Goal: Task Accomplishment & Management: Complete application form

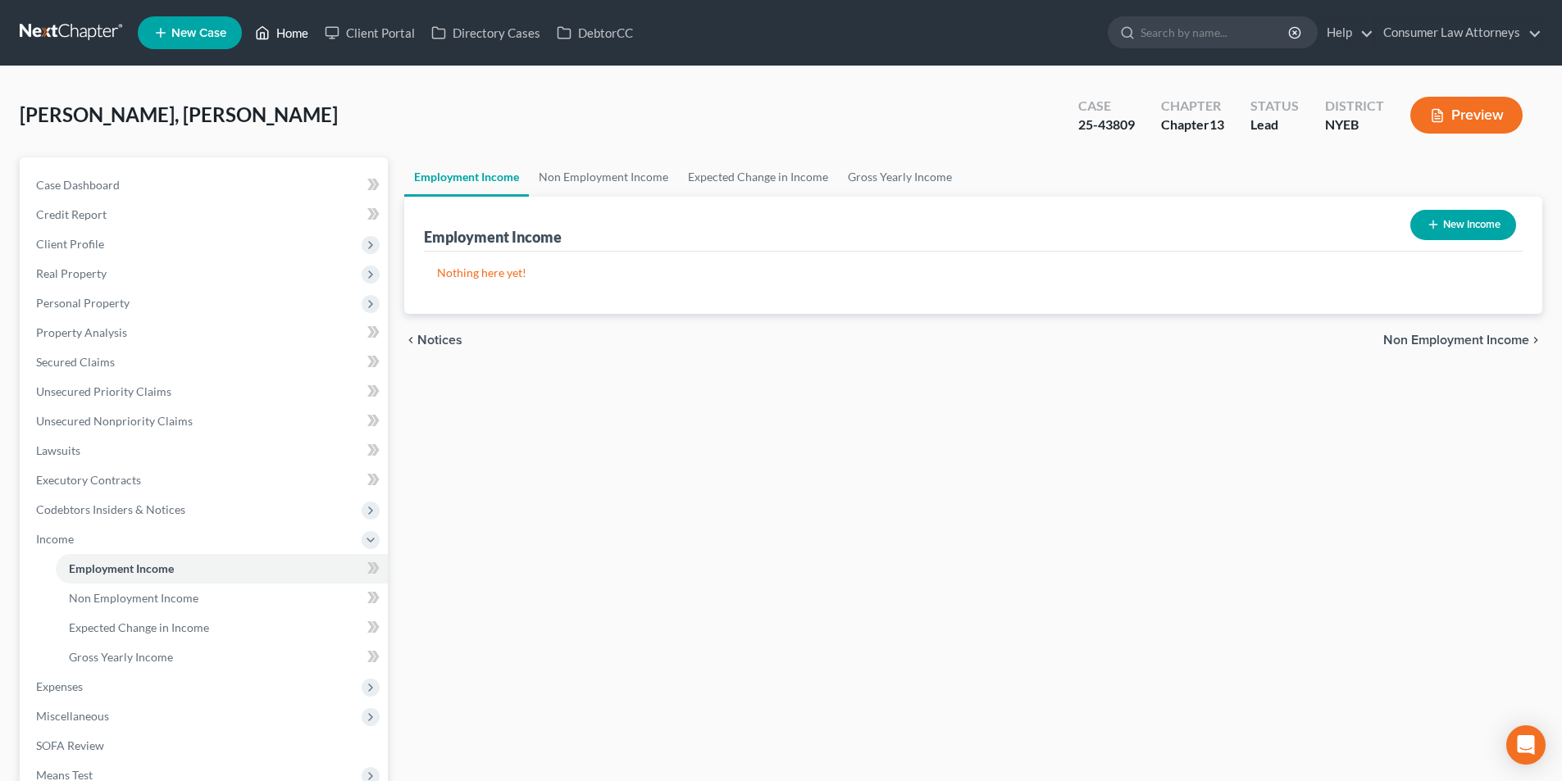
click at [297, 36] on link "Home" at bounding box center [282, 33] width 70 height 30
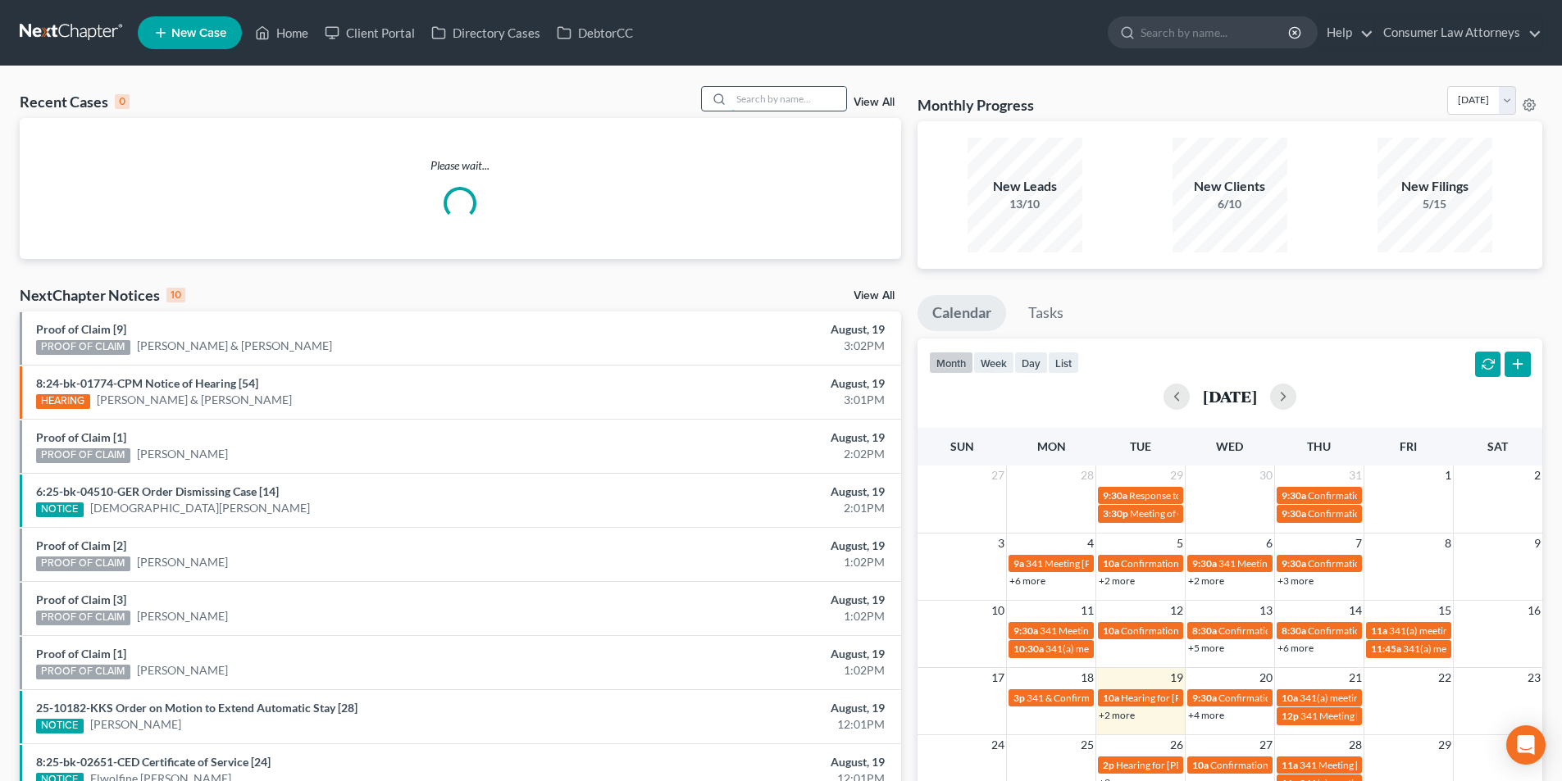
click at [816, 102] on input "search" at bounding box center [788, 99] width 115 height 24
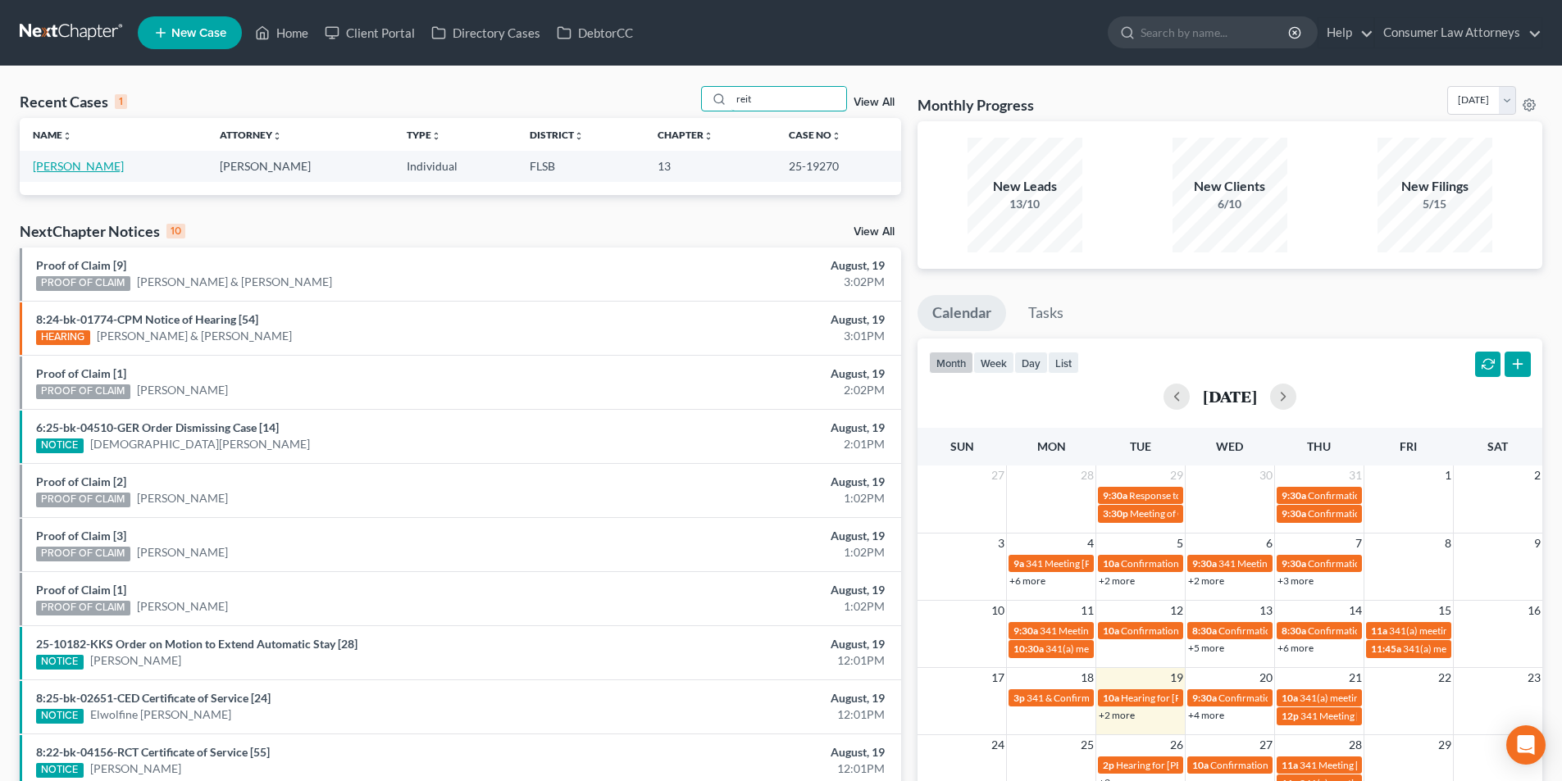
type input "reit"
click at [88, 162] on link "[PERSON_NAME]" at bounding box center [78, 166] width 91 height 14
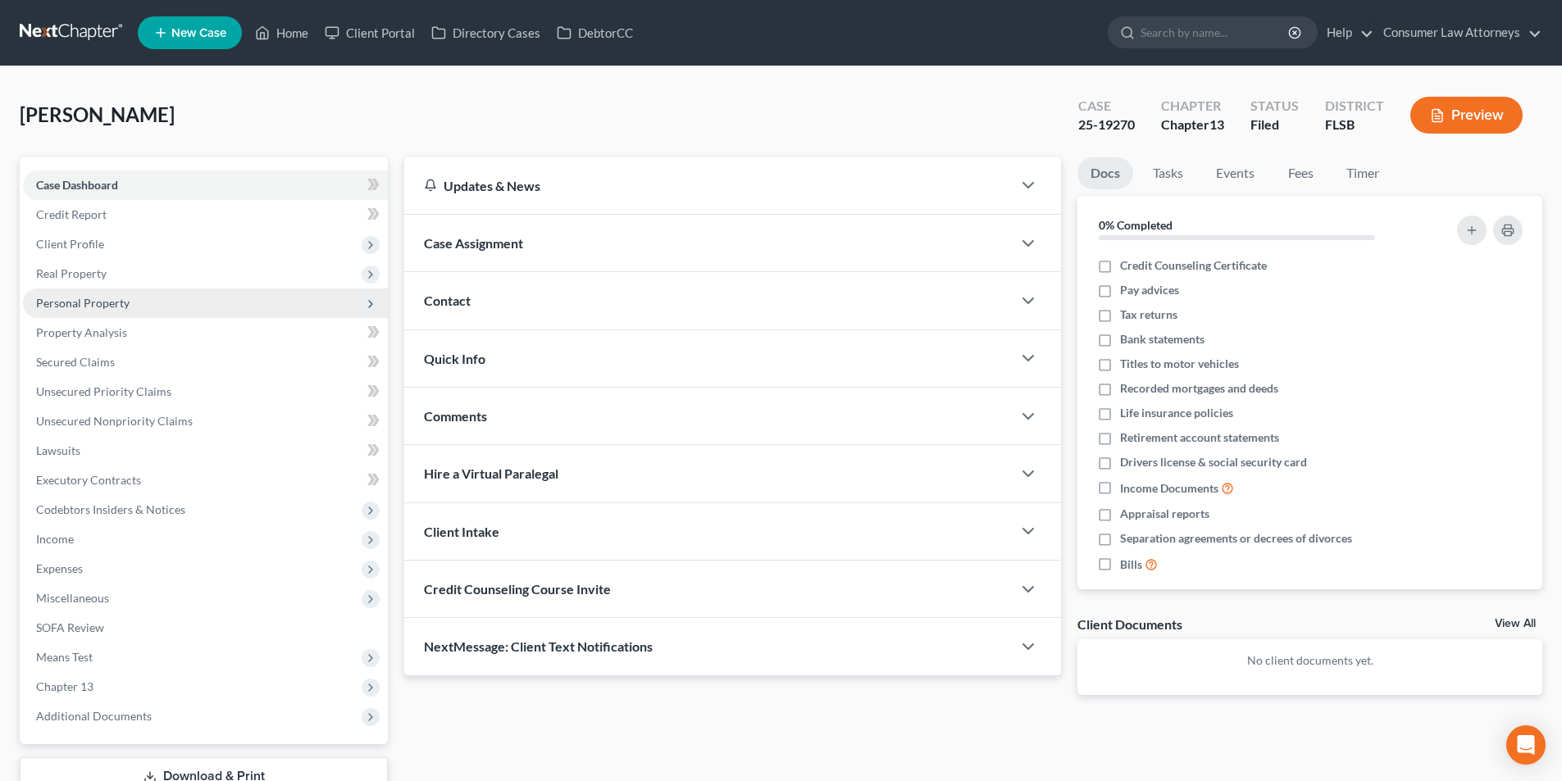
click at [101, 307] on span "Personal Property" at bounding box center [82, 303] width 93 height 14
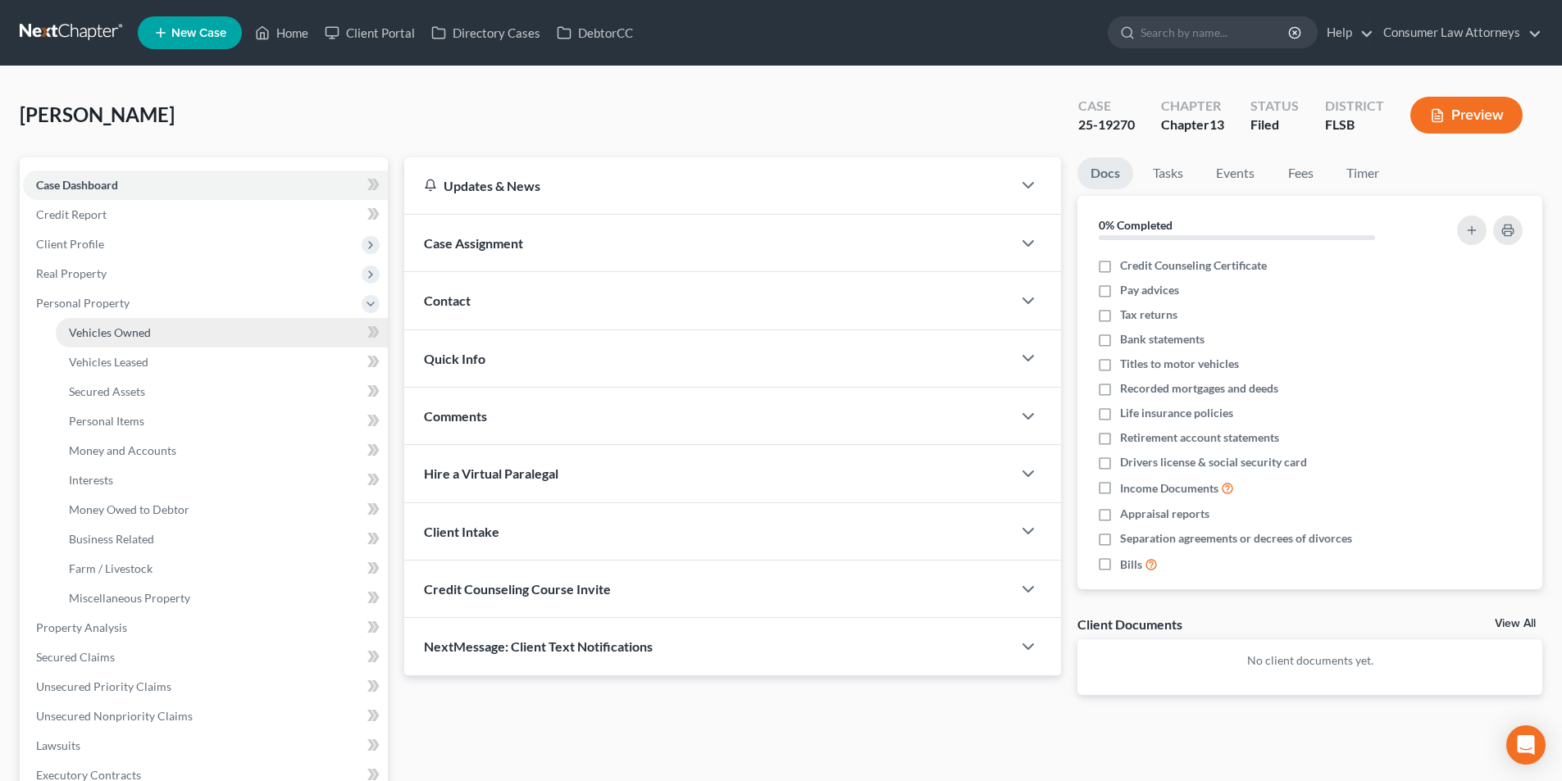
click at [120, 337] on span "Vehicles Owned" at bounding box center [110, 332] width 82 height 14
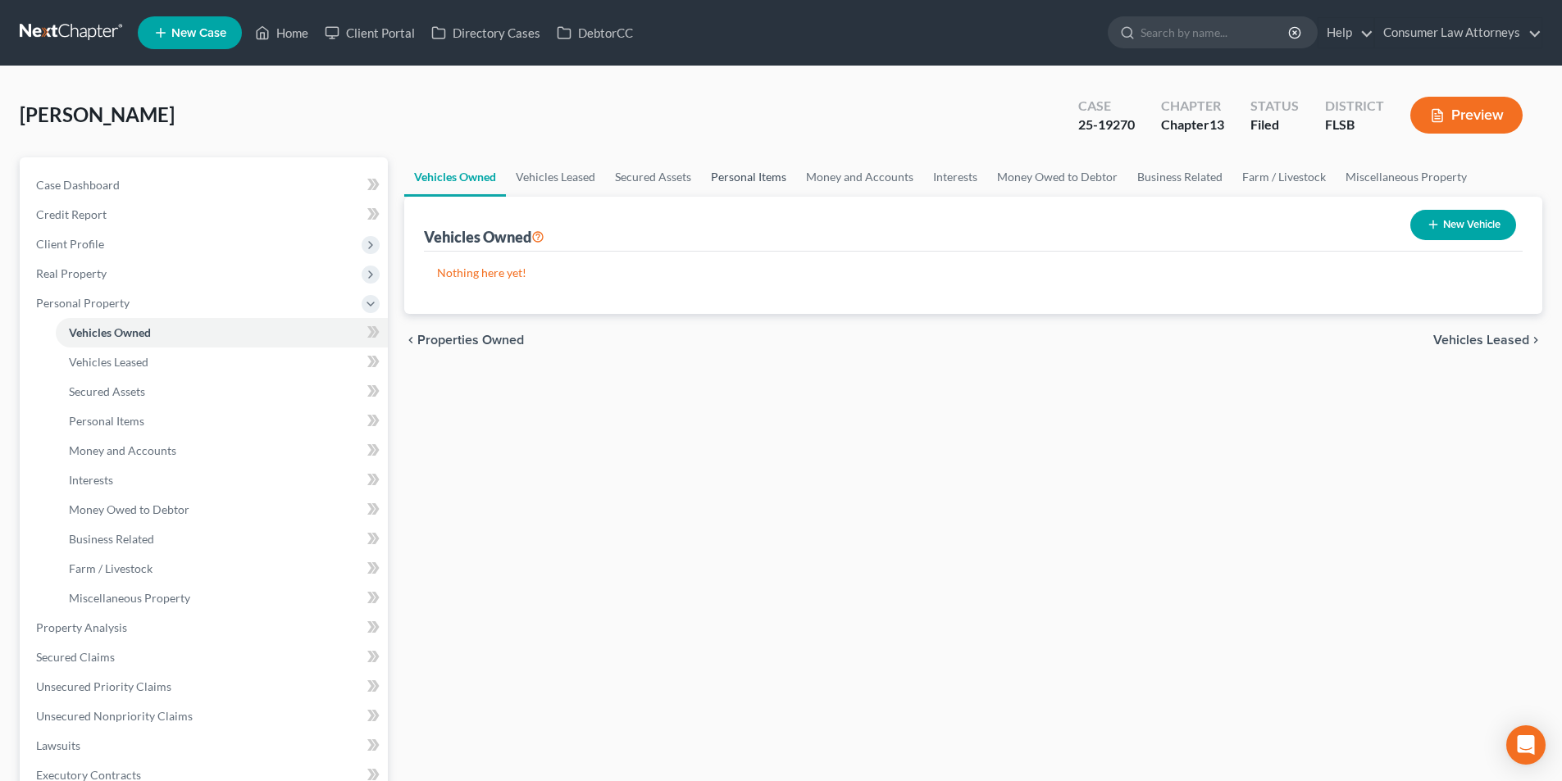
click at [777, 180] on link "Personal Items" at bounding box center [748, 176] width 95 height 39
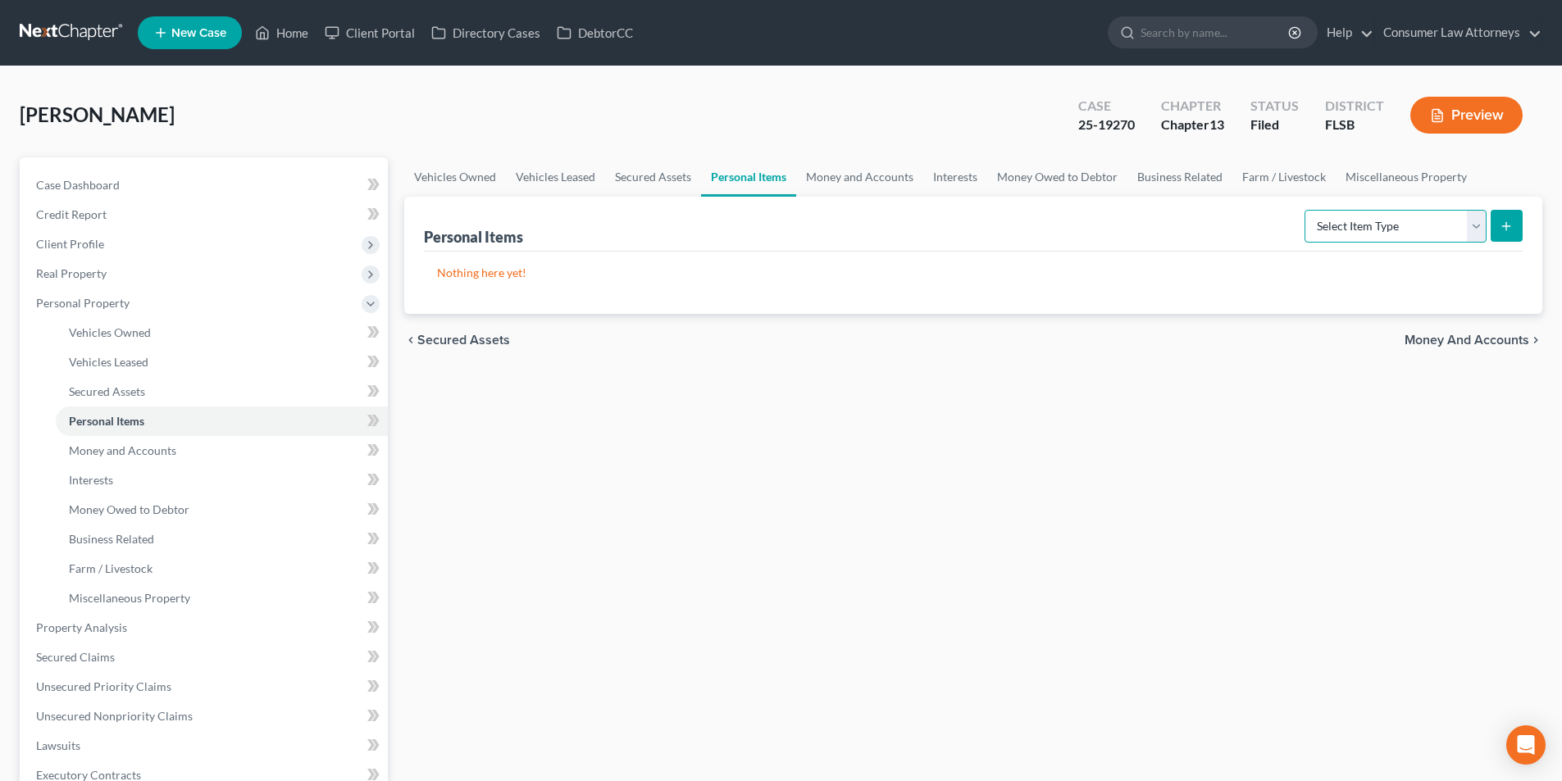
click at [1421, 231] on select "Select Item Type Clothing Collectibles Of Value Electronics Firearms Household …" at bounding box center [1395, 226] width 182 height 33
select select "clothing"
click at [1306, 210] on select "Select Item Type Clothing Collectibles Of Value Electronics Firearms Household …" at bounding box center [1395, 226] width 182 height 33
click at [1516, 229] on button "submit" at bounding box center [1506, 226] width 32 height 32
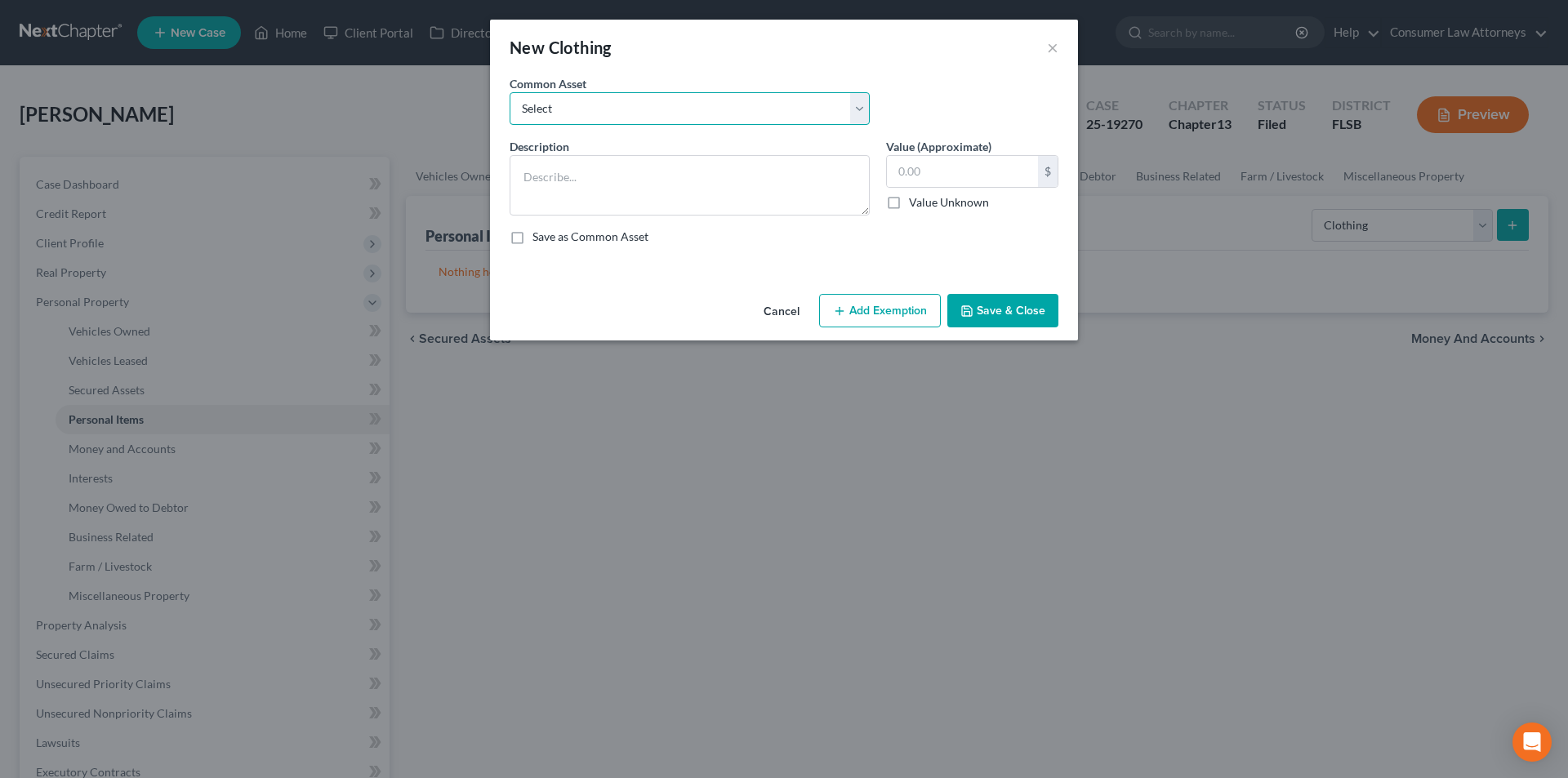
click at [668, 116] on select "Select Miscellaneous clothing and wearing apparel Clothing, shoes, jackets, out…" at bounding box center [690, 109] width 361 height 33
select select "0"
click at [510, 93] on select "Select Miscellaneous clothing and wearing apparel Clothing, shoes, jackets, out…" at bounding box center [690, 109] width 361 height 33
type textarea "Miscellaneous clothing and wearing apparel"
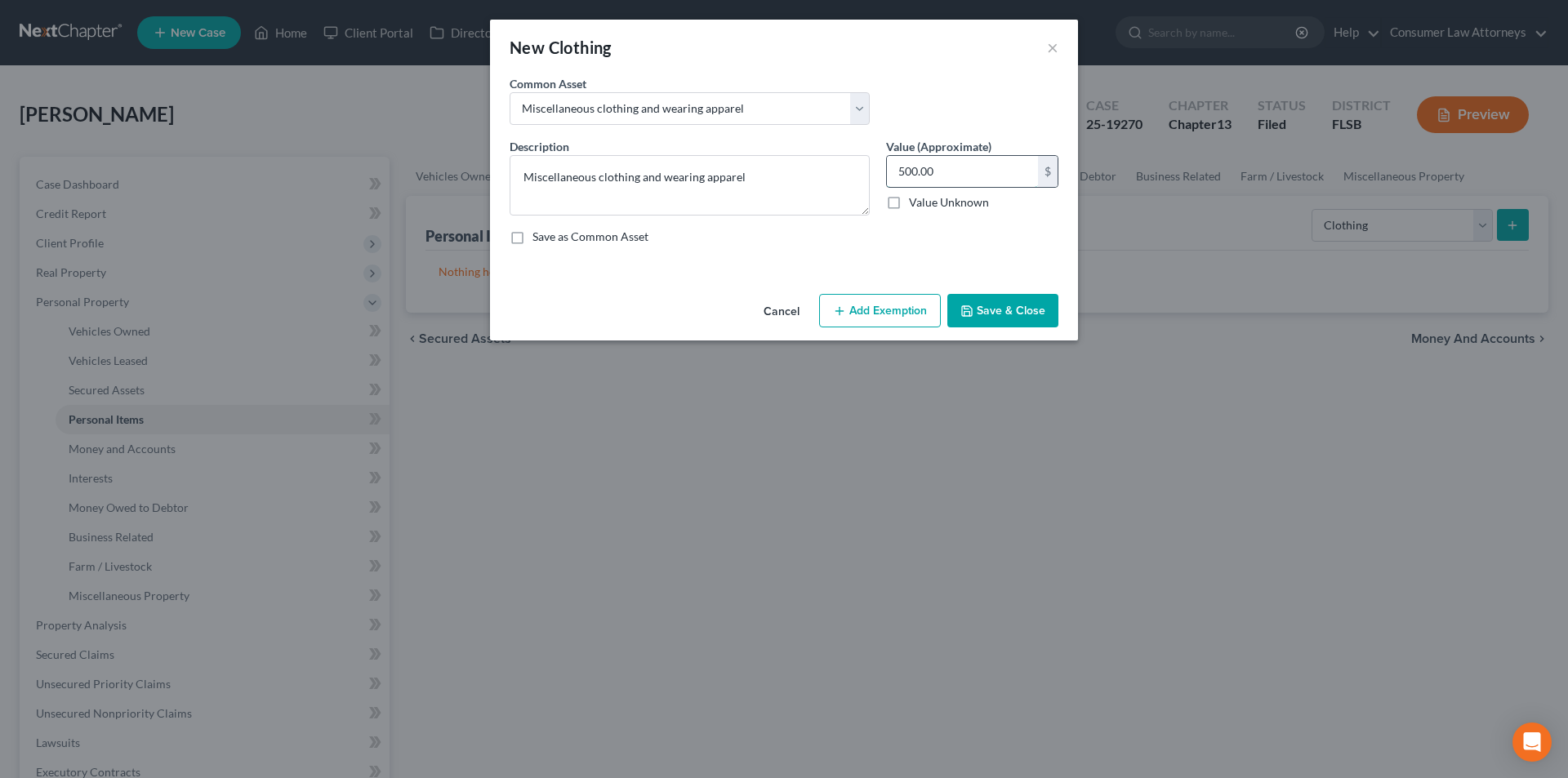
click at [960, 178] on input "500.00" at bounding box center [962, 171] width 151 height 31
type input "250.00"
click at [879, 310] on button "Add Exemption" at bounding box center [880, 311] width 122 height 34
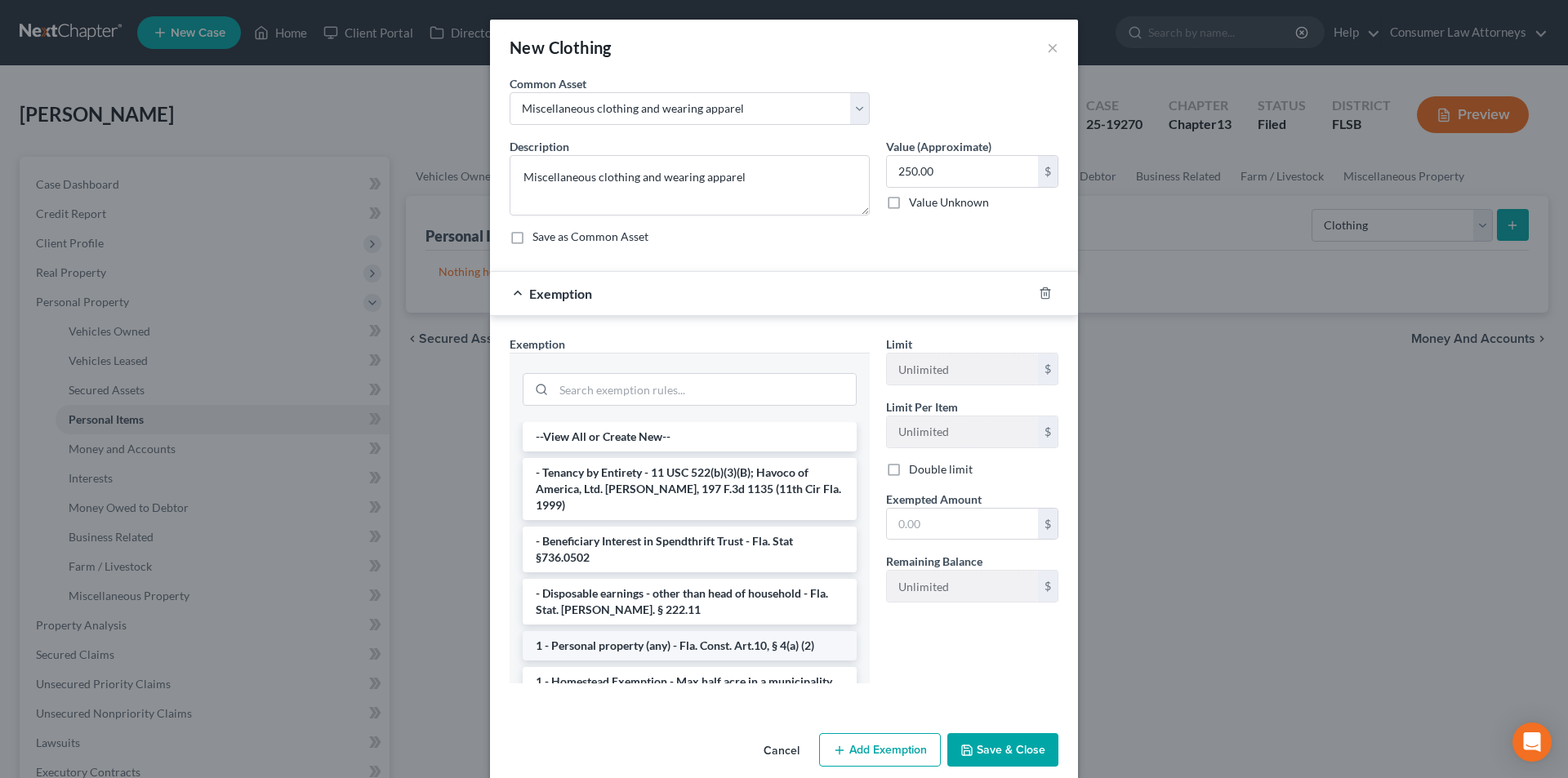
click at [615, 639] on li "1 - Personal property (any) - Fla. Const. Art.10, § 4(a) (2)" at bounding box center [689, 647] width 334 height 30
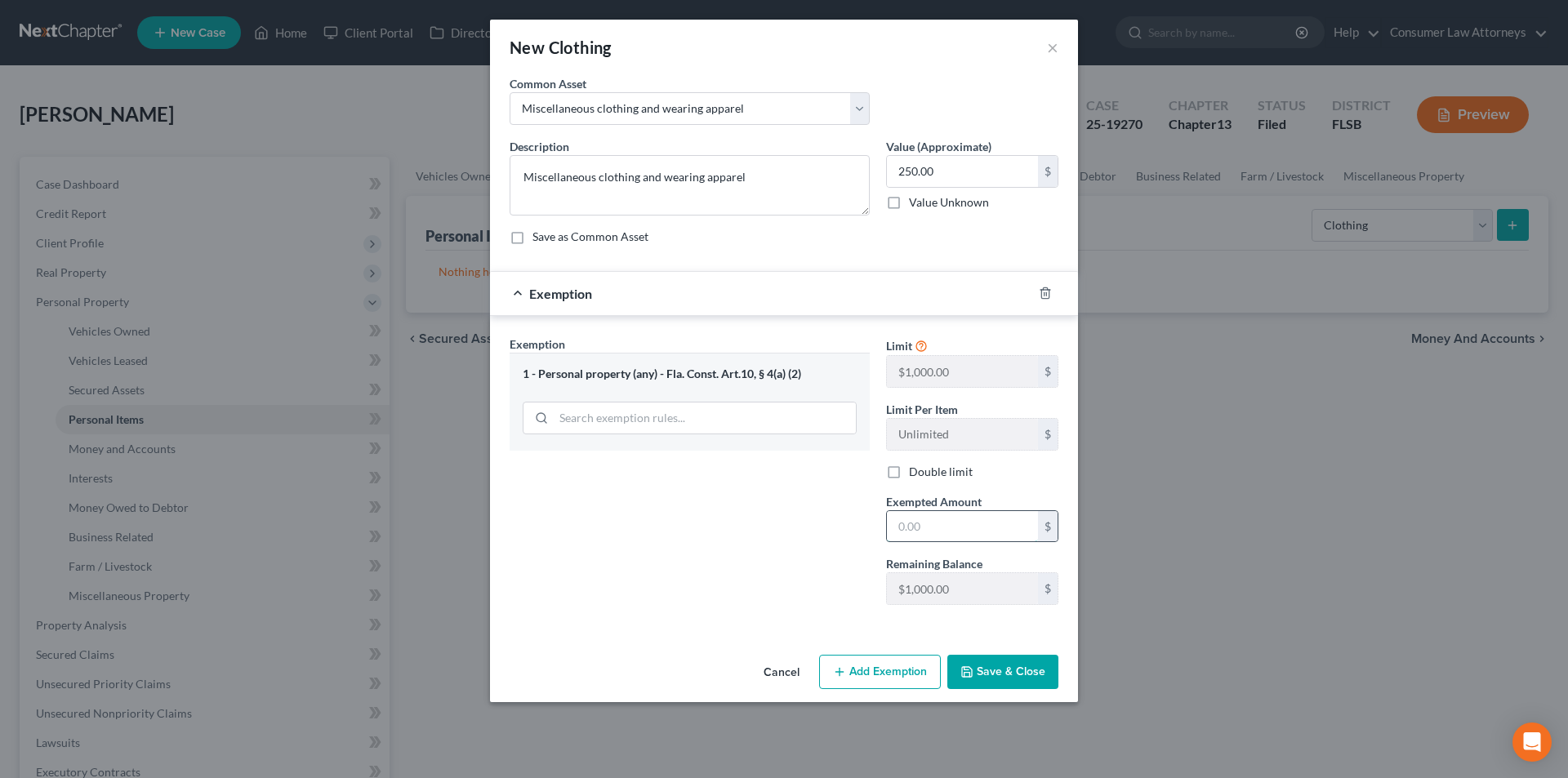
click at [913, 540] on input "text" at bounding box center [962, 526] width 151 height 31
type input "250.00"
click at [1024, 668] on button "Save & Close" at bounding box center [1002, 672] width 111 height 34
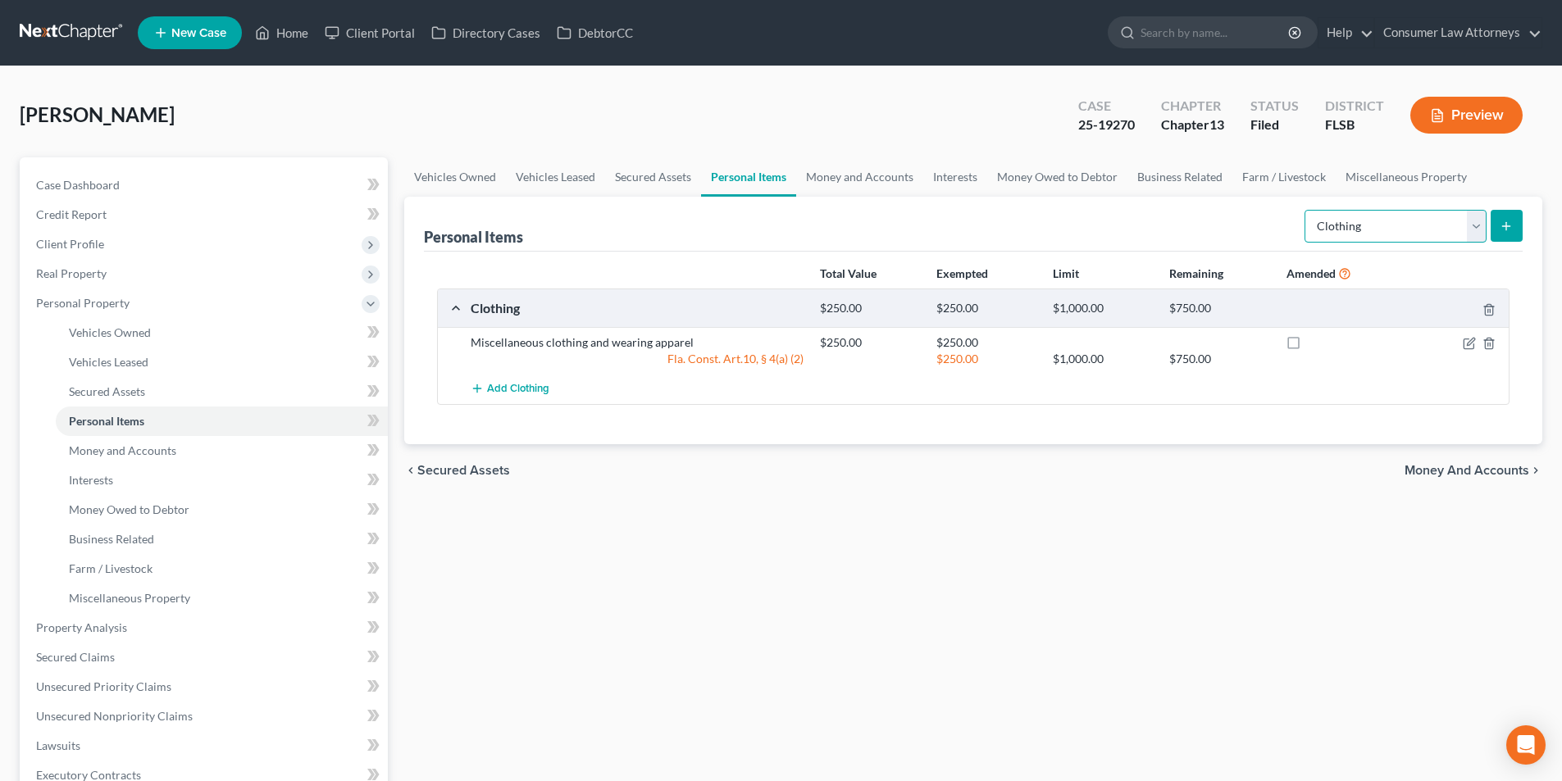
click at [1359, 220] on select "Select Item Type Clothing Collectibles Of Value Electronics Firearms Household …" at bounding box center [1395, 226] width 182 height 33
click at [1306, 210] on select "Select Item Type Clothing Collectibles Of Value Electronics Firearms Household …" at bounding box center [1395, 226] width 182 height 33
click at [1395, 221] on select "Select Item Type Clothing Collectibles Of Value Electronics Firearms Household …" at bounding box center [1395, 226] width 182 height 33
select select "electronics"
click at [1306, 210] on select "Select Item Type Clothing Collectibles Of Value Electronics Firearms Household …" at bounding box center [1395, 226] width 182 height 33
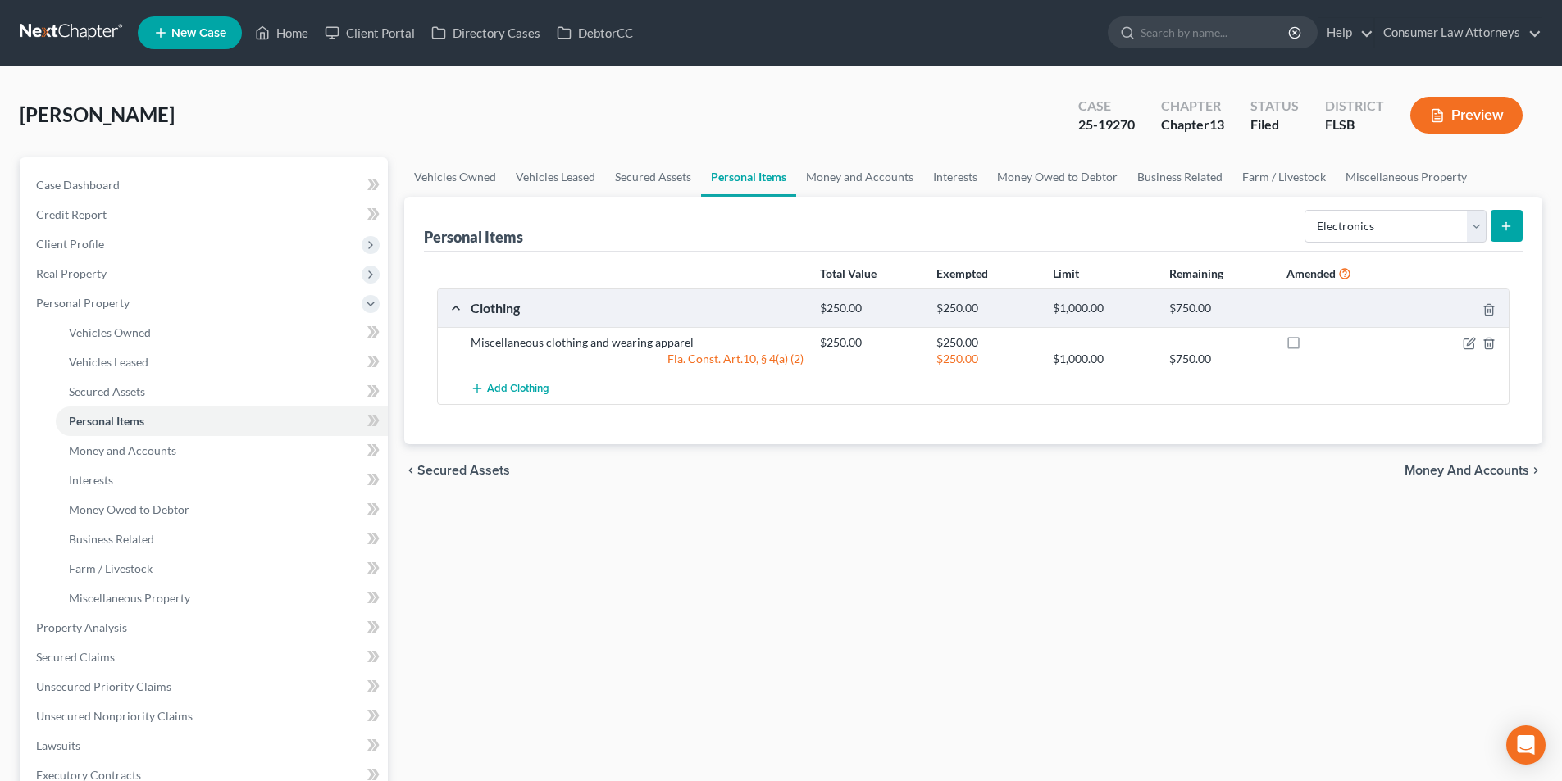
click at [1506, 224] on line "submit" at bounding box center [1506, 225] width 0 height 7
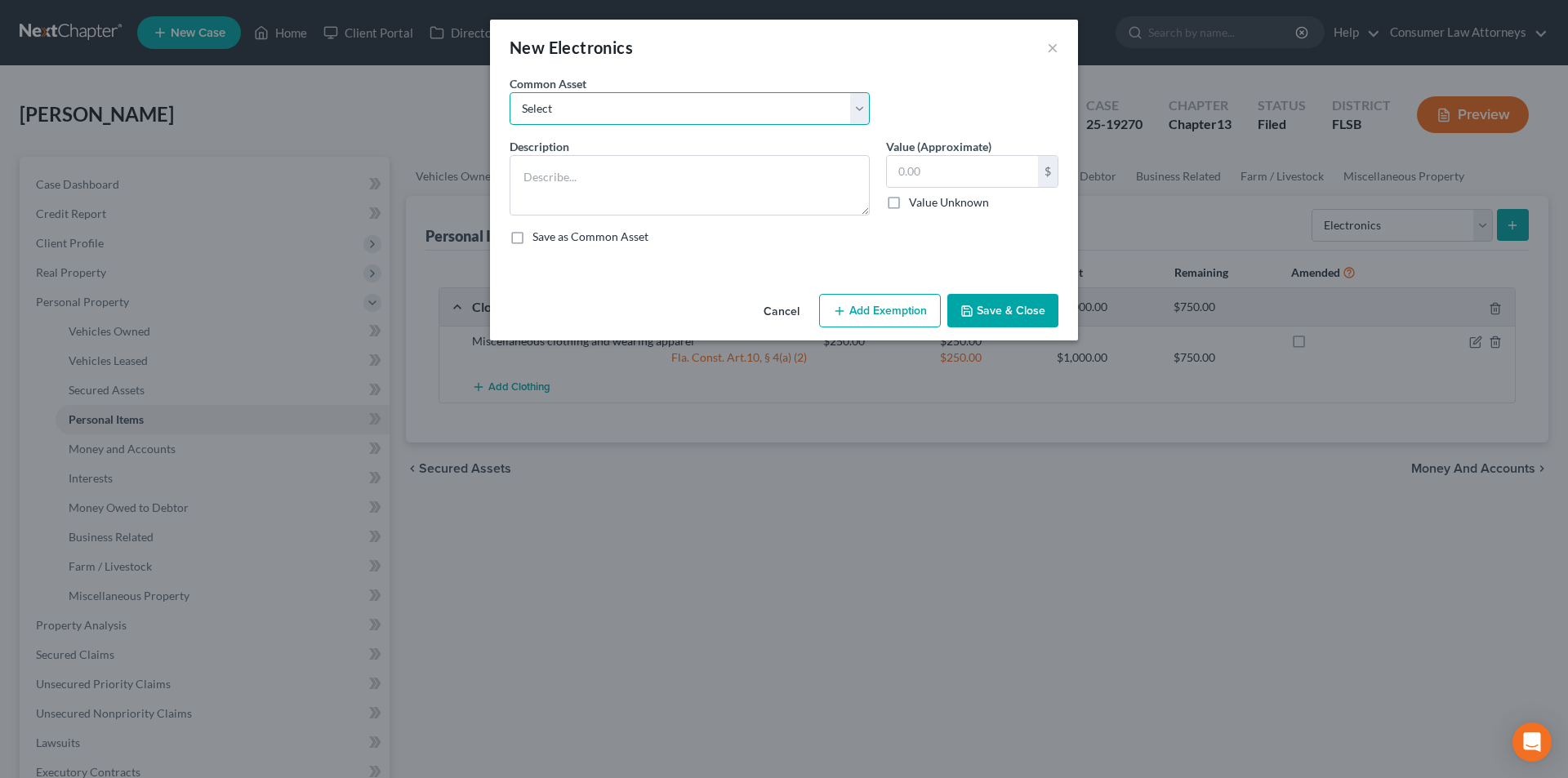
click at [710, 116] on select "Select Miscellaneous electronics Xbox Laptop Refrigerator Computer TV Cellphone…" at bounding box center [690, 109] width 361 height 33
select select "9"
click at [510, 93] on select "Select Miscellaneous electronics Xbox Laptop Refrigerator Computer TV Cellphone…" at bounding box center [690, 109] width 361 height 33
type textarea "TV, Cell Phone, and Laptop."
type input "300.00"
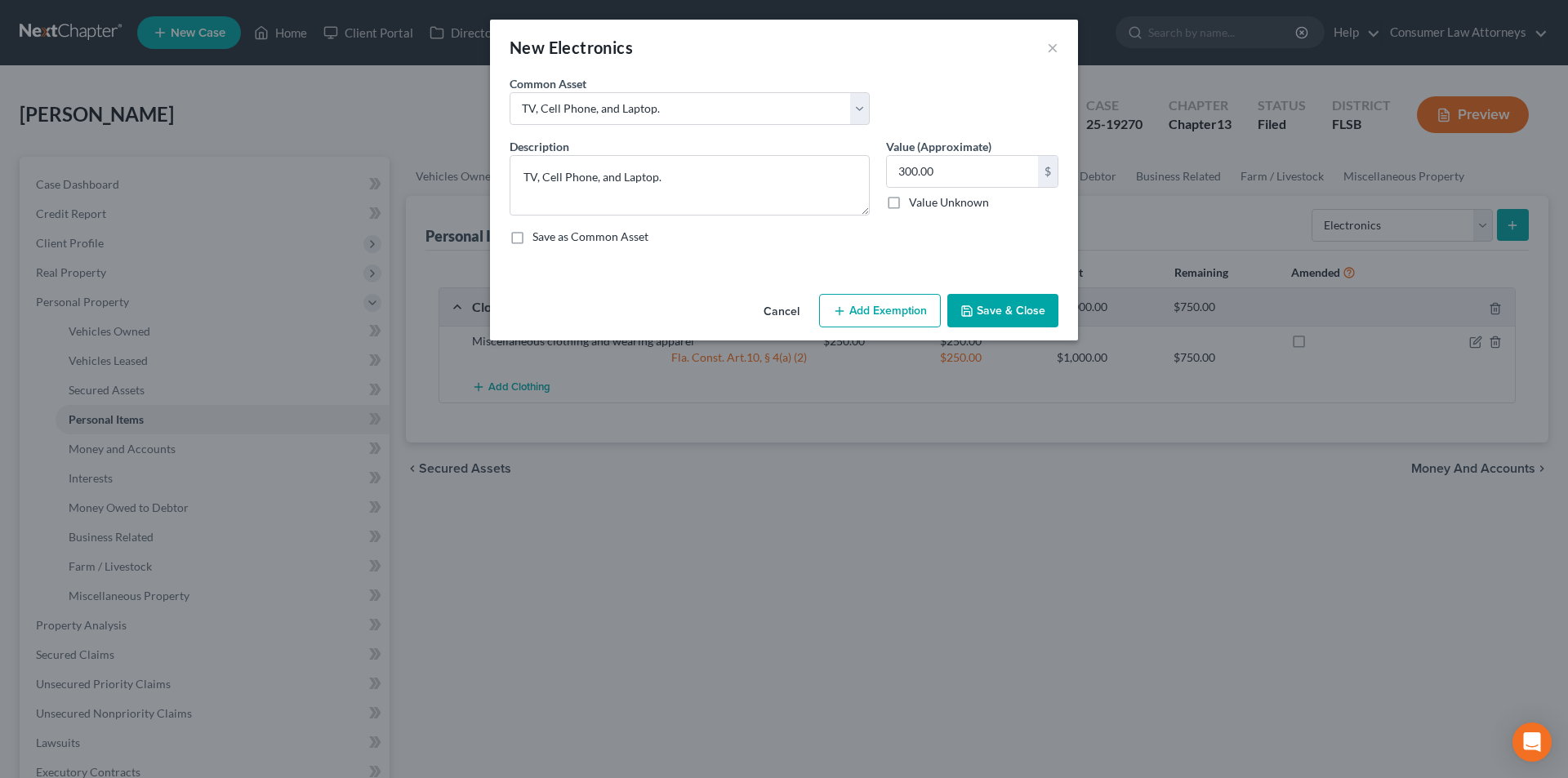
click at [870, 306] on button "Add Exemption" at bounding box center [880, 311] width 122 height 34
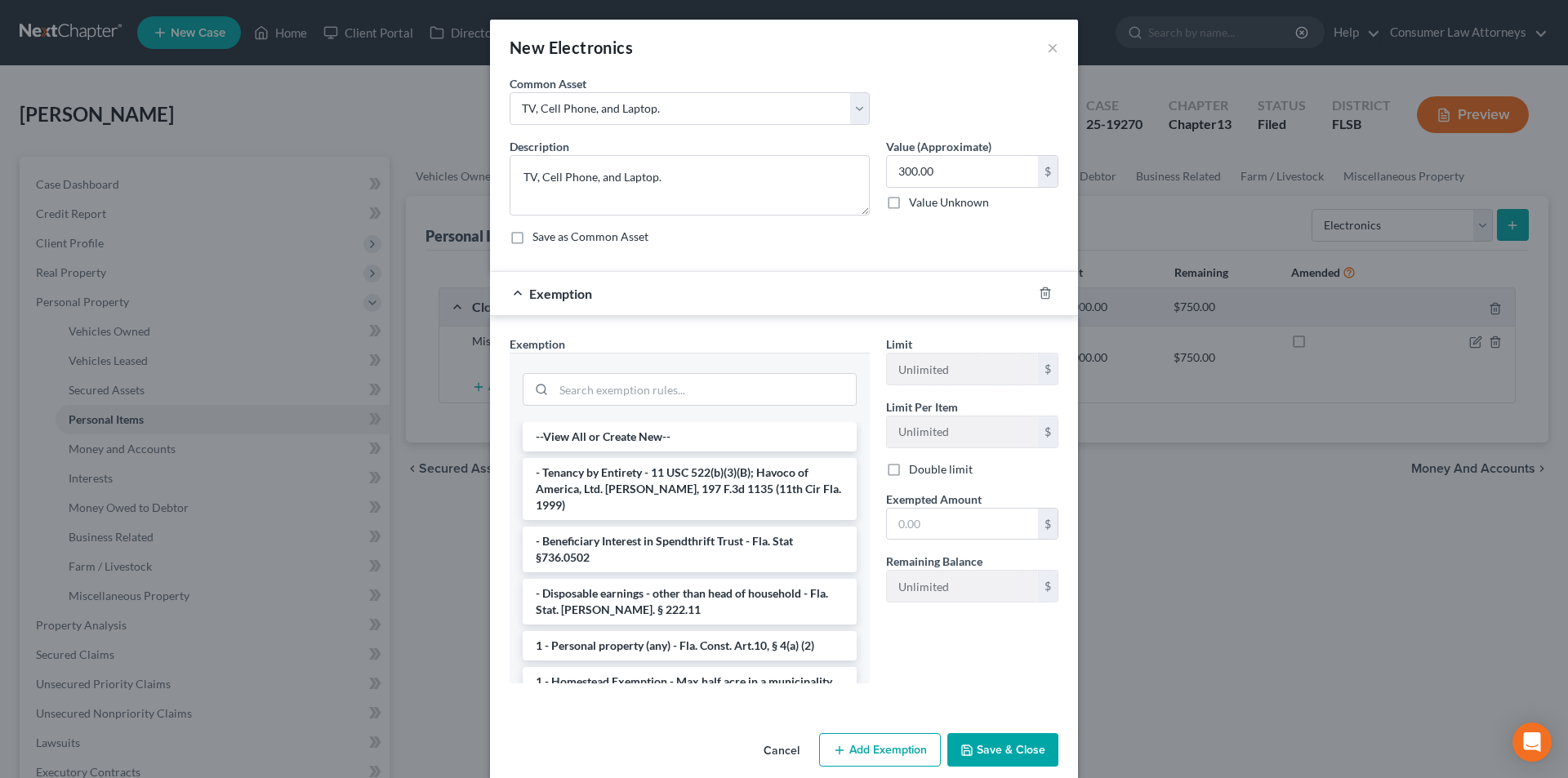
click at [610, 632] on li "1 - Personal property (any) - Fla. Const. Art.10, § 4(a) (2)" at bounding box center [689, 647] width 334 height 30
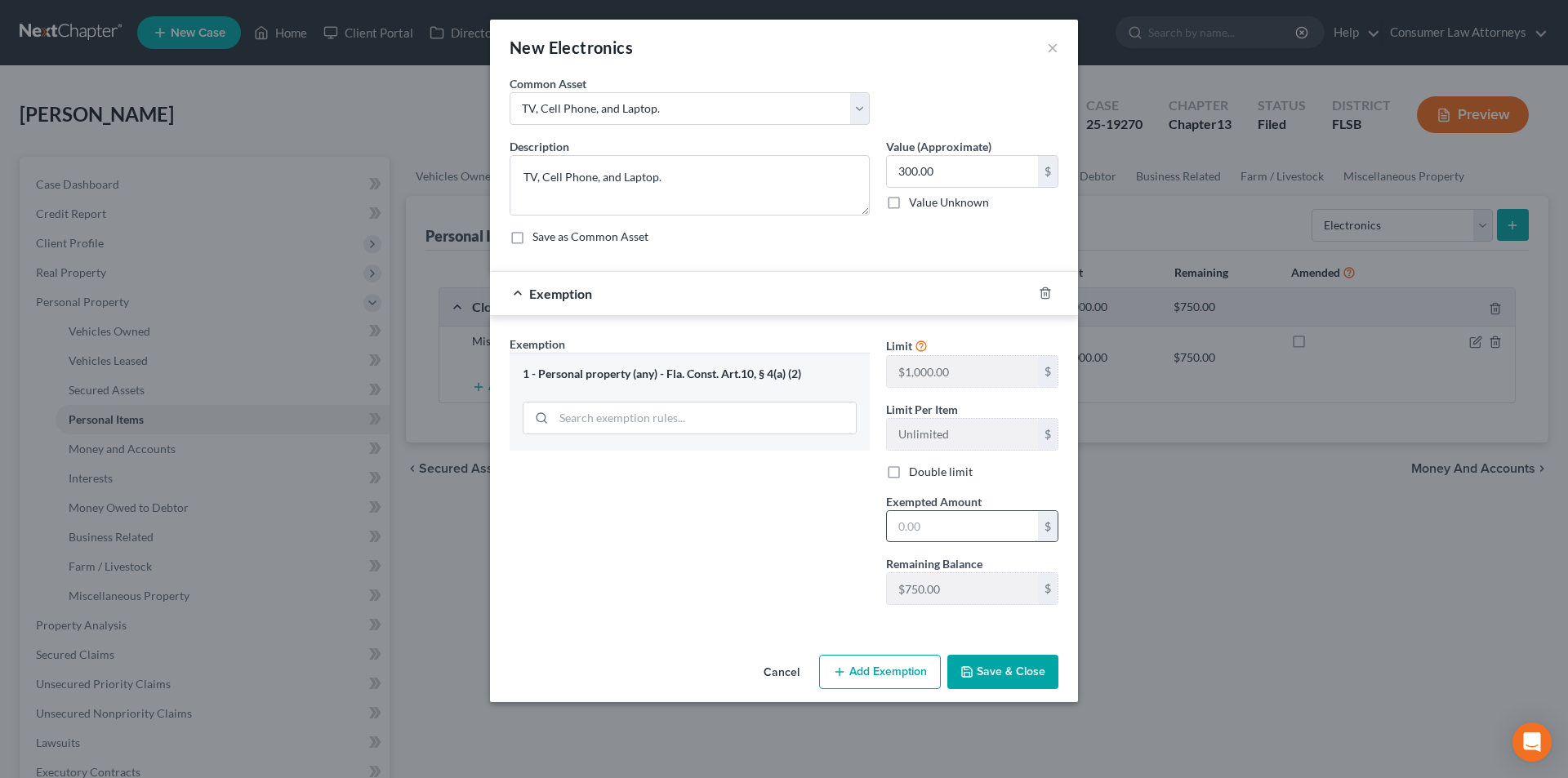
click at [948, 523] on input "text" at bounding box center [962, 526] width 151 height 31
type input "300.00"
click at [1004, 672] on button "Save & Close" at bounding box center [1002, 672] width 111 height 34
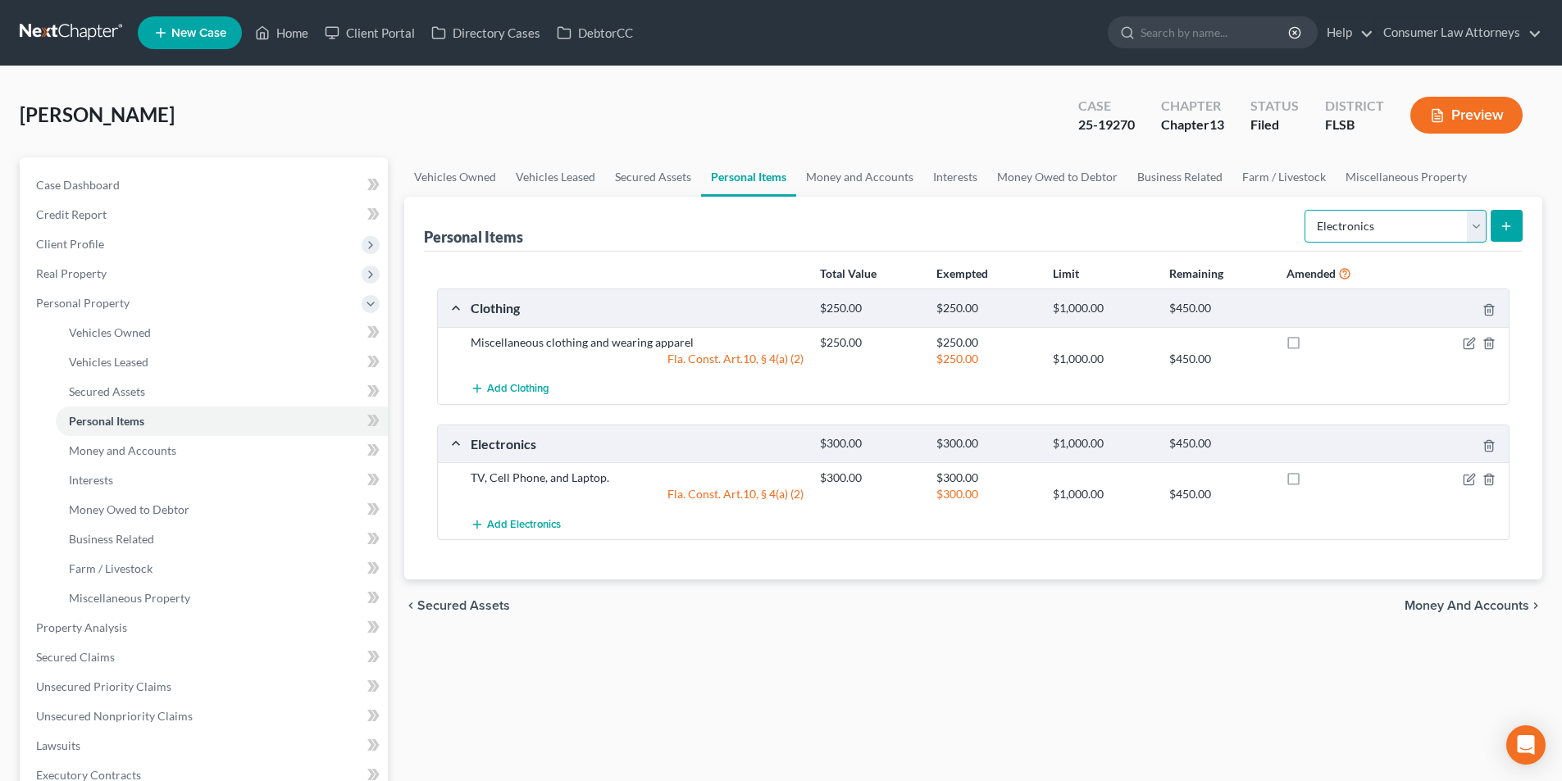
click at [1388, 230] on select "Select Item Type Clothing Collectibles Of Value Electronics Firearms Household …" at bounding box center [1395, 226] width 182 height 33
select select "household_goods"
click at [1306, 210] on select "Select Item Type Clothing Collectibles Of Value Electronics Firearms Household …" at bounding box center [1395, 226] width 182 height 33
click at [1509, 221] on icon "submit" at bounding box center [1505, 226] width 13 height 13
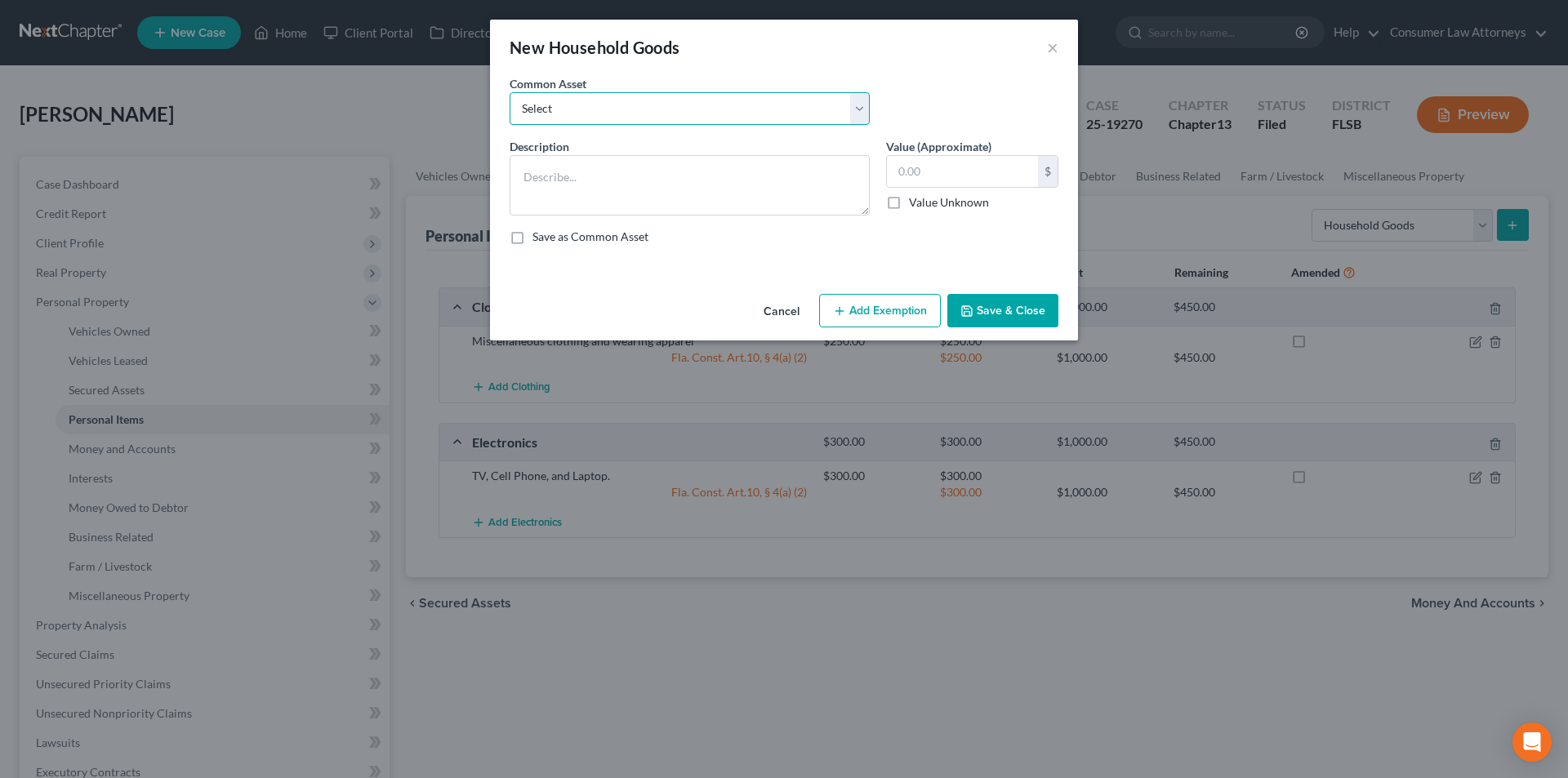
click at [685, 115] on select "Select Miscellaneous household goods, furniture and furnishings freezer Dryer c…" at bounding box center [690, 109] width 361 height 33
select select "16"
click at [510, 93] on select "Select Miscellaneous household goods, furniture and furnishings freezer Dryer c…" at bounding box center [690, 109] width 361 height 33
type textarea "Refrigerator, Stove, Washer, Dryer, Sofa, Love Seat, Recliner, Bedroom Furnitur…"
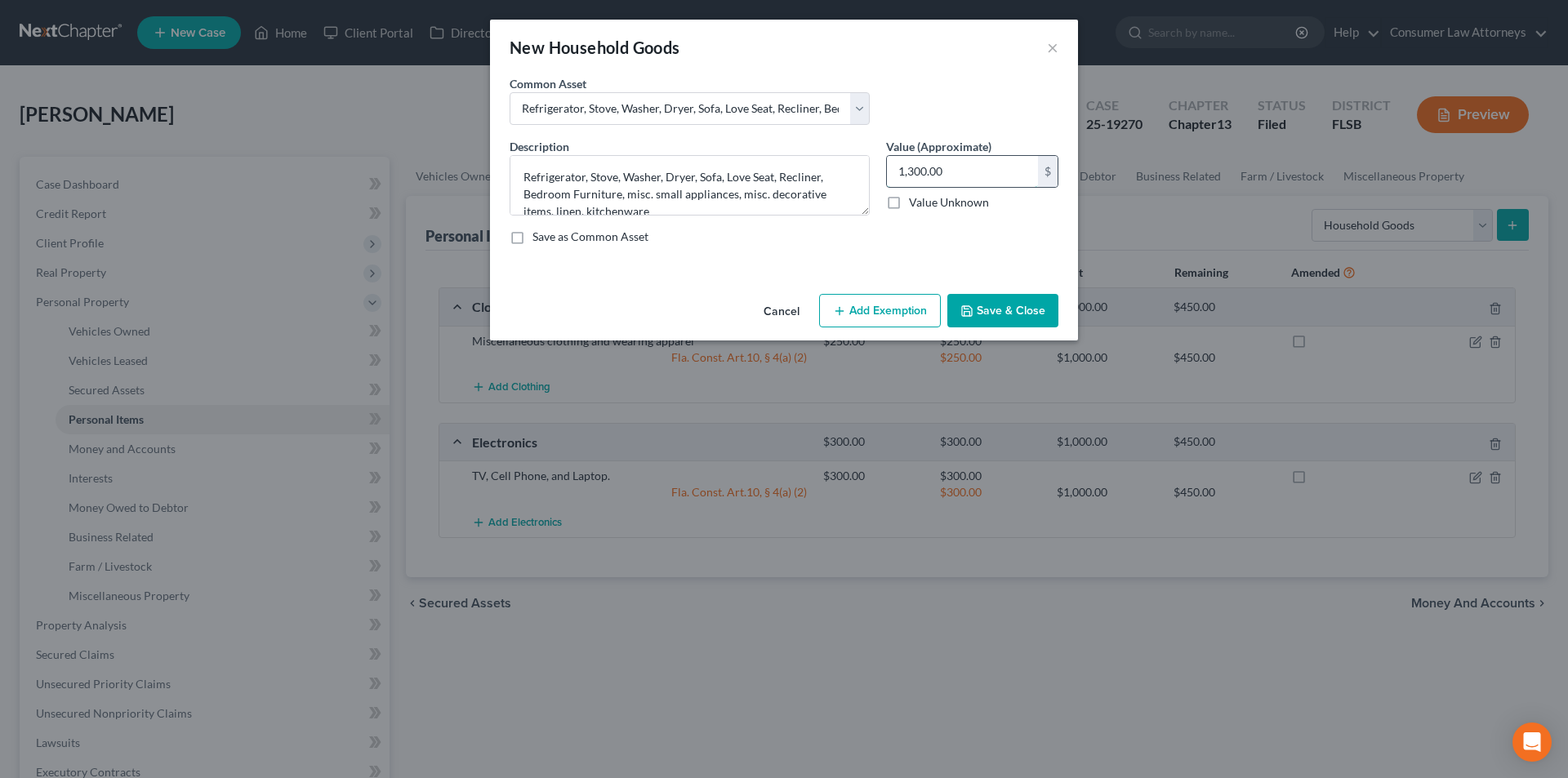
click at [973, 174] on input "1,300.00" at bounding box center [962, 171] width 151 height 31
type input "400.00"
click at [878, 312] on button "Add Exemption" at bounding box center [880, 311] width 122 height 34
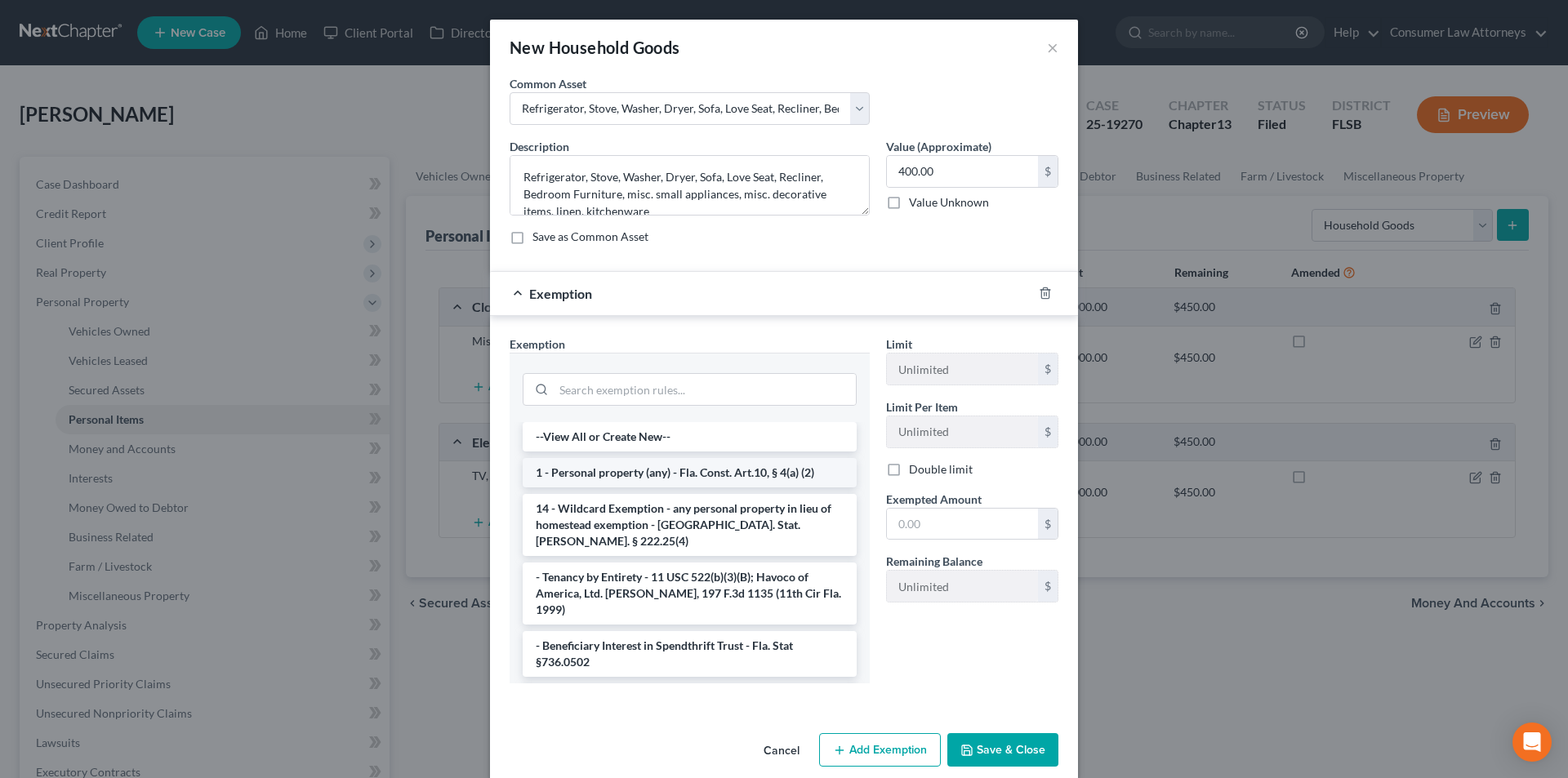
click at [678, 472] on li "1 - Personal property (any) - Fla. Const. Art.10, § 4(a) (2)" at bounding box center [689, 473] width 334 height 30
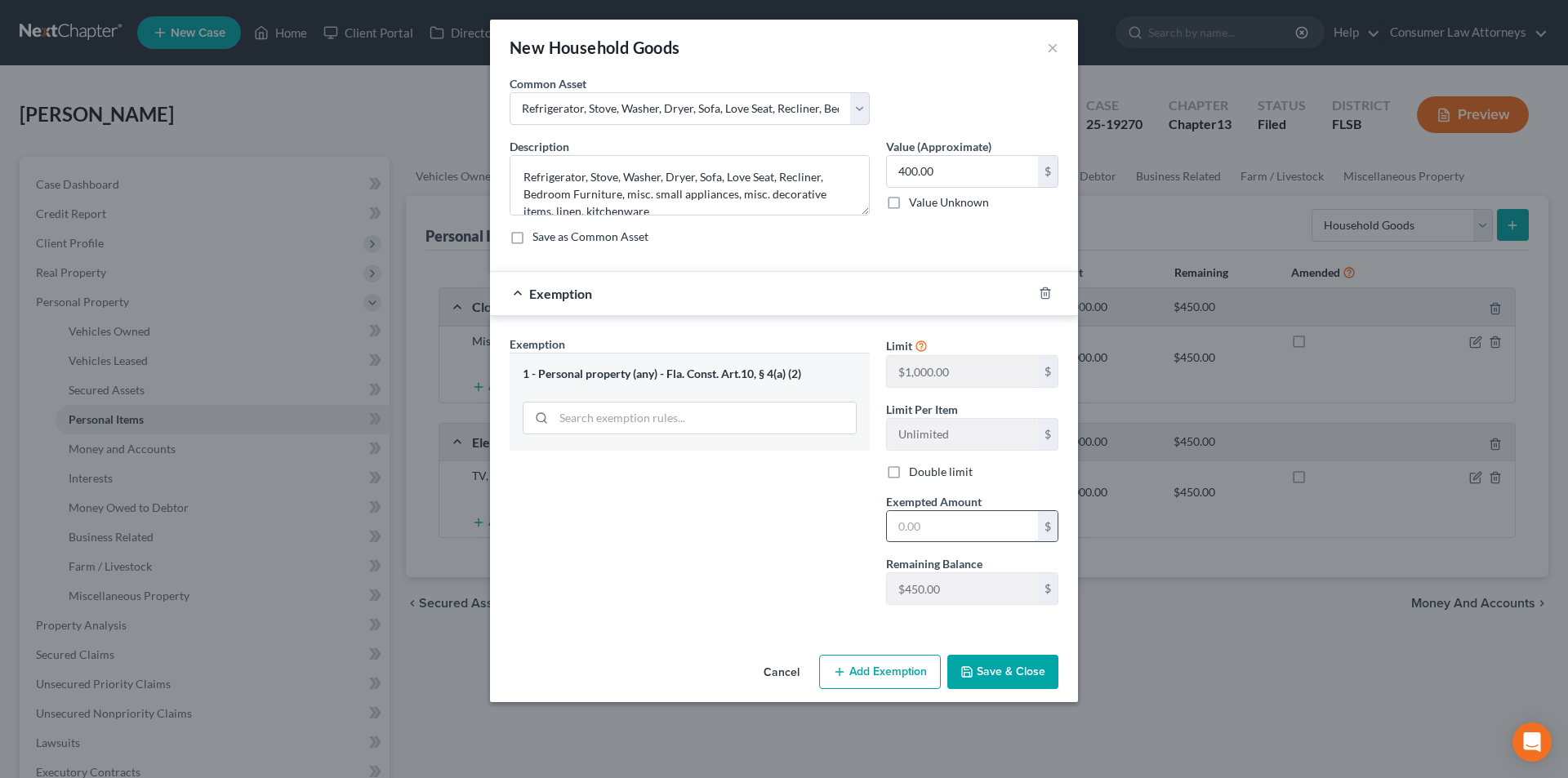
click at [925, 514] on input "text" at bounding box center [962, 526] width 151 height 31
type input "400.00"
click at [1030, 668] on button "Save & Close" at bounding box center [1002, 672] width 111 height 34
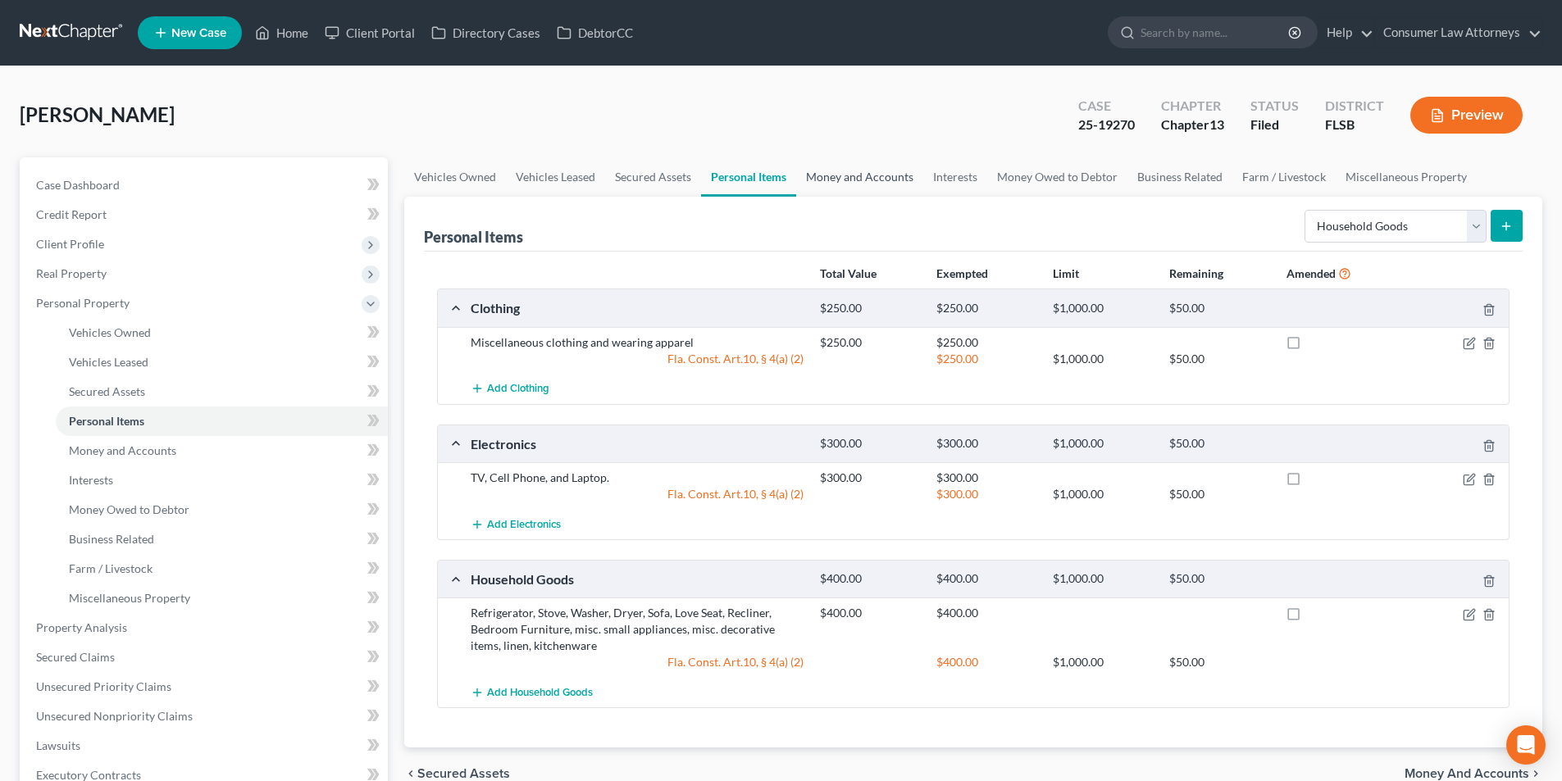
click at [853, 175] on link "Money and Accounts" at bounding box center [859, 176] width 127 height 39
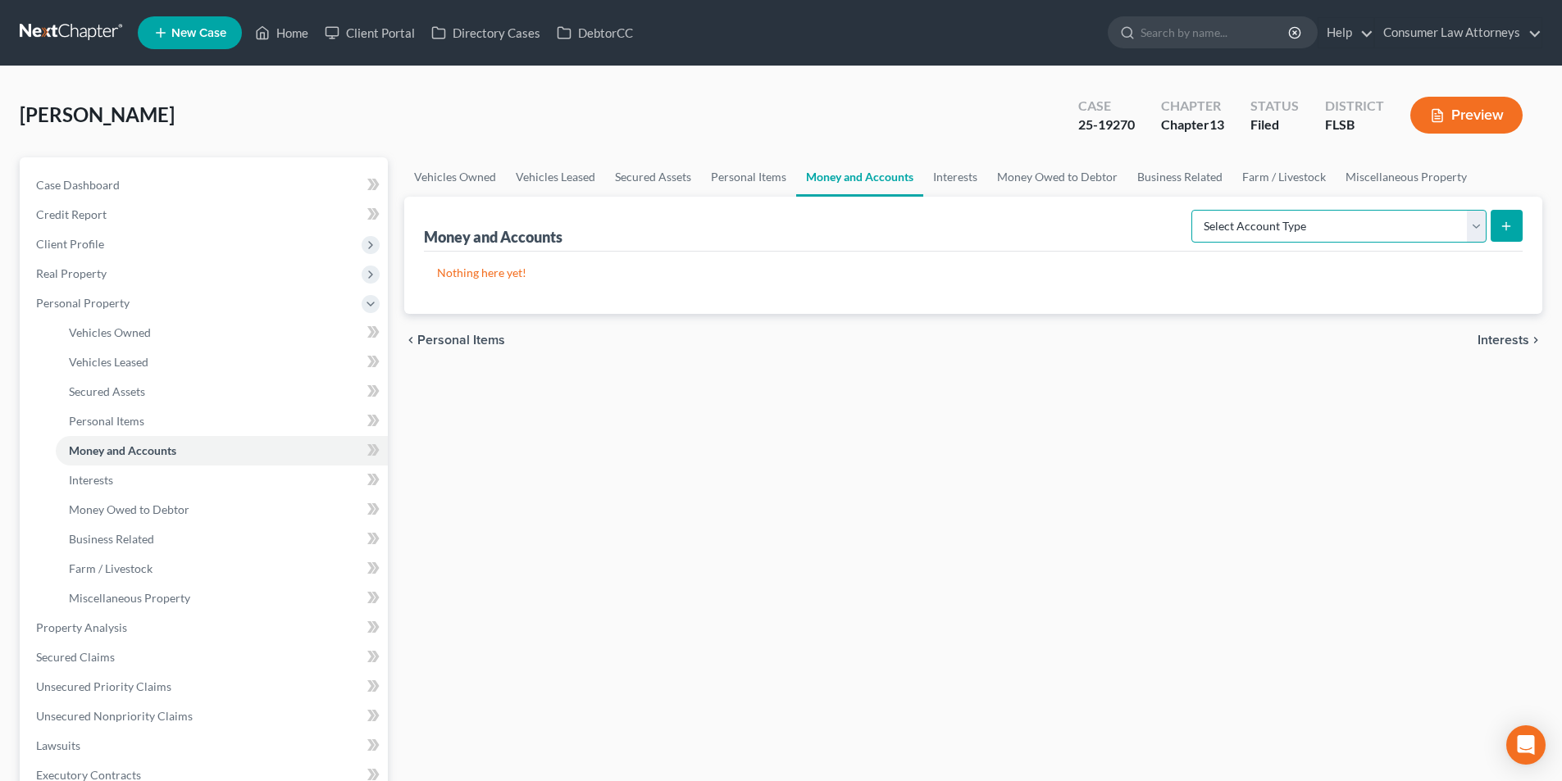
drag, startPoint x: 1324, startPoint y: 225, endPoint x: 1325, endPoint y: 238, distance: 13.1
click at [1324, 225] on select "Select Account Type Brokerage Cash on Hand Certificates of Deposit Checking Acc…" at bounding box center [1338, 226] width 295 height 33
select select "cash_on_hand"
click at [1195, 210] on select "Select Account Type Brokerage Cash on Hand Certificates of Deposit Checking Acc…" at bounding box center [1338, 226] width 295 height 33
click at [1504, 232] on icon "submit" at bounding box center [1505, 226] width 13 height 13
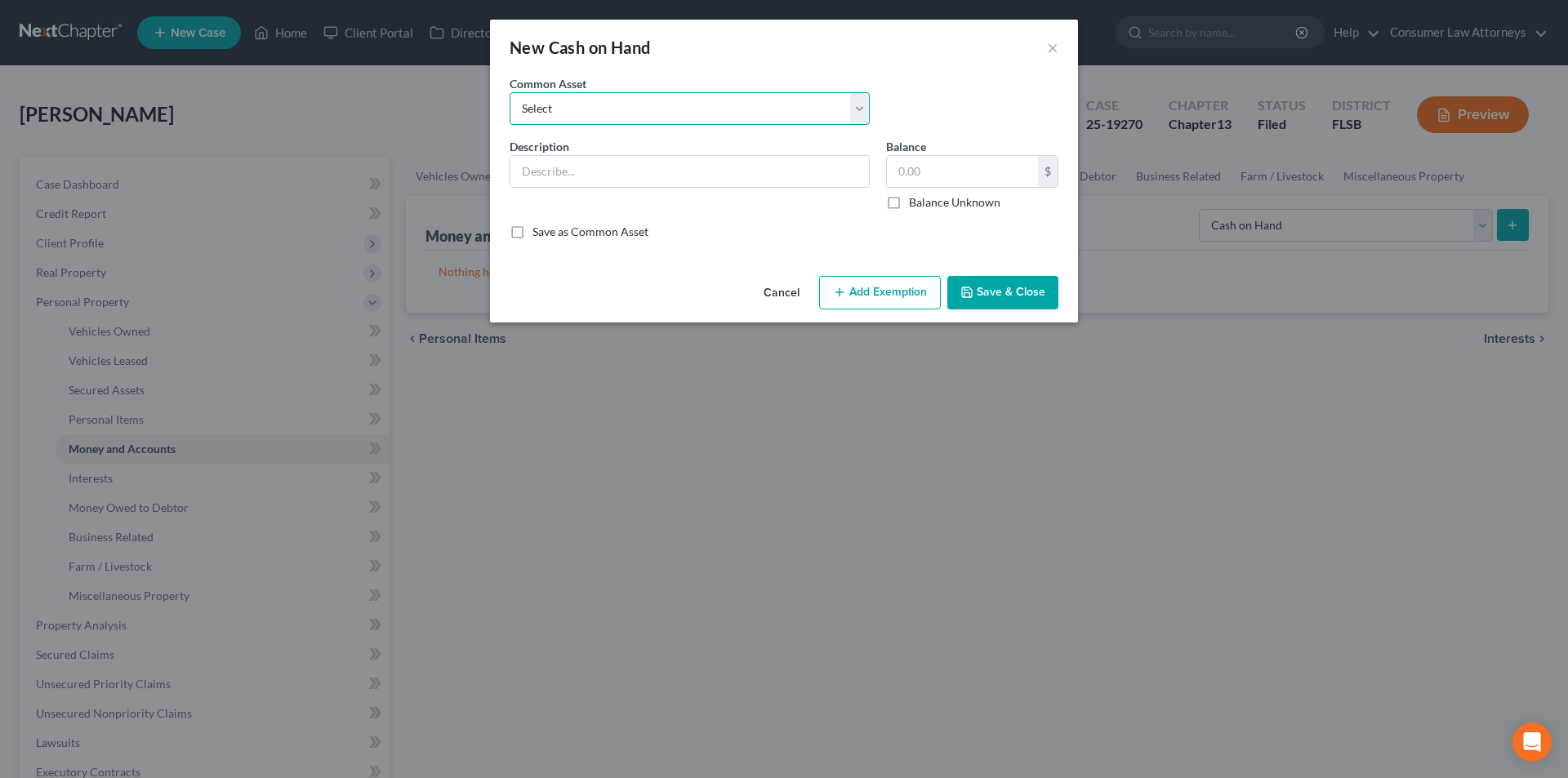
click at [616, 115] on select "Select Cash on hand" at bounding box center [690, 109] width 361 height 33
select select "0"
click at [510, 93] on select "Select Cash on hand" at bounding box center [690, 109] width 361 height 33
type input "Cash on hand"
click at [980, 181] on input "4,000.00" at bounding box center [962, 171] width 151 height 31
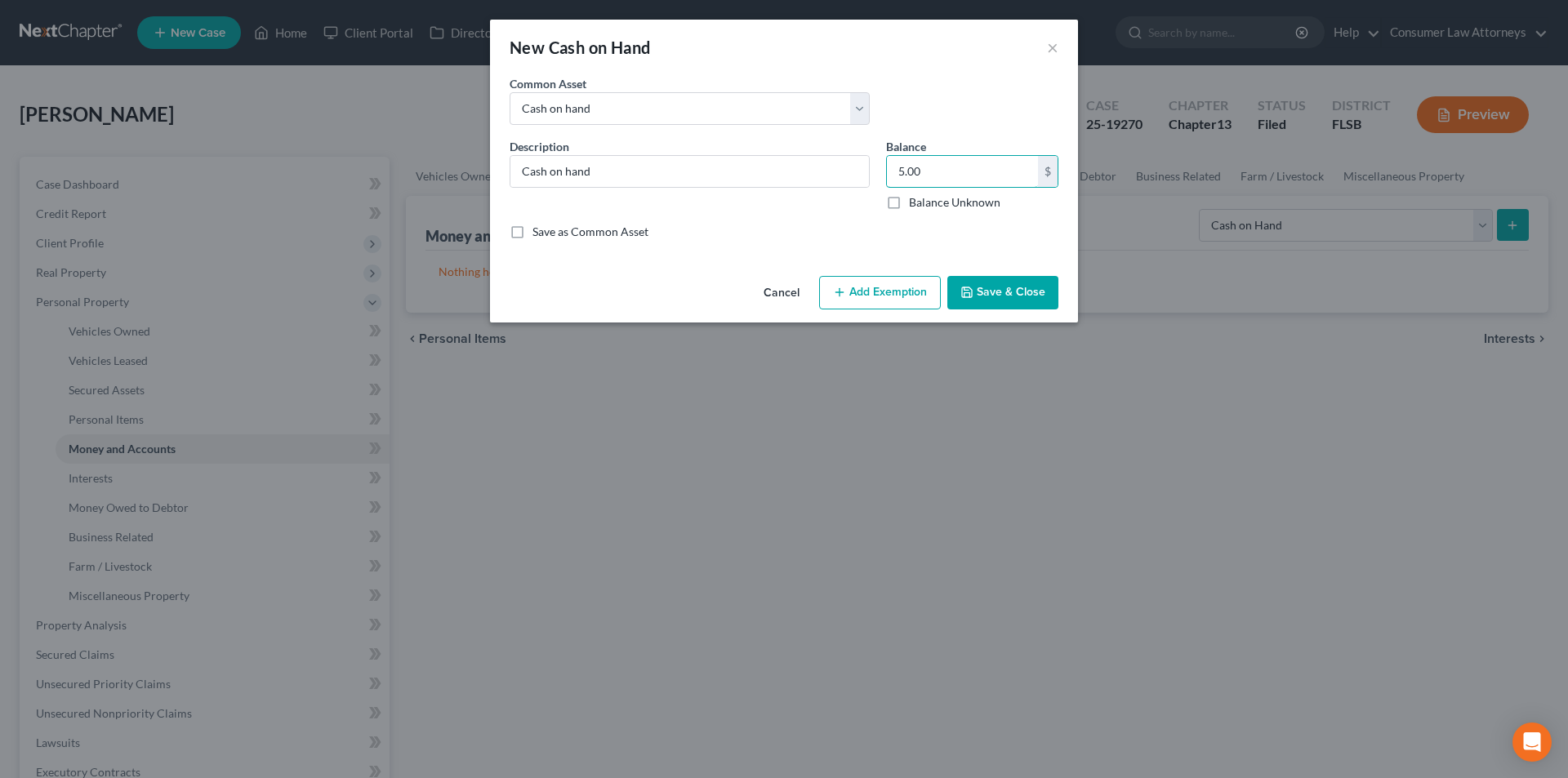
type input "5.00"
click at [868, 293] on button "Add Exemption" at bounding box center [880, 293] width 122 height 34
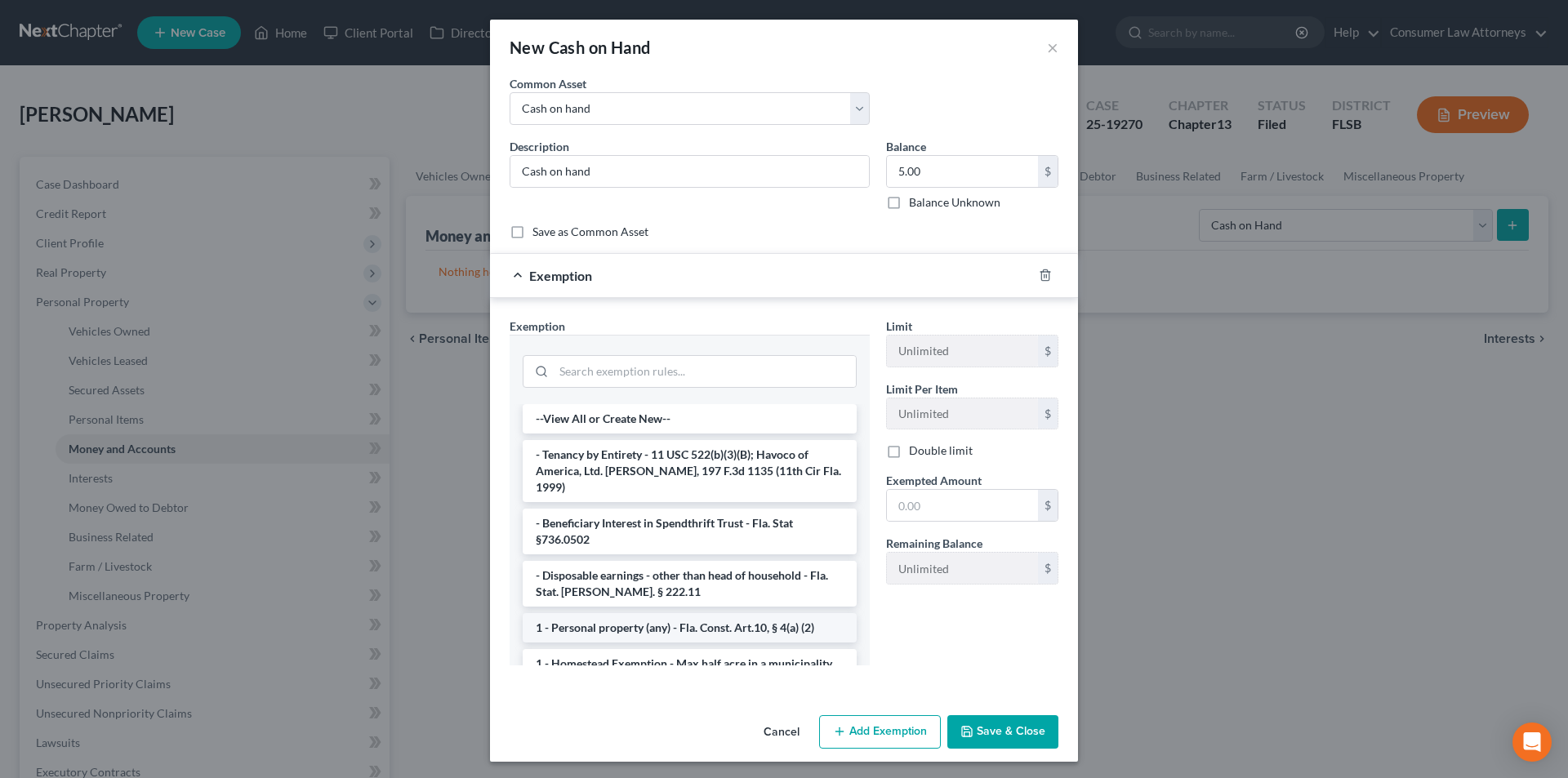
click at [617, 614] on li "1 - Personal property (any) - Fla. Const. Art.10, § 4(a) (2)" at bounding box center [689, 629] width 334 height 30
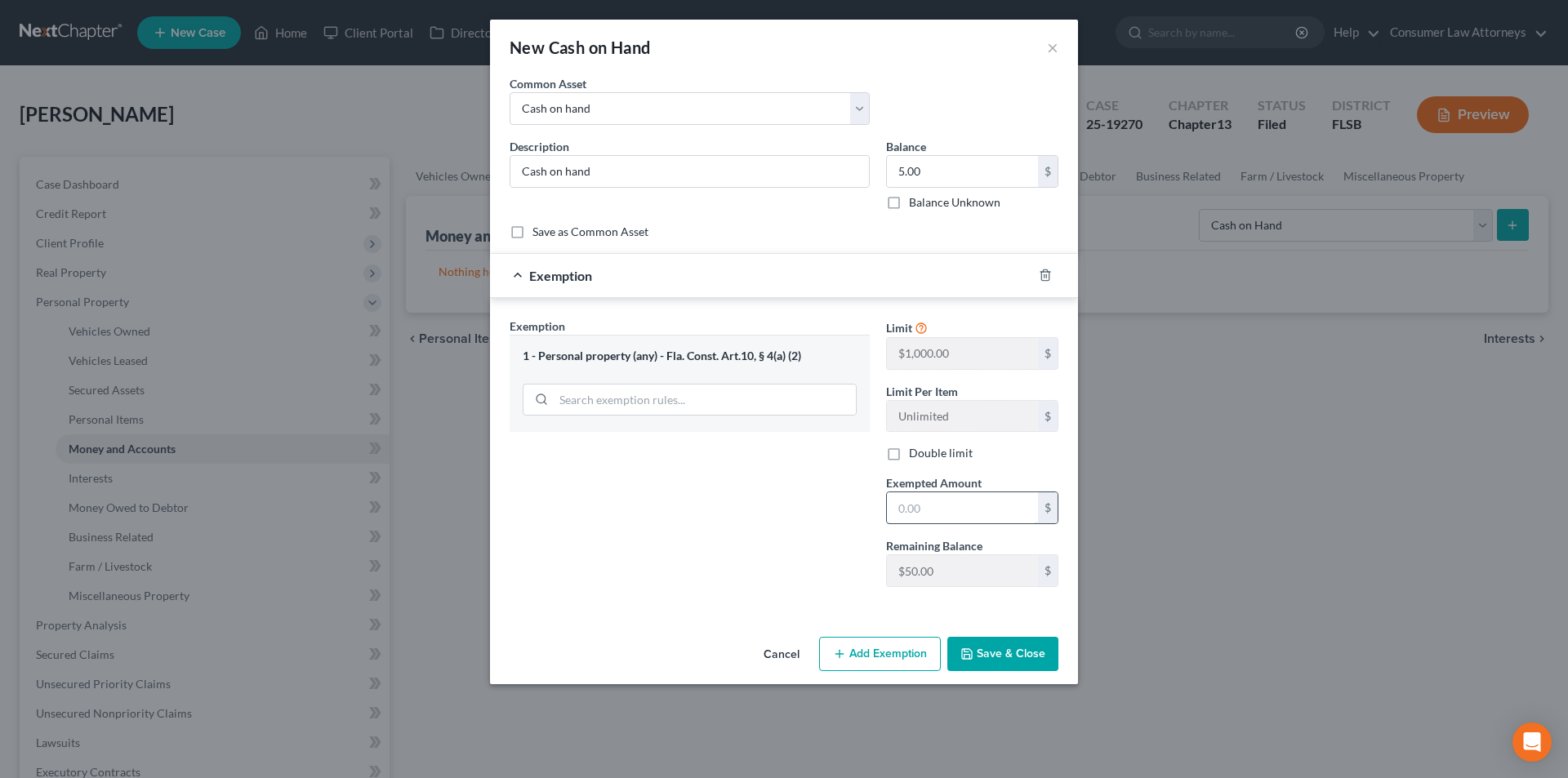
click at [939, 516] on input "text" at bounding box center [962, 507] width 151 height 31
type input "5.00"
click at [1005, 653] on button "Save & Close" at bounding box center [1002, 653] width 111 height 34
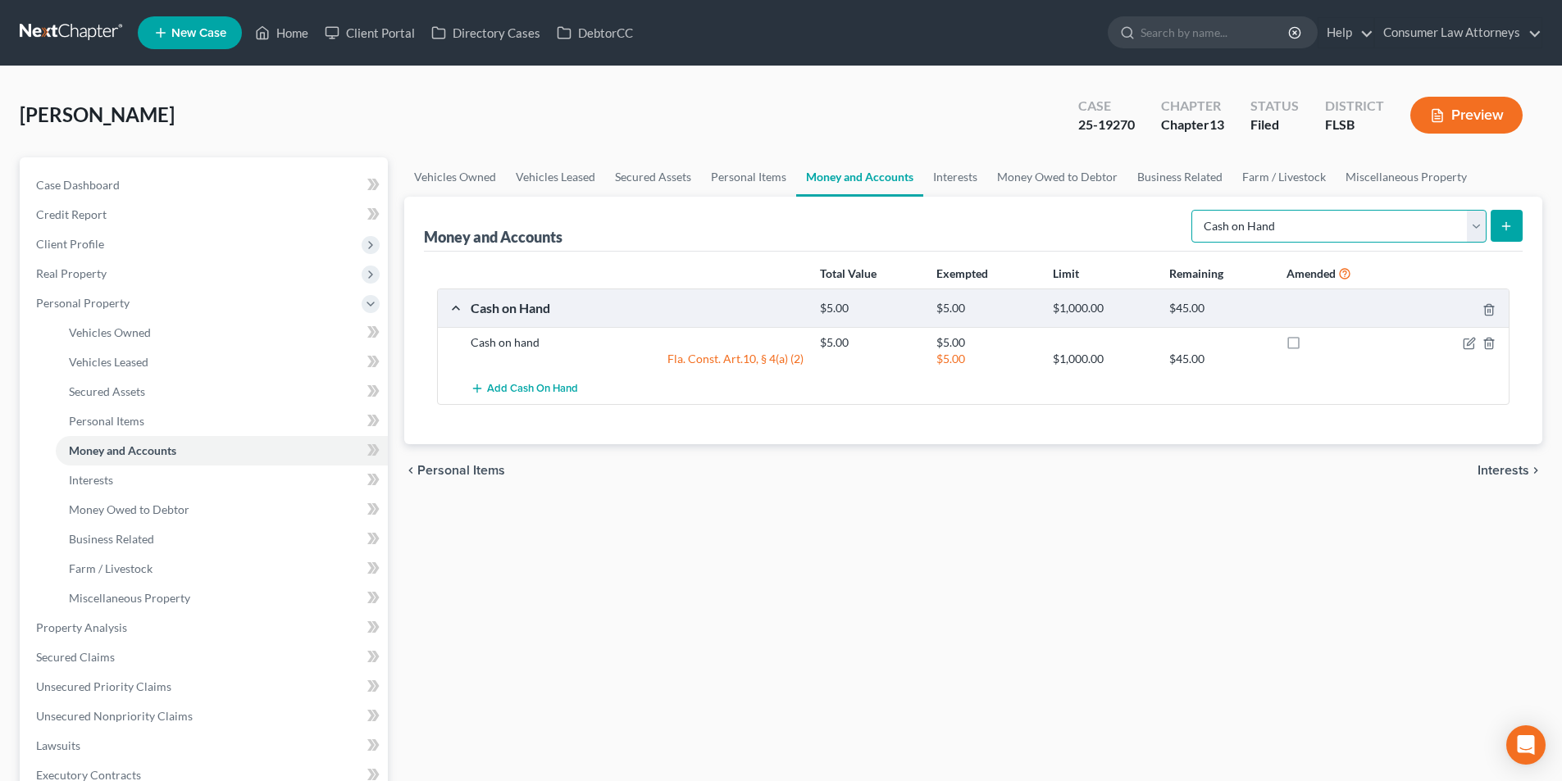
click at [1314, 216] on select "Select Account Type Brokerage Cash on Hand Certificates of Deposit Checking Acc…" at bounding box center [1338, 226] width 295 height 33
select select "checking"
click at [1195, 210] on select "Select Account Type Brokerage Cash on Hand Certificates of Deposit Checking Acc…" at bounding box center [1338, 226] width 295 height 33
click at [1514, 223] on button "submit" at bounding box center [1506, 226] width 32 height 32
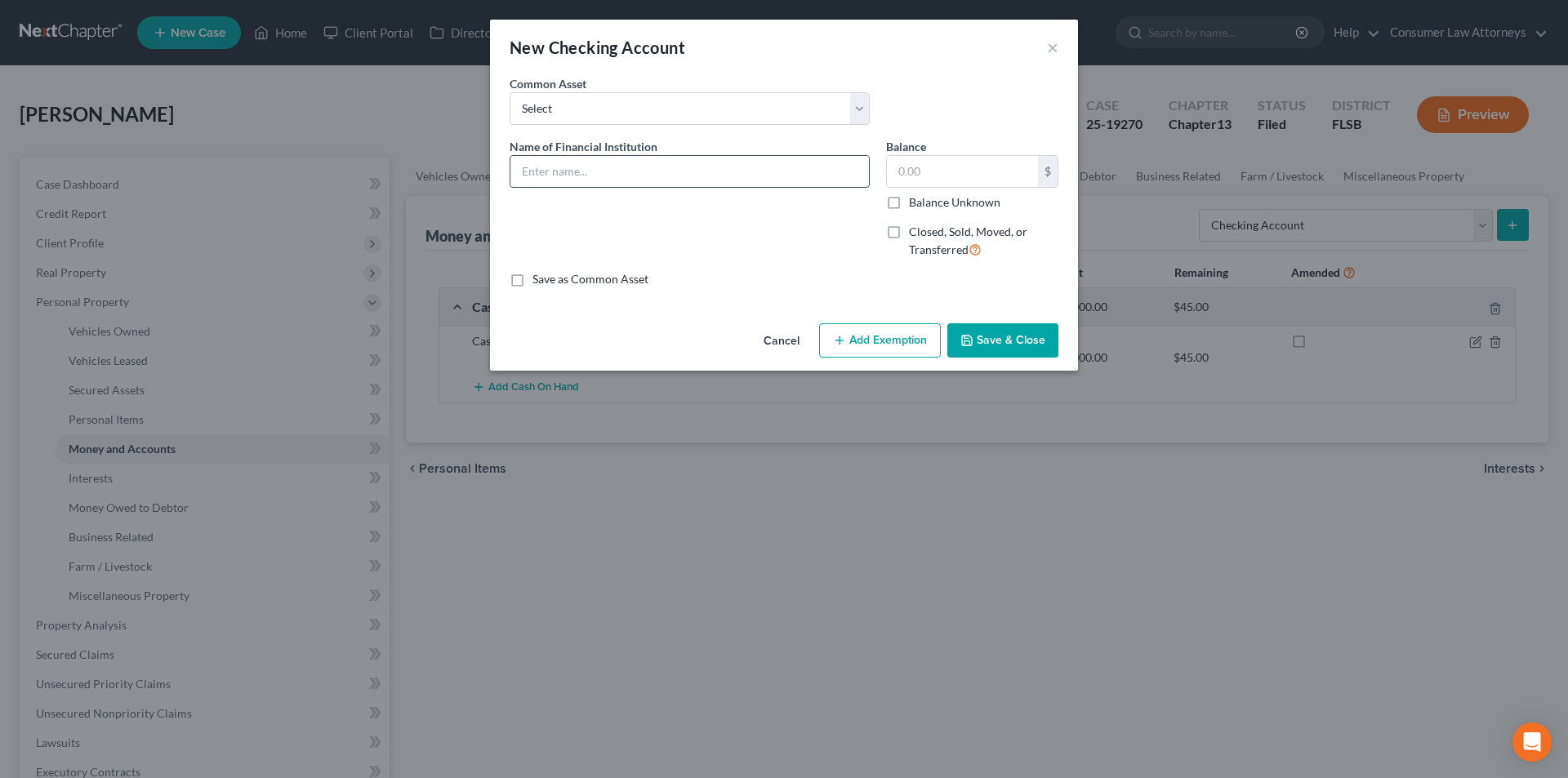
click at [689, 180] on input "text" at bounding box center [689, 171] width 359 height 31
click at [701, 172] on input "[PERSON_NAME] Fargo Bank N.A. # 4014" at bounding box center [689, 171] width 359 height 31
type input "[PERSON_NAME] Fargo Bank N.A. # 2204"
click at [951, 175] on input "text" at bounding box center [962, 171] width 151 height 31
type input "500.00"
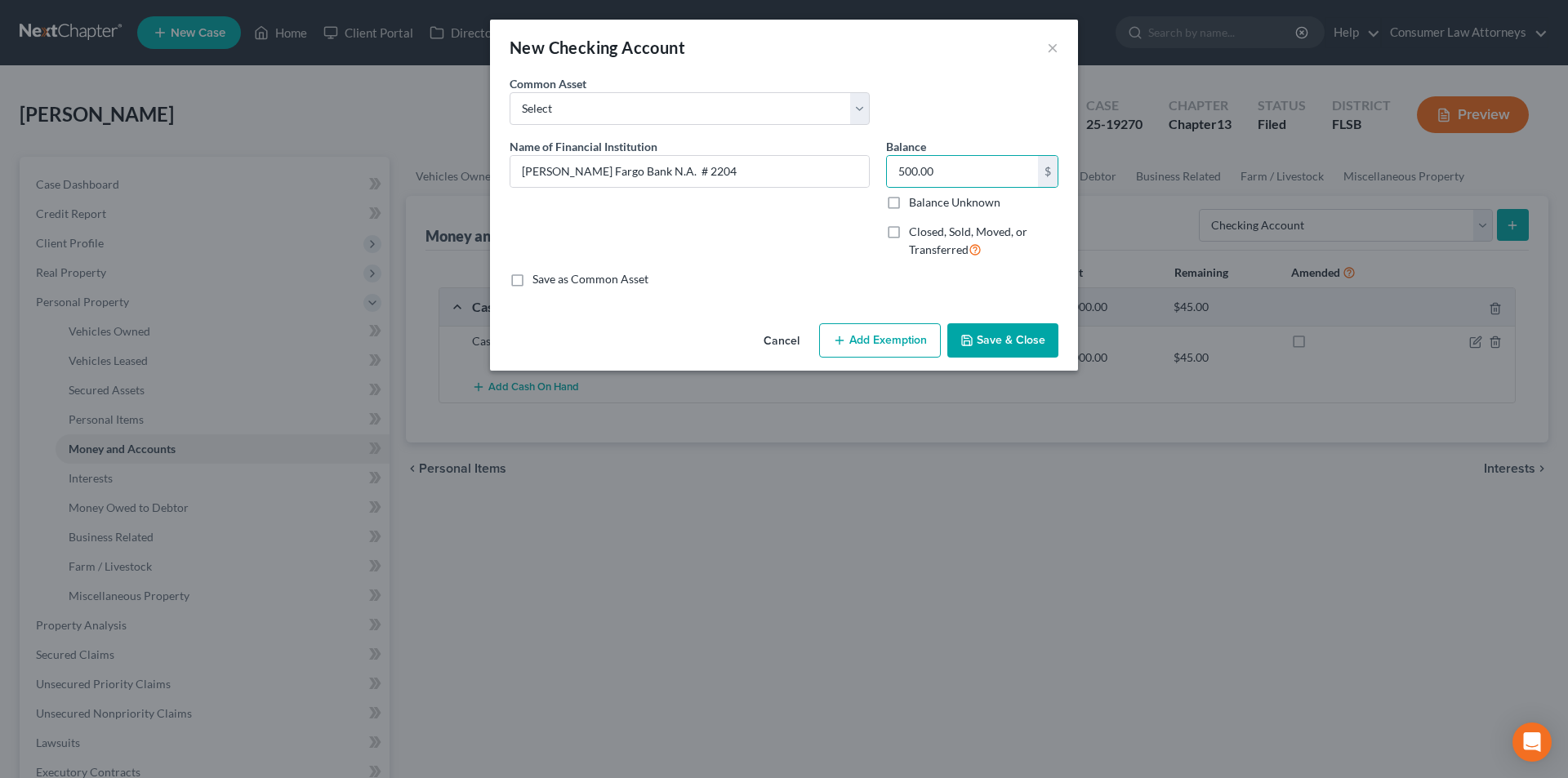
click at [900, 333] on button "Add Exemption" at bounding box center [880, 341] width 122 height 34
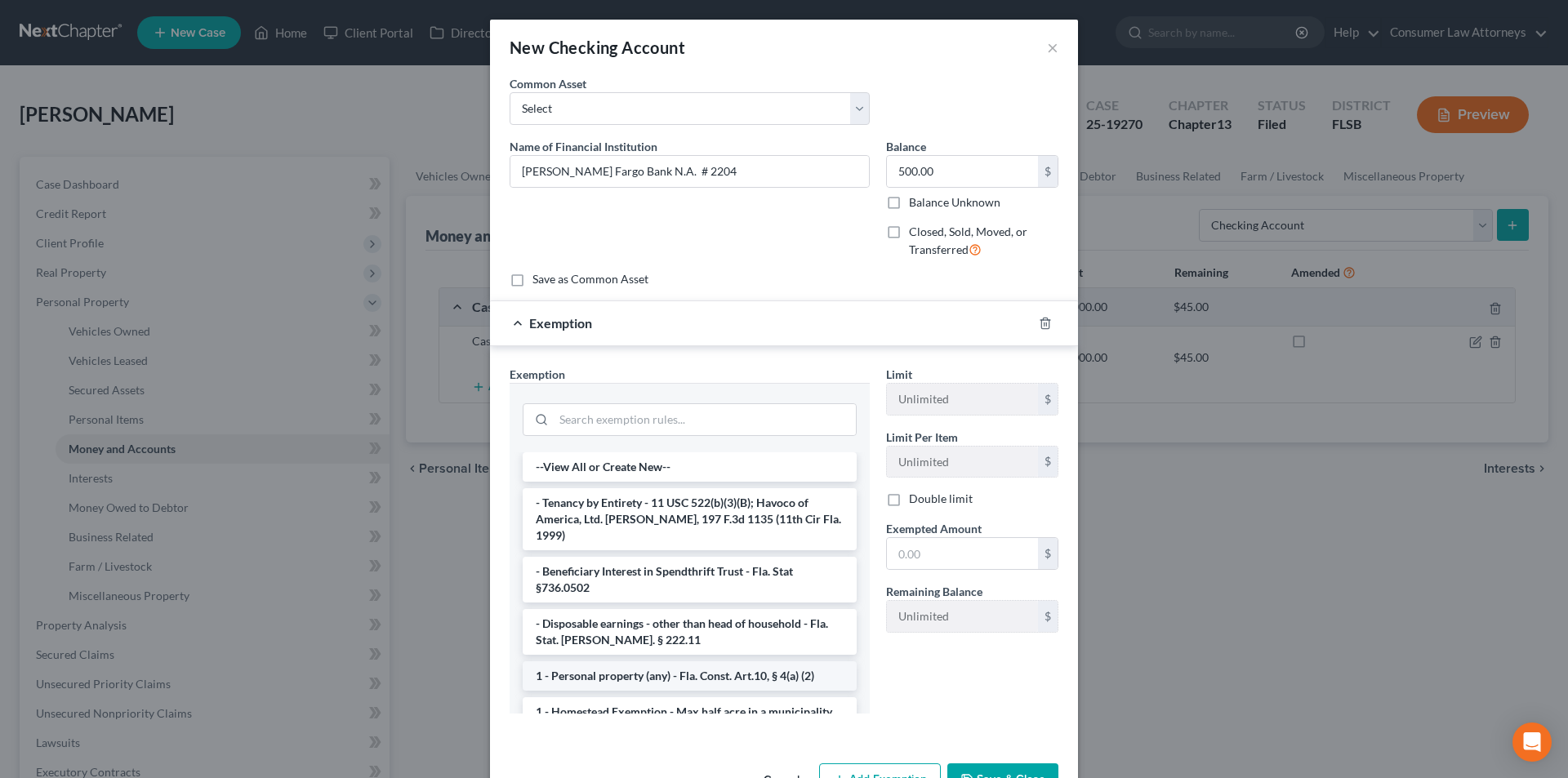
click at [630, 666] on li "1 - Personal property (any) - Fla. Const. Art.10, § 4(a) (2)" at bounding box center [689, 676] width 334 height 30
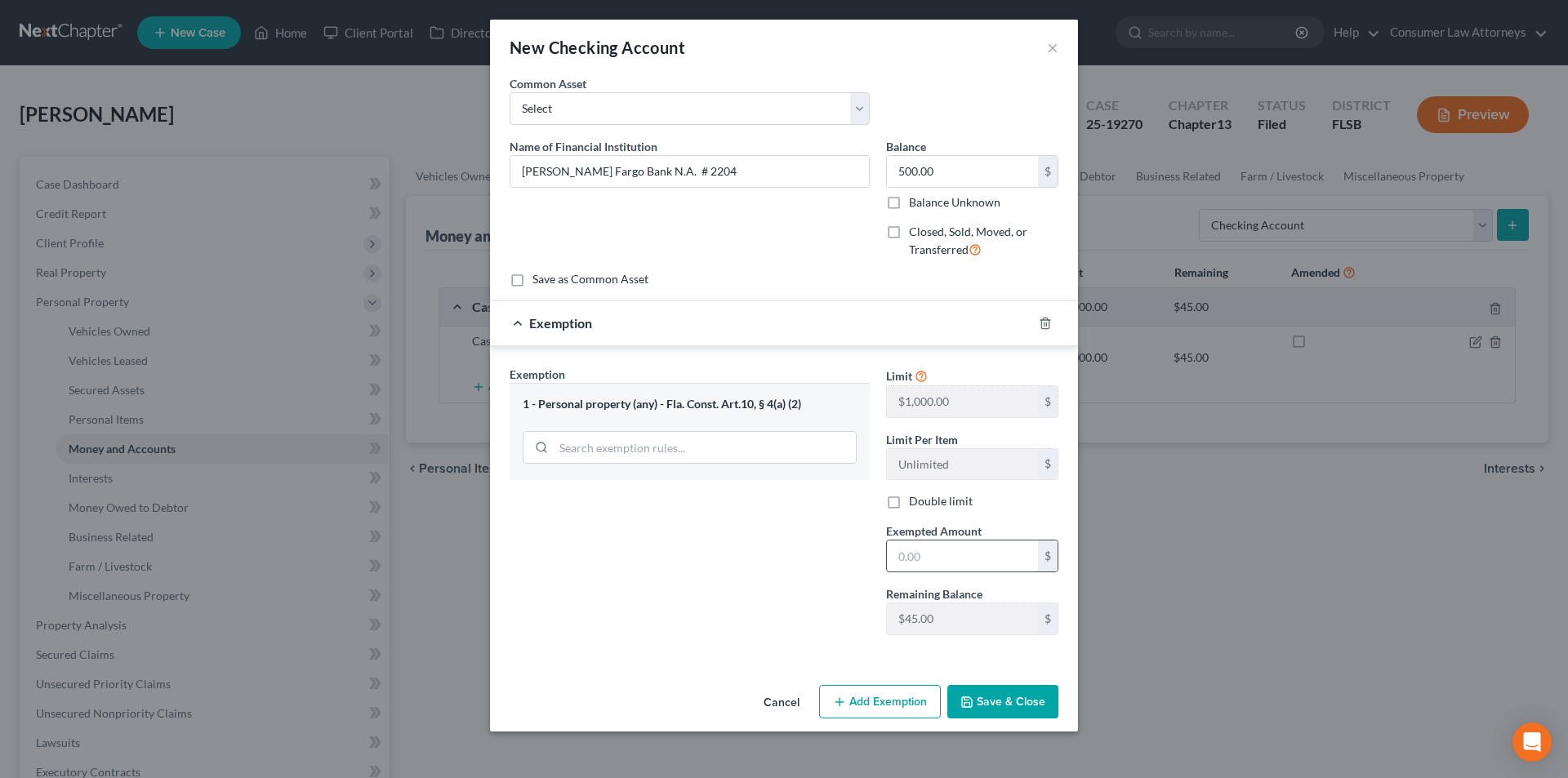
click at [927, 557] on input "text" at bounding box center [962, 556] width 151 height 31
type input "500.00"
click at [1012, 705] on button "Save & Close" at bounding box center [1002, 702] width 111 height 34
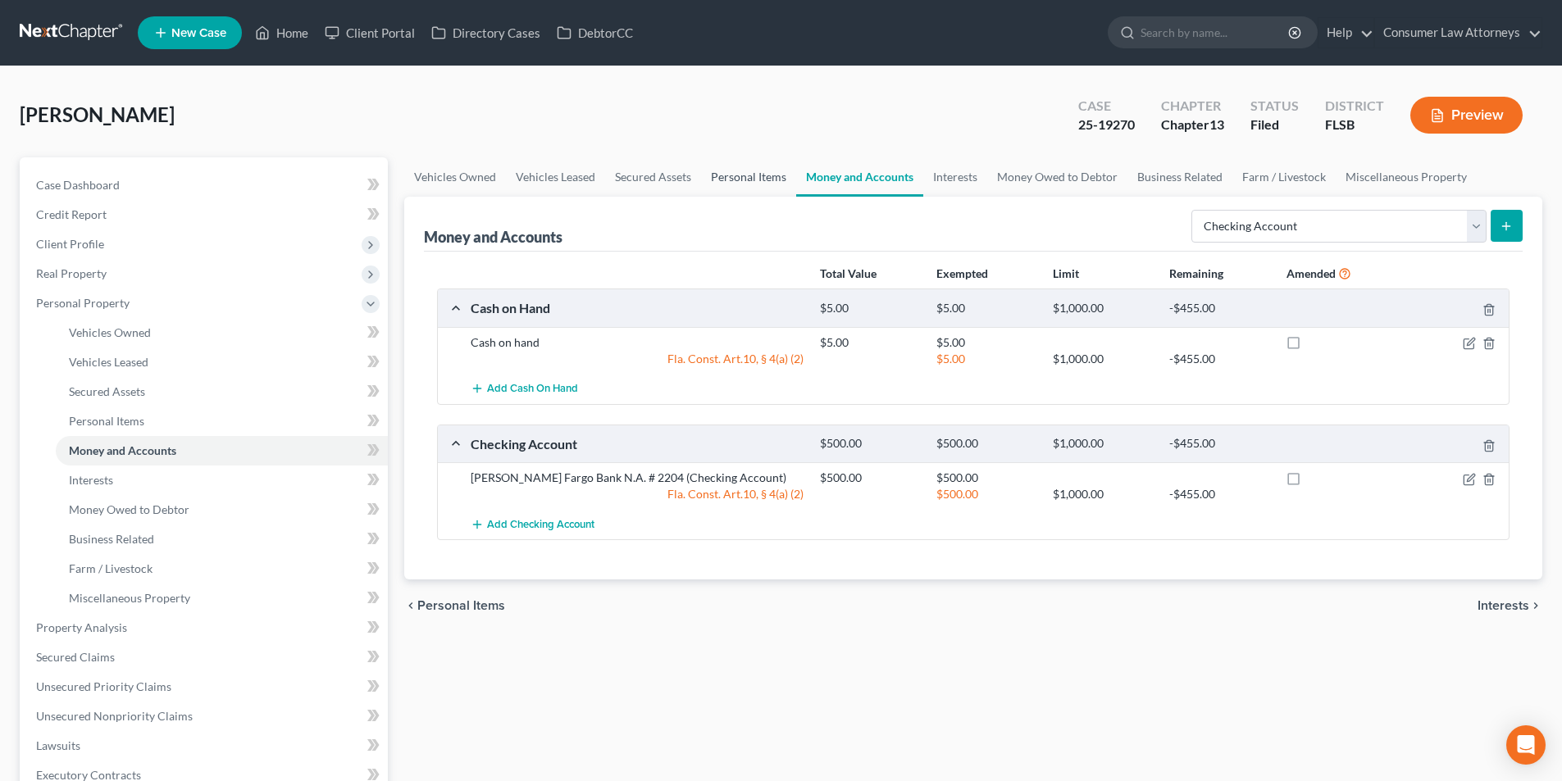
click at [737, 179] on link "Personal Items" at bounding box center [748, 176] width 95 height 39
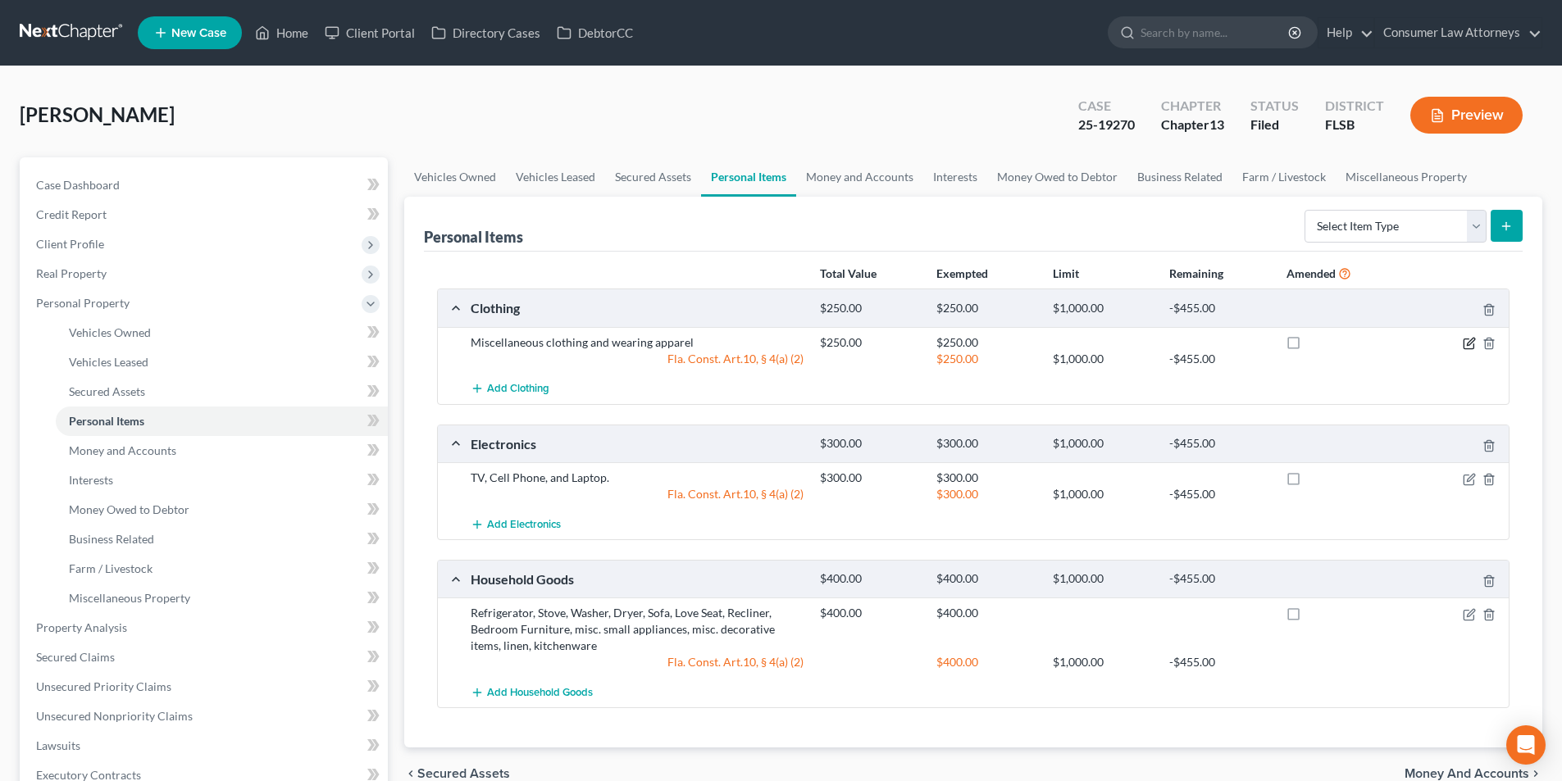
click at [1467, 340] on icon "button" at bounding box center [1469, 343] width 13 height 13
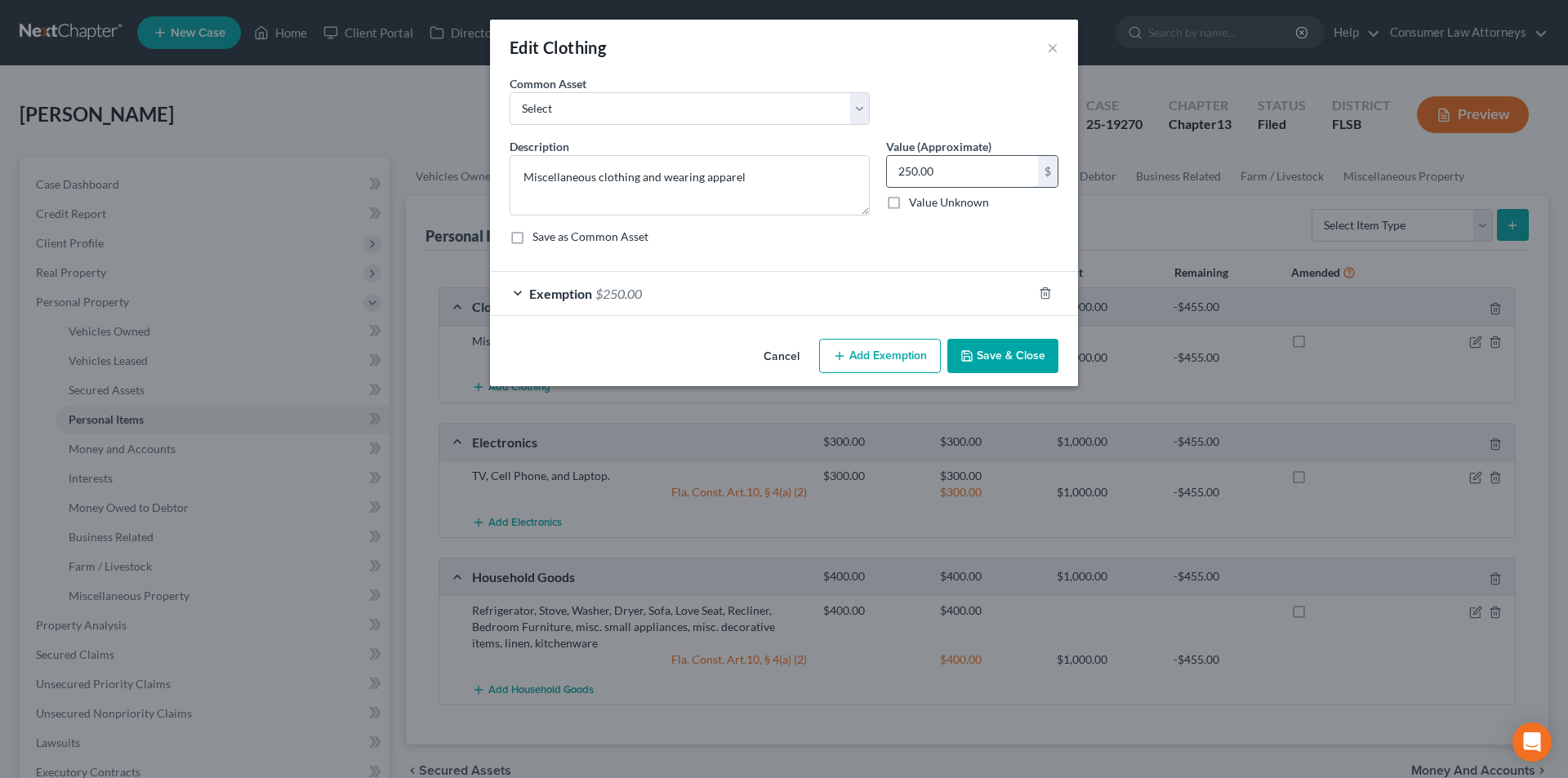
click at [959, 172] on input "250.00" at bounding box center [962, 171] width 151 height 31
click at [791, 95] on select "Select Miscellaneous clothing and wearing apparel Clothing, shoes, jackets, out…" at bounding box center [690, 109] width 361 height 33
select select "1"
click at [510, 93] on select "Select Miscellaneous clothing and wearing apparel Clothing, shoes, jackets, out…" at bounding box center [690, 109] width 361 height 33
type textarea "Clothing, shoes, jackets, outwear, under garments."
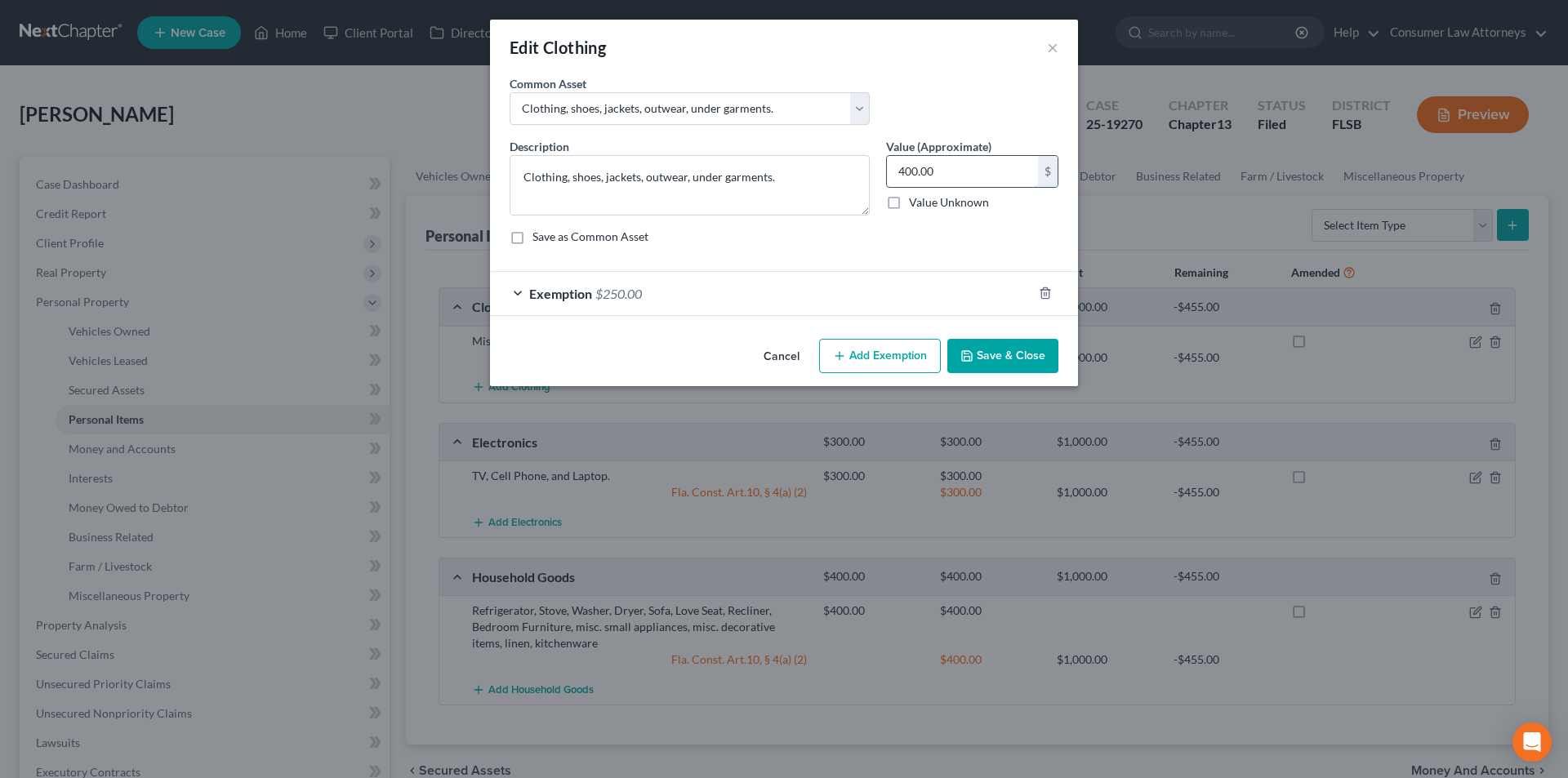
click at [947, 173] on input "400.00" at bounding box center [962, 171] width 151 height 31
type input "150.00"
click at [828, 295] on div "Exemption $250.00" at bounding box center [761, 293] width 542 height 43
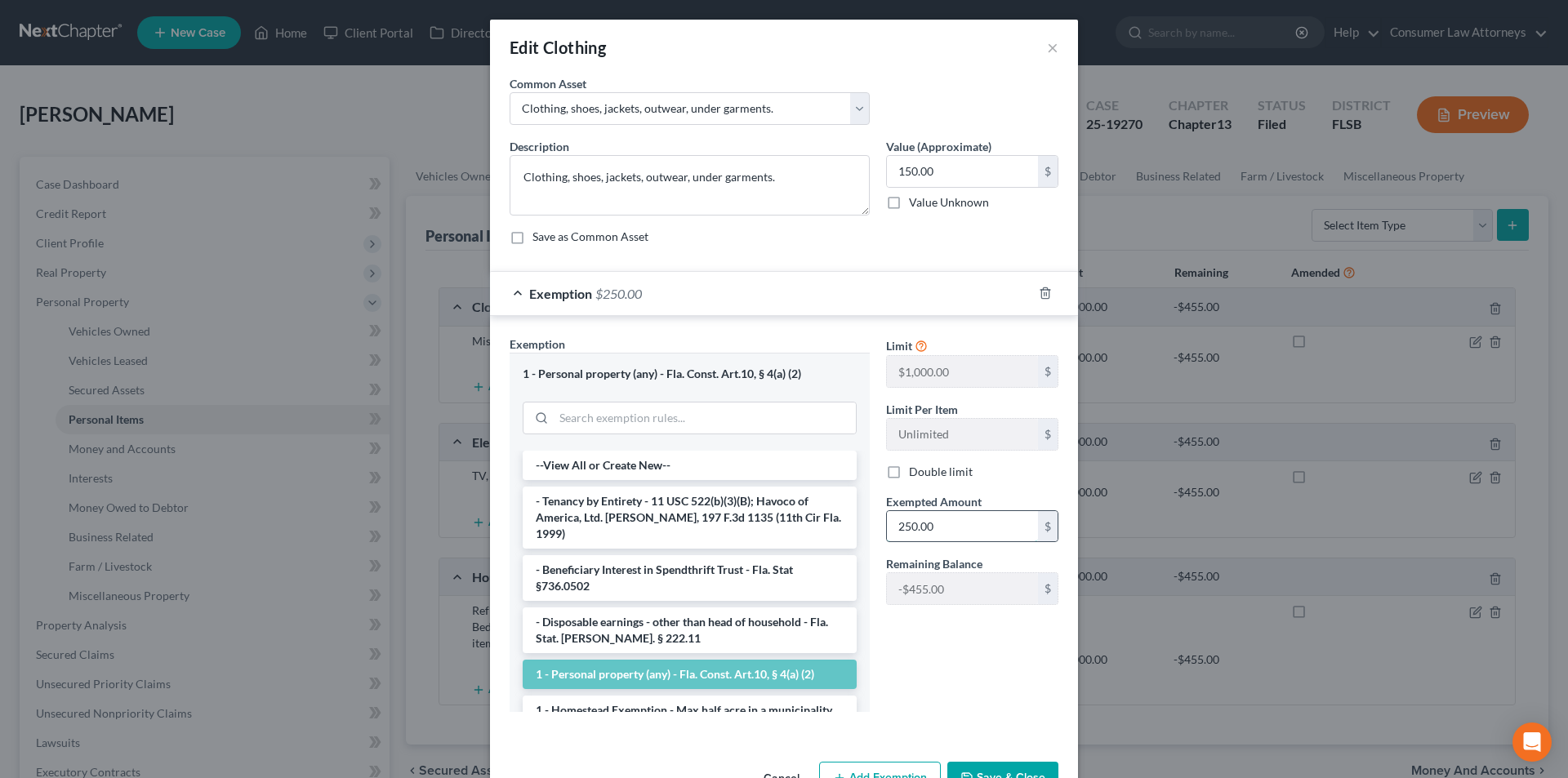
click at [948, 524] on input "250.00" at bounding box center [962, 526] width 151 height 31
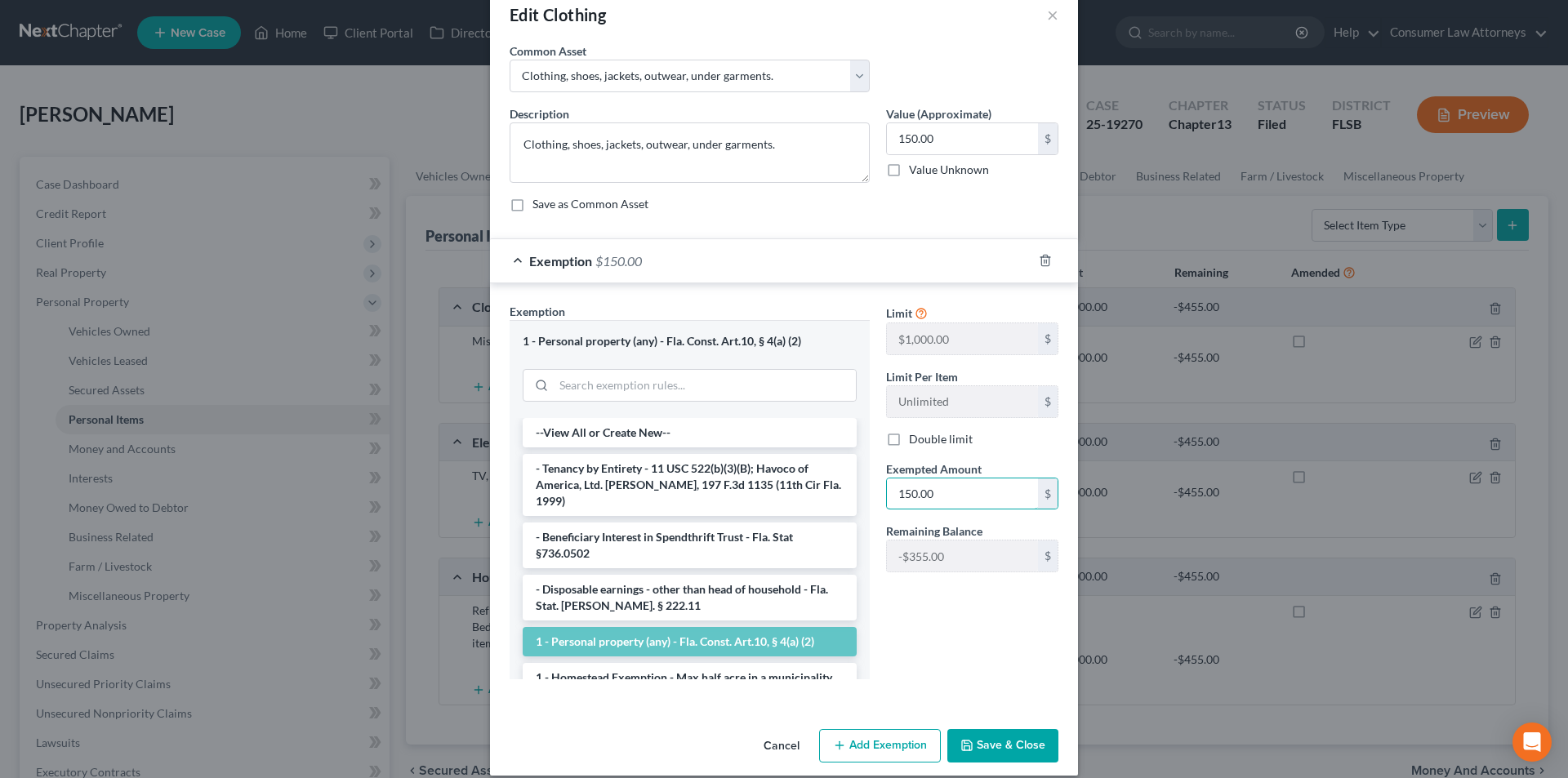
scroll to position [50, 0]
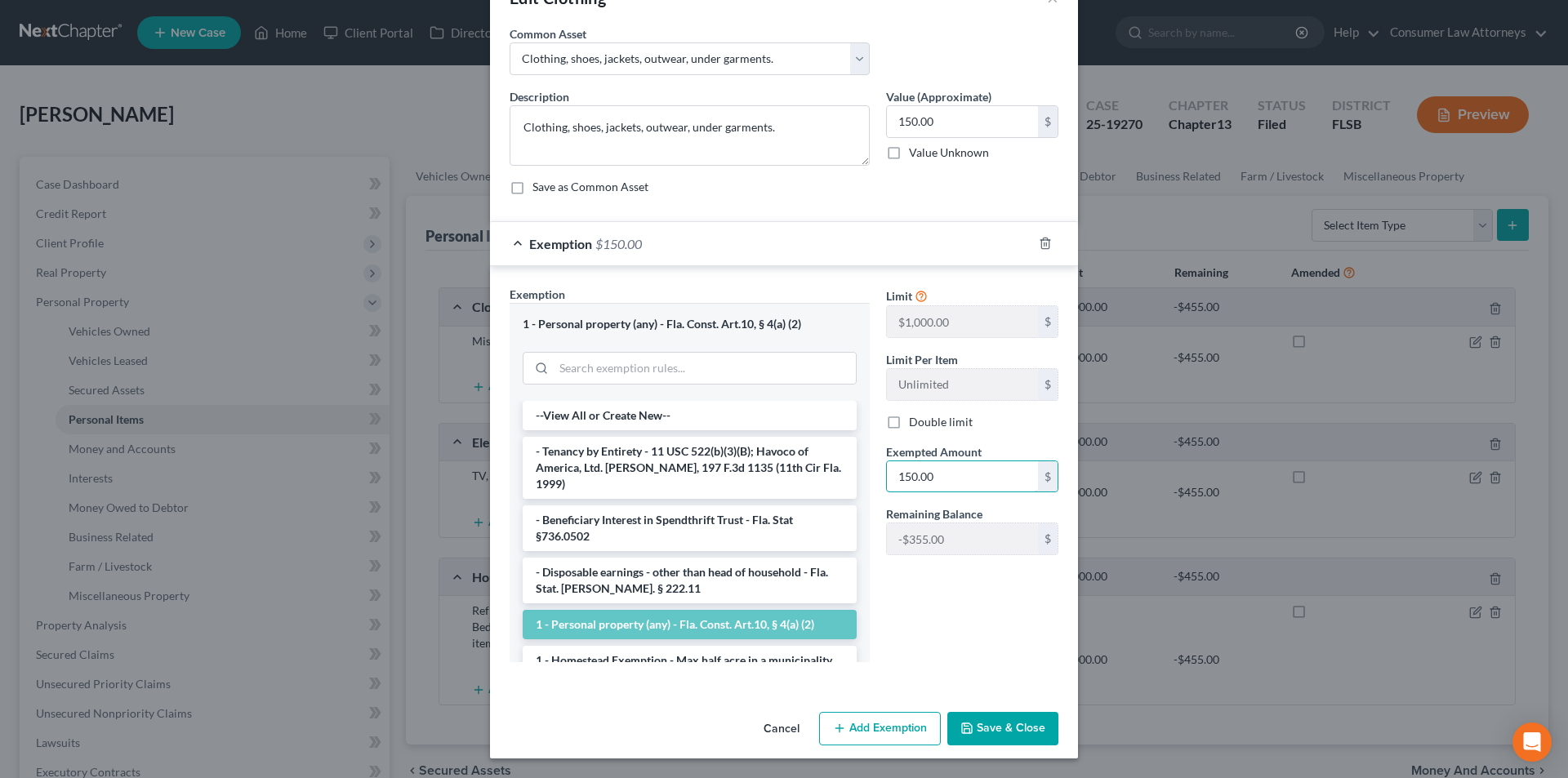
type input "150.00"
click at [1008, 723] on button "Save & Close" at bounding box center [1002, 729] width 111 height 34
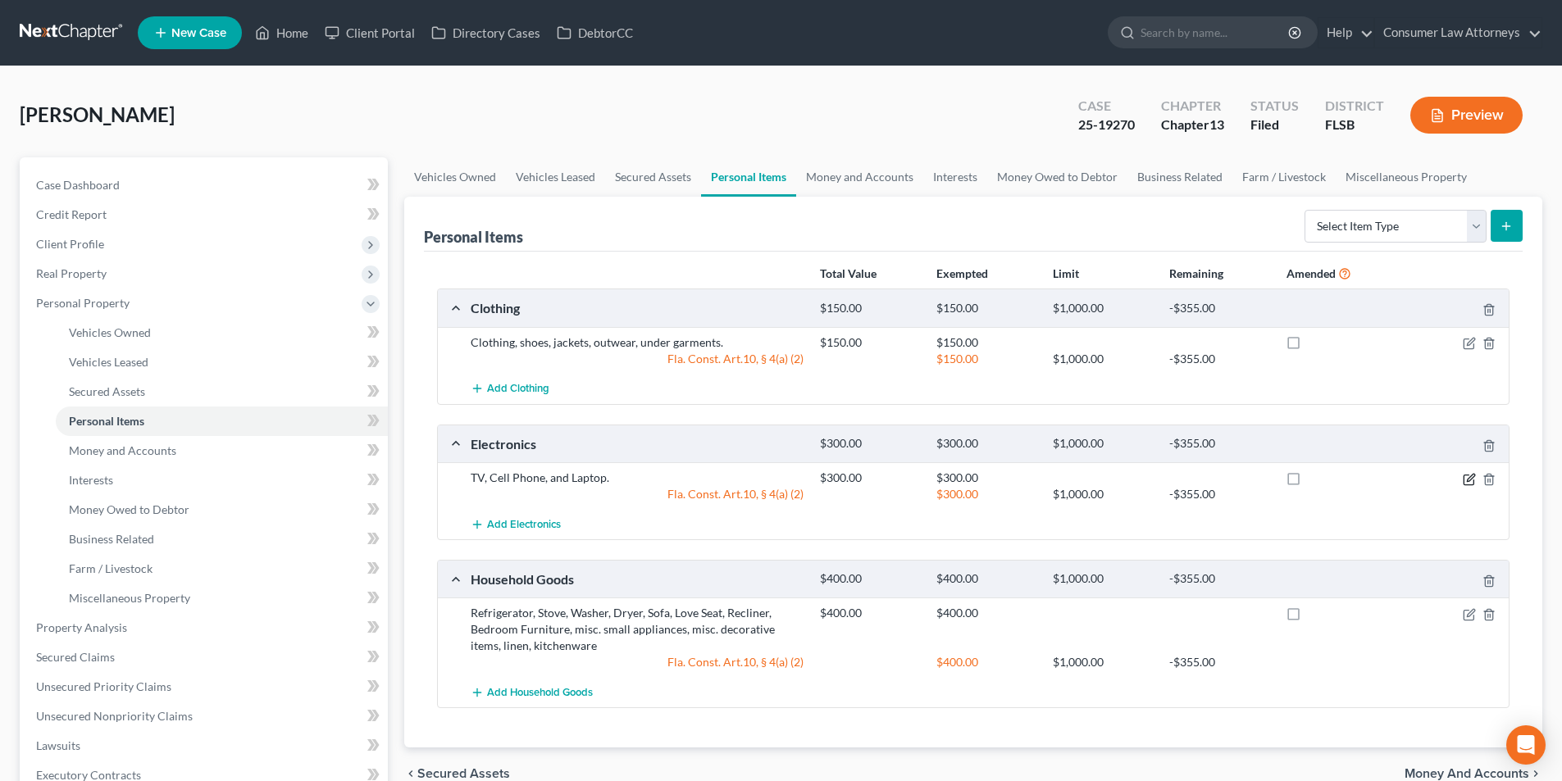
click at [1468, 476] on icon "button" at bounding box center [1469, 479] width 13 height 13
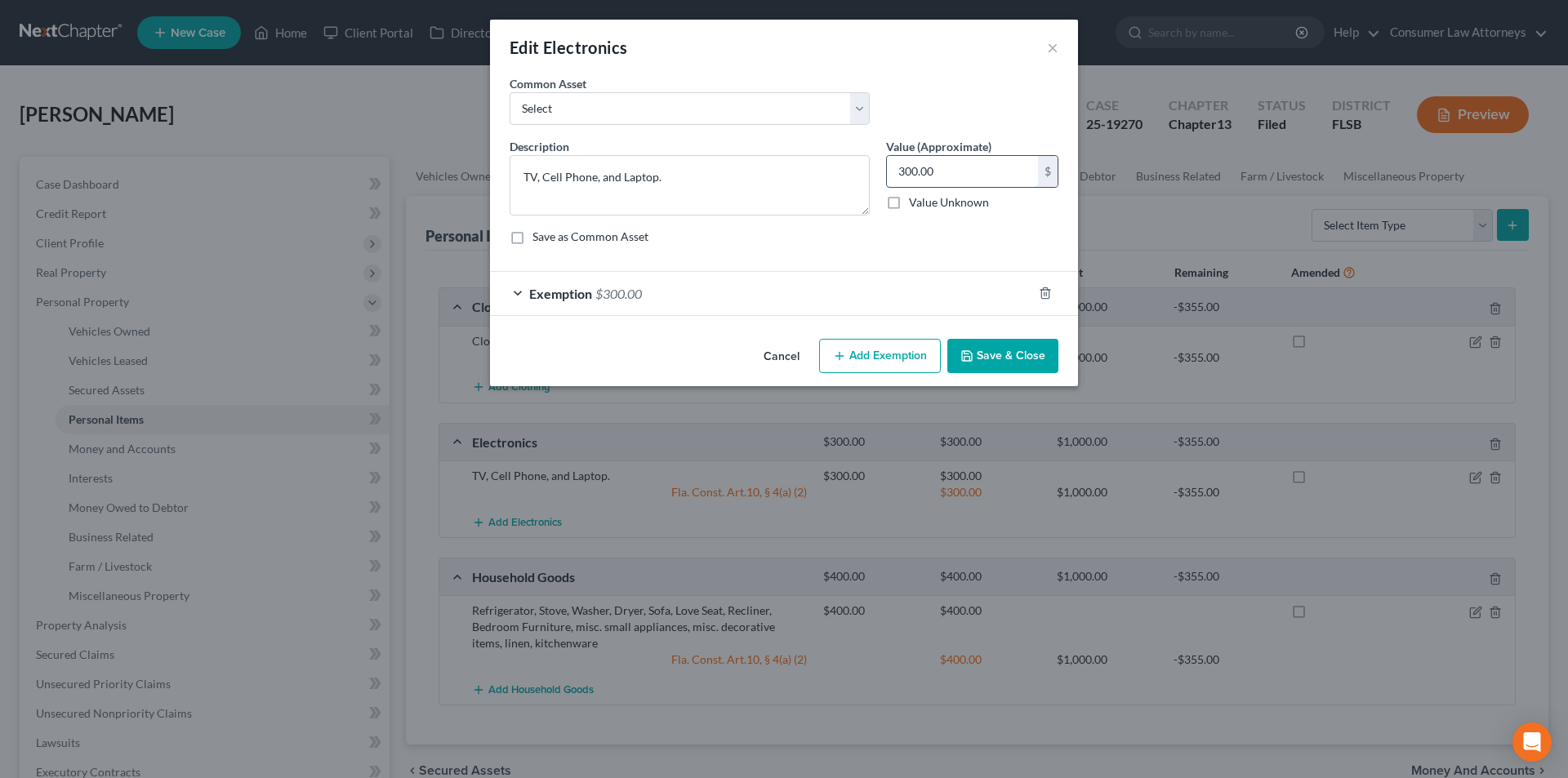
click at [971, 165] on input "300.00" at bounding box center [962, 171] width 151 height 31
type input "200.00"
click at [831, 289] on div "Exemption $300.00" at bounding box center [761, 293] width 542 height 43
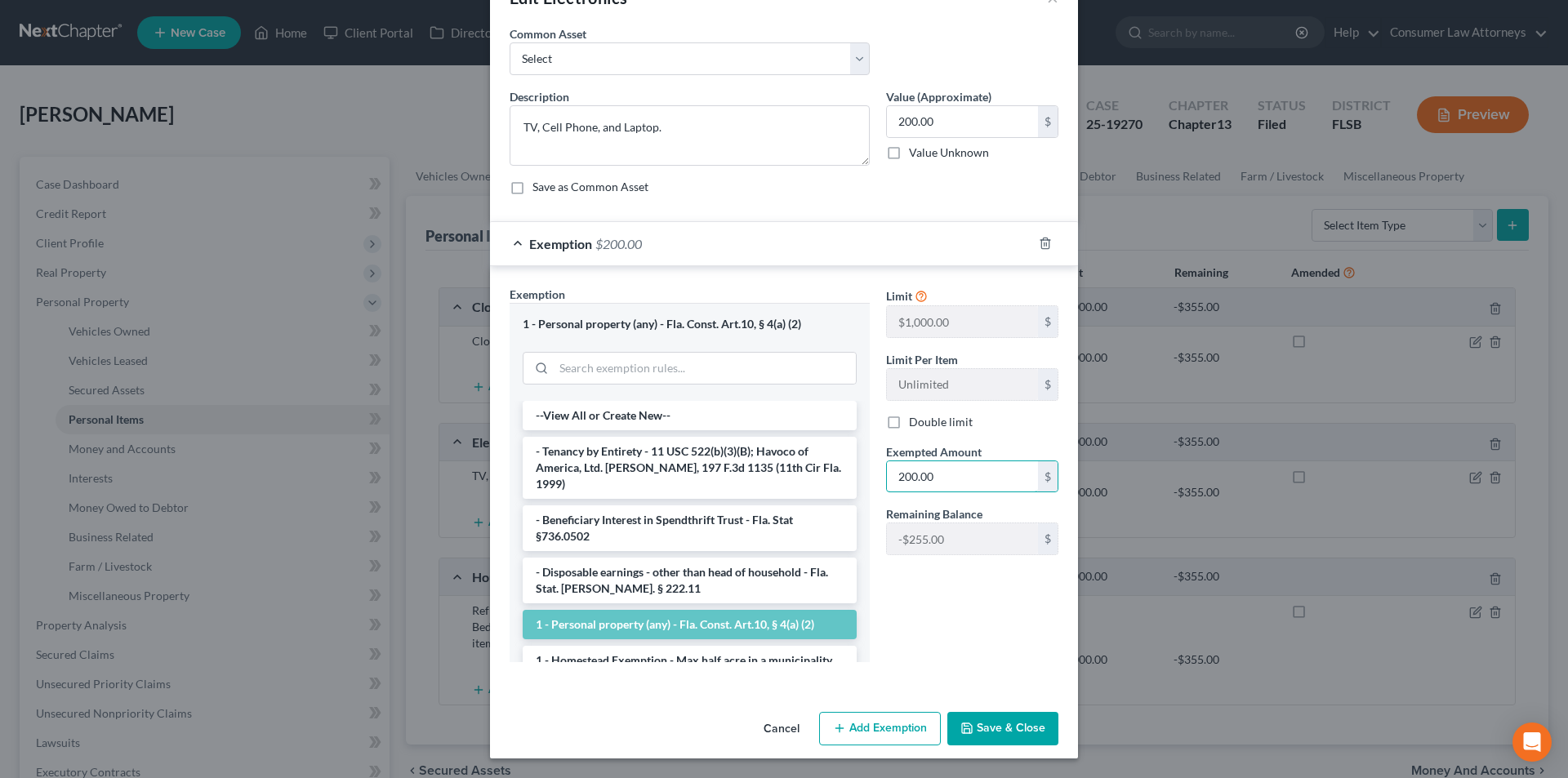
type input "200.00"
click at [1001, 723] on button "Save & Close" at bounding box center [1002, 729] width 111 height 34
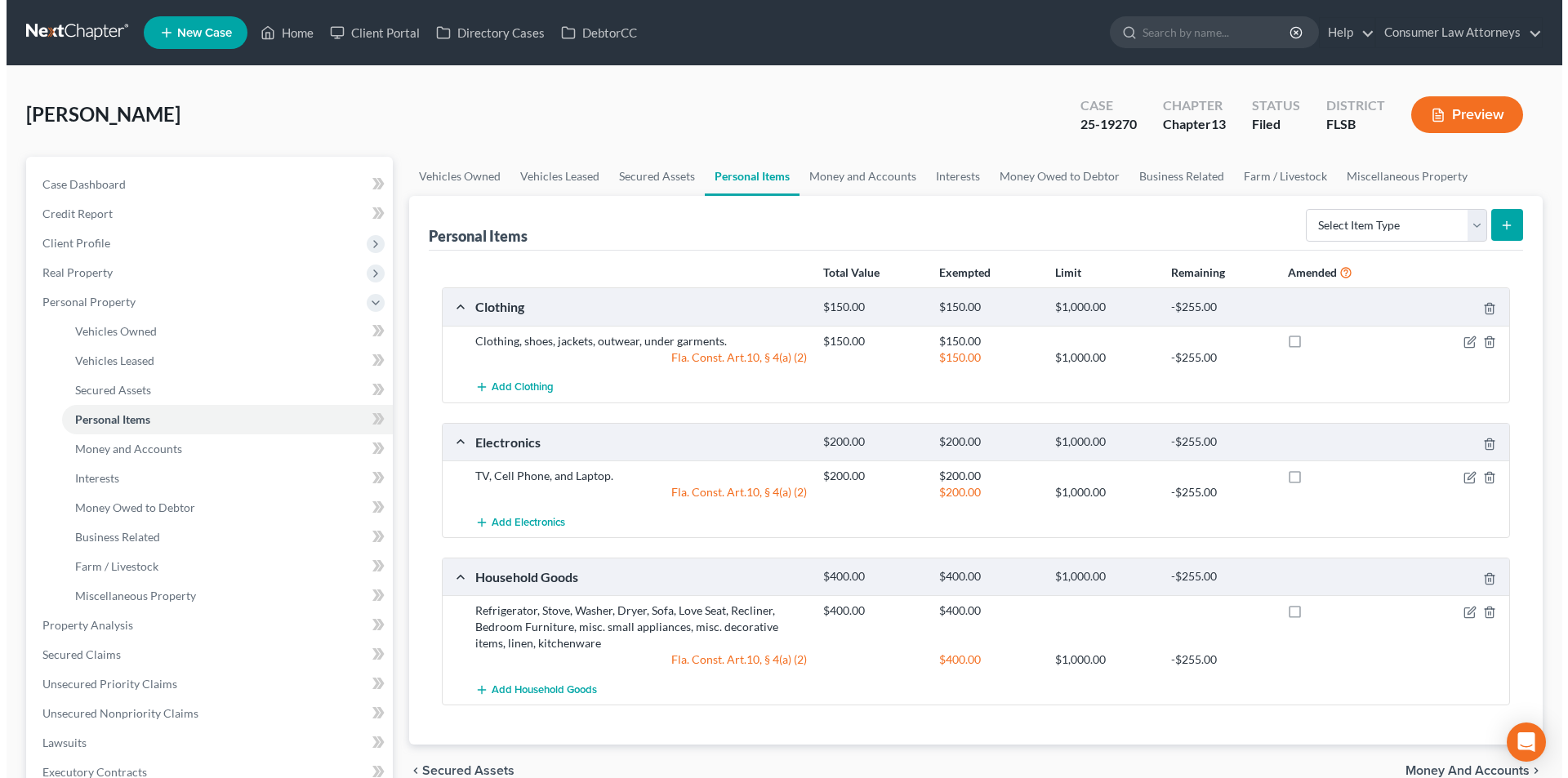
scroll to position [245, 0]
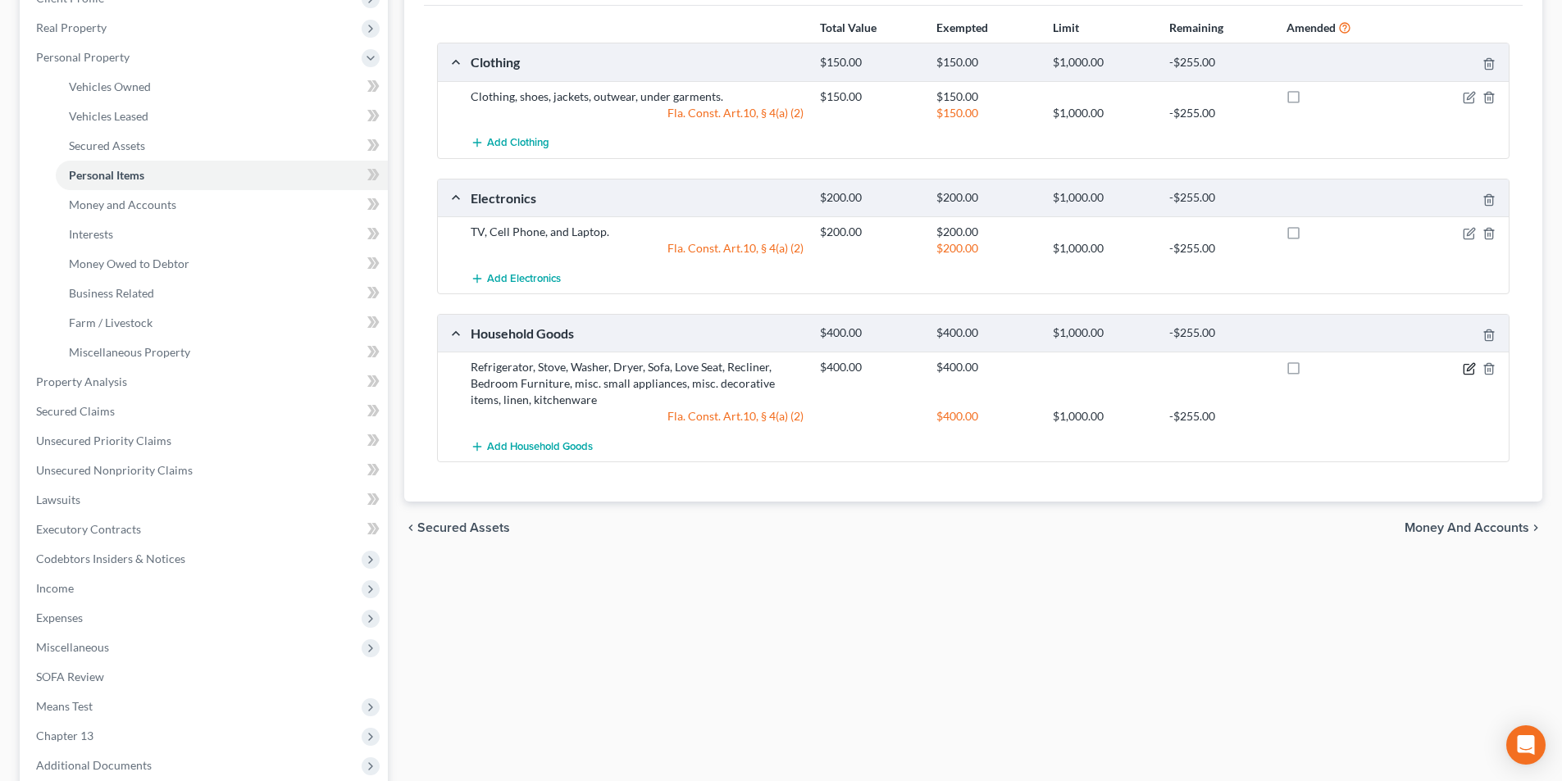
click at [1471, 368] on icon "button" at bounding box center [1470, 366] width 7 height 7
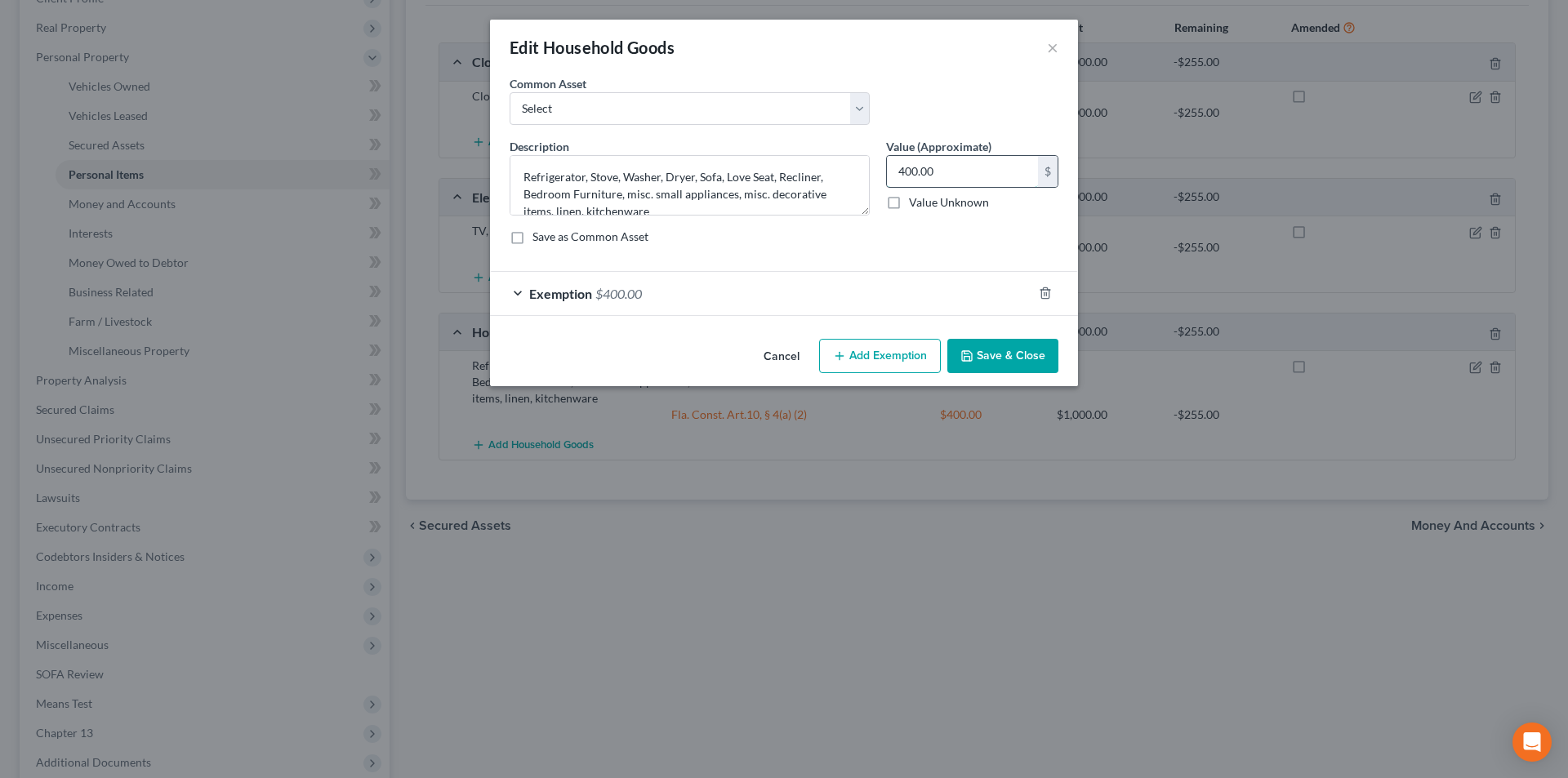
click at [959, 176] on input "400.00" at bounding box center [962, 171] width 151 height 31
type input "250.00"
click at [890, 358] on button "Add Exemption" at bounding box center [880, 356] width 122 height 34
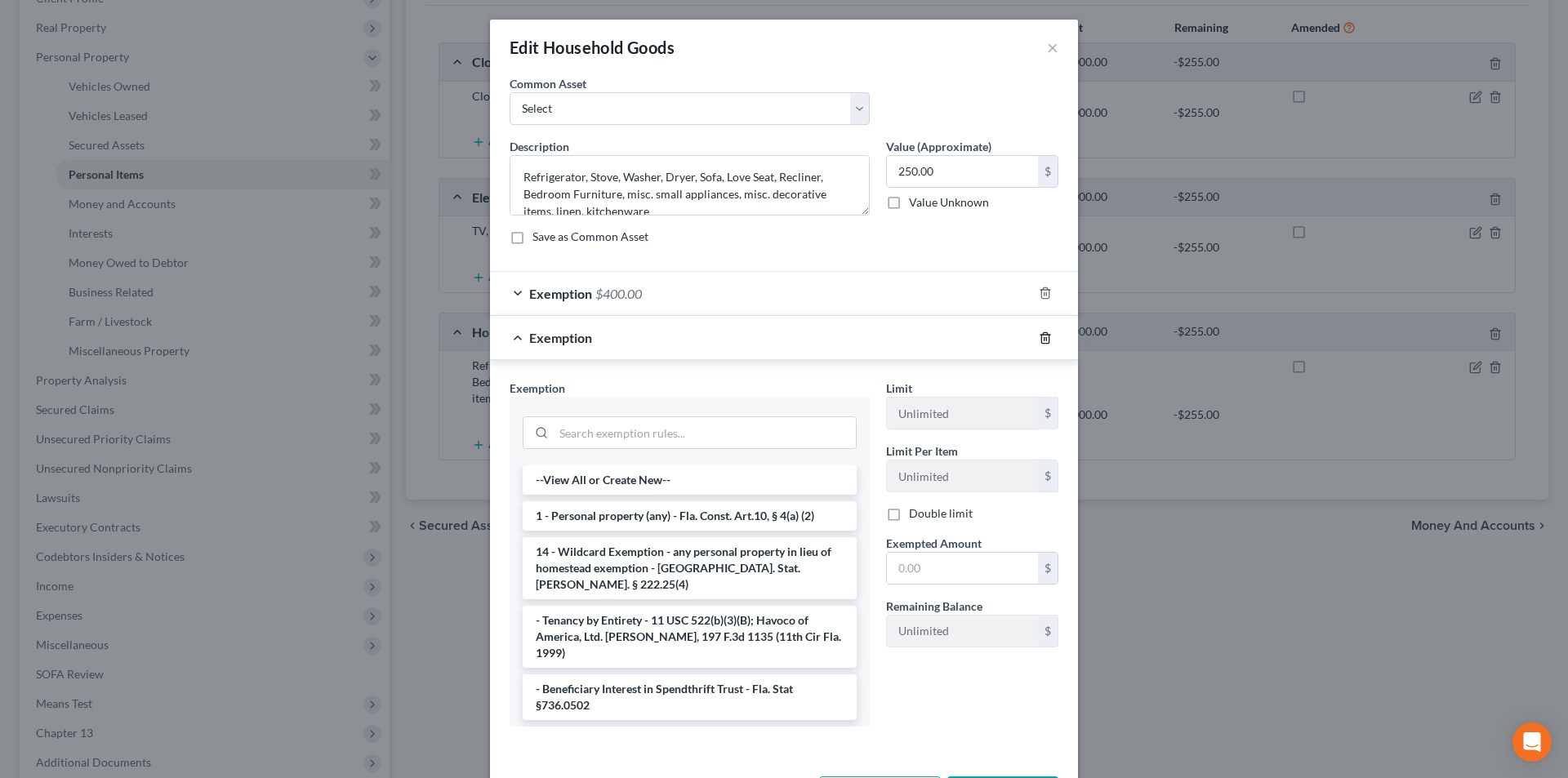
click at [1040, 335] on polyline "button" at bounding box center [1045, 335] width 10 height 0
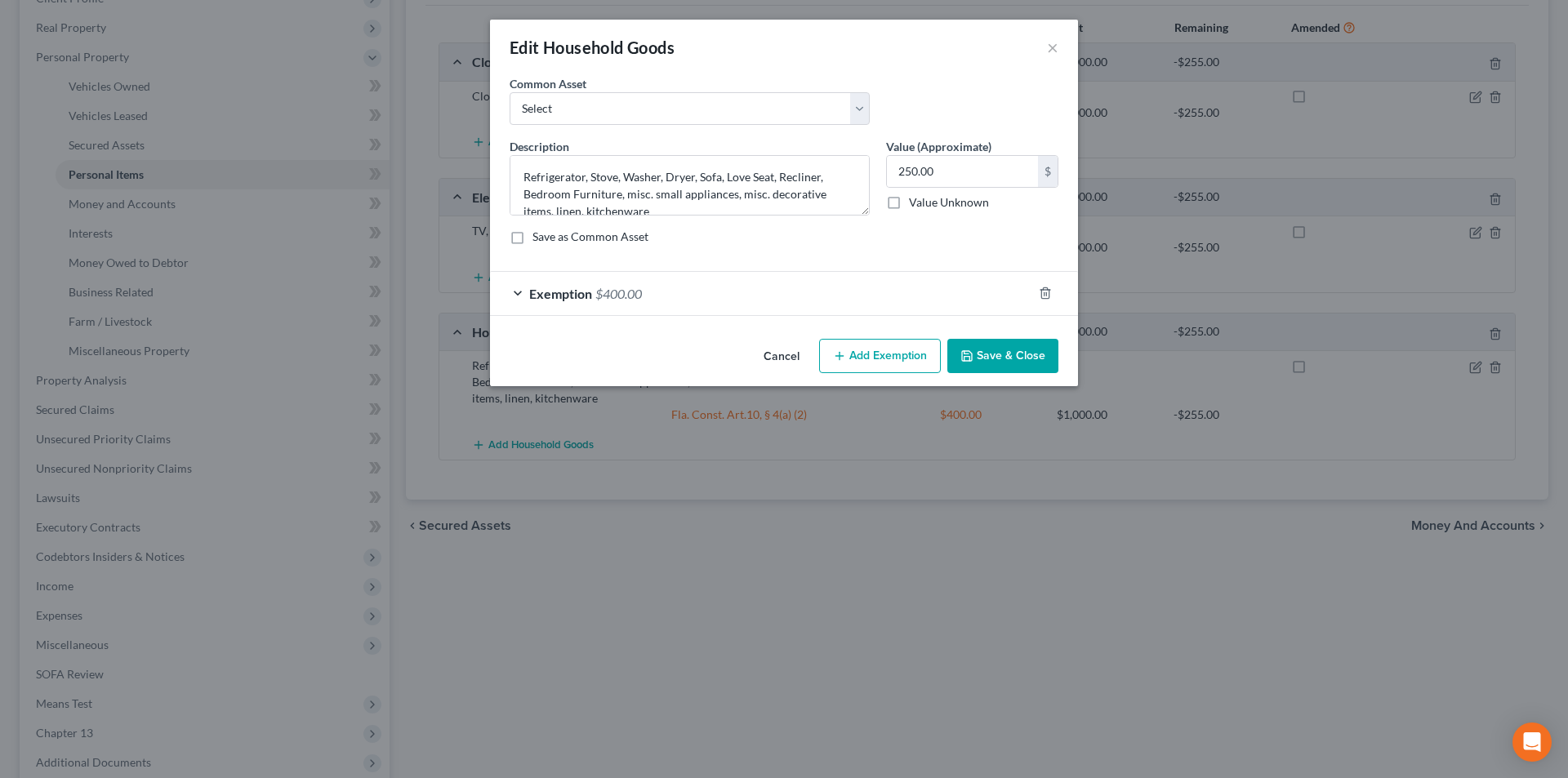
click at [798, 300] on div "Exemption $400.00" at bounding box center [761, 293] width 542 height 43
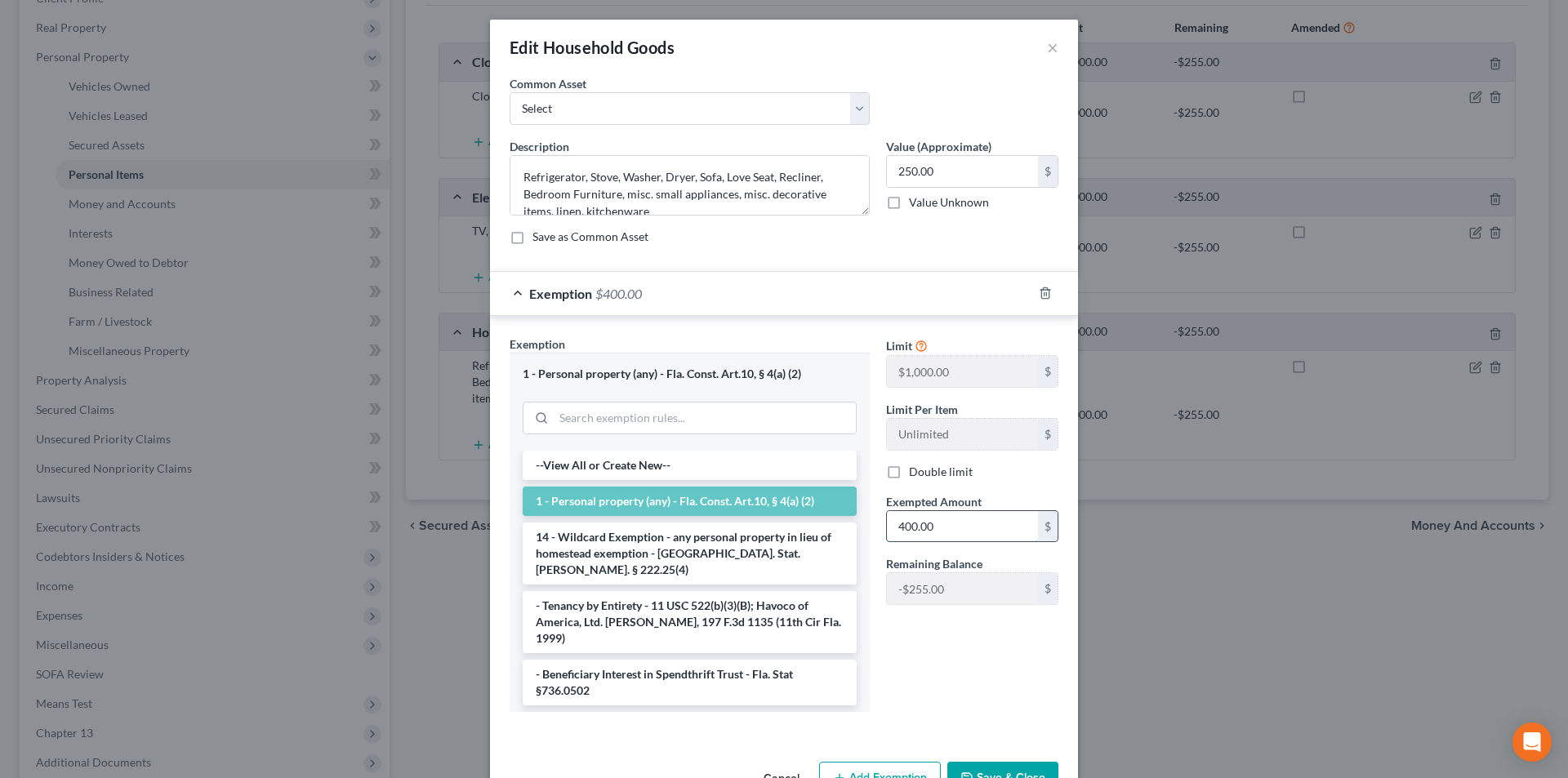
click at [958, 535] on input "400.00" at bounding box center [962, 526] width 151 height 31
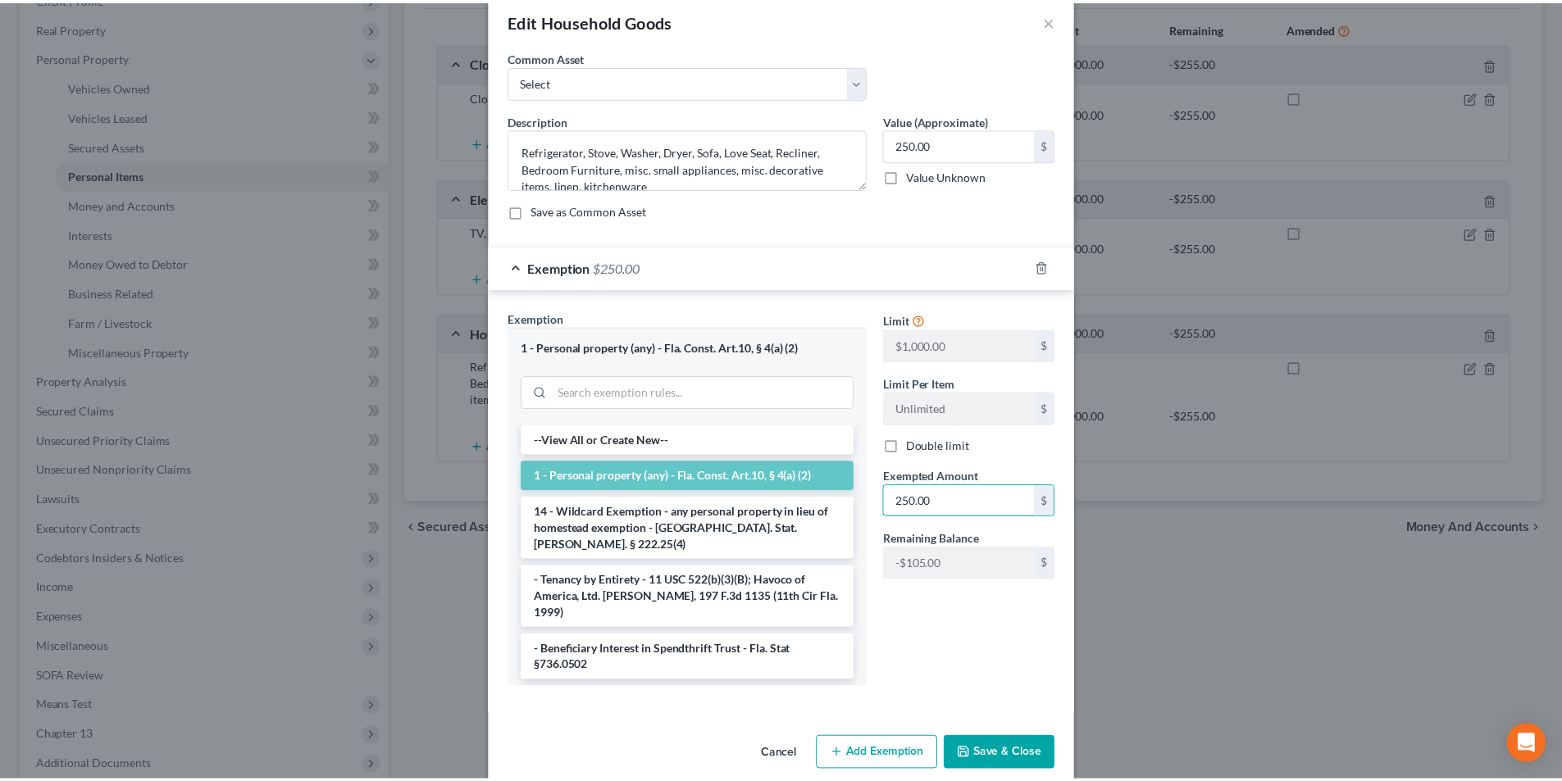
scroll to position [50, 0]
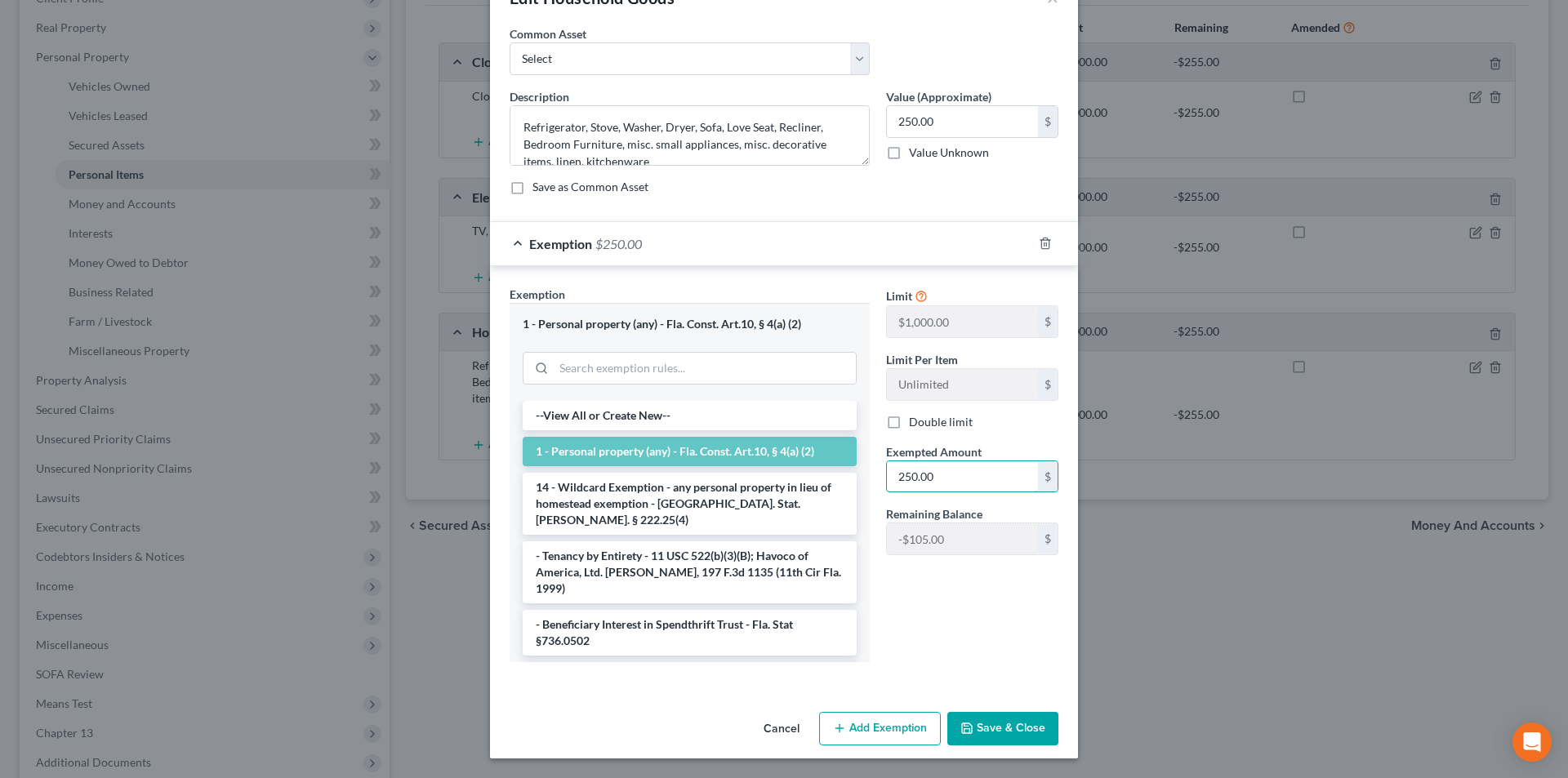
type input "250.00"
click at [1010, 732] on button "Save & Close" at bounding box center [1002, 729] width 111 height 34
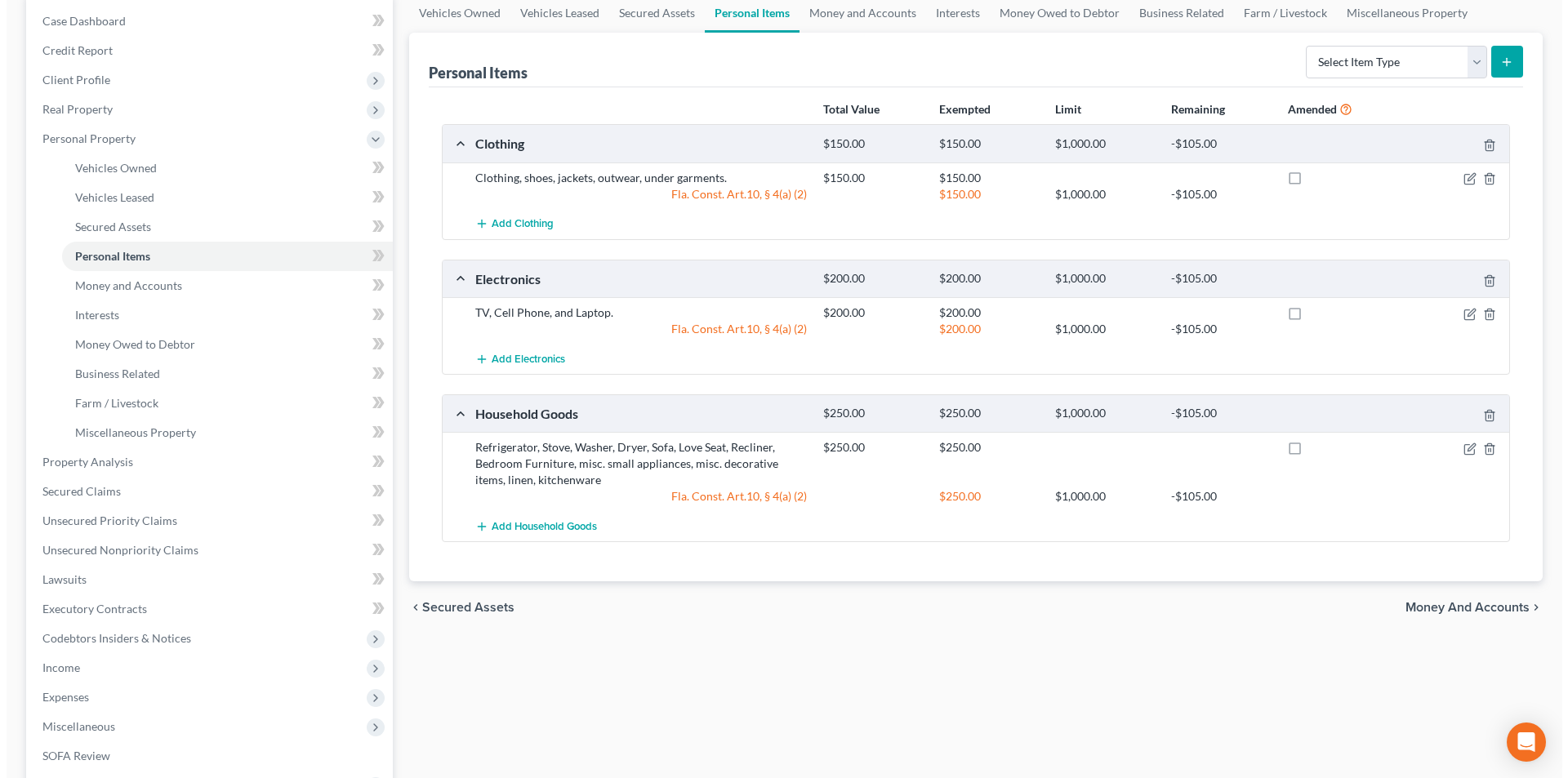
scroll to position [0, 0]
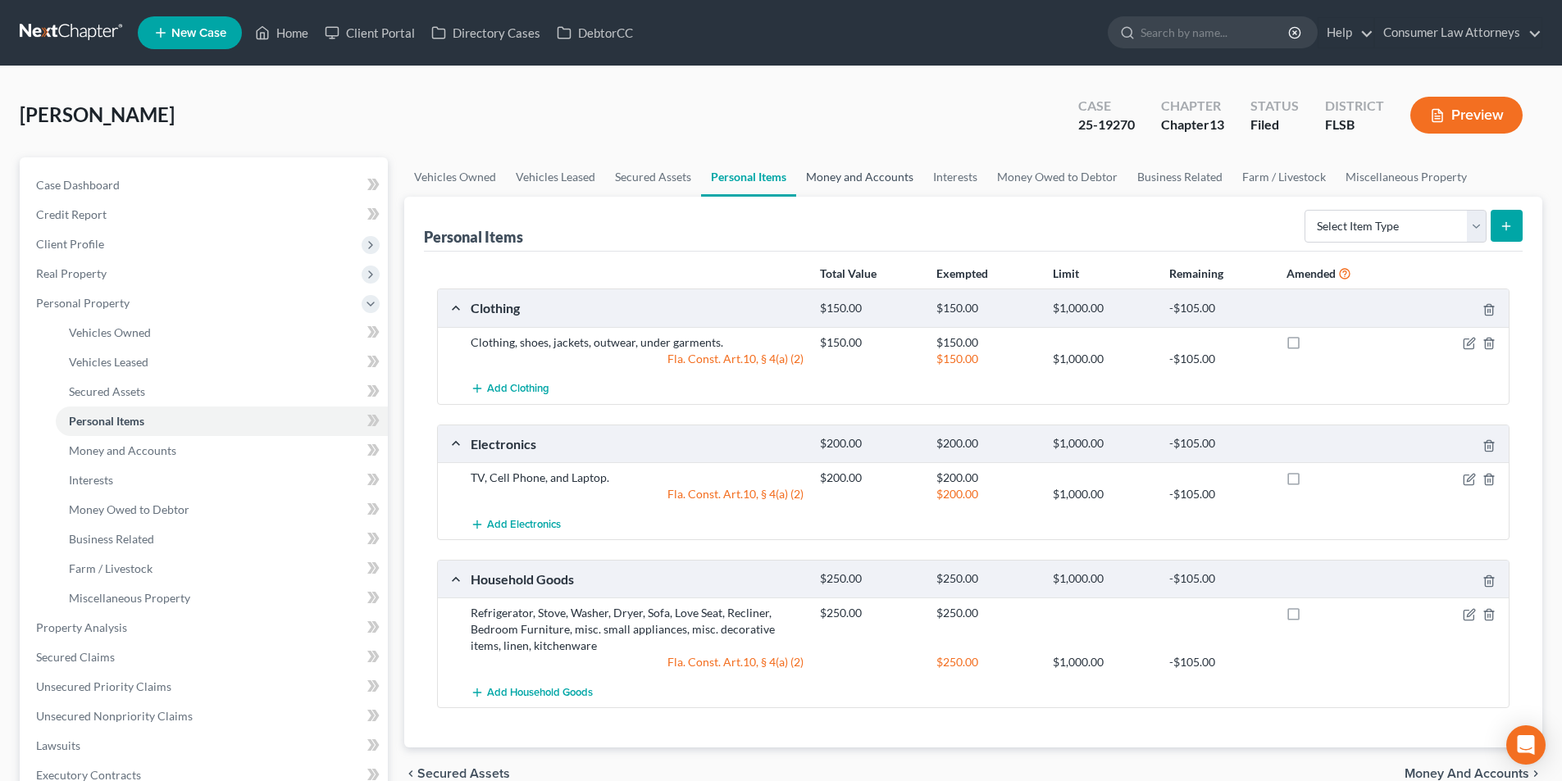
click at [874, 178] on link "Money and Accounts" at bounding box center [859, 176] width 127 height 39
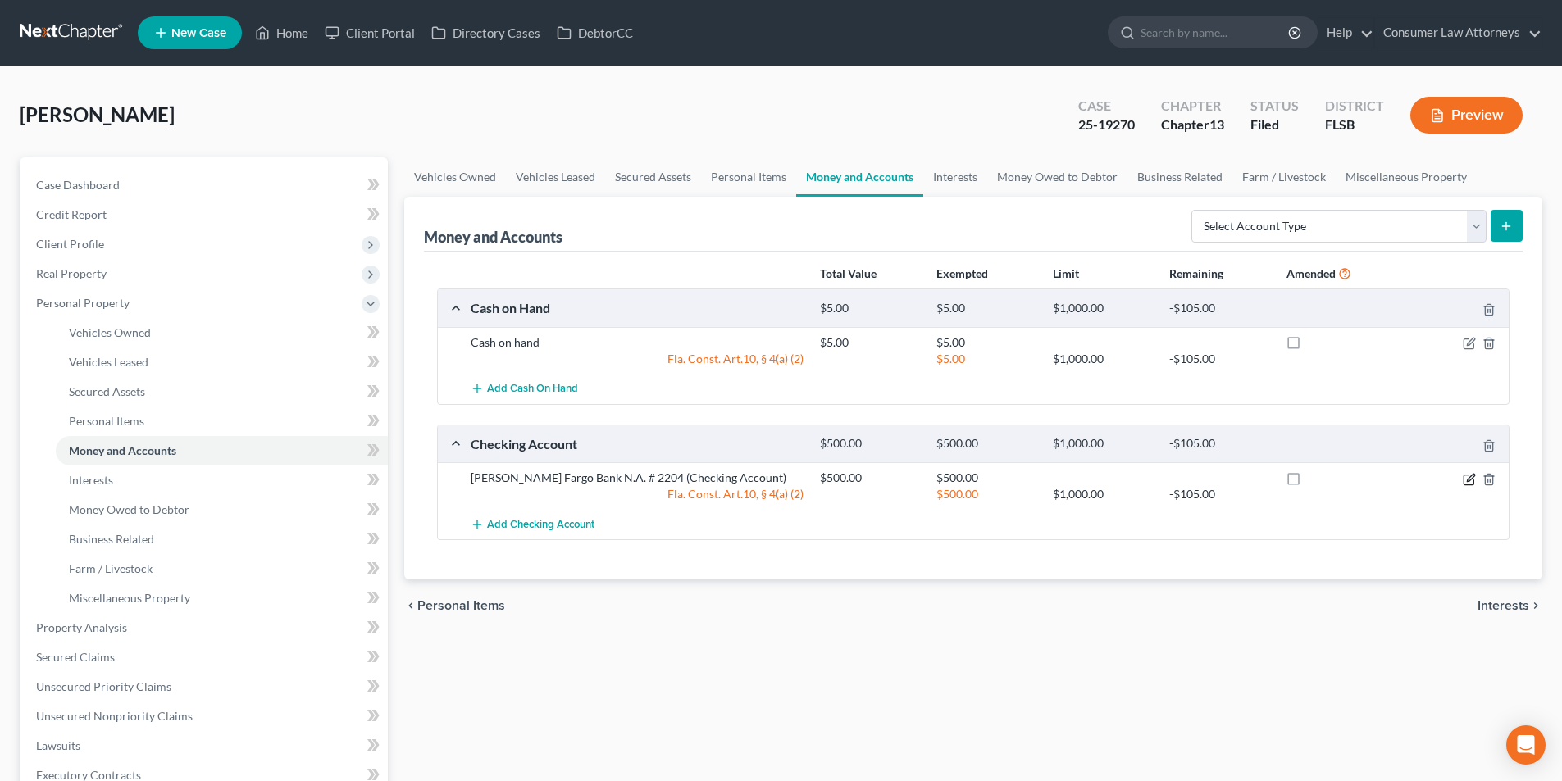
click at [1469, 478] on icon "button" at bounding box center [1470, 477] width 7 height 7
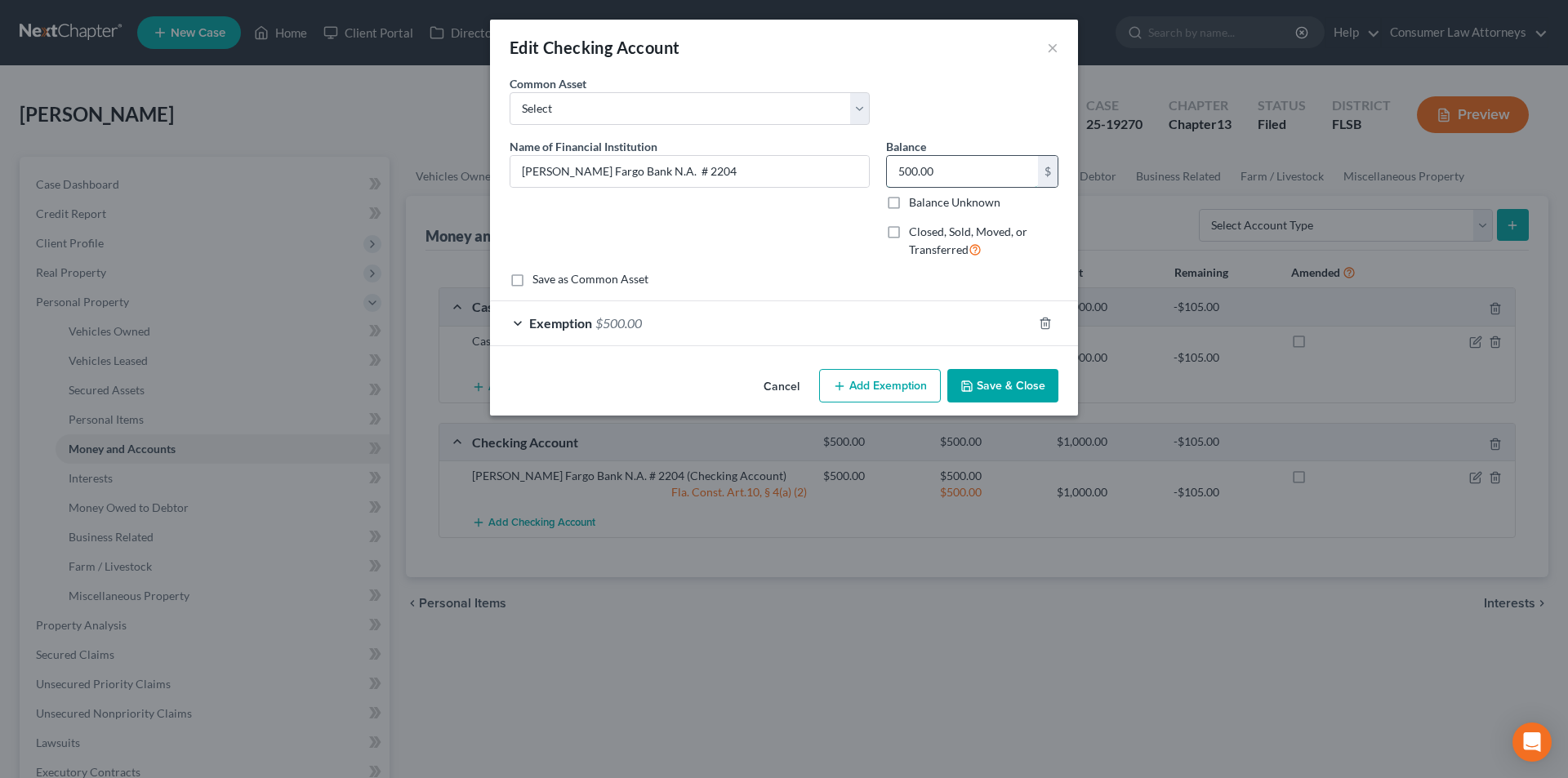
click at [968, 172] on input "500.00" at bounding box center [962, 171] width 151 height 31
type input "375.00"
click at [680, 317] on div "Exemption $500.00" at bounding box center [761, 323] width 542 height 43
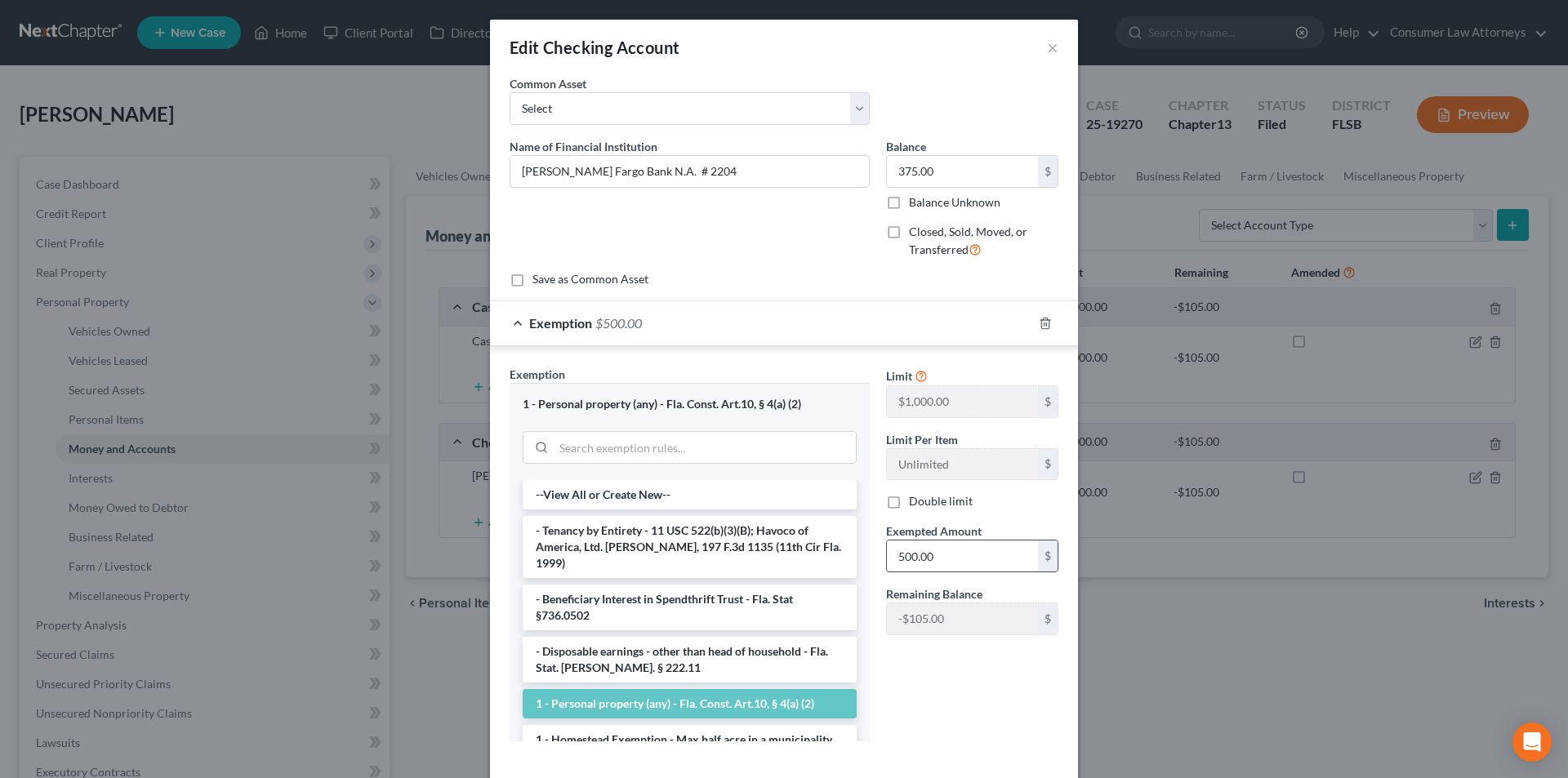
click at [948, 557] on input "500.00" at bounding box center [962, 556] width 151 height 31
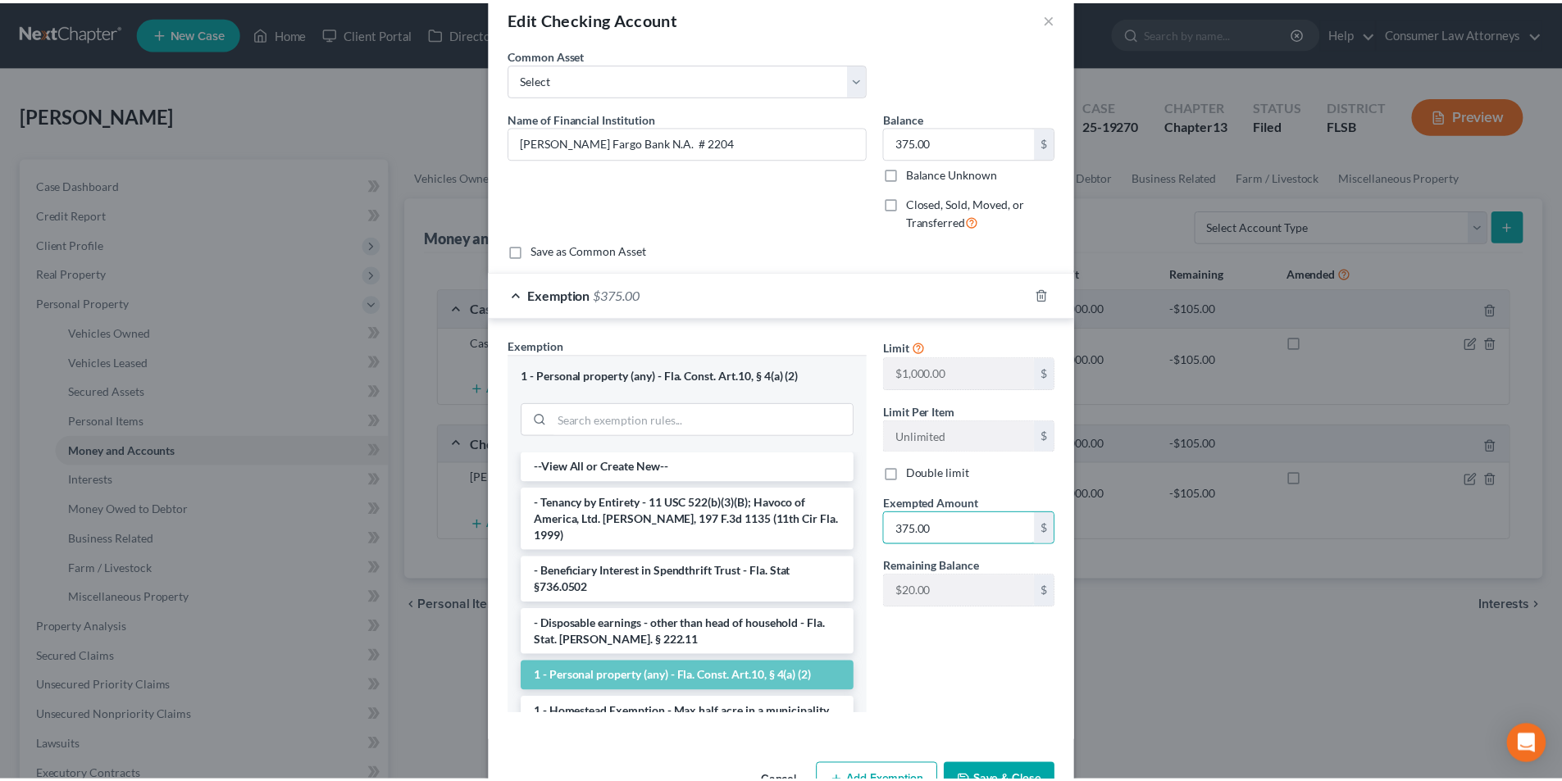
scroll to position [80, 0]
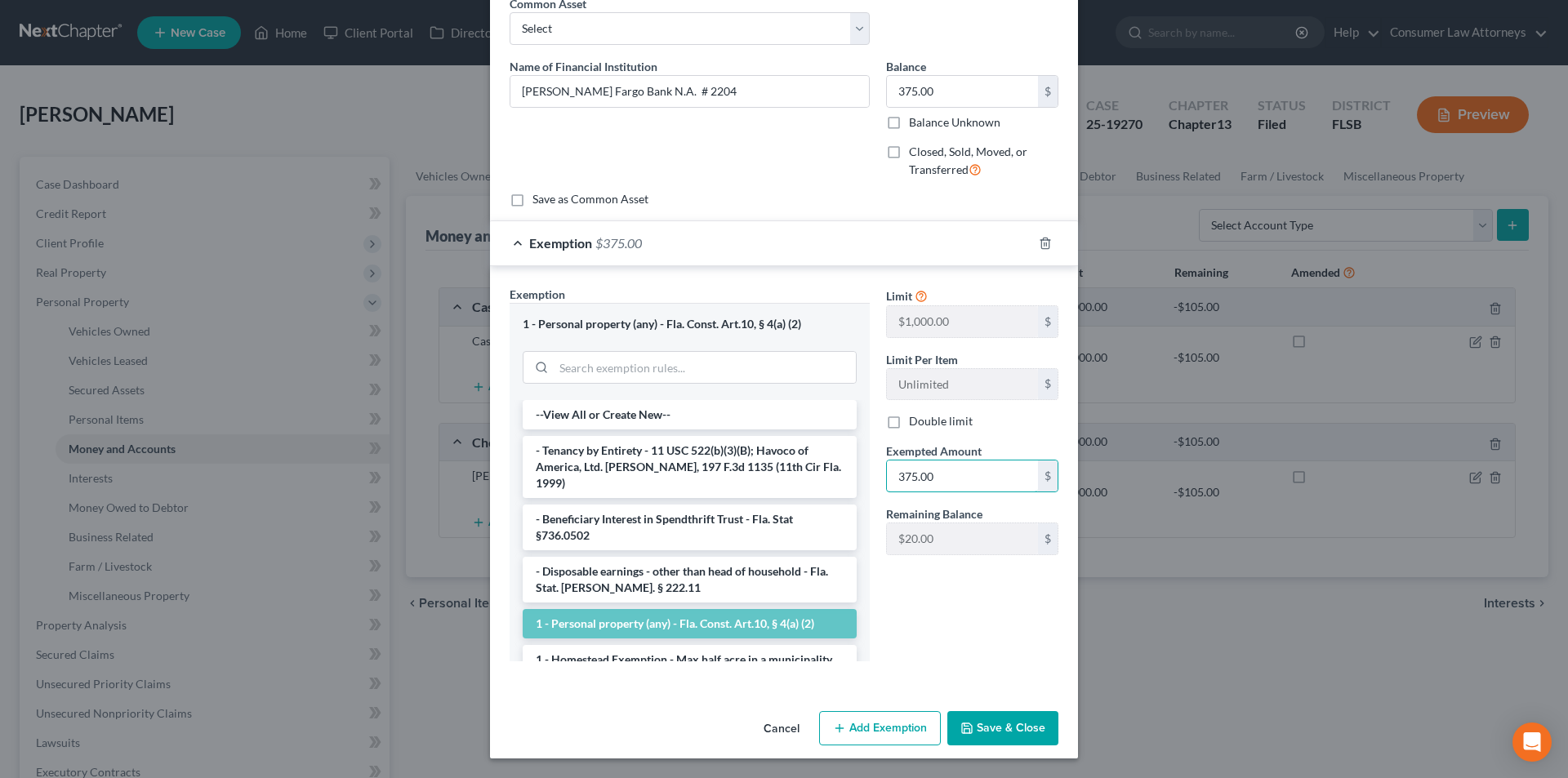
type input "375.00"
drag, startPoint x: 1009, startPoint y: 735, endPoint x: 1017, endPoint y: 732, distance: 8.5
click at [1009, 735] on button "Save & Close" at bounding box center [1002, 728] width 111 height 34
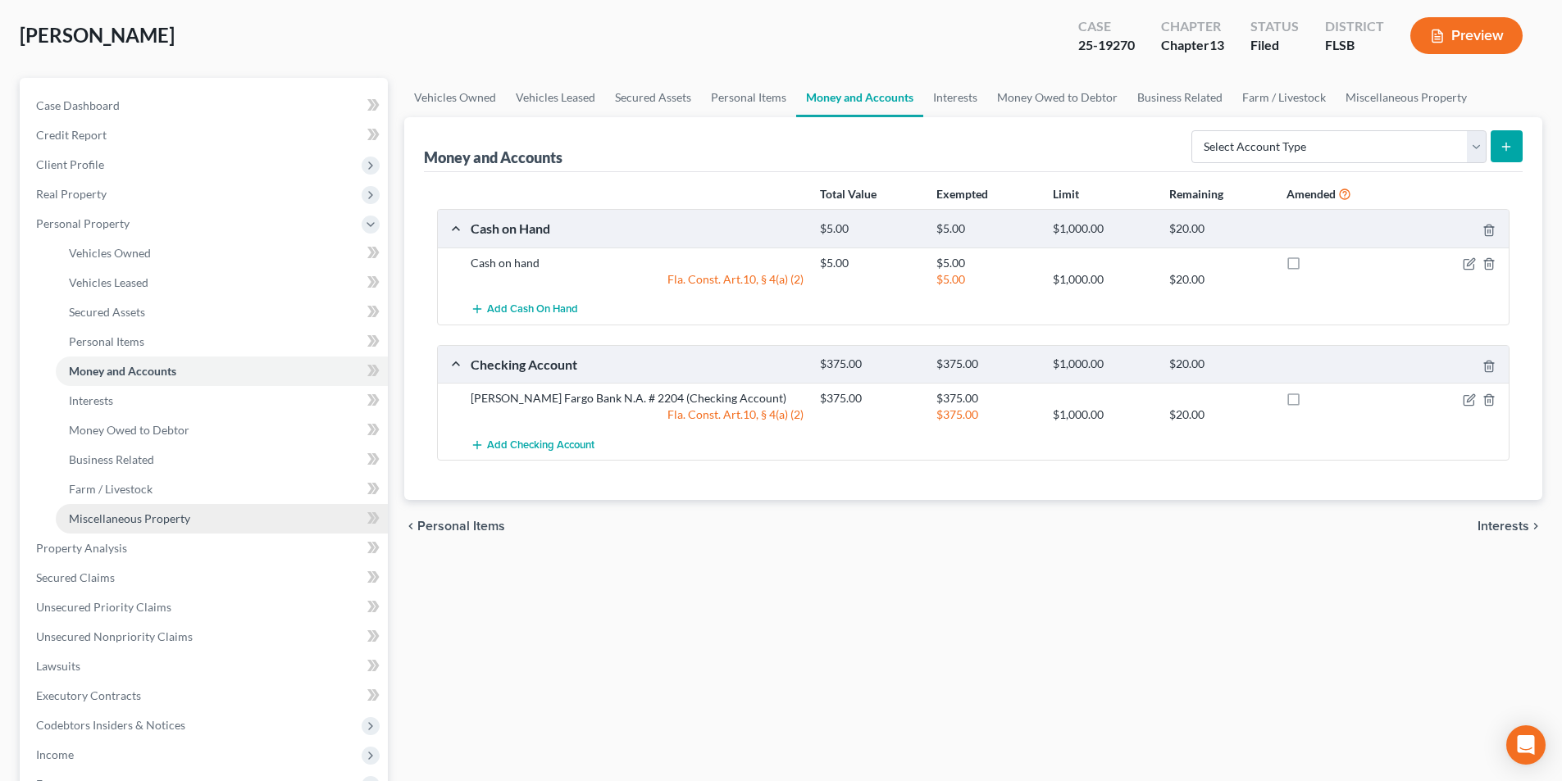
scroll to position [246, 0]
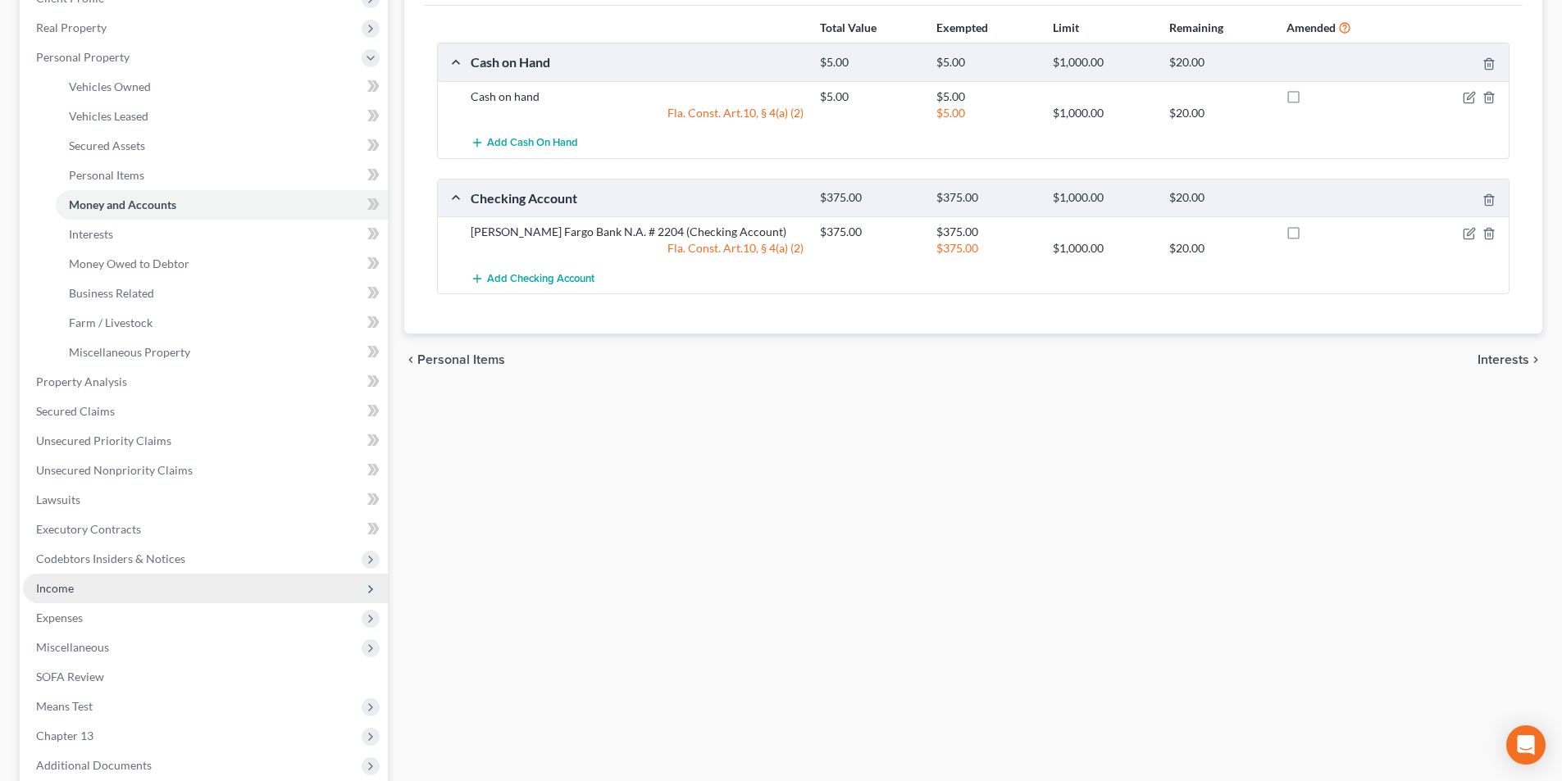
click at [72, 592] on span "Income" at bounding box center [55, 588] width 38 height 14
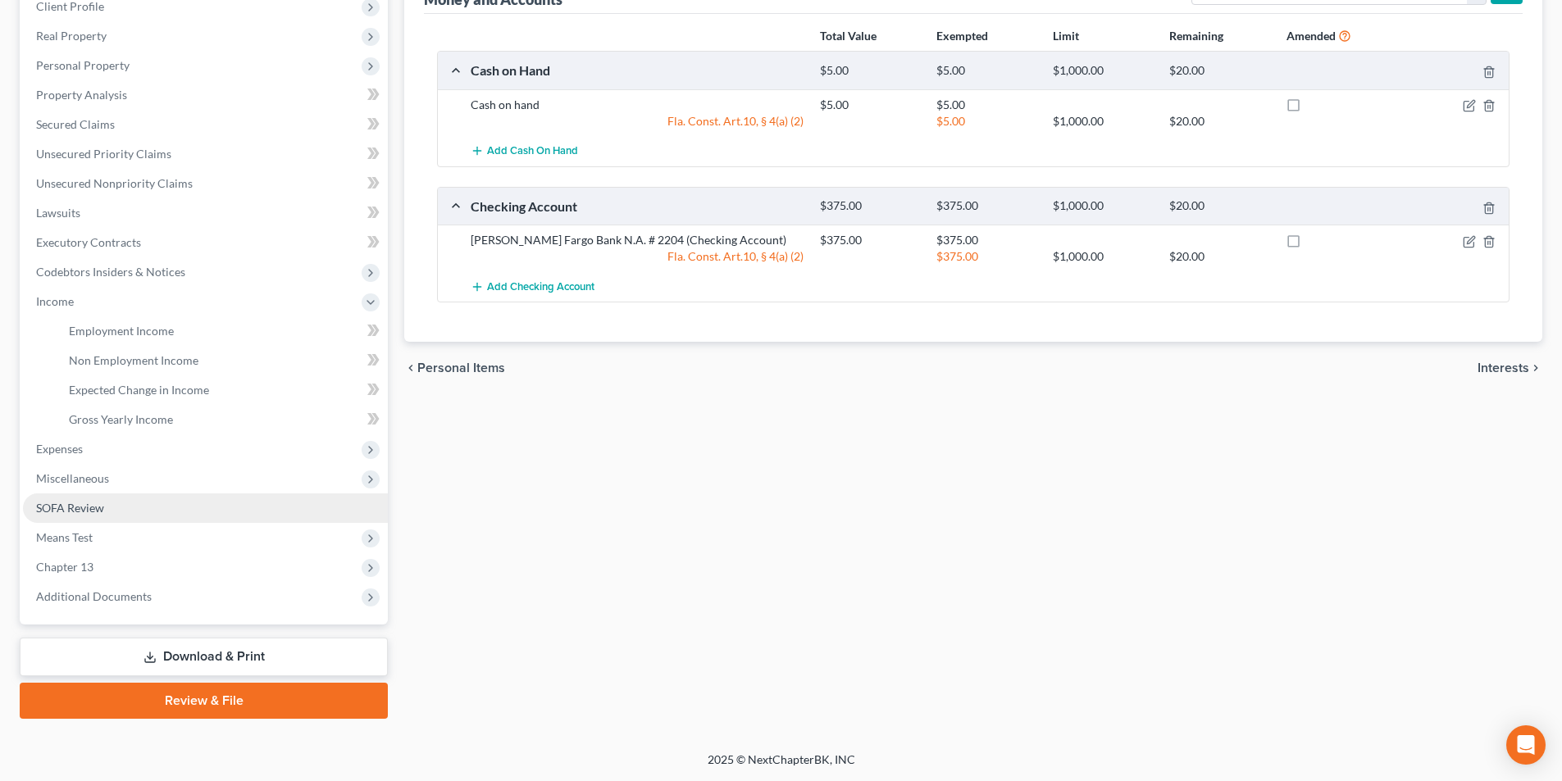
scroll to position [238, 0]
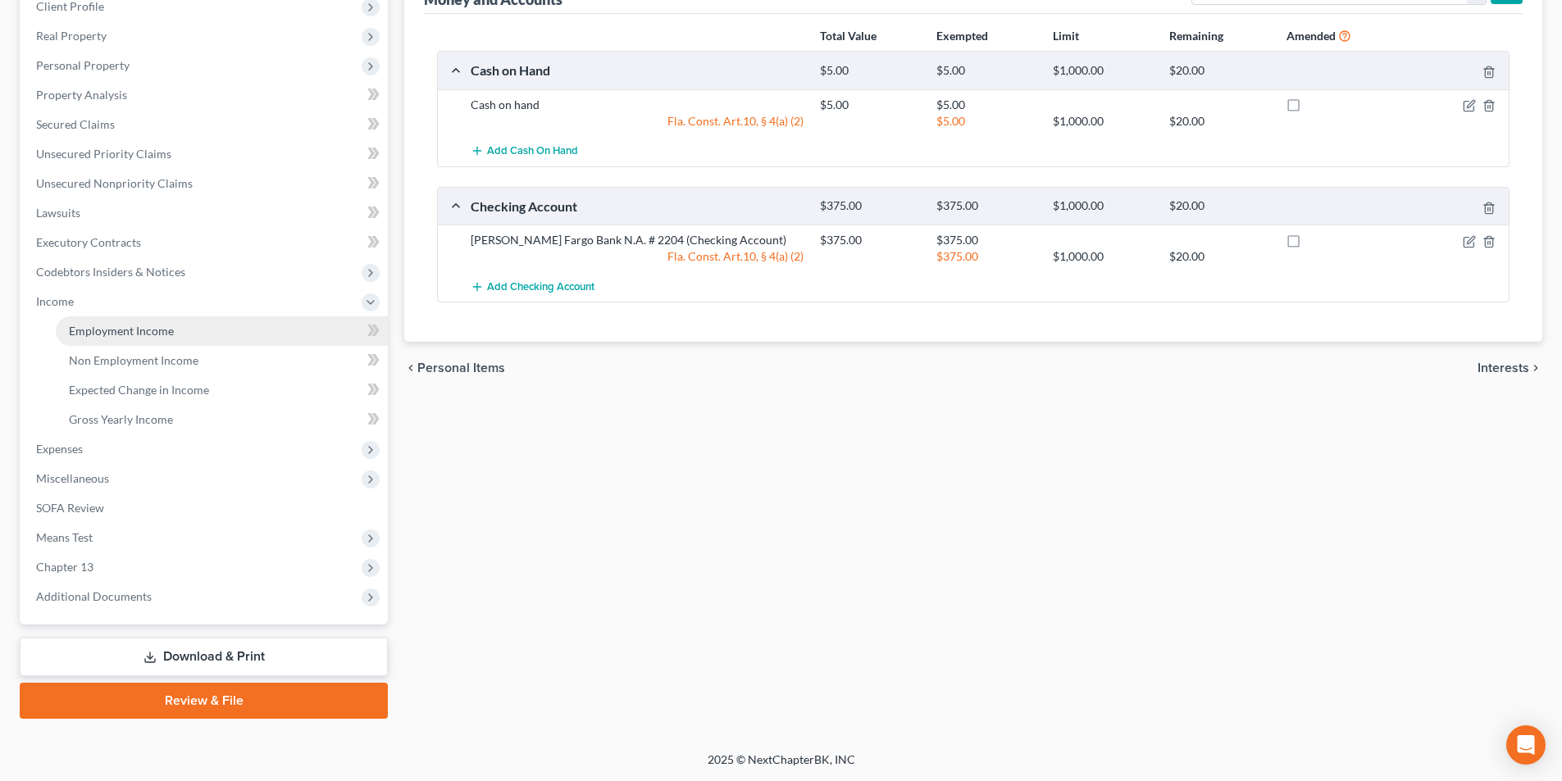
click at [140, 330] on span "Employment Income" at bounding box center [121, 331] width 105 height 14
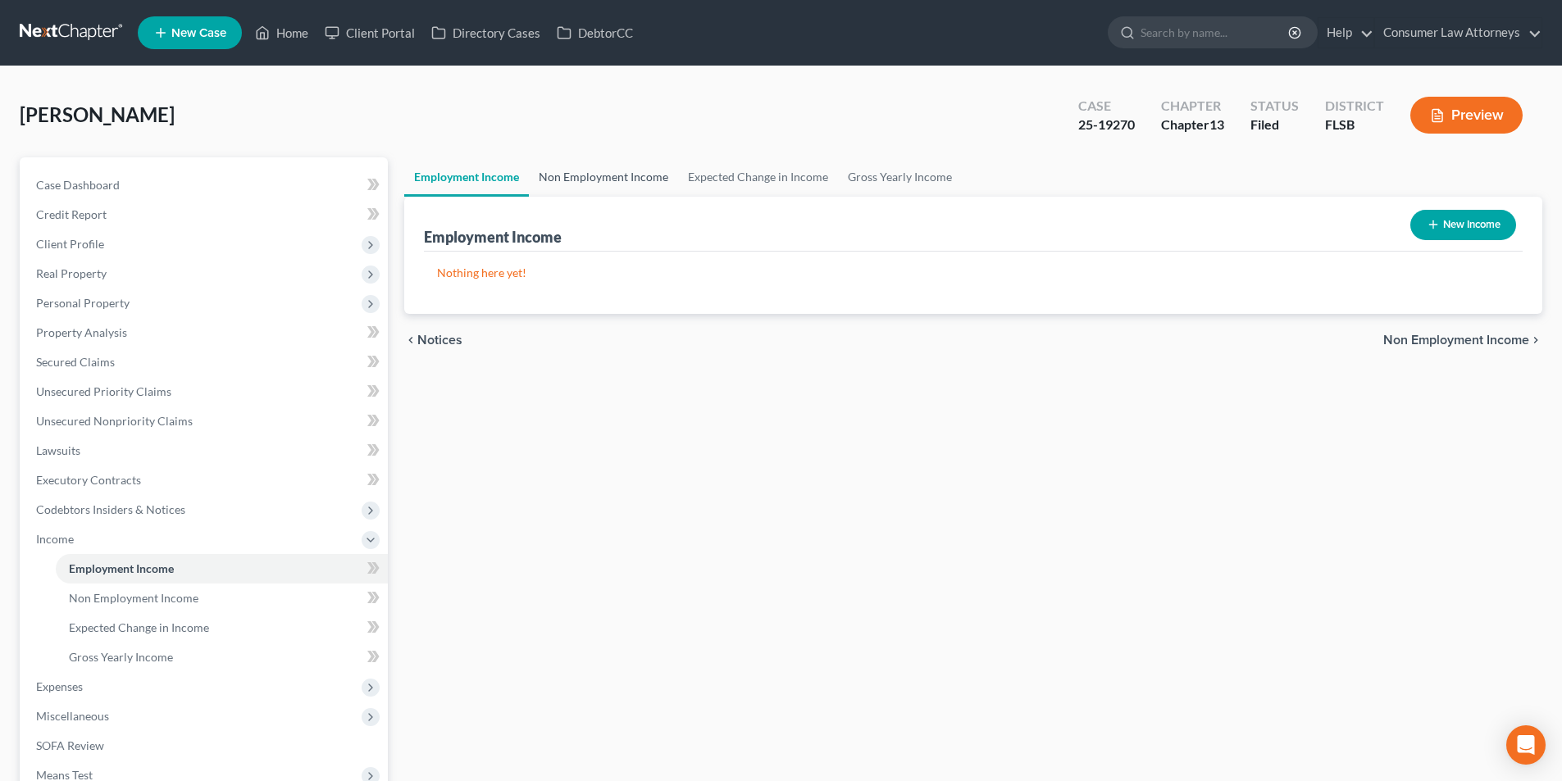
click at [608, 179] on link "Non Employment Income" at bounding box center [603, 176] width 149 height 39
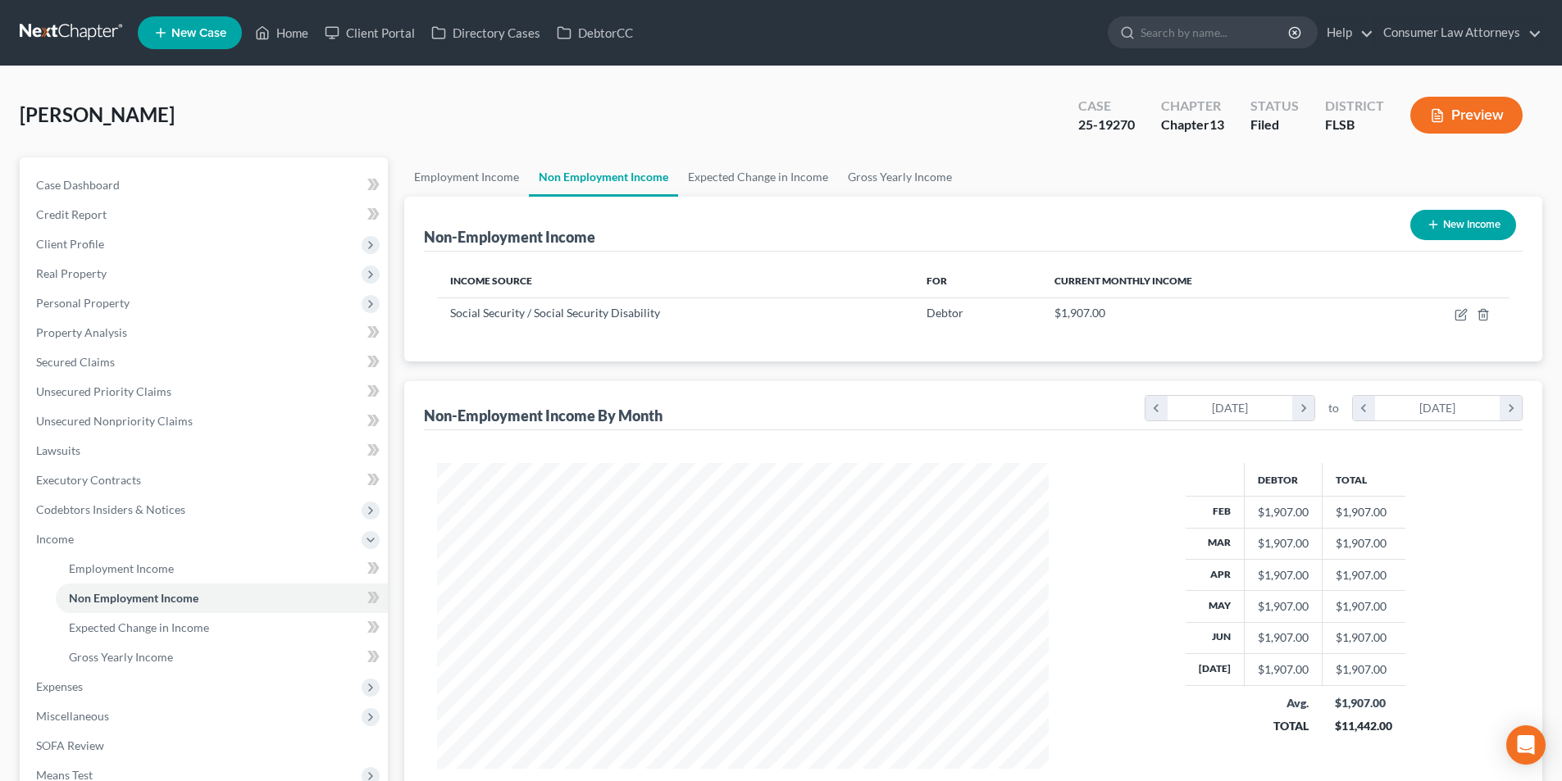
scroll to position [306, 644]
click at [933, 184] on link "Gross Yearly Income" at bounding box center [900, 176] width 124 height 39
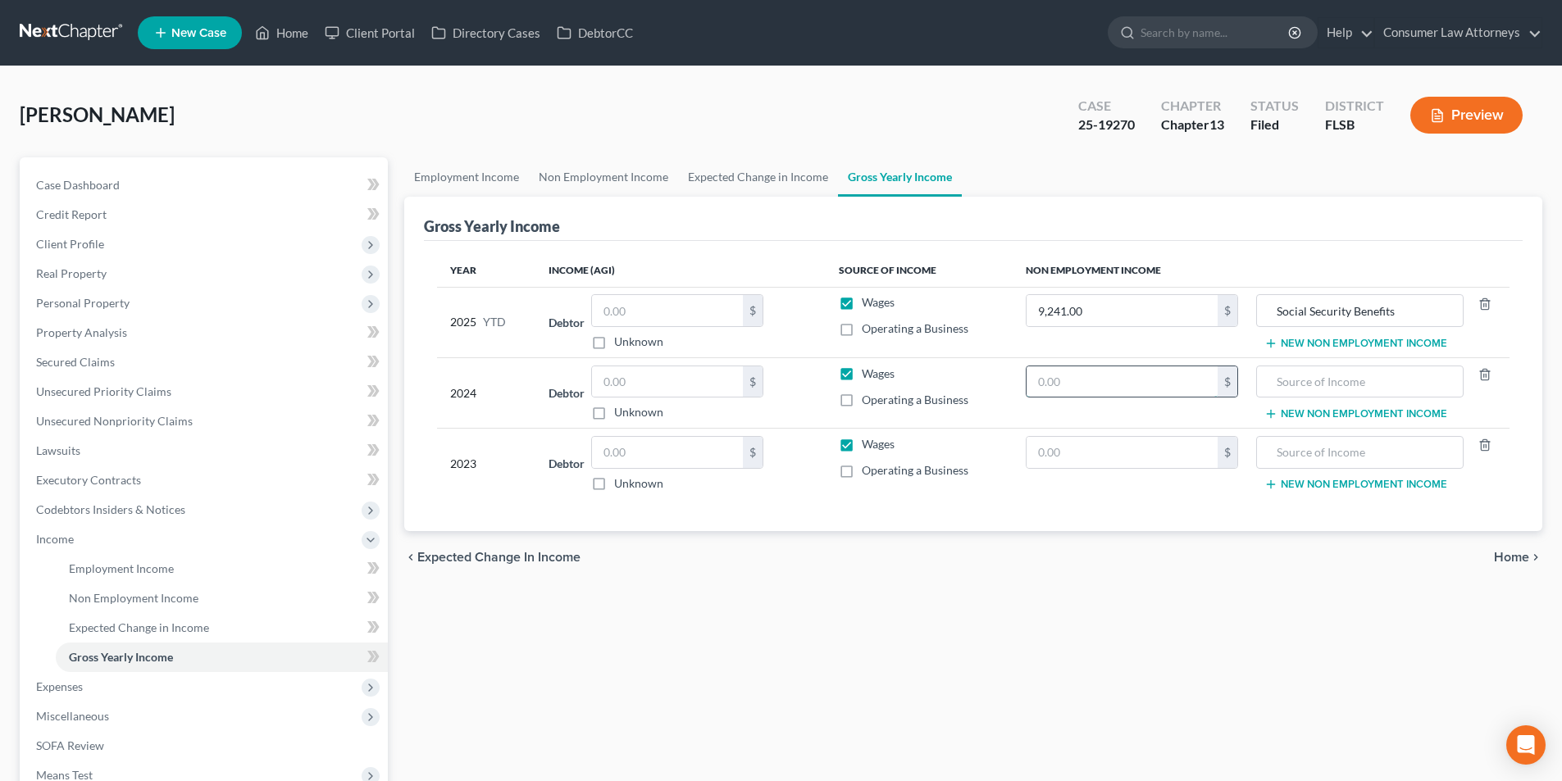
click at [1144, 382] on input "text" at bounding box center [1121, 381] width 191 height 31
type input "24,444.00"
drag, startPoint x: 1415, startPoint y: 311, endPoint x: 1272, endPoint y: 311, distance: 142.7
click at [1272, 311] on input "Social Security Benefits" at bounding box center [1359, 310] width 189 height 31
click at [1305, 387] on input "text" at bounding box center [1359, 381] width 189 height 31
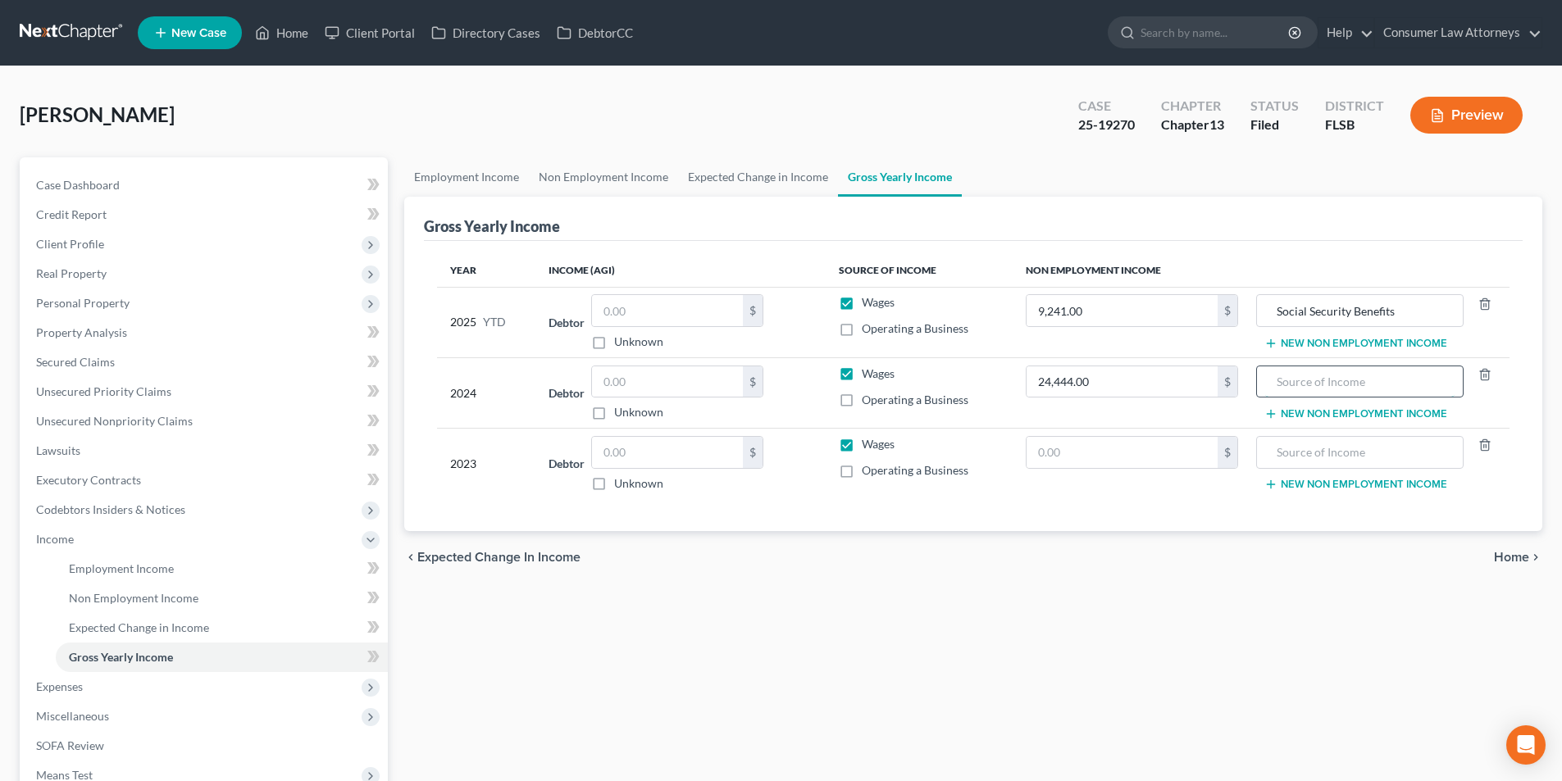
paste input "Social Security Benefits"
type input "Social Security Benefits"
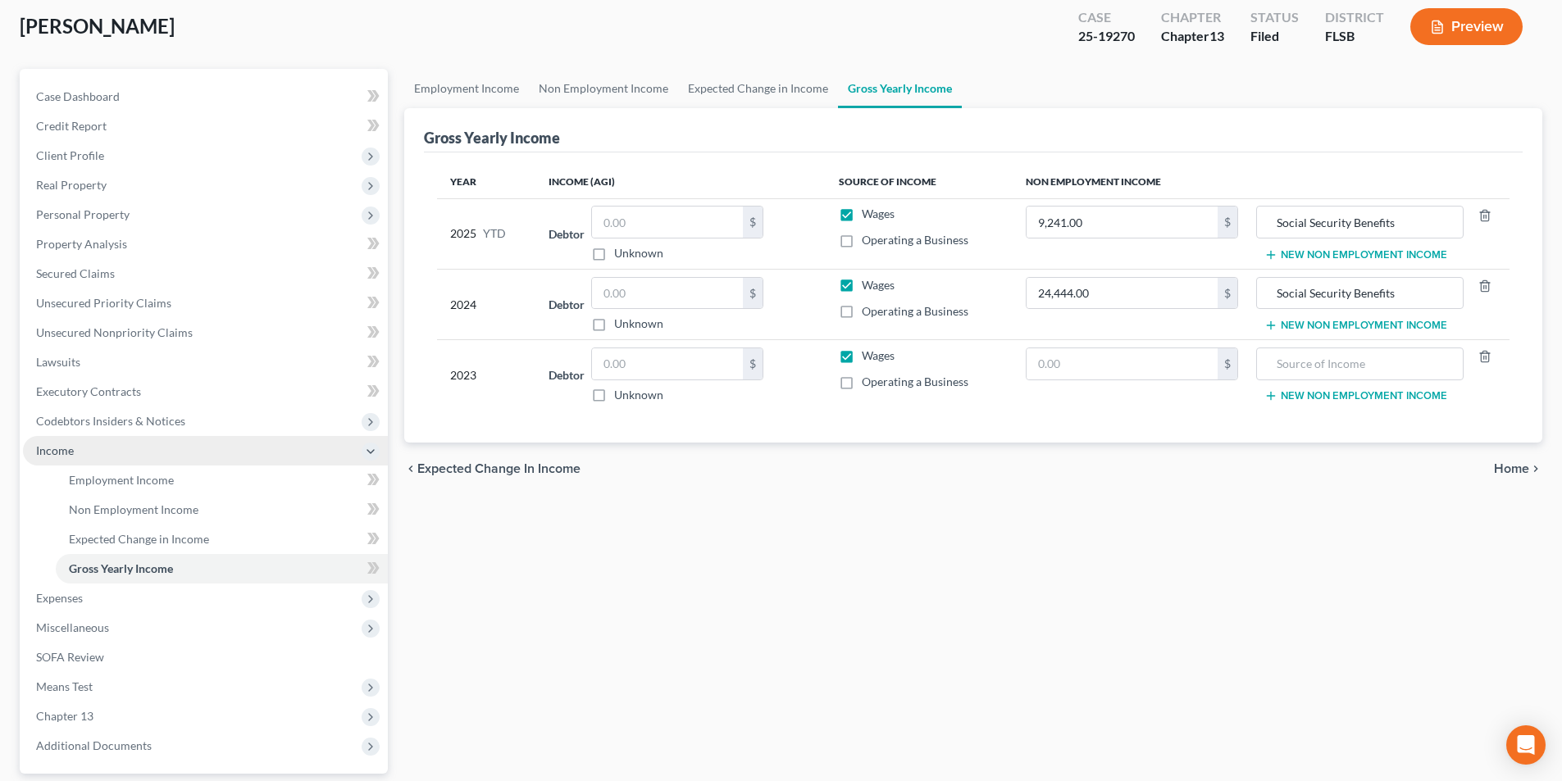
scroll to position [164, 0]
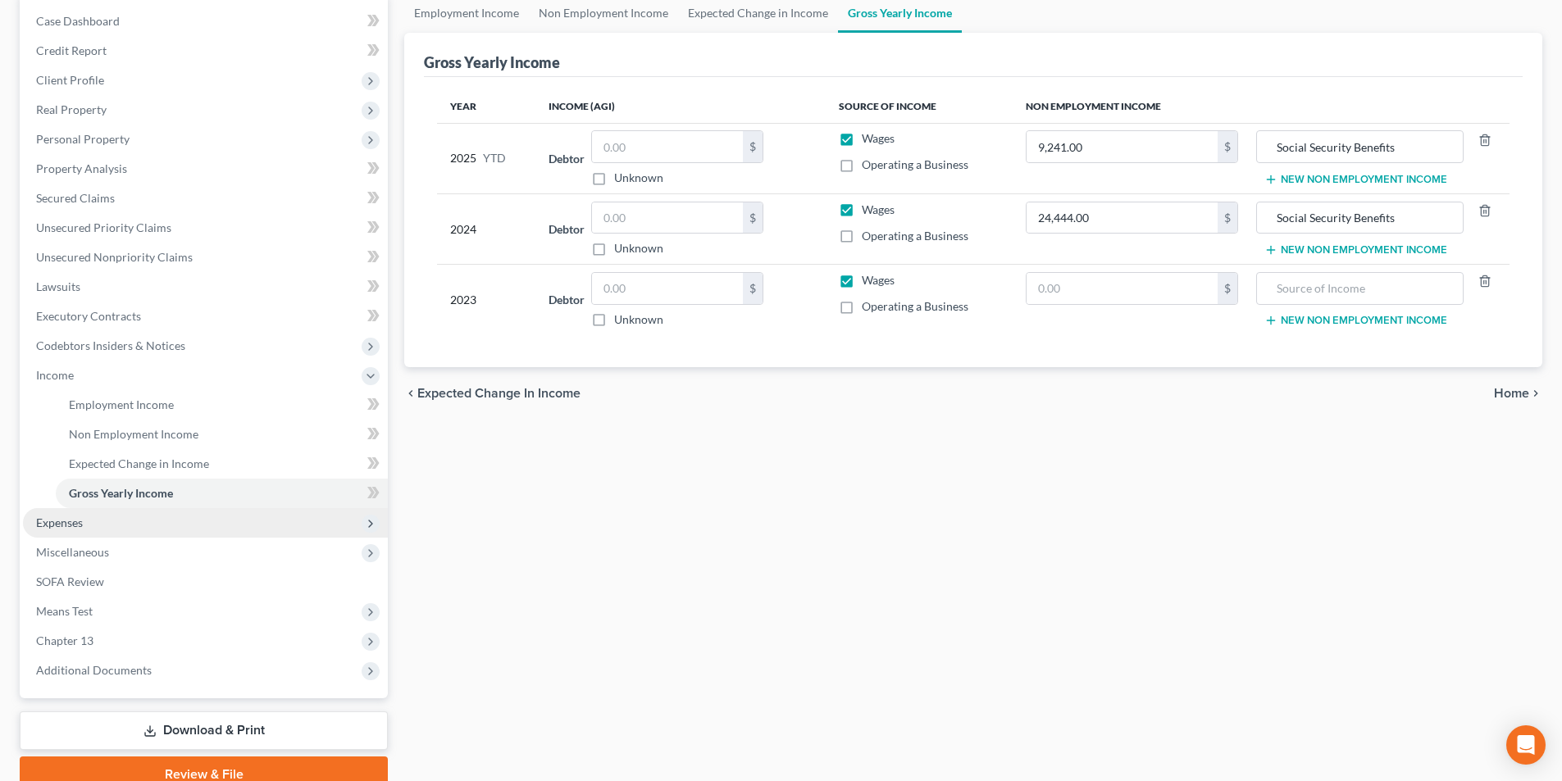
click at [84, 521] on span "Expenses" at bounding box center [205, 523] width 365 height 30
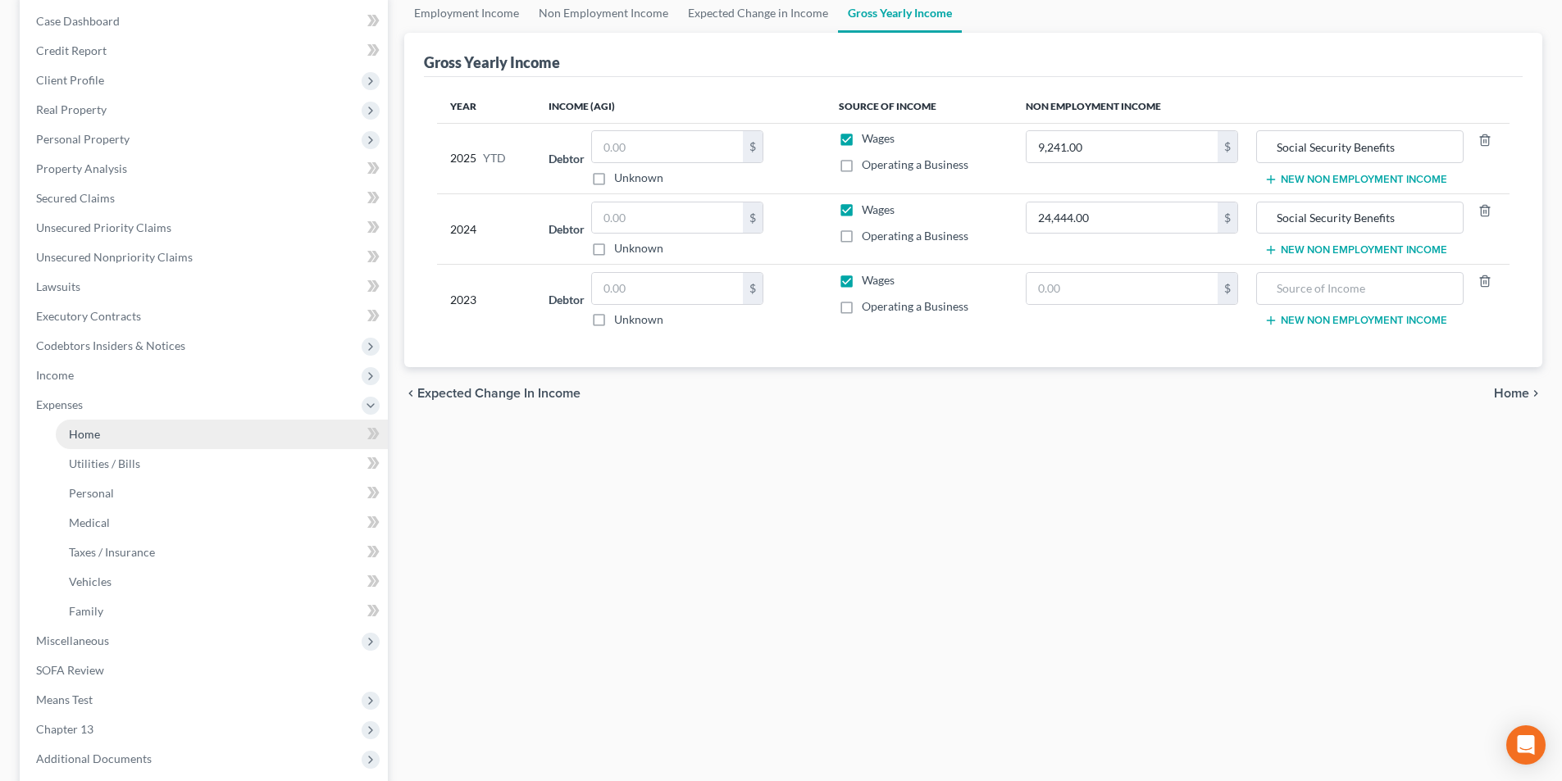
click at [95, 438] on span "Home" at bounding box center [84, 434] width 31 height 14
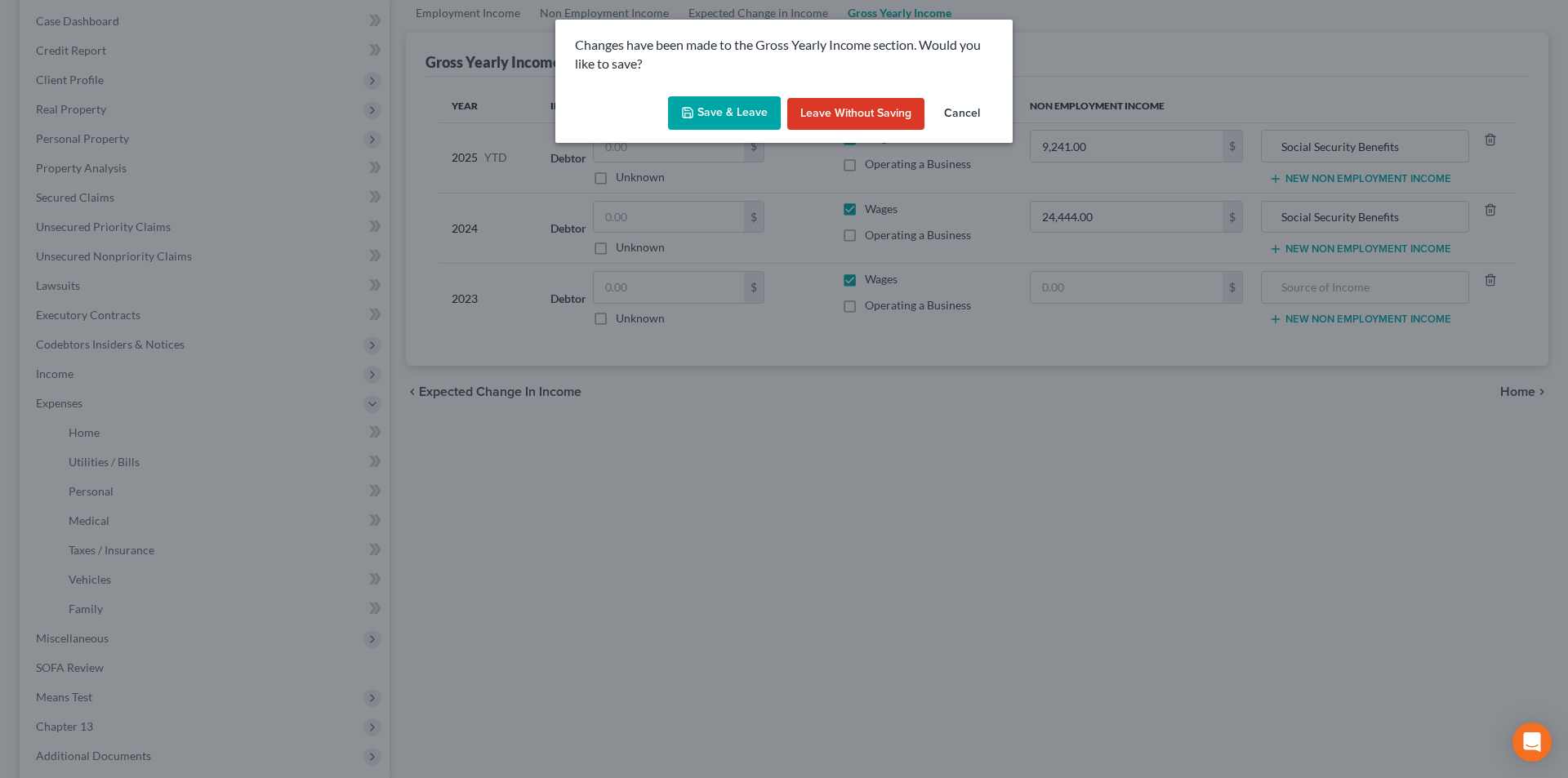
click at [713, 123] on button "Save & Leave" at bounding box center [724, 114] width 113 height 34
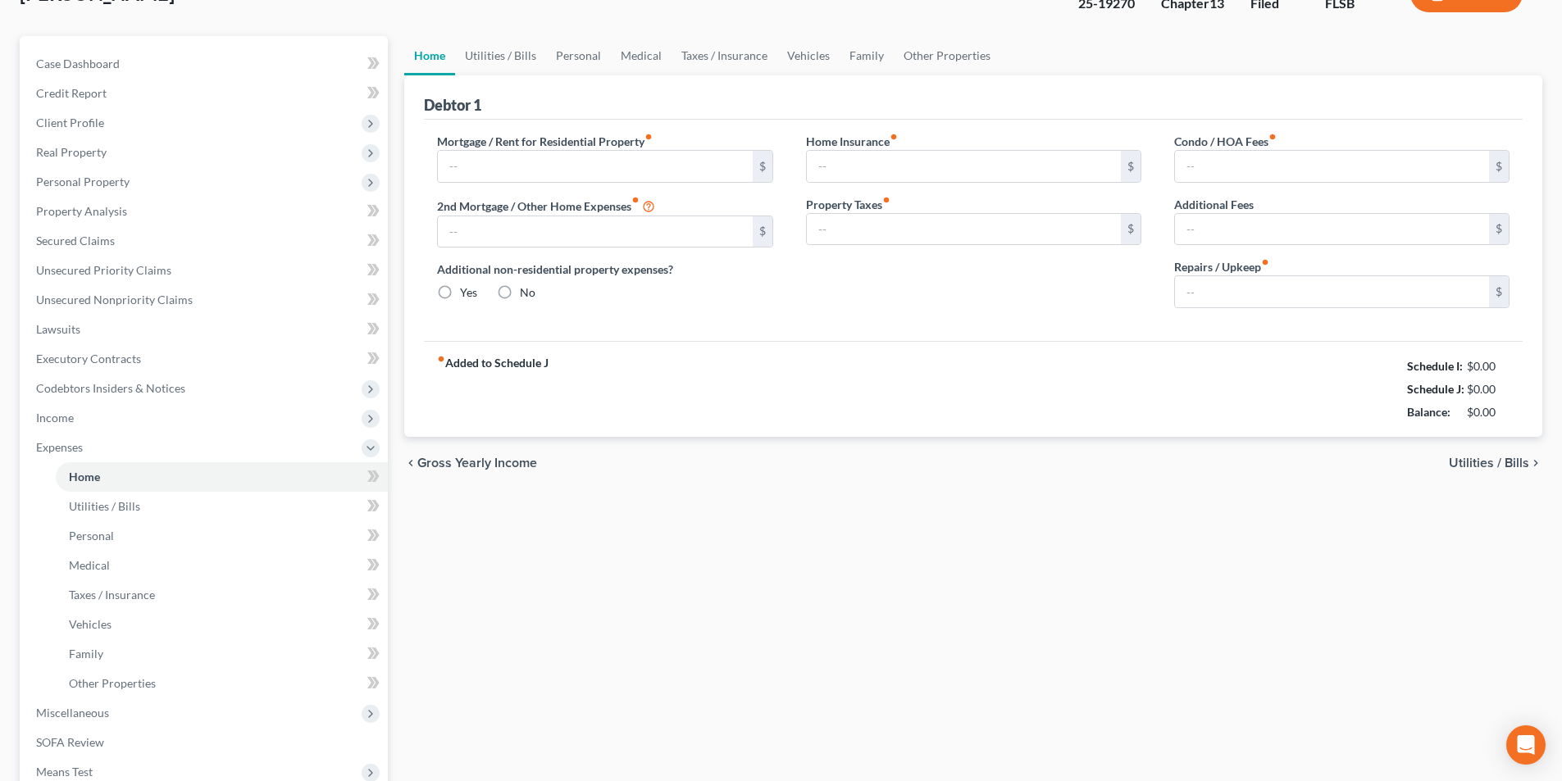
type input "365.99"
type input "0.00"
radio input "true"
type input "0.00"
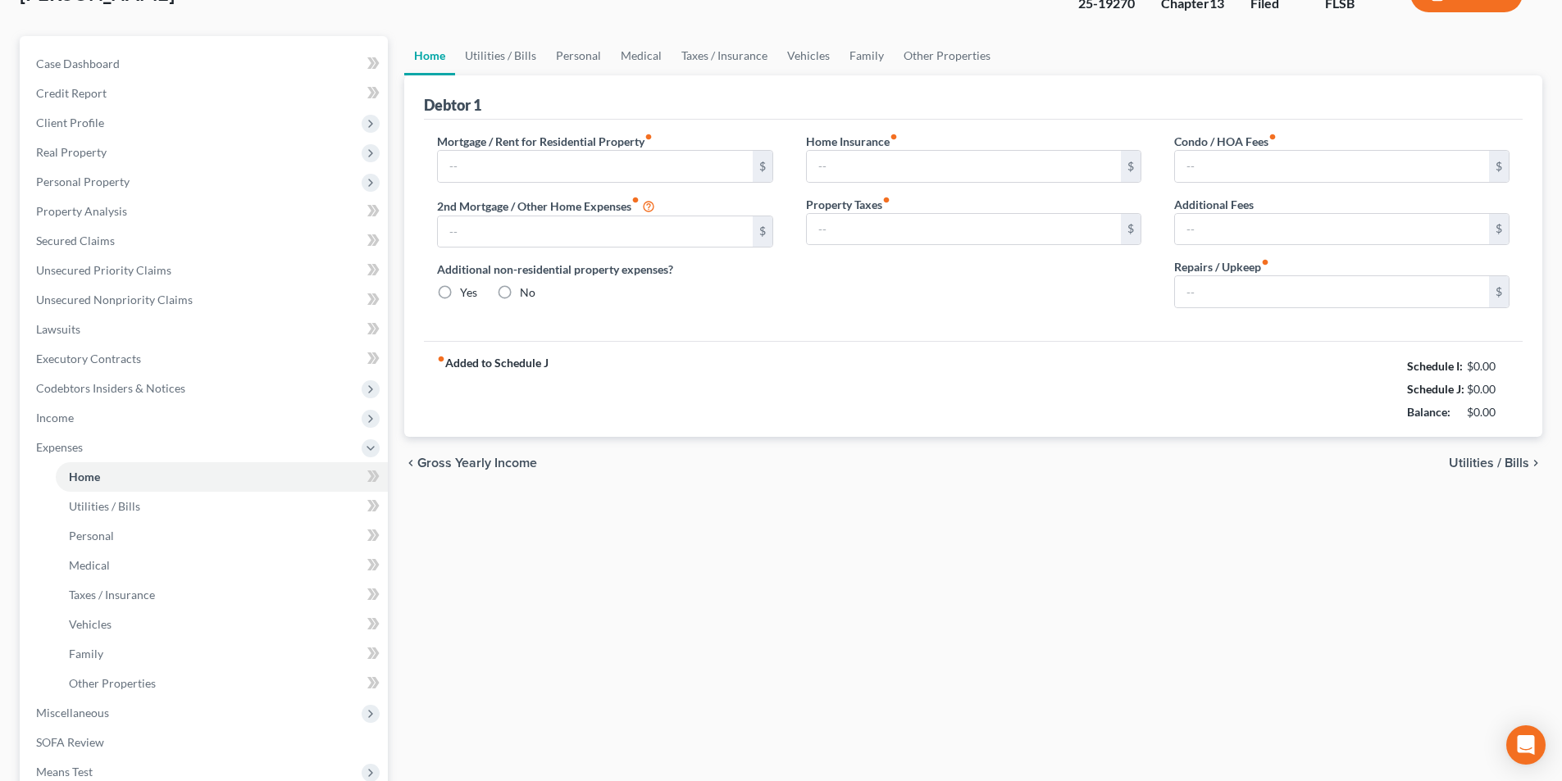
type input "0.00"
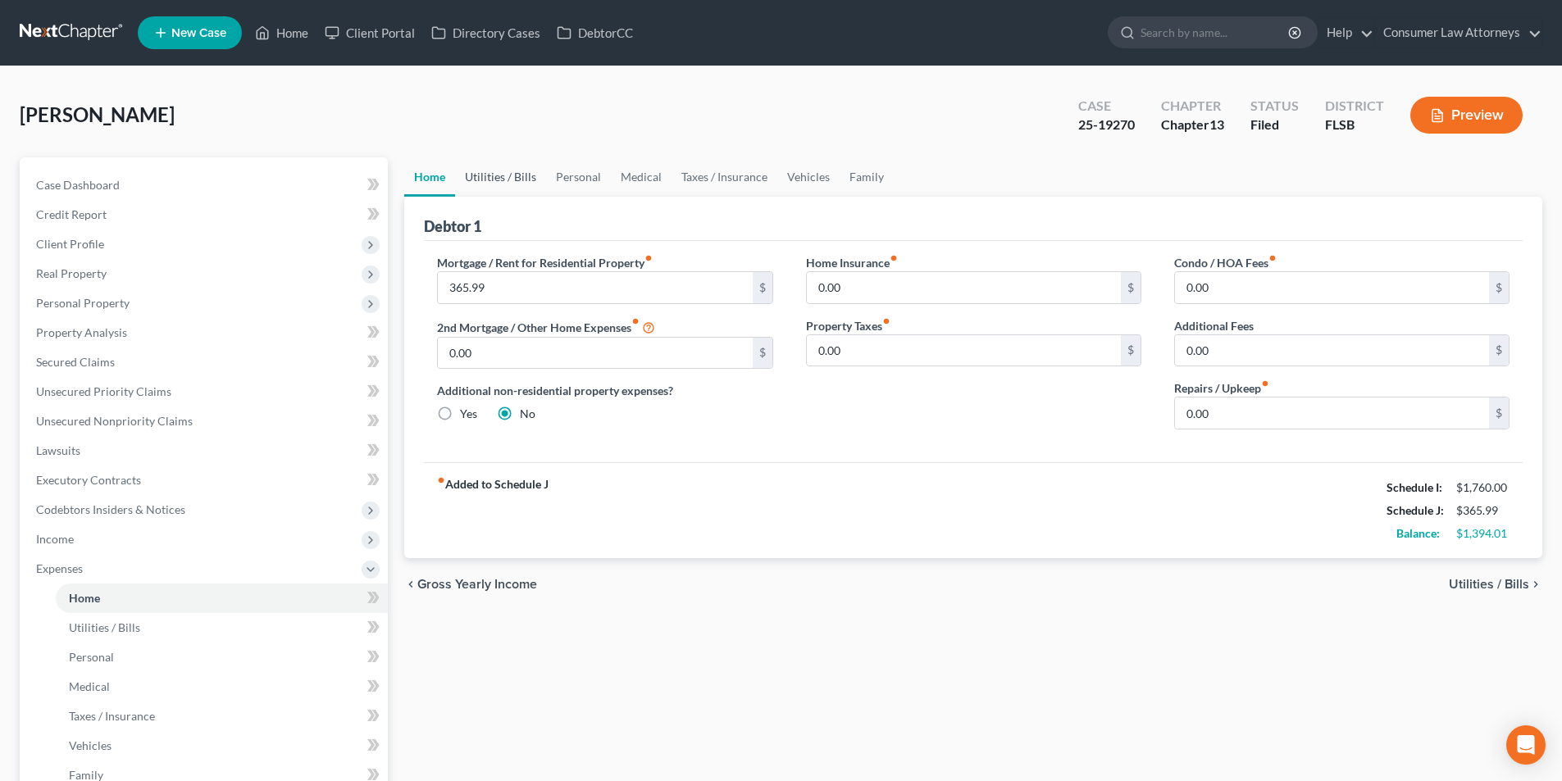
click at [515, 171] on link "Utilities / Bills" at bounding box center [500, 176] width 91 height 39
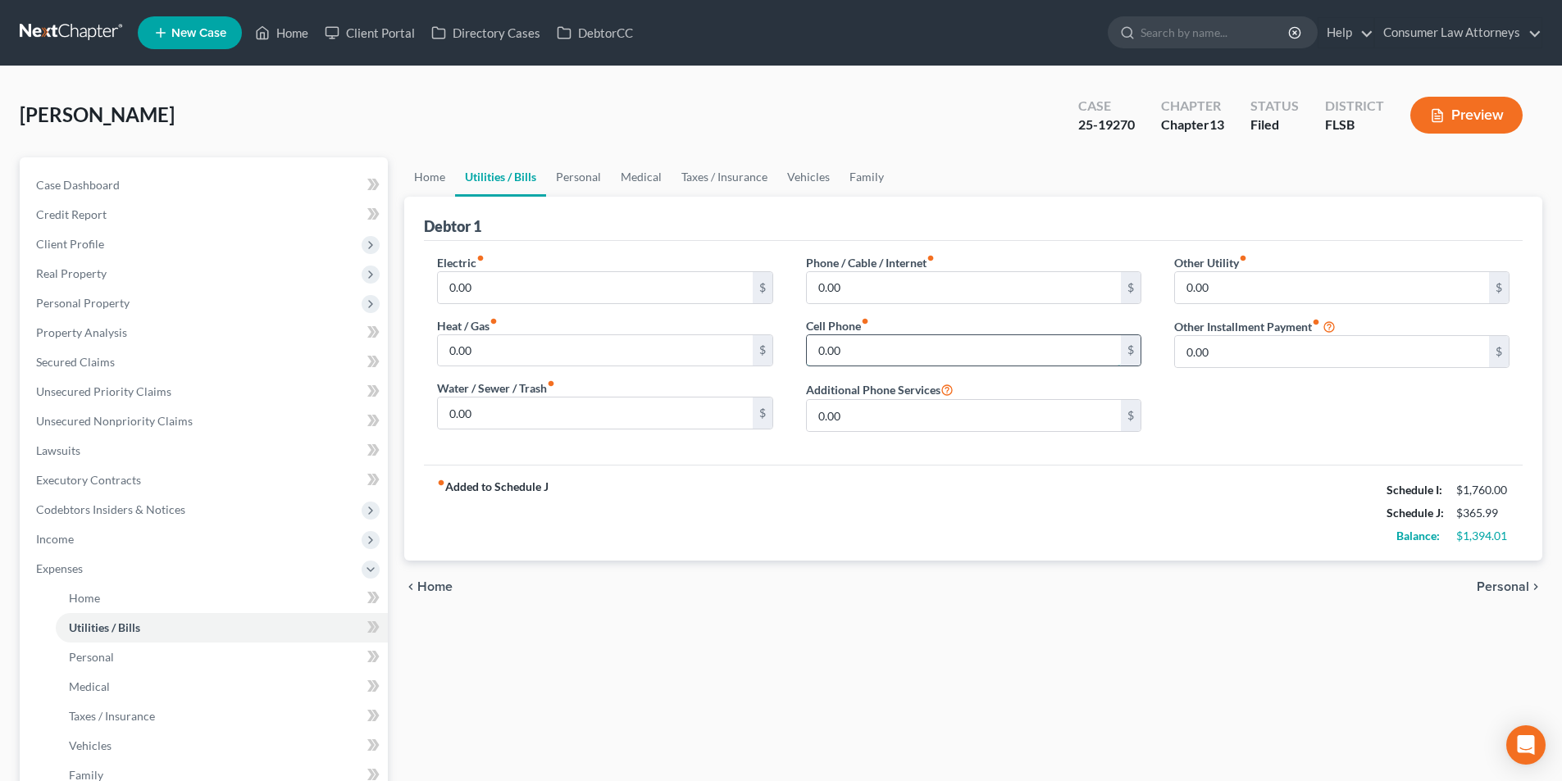
click at [890, 355] on input "0.00" at bounding box center [964, 350] width 314 height 31
type input "50.00"
click at [431, 172] on link "Home" at bounding box center [429, 176] width 51 height 39
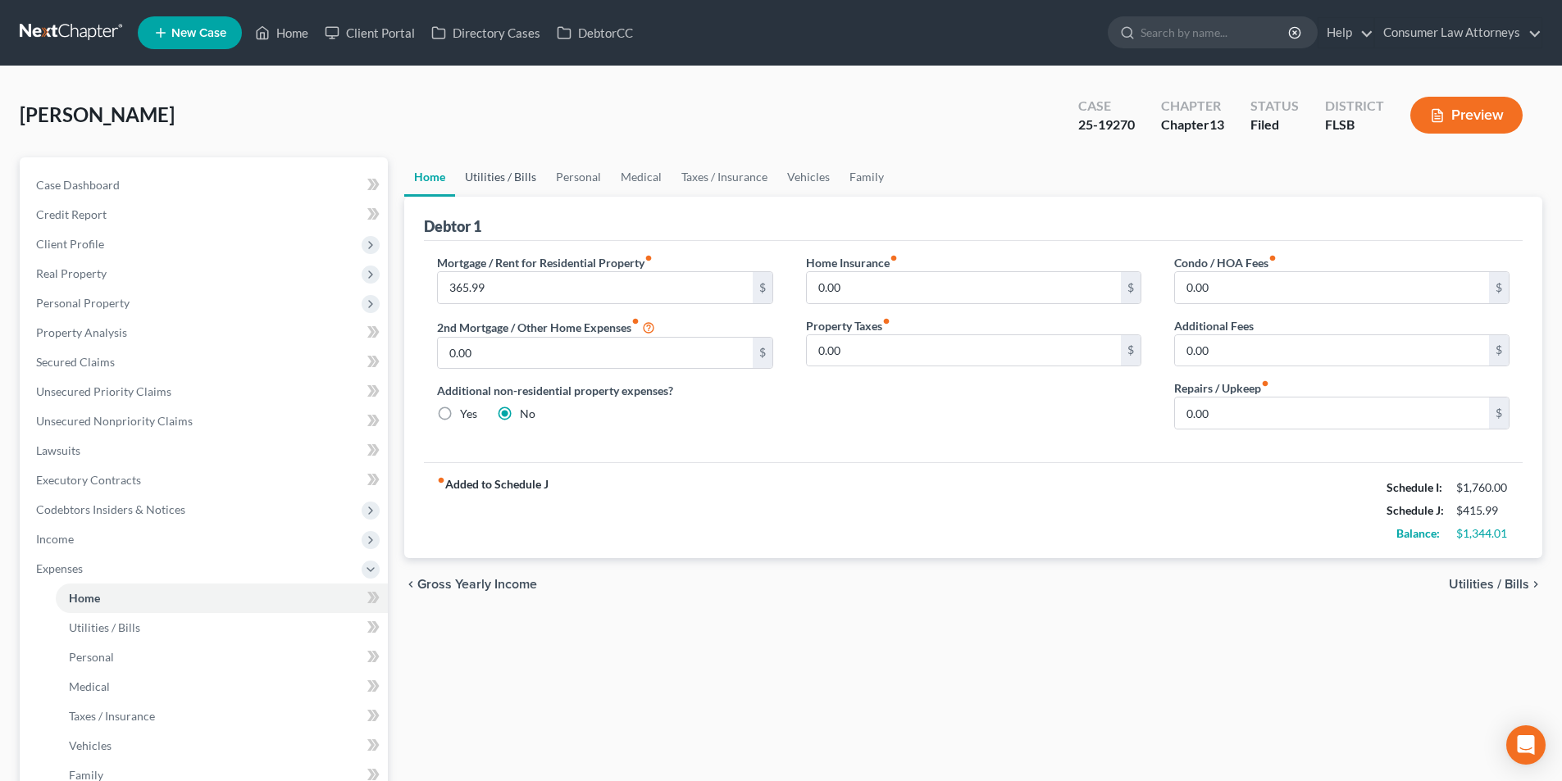
click at [499, 181] on link "Utilities / Bills" at bounding box center [500, 176] width 91 height 39
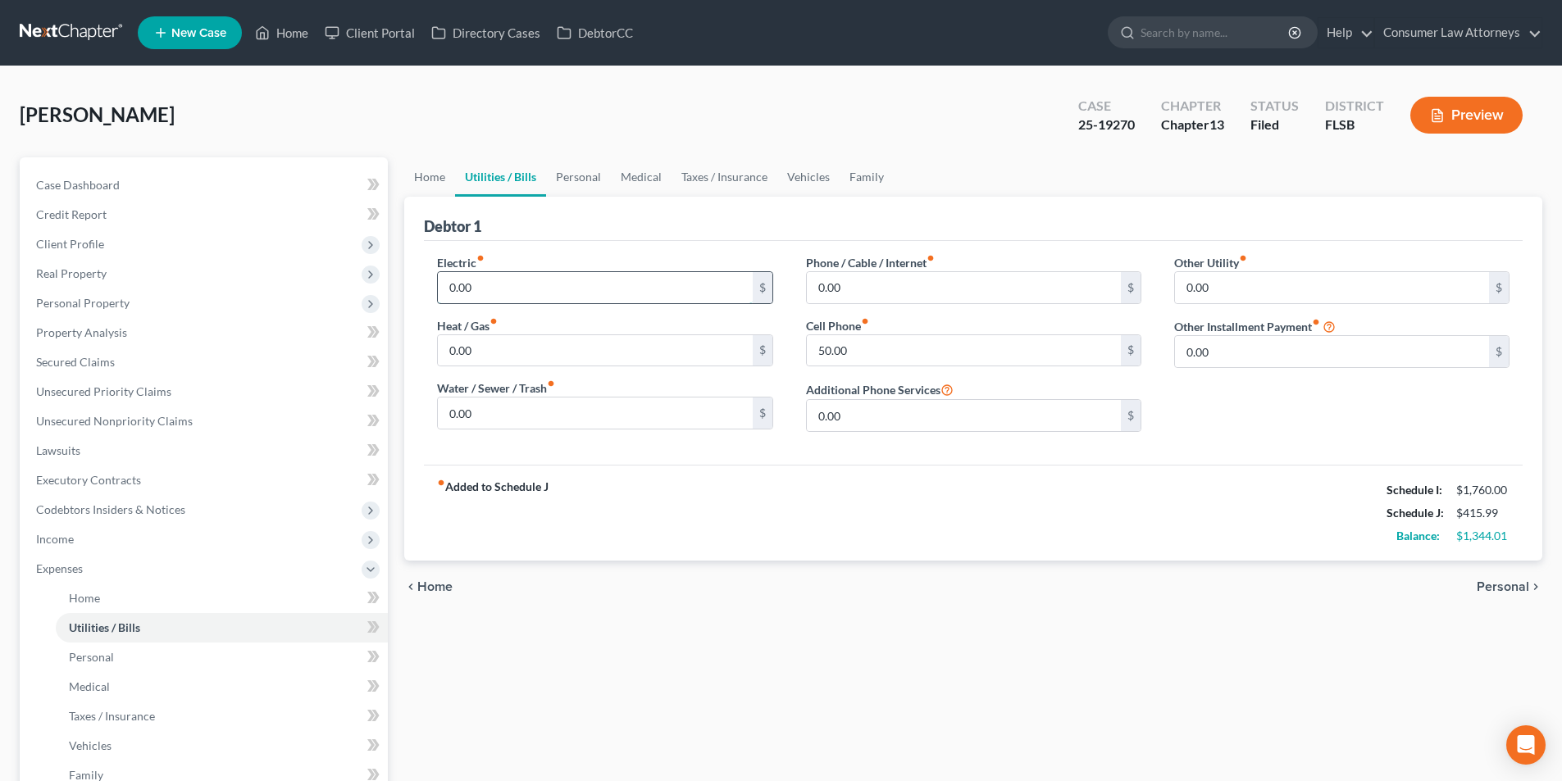
click at [510, 288] on input "0.00" at bounding box center [595, 287] width 314 height 31
type input "86.00"
click at [862, 281] on input "0.00" at bounding box center [964, 287] width 314 height 31
click at [877, 292] on input "0.00" at bounding box center [964, 287] width 314 height 31
click at [875, 353] on input "50.00" at bounding box center [964, 350] width 314 height 31
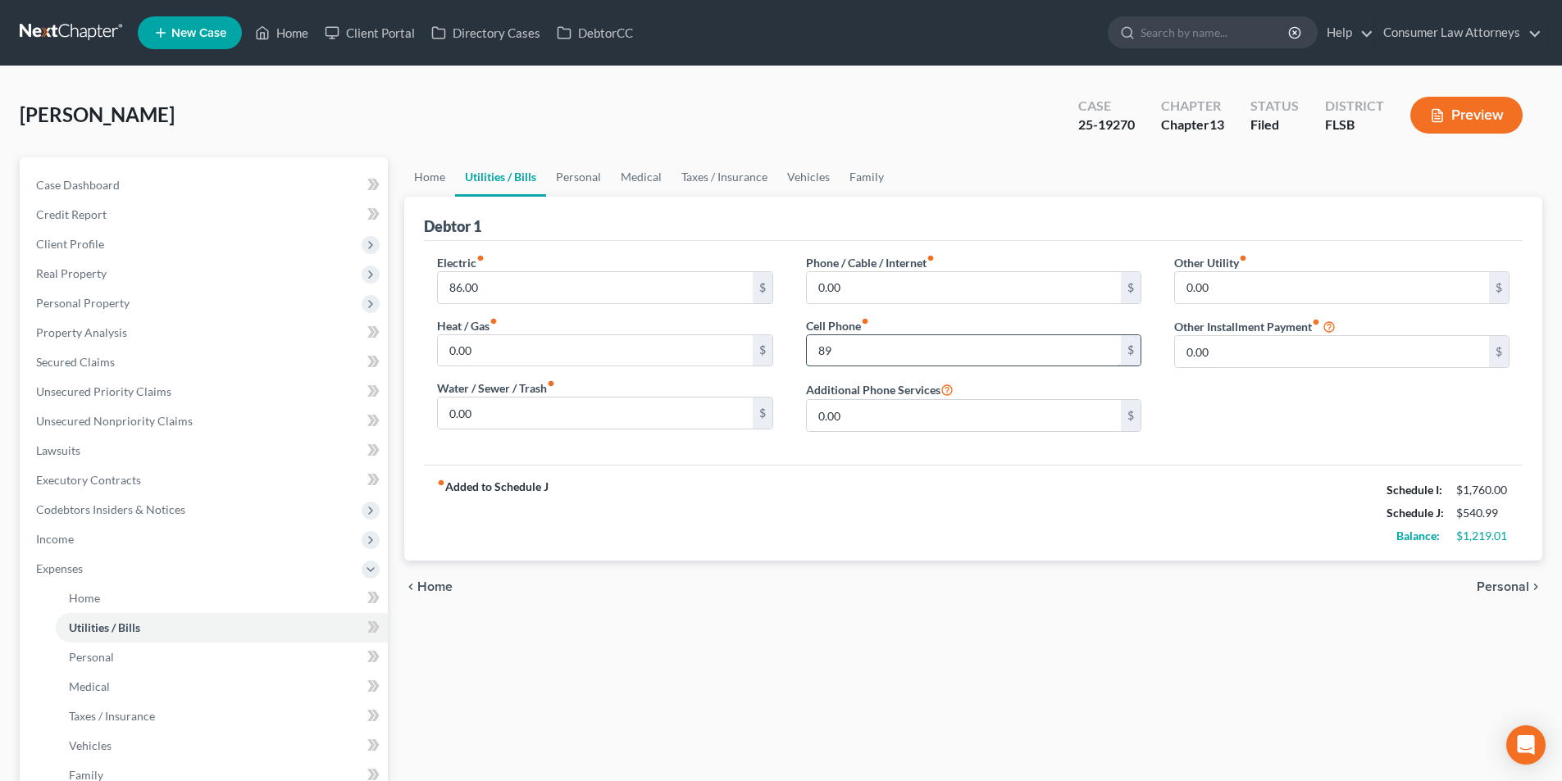
type input "8"
type input "90.00"
click at [578, 172] on link "Personal" at bounding box center [578, 176] width 65 height 39
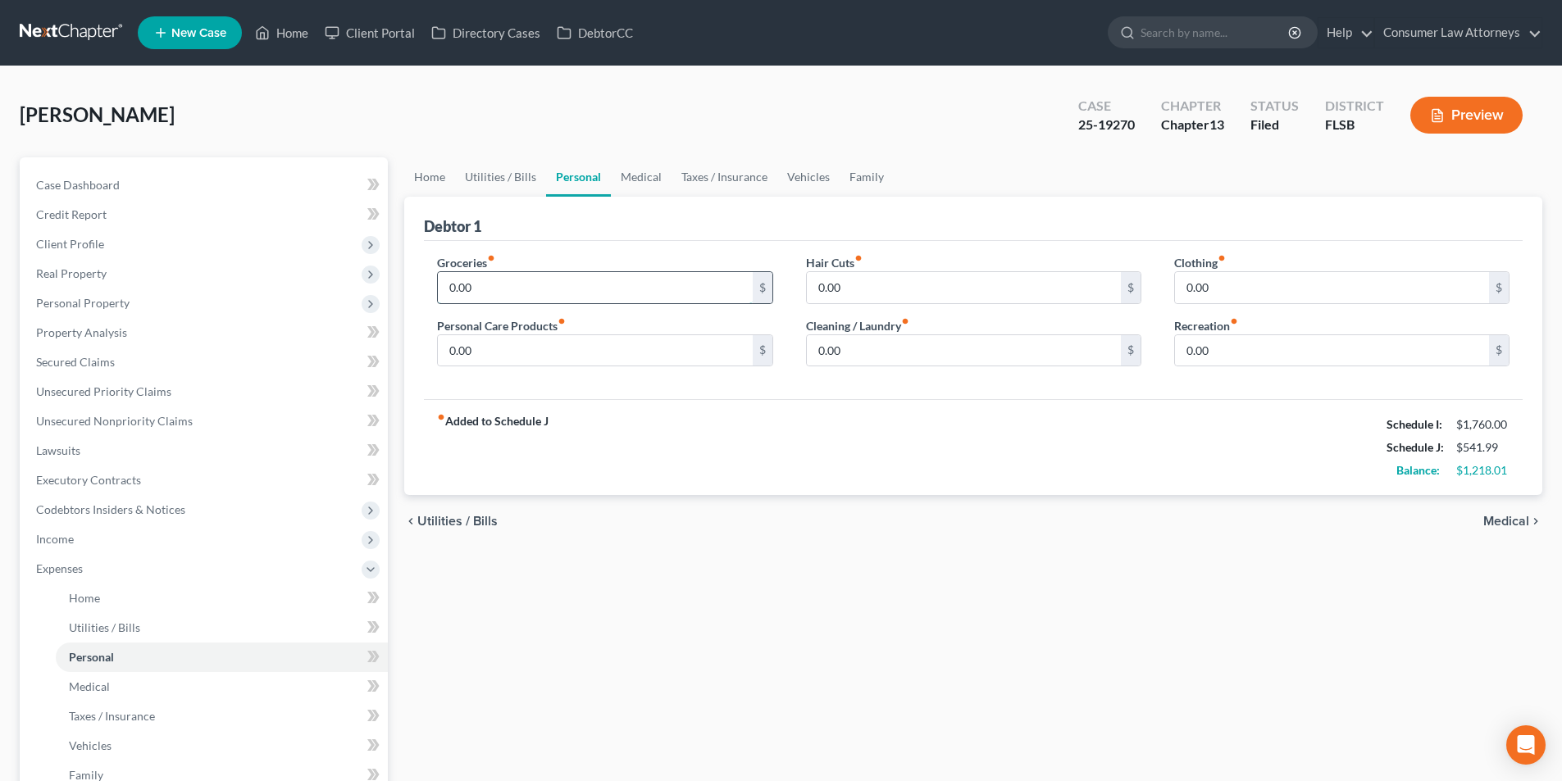
click at [529, 296] on input "0.00" at bounding box center [595, 287] width 314 height 31
type input "600.00"
click at [567, 350] on input "0.00" at bounding box center [595, 350] width 314 height 31
type input "15.00"
click at [864, 350] on input "0.00" at bounding box center [964, 350] width 314 height 31
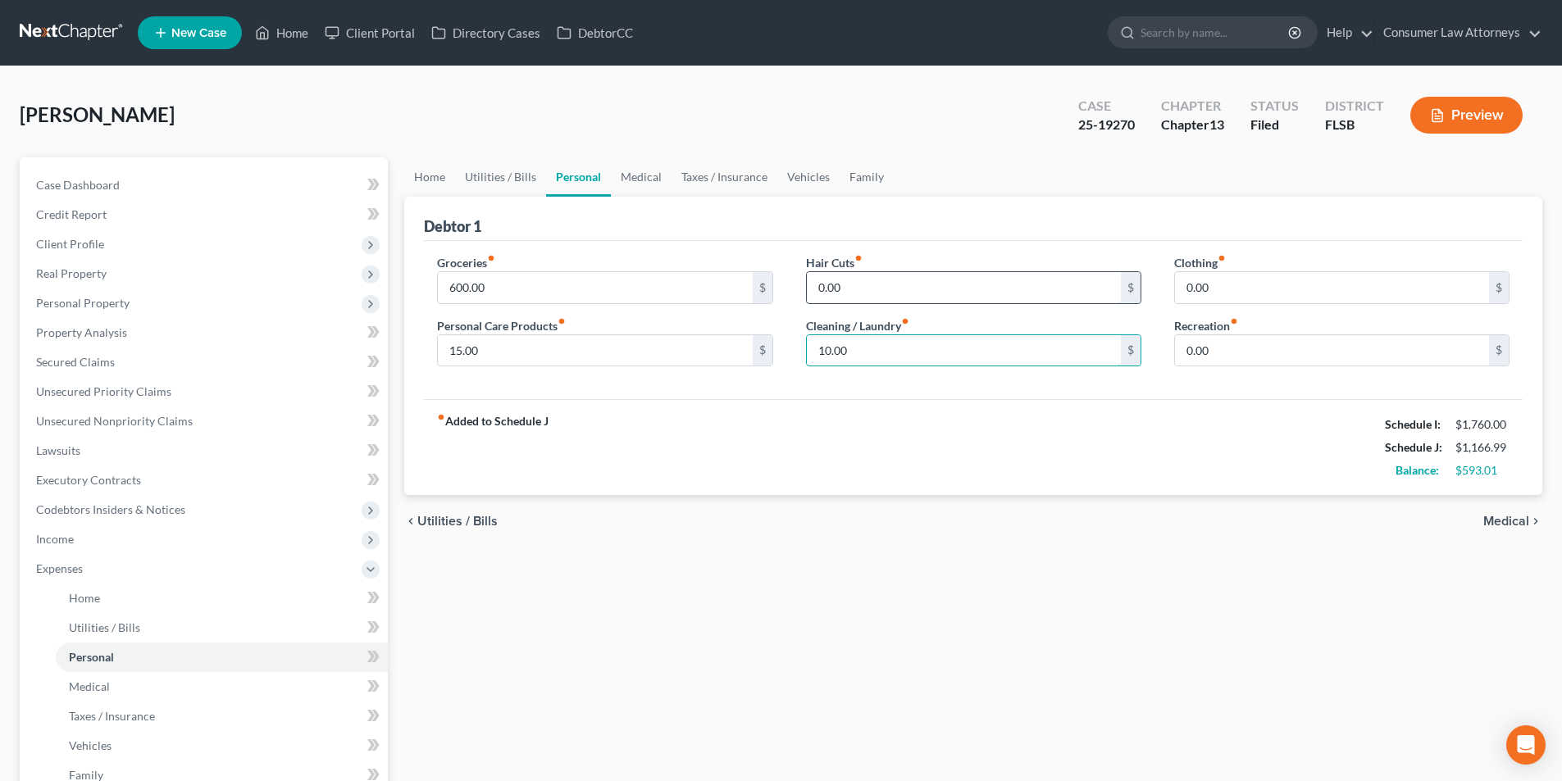
type input "10.00"
click at [927, 295] on input "0.00" at bounding box center [964, 287] width 314 height 31
type input "15.00"
click at [1228, 284] on input "0.00" at bounding box center [1332, 287] width 314 height 31
type input "10.00"
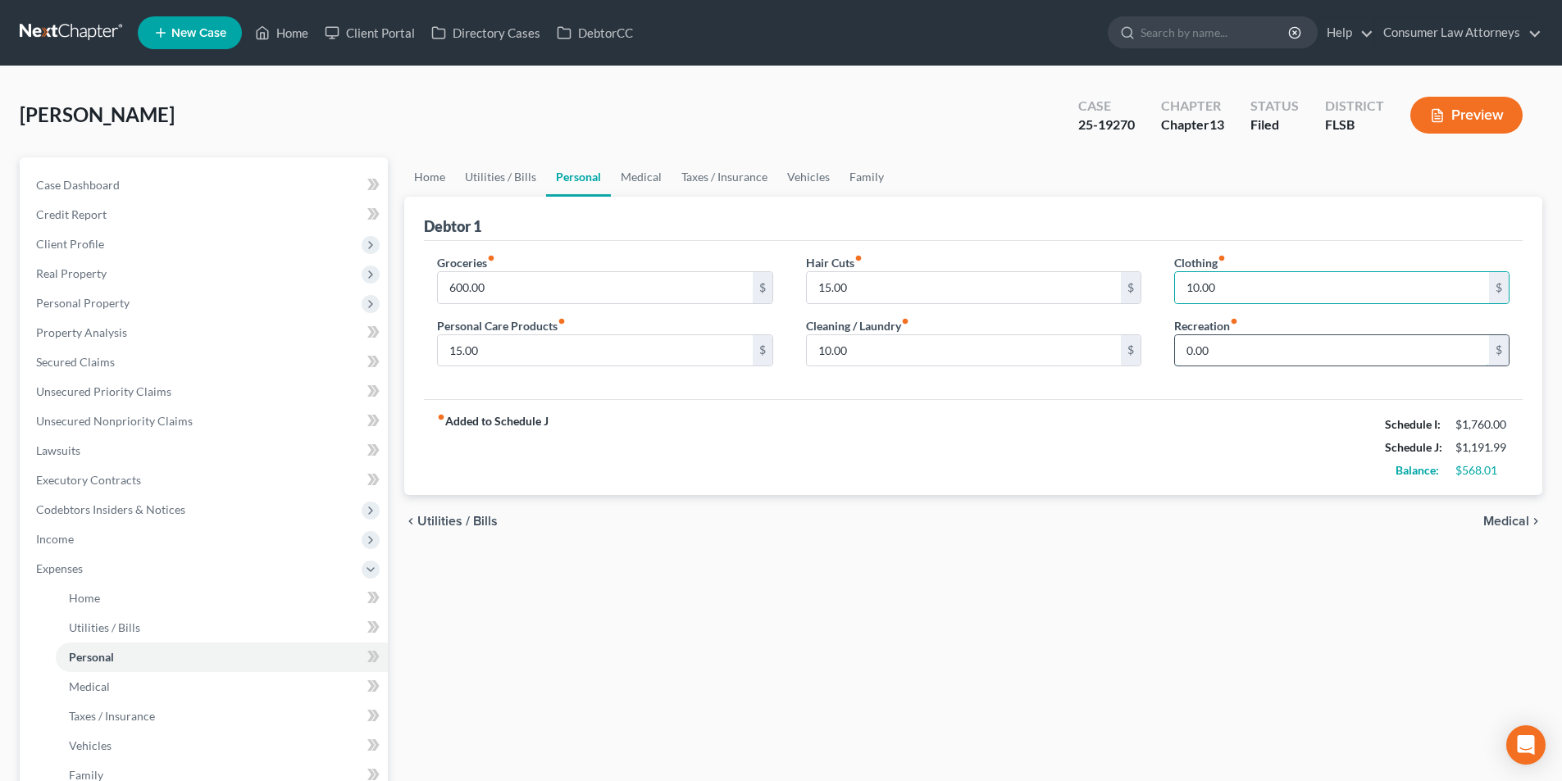
click at [1221, 352] on input "0.00" at bounding box center [1332, 350] width 314 height 31
type input "50.00"
click at [653, 182] on link "Medical" at bounding box center [641, 176] width 61 height 39
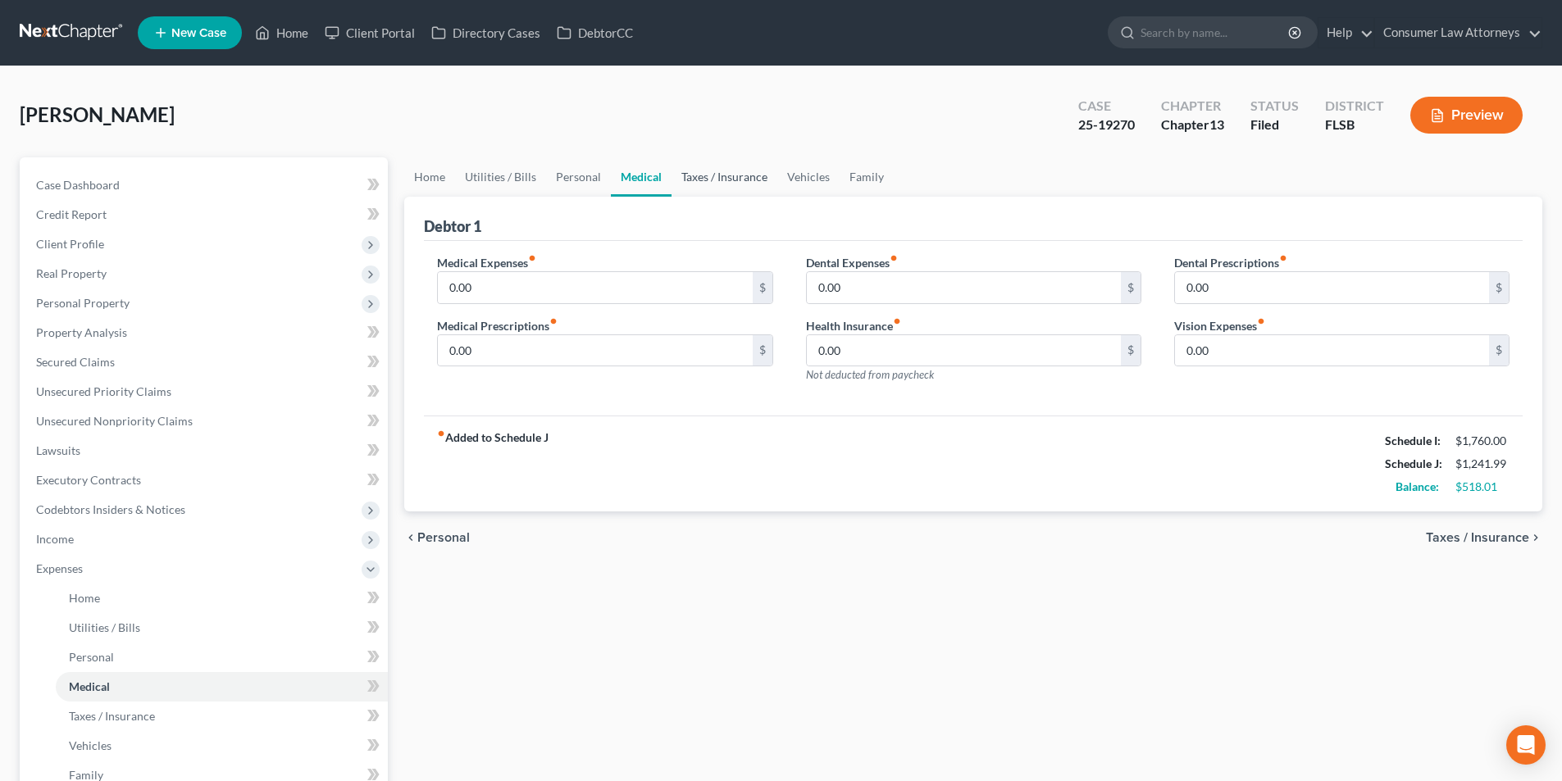
click at [721, 176] on link "Taxes / Insurance" at bounding box center [724, 176] width 106 height 39
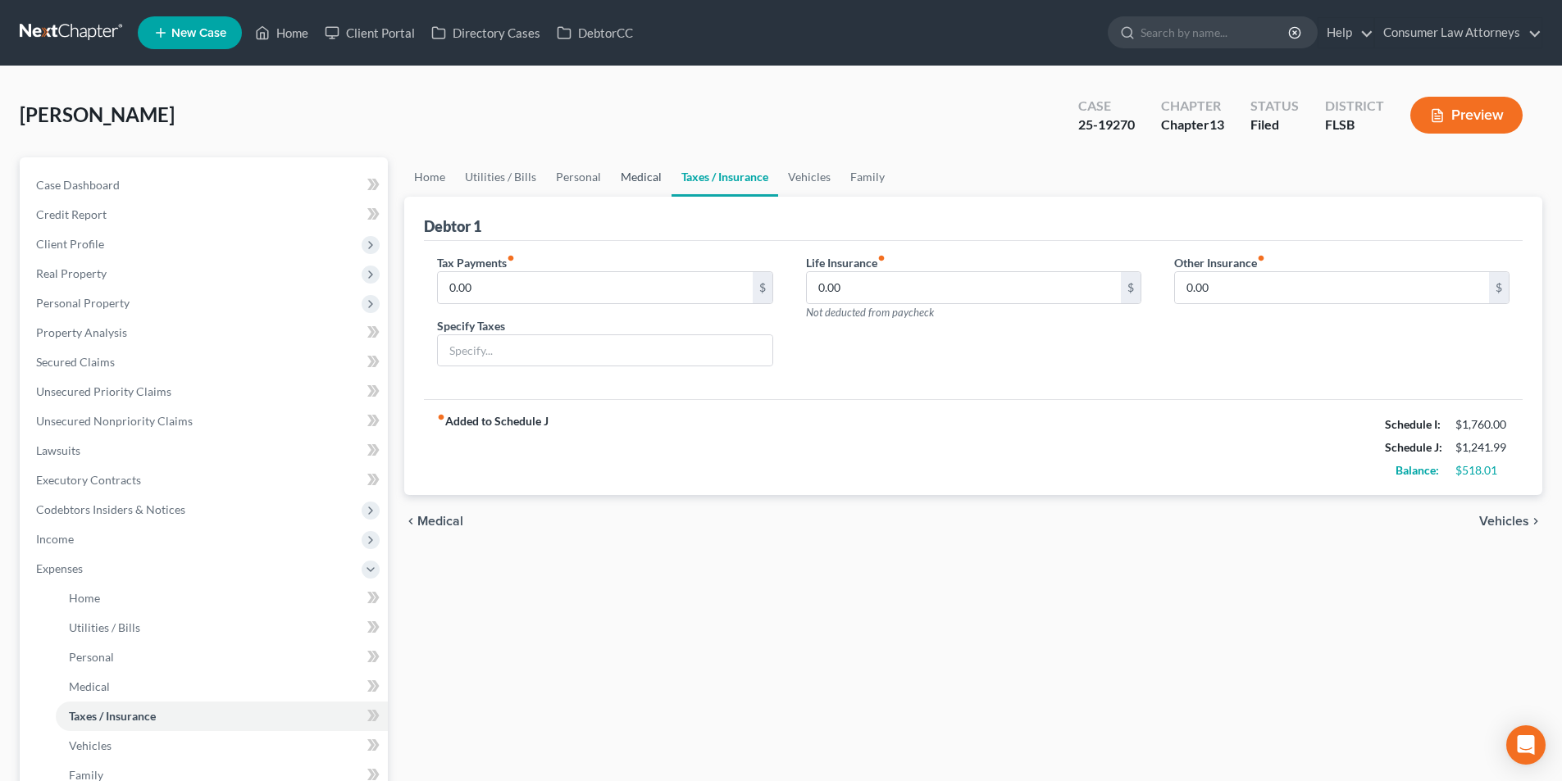
click at [649, 179] on link "Medical" at bounding box center [641, 176] width 61 height 39
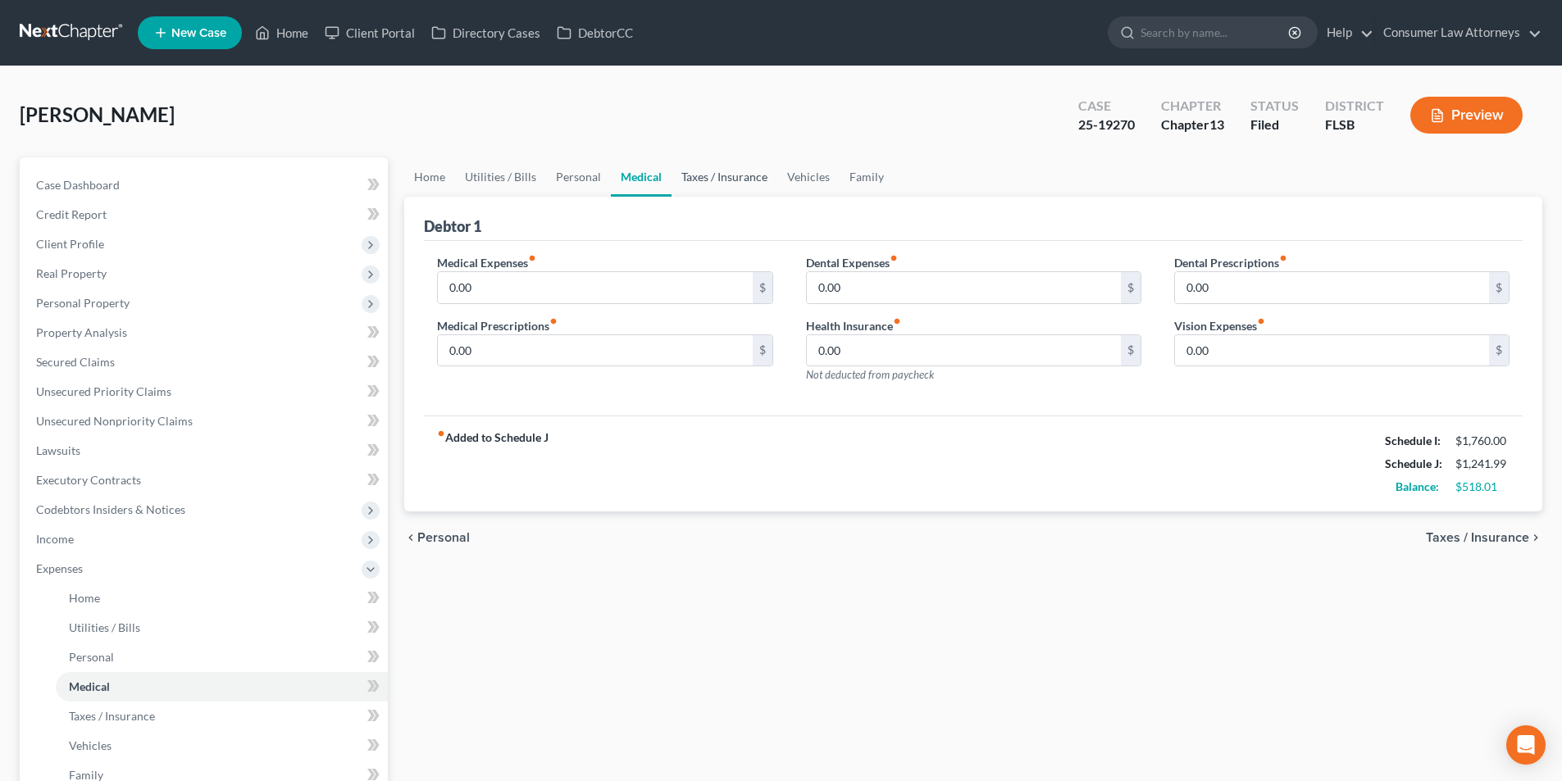
click at [731, 183] on link "Taxes / Insurance" at bounding box center [724, 176] width 106 height 39
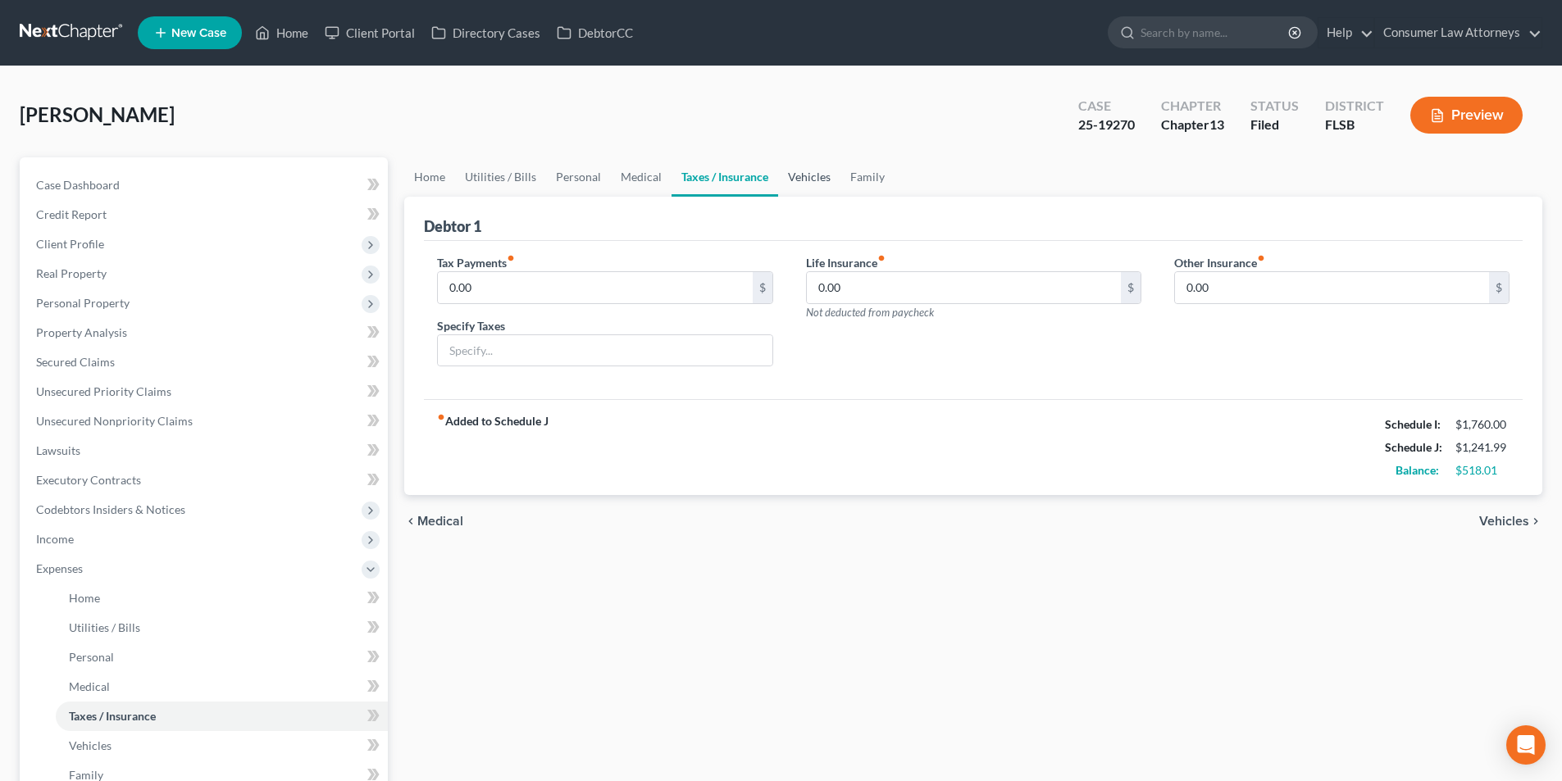
click at [808, 179] on link "Vehicles" at bounding box center [809, 176] width 62 height 39
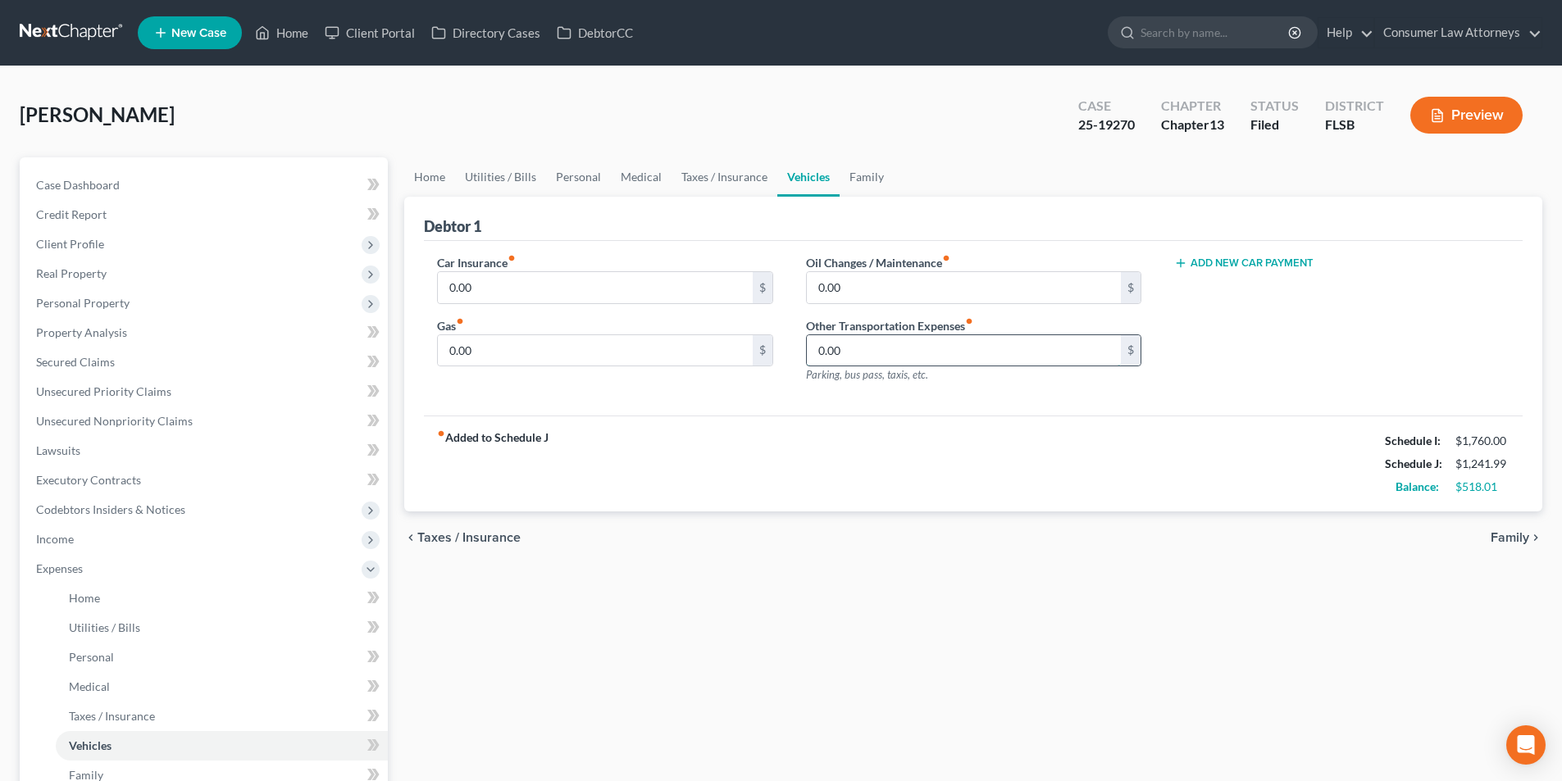
click at [858, 362] on input "0.00" at bounding box center [964, 350] width 314 height 31
type input "100.00"
click at [866, 184] on link "Family" at bounding box center [867, 176] width 54 height 39
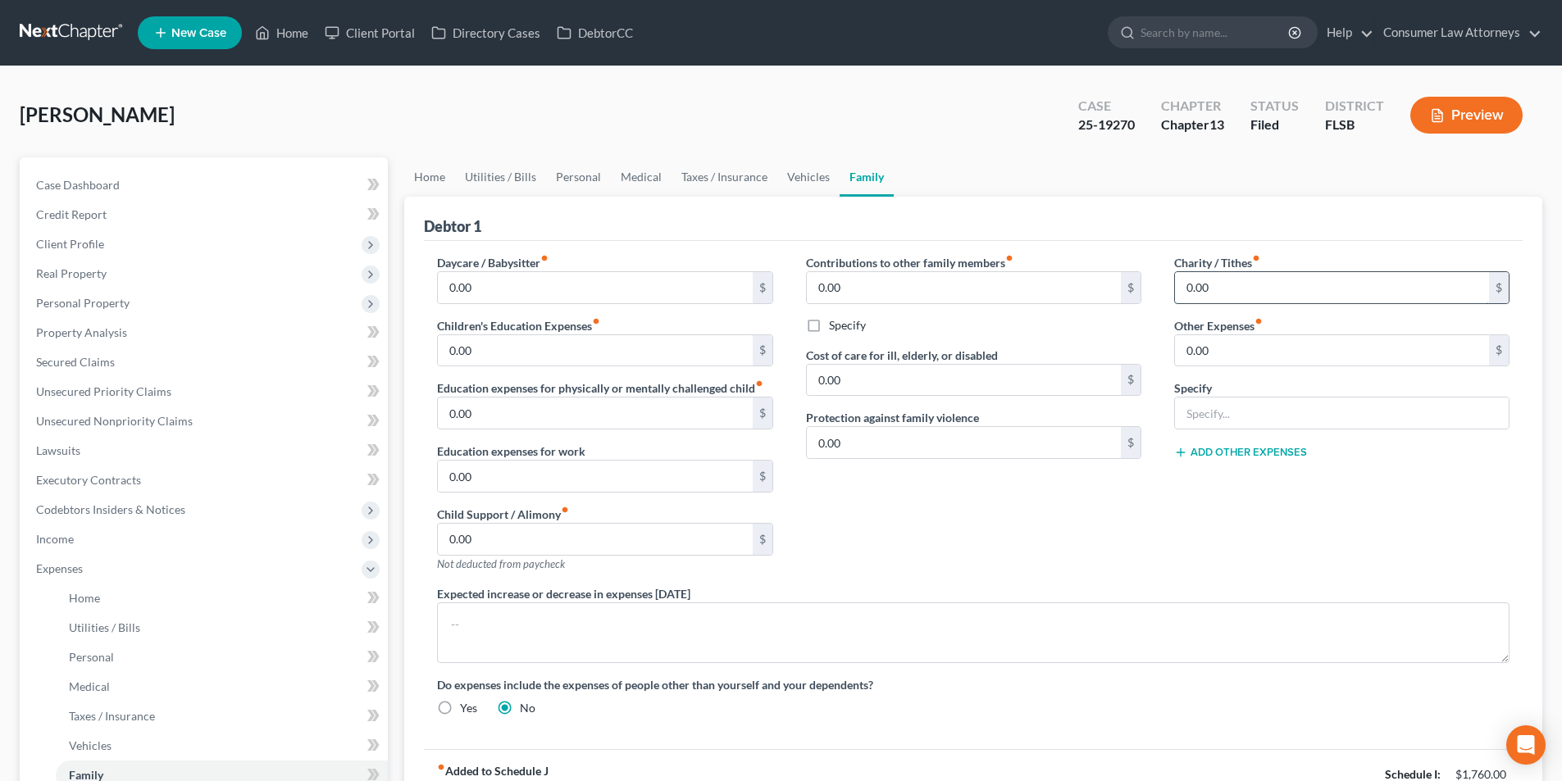
click at [1231, 298] on input "0.00" at bounding box center [1332, 287] width 314 height 31
click at [548, 541] on input "0.00" at bounding box center [595, 539] width 314 height 31
click at [429, 176] on link "Home" at bounding box center [429, 176] width 51 height 39
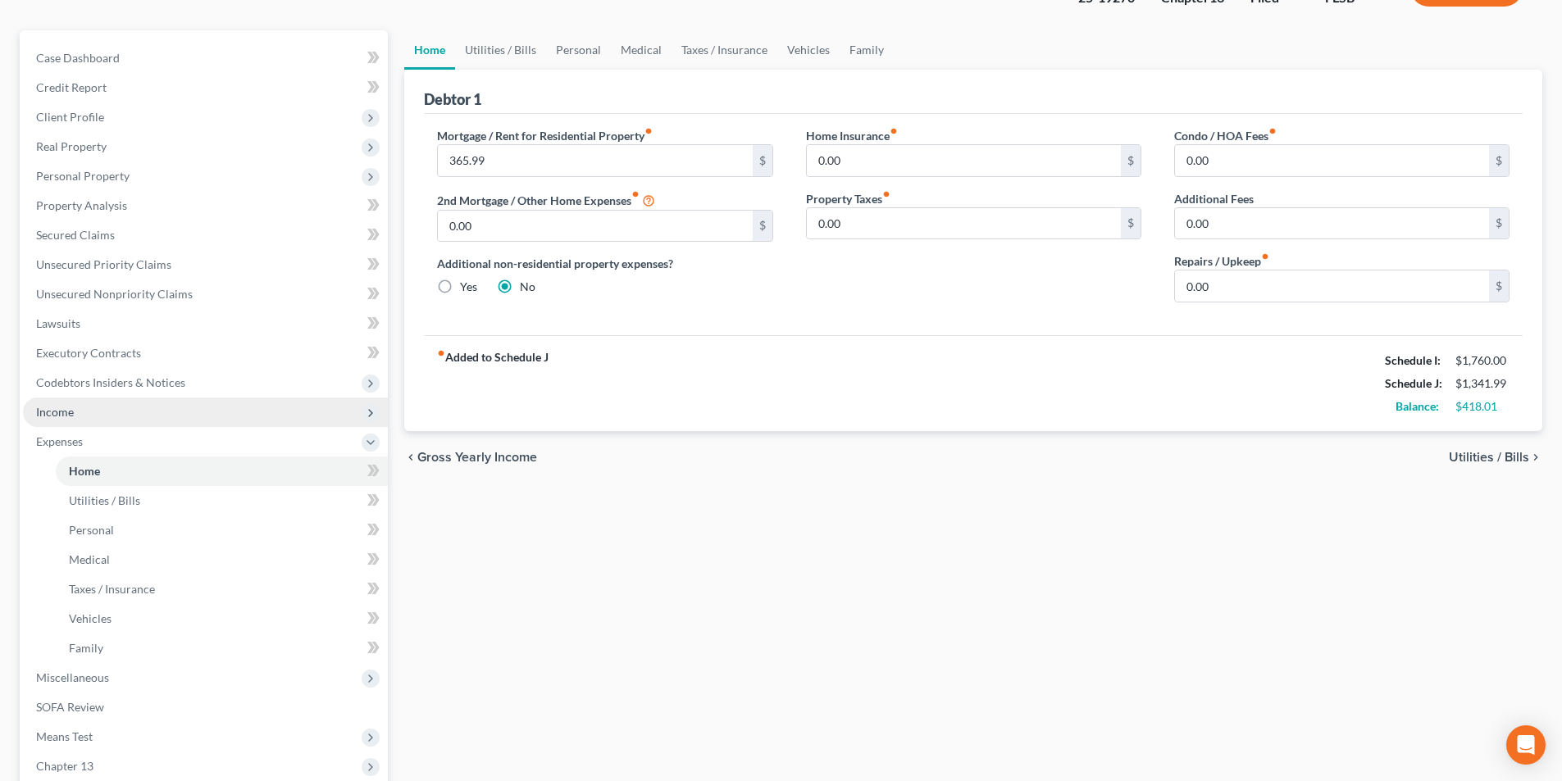
scroll to position [326, 0]
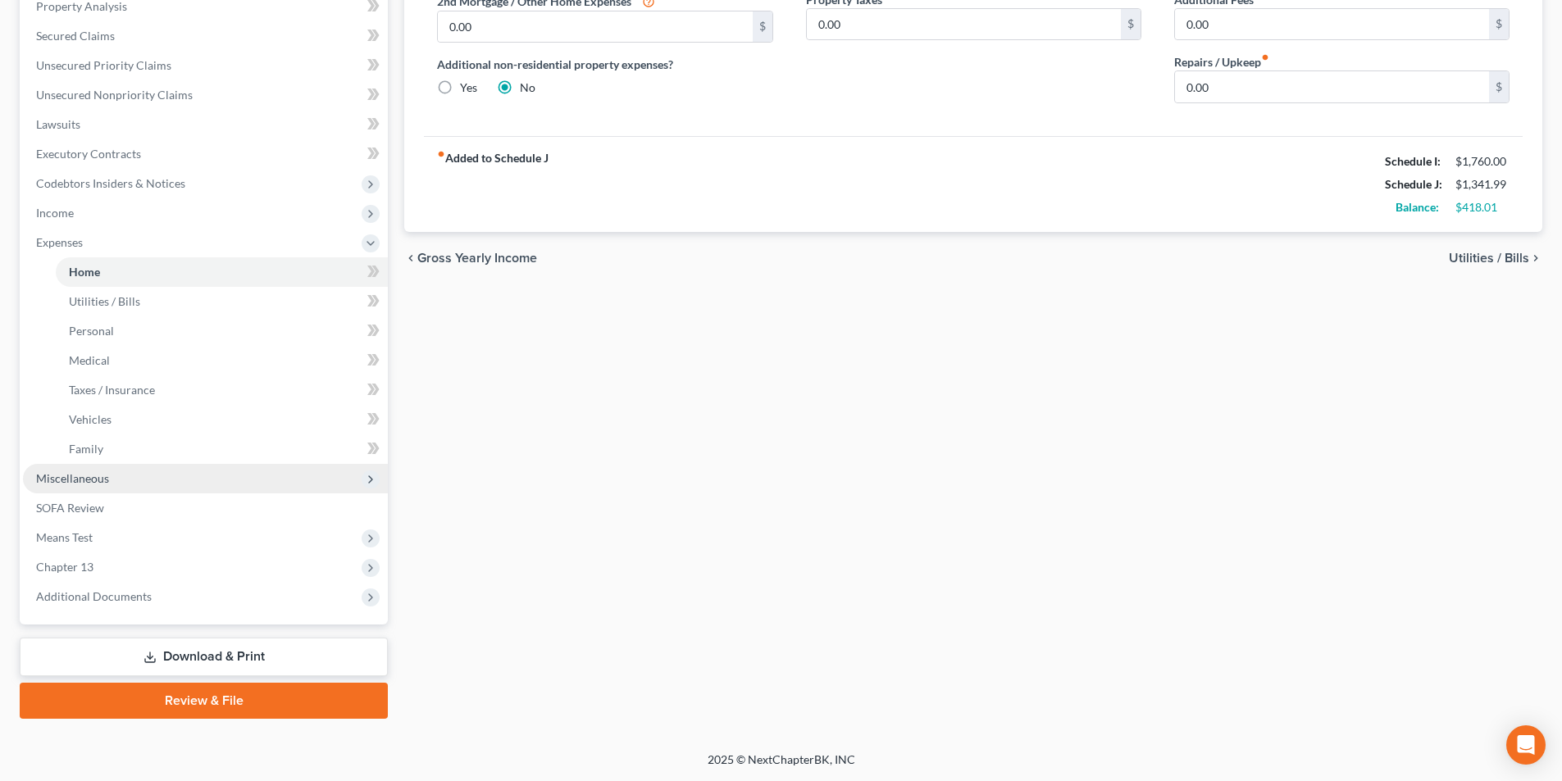
click at [107, 478] on span "Miscellaneous" at bounding box center [72, 478] width 73 height 14
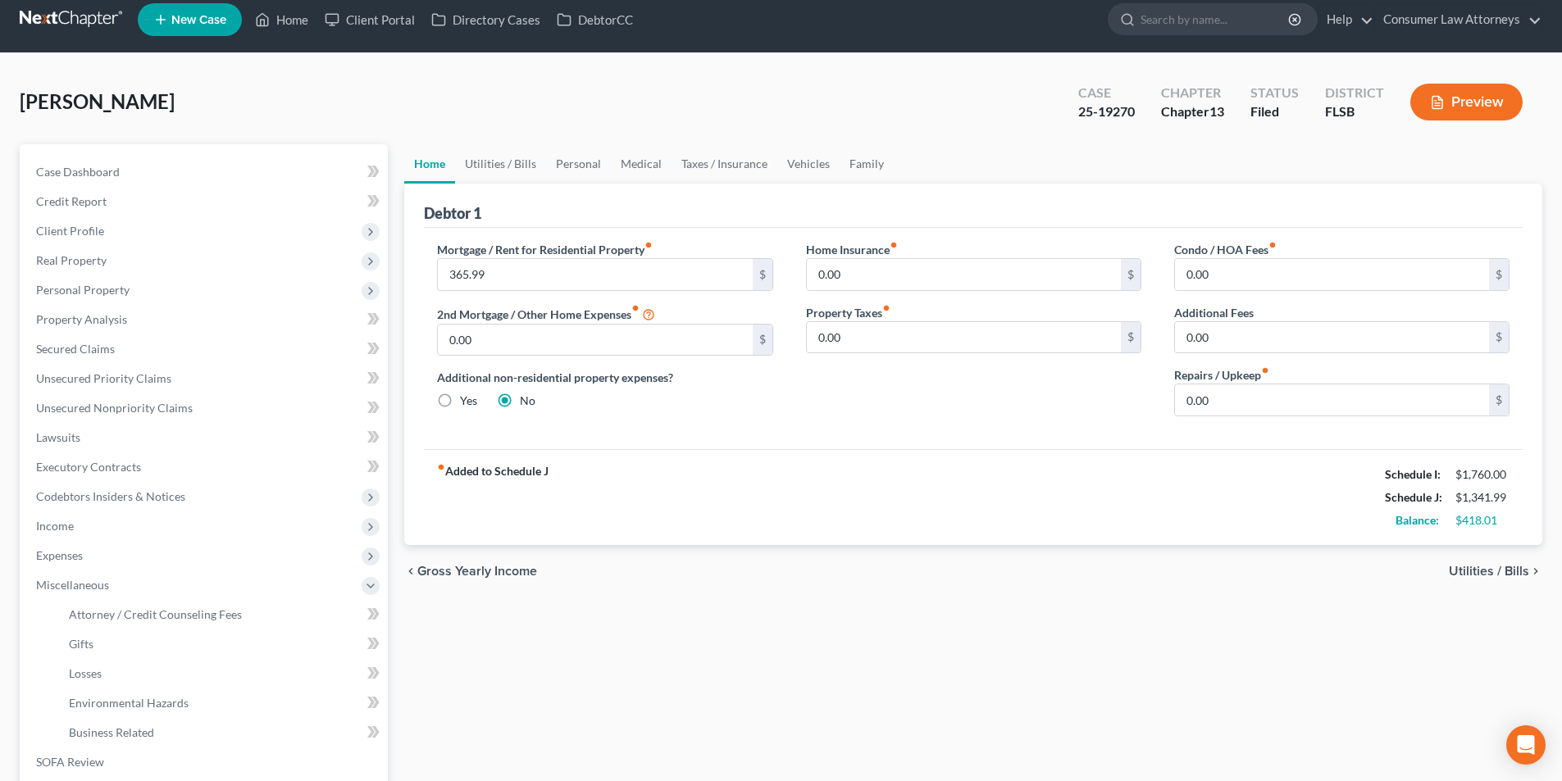
scroll to position [0, 0]
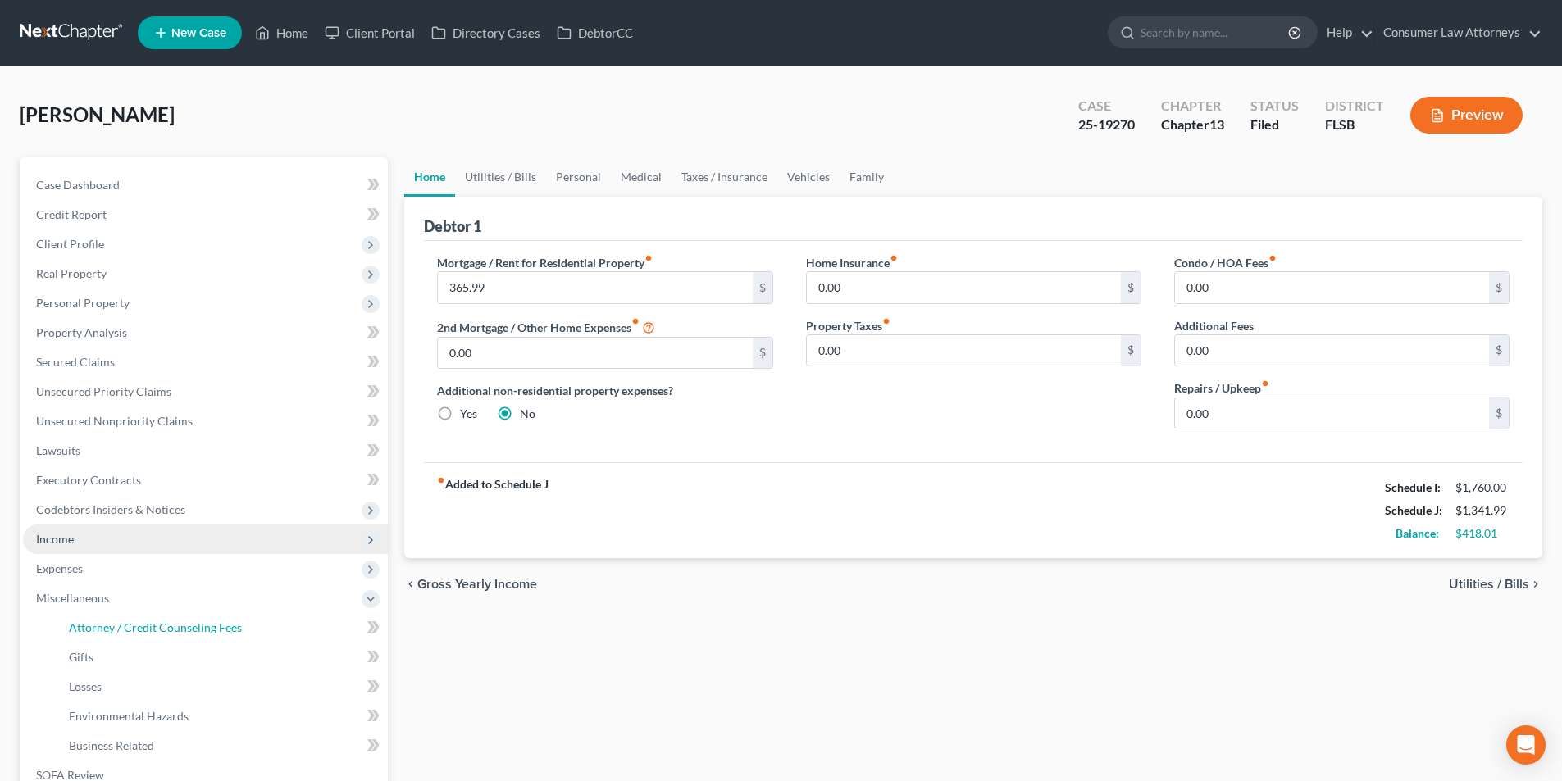
drag, startPoint x: 207, startPoint y: 628, endPoint x: 213, endPoint y: 543, distance: 85.5
click at [207, 628] on span "Attorney / Credit Counseling Fees" at bounding box center [155, 628] width 173 height 14
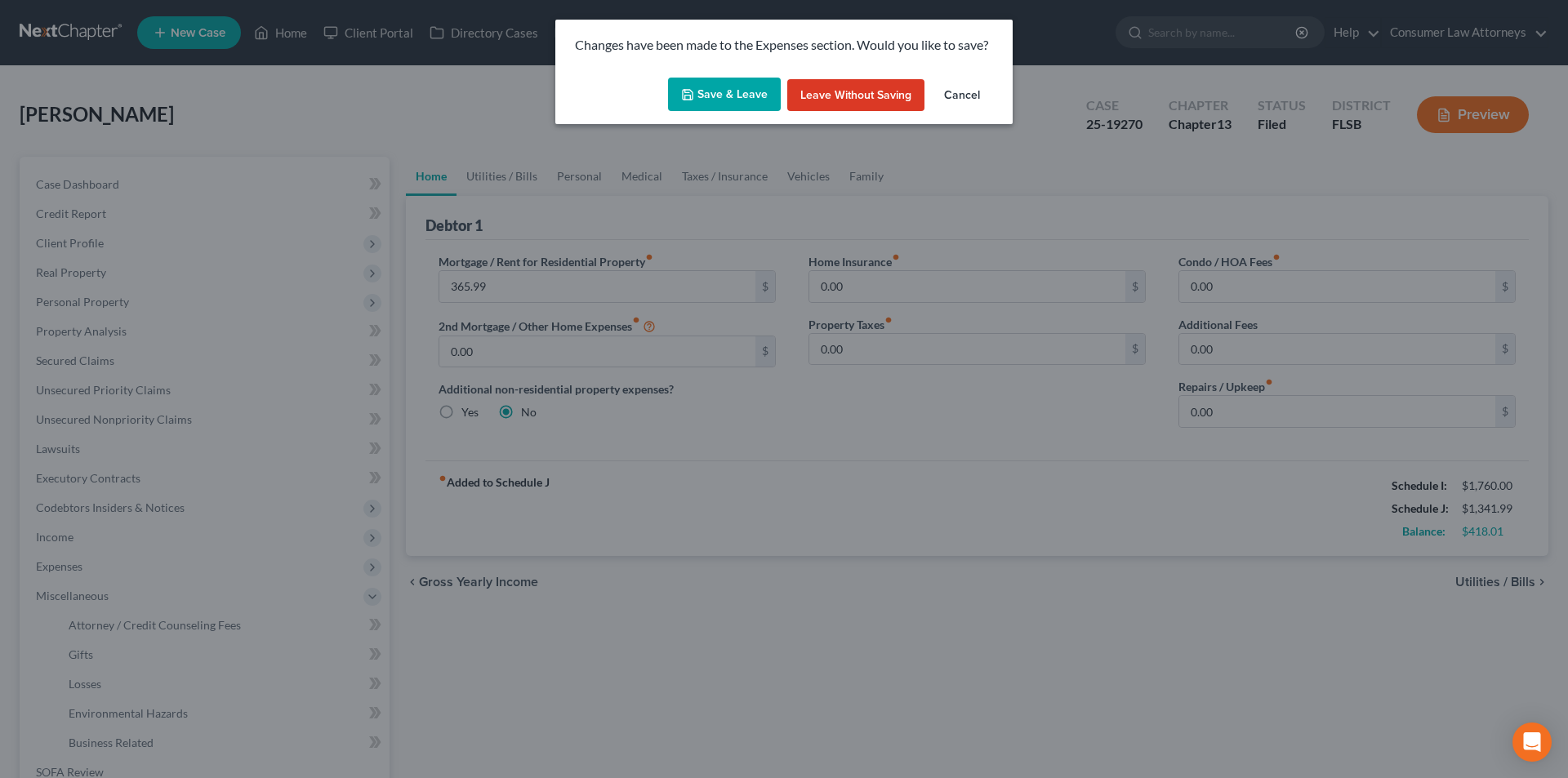
click at [710, 80] on button "Save & Leave" at bounding box center [724, 95] width 113 height 34
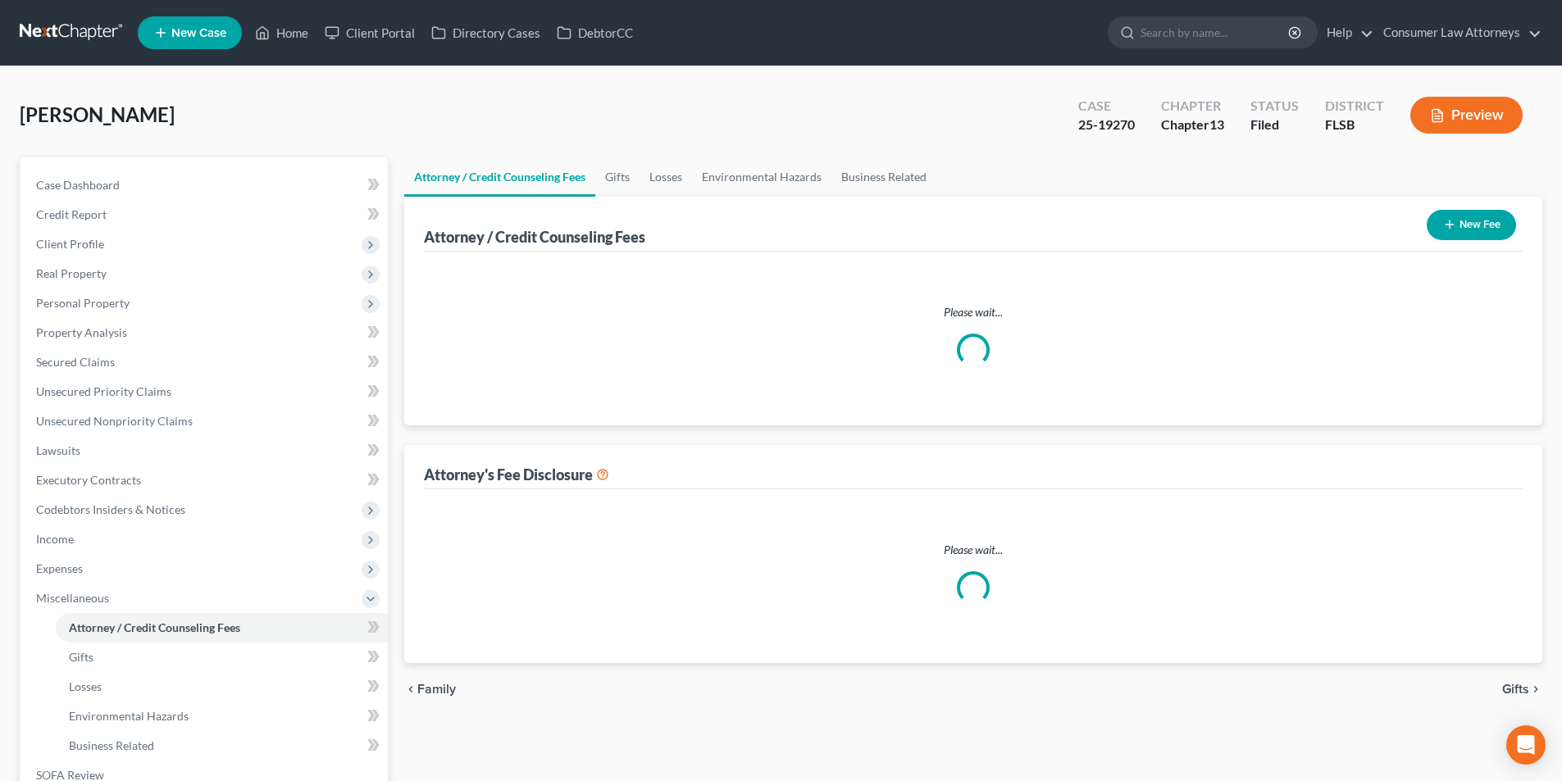
select select "2"
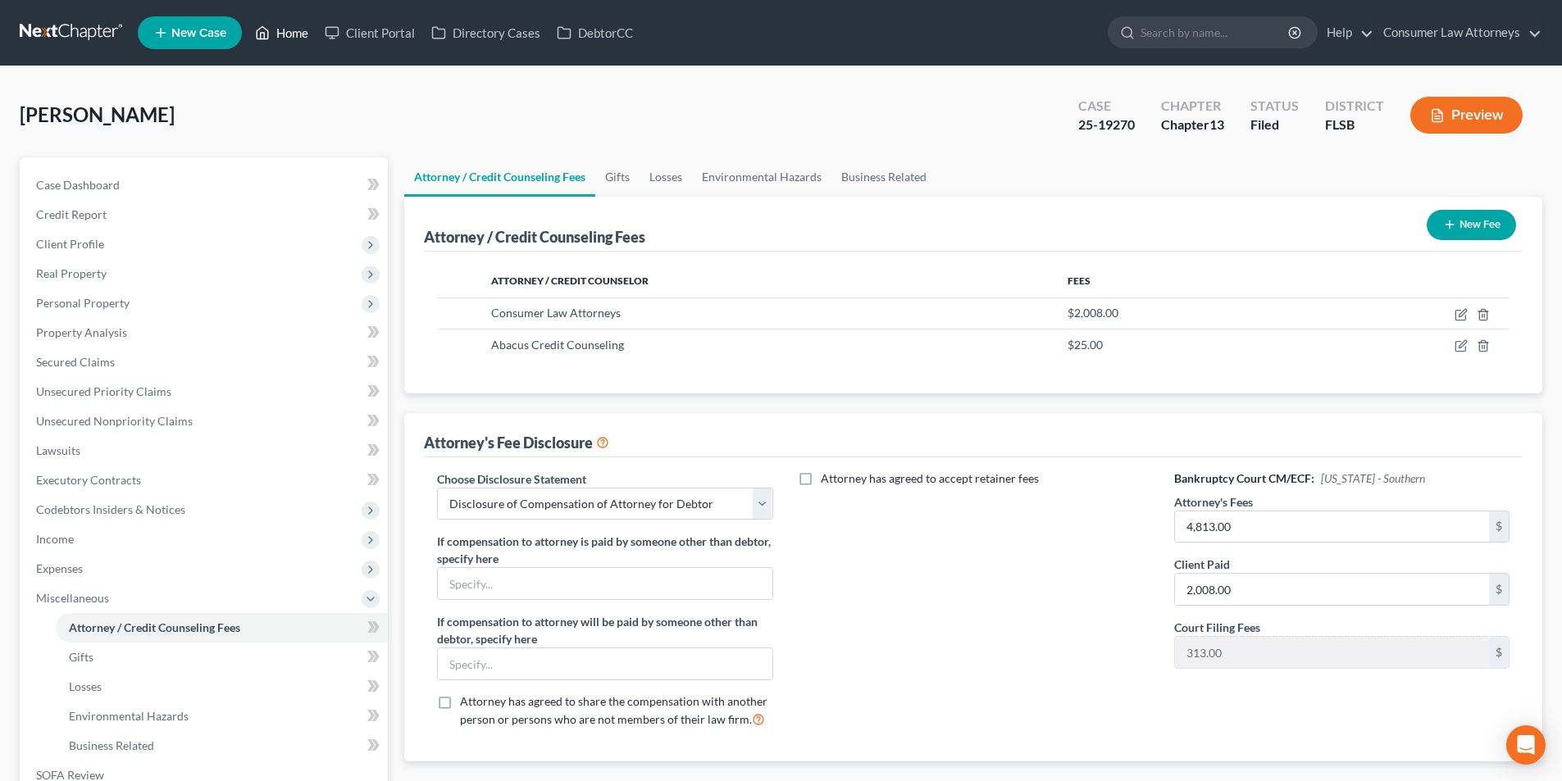
click at [295, 25] on link "Home" at bounding box center [282, 33] width 70 height 30
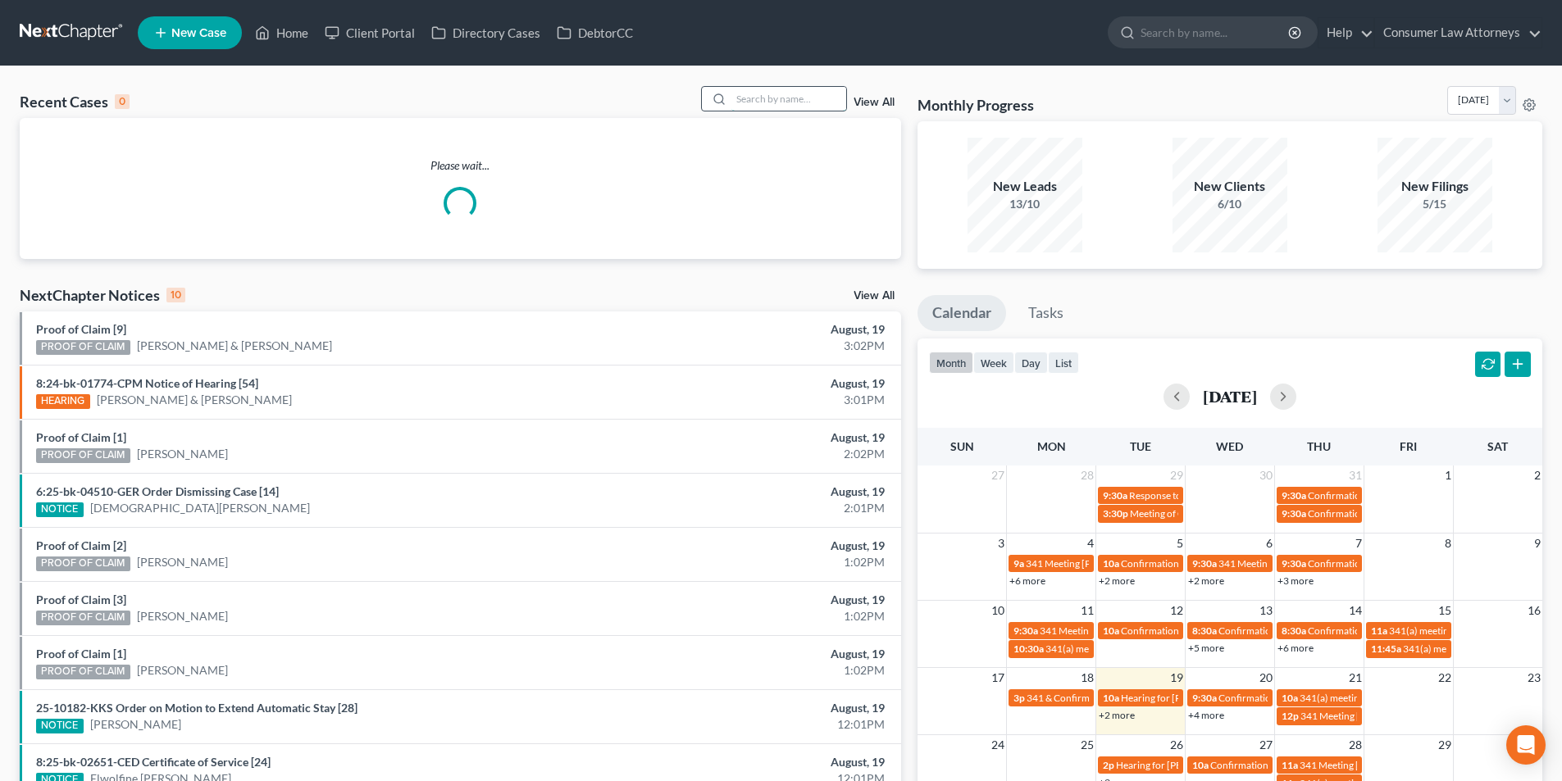
click at [815, 103] on input "search" at bounding box center [788, 99] width 115 height 24
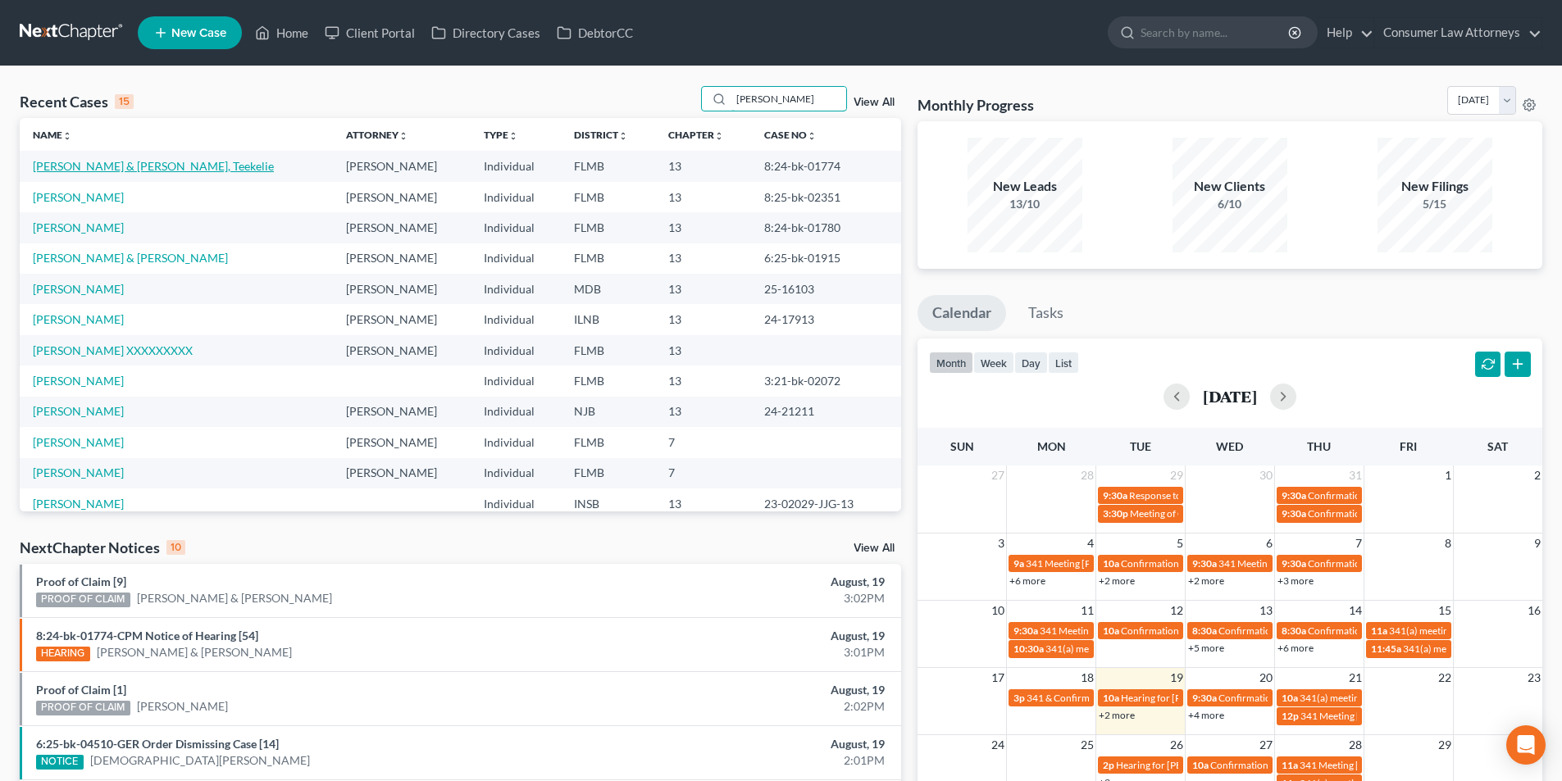
type input "[PERSON_NAME]"
click at [187, 166] on link "[PERSON_NAME] & [PERSON_NAME], Teekelie" at bounding box center [153, 166] width 241 height 14
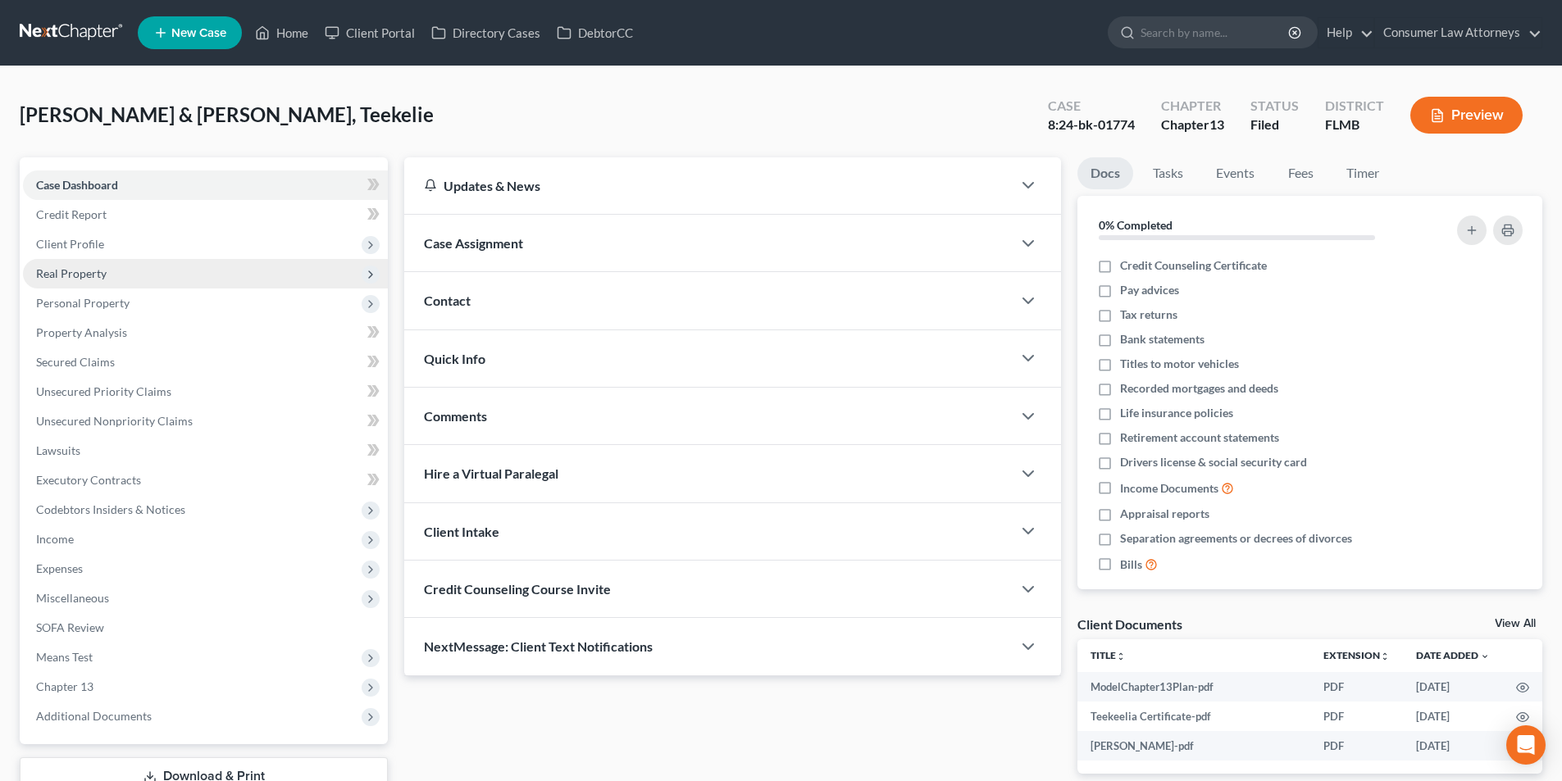
click at [89, 273] on span "Real Property" at bounding box center [71, 273] width 71 height 14
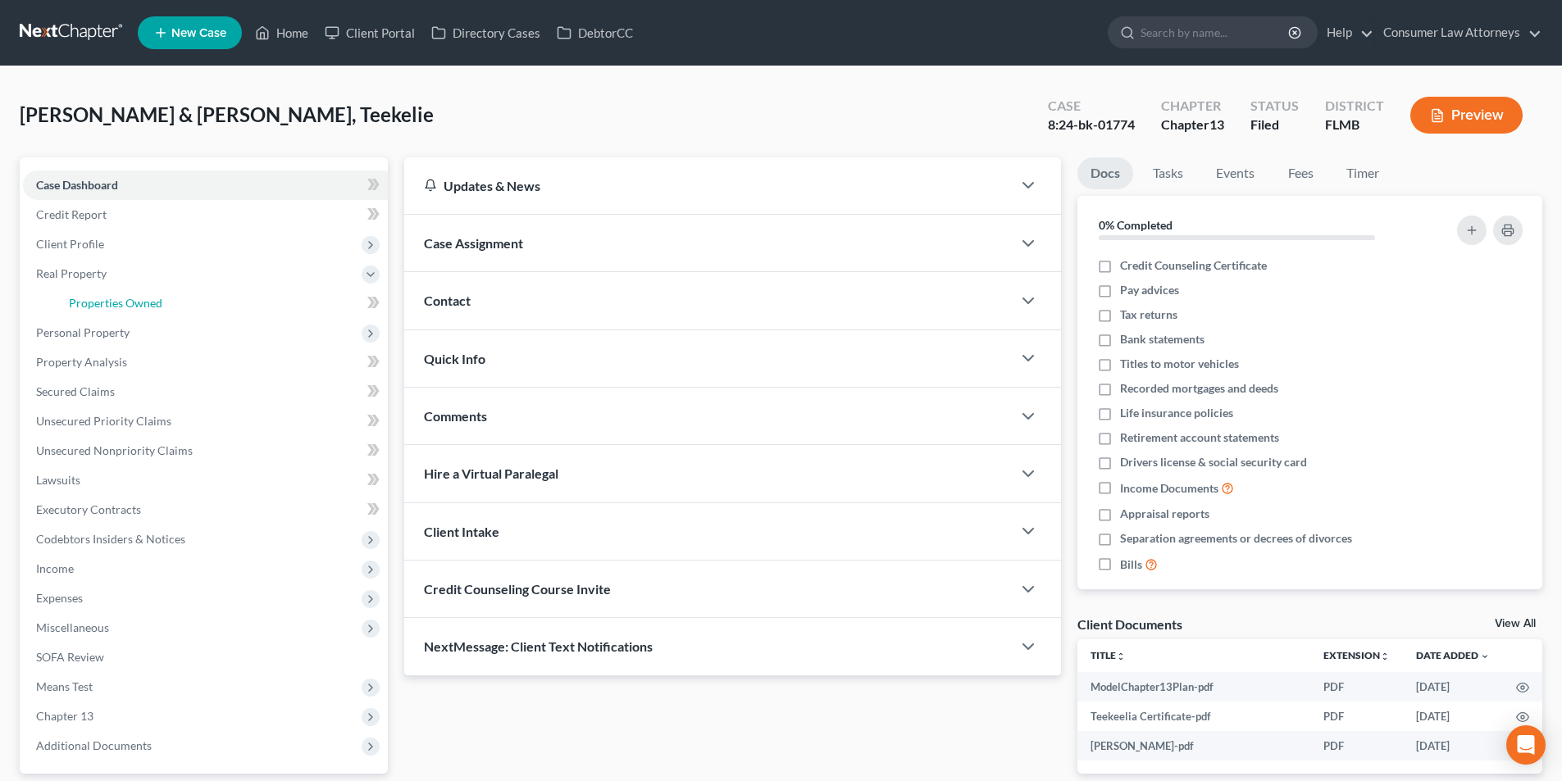
drag, startPoint x: 124, startPoint y: 299, endPoint x: 405, endPoint y: 344, distance: 284.7
click at [125, 299] on span "Properties Owned" at bounding box center [115, 303] width 93 height 14
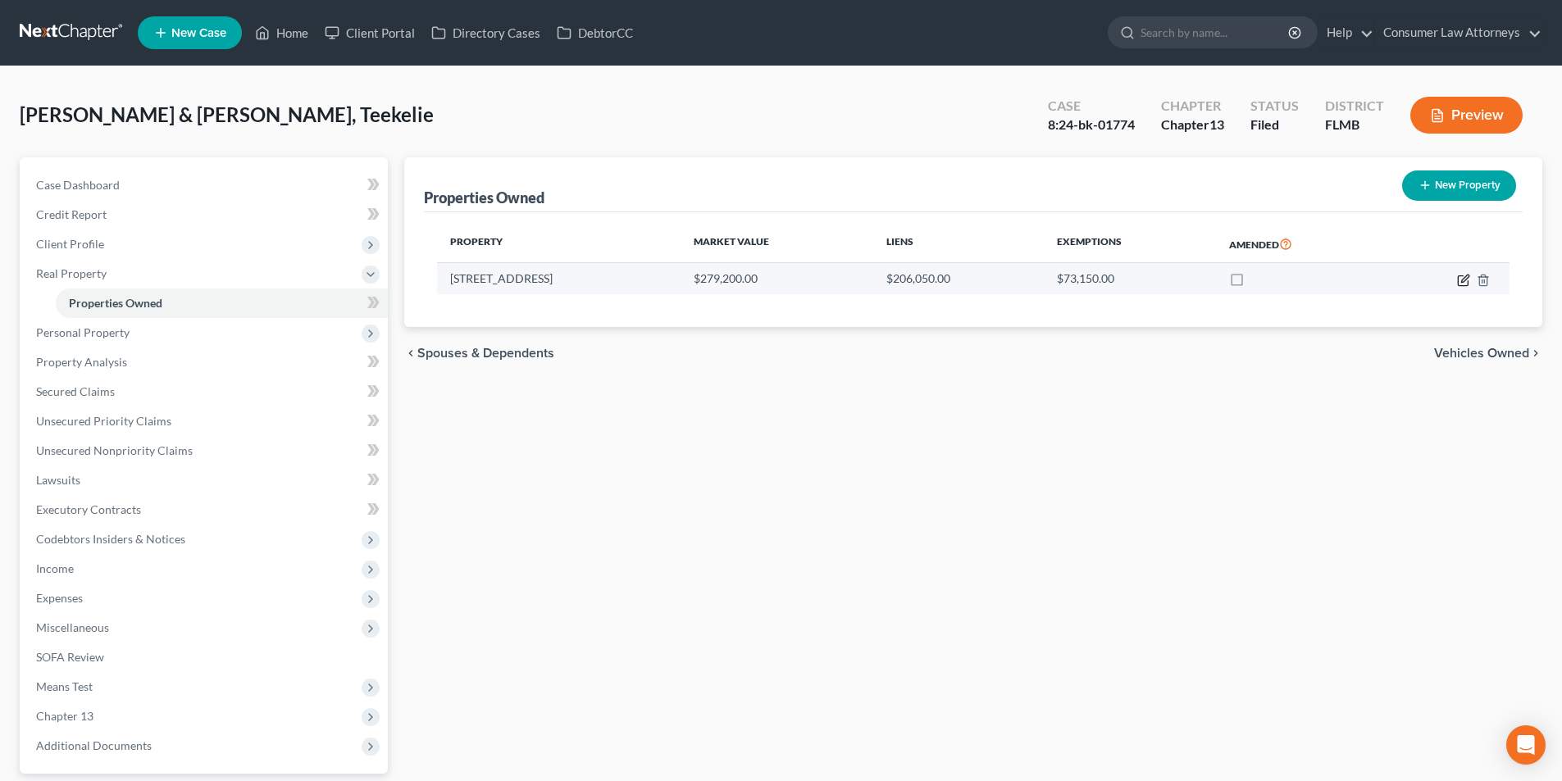
click at [1464, 284] on icon "button" at bounding box center [1463, 280] width 13 height 13
select select "9"
select select "2"
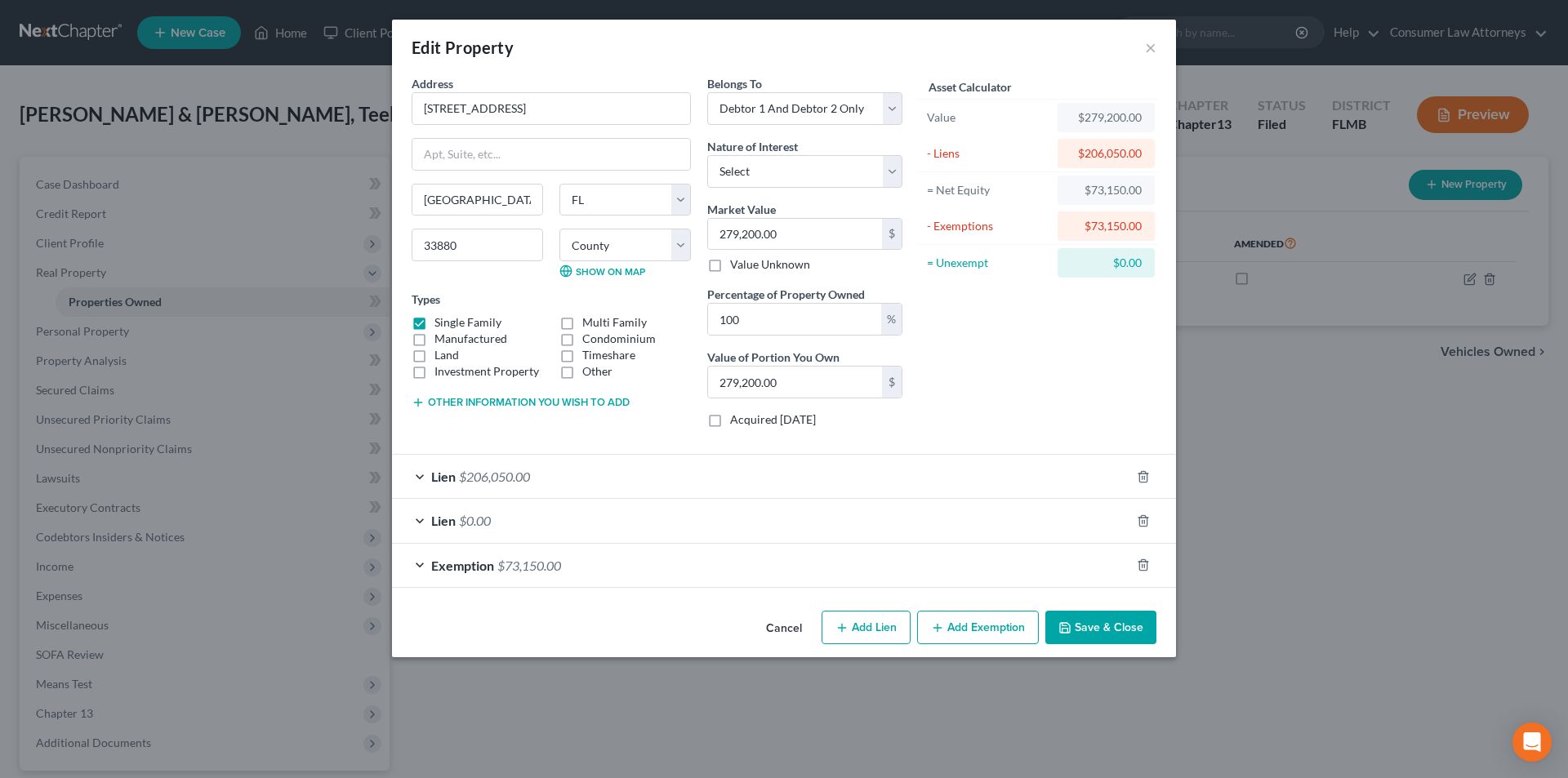
drag, startPoint x: 1145, startPoint y: 50, endPoint x: 1109, endPoint y: 55, distance: 36.3
click at [1148, 50] on div "Edit Property ×" at bounding box center [784, 48] width 784 height 56
drag, startPoint x: 1153, startPoint y: 47, endPoint x: 557, endPoint y: 49, distance: 596.0
click at [1154, 47] on button "×" at bounding box center [1150, 48] width 11 height 20
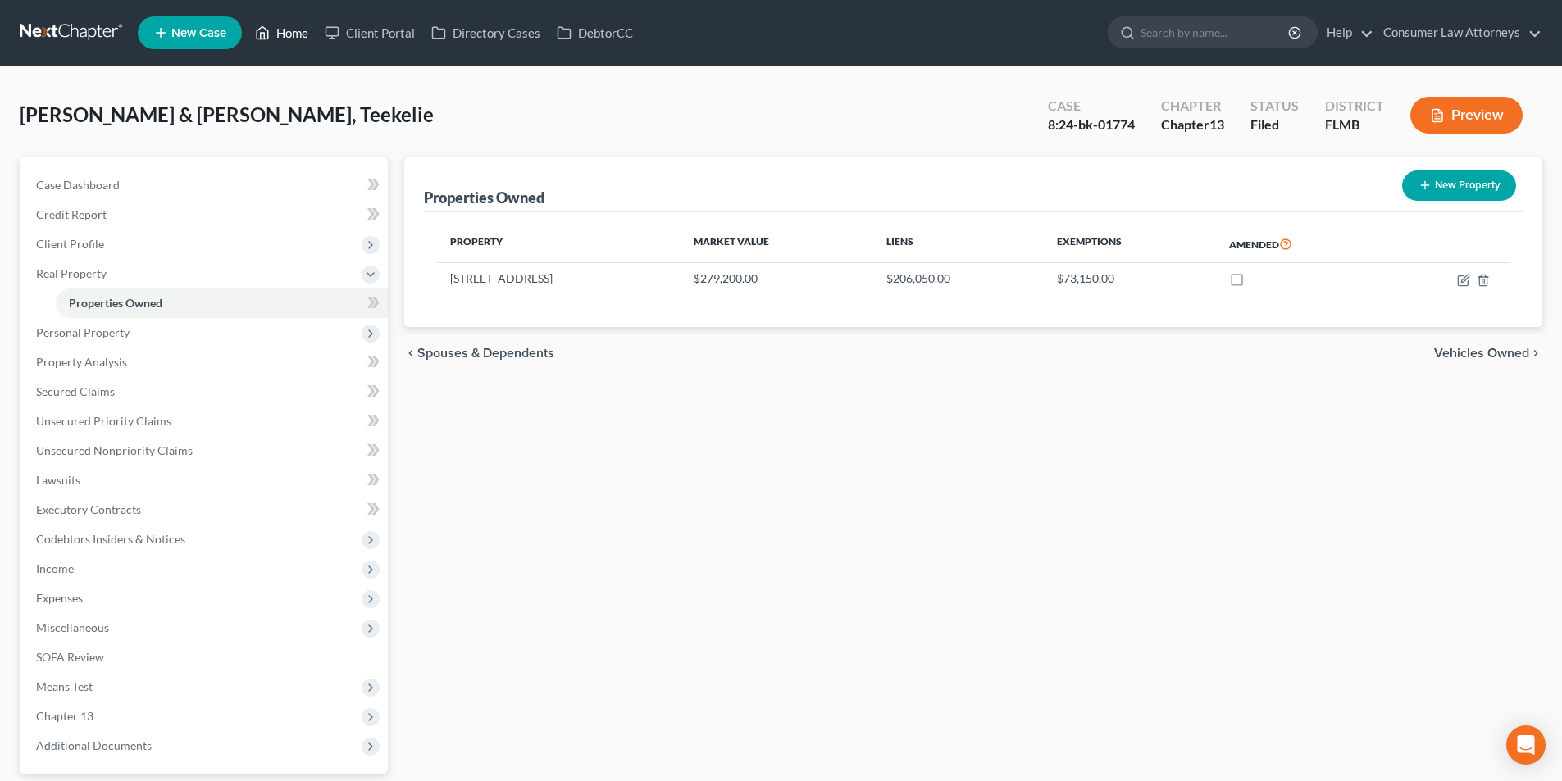
click at [289, 31] on link "Home" at bounding box center [282, 33] width 70 height 30
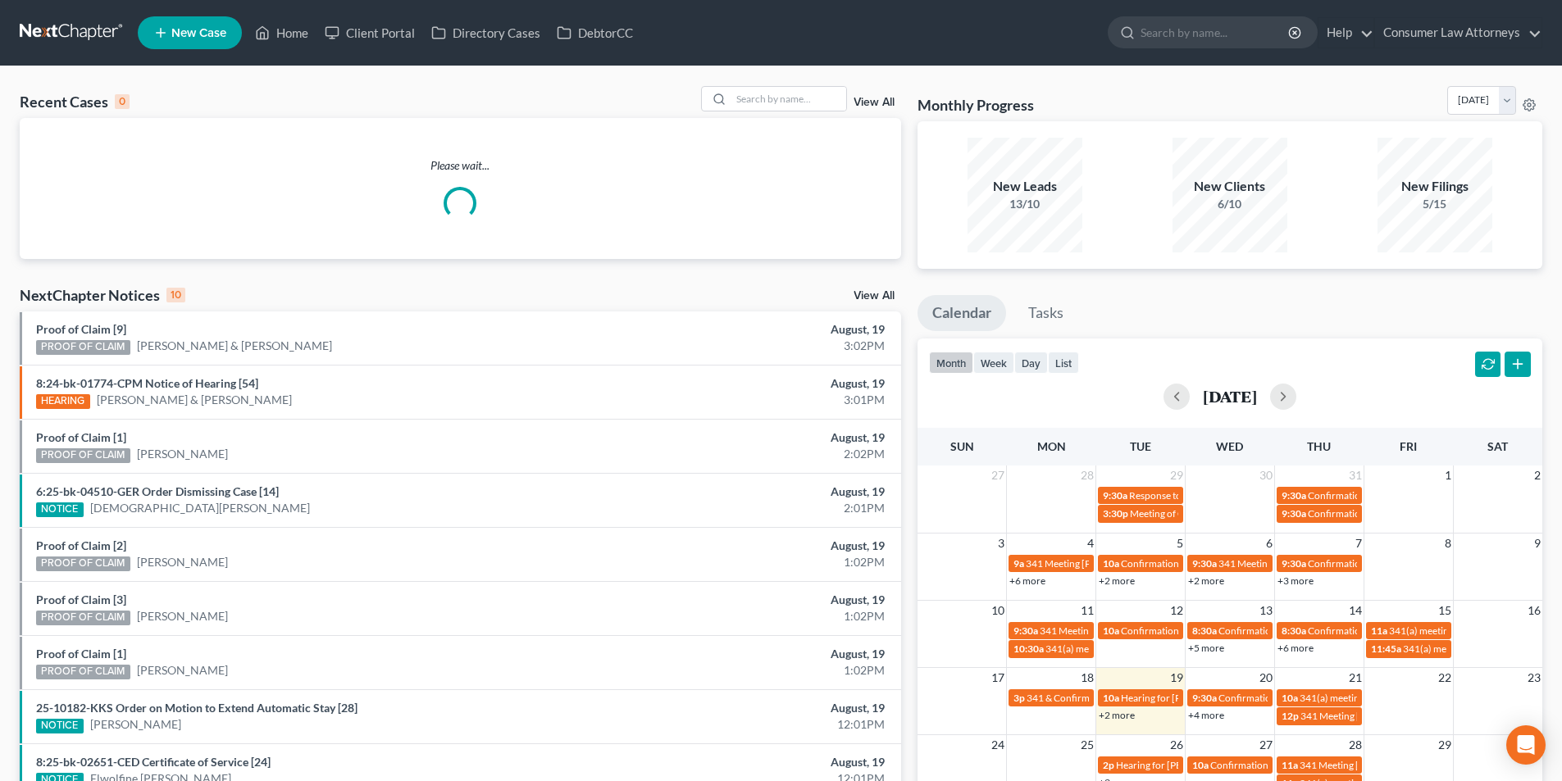
click at [211, 34] on span "New Case" at bounding box center [198, 33] width 55 height 12
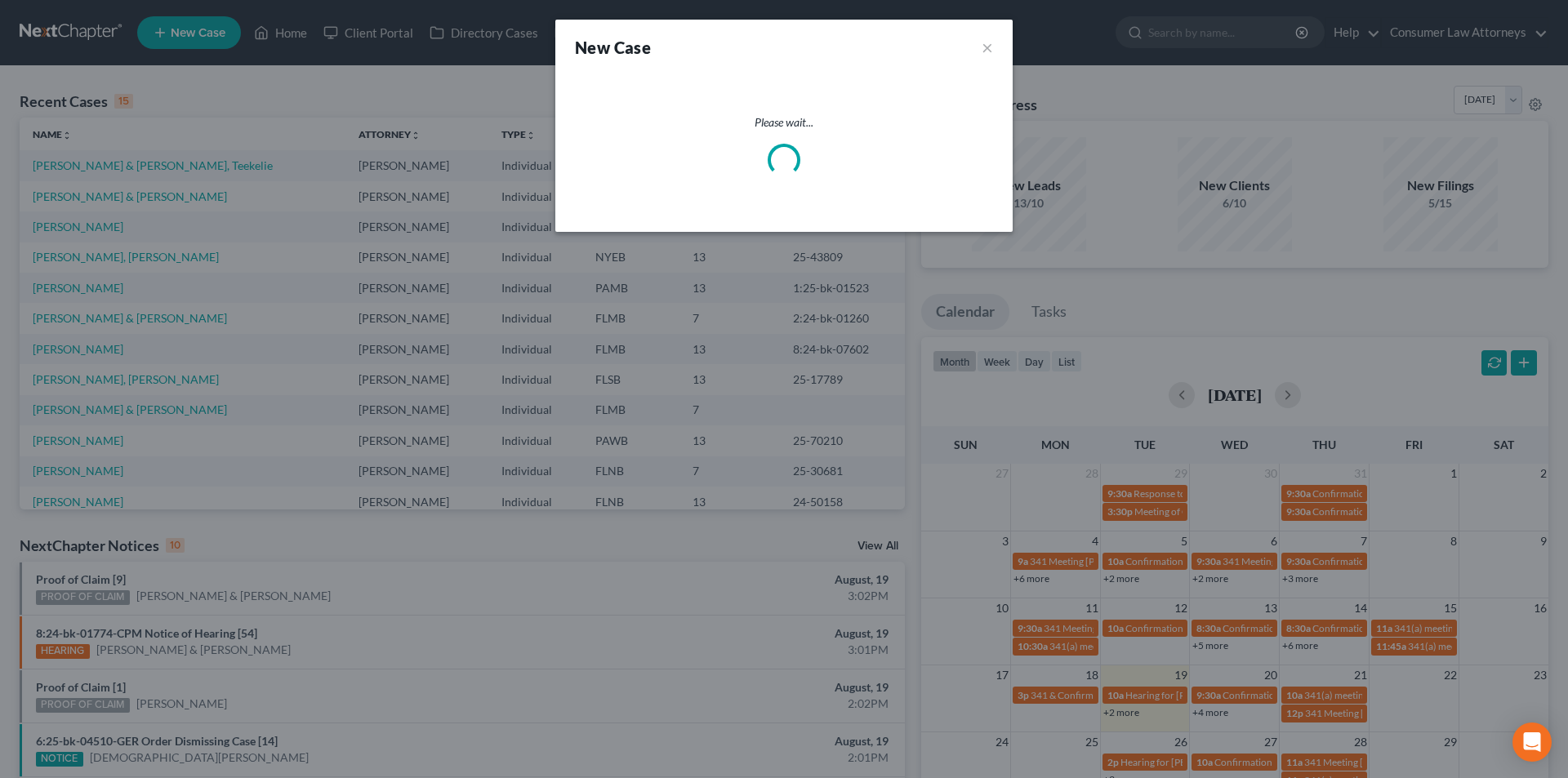
select select "15"
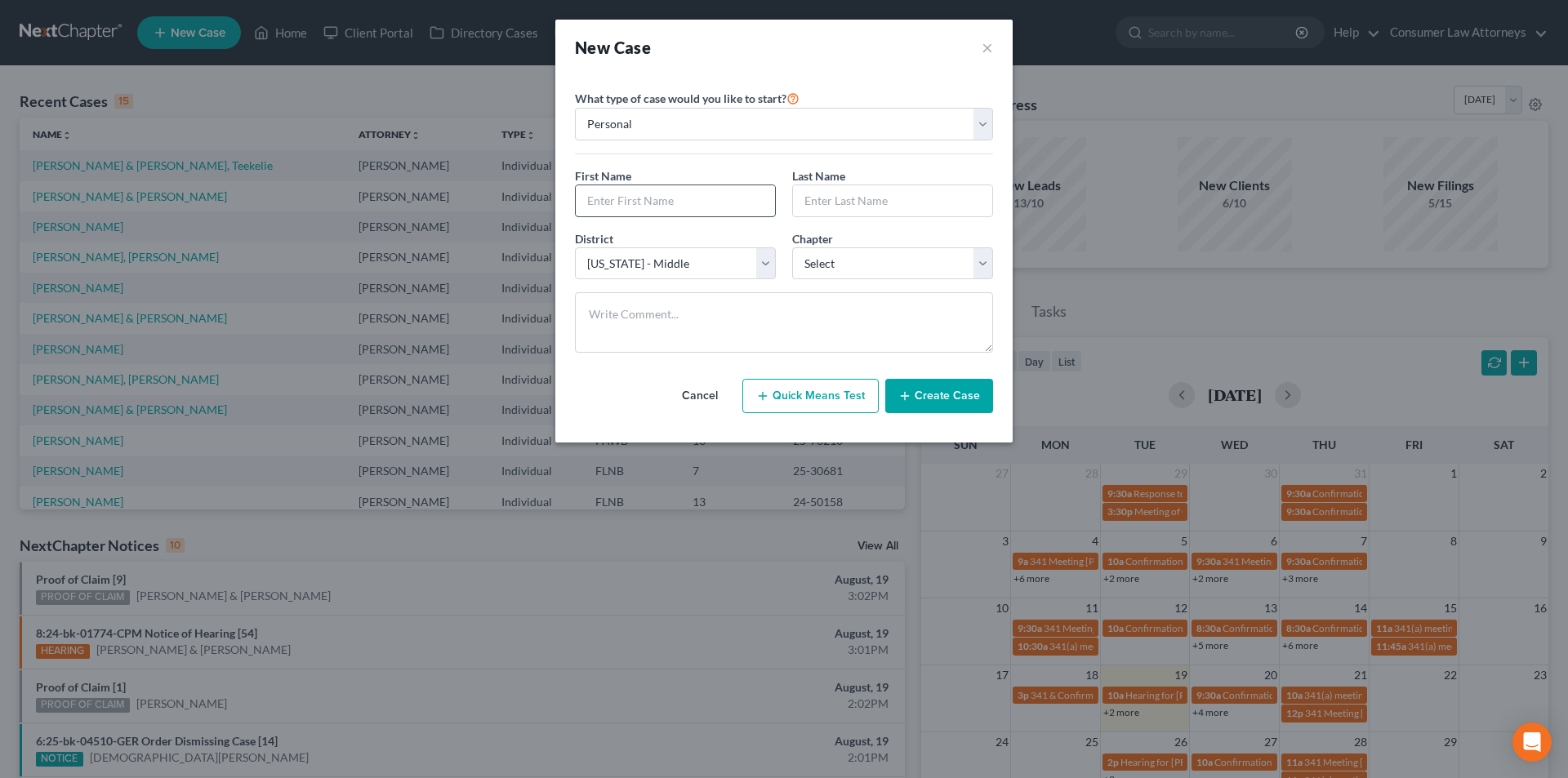
click at [691, 198] on input "text" at bounding box center [675, 200] width 199 height 31
type input "[PERSON_NAME]"
type input "Caianiello"
click at [663, 258] on select "Select [US_STATE] - [GEOGRAPHIC_DATA] [US_STATE] - [GEOGRAPHIC_DATA][US_STATE] …" at bounding box center [675, 263] width 201 height 33
select select "53"
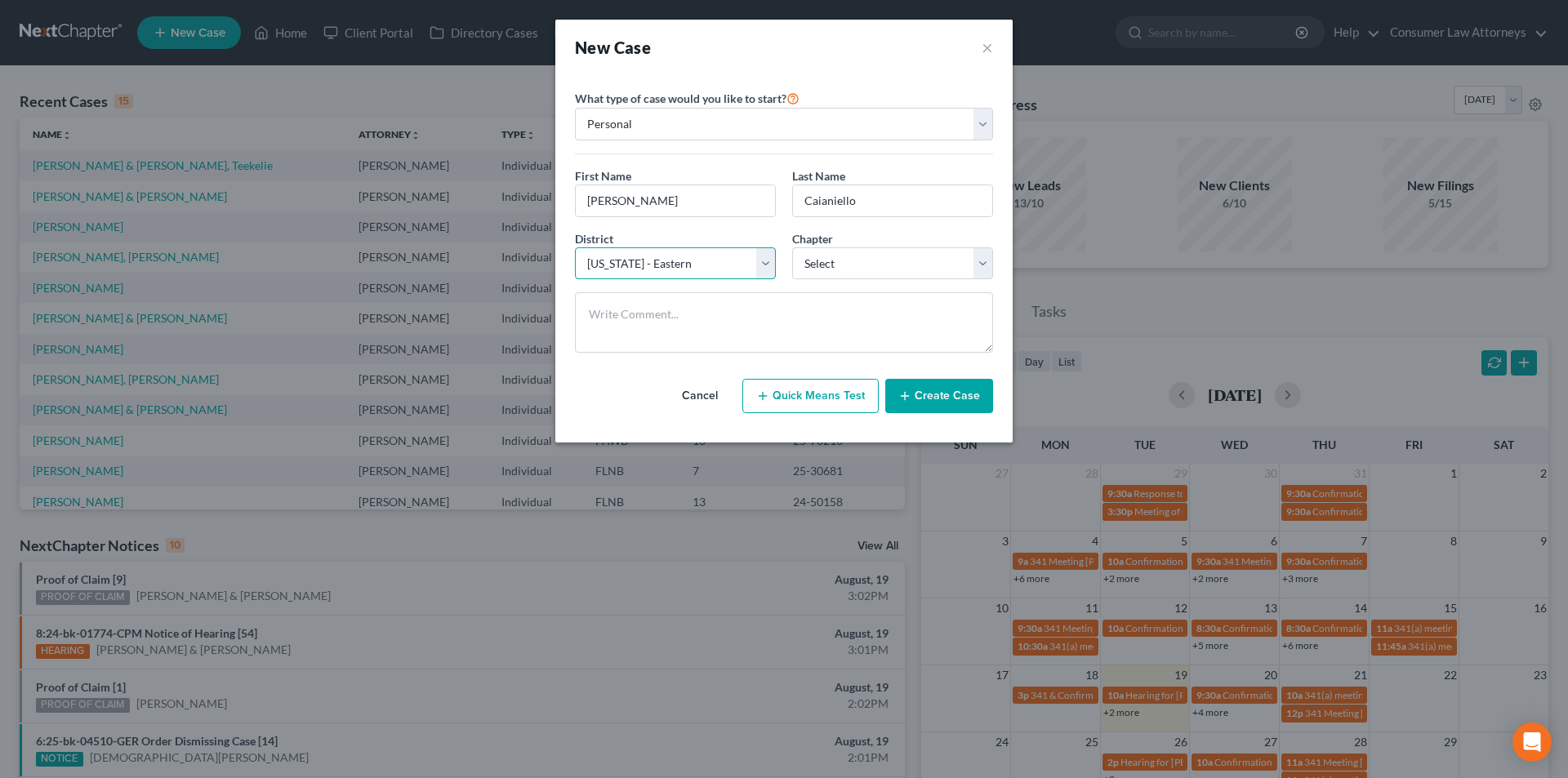
click at [575, 247] on select "Select [US_STATE] - [GEOGRAPHIC_DATA] [US_STATE] - [GEOGRAPHIC_DATA][US_STATE] …" at bounding box center [675, 263] width 201 height 33
click at [845, 264] on select "Select 7 11 12 13" at bounding box center [893, 263] width 201 height 33
select select "3"
click at [792, 247] on select "Select 7 11 12 13" at bounding box center [893, 263] width 201 height 33
click at [965, 400] on button "Create Case" at bounding box center [939, 395] width 108 height 34
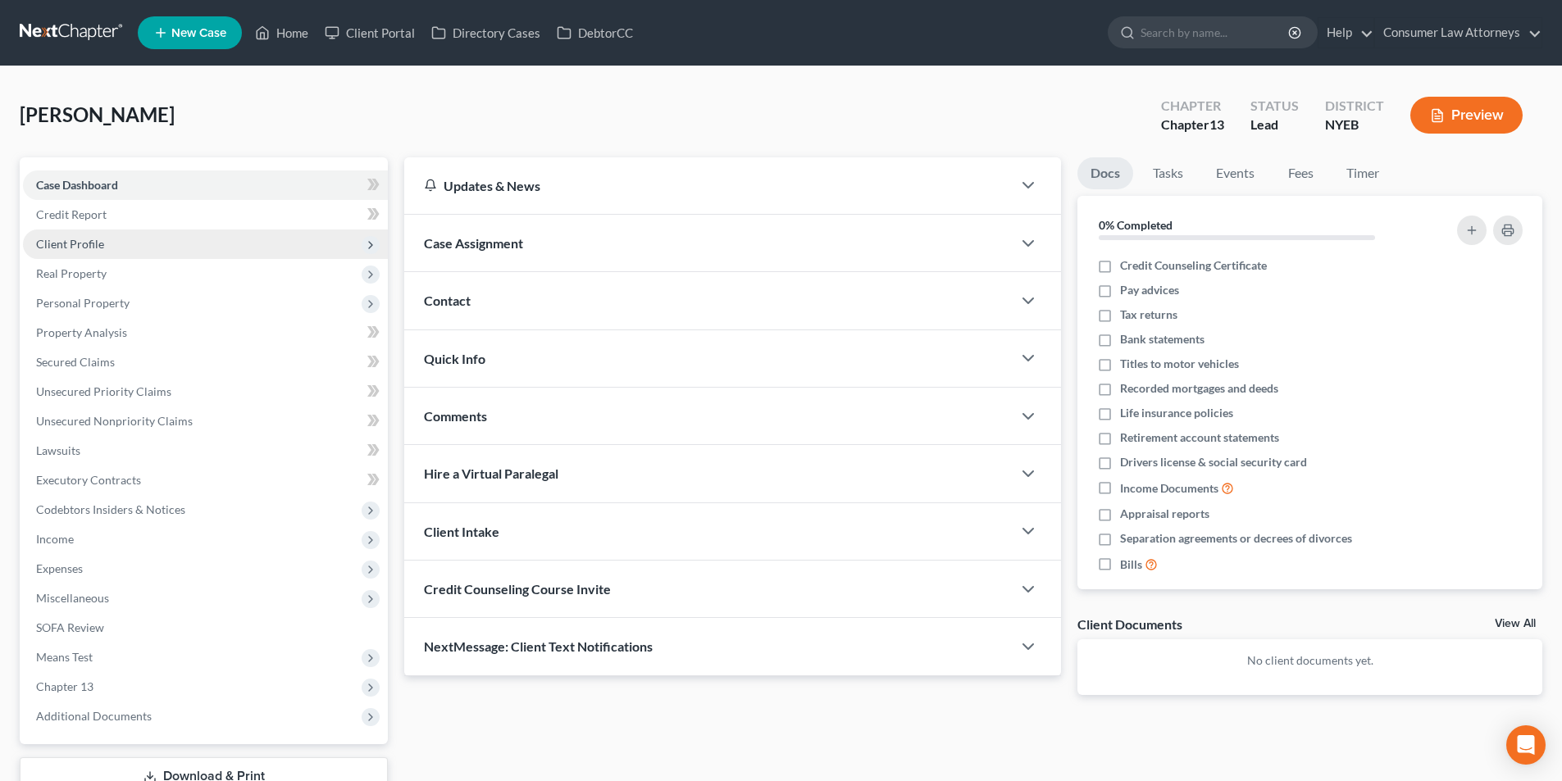
click at [90, 239] on span "Client Profile" at bounding box center [70, 244] width 68 height 14
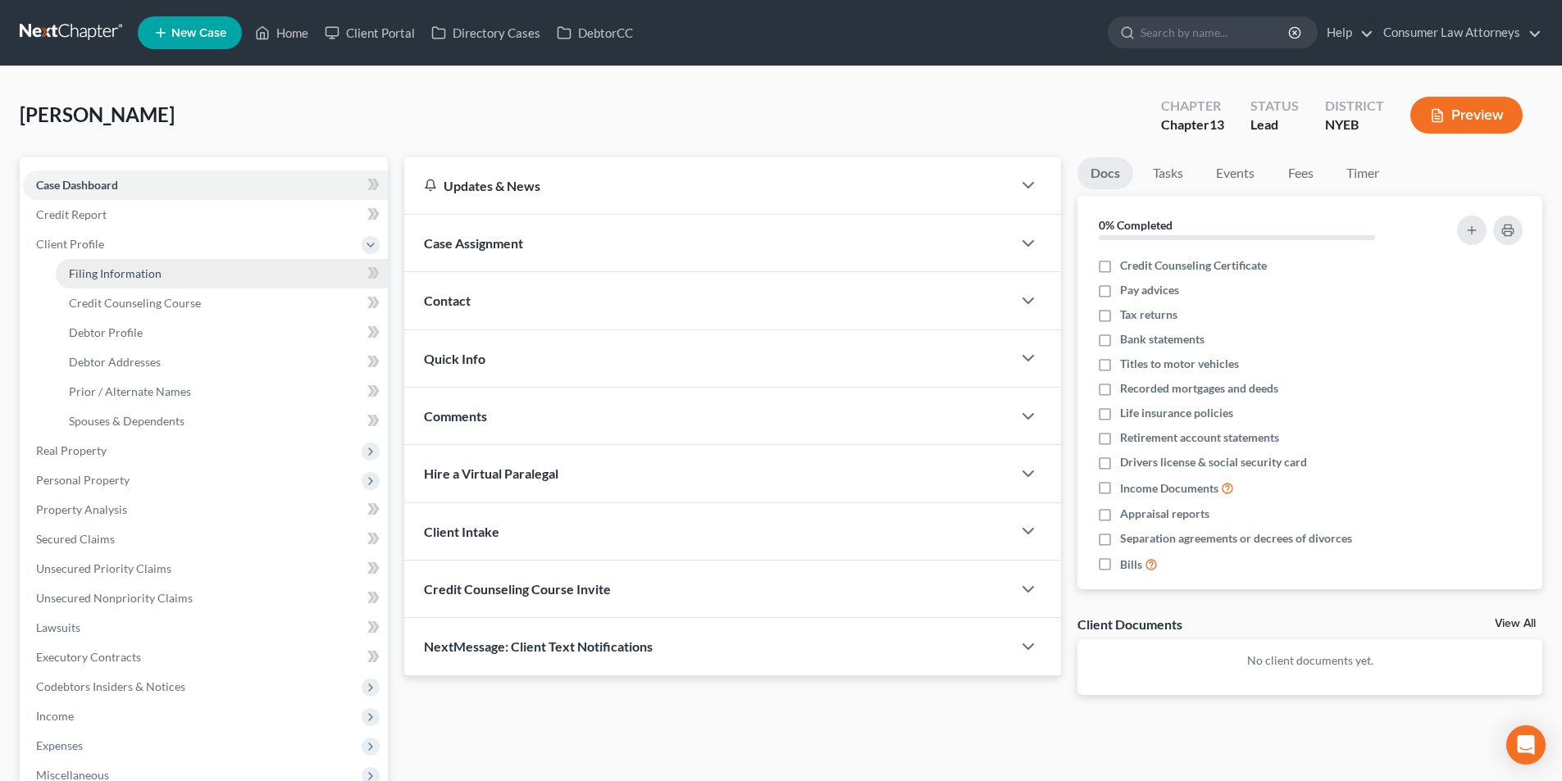
click at [141, 271] on span "Filing Information" at bounding box center [115, 273] width 93 height 14
select select "1"
select select "0"
select select "3"
select select "53"
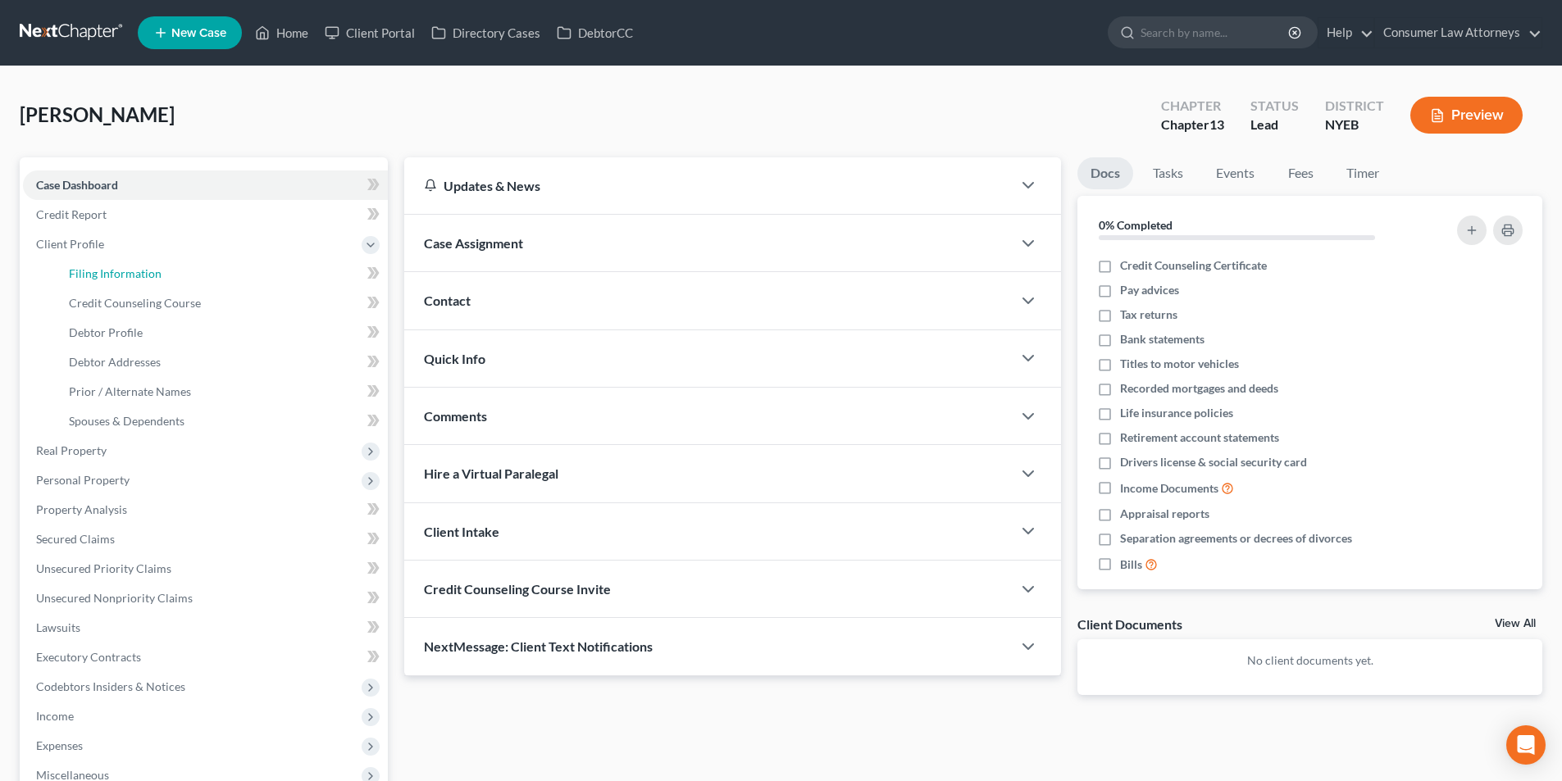
select select "9"
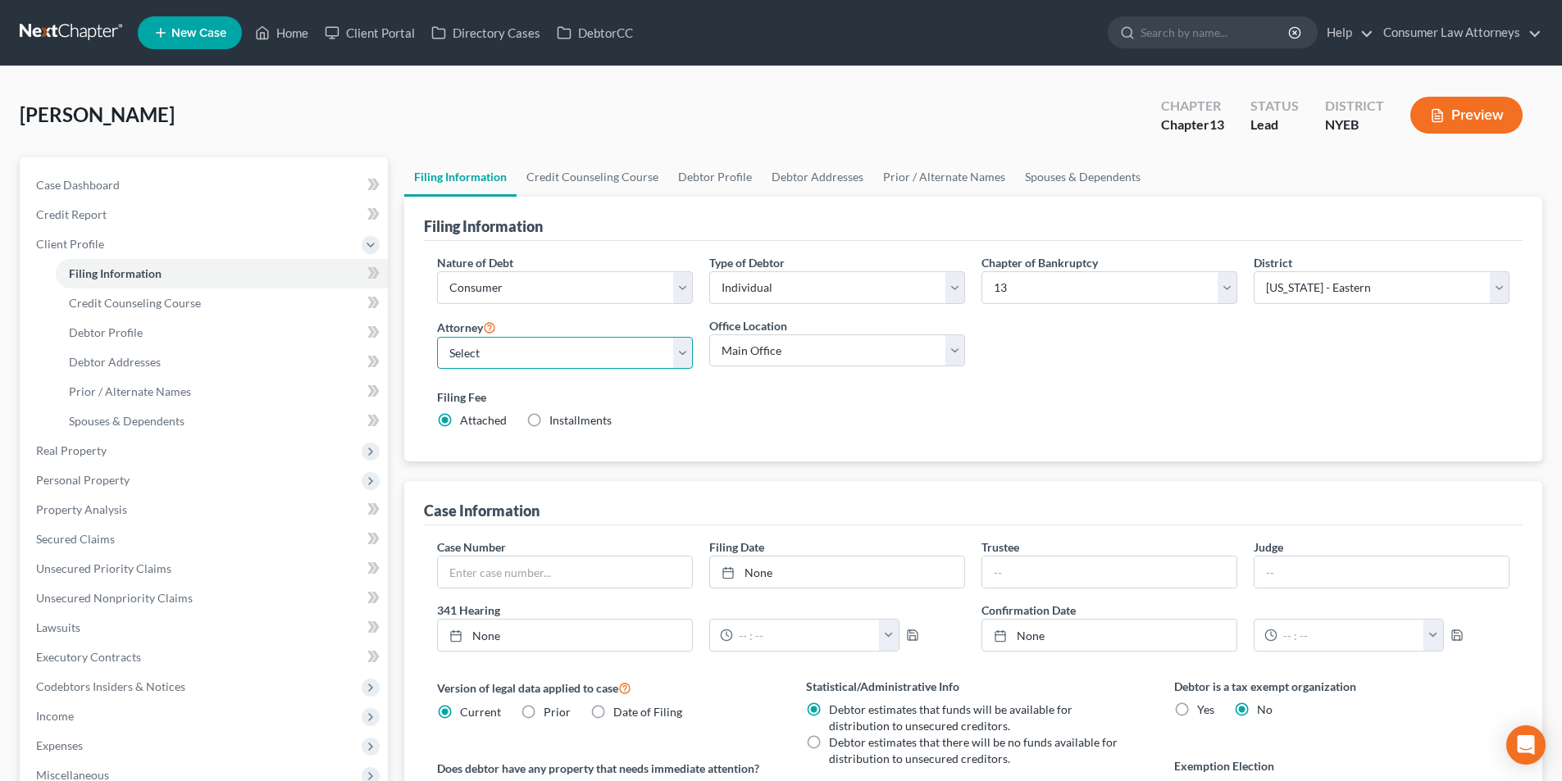
click at [567, 347] on select "Select [PERSON_NAME] - FLMB [PERSON_NAME] [PERSON_NAME] [PERSON_NAME] - ILNB [P…" at bounding box center [565, 353] width 256 height 33
select select "14"
click at [437, 337] on select "Select [PERSON_NAME] - FLMB [PERSON_NAME] [PERSON_NAME] [PERSON_NAME] - ILNB [P…" at bounding box center [565, 353] width 256 height 33
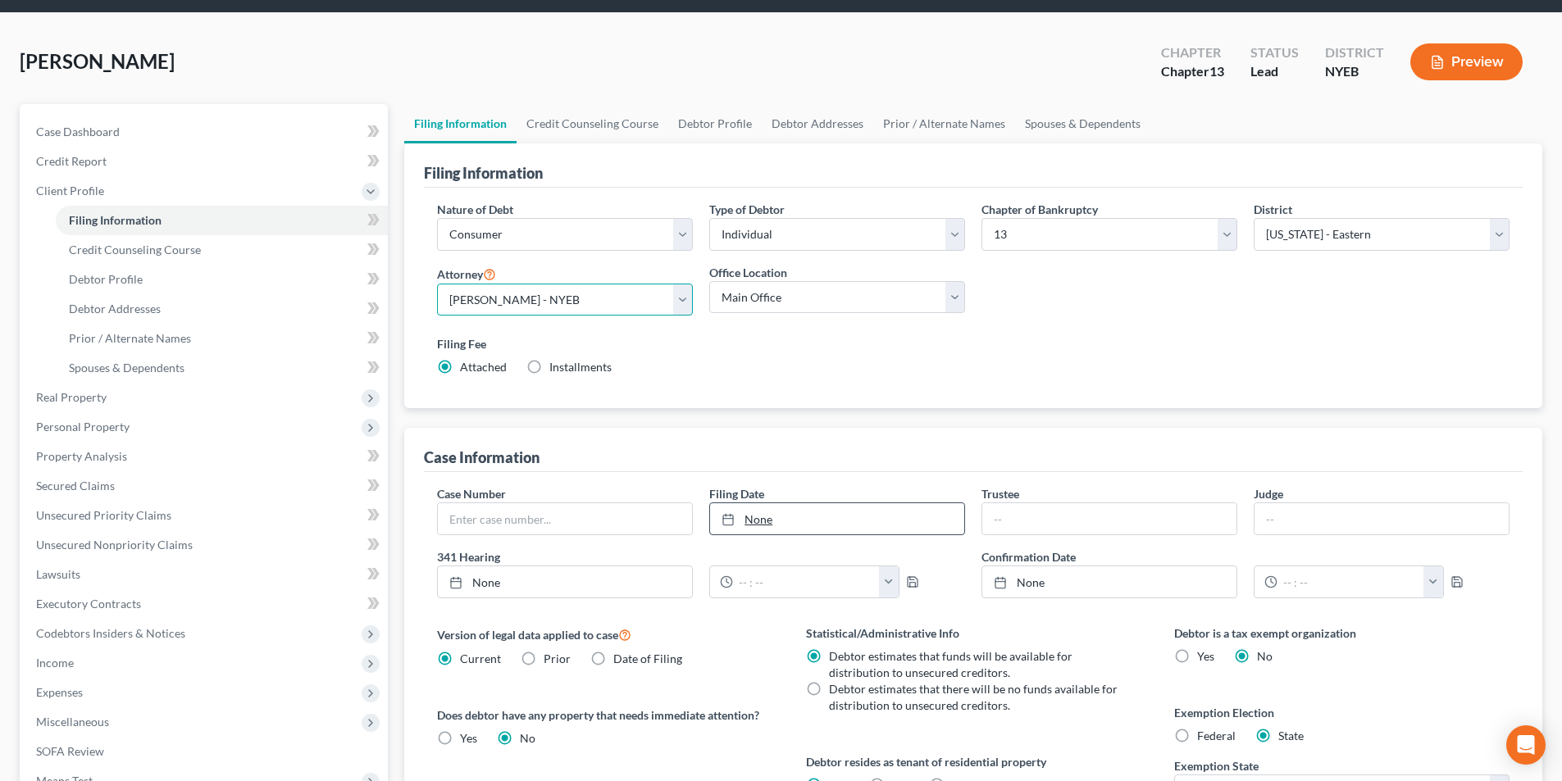
scroll to position [82, 0]
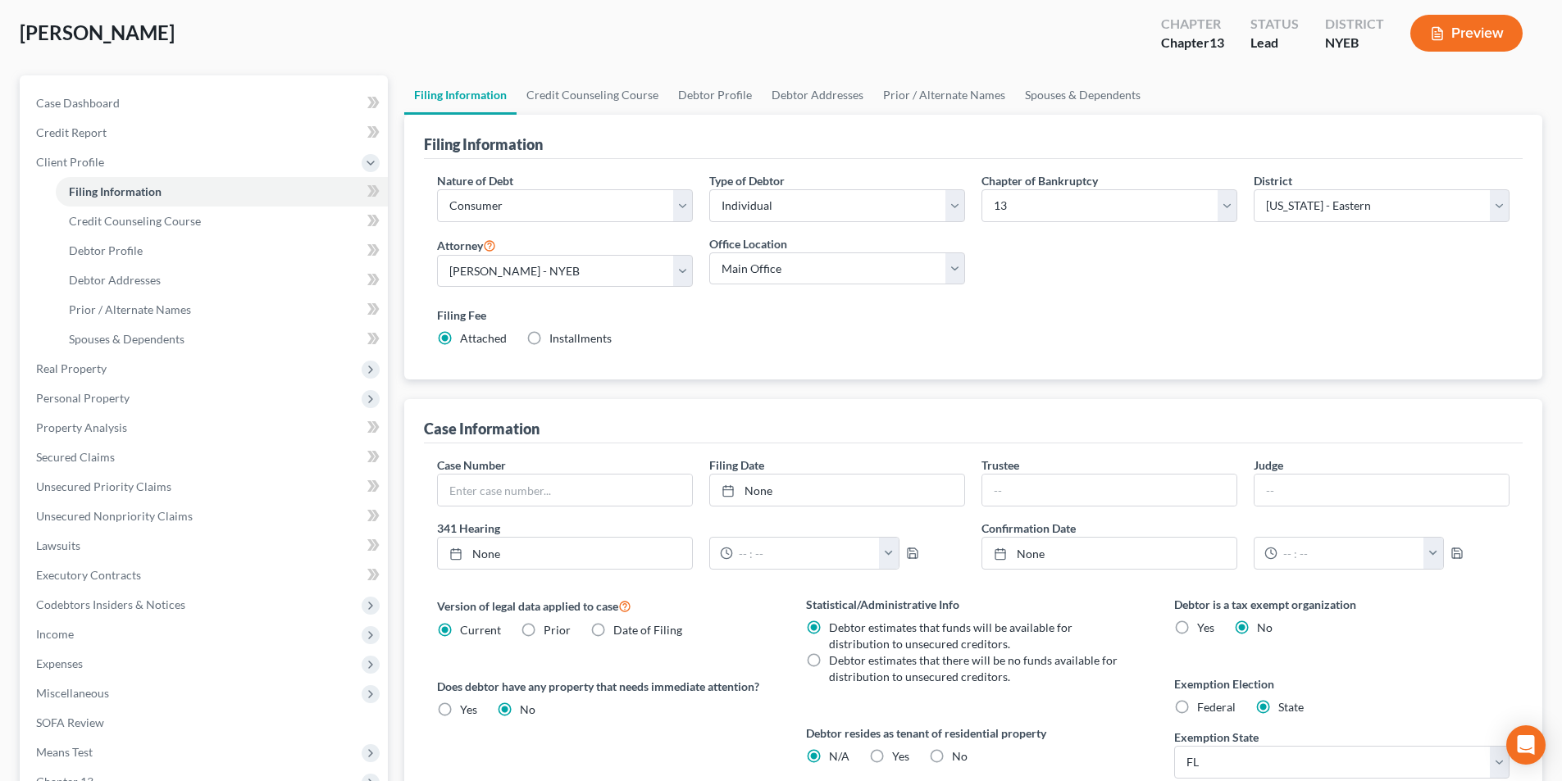
click at [1197, 714] on label "Federal" at bounding box center [1216, 707] width 39 height 16
click at [1204, 710] on input "Federal" at bounding box center [1209, 704] width 11 height 11
radio input "true"
radio input "false"
click at [1197, 711] on label "Federal" at bounding box center [1216, 707] width 39 height 16
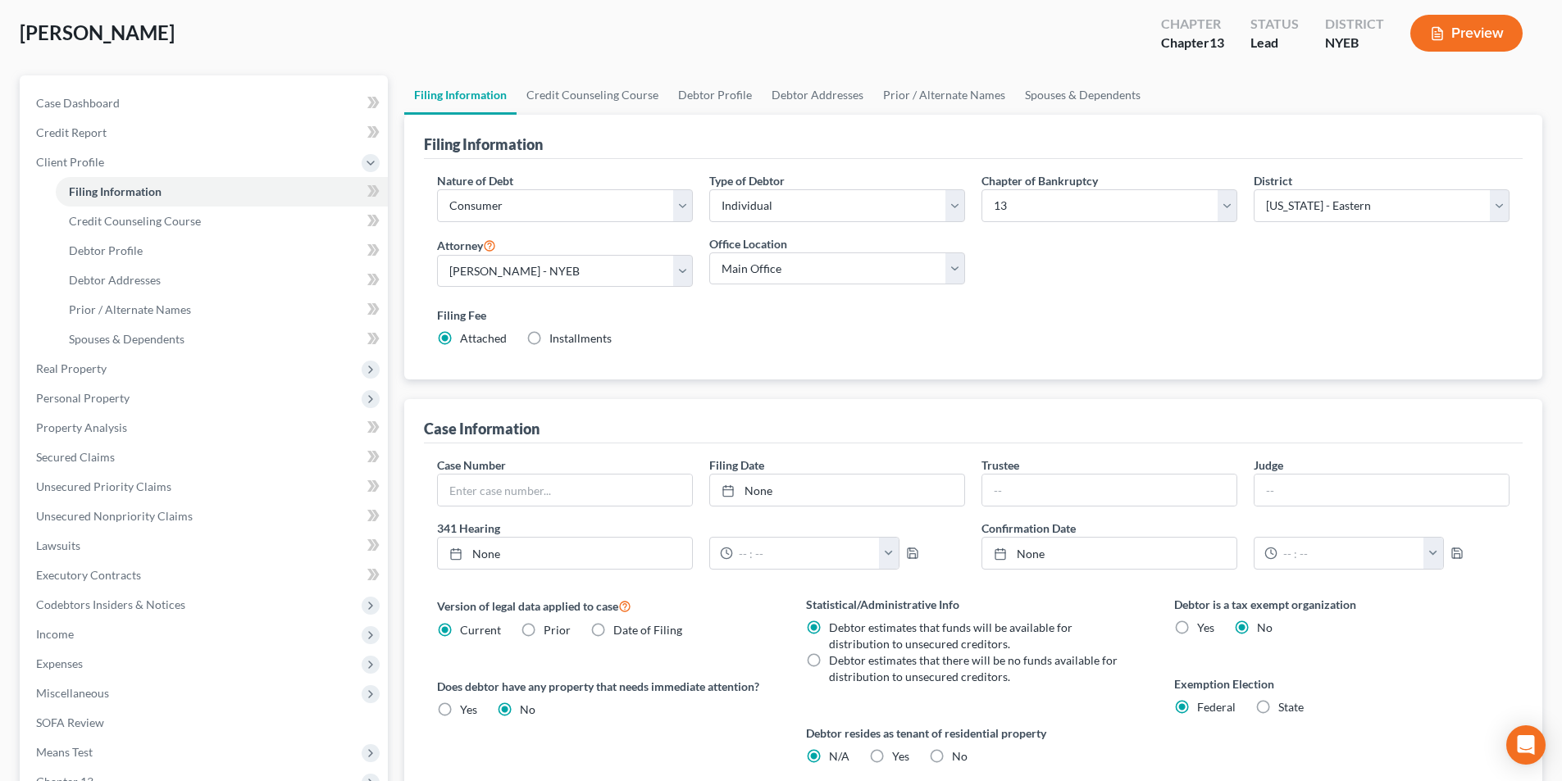
click at [1204, 710] on input "Federal" at bounding box center [1209, 704] width 11 height 11
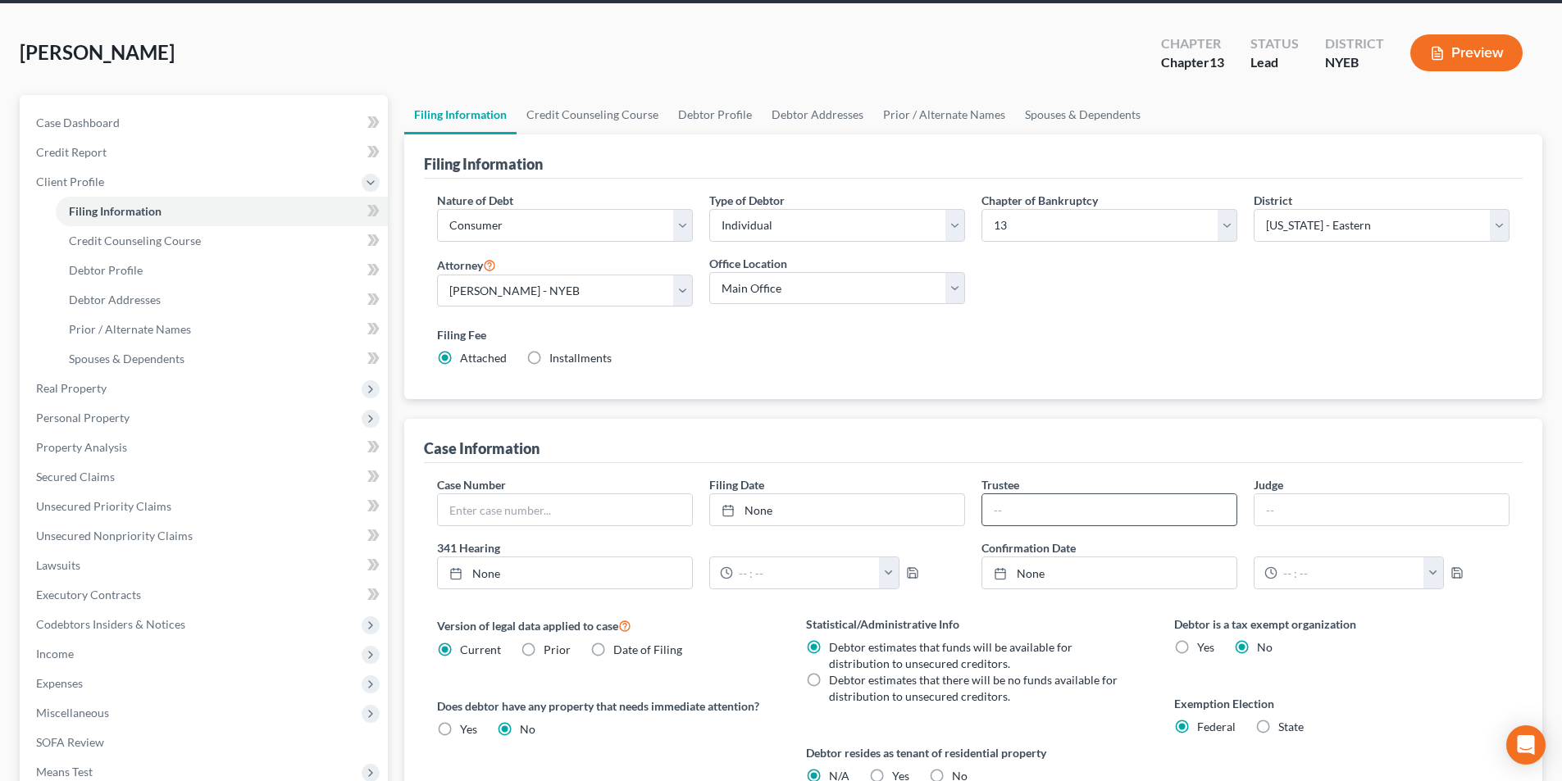
scroll to position [0, 0]
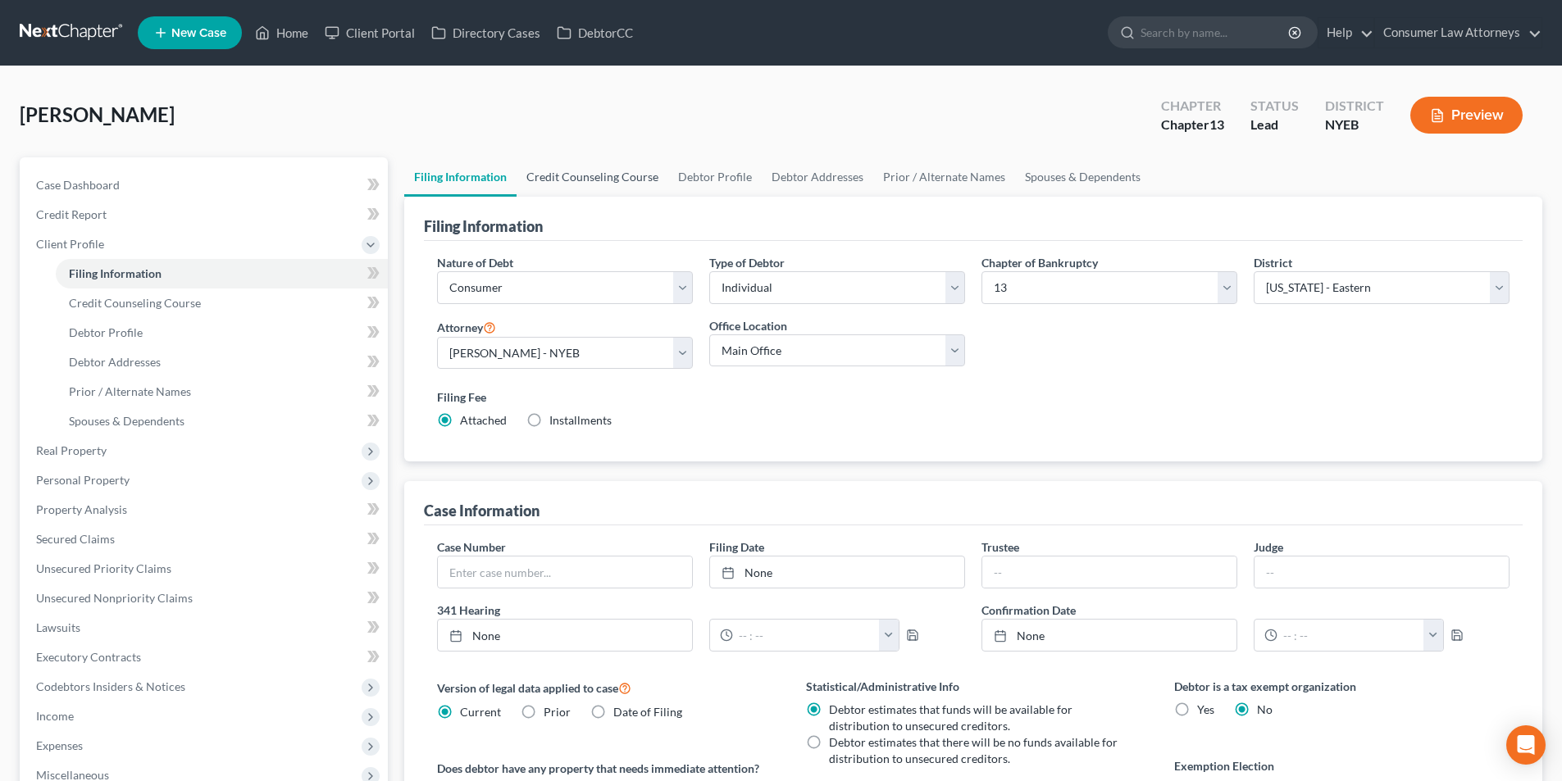
click at [586, 171] on link "Credit Counseling Course" at bounding box center [592, 176] width 152 height 39
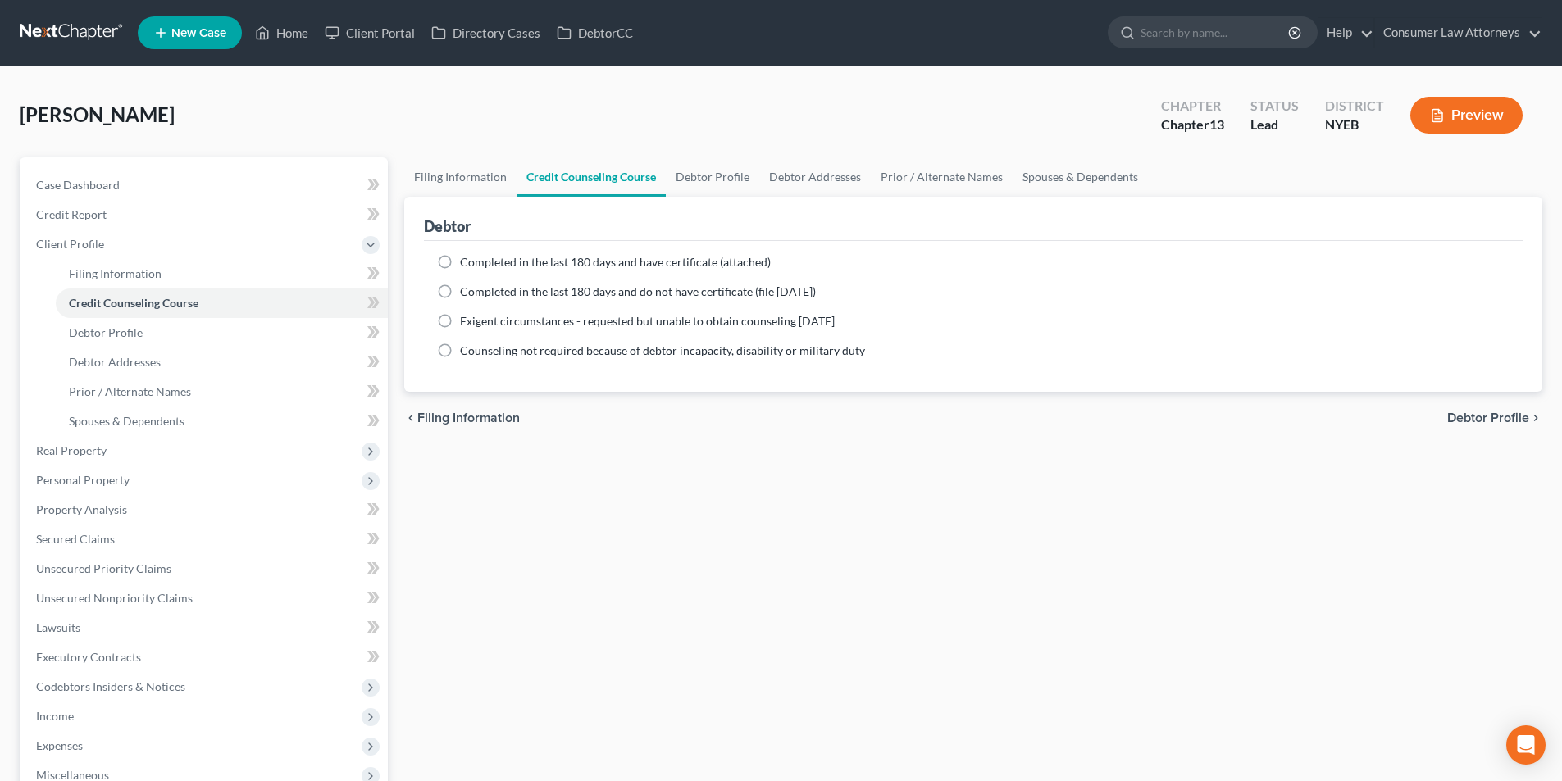
drag, startPoint x: 444, startPoint y: 263, endPoint x: 480, endPoint y: 294, distance: 48.3
click at [460, 263] on label "Completed in the last 180 days and have certificate (attached)" at bounding box center [615, 262] width 311 height 16
click at [466, 263] on input "Completed in the last 180 days and have certificate (attached)" at bounding box center [471, 259] width 11 height 11
radio input "true"
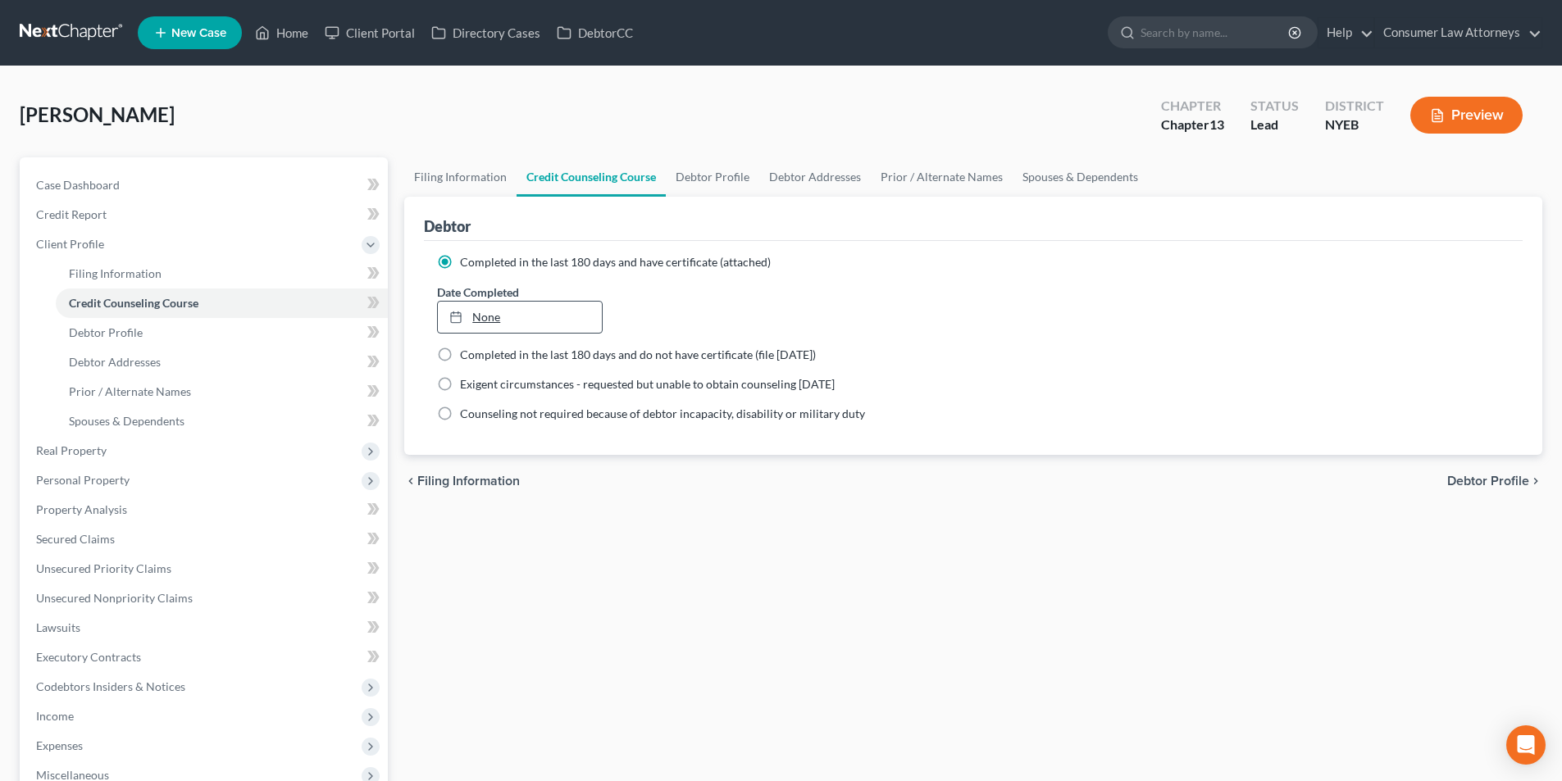
click at [542, 317] on link "None" at bounding box center [519, 317] width 163 height 31
type input "[DATE]"
click at [707, 181] on link "Debtor Profile" at bounding box center [712, 176] width 93 height 39
select select "0"
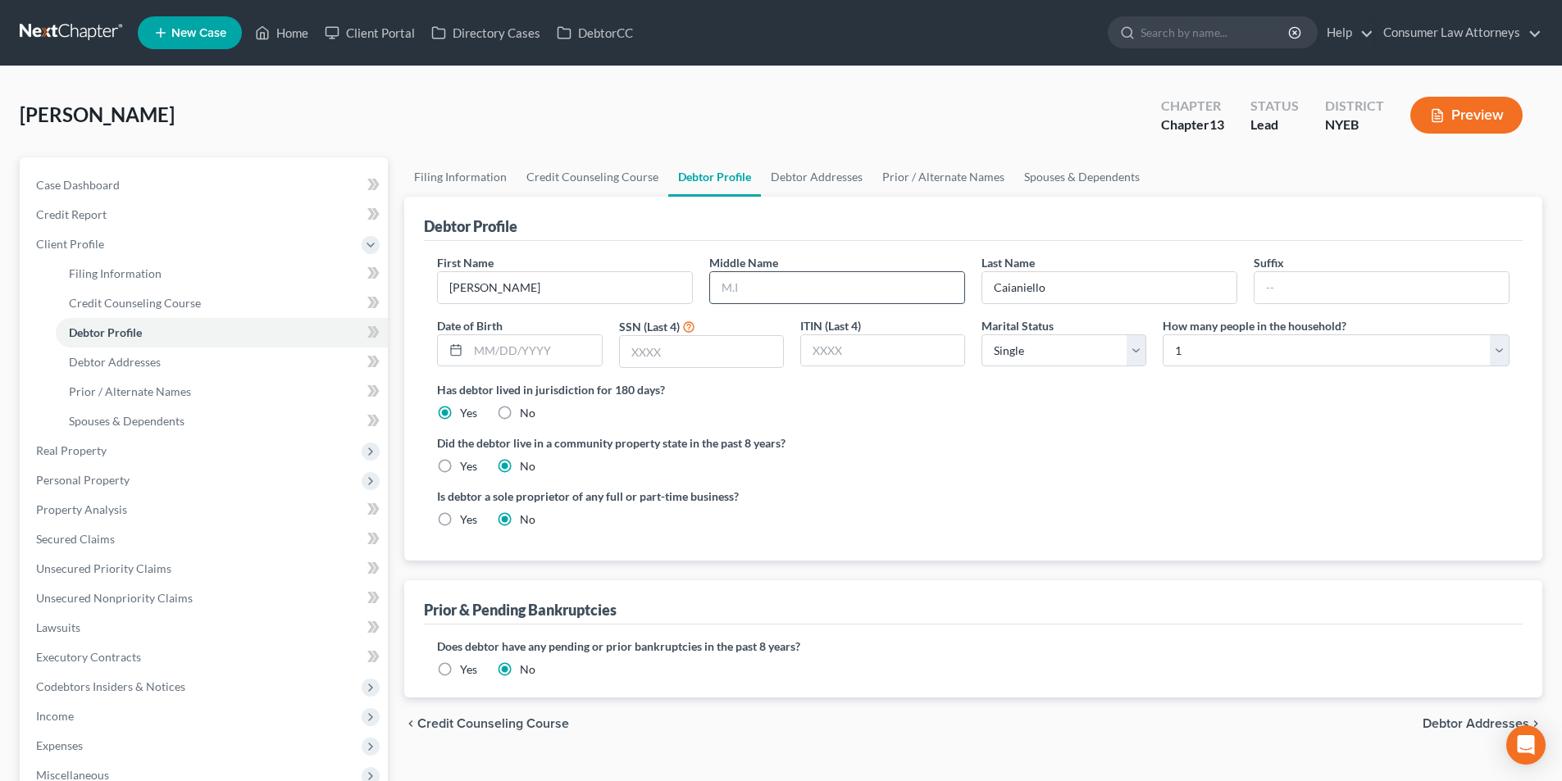
click at [803, 280] on input "text" at bounding box center [837, 287] width 254 height 31
type input "[PERSON_NAME]"
click at [562, 357] on input "text" at bounding box center [534, 350] width 133 height 31
type input "[DATE]"
click at [685, 357] on input "text" at bounding box center [701, 351] width 163 height 31
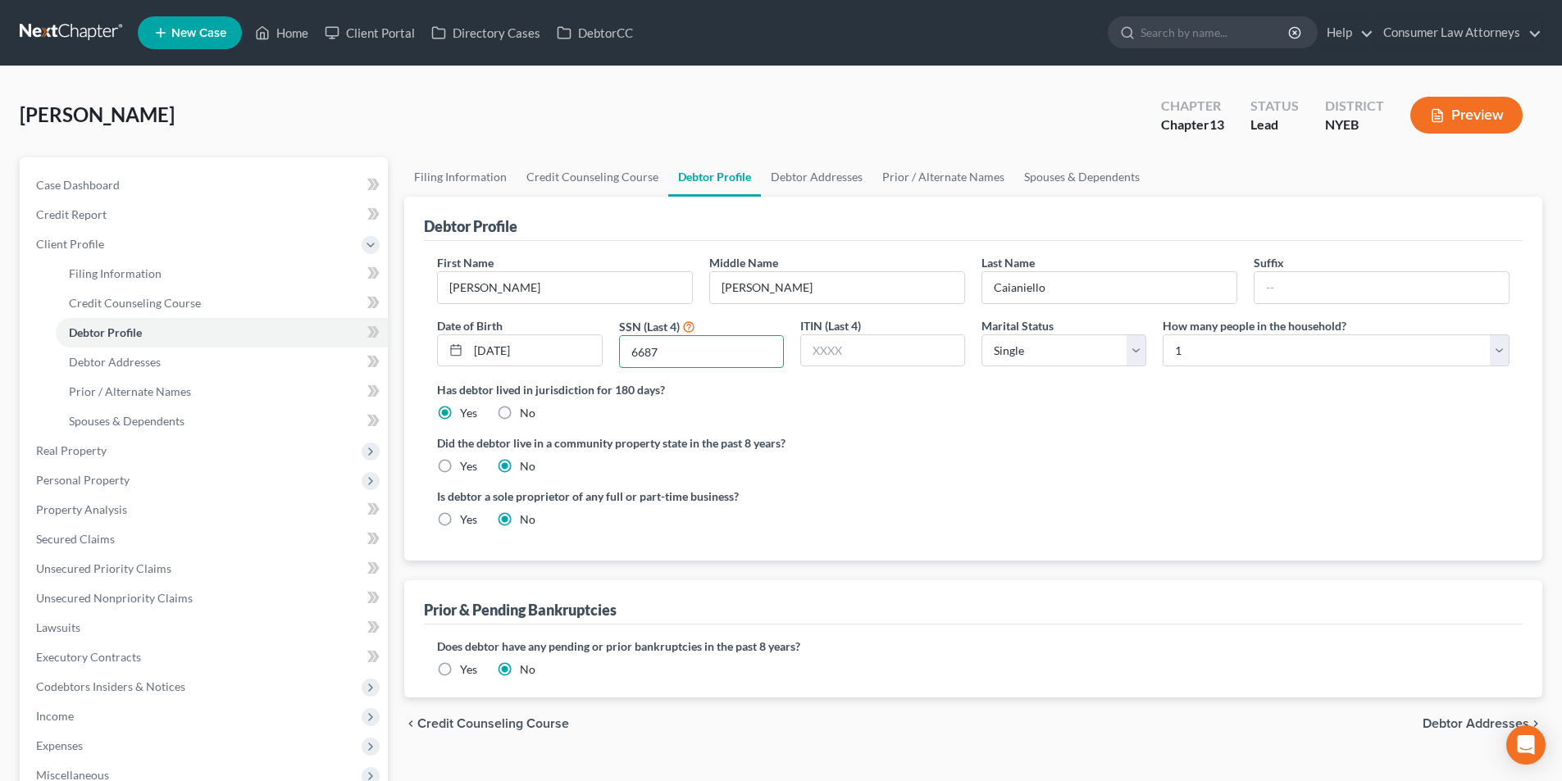
type input "6687"
click at [1013, 354] on select "Select Single Married Separated Divorced Widowed" at bounding box center [1063, 350] width 165 height 33
select select "1"
click at [981, 334] on select "Select Single Married Separated Divorced Widowed" at bounding box center [1063, 350] width 165 height 33
click at [1187, 353] on select "Select 1 2 3 4 5 6 7 8 9 10 11 12 13 14 15 16 17 18 19 20" at bounding box center [1336, 350] width 347 height 33
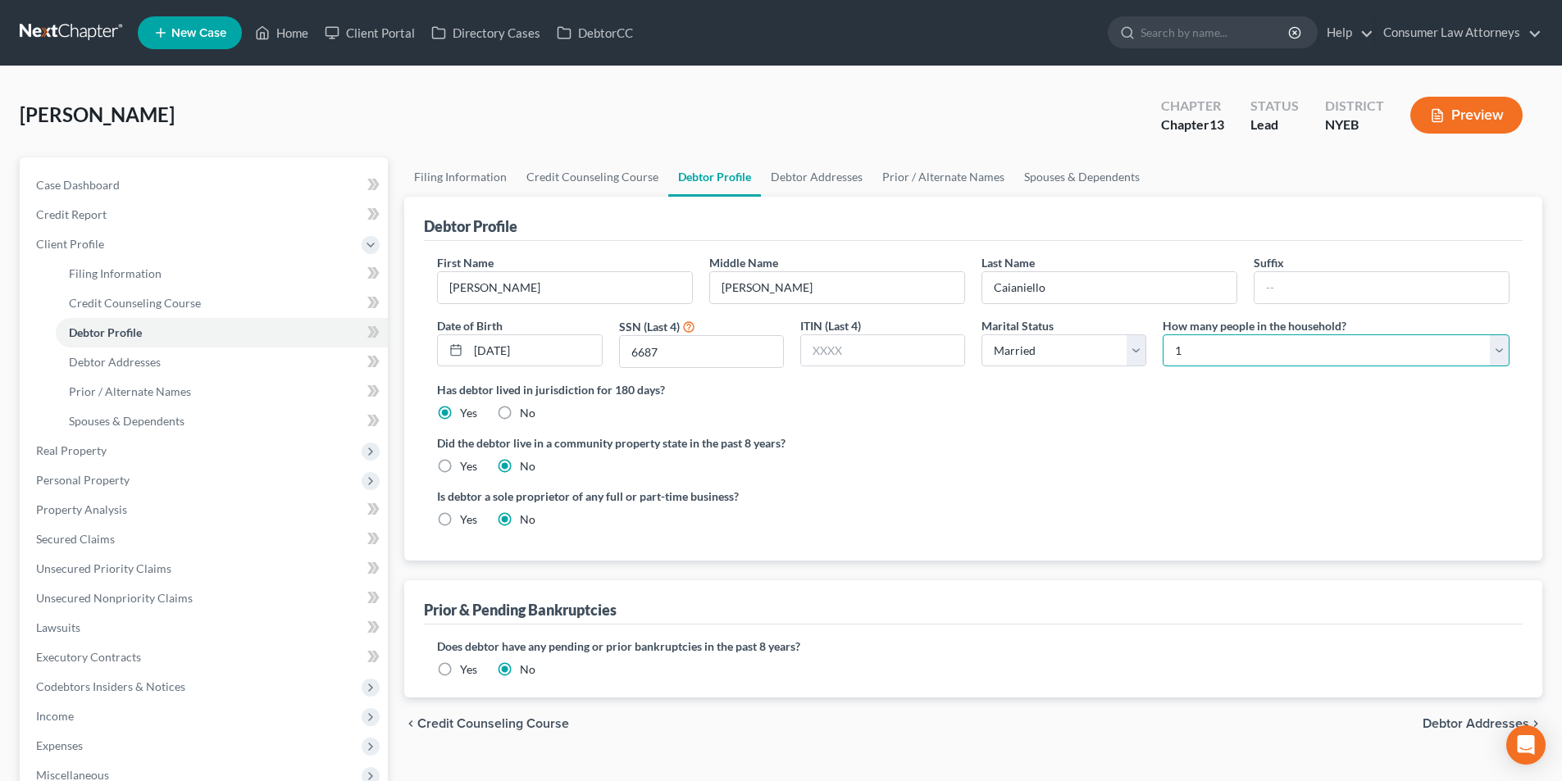
select select "1"
click at [1163, 334] on select "Select 1 2 3 4 5 6 7 8 9 10 11 12 13 14 15 16 17 18 19 20" at bounding box center [1336, 350] width 347 height 33
click at [823, 179] on link "Debtor Addresses" at bounding box center [816, 176] width 111 height 39
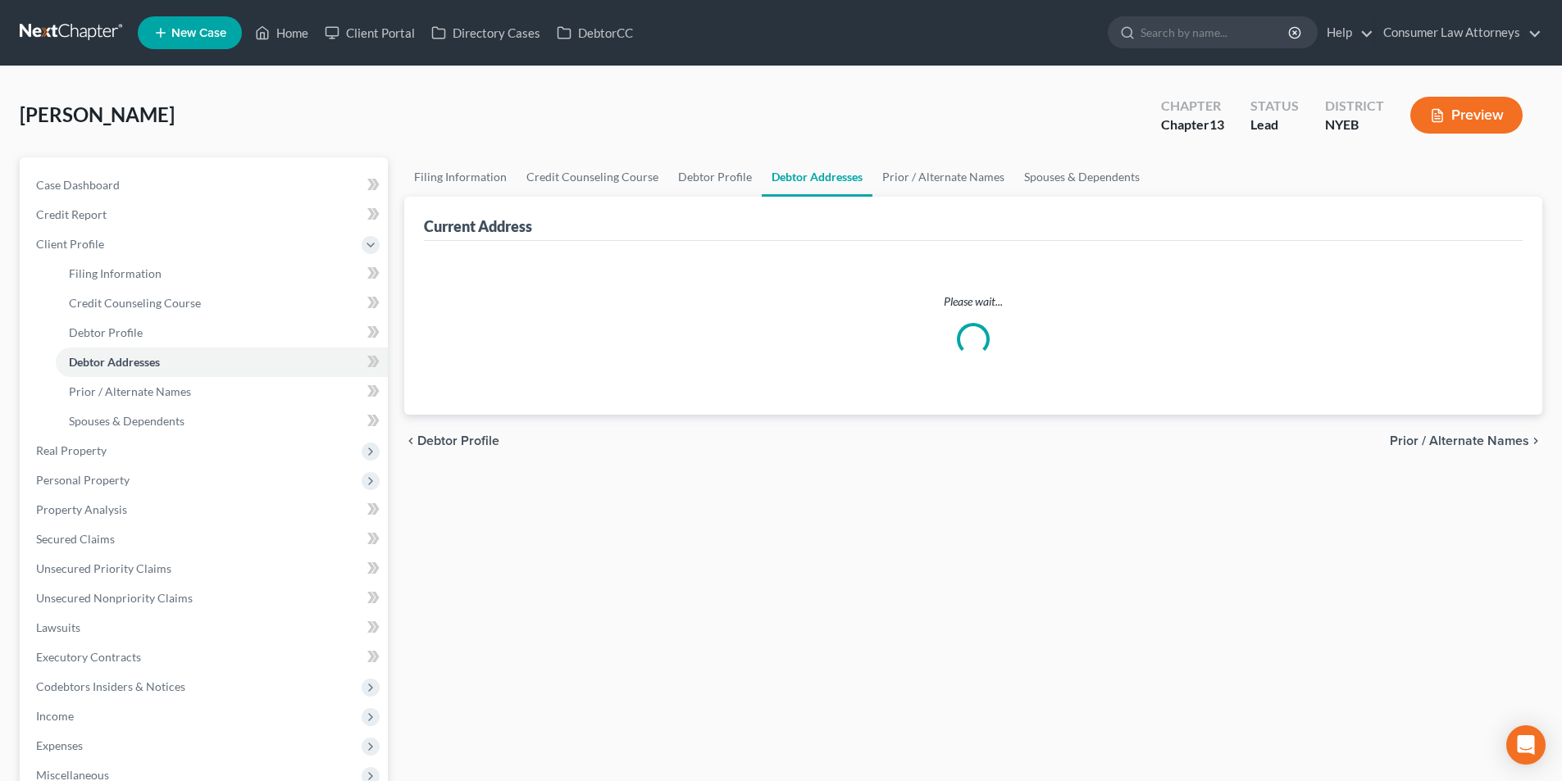
select select "0"
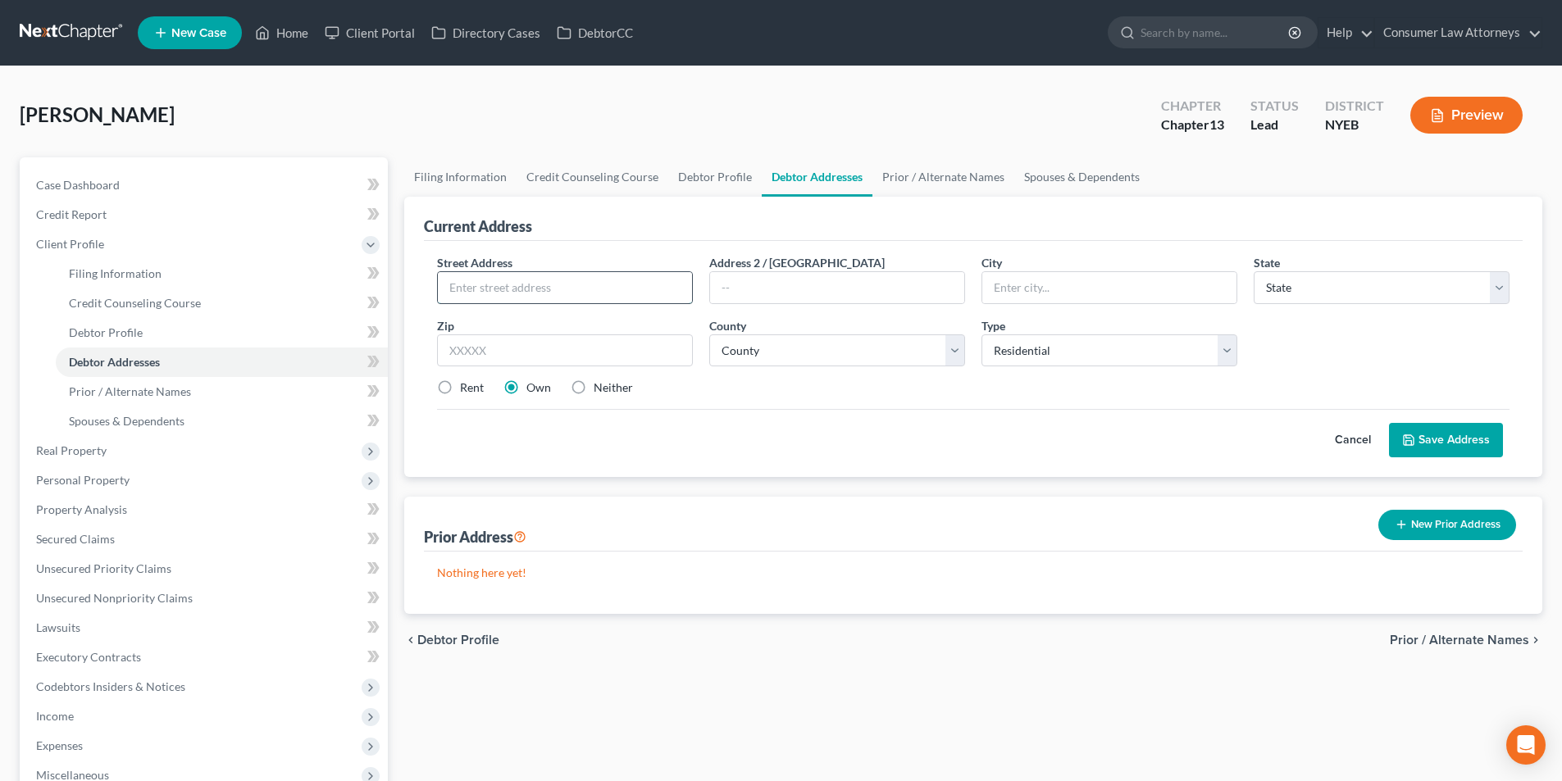
click at [580, 289] on input "text" at bounding box center [565, 287] width 254 height 31
click at [573, 293] on input "3636" at bounding box center [565, 287] width 254 height 31
type input "[STREET_ADDRESS]"
type input "Wantagh"
select select "35"
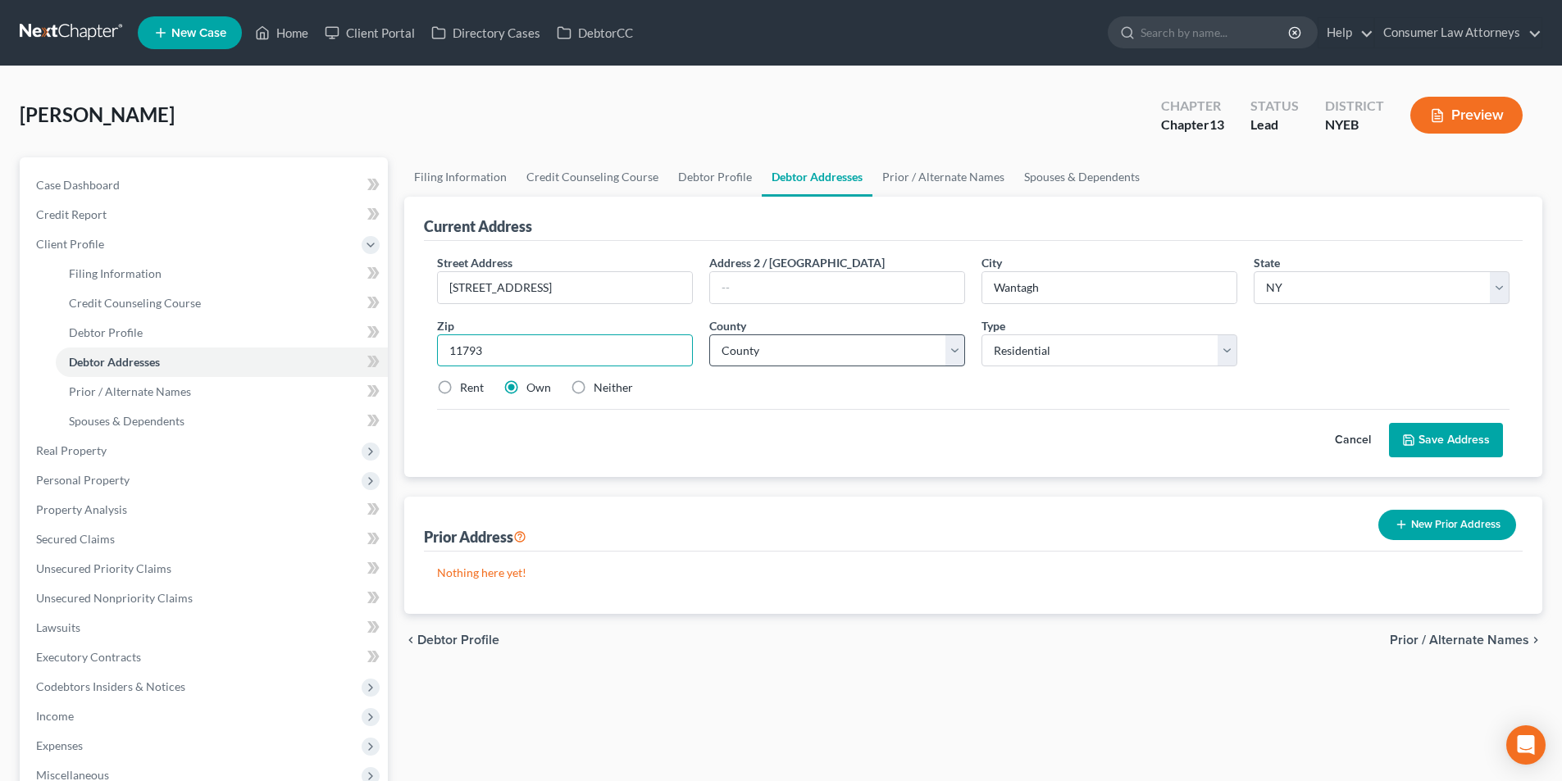
type input "11793"
click at [934, 356] on select "County [GEOGRAPHIC_DATA] [GEOGRAPHIC_DATA] [GEOGRAPHIC_DATA] [GEOGRAPHIC_DATA] …" at bounding box center [837, 350] width 256 height 33
select select "29"
click at [709, 334] on select "County [GEOGRAPHIC_DATA] [GEOGRAPHIC_DATA] [GEOGRAPHIC_DATA] [GEOGRAPHIC_DATA] …" at bounding box center [837, 350] width 256 height 33
click at [1451, 435] on button "Save Address" at bounding box center [1446, 440] width 114 height 34
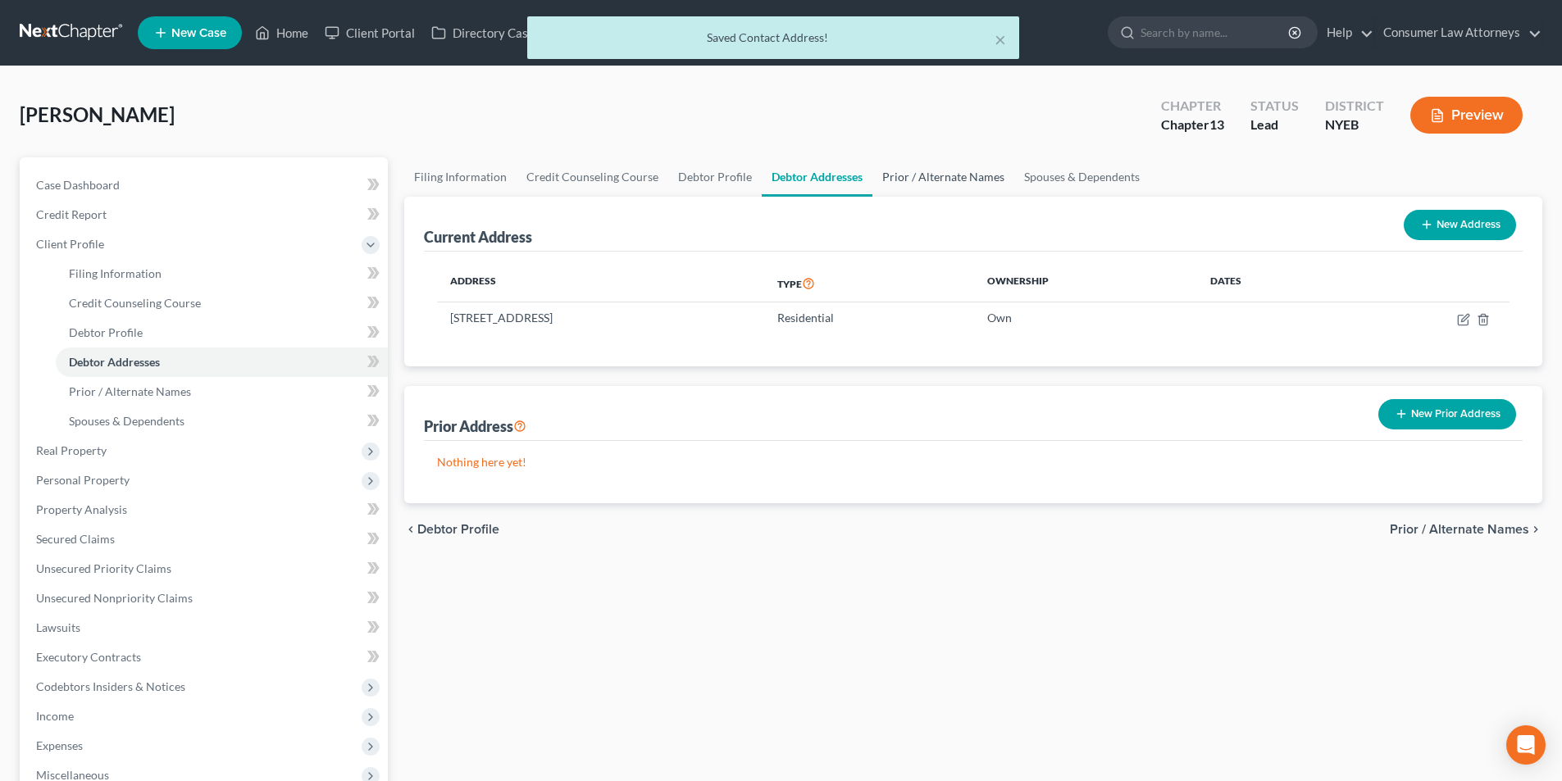
click at [947, 180] on link "Prior / Alternate Names" at bounding box center [943, 176] width 142 height 39
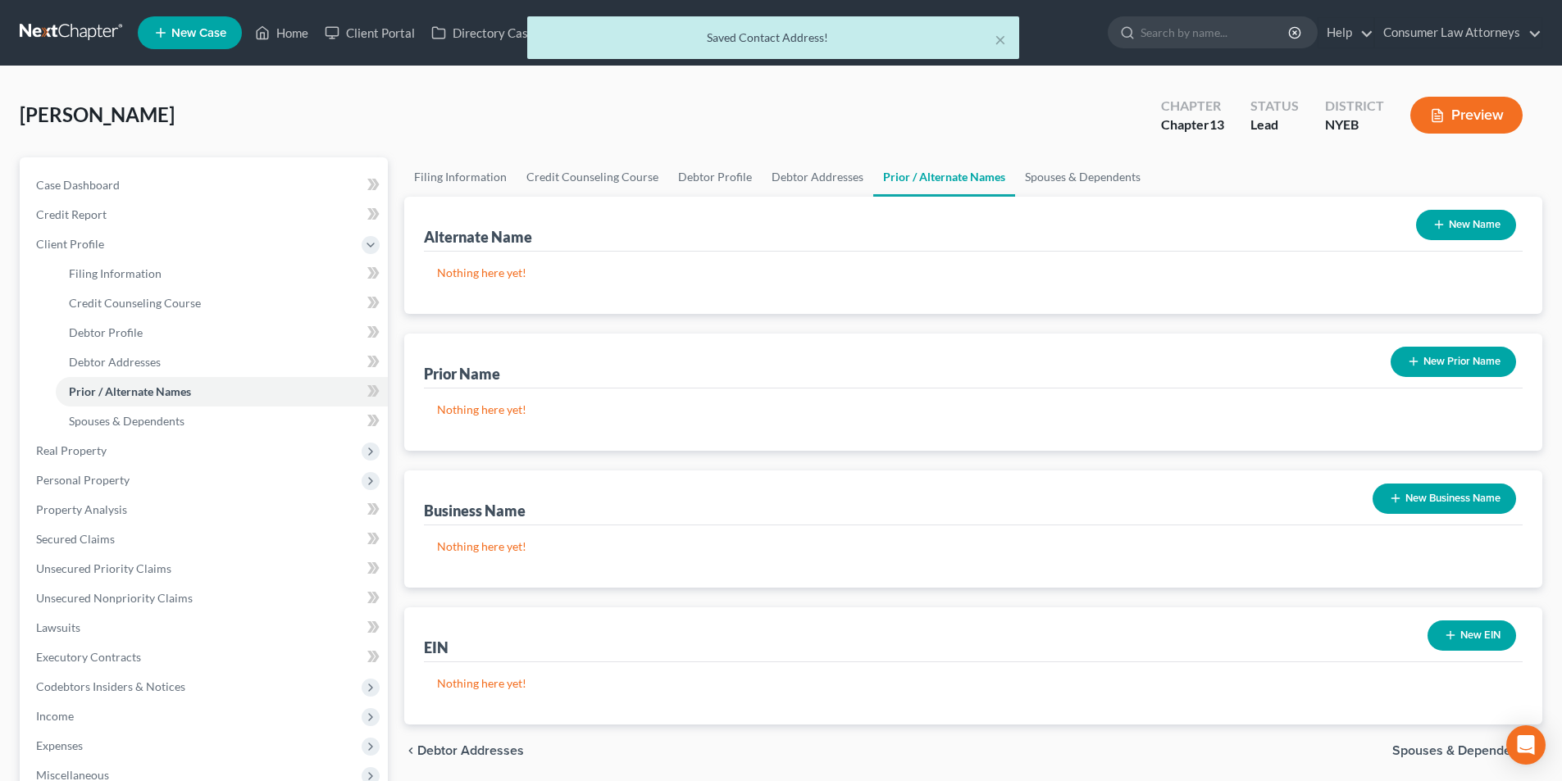
click at [1456, 229] on button "New Name" at bounding box center [1466, 225] width 100 height 30
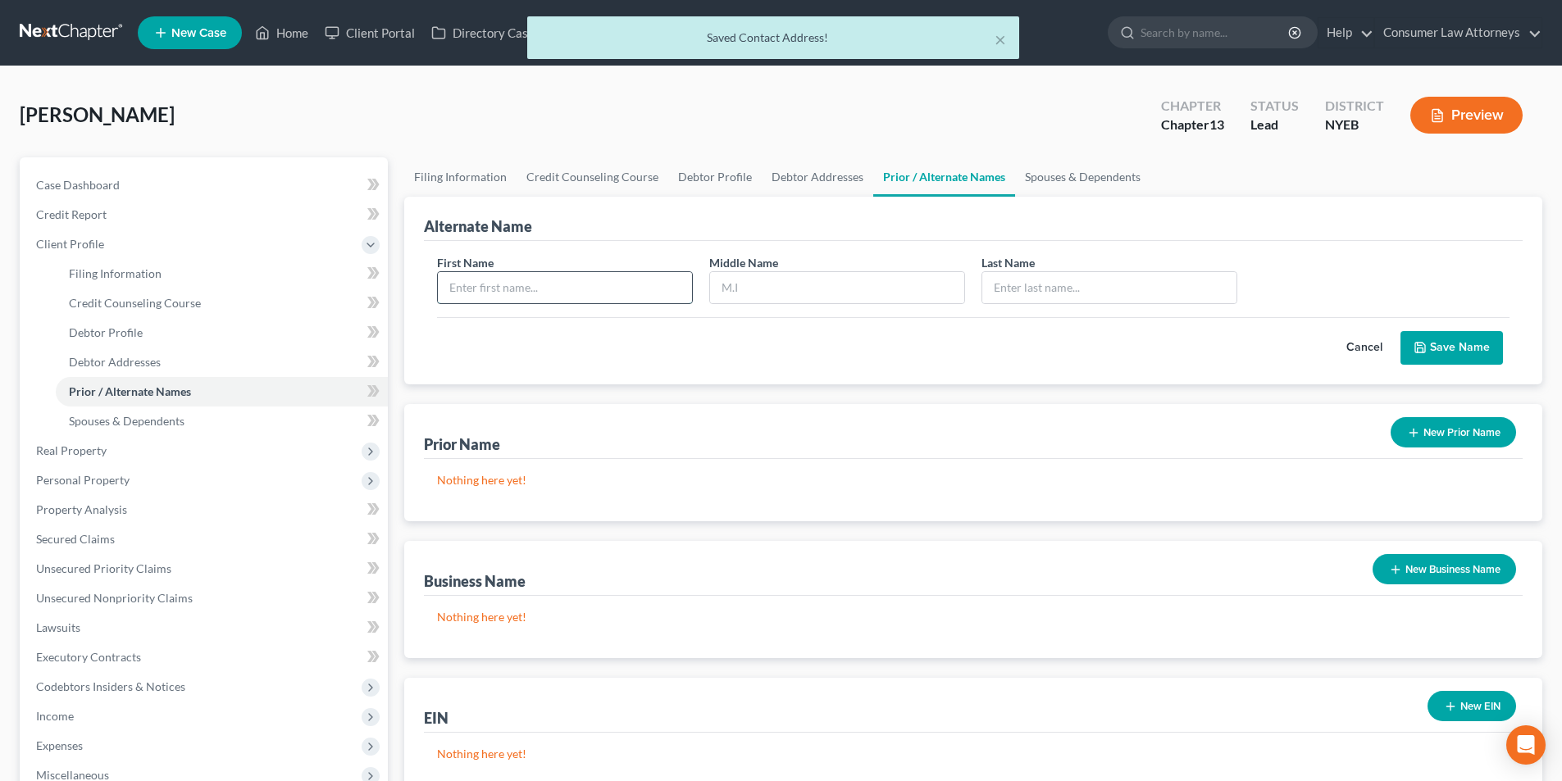
click at [615, 281] on input "text" at bounding box center [565, 287] width 254 height 31
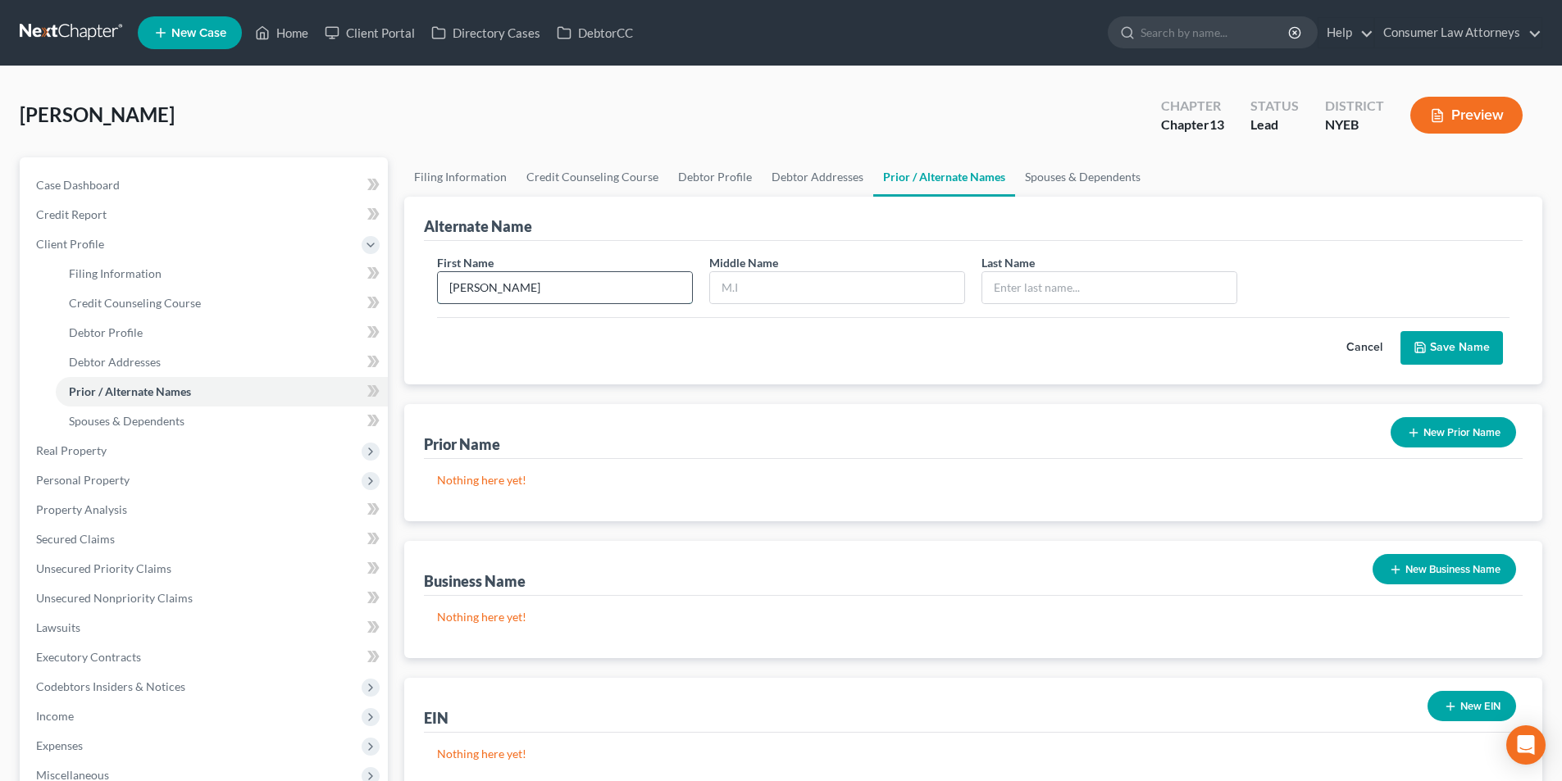
type input "[PERSON_NAME]"
type input "G."
type input "Caianiello"
click at [1436, 343] on button "Save Name" at bounding box center [1451, 348] width 102 height 34
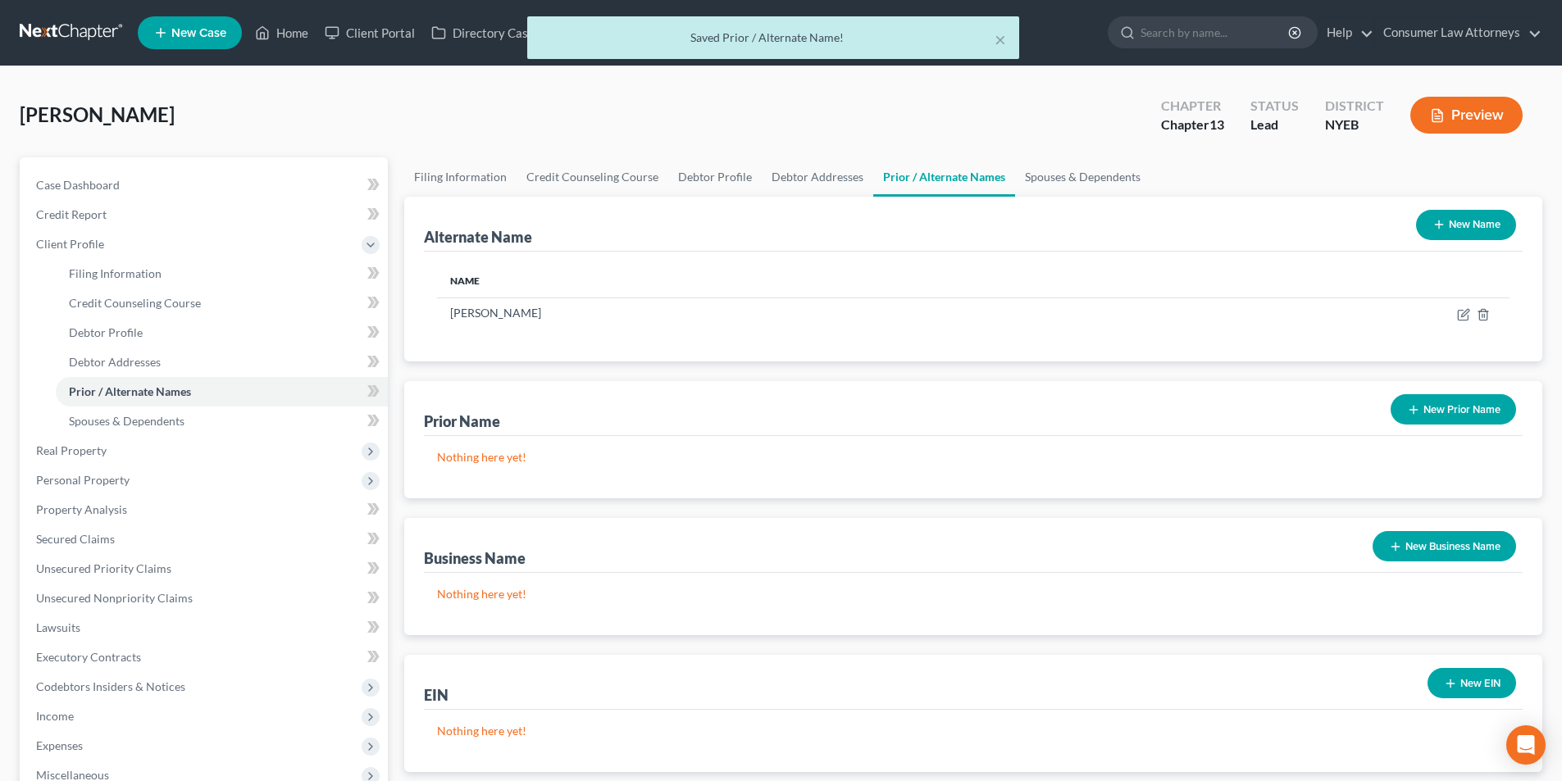
click at [1463, 227] on button "New Name" at bounding box center [1466, 225] width 100 height 30
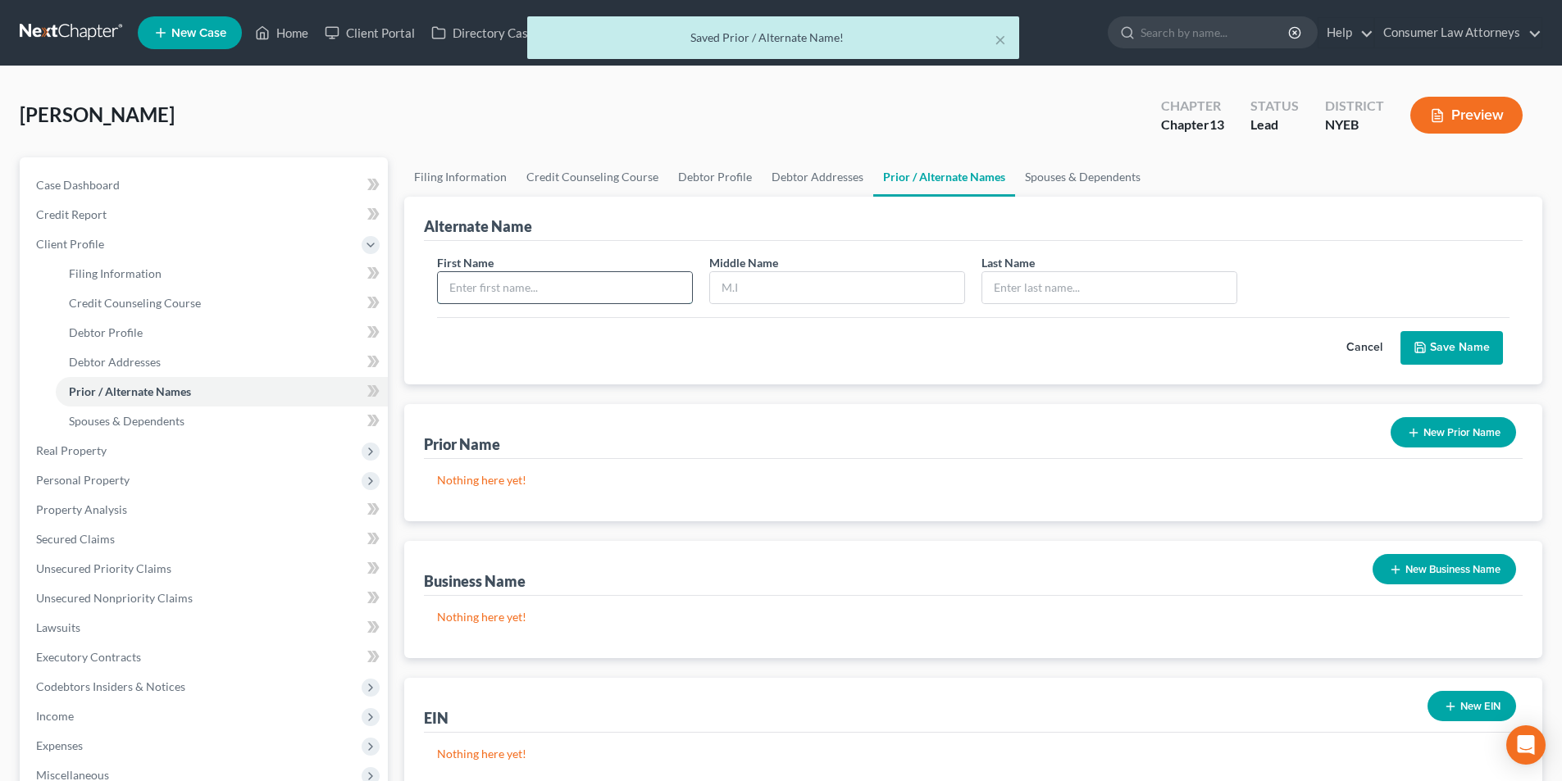
click at [662, 297] on input "text" at bounding box center [565, 287] width 254 height 31
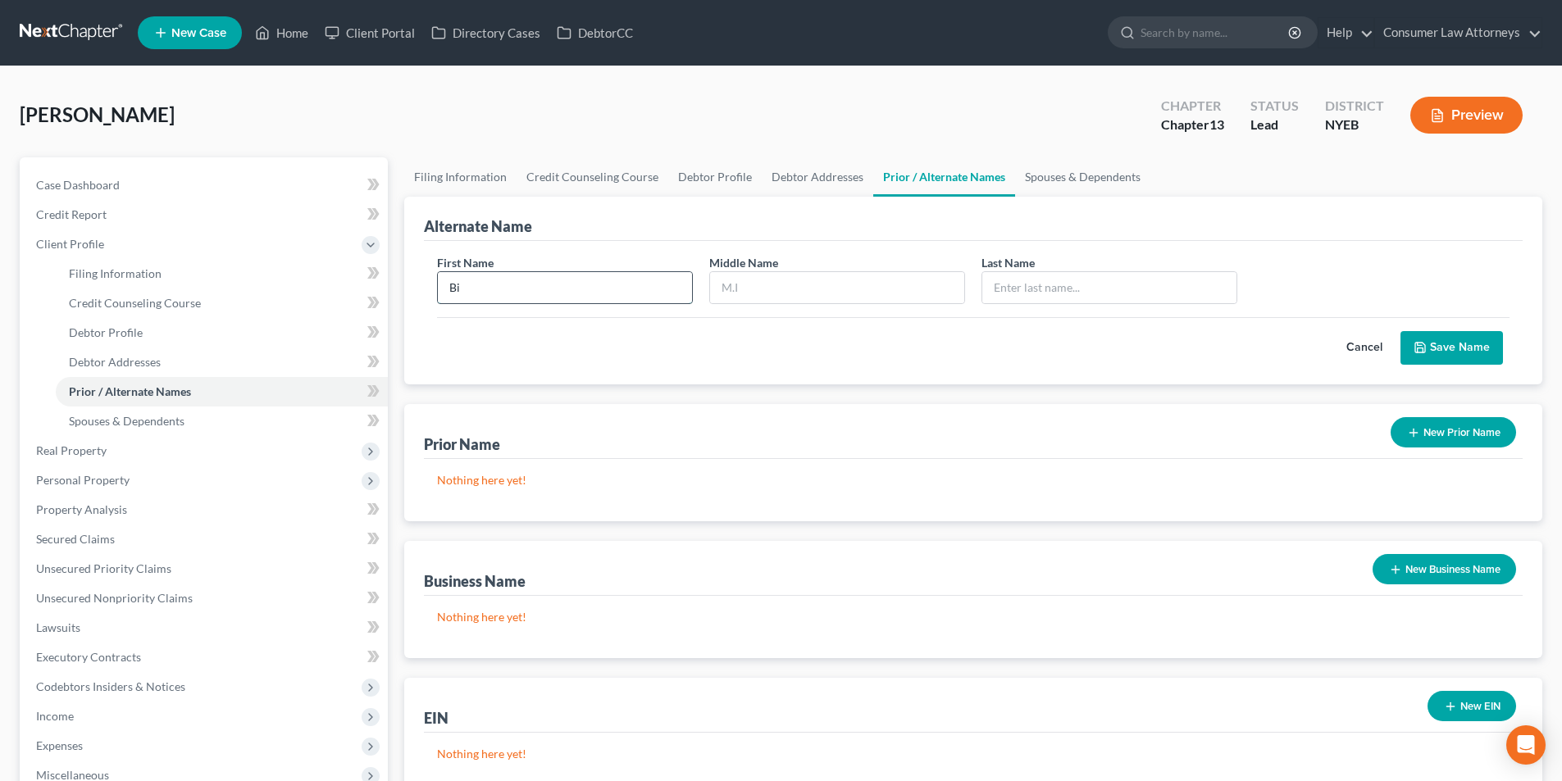
type input "B"
type input "[PERSON_NAME]"
type input "Caianiello"
click at [1451, 339] on button "Save Name" at bounding box center [1451, 348] width 102 height 34
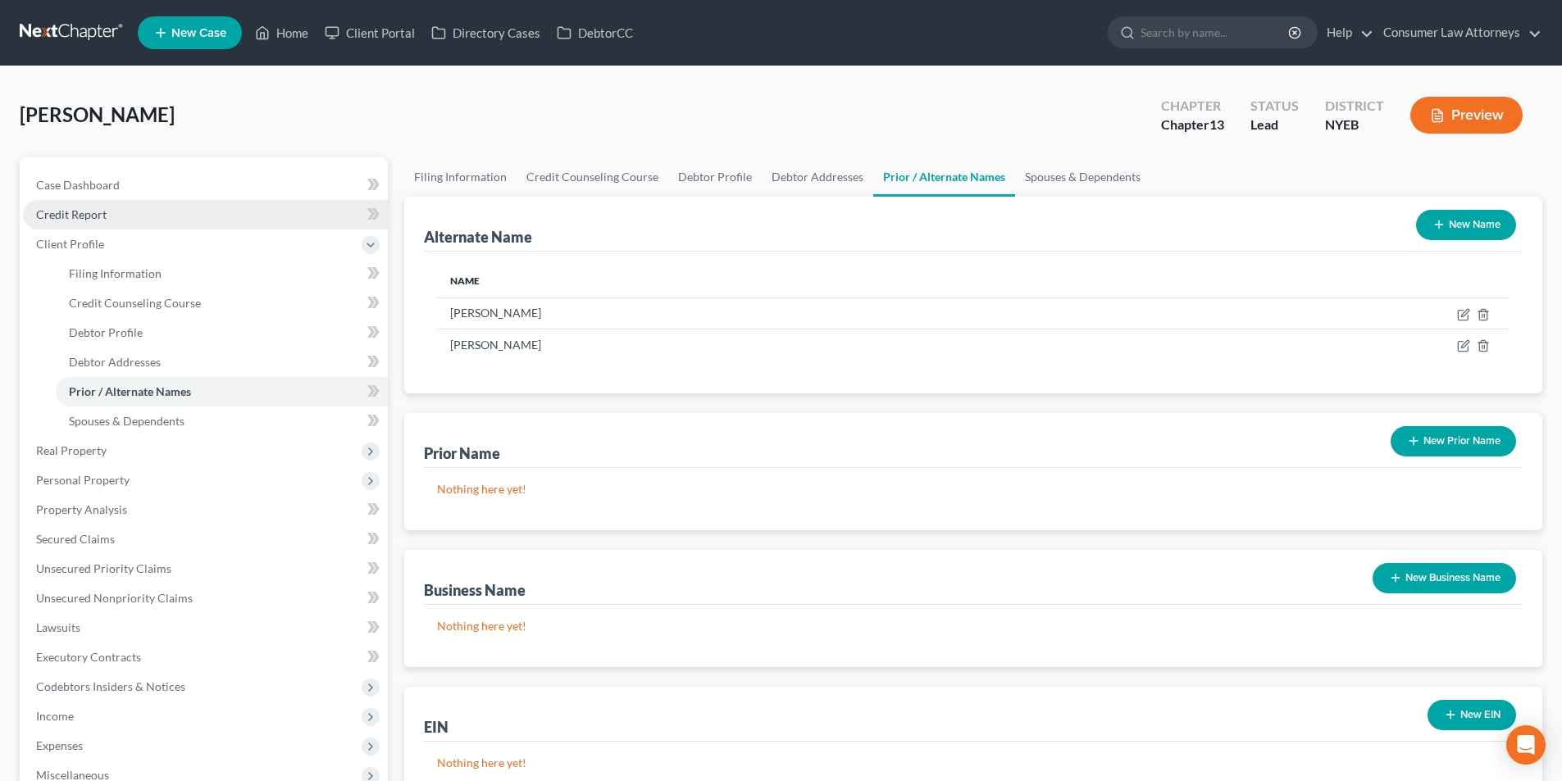
click at [78, 211] on span "Credit Report" at bounding box center [71, 214] width 71 height 14
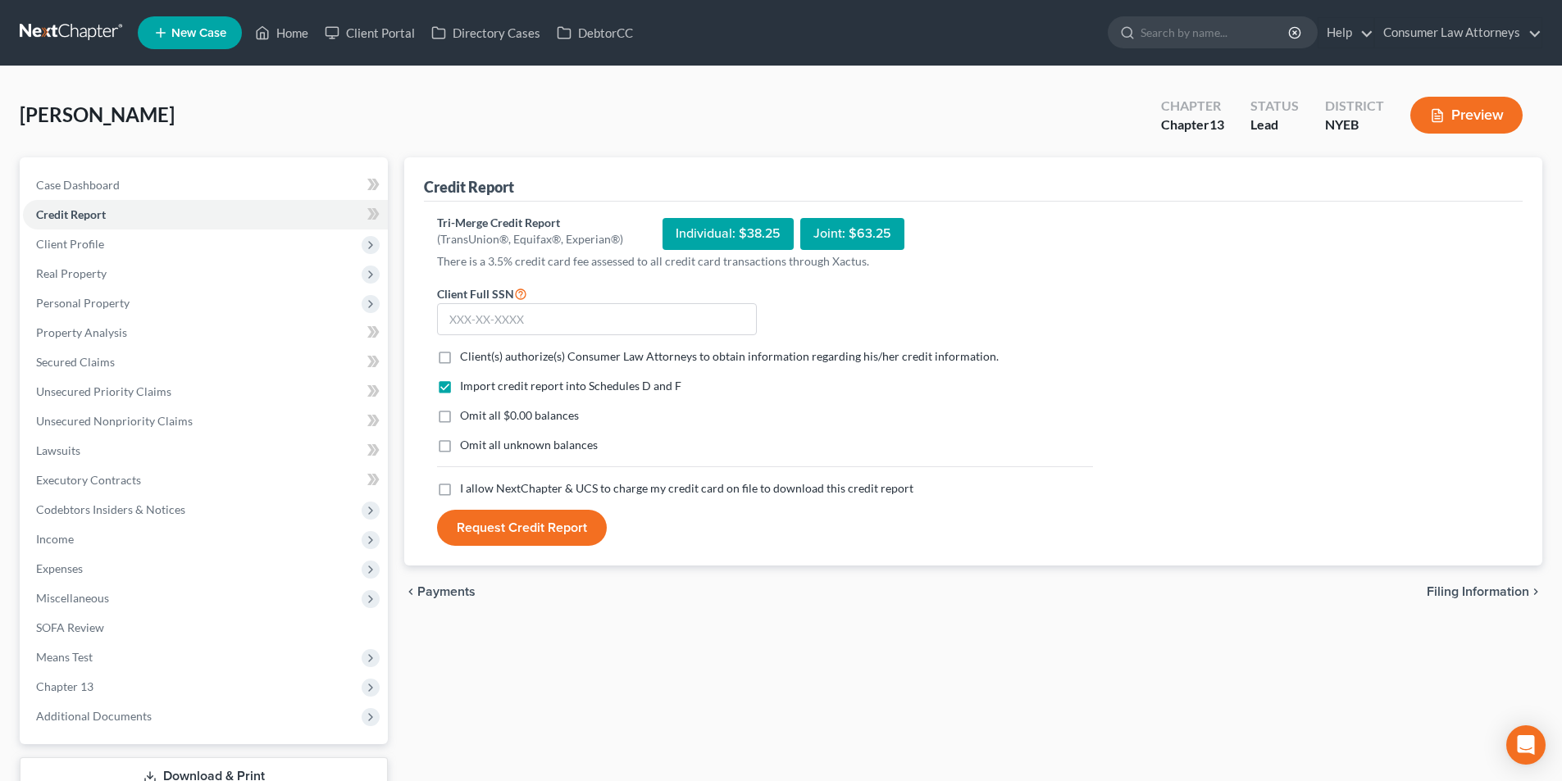
click at [460, 357] on label "Client(s) authorize(s) Consumer Law Attorneys to obtain information regarding h…" at bounding box center [729, 356] width 539 height 16
click at [466, 357] on input "Client(s) authorize(s) Consumer Law Attorneys to obtain information regarding h…" at bounding box center [471, 353] width 11 height 11
checkbox input "true"
click at [460, 485] on label "I allow NextChapter & UCS to charge my credit card on file to download this cre…" at bounding box center [686, 488] width 453 height 16
click at [466, 485] on input "I allow NextChapter & UCS to charge my credit card on file to download this cre…" at bounding box center [471, 485] width 11 height 11
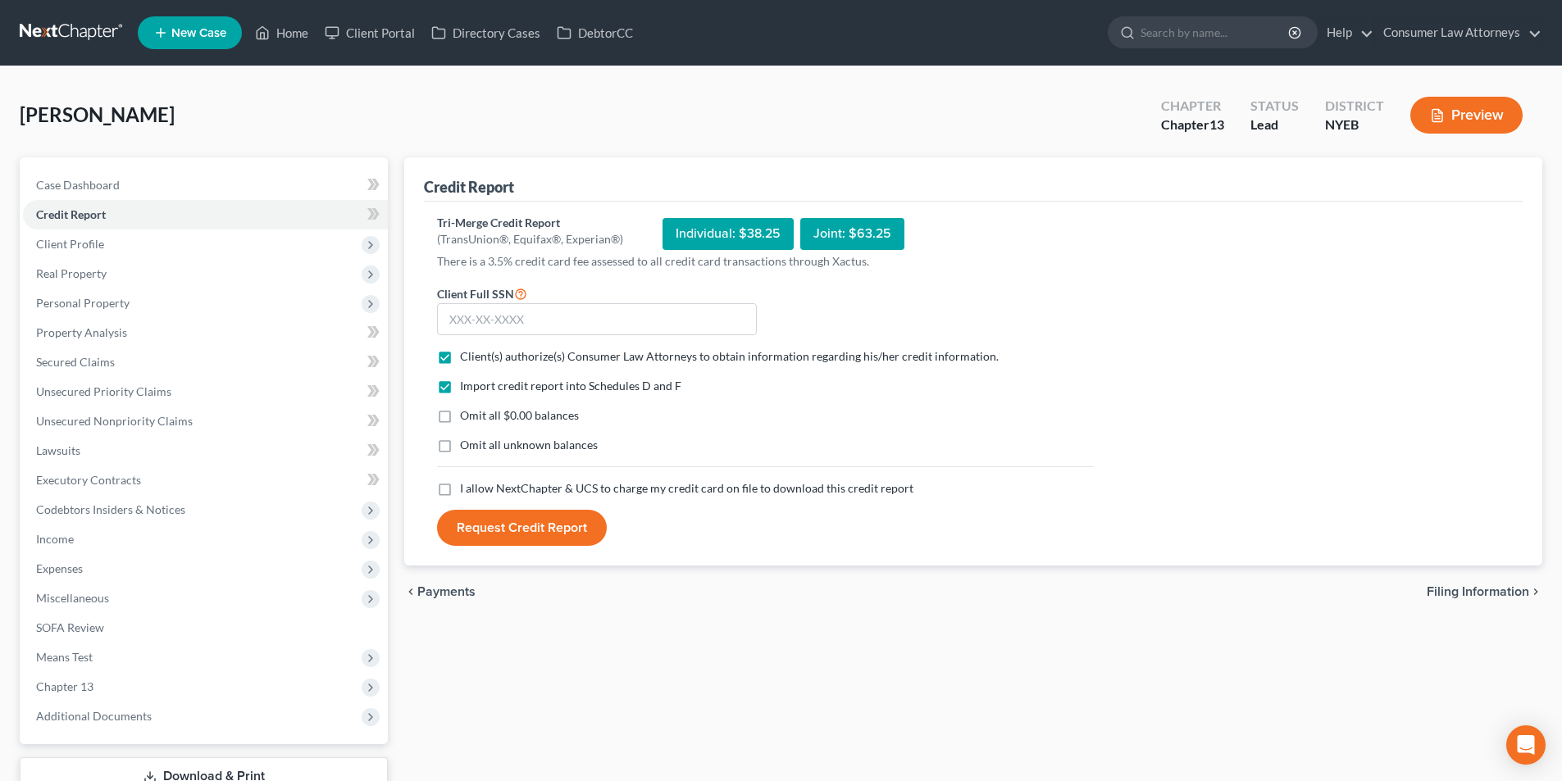
checkbox input "true"
click at [559, 318] on input "text" at bounding box center [597, 319] width 320 height 33
type input "119-64-6687"
click at [556, 520] on button "Request Credit Report" at bounding box center [522, 528] width 170 height 36
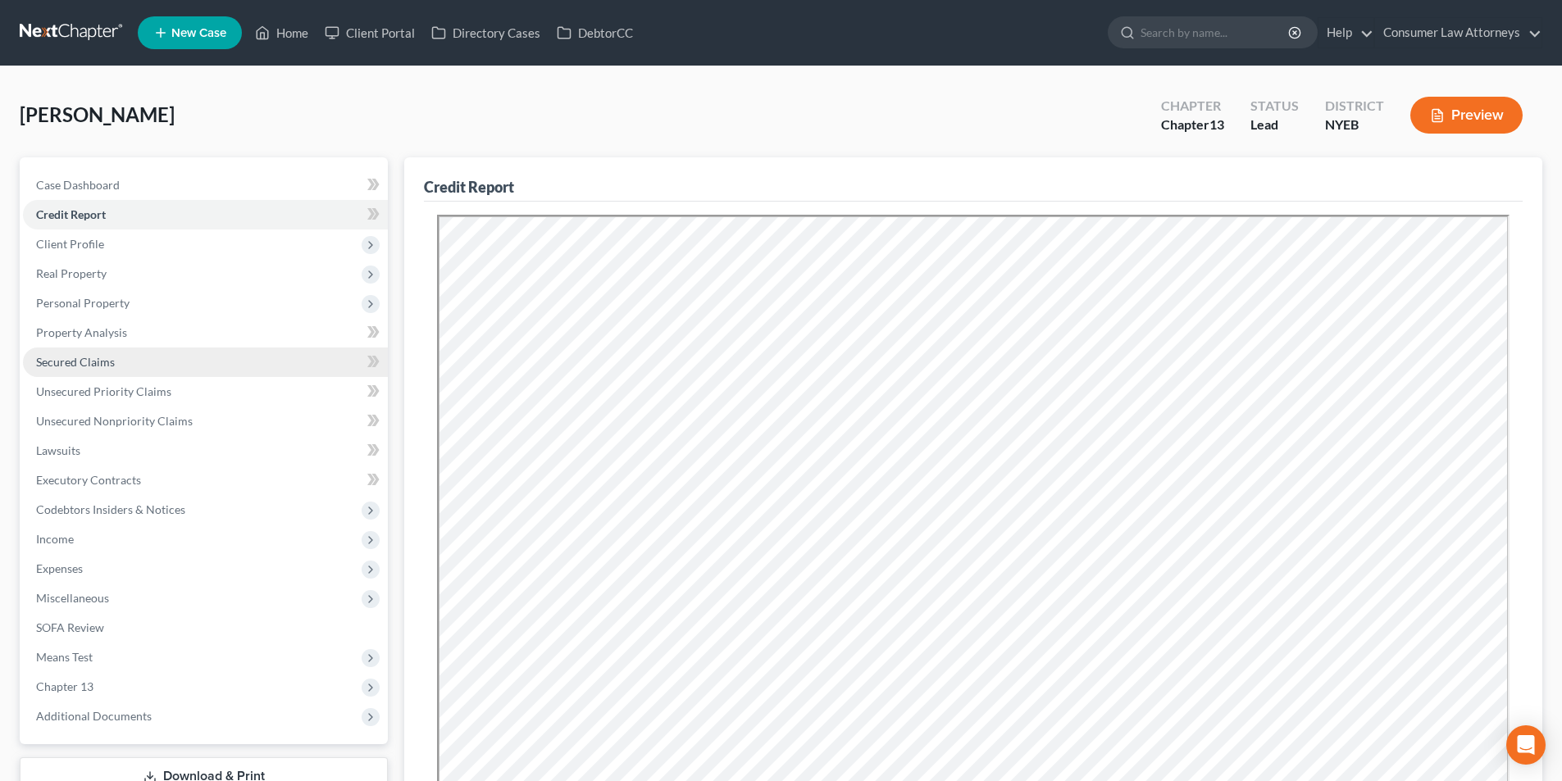
click at [117, 362] on link "Secured Claims" at bounding box center [205, 363] width 365 height 30
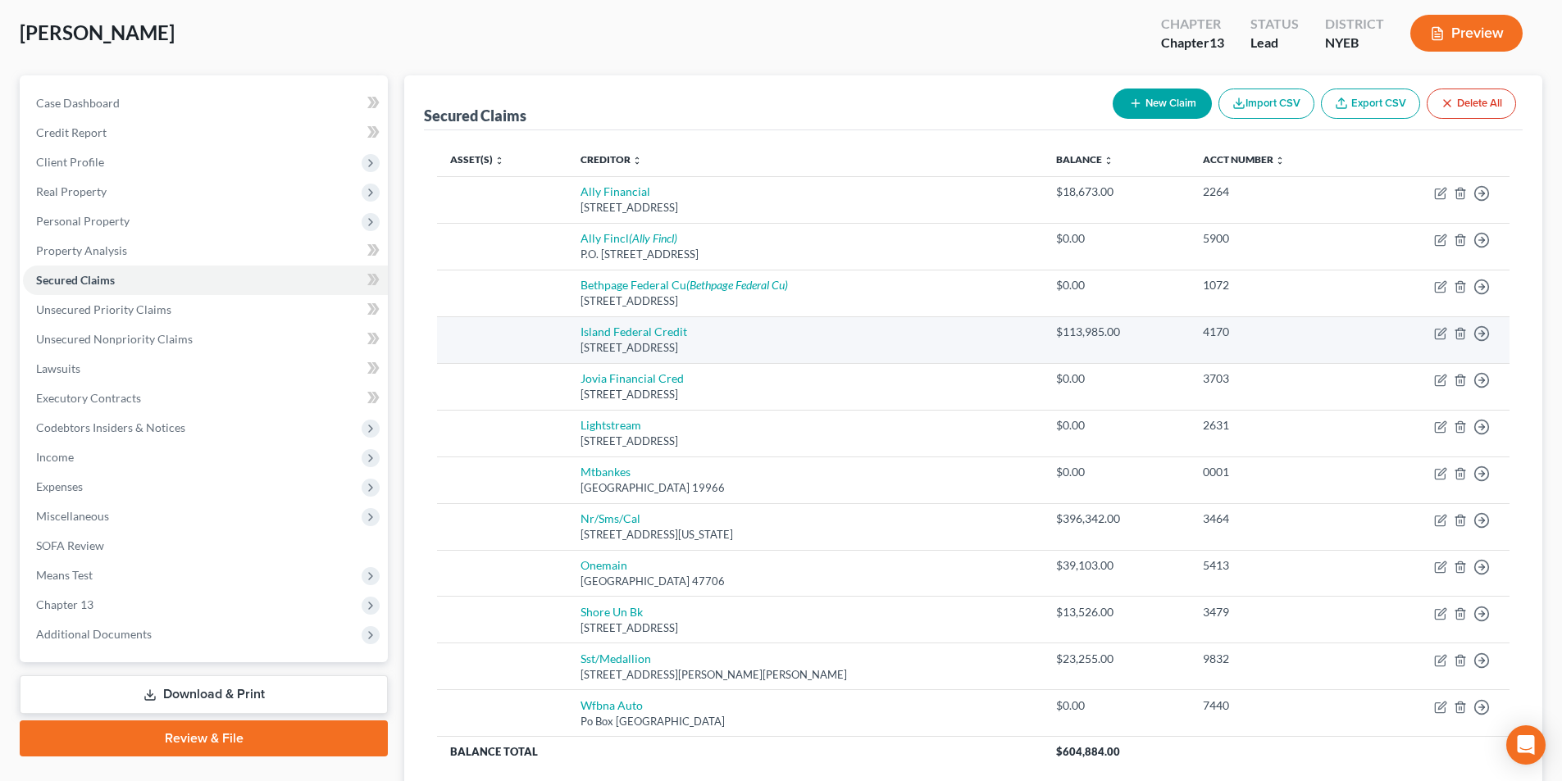
scroll to position [164, 0]
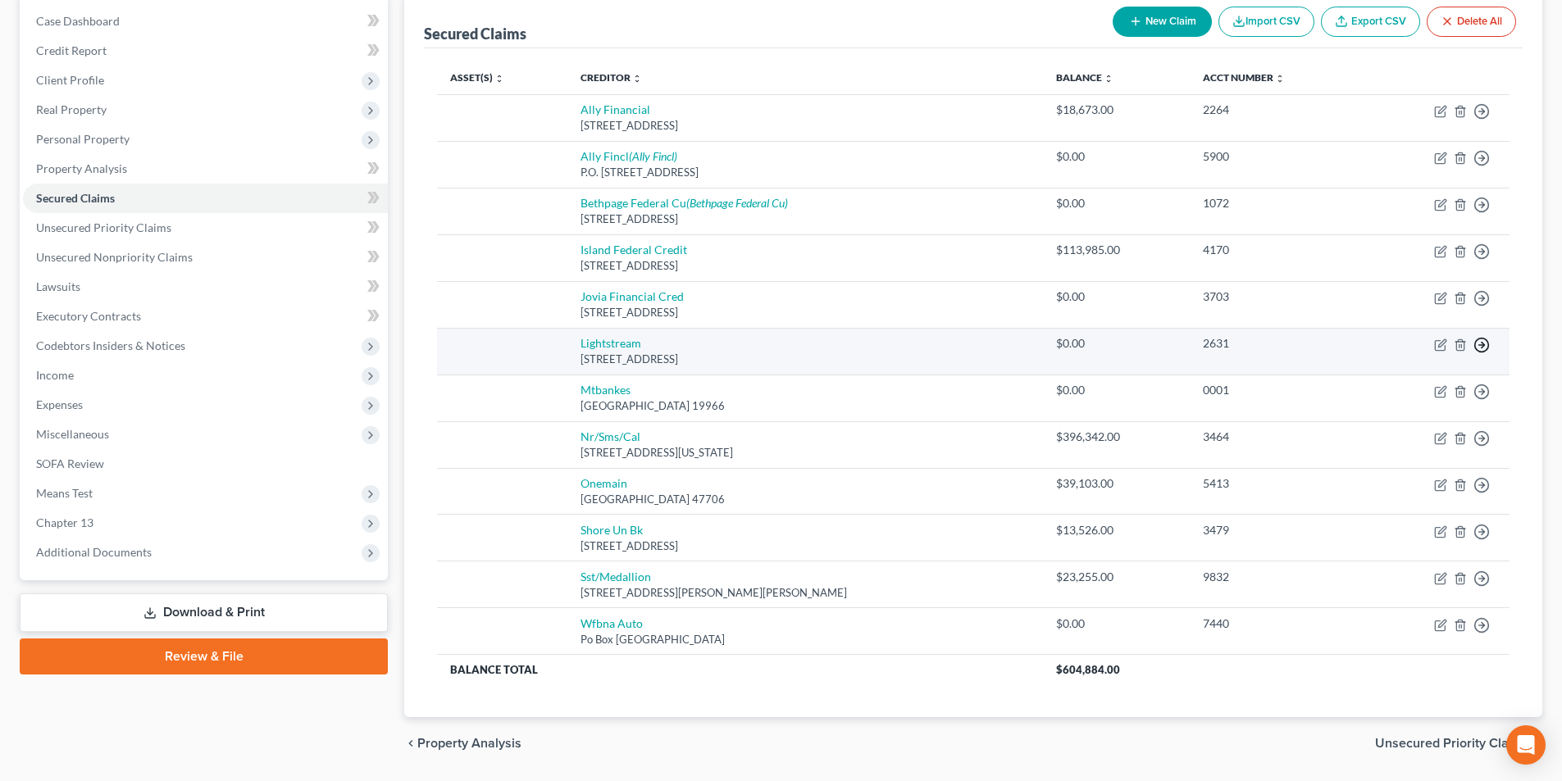
click at [1481, 111] on line "button" at bounding box center [1482, 111] width 6 height 0
click at [1396, 383] on link "Move to F" at bounding box center [1406, 385] width 137 height 28
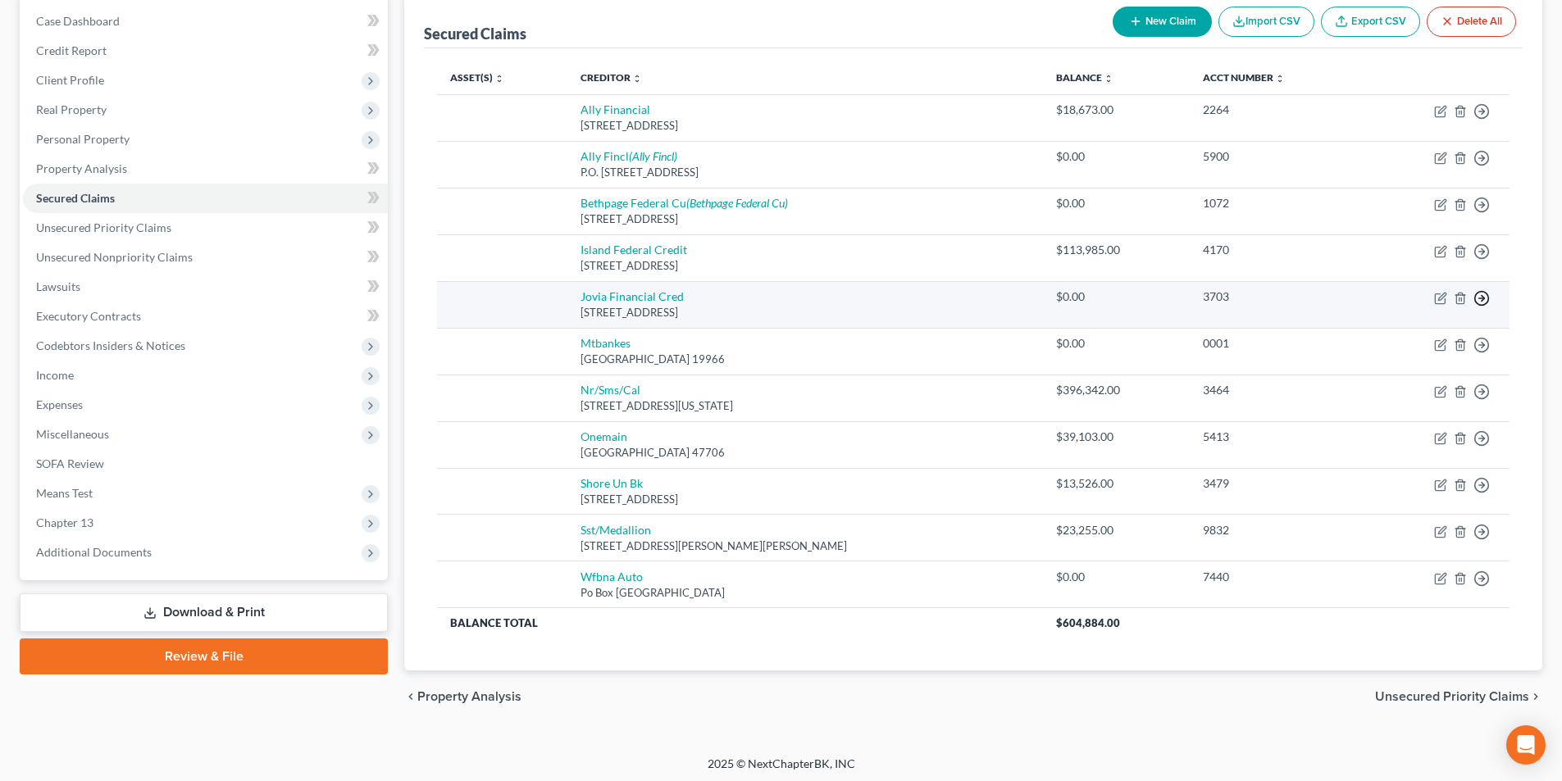
click at [1486, 120] on icon "button" at bounding box center [1481, 111] width 16 height 16
click at [1406, 337] on link "Move to F" at bounding box center [1406, 338] width 137 height 28
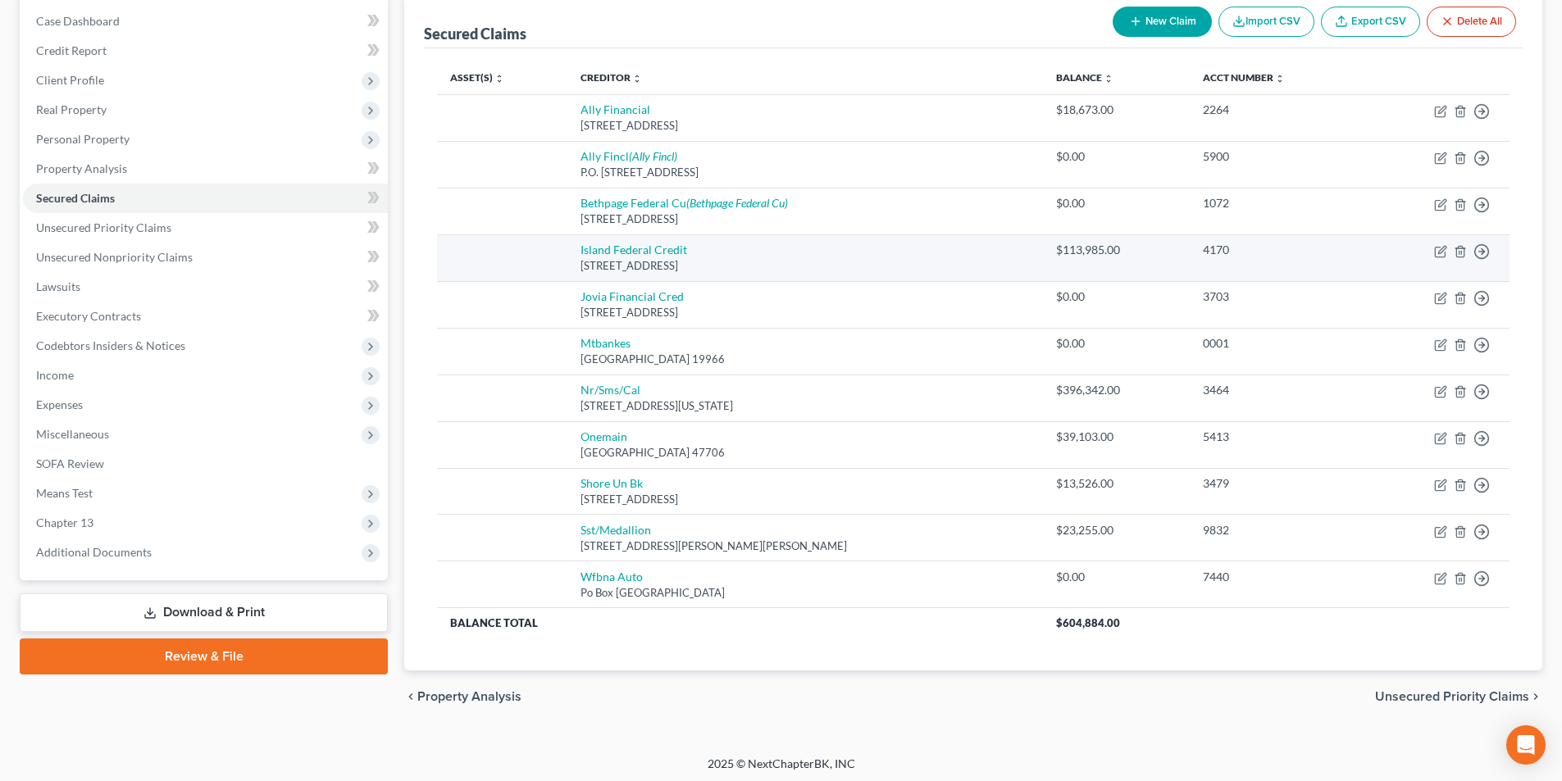
scroll to position [121, 0]
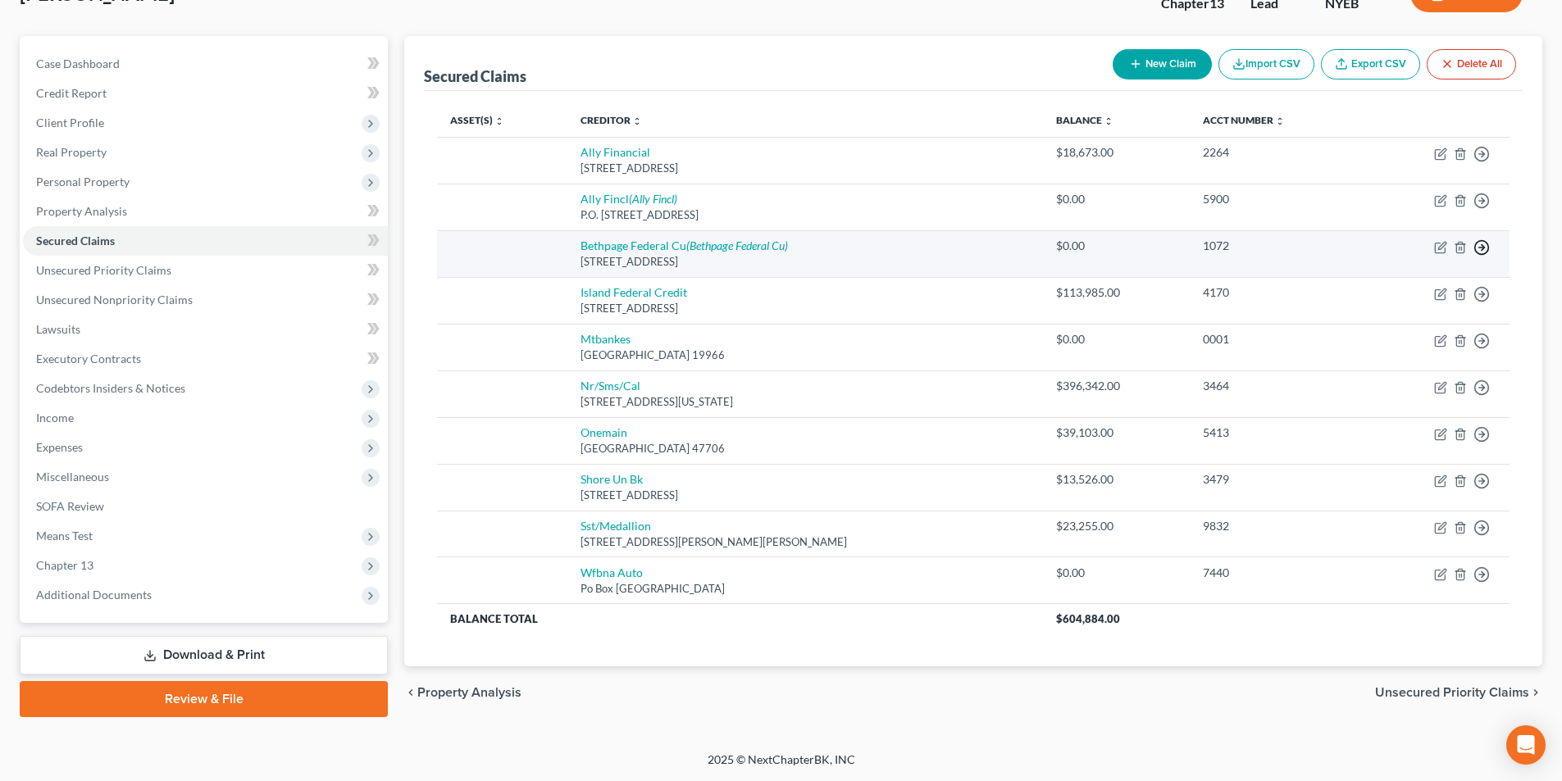
click at [1482, 154] on line "button" at bounding box center [1482, 154] width 6 height 0
click at [1399, 290] on link "Move to F" at bounding box center [1406, 287] width 137 height 28
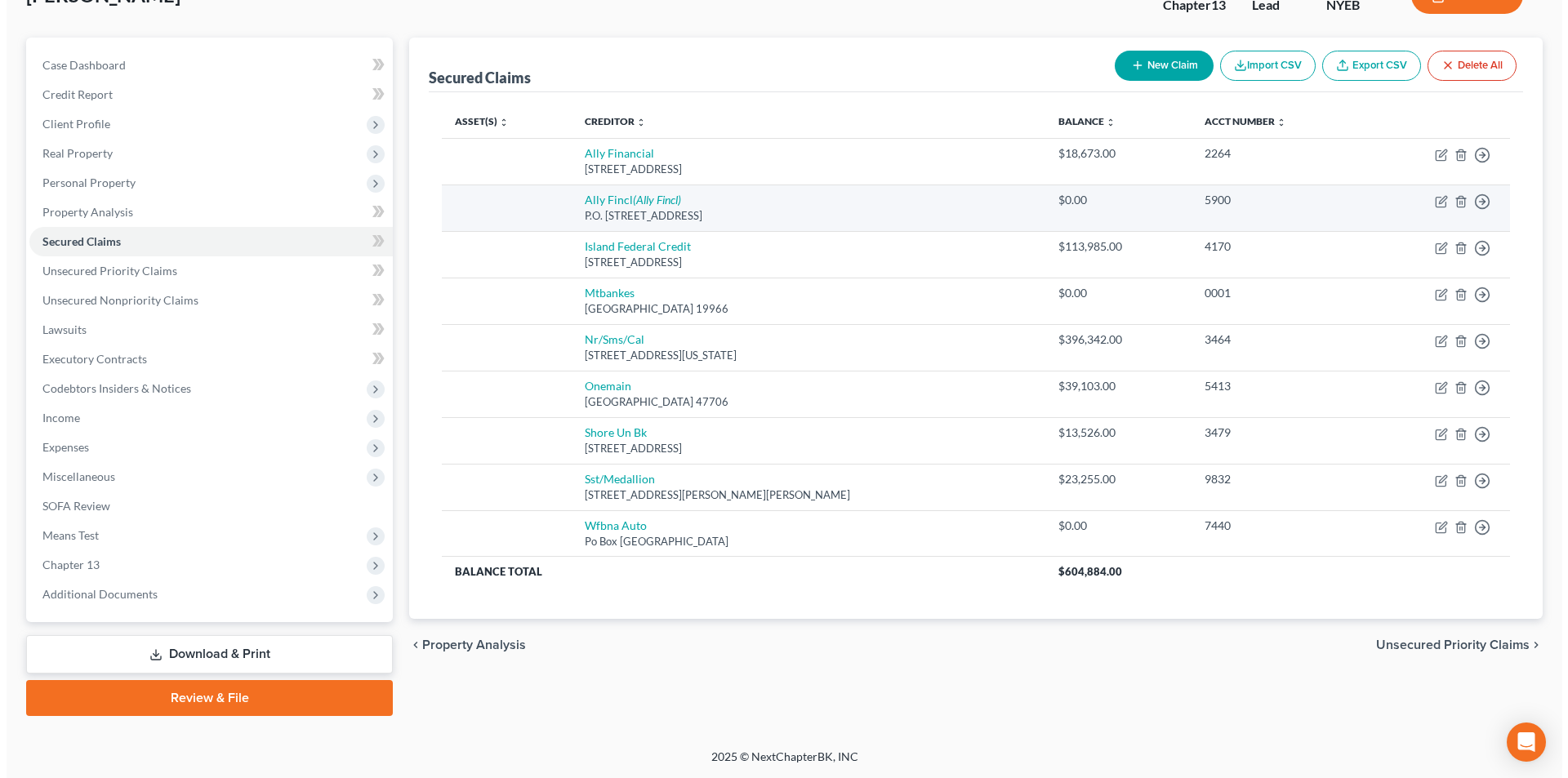
scroll to position [120, 0]
click at [1480, 163] on icon "button" at bounding box center [1475, 155] width 16 height 16
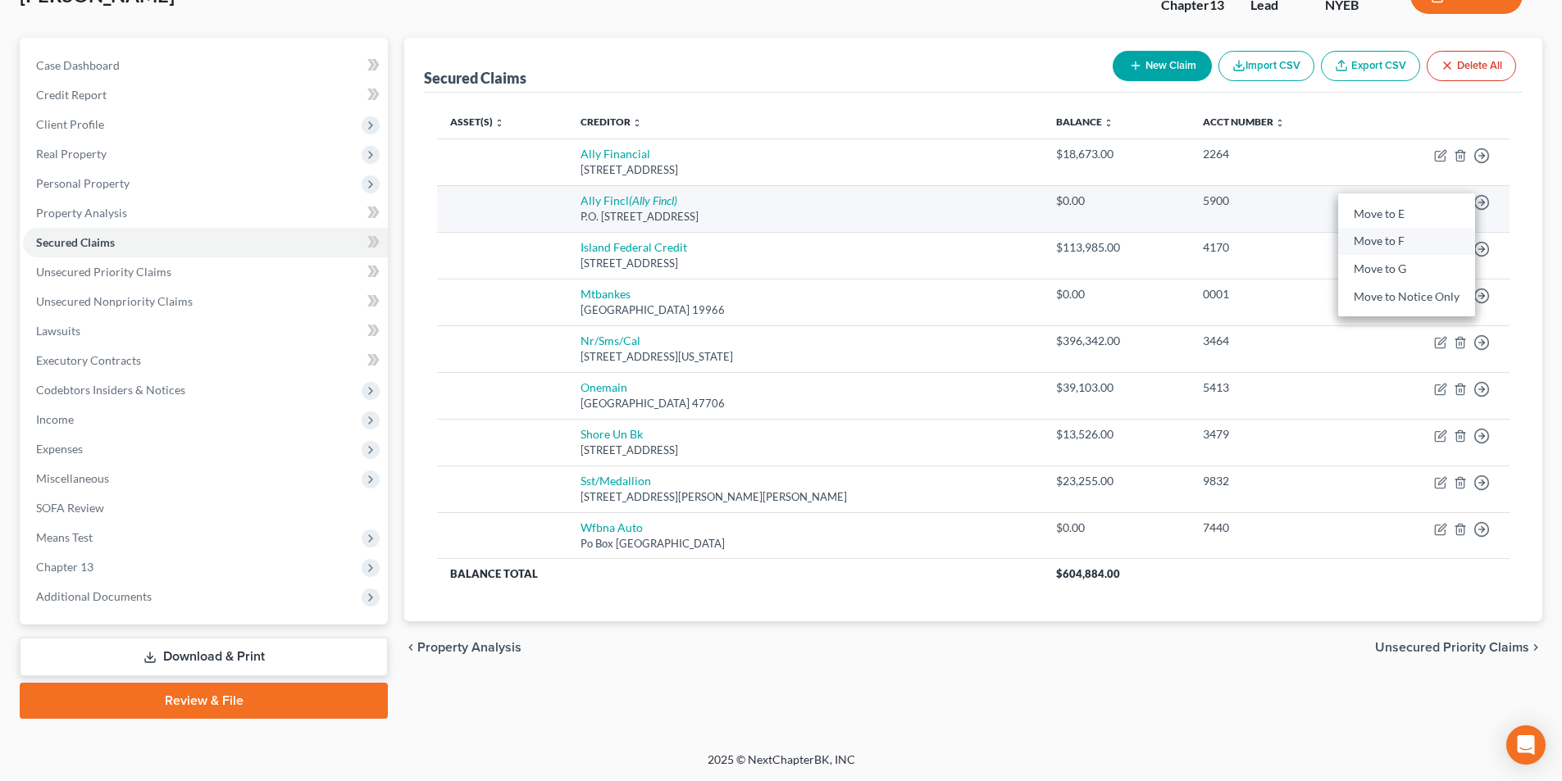
click at [1397, 241] on link "Move to F" at bounding box center [1406, 242] width 137 height 28
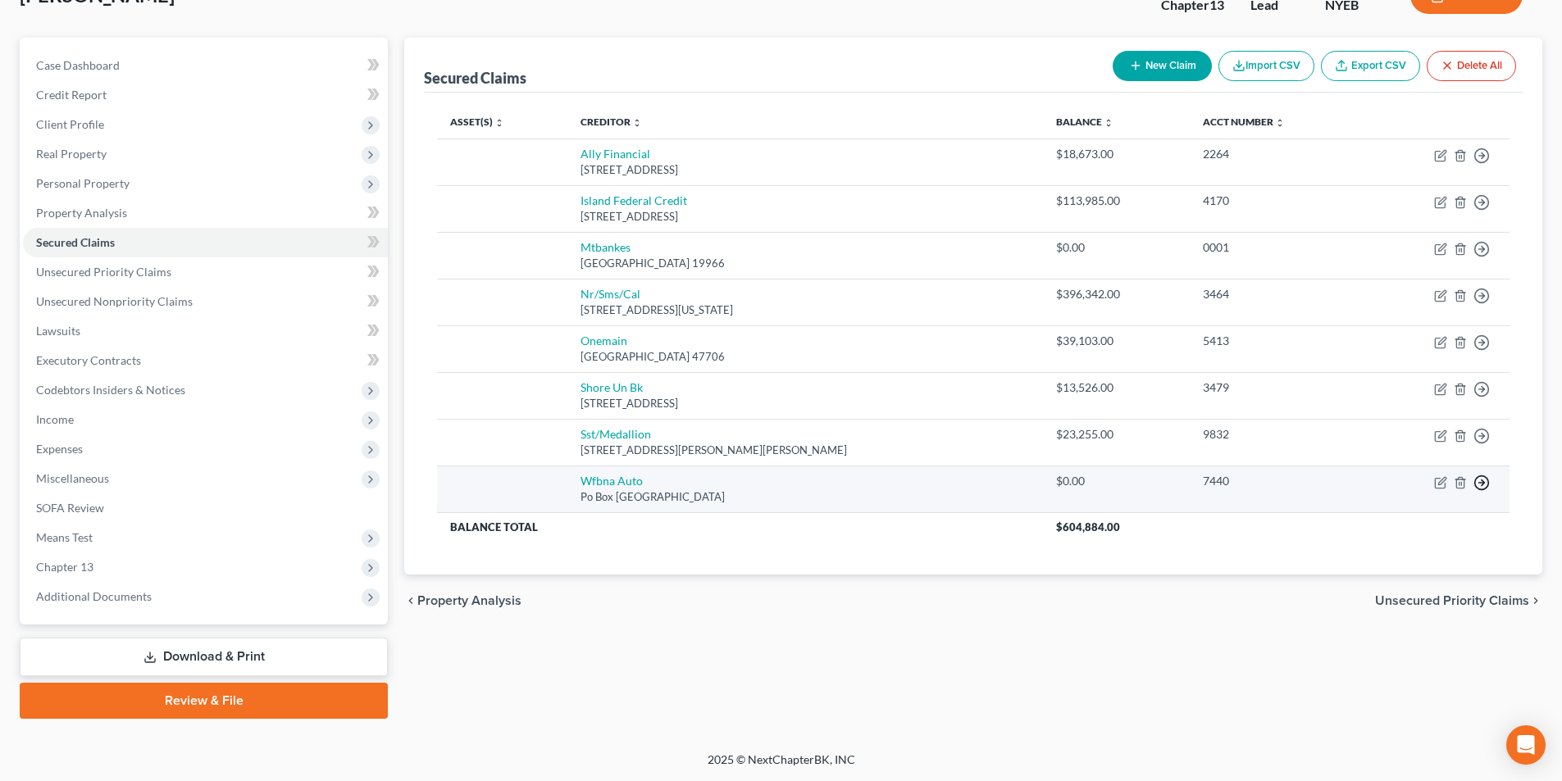
click at [1481, 156] on line "button" at bounding box center [1482, 156] width 6 height 0
click at [1407, 511] on link "Move to F" at bounding box center [1406, 522] width 137 height 28
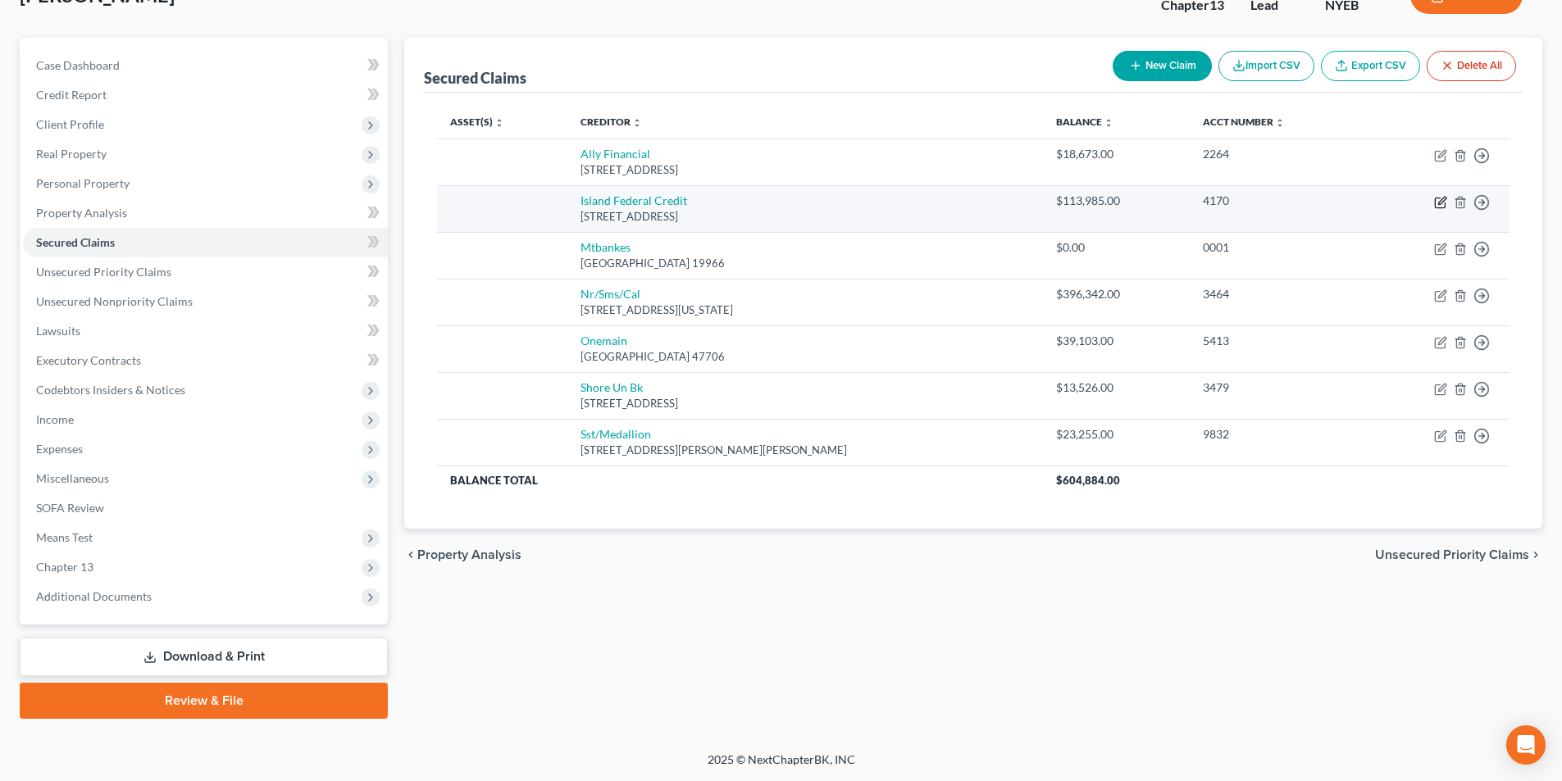
click at [1439, 204] on icon "button" at bounding box center [1441, 200] width 7 height 7
select select "35"
select select "0"
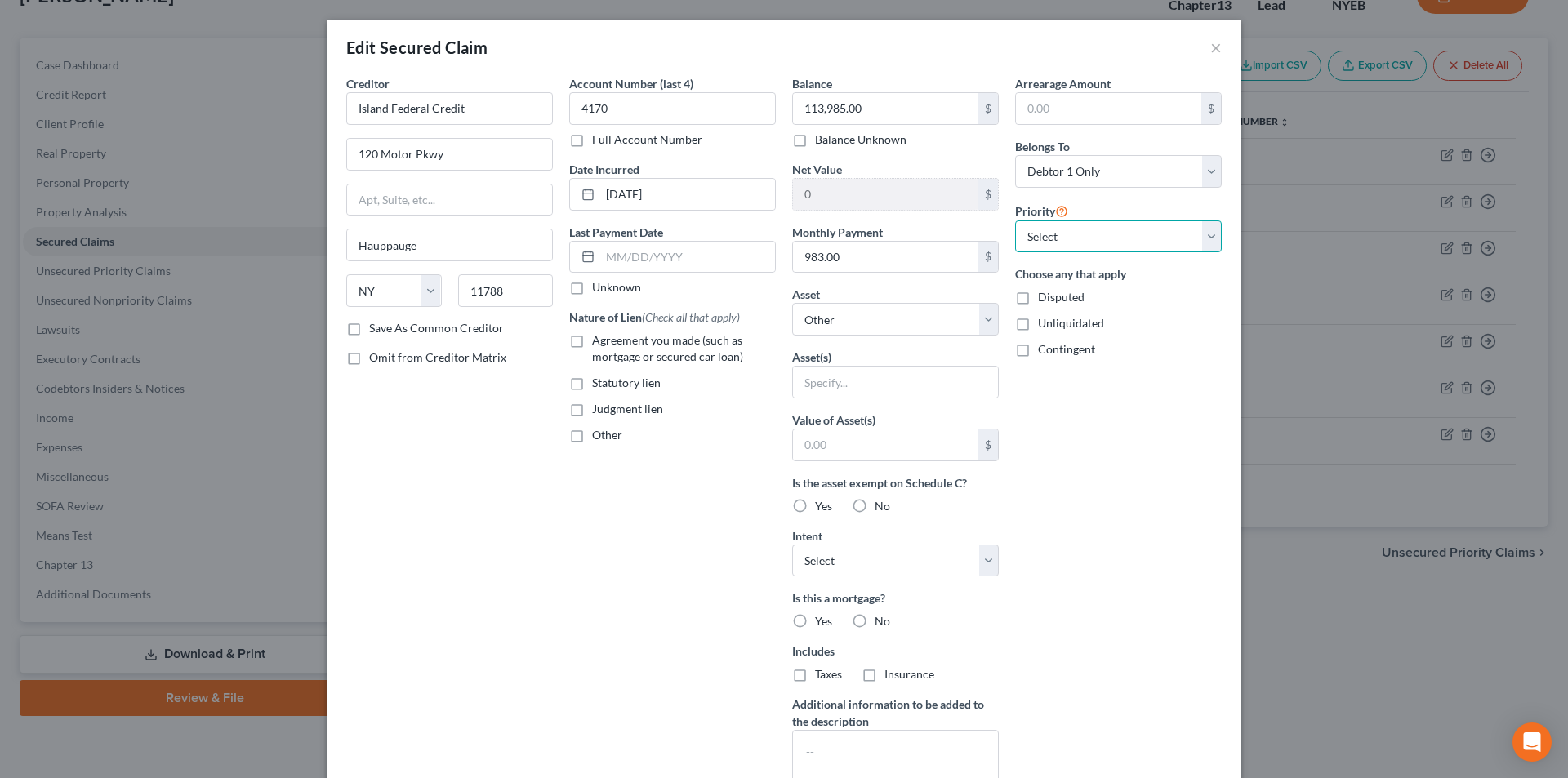
click at [1074, 239] on select "Select 1st 2nd 3rd 4th 5th 6th 7th 8th 9th 10th 11th 12th 13th 14th 15th 16th 1…" at bounding box center [1118, 236] width 206 height 33
select select "1"
click at [1015, 220] on select "Select 1st 2nd 3rd 4th 5th 6th 7th 8th 9th 10th 11th 12th 13th 14th 15th 16th 1…" at bounding box center [1118, 236] width 206 height 33
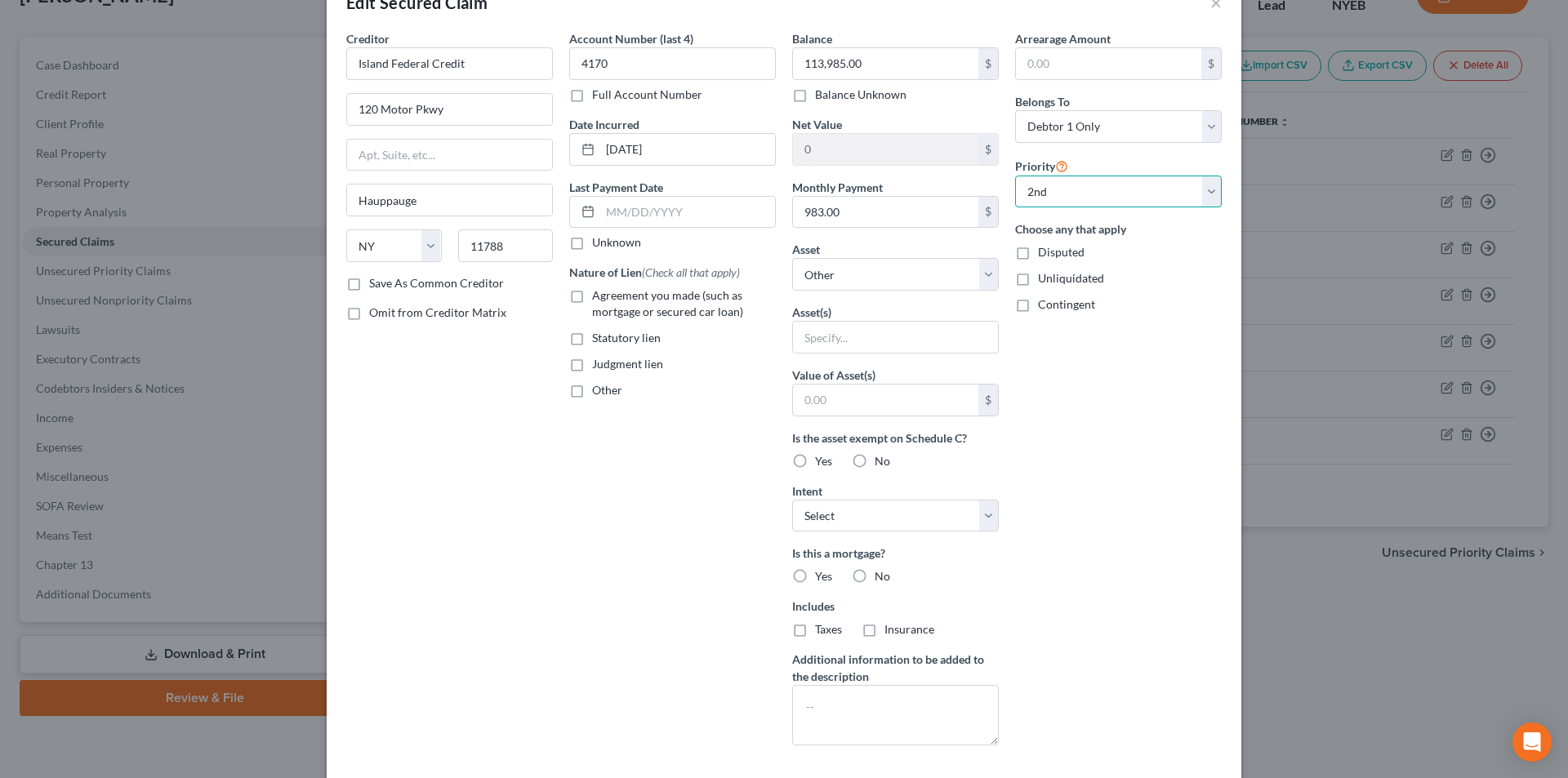
scroll to position [82, 0]
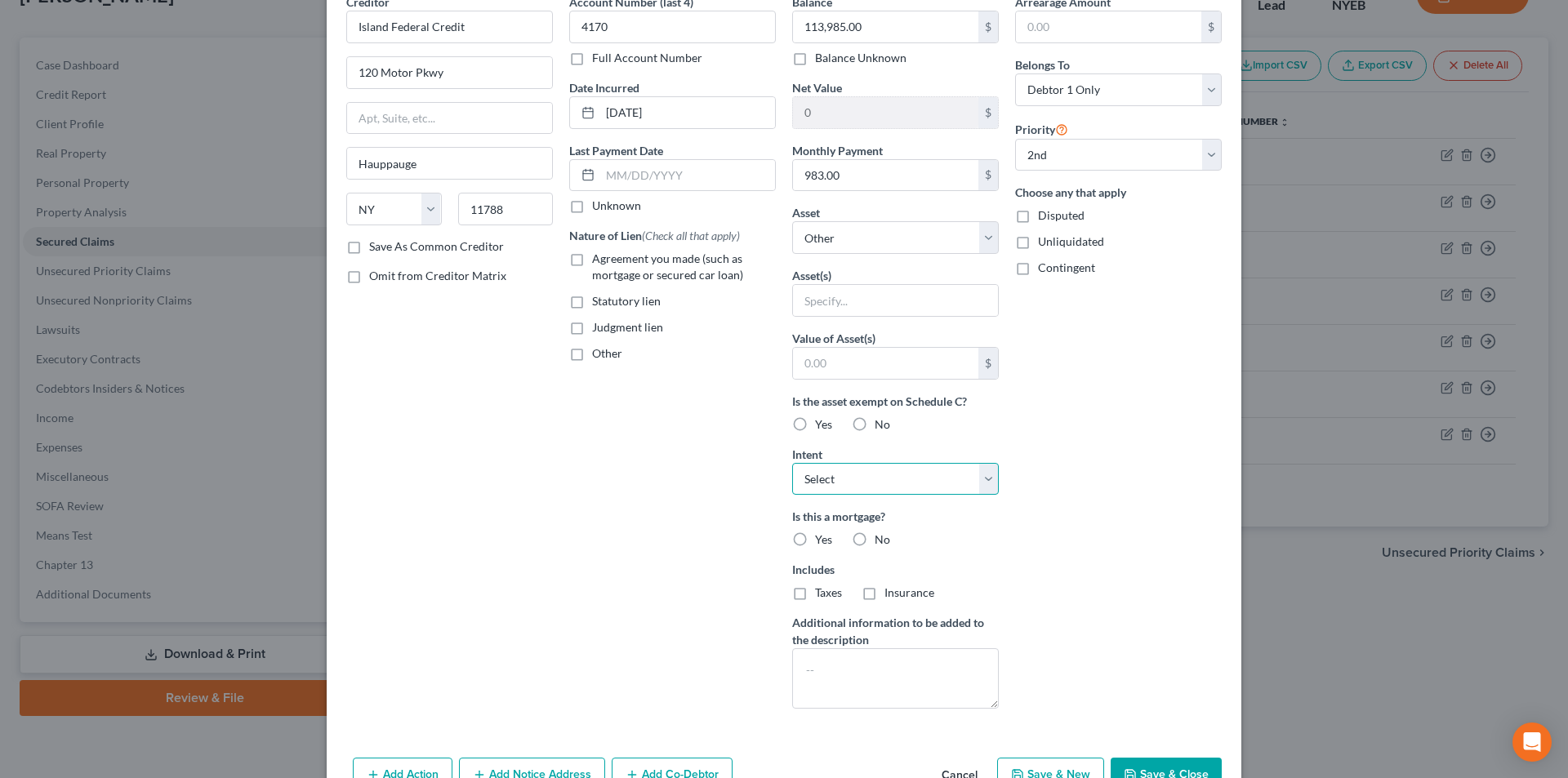
click at [883, 487] on select "Select Surrender Redeem Reaffirm Avoid Other" at bounding box center [895, 479] width 206 height 33
select select "2"
click at [792, 463] on select "Select Surrender Redeem Reaffirm Avoid Other" at bounding box center [895, 479] width 206 height 33
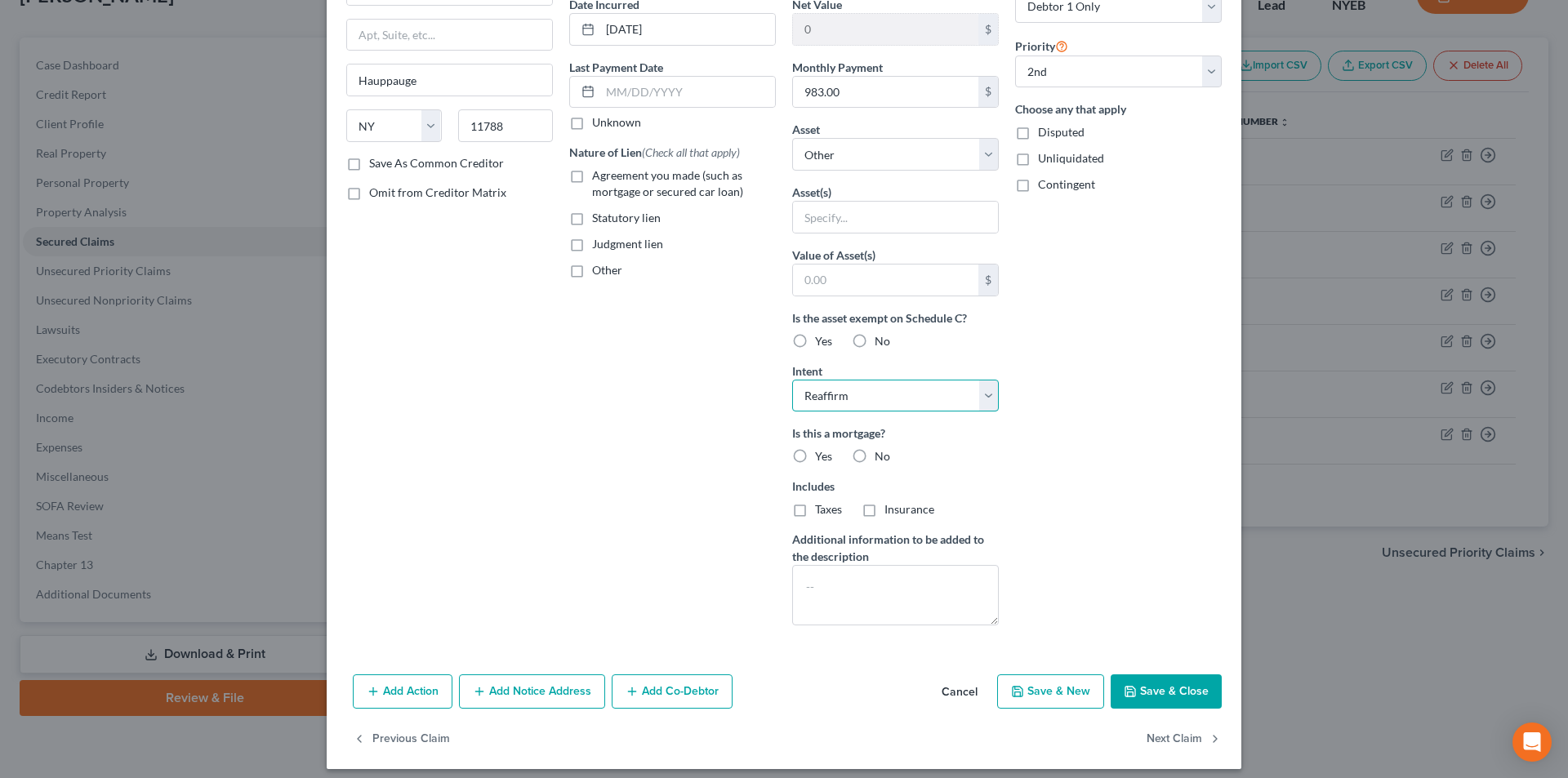
scroll to position [175, 0]
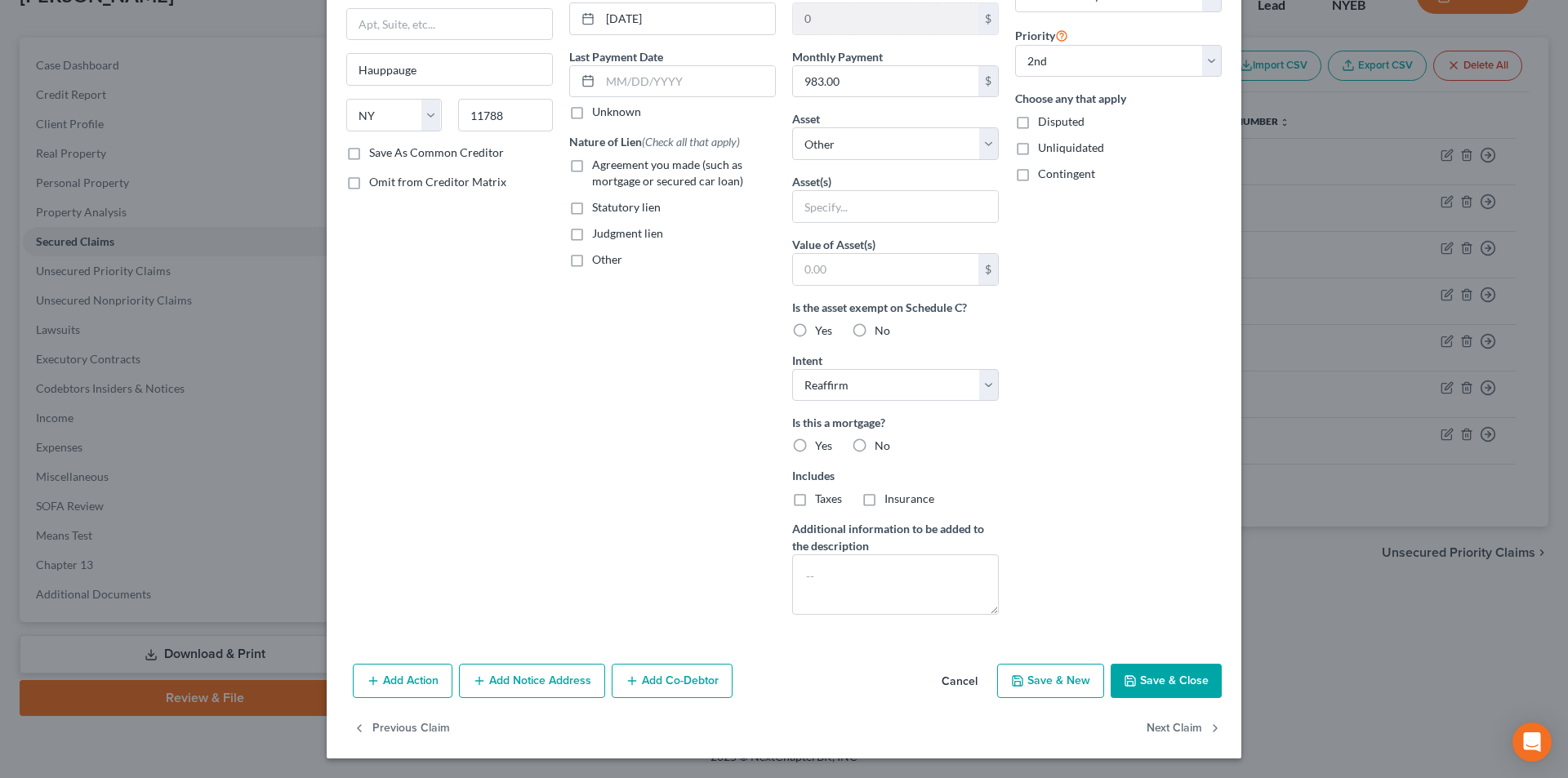
click at [815, 445] on label "Yes" at bounding box center [823, 445] width 17 height 16
click at [822, 445] on input "Yes" at bounding box center [827, 442] width 11 height 11
radio input "true"
click at [1172, 677] on button "Save & Close" at bounding box center [1166, 681] width 111 height 34
select select
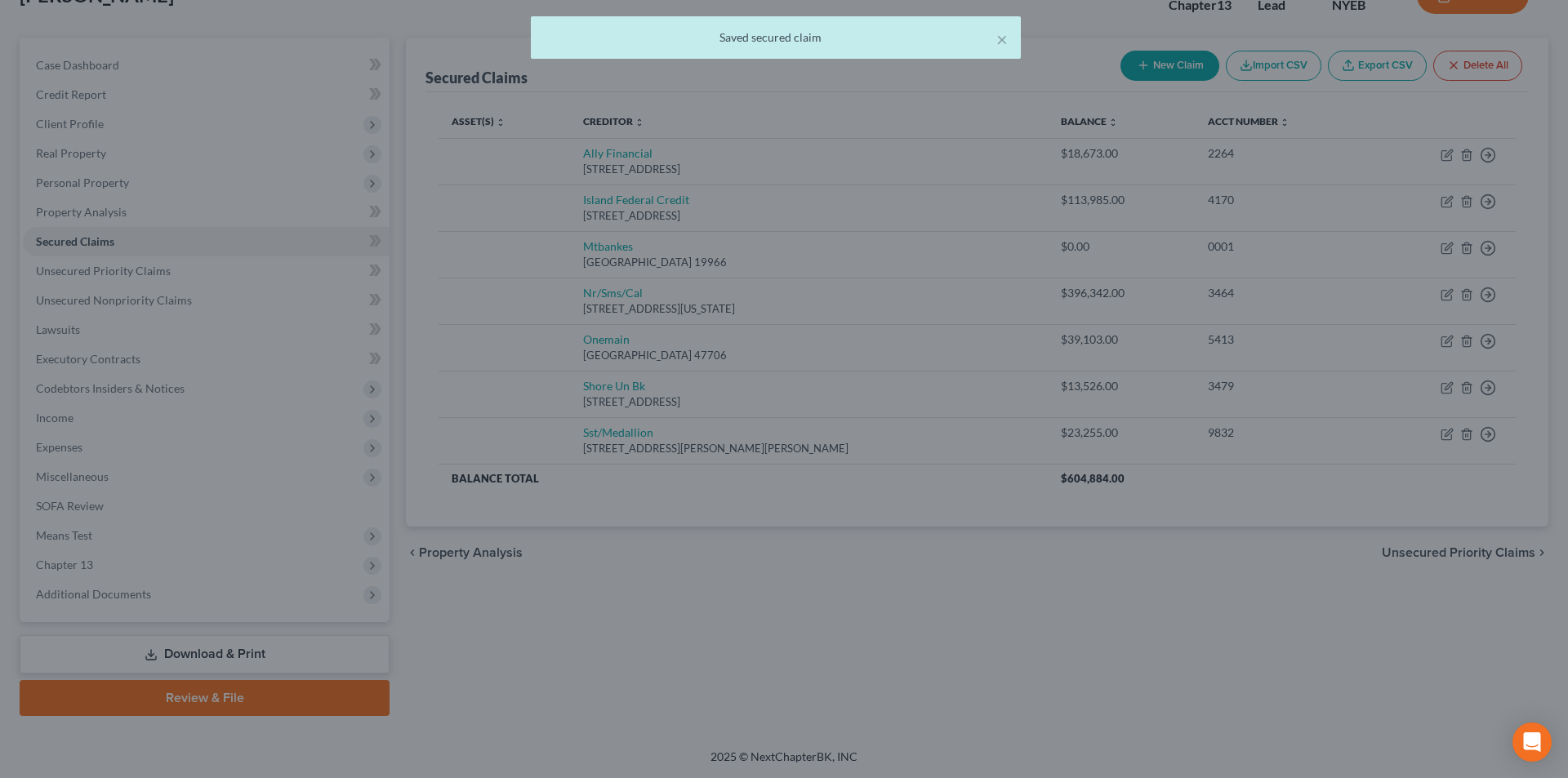
type input "0"
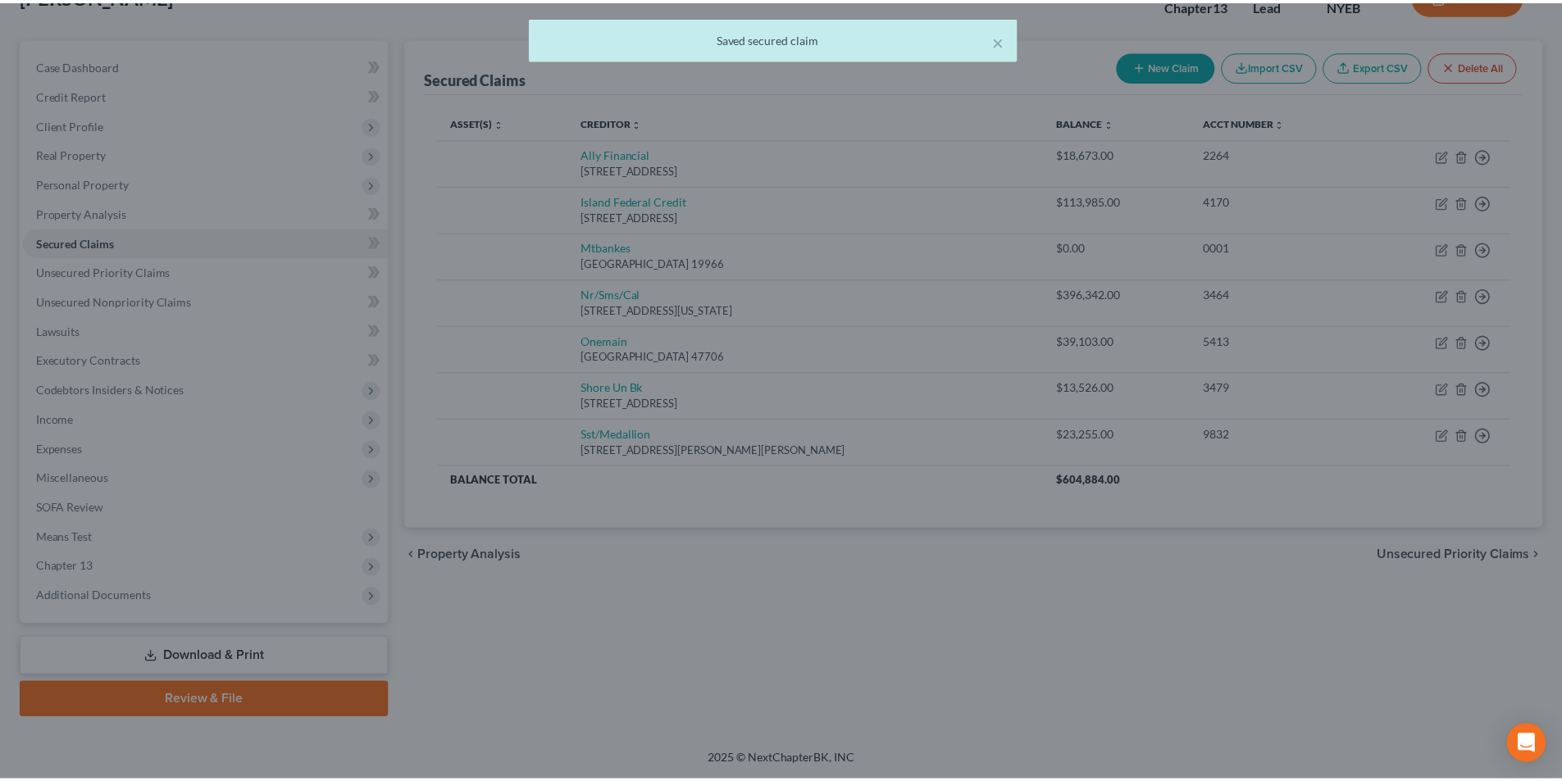
scroll to position [0, 0]
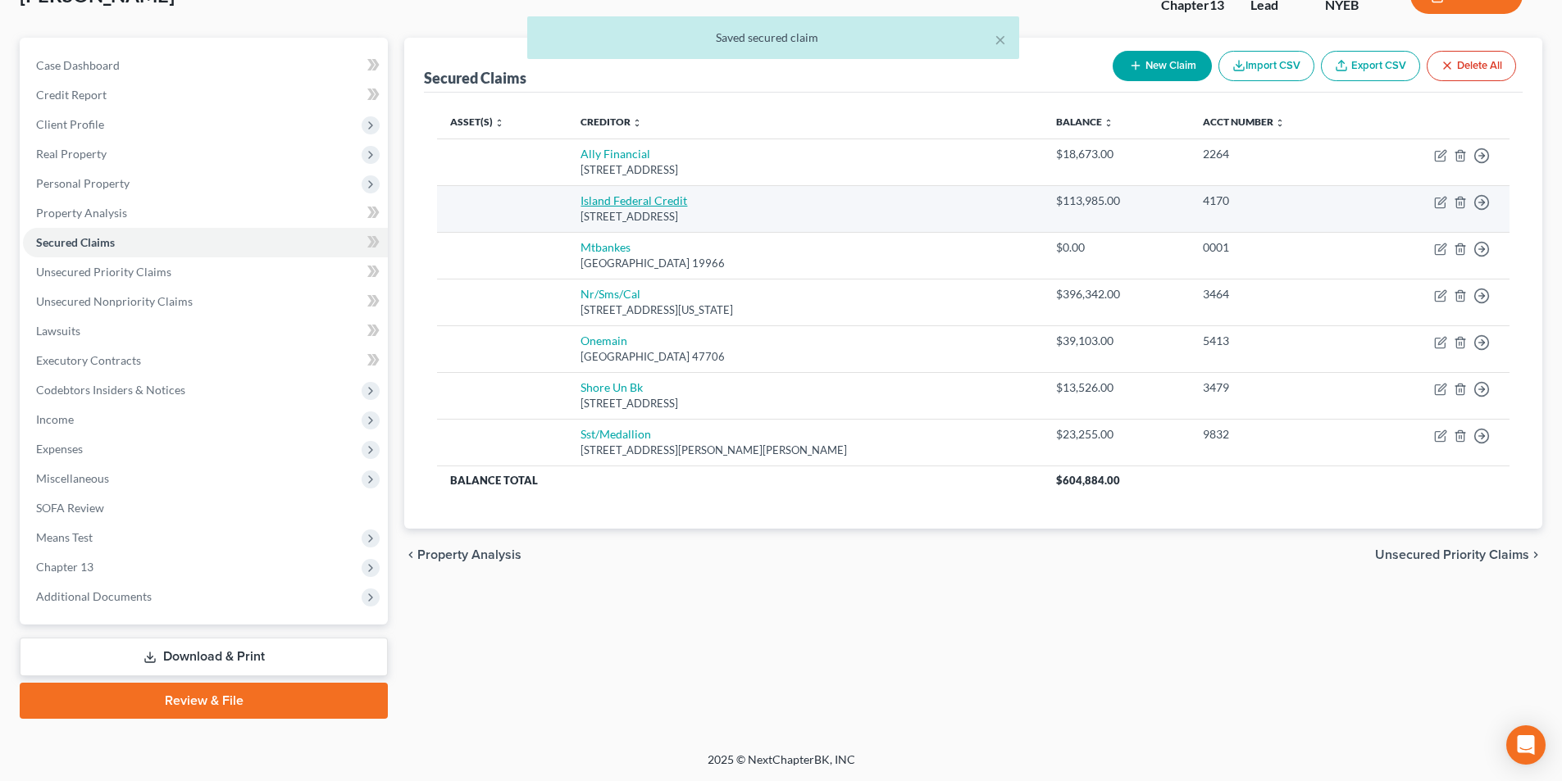
click at [672, 202] on link "Island Federal Credit" at bounding box center [633, 200] width 107 height 14
select select "35"
select select "0"
select select "2"
select select "0"
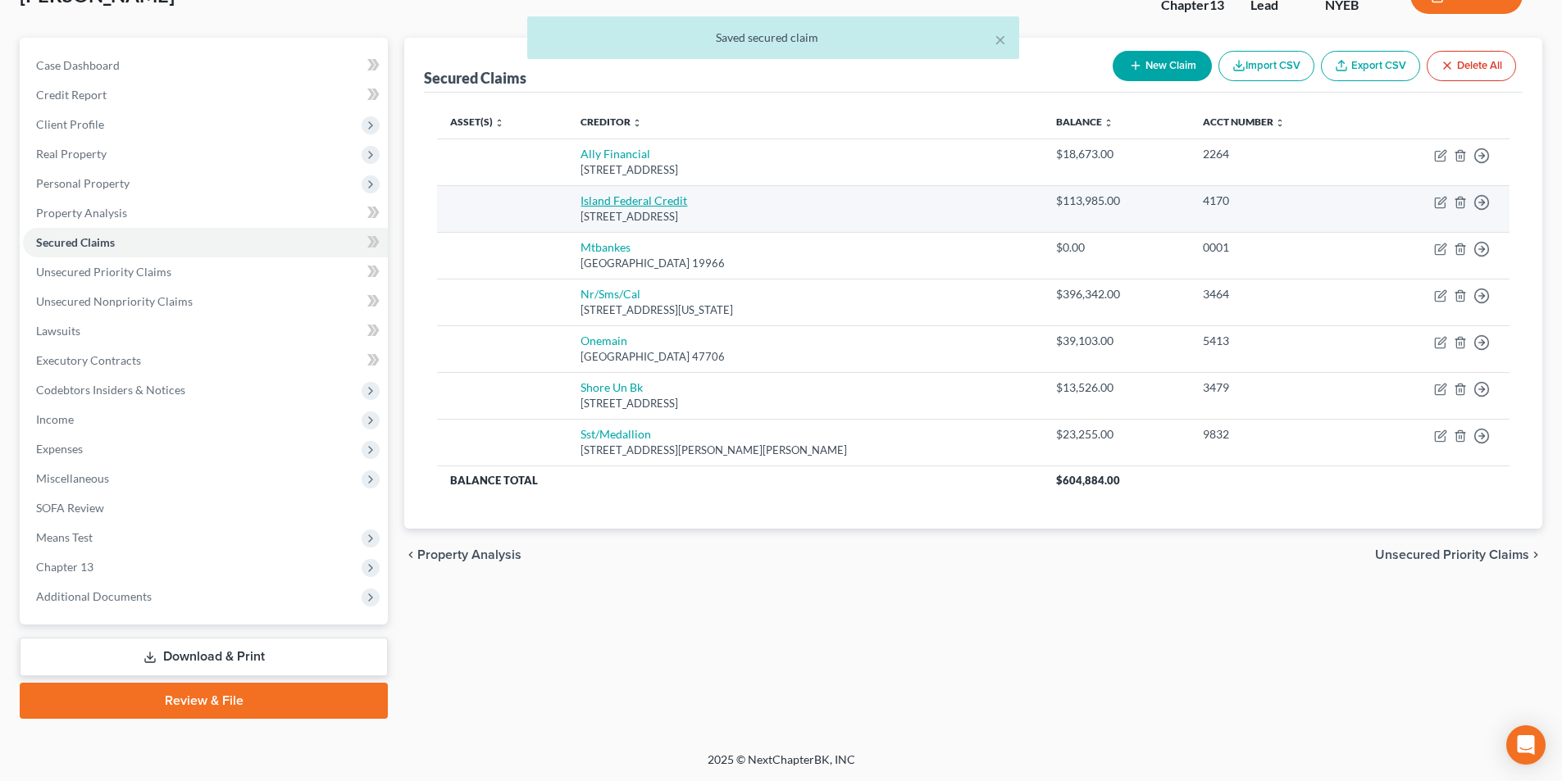
select select "1"
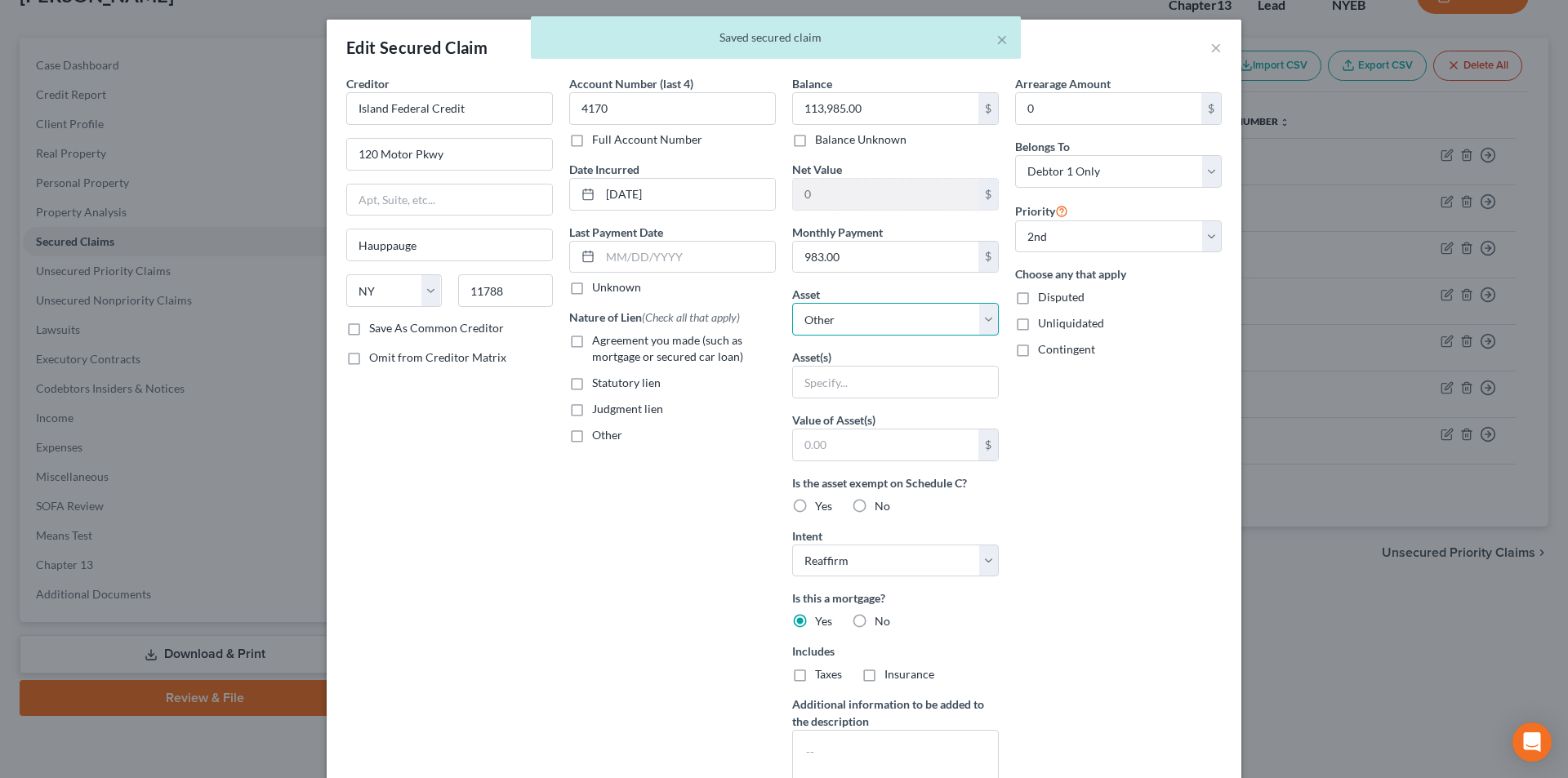
click at [883, 315] on select "Select Other Multiple Assets [STREET_ADDRESS] - $0.0" at bounding box center [895, 319] width 206 height 33
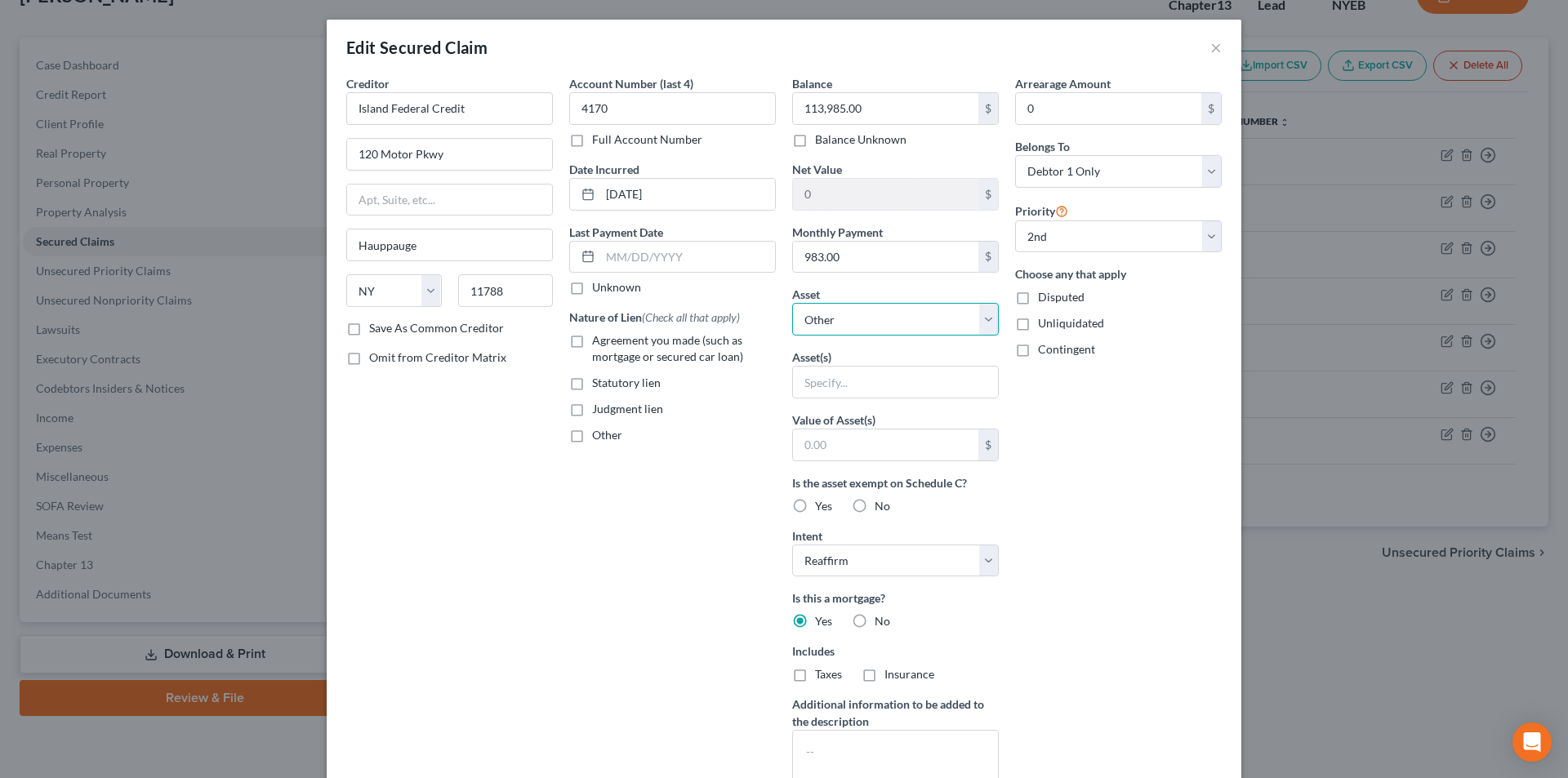
select select "2"
click at [792, 303] on select "Select Other Multiple Assets [STREET_ADDRESS] - $0.0" at bounding box center [895, 319] width 206 height 33
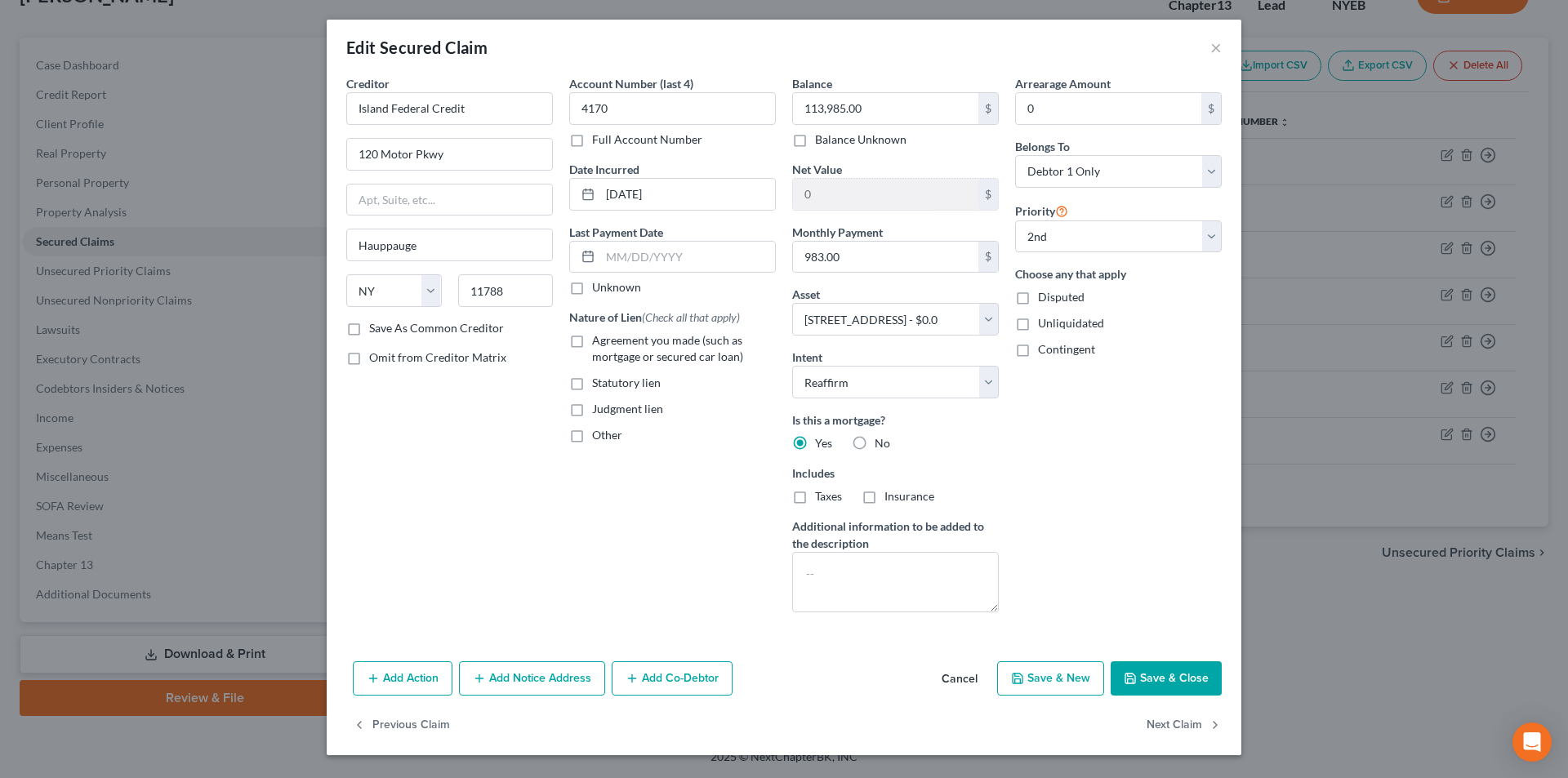
drag, startPoint x: 1165, startPoint y: 672, endPoint x: 1100, endPoint y: 578, distance: 114.3
click at [1166, 672] on button "Save & Close" at bounding box center [1166, 678] width 111 height 34
select select
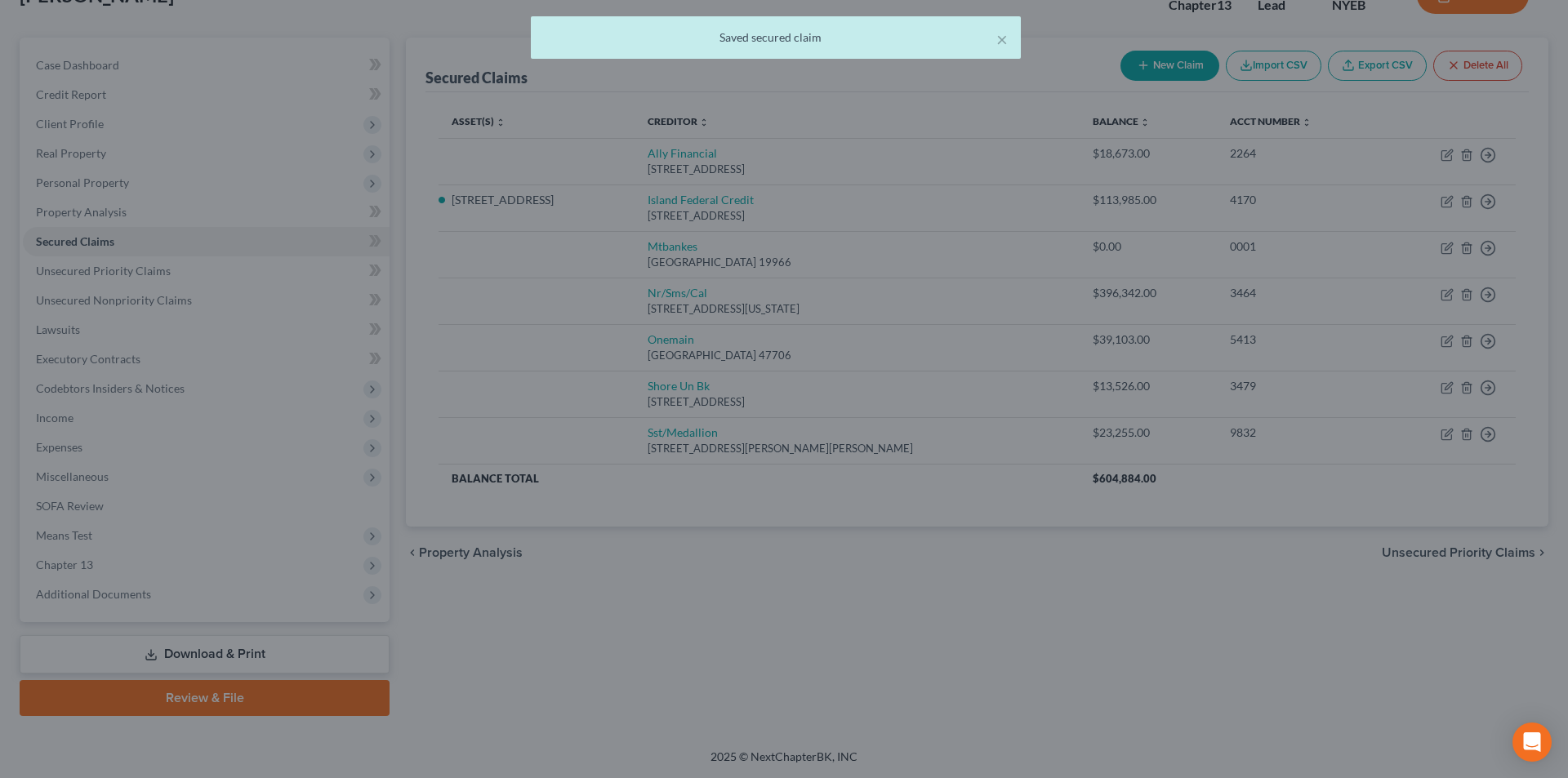
type input "-113,985.00"
select select "2"
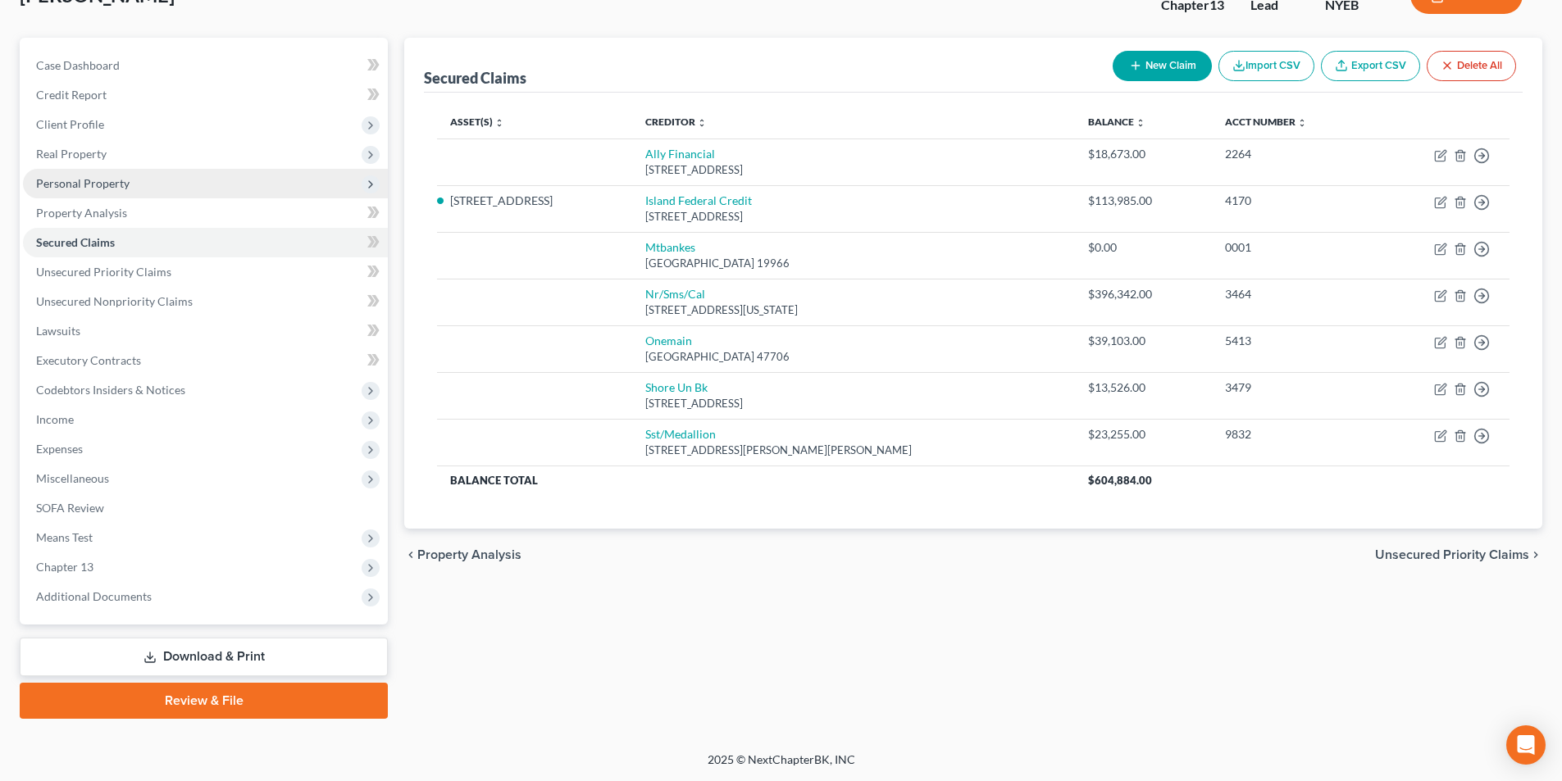
click at [107, 183] on span "Personal Property" at bounding box center [82, 183] width 93 height 14
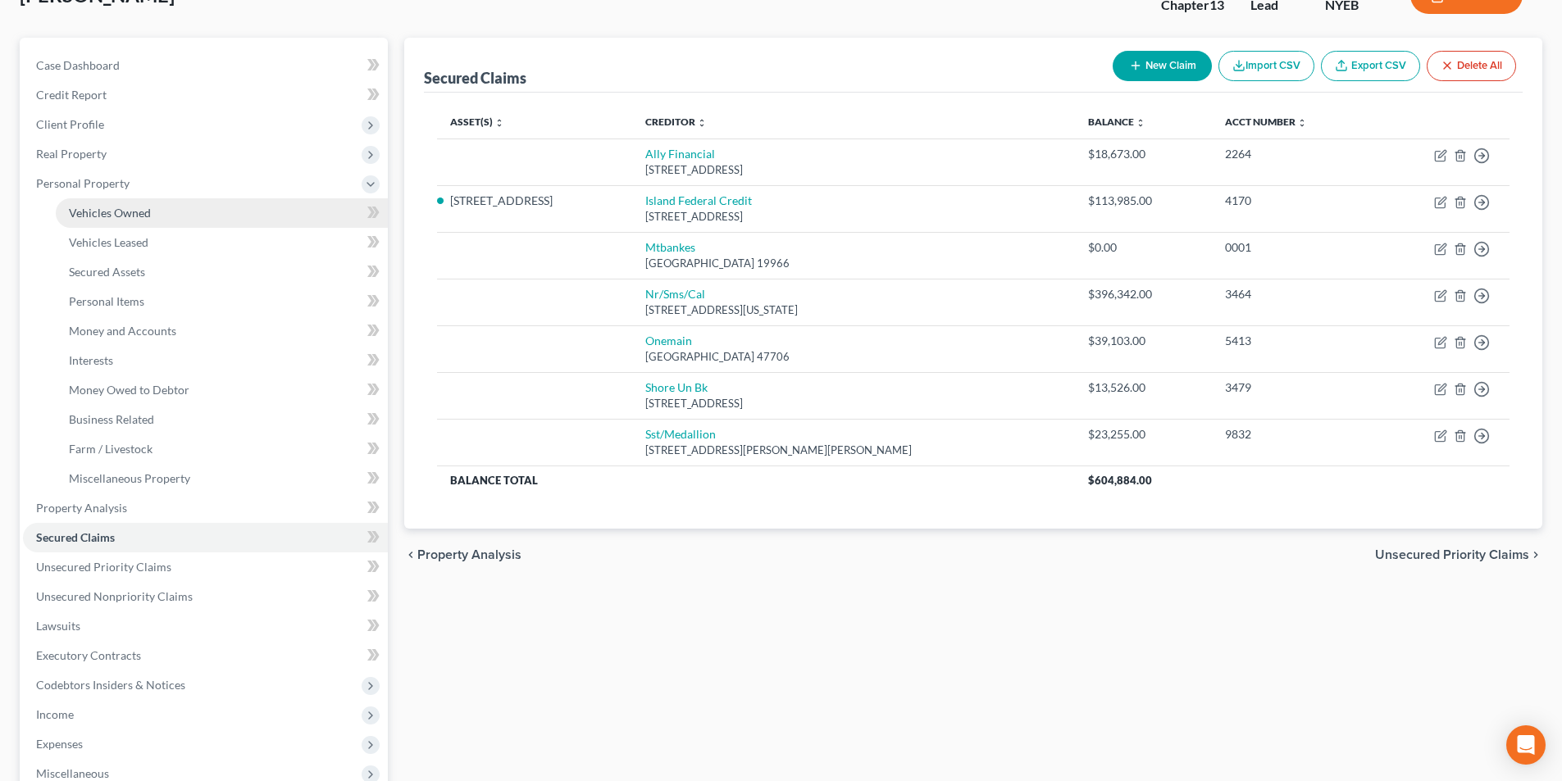
click at [115, 209] on span "Vehicles Owned" at bounding box center [110, 213] width 82 height 14
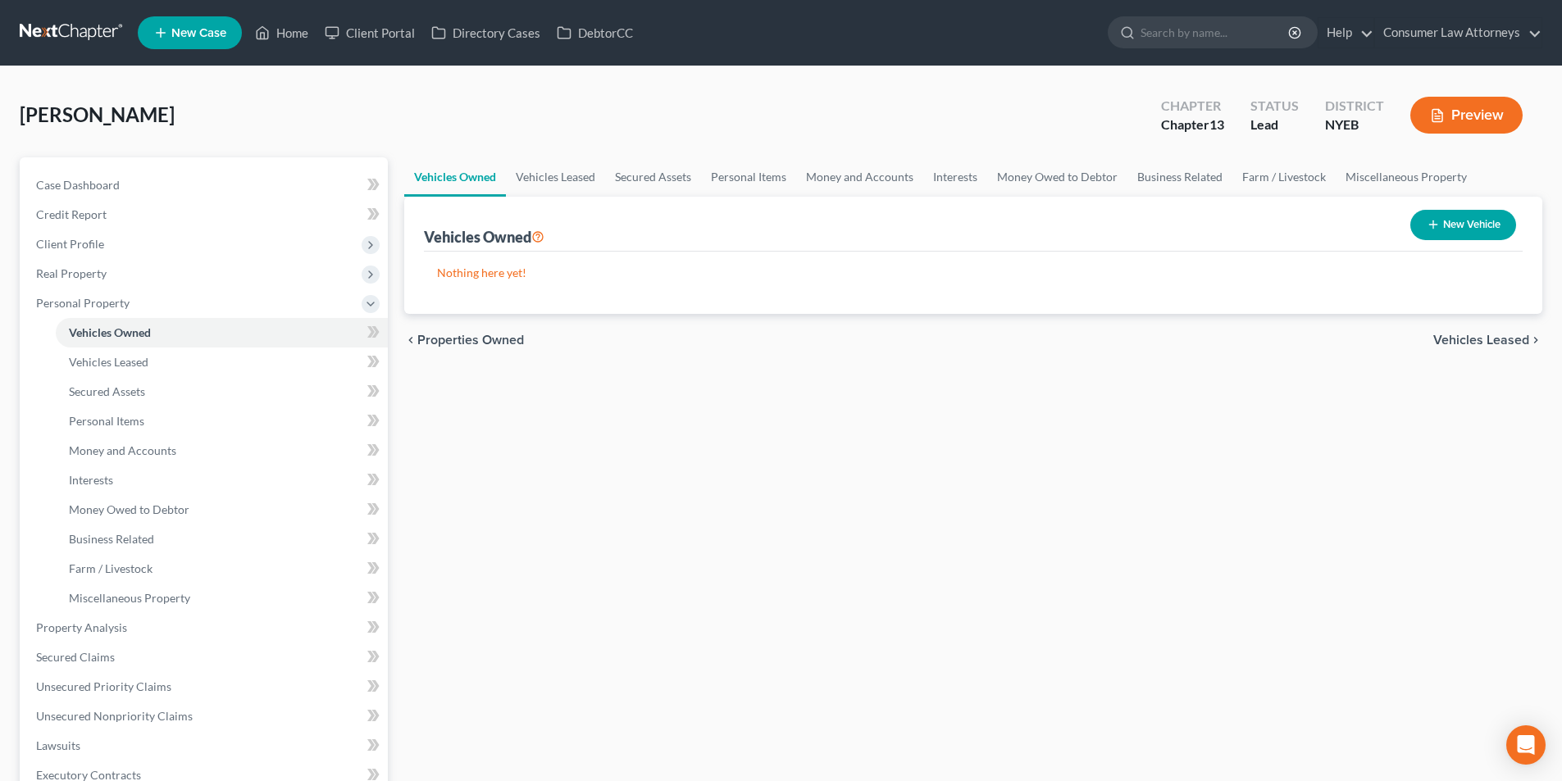
click at [1440, 226] on button "New Vehicle" at bounding box center [1463, 225] width 106 height 30
select select "0"
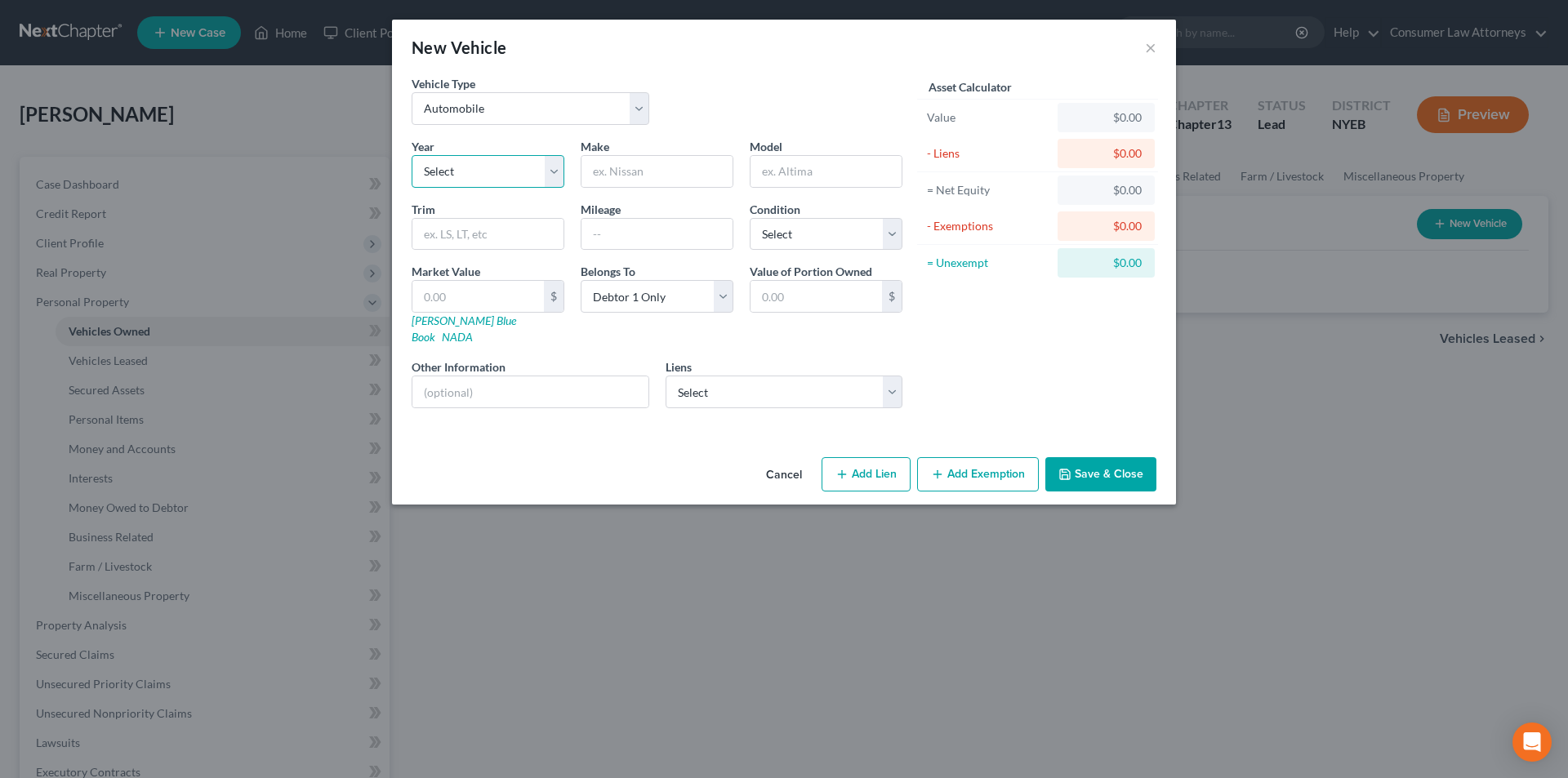
click at [519, 170] on select "Select 2026 2025 2024 2023 2022 2021 2020 2019 2018 2017 2016 2015 2014 2013 20…" at bounding box center [487, 171] width 152 height 33
select select "11"
click at [411, 155] on select "Select 2026 2025 2024 2023 2022 2021 2020 2019 2018 2017 2016 2015 2014 2013 20…" at bounding box center [487, 171] width 152 height 33
click at [650, 168] on input "text" at bounding box center [657, 171] width 151 height 31
type input "Audi"
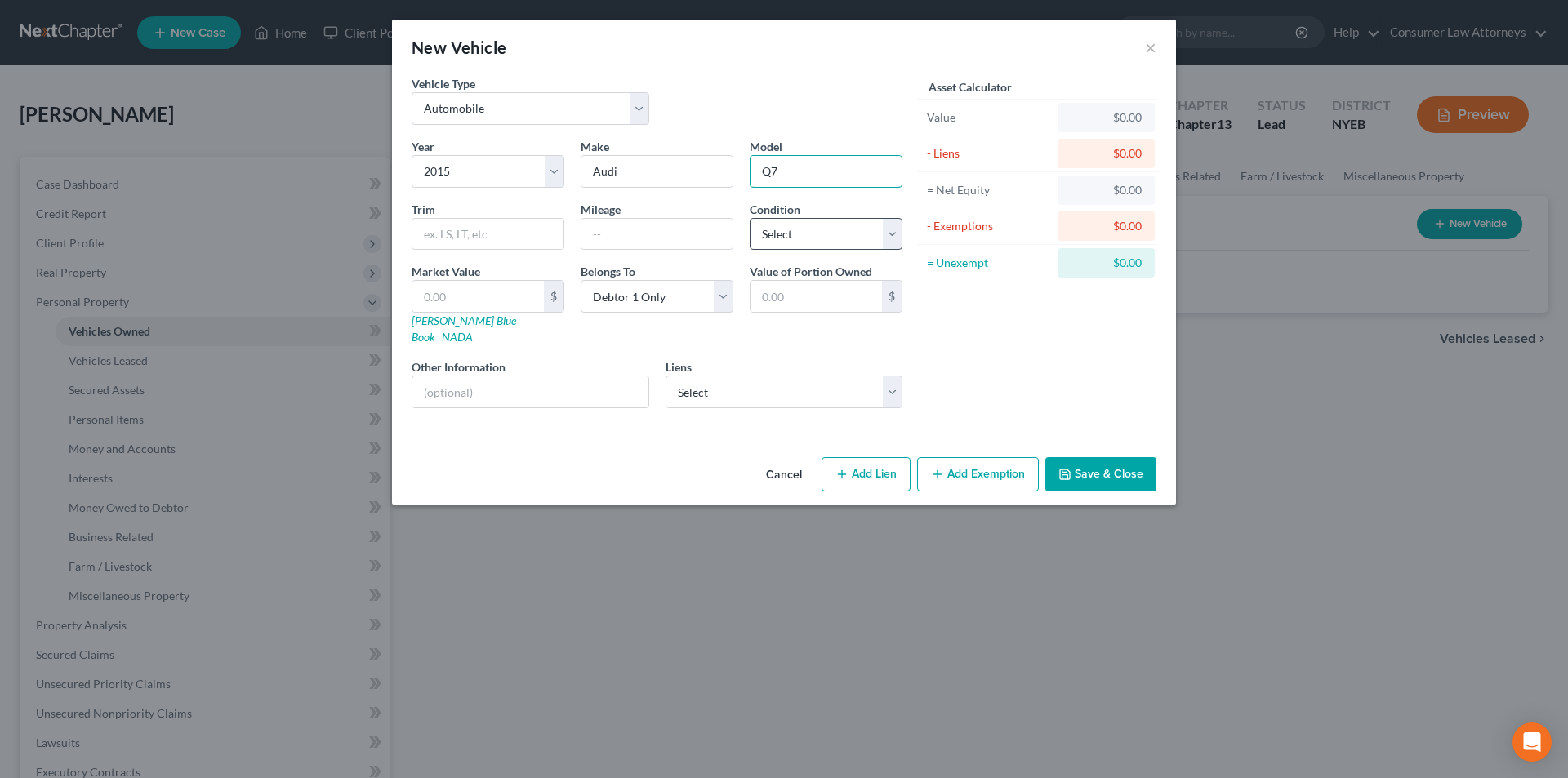
type input "Q7"
click at [786, 238] on select "Select Excellent Very Good Good Fair Poor" at bounding box center [826, 234] width 152 height 33
select select "4"
click at [750, 218] on select "Select Excellent Very Good Good Fair Poor" at bounding box center [826, 234] width 152 height 33
click at [787, 378] on select "Select Nr/Sms/Cal - $396,342.00 Onemain - $39,103.00 Sst/Medallion - $23,255.00…" at bounding box center [784, 391] width 238 height 33
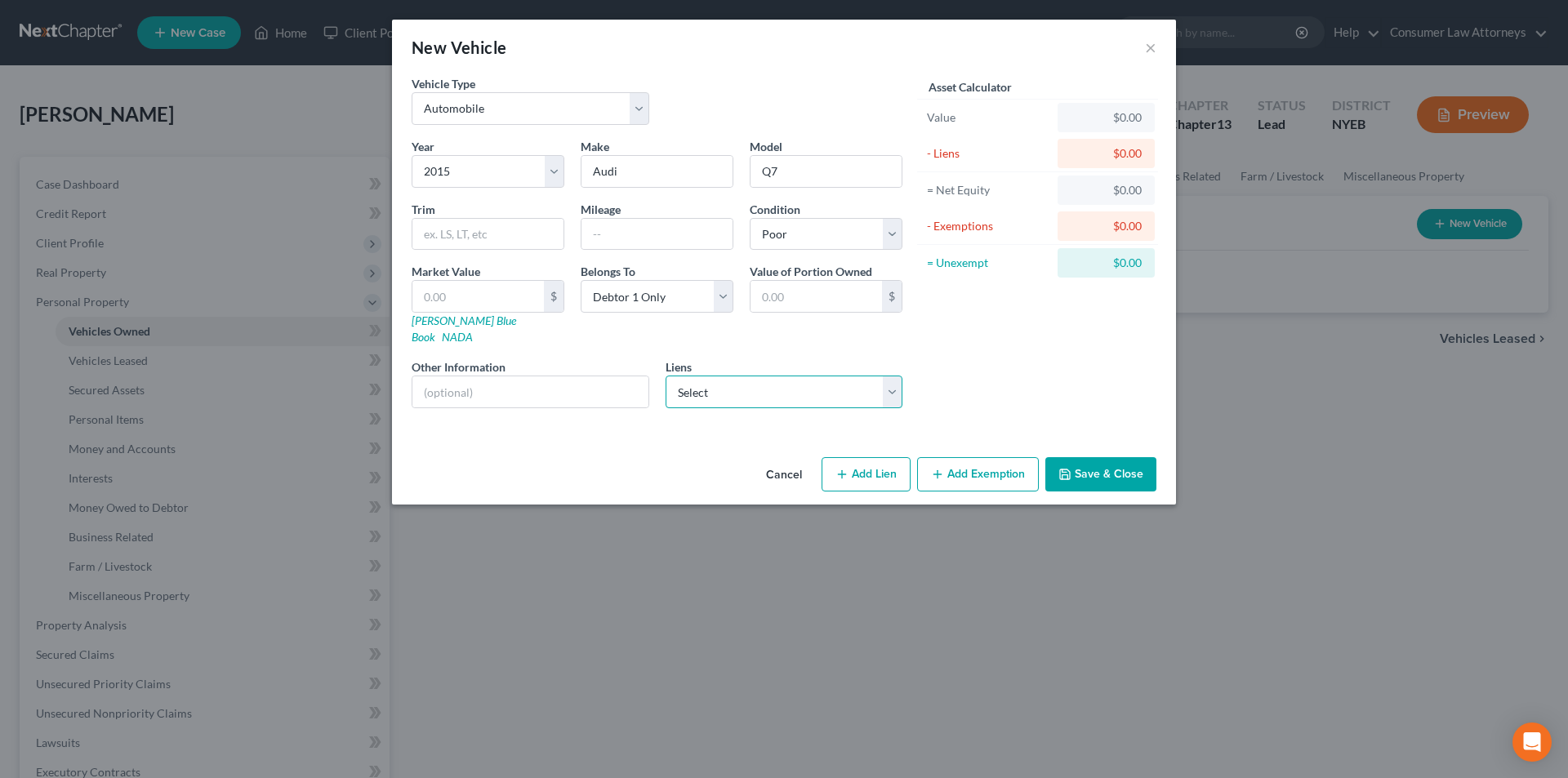
select select "3"
click at [665, 376] on select "Select Nr/Sms/Cal - $396,342.00 Onemain - $39,103.00 Sst/Medallion - $23,255.00…" at bounding box center [784, 391] width 238 height 33
select select
select select "23"
select select "0"
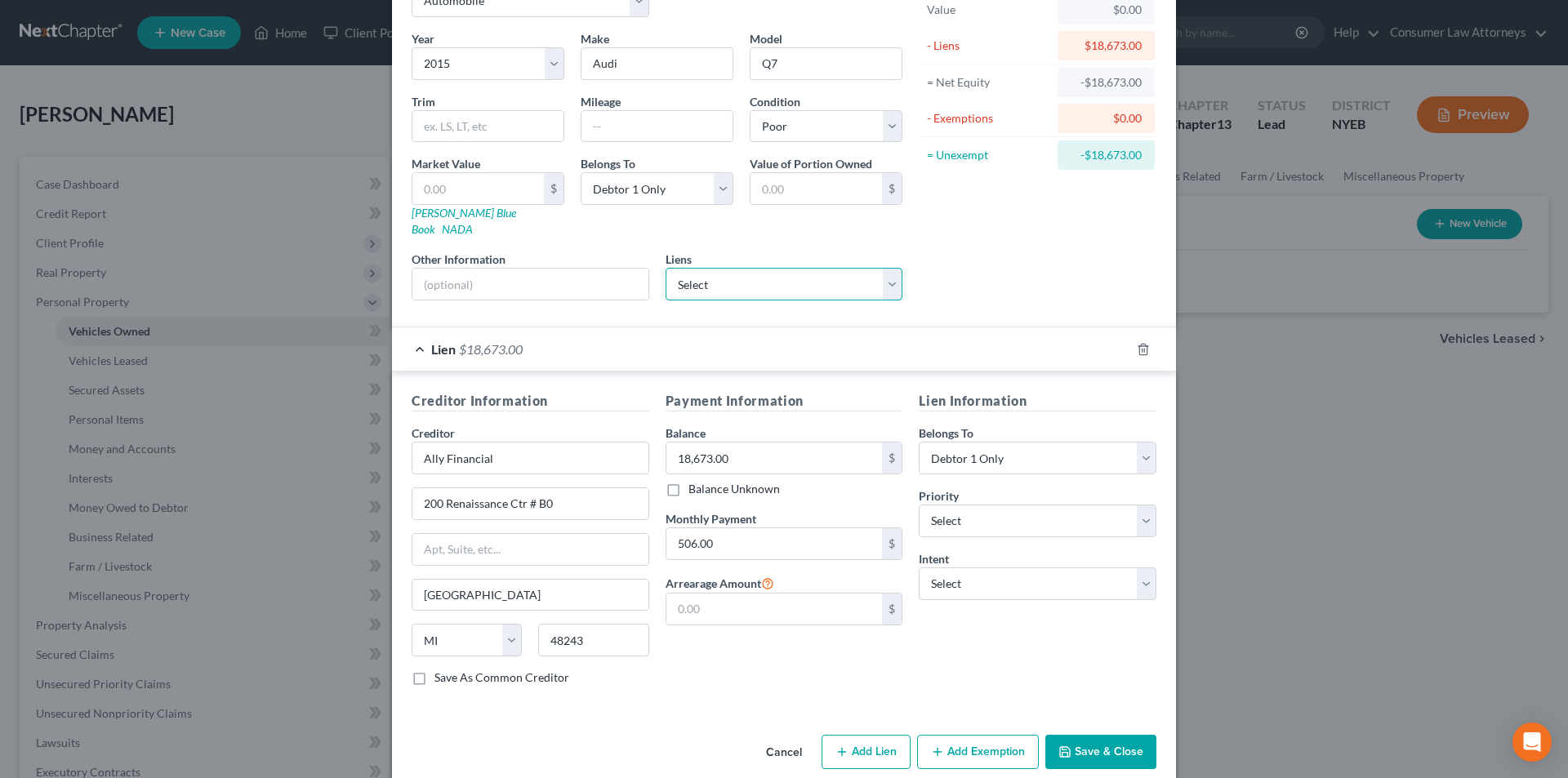
scroll to position [116, 0]
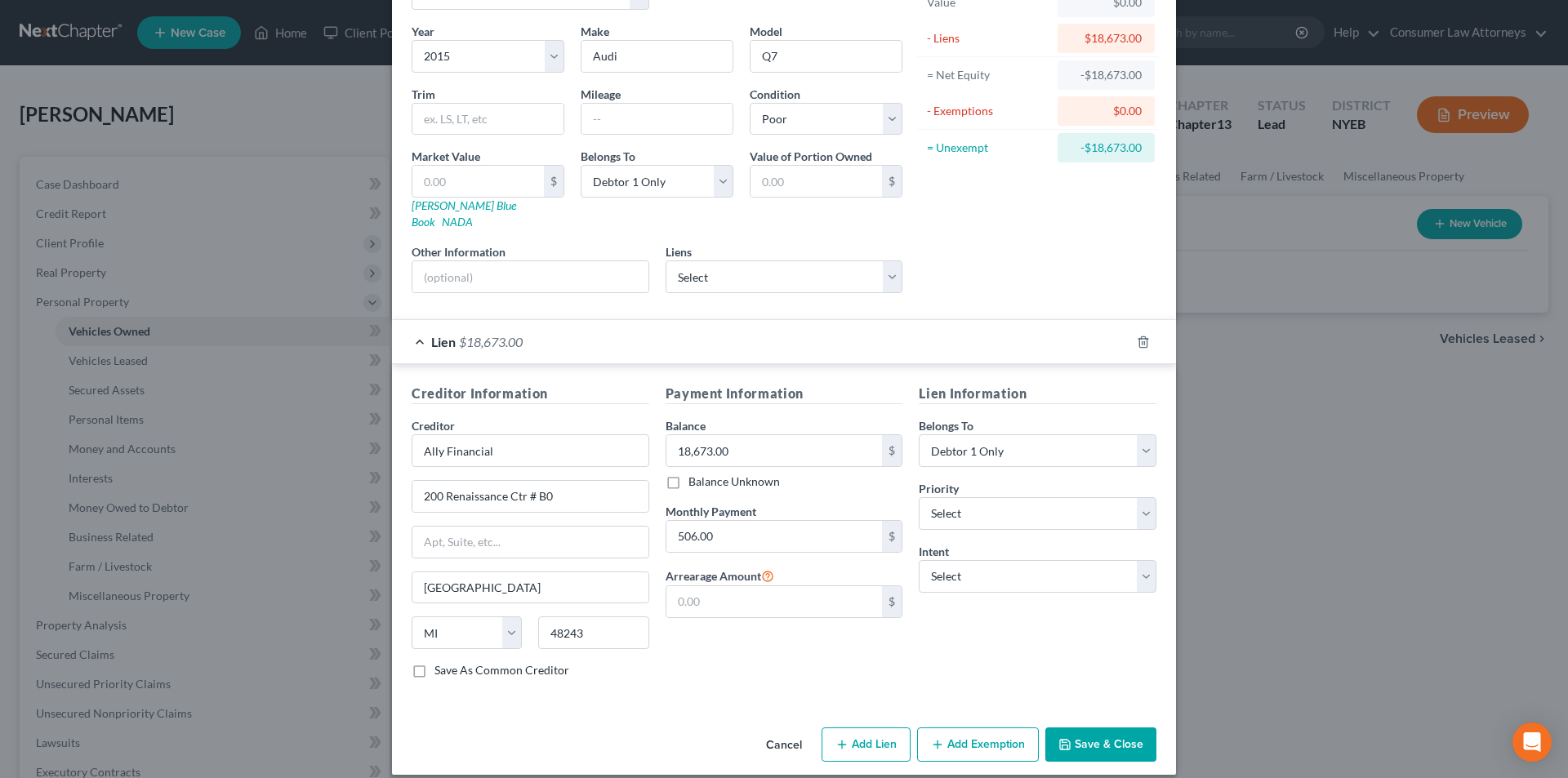
click at [1095, 727] on button "Save & Close" at bounding box center [1100, 744] width 111 height 34
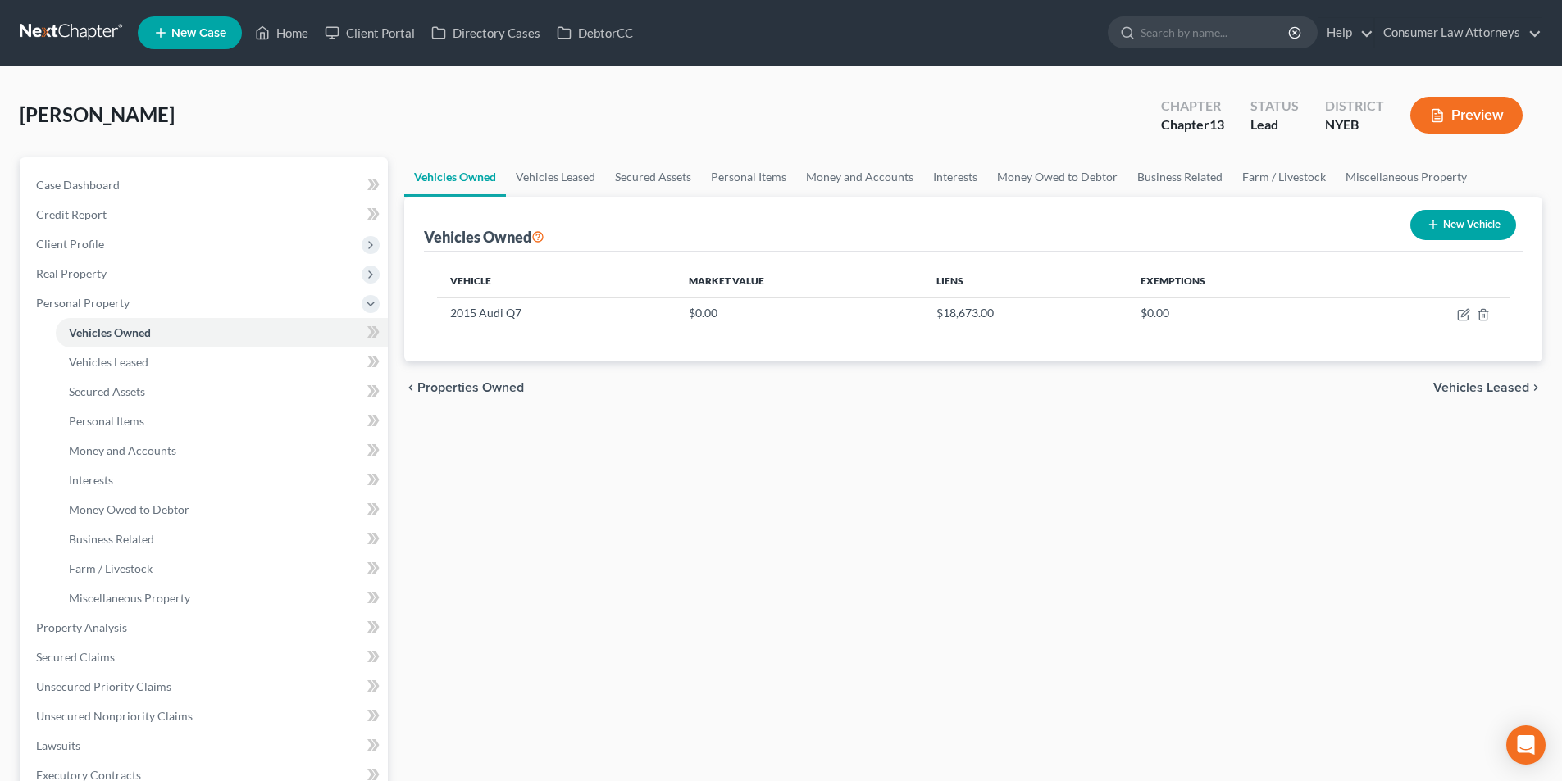
click at [1467, 223] on button "New Vehicle" at bounding box center [1463, 225] width 106 height 30
select select "0"
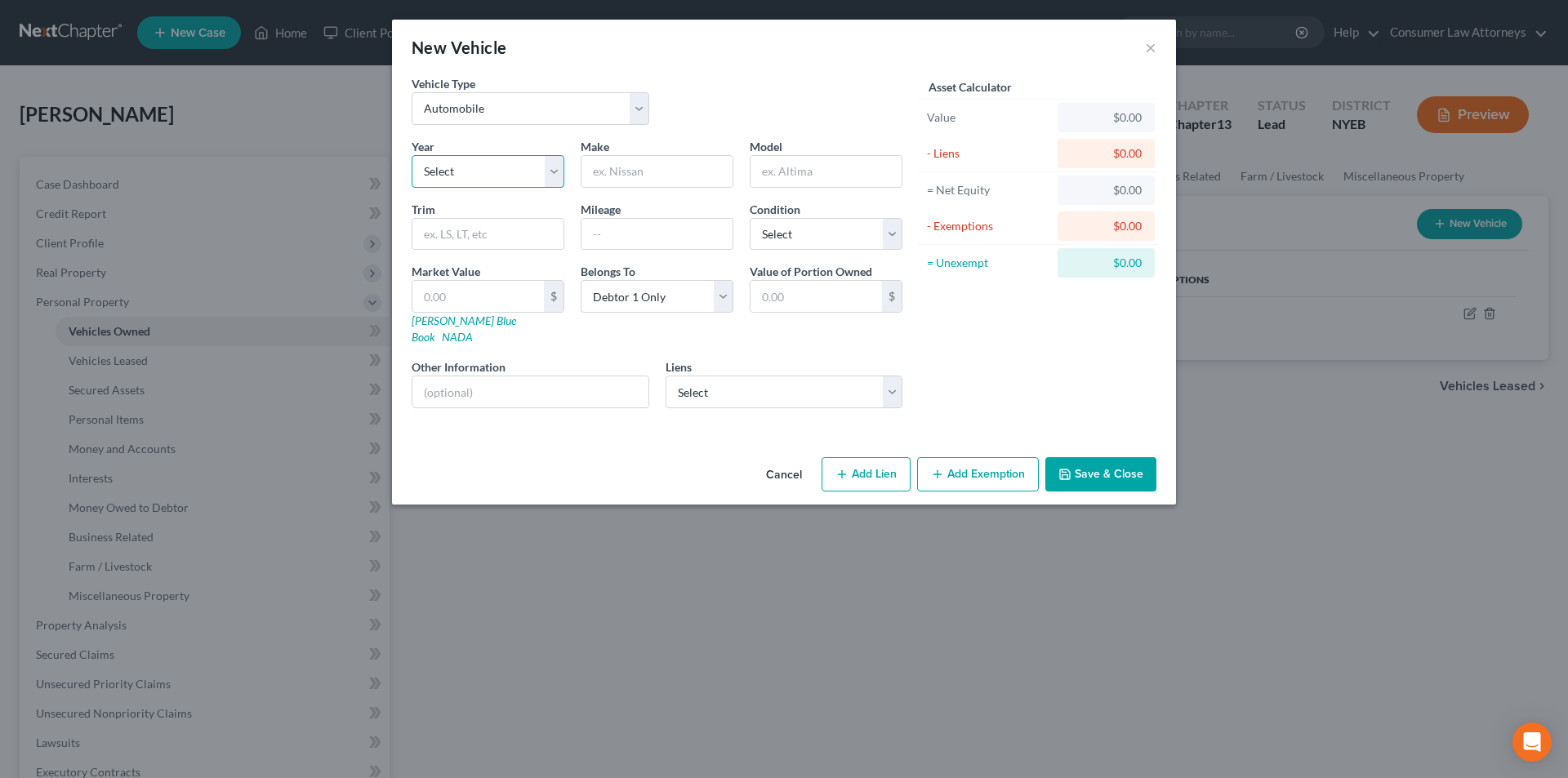
click at [503, 172] on select "Select 2026 2025 2024 2023 2022 2021 2020 2019 2018 2017 2016 2015 2014 2013 20…" at bounding box center [487, 171] width 152 height 33
select select "11"
click at [411, 155] on select "Select 2026 2025 2024 2023 2022 2021 2020 2019 2018 2017 2016 2015 2014 2013 20…" at bounding box center [487, 171] width 152 height 33
click at [676, 172] on input "text" at bounding box center [657, 171] width 151 height 31
type input "Infinity"
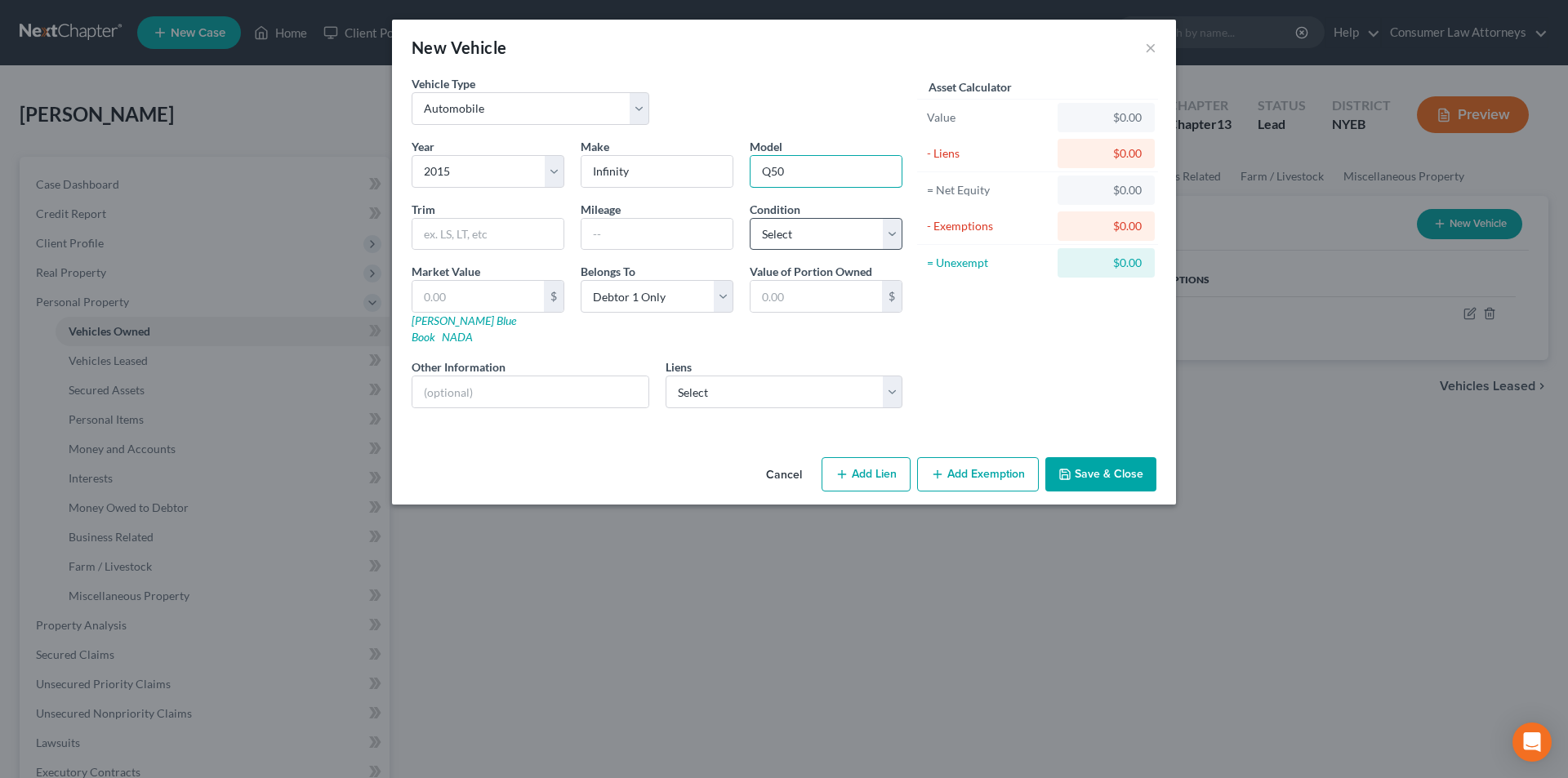
type input "Q50"
drag, startPoint x: 796, startPoint y: 237, endPoint x: 796, endPoint y: 249, distance: 12.0
click at [796, 237] on select "Select Excellent Very Good Good Fair Poor" at bounding box center [826, 234] width 152 height 33
select select "4"
click at [750, 218] on select "Select Excellent Very Good Good Fair Poor" at bounding box center [826, 234] width 152 height 33
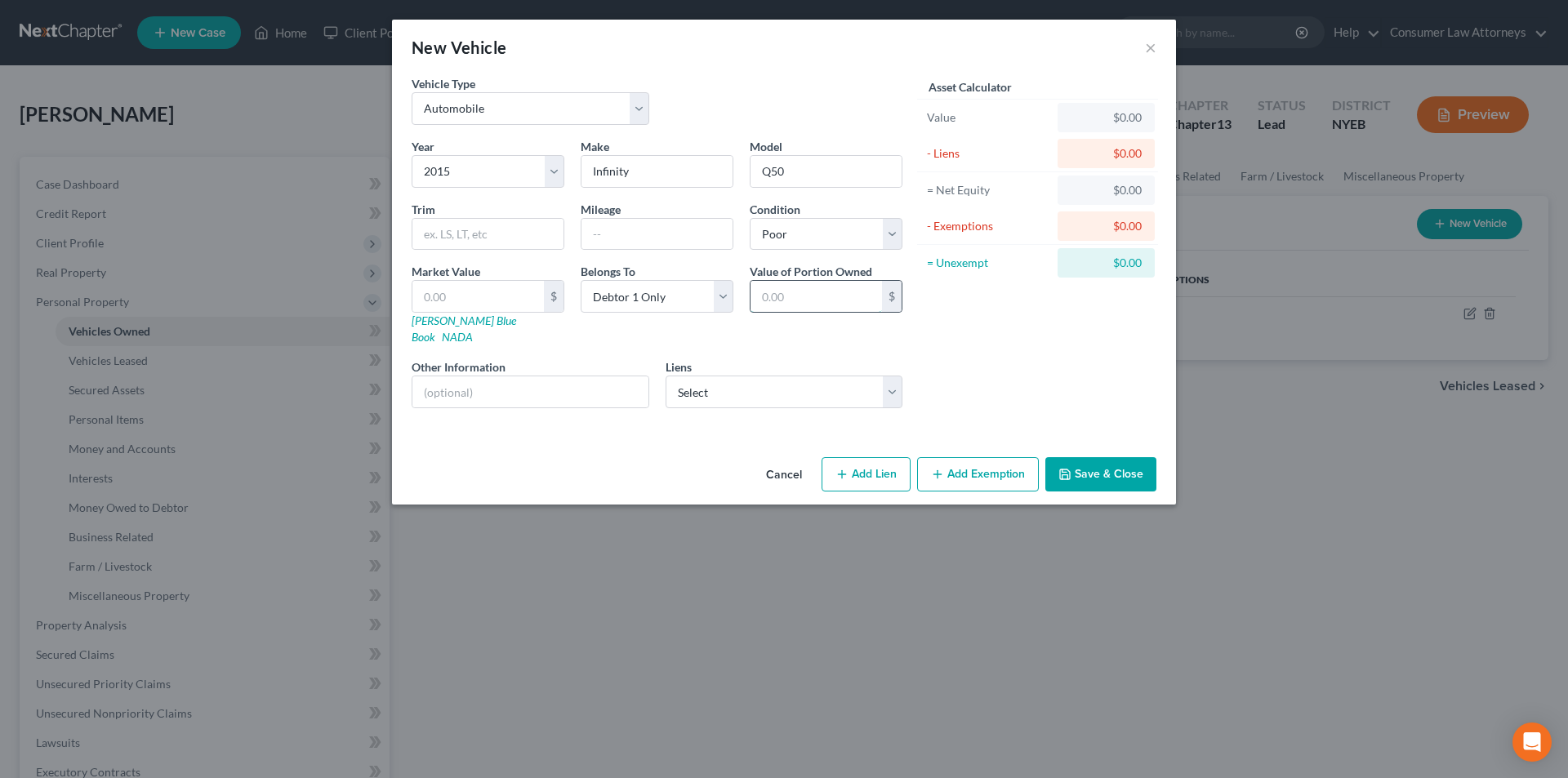
click at [809, 295] on input "text" at bounding box center [816, 296] width 131 height 31
click at [760, 359] on div "Liens Select Nr/Sms/Cal - $396,342.00 Onemain - $39,103.00 Sst/Medallion - $23,…" at bounding box center [784, 384] width 238 height 50
click at [764, 376] on select "Select Nr/Sms/Cal - $396,342.00 Onemain - $39,103.00 Sst/Medallion - $23,255.00…" at bounding box center [784, 391] width 238 height 33
select select "1"
click at [665, 376] on select "Select Nr/Sms/Cal - $396,342.00 Onemain - $39,103.00 Sst/Medallion - $23,255.00…" at bounding box center [784, 391] width 238 height 33
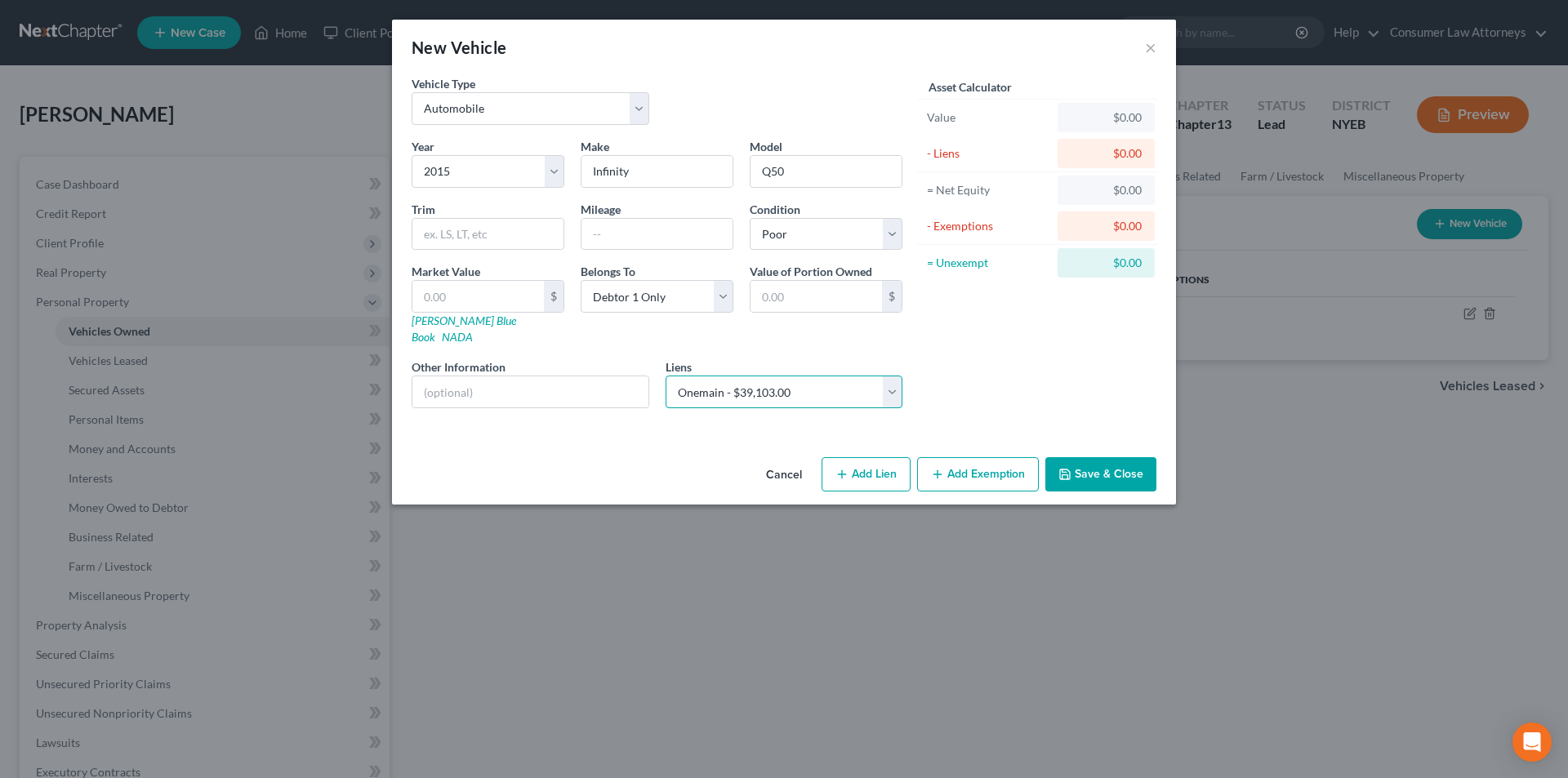
select select
select select "15"
select select "0"
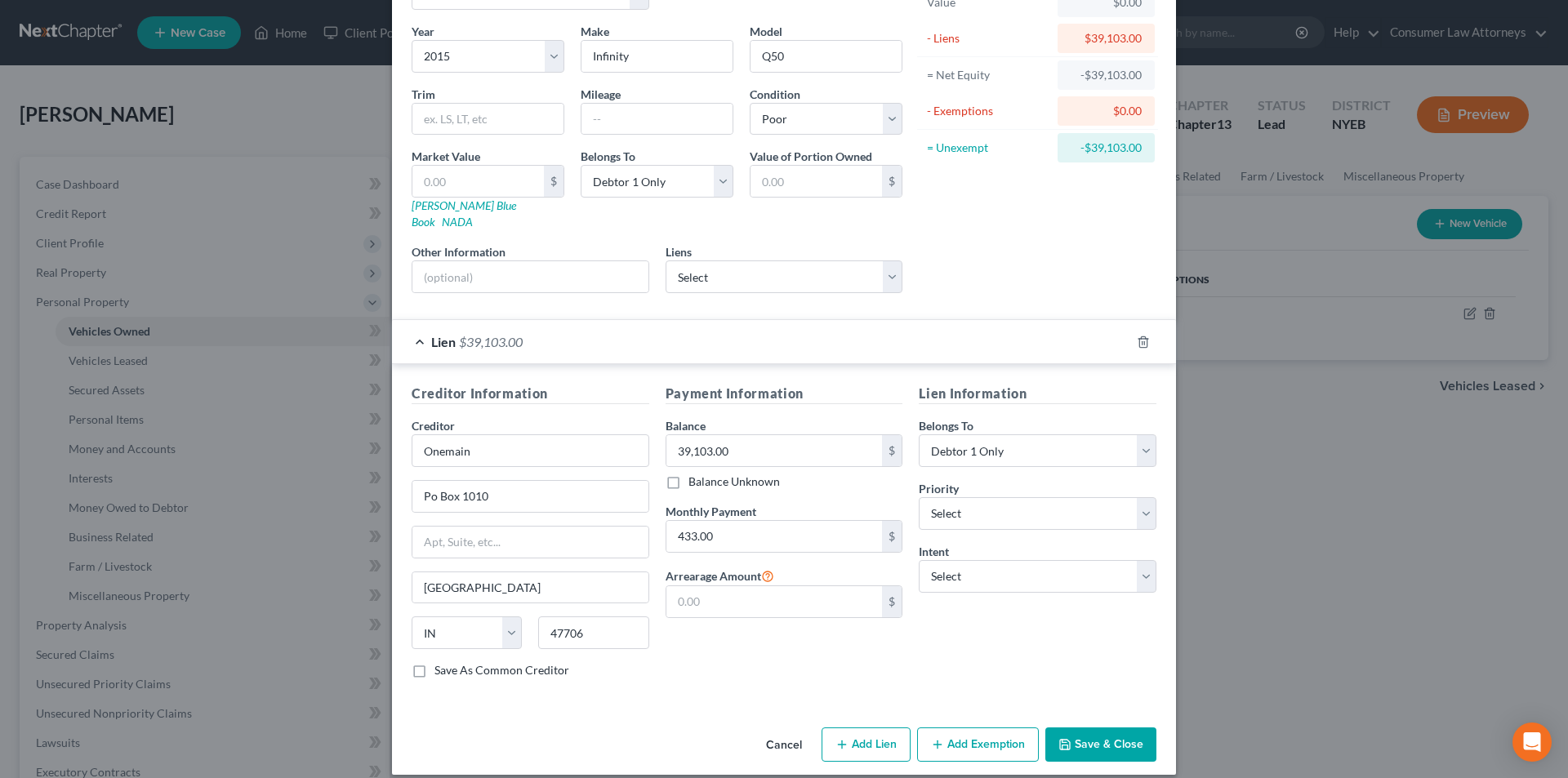
click at [1098, 727] on button "Save & Close" at bounding box center [1100, 744] width 111 height 34
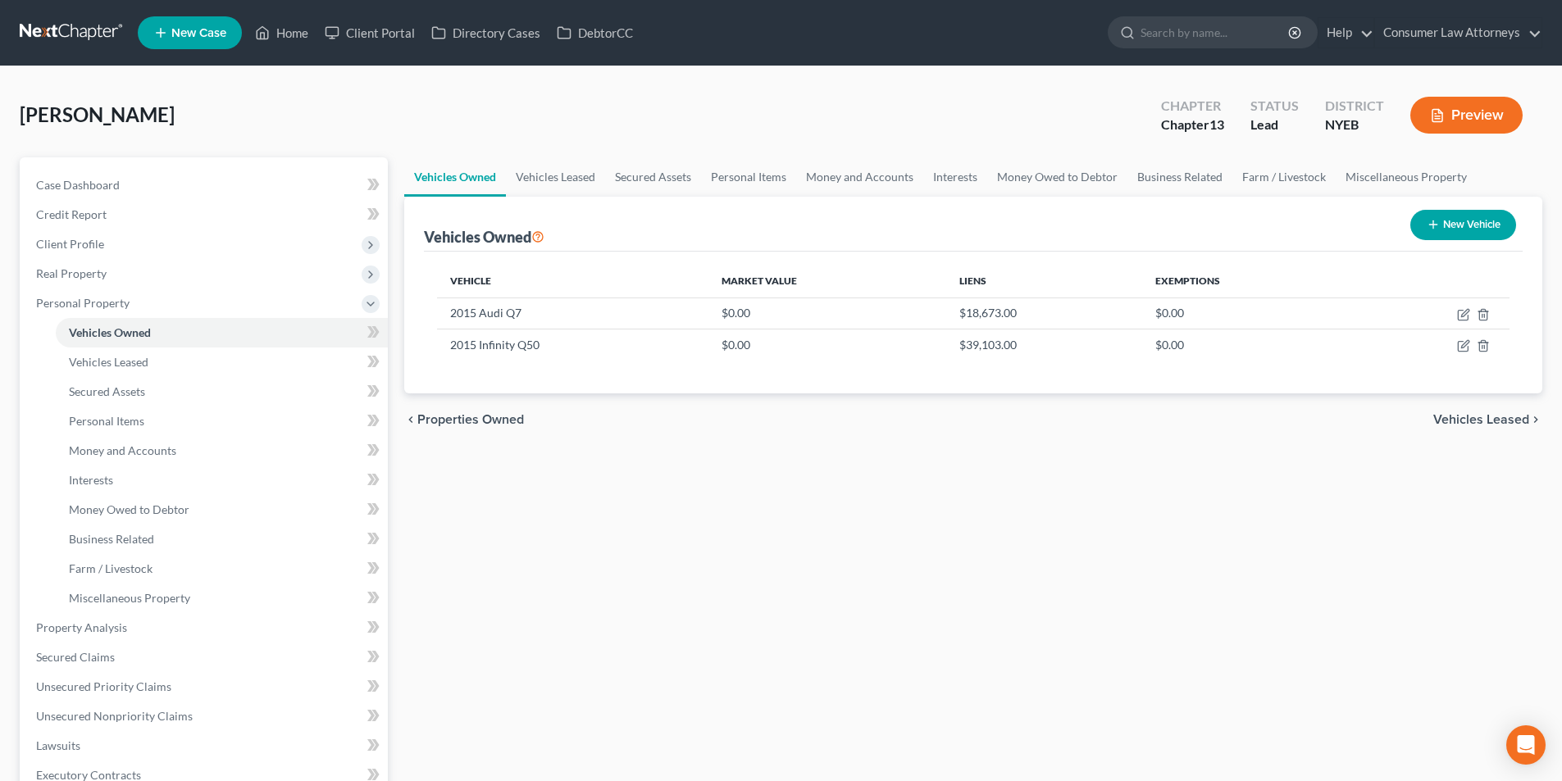
click at [1440, 224] on button "New Vehicle" at bounding box center [1463, 225] width 106 height 30
select select "0"
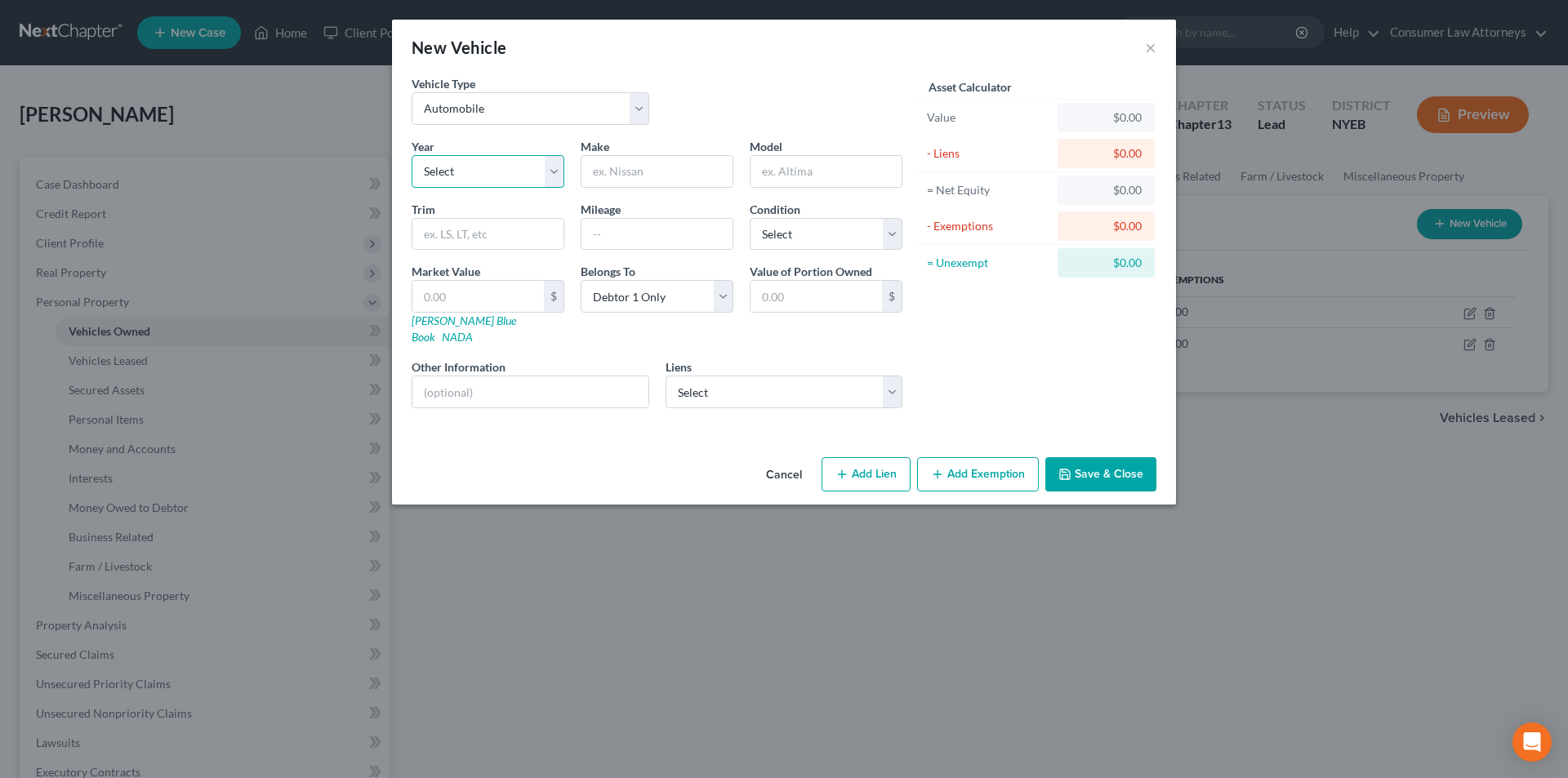
click at [478, 173] on select "Select 2026 2025 2024 2023 2022 2021 2020 2019 2018 2017 2016 2015 2014 2013 20…" at bounding box center [487, 171] width 152 height 33
select select "48"
click at [411, 155] on select "Select 2026 2025 2024 2023 2022 2021 2020 2019 2018 2017 2016 2015 2014 2013 20…" at bounding box center [487, 171] width 152 height 33
click at [644, 168] on input "text" at bounding box center [657, 171] width 151 height 31
type input "Cadillac"
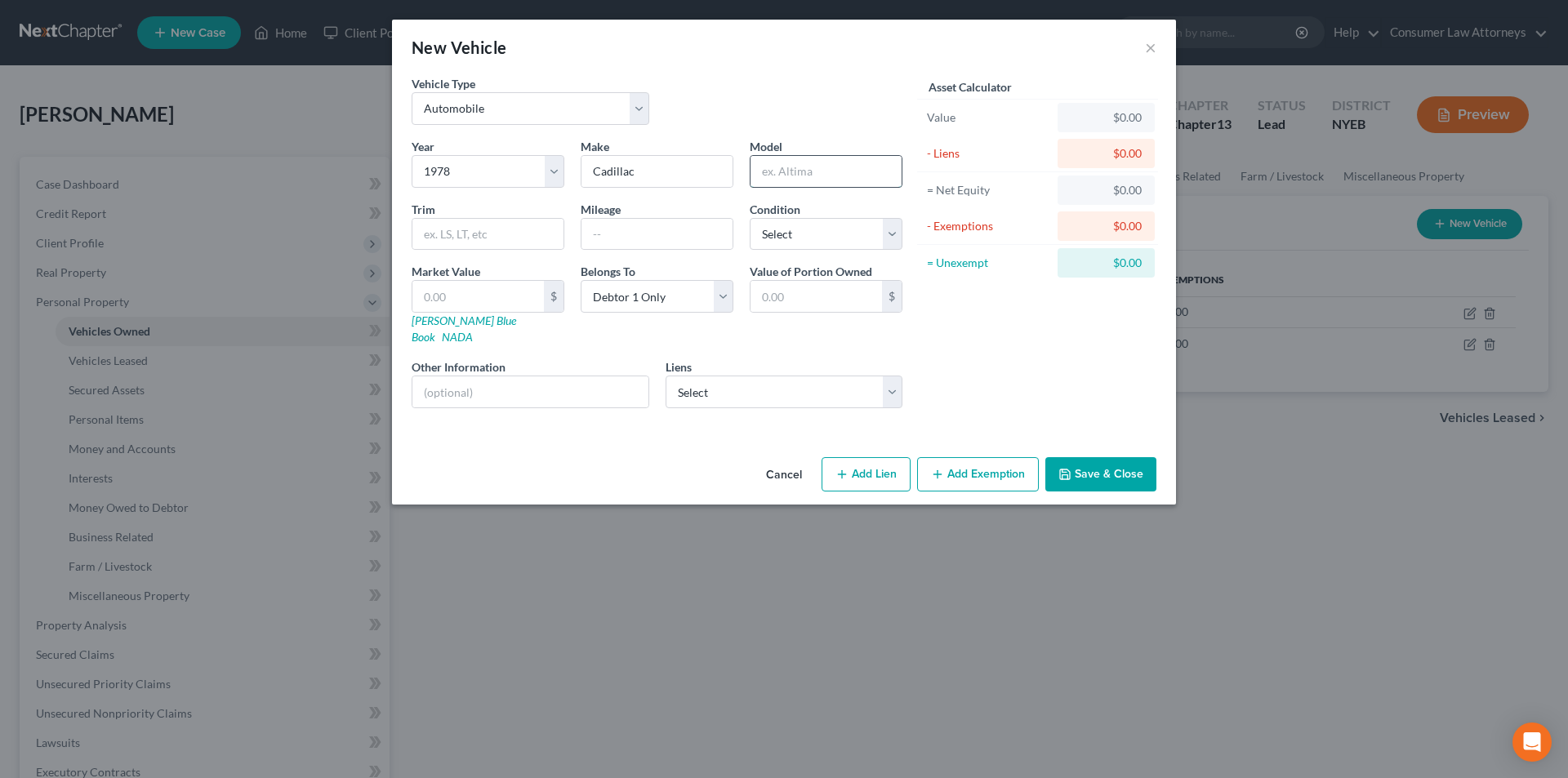
click at [787, 173] on input "text" at bounding box center [826, 171] width 151 height 31
type input "Eldorado"
click at [758, 376] on select "Select Nr/Sms/Cal - $396,342.00 Sst/Medallion - $23,255.00 Shore Un Bk - $13,52…" at bounding box center [784, 391] width 238 height 33
select select "1"
click at [665, 376] on select "Select Nr/Sms/Cal - $396,342.00 Sst/Medallion - $23,255.00 Shore Un Bk - $13,52…" at bounding box center [784, 391] width 238 height 33
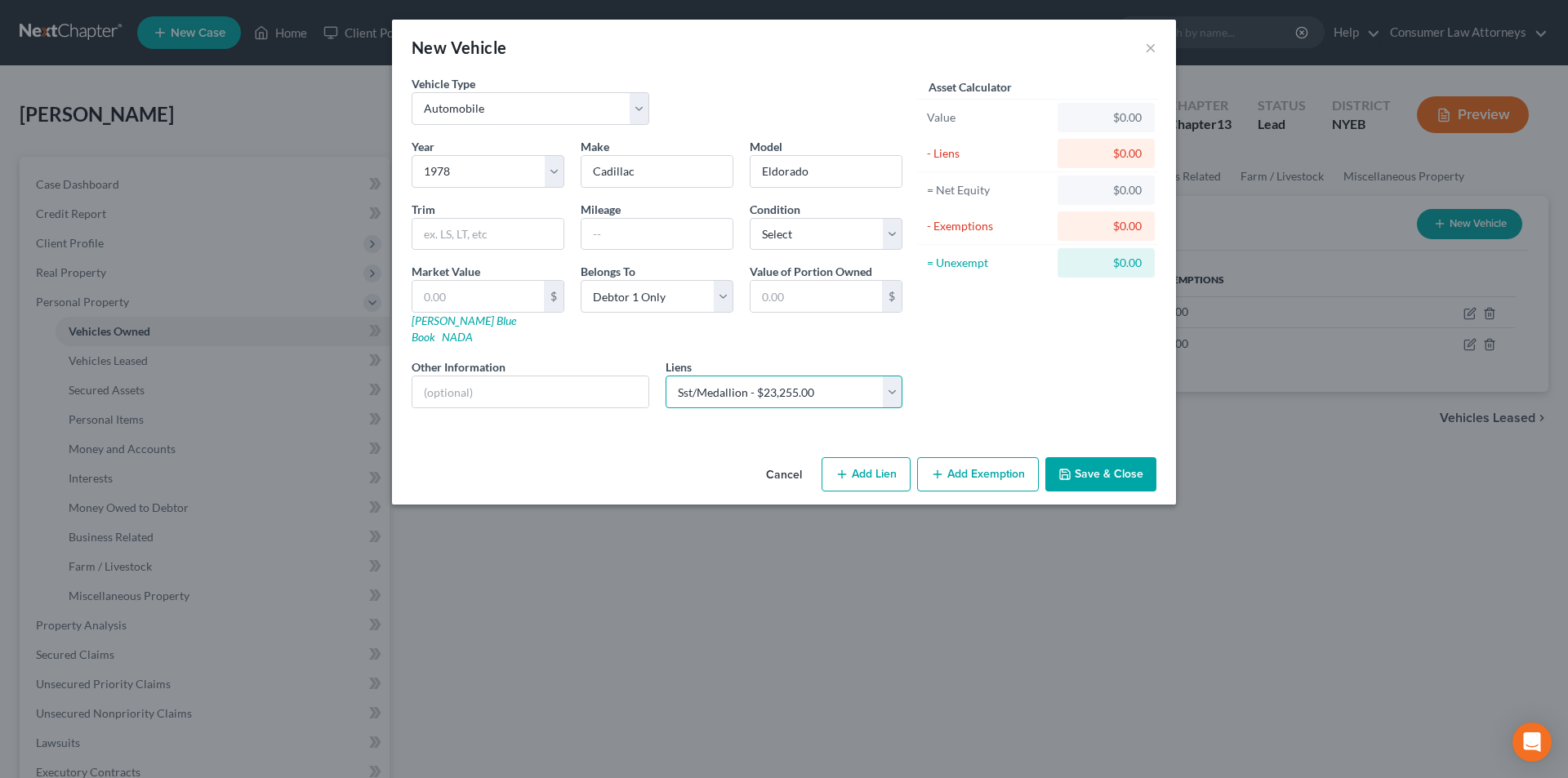
select select
select select "26"
select select "0"
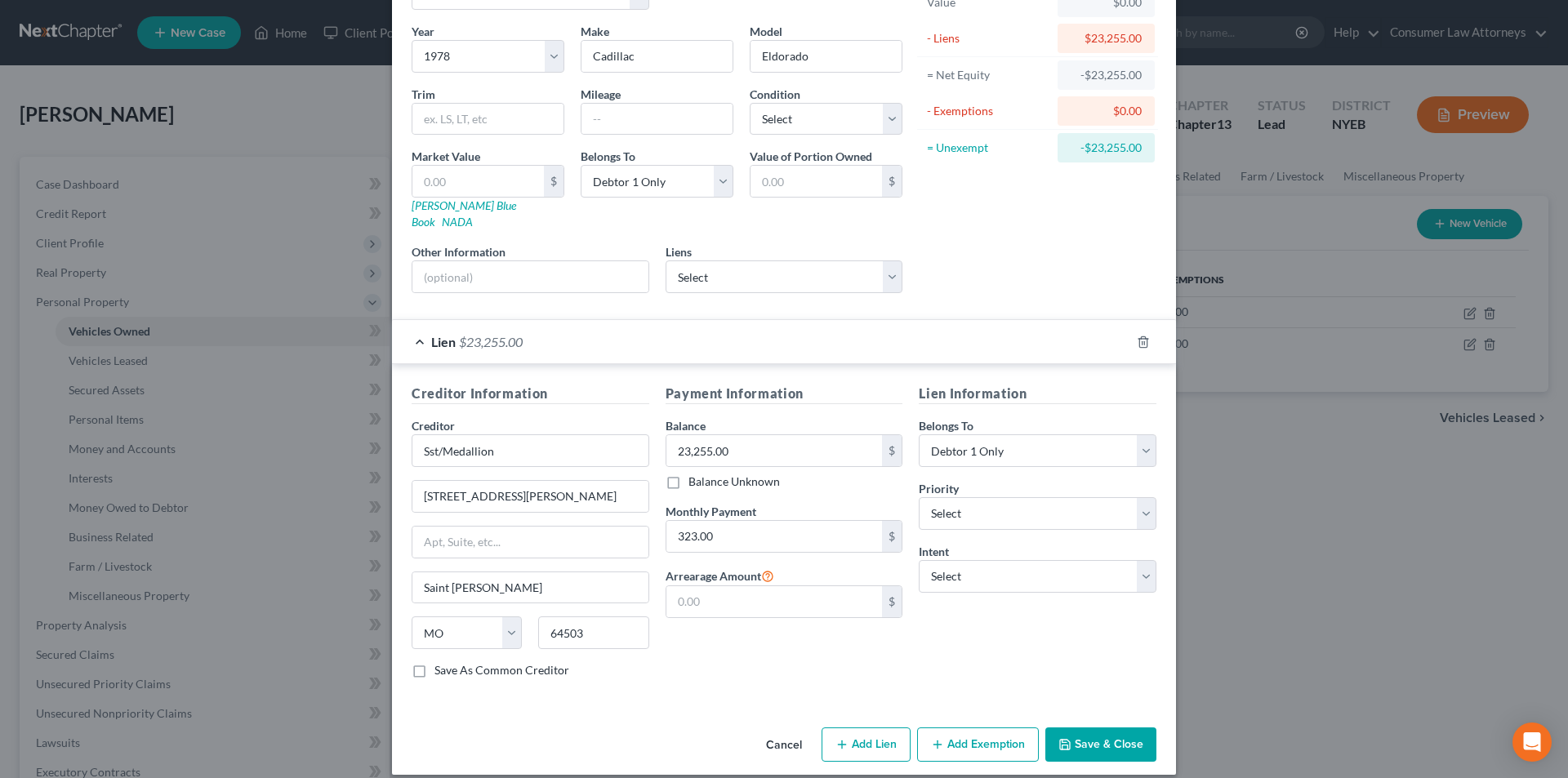
click at [1099, 727] on button "Save & Close" at bounding box center [1100, 744] width 111 height 34
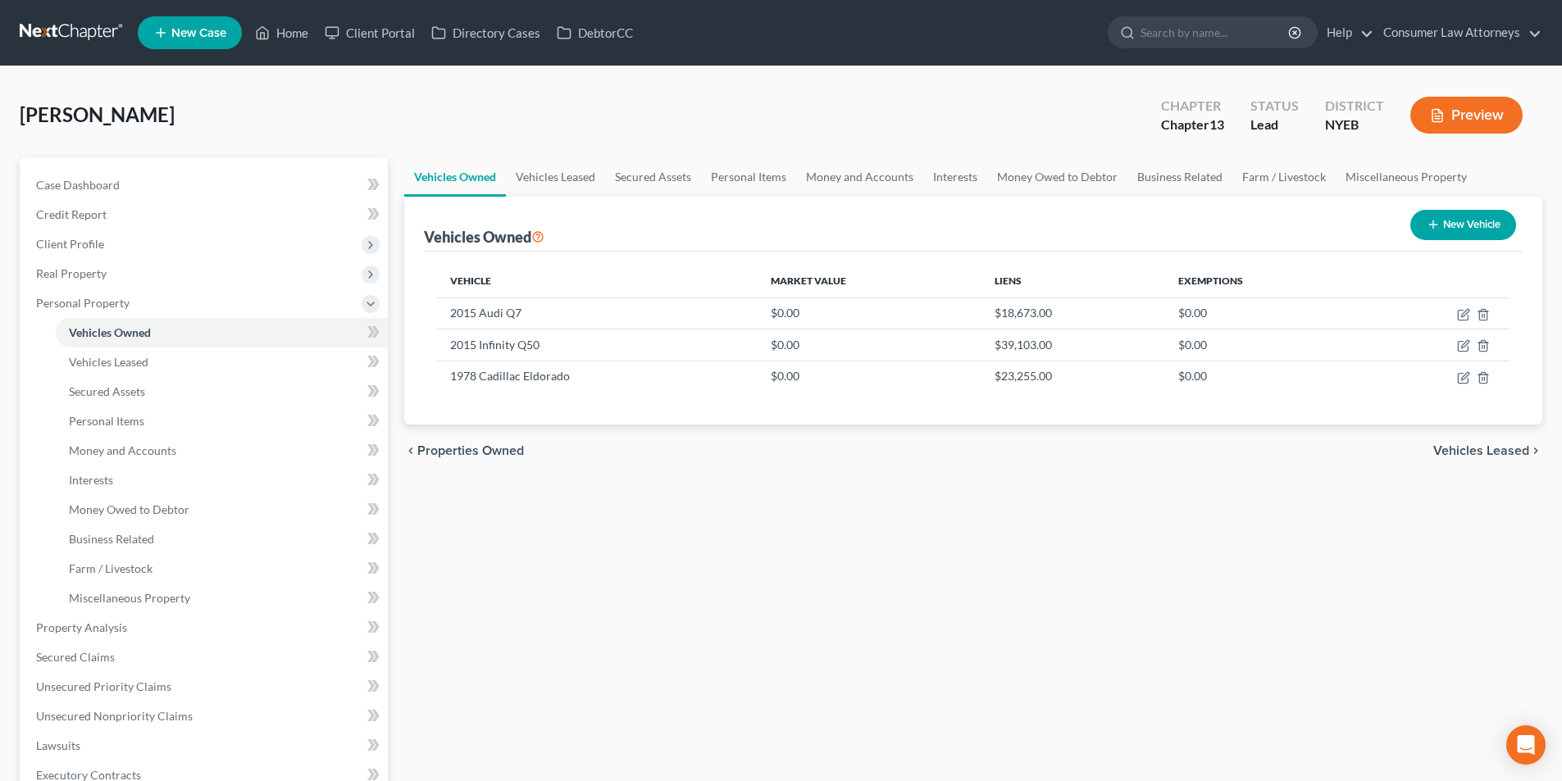
click at [1441, 221] on button "New Vehicle" at bounding box center [1463, 225] width 106 height 30
select select "0"
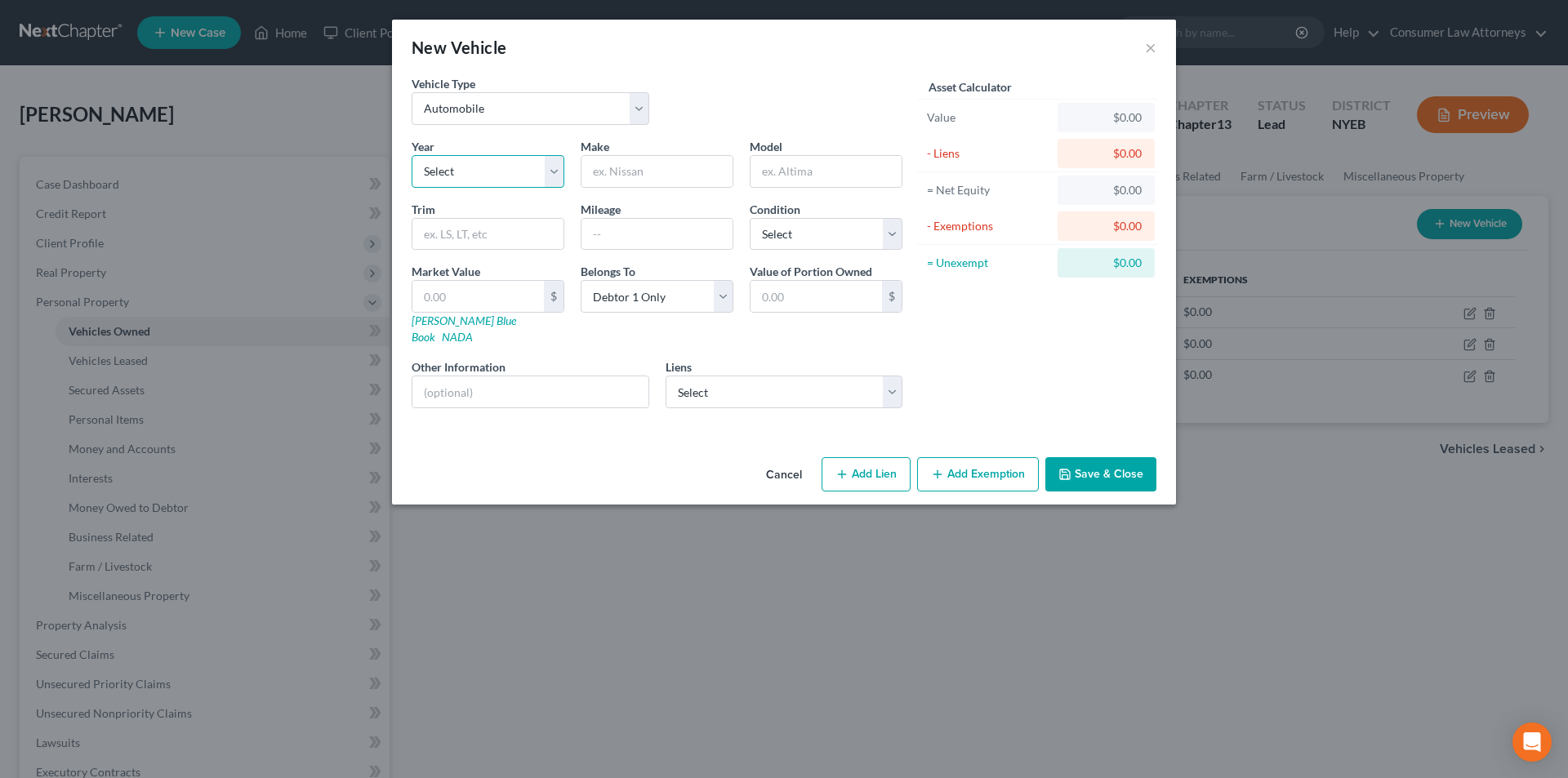
drag, startPoint x: 501, startPoint y: 180, endPoint x: 479, endPoint y: 182, distance: 22.1
click at [501, 180] on select "Select 2026 2025 2024 2023 2022 2021 2020 2019 2018 2017 2016 2015 2014 2013 20…" at bounding box center [487, 171] width 152 height 33
select select "48"
click at [411, 155] on select "Select 2026 2025 2024 2023 2022 2021 2020 2019 2018 2017 2016 2015 2014 2013 20…" at bounding box center [487, 171] width 152 height 33
click at [653, 179] on input "text" at bounding box center [657, 171] width 151 height 31
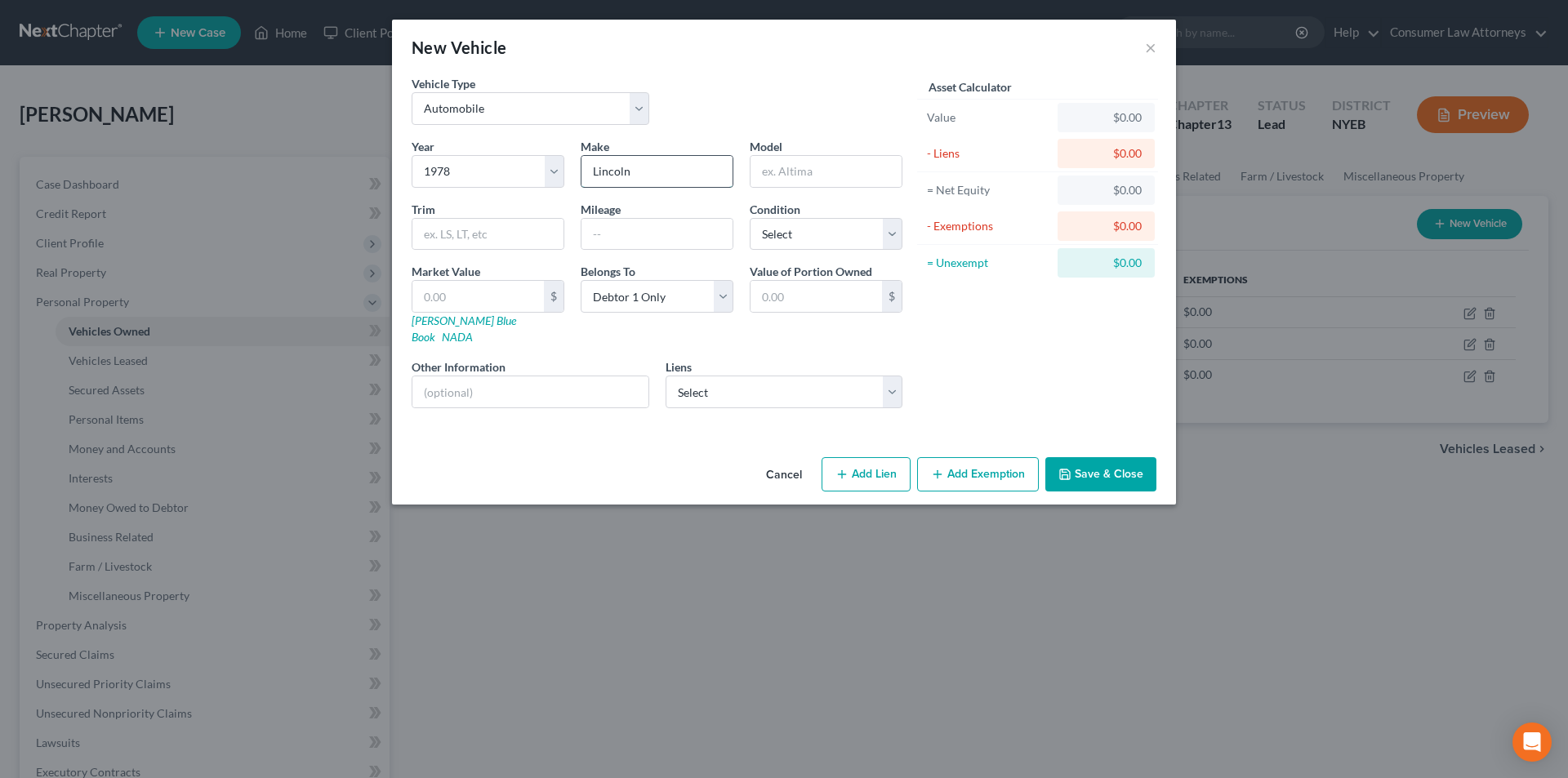
type input "Lincoln"
type input "Continetel"
click at [780, 377] on select "Select Nr/Sms/Cal - $396,342.00 Shore Un Bk - $13,526.00 Mtbankes - $0.00" at bounding box center [784, 391] width 238 height 33
select select "1"
click at [665, 376] on select "Select Nr/Sms/Cal - $396,342.00 Shore Un Bk - $13,526.00 Mtbankes - $0.00" at bounding box center [784, 391] width 238 height 33
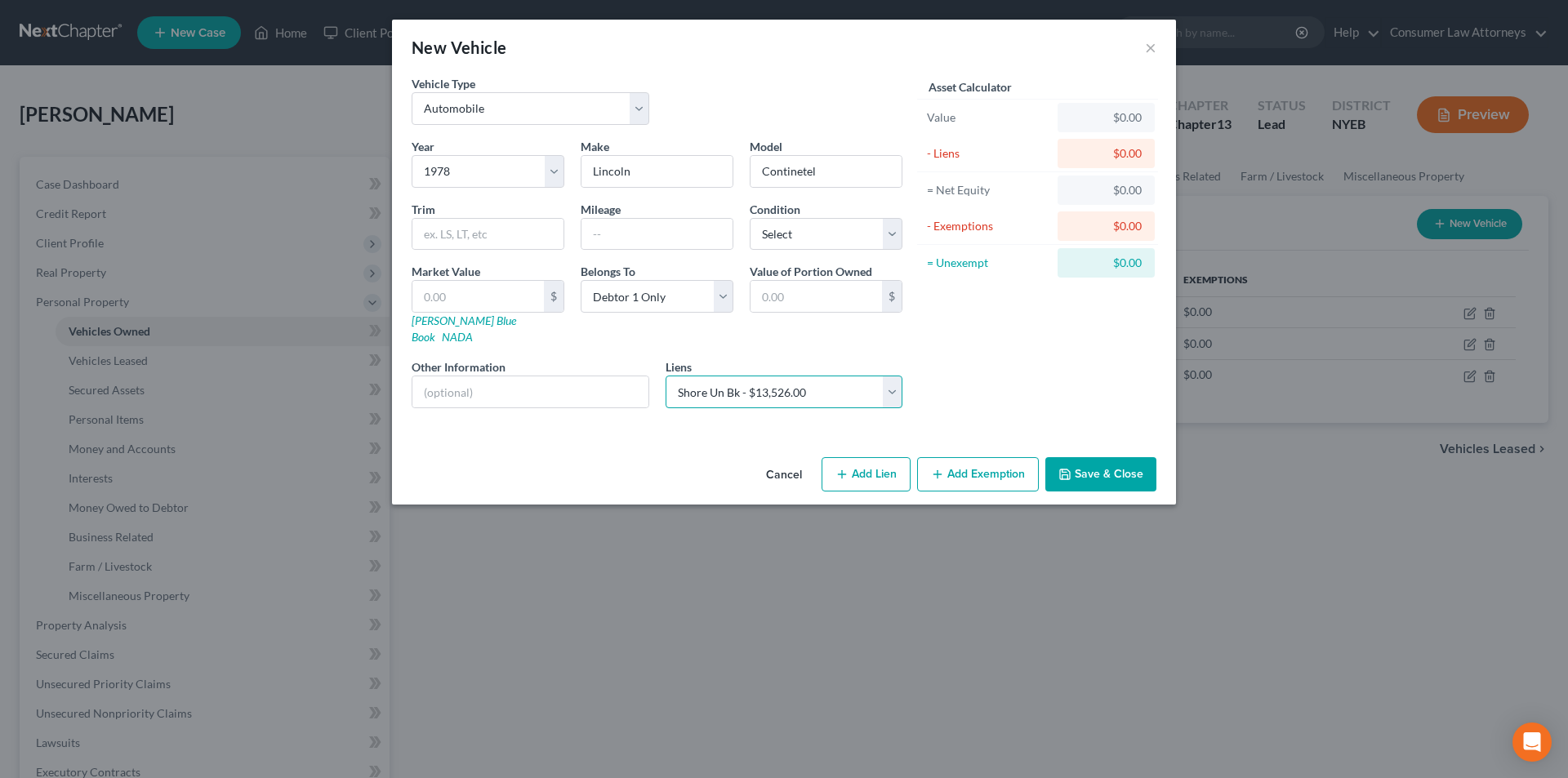
select select
select select "21"
select select "0"
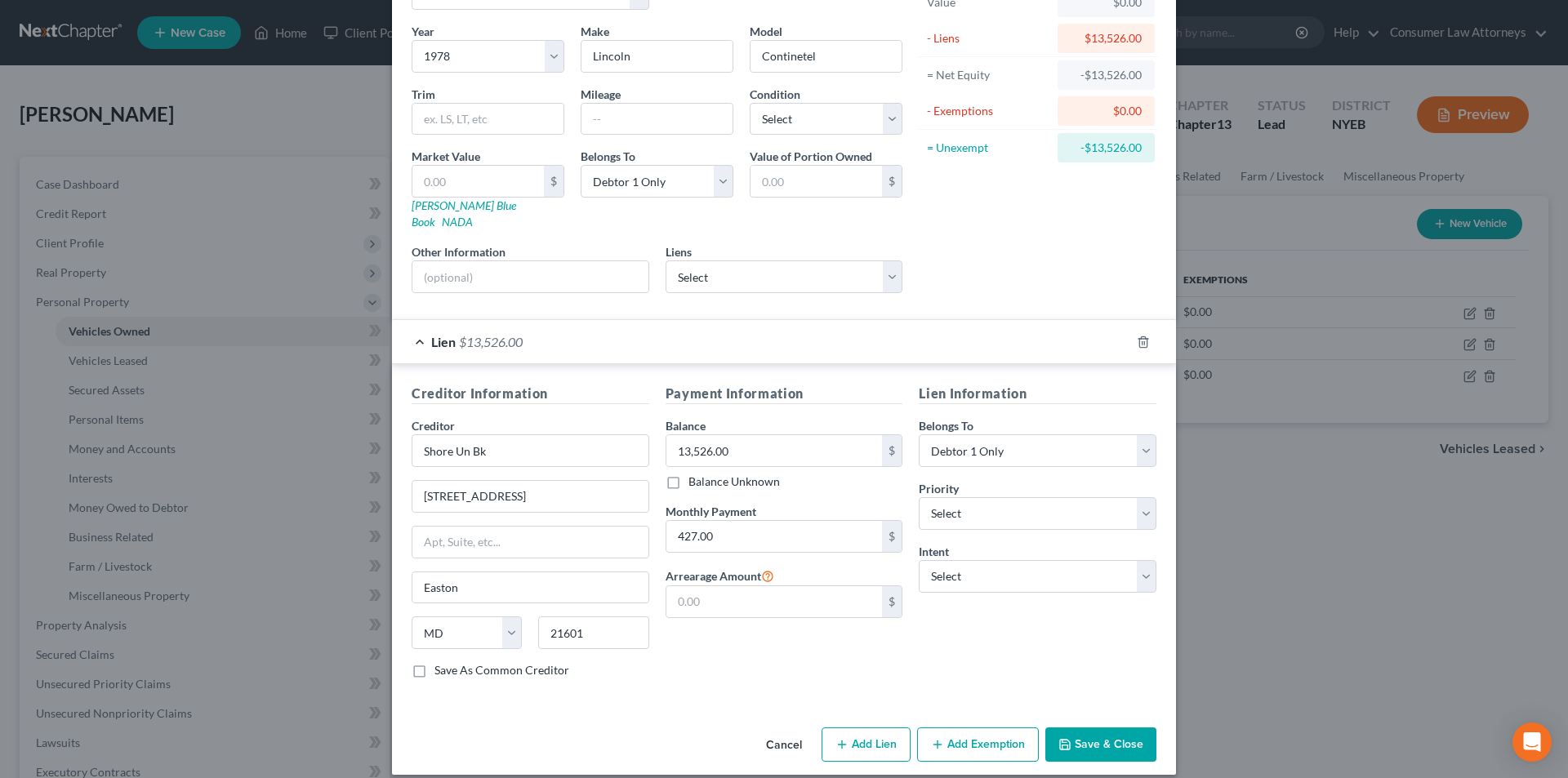
click at [1095, 728] on button "Save & Close" at bounding box center [1100, 744] width 111 height 34
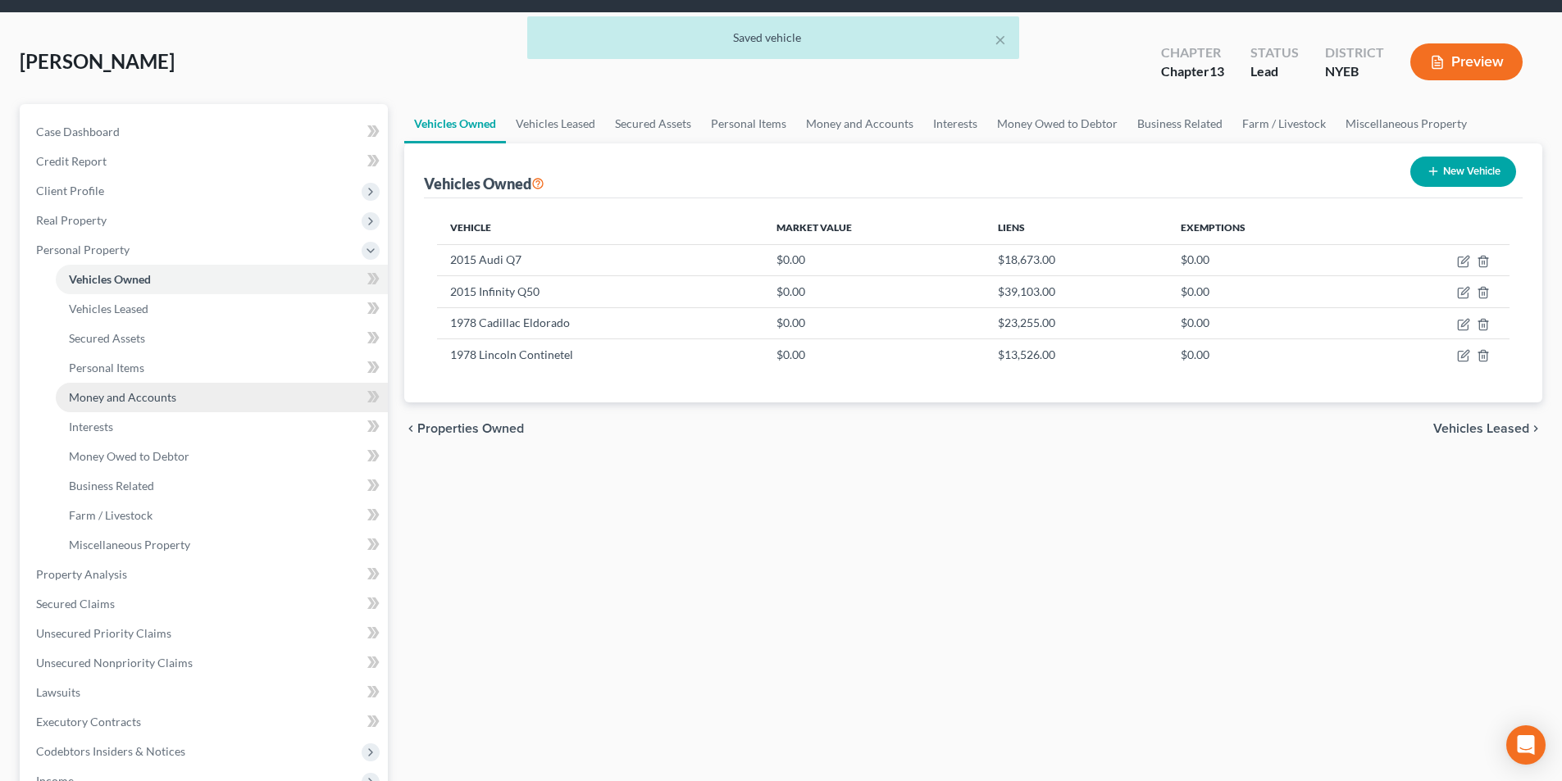
scroll to position [82, 0]
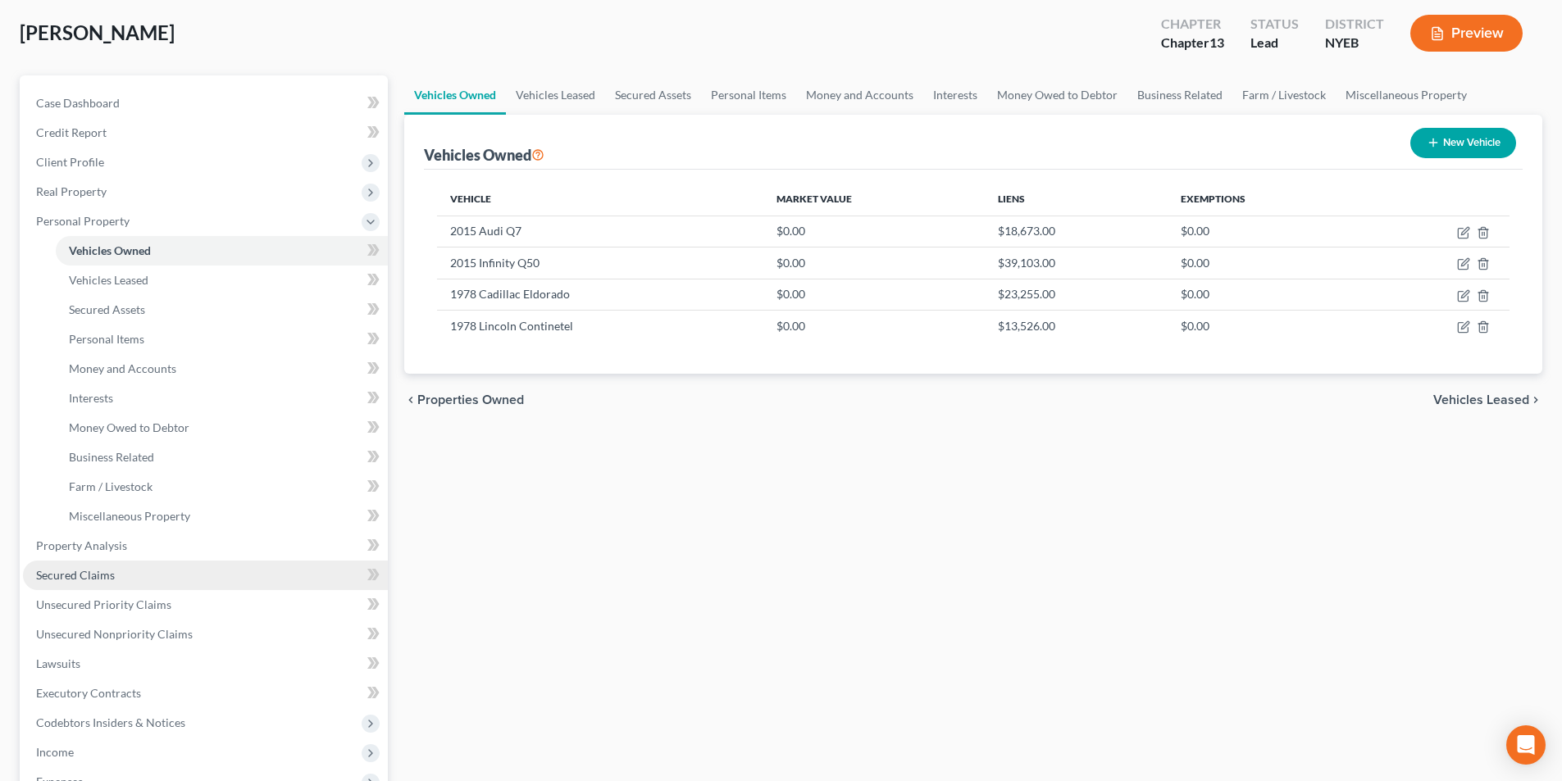
click at [102, 576] on span "Secured Claims" at bounding box center [75, 575] width 79 height 14
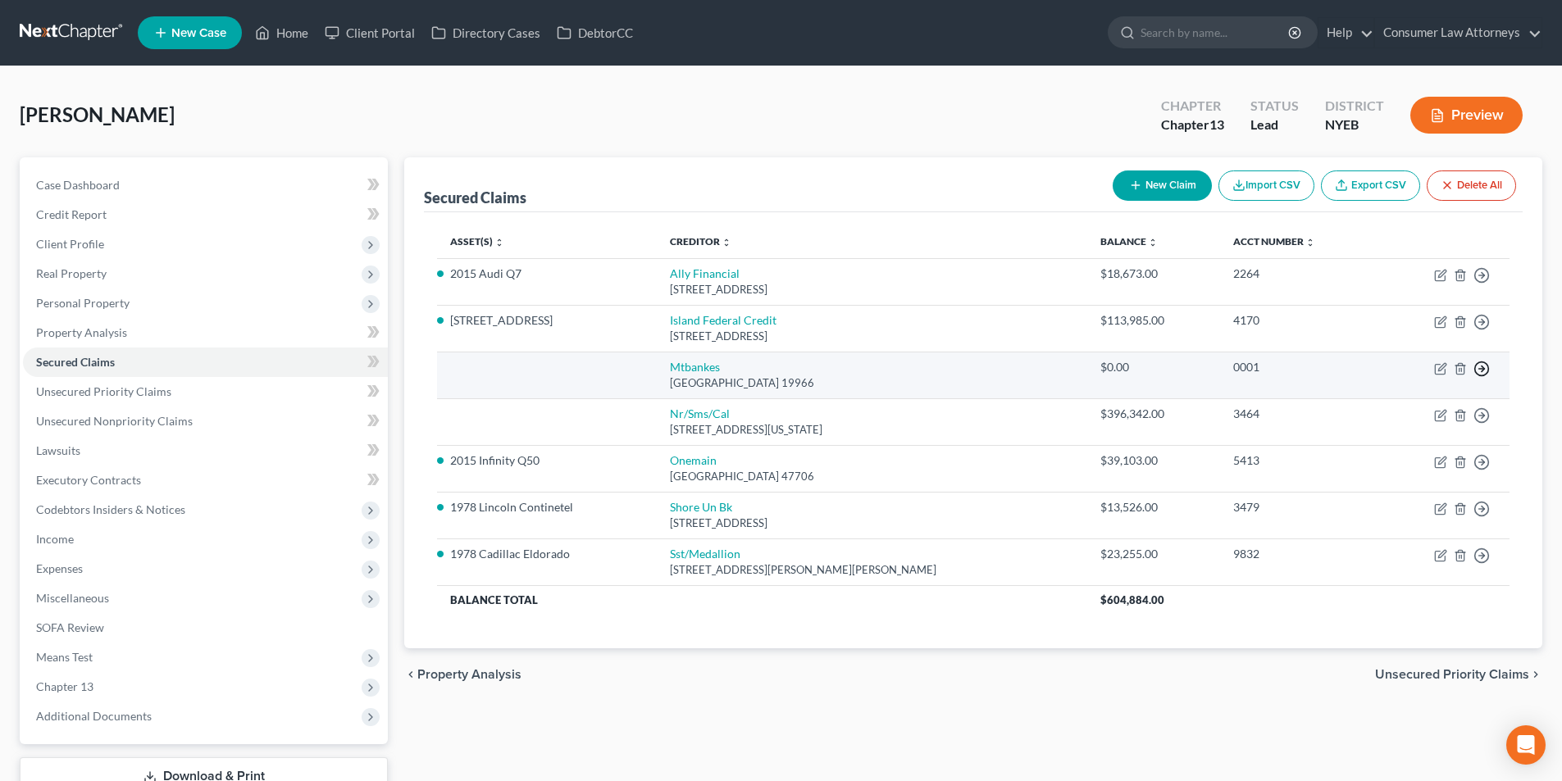
click at [1480, 284] on icon "button" at bounding box center [1481, 275] width 16 height 16
click at [1386, 407] on link "Move to F" at bounding box center [1406, 408] width 137 height 28
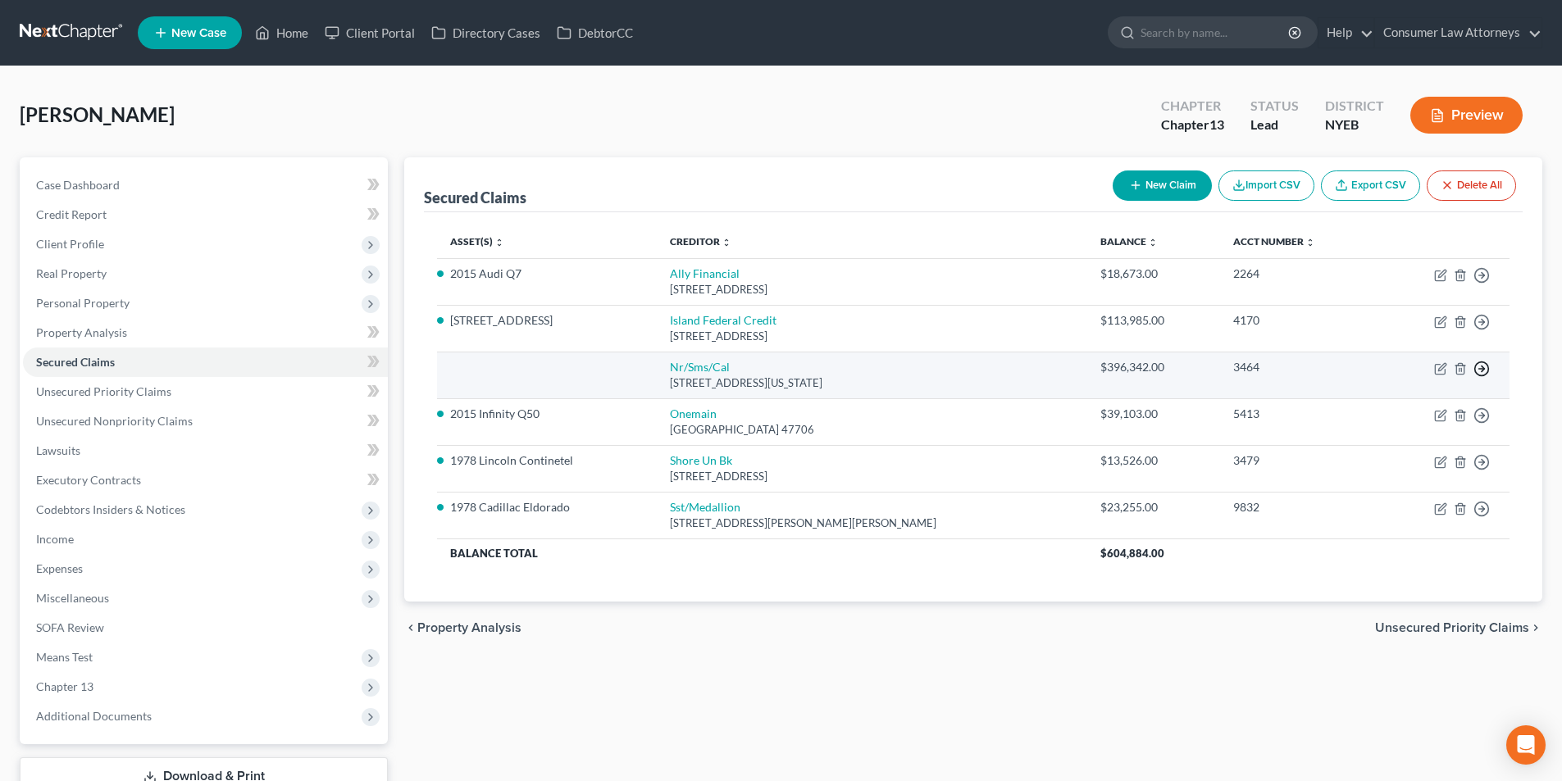
click at [1486, 284] on icon "button" at bounding box center [1481, 275] width 16 height 16
click at [1285, 367] on div "3464" at bounding box center [1299, 367] width 133 height 16
click at [1438, 365] on icon "button" at bounding box center [1440, 370] width 10 height 10
select select "39"
select select "0"
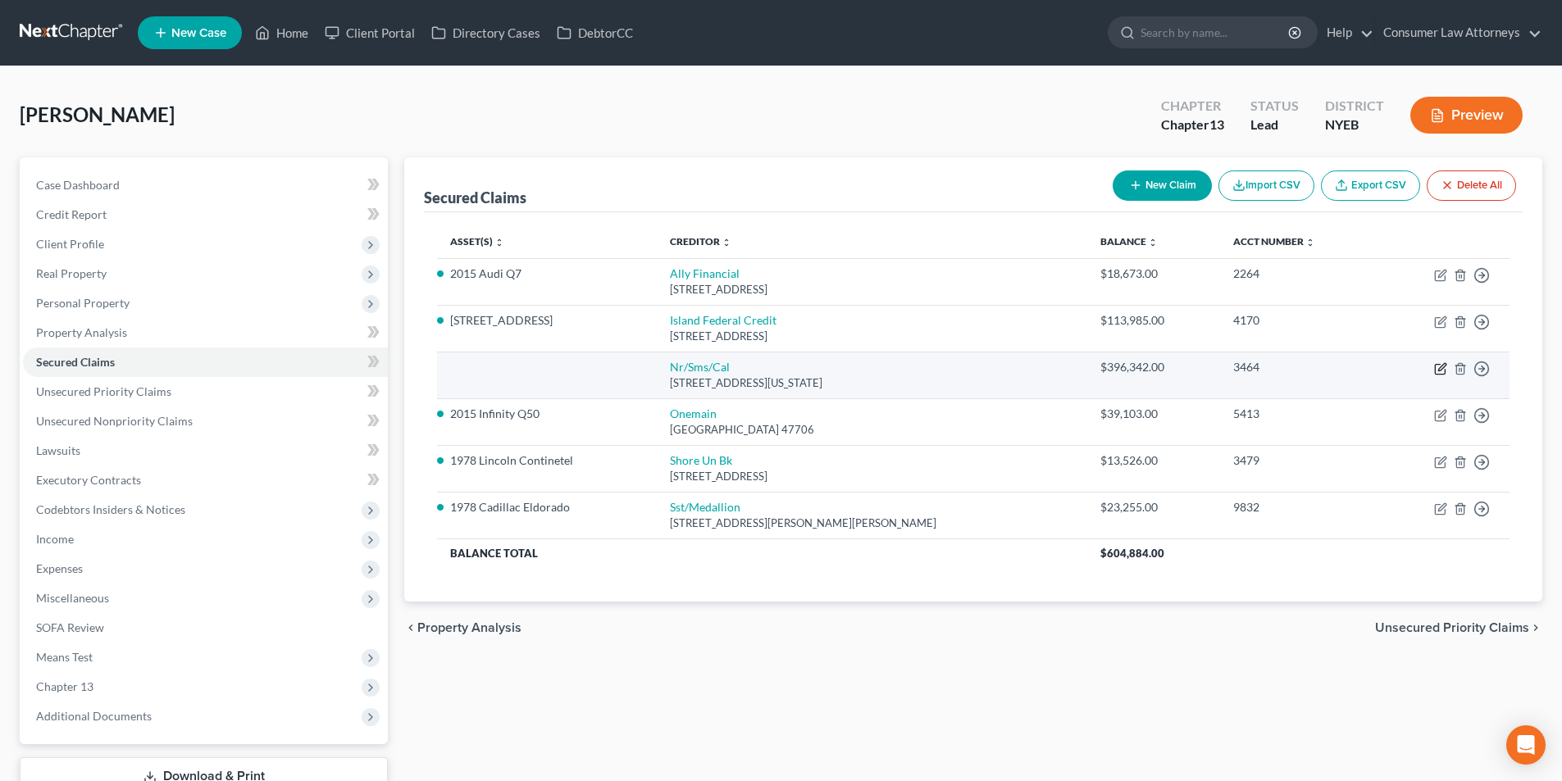
select select "0"
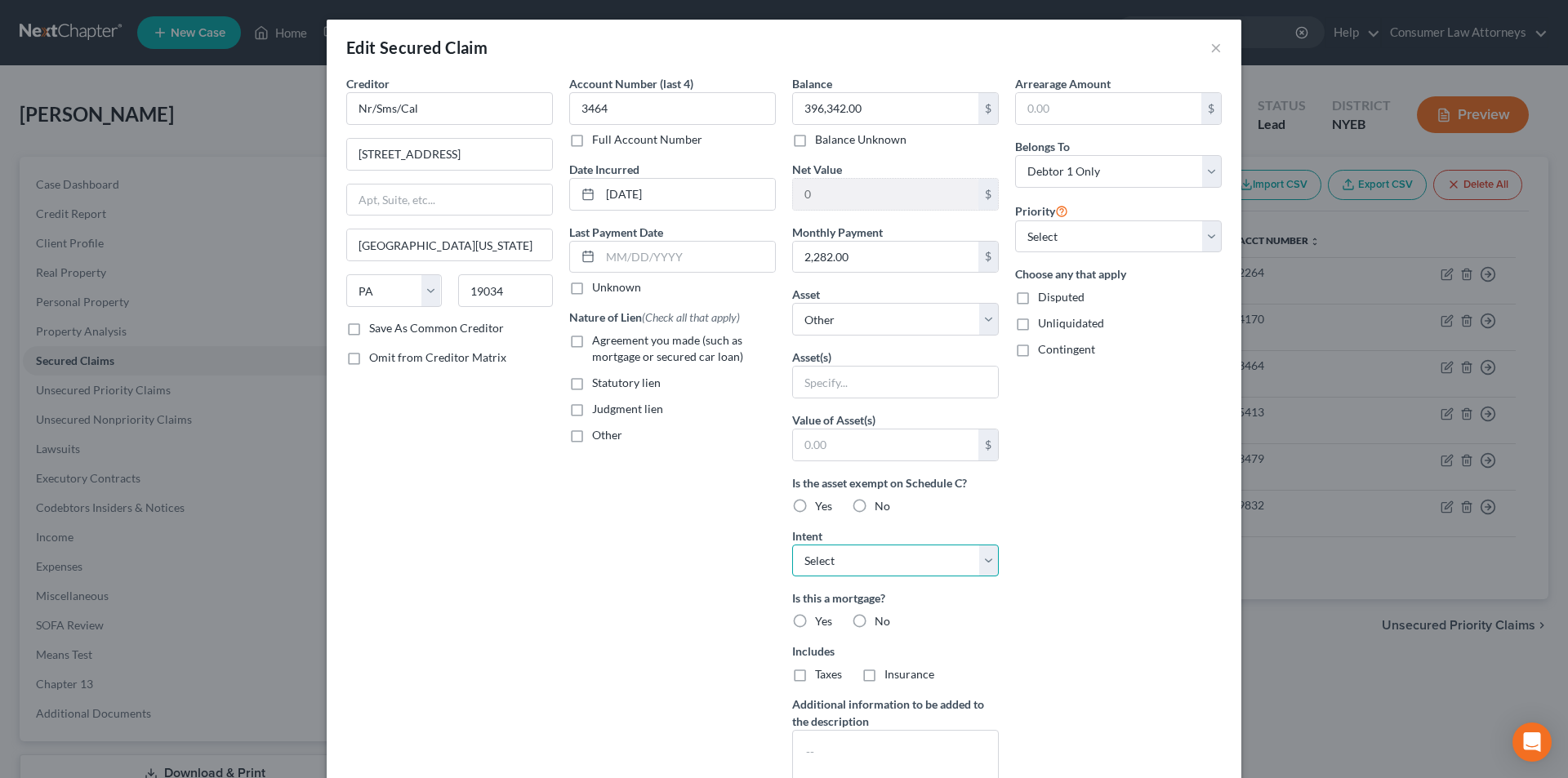
click at [831, 564] on select "Select Surrender Redeem Reaffirm Avoid Other" at bounding box center [895, 561] width 206 height 33
select select "2"
click at [792, 545] on select "Select Surrender Redeem Reaffirm Avoid Other" at bounding box center [895, 561] width 206 height 33
click at [879, 322] on select "Select Other Multiple Assets [STREET_ADDRESS] - $0.0 1978 Cadillac Eldorado - $…" at bounding box center [895, 319] width 206 height 33
select select "2"
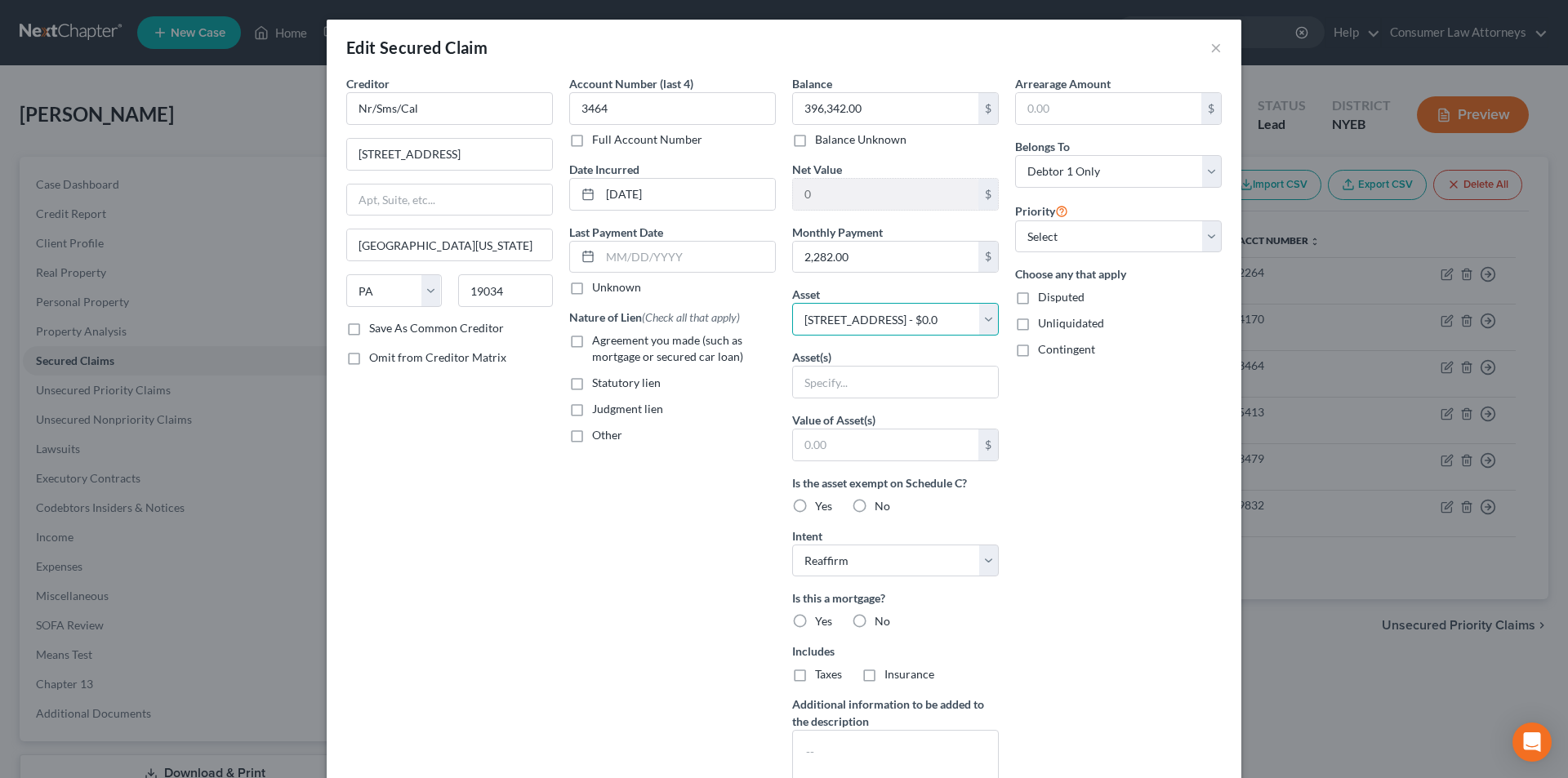
click at [792, 303] on select "Select Other Multiple Assets [STREET_ADDRESS] - $0.0 1978 Cadillac Eldorado - $…" at bounding box center [895, 319] width 206 height 33
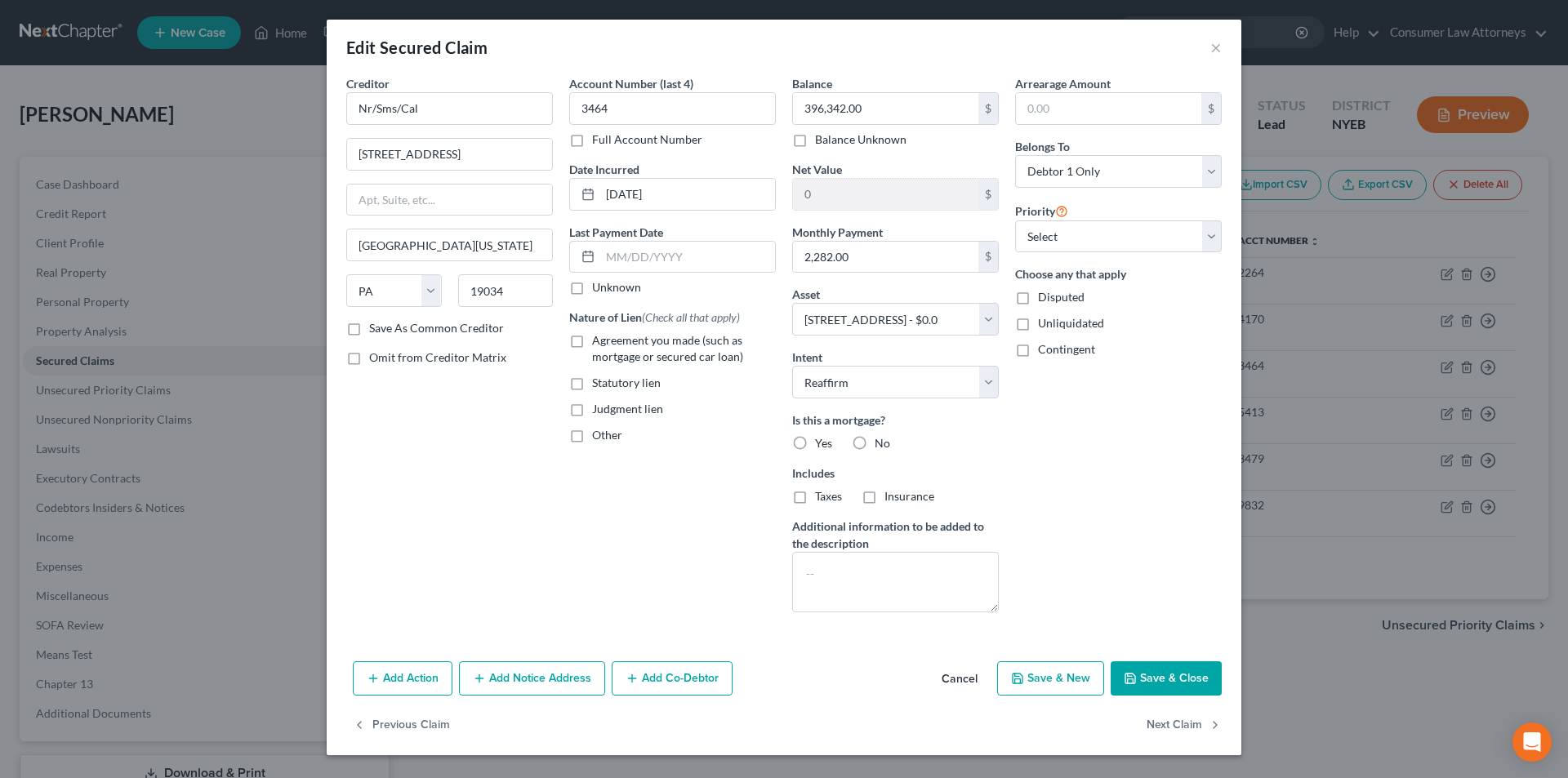
click at [1179, 680] on button "Save & Close" at bounding box center [1166, 678] width 111 height 34
select select
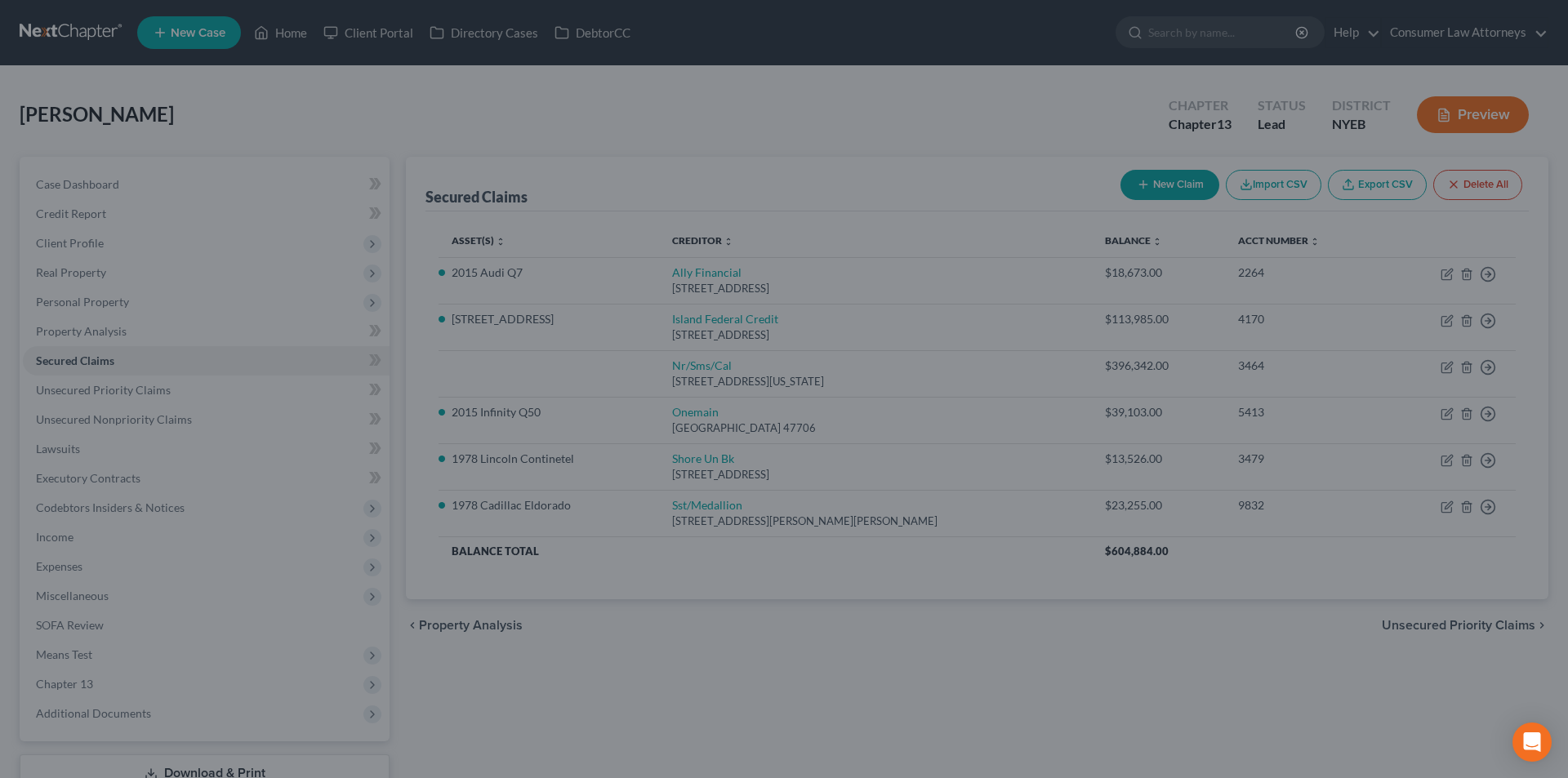
type input "-510,327.00"
select select "2"
type input "0"
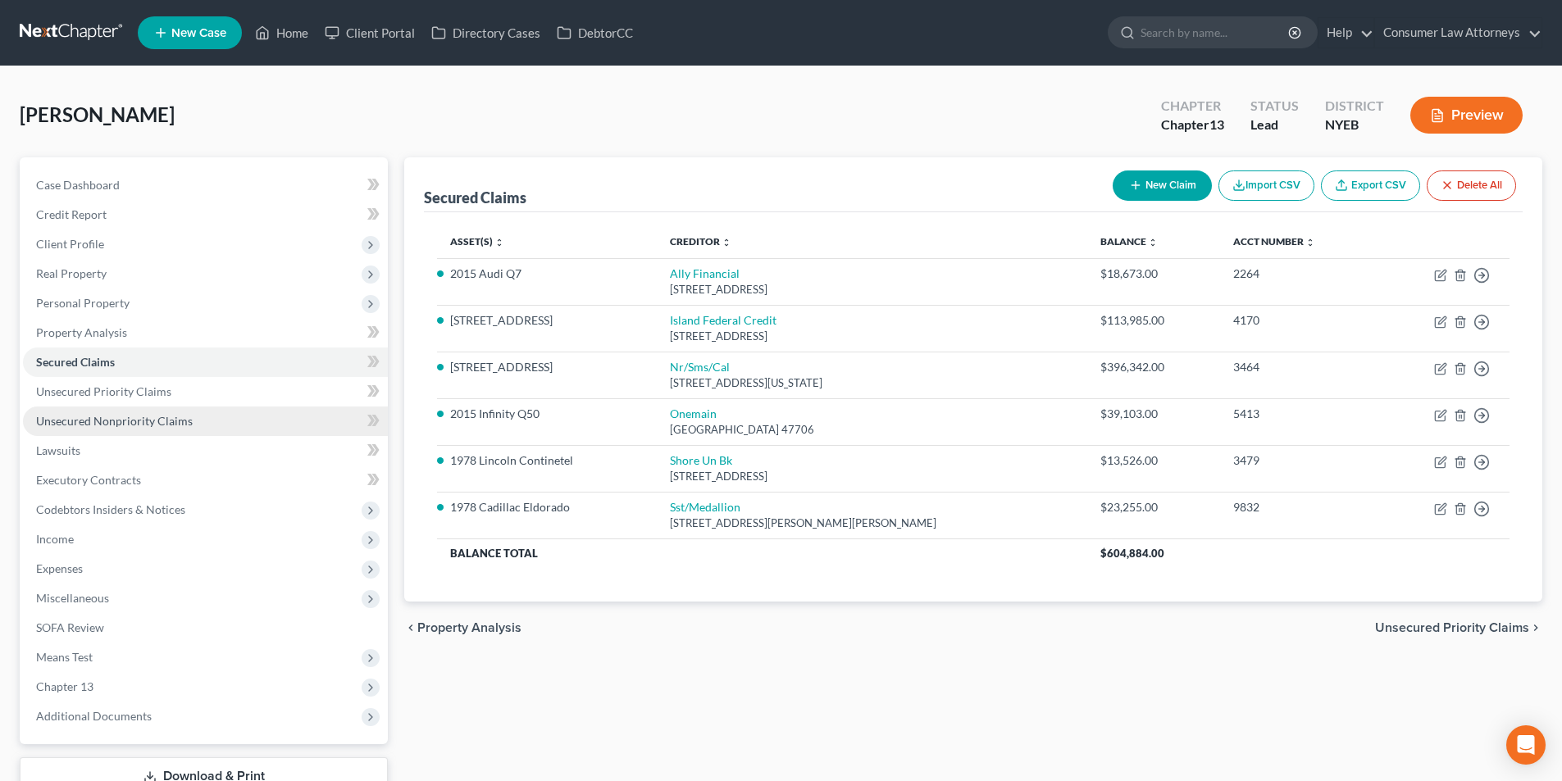
click at [117, 425] on span "Unsecured Nonpriority Claims" at bounding box center [114, 421] width 157 height 14
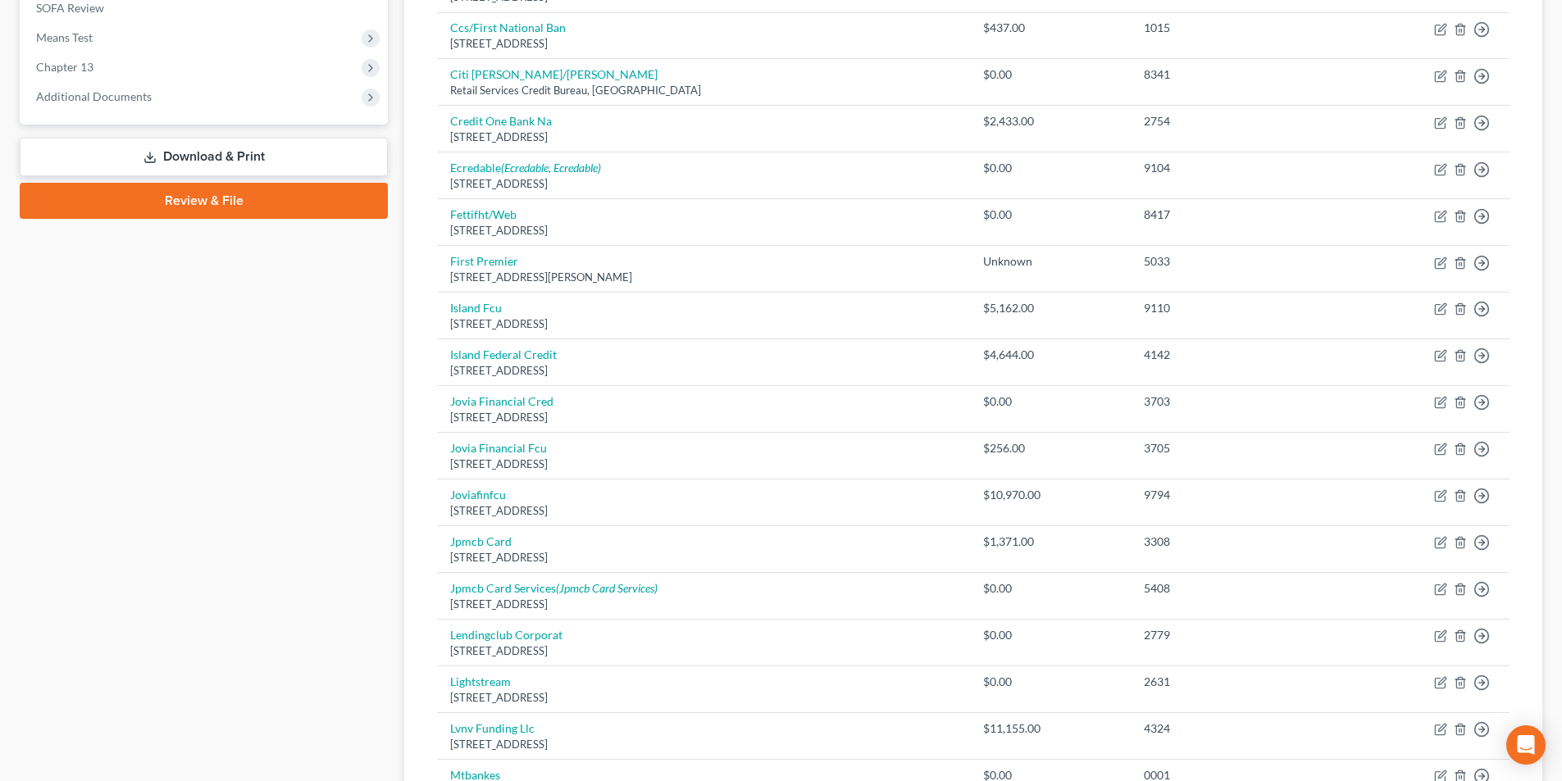
scroll to position [538, 0]
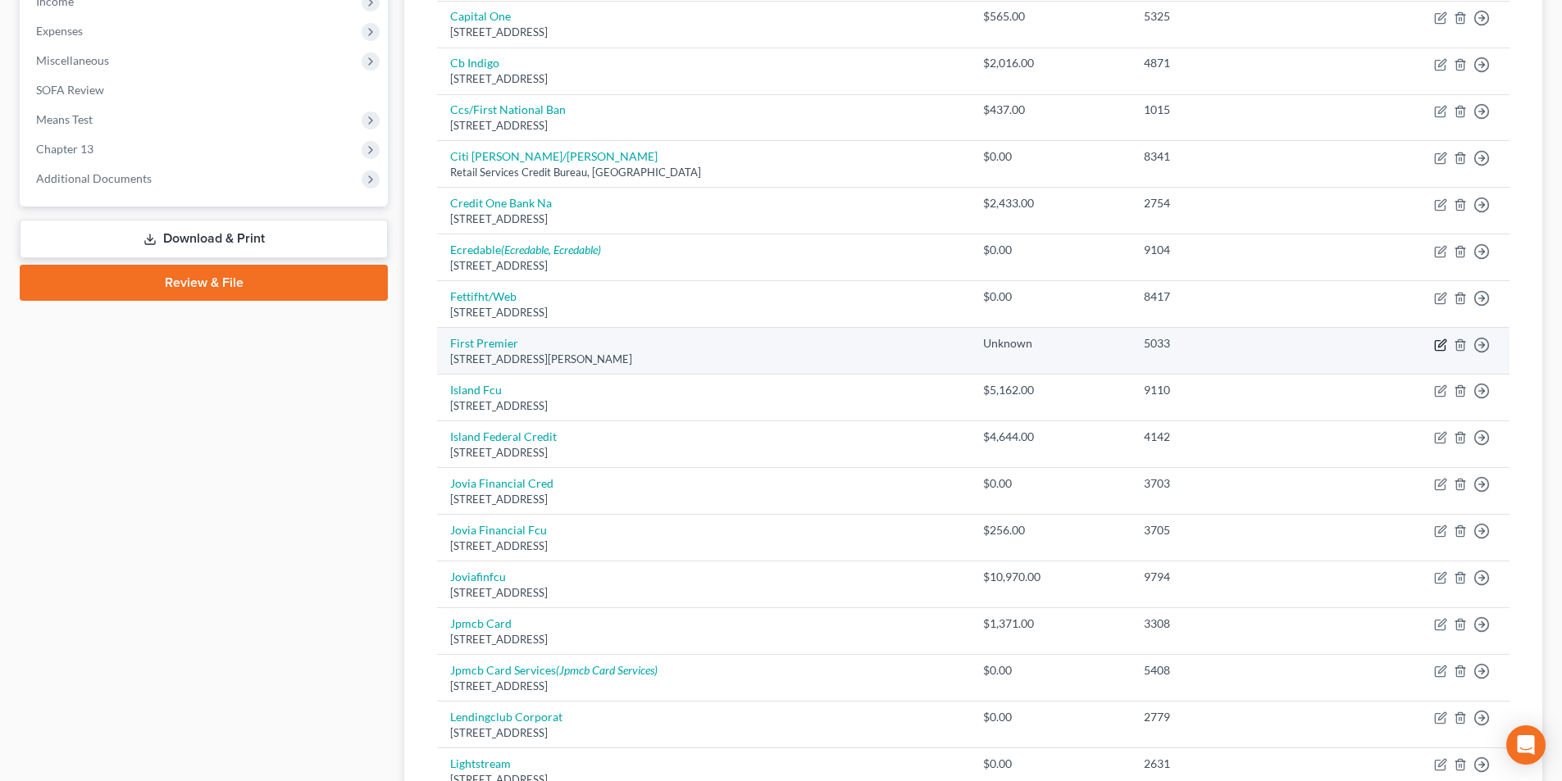
click at [1445, 345] on icon "button" at bounding box center [1440, 345] width 10 height 10
select select "43"
select select "2"
select select "0"
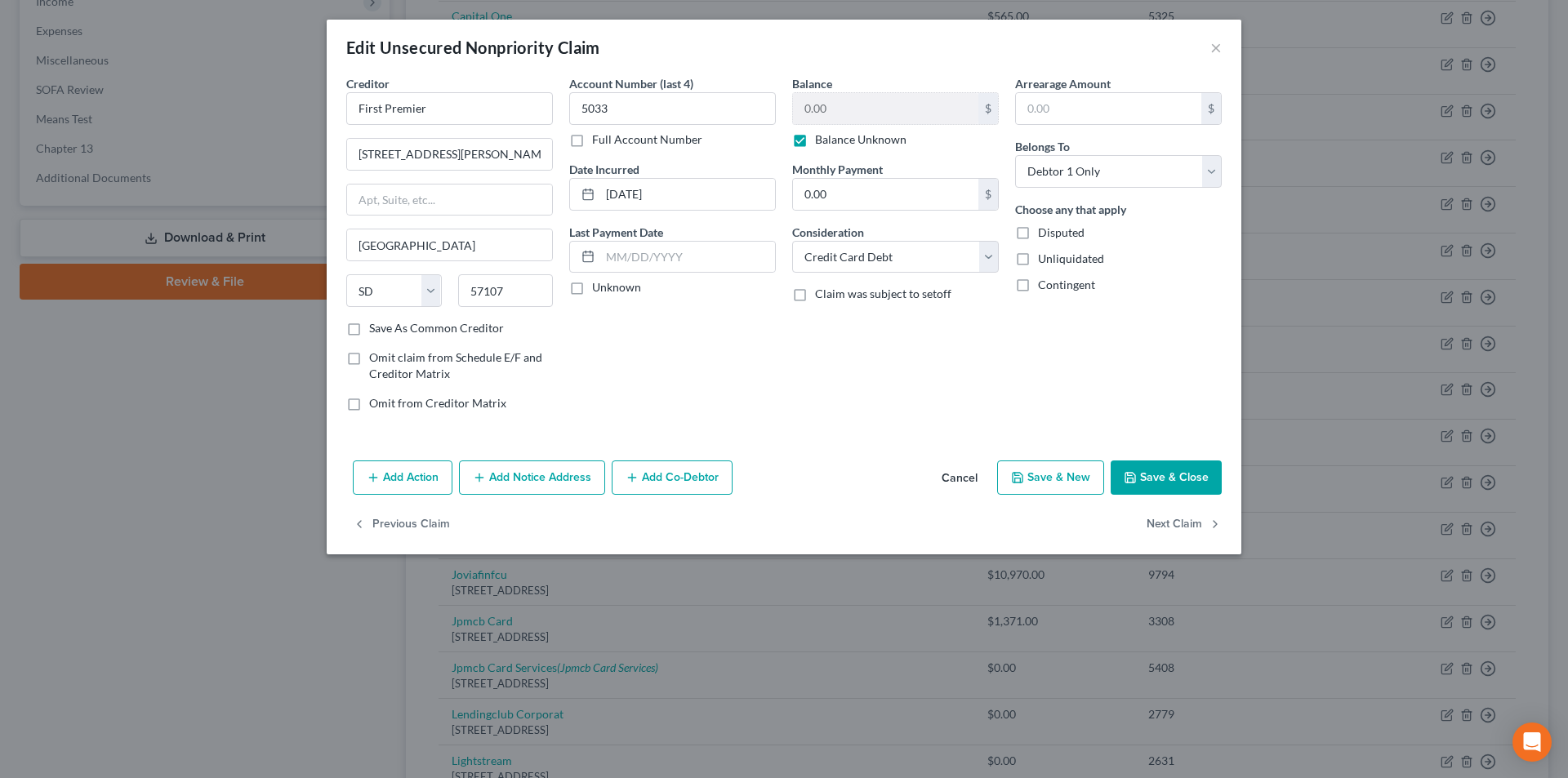
click at [815, 137] on label "Balance Unknown" at bounding box center [861, 139] width 92 height 16
click at [822, 137] on input "Balance Unknown" at bounding box center [827, 136] width 11 height 11
checkbox input "false"
click at [1195, 474] on button "Save & Close" at bounding box center [1166, 477] width 111 height 34
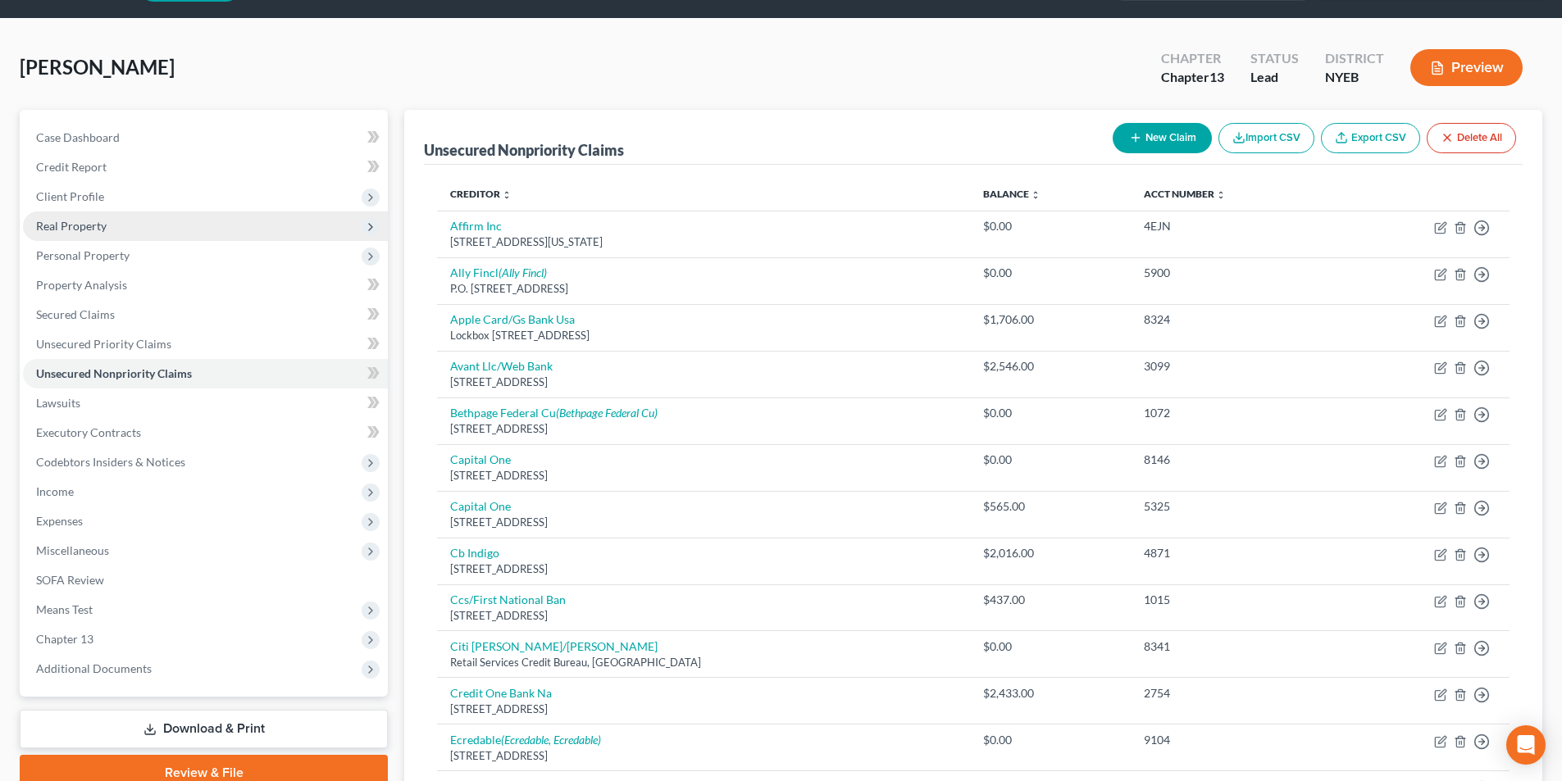
scroll to position [46, 0]
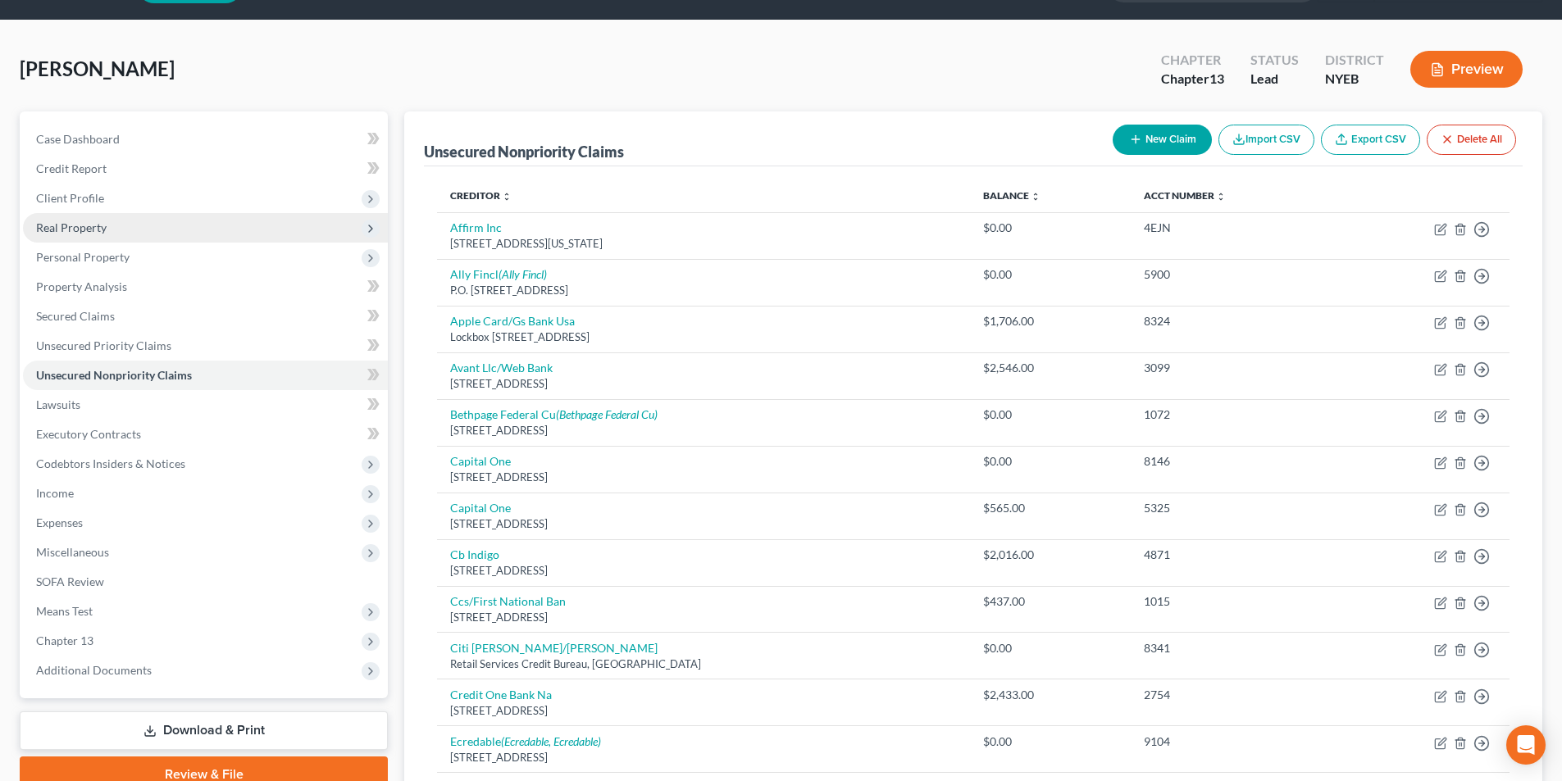
click at [80, 225] on span "Real Property" at bounding box center [71, 228] width 71 height 14
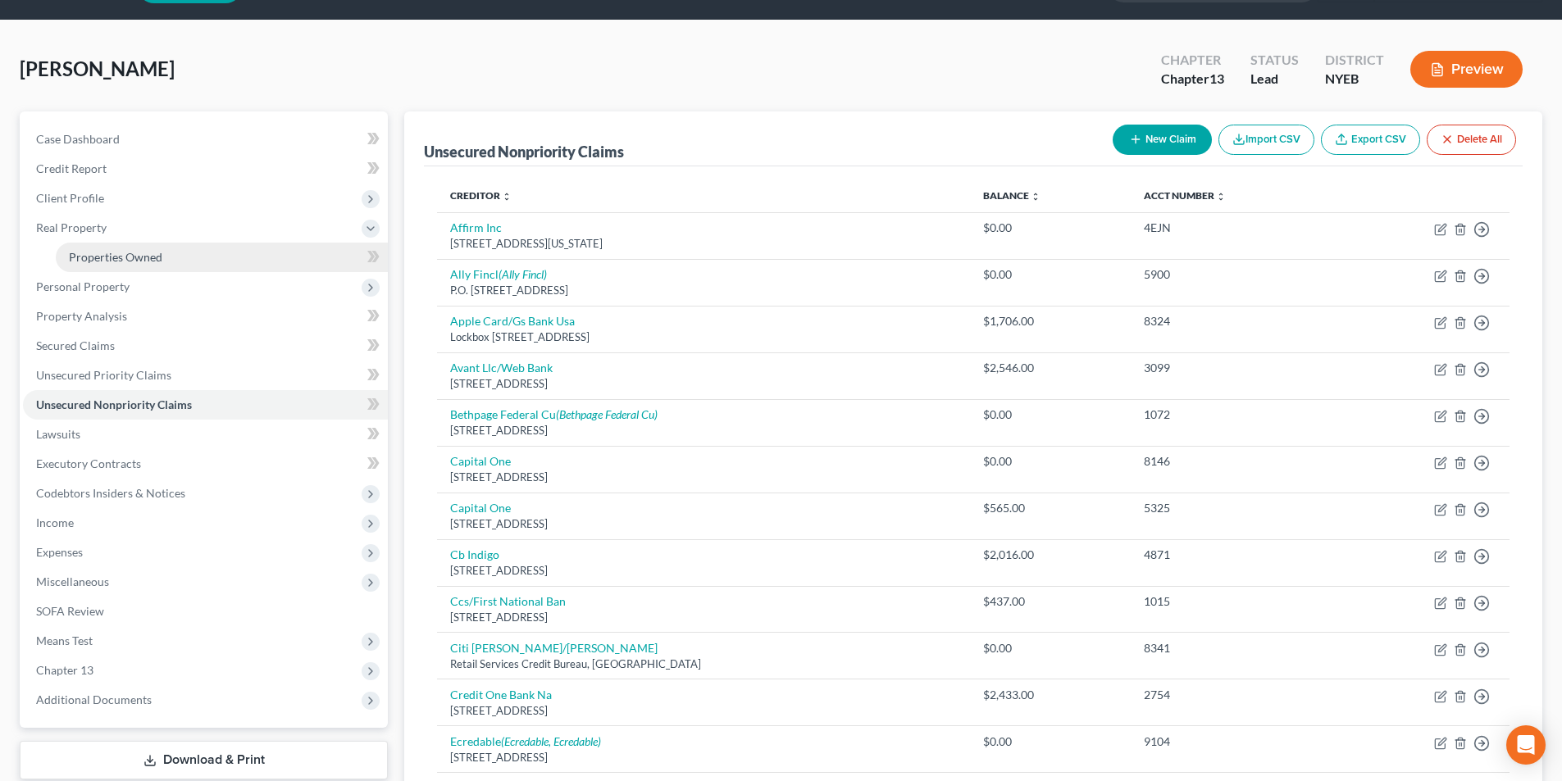
click at [139, 259] on span "Properties Owned" at bounding box center [115, 257] width 93 height 14
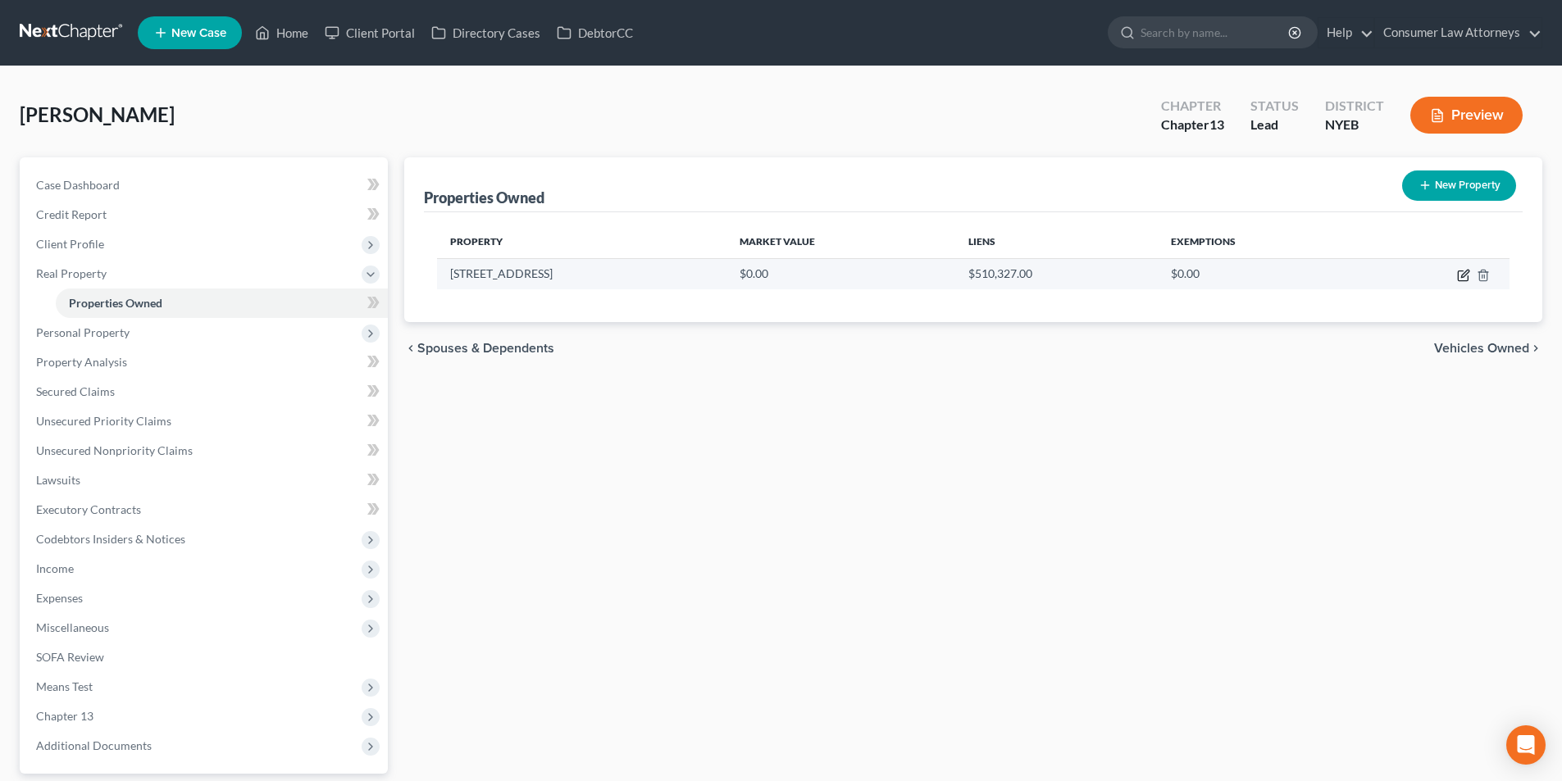
click at [1462, 280] on icon "button" at bounding box center [1463, 275] width 13 height 13
select select "35"
select select "29"
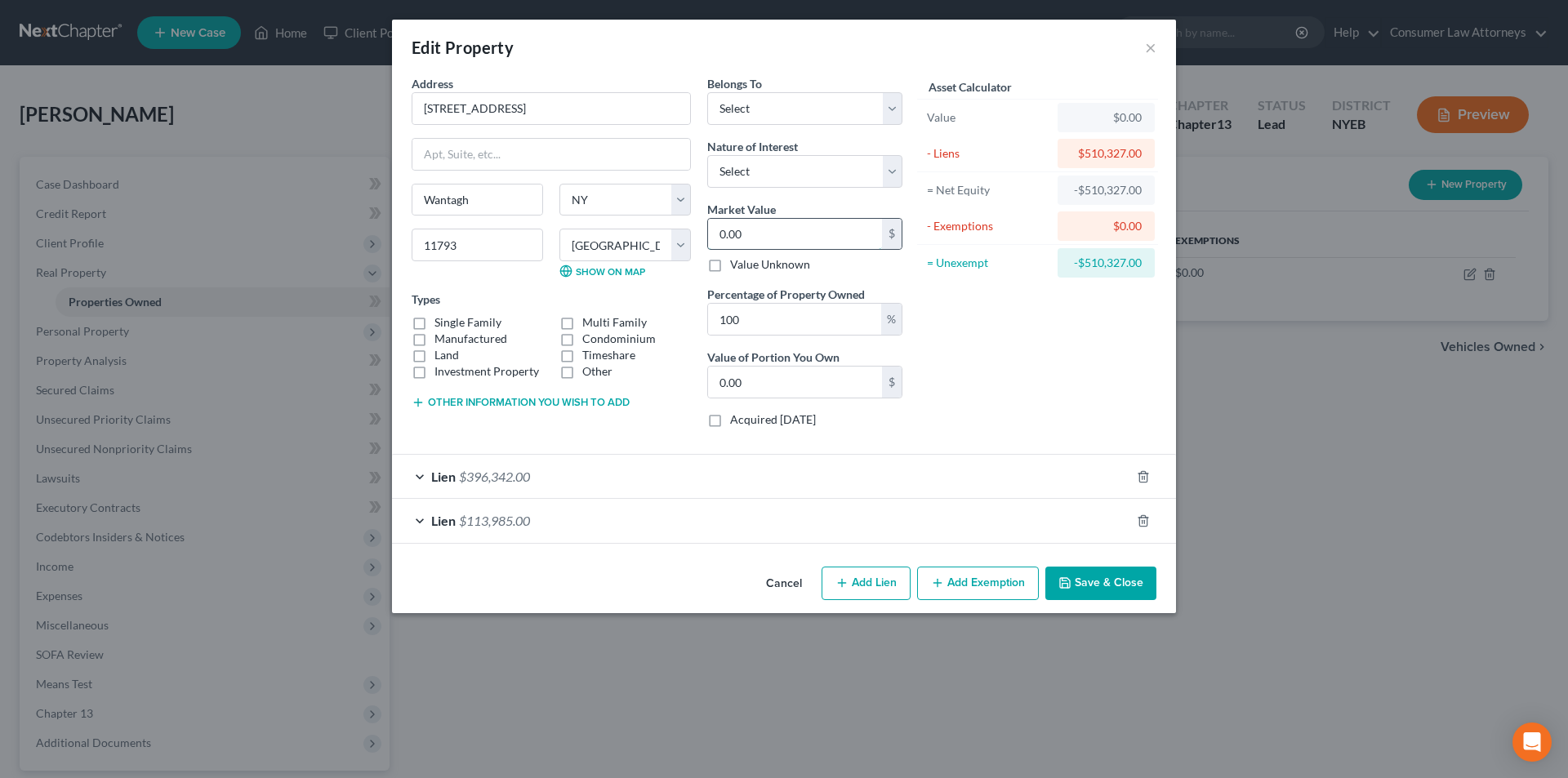
click at [794, 238] on input "0.00" at bounding box center [795, 234] width 174 height 31
type input "8"
type input "8.00"
type input "86"
type input "86.00"
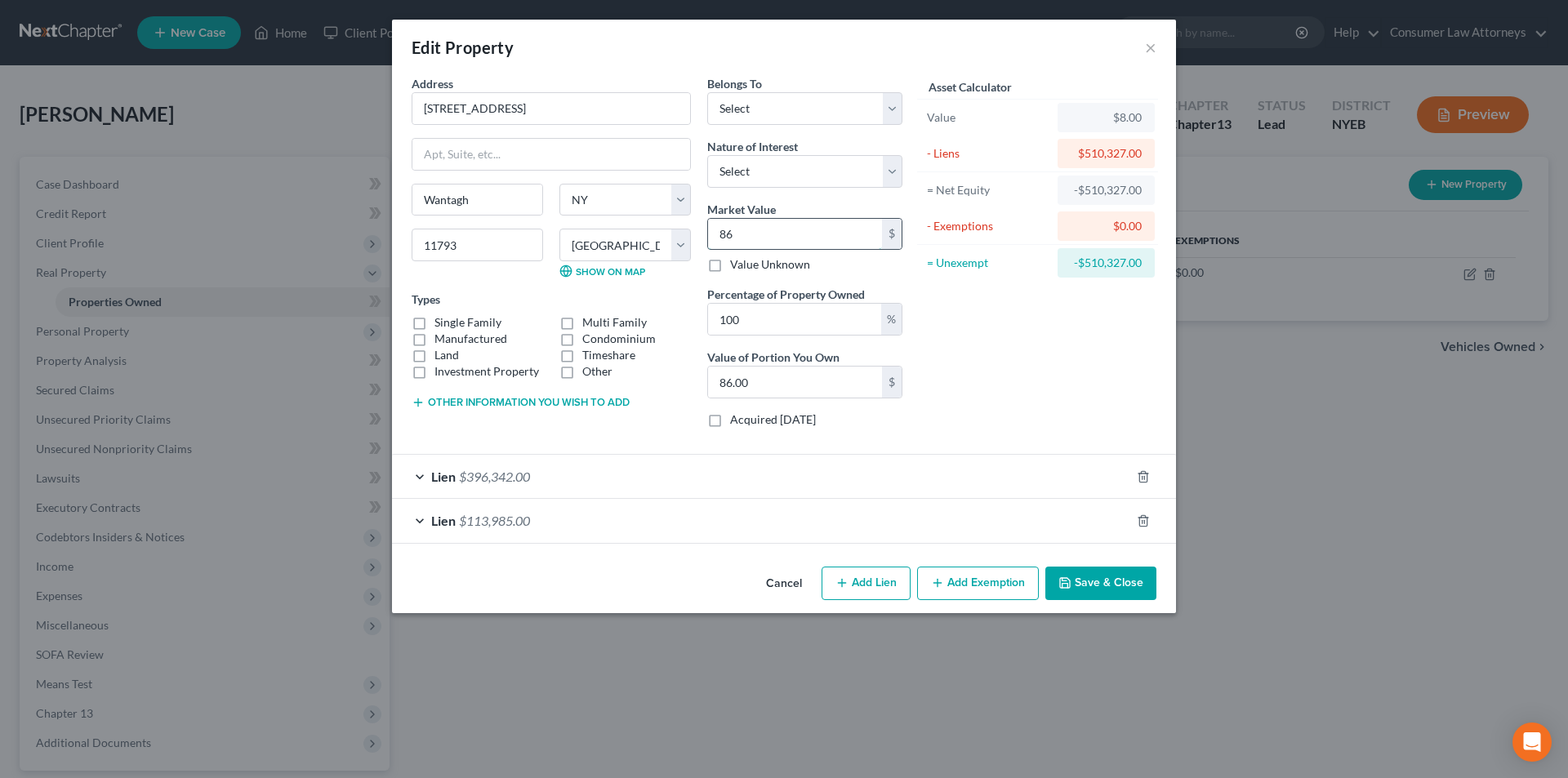
type input "866"
type input "866.00"
type input "8668"
type input "8,668.00"
type input "8,6680"
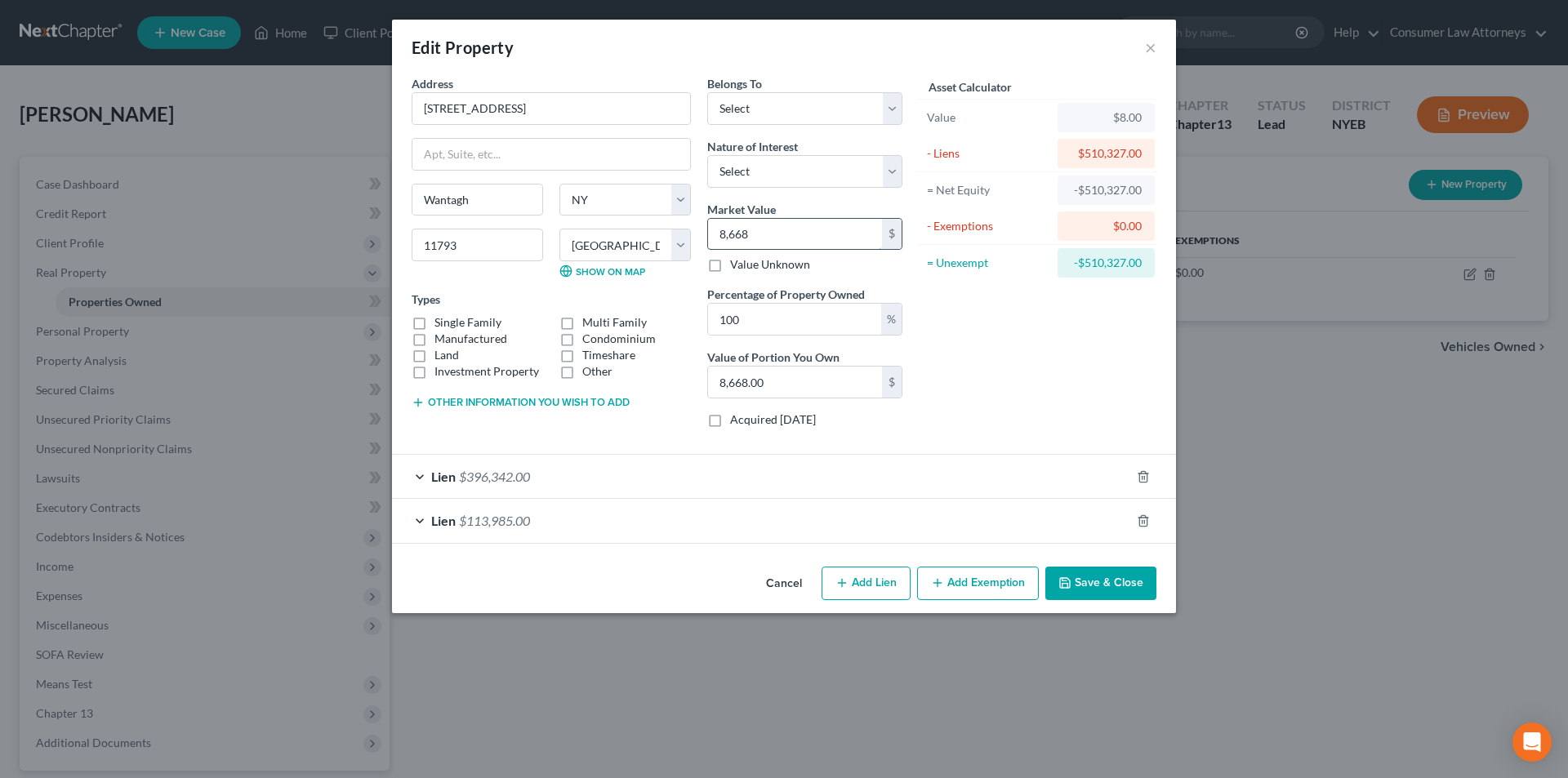
type input "86,680.00"
type input "86,6800"
type input "866,800.00"
click at [781, 164] on select "Select Fee Simple Joint Tenant Life Estate Equitable Interest Future Interest T…" at bounding box center [805, 171] width 195 height 33
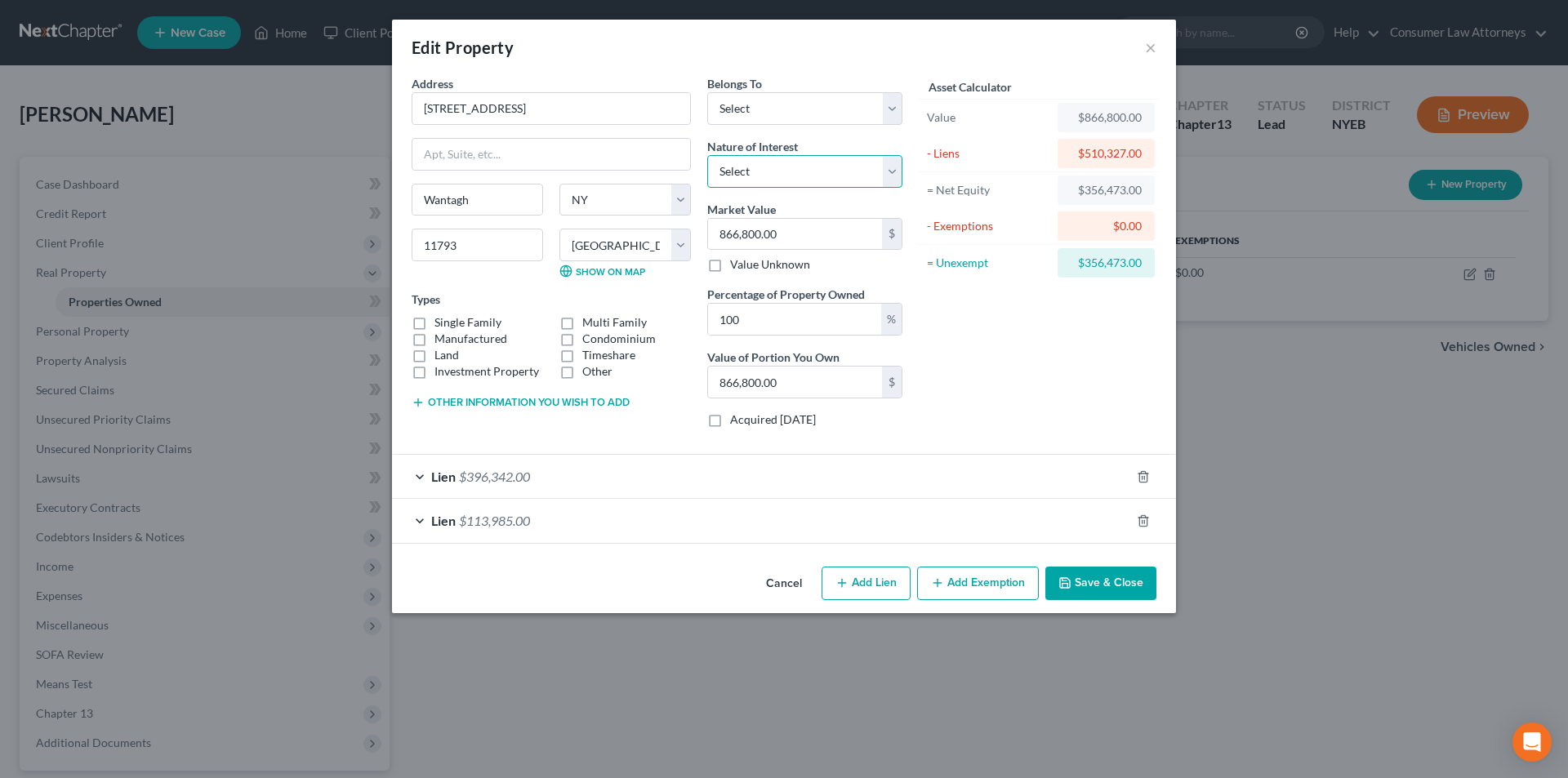
click at [781, 164] on select "Select Fee Simple Joint Tenant Life Estate Equitable Interest Future Interest T…" at bounding box center [805, 171] width 195 height 33
click at [760, 111] on select "Select Debtor 1 Only Debtor 2 Only Debtor 1 And Debtor 2 Only At Least One Of T…" at bounding box center [805, 109] width 195 height 33
select select "3"
click at [707, 93] on select "Select Debtor 1 Only Debtor 2 Only Debtor 1 And Debtor 2 Only At Least One Of T…" at bounding box center [805, 109] width 195 height 33
click at [809, 183] on select "Select Fee Simple Joint Tenant Life Estate Equitable Interest Future Interest T…" at bounding box center [805, 171] width 195 height 33
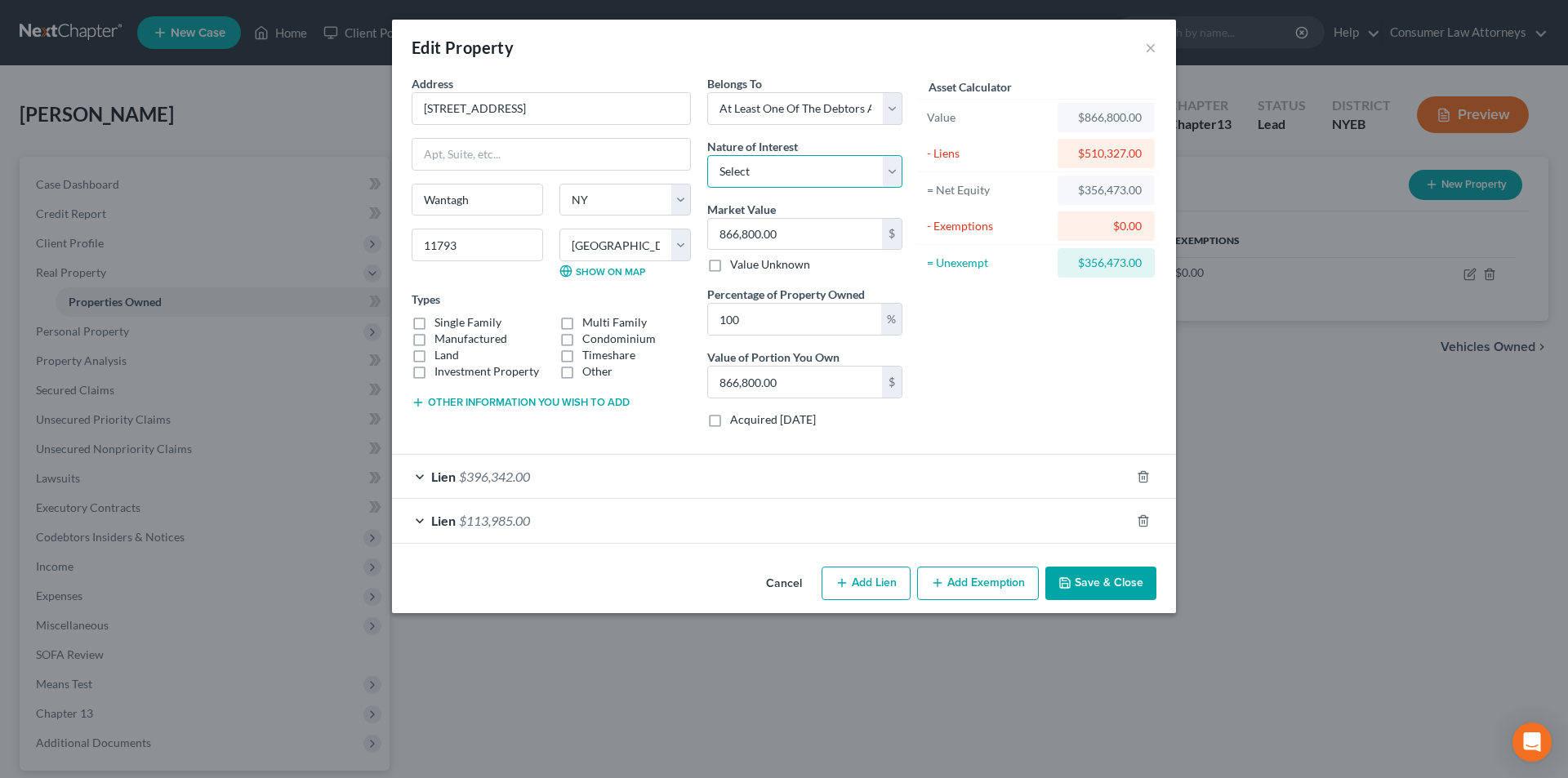
drag, startPoint x: 809, startPoint y: 183, endPoint x: 826, endPoint y: 206, distance: 28.6
click at [809, 183] on select "Select Fee Simple Joint Tenant Life Estate Equitable Interest Future Interest T…" at bounding box center [805, 171] width 195 height 33
click at [1107, 589] on button "Save & Close" at bounding box center [1100, 584] width 111 height 34
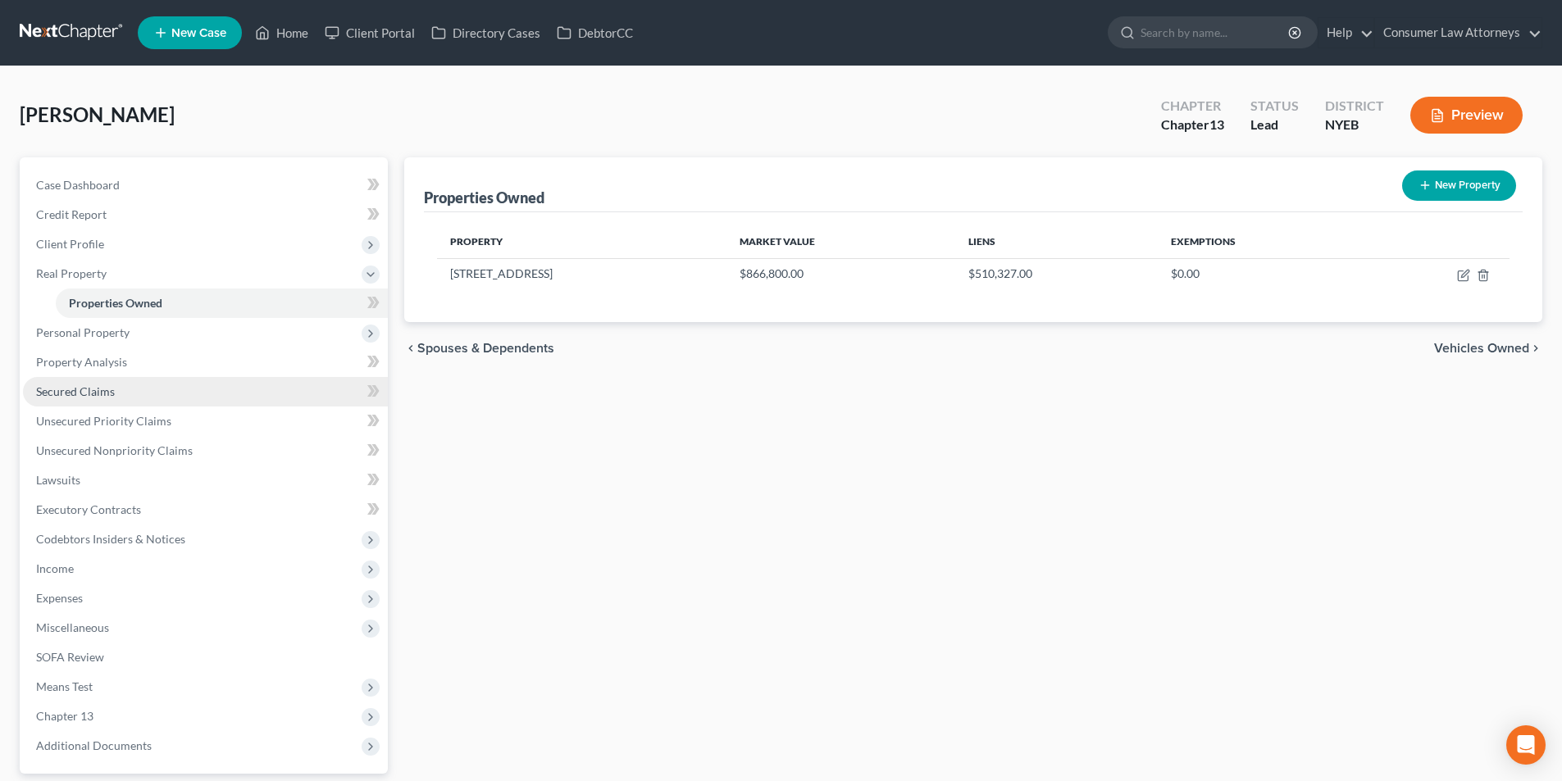
click at [109, 387] on span "Secured Claims" at bounding box center [75, 392] width 79 height 14
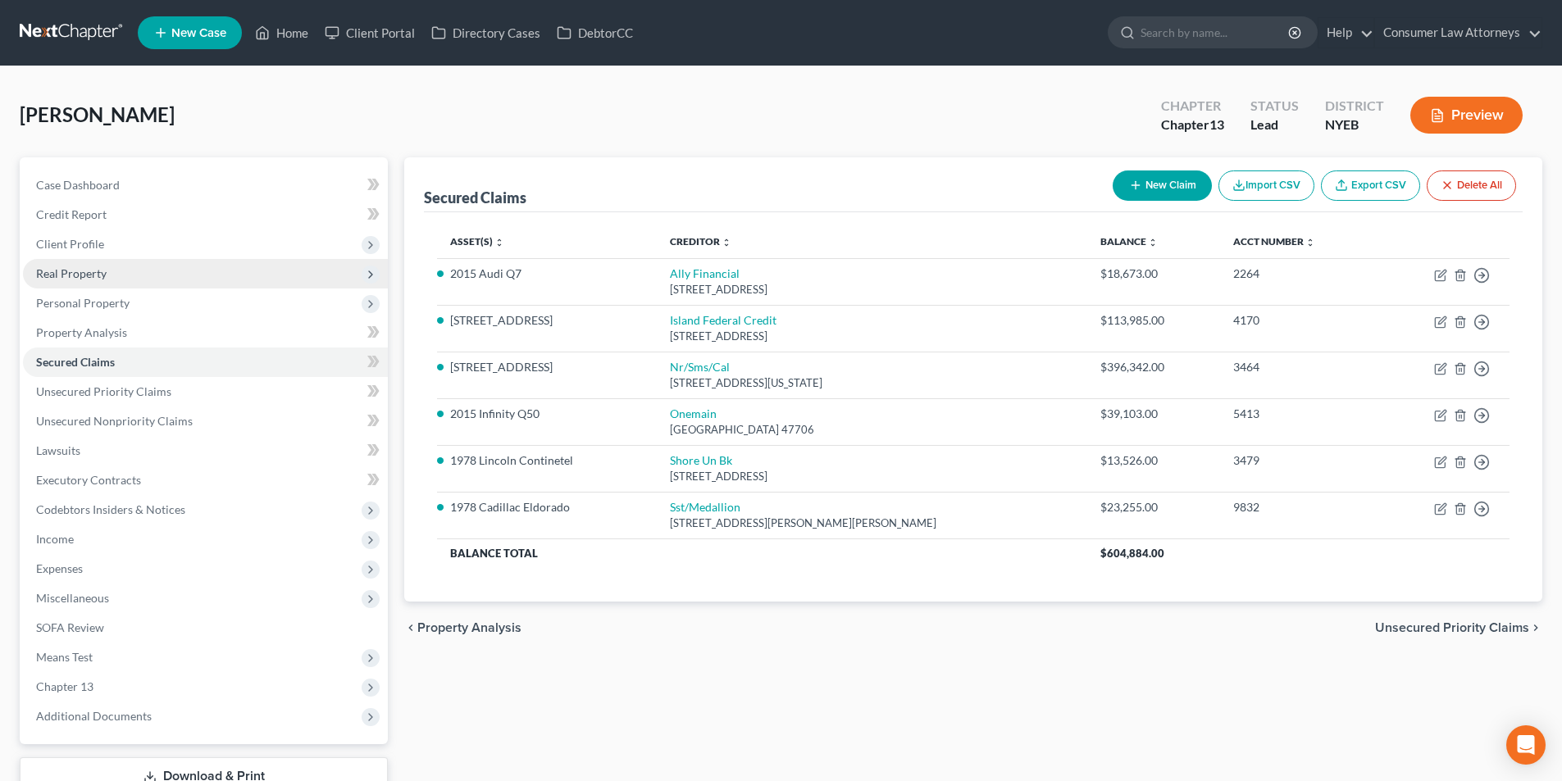
click at [94, 271] on span "Real Property" at bounding box center [71, 273] width 71 height 14
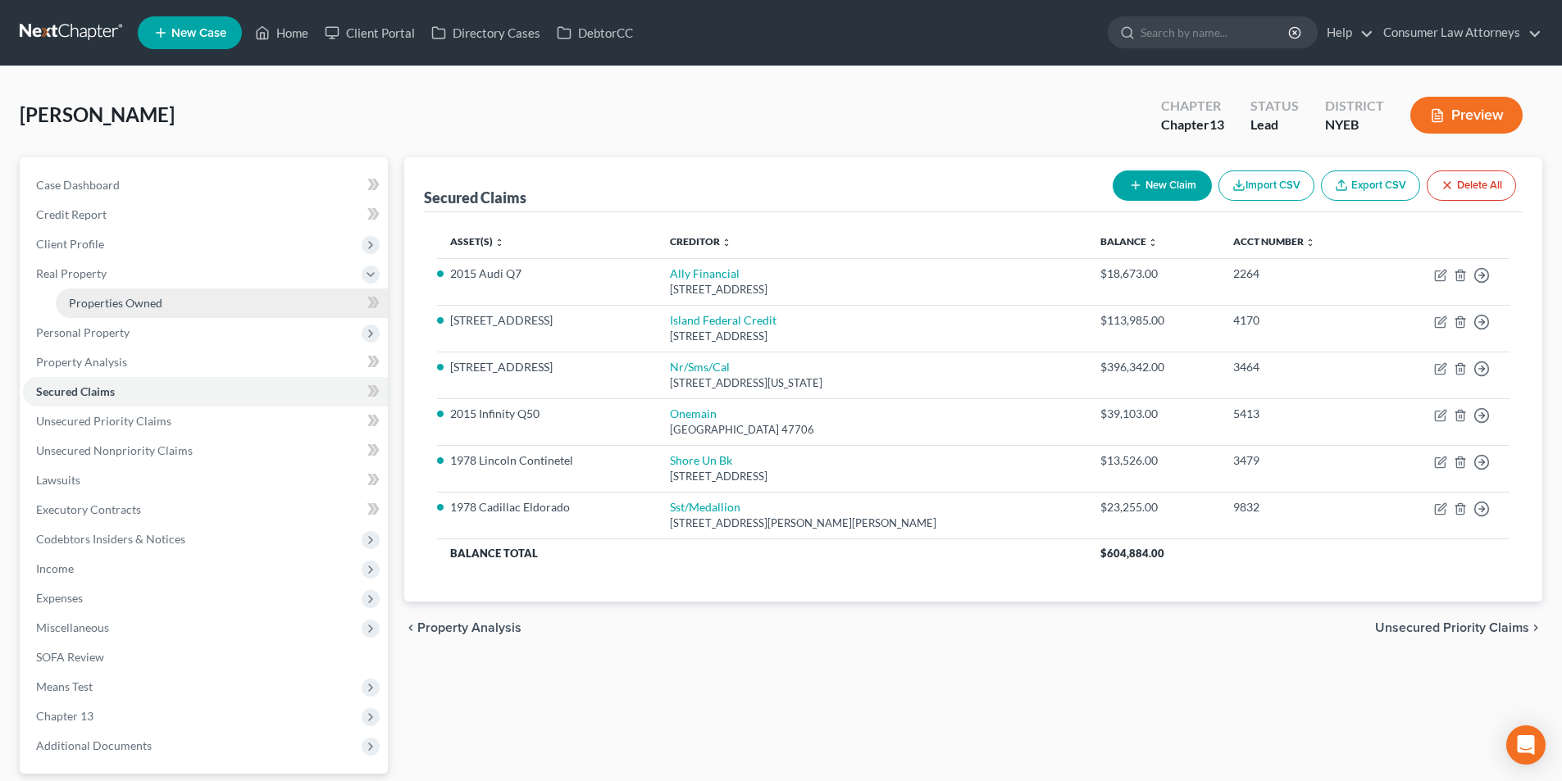
click at [132, 298] on span "Properties Owned" at bounding box center [115, 303] width 93 height 14
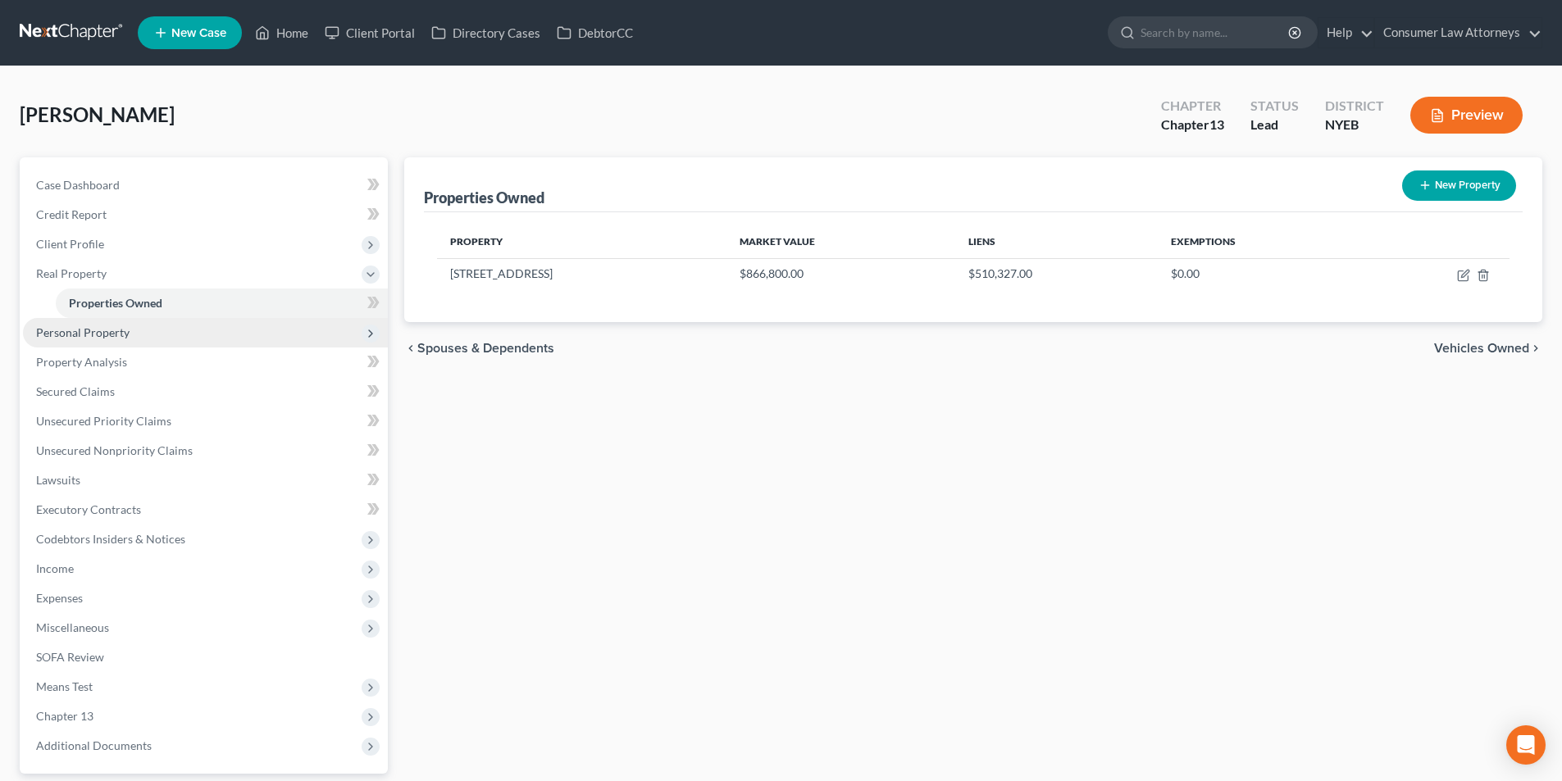
click at [120, 330] on span "Personal Property" at bounding box center [82, 332] width 93 height 14
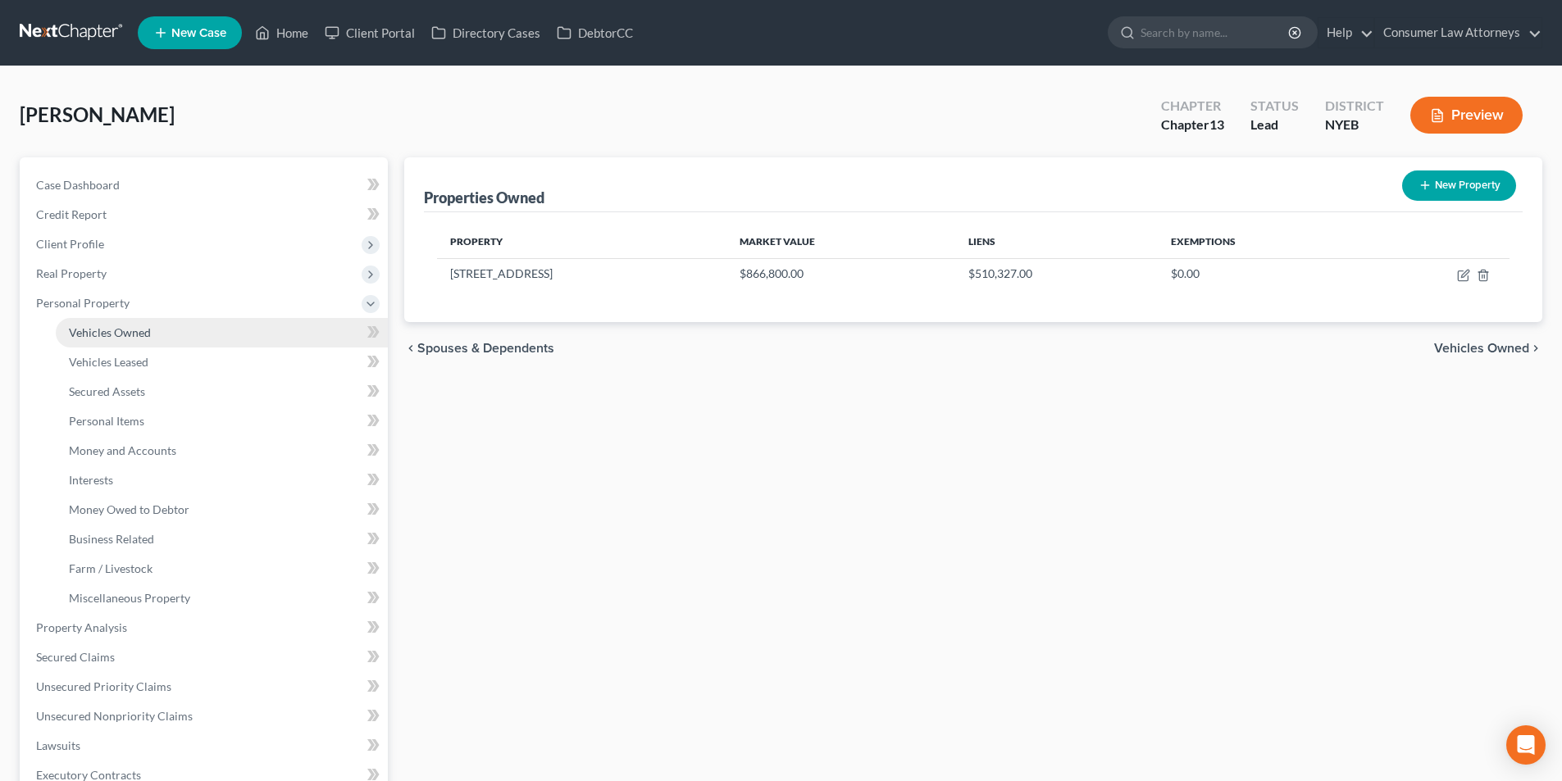
click at [139, 330] on span "Vehicles Owned" at bounding box center [110, 332] width 82 height 14
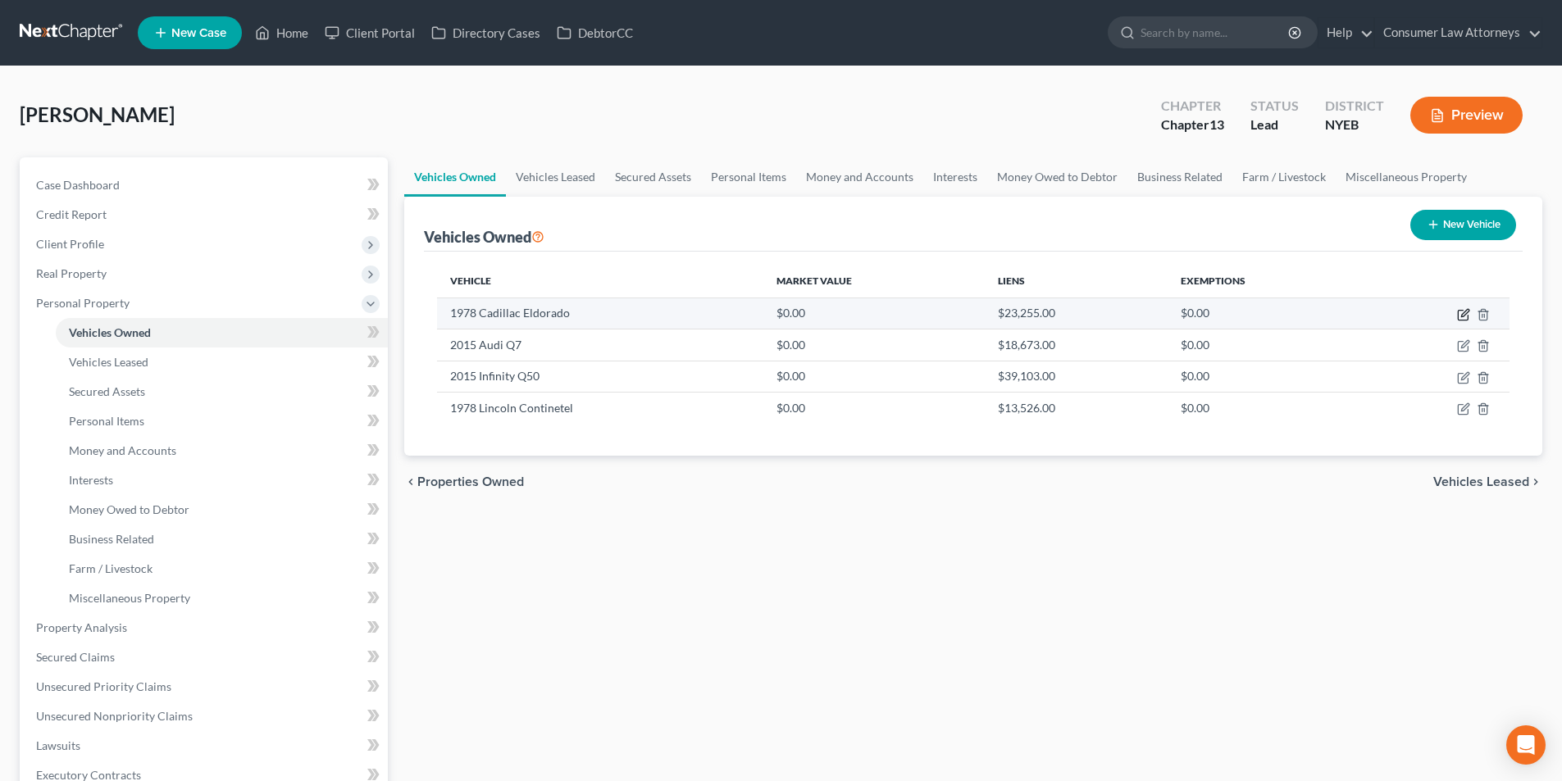
click at [1467, 318] on icon "button" at bounding box center [1463, 314] width 13 height 13
select select "0"
select select "48"
select select "0"
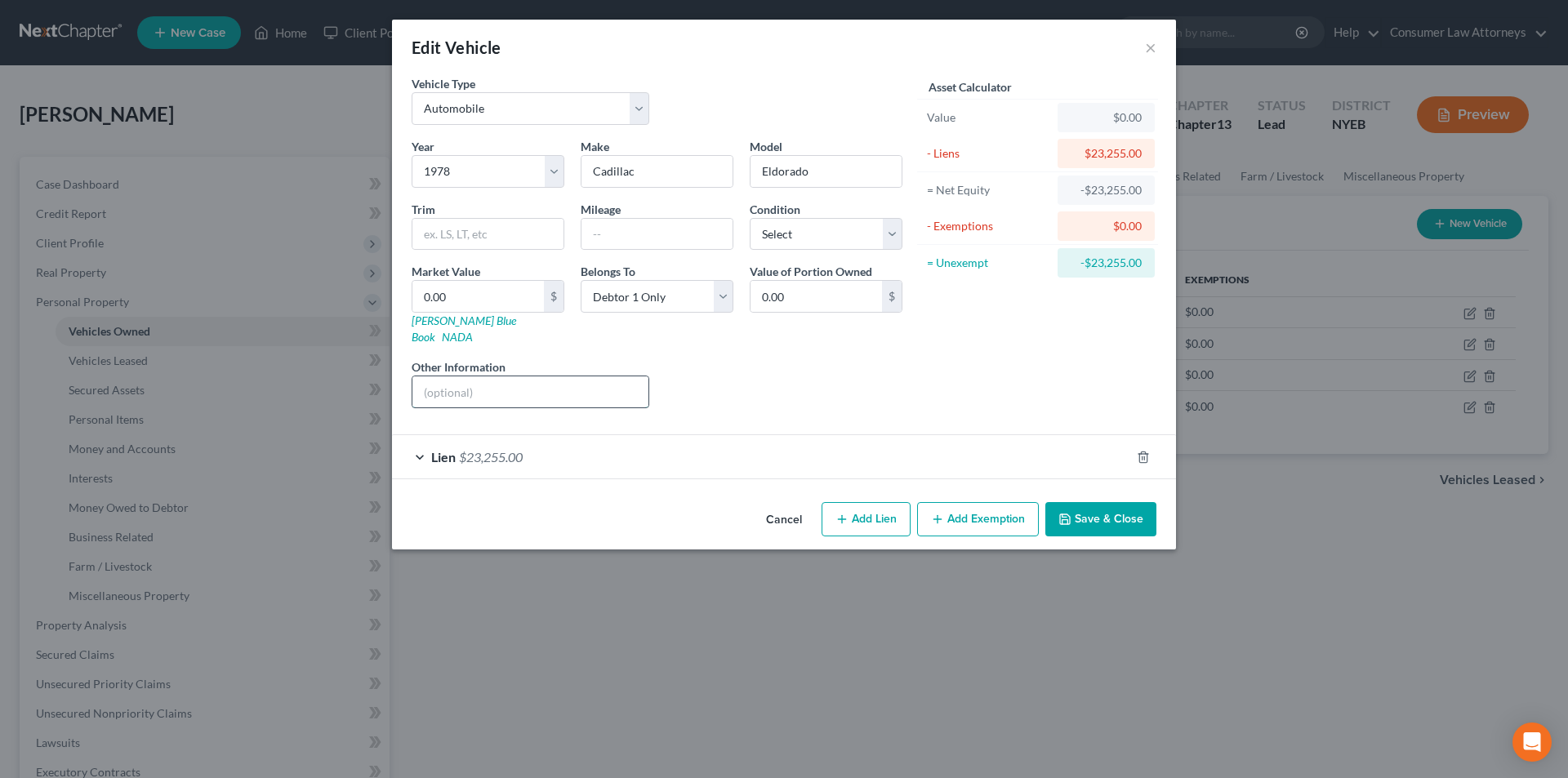
click at [565, 377] on input "text" at bounding box center [530, 391] width 236 height 31
type input "Vin No. 6L47S8Q254459"
click at [469, 320] on link "[PERSON_NAME] Blue Book" at bounding box center [463, 329] width 105 height 30
click at [815, 238] on select "Select Excellent Very Good Good Fair Poor" at bounding box center [826, 234] width 152 height 33
select select "4"
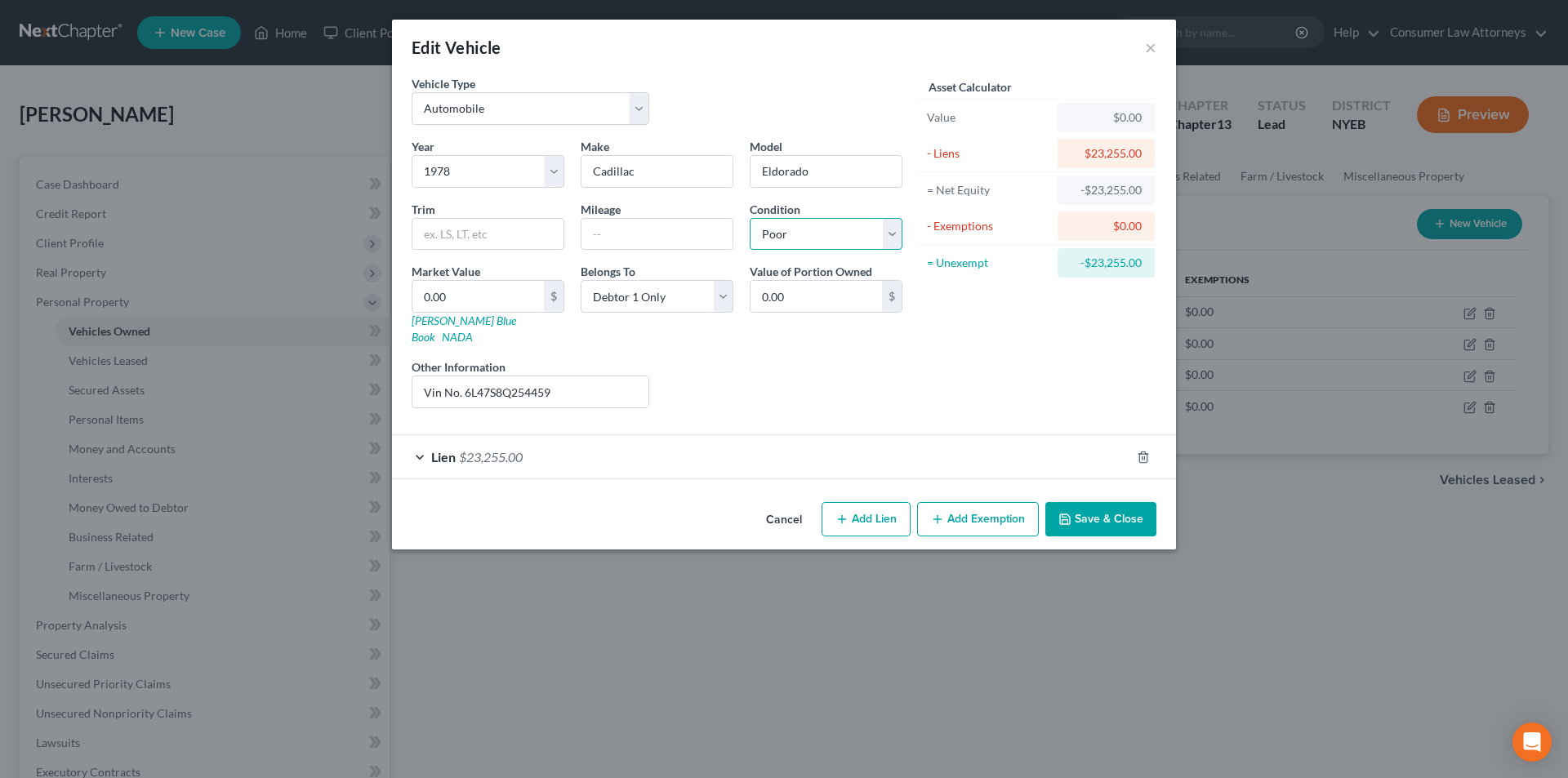
click at [750, 218] on select "Select Excellent Very Good Good Fair Poor" at bounding box center [826, 234] width 152 height 33
click at [682, 236] on input "text" at bounding box center [657, 234] width 151 height 31
drag, startPoint x: 655, startPoint y: 238, endPoint x: 551, endPoint y: 229, distance: 104.4
click at [552, 229] on div "Year Select 2026 2025 2024 2023 2022 2021 2020 2019 2018 2017 2016 2015 2014 20…" at bounding box center [656, 280] width 507 height 283
type input "4"
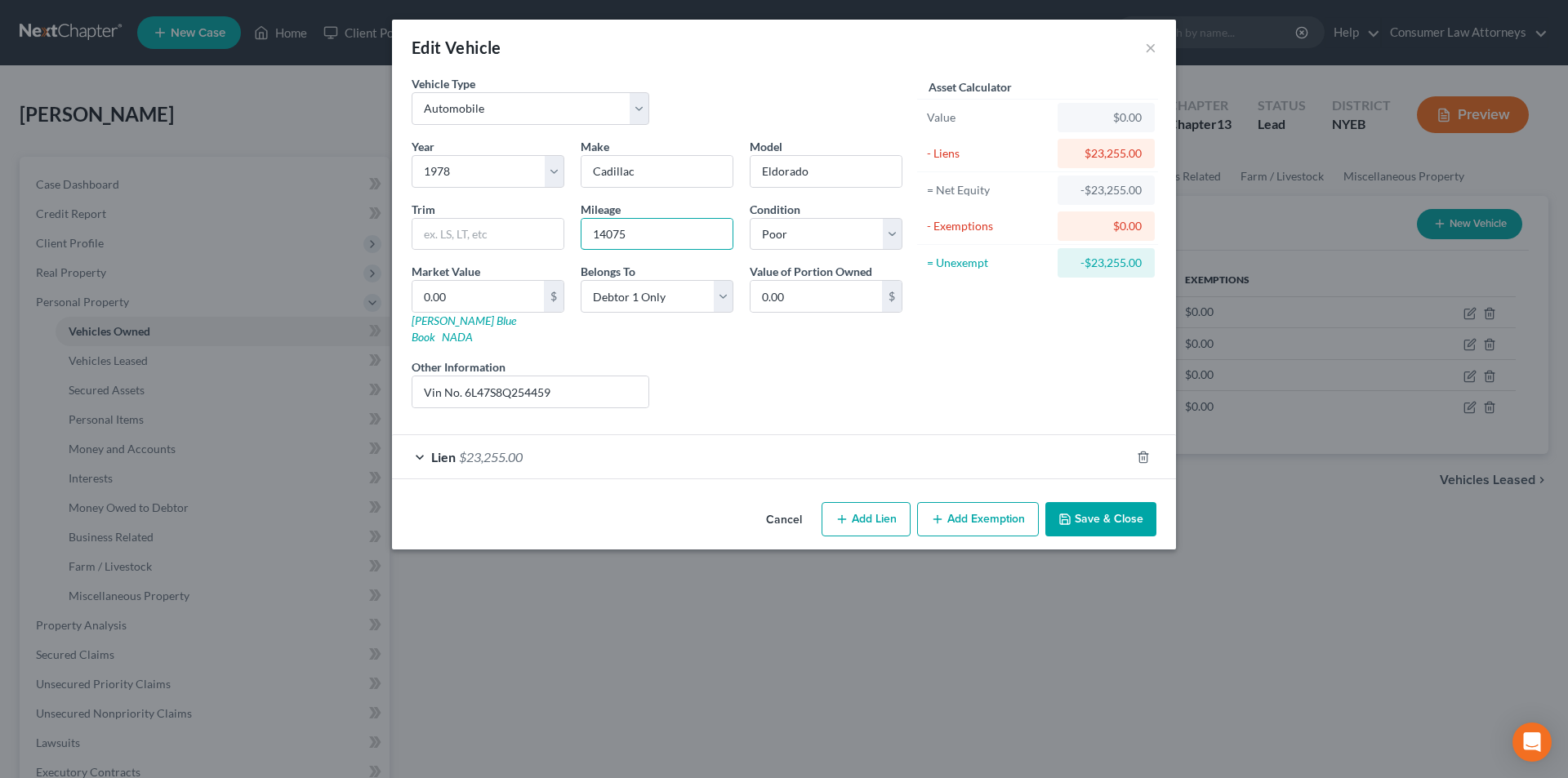
type input "14075"
click at [782, 435] on div "Lien $23,255.00" at bounding box center [761, 456] width 738 height 43
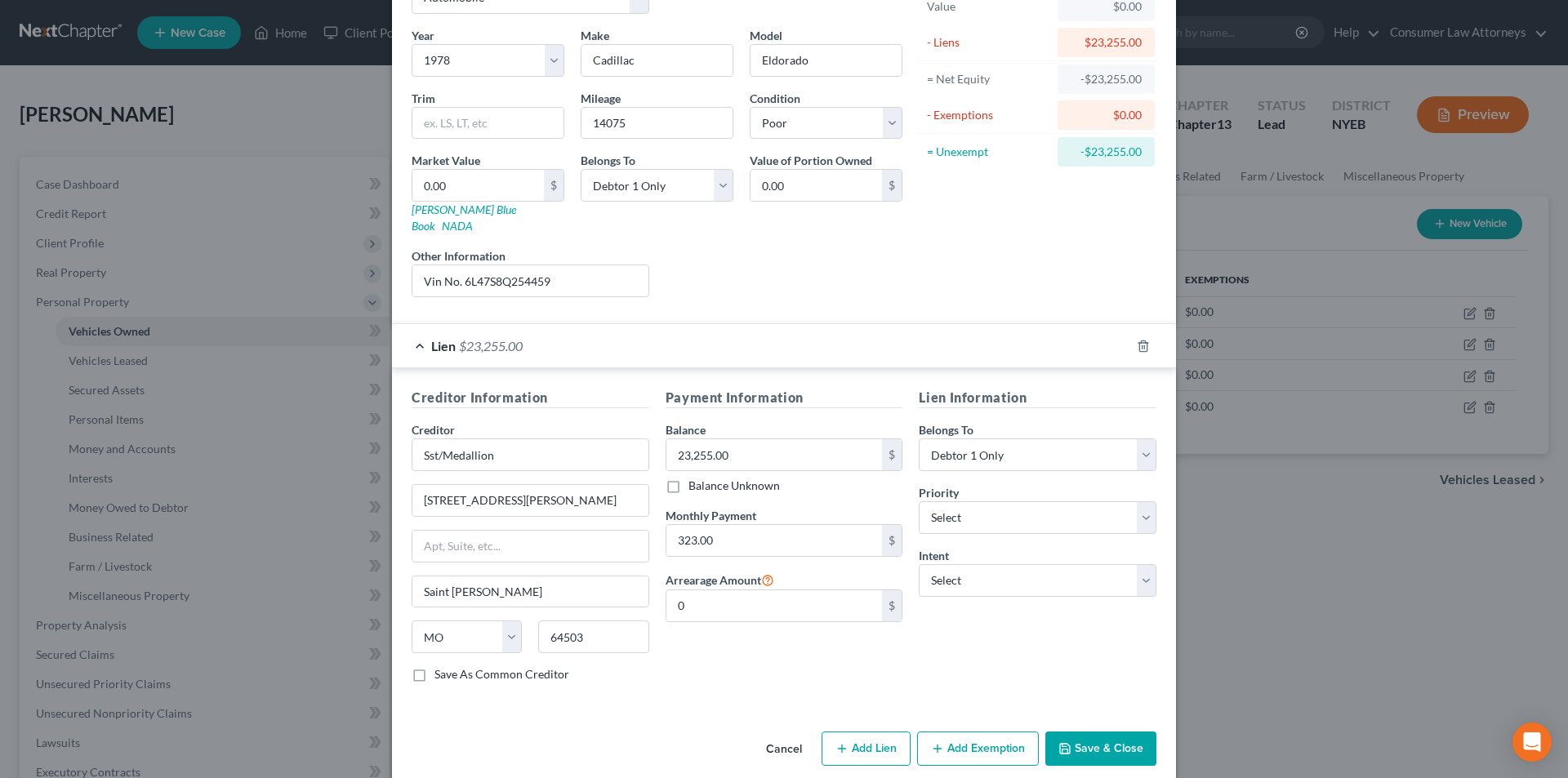
scroll to position [116, 0]
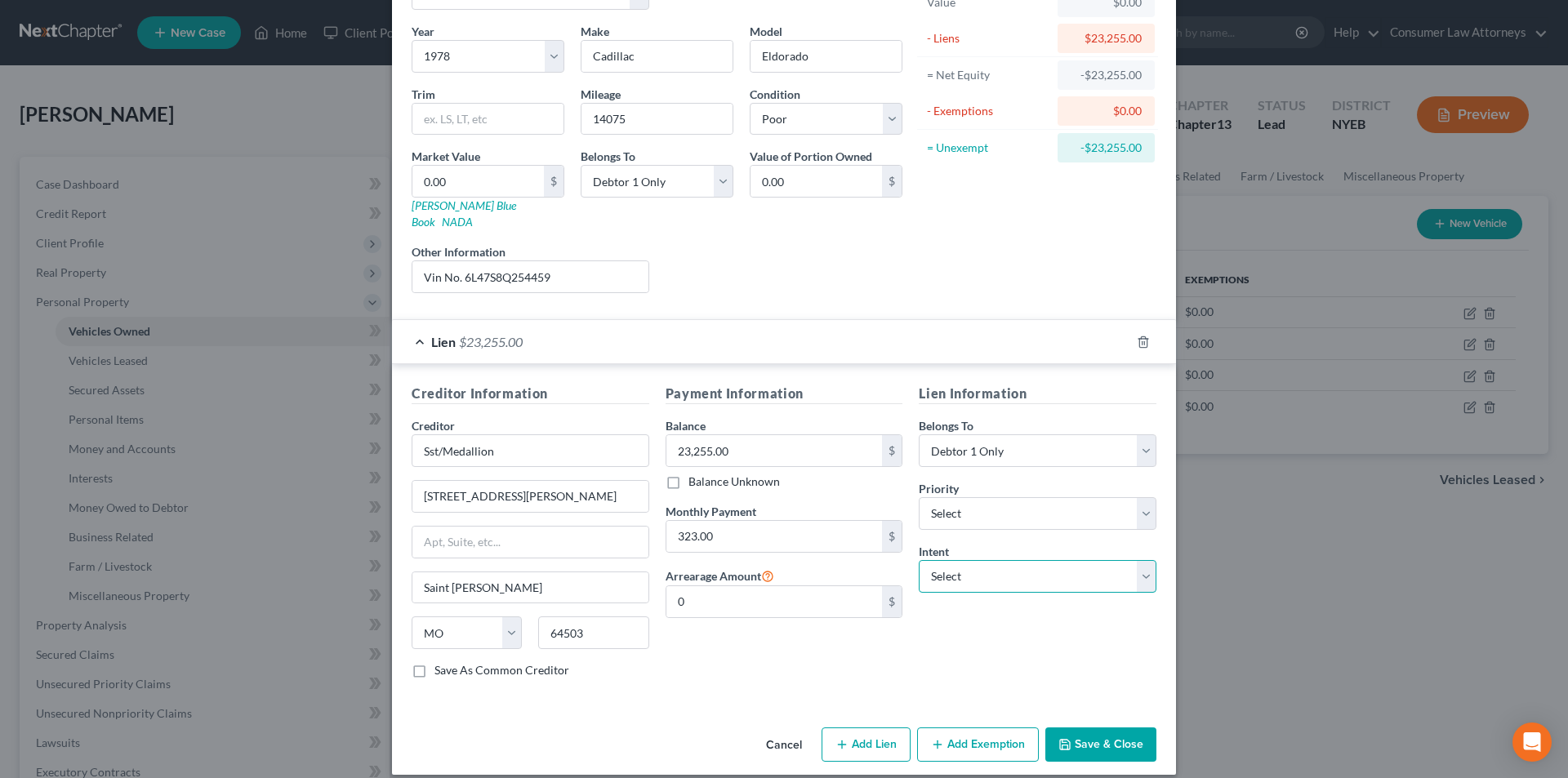
click at [977, 560] on select "Select Surrender Redeem Reaffirm Avoid Other" at bounding box center [1037, 576] width 238 height 33
select select "2"
click at [918, 560] on select "Select Surrender Redeem Reaffirm Avoid Other" at bounding box center [1037, 576] width 238 height 33
click at [1100, 727] on button "Save & Close" at bounding box center [1100, 744] width 111 height 34
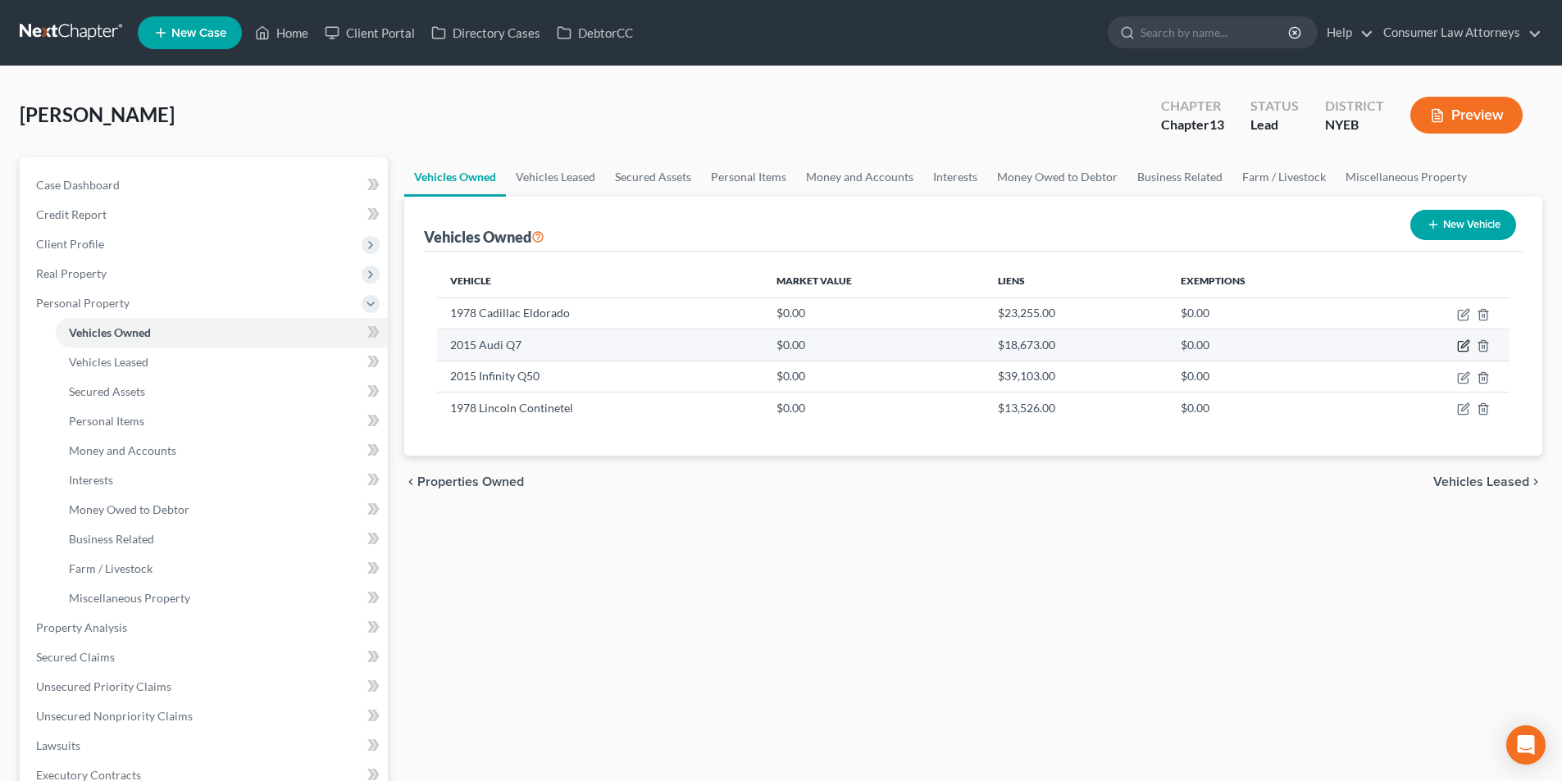
click at [1461, 347] on icon "button" at bounding box center [1463, 345] width 13 height 13
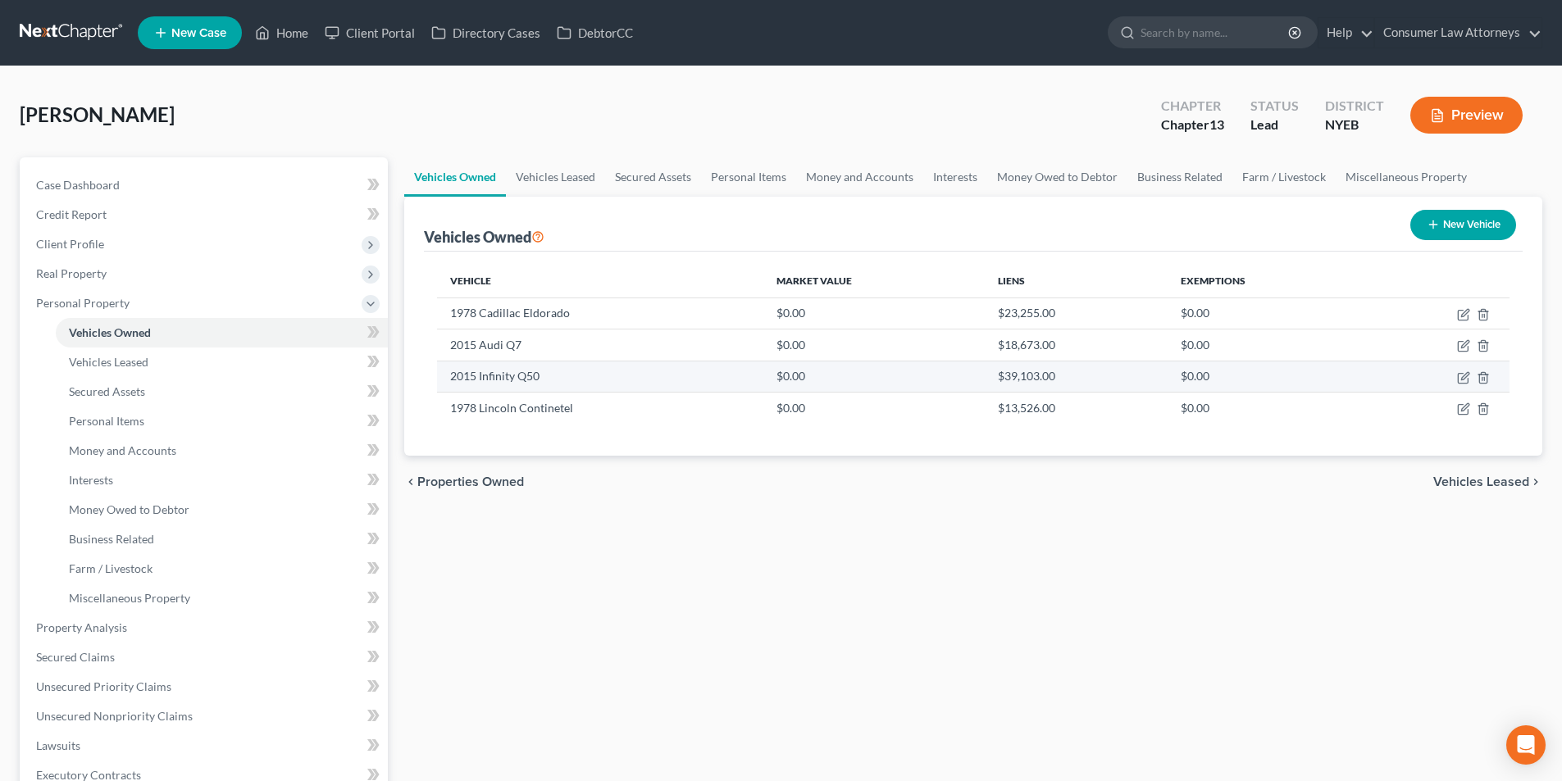
select select "0"
select select "11"
select select "4"
select select "0"
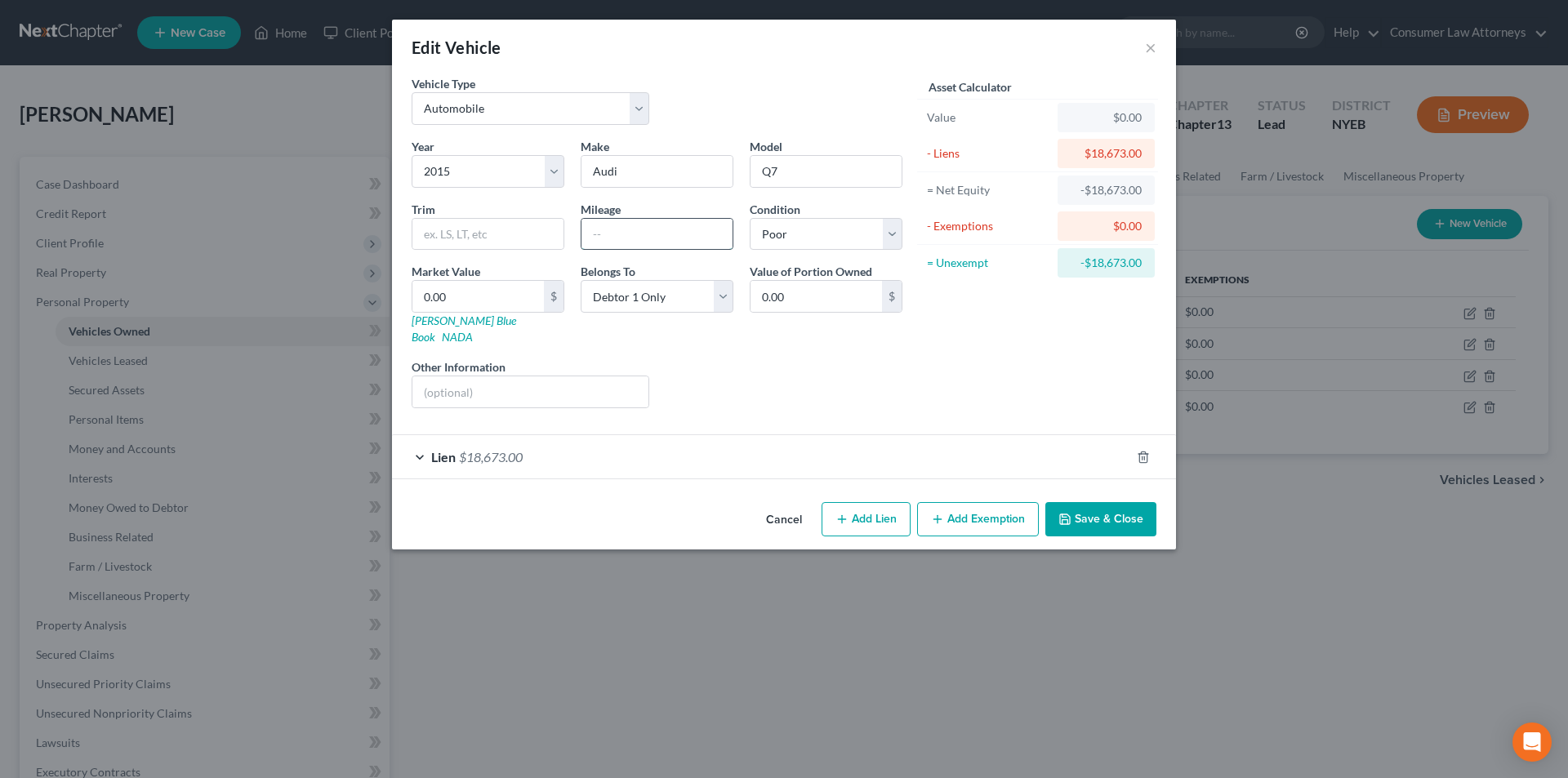
click at [645, 233] on input "text" at bounding box center [657, 234] width 151 height 31
type input "80100"
click at [489, 384] on input "text" at bounding box center [530, 391] width 236 height 31
drag, startPoint x: 591, startPoint y: 375, endPoint x: 468, endPoint y: 382, distance: 123.2
click at [468, 382] on input "Vin No. [US_VEHICLE_IDENTIFICATION_NUMBER]" at bounding box center [530, 391] width 236 height 31
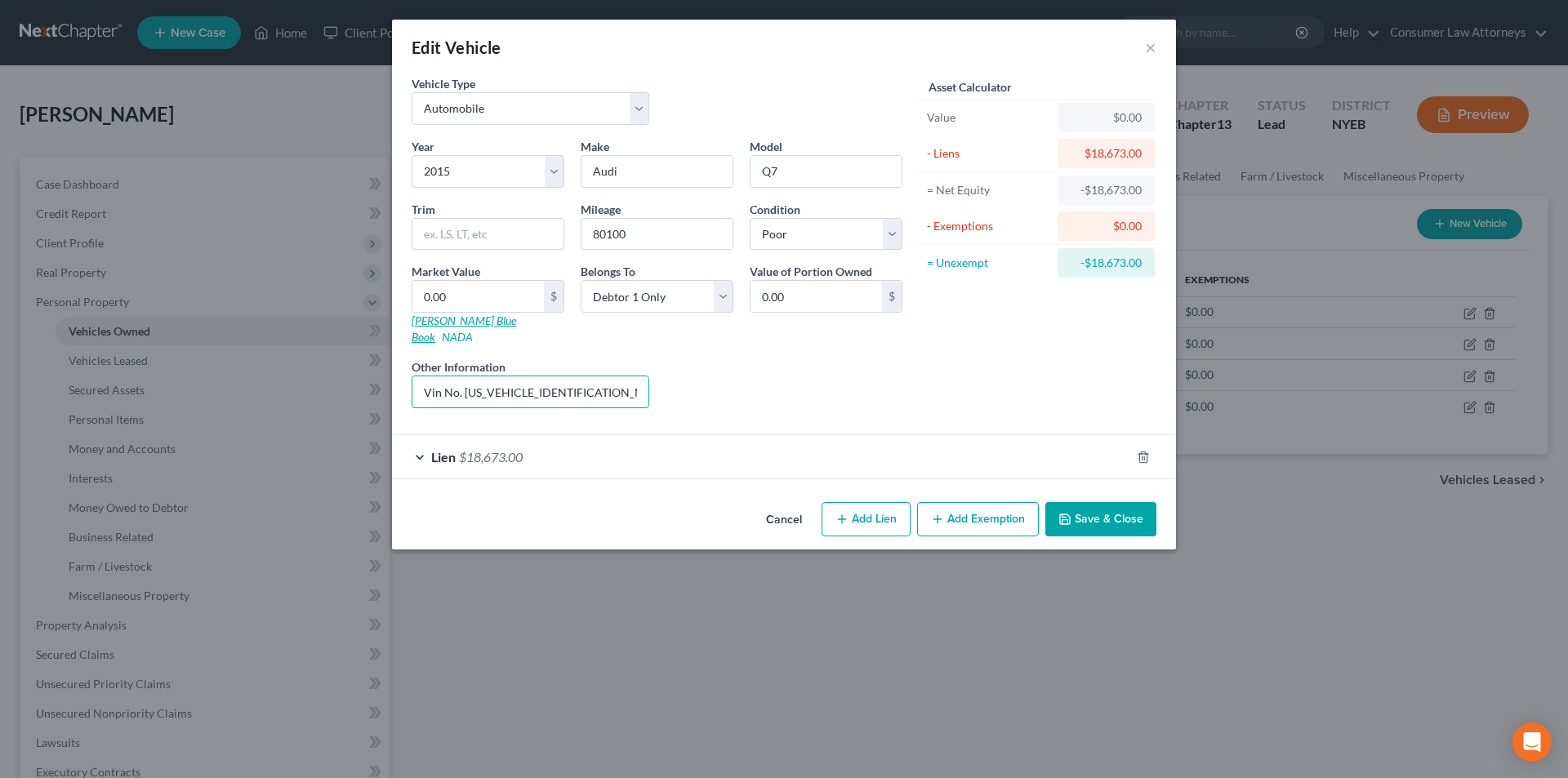
type input "Vin No. [US_VEHICLE_IDENTIFICATION_NUMBER]"
click at [443, 326] on link "[PERSON_NAME] Blue Book" at bounding box center [463, 329] width 105 height 30
click at [499, 295] on input "0.00" at bounding box center [478, 296] width 131 height 31
type input "1"
type input "1.00"
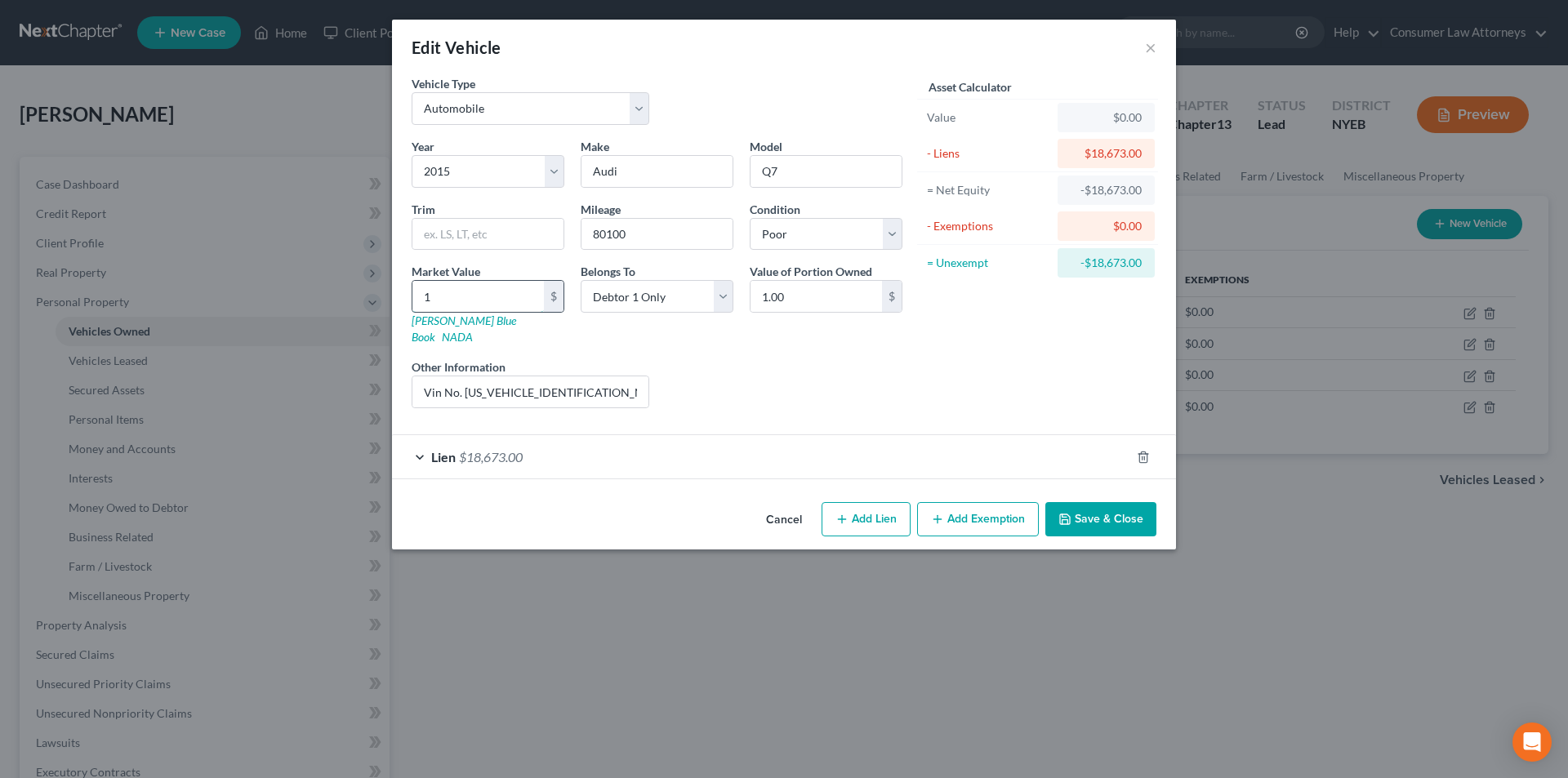
type input "10"
type input "10.00"
type input "100"
click at [1102, 502] on button "Save & Close" at bounding box center [1100, 519] width 111 height 34
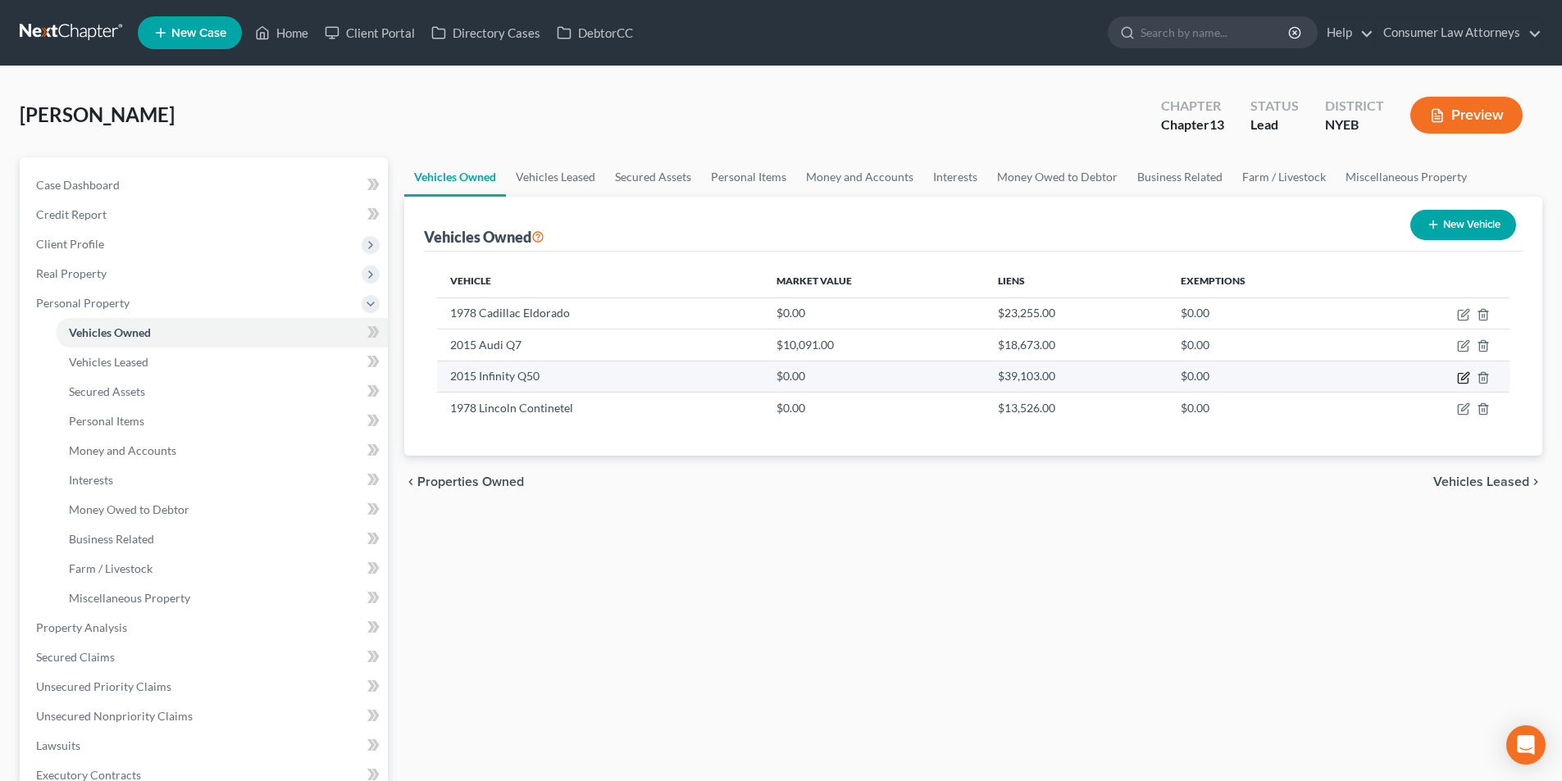
click at [1460, 376] on icon "button" at bounding box center [1463, 377] width 13 height 13
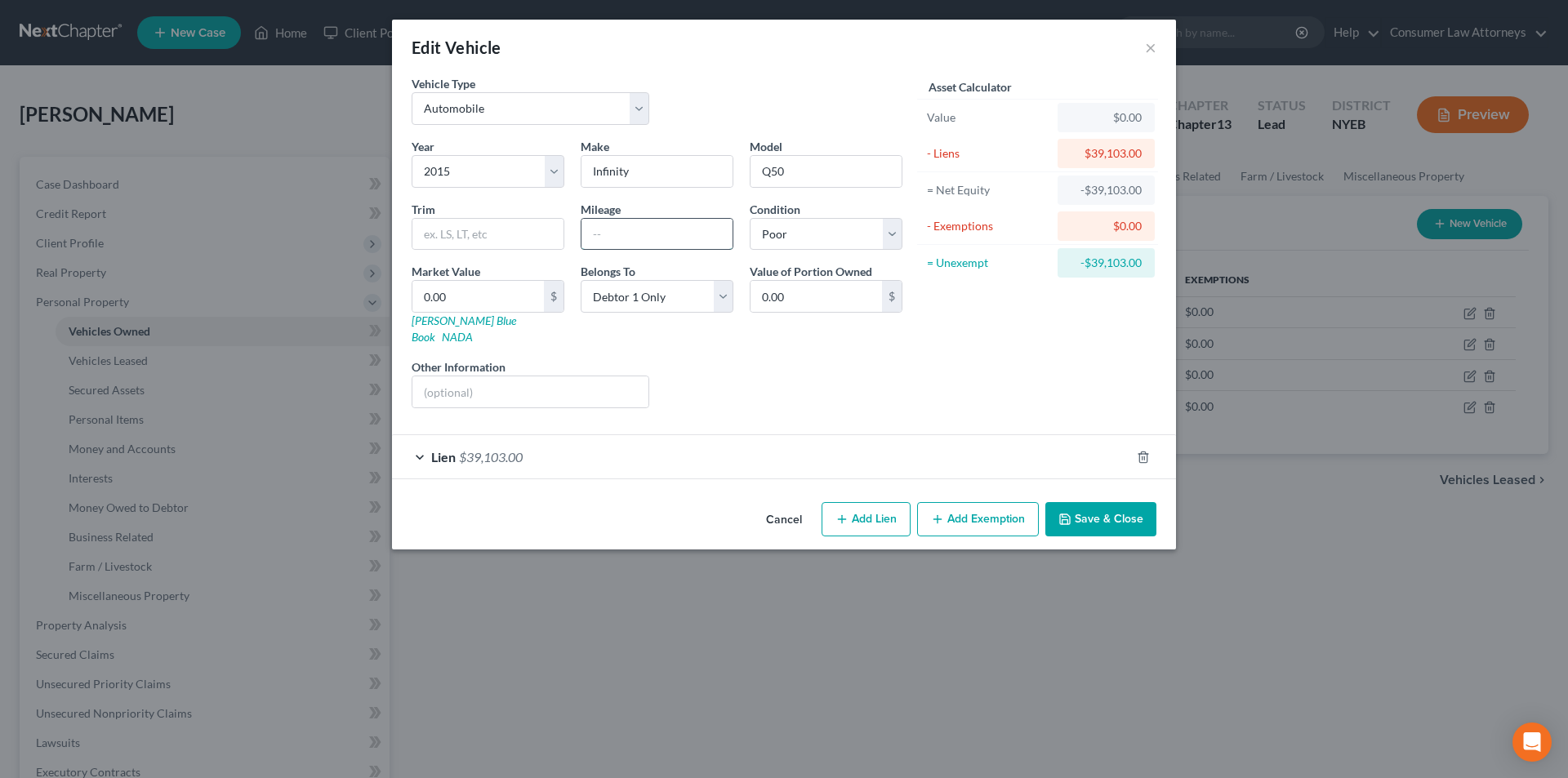
click at [682, 242] on input "text" at bounding box center [657, 234] width 151 height 31
click at [469, 379] on input "text" at bounding box center [530, 391] width 236 height 31
drag, startPoint x: 584, startPoint y: 378, endPoint x: 464, endPoint y: 376, distance: 120.0
click at [464, 377] on input "Vin No. [US_VEHICLE_IDENTIFICATION_NUMBER]" at bounding box center [530, 391] width 236 height 31
click at [451, 315] on link "[PERSON_NAME] Blue Book" at bounding box center [463, 329] width 105 height 30
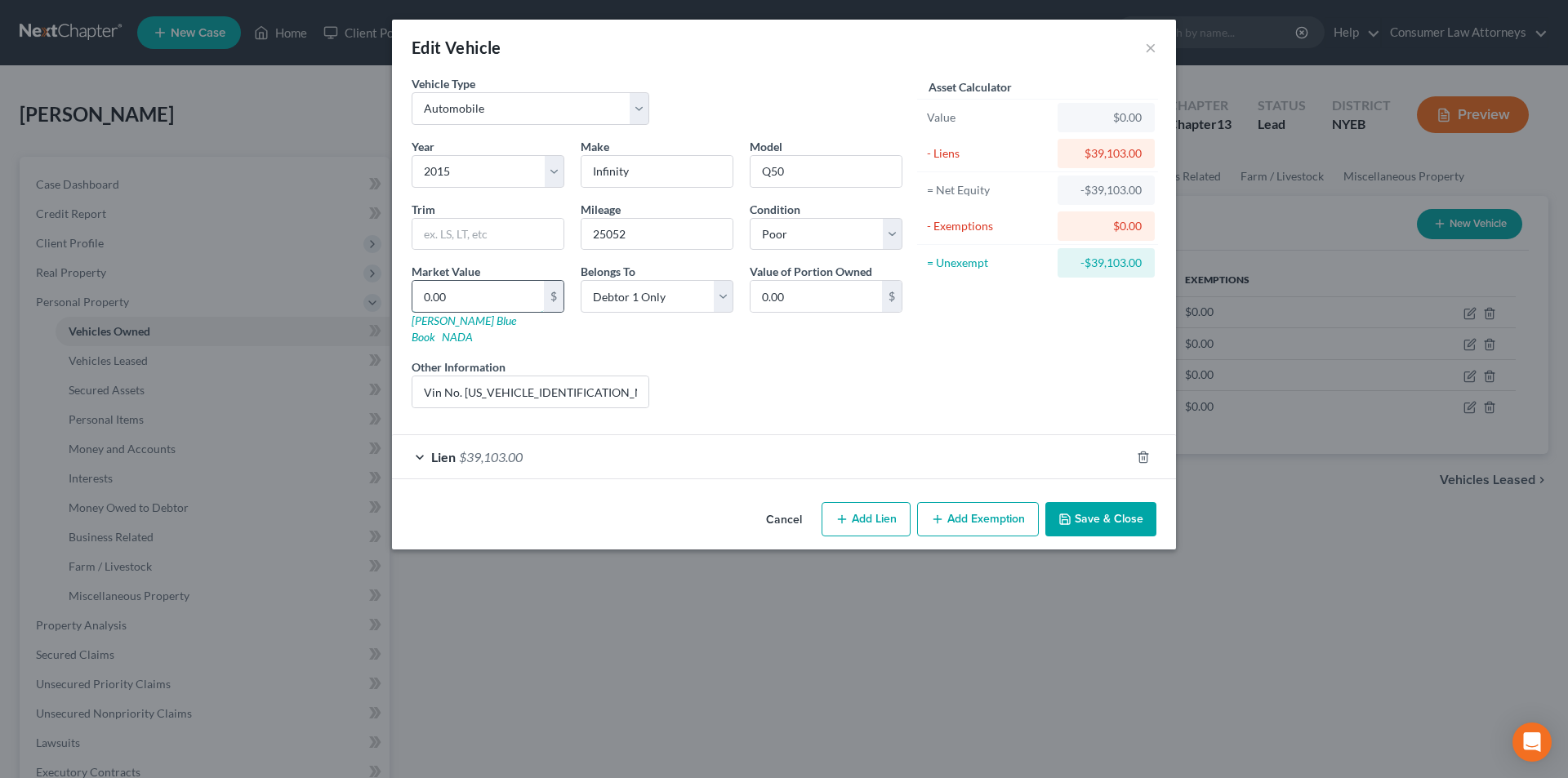
click at [485, 302] on input "0.00" at bounding box center [478, 296] width 131 height 31
click at [1079, 502] on button "Save & Close" at bounding box center [1100, 519] width 111 height 34
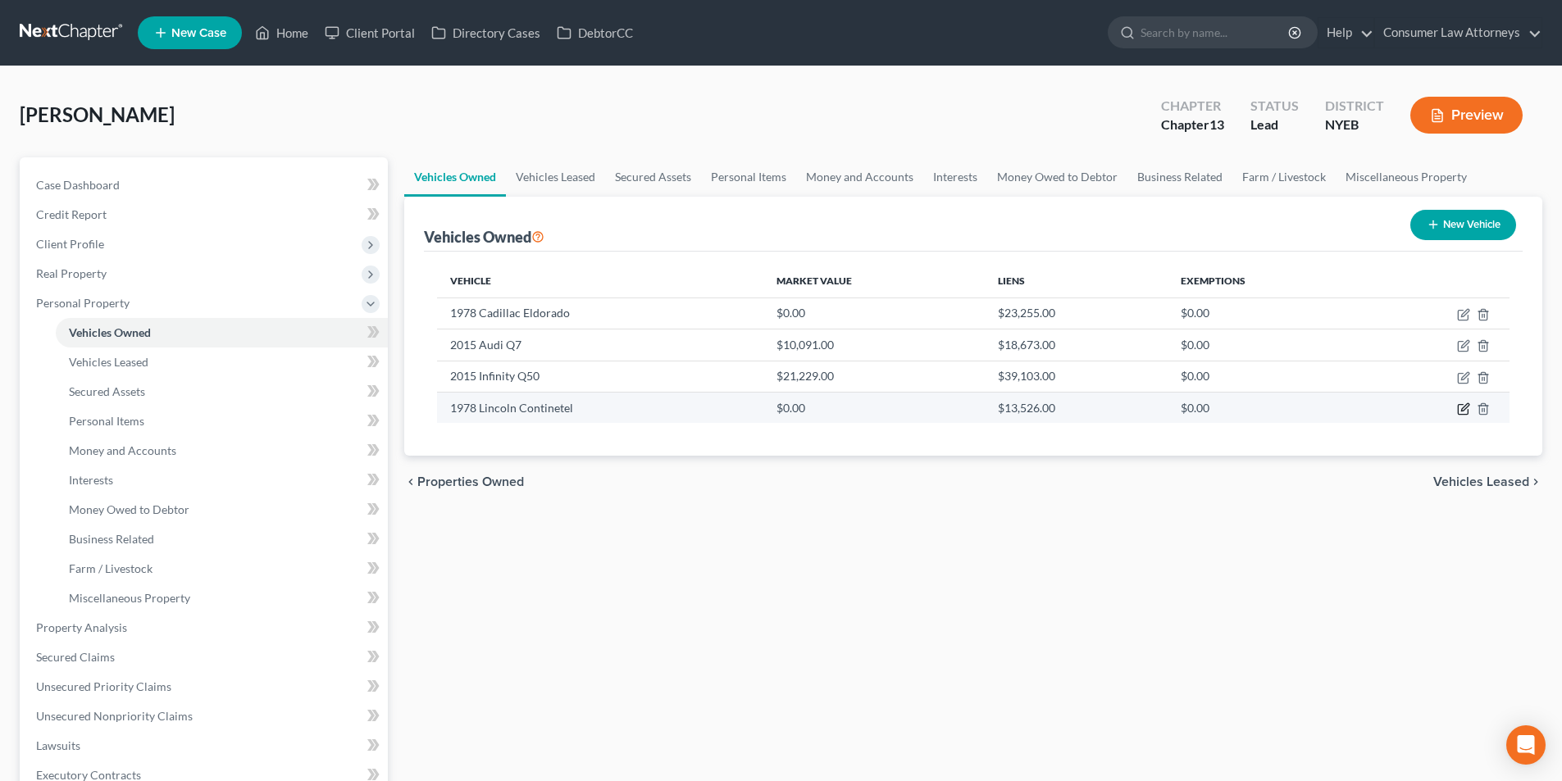
click at [1469, 407] on icon "button" at bounding box center [1463, 409] width 13 height 13
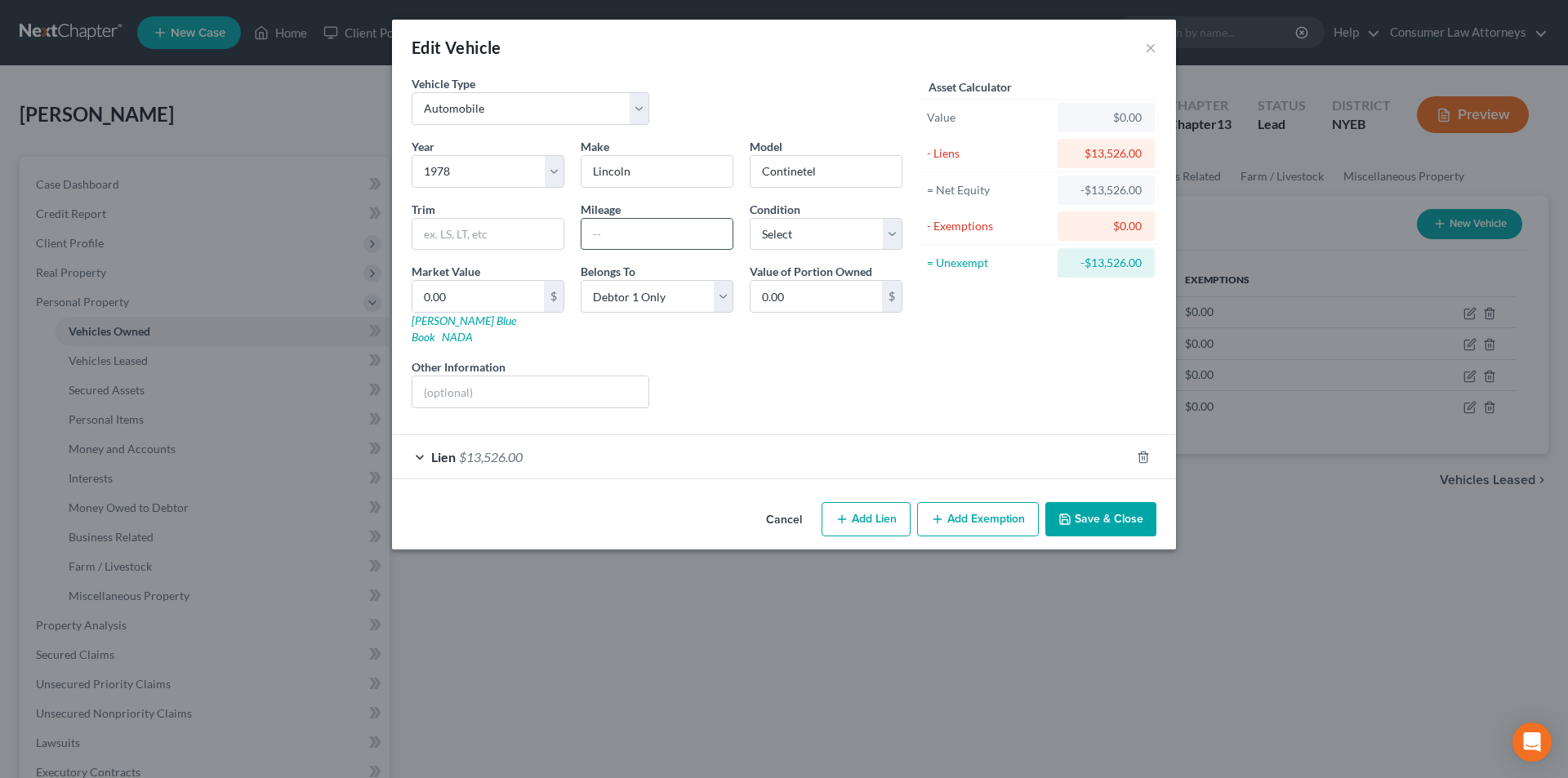
click at [635, 233] on input "text" at bounding box center [657, 234] width 151 height 31
drag, startPoint x: 808, startPoint y: 240, endPoint x: 804, endPoint y: 249, distance: 9.8
click at [808, 240] on select "Select Excellent Very Good Good Fair Poor" at bounding box center [826, 234] width 152 height 33
click at [750, 218] on select "Select Excellent Very Good Good Fair Poor" at bounding box center [826, 234] width 152 height 33
click at [562, 377] on input "text" at bounding box center [530, 391] width 236 height 31
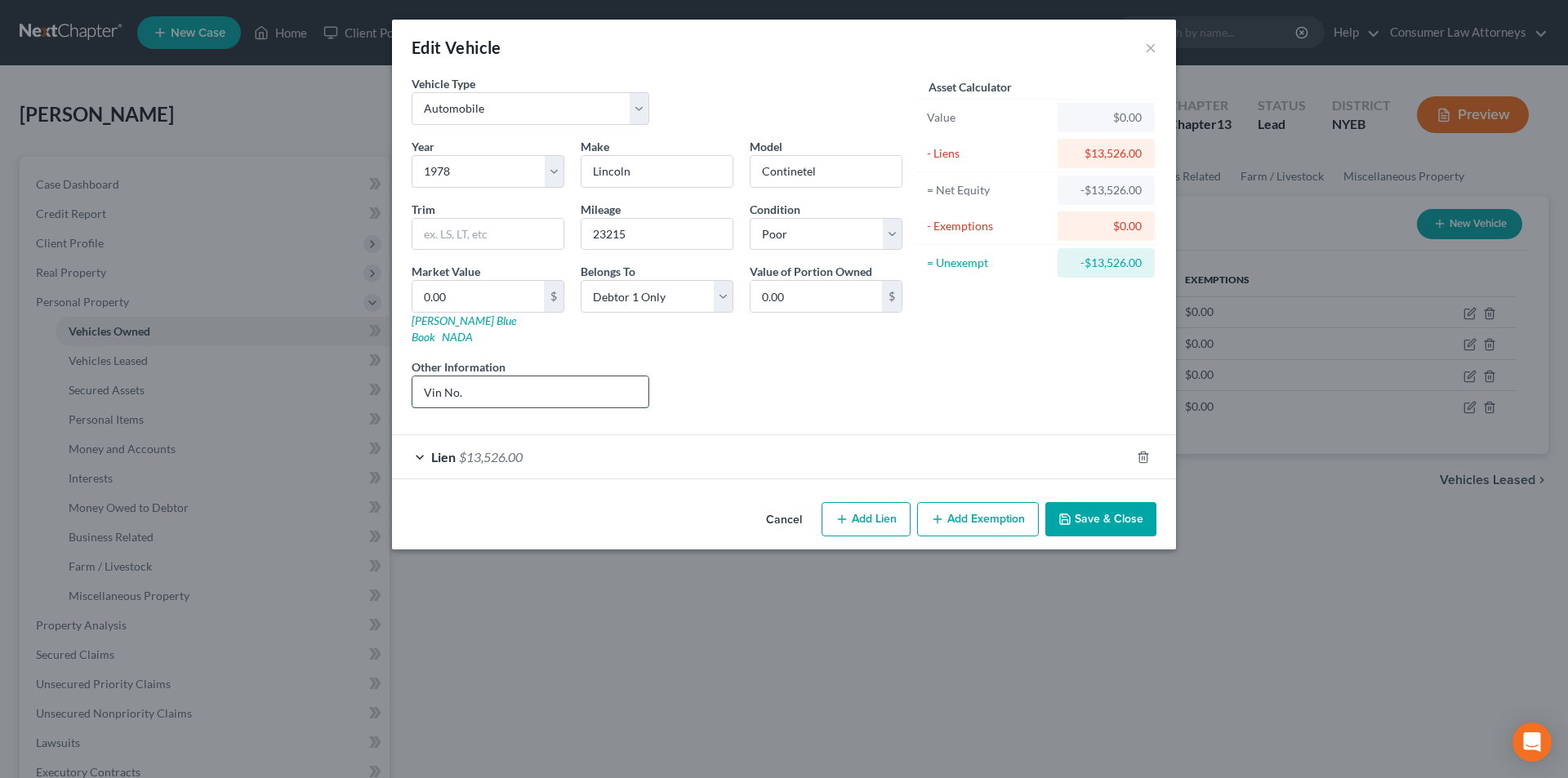
click at [491, 377] on input "Vin No." at bounding box center [530, 391] width 236 height 31
click at [1118, 502] on button "Save & Close" at bounding box center [1100, 519] width 111 height 34
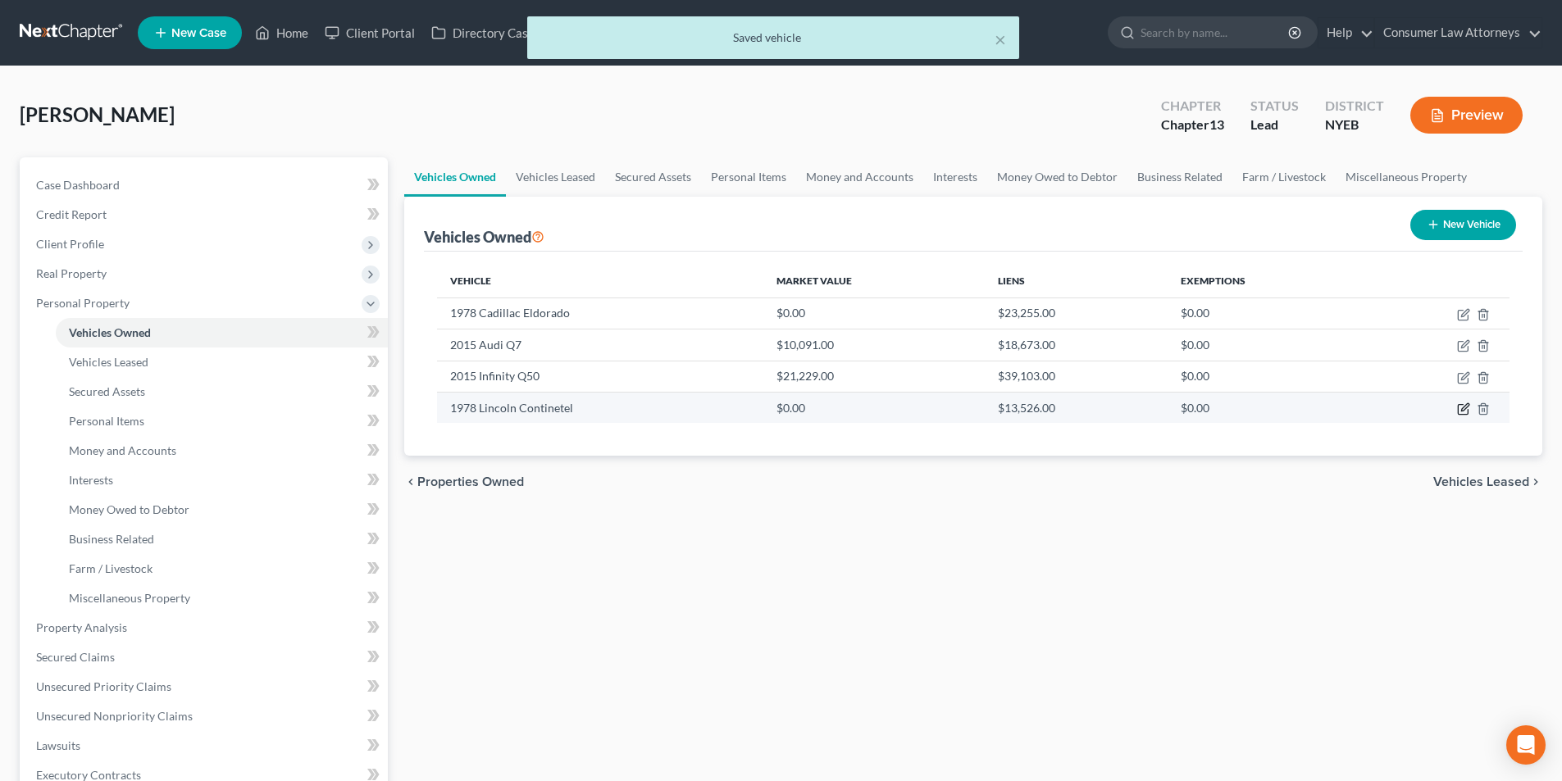
click at [1458, 408] on icon "button" at bounding box center [1463, 410] width 10 height 10
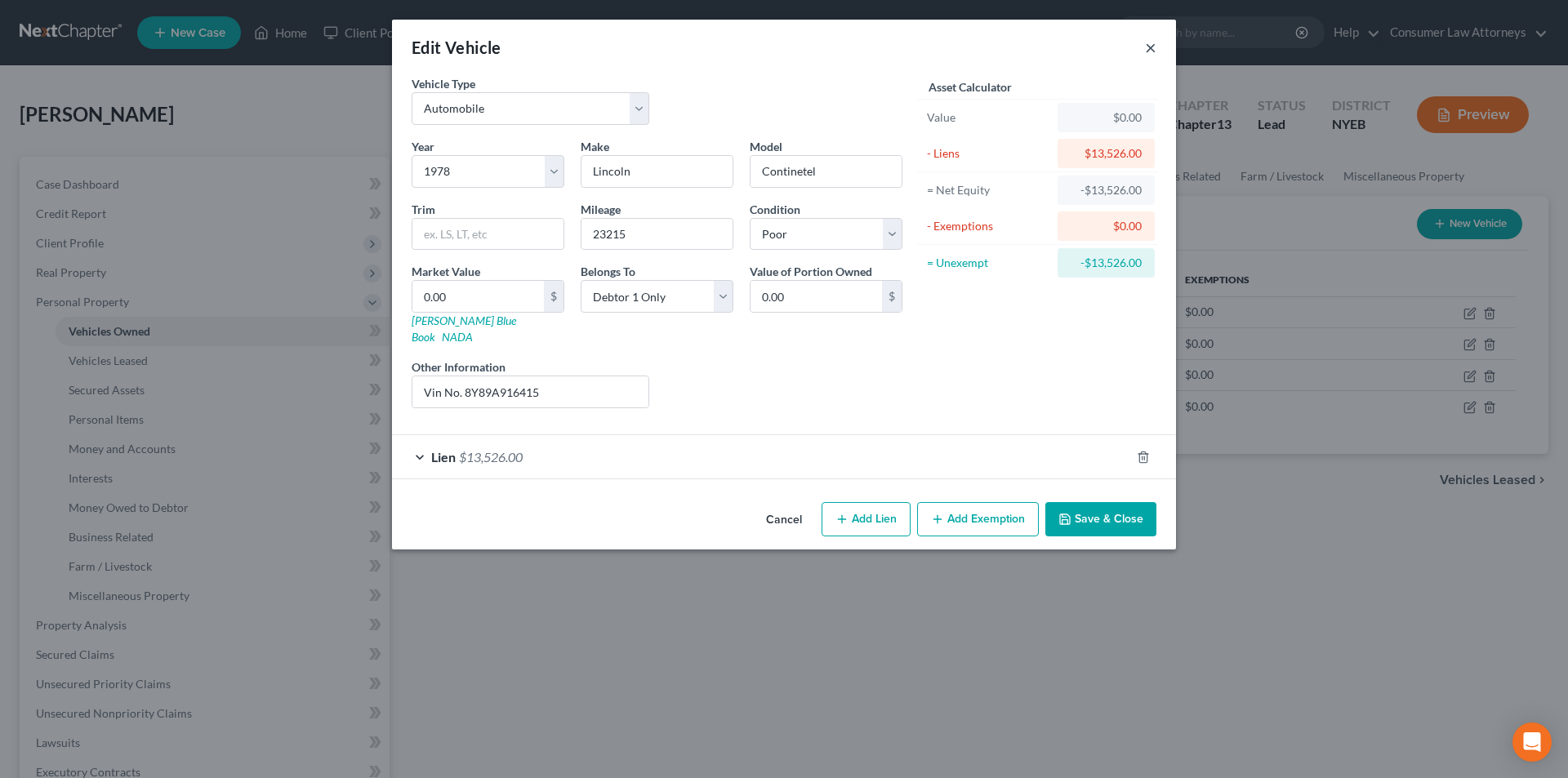
click at [1153, 50] on button "×" at bounding box center [1150, 48] width 11 height 20
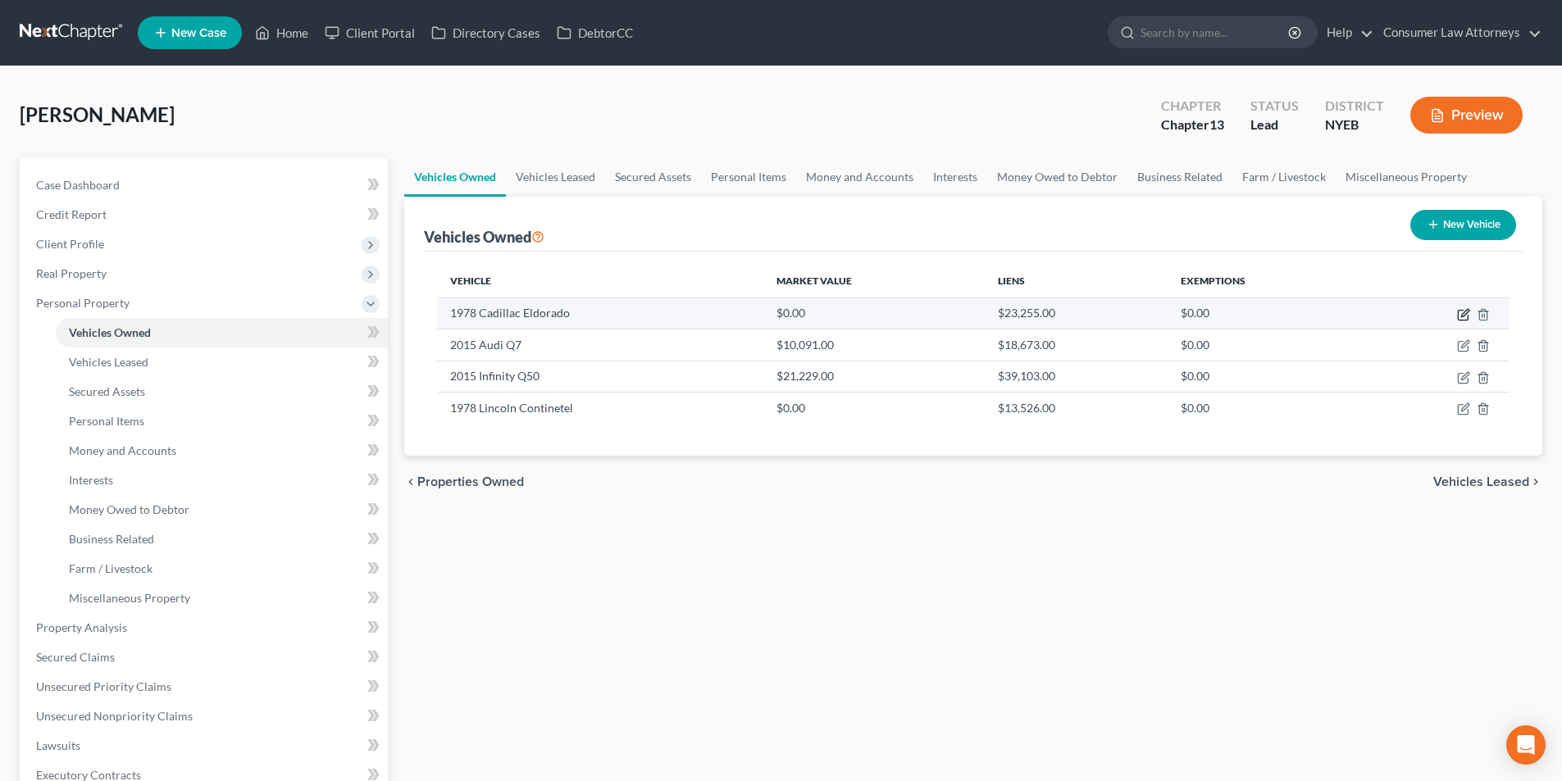
click at [1461, 313] on icon "button" at bounding box center [1463, 314] width 13 height 13
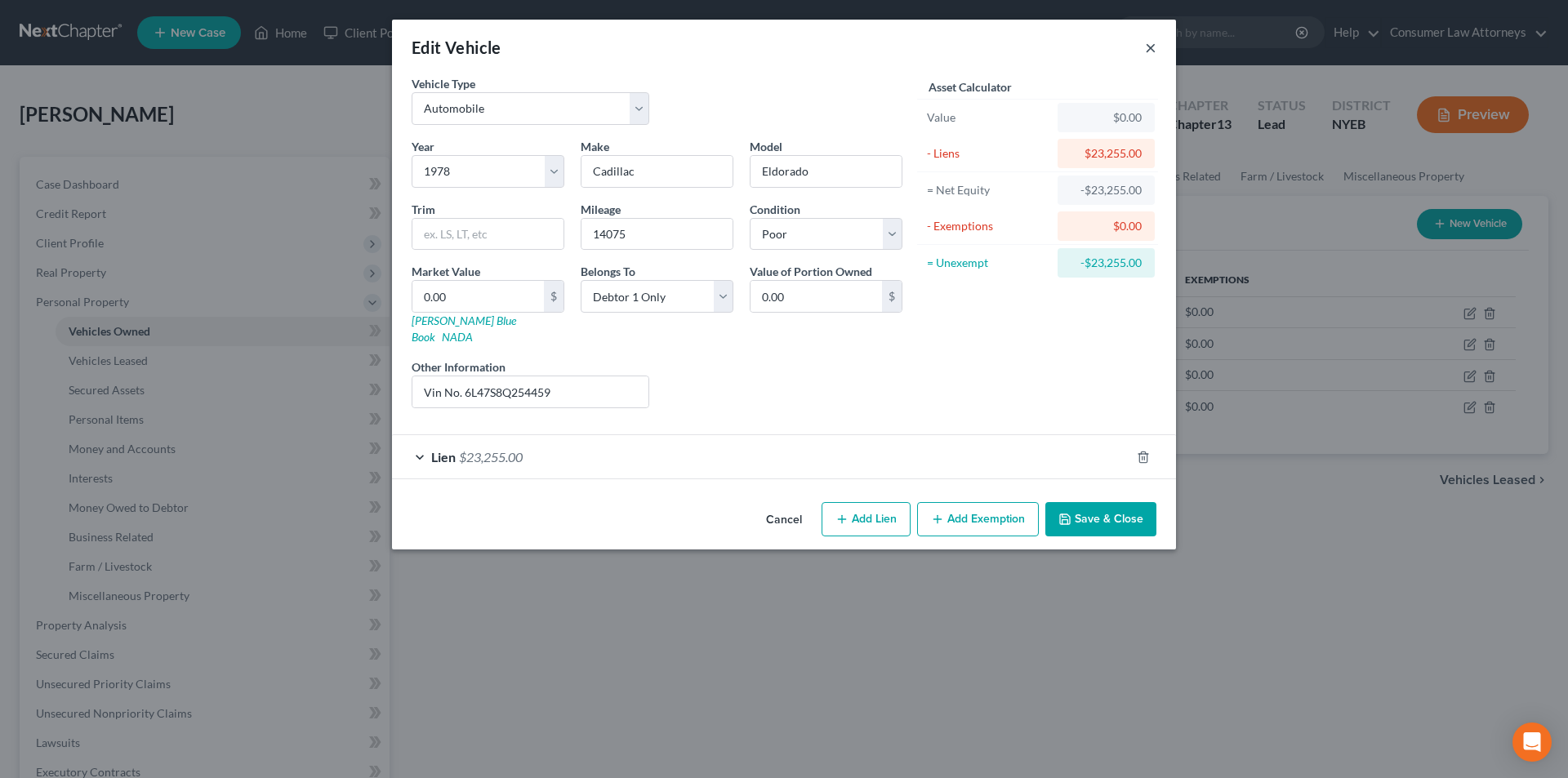
click at [1150, 48] on button "×" at bounding box center [1150, 48] width 11 height 20
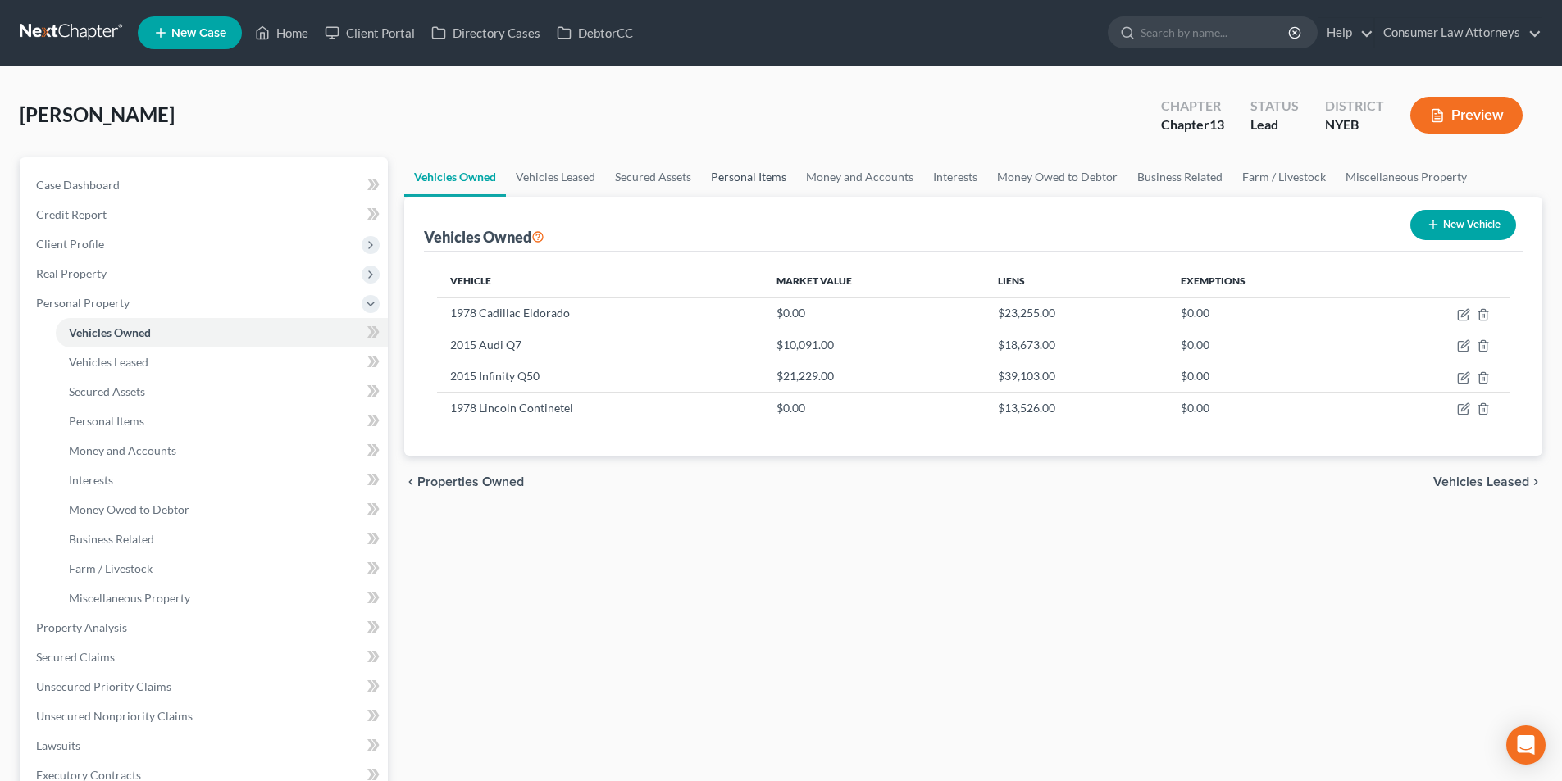
click at [742, 173] on link "Personal Items" at bounding box center [748, 176] width 95 height 39
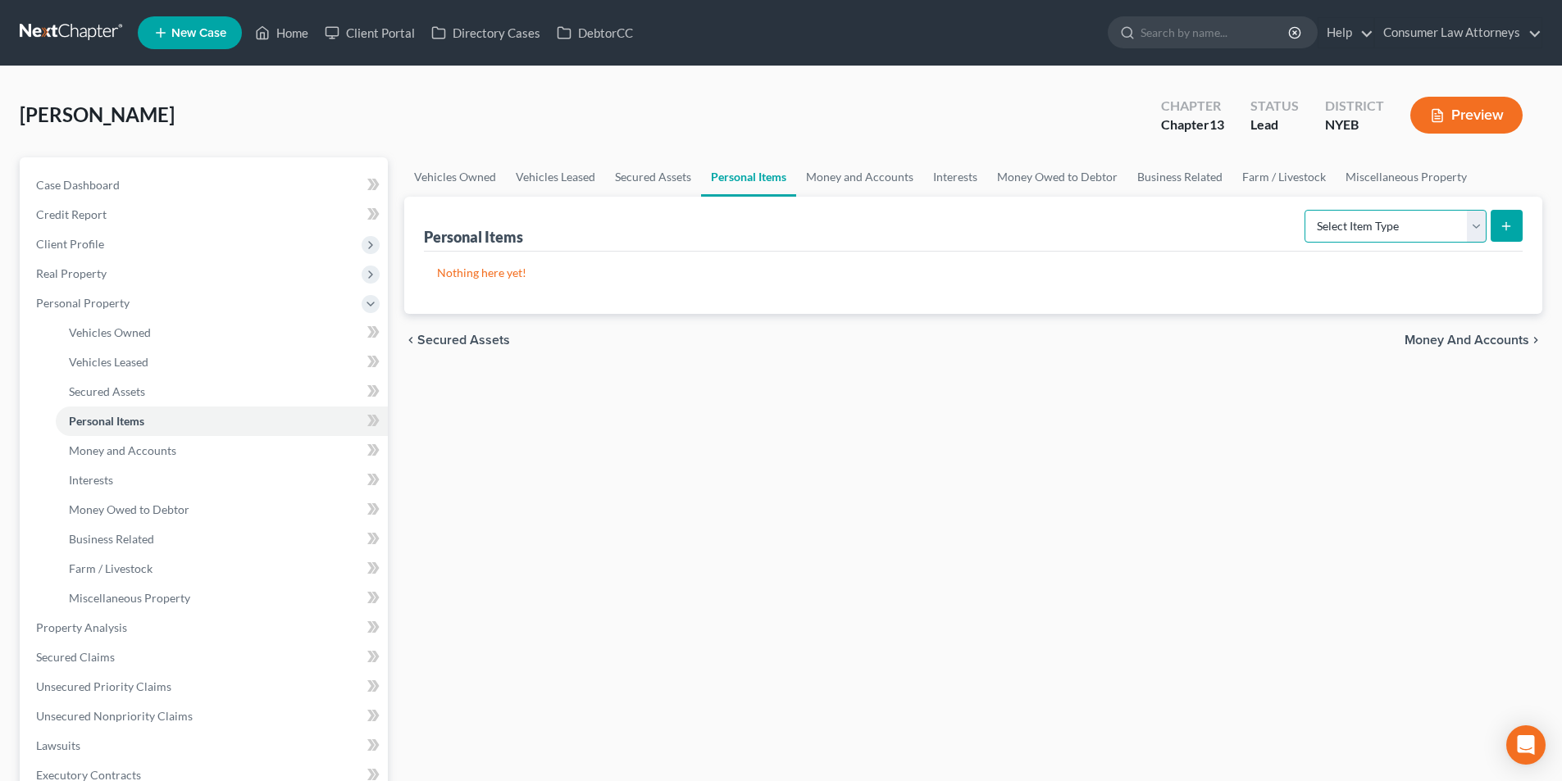
drag, startPoint x: 1367, startPoint y: 220, endPoint x: 1372, endPoint y: 235, distance: 16.3
click at [1367, 220] on select "Select Item Type Clothing Collectibles Of Value Electronics Firearms Household …" at bounding box center [1395, 226] width 182 height 33
click at [1306, 210] on select "Select Item Type Clothing Collectibles Of Value Electronics Firearms Household …" at bounding box center [1395, 226] width 182 height 33
click at [1512, 225] on icon "submit" at bounding box center [1505, 226] width 13 height 13
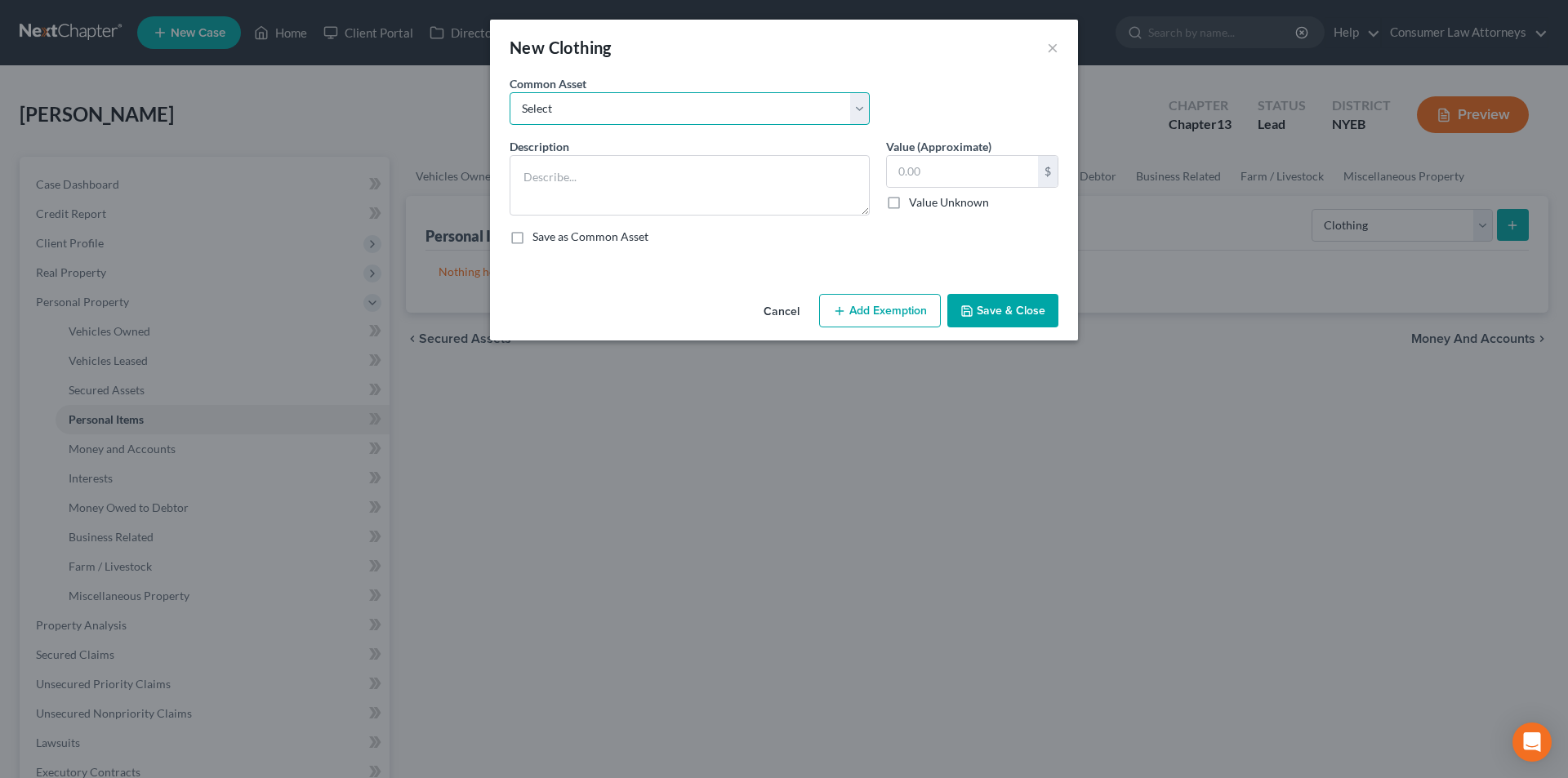
click at [611, 116] on select "Select Miscellaneous clothing and wearing apparel Clothing, shoes, jackets, out…" at bounding box center [690, 109] width 361 height 33
click at [510, 93] on select "Select Miscellaneous clothing and wearing apparel Clothing, shoes, jackets, out…" at bounding box center [690, 109] width 361 height 33
click at [878, 315] on button "Add Exemption" at bounding box center [880, 311] width 122 height 34
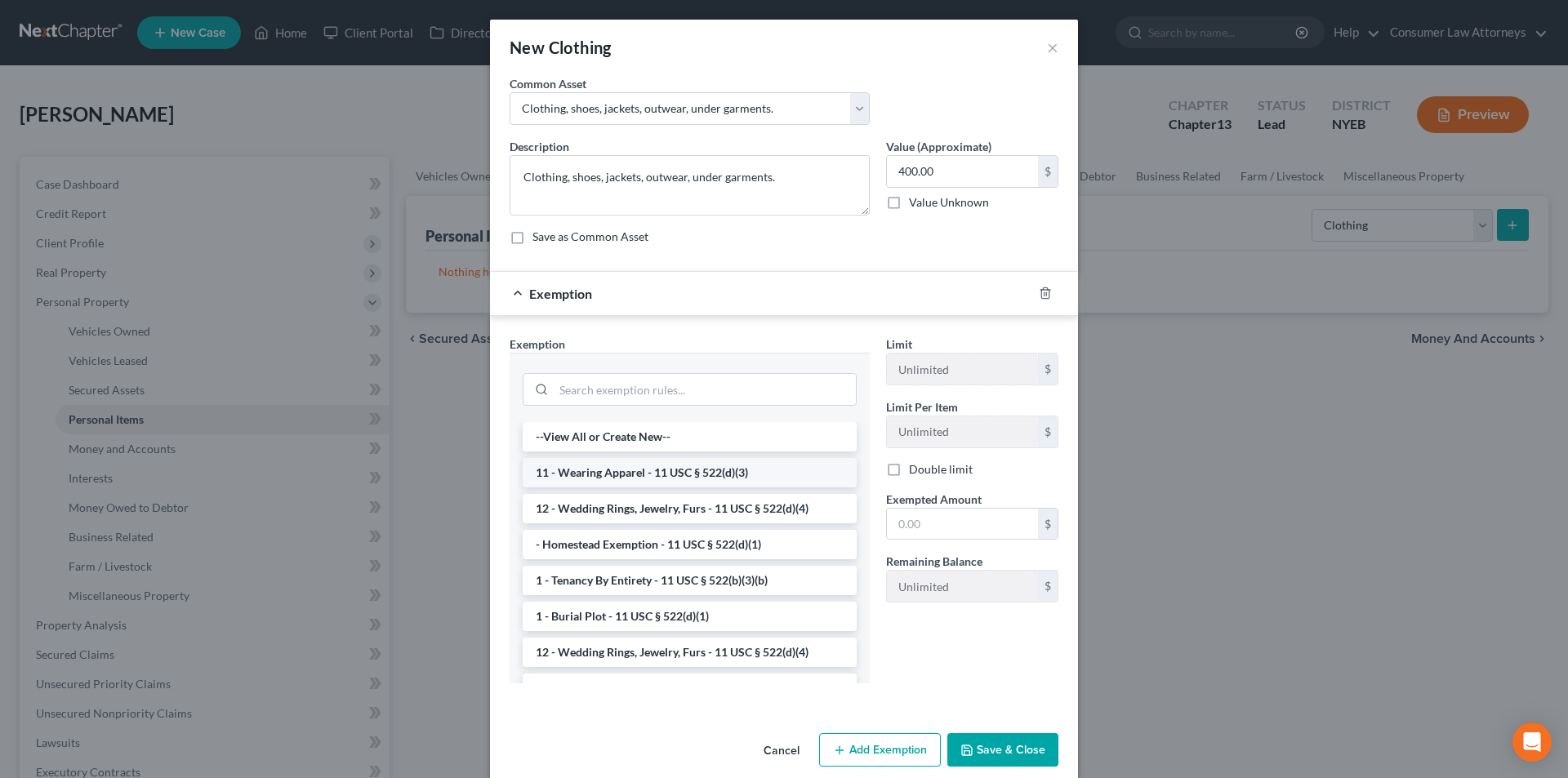
click at [638, 474] on li "11 - Wearing Apparel - 11 USC § 522(d)(3)" at bounding box center [689, 473] width 334 height 30
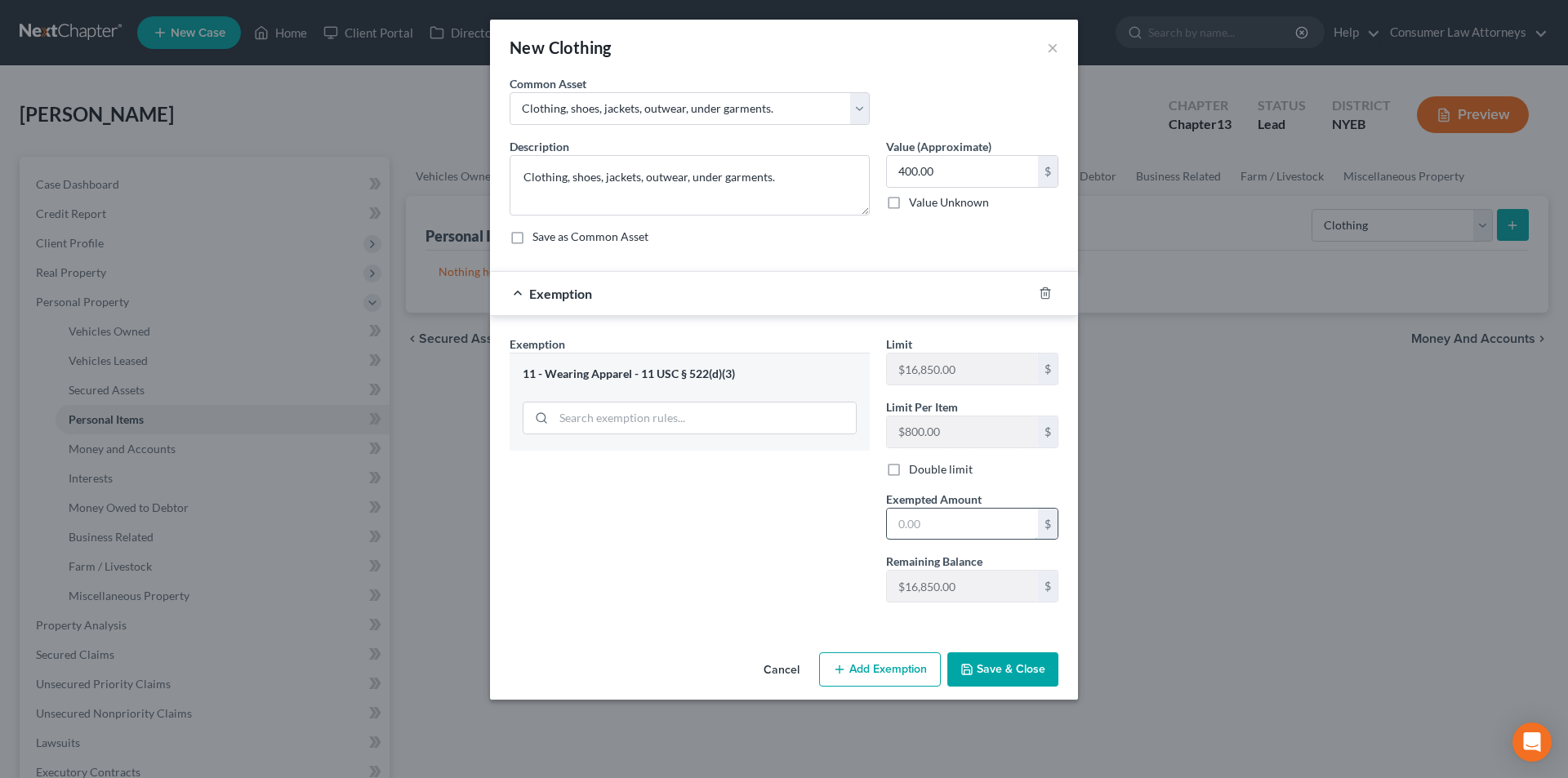
click at [950, 524] on input "text" at bounding box center [962, 524] width 151 height 31
click at [1008, 667] on button "Save & Close" at bounding box center [1002, 669] width 111 height 34
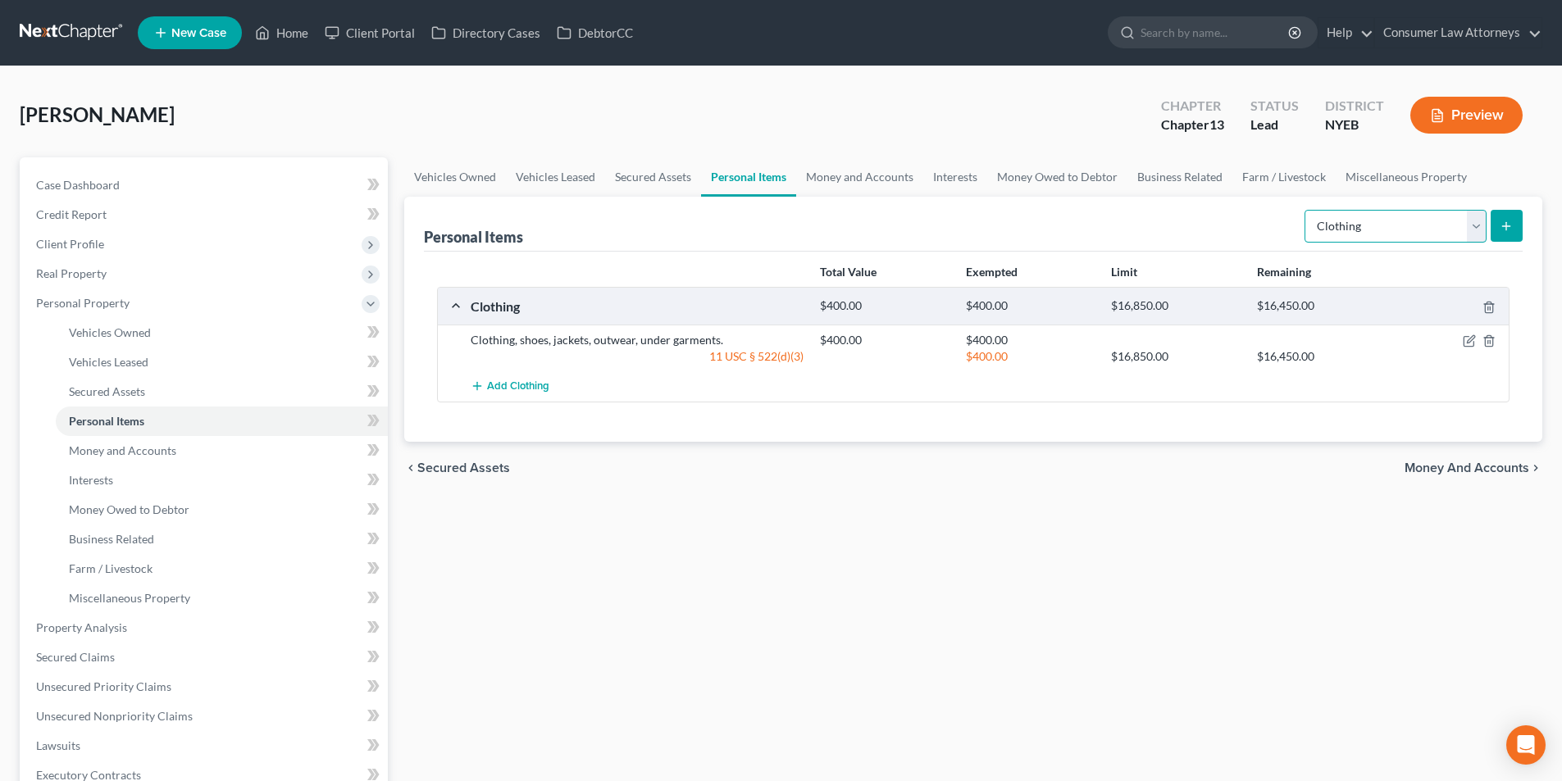
click at [1355, 226] on select "Select Item Type Clothing Collectibles Of Value Electronics Firearms Household …" at bounding box center [1395, 226] width 182 height 33
click at [1306, 210] on select "Select Item Type Clothing Collectibles Of Value Electronics Firearms Household …" at bounding box center [1395, 226] width 182 height 33
click at [1501, 222] on icon "submit" at bounding box center [1505, 226] width 13 height 13
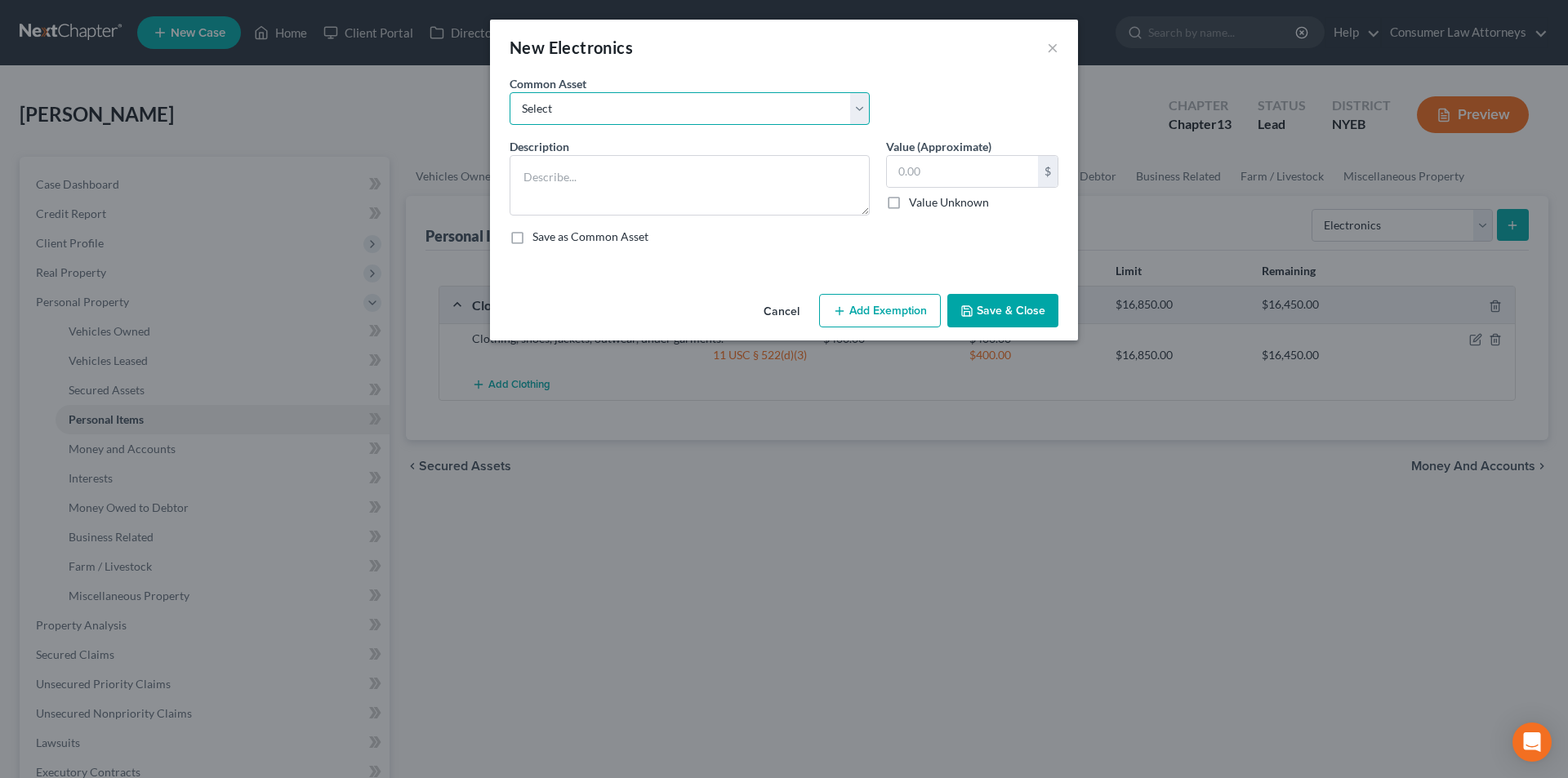
click at [610, 118] on select "Select Miscellaneous electronics Xbox Laptop Refrigerator Computer TV Cellphone…" at bounding box center [690, 109] width 361 height 33
click at [510, 93] on select "Select Miscellaneous electronics Xbox Laptop Refrigerator Computer TV Cellphone…" at bounding box center [690, 109] width 361 height 33
click at [963, 169] on input "300.00" at bounding box center [962, 171] width 151 height 31
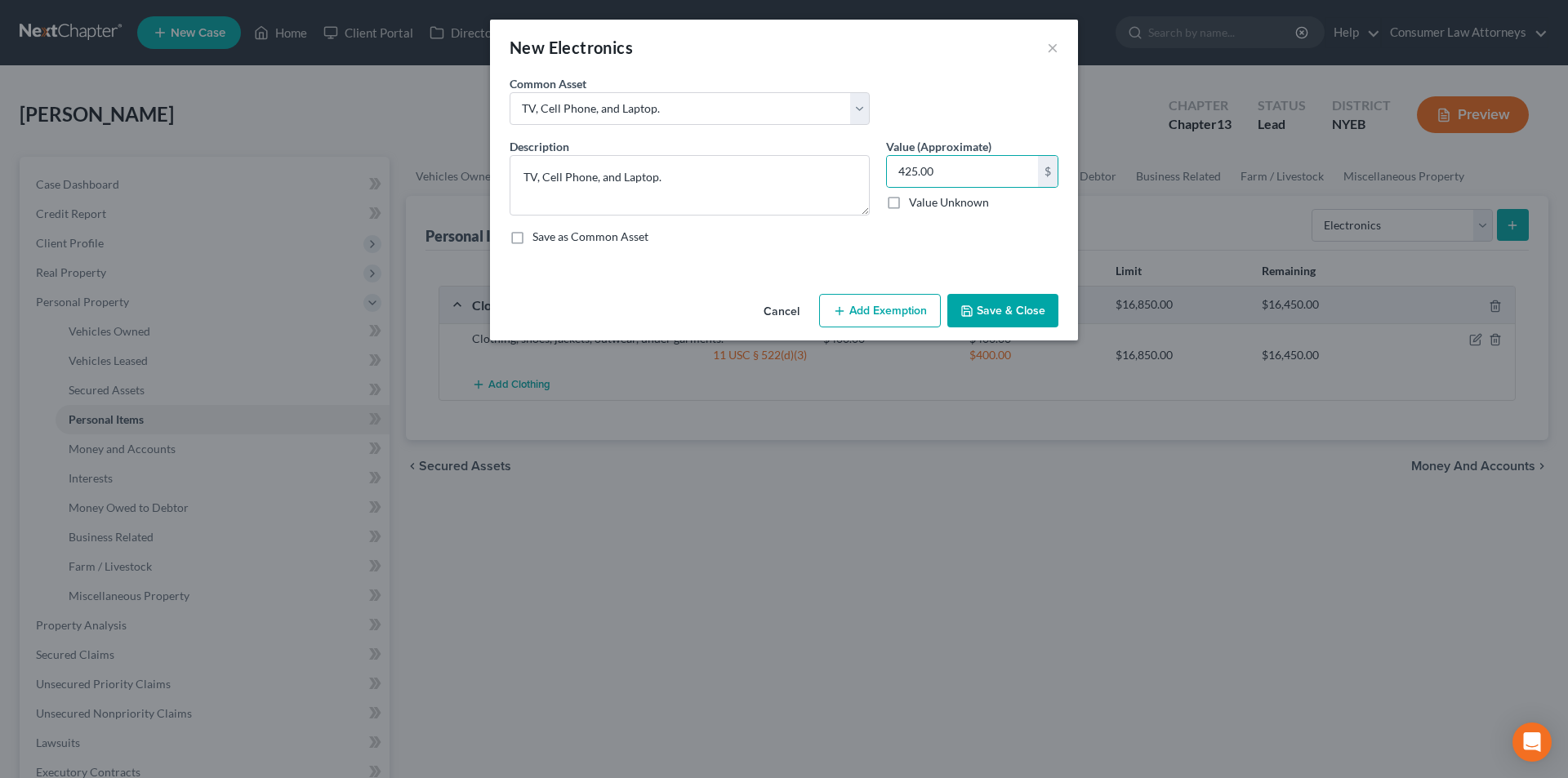
click at [875, 306] on button "Add Exemption" at bounding box center [880, 311] width 122 height 34
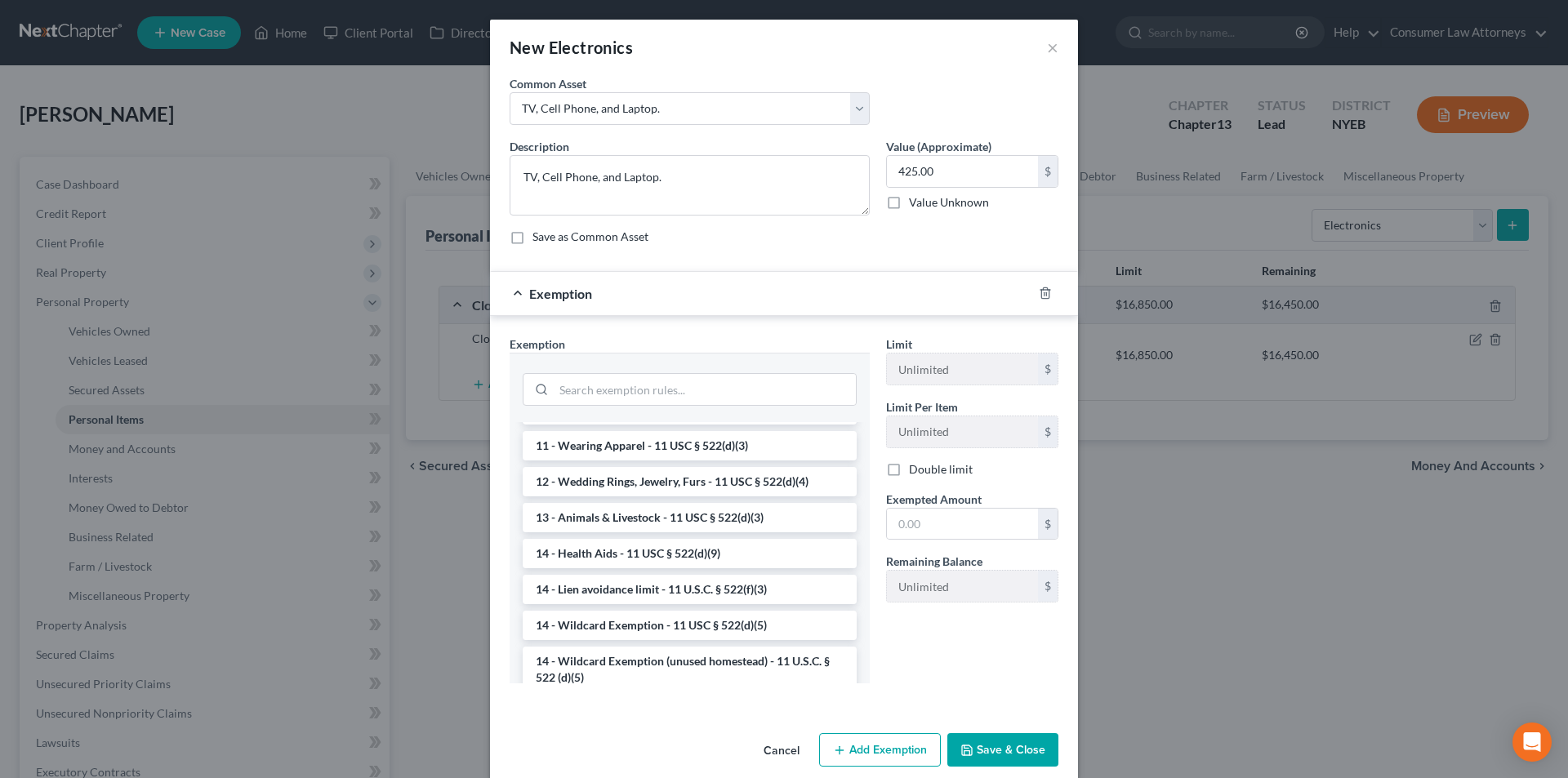
scroll to position [163, 0]
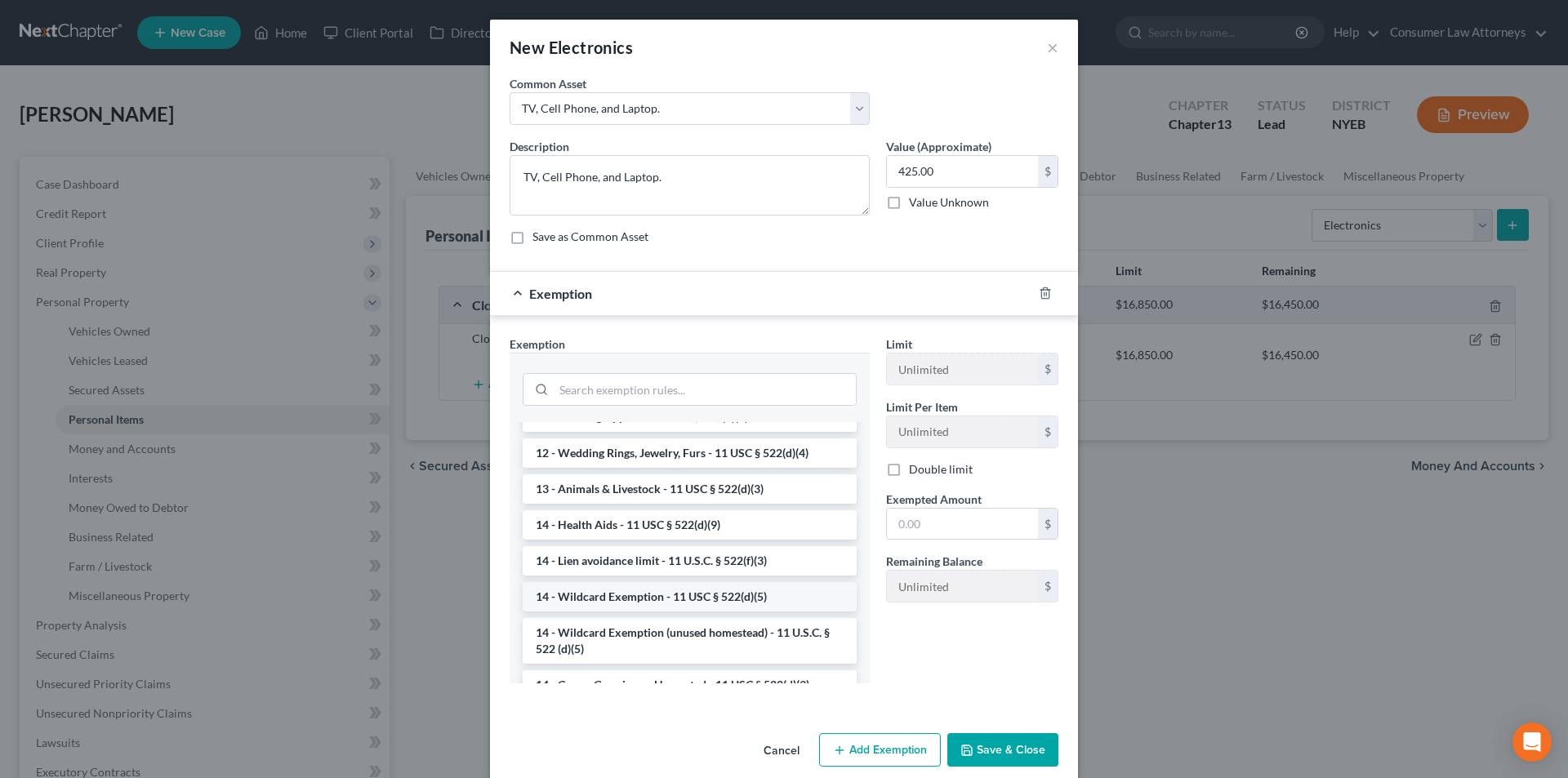
click at [647, 602] on li "14 - Wildcard Exemption - 11 USC § 522(d)(5)" at bounding box center [689, 598] width 334 height 30
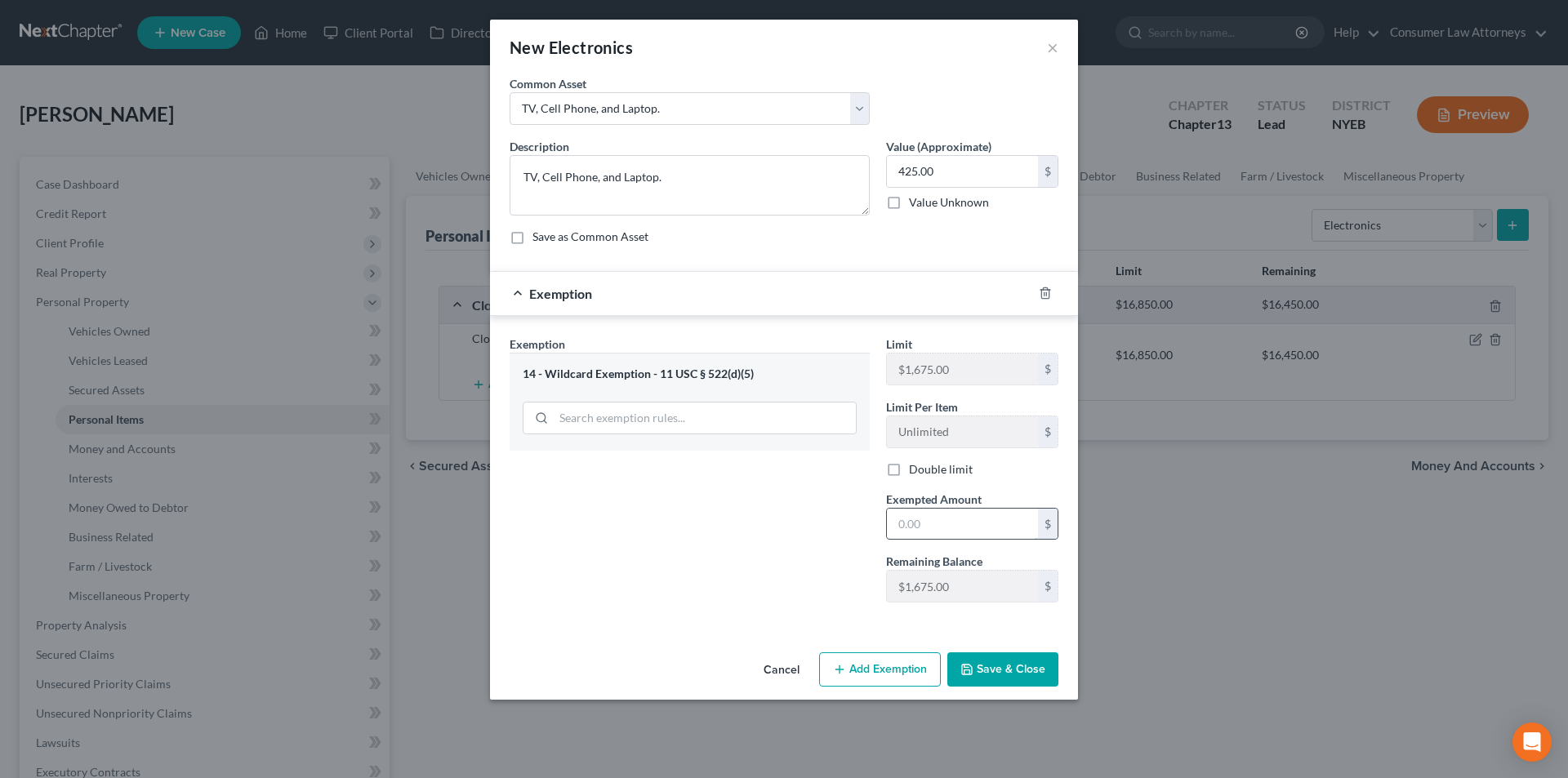
click at [926, 535] on input "text" at bounding box center [962, 524] width 151 height 31
click at [1022, 668] on button "Save & Close" at bounding box center [1002, 669] width 111 height 34
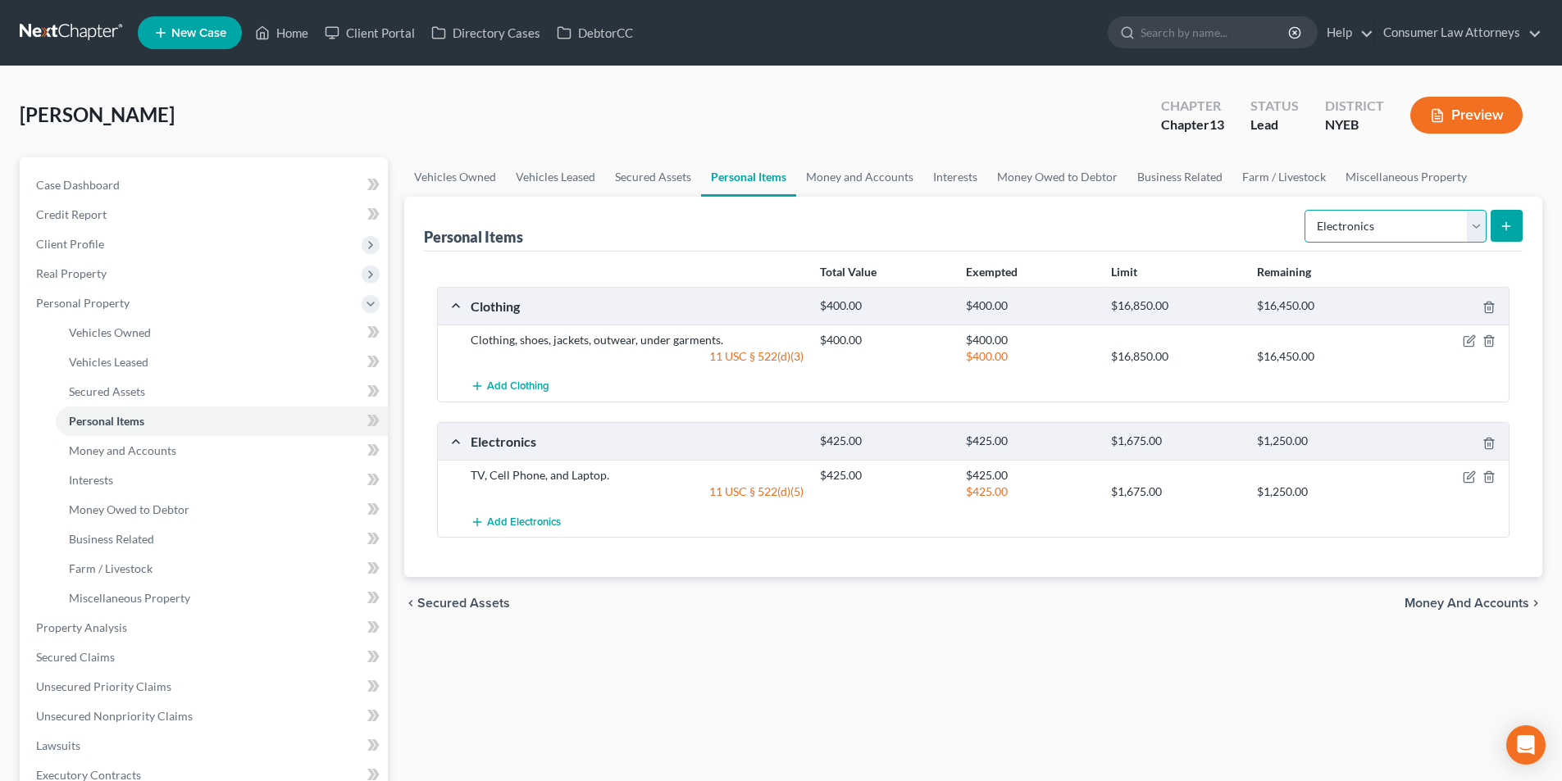
click at [1374, 231] on select "Select Item Type Clothing Collectibles Of Value Electronics Firearms Household …" at bounding box center [1395, 226] width 182 height 33
click at [1306, 210] on select "Select Item Type Clothing Collectibles Of Value Electronics Firearms Household …" at bounding box center [1395, 226] width 182 height 33
click at [1503, 222] on icon "submit" at bounding box center [1505, 226] width 13 height 13
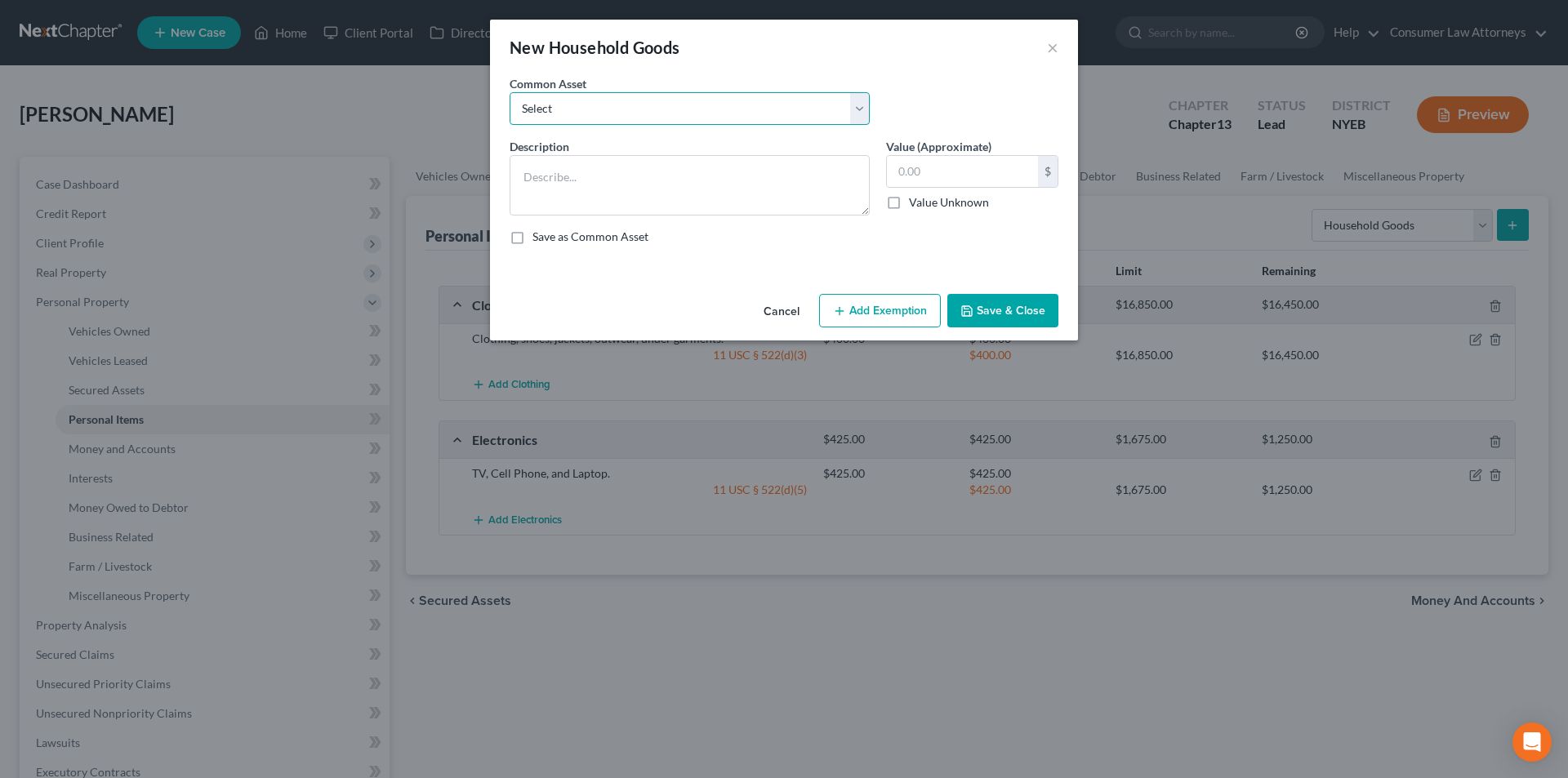
drag, startPoint x: 646, startPoint y: 122, endPoint x: 637, endPoint y: 125, distance: 9.5
click at [646, 122] on select "Select Miscellaneous household goods, furniture and furnishings freezer Dryer c…" at bounding box center [690, 109] width 361 height 33
click at [510, 93] on select "Select Miscellaneous household goods, furniture and furnishings freezer Dryer c…" at bounding box center [690, 109] width 361 height 33
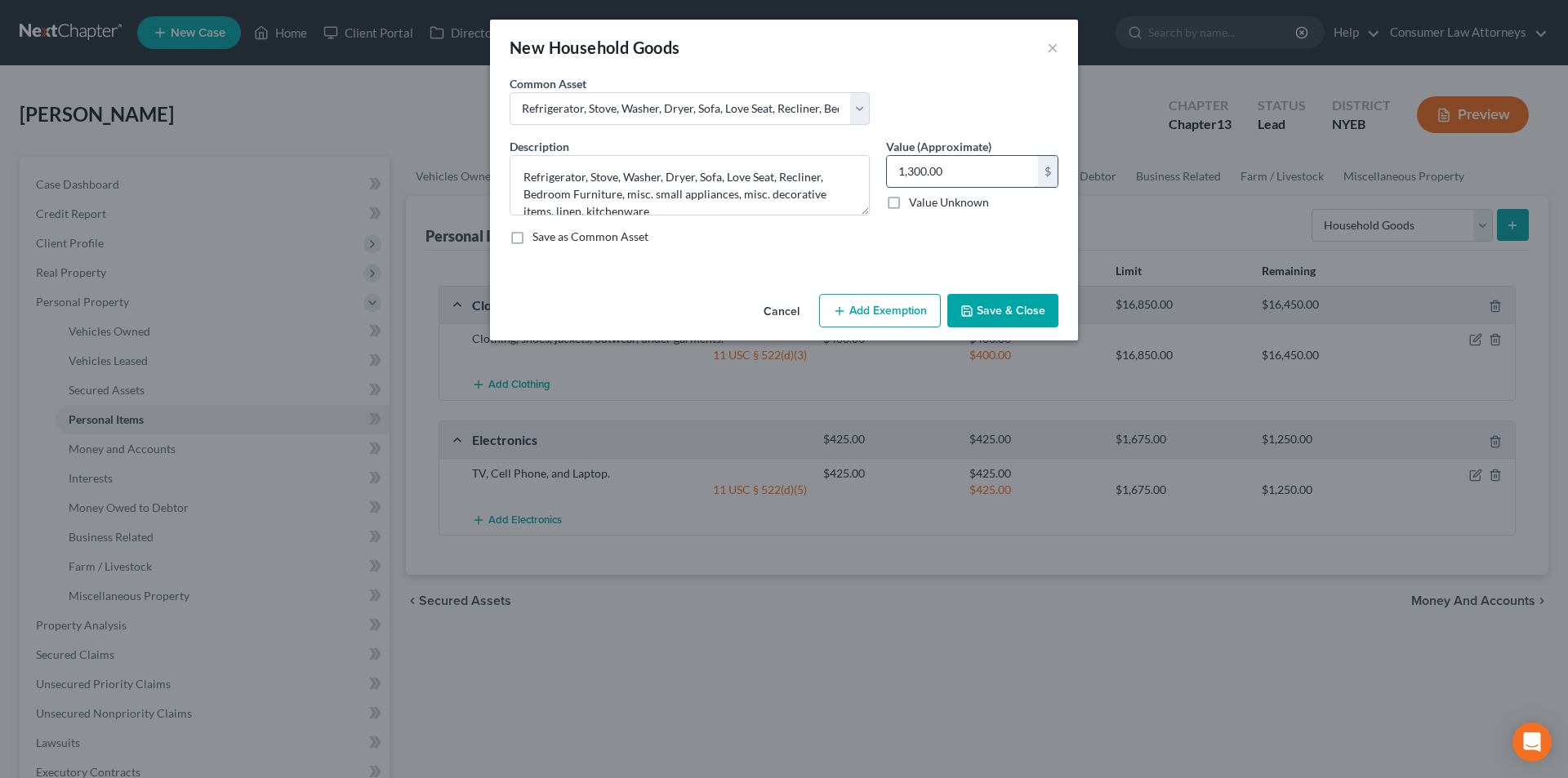
click at [976, 161] on input "1,300.00" at bounding box center [962, 171] width 151 height 31
click at [890, 317] on button "Add Exemption" at bounding box center [880, 311] width 122 height 34
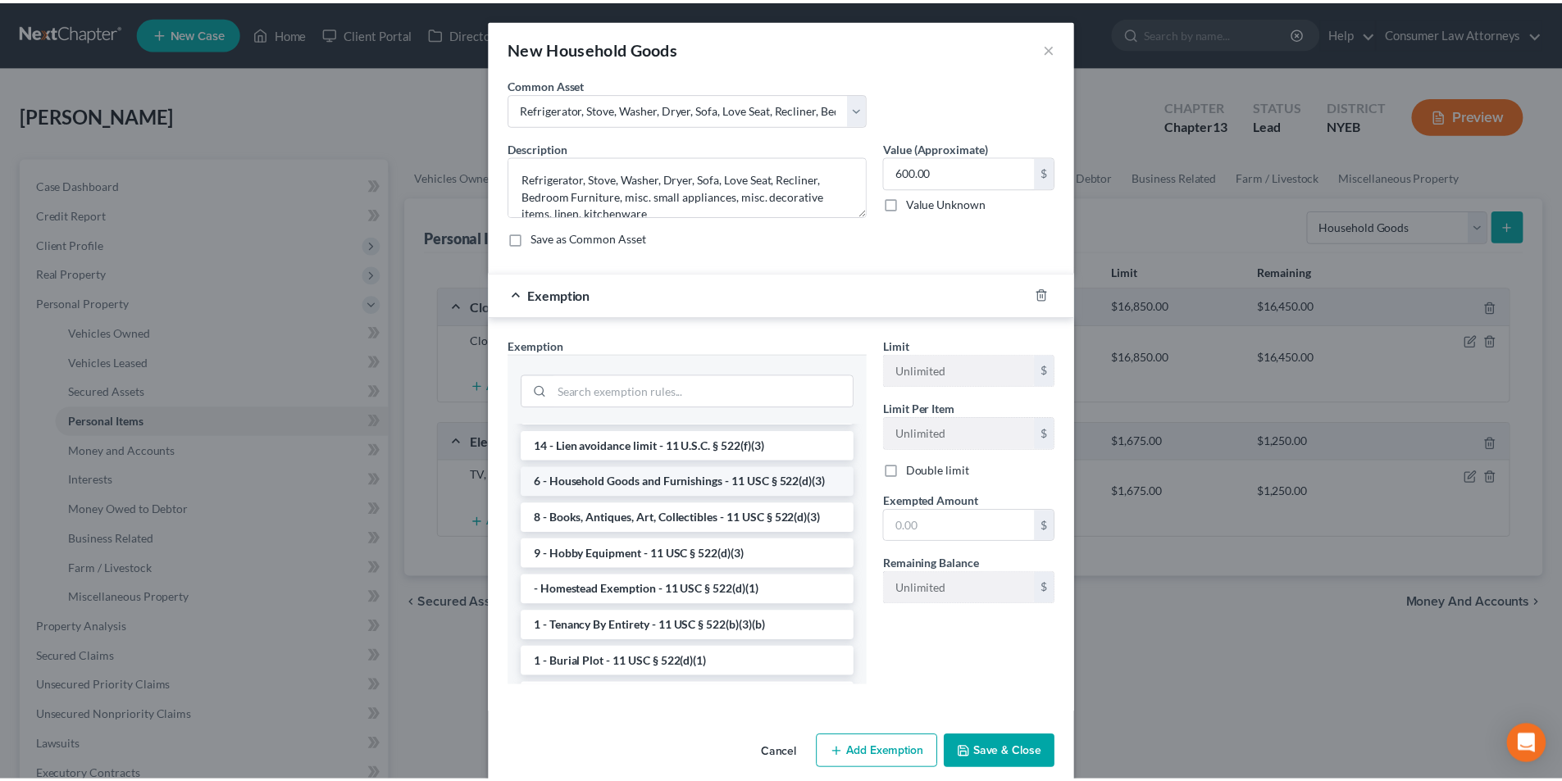
scroll to position [0, 0]
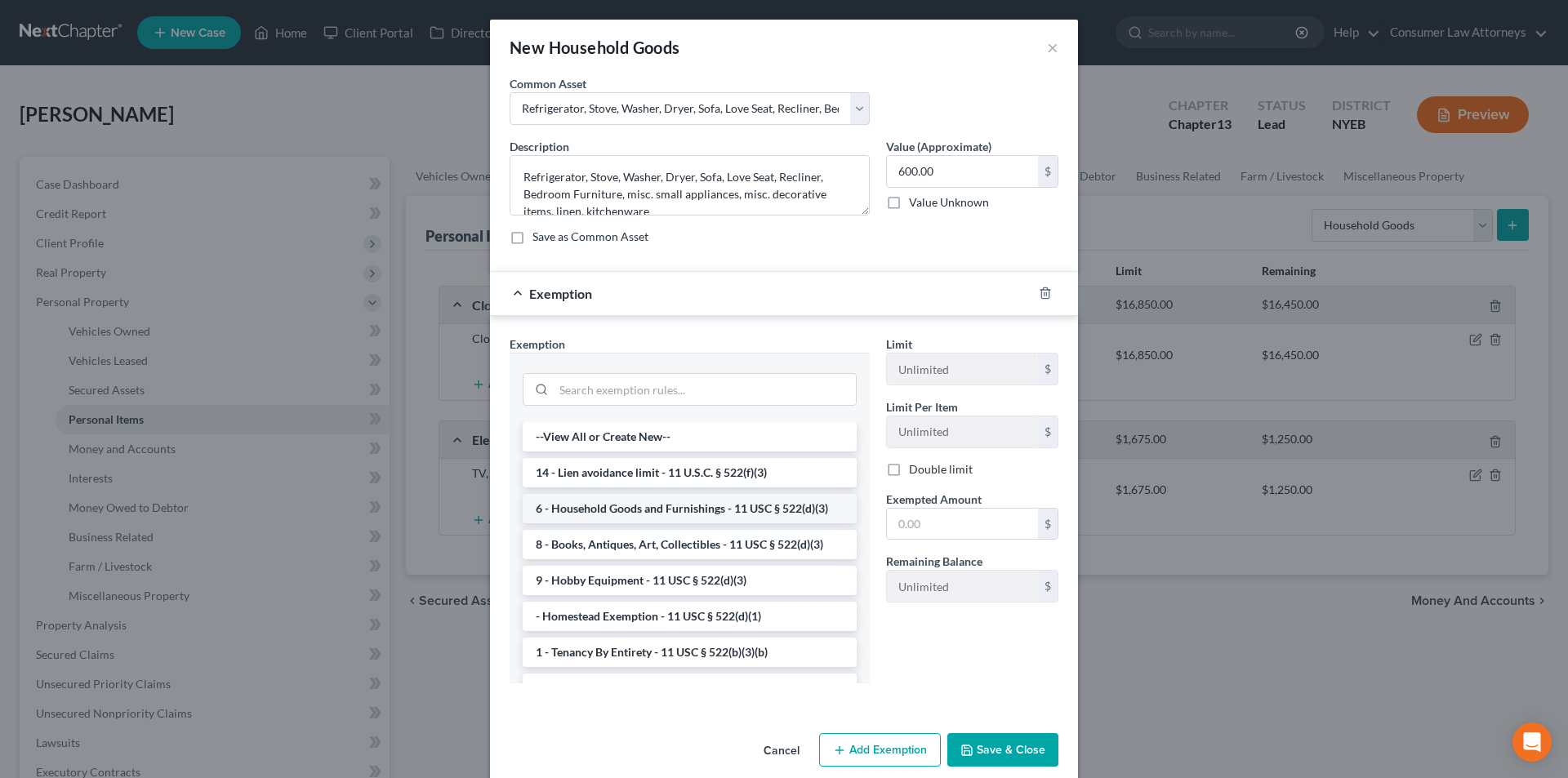
click at [660, 505] on li "6 - Household Goods and Furnishings - 11 USC § 522(d)(3)" at bounding box center [689, 509] width 334 height 30
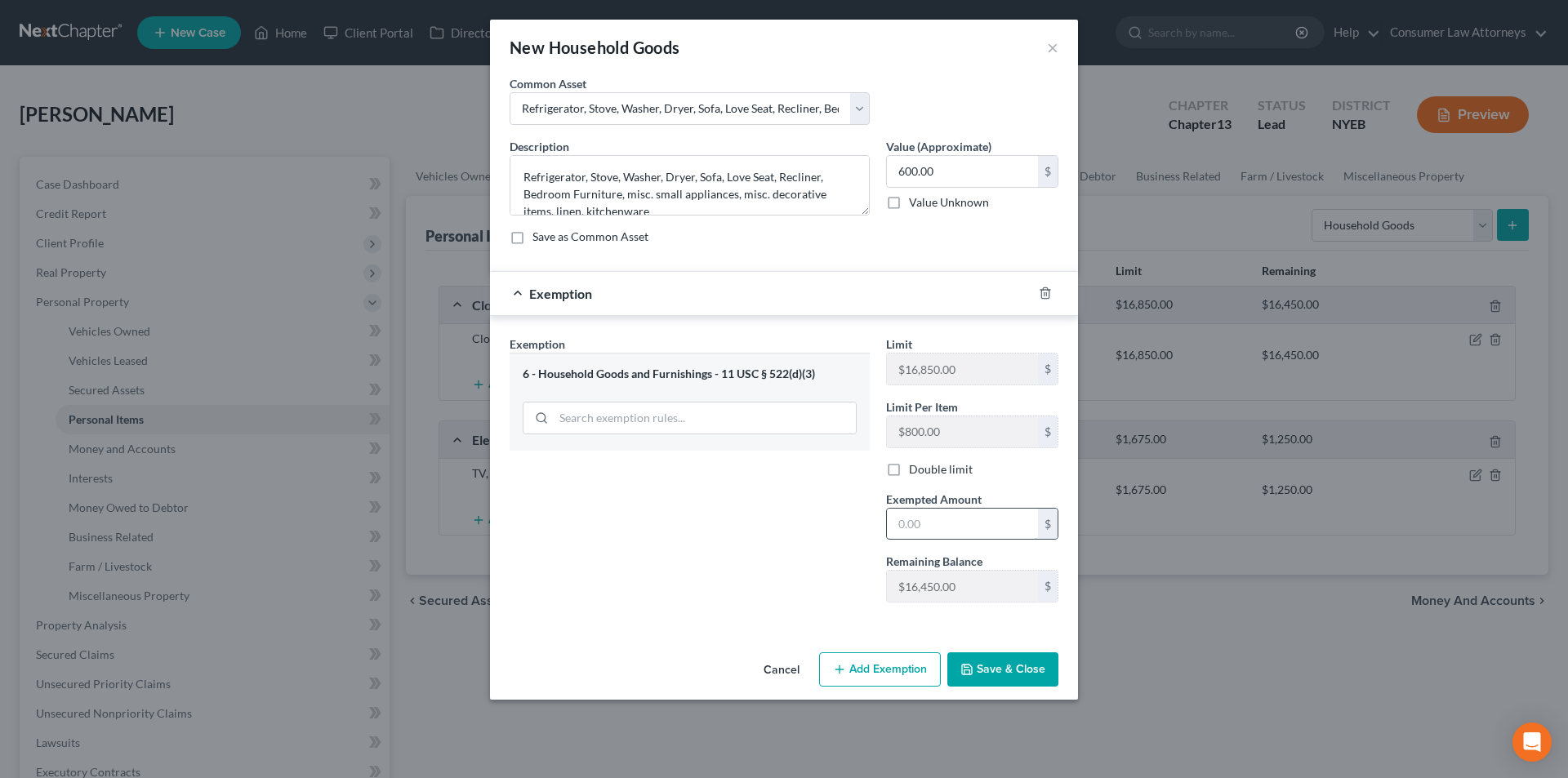
click at [949, 525] on input "text" at bounding box center [962, 524] width 151 height 31
click at [1027, 675] on button "Save & Close" at bounding box center [1002, 669] width 111 height 34
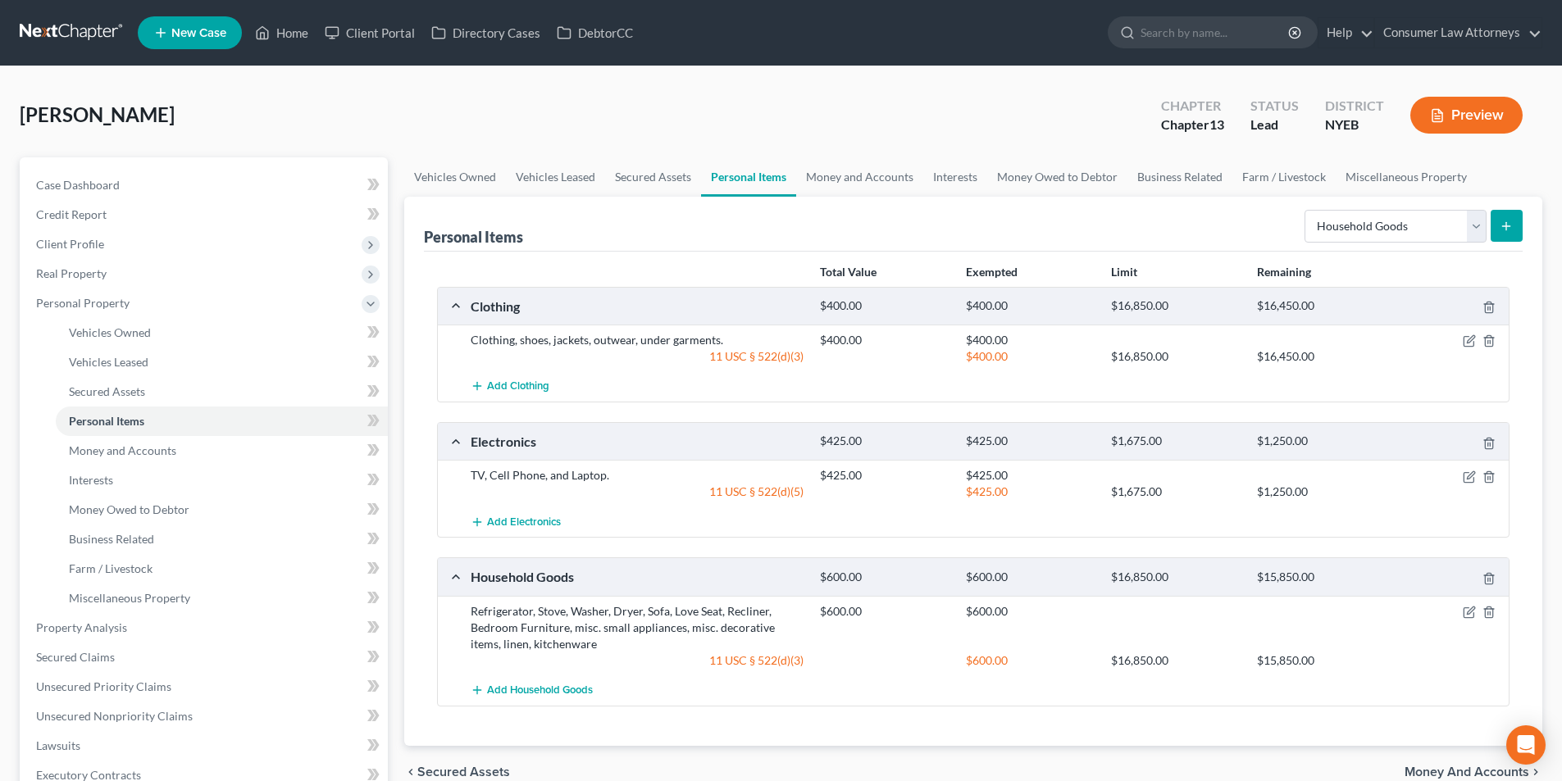
scroll to position [82, 0]
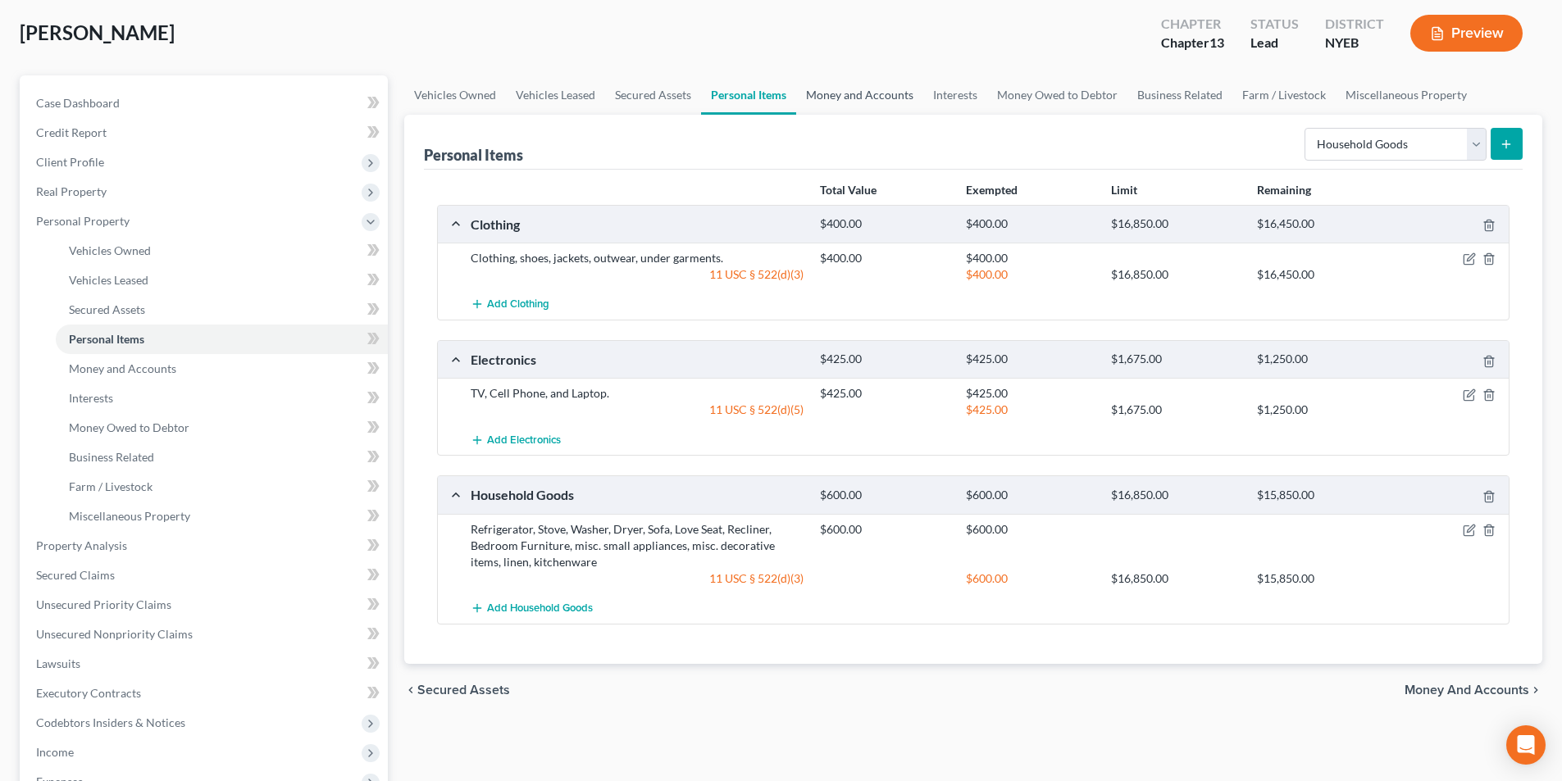
click at [870, 95] on link "Money and Accounts" at bounding box center [859, 94] width 127 height 39
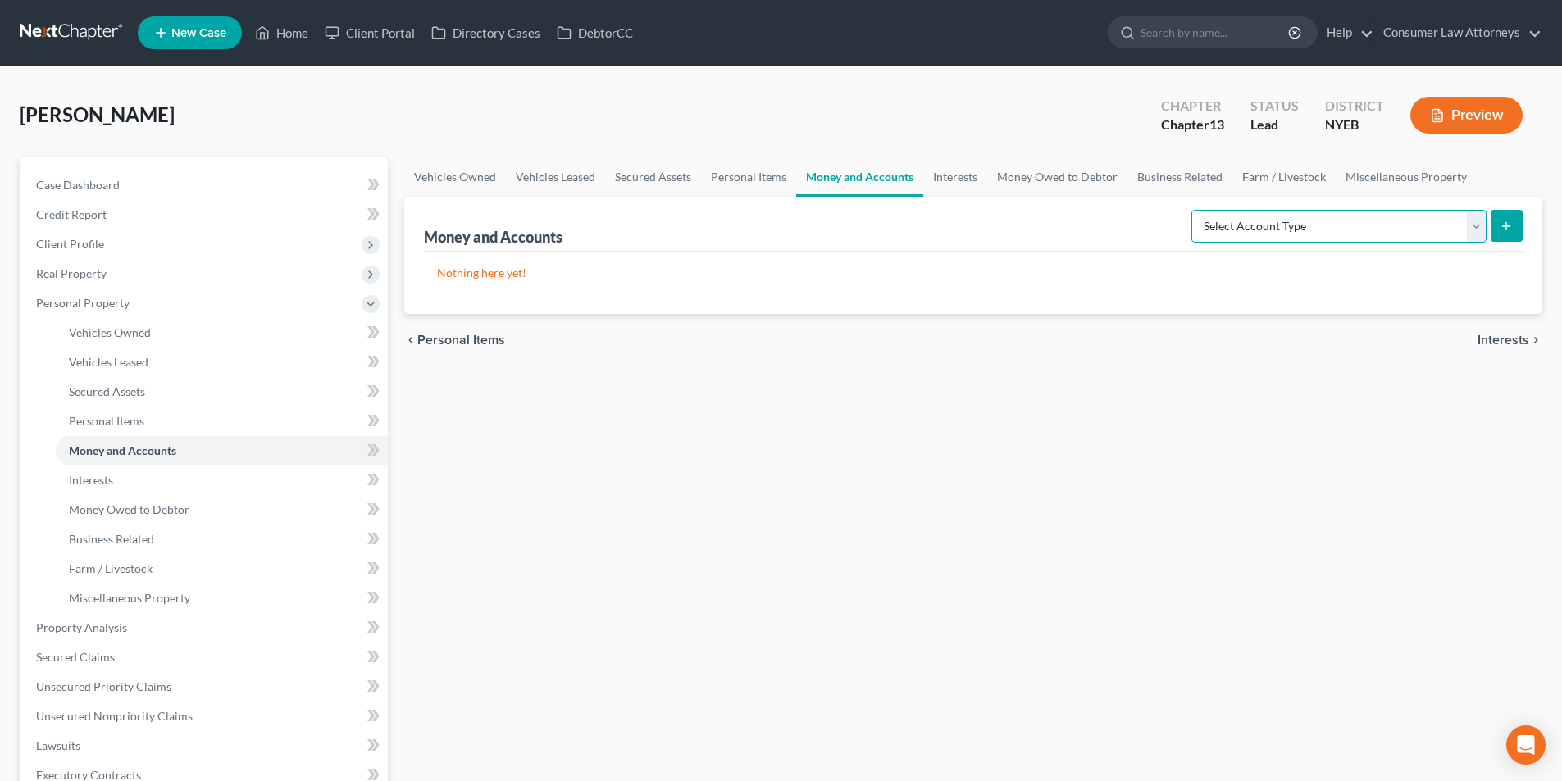
click at [1301, 225] on select "Select Account Type Brokerage Cash on Hand Certificates of Deposit Checking Acc…" at bounding box center [1338, 226] width 295 height 33
click at [1195, 210] on select "Select Account Type Brokerage Cash on Hand Certificates of Deposit Checking Acc…" at bounding box center [1338, 226] width 295 height 33
click at [1501, 228] on icon "submit" at bounding box center [1505, 226] width 13 height 13
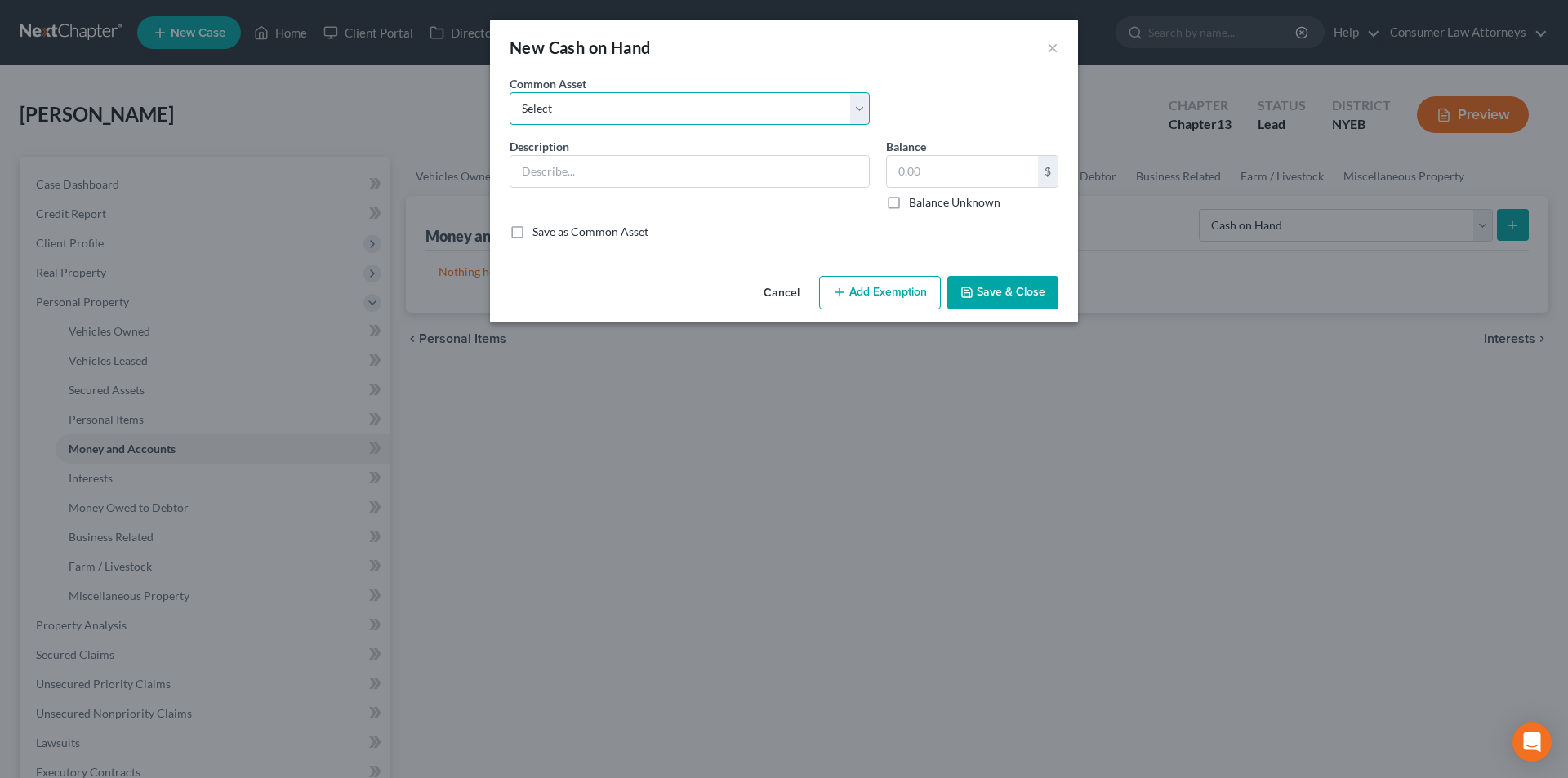
click at [575, 114] on select "Select Cash on hand" at bounding box center [690, 109] width 361 height 33
click at [510, 93] on select "Select Cash on hand" at bounding box center [690, 109] width 361 height 33
click at [977, 173] on input "4,000.00" at bounding box center [962, 171] width 151 height 31
click at [891, 292] on button "Add Exemption" at bounding box center [880, 293] width 122 height 34
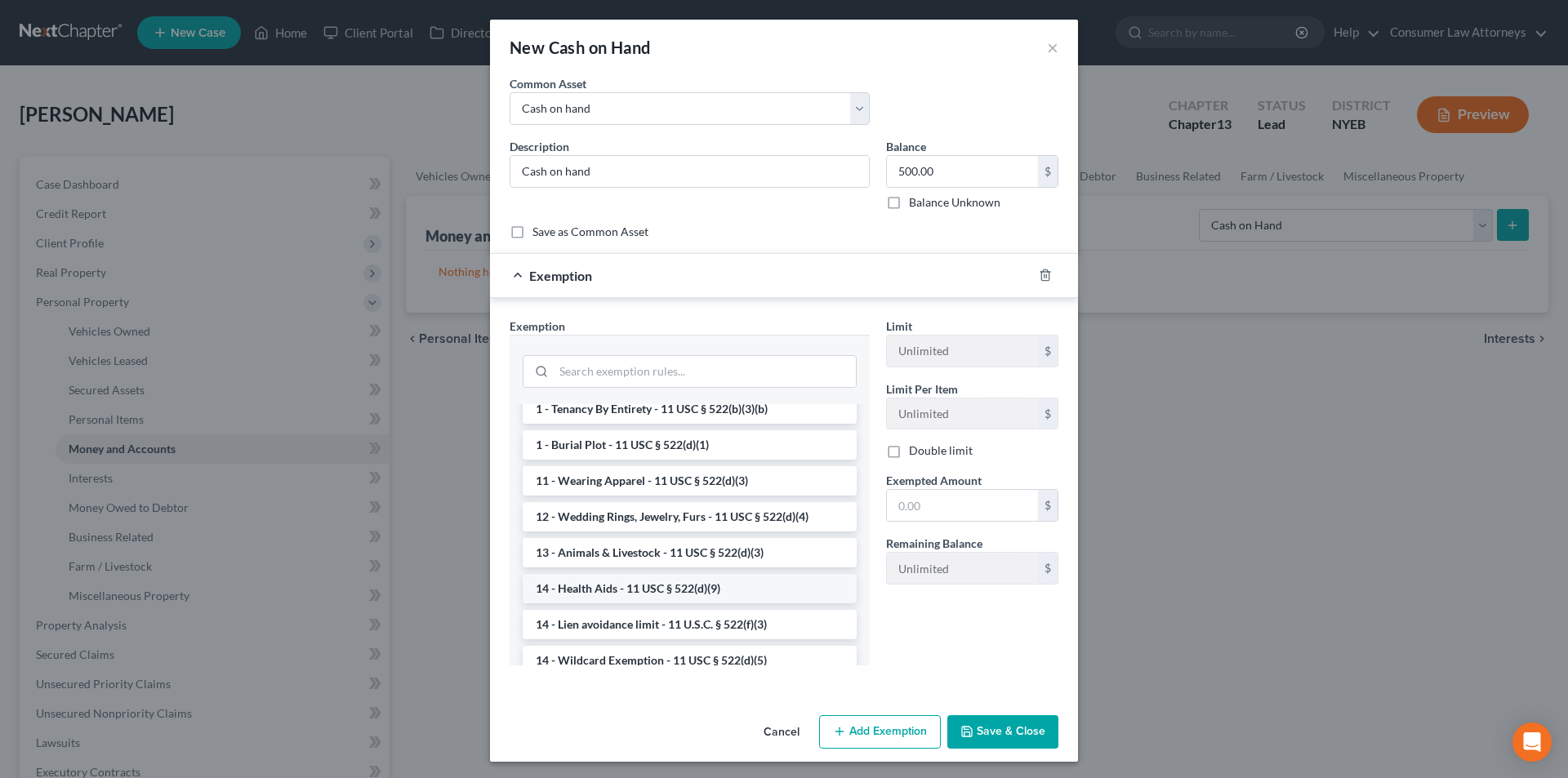
scroll to position [163, 0]
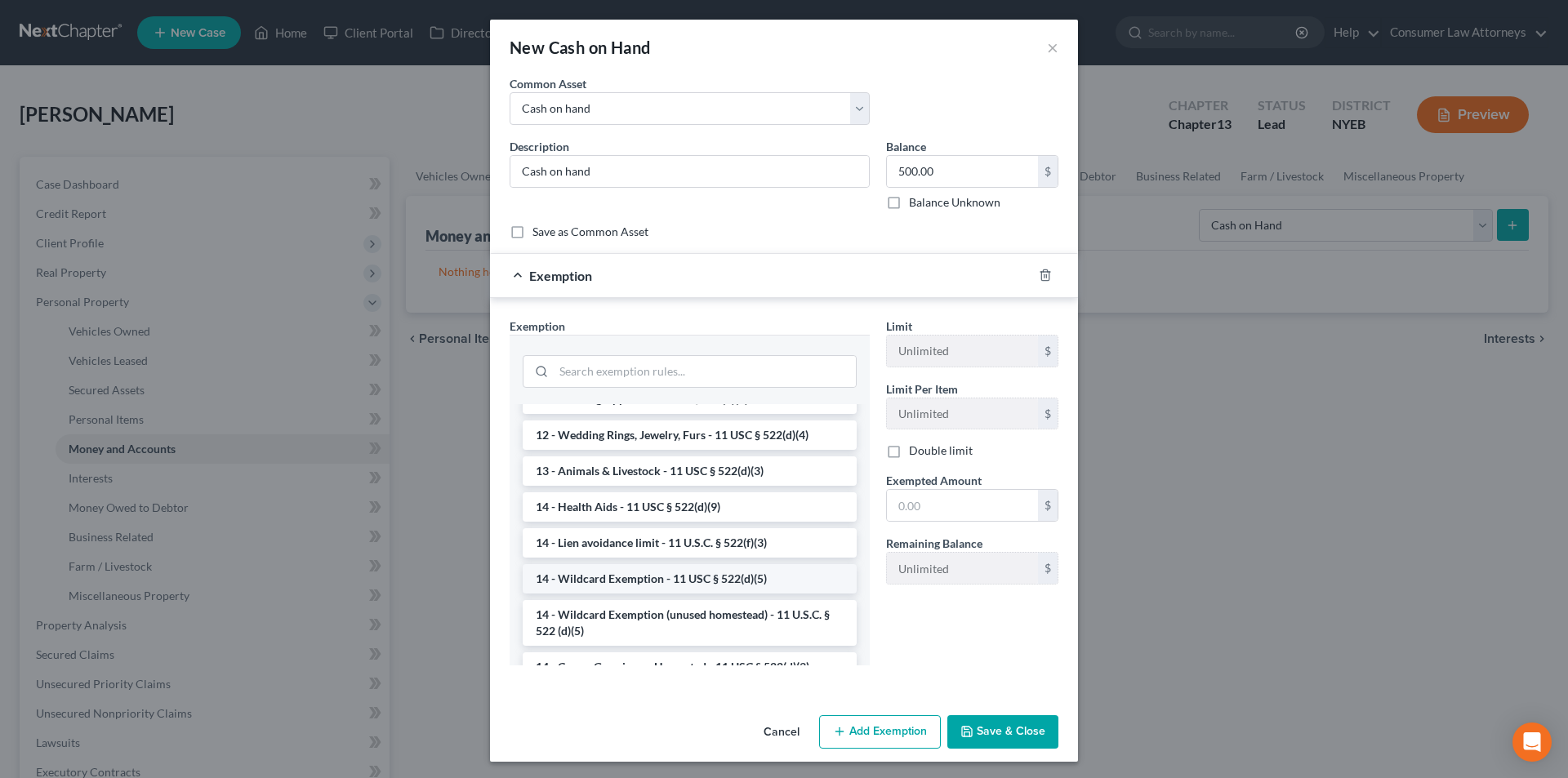
click at [645, 581] on li "14 - Wildcard Exemption - 11 USC § 522(d)(5)" at bounding box center [689, 580] width 334 height 30
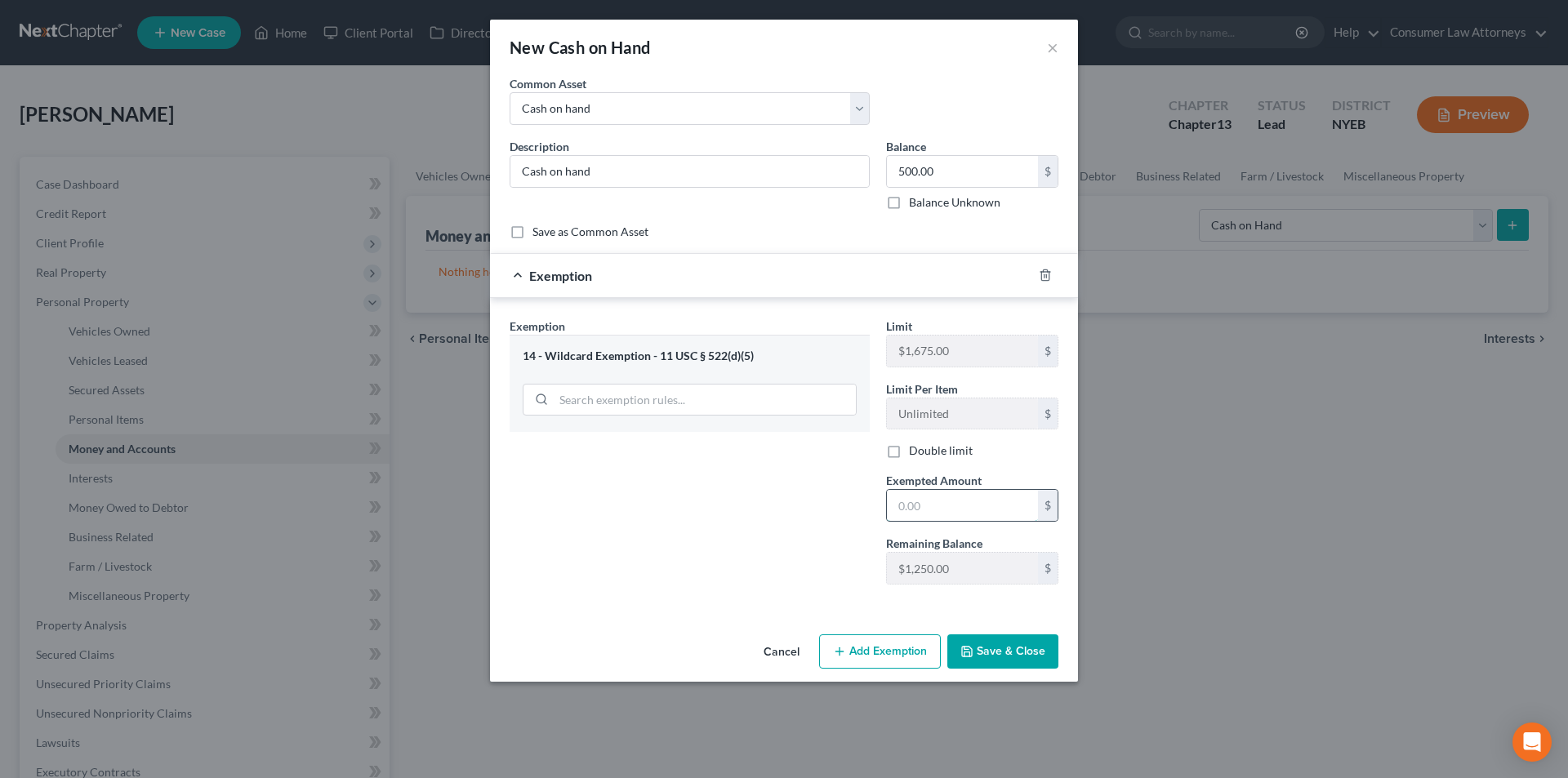
click at [932, 503] on input "text" at bounding box center [962, 505] width 151 height 31
click at [1015, 653] on button "Save & Close" at bounding box center [1002, 651] width 111 height 34
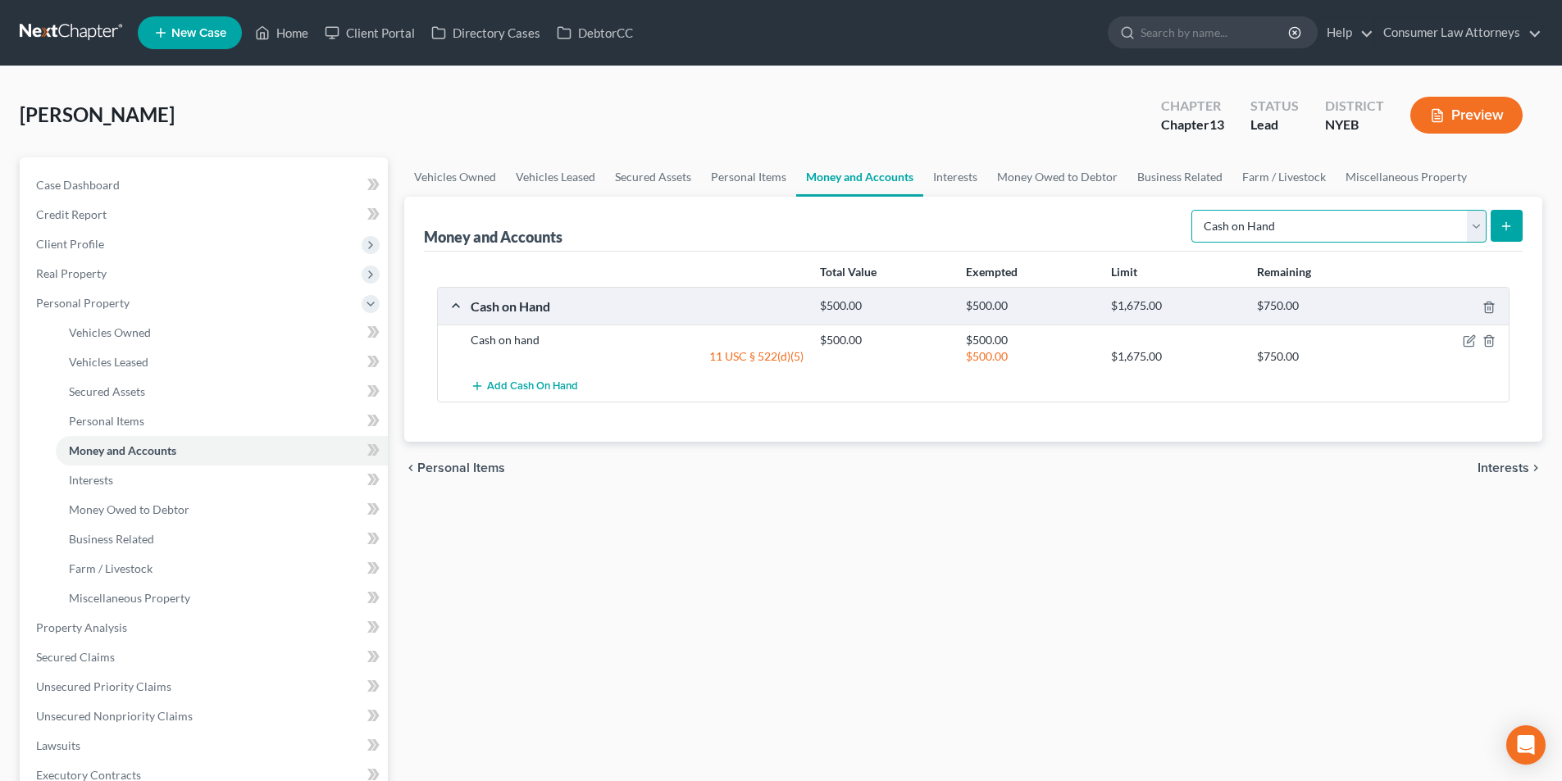
drag, startPoint x: 1307, startPoint y: 228, endPoint x: 1302, endPoint y: 242, distance: 14.8
click at [1307, 228] on select "Select Account Type Brokerage Cash on Hand Certificates of Deposit Checking Acc…" at bounding box center [1338, 226] width 295 height 33
click at [1195, 210] on select "Select Account Type Brokerage Cash on Hand Certificates of Deposit Checking Acc…" at bounding box center [1338, 226] width 295 height 33
click at [1506, 224] on line "submit" at bounding box center [1506, 225] width 0 height 7
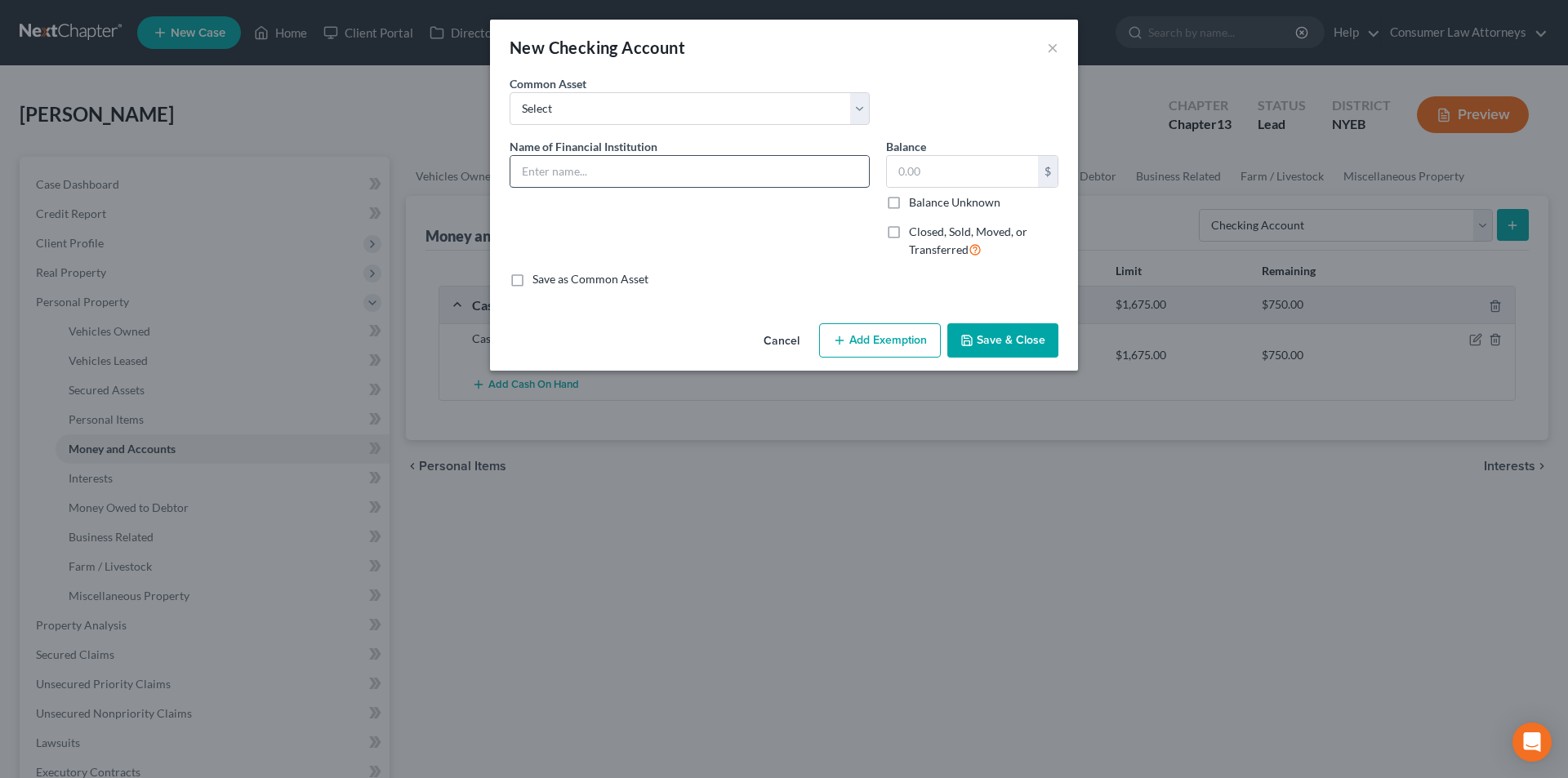
click at [596, 179] on input "text" at bounding box center [689, 171] width 359 height 31
click at [950, 183] on input "text" at bounding box center [962, 171] width 151 height 31
click at [883, 337] on button "Add Exemption" at bounding box center [880, 341] width 122 height 34
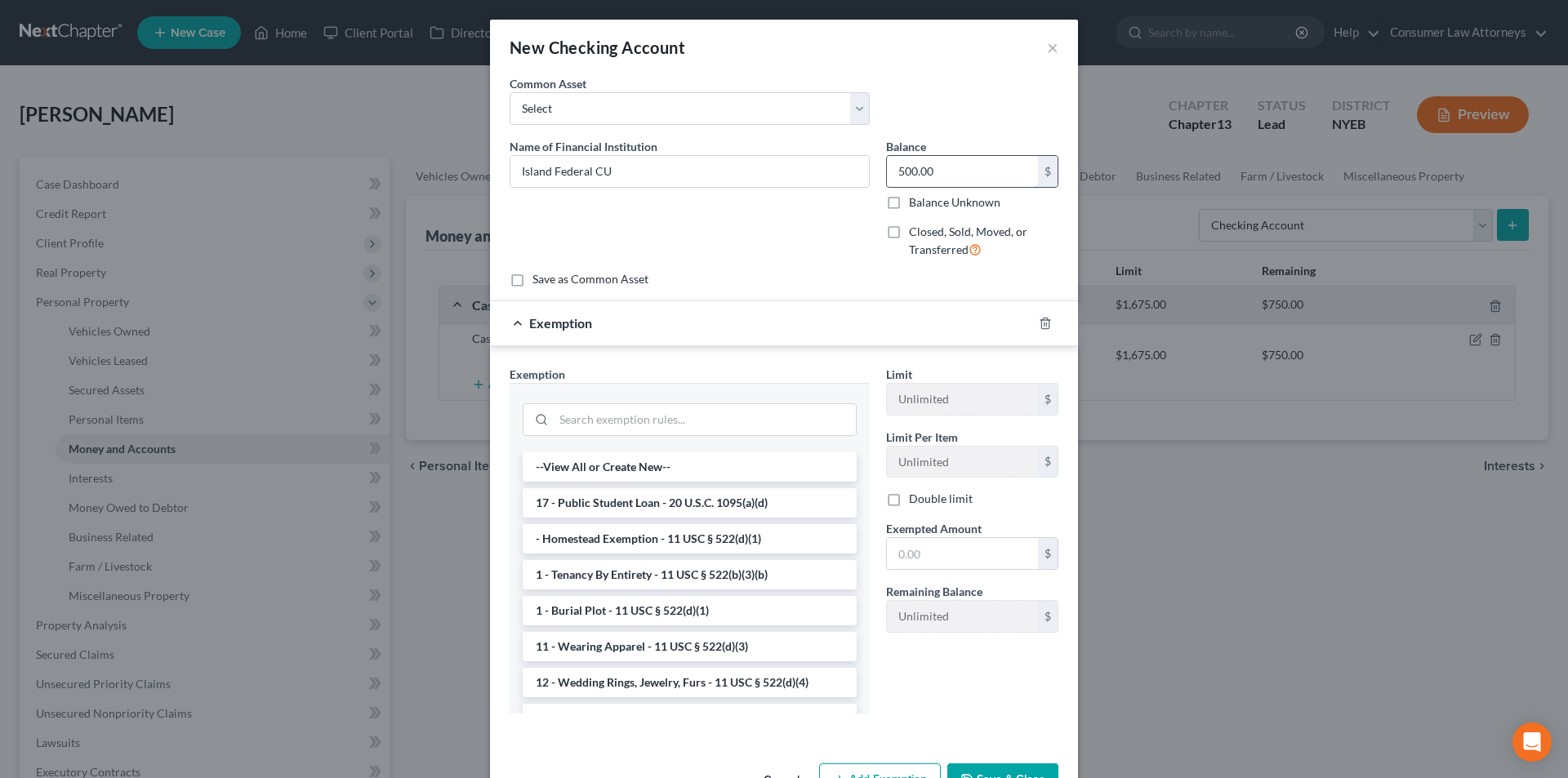
click at [936, 179] on input "500.00" at bounding box center [962, 171] width 151 height 31
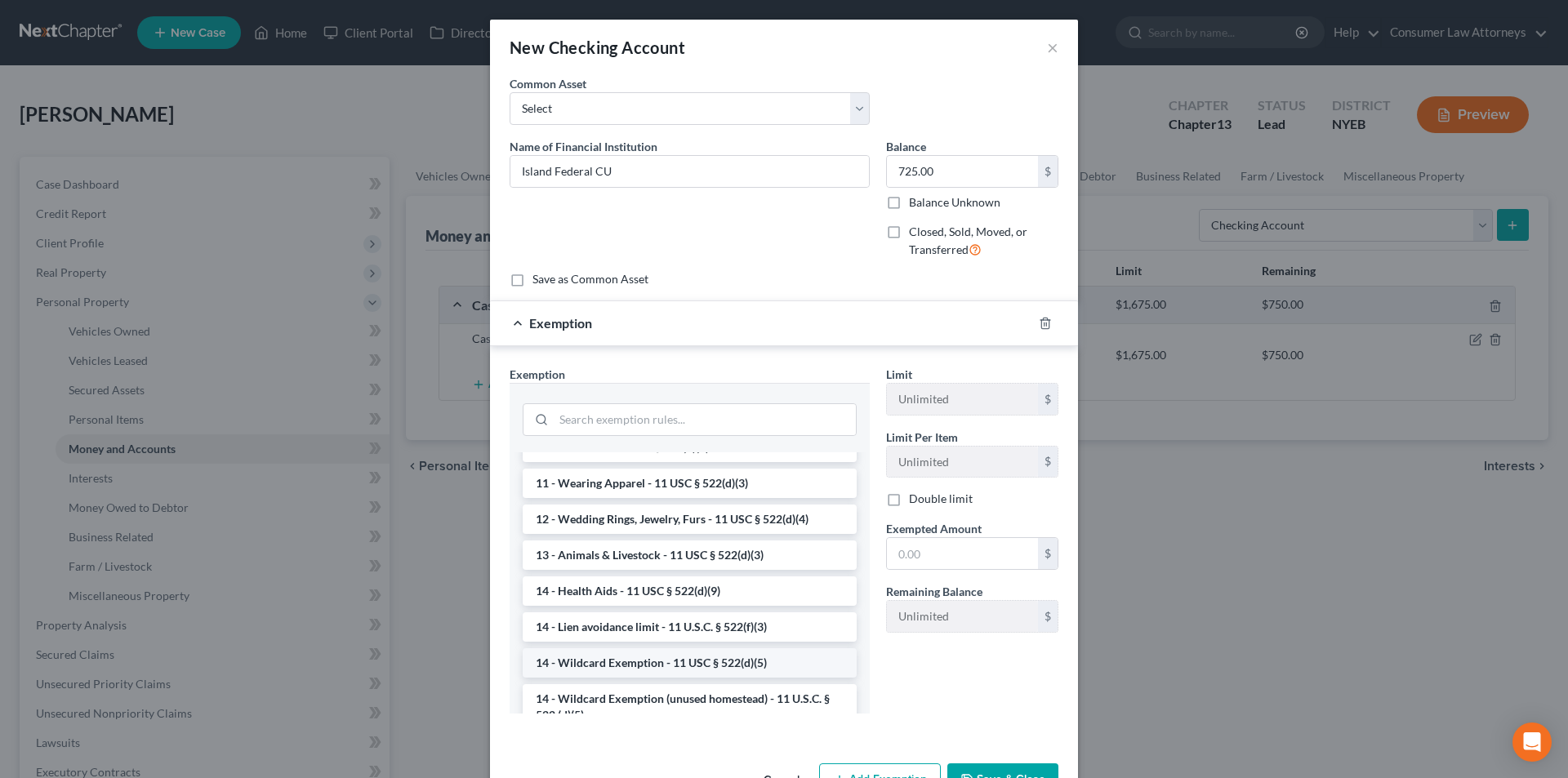
click at [628, 655] on li "14 - Wildcard Exemption - 11 USC § 522(d)(5)" at bounding box center [689, 663] width 334 height 30
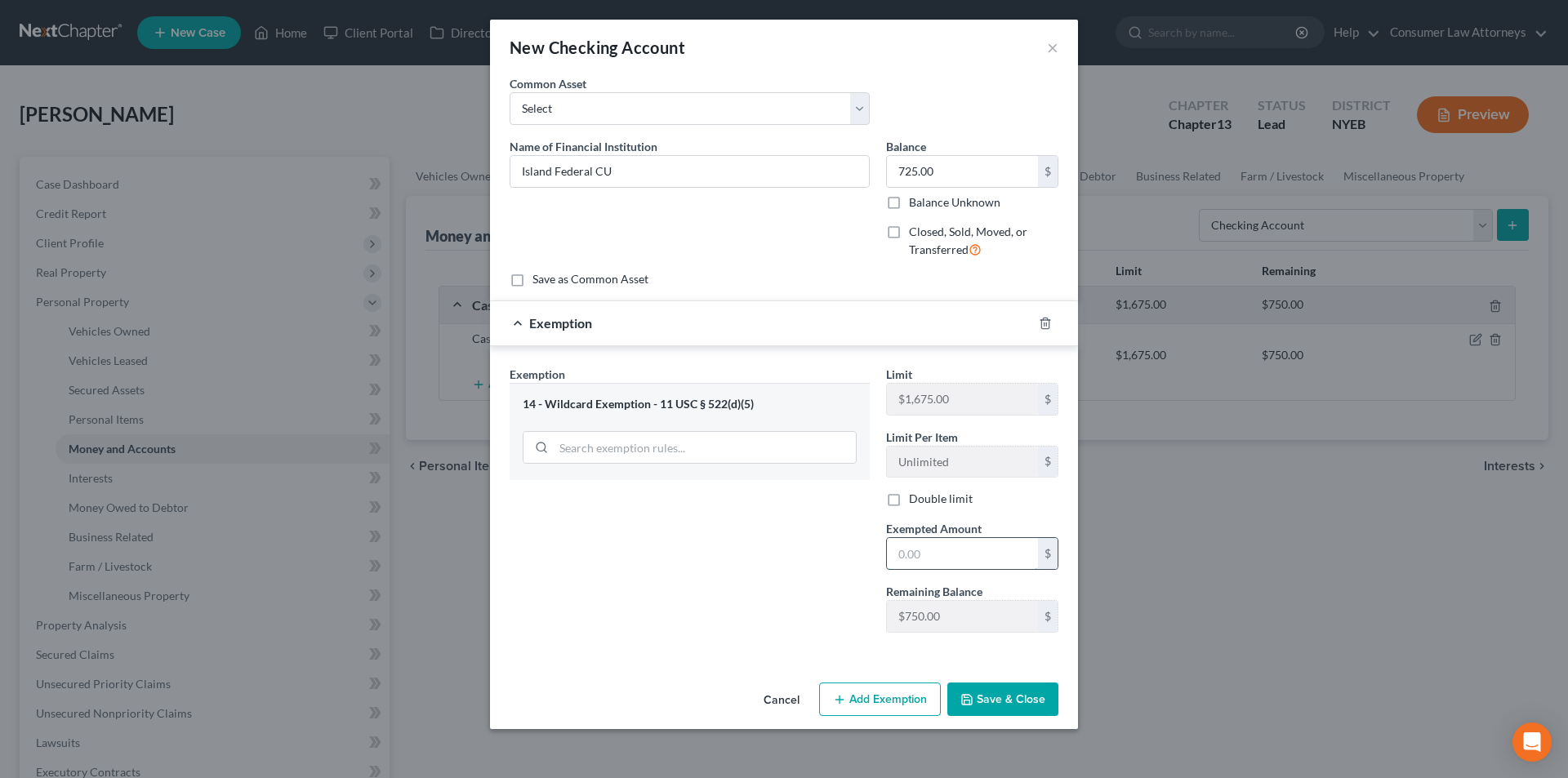
click at [934, 553] on input "text" at bounding box center [962, 553] width 151 height 31
click at [1001, 691] on button "Save & Close" at bounding box center [1002, 699] width 111 height 34
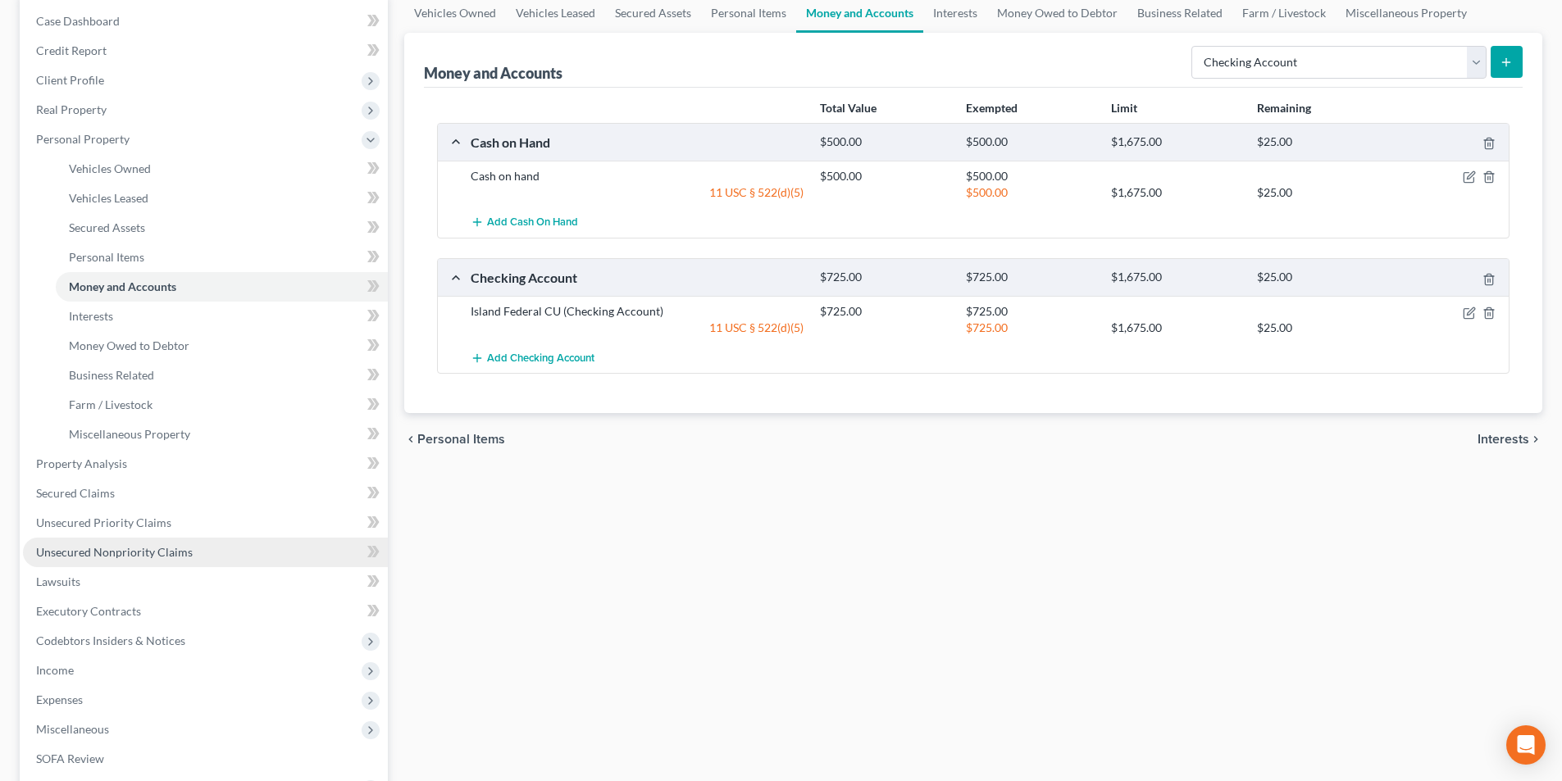
click at [161, 550] on span "Unsecured Nonpriority Claims" at bounding box center [114, 552] width 157 height 14
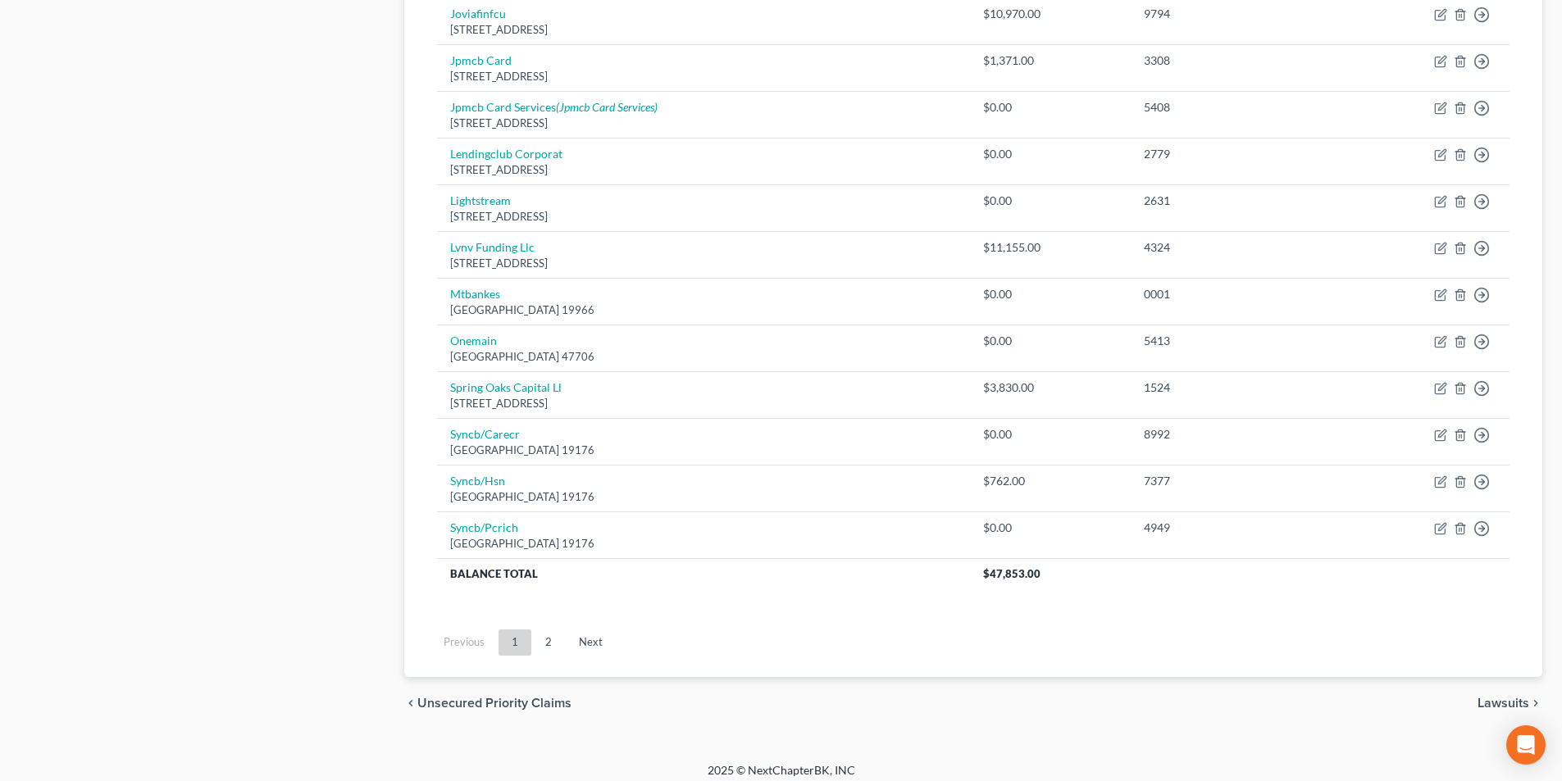
scroll to position [1112, 0]
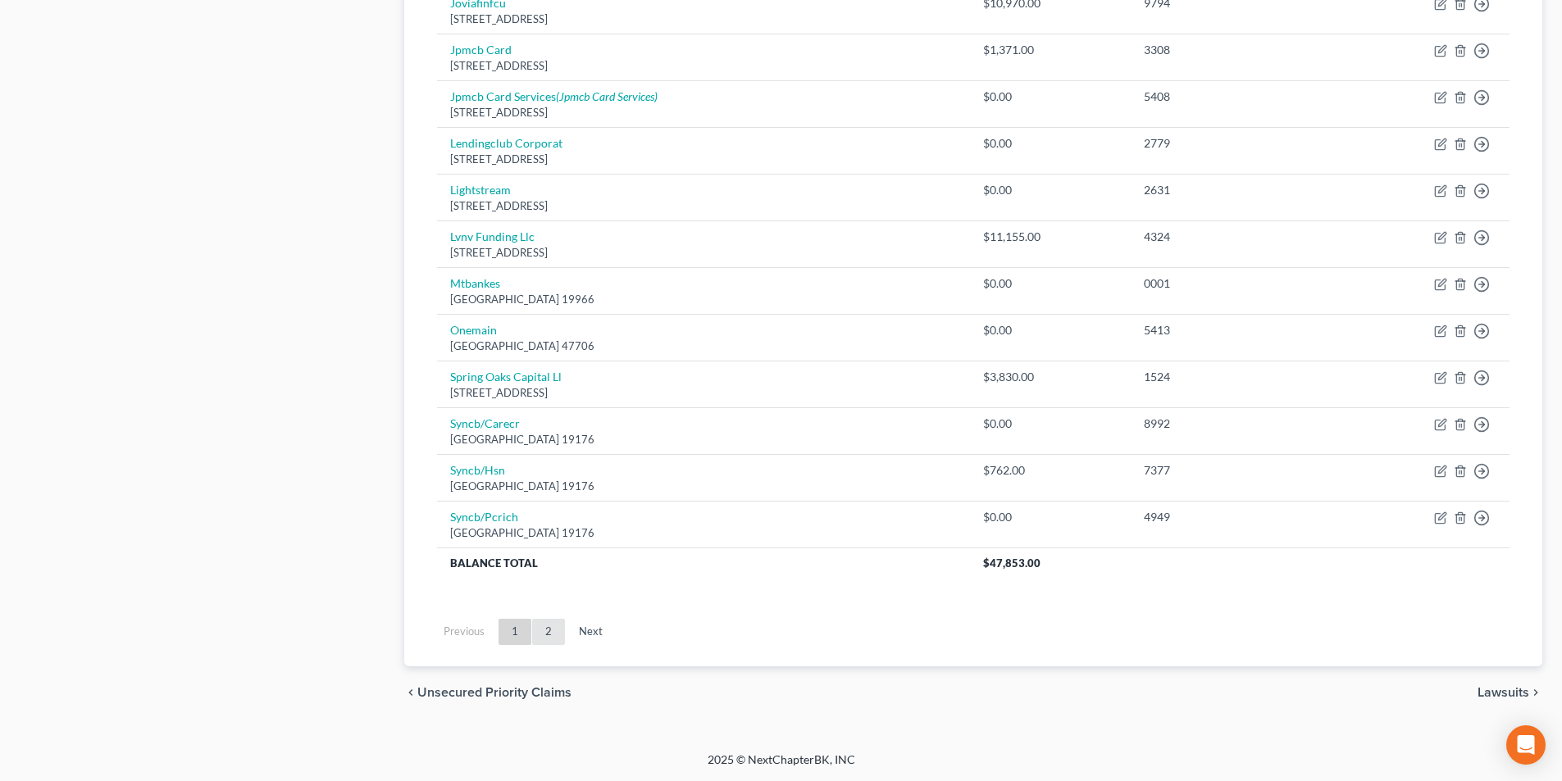
click at [548, 638] on link "2" at bounding box center [548, 632] width 33 height 26
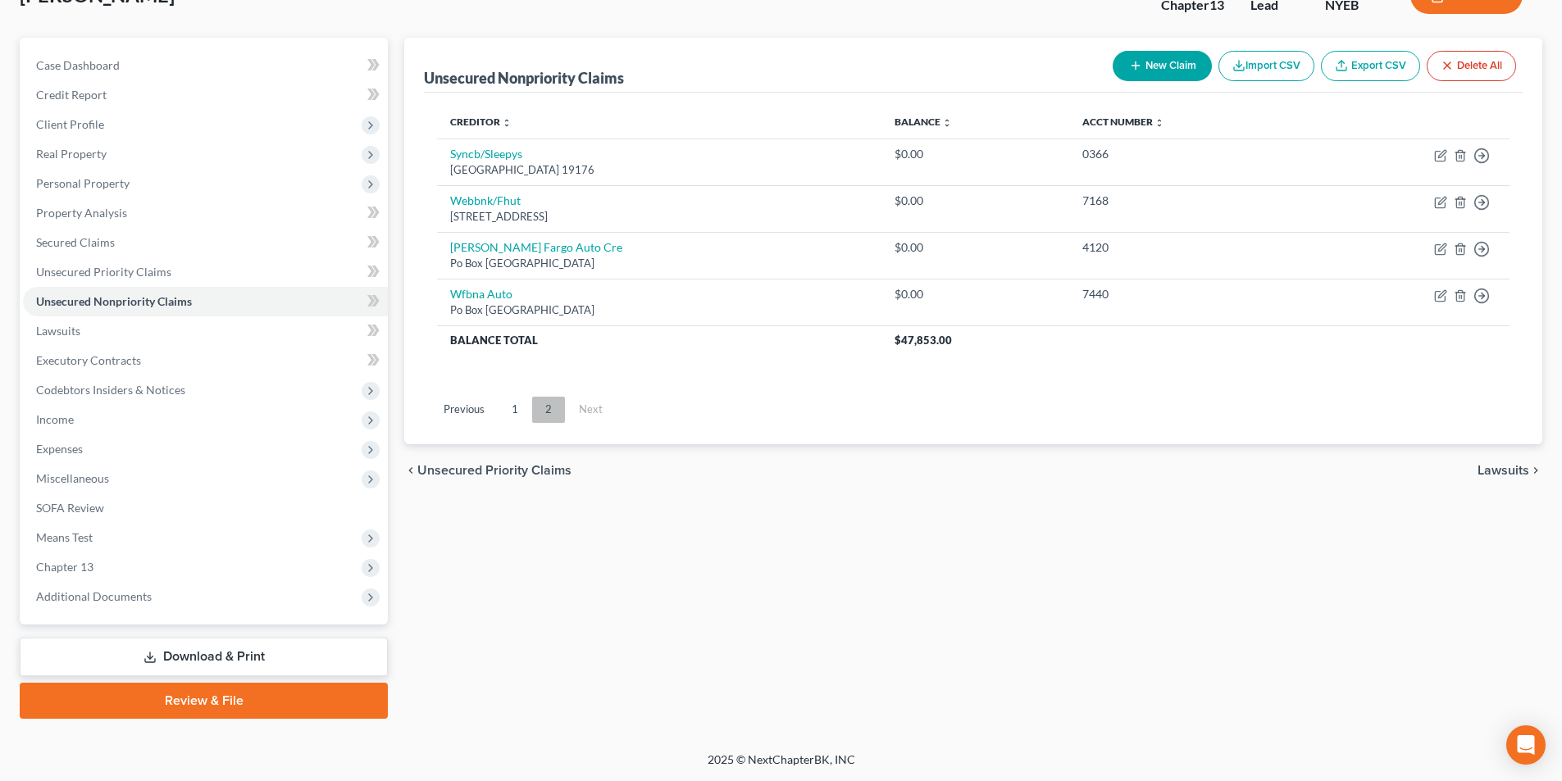
scroll to position [120, 0]
click at [519, 412] on link "1" at bounding box center [514, 410] width 33 height 26
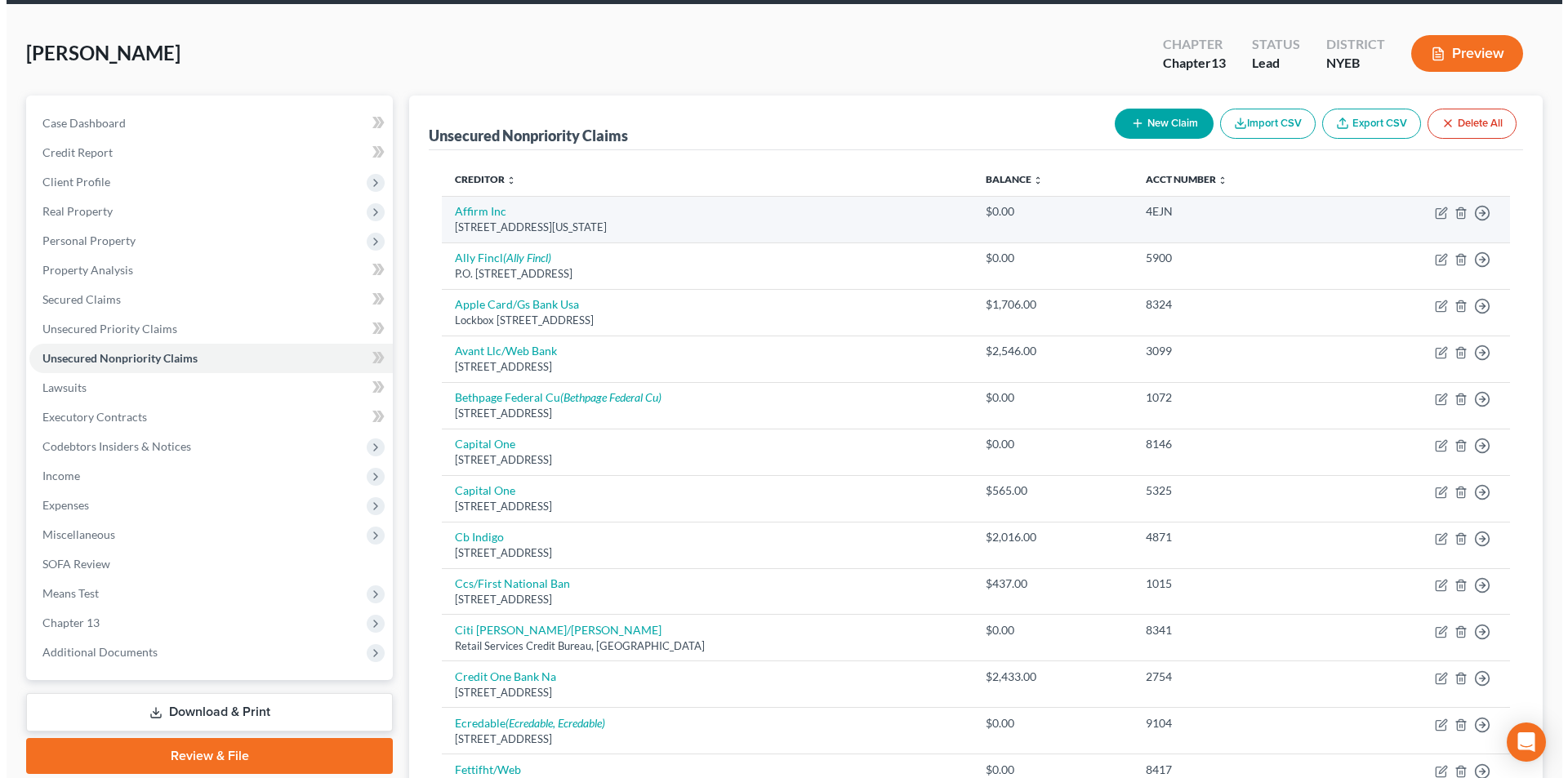
scroll to position [0, 0]
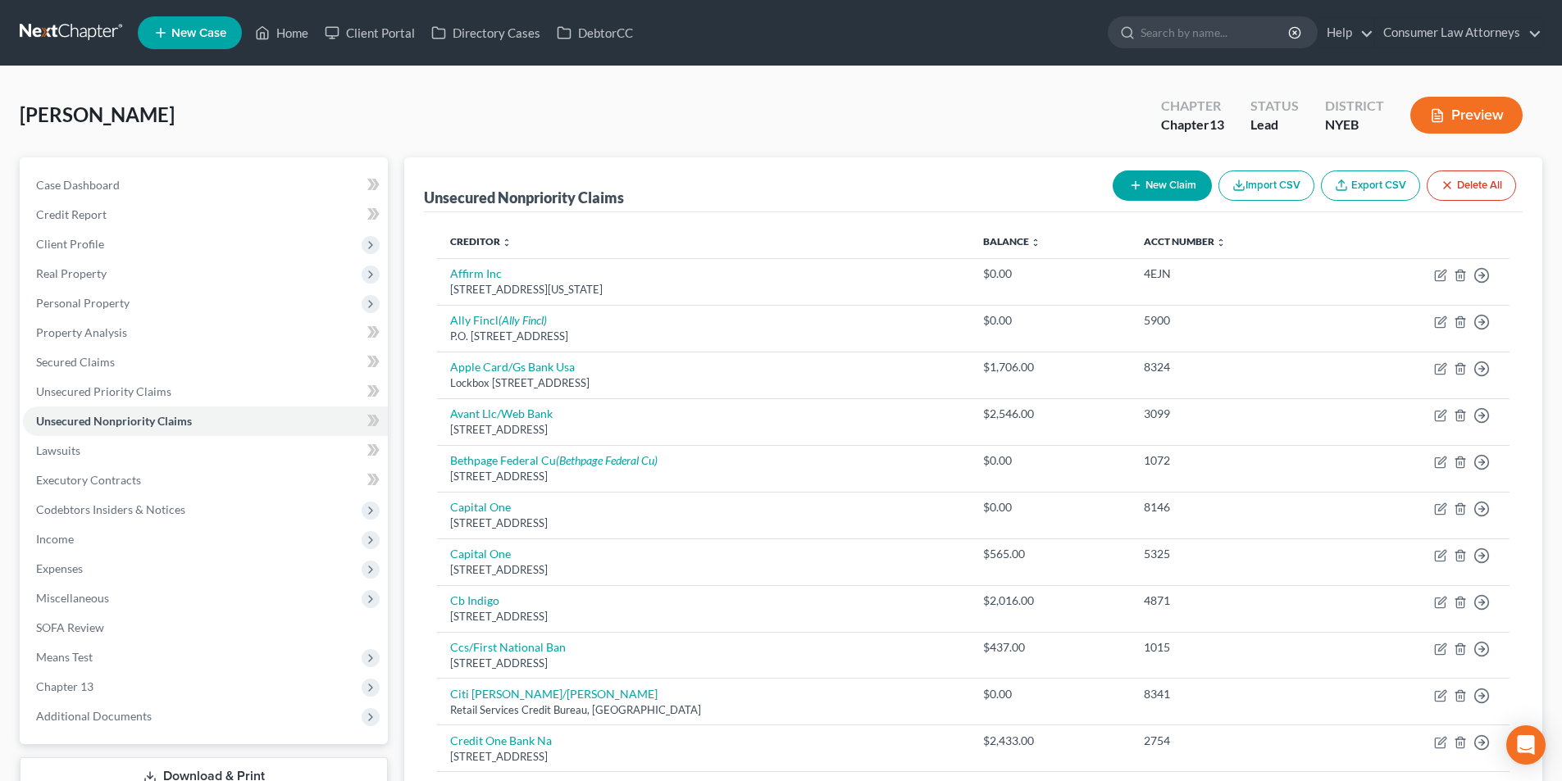
click at [1149, 194] on button "New Claim" at bounding box center [1162, 186] width 99 height 30
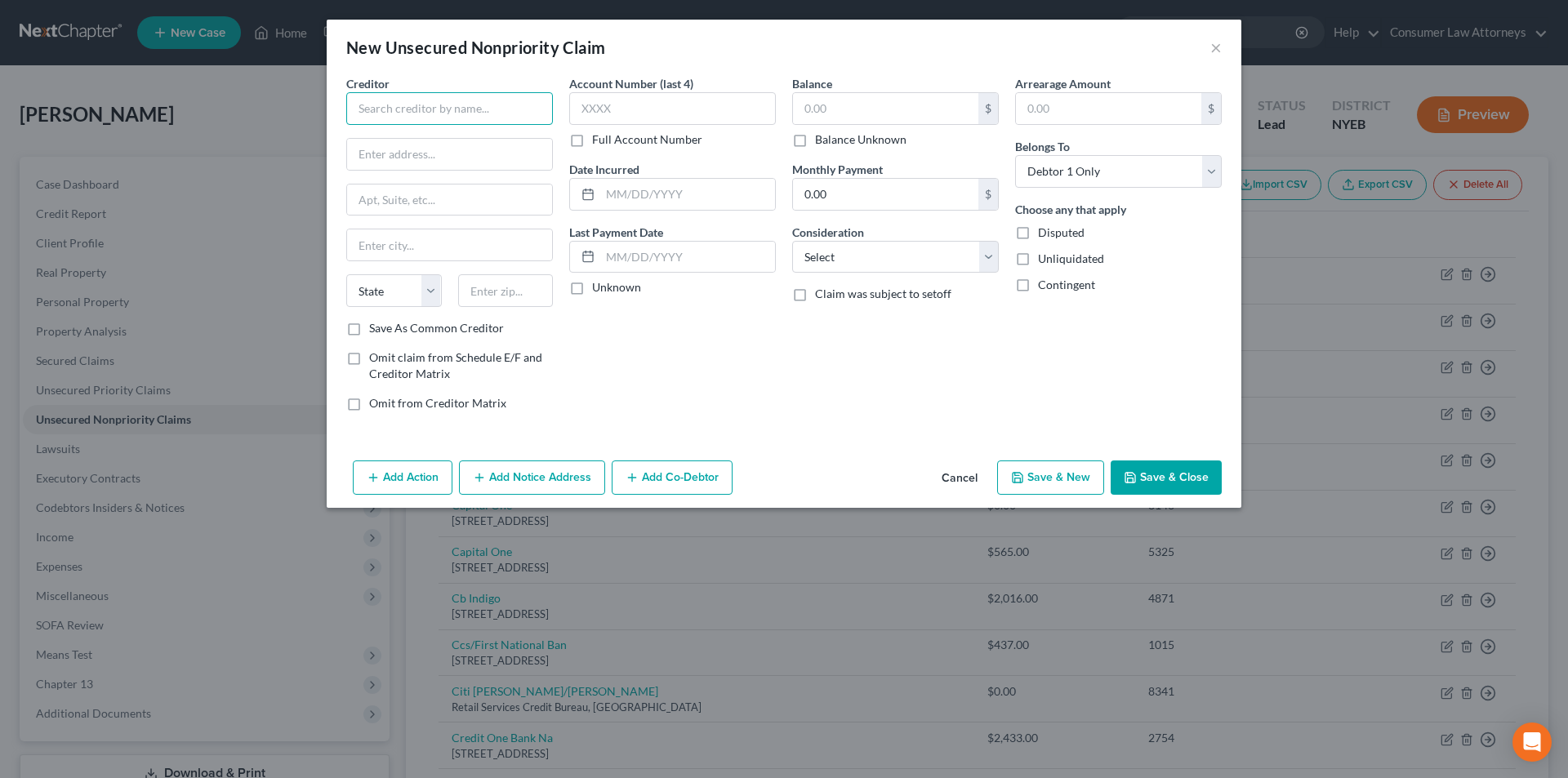
click at [474, 107] on input "text" at bounding box center [449, 109] width 206 height 33
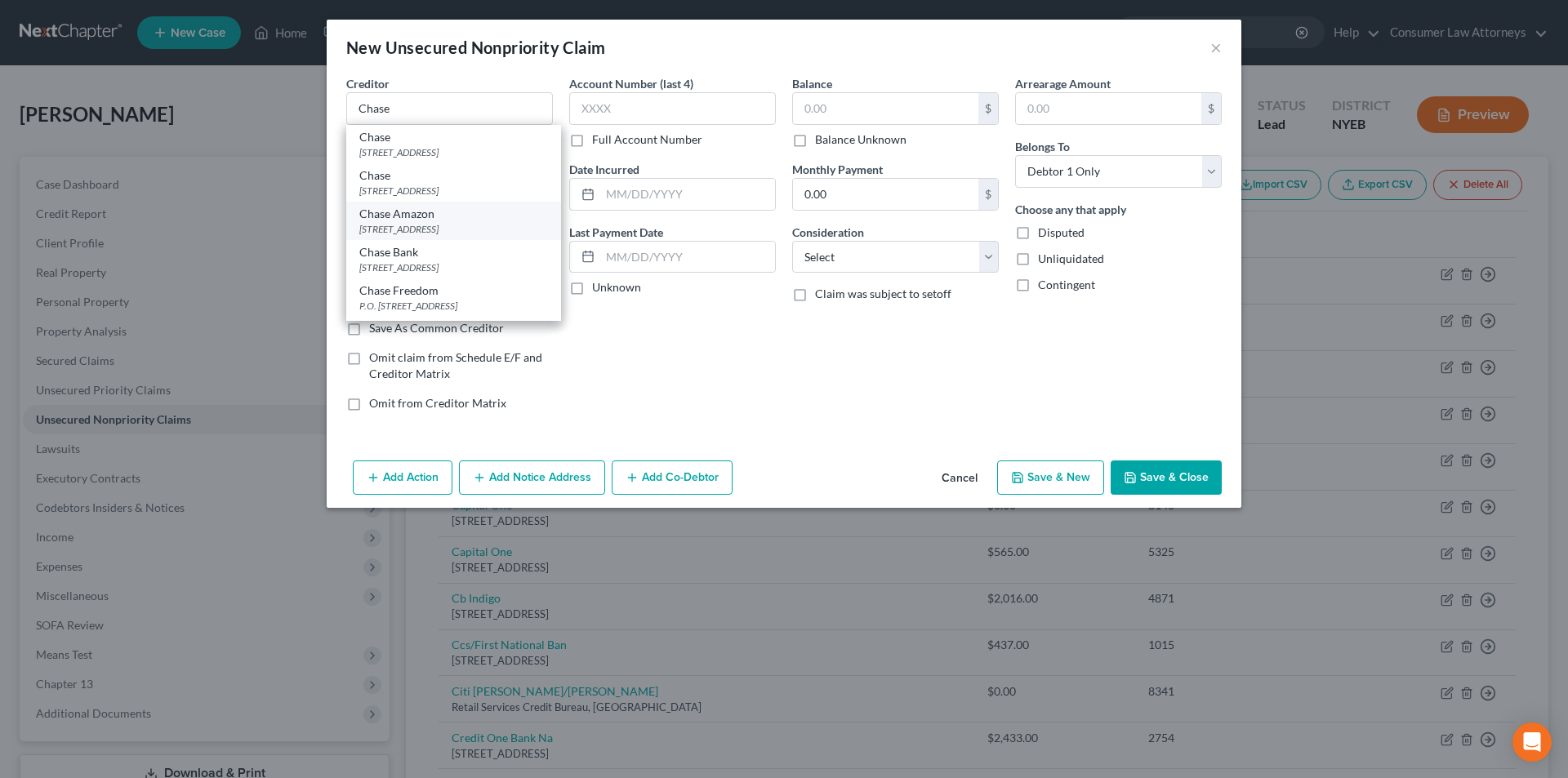
click at [436, 222] on div "Chase Amazon" at bounding box center [453, 214] width 188 height 16
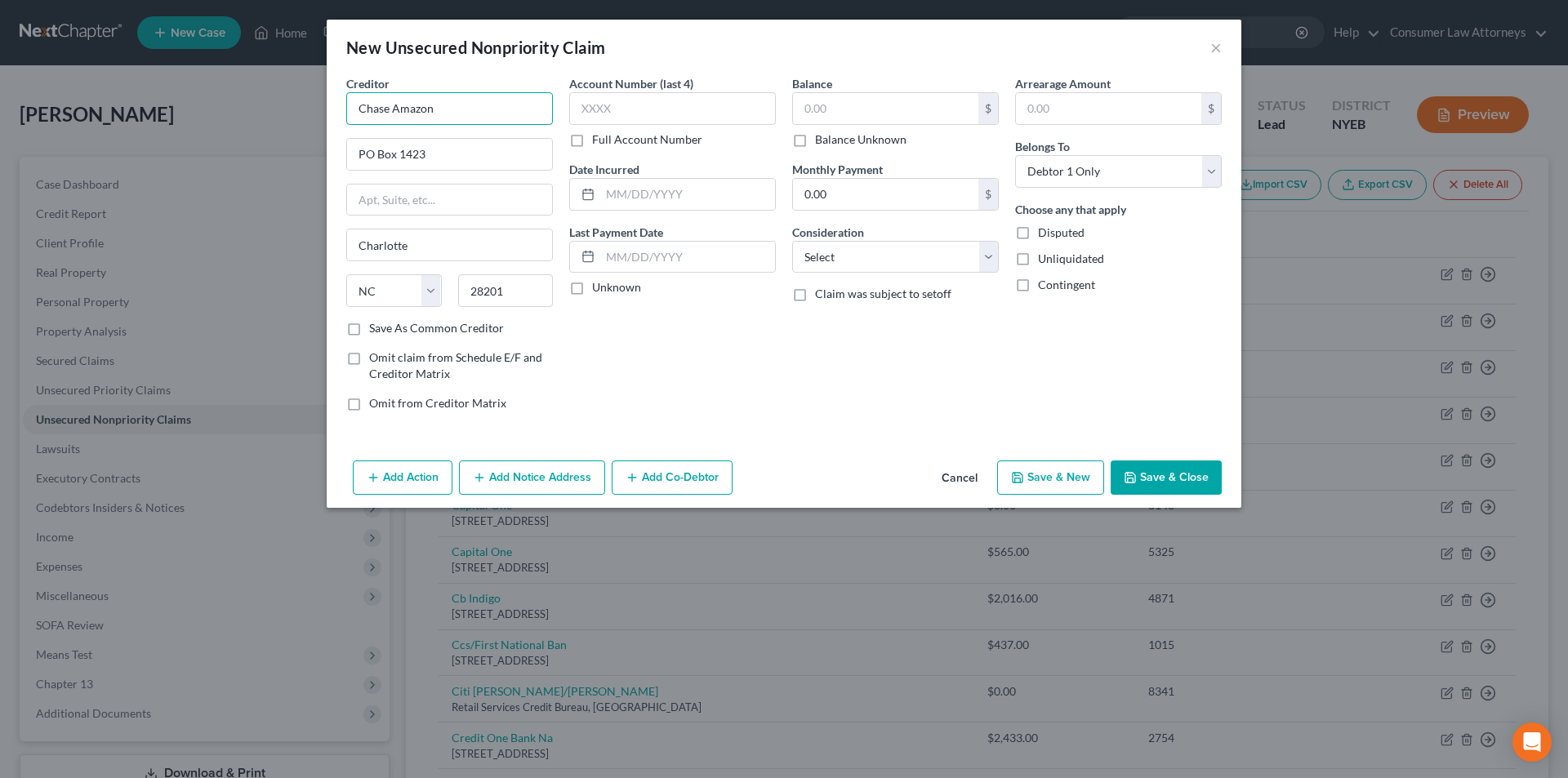
click at [452, 119] on input "Chase Amazon" at bounding box center [449, 109] width 206 height 33
click at [611, 119] on input "text" at bounding box center [671, 109] width 206 height 33
click at [836, 106] on input "text" at bounding box center [886, 108] width 185 height 31
click at [859, 258] on select "Select Cable / Satellite Services Collection Agency Credit Card Debt Debt Couns…" at bounding box center [895, 257] width 206 height 33
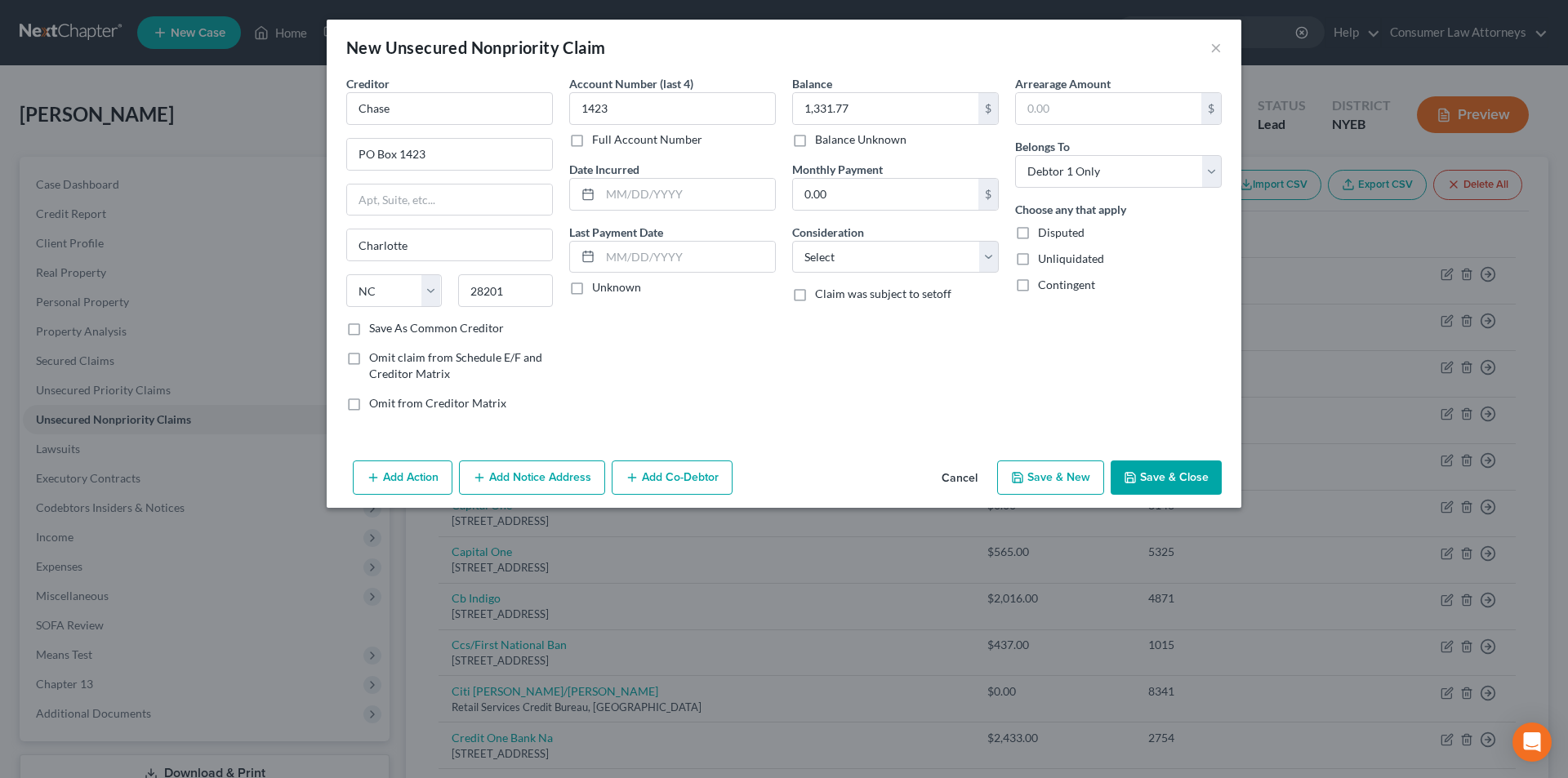
click at [527, 483] on button "Add Notice Address" at bounding box center [532, 477] width 146 height 34
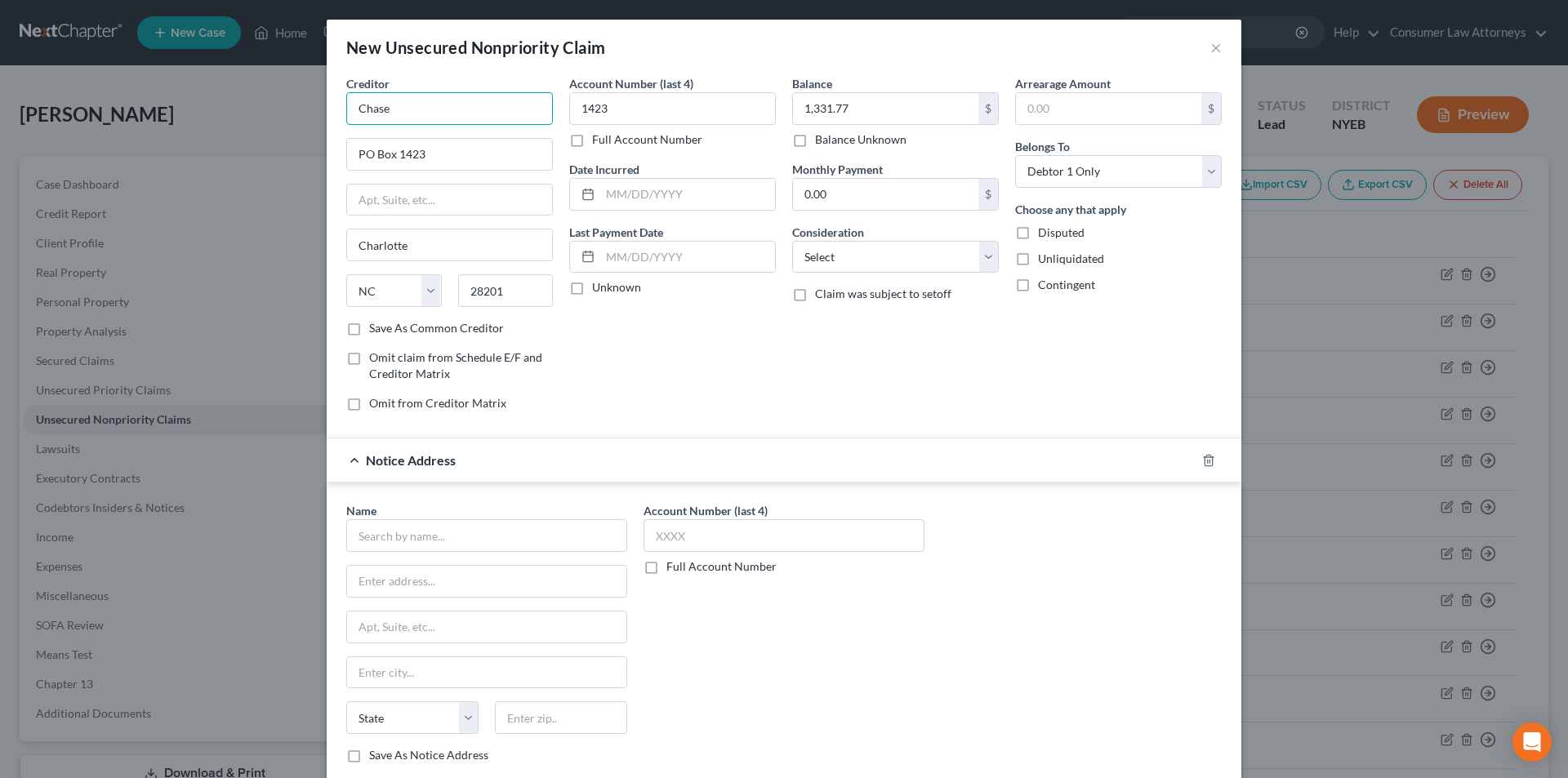
drag, startPoint x: 354, startPoint y: 107, endPoint x: 333, endPoint y: 104, distance: 21.2
click at [338, 104] on div "Creditor * Chase PO Box 1423 [GEOGRAPHIC_DATA] [US_STATE] AK AR AZ CA CO CT DE …" at bounding box center [449, 249] width 223 height 350
click at [446, 533] on input "text" at bounding box center [487, 535] width 281 height 33
paste input "Chase"
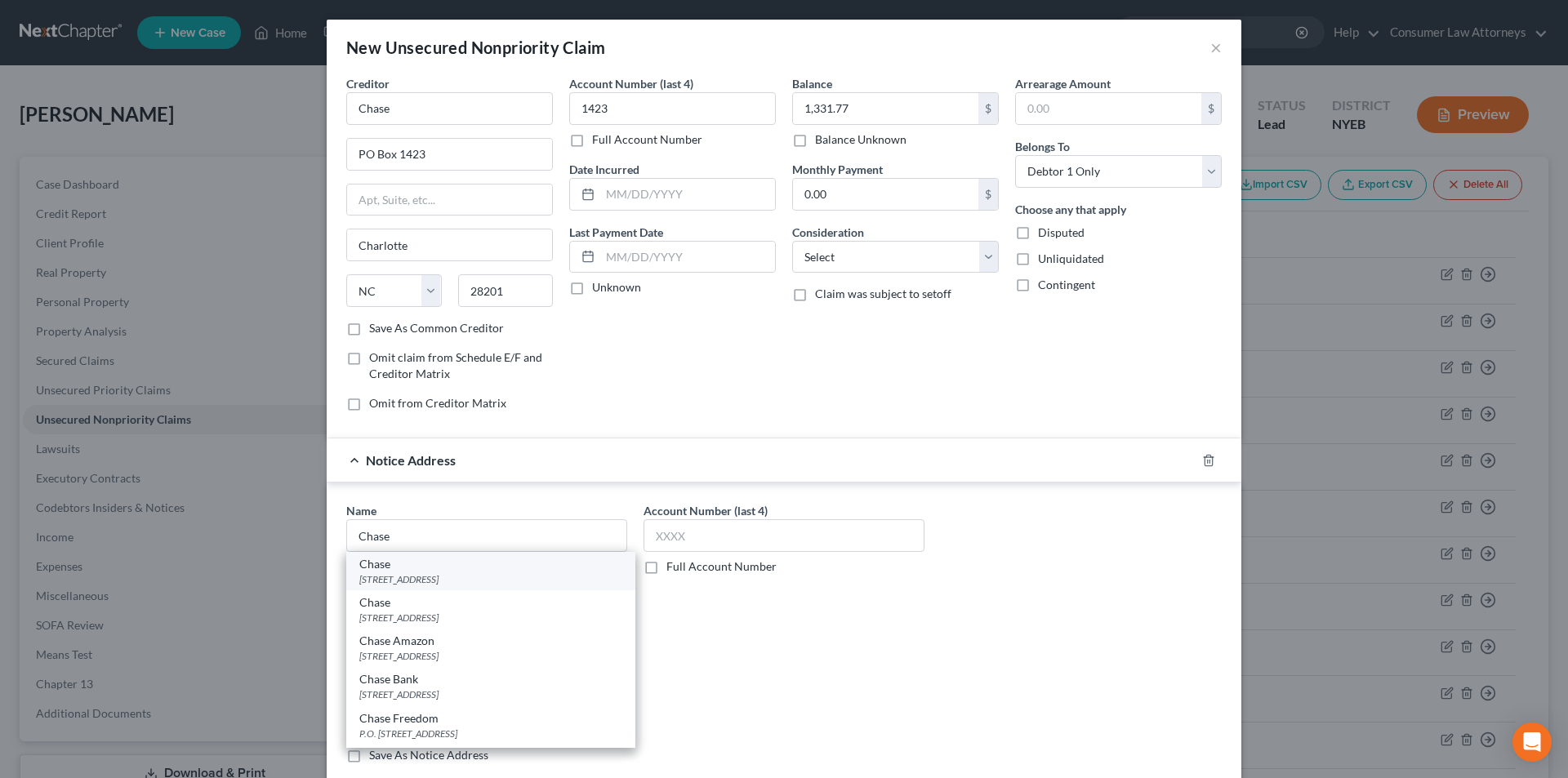
click at [438, 587] on div "Chase [STREET_ADDRESS]" at bounding box center [491, 571] width 289 height 39
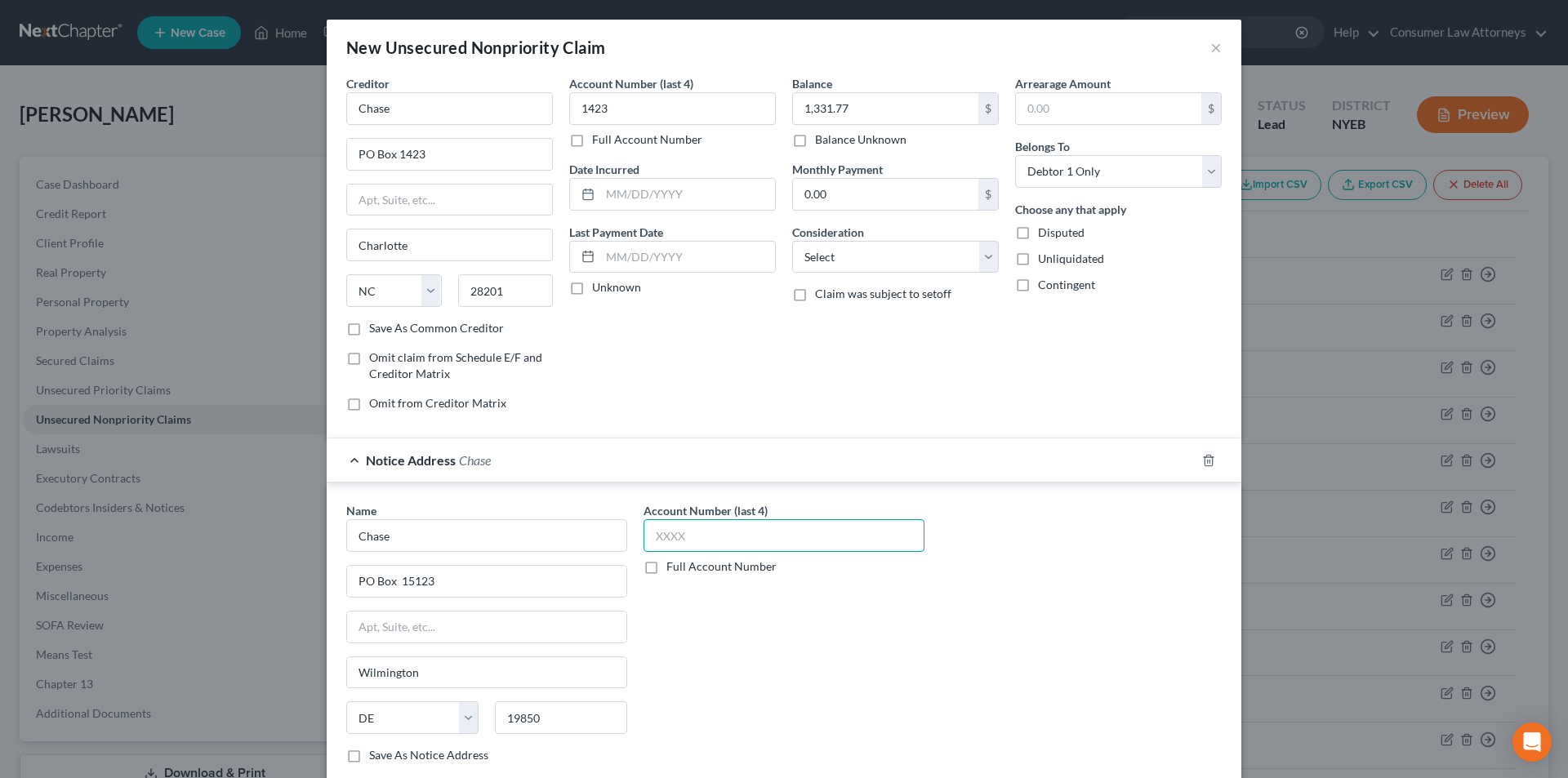
click at [675, 540] on input "text" at bounding box center [784, 535] width 281 height 33
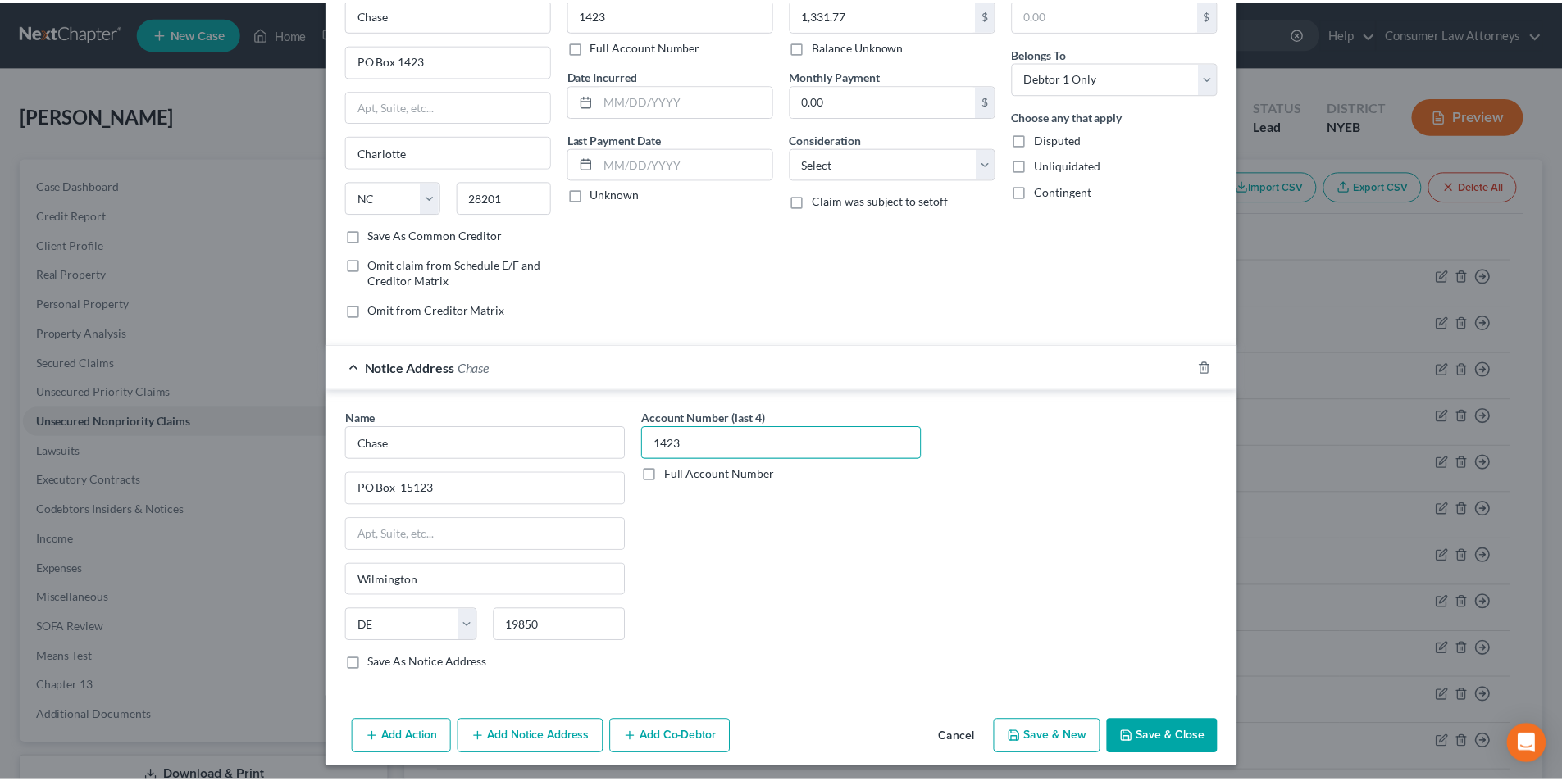
scroll to position [102, 0]
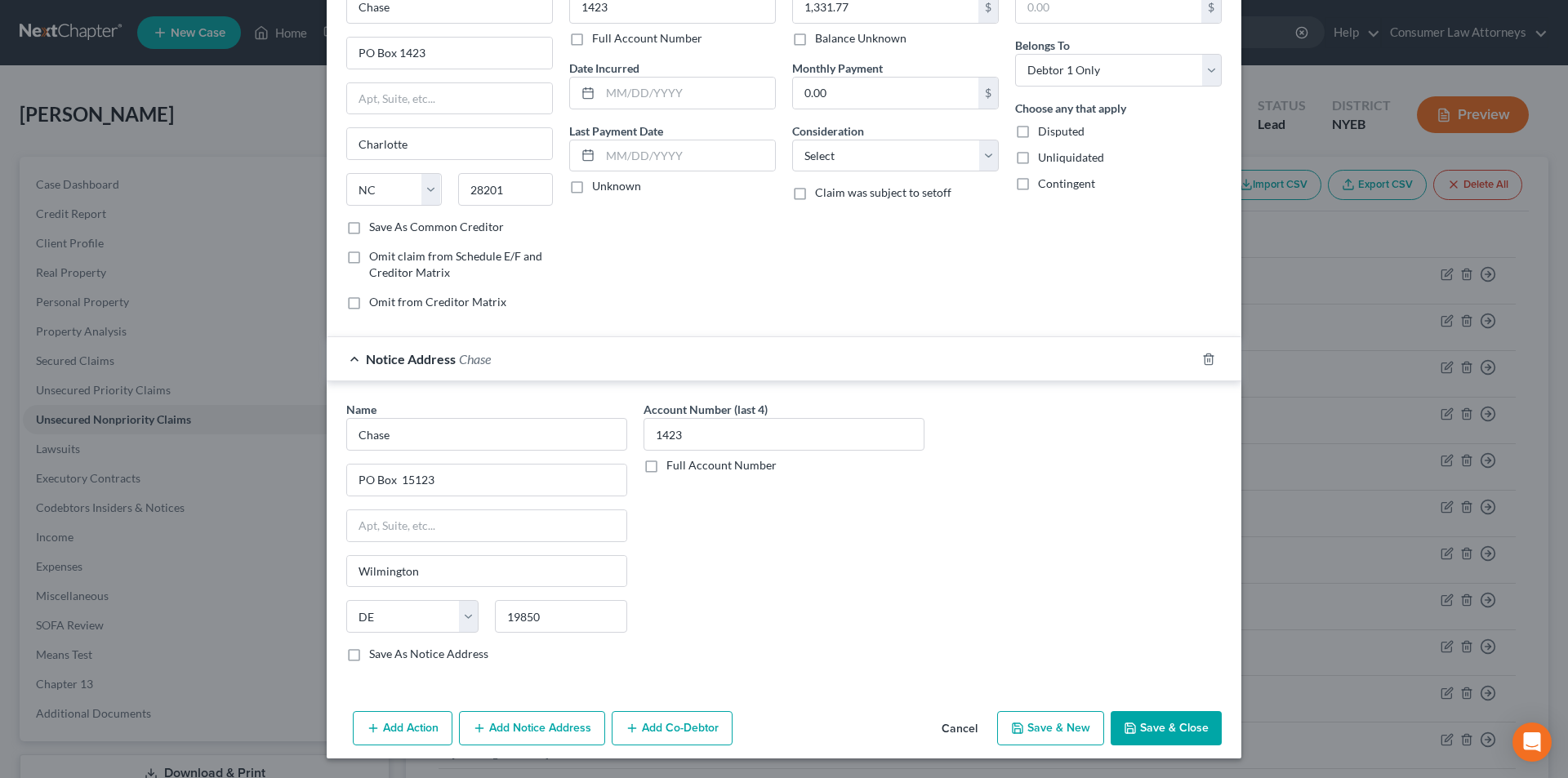
click at [1150, 725] on button "Save & Close" at bounding box center [1166, 728] width 111 height 34
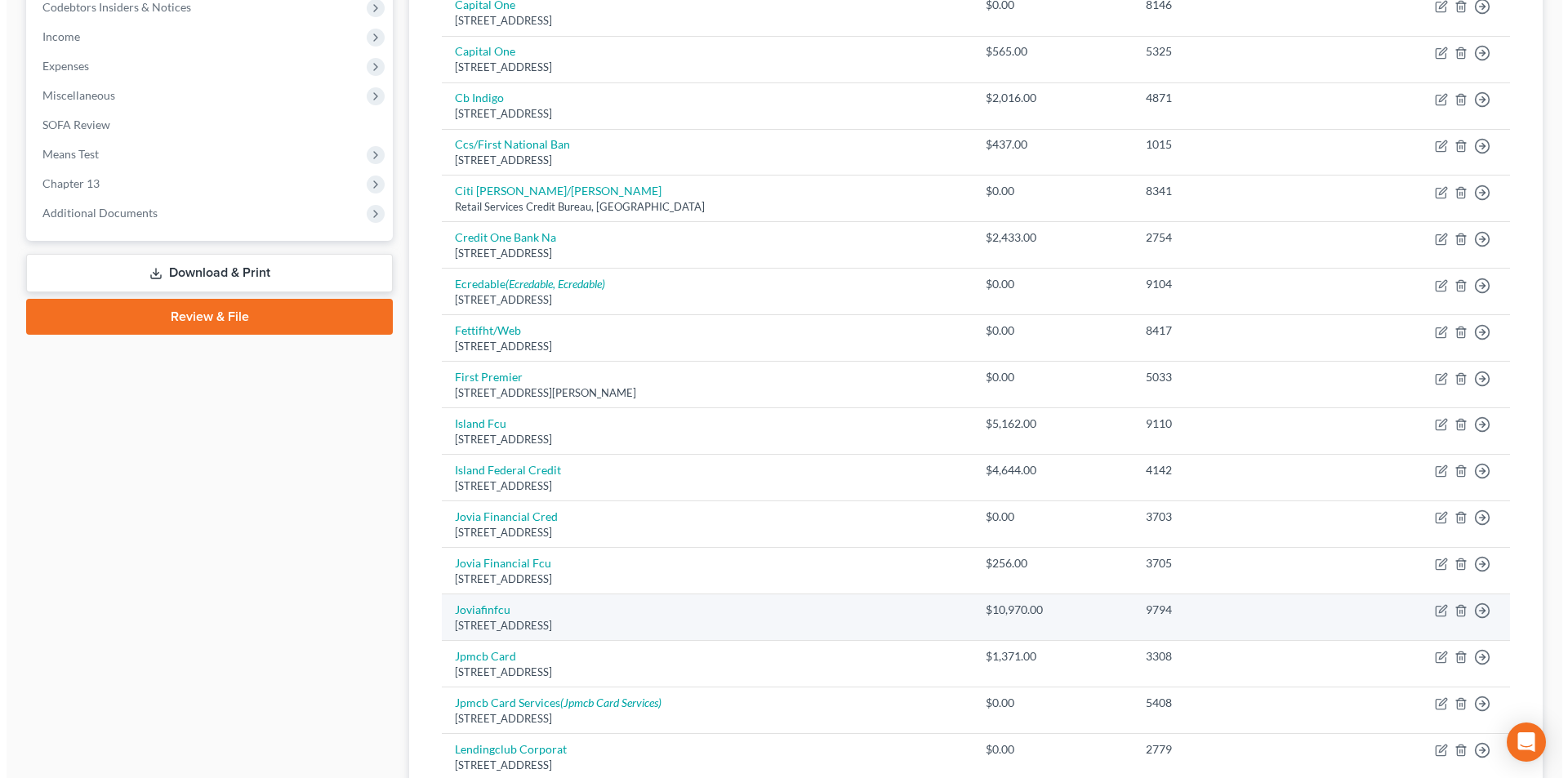
scroll to position [419, 0]
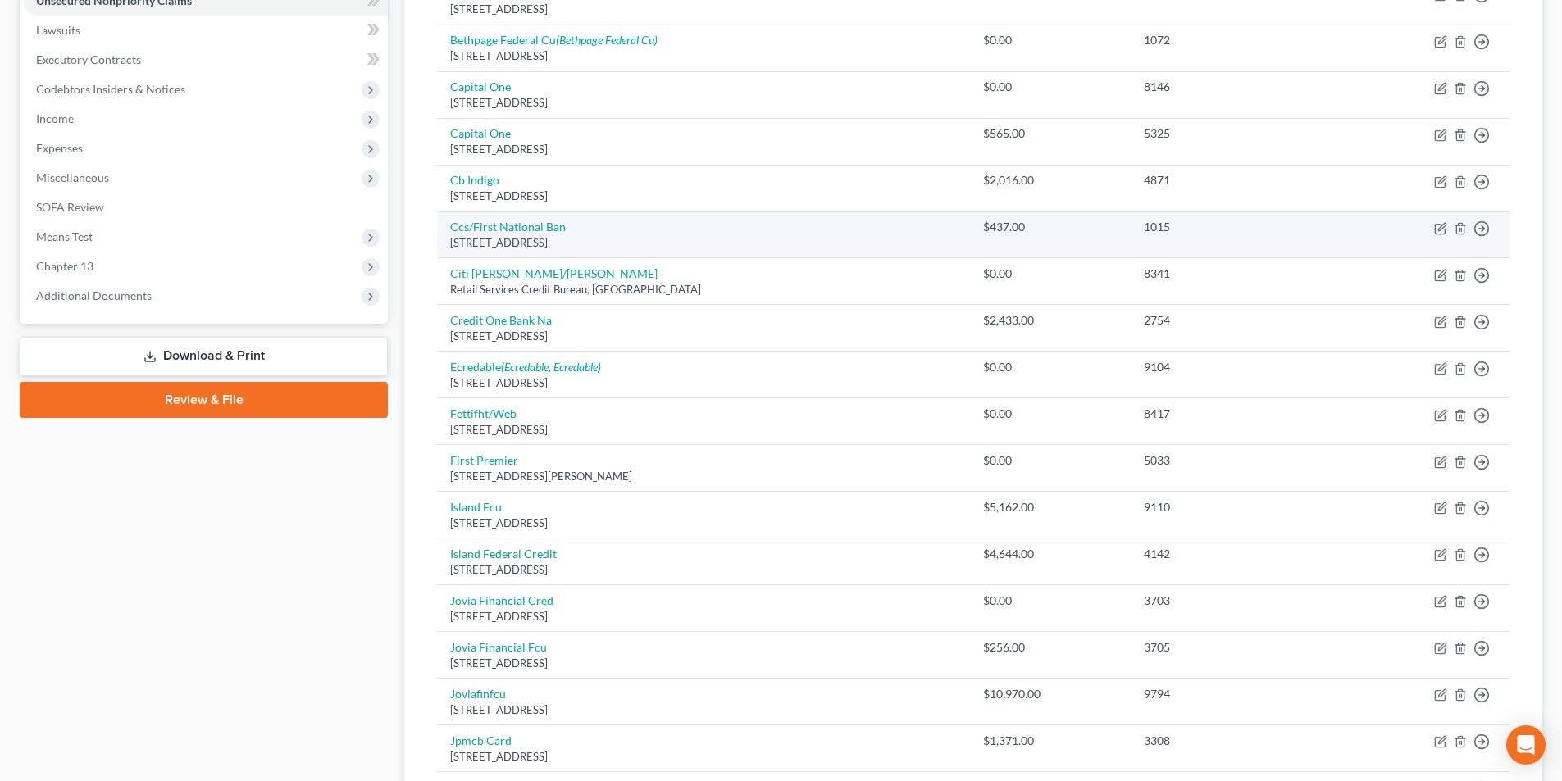
click at [567, 228] on td "Ccs/First National Ban [STREET_ADDRESS]" at bounding box center [703, 235] width 533 height 47
click at [509, 216] on td "Ccs/First National Ban [STREET_ADDRESS]" at bounding box center [703, 235] width 533 height 47
click at [504, 225] on link "Ccs/First National Ban" at bounding box center [508, 227] width 116 height 14
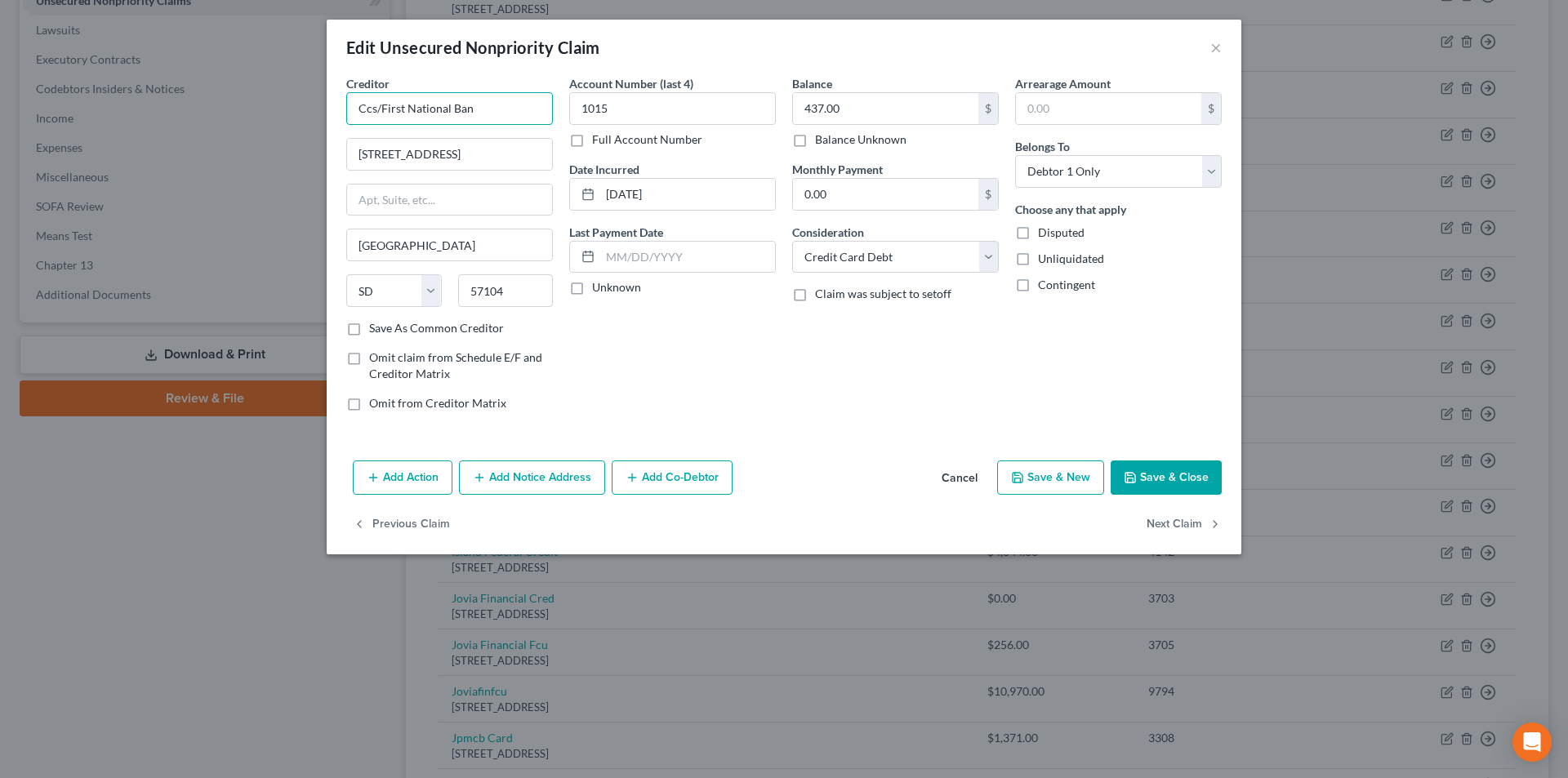
drag, startPoint x: 375, startPoint y: 105, endPoint x: 323, endPoint y: 107, distance: 52.0
click at [322, 105] on div "Edit Unsecured Nonpriority Claim × Creditor * Ccs/First National Ban 500 E [GEO…" at bounding box center [784, 389] width 1568 height 778
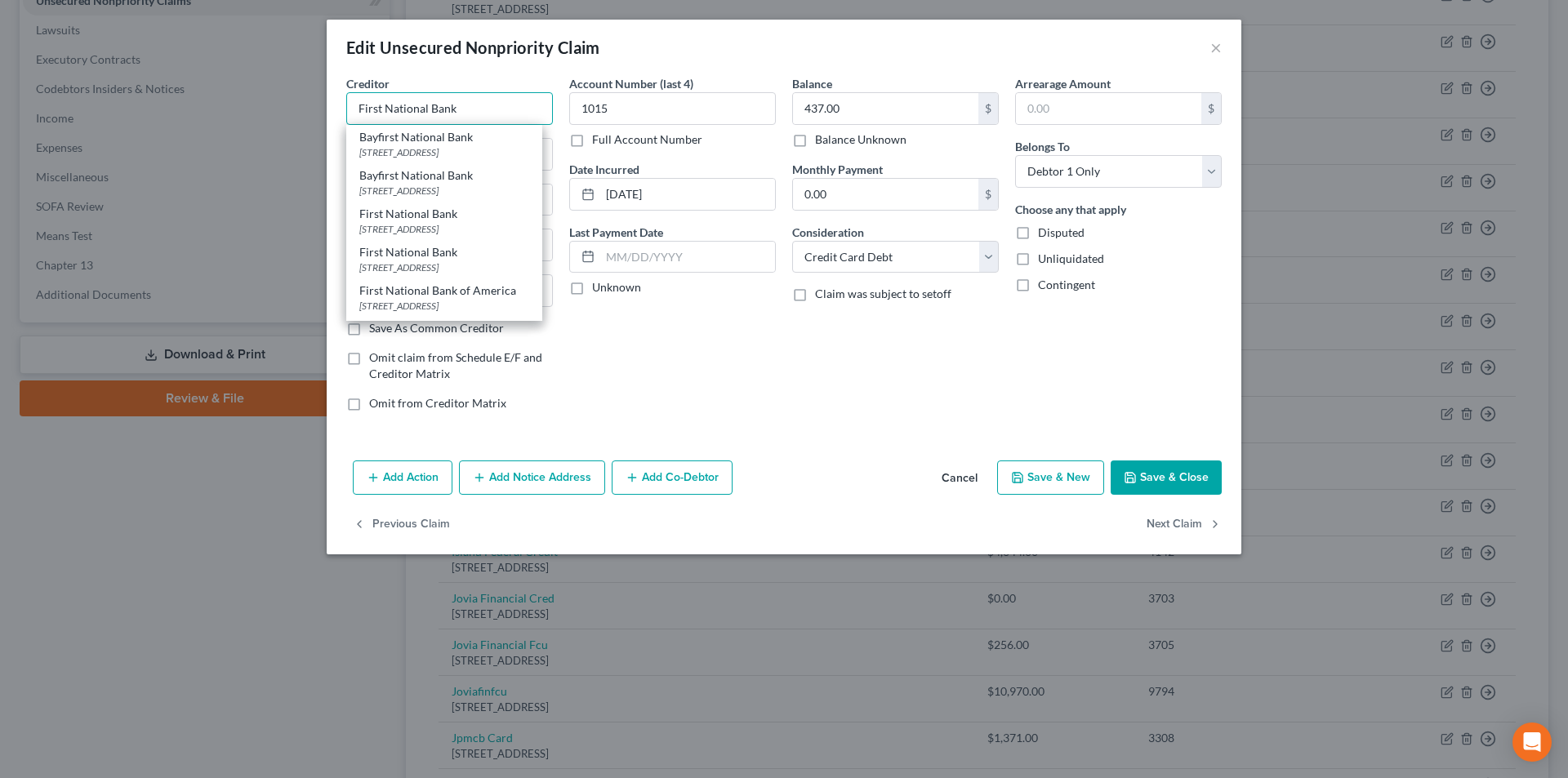
drag, startPoint x: 464, startPoint y: 104, endPoint x: 364, endPoint y: 109, distance: 100.1
click at [343, 109] on div "Creditor * [GEOGRAPHIC_DATA] [STREET_ADDRESS][GEOGRAPHIC_DATA] [STREET_ADDRESS]…" at bounding box center [449, 249] width 223 height 350
drag, startPoint x: 518, startPoint y: 474, endPoint x: 509, endPoint y: 501, distance: 28.5
click at [519, 475] on button "Add Notice Address" at bounding box center [532, 477] width 146 height 34
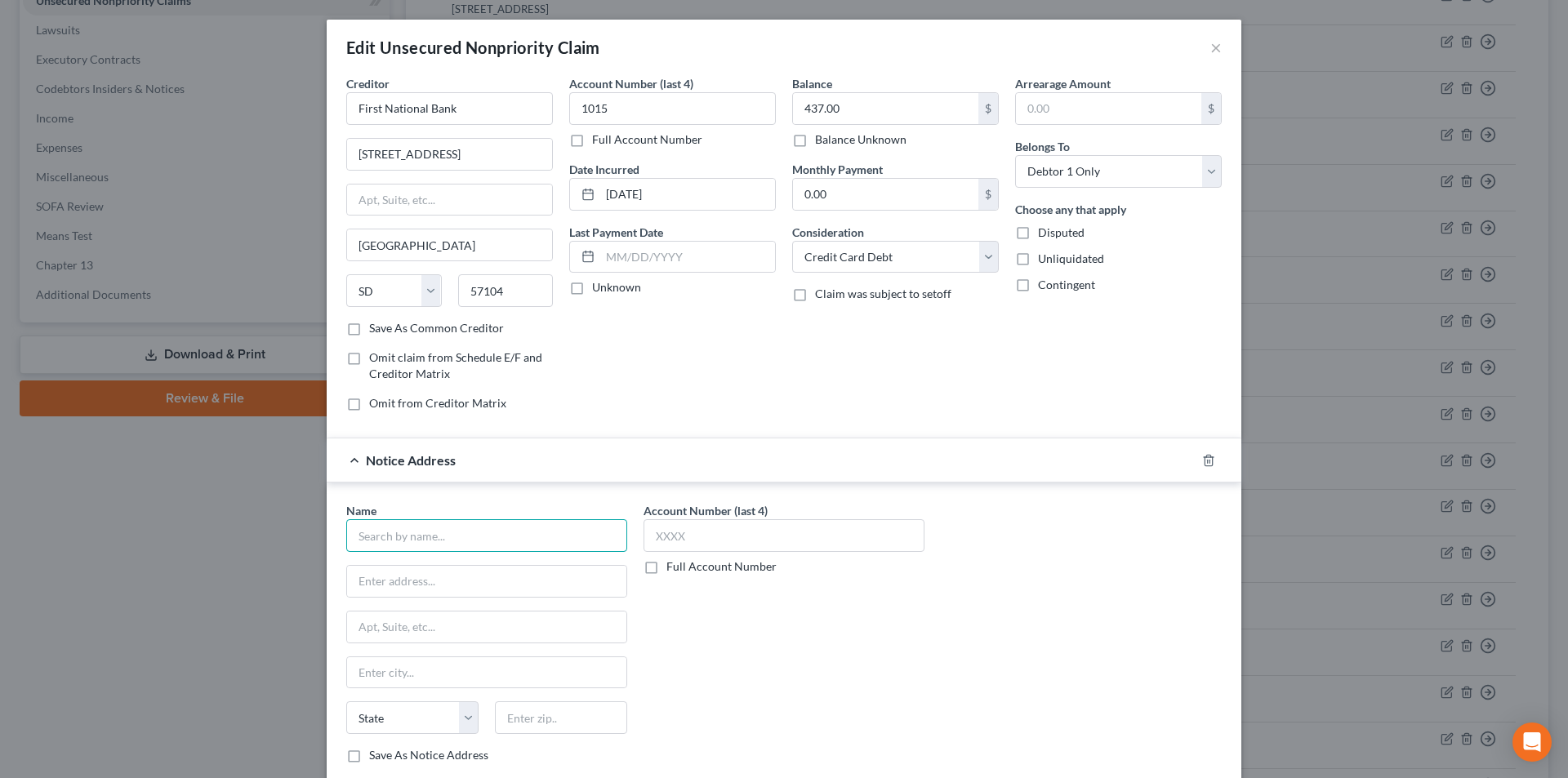
click at [467, 536] on input "text" at bounding box center [487, 535] width 281 height 33
paste input "First National Bank"
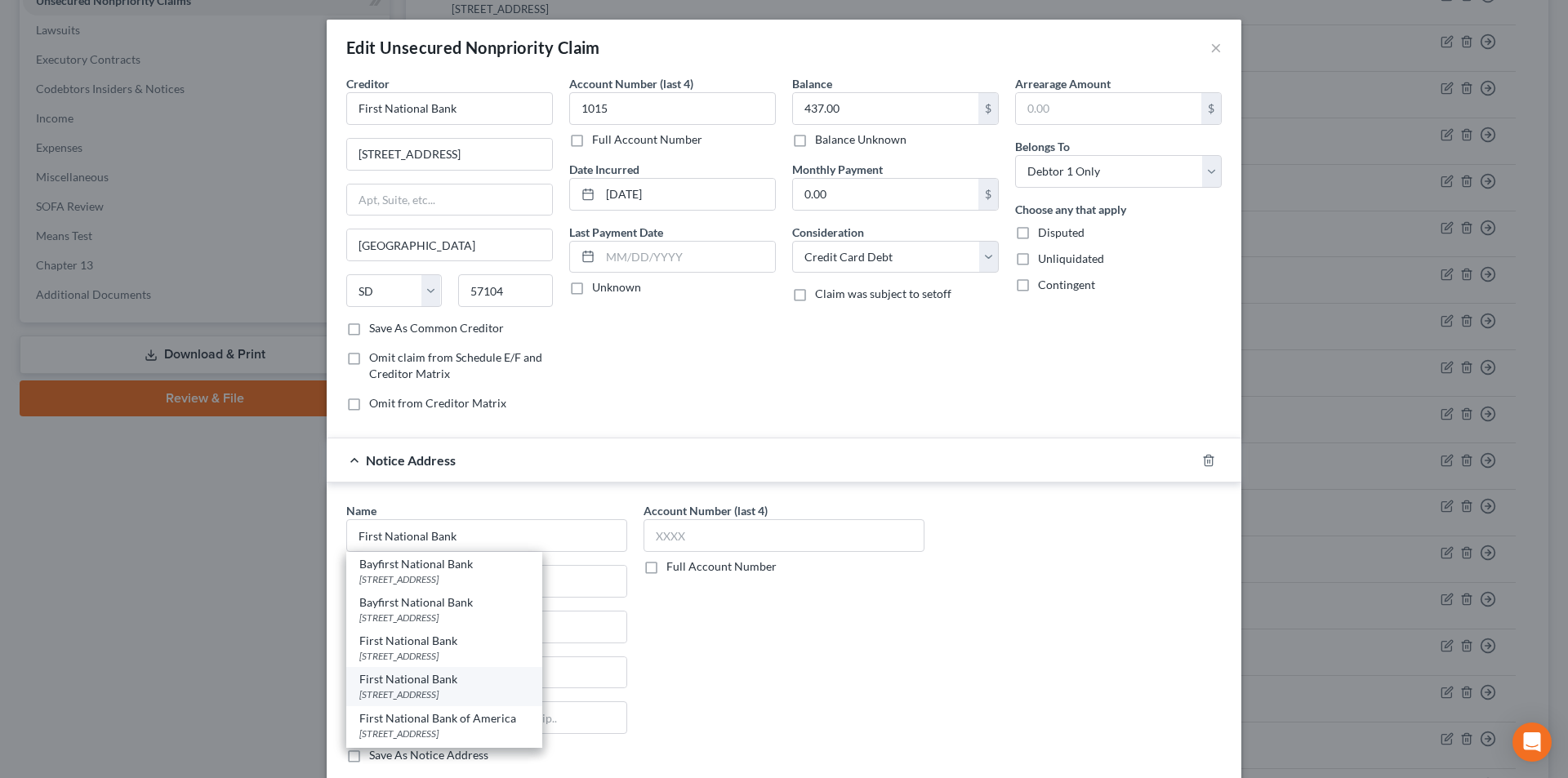
click at [400, 691] on div "[STREET_ADDRESS]" at bounding box center [444, 694] width 170 height 14
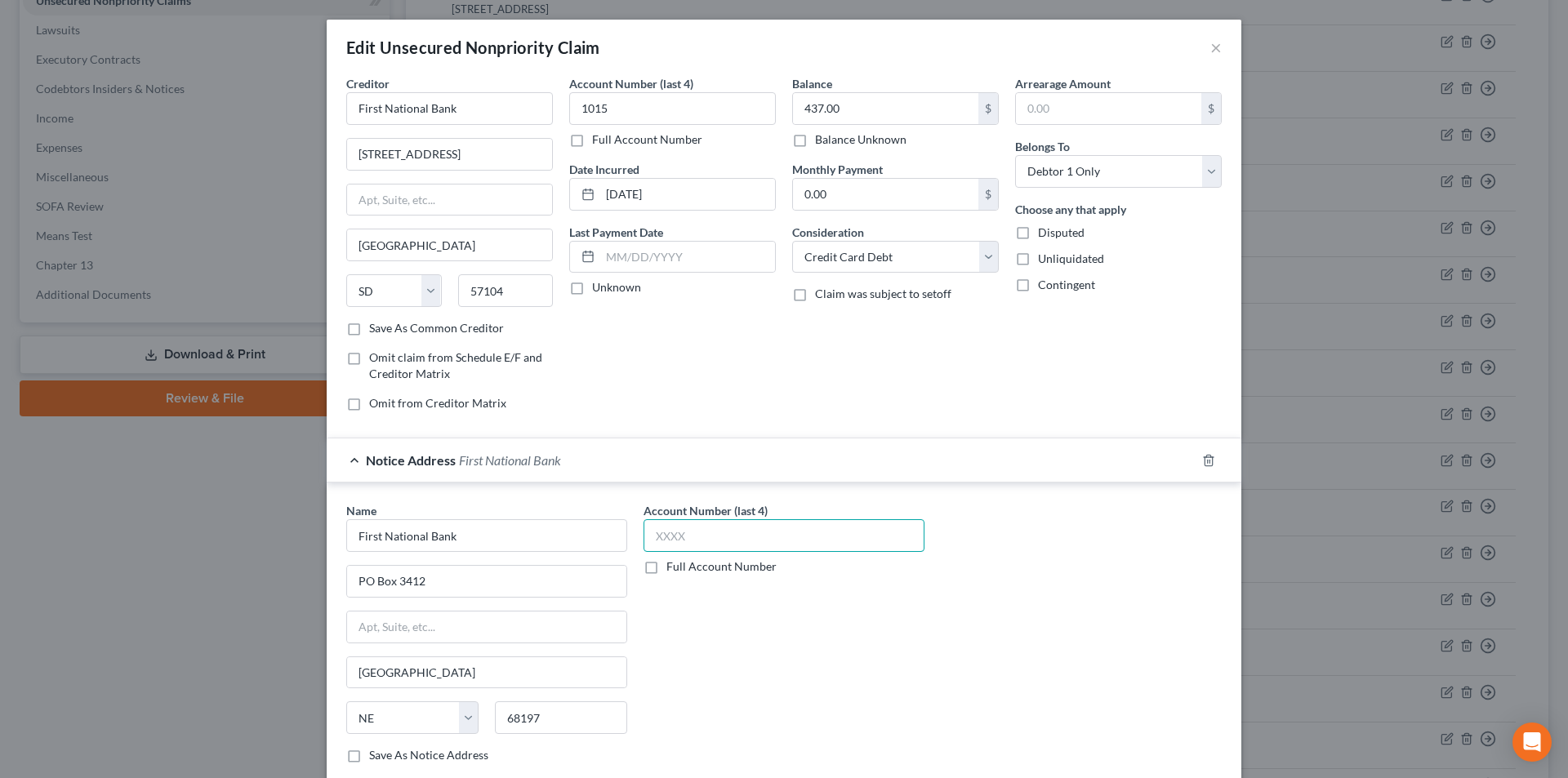
click at [705, 538] on input "text" at bounding box center [784, 535] width 281 height 33
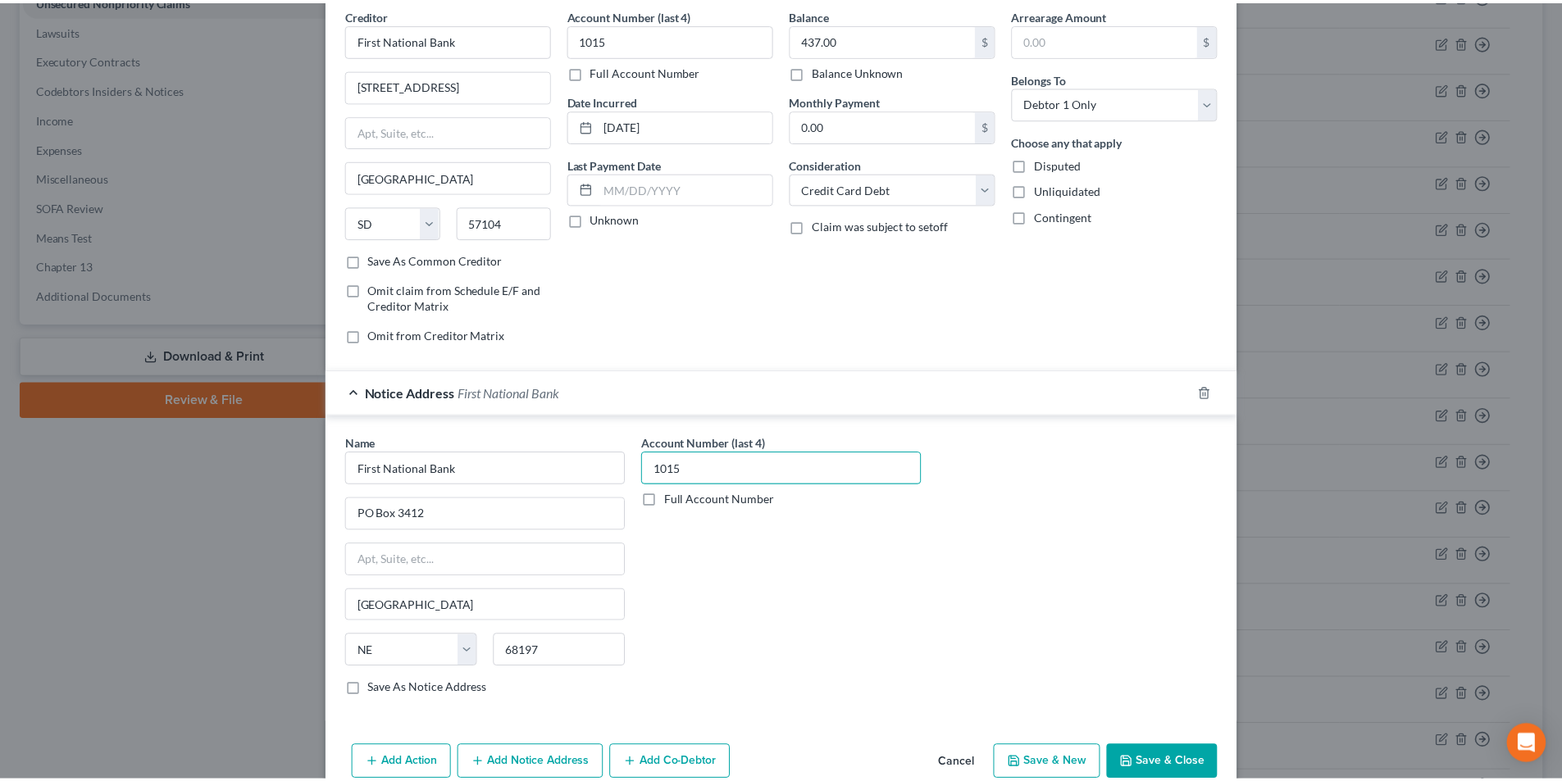
scroll to position [148, 0]
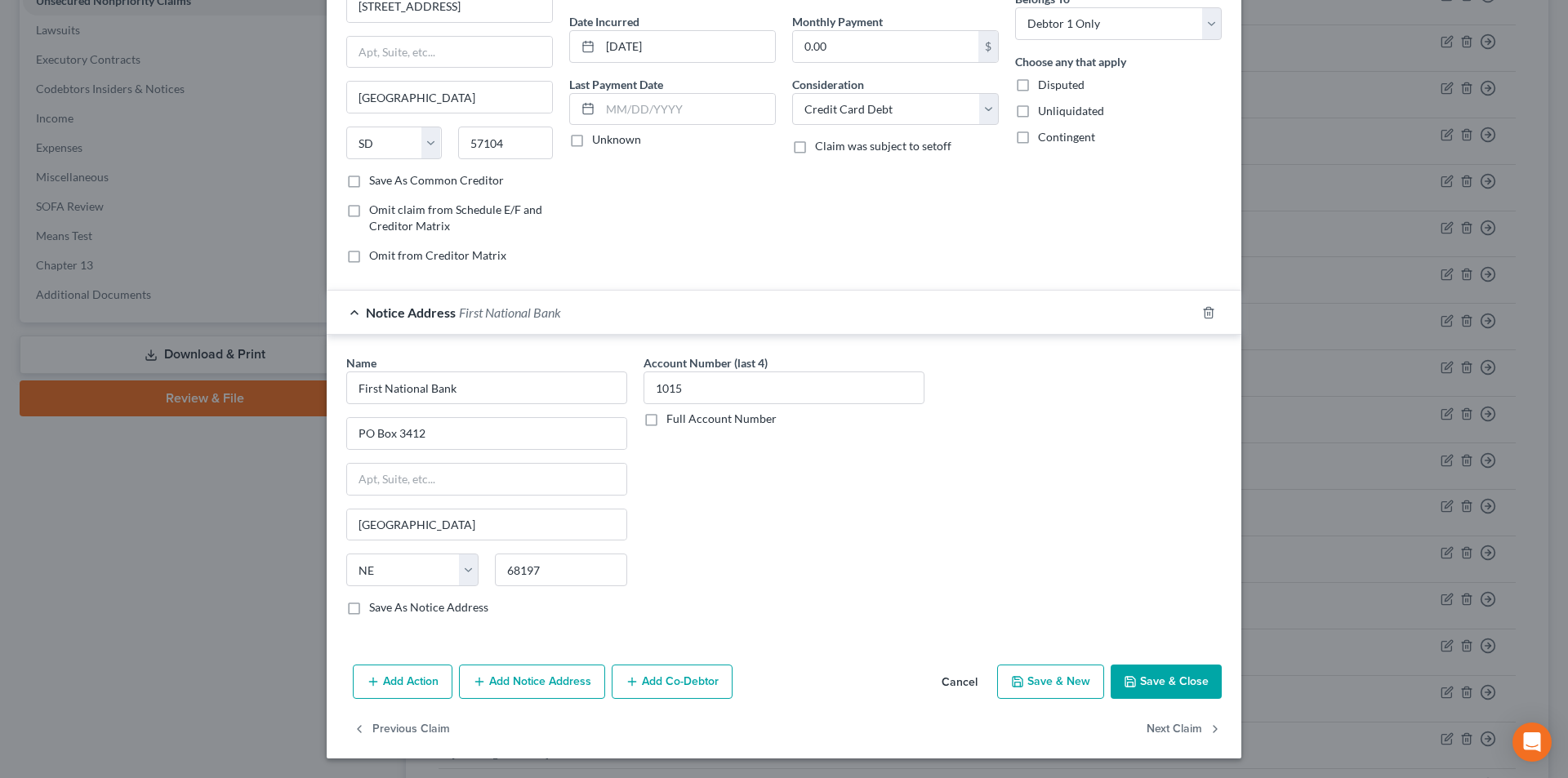
click at [1150, 670] on button "Save & Close" at bounding box center [1166, 681] width 111 height 34
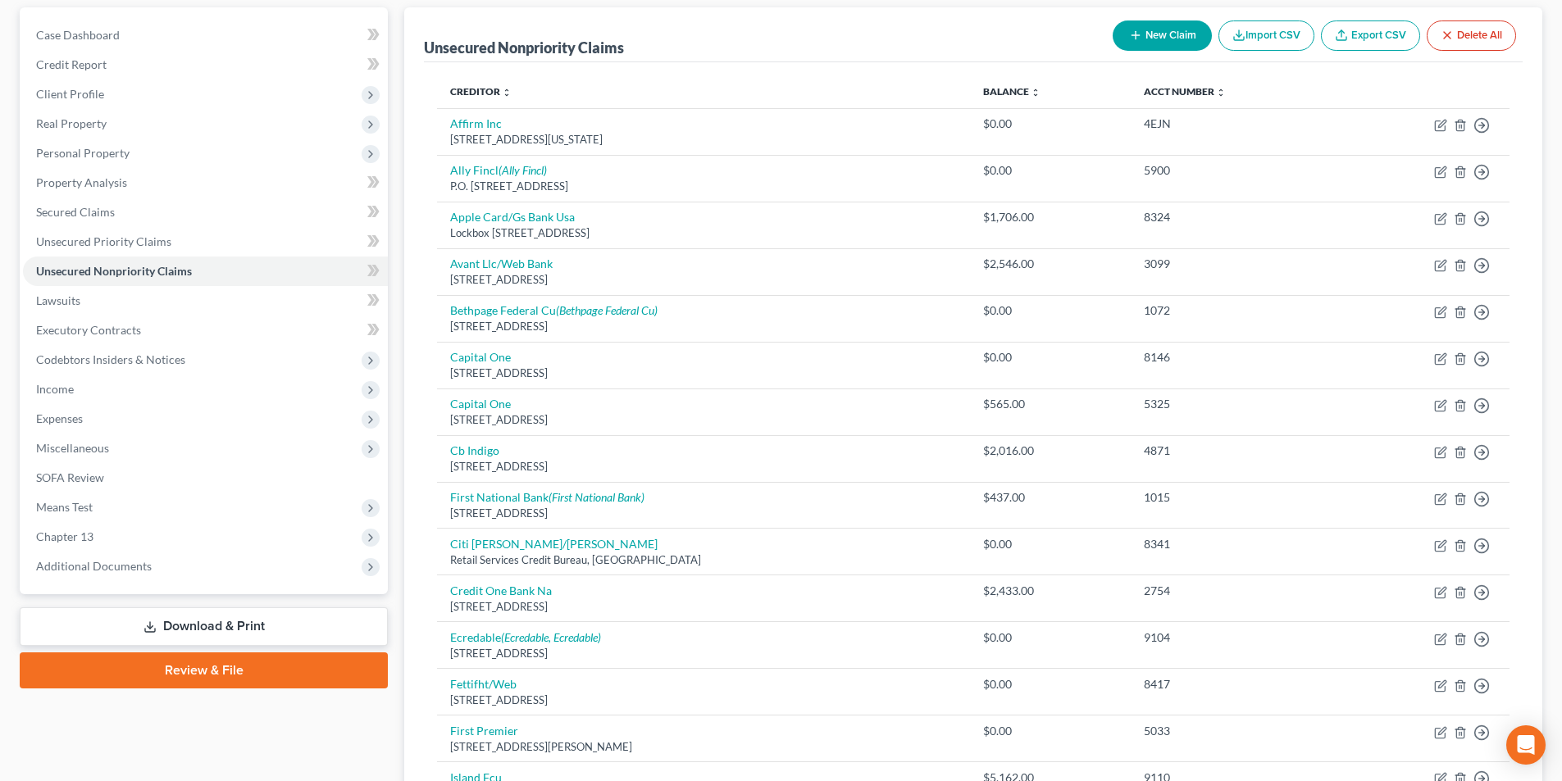
scroll to position [0, 0]
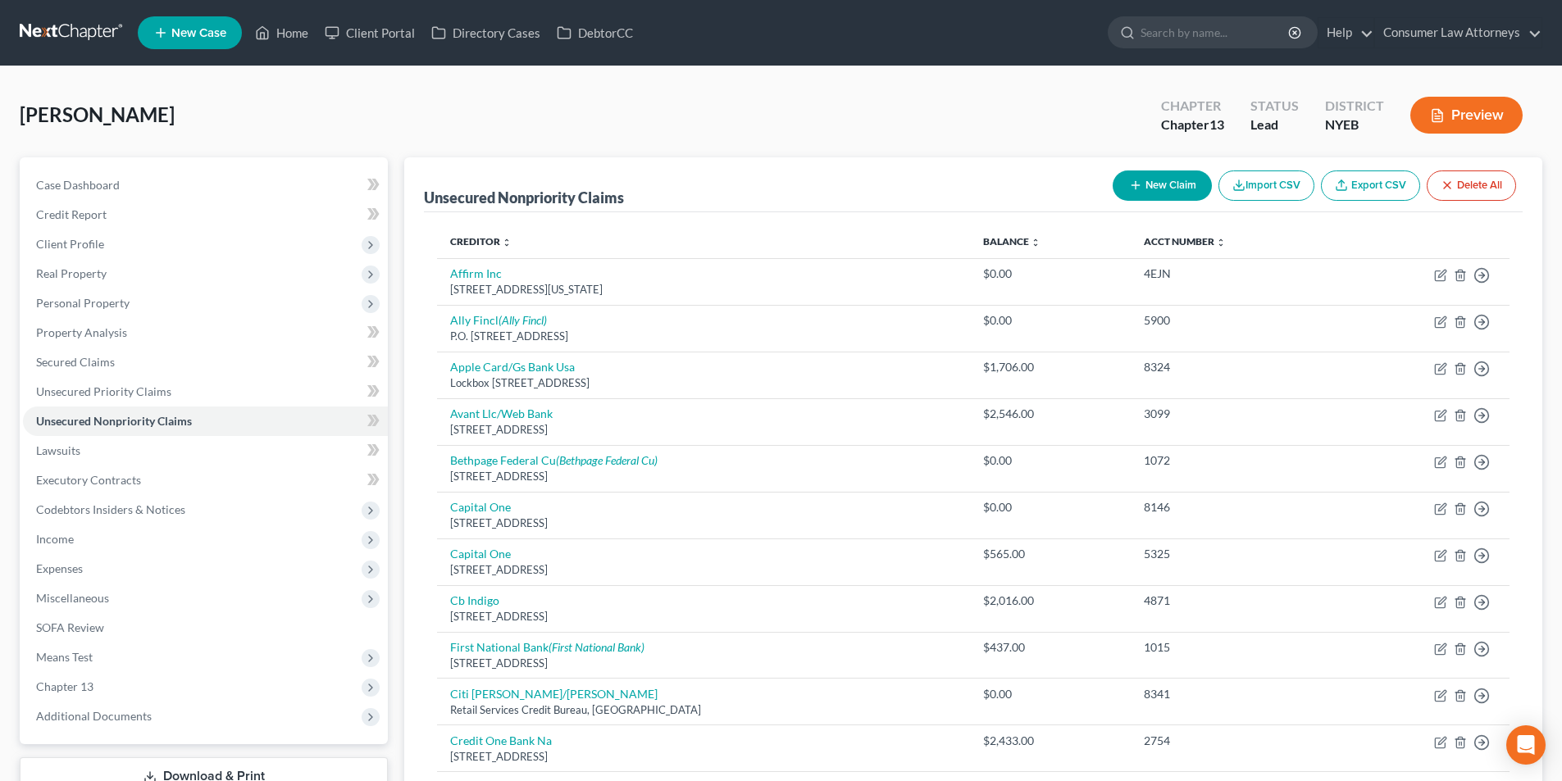
click at [1163, 188] on button "New Claim" at bounding box center [1162, 186] width 99 height 30
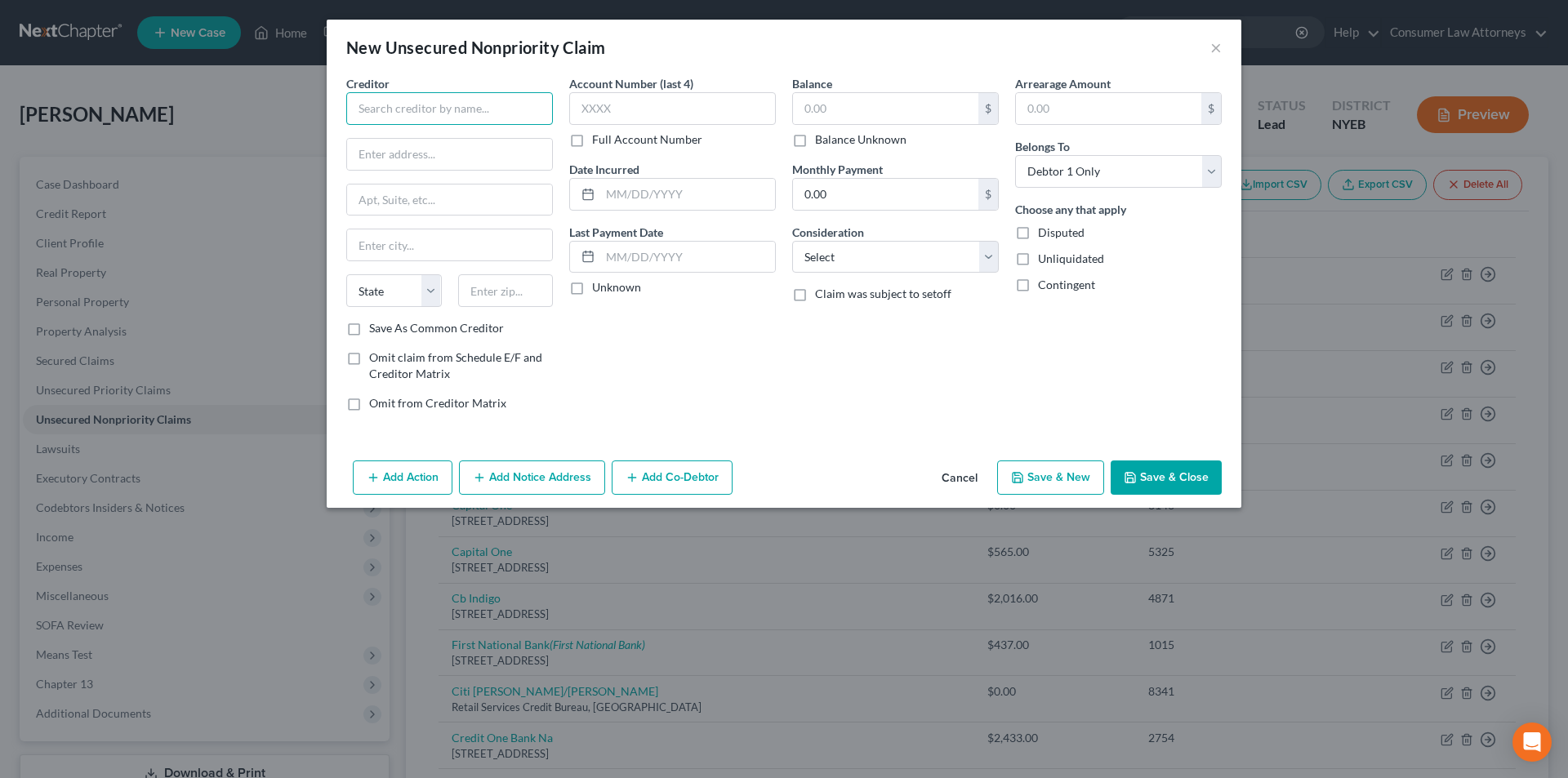
click at [460, 106] on input "text" at bounding box center [449, 109] width 206 height 33
click at [655, 111] on input "text" at bounding box center [671, 109] width 206 height 33
click at [855, 108] on input "text" at bounding box center [886, 108] width 185 height 31
click at [370, 328] on label "Save As Common Creditor" at bounding box center [436, 328] width 134 height 16
click at [376, 328] on input "Save As Common Creditor" at bounding box center [381, 325] width 11 height 11
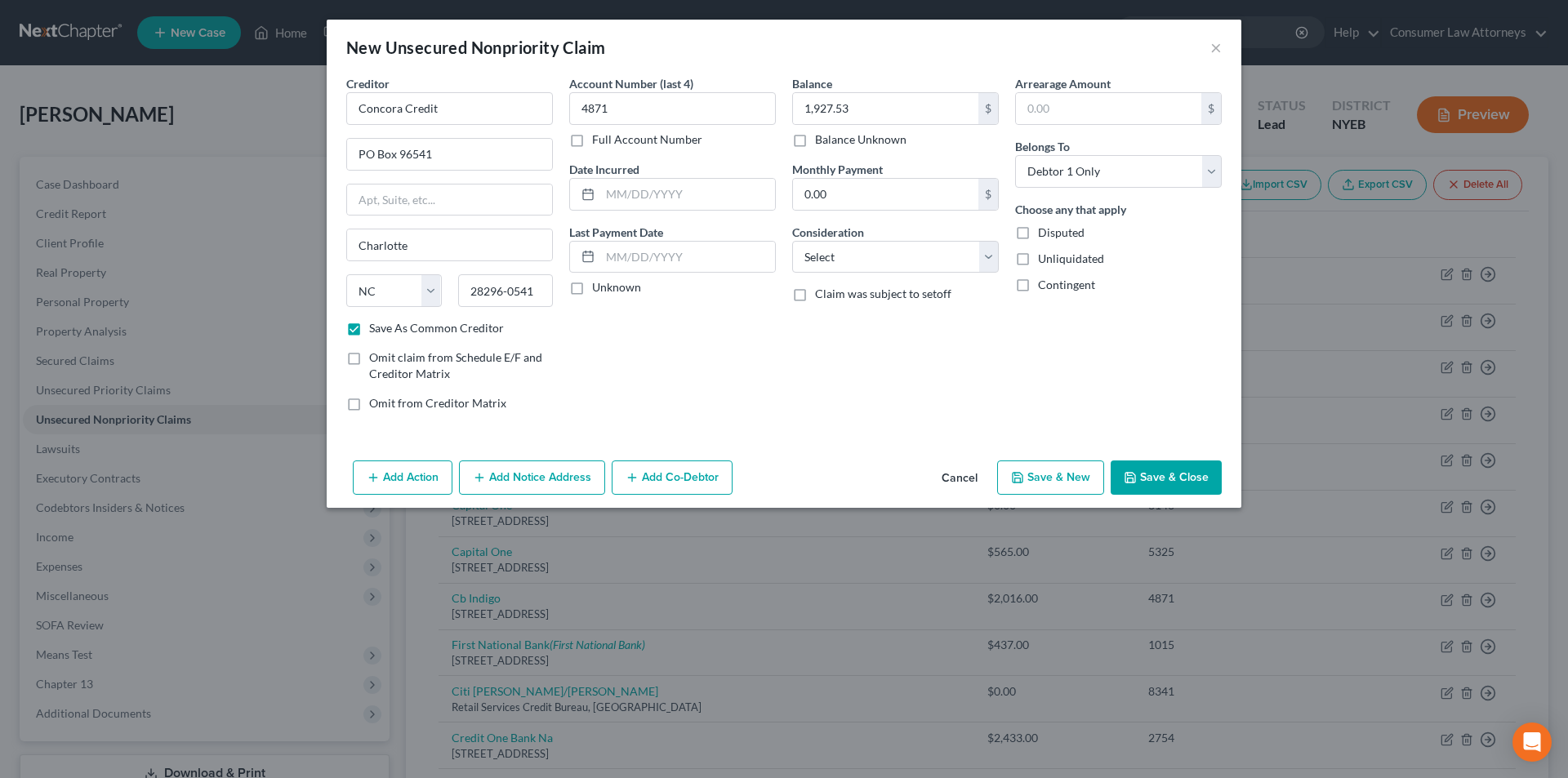
click at [1180, 473] on button "Save & Close" at bounding box center [1166, 477] width 111 height 34
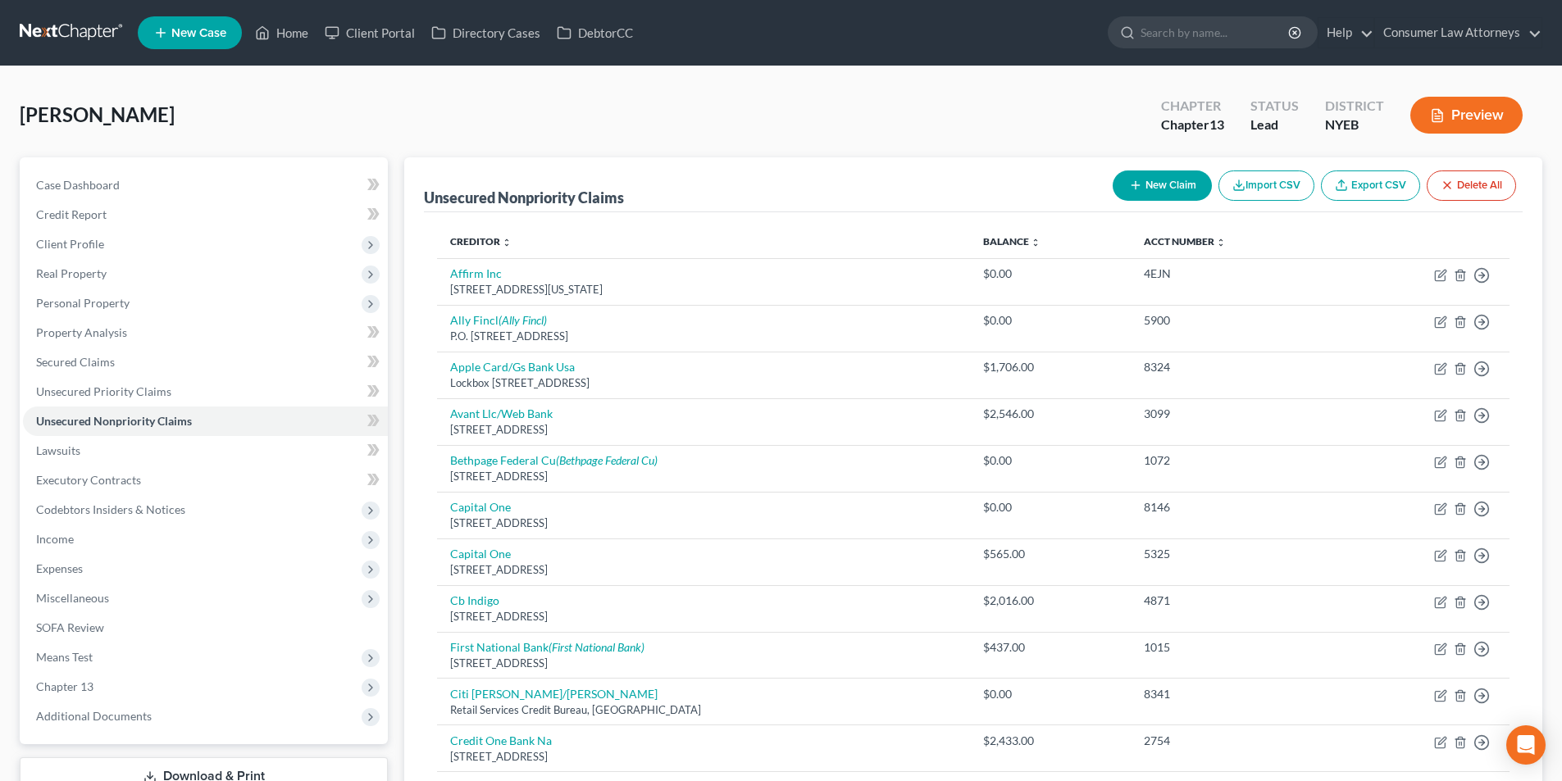
click at [1141, 182] on button "New Claim" at bounding box center [1162, 186] width 99 height 30
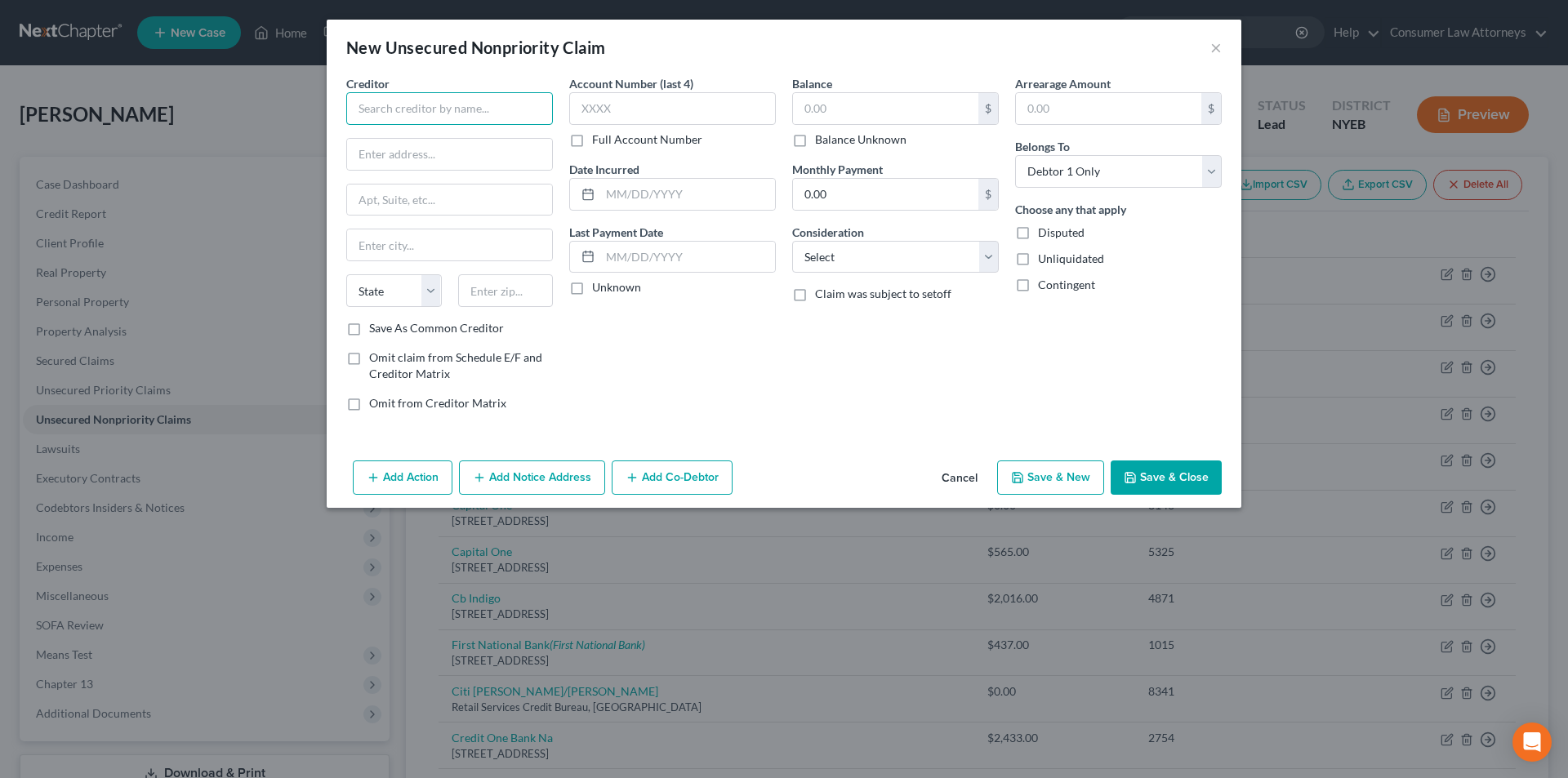
click at [500, 113] on input "text" at bounding box center [449, 109] width 206 height 33
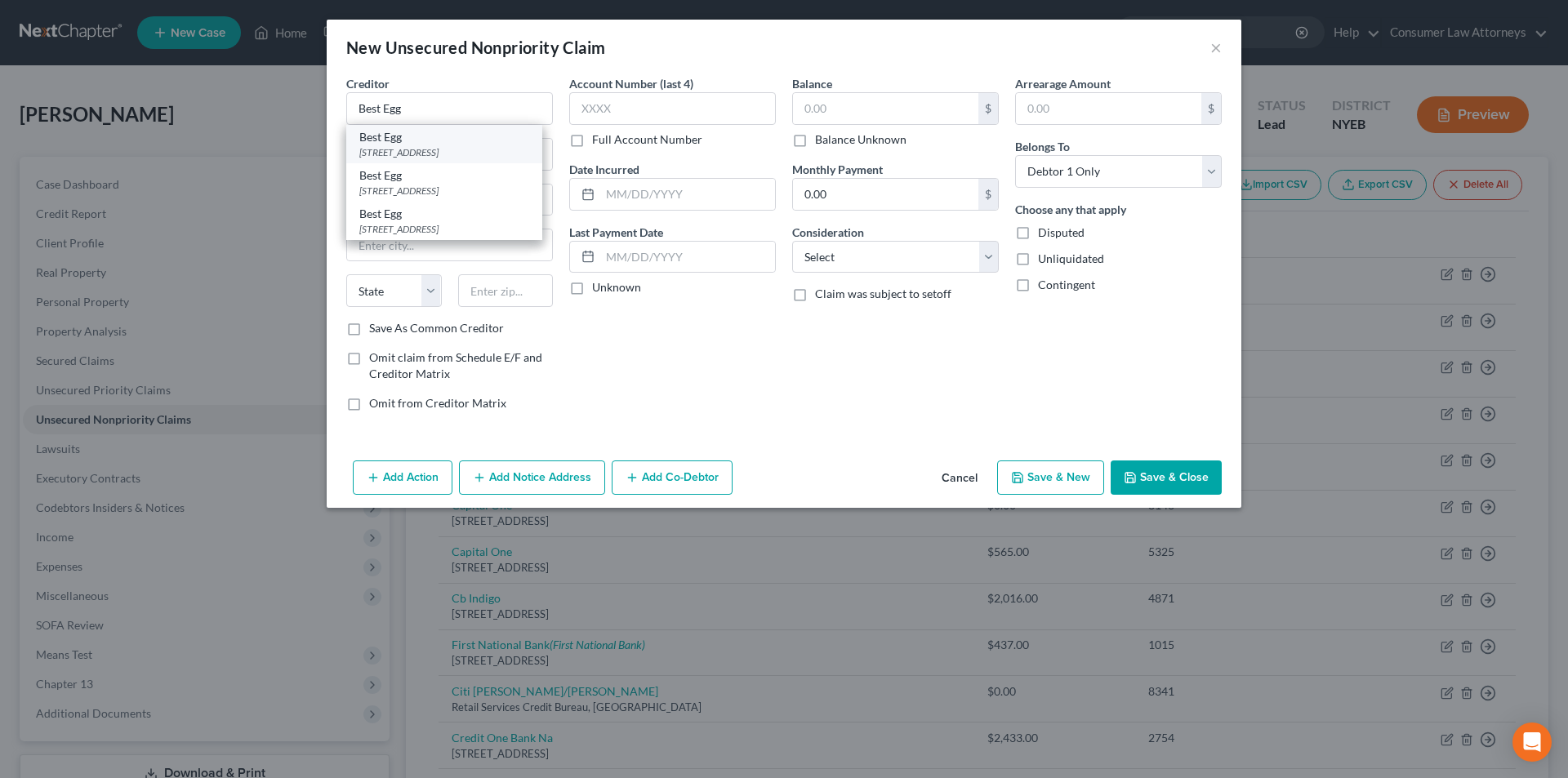
click at [457, 142] on div "Best Egg" at bounding box center [444, 137] width 170 height 16
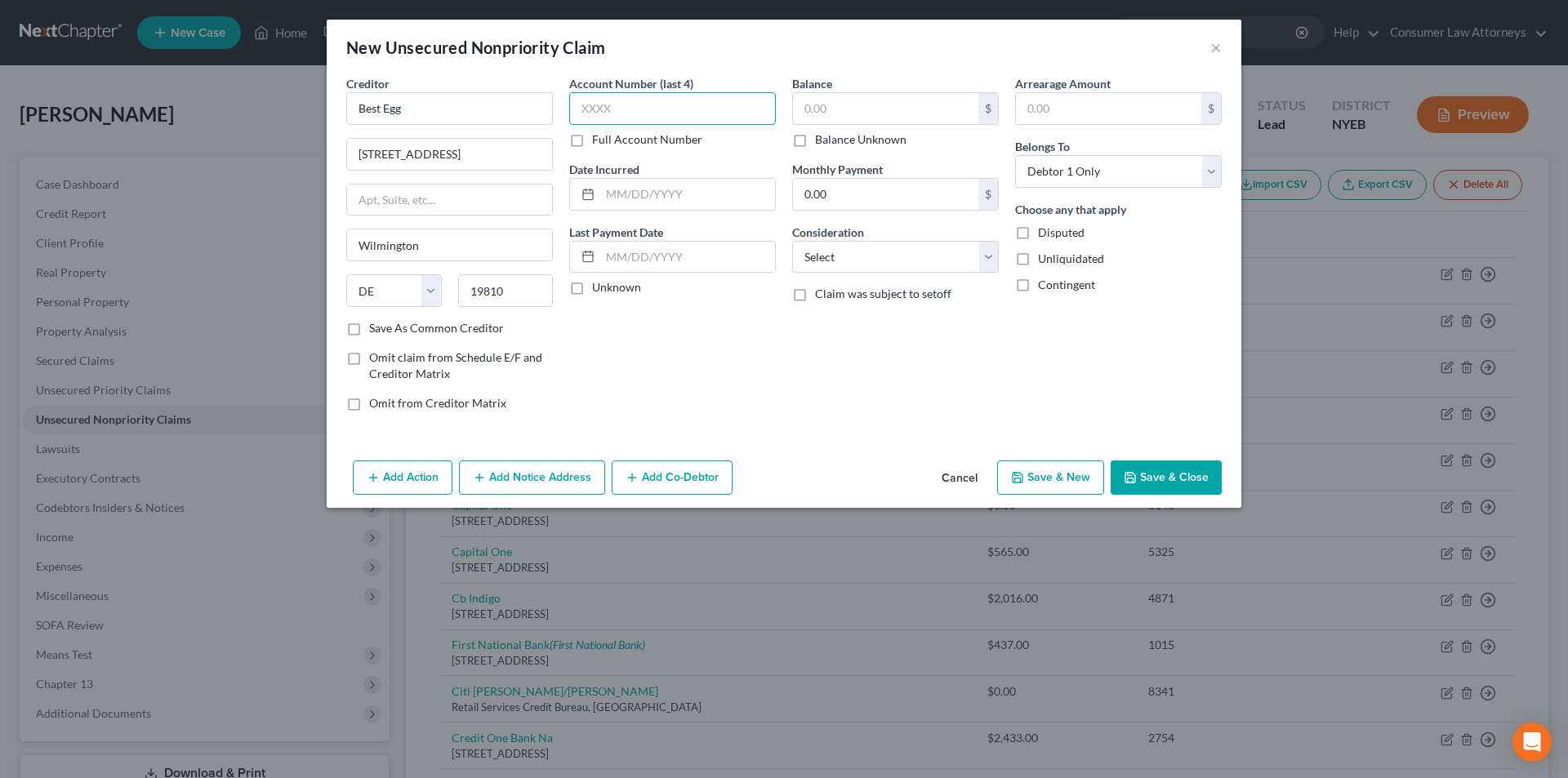
click at [637, 116] on input "text" at bounding box center [671, 109] width 206 height 33
click at [827, 112] on input "text" at bounding box center [886, 108] width 185 height 31
click at [1160, 481] on button "Save & Close" at bounding box center [1166, 477] width 111 height 34
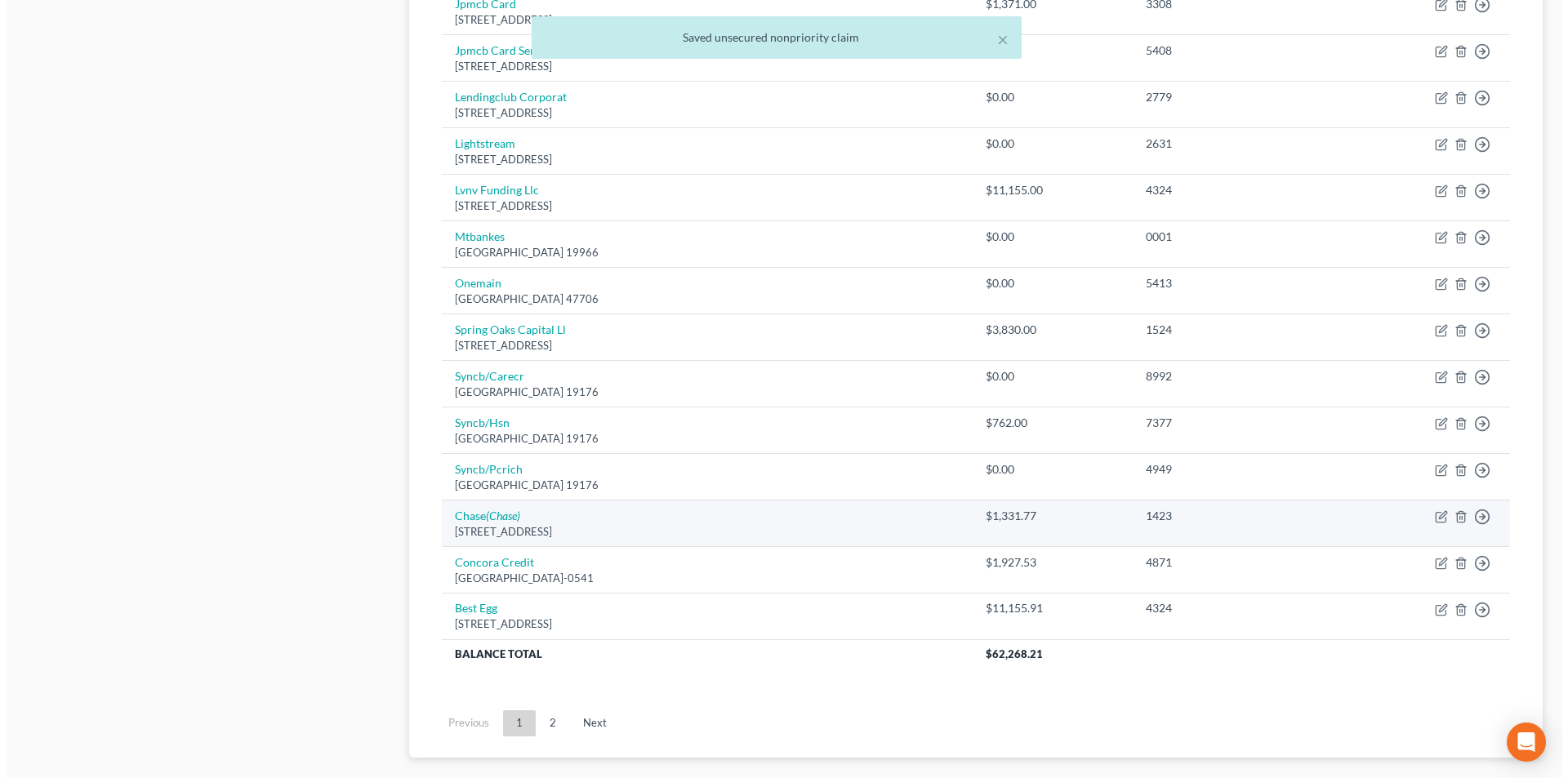
scroll to position [1247, 0]
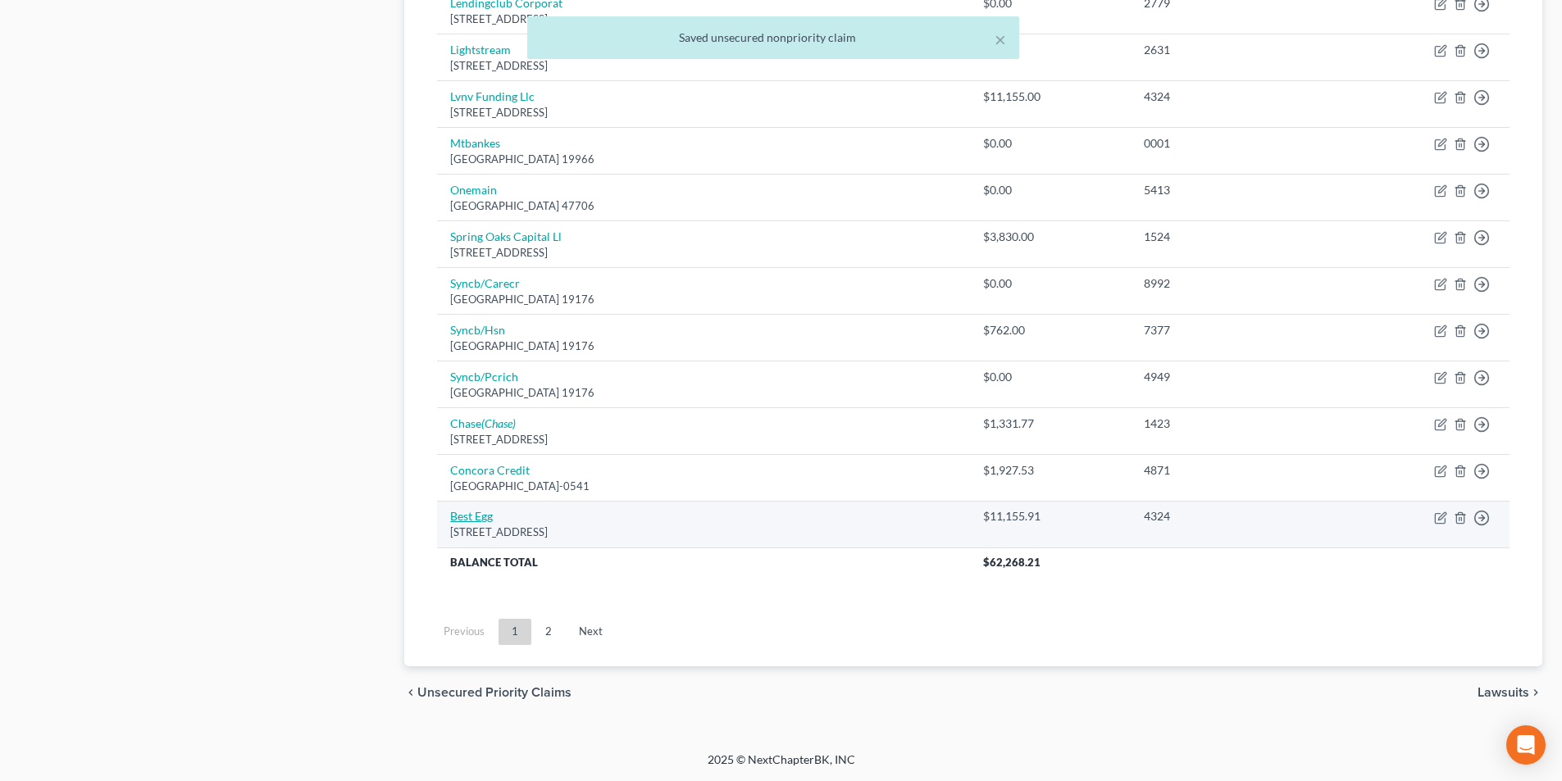
click at [466, 514] on link "Best Egg" at bounding box center [471, 516] width 43 height 14
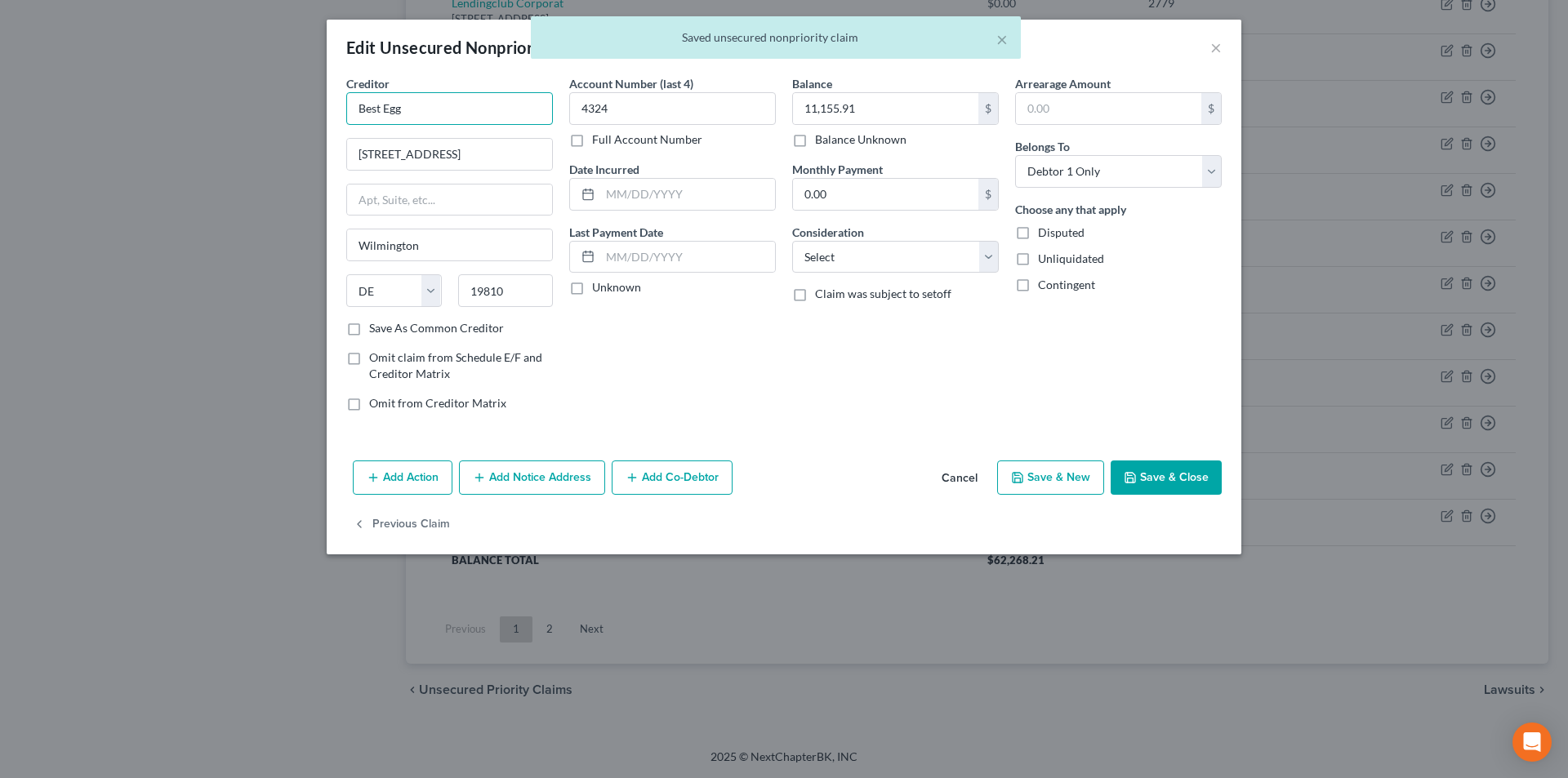
click at [363, 112] on input "Best Egg" at bounding box center [449, 109] width 206 height 33
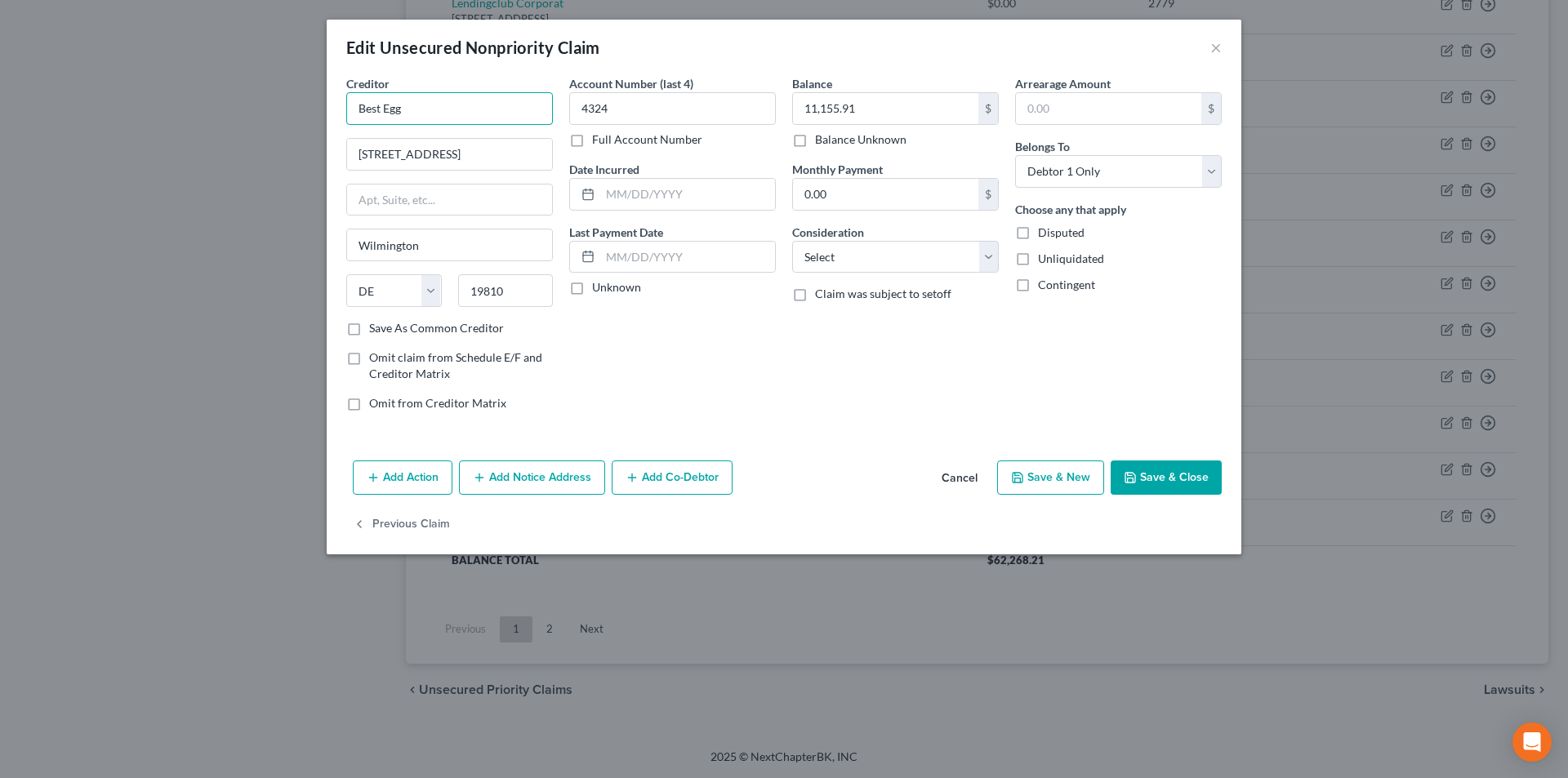
click at [384, 108] on input "Best Egg" at bounding box center [449, 109] width 206 height 33
click at [412, 105] on input "Best Egg" at bounding box center [449, 109] width 206 height 33
click at [420, 107] on input "Best Egg" at bounding box center [449, 109] width 206 height 33
drag, startPoint x: 384, startPoint y: 107, endPoint x: 356, endPoint y: 106, distance: 28.0
click at [356, 106] on input "Best Egg" at bounding box center [449, 109] width 206 height 33
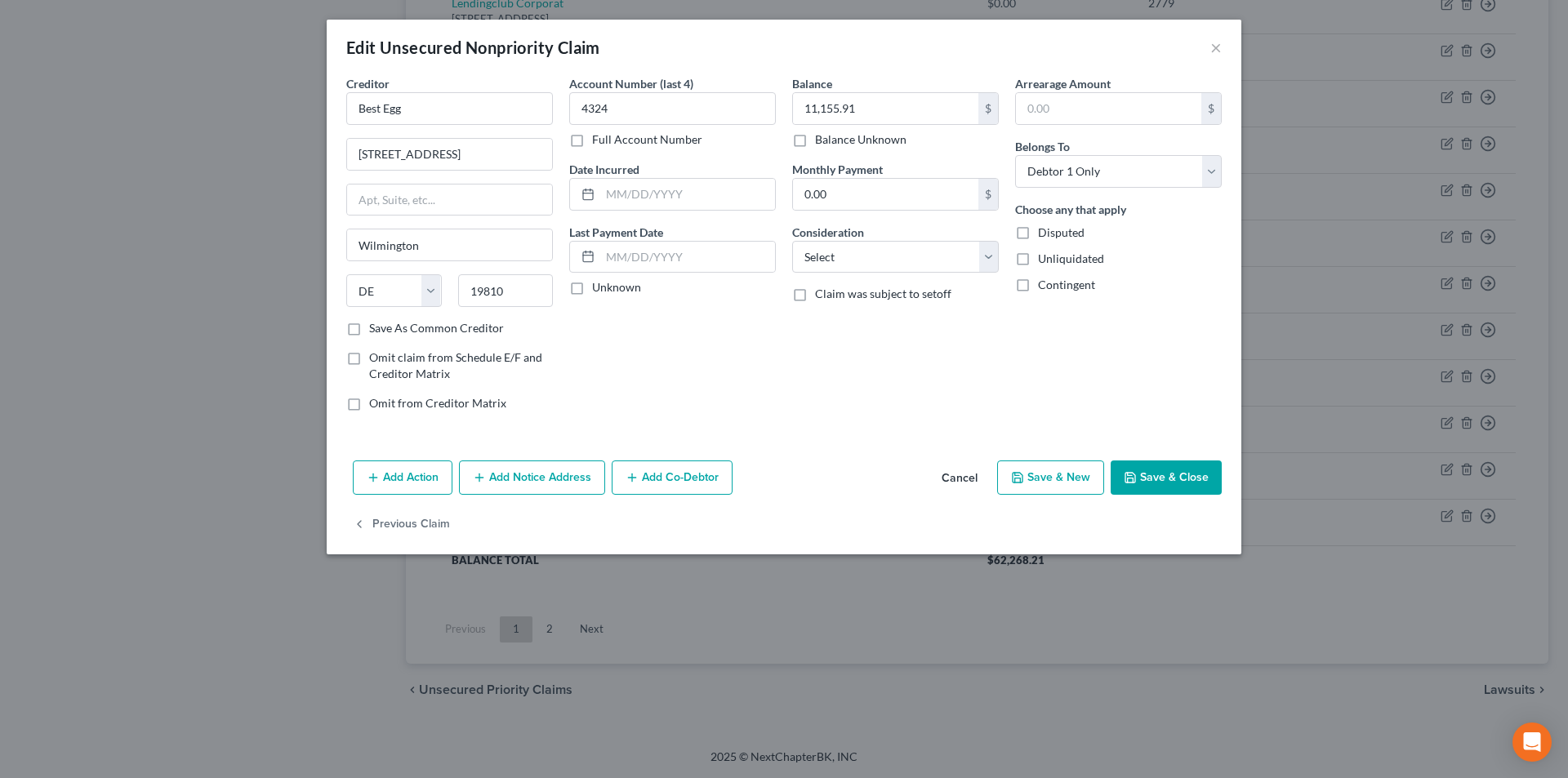
click at [547, 469] on button "Add Notice Address" at bounding box center [532, 477] width 146 height 34
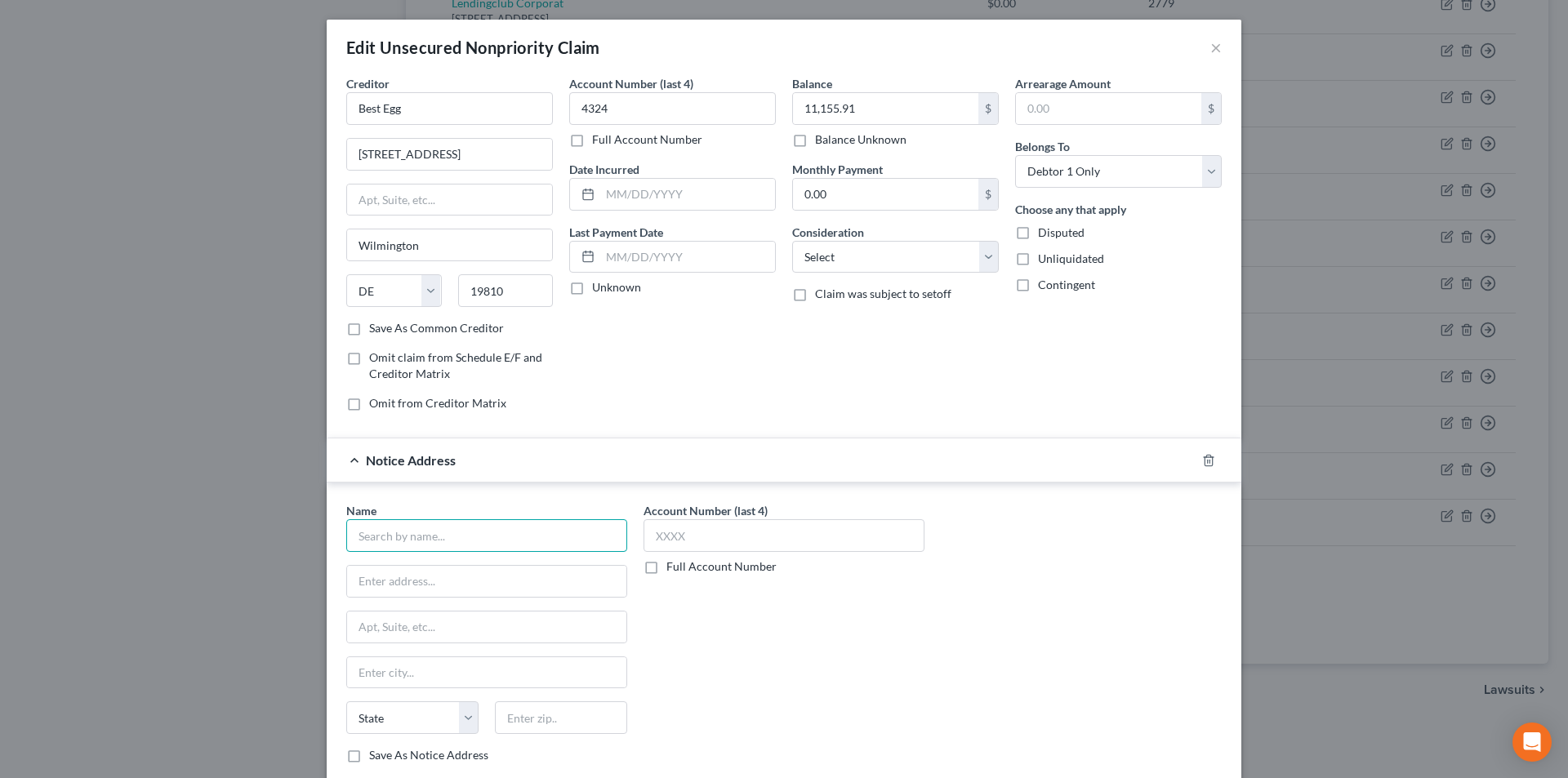
click at [510, 538] on input "text" at bounding box center [487, 535] width 281 height 33
paste input "Best Egg"
click at [428, 609] on div "Best Egg" at bounding box center [444, 603] width 170 height 16
click at [668, 536] on input "text" at bounding box center [784, 535] width 281 height 33
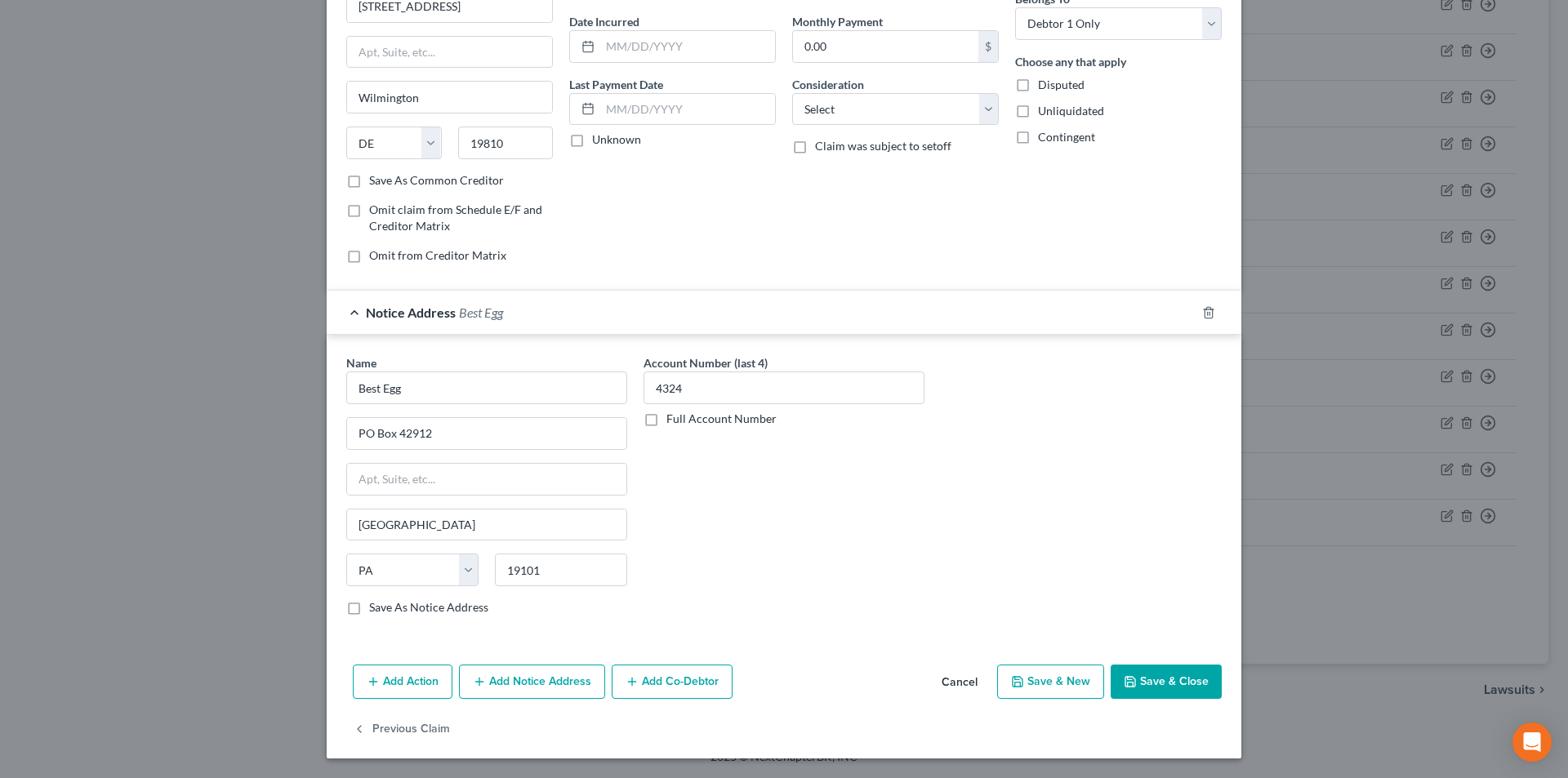
click at [537, 673] on button "Add Notice Address" at bounding box center [532, 681] width 146 height 34
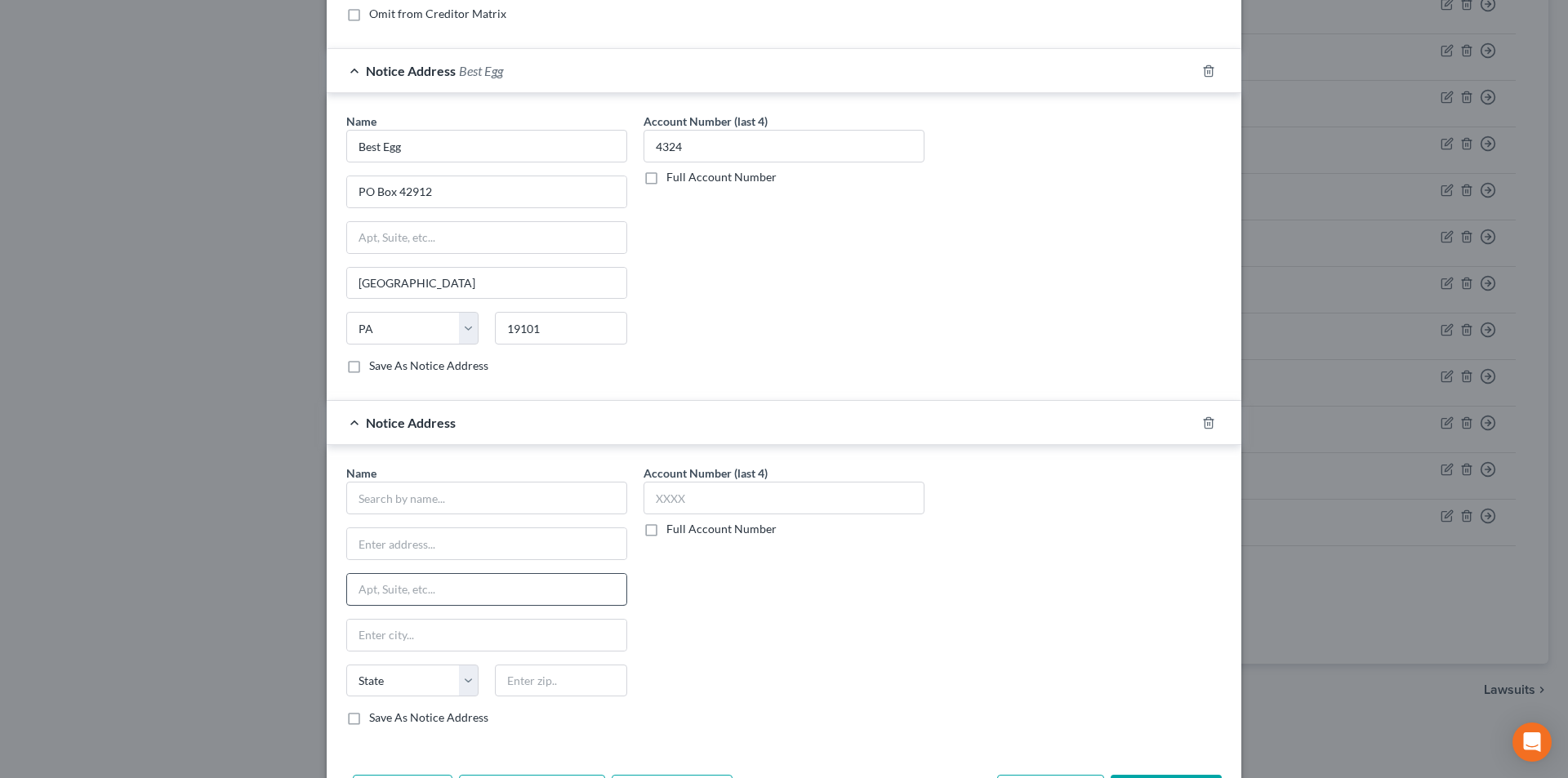
scroll to position [392, 0]
click at [462, 497] on input "text" at bounding box center [487, 494] width 281 height 33
paste input "Best Egg"
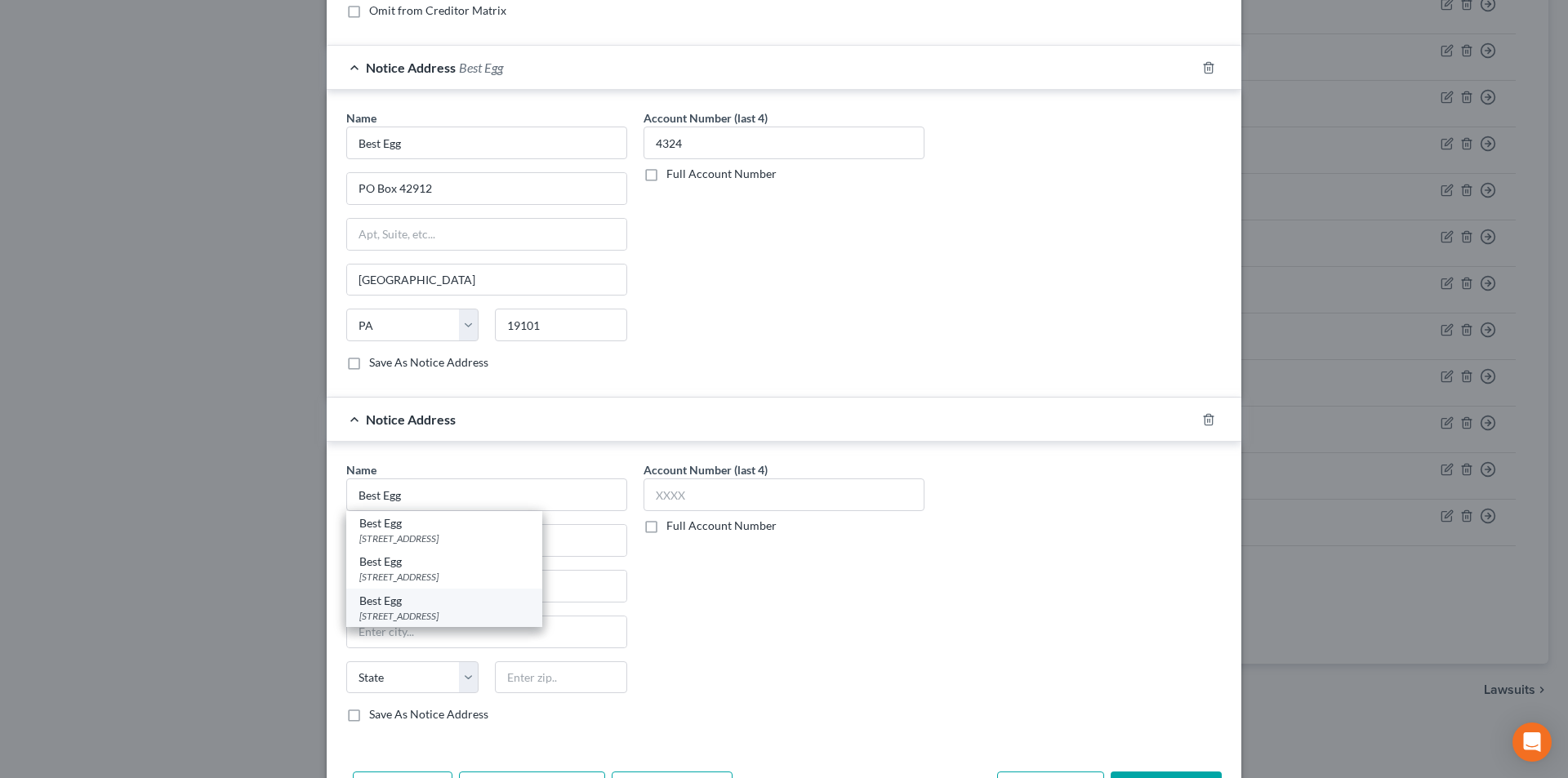
click at [417, 613] on div "[STREET_ADDRESS]" at bounding box center [444, 617] width 170 height 14
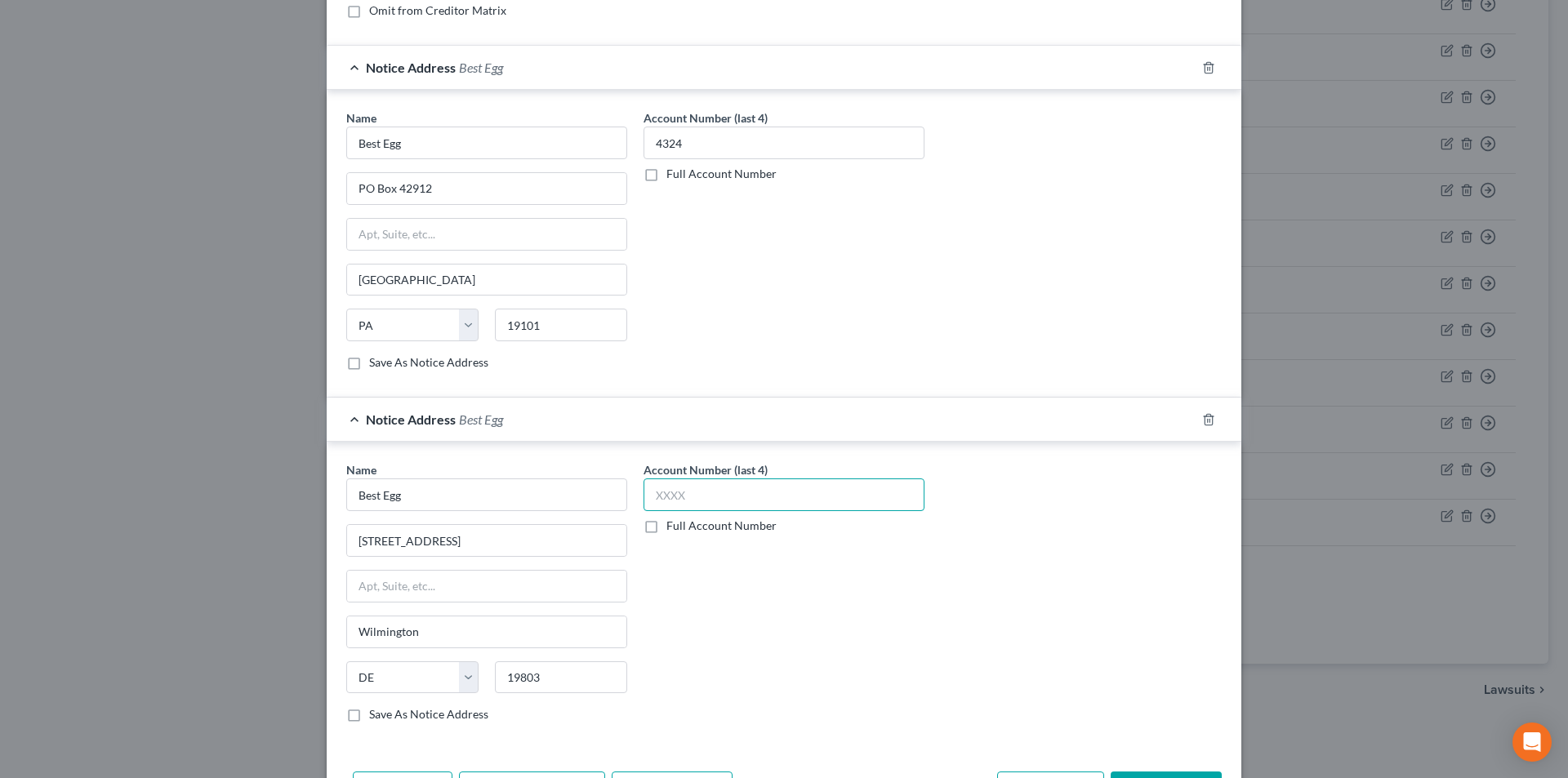
click at [673, 500] on input "text" at bounding box center [784, 494] width 281 height 33
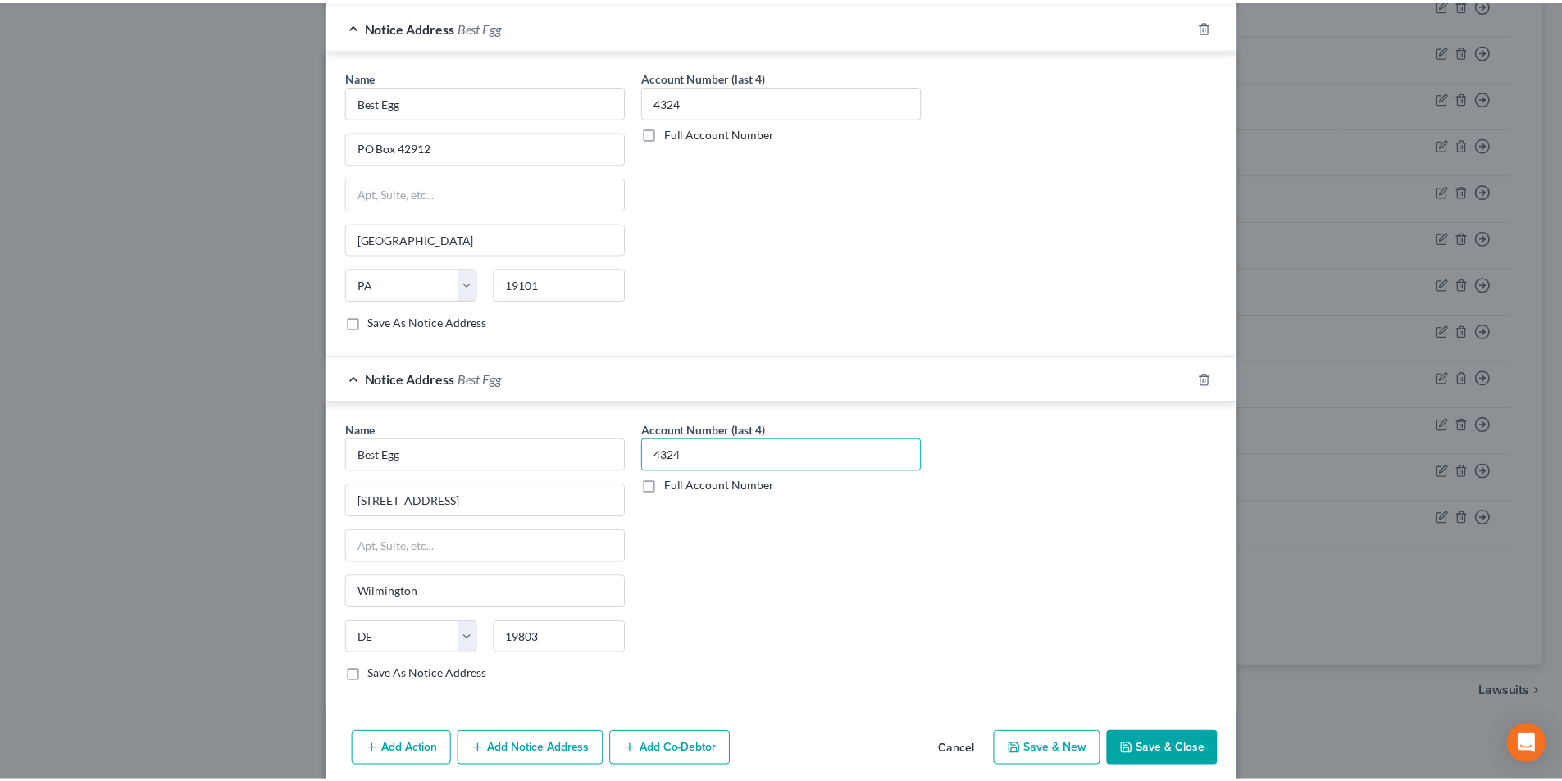
scroll to position [503, 0]
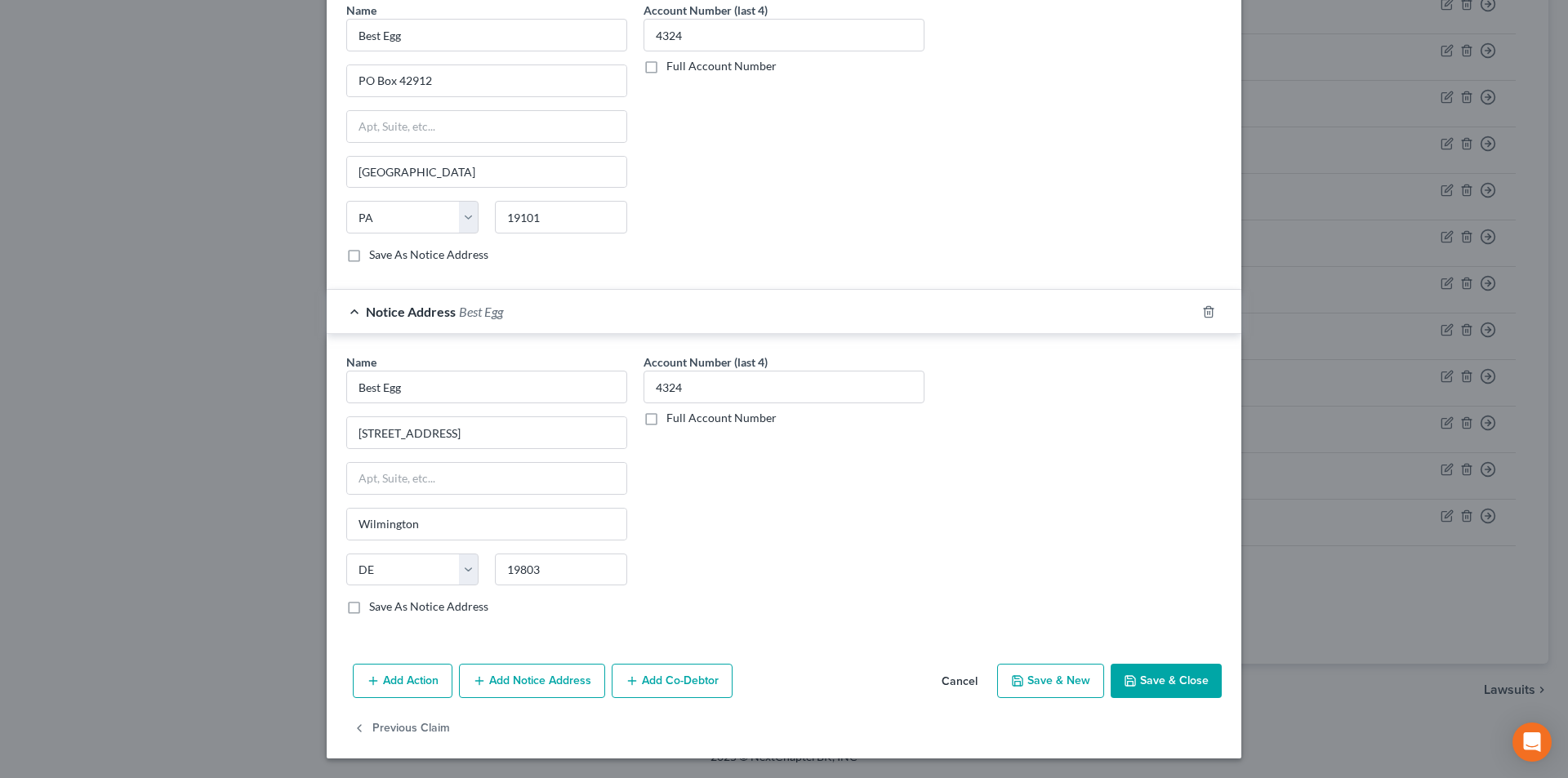
click at [1155, 686] on button "Save & Close" at bounding box center [1166, 681] width 111 height 34
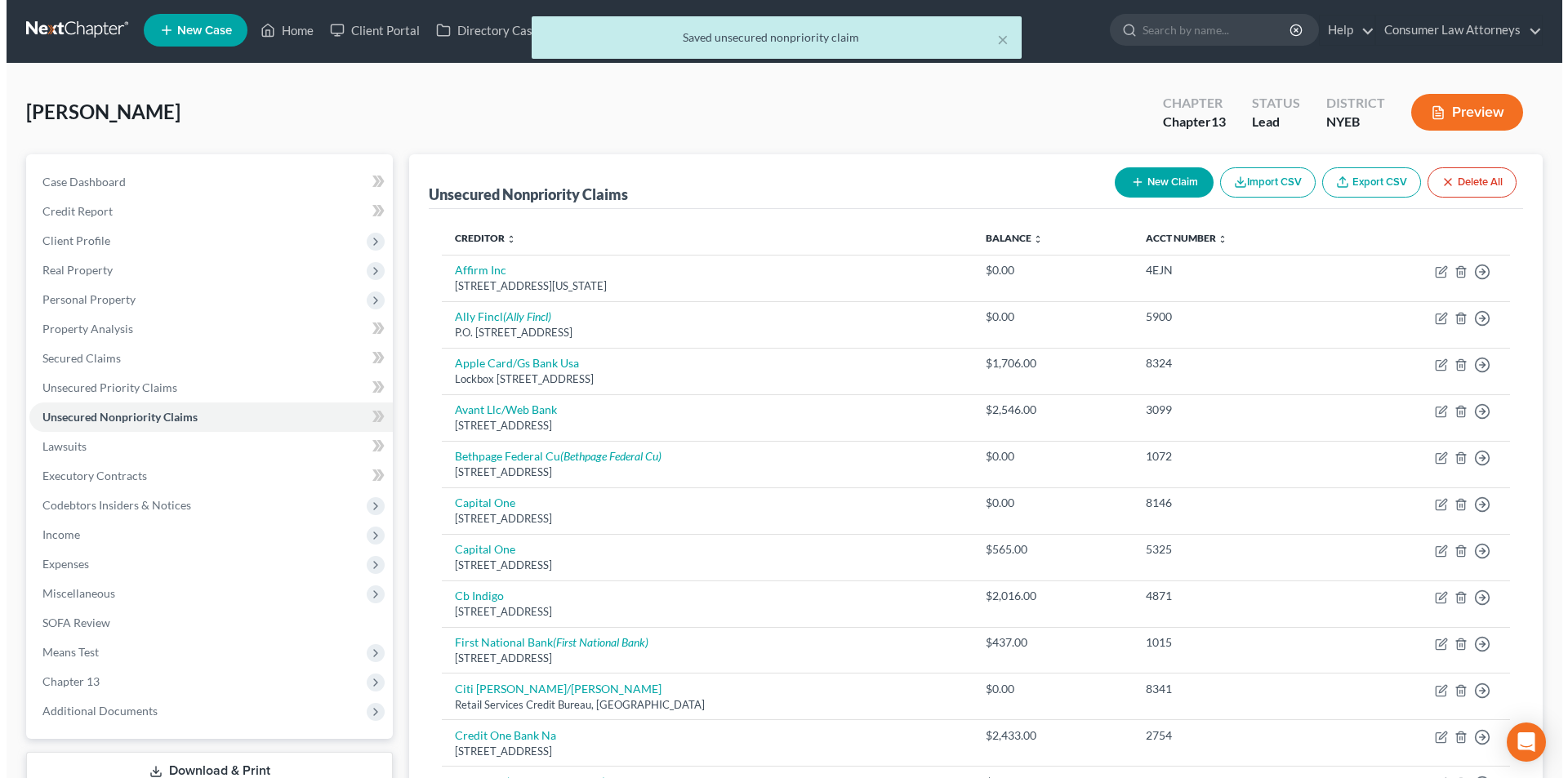
scroll to position [0, 0]
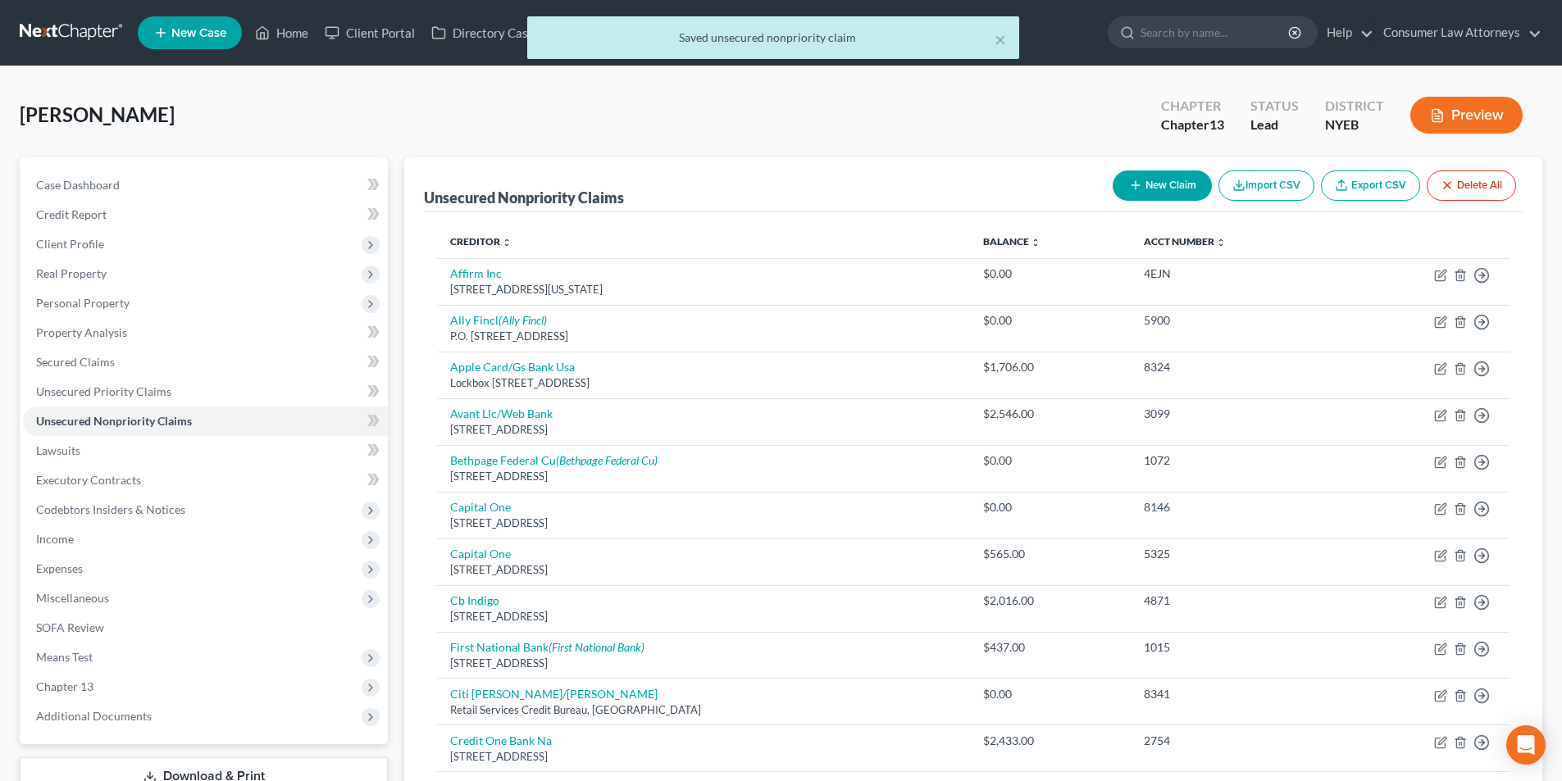
drag, startPoint x: 1131, startPoint y: 203, endPoint x: 1144, endPoint y: 188, distance: 20.4
click at [1132, 203] on div "New Claim Import CSV Export CSV Delete All" at bounding box center [1314, 185] width 416 height 43
click at [1144, 188] on button "New Claim" at bounding box center [1162, 186] width 99 height 30
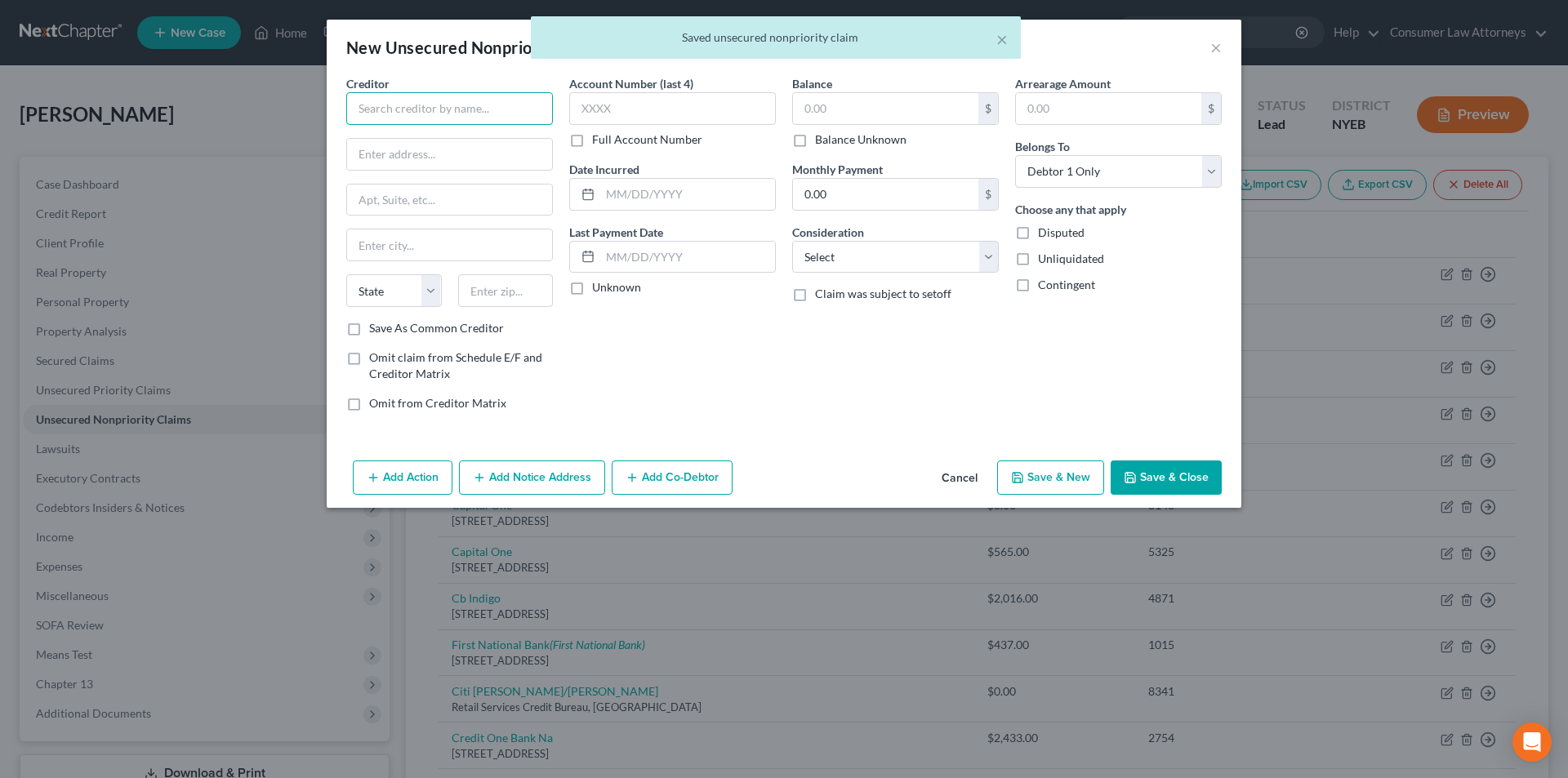
click at [446, 121] on input "text" at bounding box center [449, 109] width 206 height 33
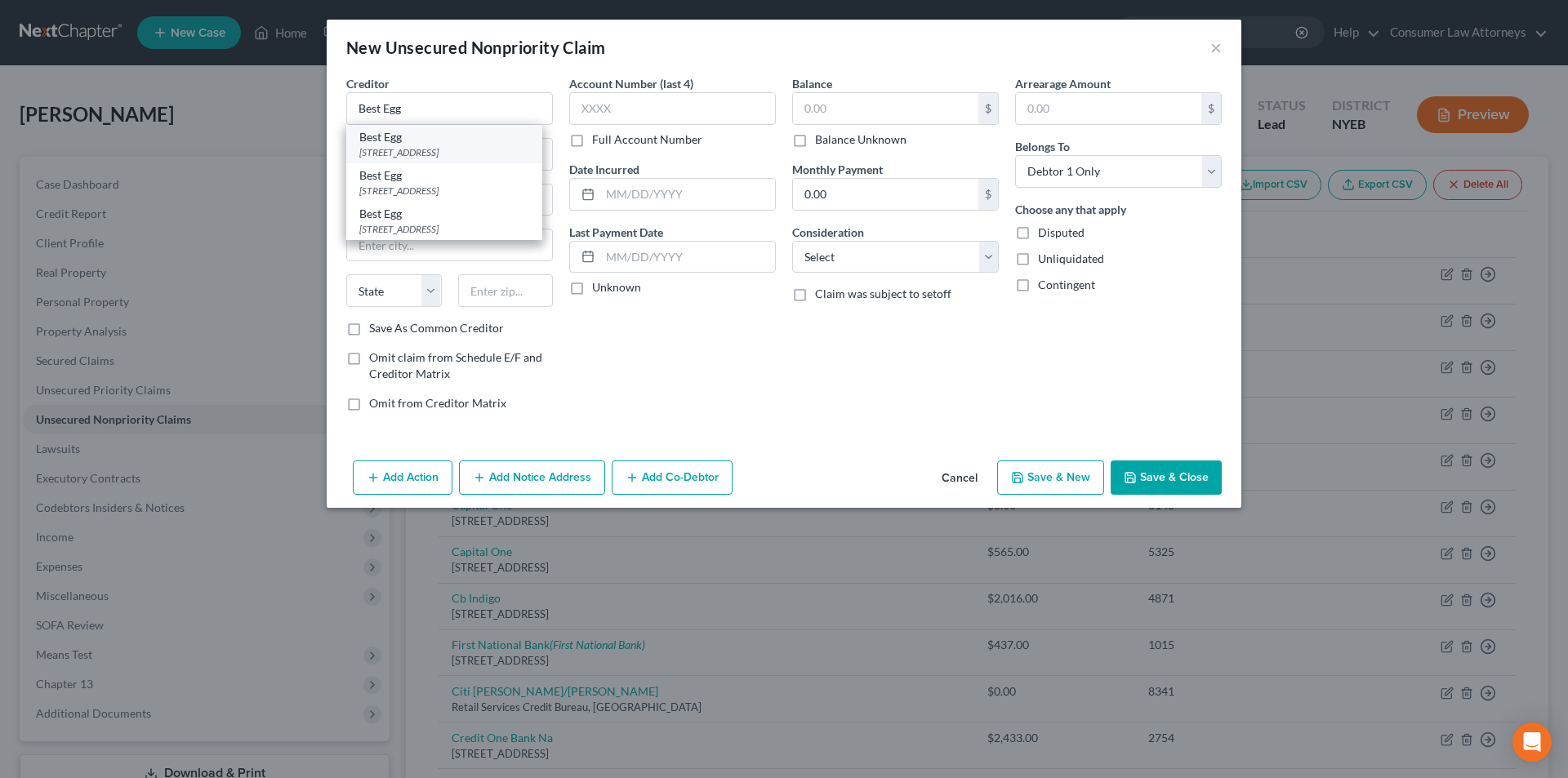
click at [426, 151] on div "[STREET_ADDRESS]" at bounding box center [444, 152] width 170 height 14
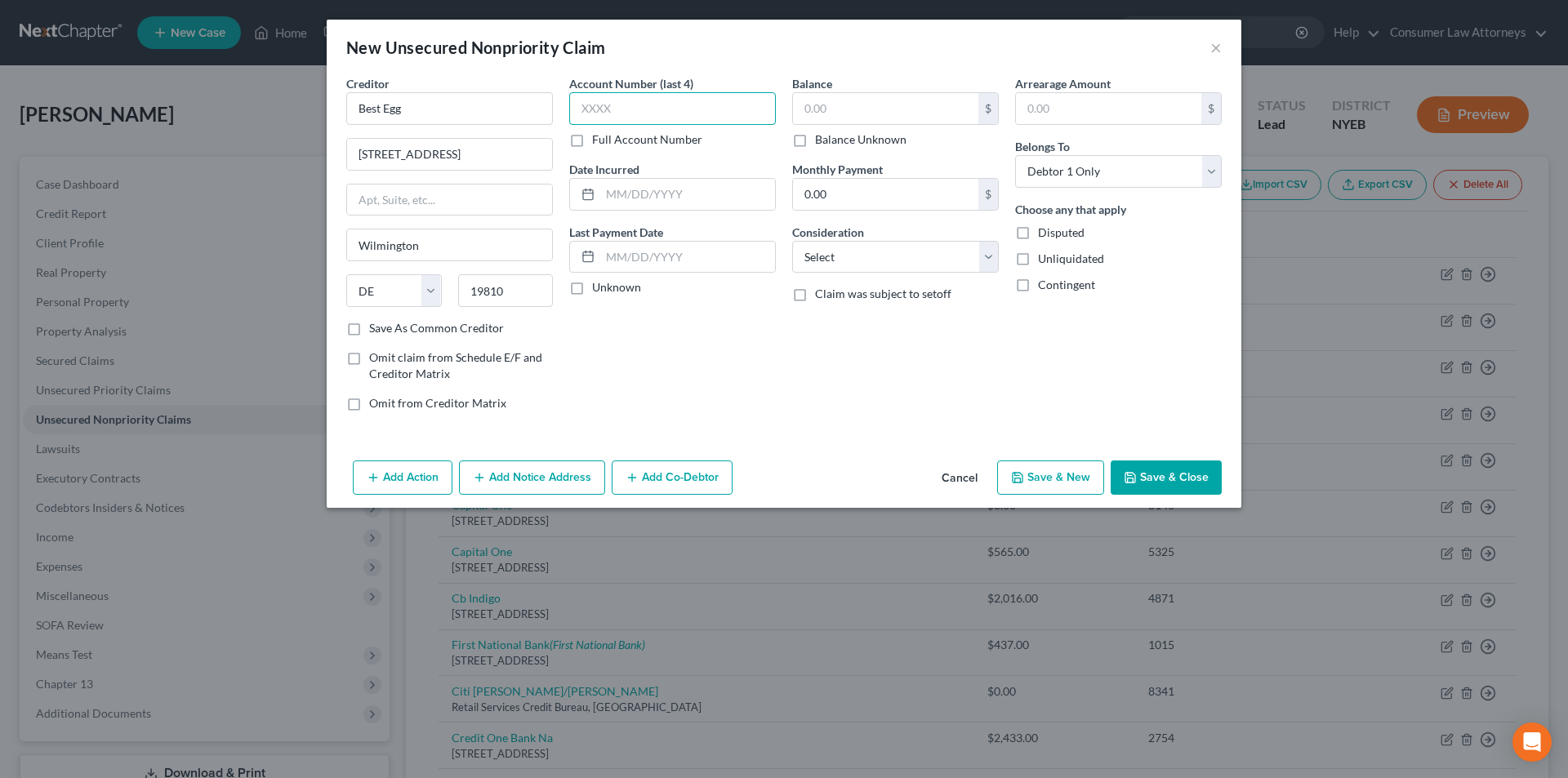
click at [656, 109] on input "text" at bounding box center [671, 109] width 206 height 33
click at [523, 484] on button "Add Notice Address" at bounding box center [532, 477] width 146 height 34
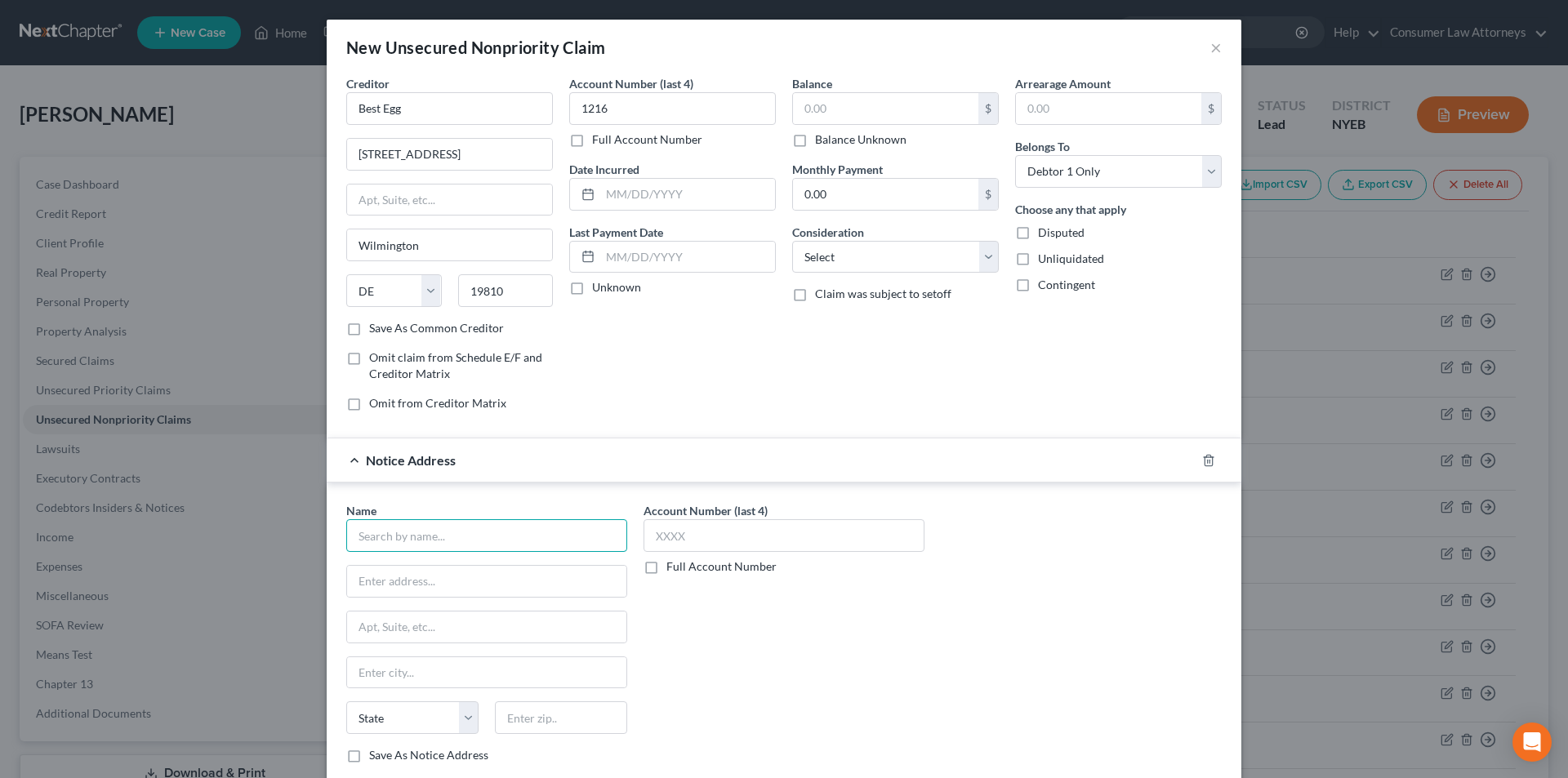
click at [446, 524] on input "text" at bounding box center [487, 535] width 281 height 33
paste input "Best Egg"
click at [424, 598] on div "Best Egg" at bounding box center [444, 603] width 170 height 16
click at [418, 608] on div "Name * Best Egg PO Box 42912 [GEOGRAPHIC_DATA] [US_STATE] AK AR AZ CA CO CT DE …" at bounding box center [487, 633] width 281 height 261
click at [668, 536] on input "text" at bounding box center [784, 535] width 281 height 33
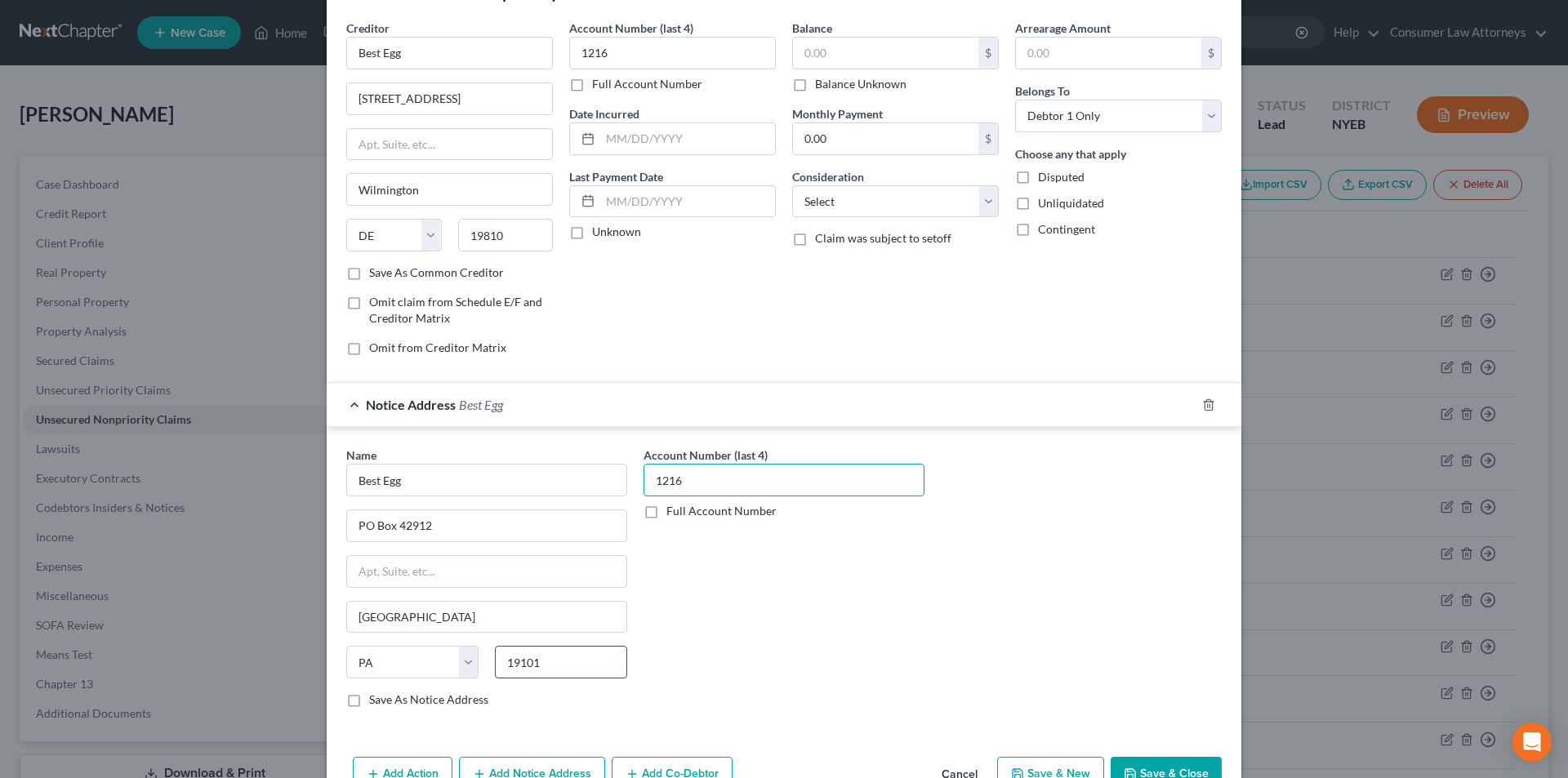
scroll to position [102, 0]
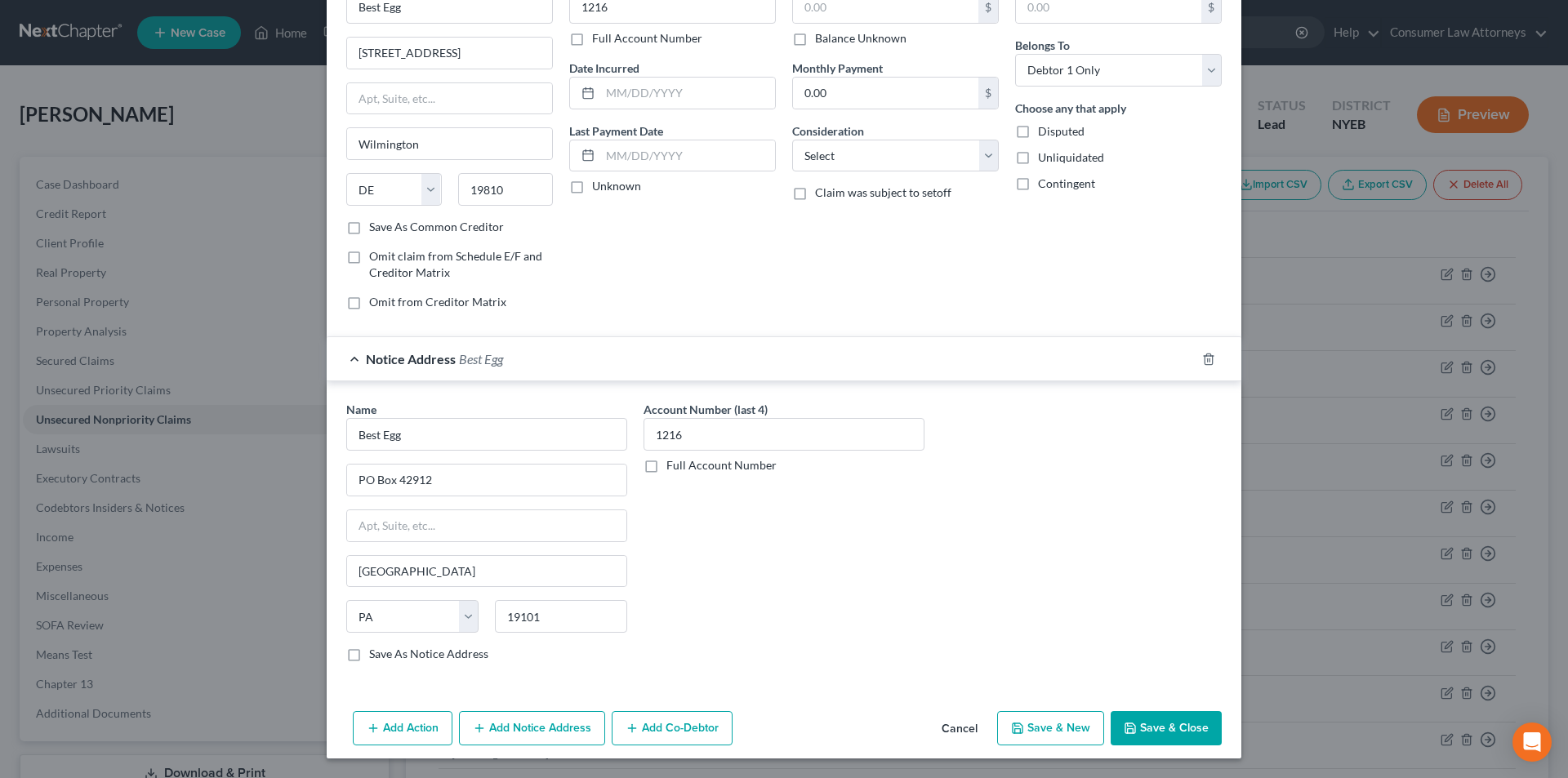
click at [505, 721] on button "Add Notice Address" at bounding box center [532, 728] width 146 height 34
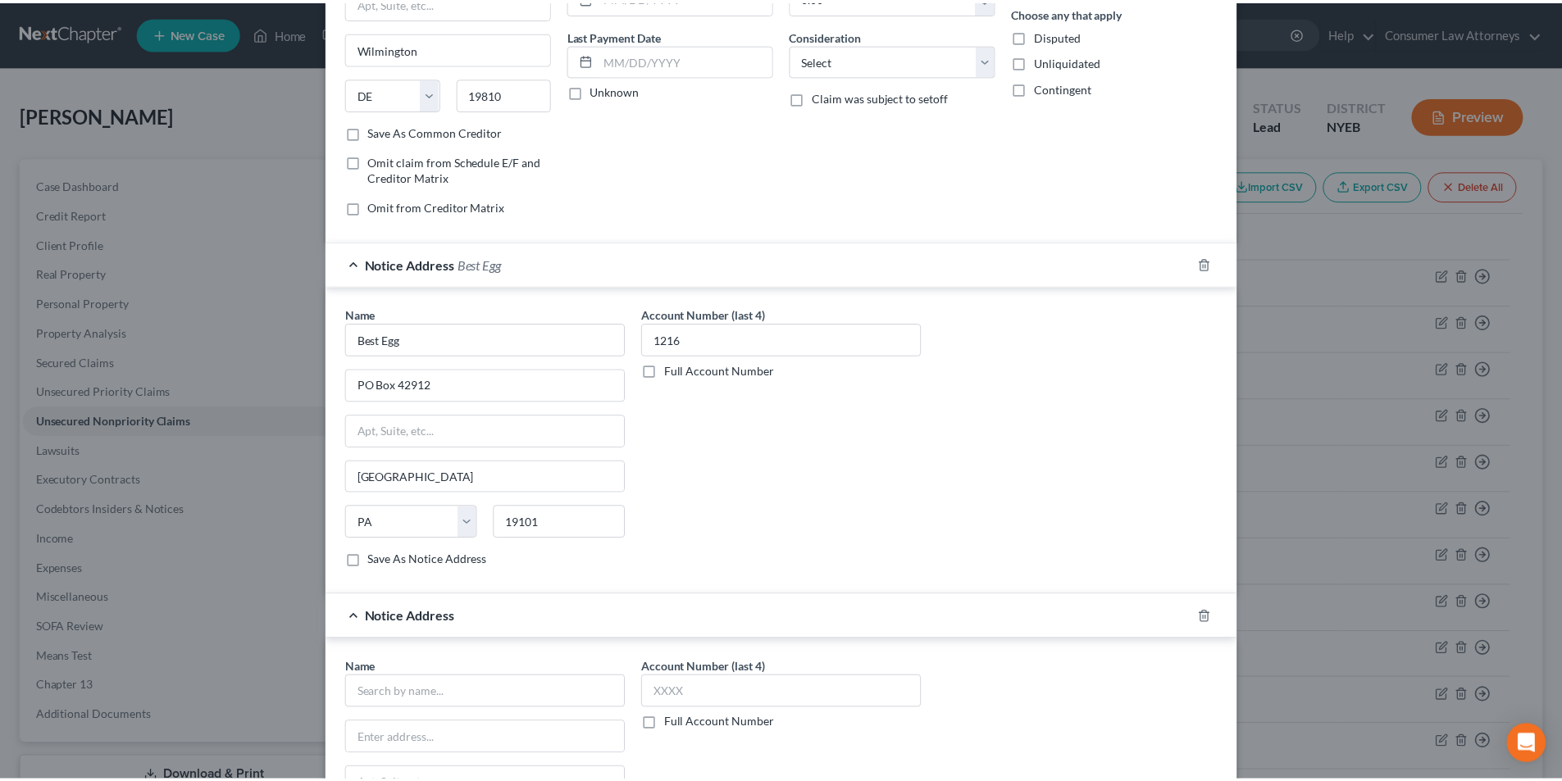
scroll to position [430, 0]
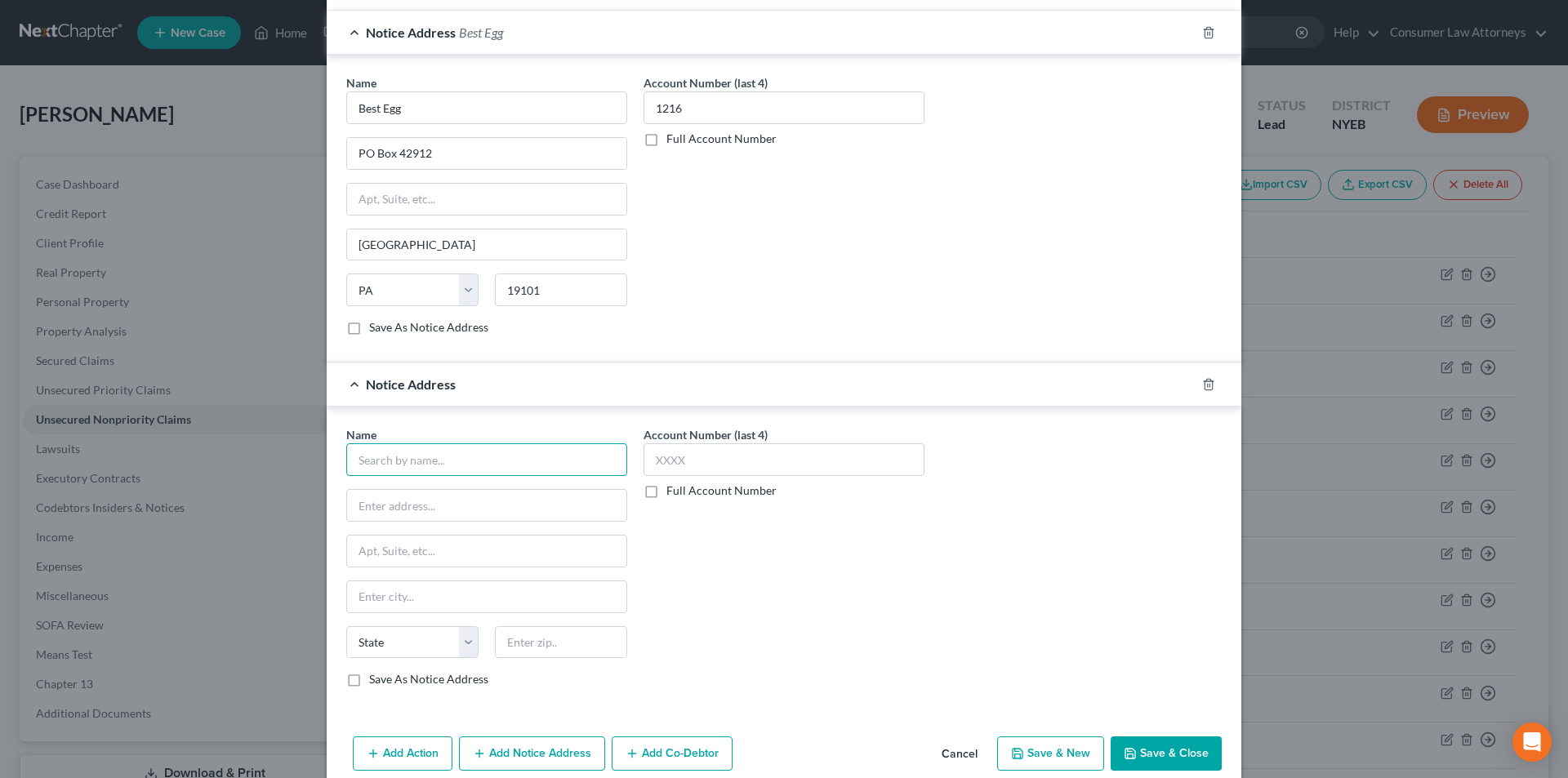
click at [472, 455] on input "text" at bounding box center [487, 459] width 281 height 33
paste input "Best Egg"
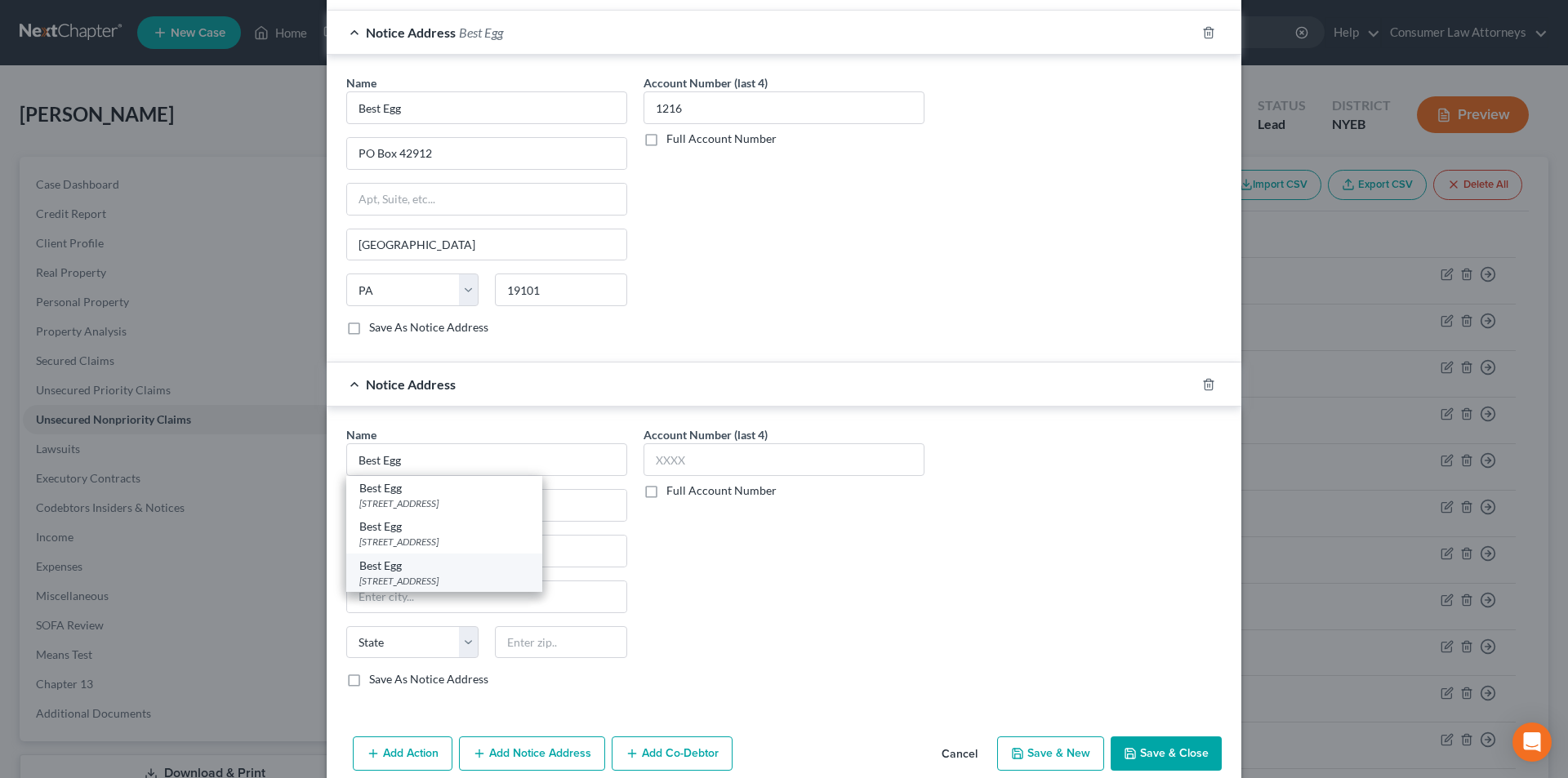
click at [447, 575] on div "[STREET_ADDRESS]" at bounding box center [444, 581] width 170 height 14
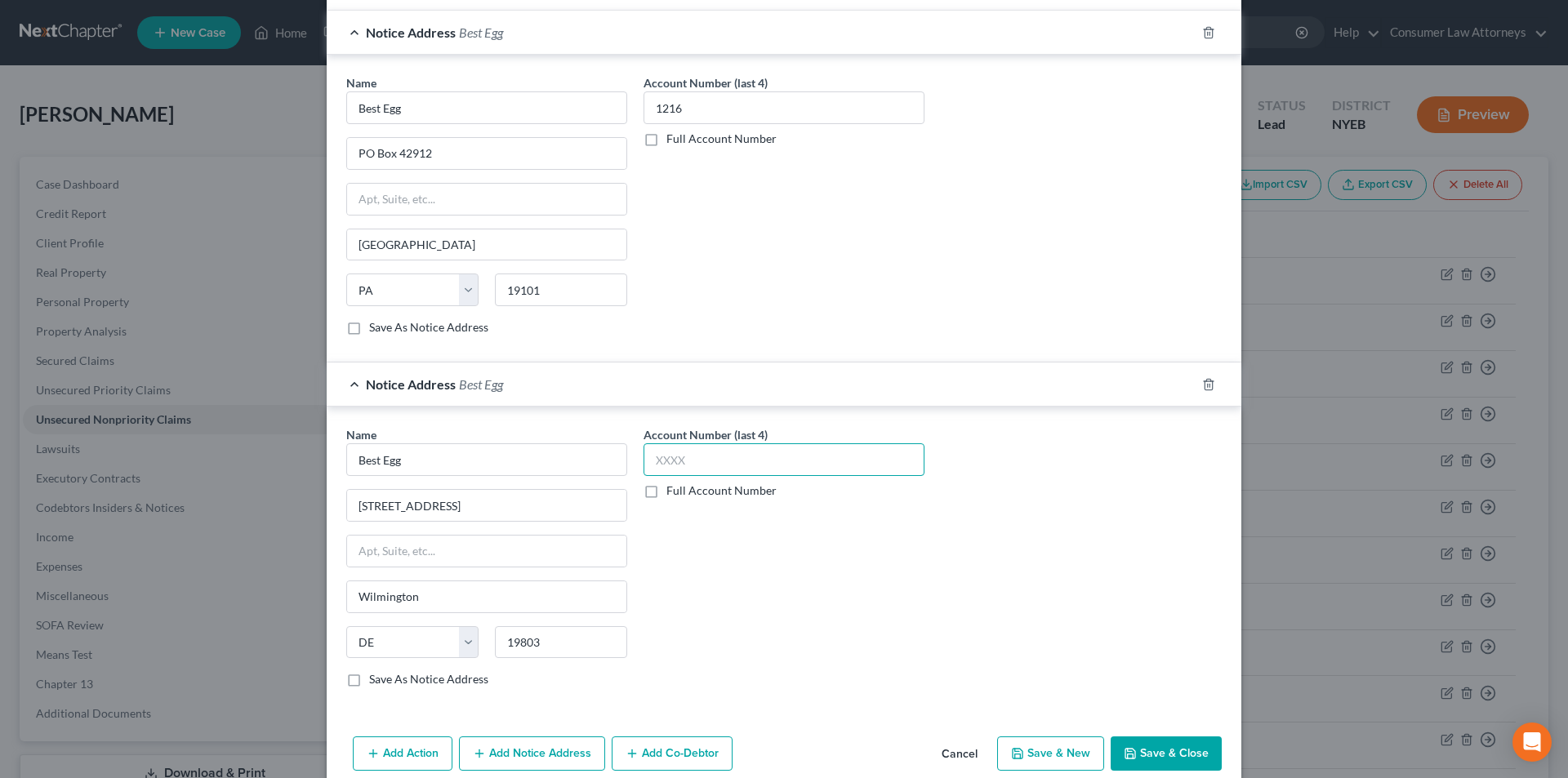
click at [690, 465] on input "text" at bounding box center [784, 459] width 281 height 33
click at [1158, 755] on button "Save & Close" at bounding box center [1166, 753] width 111 height 34
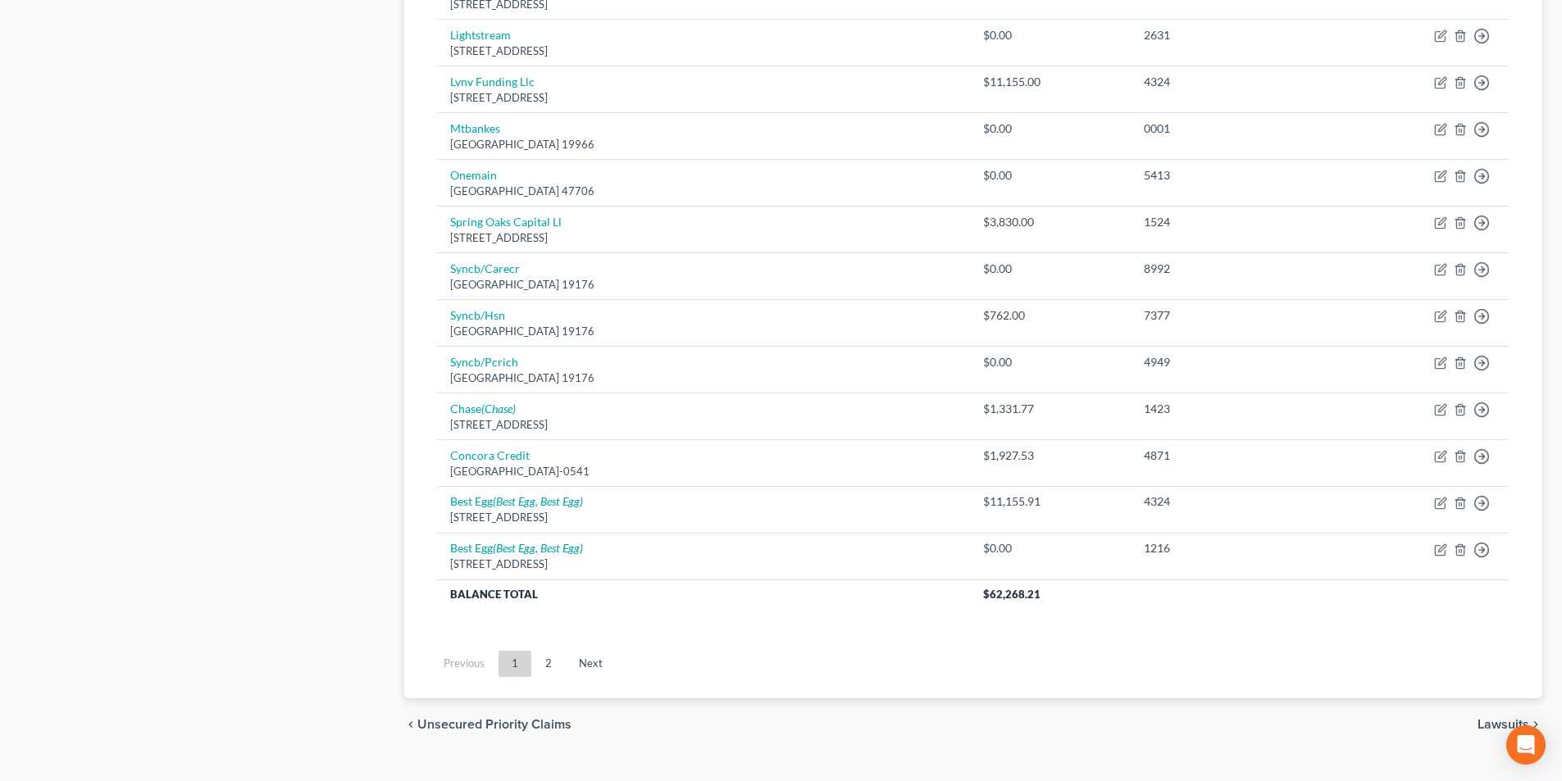
scroll to position [1299, 0]
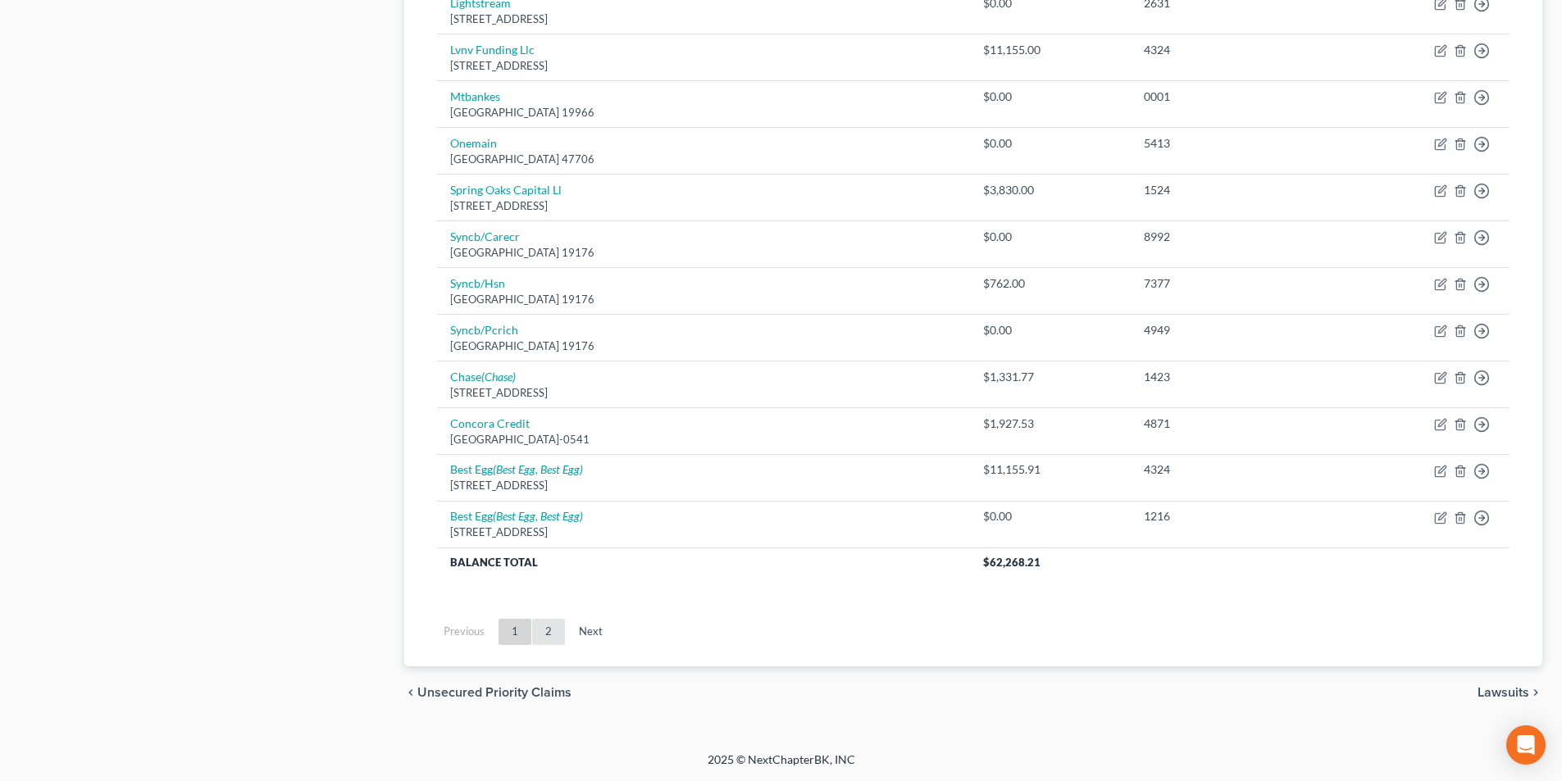
click at [548, 634] on link "2" at bounding box center [548, 632] width 33 height 26
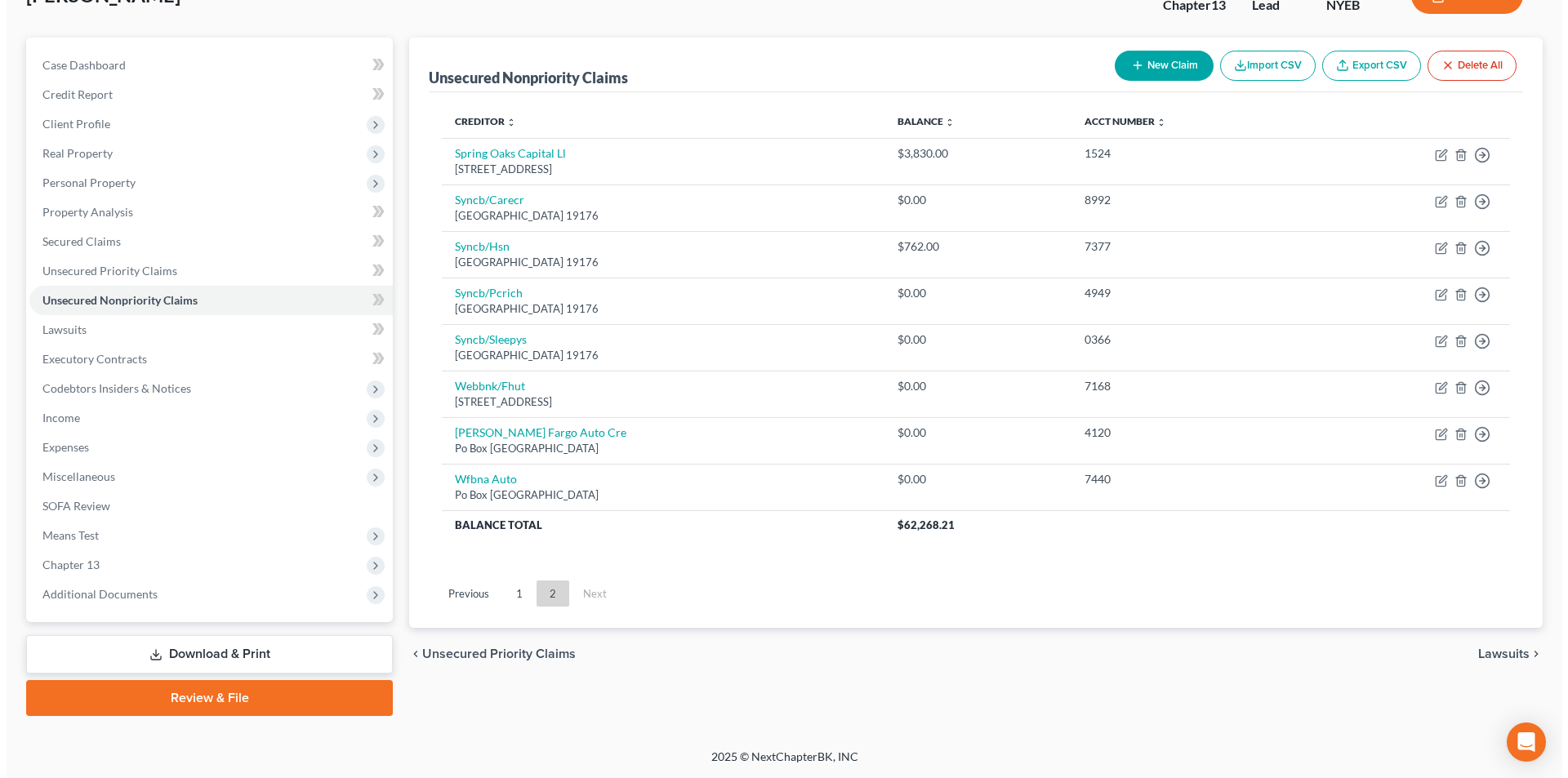
scroll to position [120, 0]
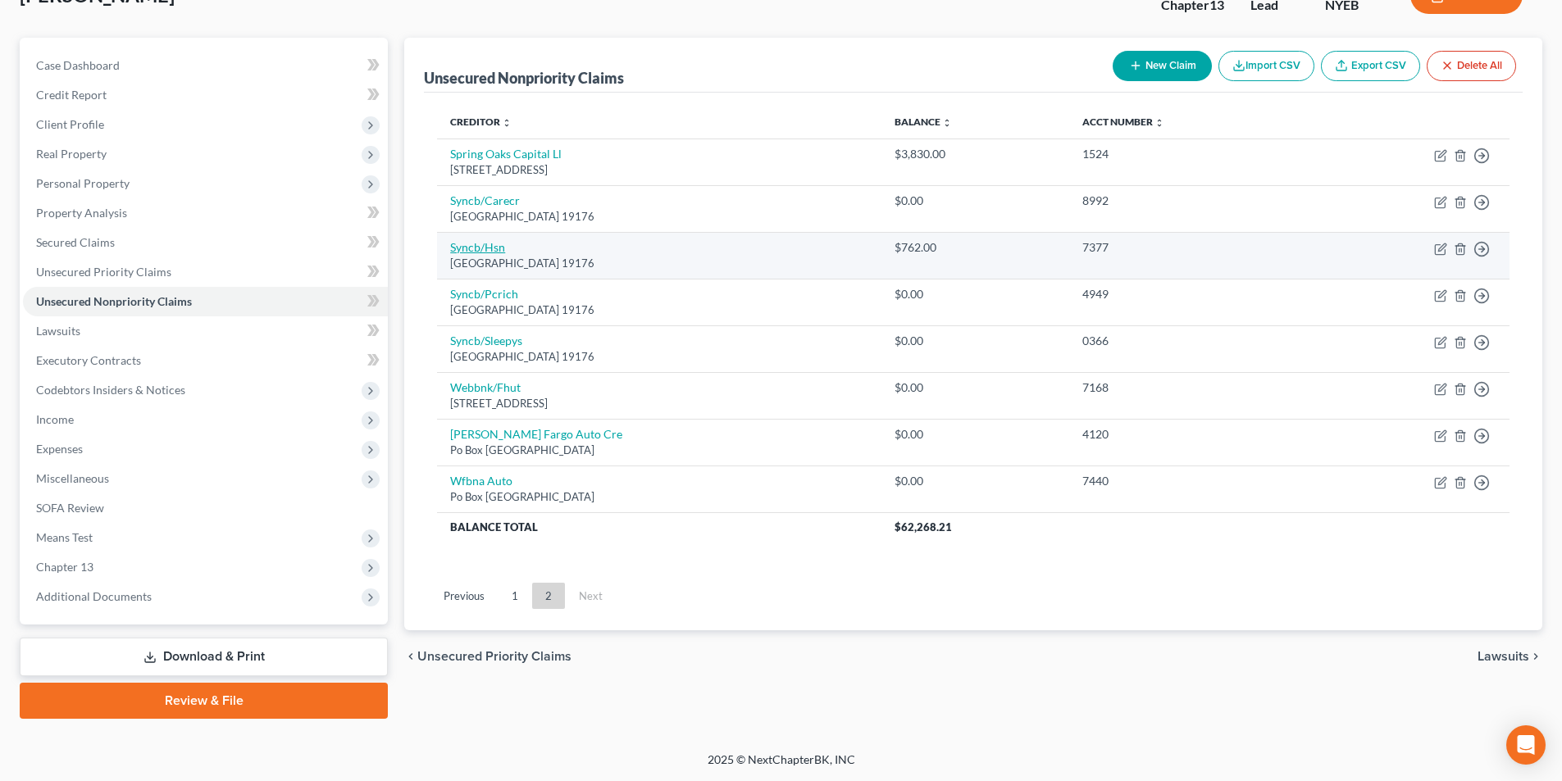
click at [492, 247] on link "Syncb/Hsn" at bounding box center [477, 247] width 55 height 14
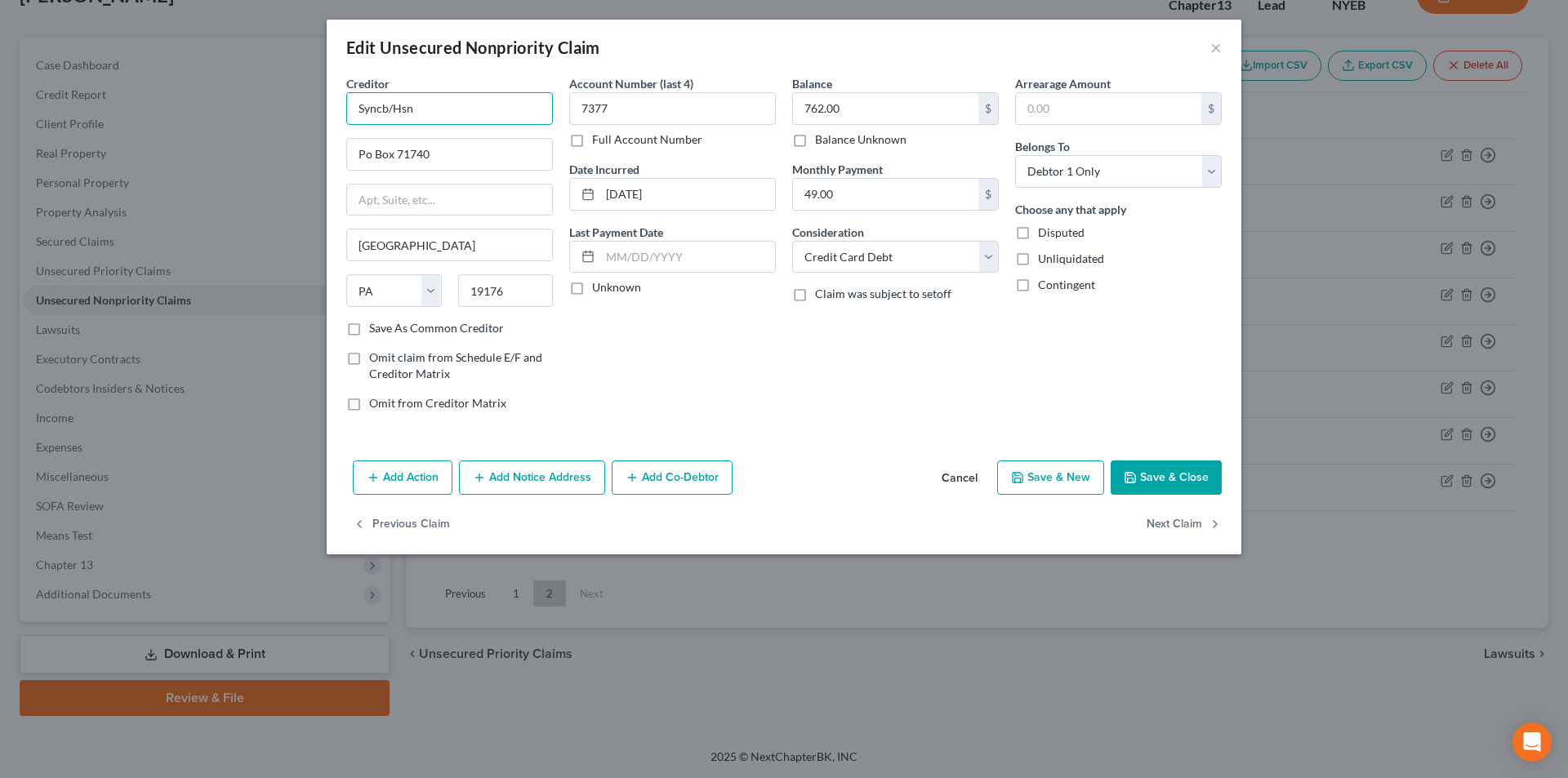
drag, startPoint x: 389, startPoint y: 107, endPoint x: 324, endPoint y: 102, distance: 65.2
click at [324, 102] on div "Edit Unsecured Nonpriority Claim × Creditor * Syncb/Hsn Po Box 71740 [GEOGRAPHI…" at bounding box center [784, 389] width 1568 height 778
click at [485, 118] on input "Synchrony Bank/Hsn" at bounding box center [449, 109] width 206 height 33
click at [460, 149] on div "PO Box [GEOGRAPHIC_DATA]" at bounding box center [444, 152] width 170 height 14
drag, startPoint x: 437, startPoint y: 108, endPoint x: 355, endPoint y: 107, distance: 82.0
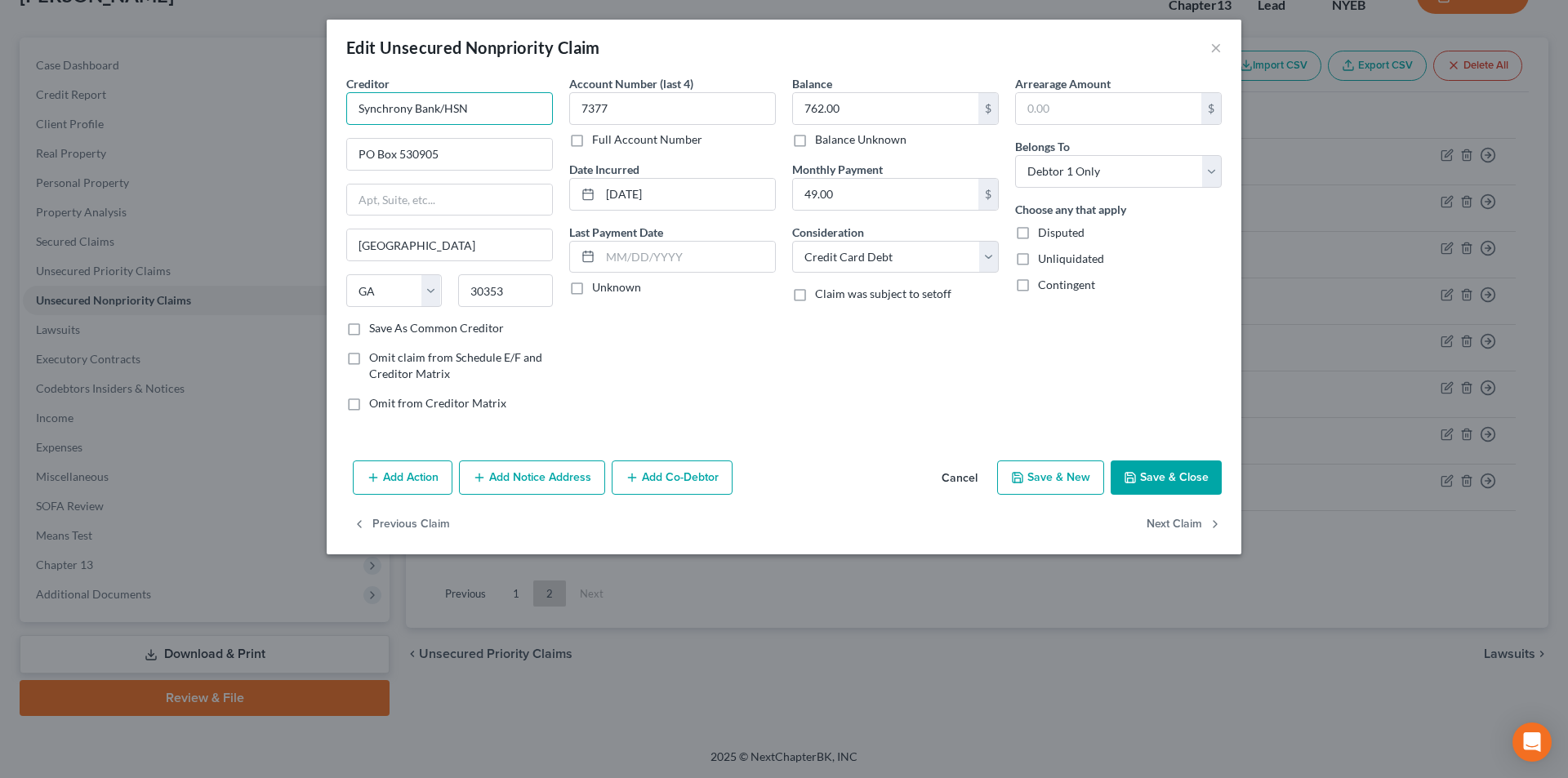
click at [355, 107] on input "Synchrony Bank/HSN" at bounding box center [449, 109] width 206 height 33
click at [1175, 483] on button "Save & Close" at bounding box center [1166, 477] width 111 height 34
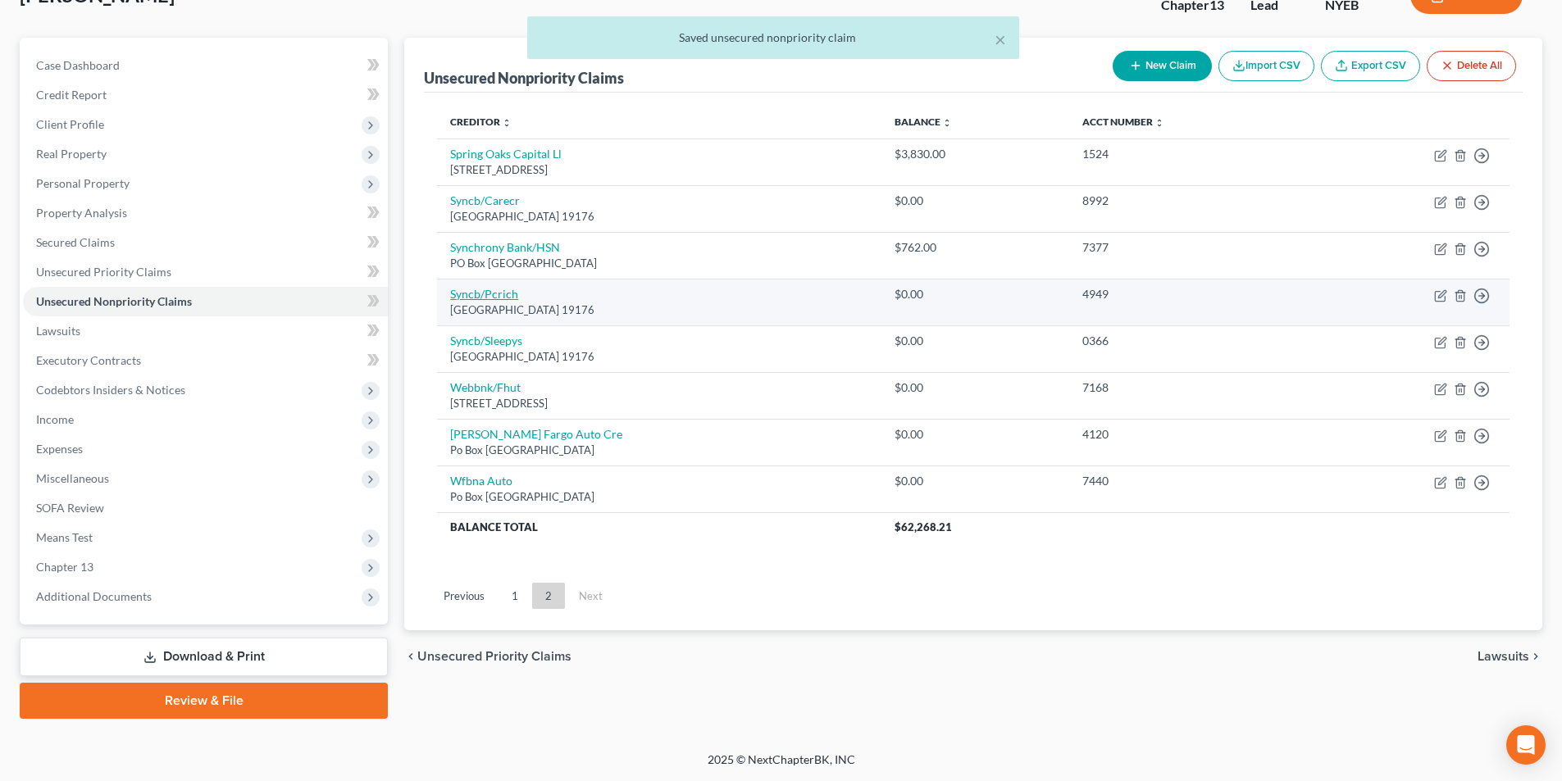
click at [511, 297] on link "Syncb/Pcrich" at bounding box center [484, 294] width 68 height 14
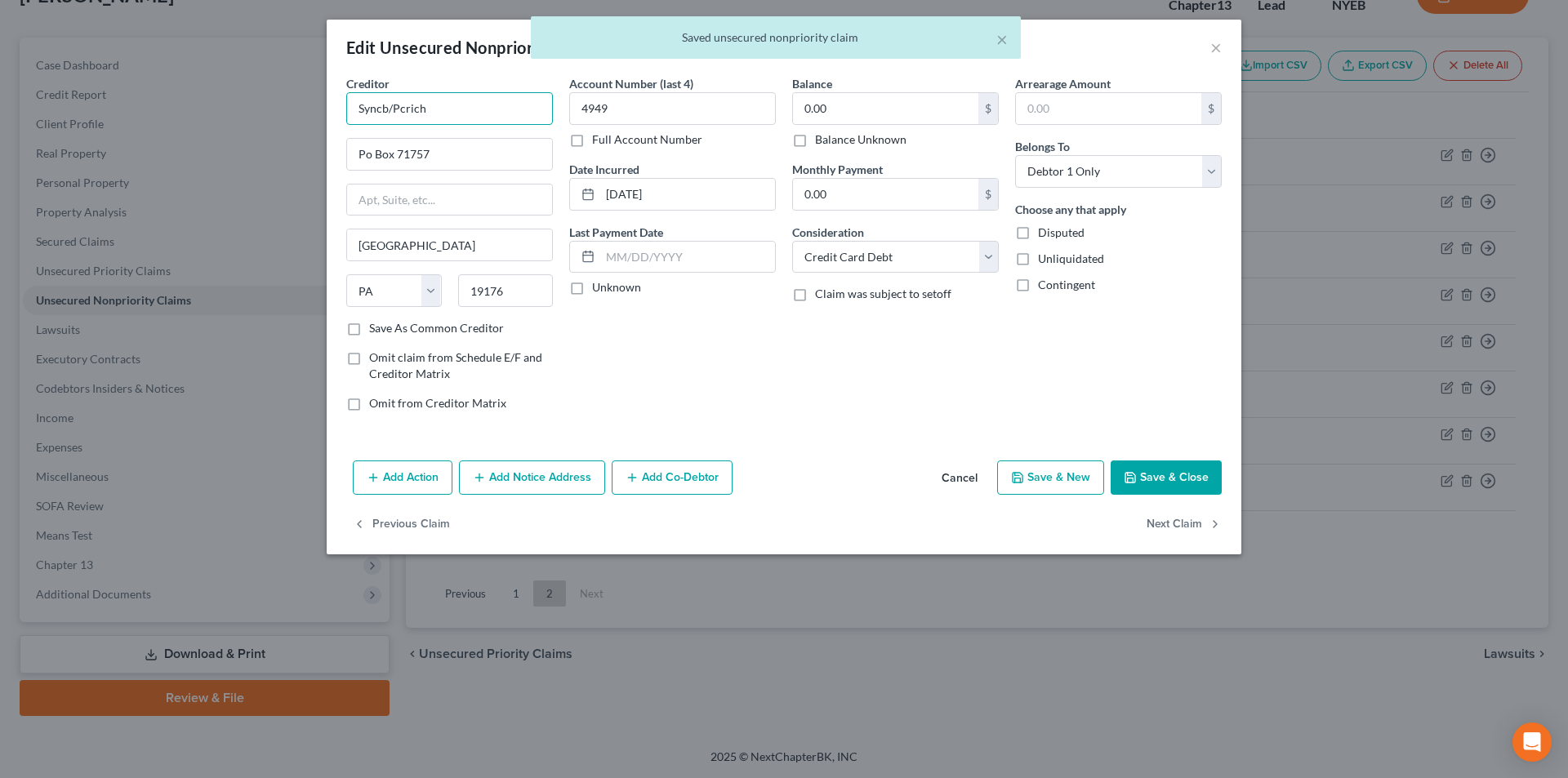
drag, startPoint x: 387, startPoint y: 102, endPoint x: 401, endPoint y: 124, distance: 26.1
click at [331, 113] on div "Creditor * Syncb/Pcrich Po Box 71757 [GEOGRAPHIC_DATA] [US_STATE] AK AR AZ CA C…" at bounding box center [784, 264] width 915 height 379
paste input "hrony Bank"
click at [495, 115] on input "Synchrony Bank/Pcrich" at bounding box center [449, 109] width 206 height 33
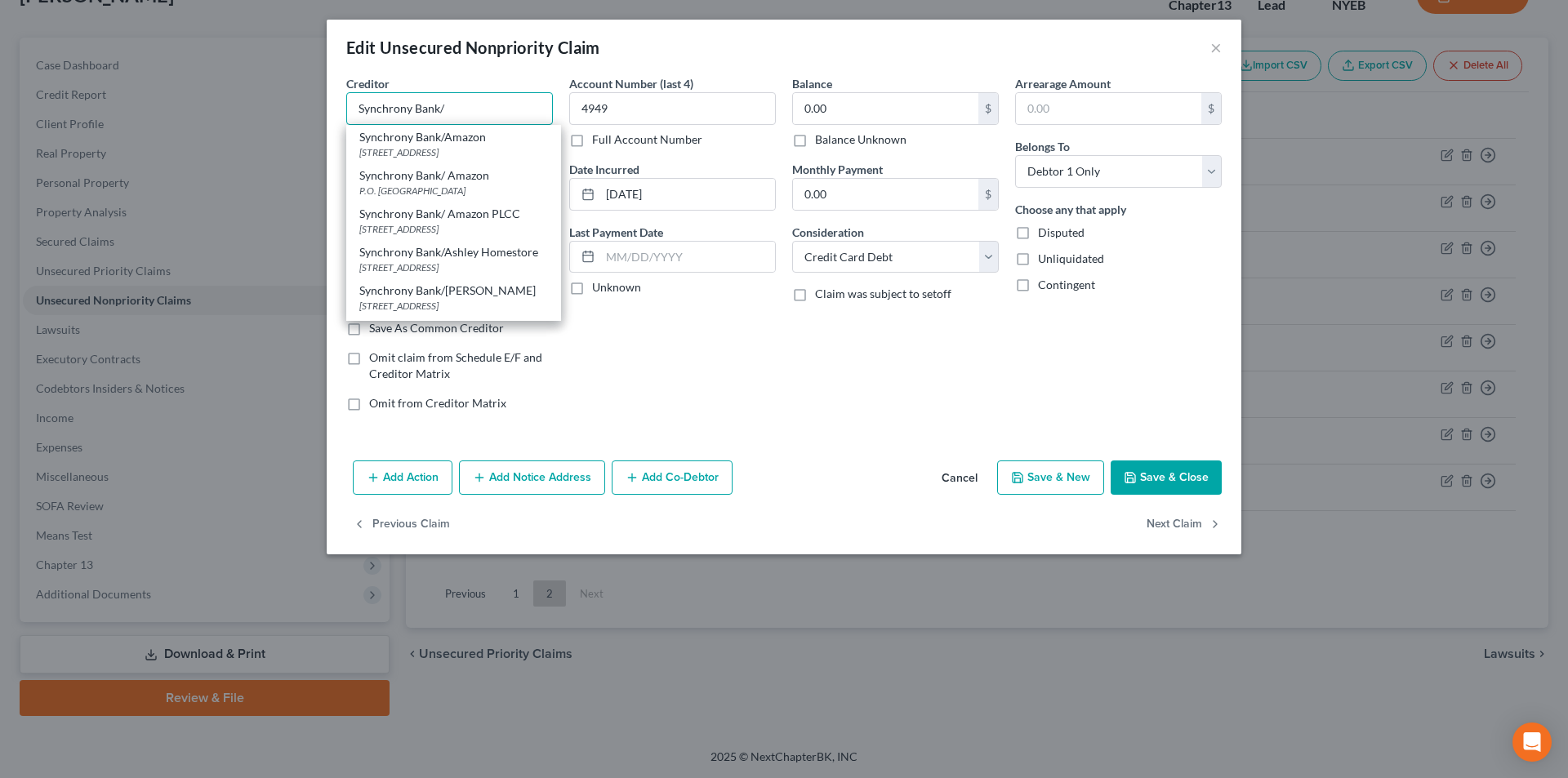
click at [486, 111] on input "Synchrony Bank/" at bounding box center [449, 109] width 206 height 33
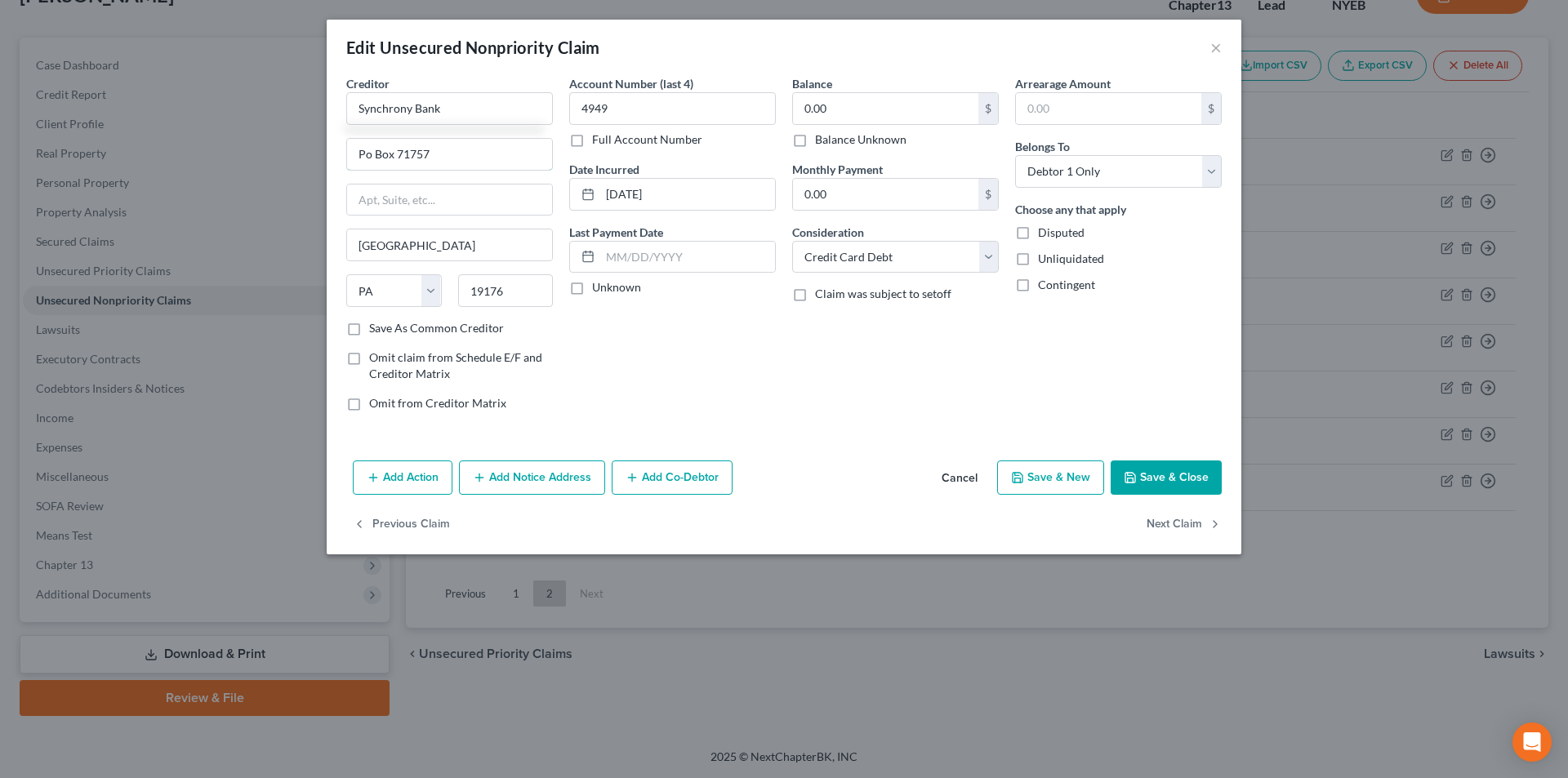
drag, startPoint x: 368, startPoint y: 151, endPoint x: 419, endPoint y: 172, distance: 55.2
click at [368, 151] on input "Po Box 71757" at bounding box center [449, 153] width 205 height 31
click at [1172, 468] on button "Save & Close" at bounding box center [1166, 477] width 111 height 34
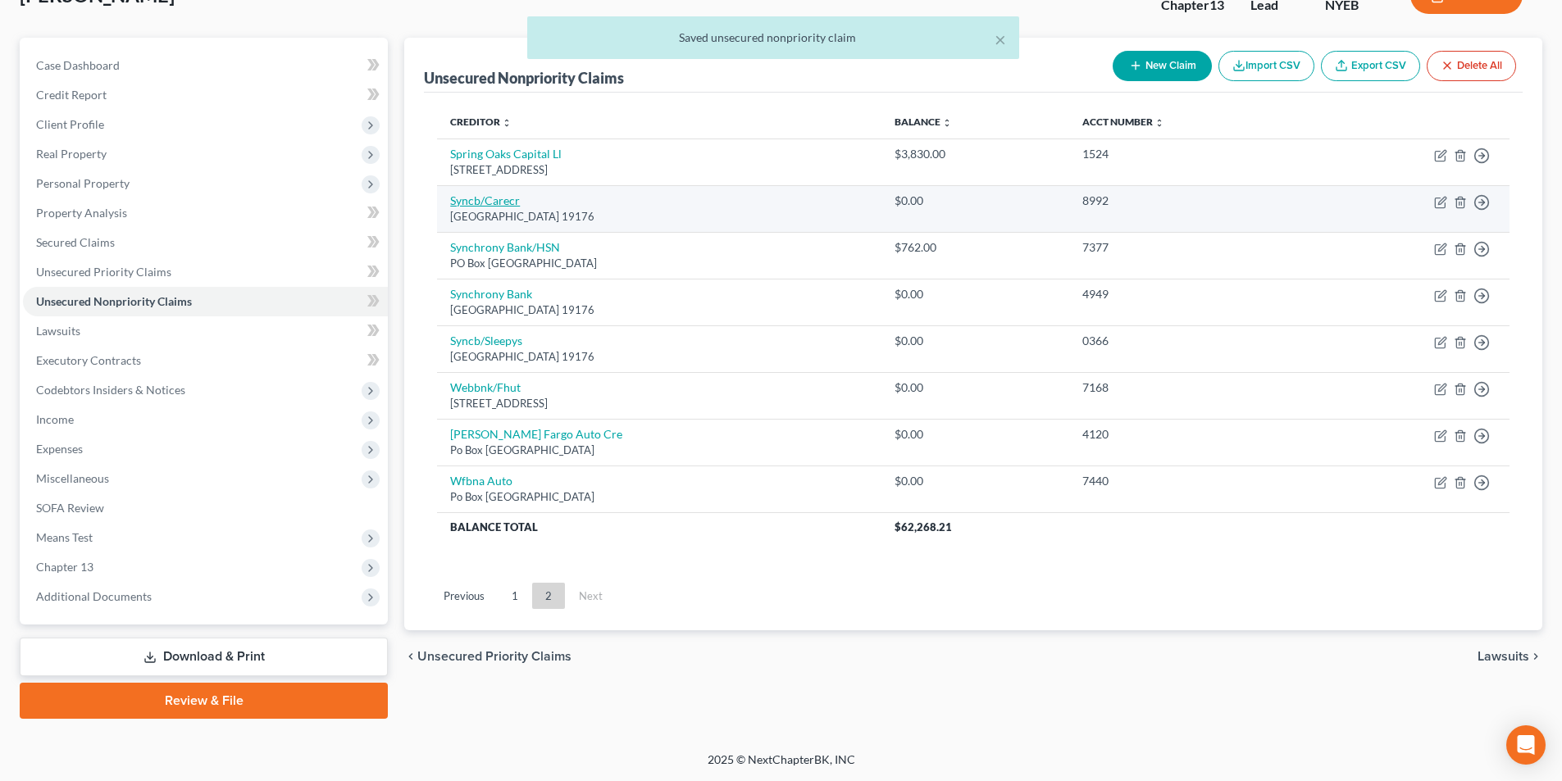
click at [499, 203] on link "Syncb/Carecr" at bounding box center [485, 200] width 70 height 14
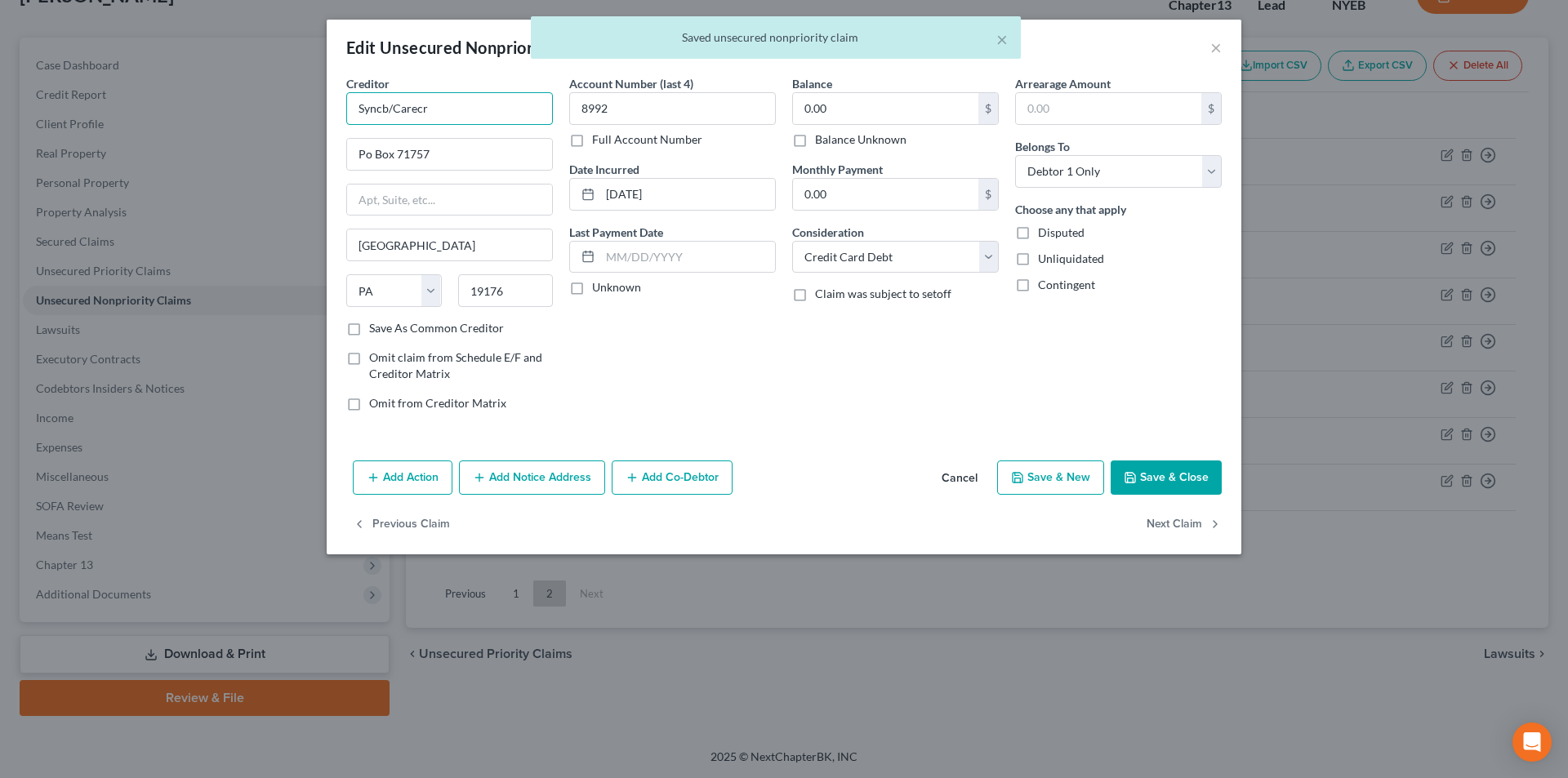
drag, startPoint x: 390, startPoint y: 107, endPoint x: 433, endPoint y: 113, distance: 43.4
click at [335, 114] on div "Creditor * Syncb/Carecr Po Box 71757 [GEOGRAPHIC_DATA] [US_STATE][GEOGRAPHIC_DA…" at bounding box center [784, 264] width 915 height 379
paste input "hrony Bank"
click at [497, 112] on input "Synchrony Bank/Carecr" at bounding box center [449, 109] width 206 height 33
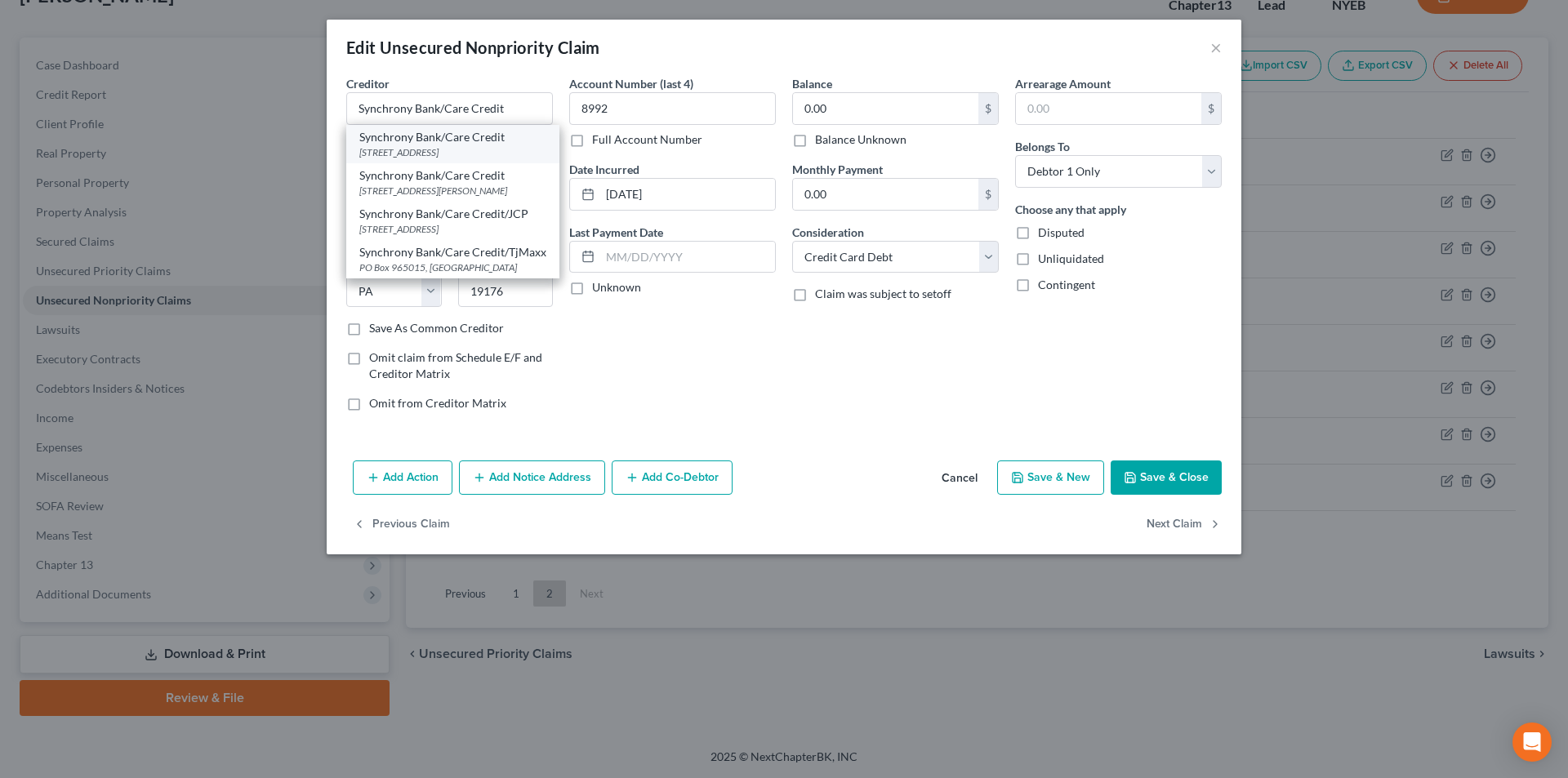
click at [480, 145] on div "[STREET_ADDRESS]" at bounding box center [453, 152] width 187 height 14
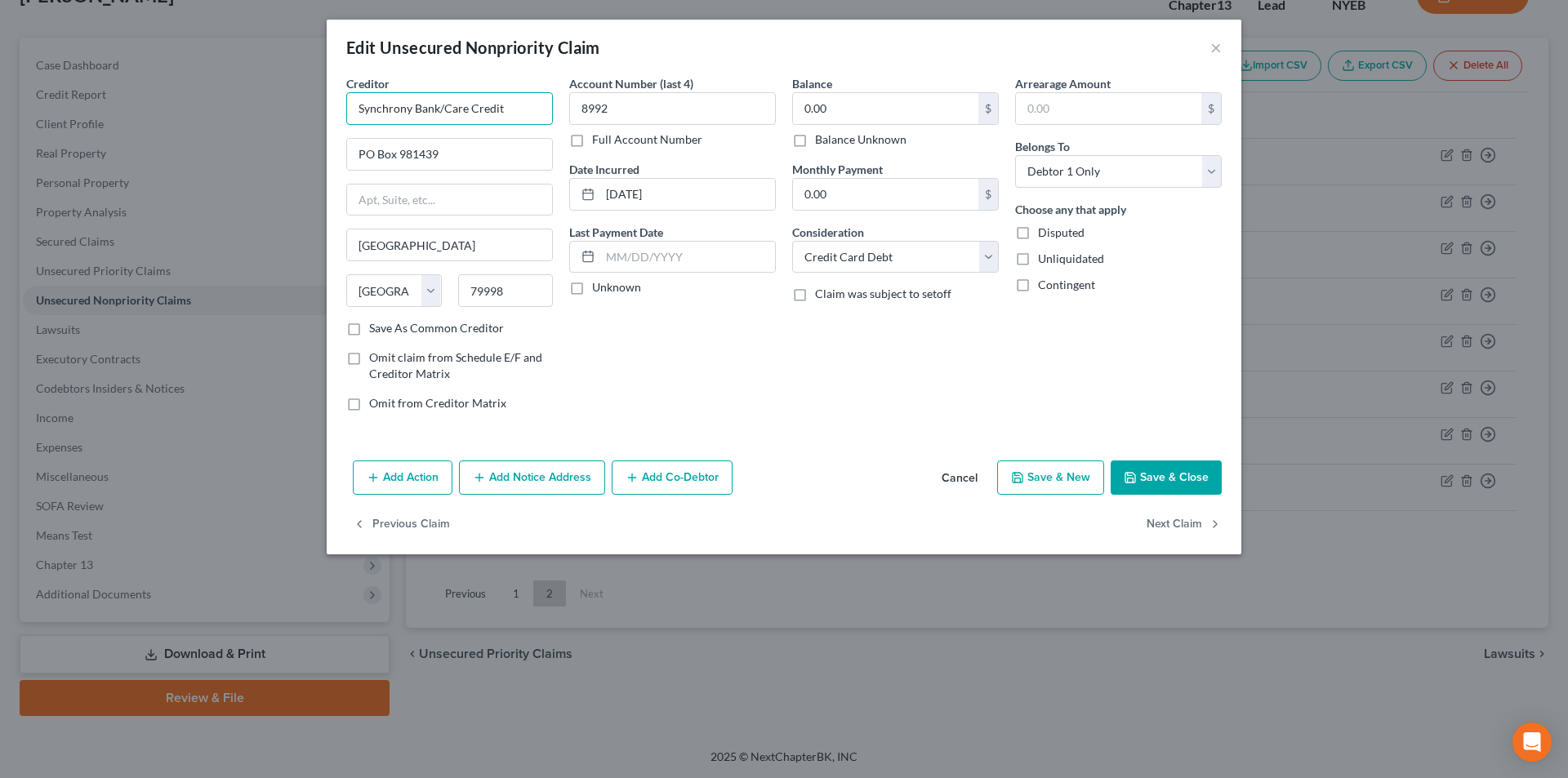
drag, startPoint x: 481, startPoint y: 108, endPoint x: 356, endPoint y: 104, distance: 125.1
click at [356, 104] on input "Synchrony Bank/Care Credit" at bounding box center [449, 109] width 206 height 33
click at [537, 476] on button "Add Notice Address" at bounding box center [532, 477] width 146 height 34
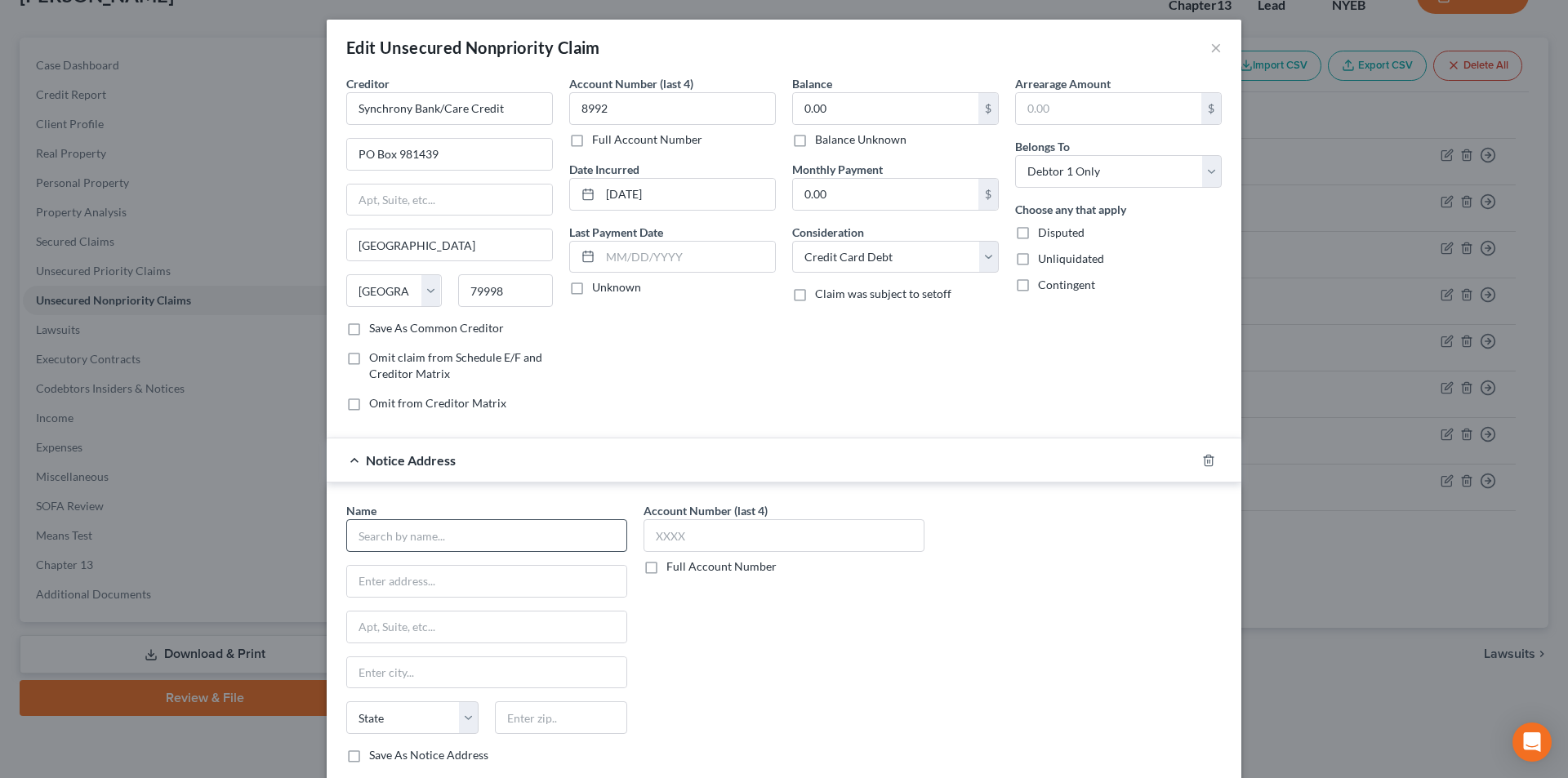
drag, startPoint x: 459, startPoint y: 517, endPoint x: 456, endPoint y: 527, distance: 10.4
click at [456, 524] on div "Name *" at bounding box center [487, 527] width 281 height 50
click at [456, 527] on input "text" at bounding box center [487, 535] width 281 height 33
paste input "Synchrony Bank/Care Credit"
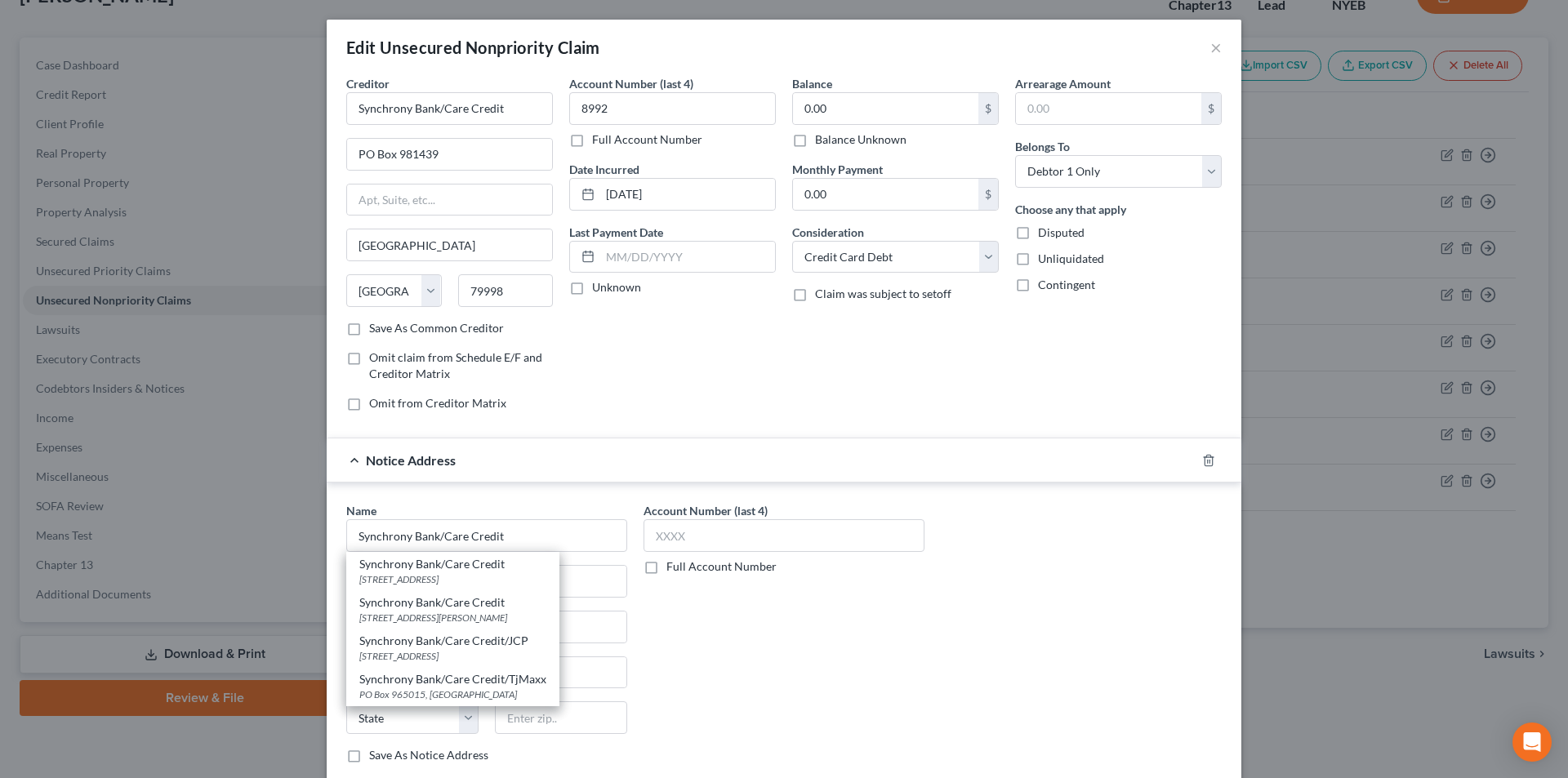
click at [471, 610] on div "Synchrony Bank/Care Credit" at bounding box center [453, 603] width 187 height 16
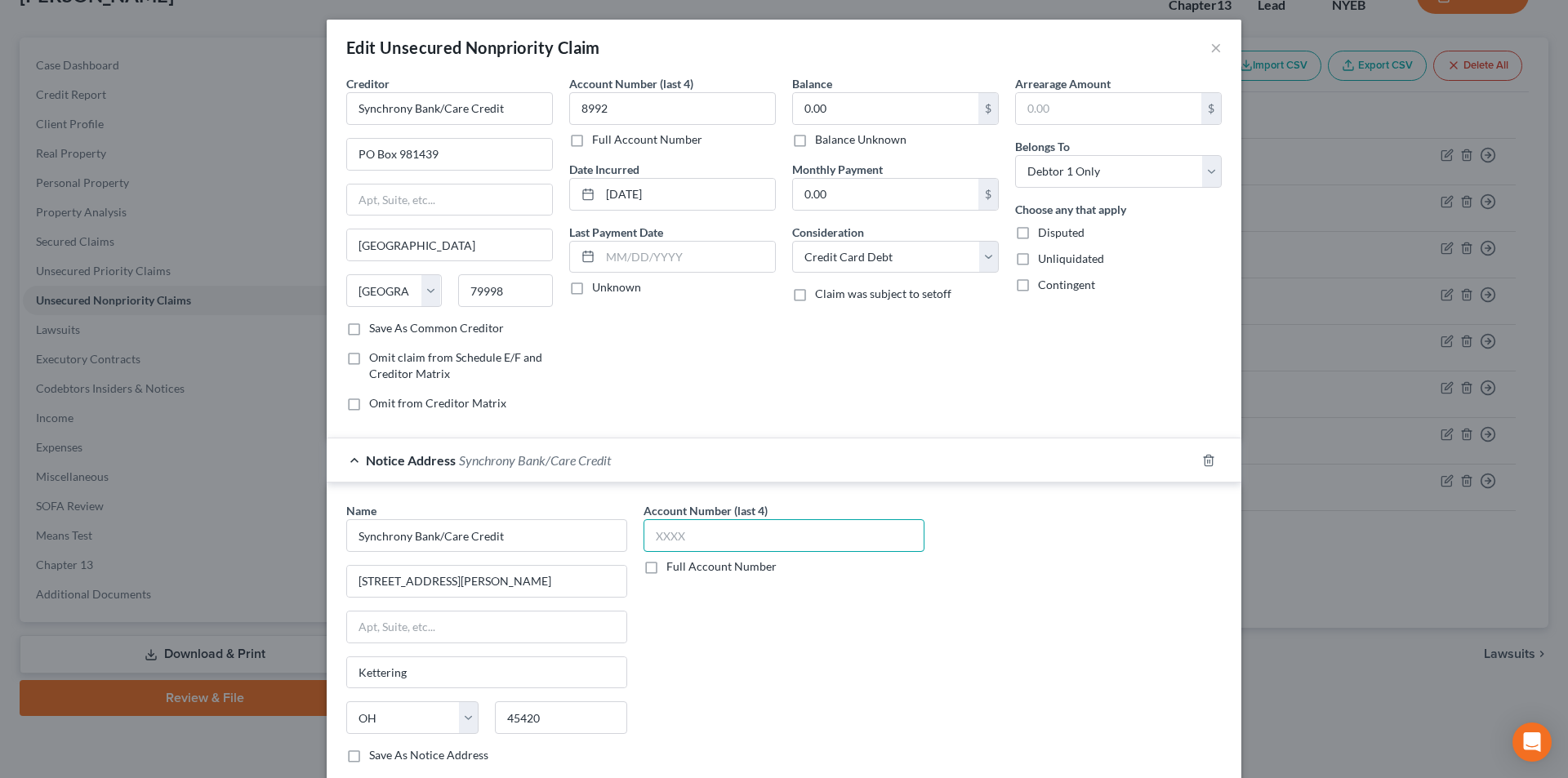
click at [681, 538] on input "text" at bounding box center [784, 535] width 281 height 33
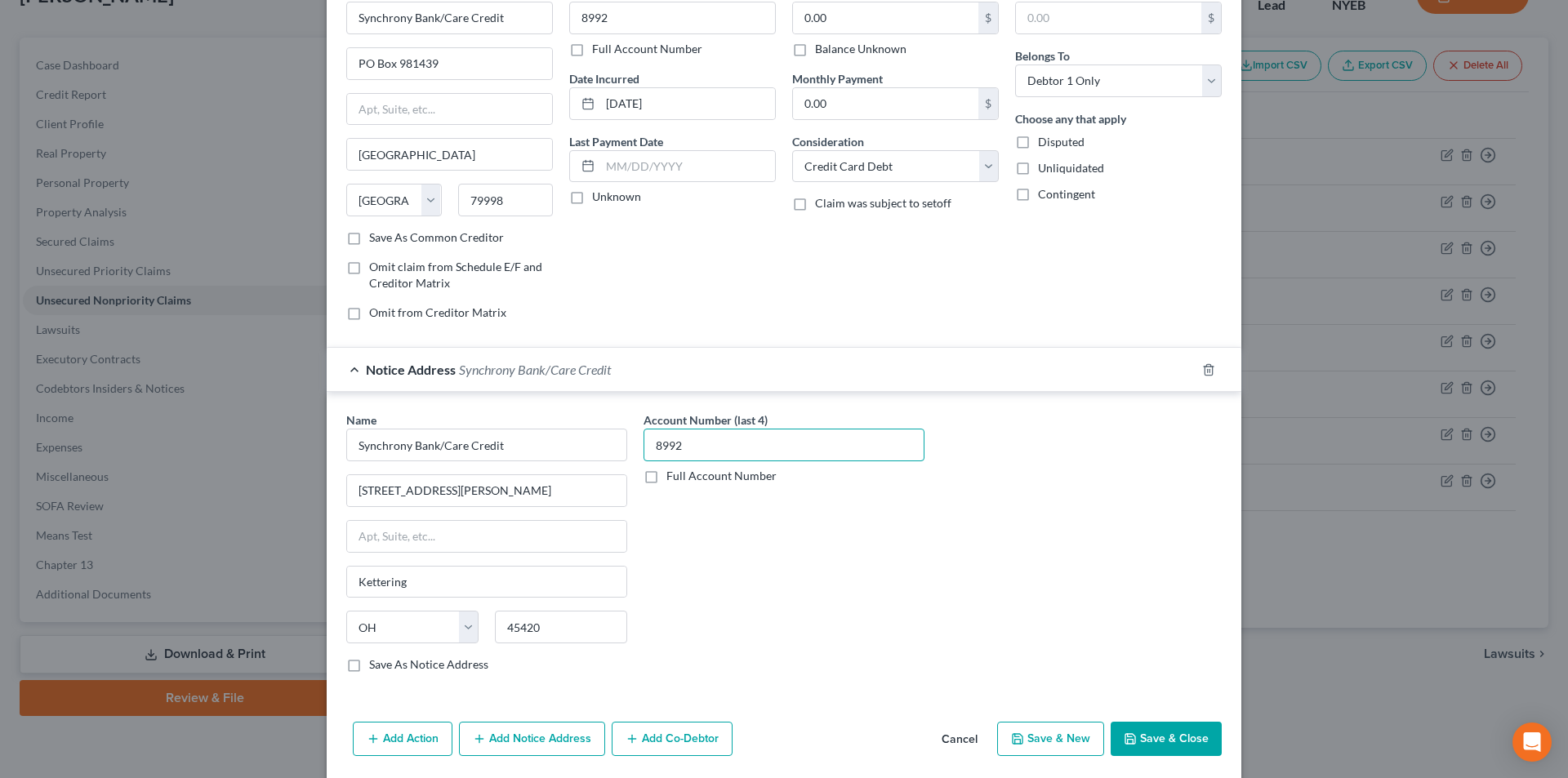
scroll to position [147, 0]
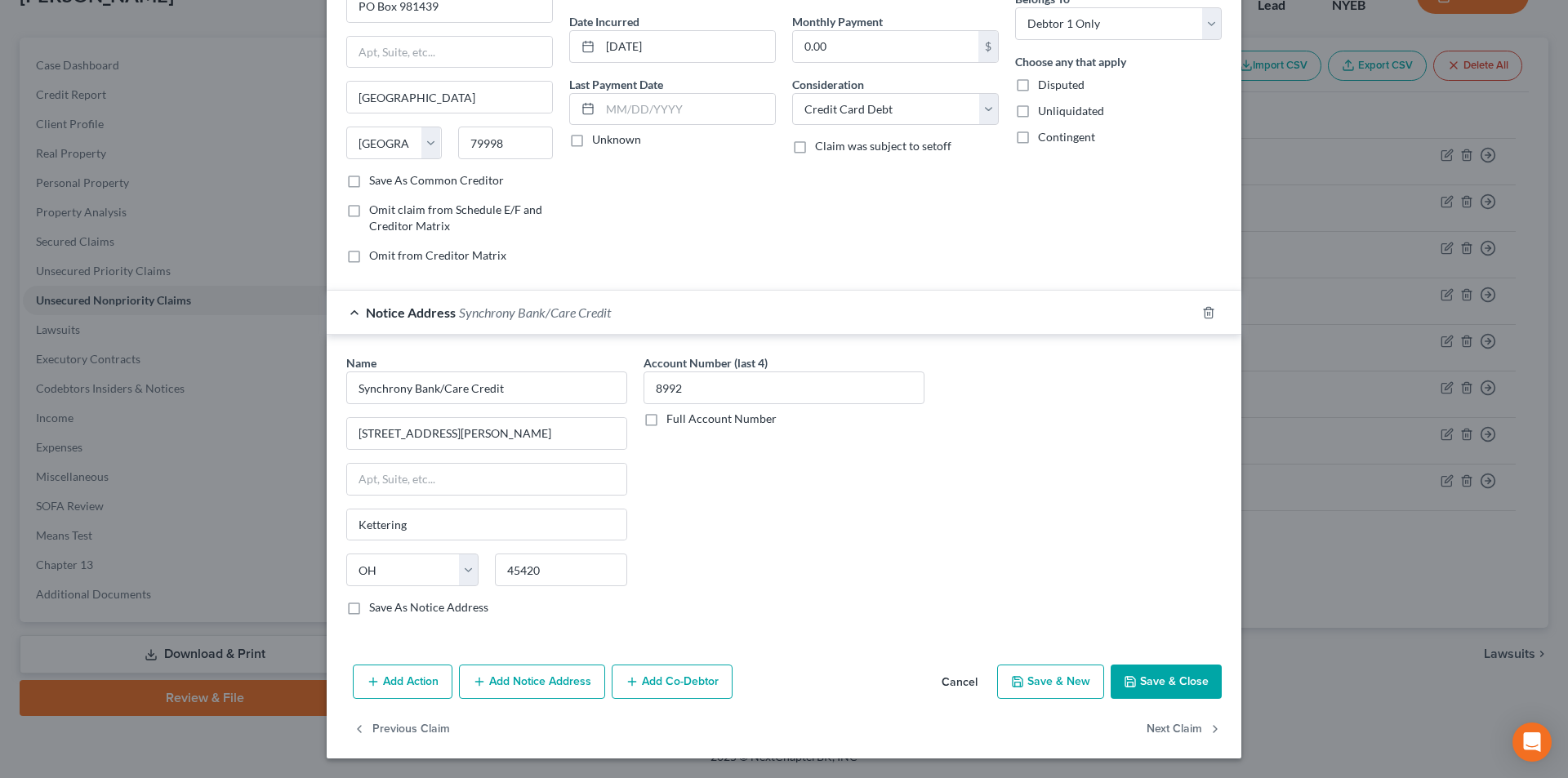
click at [558, 677] on button "Add Notice Address" at bounding box center [532, 681] width 146 height 34
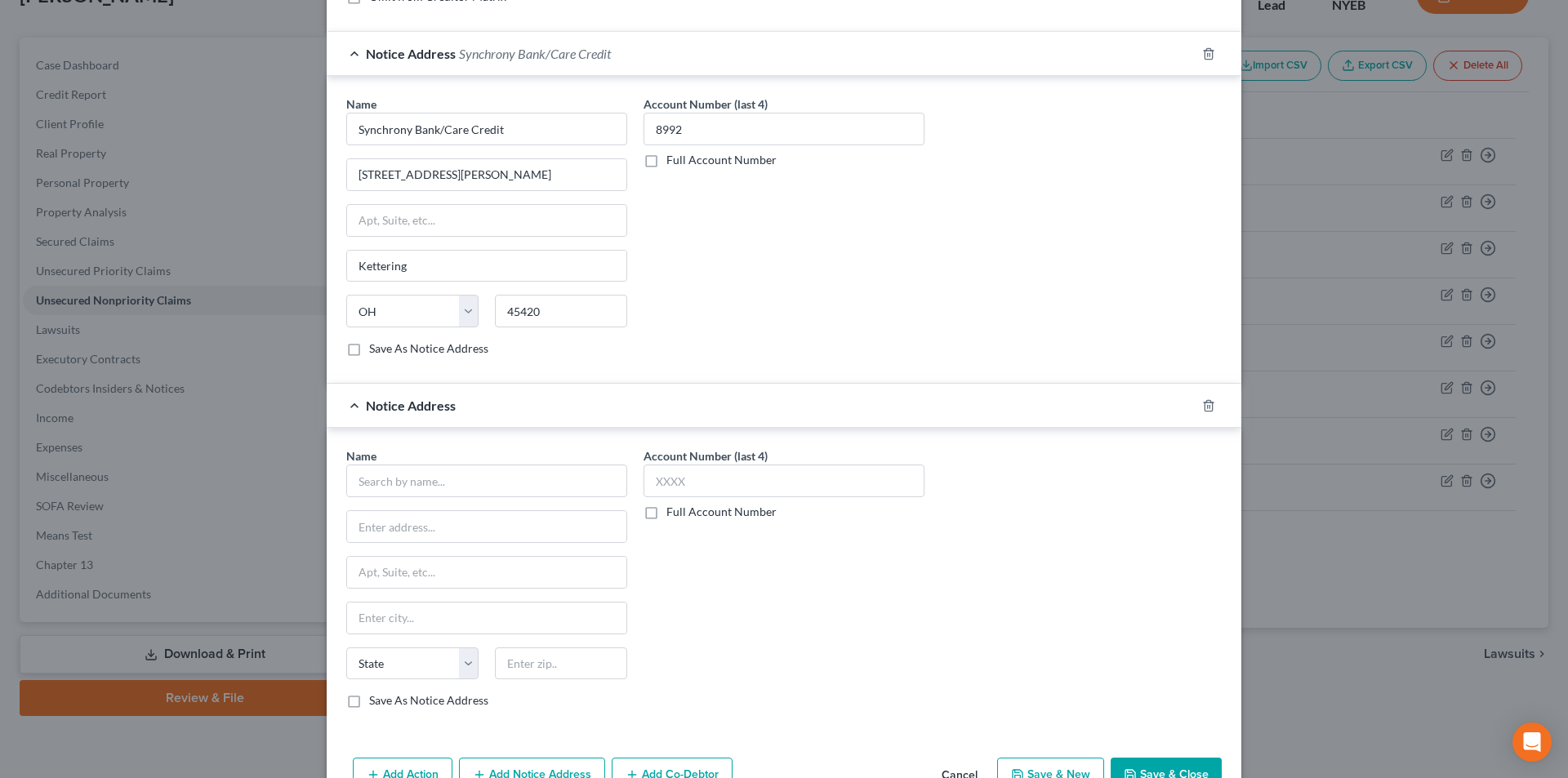
scroll to position [474, 0]
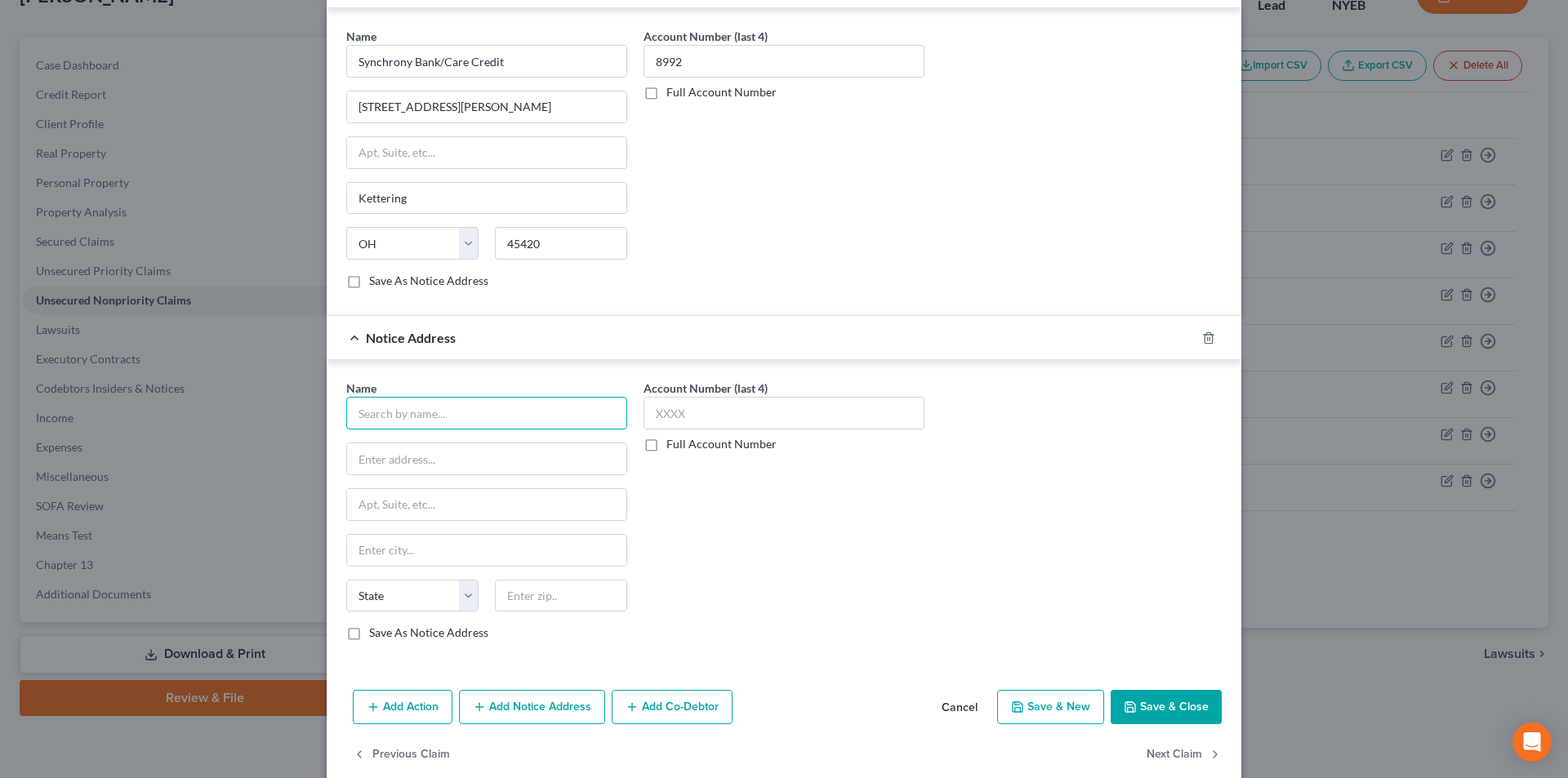
click at [452, 427] on input "text" at bounding box center [487, 412] width 281 height 33
paste input "Synchrony Bank/Care Credit"
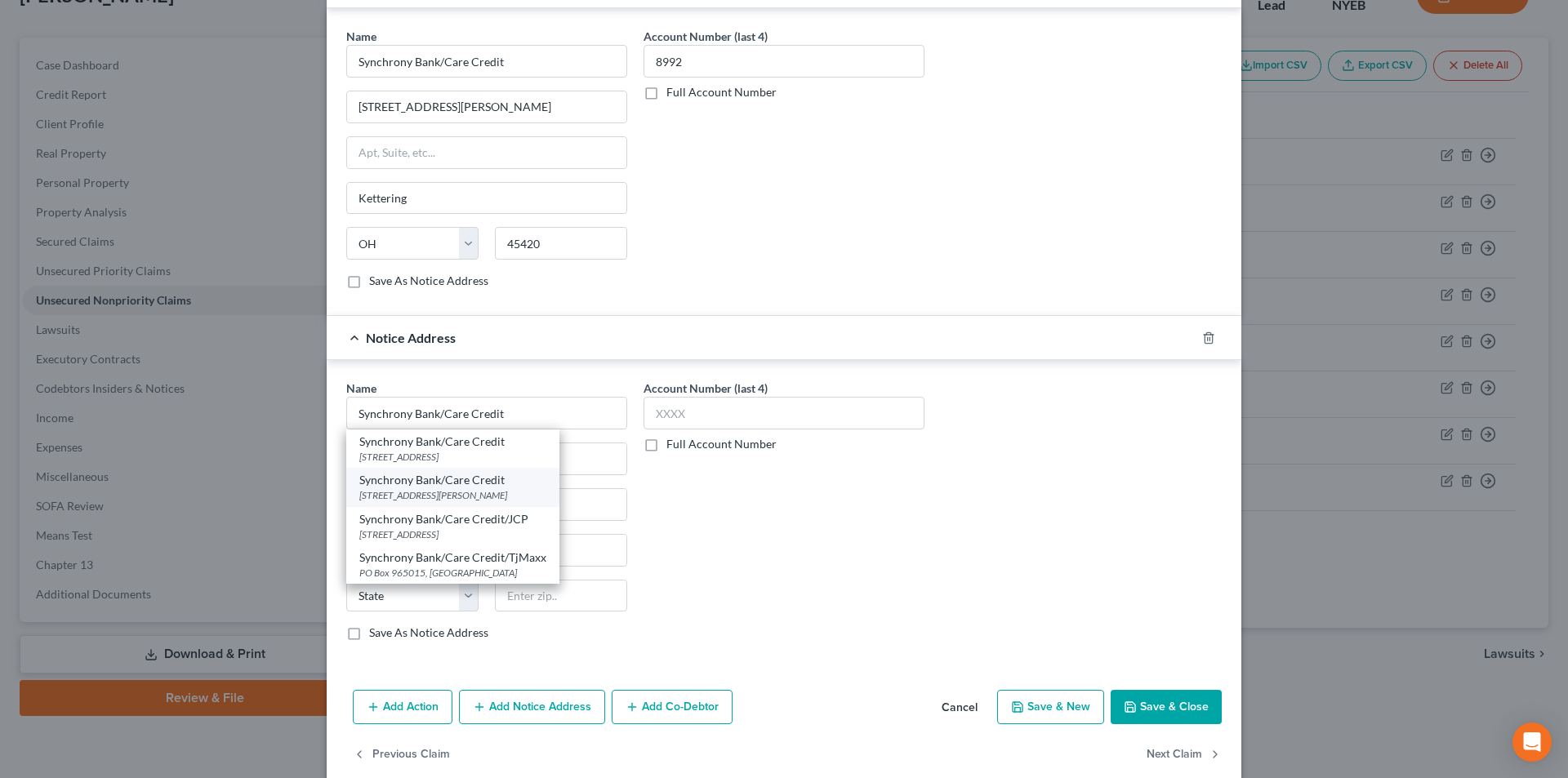
click at [469, 483] on div "Synchrony Bank/Care Credit" at bounding box center [453, 480] width 187 height 16
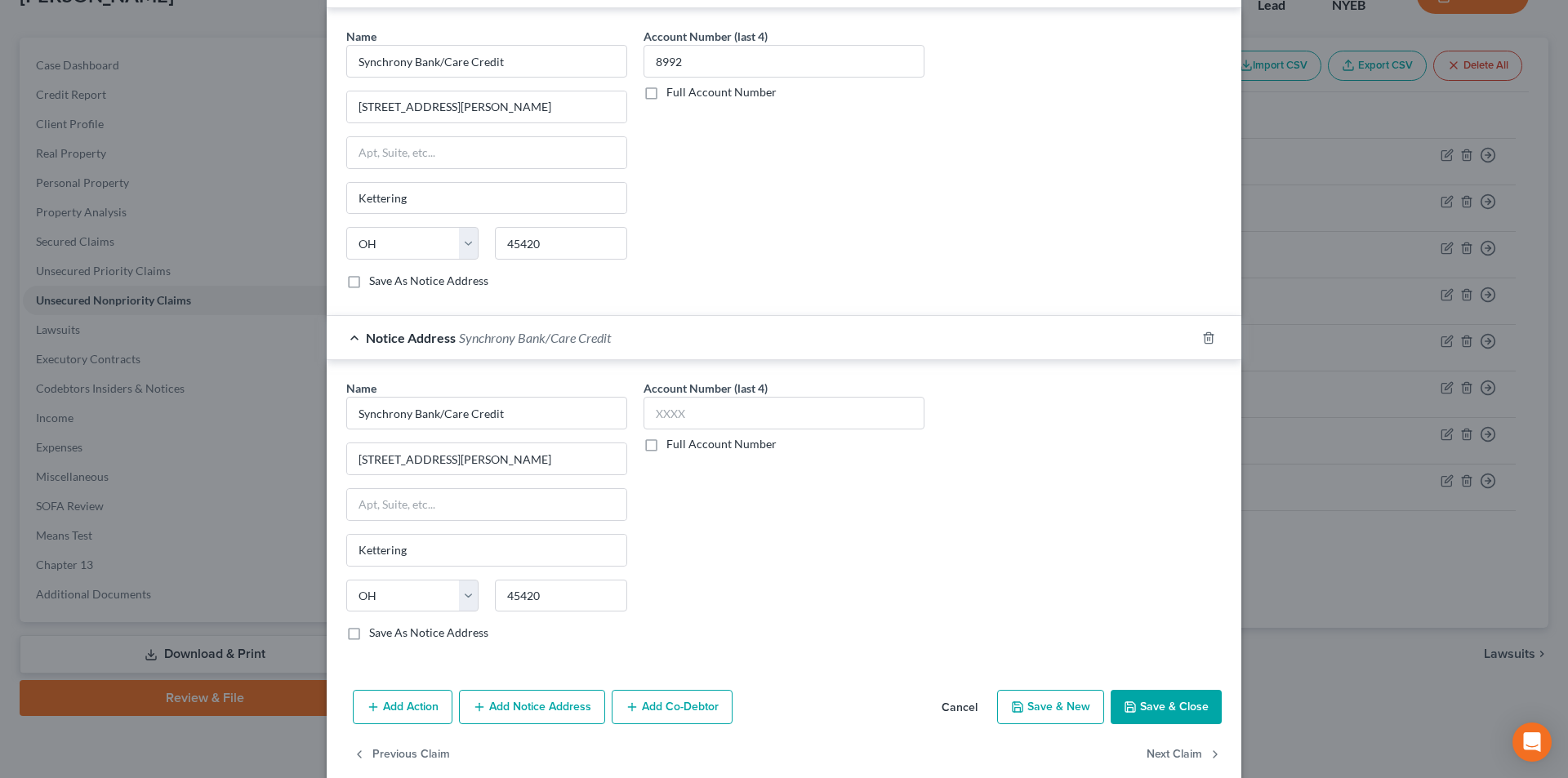
scroll to position [392, 0]
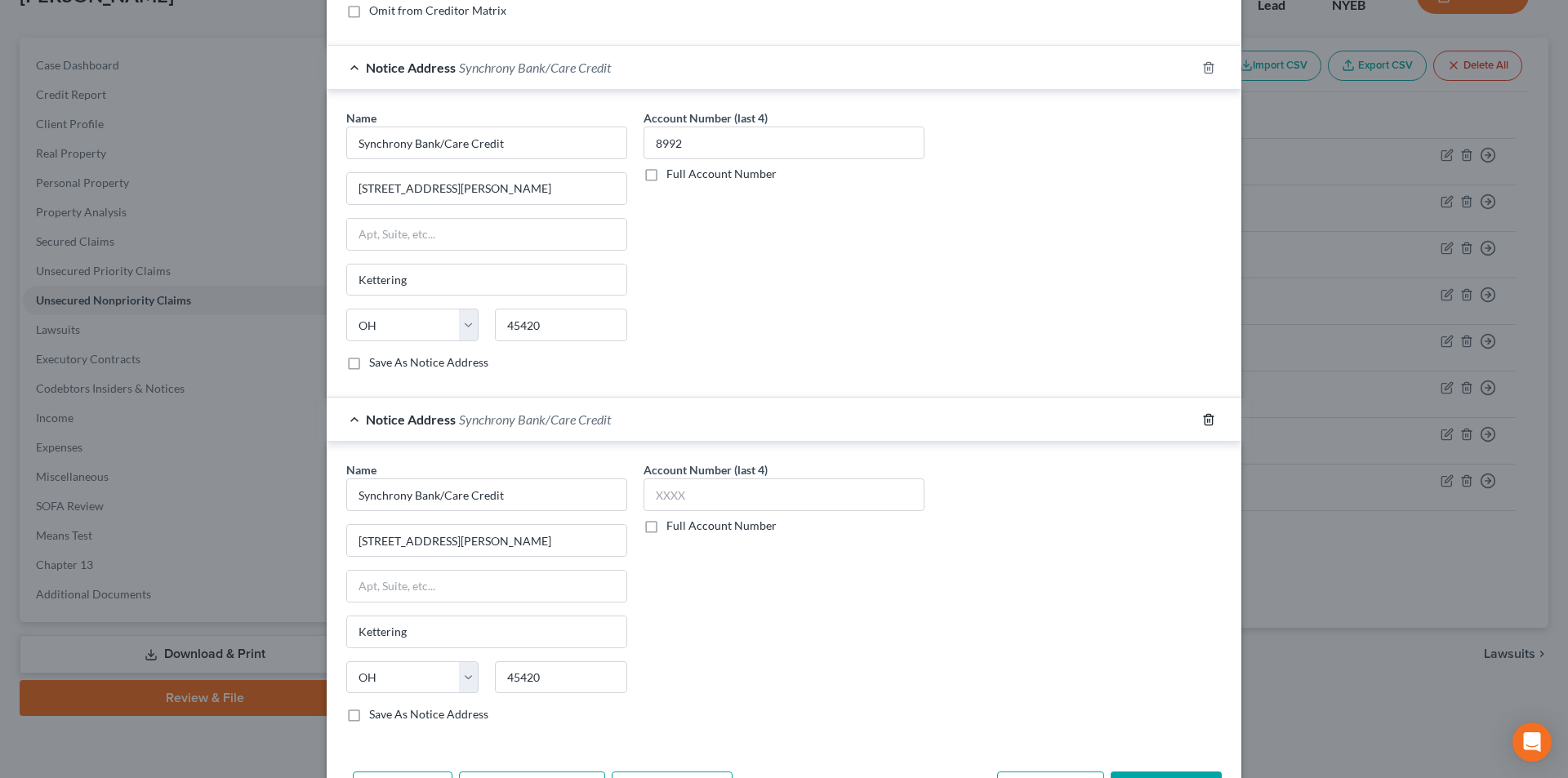
click at [1202, 423] on icon "button" at bounding box center [1208, 419] width 13 height 13
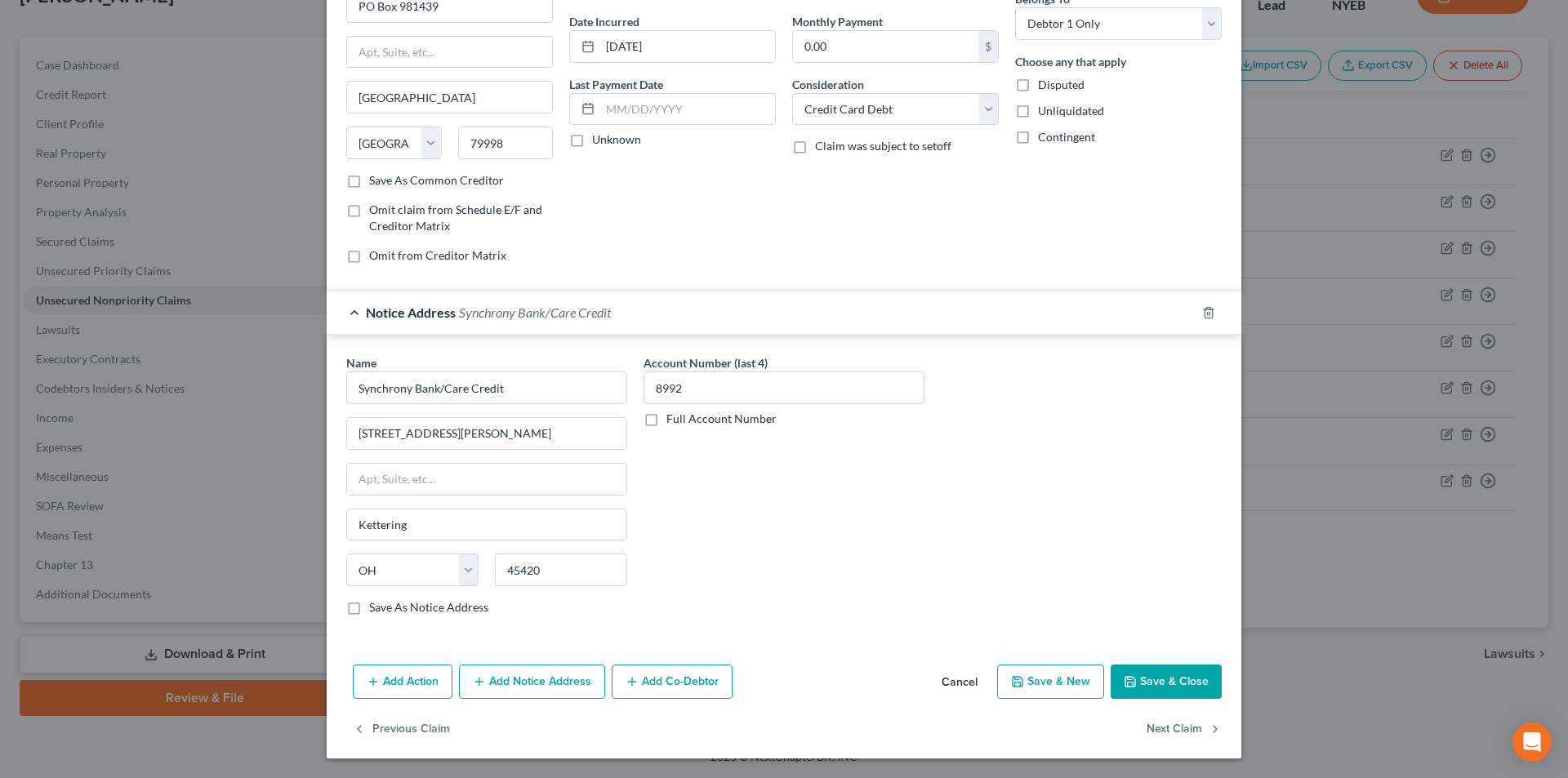
scroll to position [147, 0]
click at [1165, 681] on button "Save & Close" at bounding box center [1166, 681] width 111 height 34
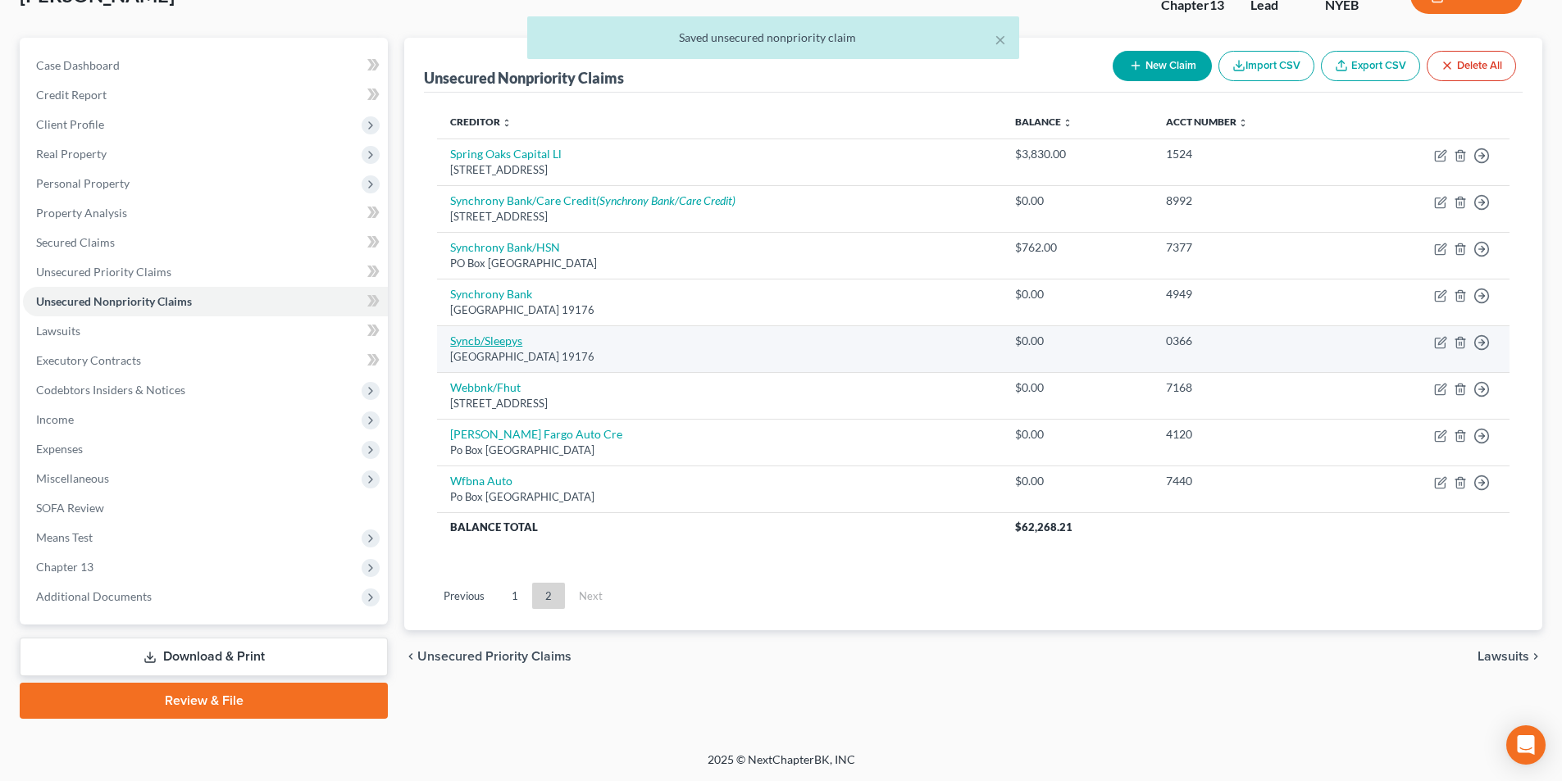
click at [511, 343] on link "Syncb/Sleepys" at bounding box center [486, 341] width 72 height 14
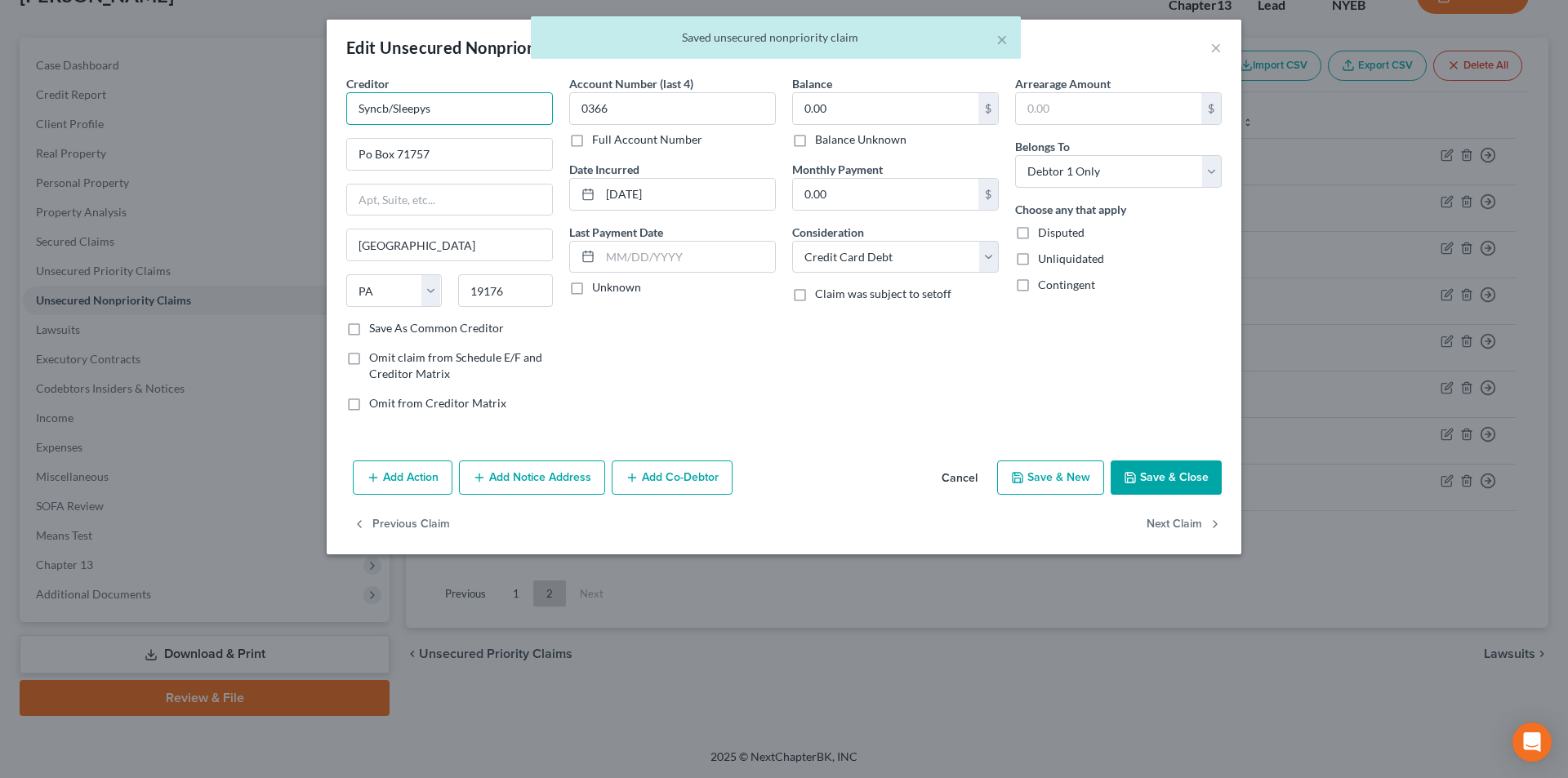
drag, startPoint x: 387, startPoint y: 107, endPoint x: 315, endPoint y: 125, distance: 74.2
click at [300, 115] on div "Edit Unsecured Nonpriority Claim × Creditor * Syncb/Sleepys Po Box 71757 [GEOGR…" at bounding box center [784, 389] width 1568 height 778
paste input "hrony Bank/Care Credit"
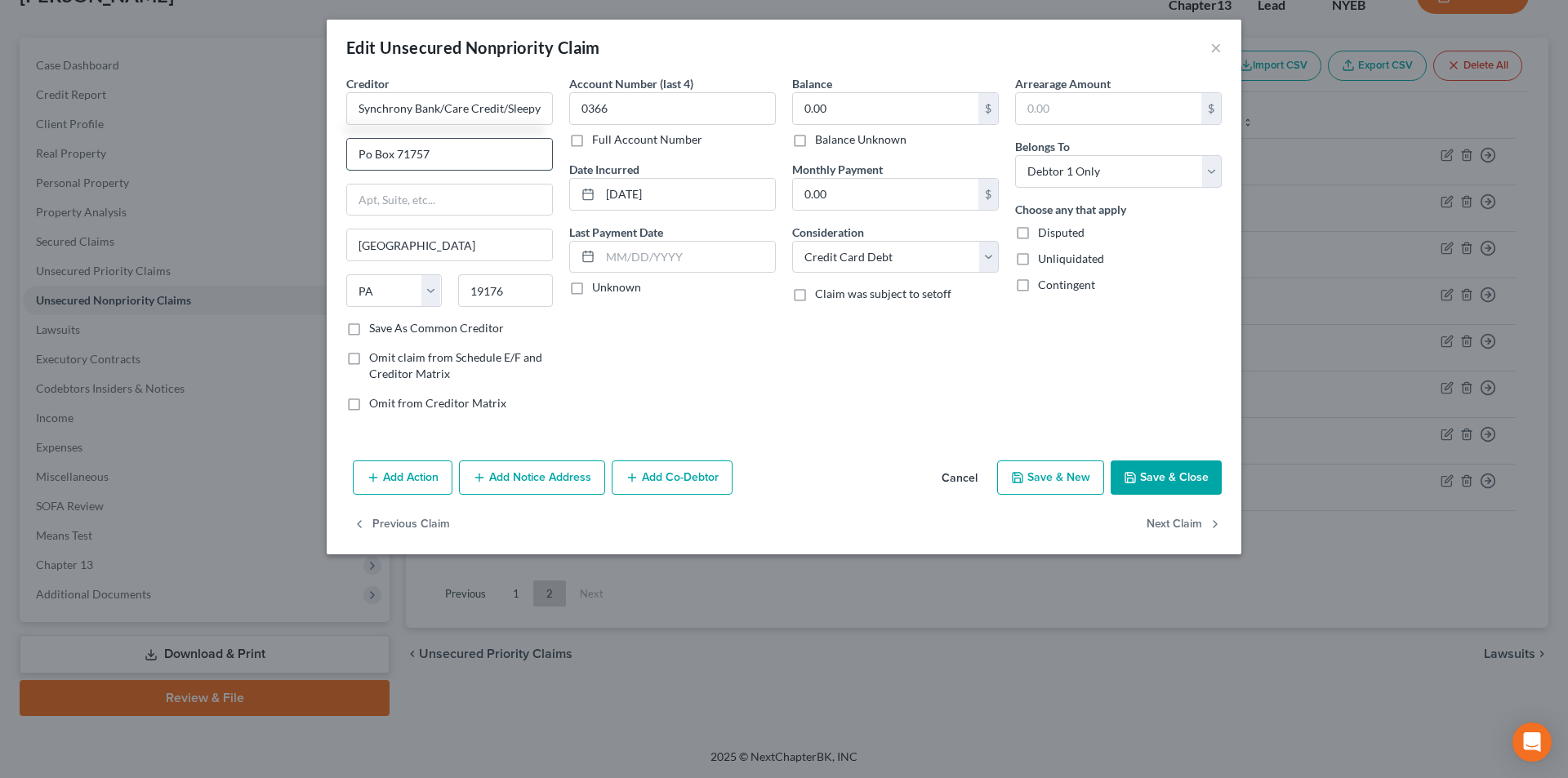
click at [367, 152] on input "Po Box 71757" at bounding box center [449, 153] width 205 height 31
click at [1169, 478] on button "Save & Close" at bounding box center [1166, 477] width 111 height 34
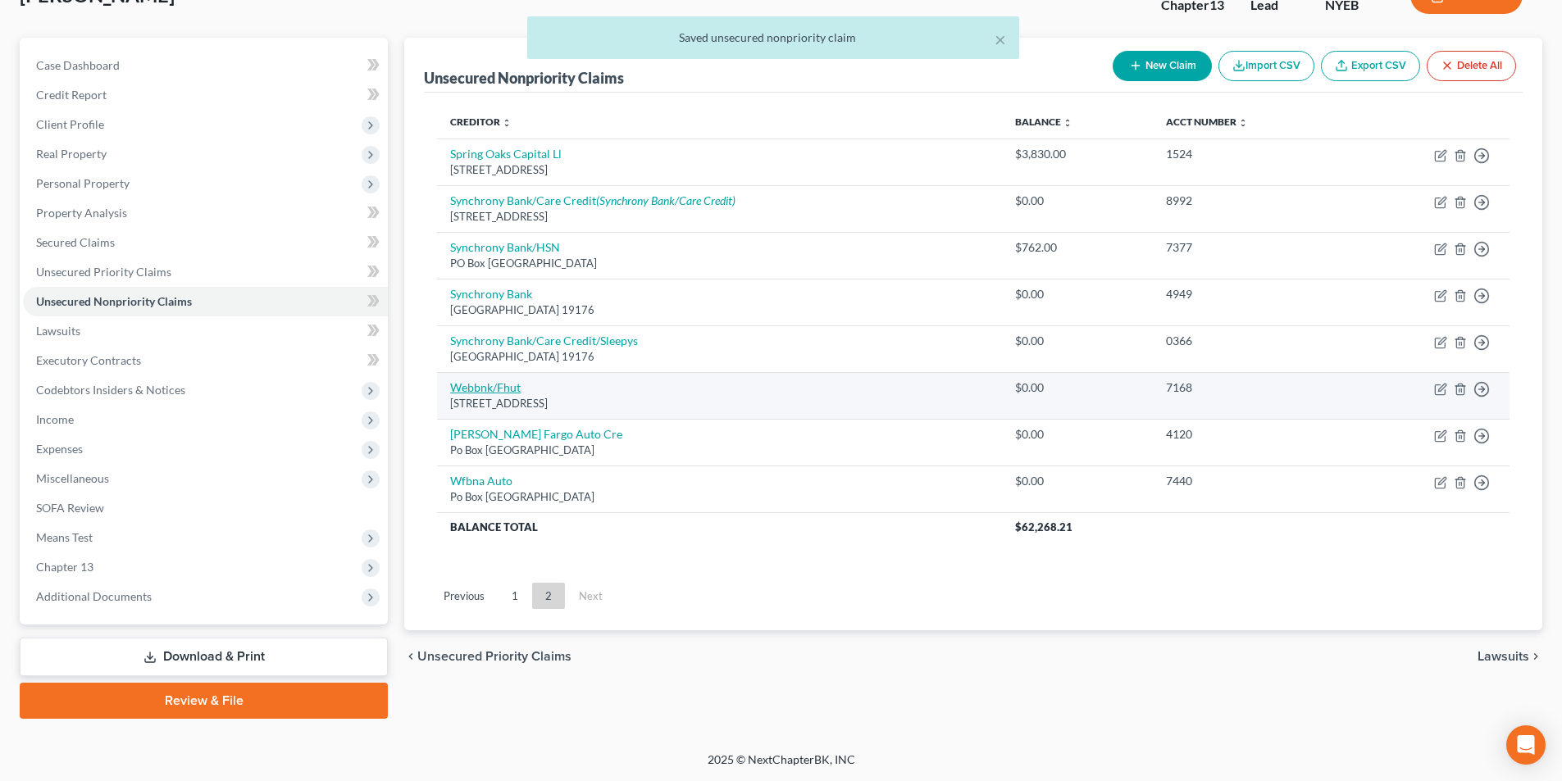
click at [502, 390] on link "Webbnk/Fhut" at bounding box center [485, 387] width 71 height 14
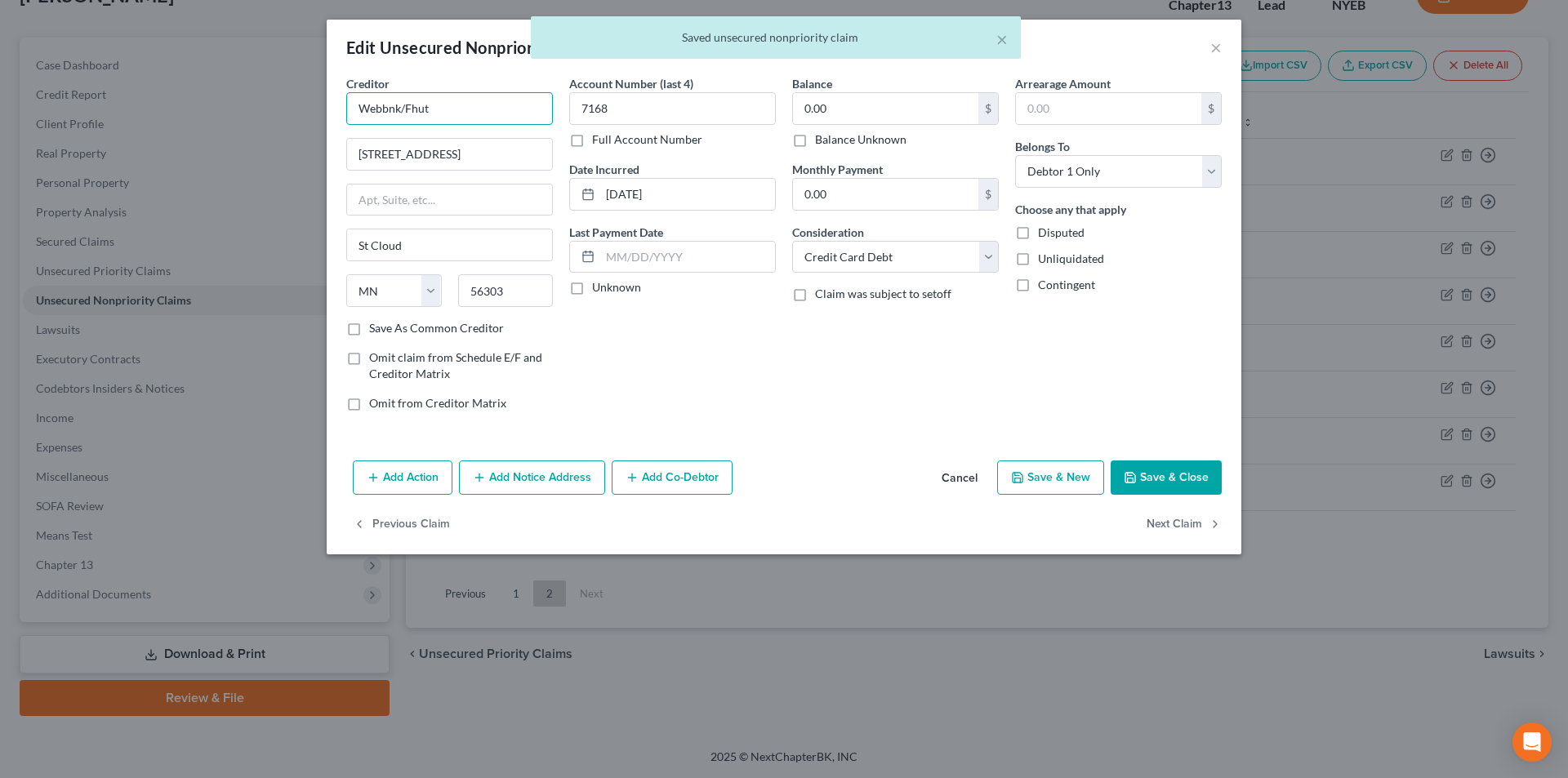
click at [388, 108] on input "Webbnk/Fhut" at bounding box center [449, 109] width 206 height 33
drag, startPoint x: 419, startPoint y: 108, endPoint x: 434, endPoint y: 117, distance: 17.5
click at [423, 107] on input "Webbank/Fhut" at bounding box center [449, 109] width 206 height 33
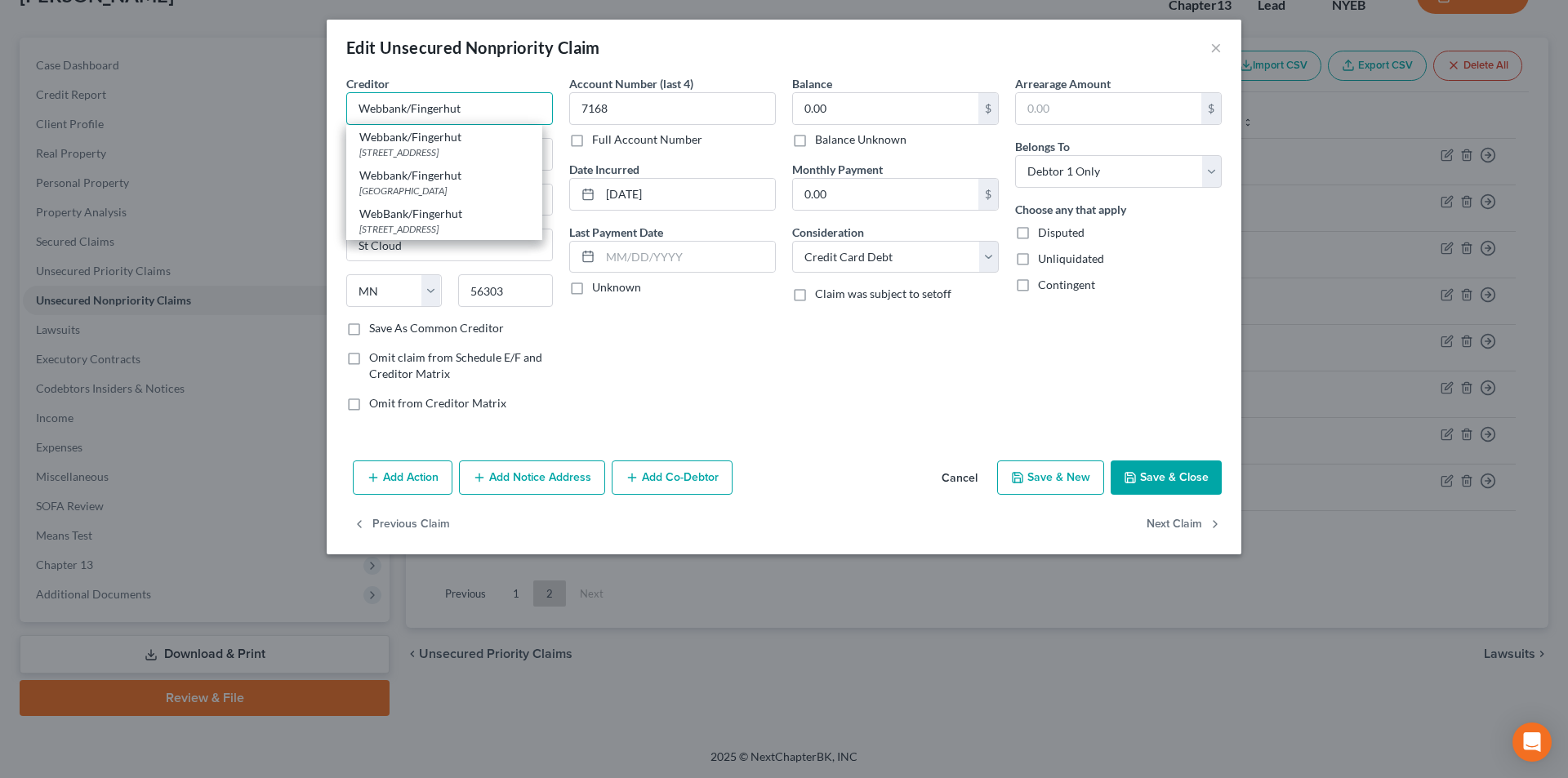
drag, startPoint x: 478, startPoint y: 102, endPoint x: 330, endPoint y: 107, distance: 148.1
click at [330, 107] on div "Creditor * Webbank/Fingerhut Webbank/Fingerhut [STREET_ADDRESS] Webbank/[GEOGRA…" at bounding box center [784, 264] width 915 height 379
click at [514, 478] on button "Add Notice Address" at bounding box center [532, 477] width 146 height 34
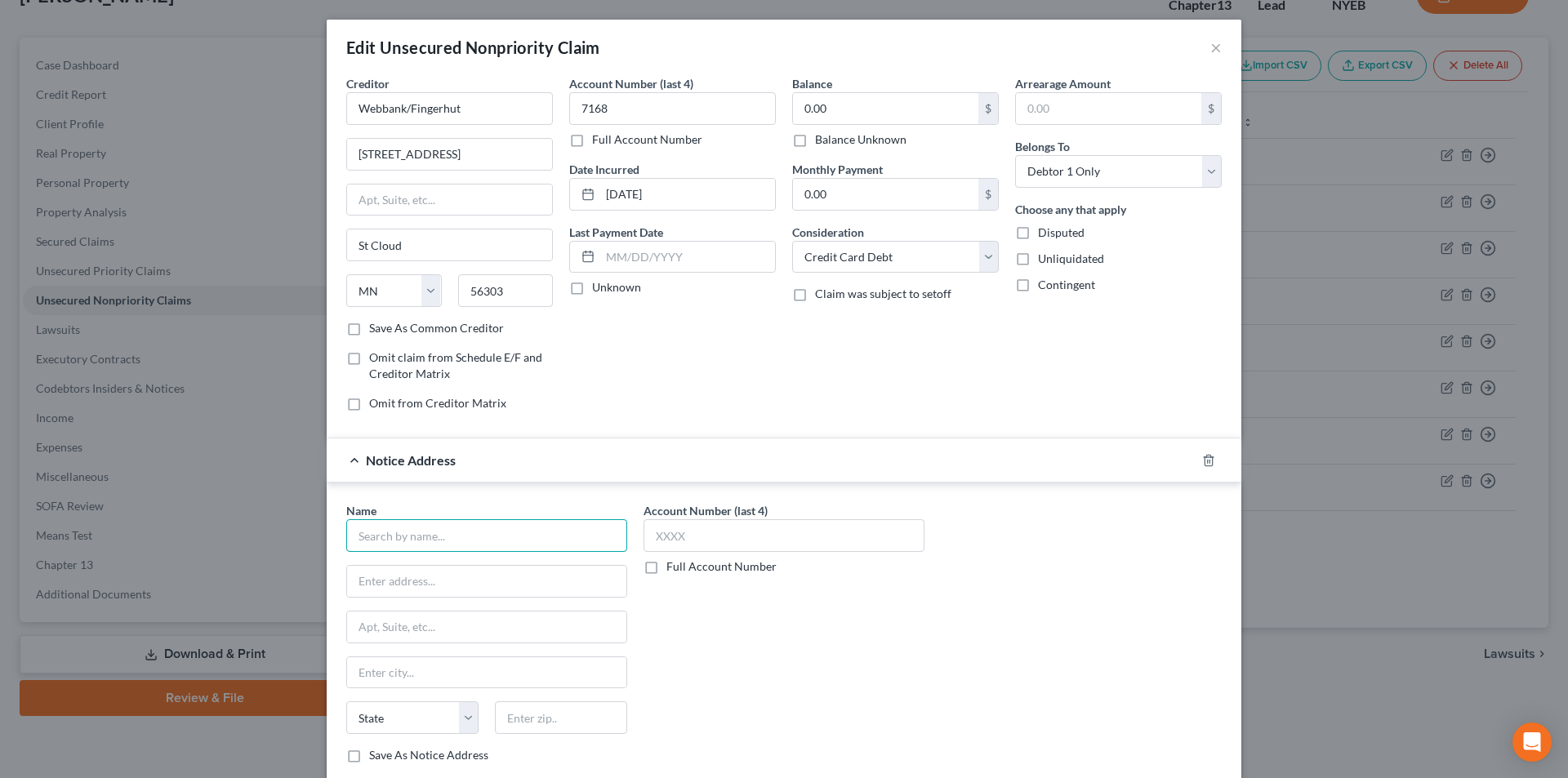
click at [473, 544] on input "text" at bounding box center [487, 535] width 281 height 33
paste input "Webbank/Fingerhut"
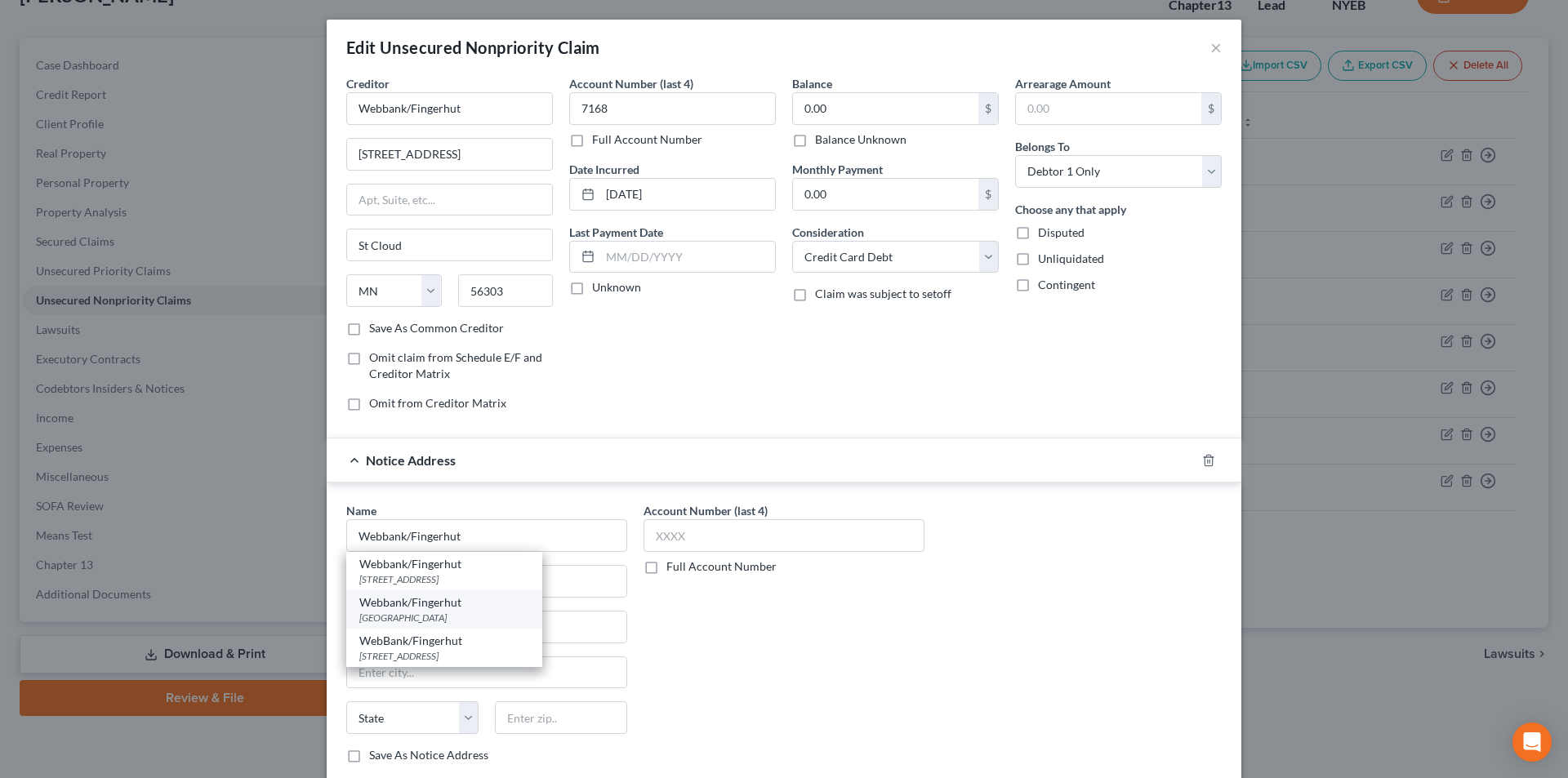
click at [447, 607] on div "Webbank/Fingerhut" at bounding box center [444, 603] width 170 height 16
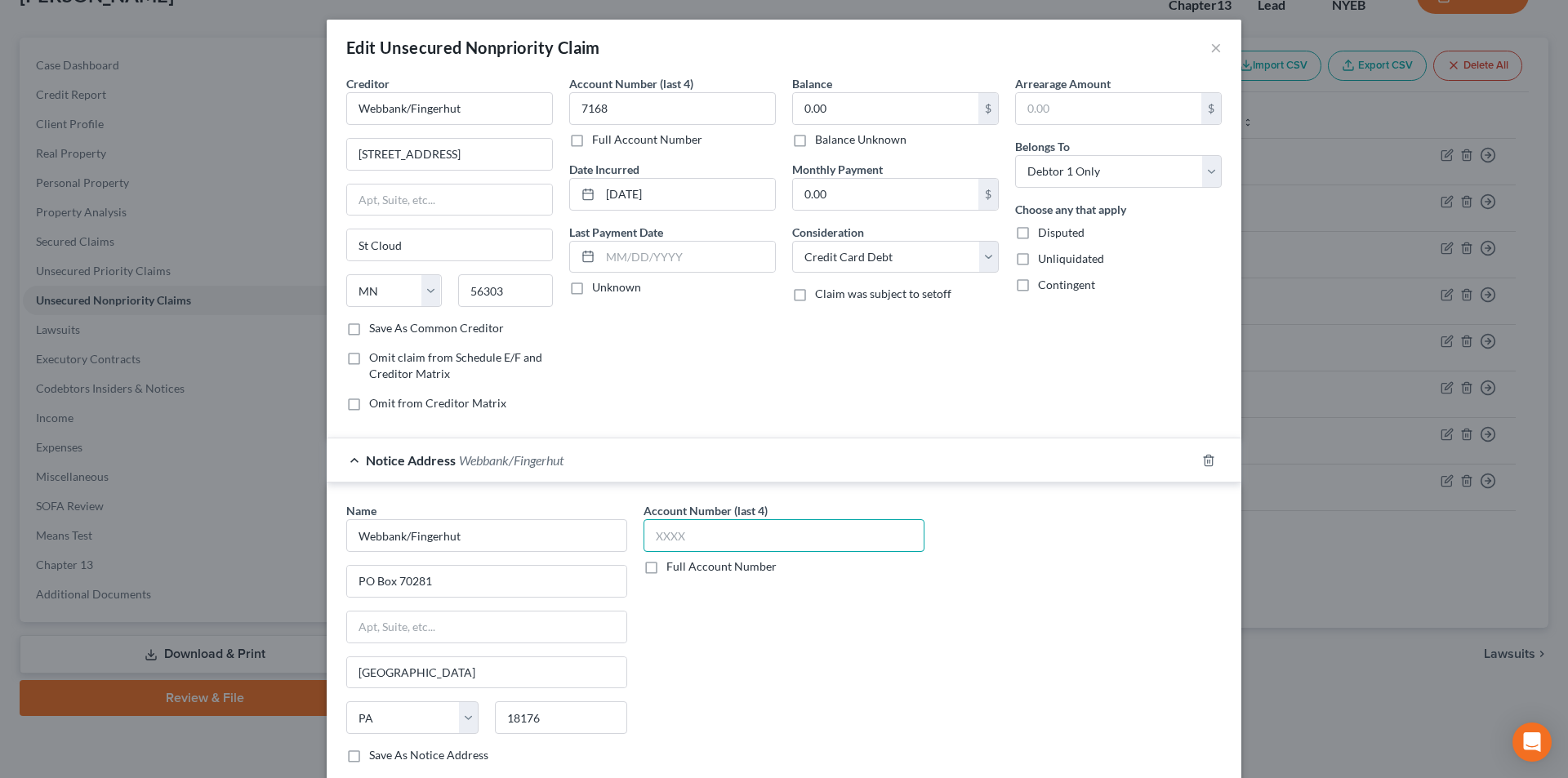
click at [654, 542] on input "text" at bounding box center [784, 535] width 281 height 33
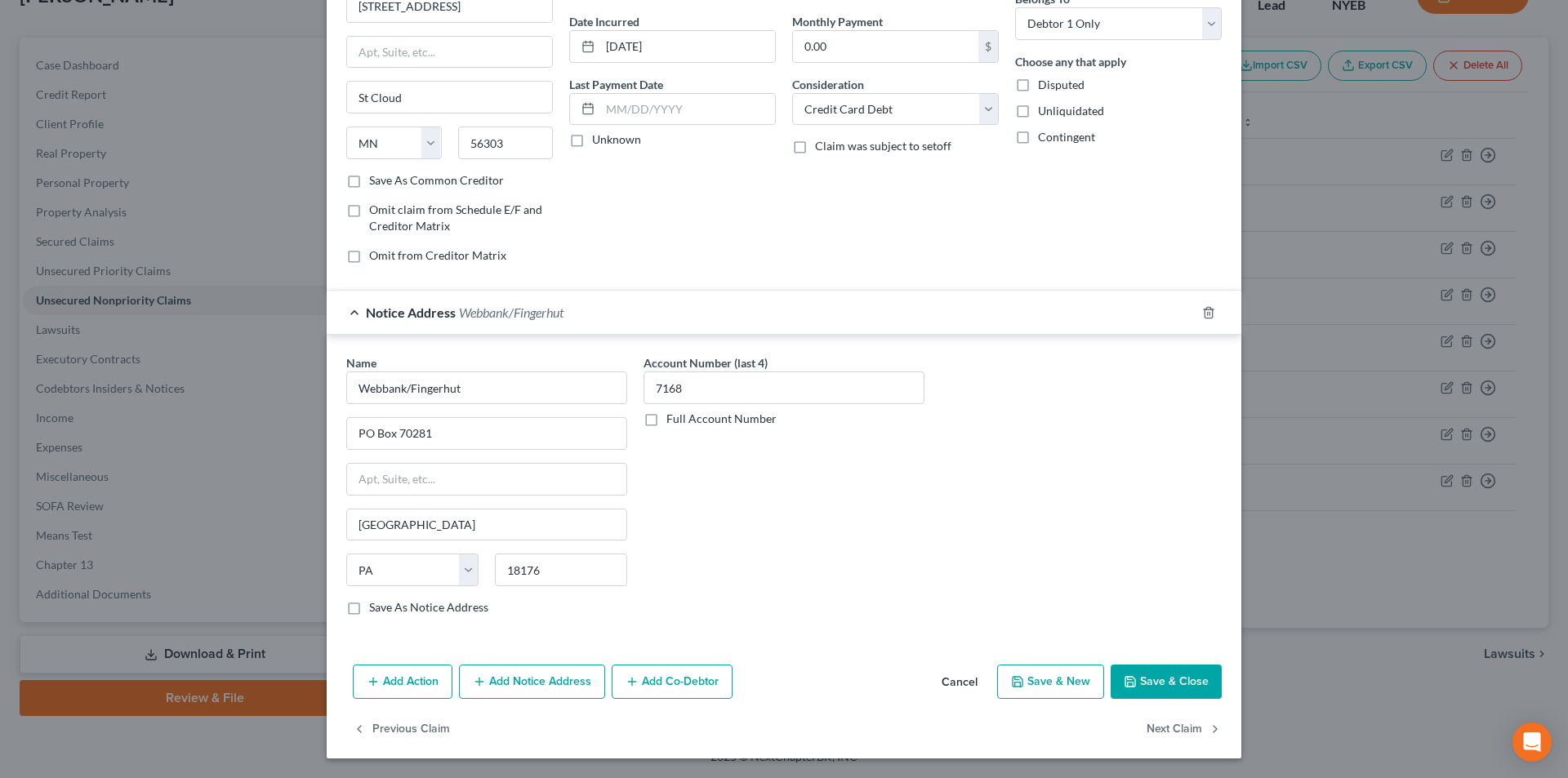
click at [514, 686] on button "Add Notice Address" at bounding box center [532, 681] width 146 height 34
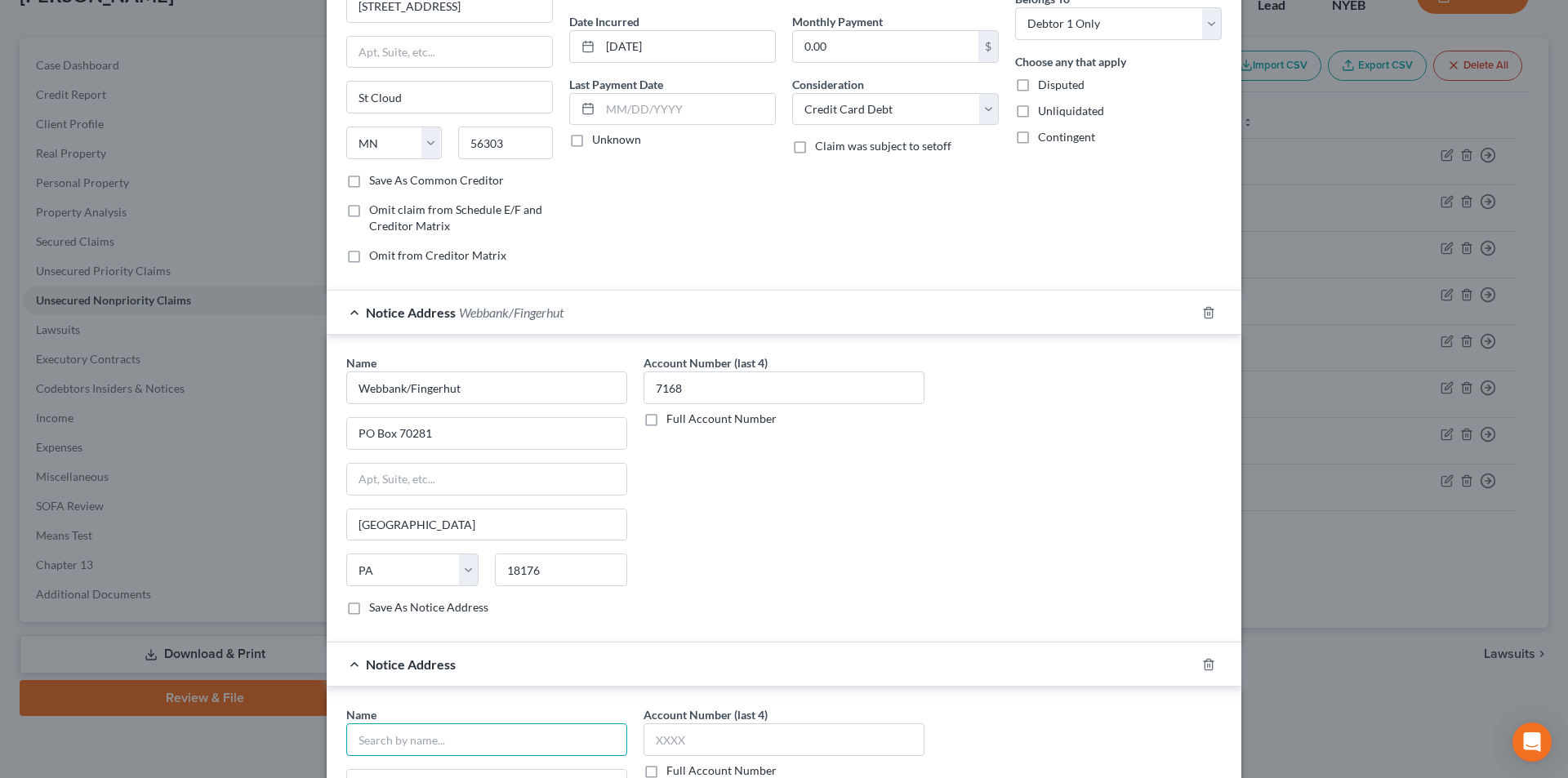
click at [481, 740] on input "text" at bounding box center [487, 739] width 281 height 33
paste input "Webbank/Fingerhut"
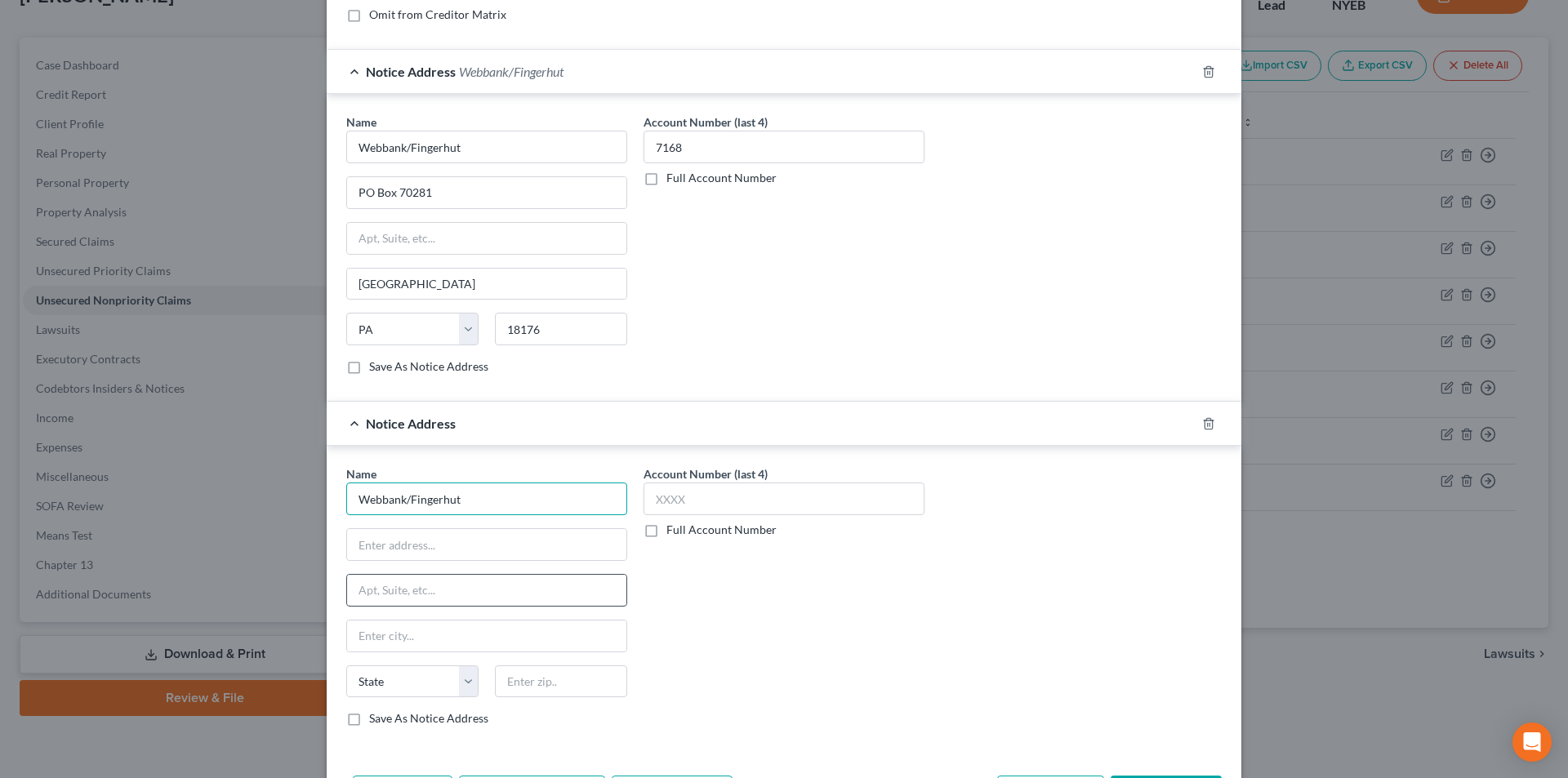
scroll to position [392, 0]
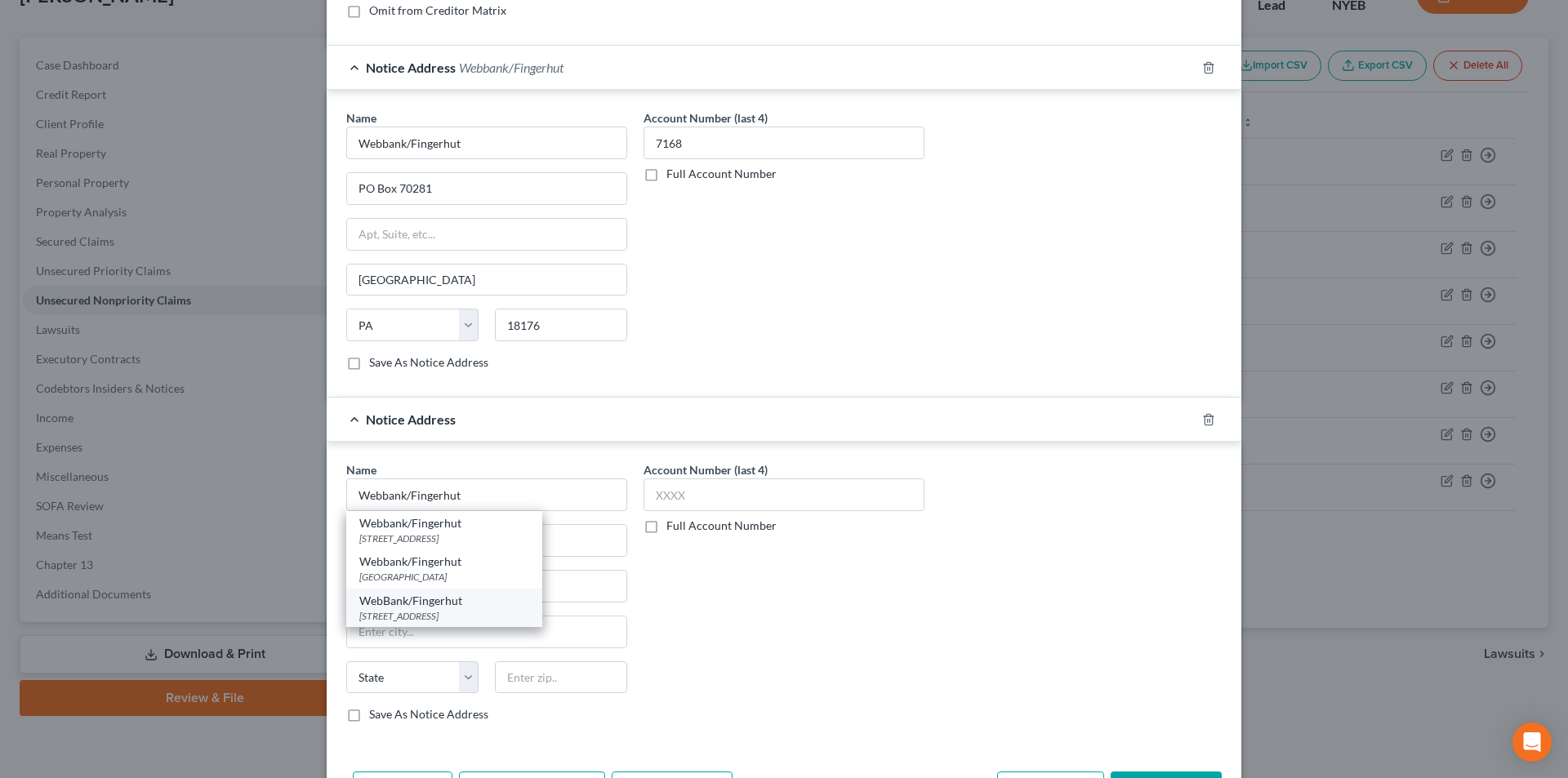
click at [458, 602] on div "WebBank/Fingerhut" at bounding box center [444, 601] width 170 height 16
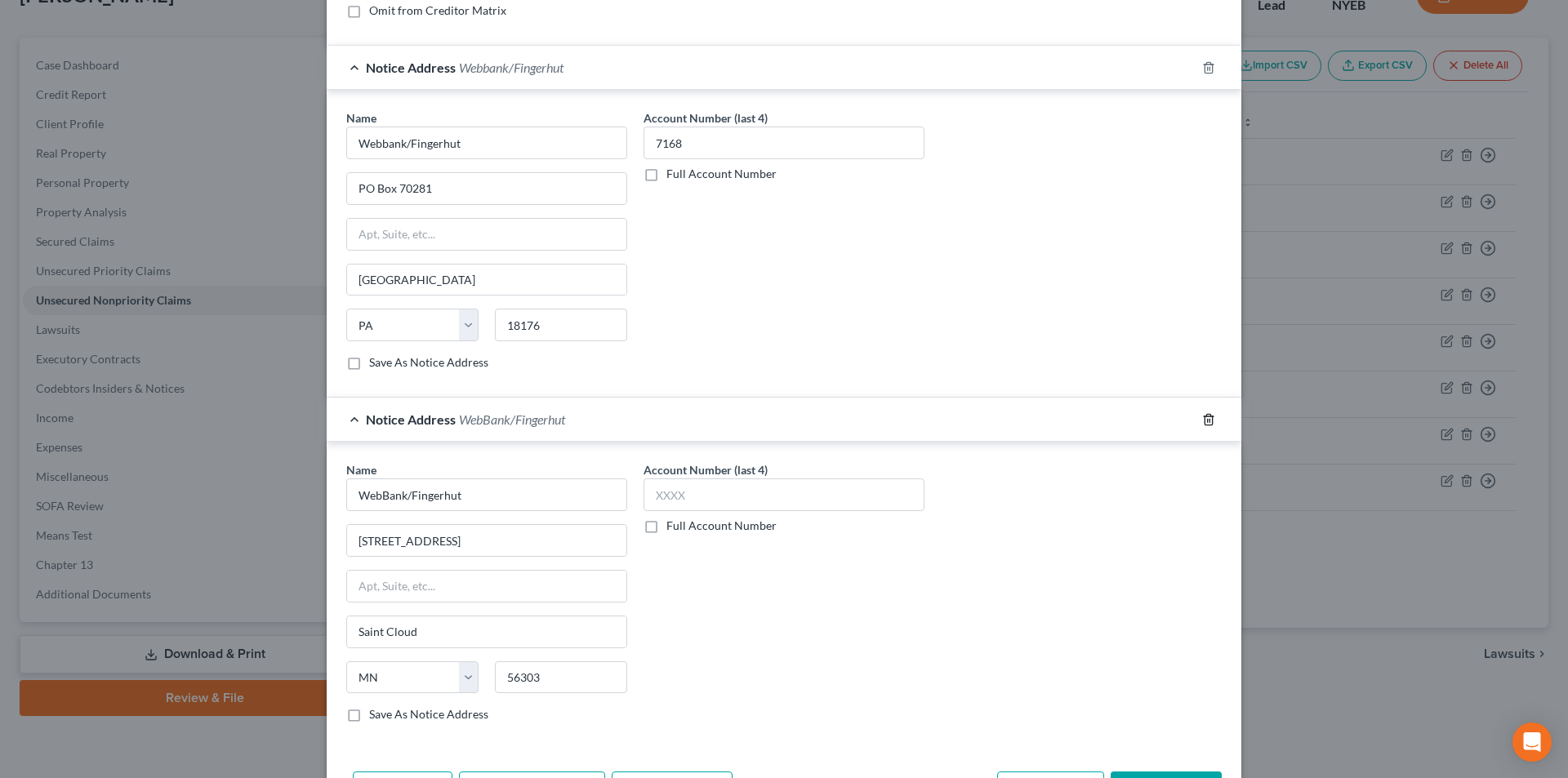
click at [1202, 420] on icon "button" at bounding box center [1208, 419] width 13 height 13
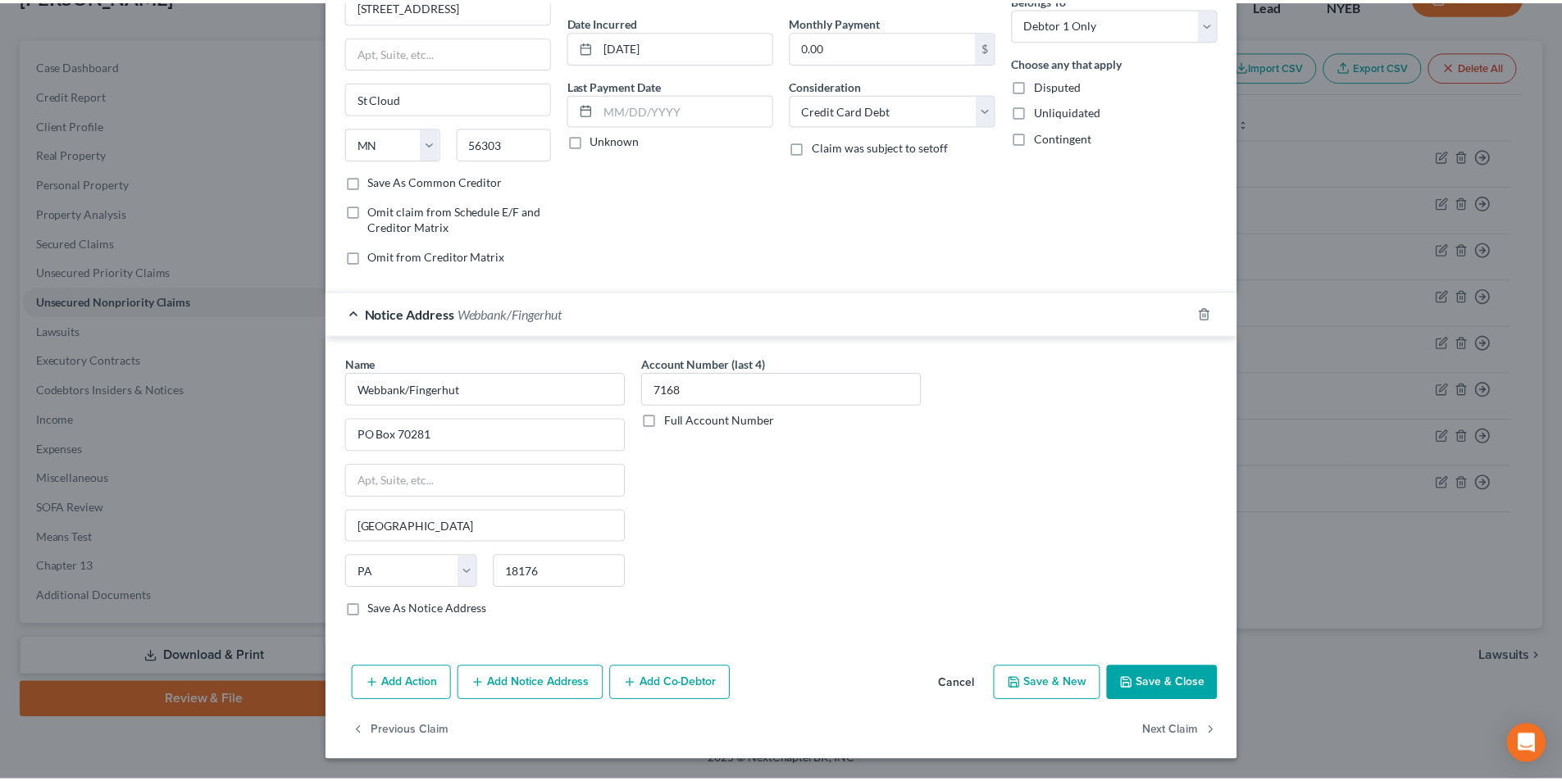
scroll to position [148, 0]
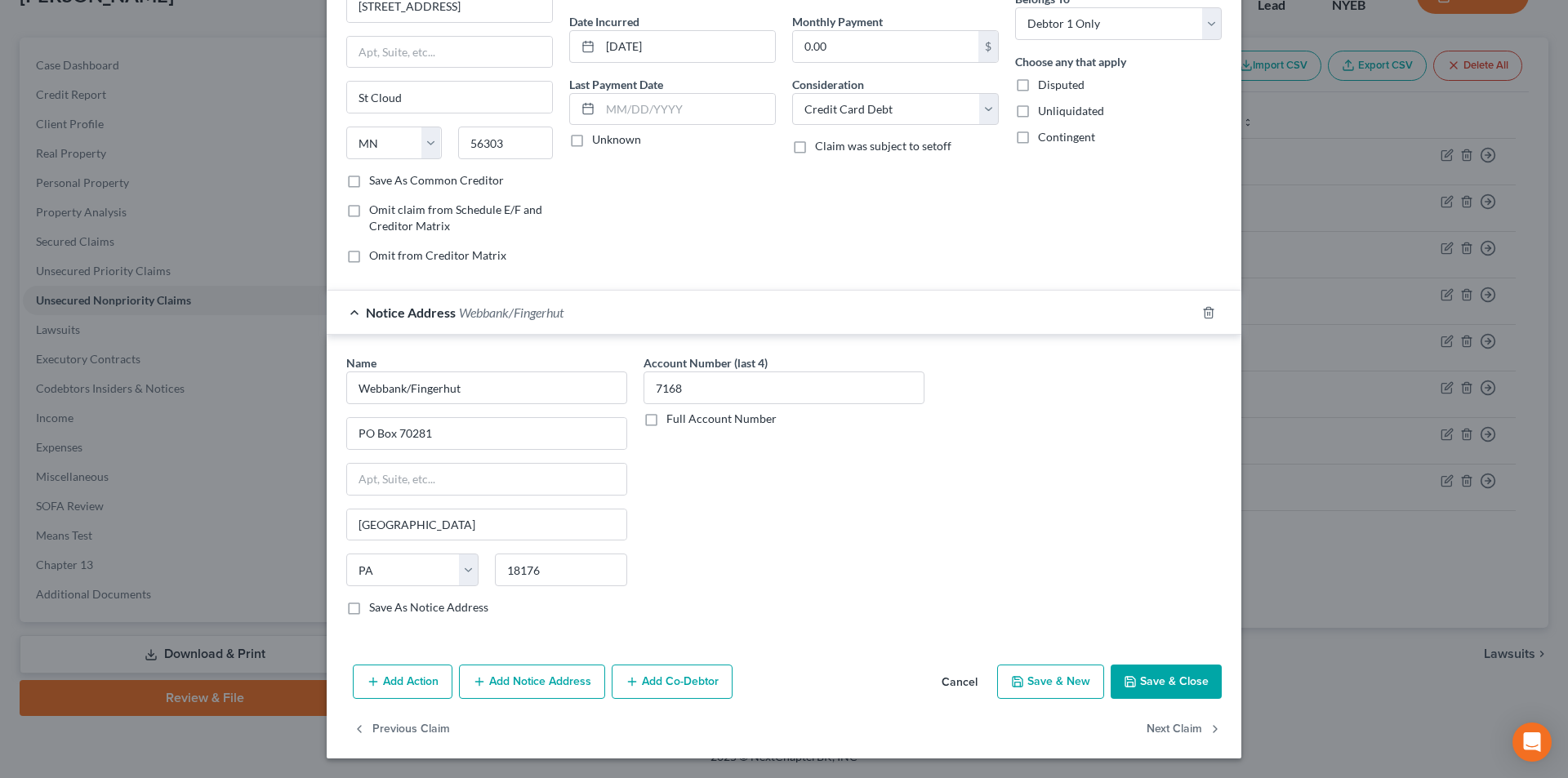
click at [1185, 681] on button "Save & Close" at bounding box center [1166, 681] width 111 height 34
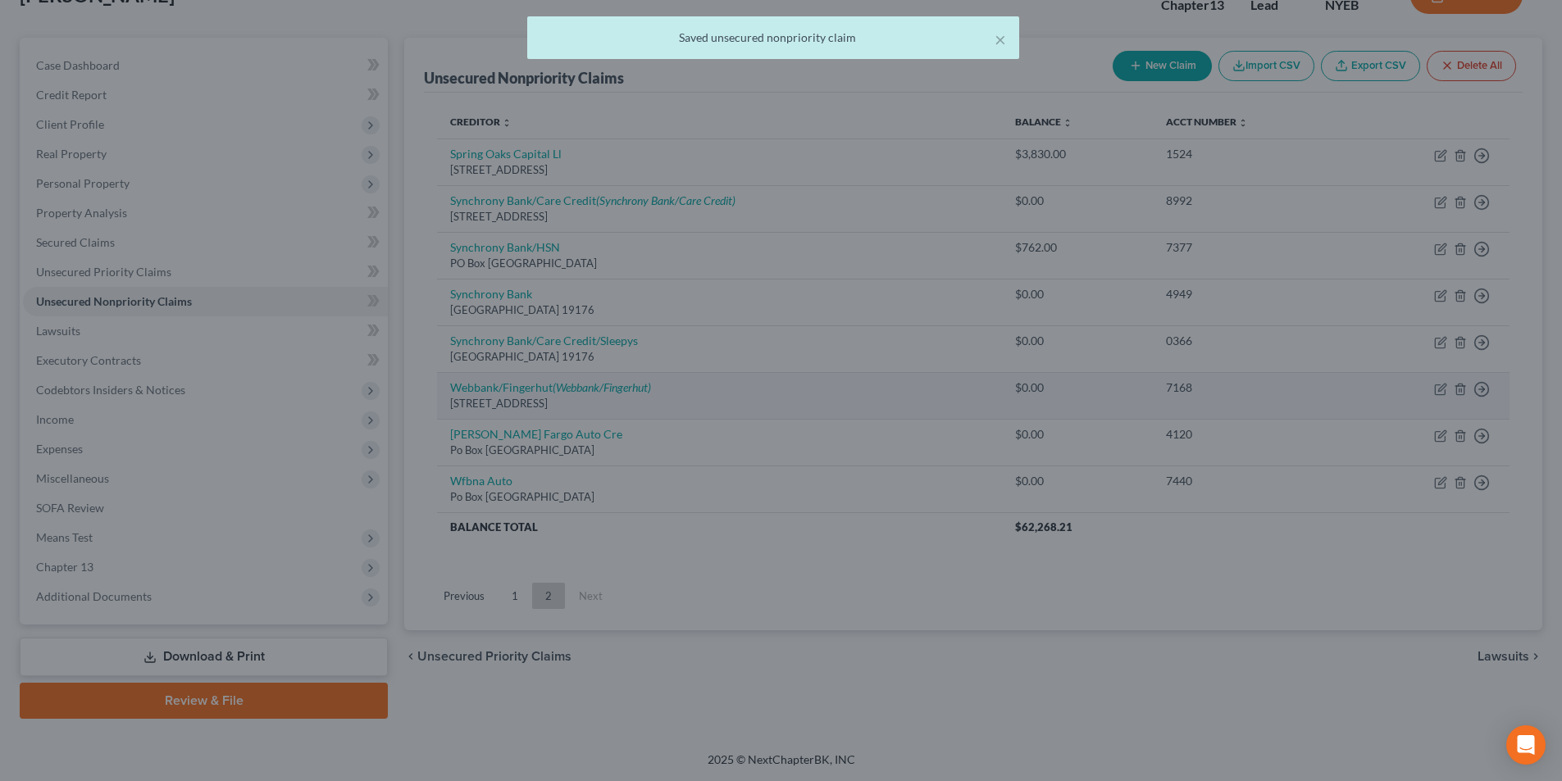
scroll to position [0, 0]
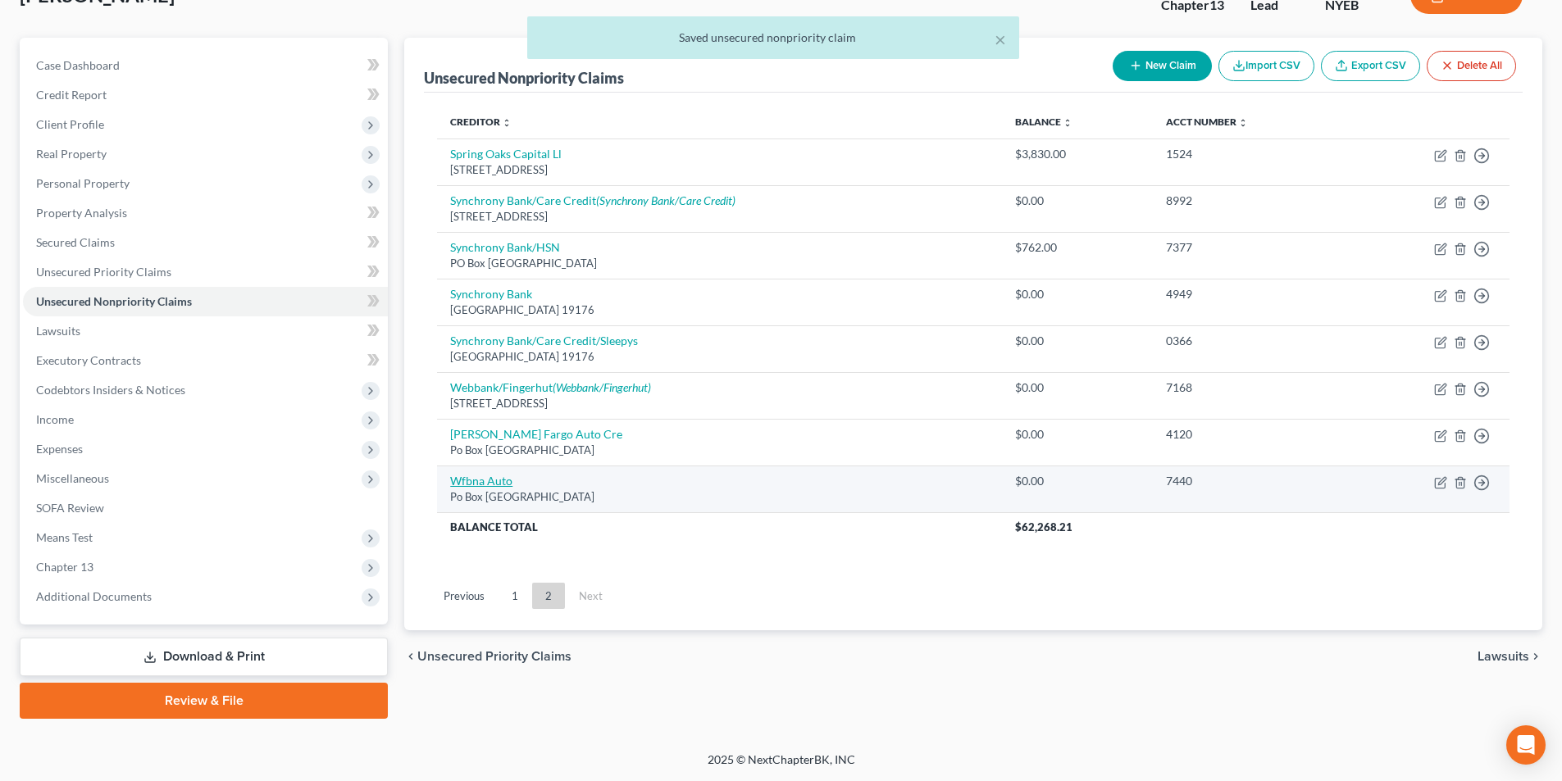
click at [490, 480] on link "Wfbna Auto" at bounding box center [481, 481] width 62 height 14
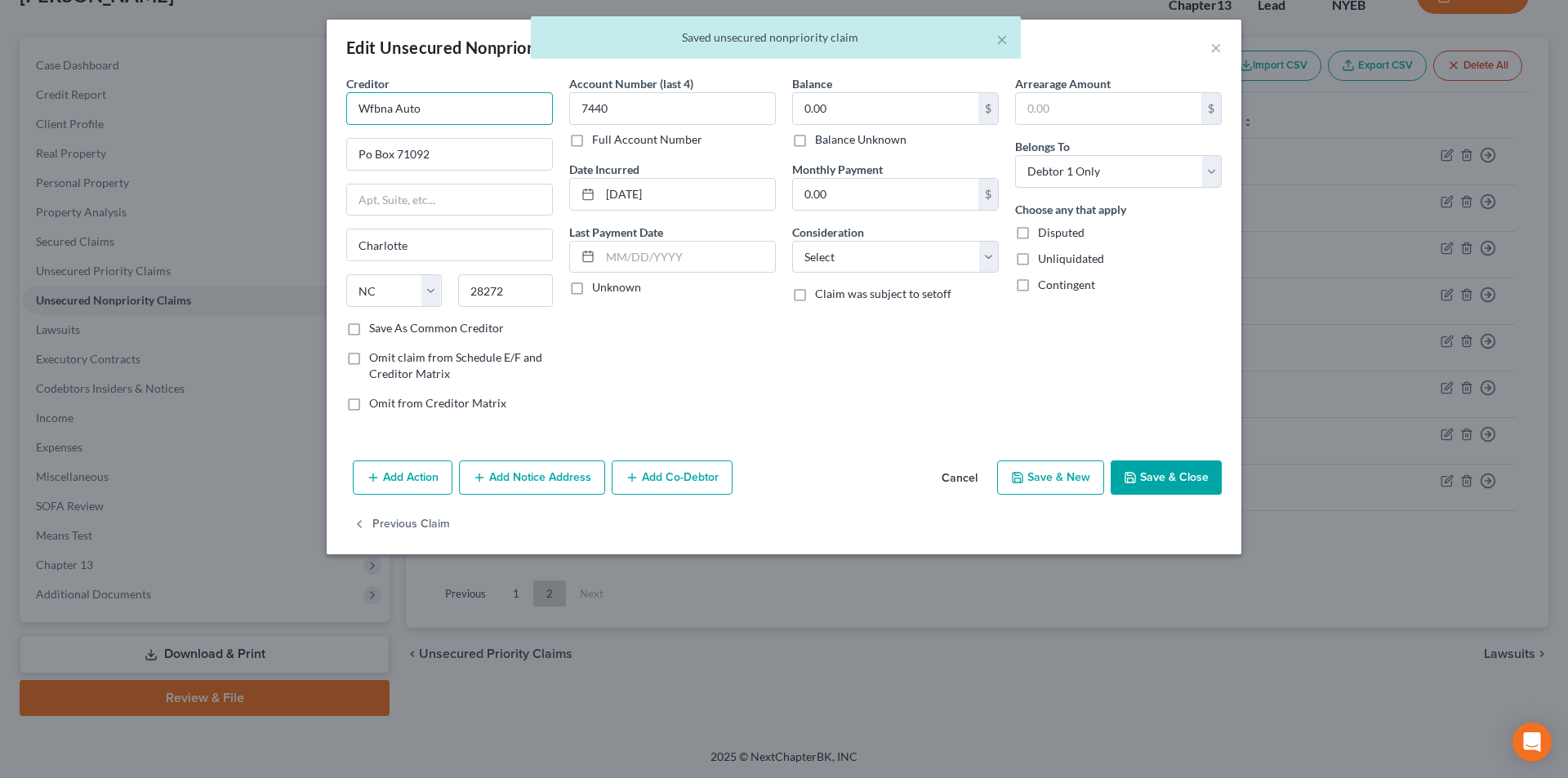
click at [371, 109] on input "Wfbna Auto" at bounding box center [449, 109] width 206 height 33
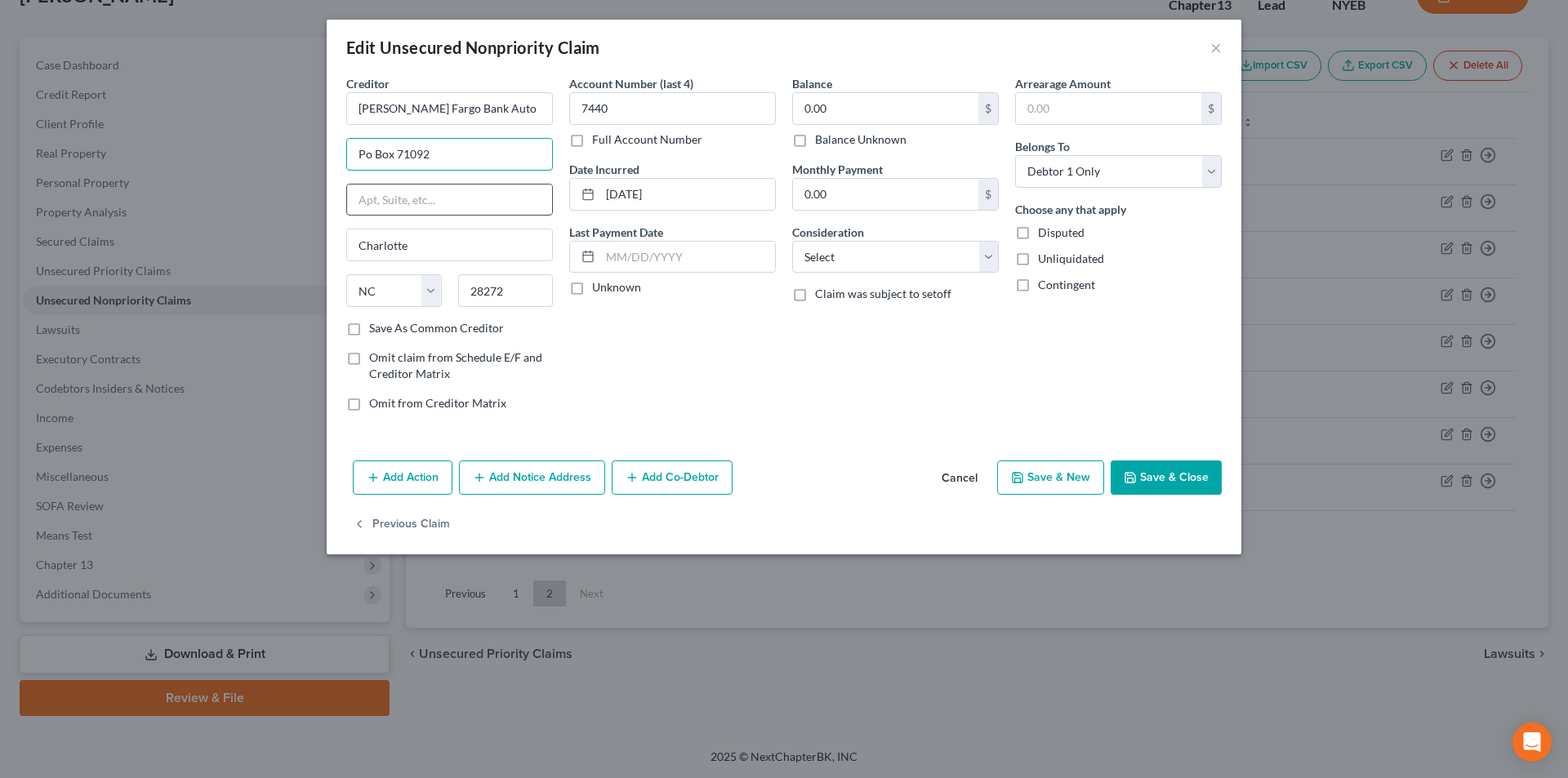
drag, startPoint x: 368, startPoint y: 156, endPoint x: 377, endPoint y: 194, distance: 39.1
click at [368, 156] on input "Po Box 71092" at bounding box center [449, 153] width 205 height 31
click at [1156, 482] on button "Save & Close" at bounding box center [1166, 477] width 111 height 34
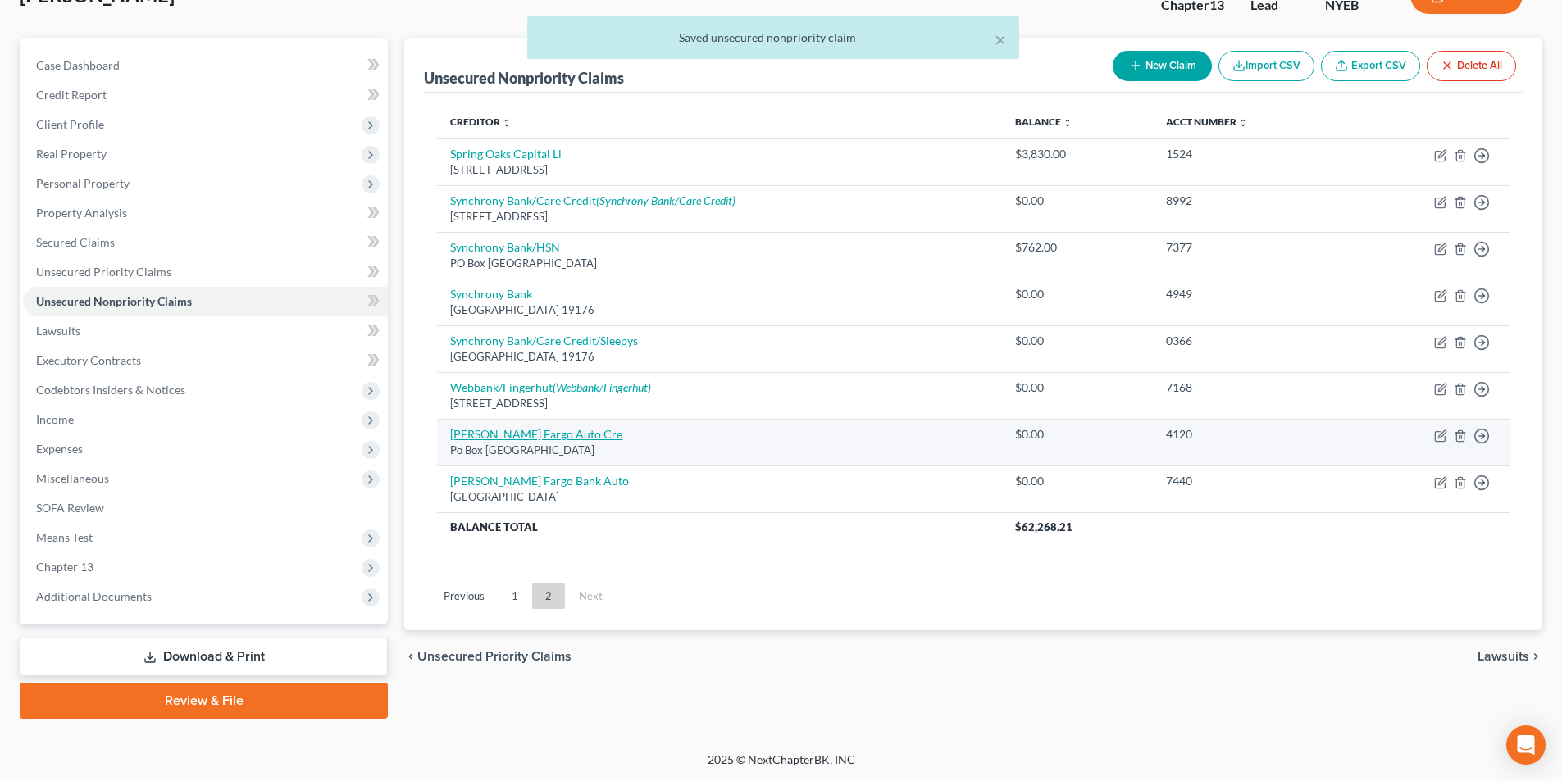
click at [540, 435] on link "[PERSON_NAME] Fargo Auto Cre" at bounding box center [536, 434] width 172 height 14
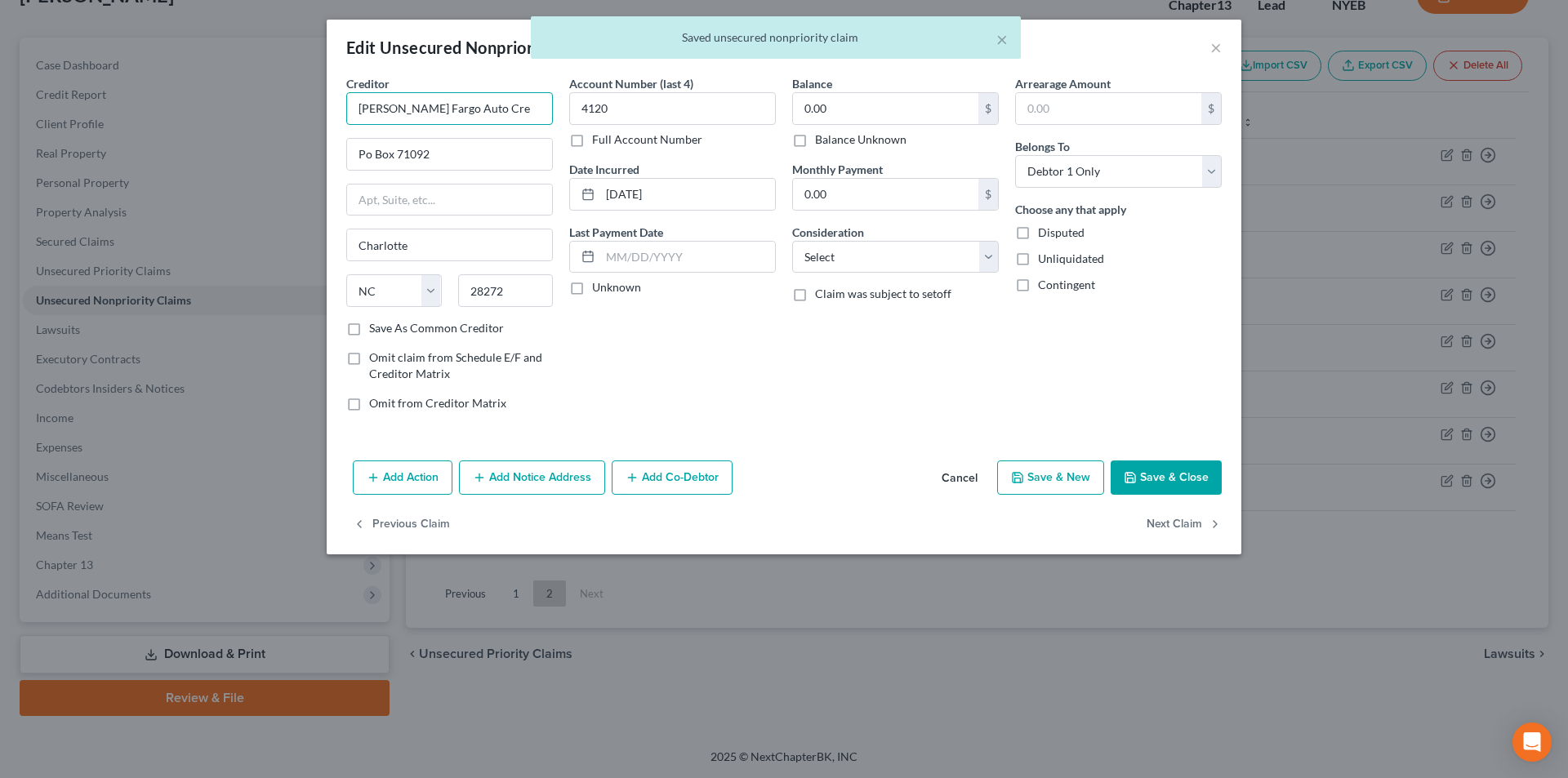
click at [498, 114] on input "[PERSON_NAME] Fargo Auto Cre" at bounding box center [449, 109] width 206 height 33
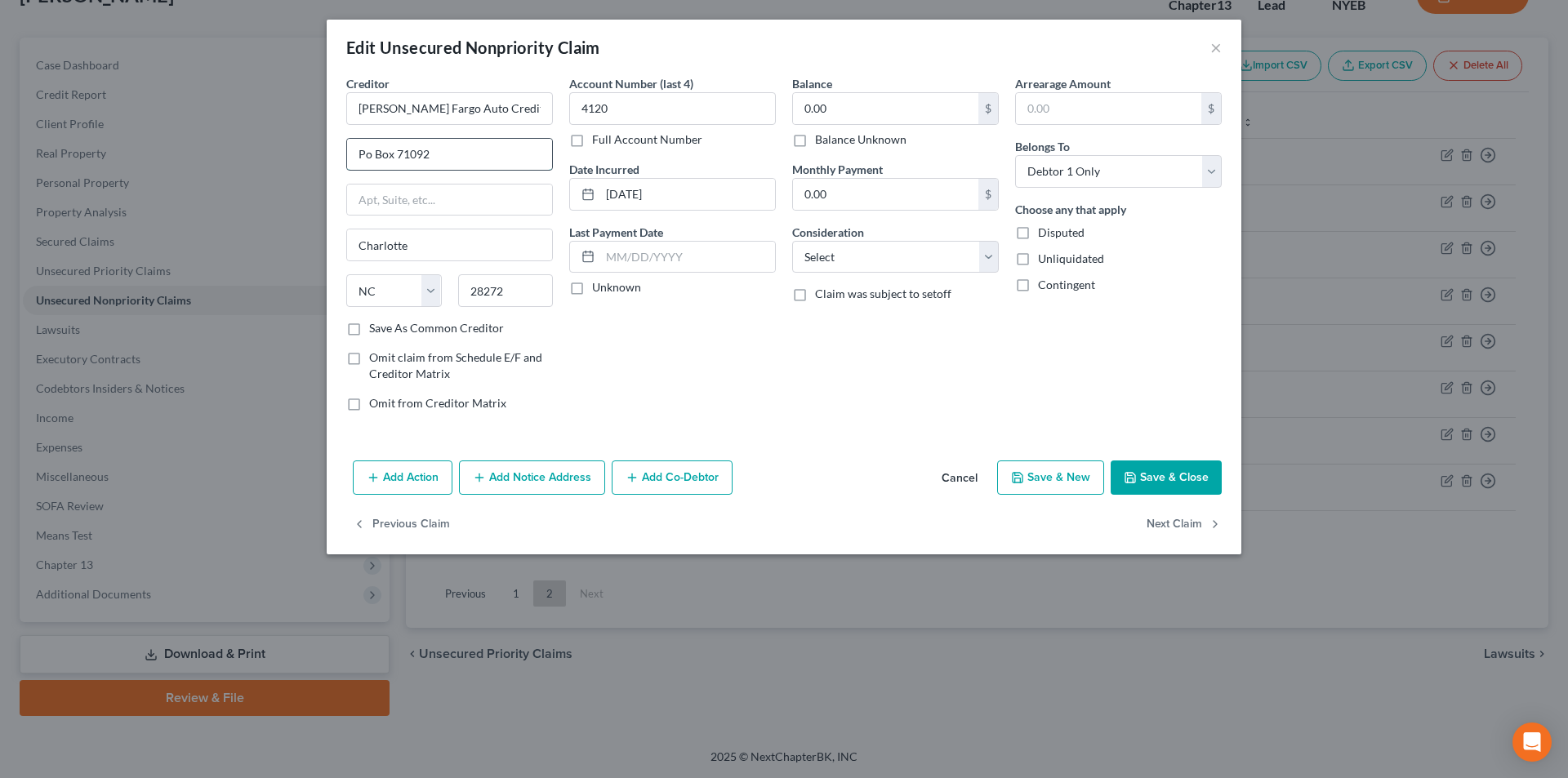
click at [365, 152] on input "Po Box 71092" at bounding box center [449, 153] width 205 height 31
click at [1199, 474] on button "Save & Close" at bounding box center [1166, 477] width 111 height 34
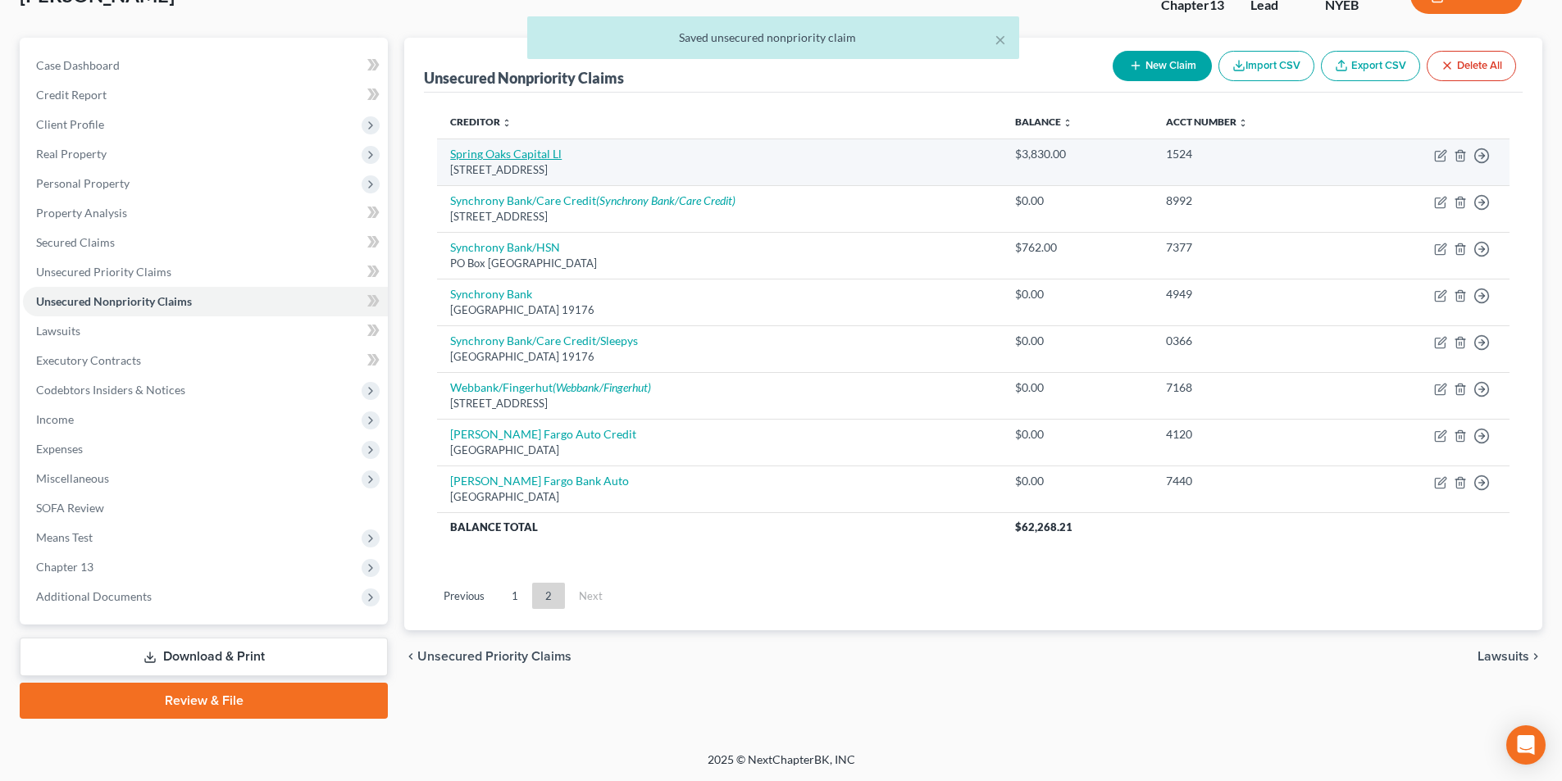
click at [522, 152] on link "Spring Oaks Capital Ll" at bounding box center [505, 154] width 111 height 14
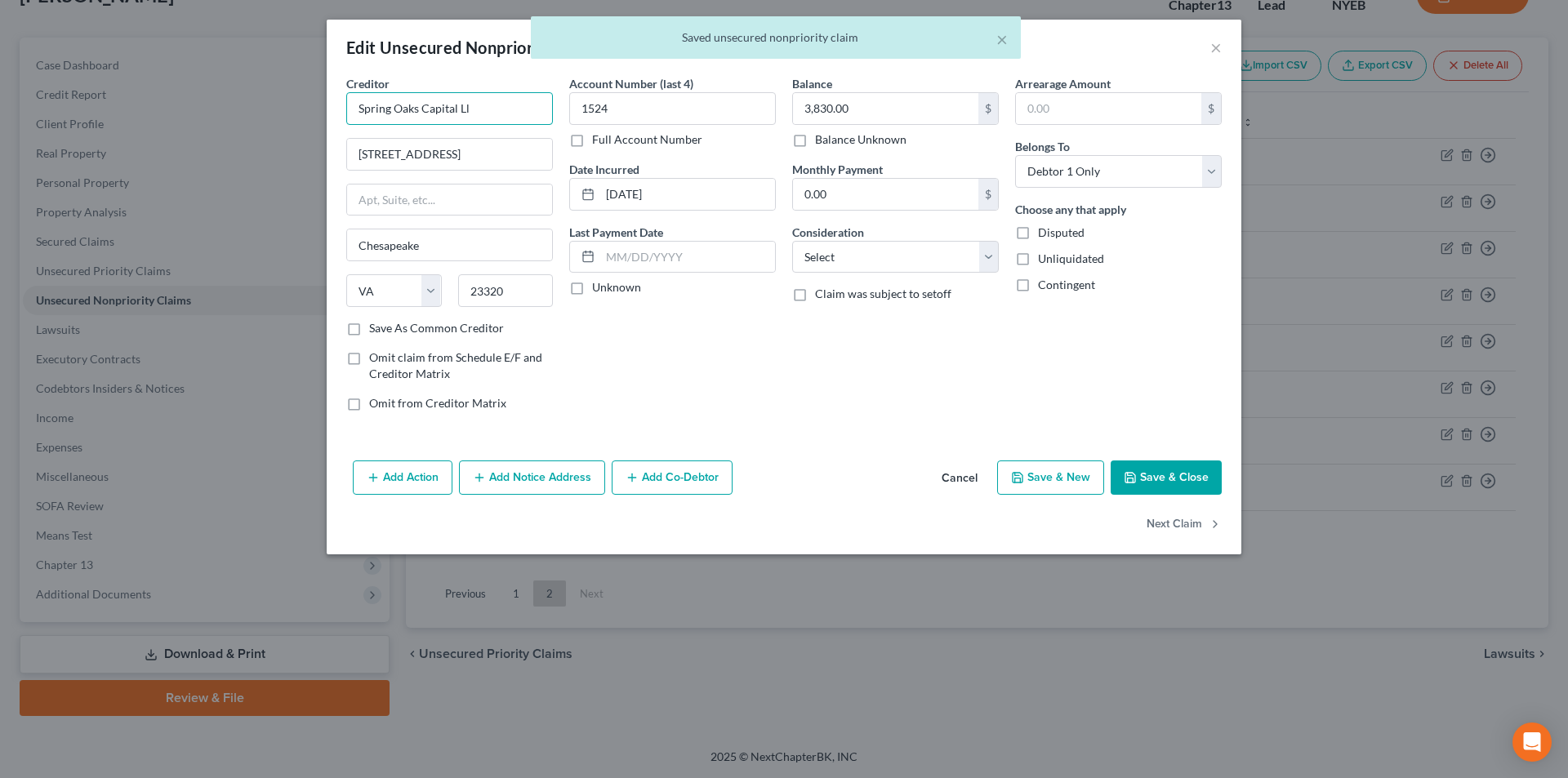
click at [489, 99] on input "Spring Oaks Capital Ll" at bounding box center [449, 109] width 206 height 33
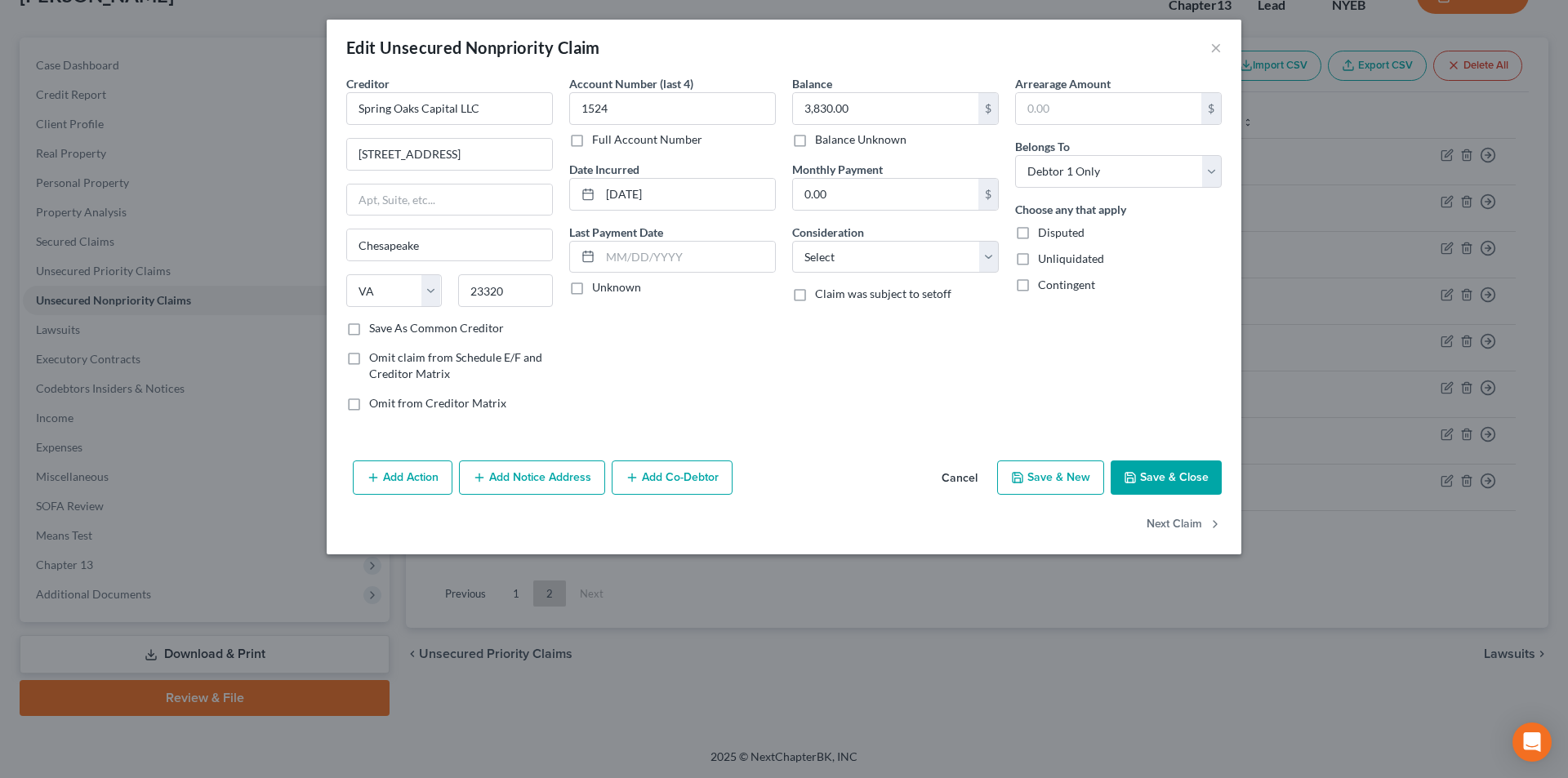
drag, startPoint x: 1151, startPoint y: 468, endPoint x: 865, endPoint y: 442, distance: 287.2
click at [1153, 468] on button "Save & Close" at bounding box center [1166, 477] width 111 height 34
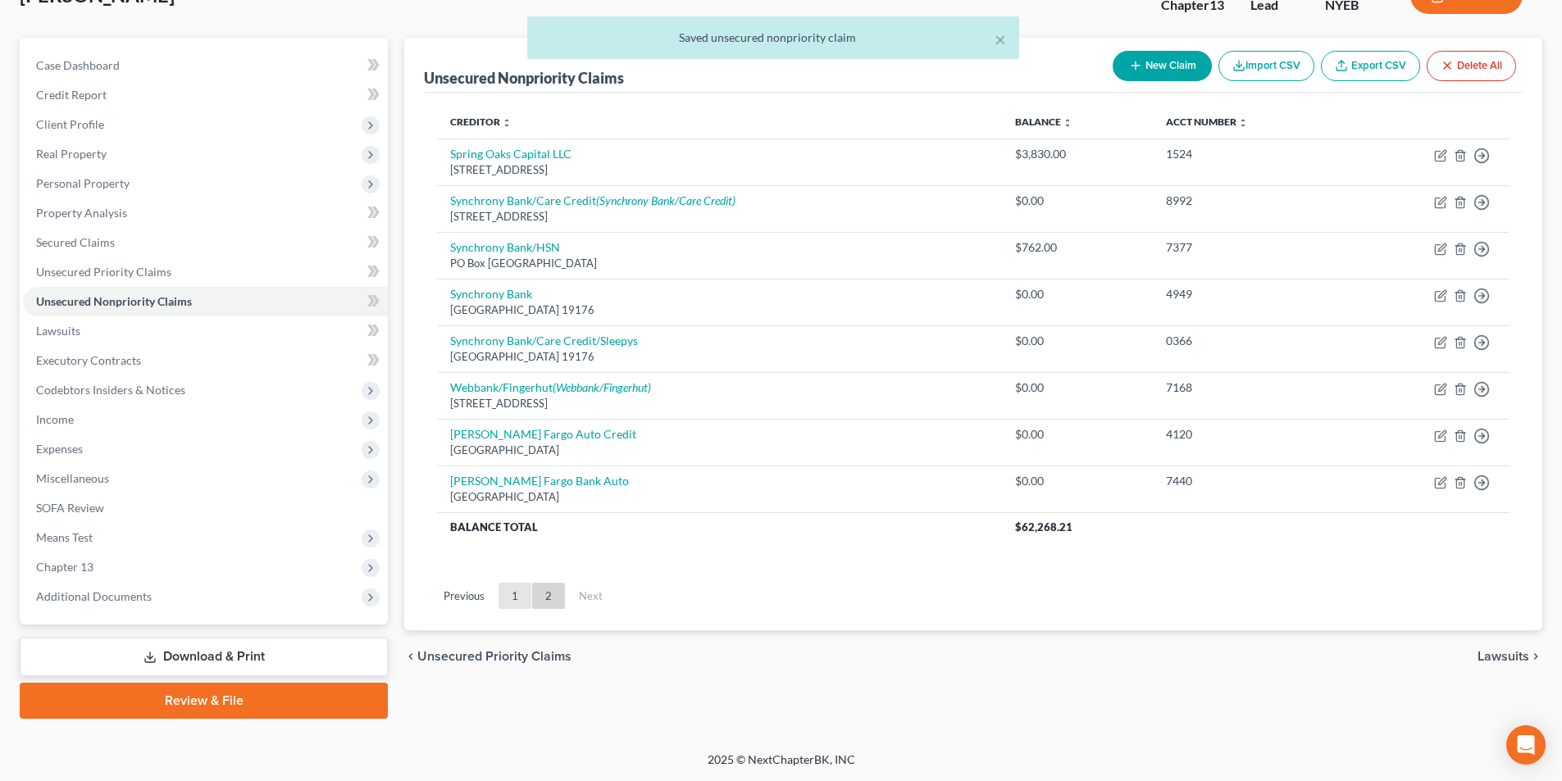
click at [513, 594] on link "1" at bounding box center [514, 596] width 33 height 26
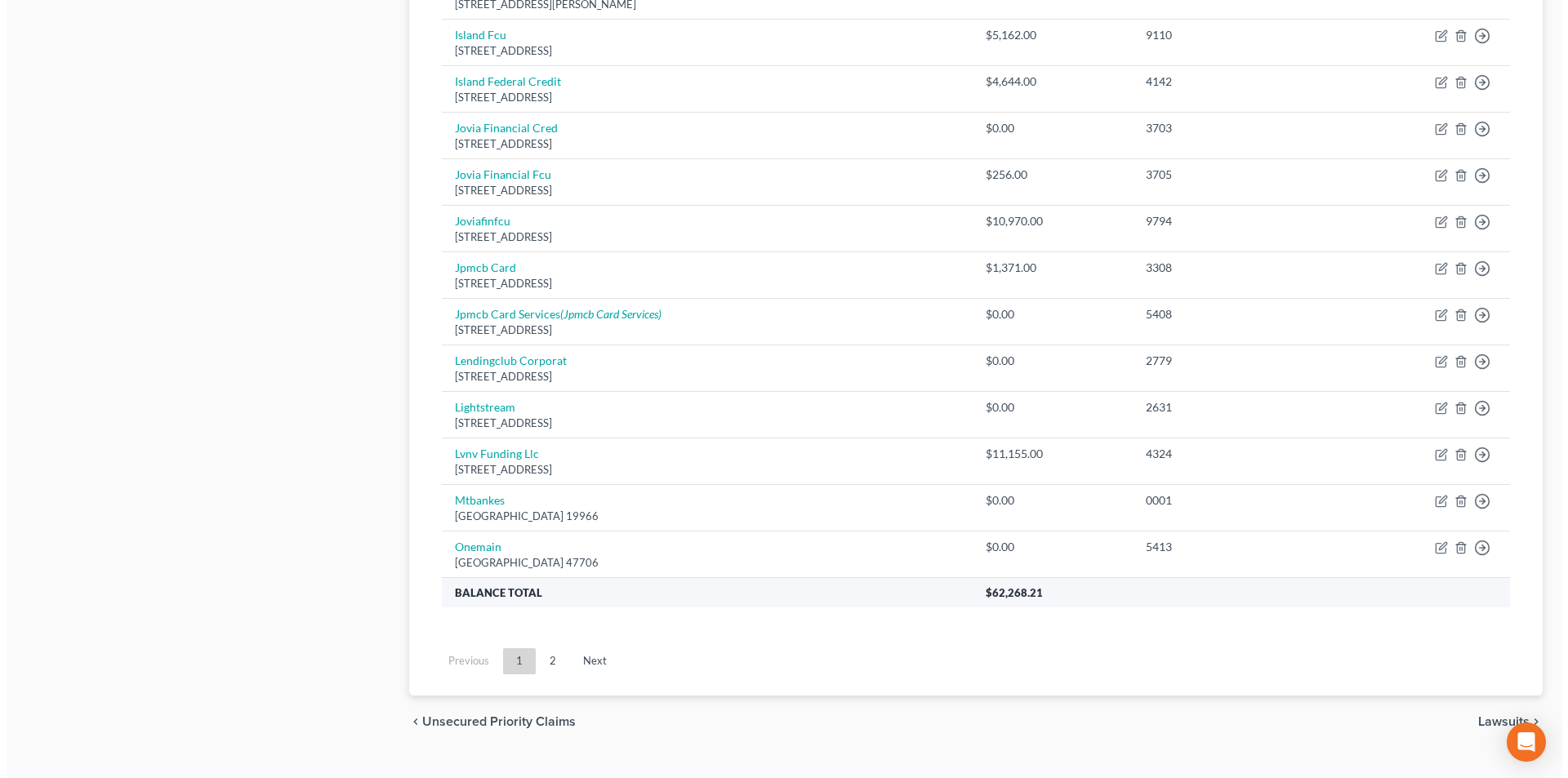
scroll to position [1108, 0]
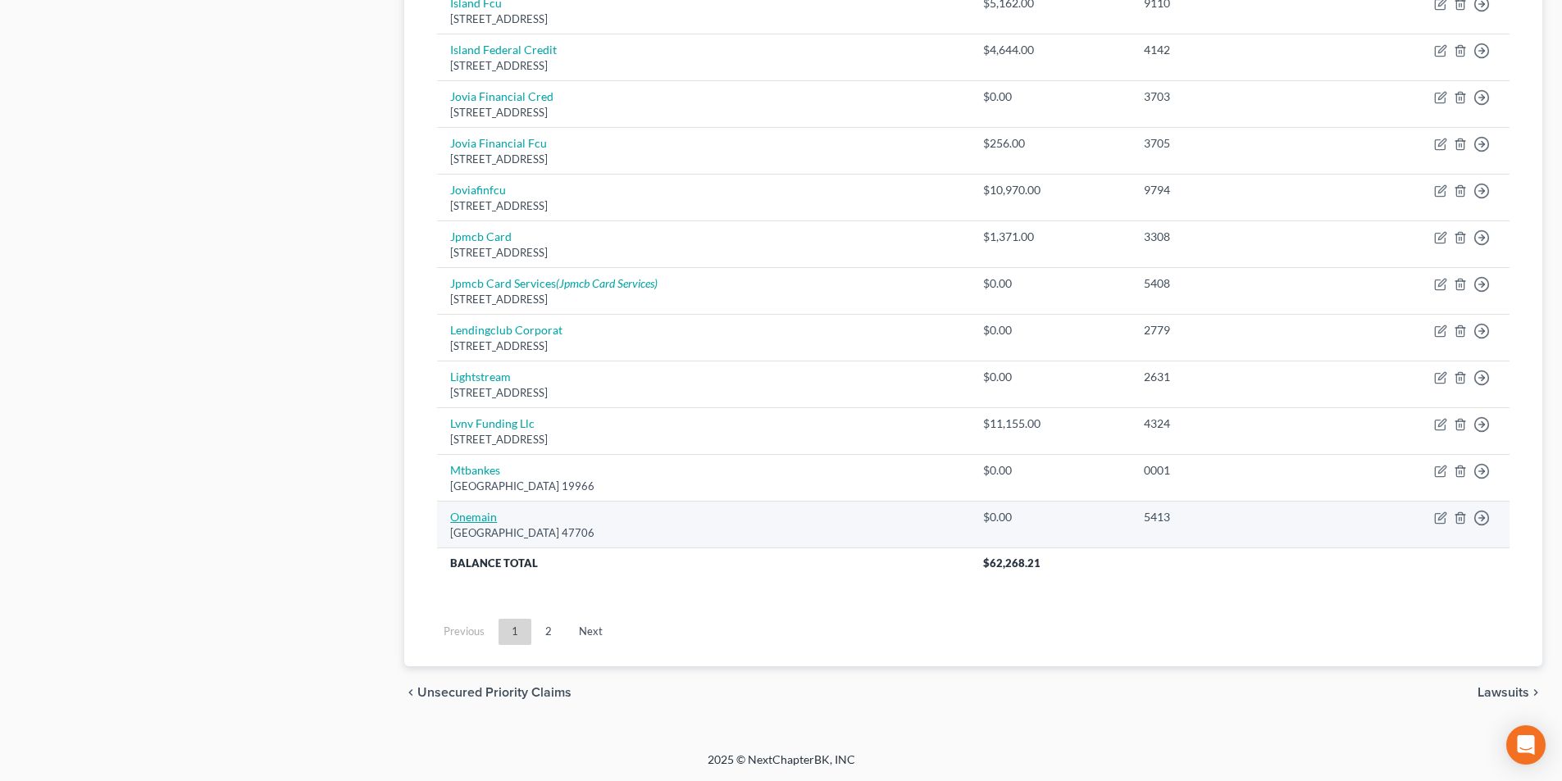
click at [483, 521] on link "Onemain" at bounding box center [473, 517] width 47 height 14
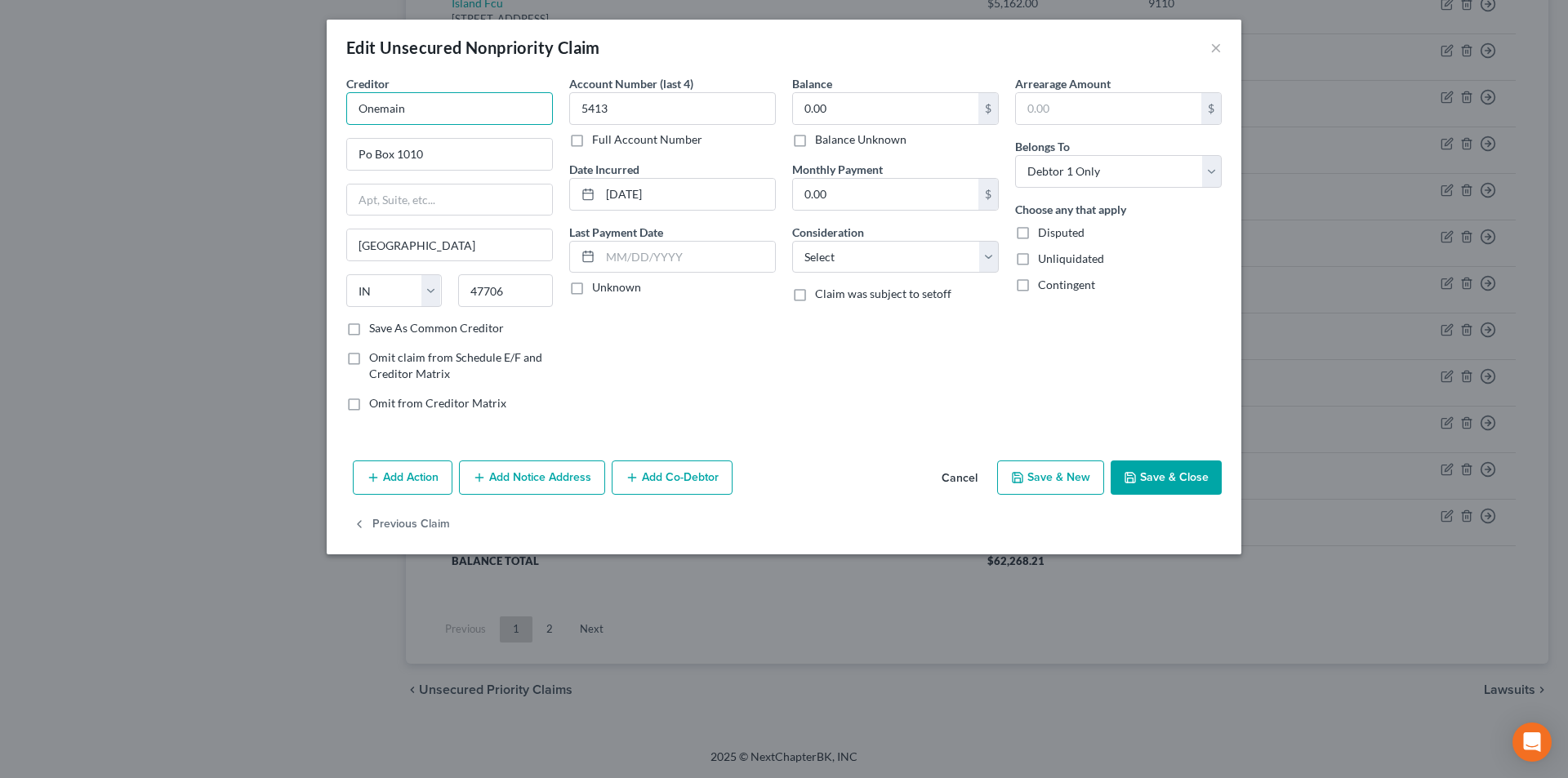
click at [448, 117] on input "Onemain" at bounding box center [449, 109] width 206 height 33
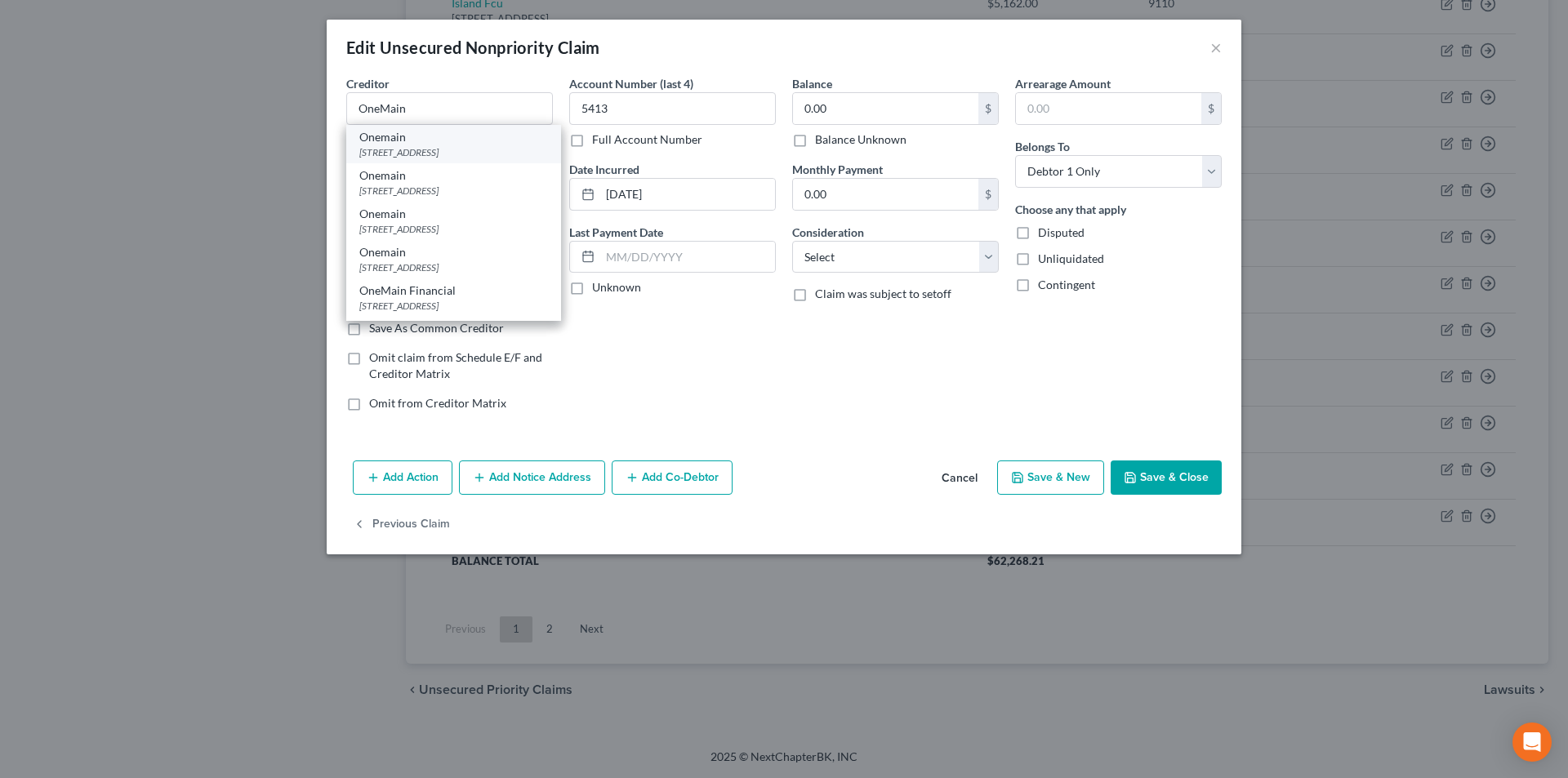
click at [399, 142] on div "Onemain" at bounding box center [453, 137] width 188 height 16
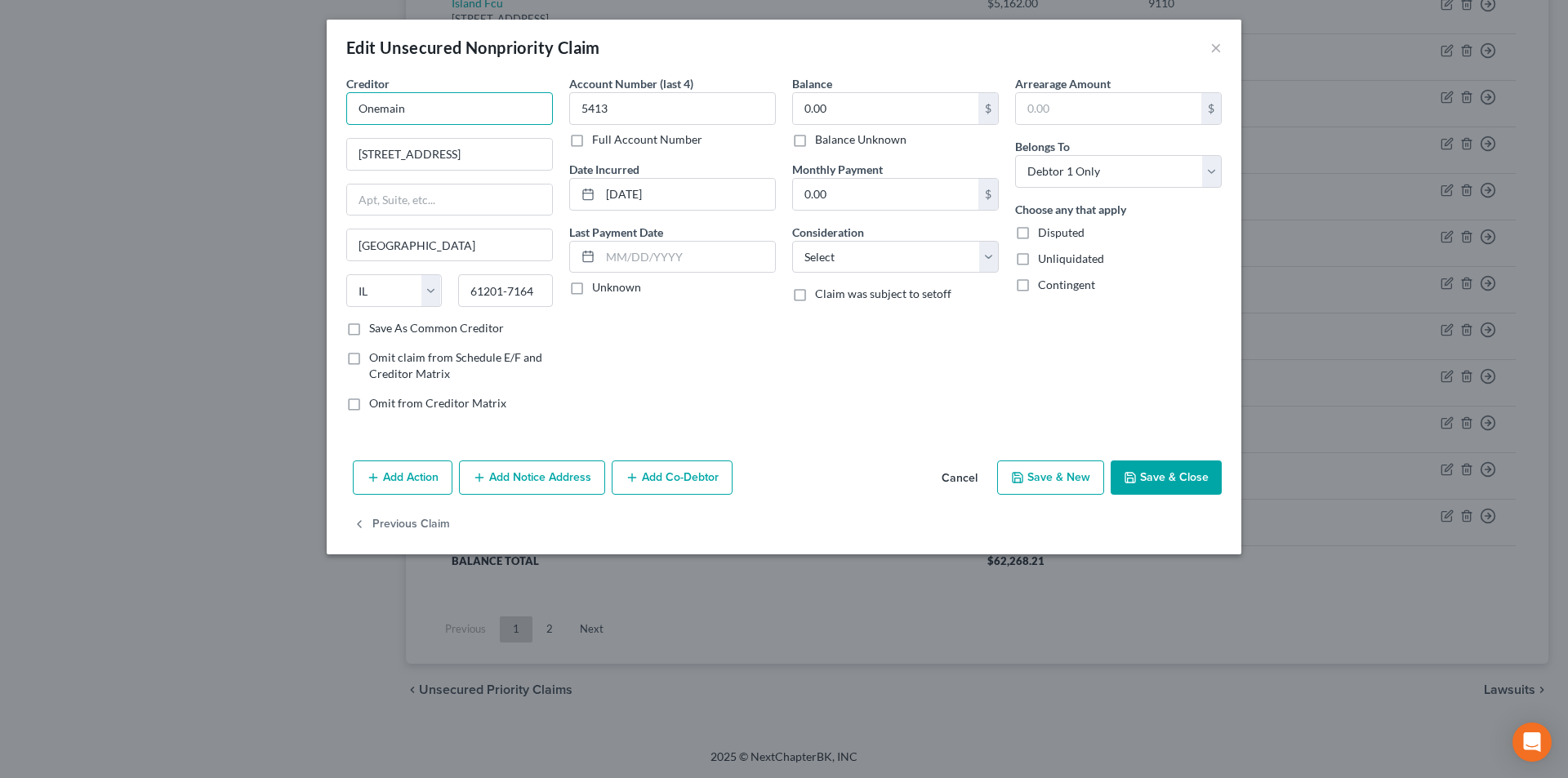
drag, startPoint x: 389, startPoint y: 107, endPoint x: 371, endPoint y: 107, distance: 18.0
click at [312, 107] on div "Edit Unsecured Nonpriority Claim × Creditor * Onemain [STREET_ADDRESS] [US_STAT…" at bounding box center [784, 389] width 1568 height 778
click at [533, 467] on button "Add Notice Address" at bounding box center [532, 477] width 146 height 34
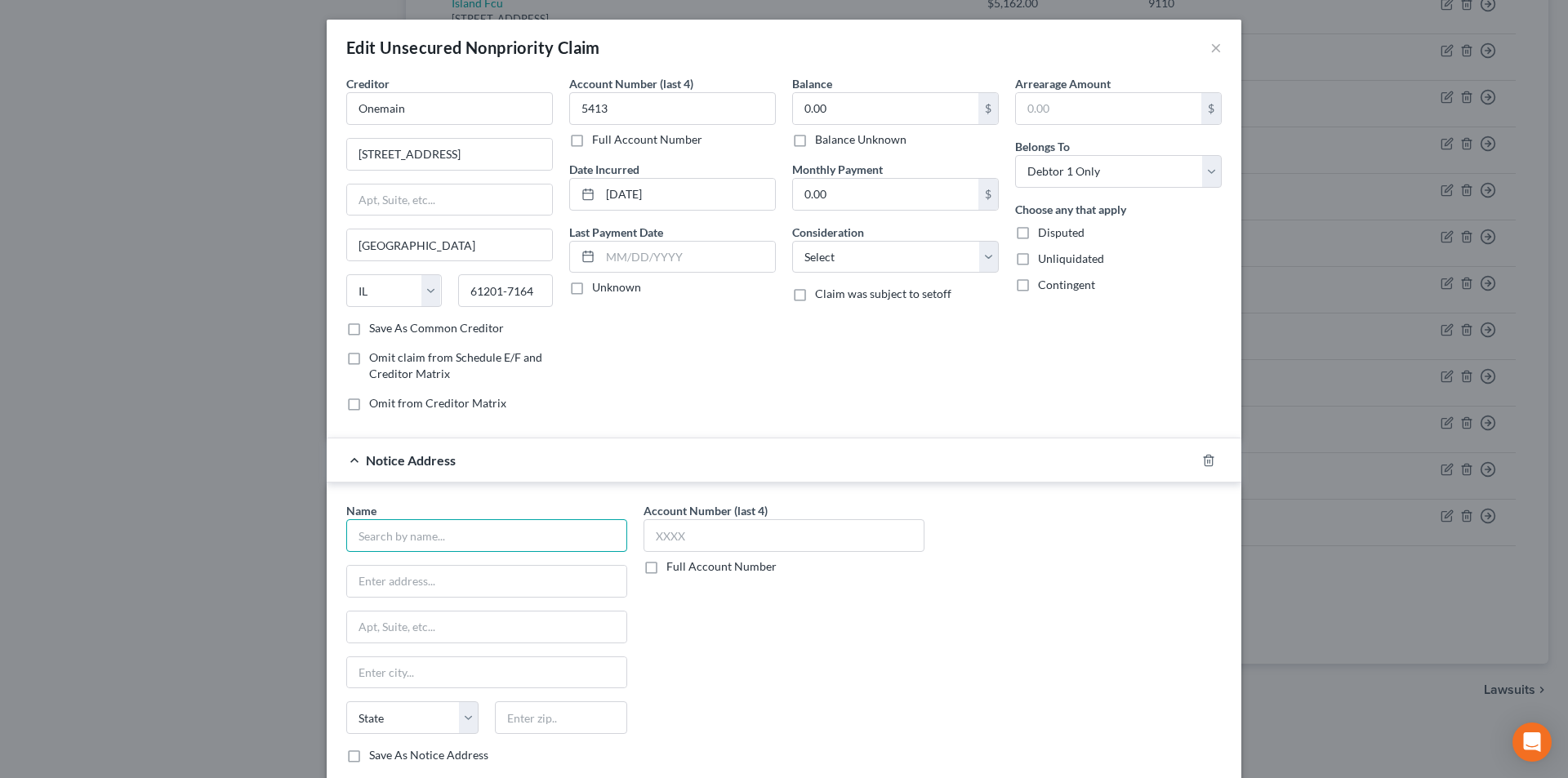
click at [480, 534] on input "text" at bounding box center [487, 535] width 281 height 33
paste input "Onemain"
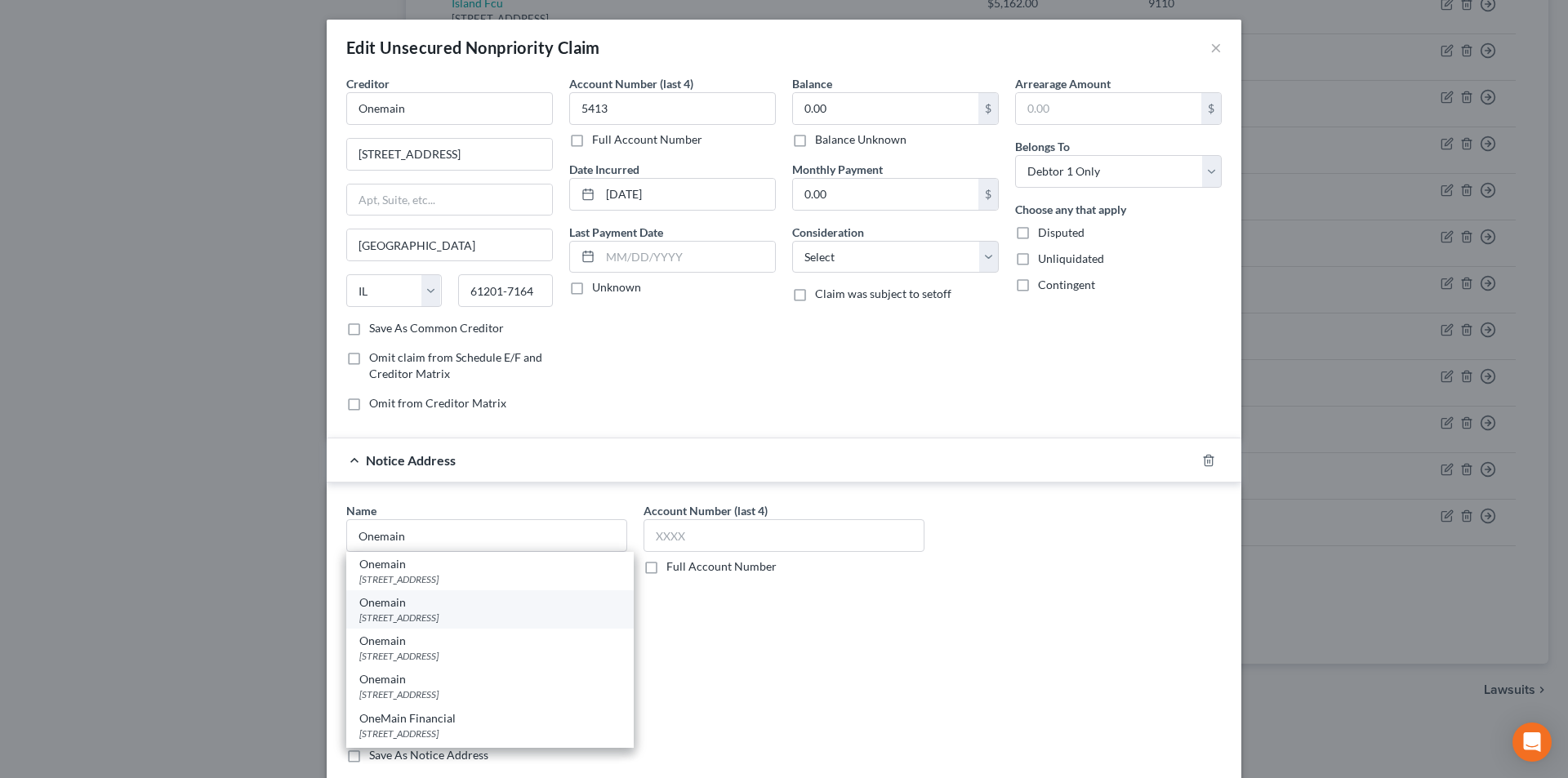
click at [425, 617] on div "[STREET_ADDRESS]" at bounding box center [490, 618] width 261 height 14
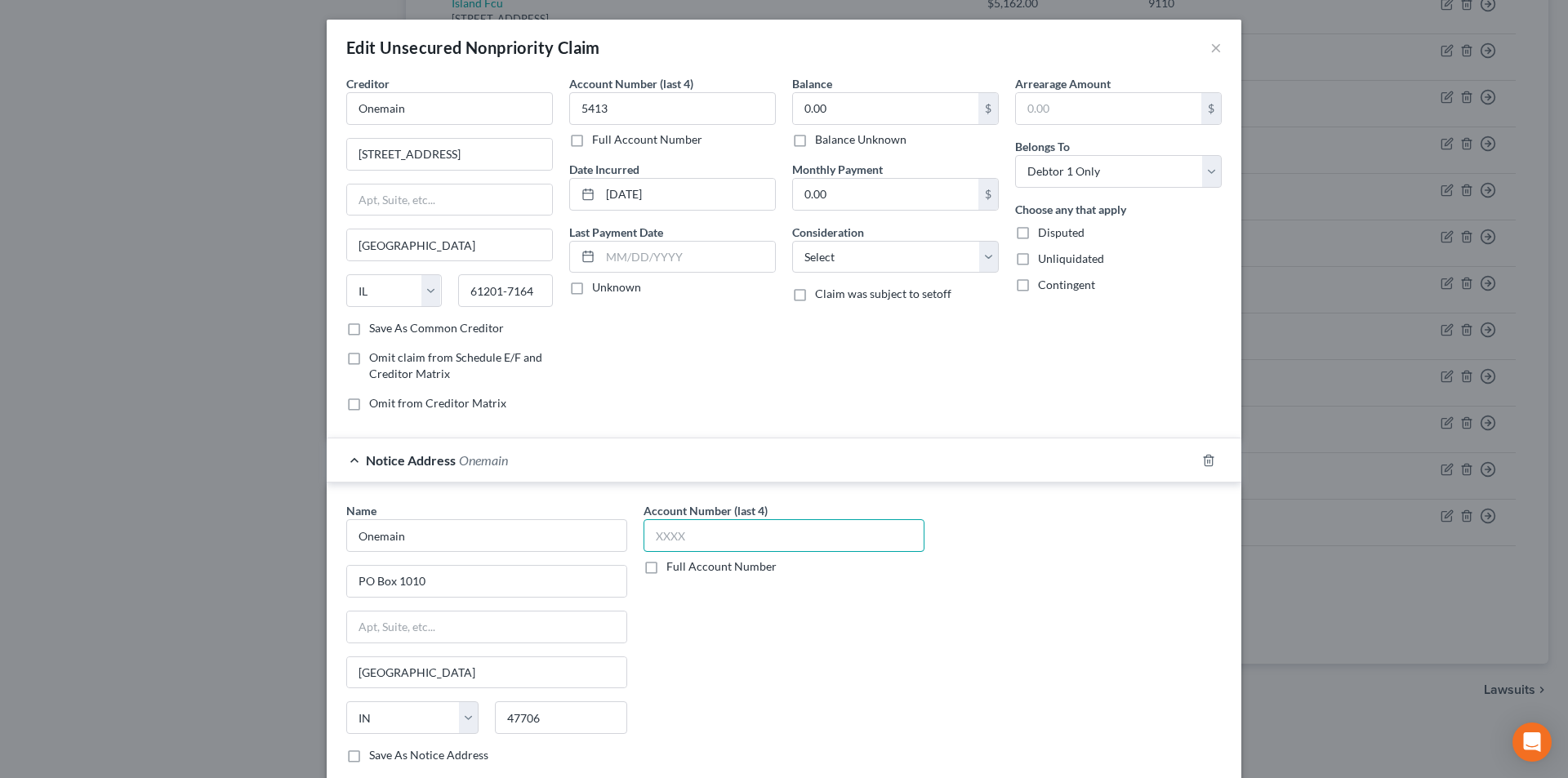
click at [691, 540] on input "text" at bounding box center [784, 535] width 281 height 33
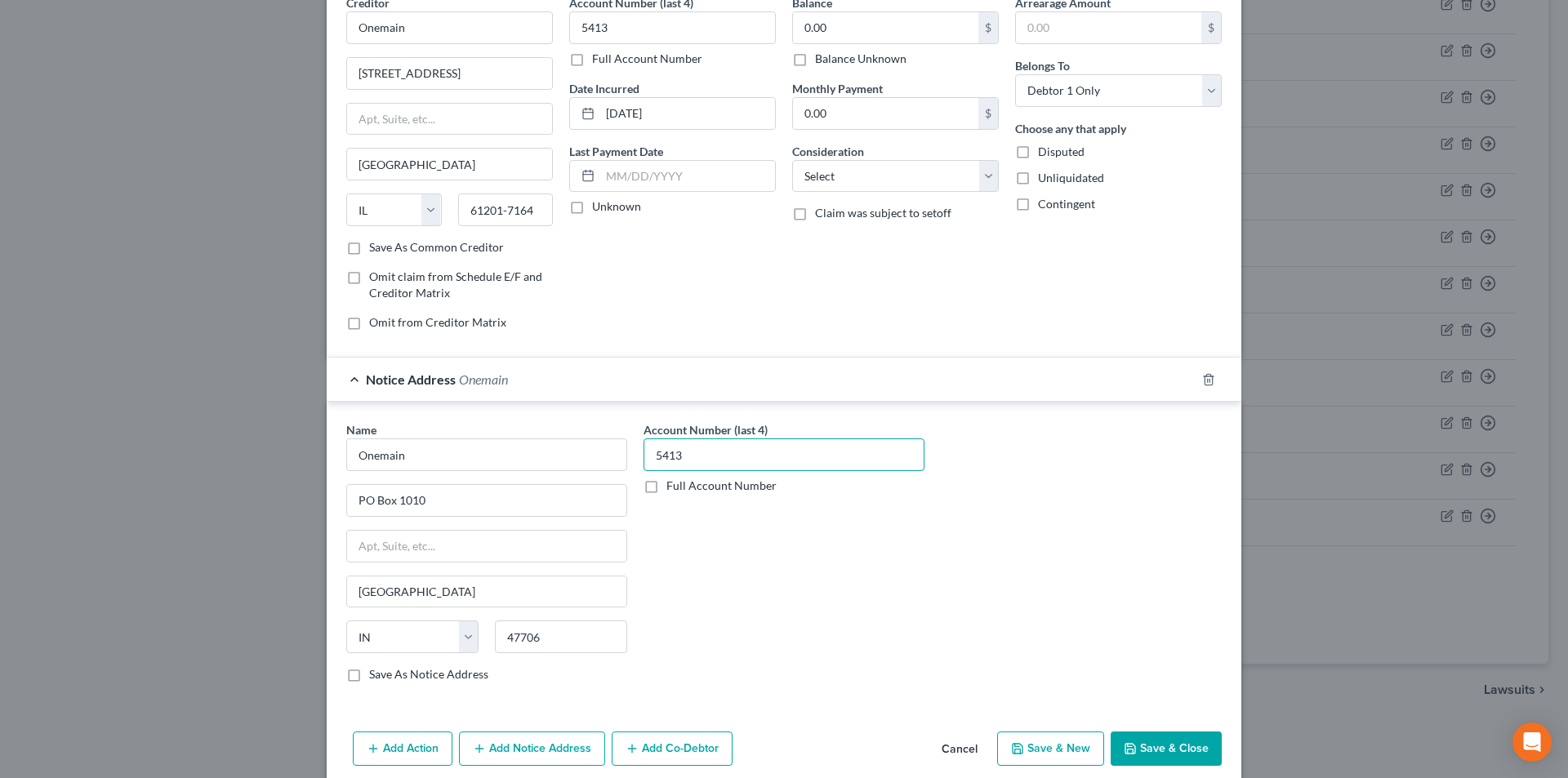
scroll to position [147, 0]
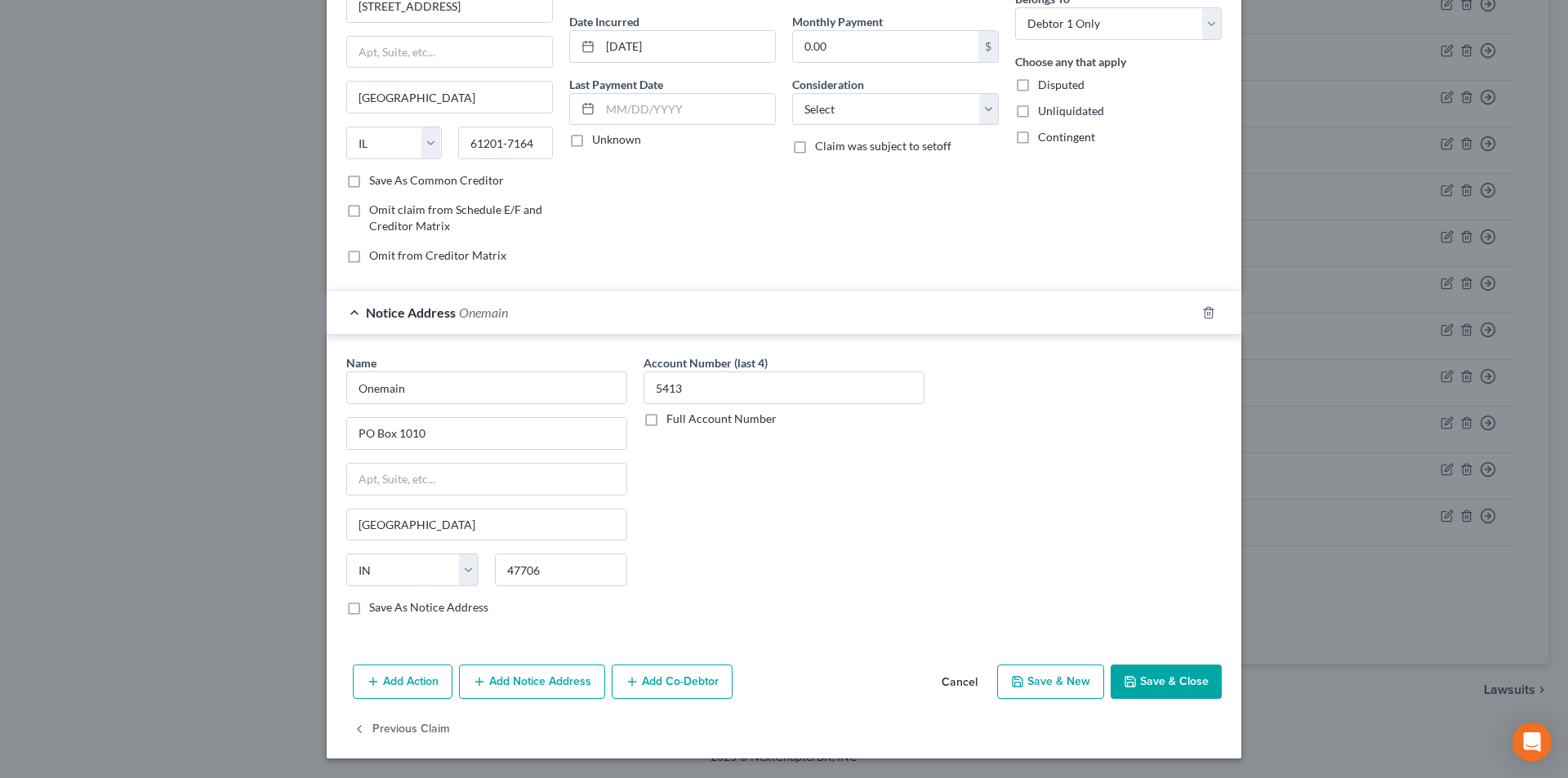
click at [533, 680] on button "Add Notice Address" at bounding box center [532, 681] width 146 height 34
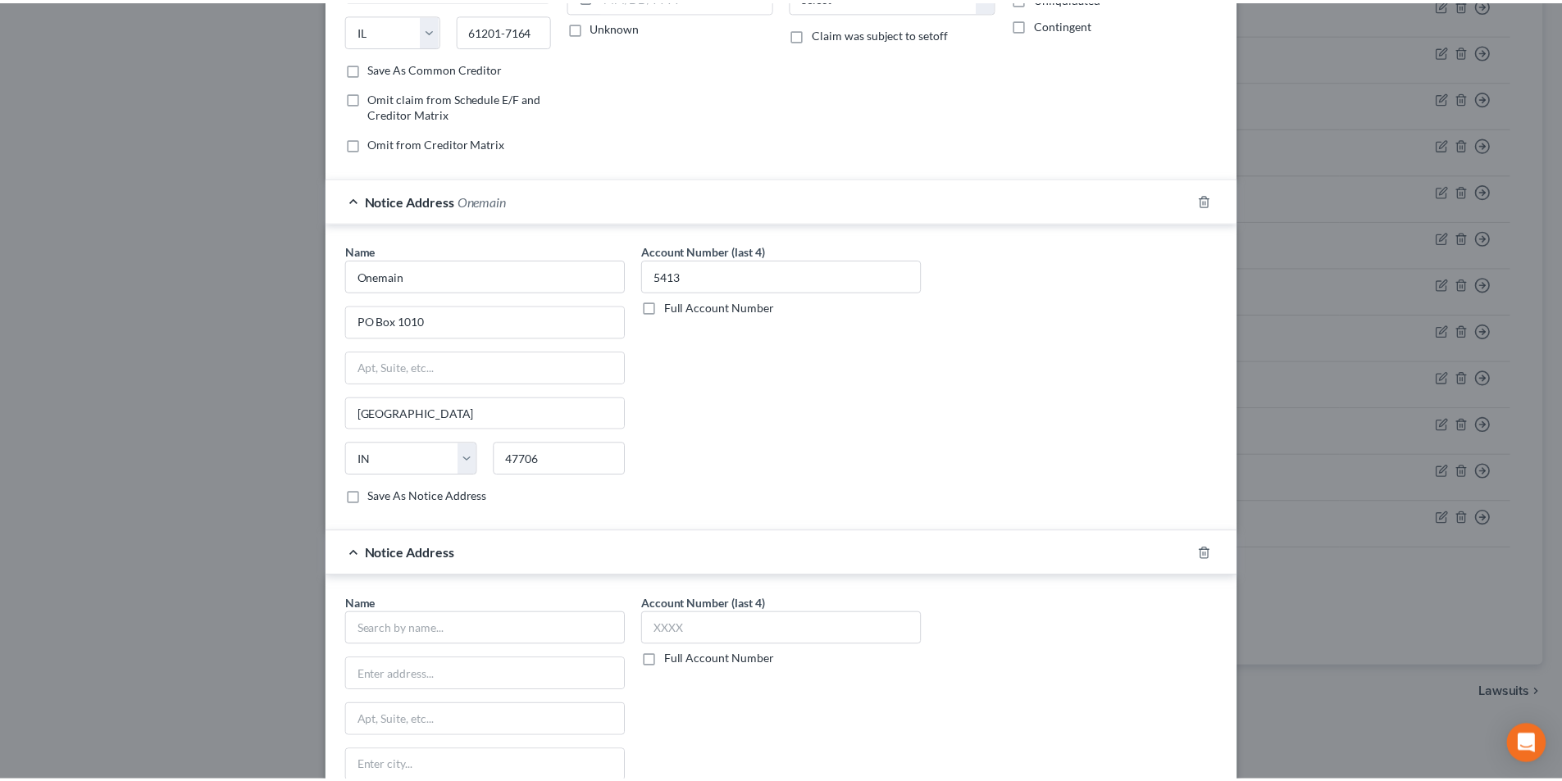
scroll to position [476, 0]
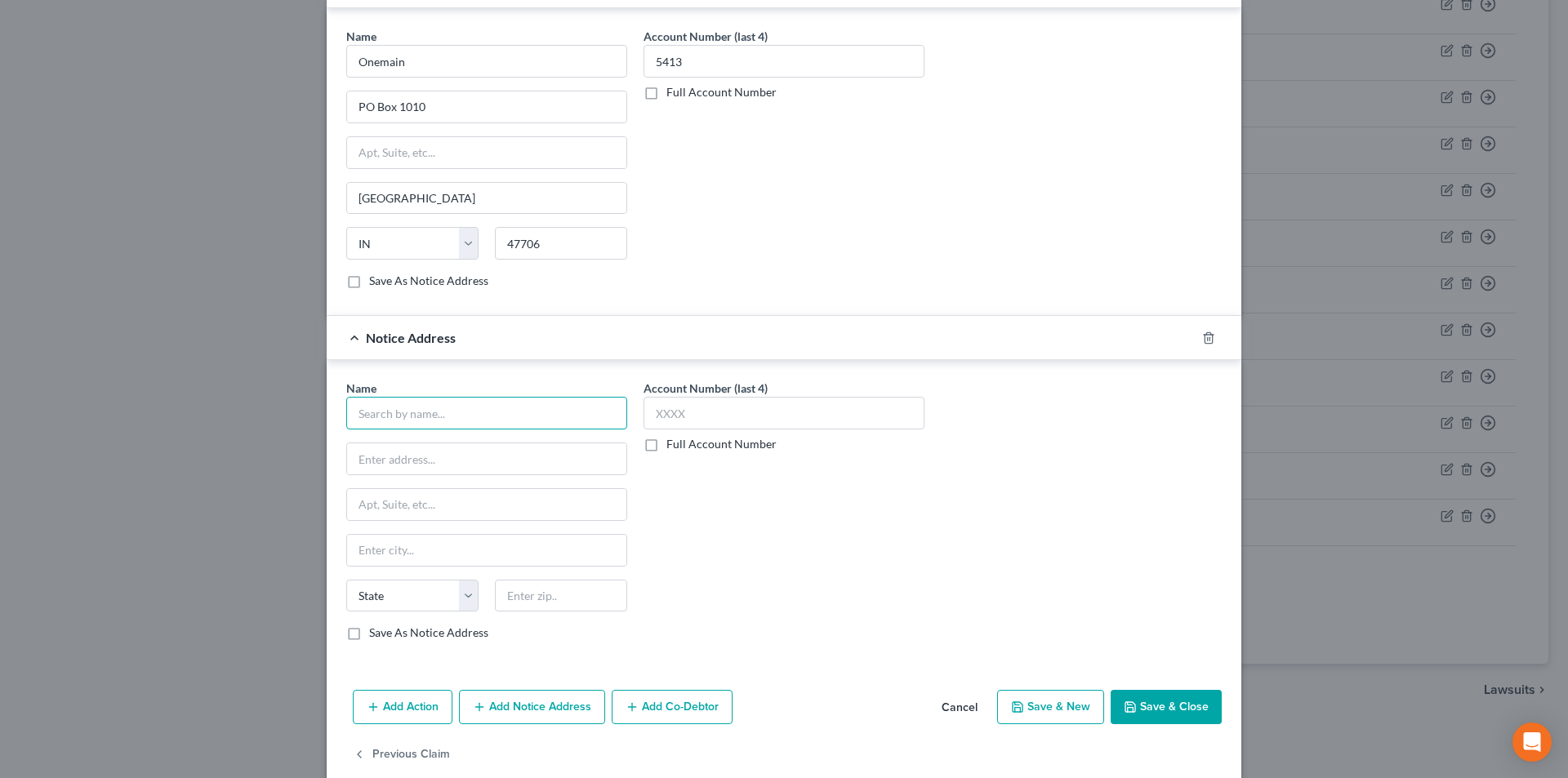
click at [440, 417] on input "text" at bounding box center [487, 412] width 281 height 33
paste input "Onemain"
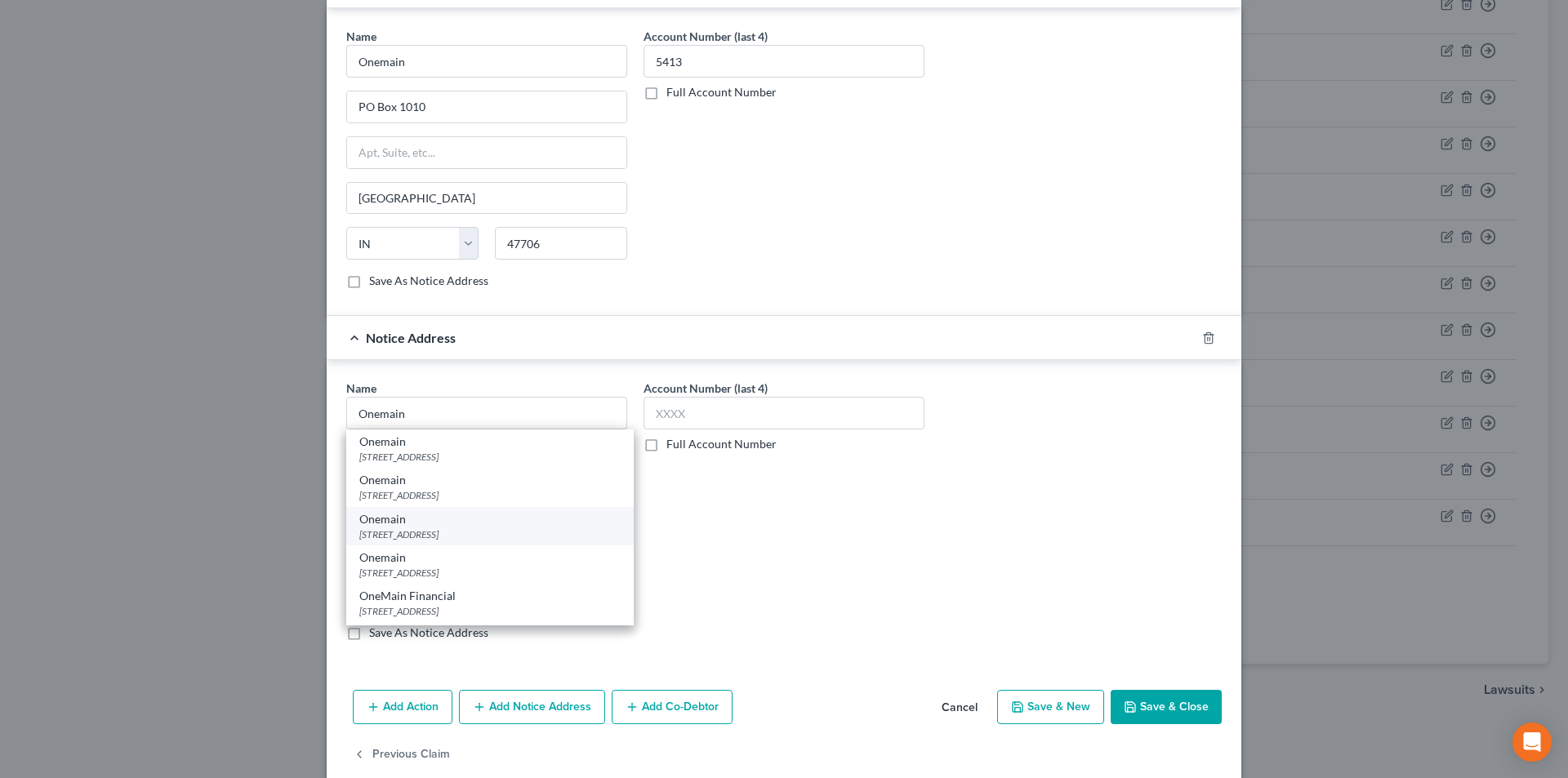
click at [434, 535] on div "[STREET_ADDRESS]" at bounding box center [490, 535] width 261 height 14
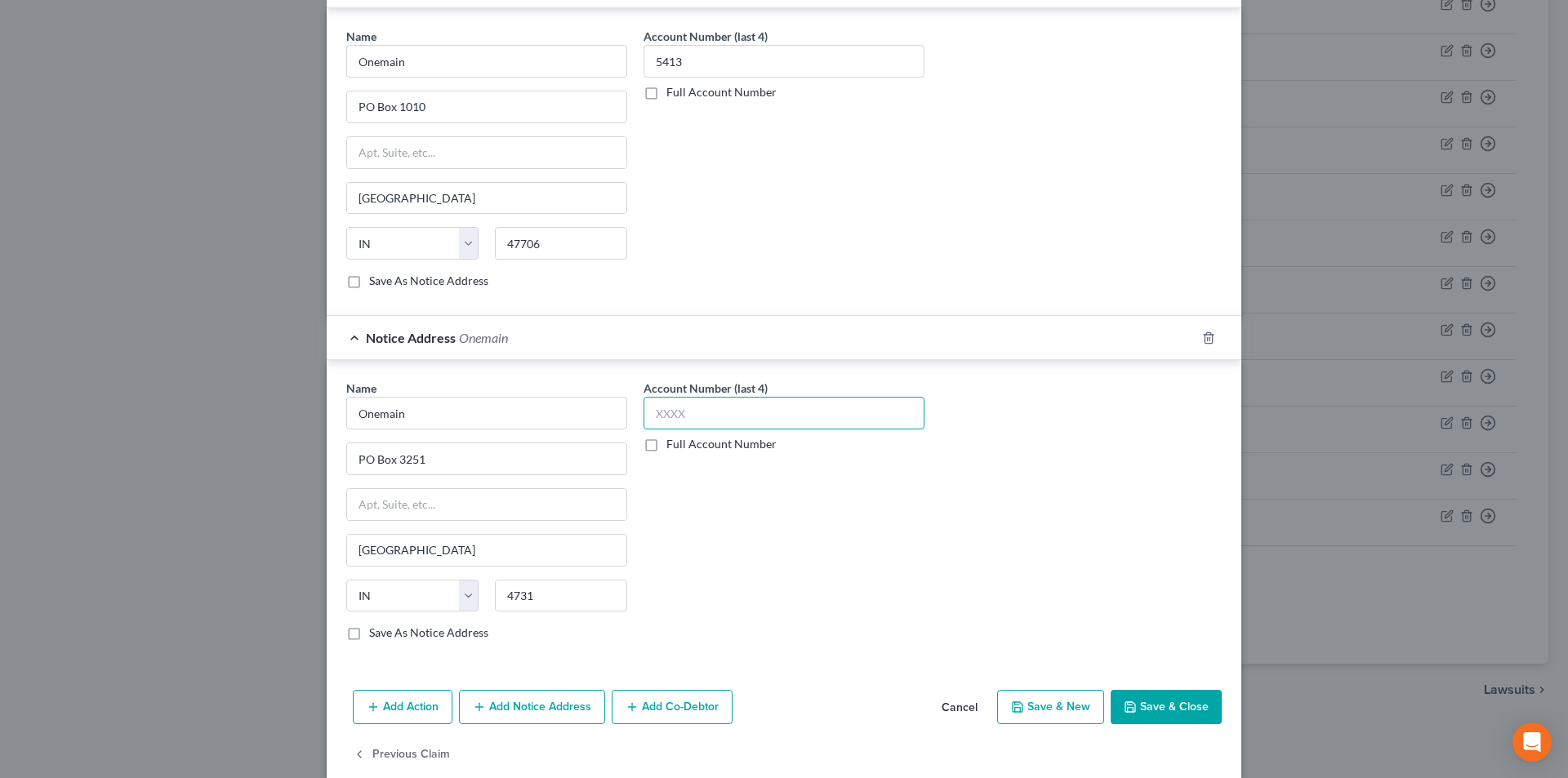
click at [693, 414] on input "text" at bounding box center [784, 412] width 281 height 33
click at [1190, 722] on button "Save & Close" at bounding box center [1166, 707] width 111 height 34
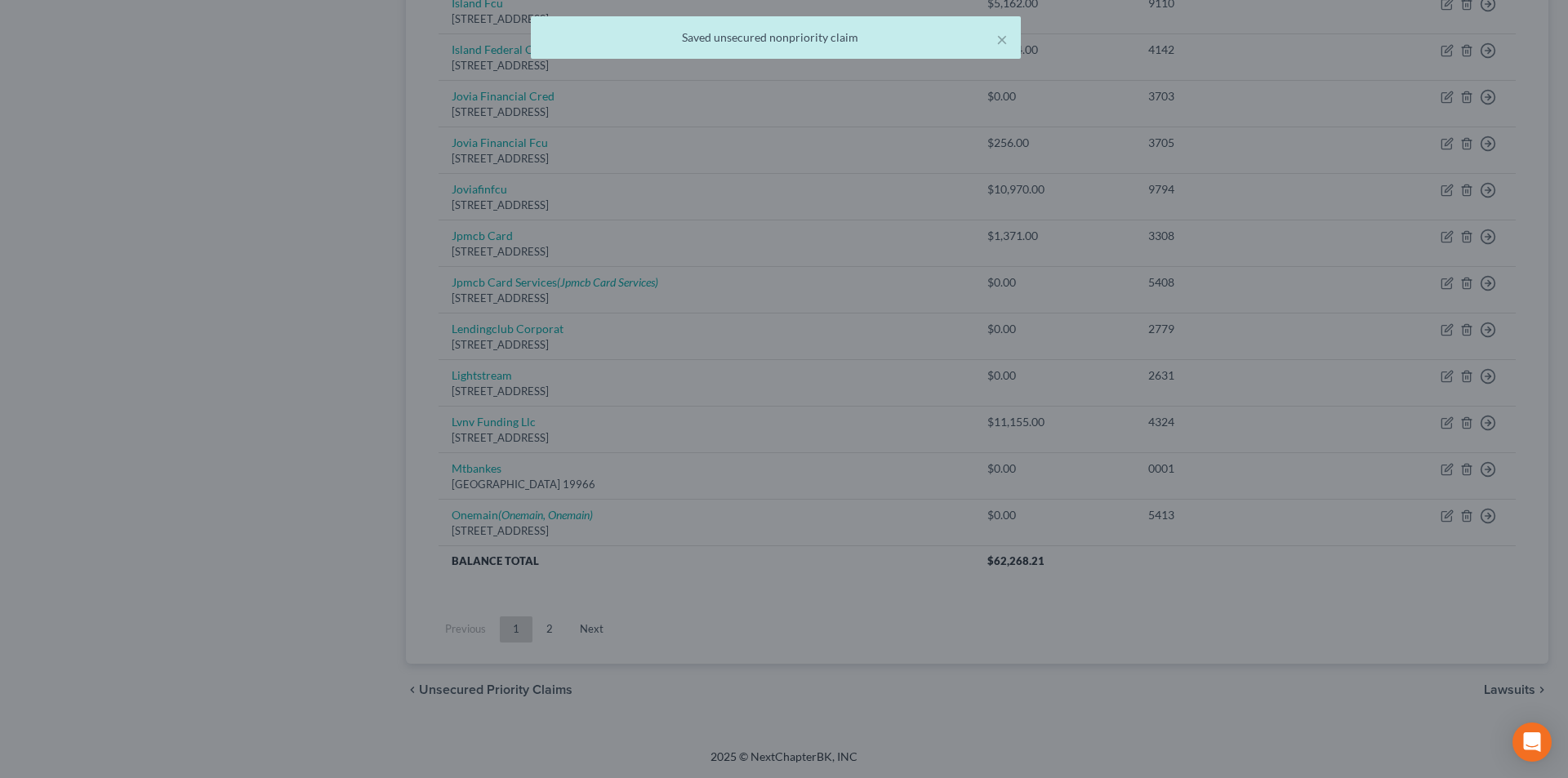
scroll to position [0, 0]
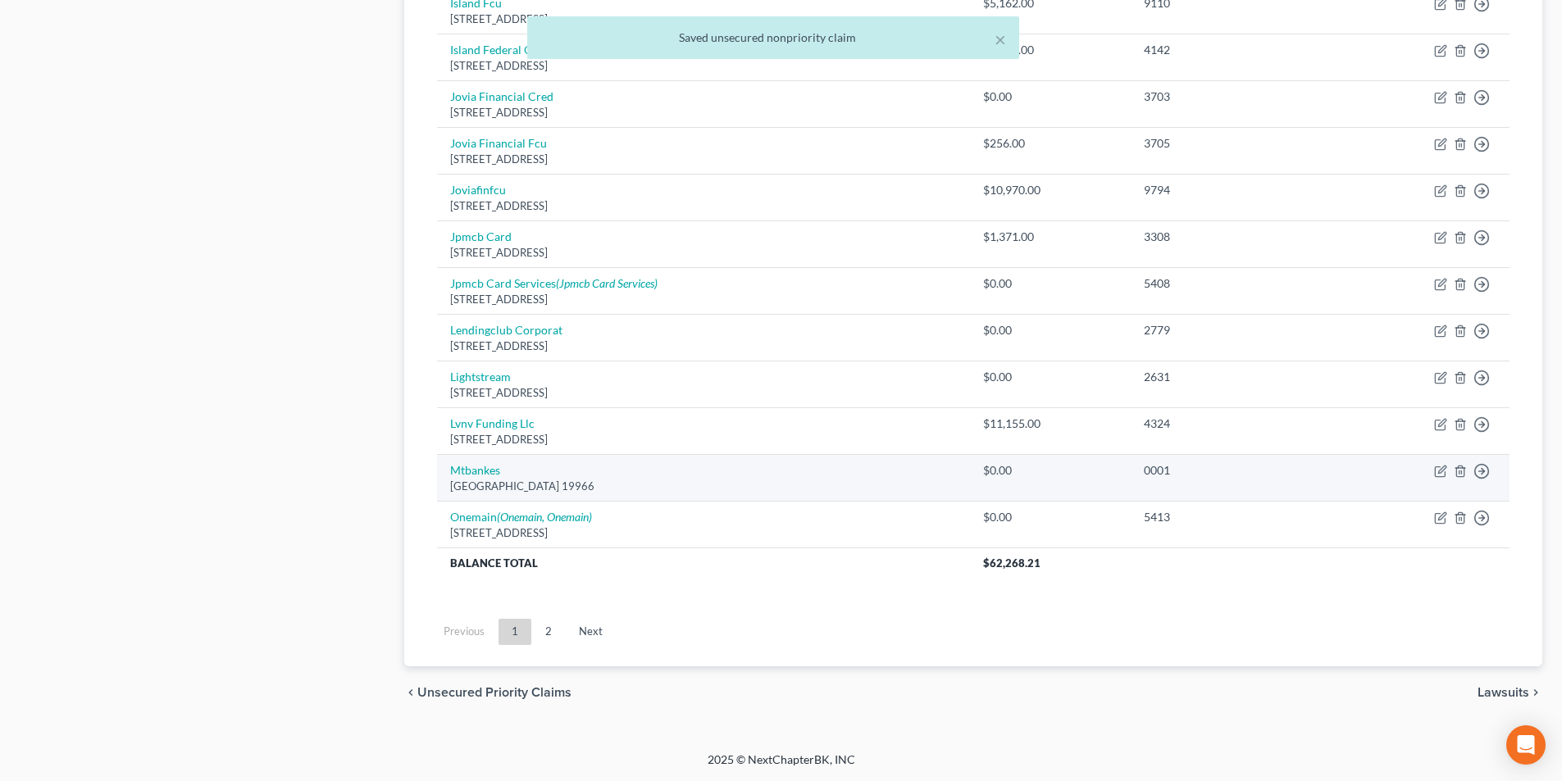
click at [494, 477] on td "[GEOGRAPHIC_DATA][STREET_ADDRESS]" at bounding box center [703, 477] width 533 height 47
click at [474, 467] on link "Mtbankes" at bounding box center [475, 470] width 50 height 14
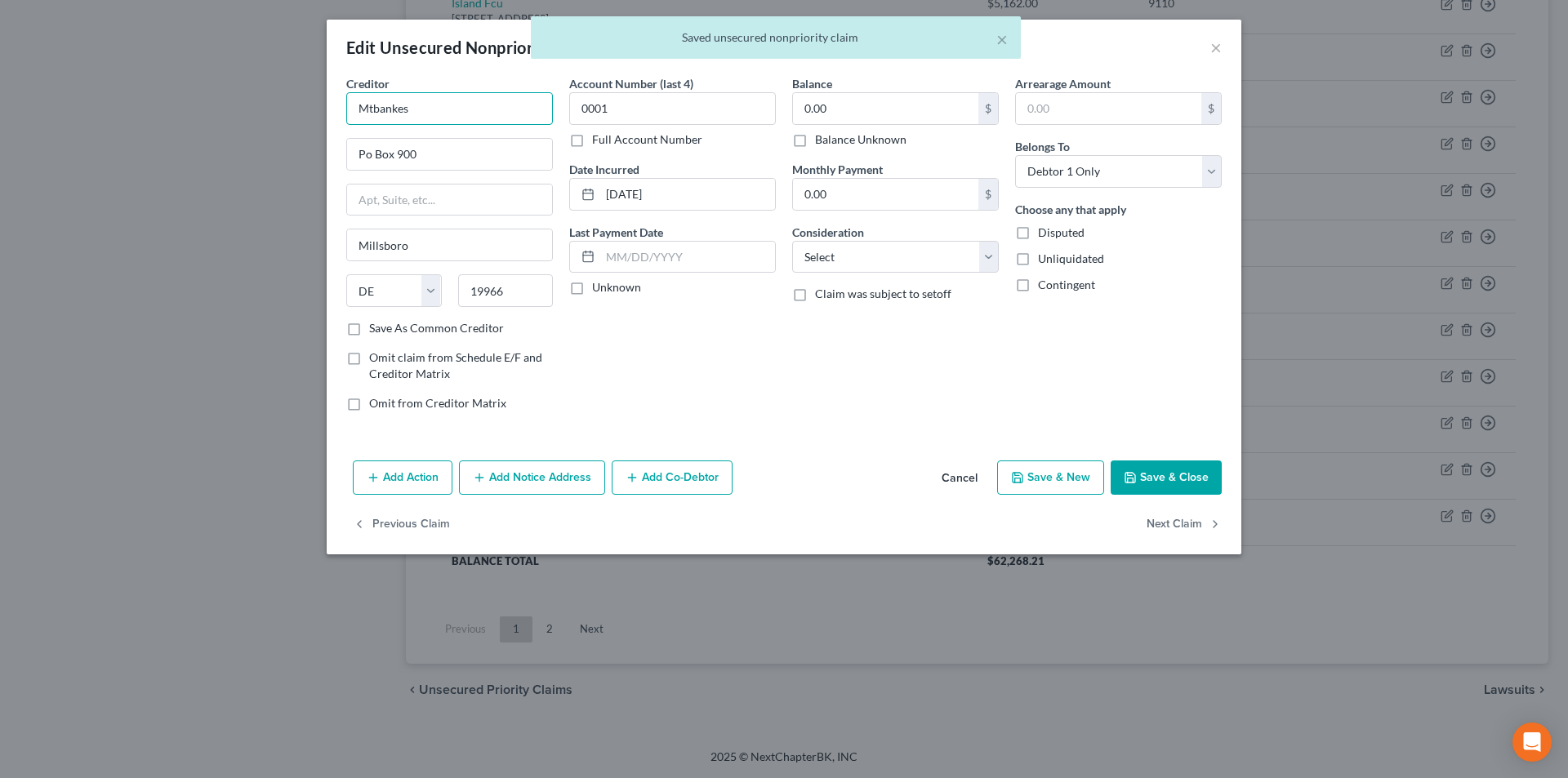
drag, startPoint x: 417, startPoint y: 111, endPoint x: 333, endPoint y: 111, distance: 84.0
click at [333, 111] on div "Creditor * Mtbankes [GEOGRAPHIC_DATA] [US_STATE][GEOGRAPHIC_DATA] [GEOGRAPHIC_D…" at bounding box center [784, 264] width 915 height 379
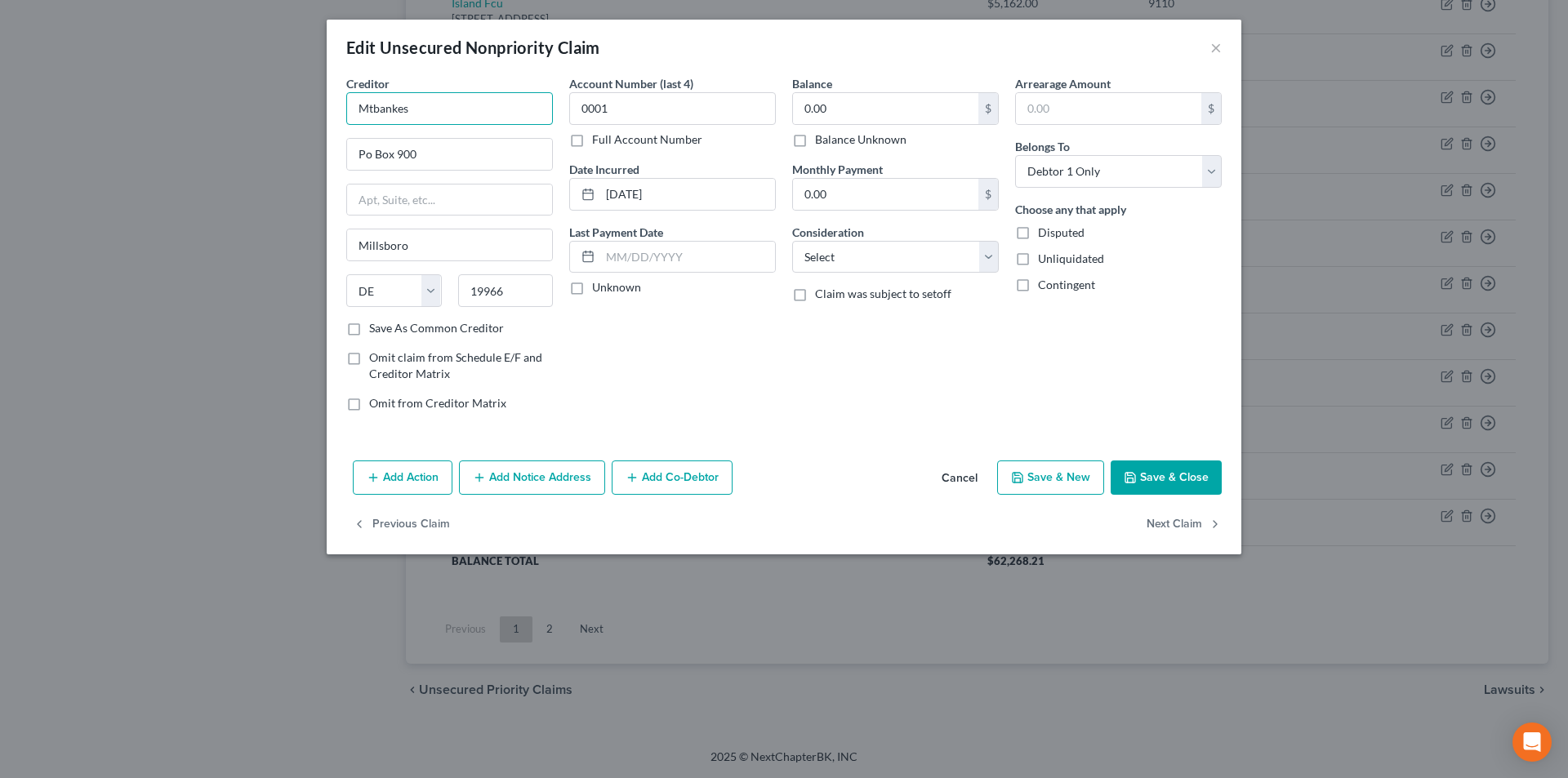
drag, startPoint x: 410, startPoint y: 110, endPoint x: 303, endPoint y: 107, distance: 107.0
click at [305, 108] on div "Edit Unsecured Nonpriority Claim × Creditor * Mtbankes [GEOGRAPHIC_DATA] [US_ST…" at bounding box center [784, 389] width 1568 height 778
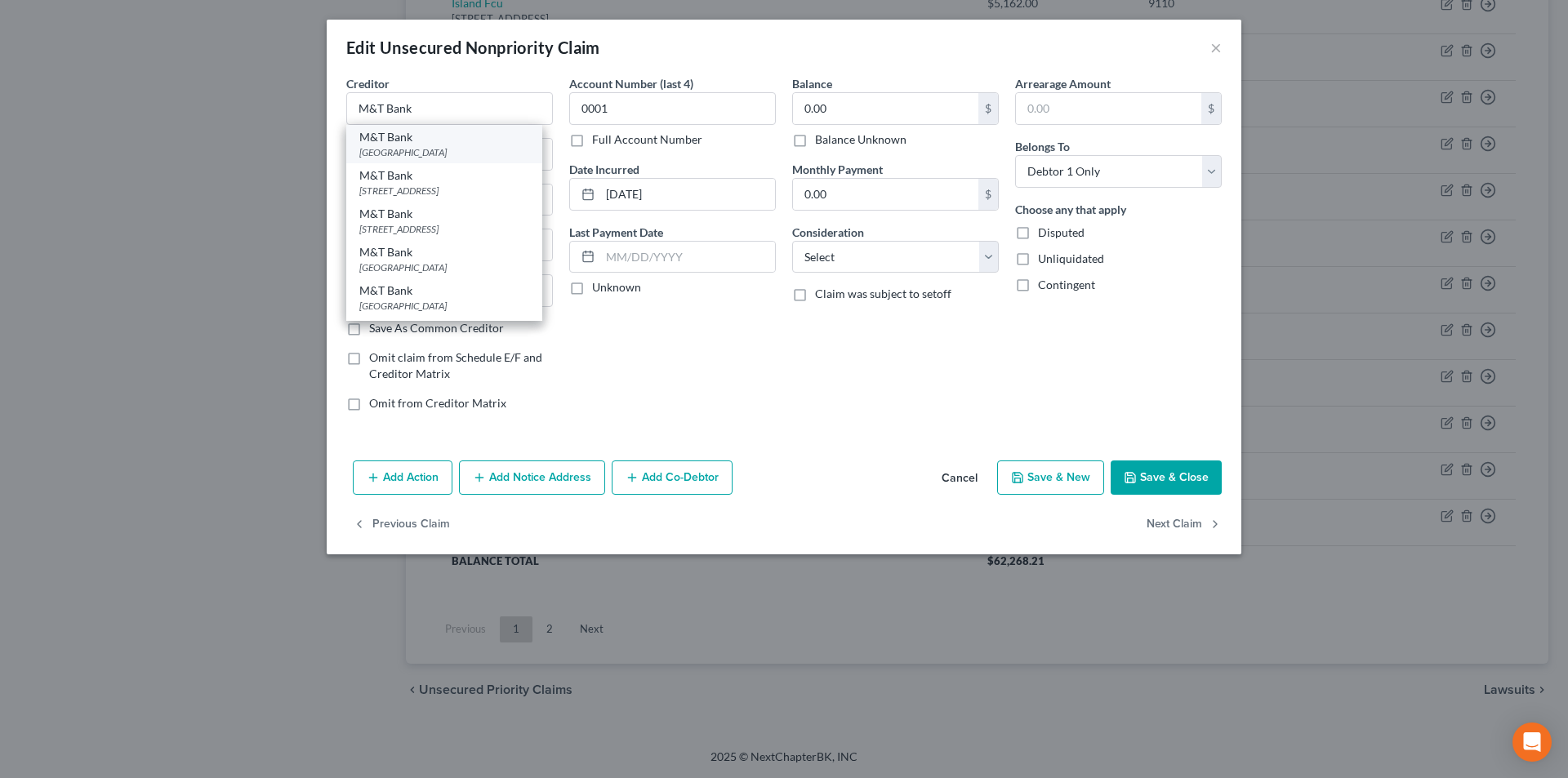
click at [393, 150] on div "[GEOGRAPHIC_DATA]" at bounding box center [444, 152] width 170 height 14
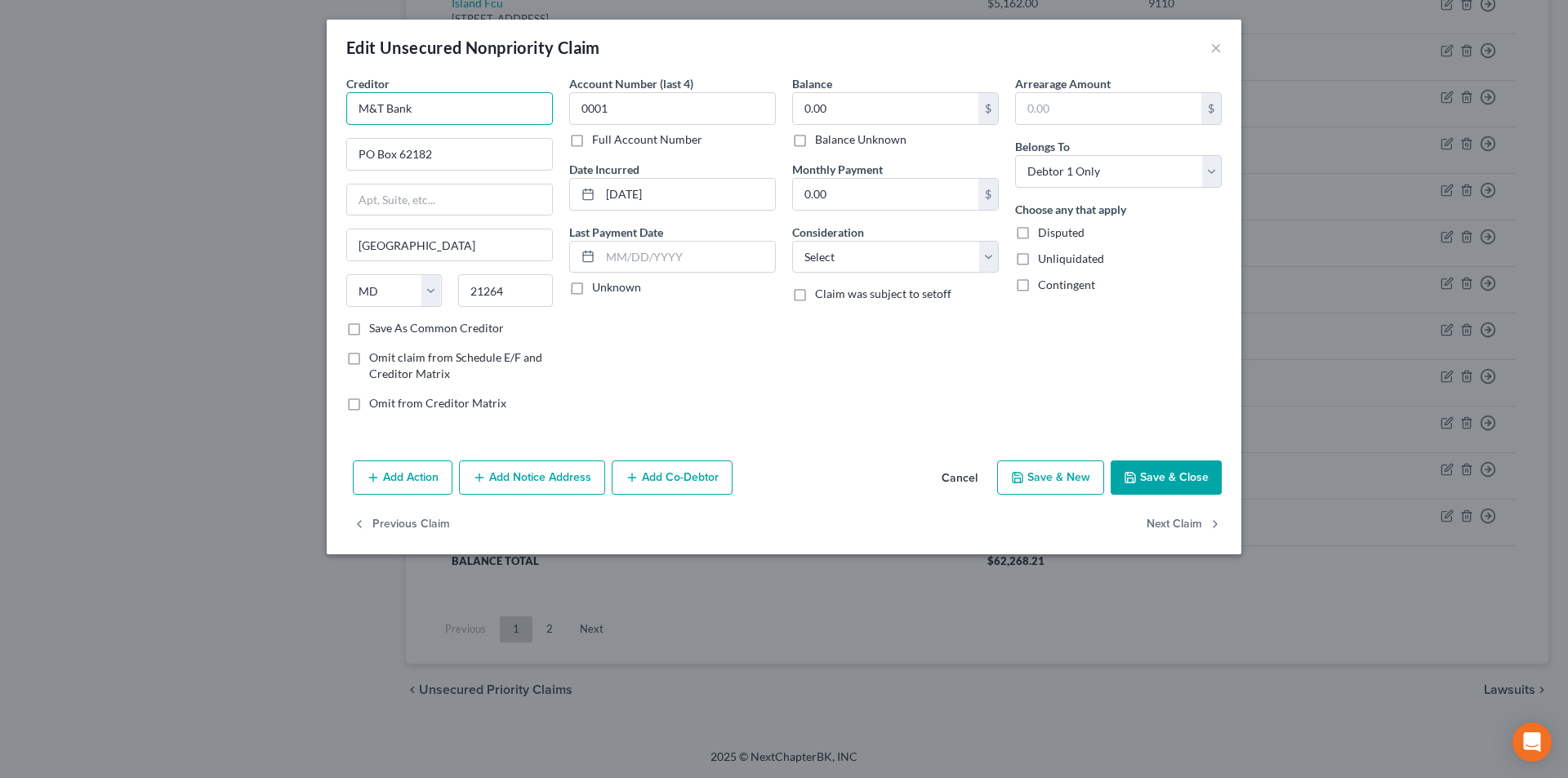
drag, startPoint x: 423, startPoint y: 107, endPoint x: 383, endPoint y: 102, distance: 40.3
click at [347, 106] on input "M&T Bank" at bounding box center [449, 109] width 206 height 33
click at [539, 489] on button "Add Notice Address" at bounding box center [532, 477] width 146 height 34
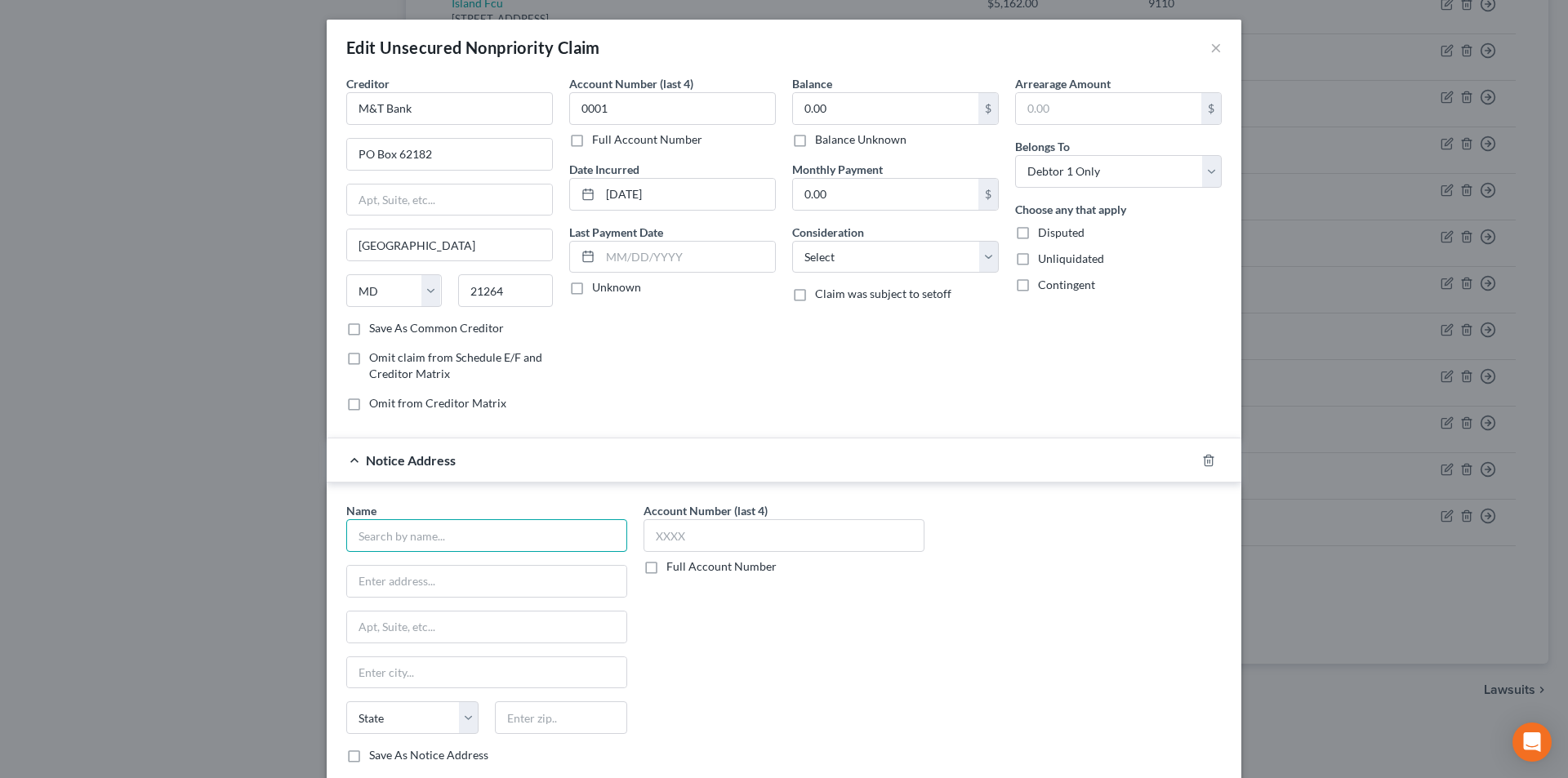
click at [512, 536] on input "text" at bounding box center [487, 535] width 281 height 33
paste input "M&T Bank"
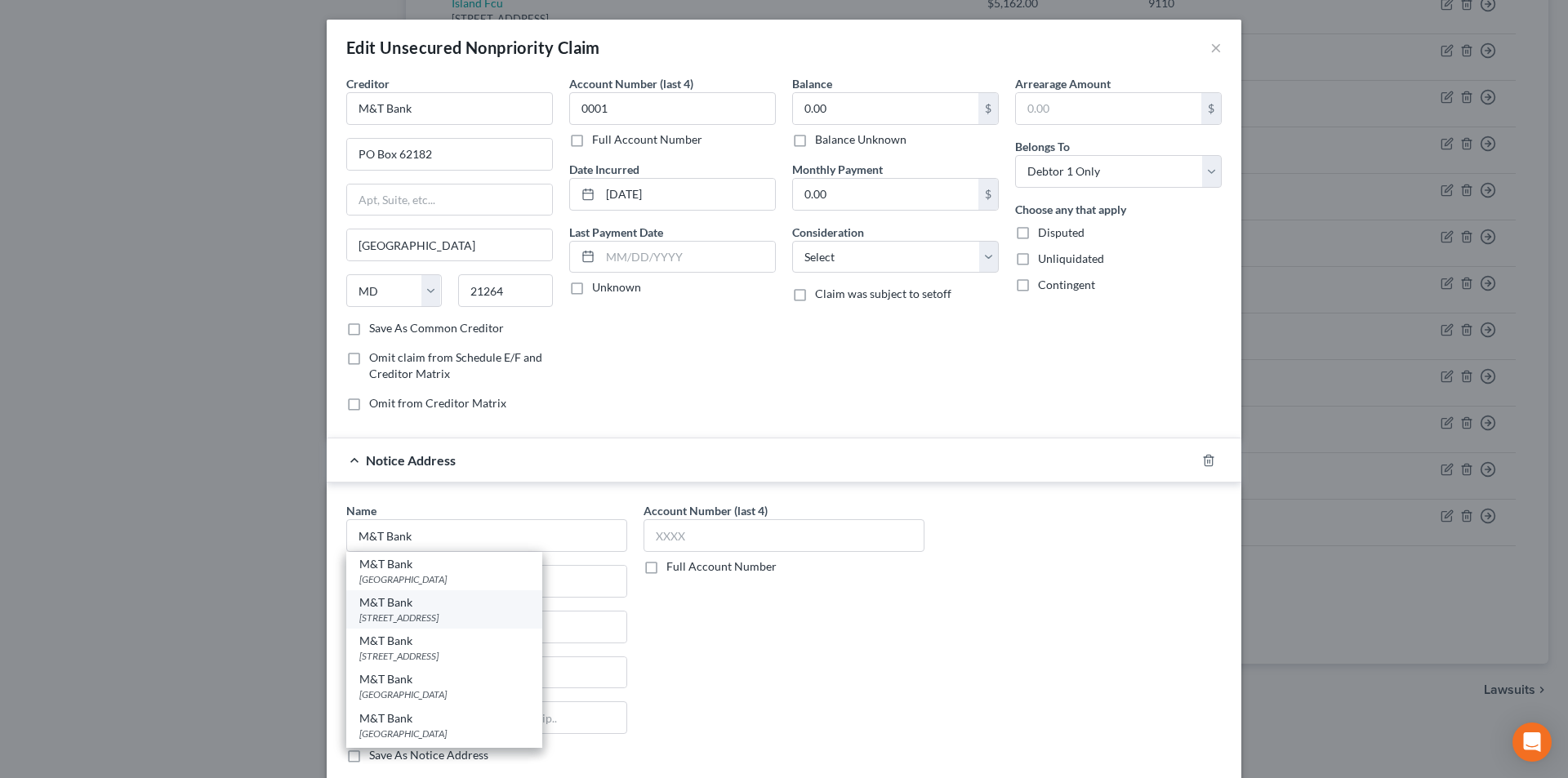
click at [436, 617] on div "[STREET_ADDRESS]" at bounding box center [444, 618] width 170 height 14
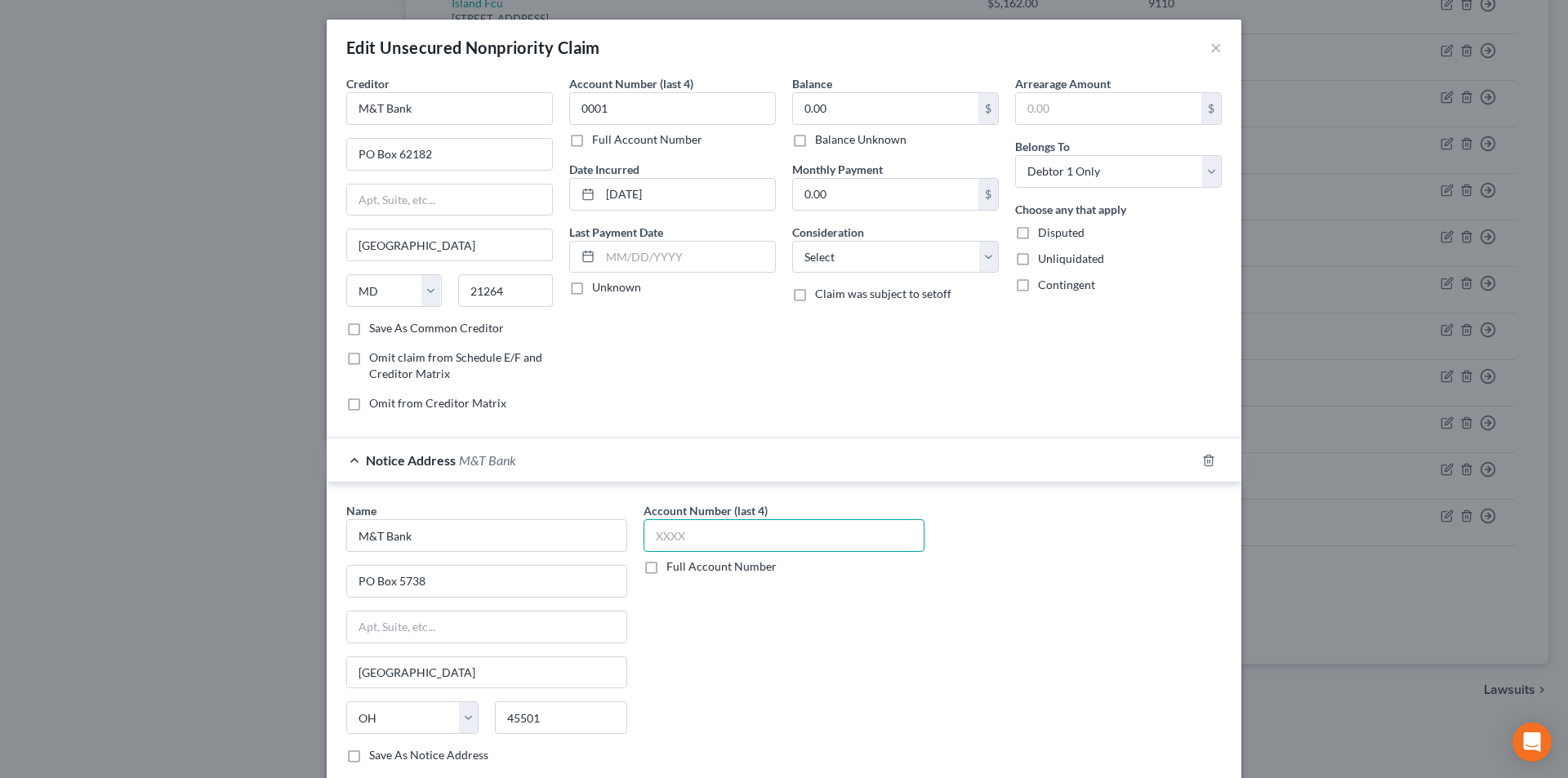
click at [680, 543] on input "text" at bounding box center [784, 535] width 281 height 33
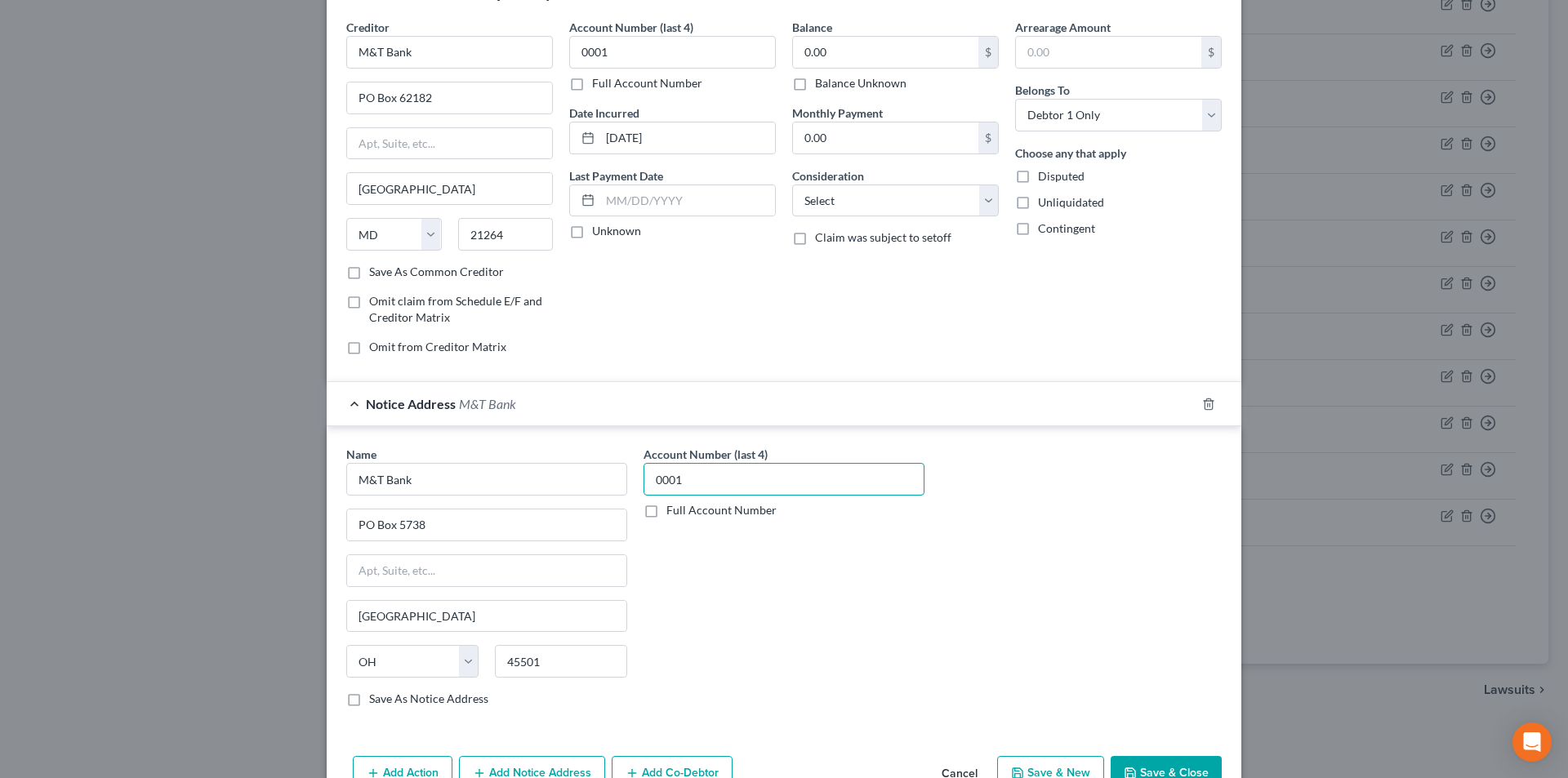
scroll to position [147, 0]
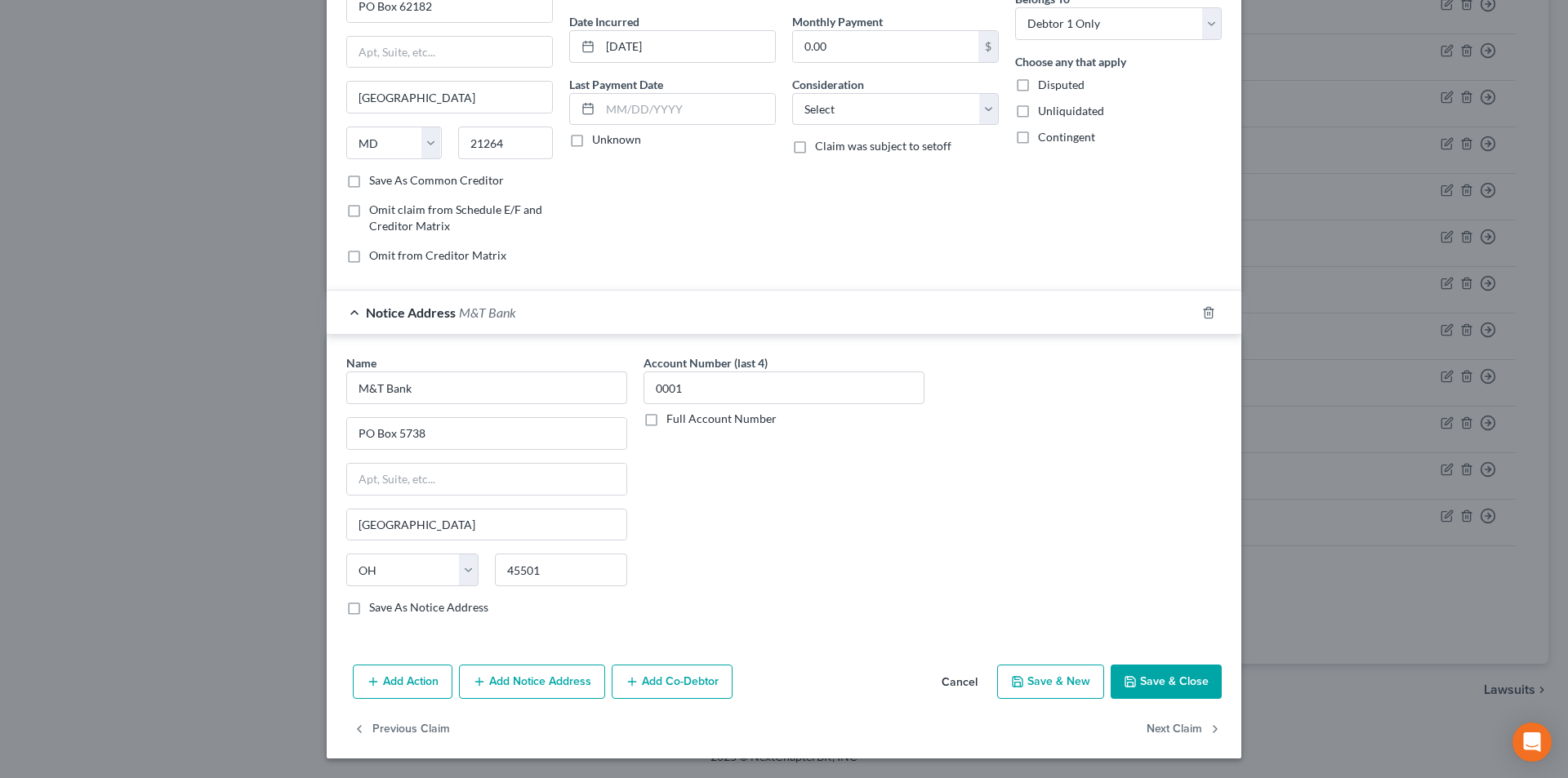
click at [533, 677] on button "Add Notice Address" at bounding box center [532, 681] width 146 height 34
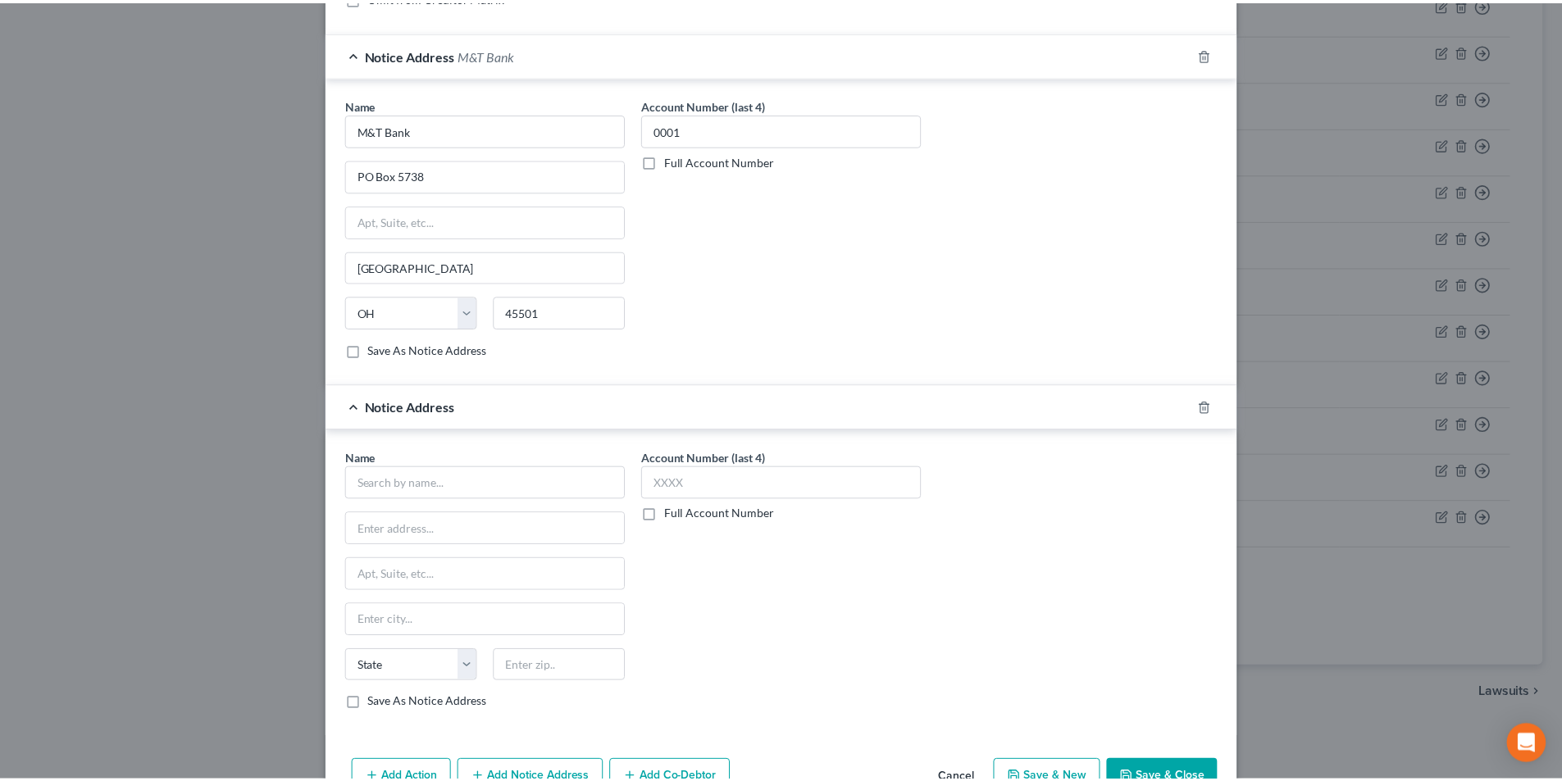
scroll to position [476, 0]
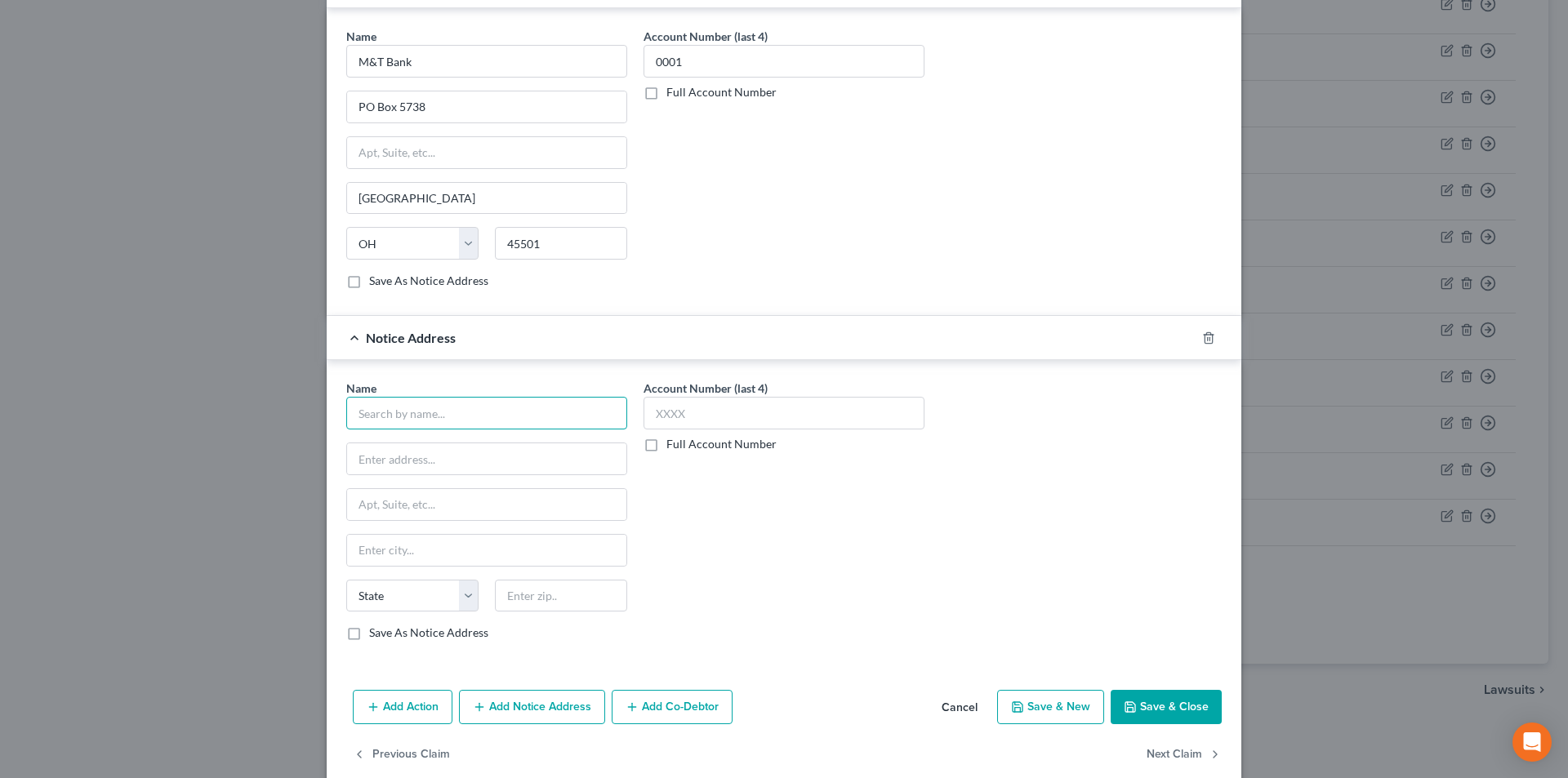
click at [477, 419] on input "text" at bounding box center [487, 412] width 281 height 33
paste input "M&T Bank"
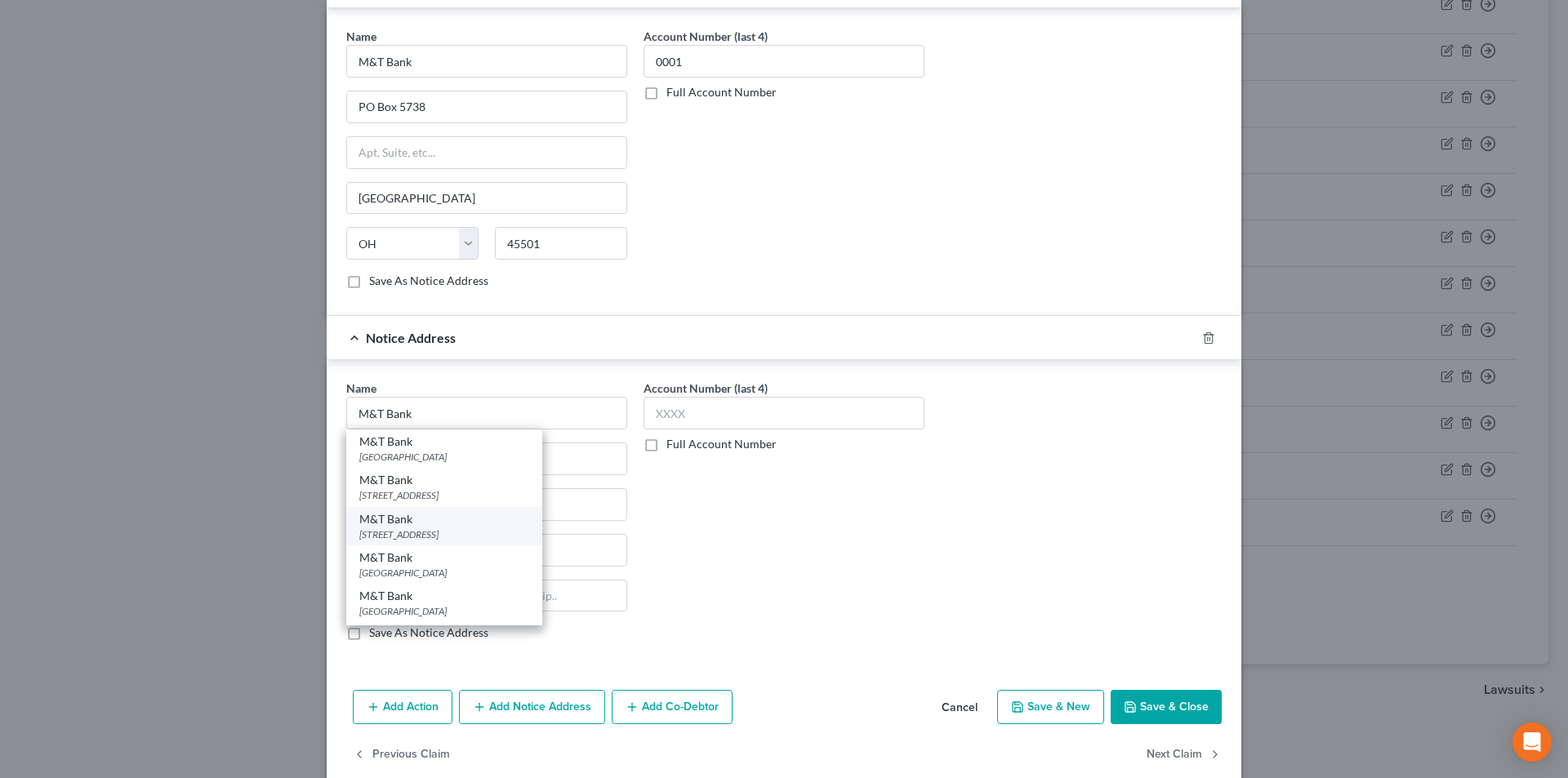
click at [445, 532] on div "[STREET_ADDRESS]" at bounding box center [444, 535] width 170 height 14
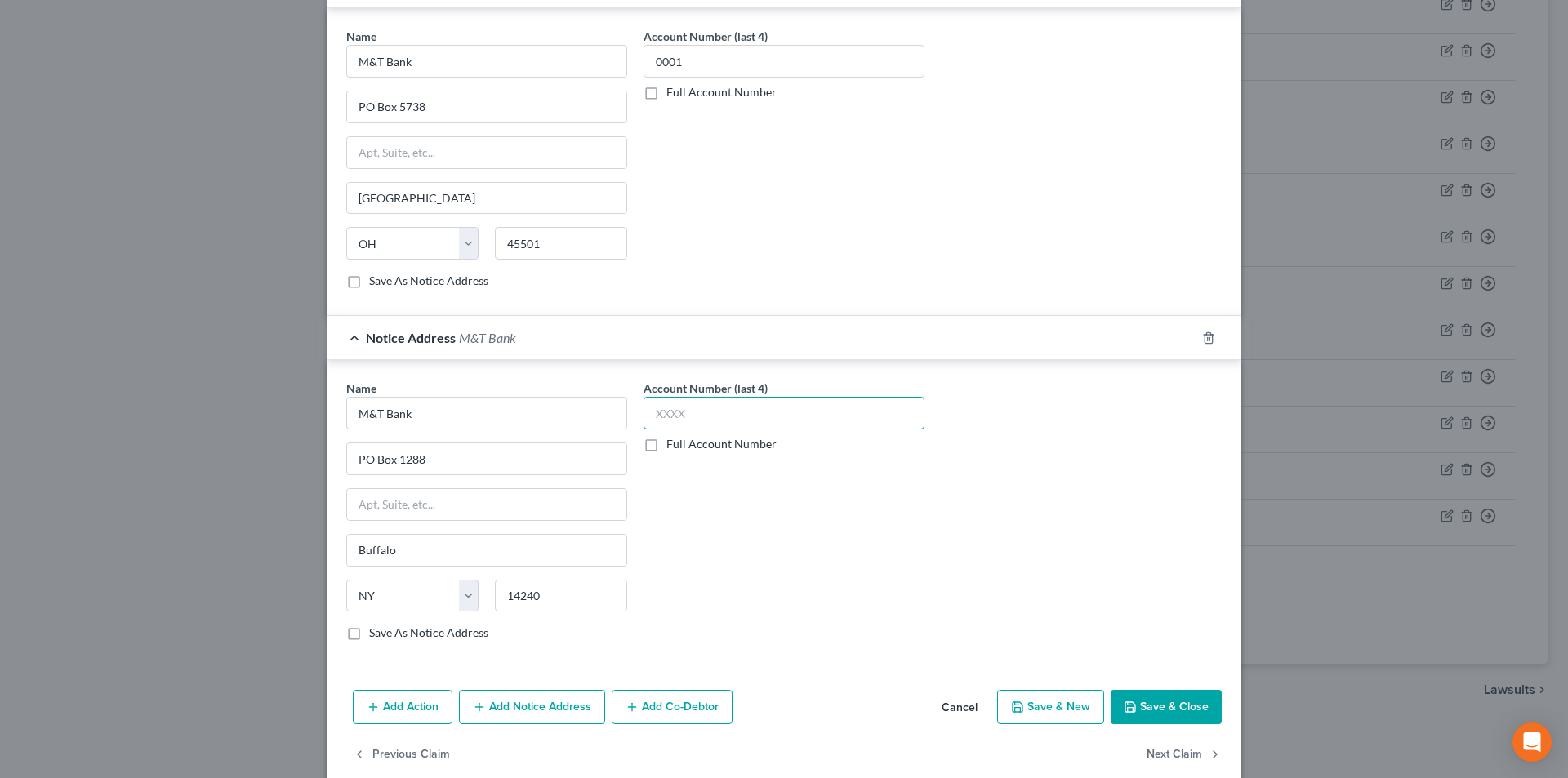
click at [692, 413] on input "text" at bounding box center [784, 412] width 281 height 33
click at [1171, 706] on button "Save & Close" at bounding box center [1166, 707] width 111 height 34
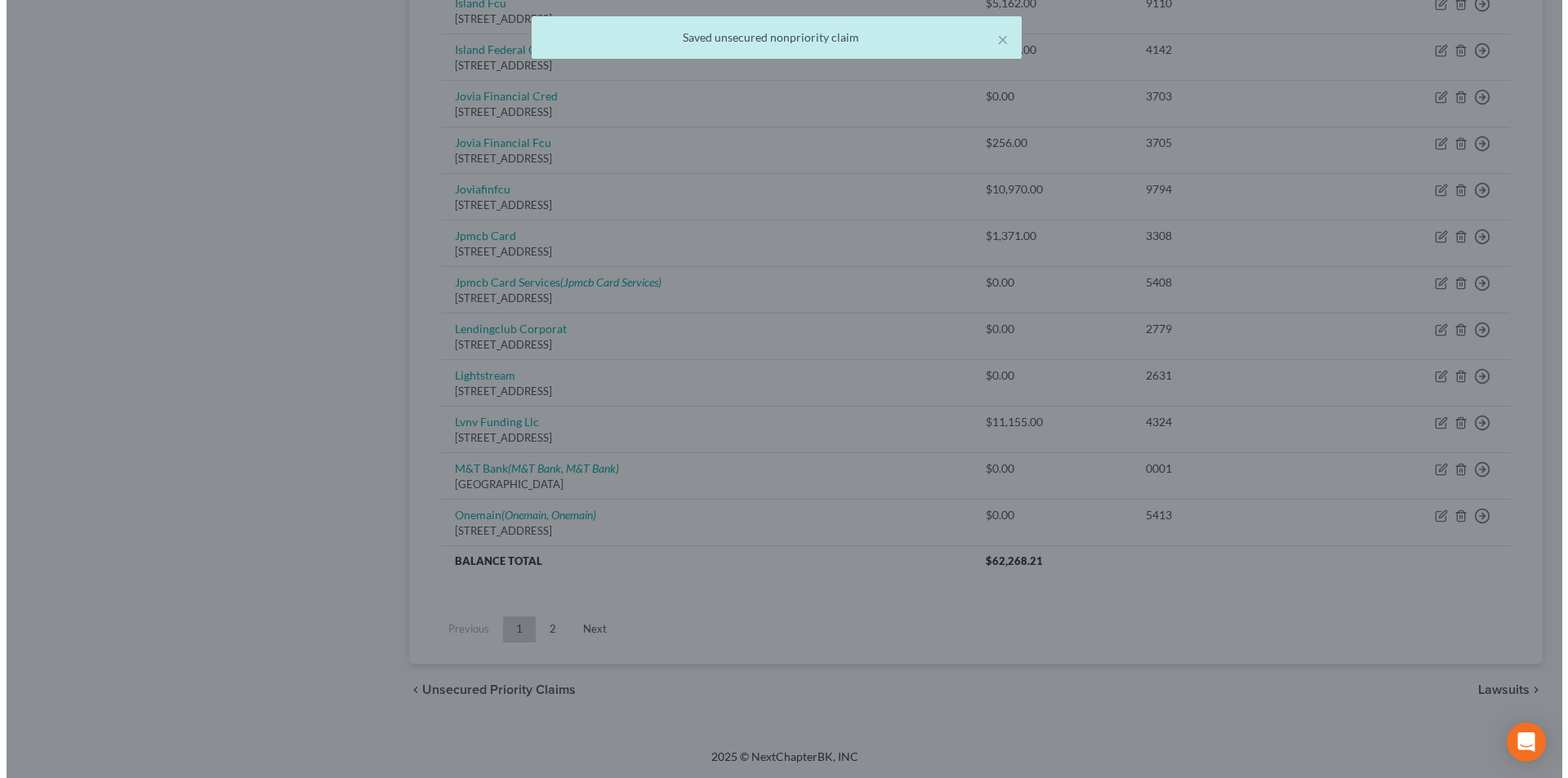
scroll to position [0, 0]
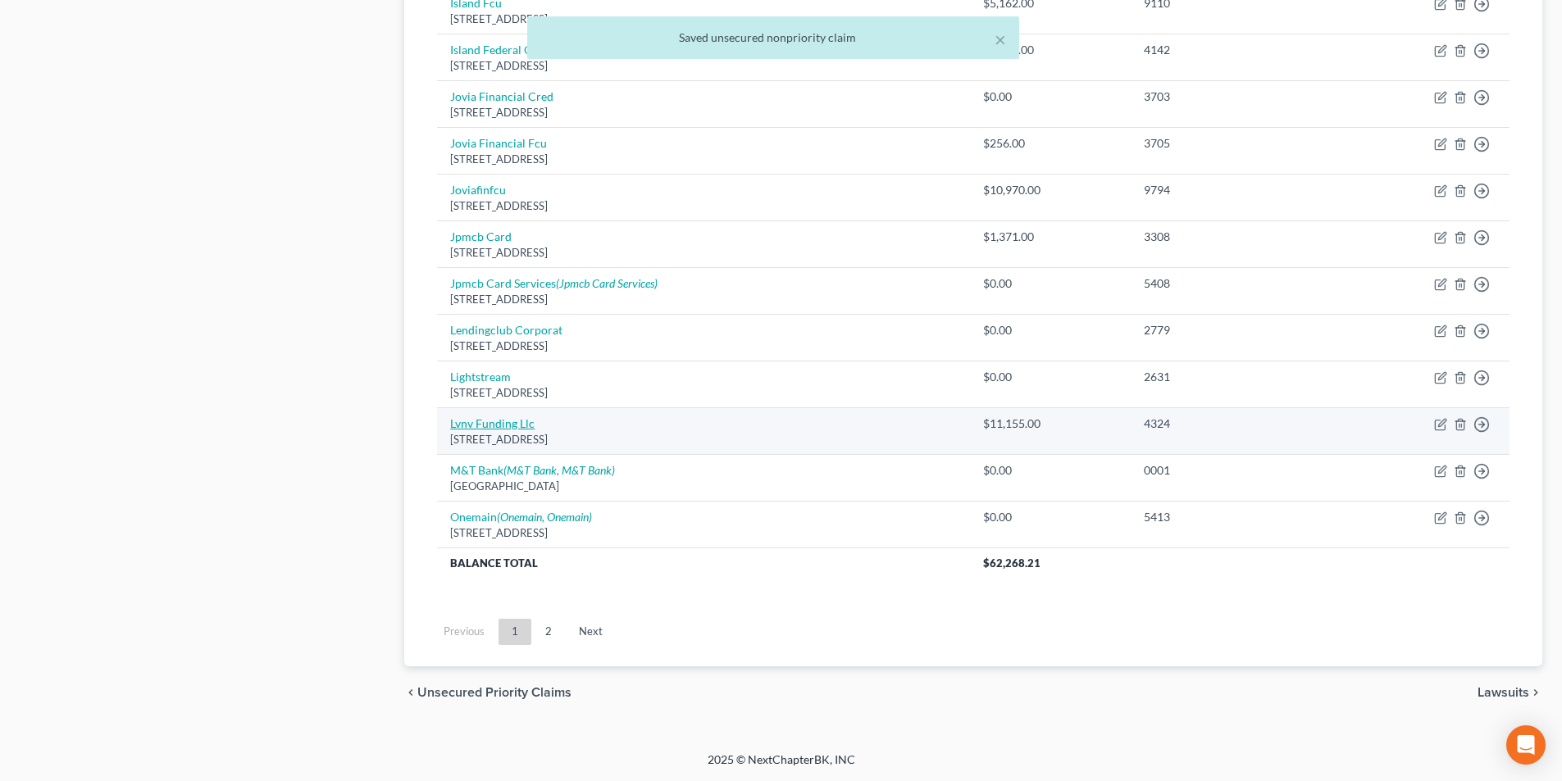
click at [510, 420] on link "Lvnv Funding Llc" at bounding box center [492, 423] width 84 height 14
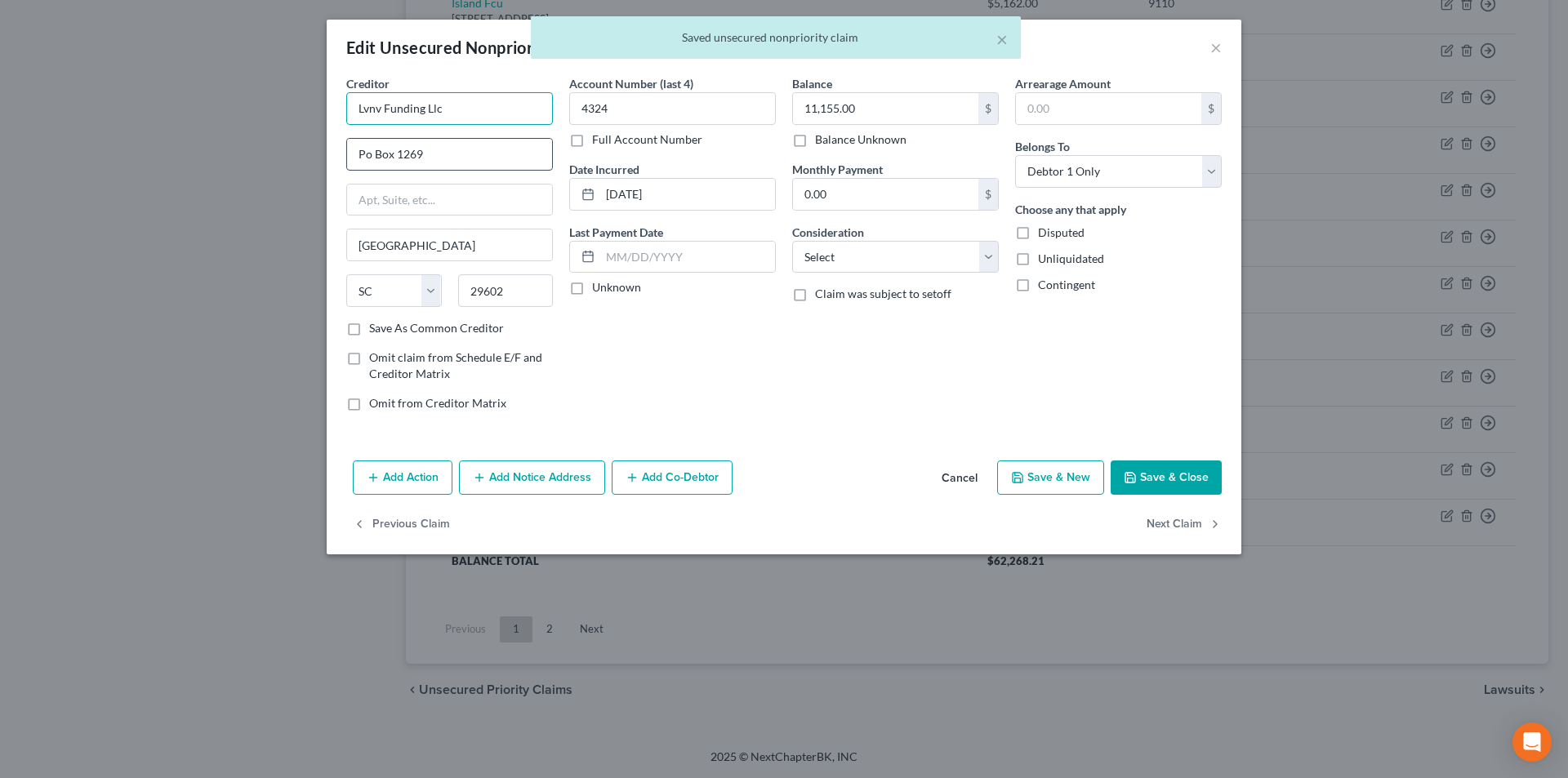
drag, startPoint x: 368, startPoint y: 104, endPoint x: 405, endPoint y: 142, distance: 53.0
click at [369, 106] on input "Lvnv Funding Llc" at bounding box center [449, 109] width 206 height 33
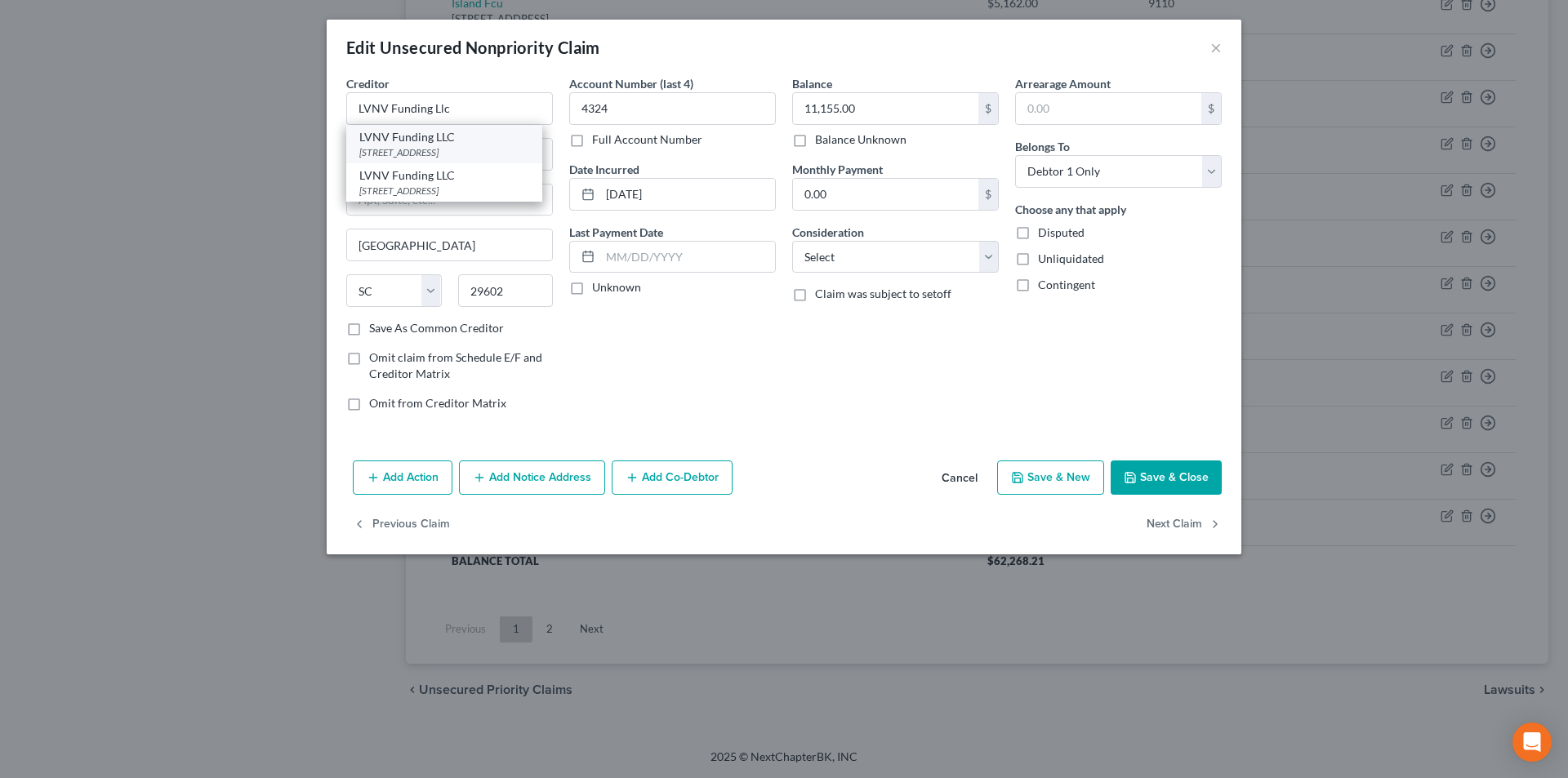
click at [416, 136] on div "LVNV Funding LLC" at bounding box center [444, 137] width 170 height 16
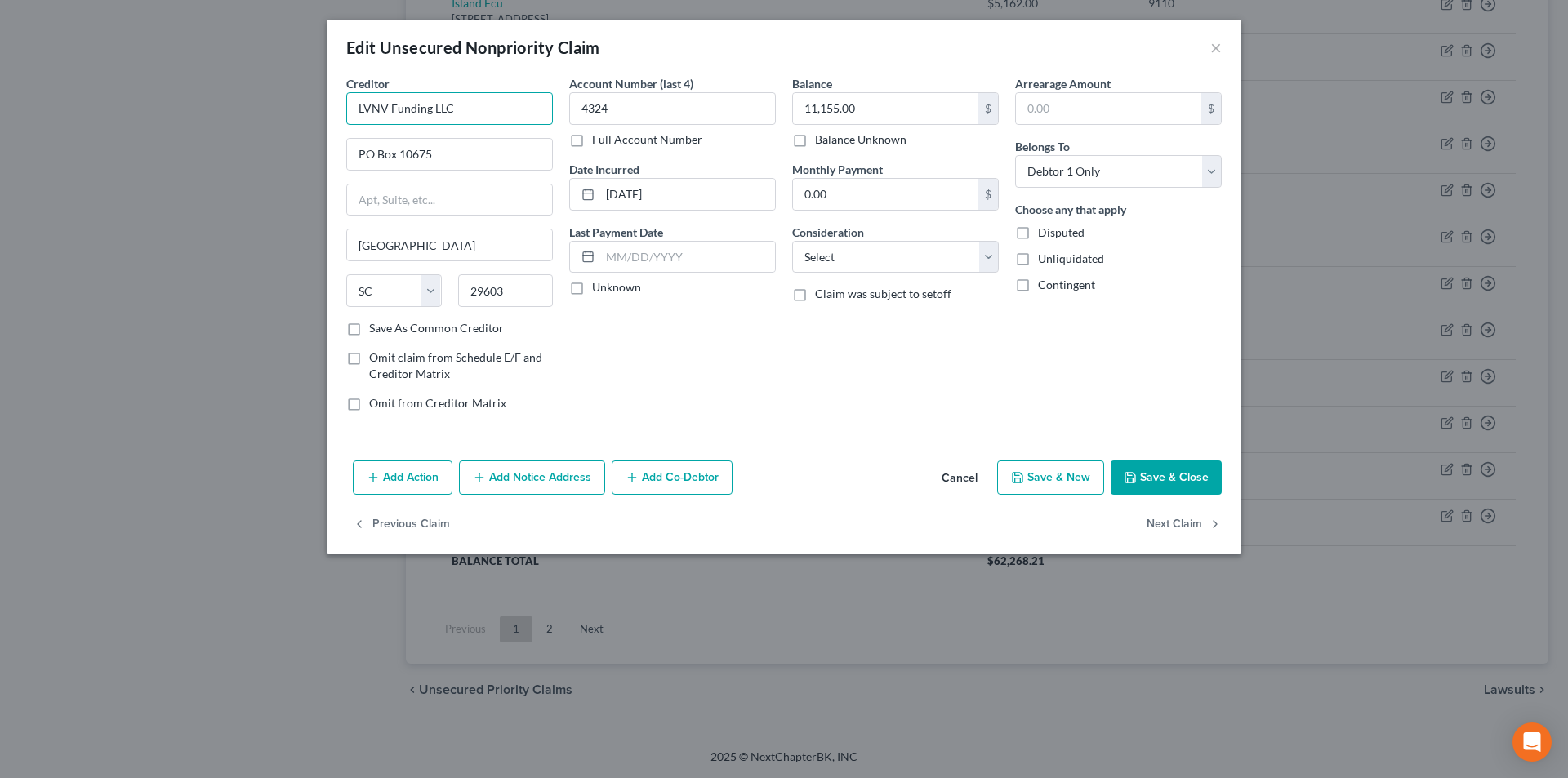
drag, startPoint x: 456, startPoint y: 112, endPoint x: 333, endPoint y: 110, distance: 123.0
click at [333, 110] on div "Creditor * LVNV Funding LLC [GEOGRAPHIC_DATA] [US_STATE][GEOGRAPHIC_DATA] [GEOG…" at bounding box center [784, 264] width 915 height 379
click at [527, 485] on button "Add Notice Address" at bounding box center [532, 477] width 146 height 34
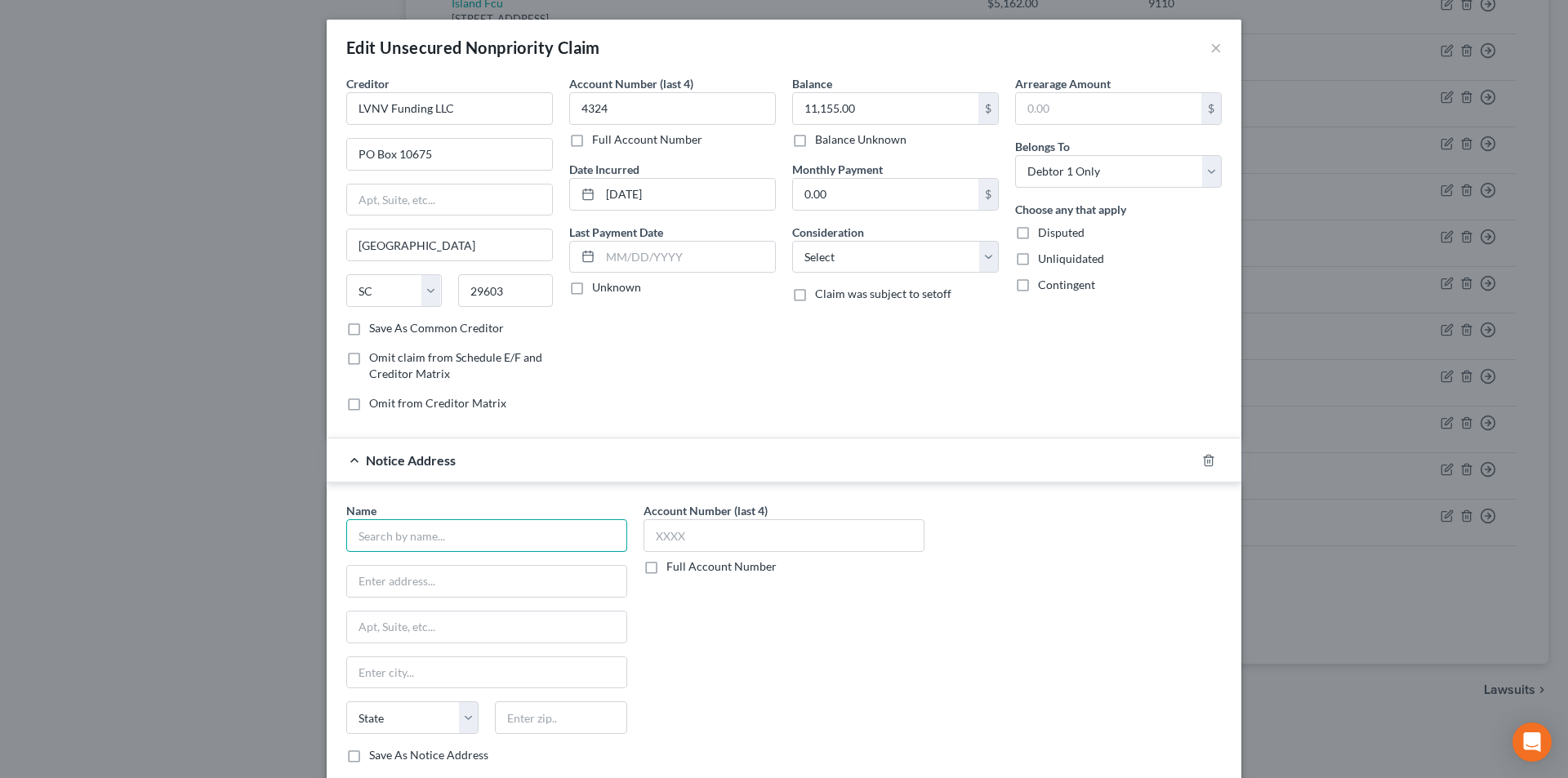
click at [464, 538] on input "text" at bounding box center [487, 535] width 281 height 33
paste input "LVNV Funding LLC"
click at [425, 615] on div "[STREET_ADDRESS]" at bounding box center [444, 618] width 170 height 14
click at [670, 540] on input "text" at bounding box center [784, 535] width 281 height 33
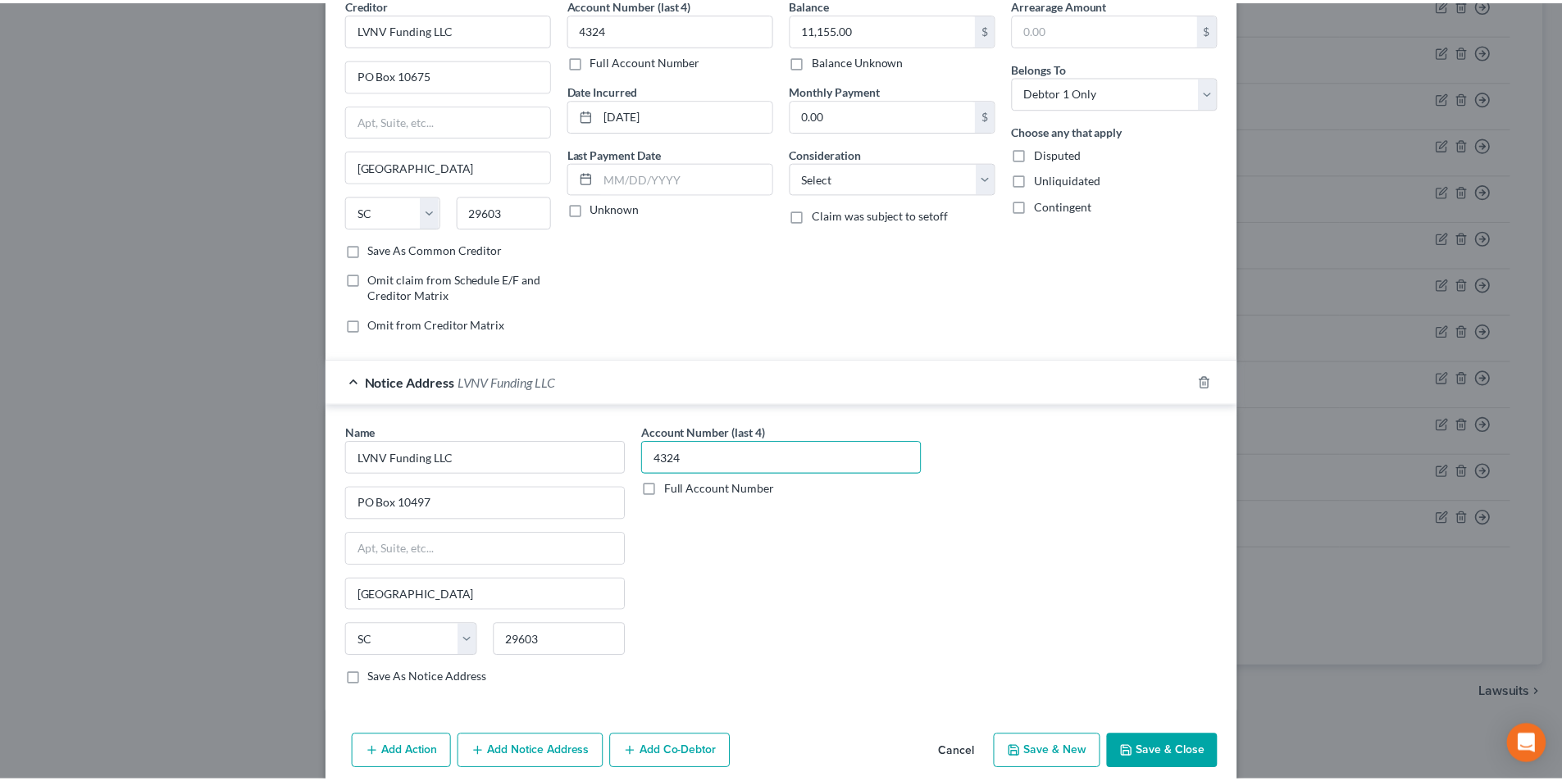
scroll to position [148, 0]
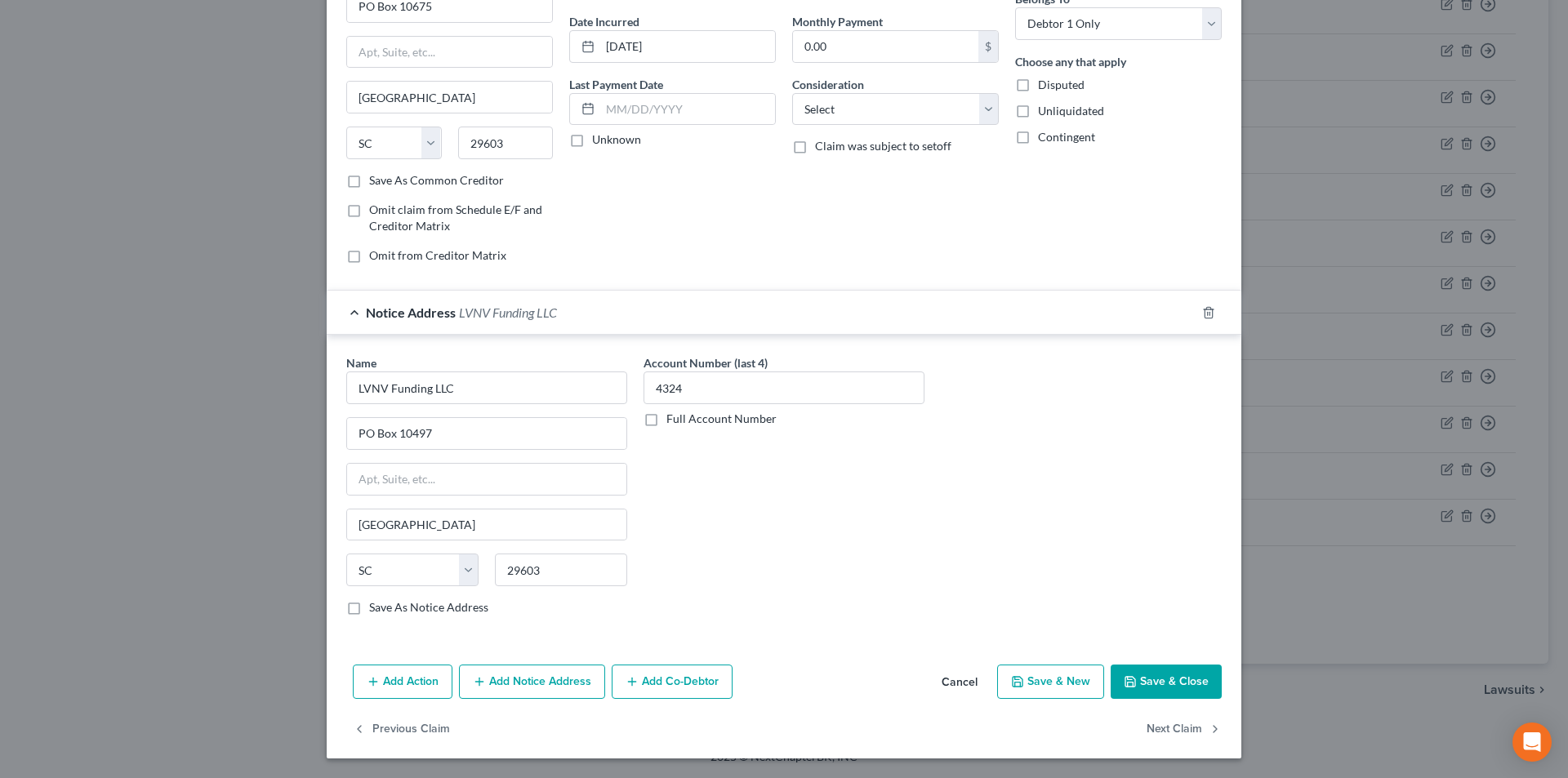
click at [1148, 683] on button "Save & Close" at bounding box center [1166, 681] width 111 height 34
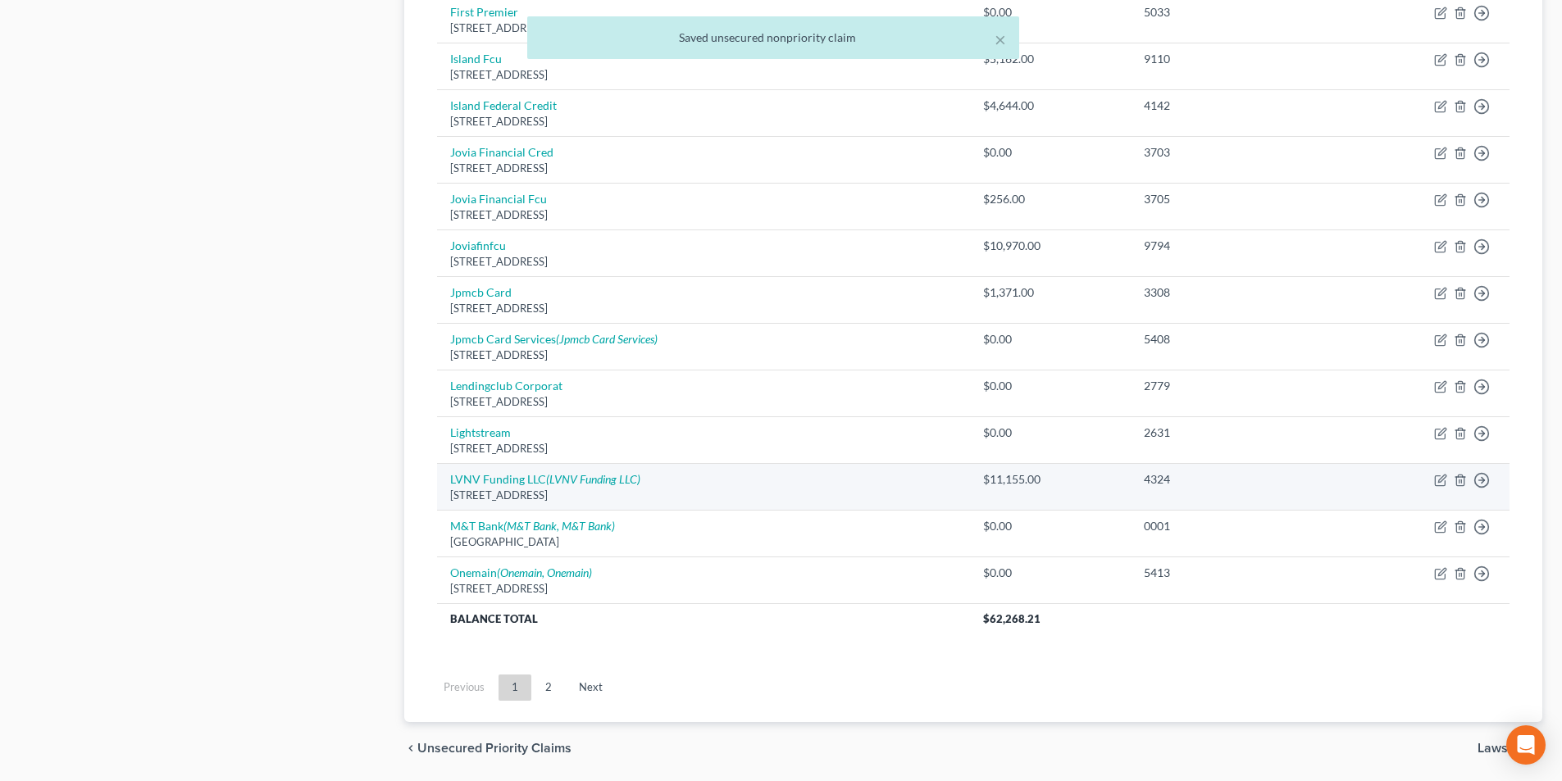
scroll to position [1030, 0]
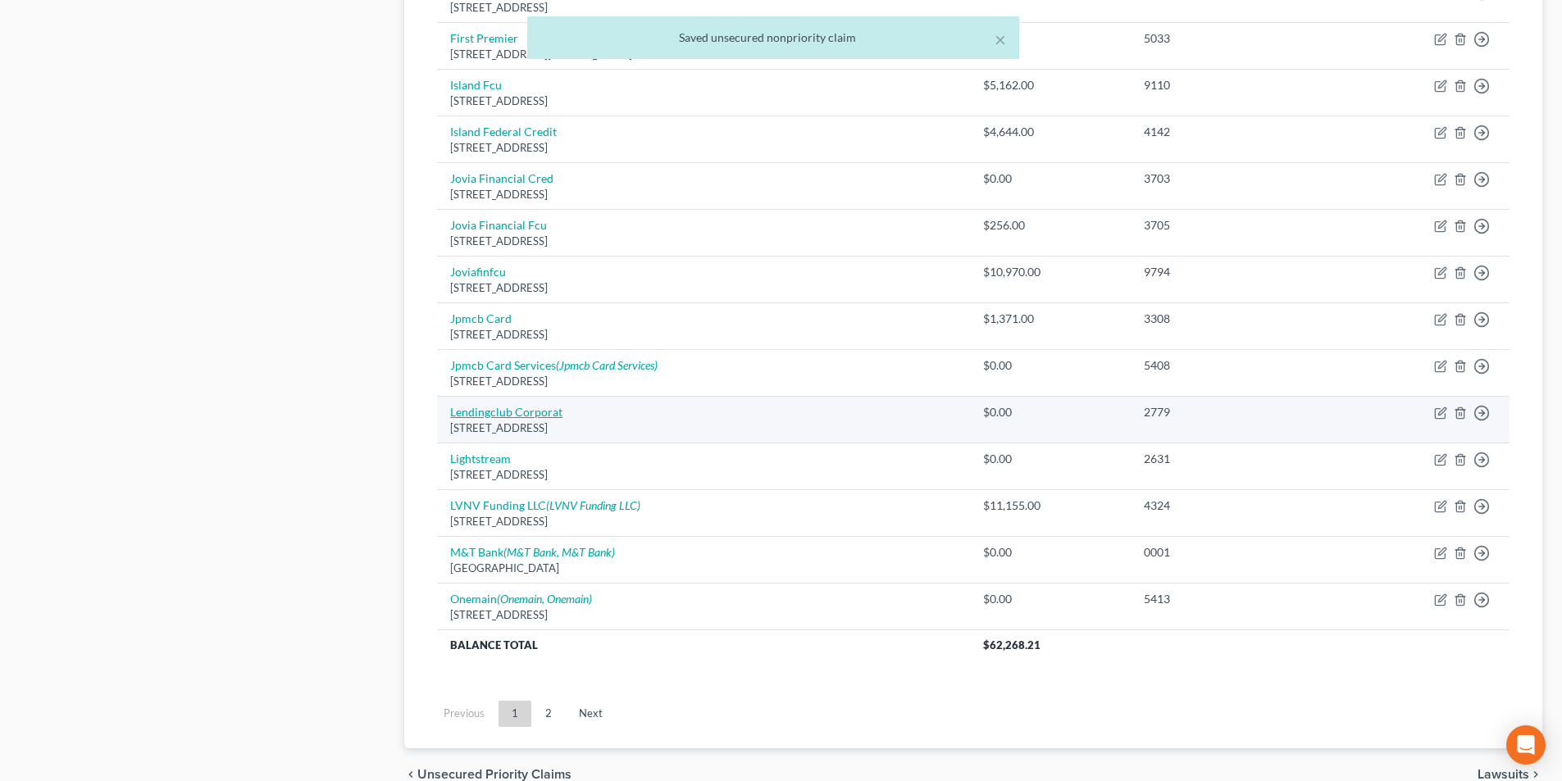
click at [518, 414] on link "Lendingclub Corporat" at bounding box center [506, 412] width 112 height 14
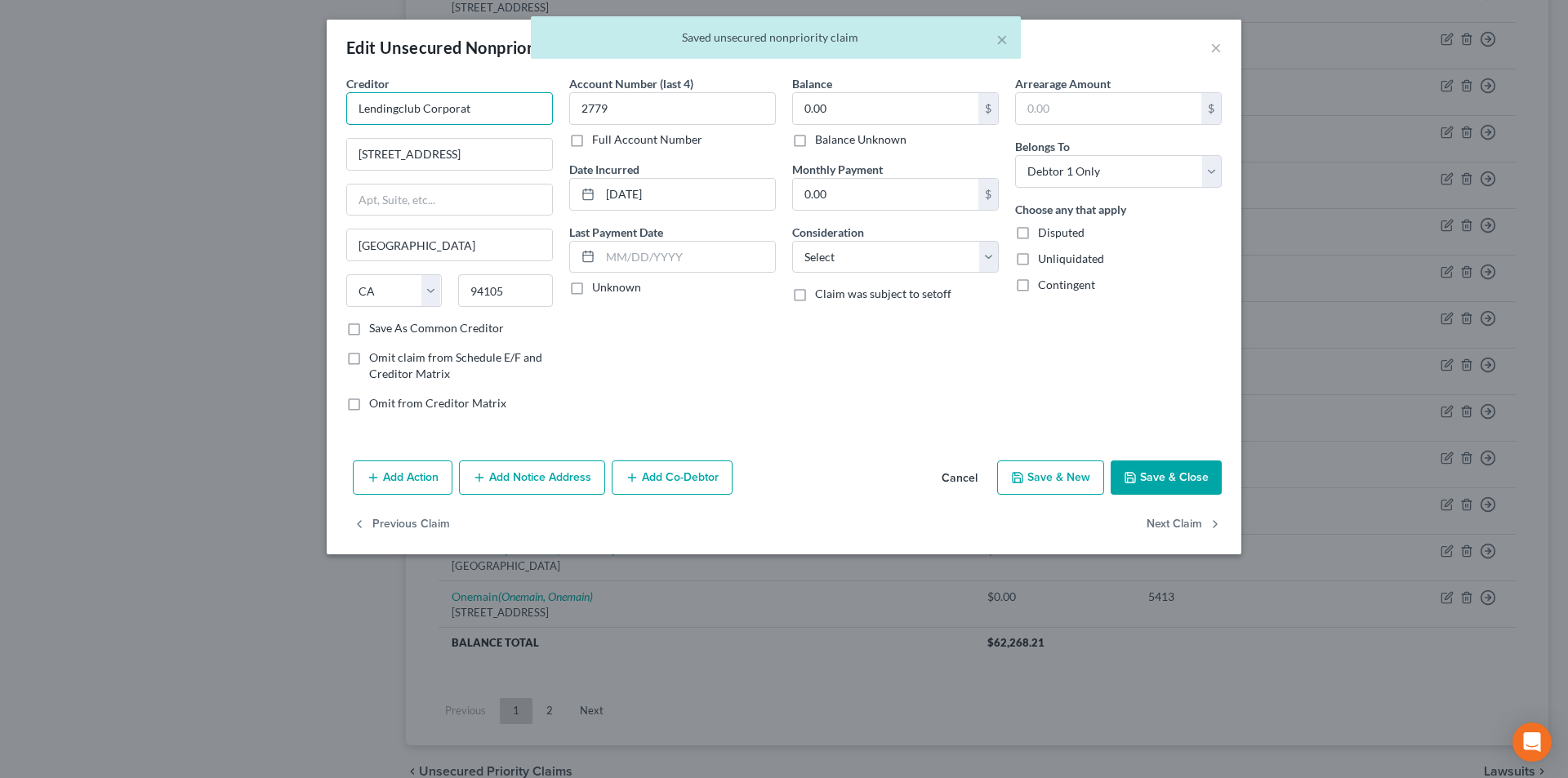
drag, startPoint x: 481, startPoint y: 103, endPoint x: 512, endPoint y: 121, distance: 35.8
click at [483, 104] on input "Lendingclub Corporat" at bounding box center [449, 109] width 206 height 33
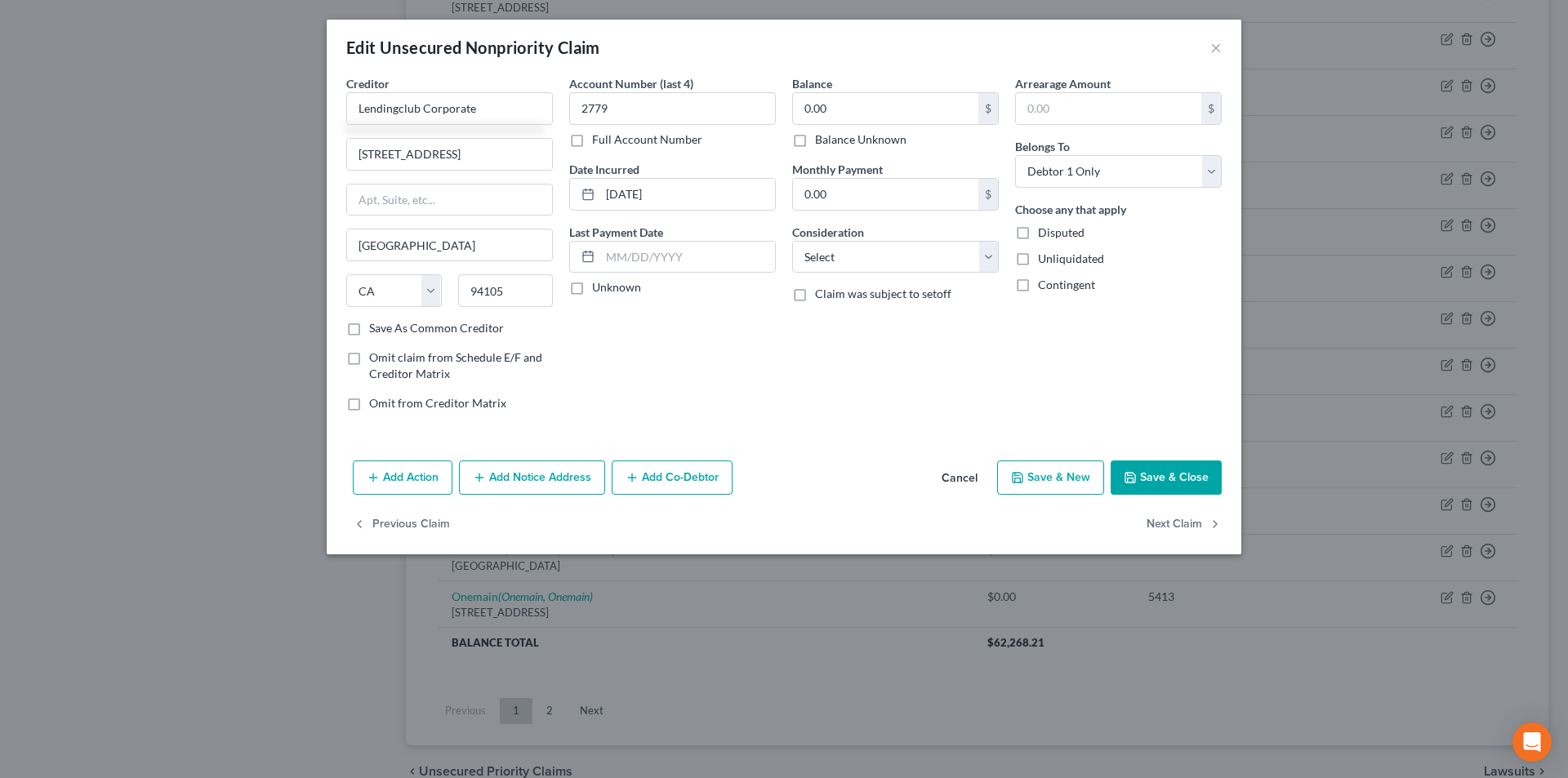
click at [1154, 473] on button "Save & Close" at bounding box center [1166, 477] width 111 height 34
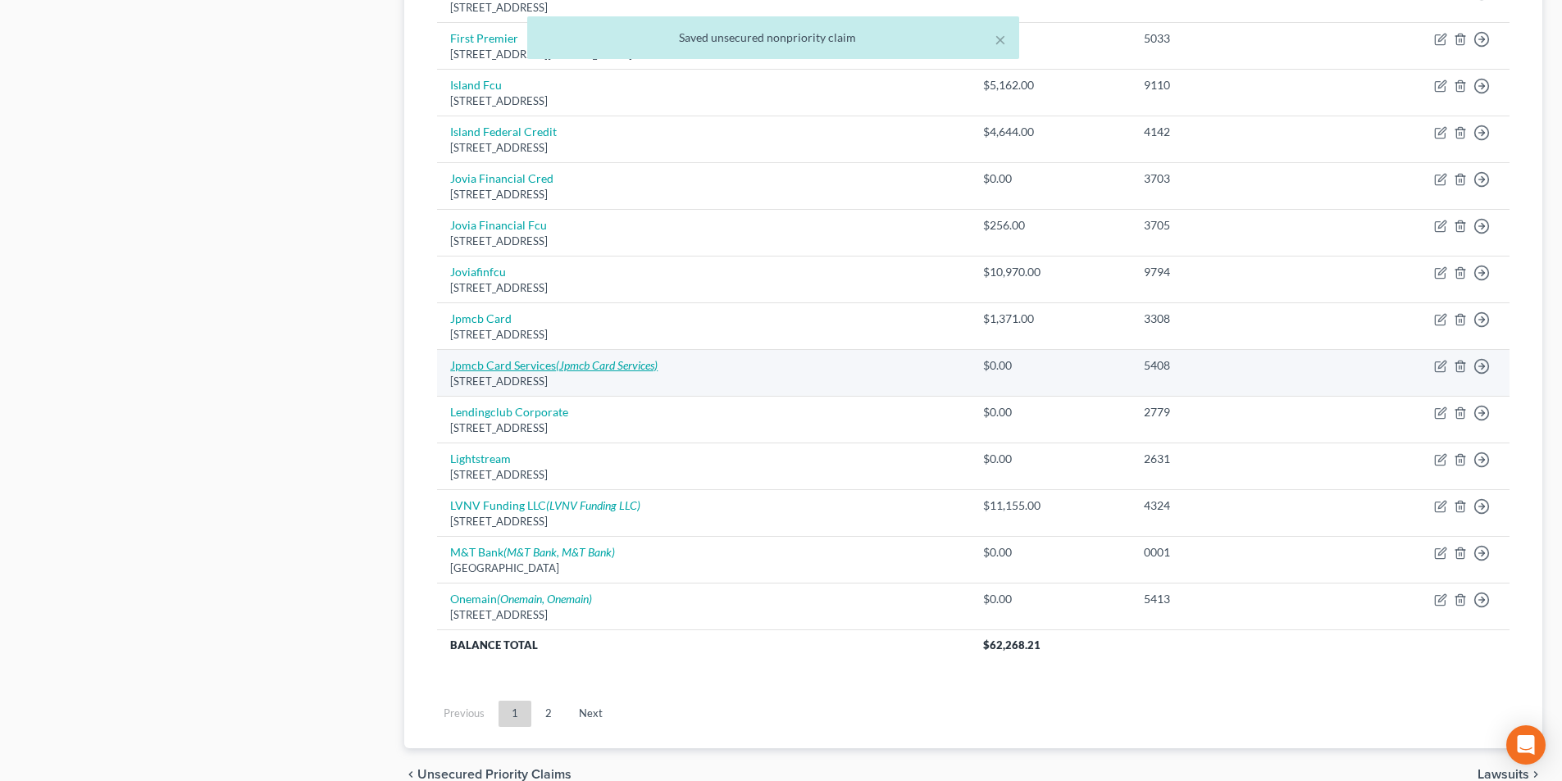
click at [499, 371] on link "Jpmcb Card Services (Jpmcb Card Services)" at bounding box center [553, 365] width 207 height 14
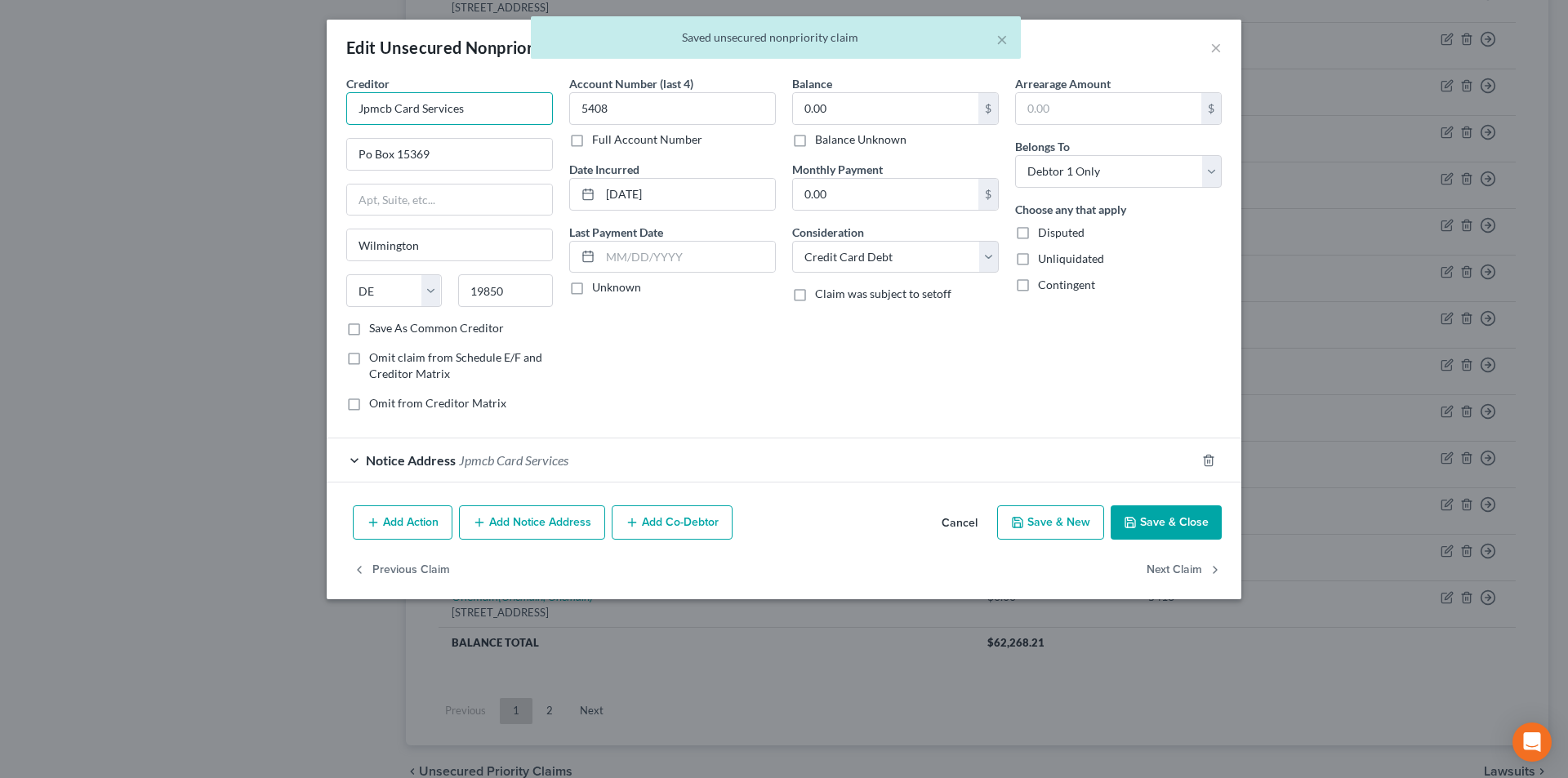
drag, startPoint x: 391, startPoint y: 109, endPoint x: 315, endPoint y: 99, distance: 76.7
click at [320, 101] on div "Edit Unsecured Nonpriority Claim × Creditor * Jpmcb Card Services Po Box [GEOGR…" at bounding box center [784, 389] width 1568 height 778
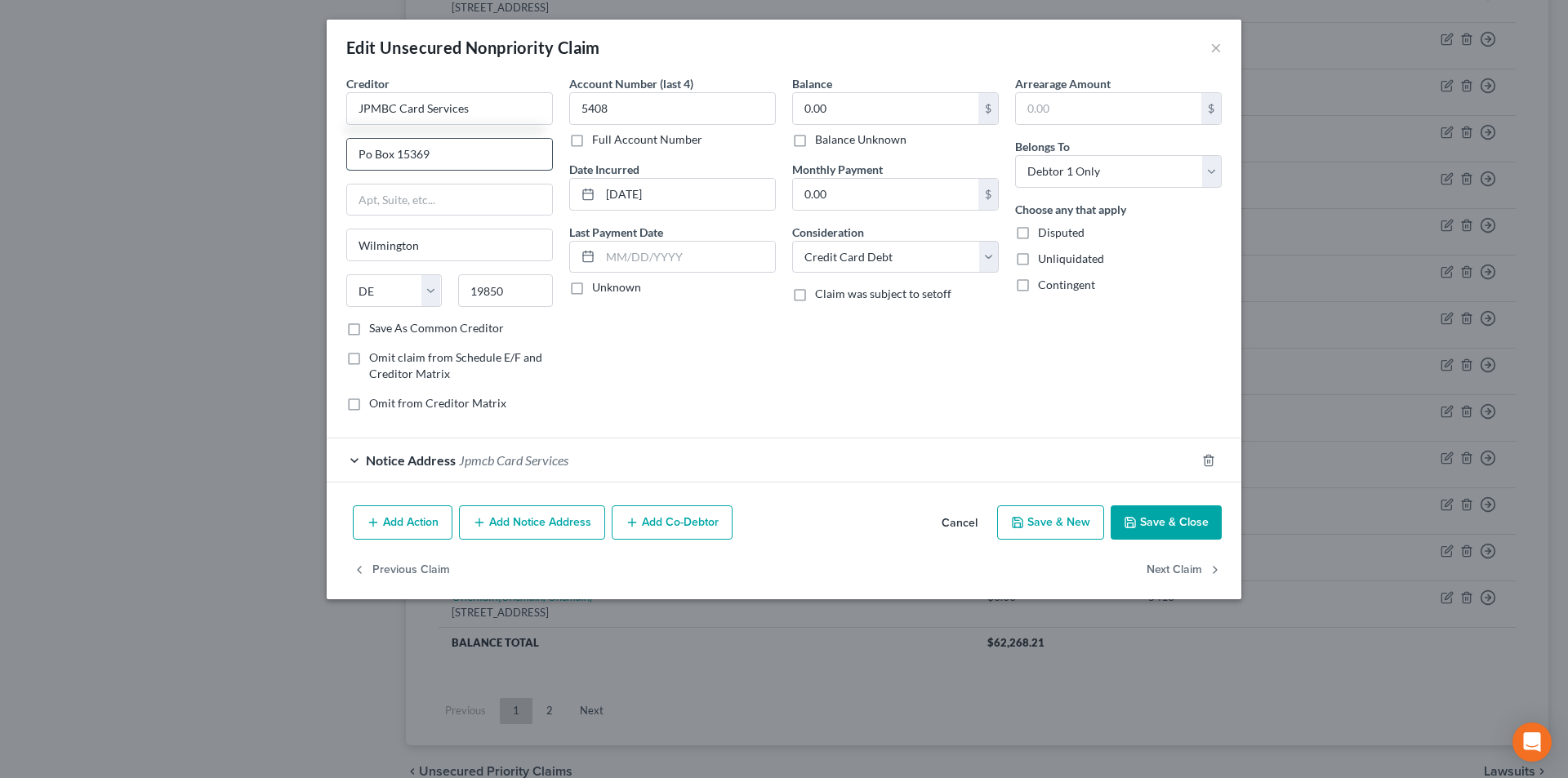
click at [366, 149] on input "Po Box 15369" at bounding box center [449, 153] width 205 height 31
click at [1208, 44] on div "Edit Unsecured Nonpriority Claim ×" at bounding box center [784, 48] width 915 height 56
click at [1213, 45] on button "×" at bounding box center [1215, 48] width 11 height 20
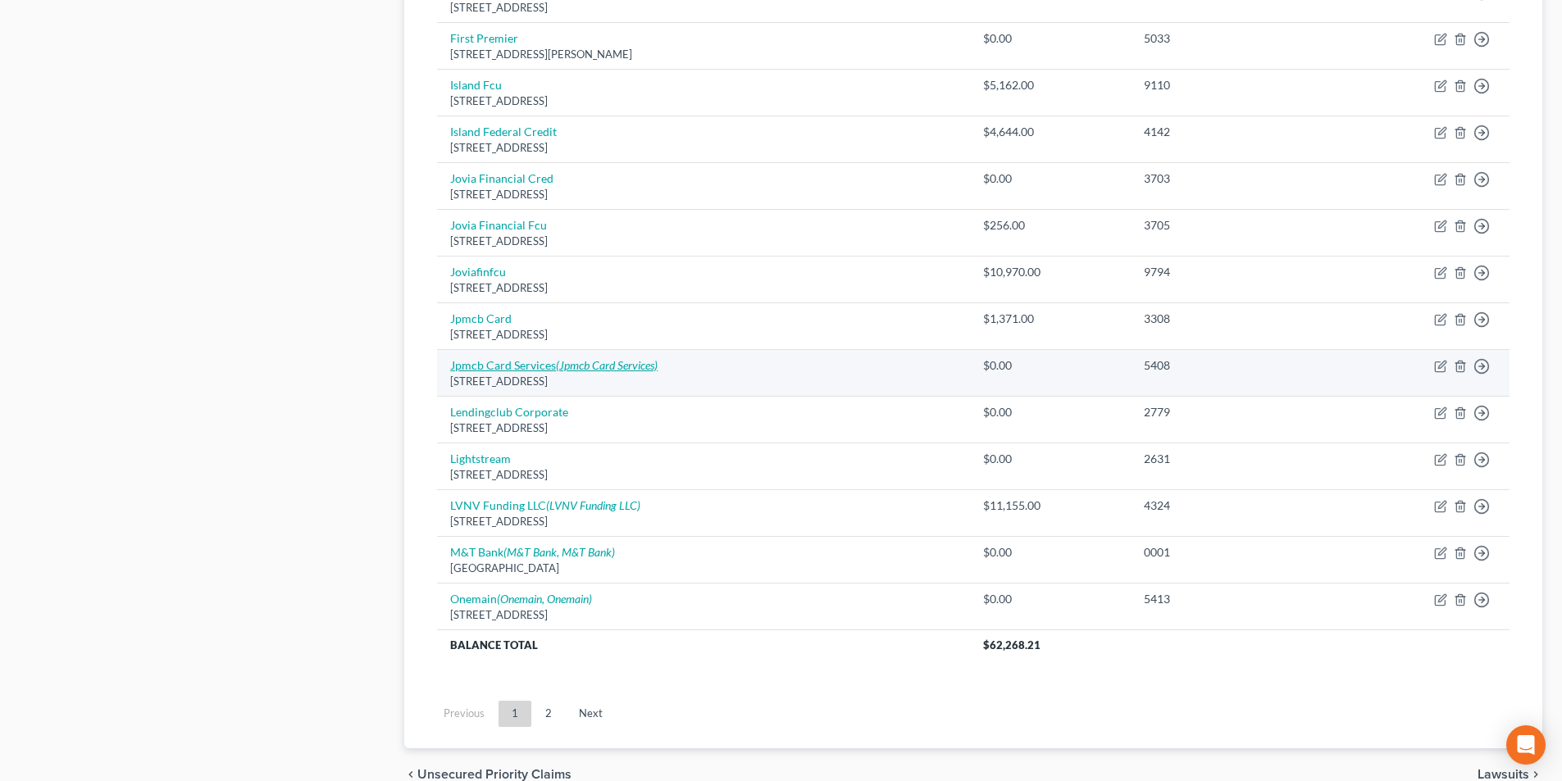
click at [503, 370] on link "Jpmcb Card Services (Jpmcb Card Services)" at bounding box center [553, 365] width 207 height 14
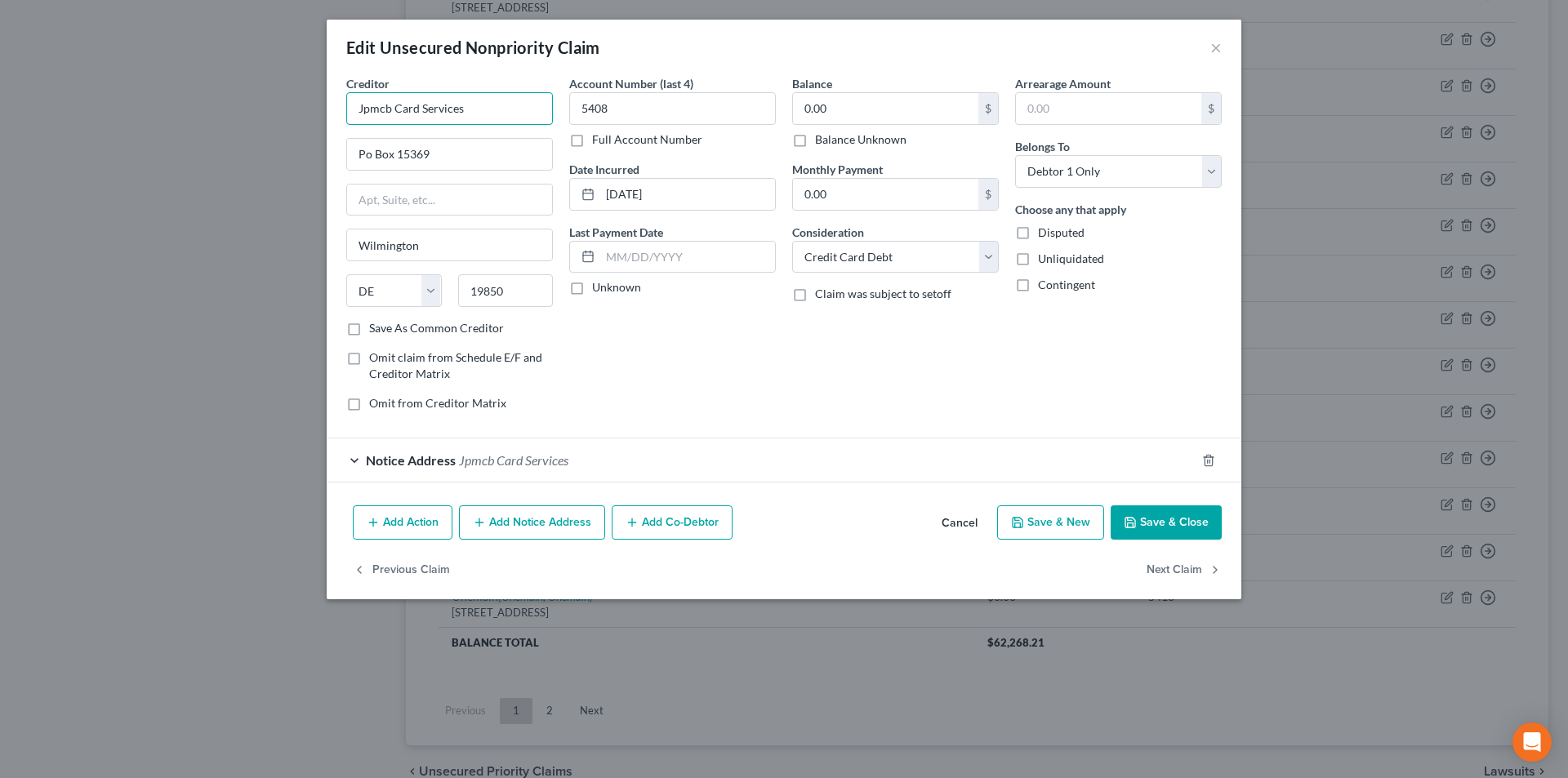
drag, startPoint x: 433, startPoint y: 113, endPoint x: 352, endPoint y: 107, distance: 81.2
click at [282, 113] on div "Edit Unsecured Nonpriority Claim × Creditor * Jpmcb Card Services Po Box [GEOGR…" at bounding box center [784, 389] width 1568 height 778
drag, startPoint x: 460, startPoint y: 114, endPoint x: 330, endPoint y: 114, distance: 130.0
click at [330, 114] on div "Creditor * Jpmcb Card Services Po Box [GEOGRAPHIC_DATA] [US_STATE][GEOGRAPHIC_D…" at bounding box center [784, 286] width 915 height 423
paste input ""JPMCB Card Services""
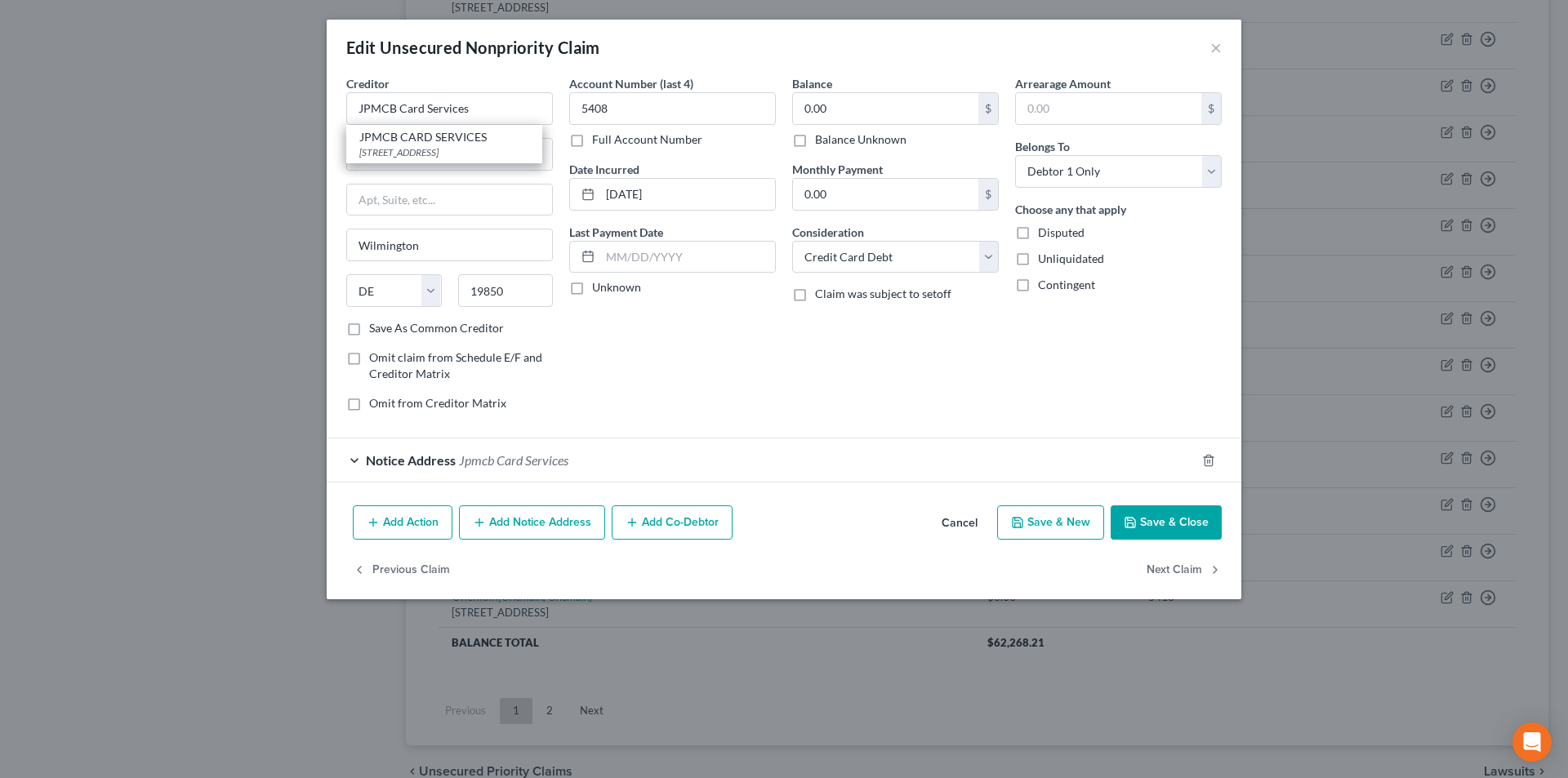
click at [376, 145] on div "[STREET_ADDRESS]" at bounding box center [444, 152] width 170 height 14
click at [1153, 519] on button "Save & Close" at bounding box center [1166, 522] width 111 height 34
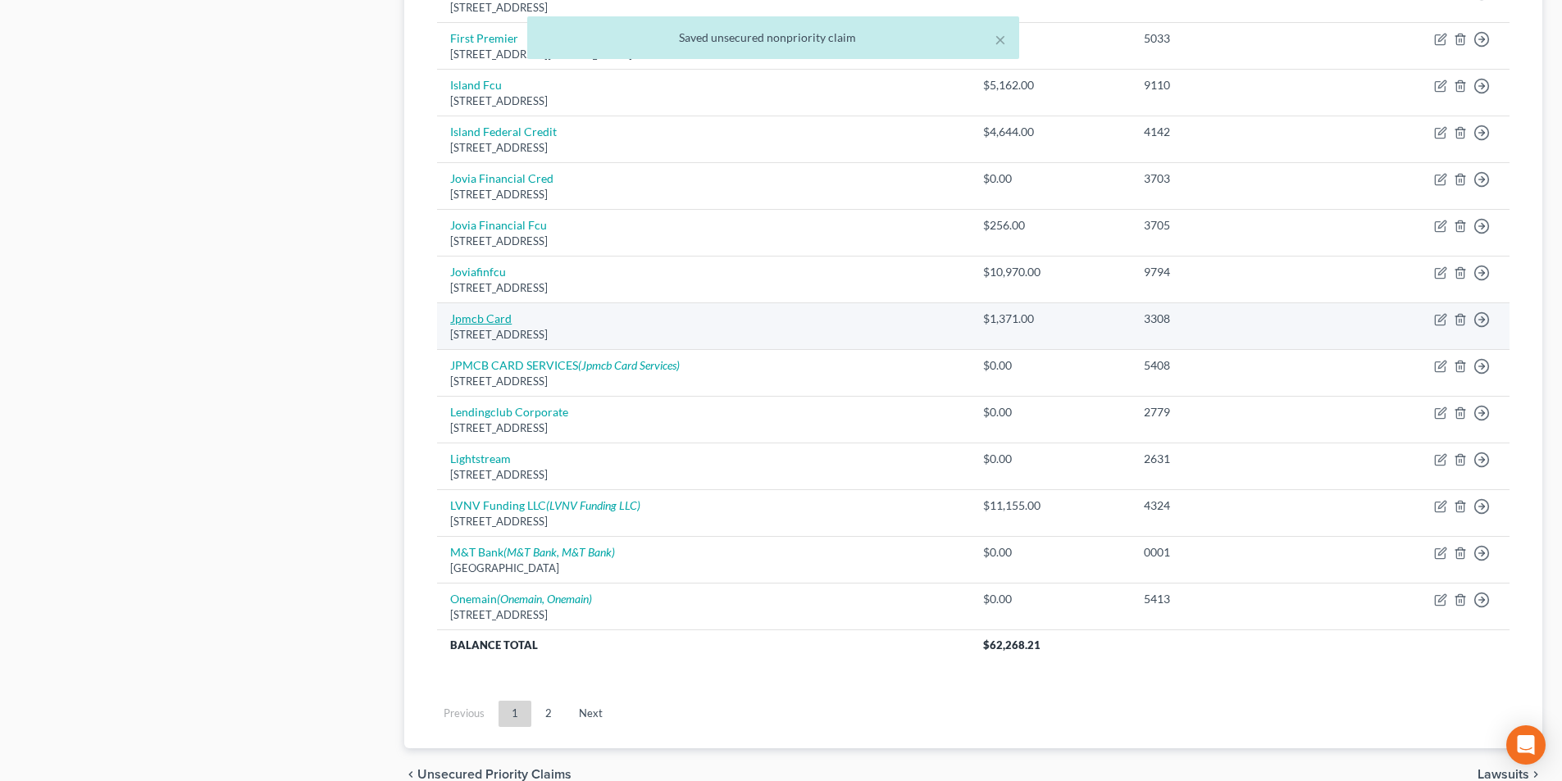
click at [493, 322] on link "Jpmcb Card" at bounding box center [480, 319] width 61 height 14
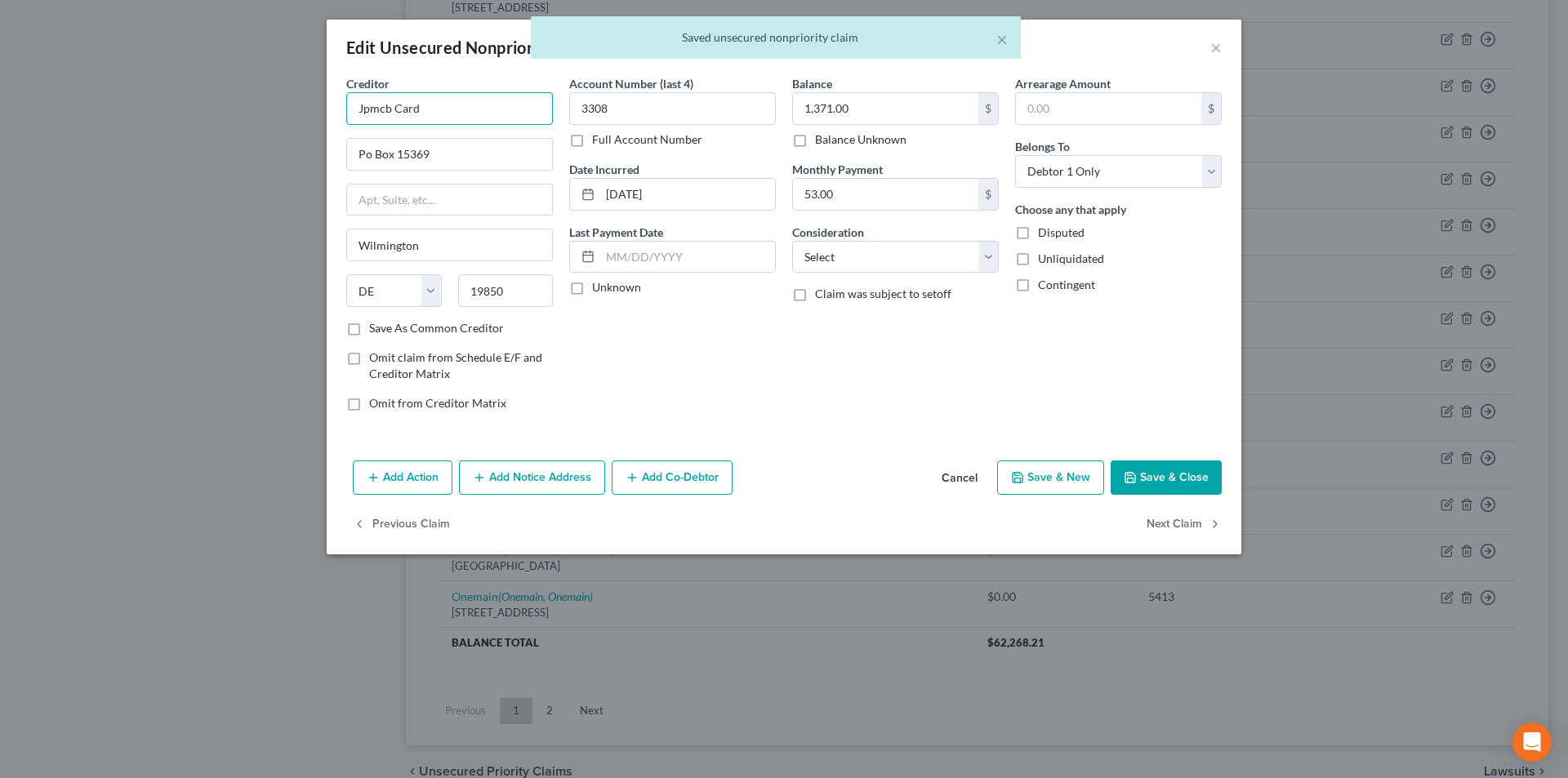
drag, startPoint x: 431, startPoint y: 111, endPoint x: 296, endPoint y: 113, distance: 135.0
click at [296, 113] on div "Edit Unsecured Nonpriority Claim × Creditor * Jpmcb Card Po Box [GEOGRAPHIC_DAT…" at bounding box center [784, 389] width 1568 height 778
paste input ""JPMCB Card Services""
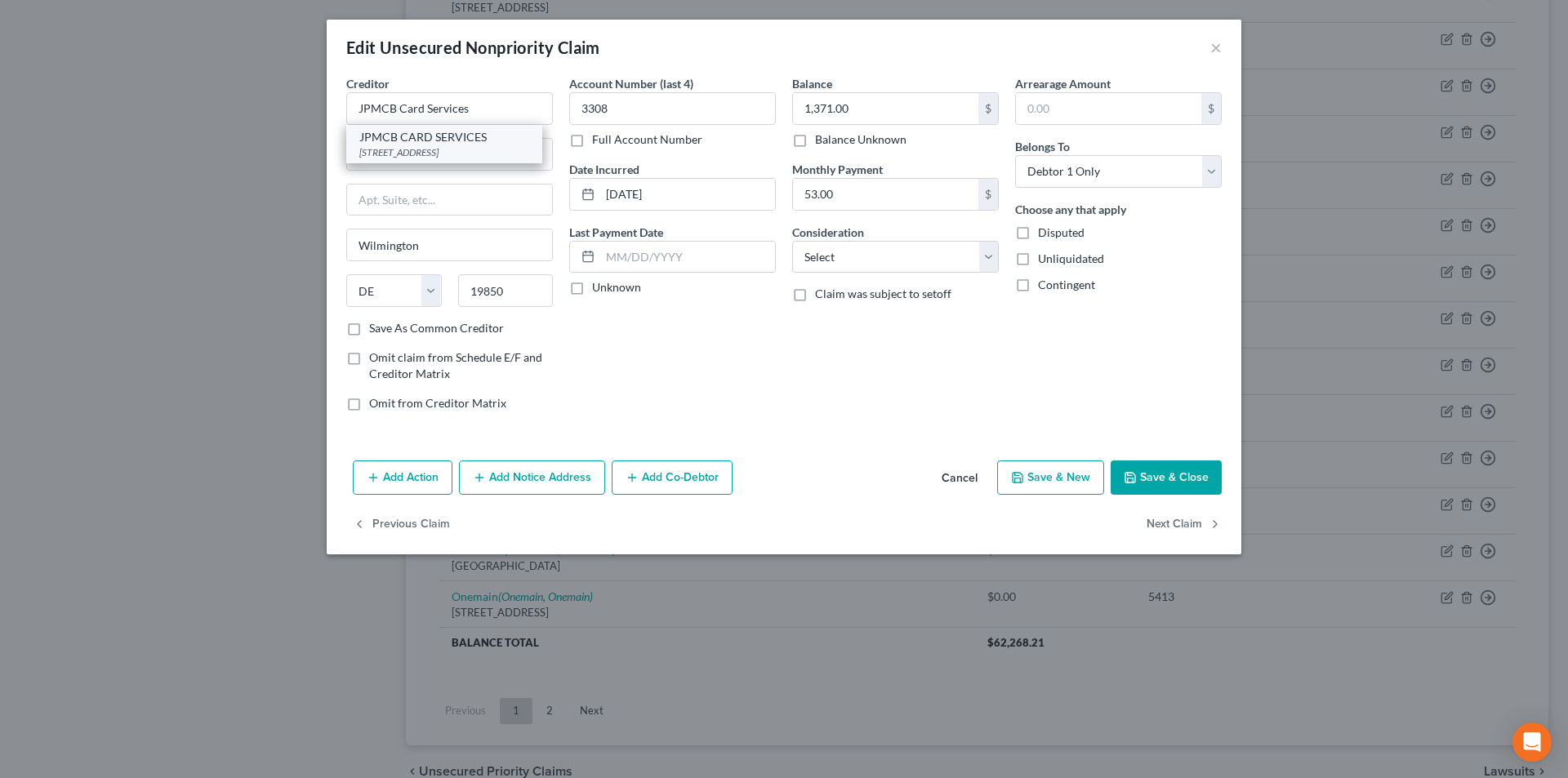
click at [423, 145] on div "[STREET_ADDRESS]" at bounding box center [444, 152] width 170 height 14
click at [1176, 474] on button "Save & Close" at bounding box center [1166, 477] width 111 height 34
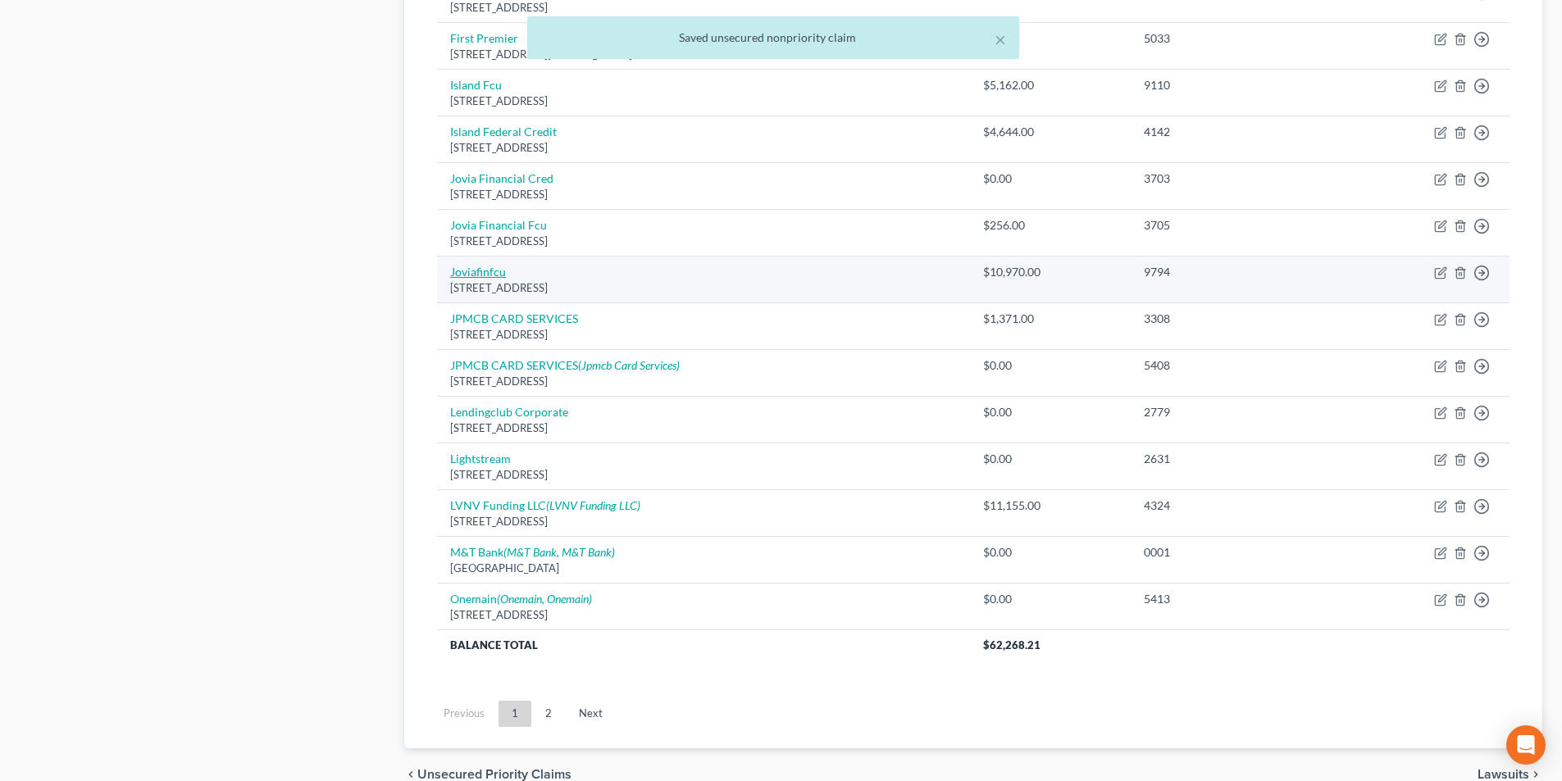
click at [490, 271] on link "Joviafinfcu" at bounding box center [478, 272] width 56 height 14
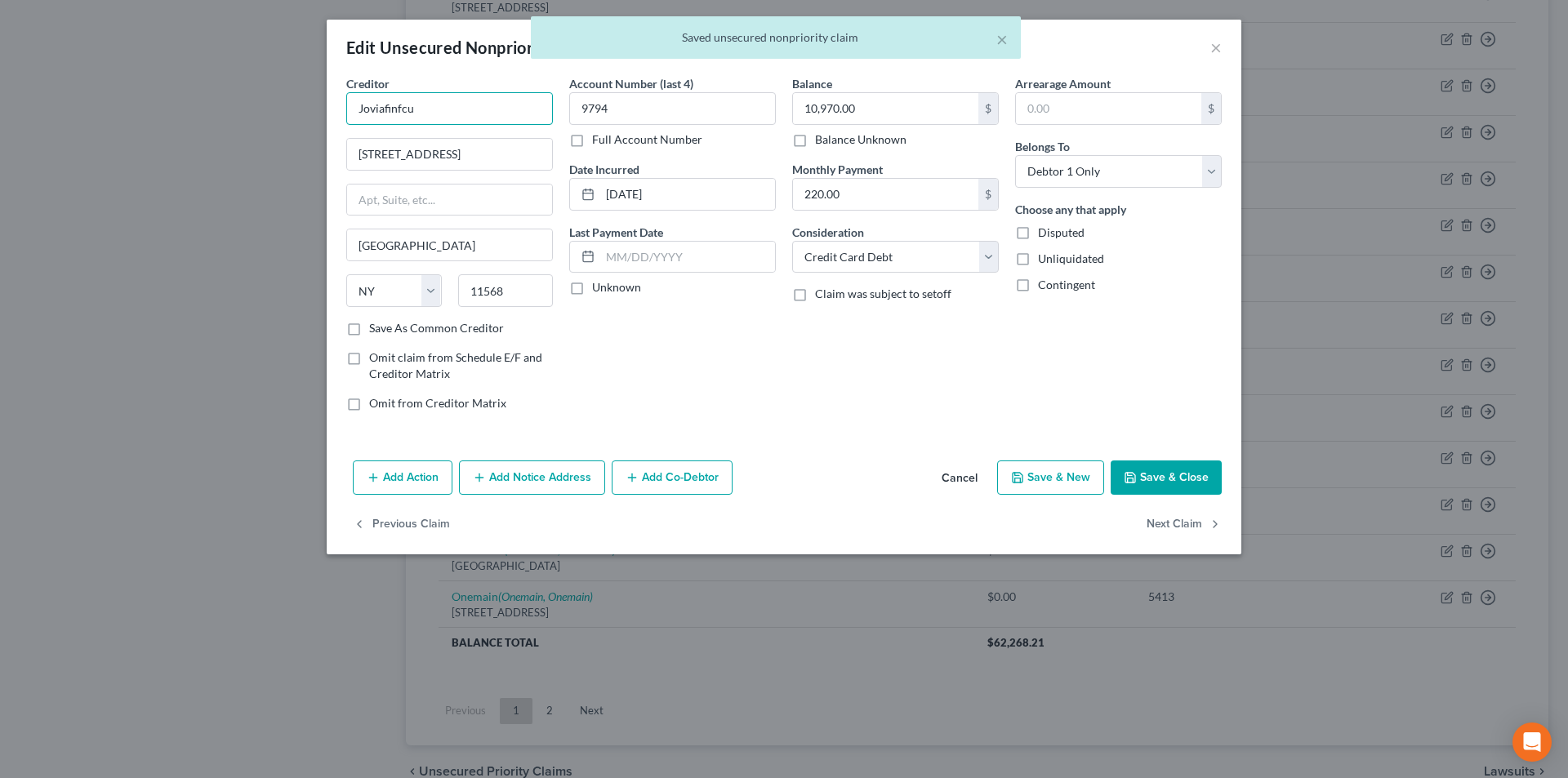
drag, startPoint x: 421, startPoint y: 110, endPoint x: 342, endPoint y: 109, distance: 79.0
click at [342, 109] on div "Creditor * Joviafinfcu [GEOGRAPHIC_DATA][US_STATE] AZ CA CO [GEOGRAPHIC_DATA] D…" at bounding box center [449, 249] width 223 height 350
click at [1221, 46] on div "× Saved unsecured nonpriority claim" at bounding box center [776, 41] width 1568 height 51
click at [1215, 47] on div "× Saved unsecured nonpriority claim" at bounding box center [776, 41] width 1568 height 51
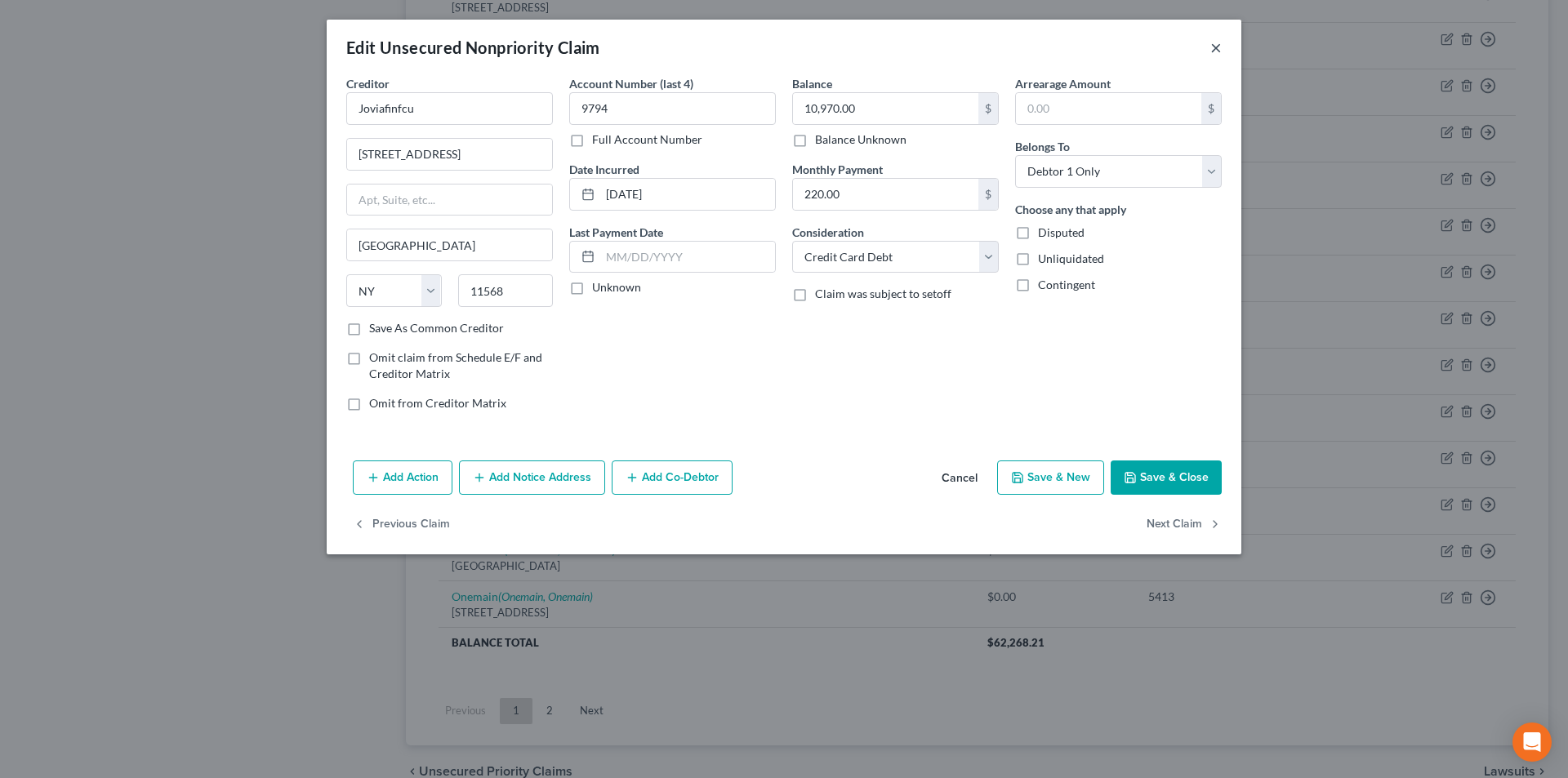
click at [1217, 51] on button "×" at bounding box center [1215, 48] width 11 height 20
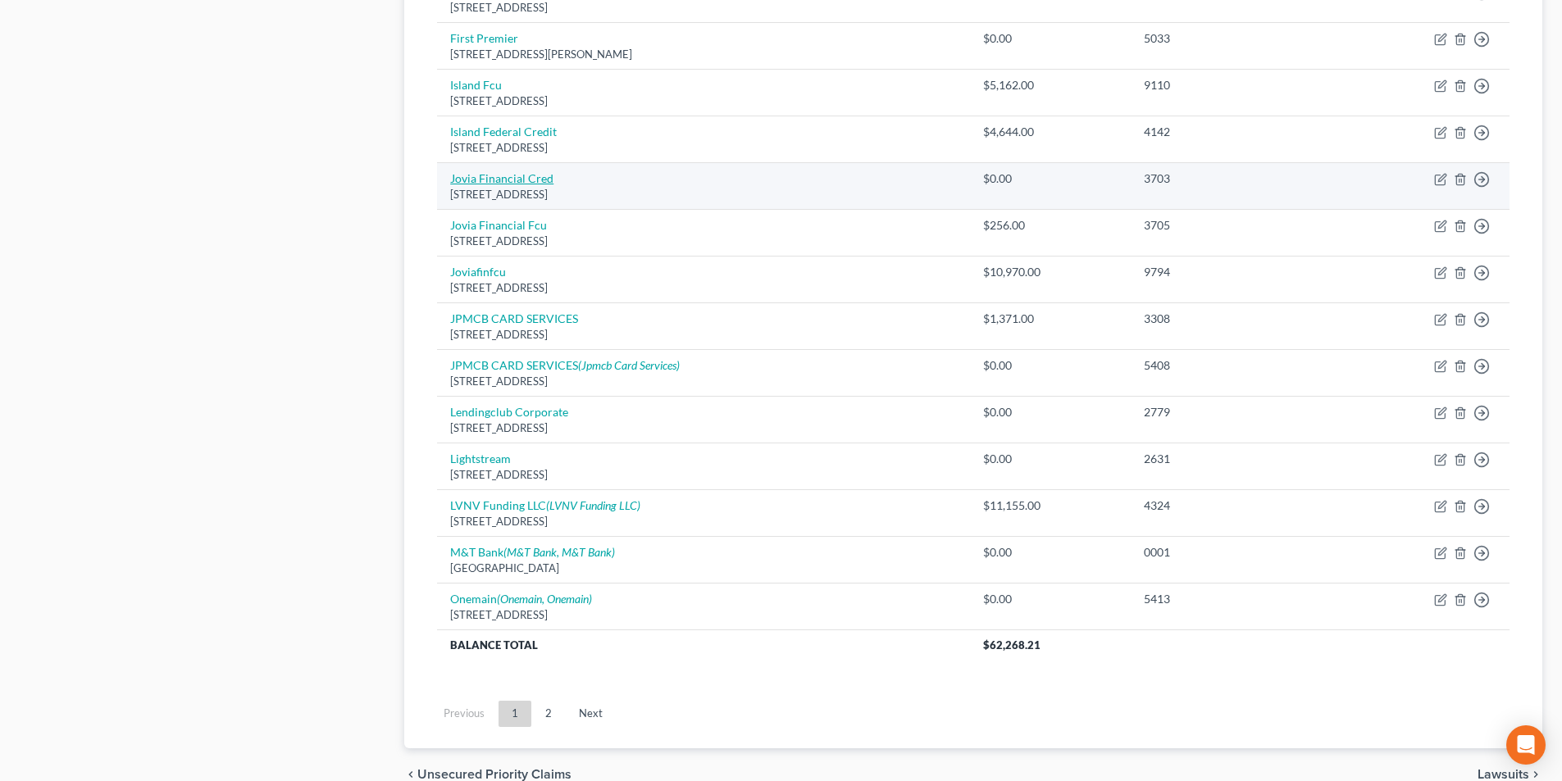
click at [527, 180] on link "Jovia Financial Cred" at bounding box center [501, 178] width 103 height 14
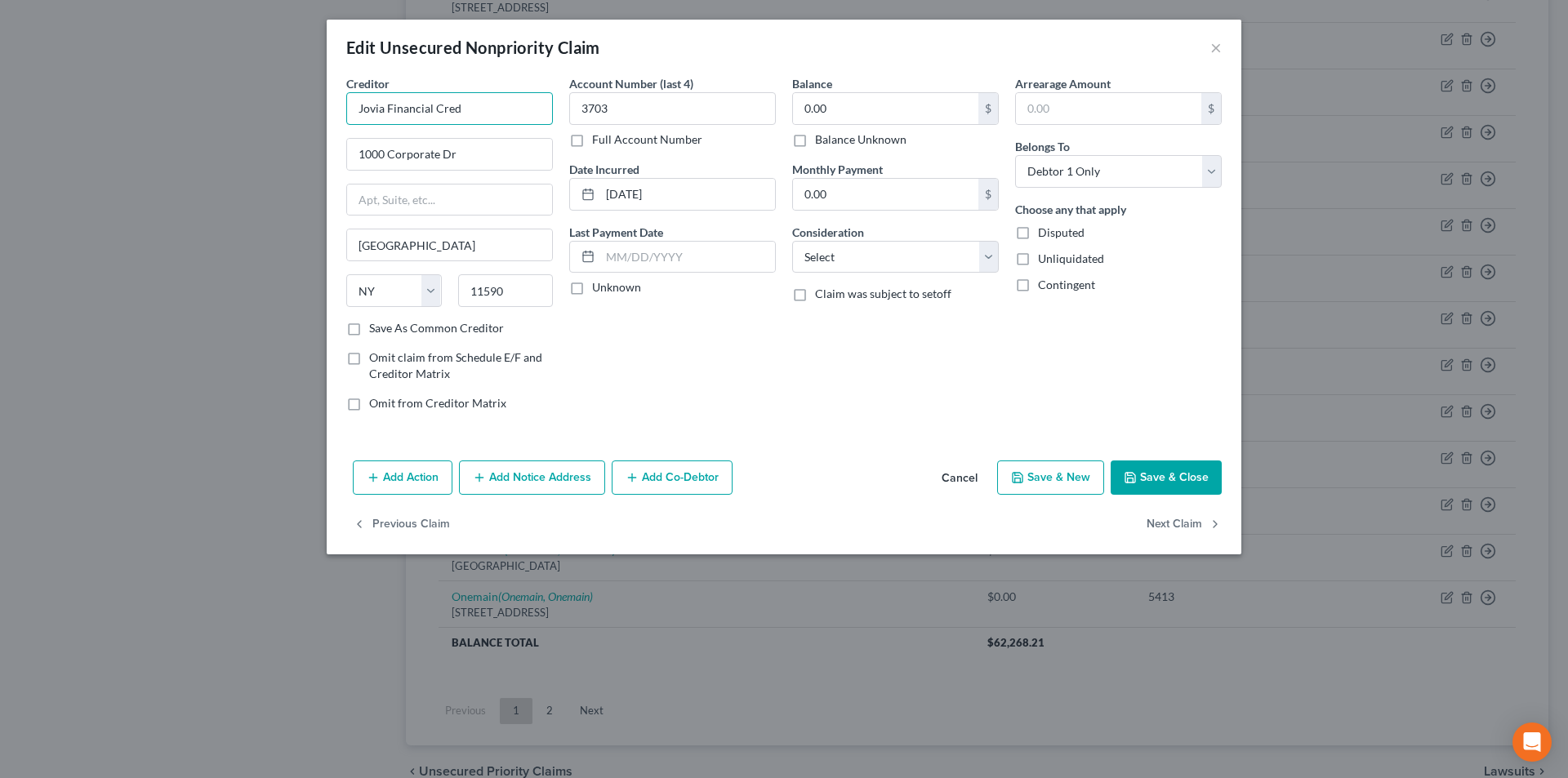
drag, startPoint x: 461, startPoint y: 114, endPoint x: 479, endPoint y: 113, distance: 18.0
click at [461, 113] on input "Jovia Financial Cred" at bounding box center [449, 109] width 206 height 33
drag, startPoint x: 471, startPoint y: 107, endPoint x: 351, endPoint y: 111, distance: 120.1
click at [351, 111] on input "Jovia Financial Credit" at bounding box center [449, 109] width 206 height 33
drag, startPoint x: 1161, startPoint y: 467, endPoint x: 593, endPoint y: 362, distance: 577.6
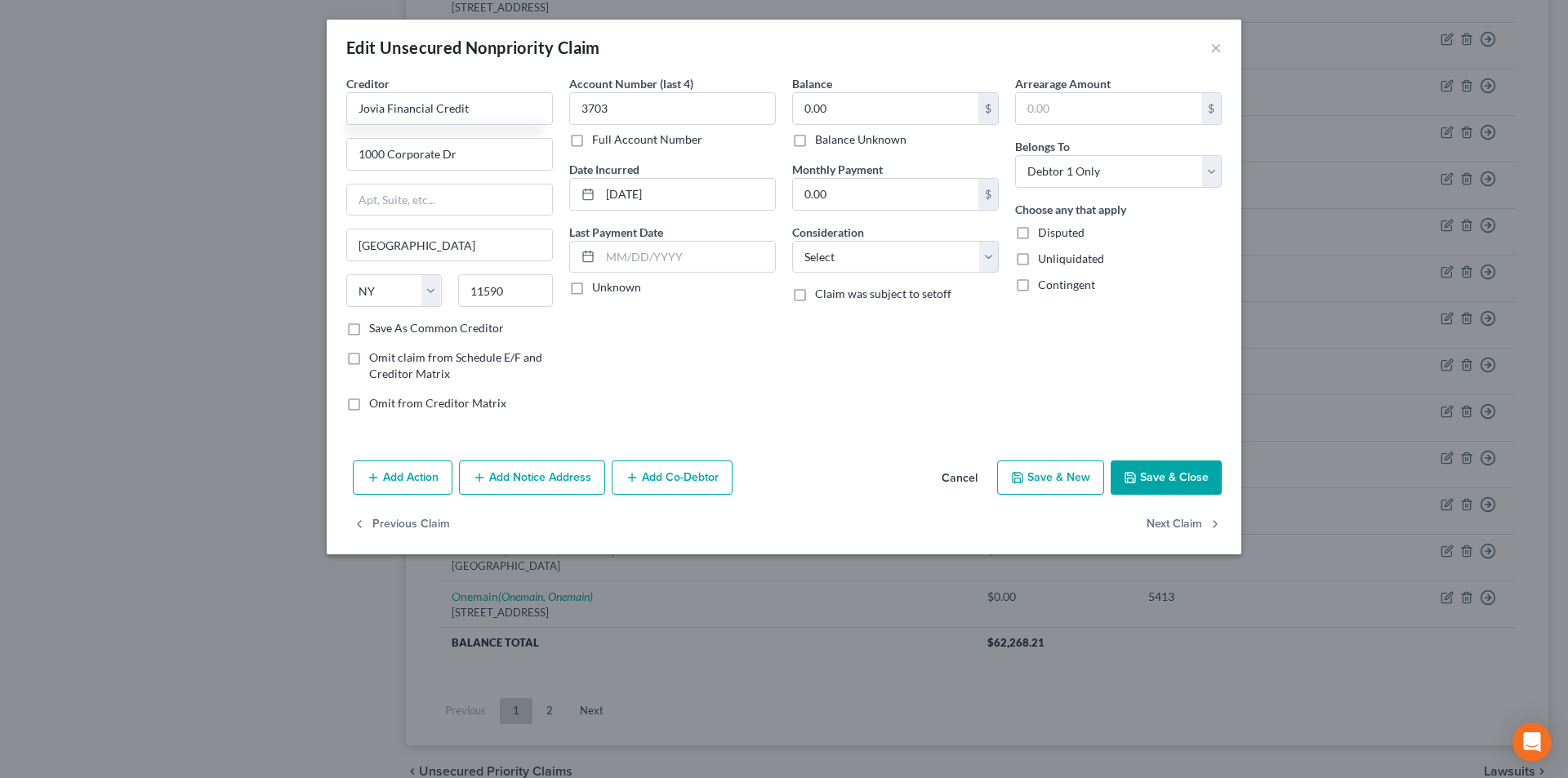
click at [1163, 467] on button "Save & Close" at bounding box center [1166, 477] width 111 height 34
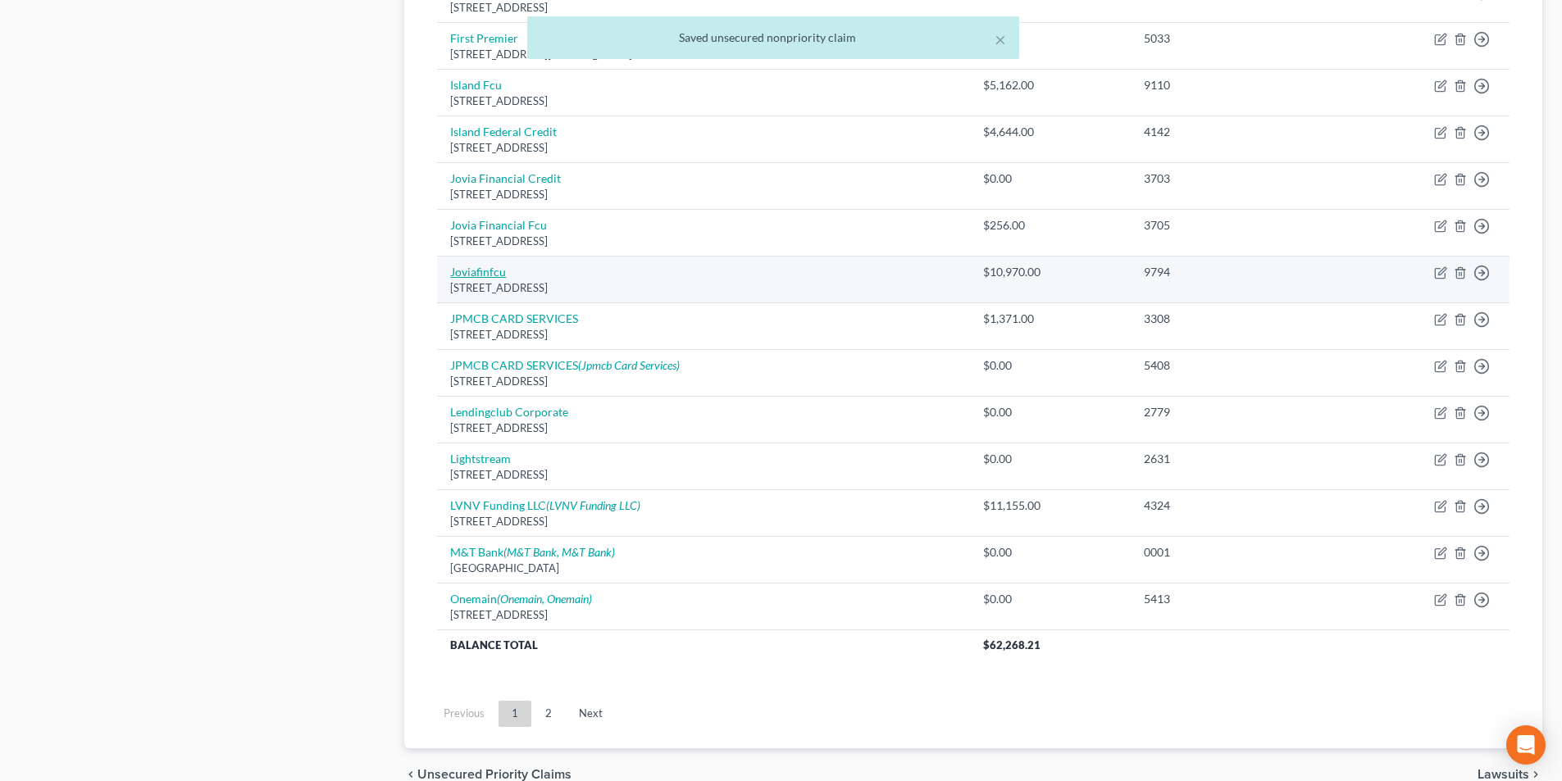
click at [494, 271] on link "Joviafinfcu" at bounding box center [478, 272] width 56 height 14
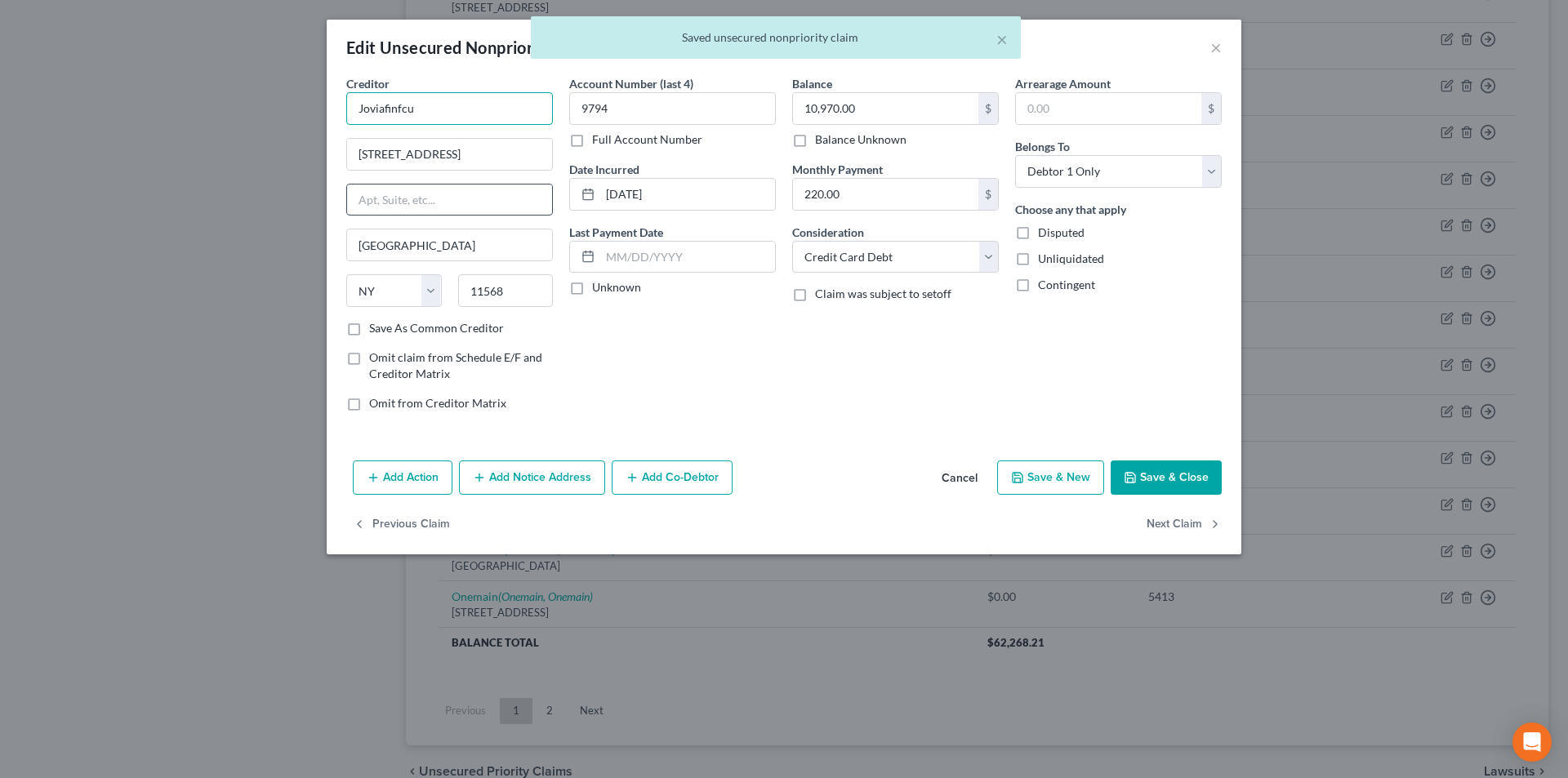
drag, startPoint x: 392, startPoint y: 107, endPoint x: 518, endPoint y: 192, distance: 152.0
click at [271, 107] on div "Edit Unsecured Nonpriority Claim × Creditor * Joviafinfcu [GEOGRAPHIC_DATA][US_…" at bounding box center [784, 389] width 1568 height 778
paste input "Financial Credit"
drag, startPoint x: 1159, startPoint y: 470, endPoint x: 837, endPoint y: 420, distance: 325.9
click at [1159, 470] on button "Save & Close" at bounding box center [1166, 477] width 111 height 34
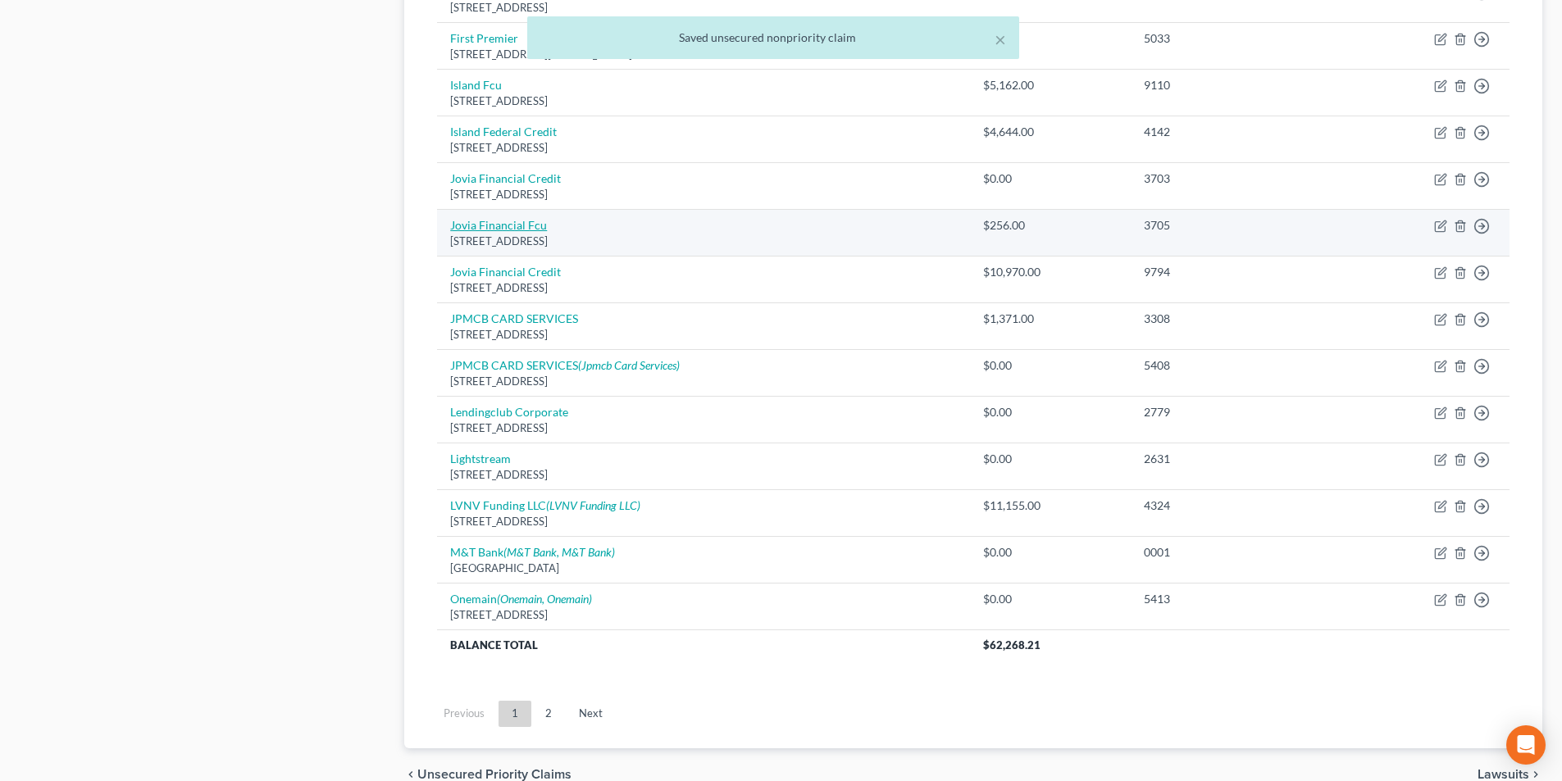
click at [530, 229] on link "Jovia Financial Fcu" at bounding box center [498, 225] width 97 height 14
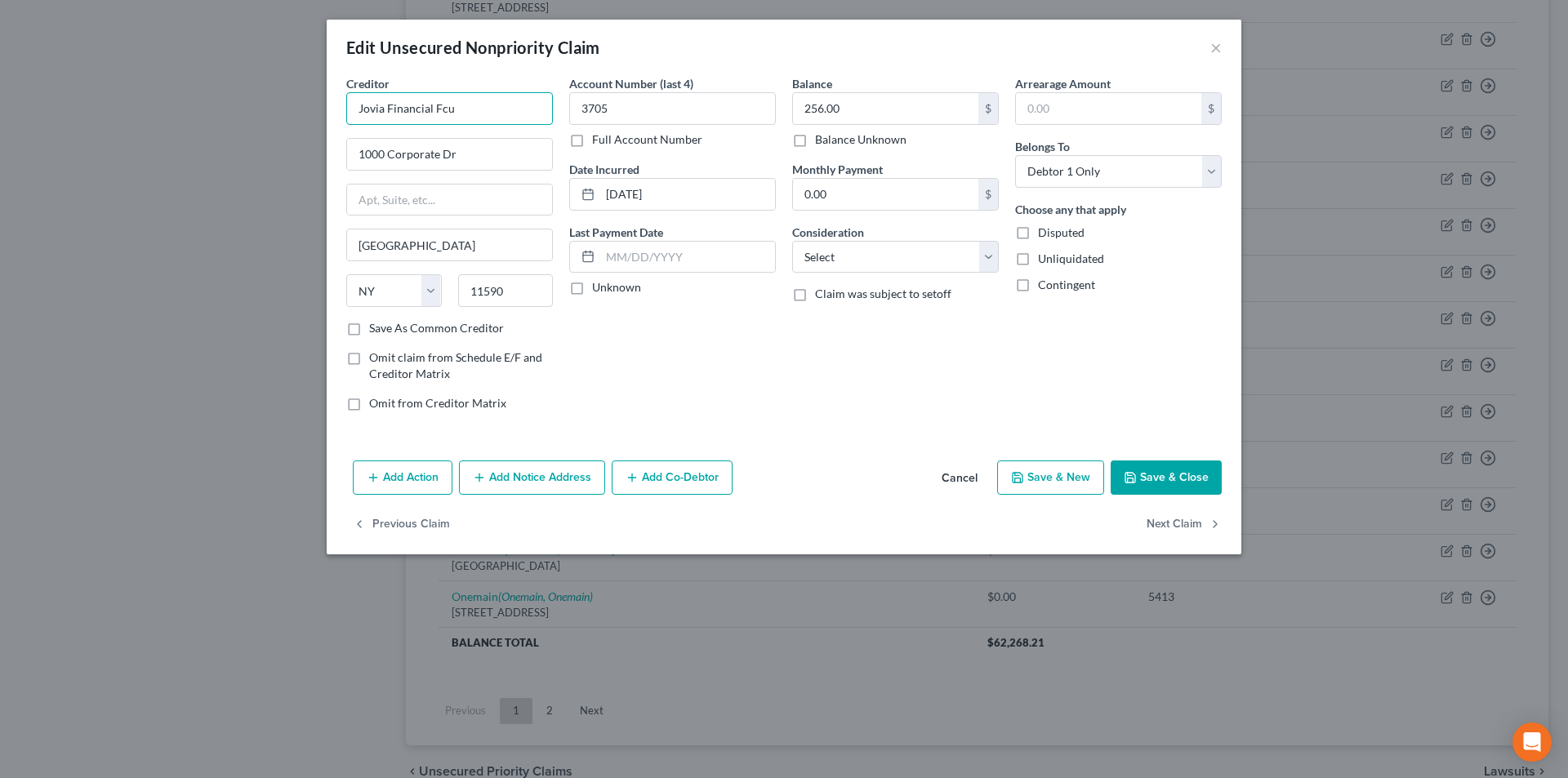
drag, startPoint x: 469, startPoint y: 108, endPoint x: 439, endPoint y: 123, distance: 33.5
click at [293, 107] on div "Edit Unsecured Nonpriority Claim × Creditor * Jovia Financial Fcu [GEOGRAPHIC_D…" at bounding box center [784, 389] width 1568 height 778
paste input "Credit"
click at [1159, 470] on button "Save & Close" at bounding box center [1166, 477] width 111 height 34
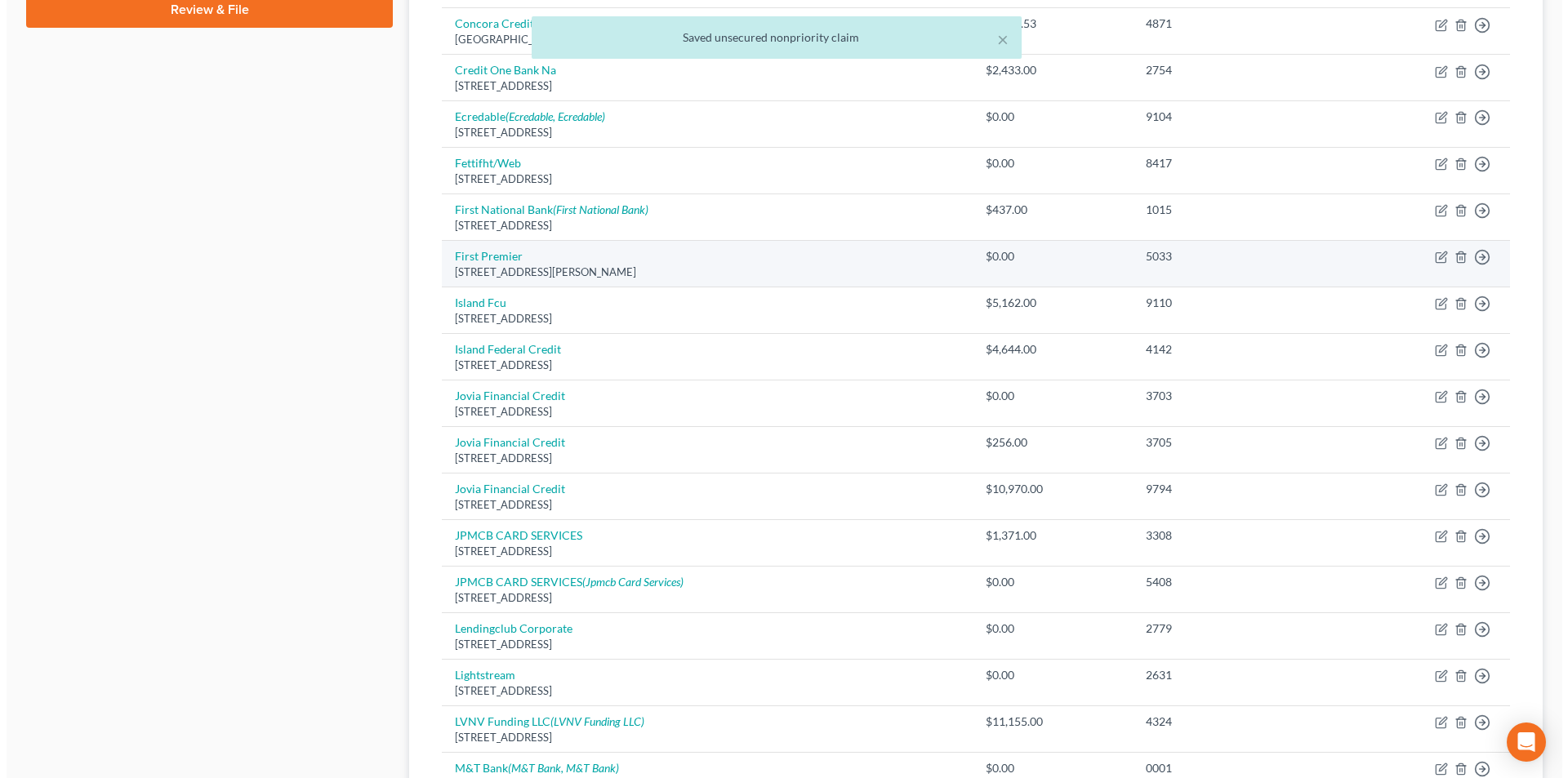
scroll to position [781, 0]
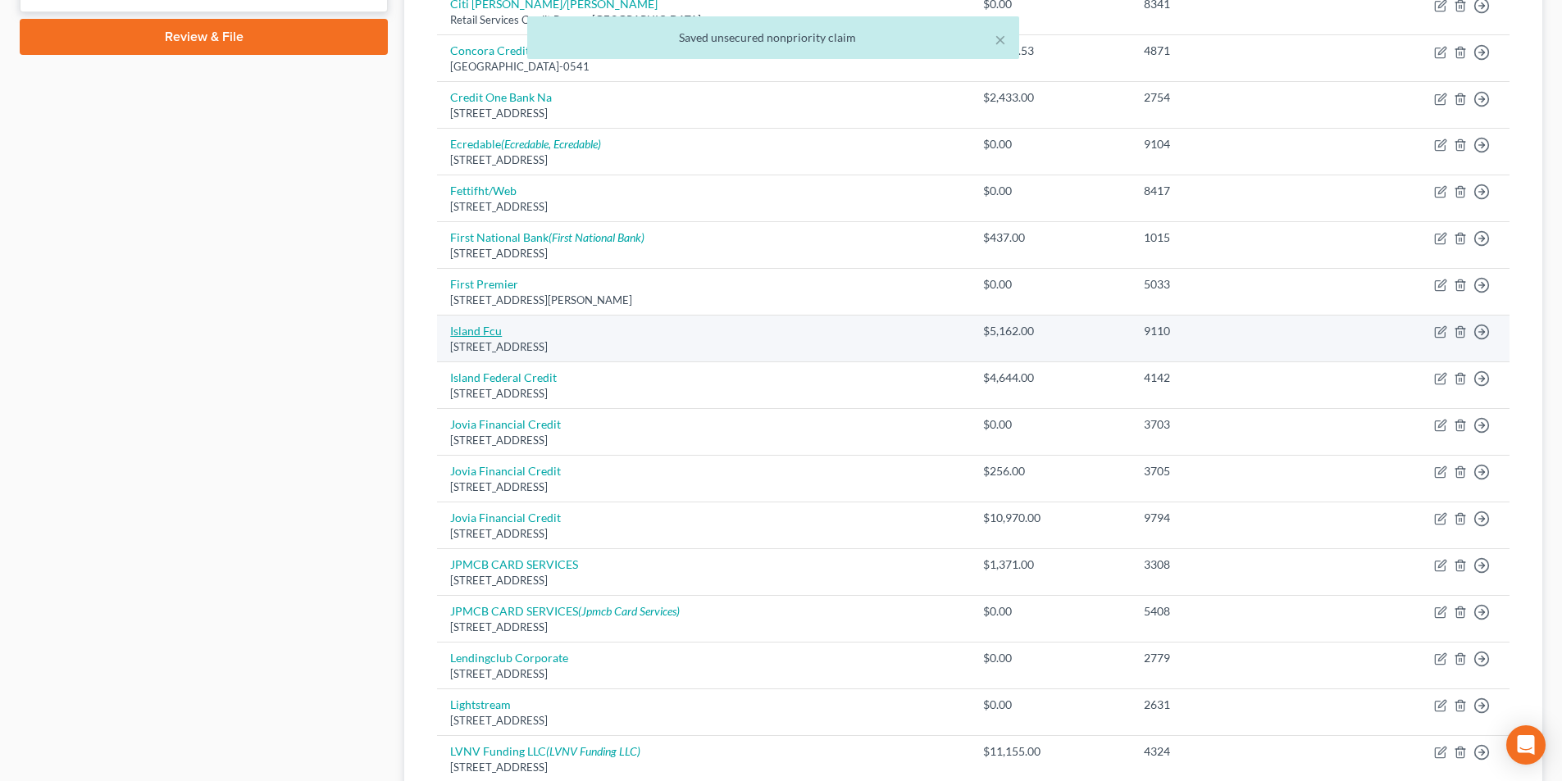
click at [485, 327] on link "Island Fcu" at bounding box center [476, 331] width 52 height 14
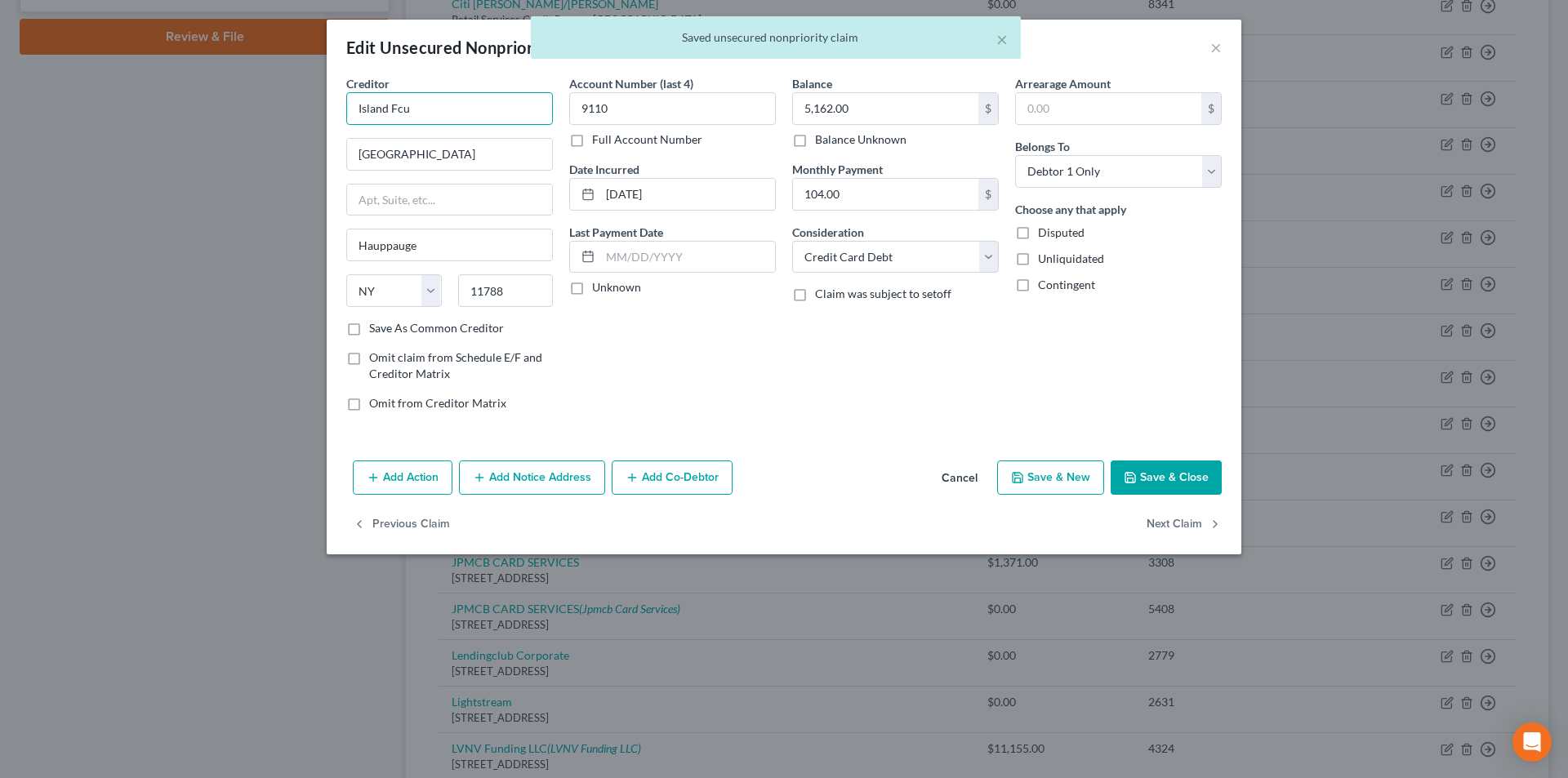
click at [470, 116] on input "Island Fcu" at bounding box center [449, 109] width 206 height 33
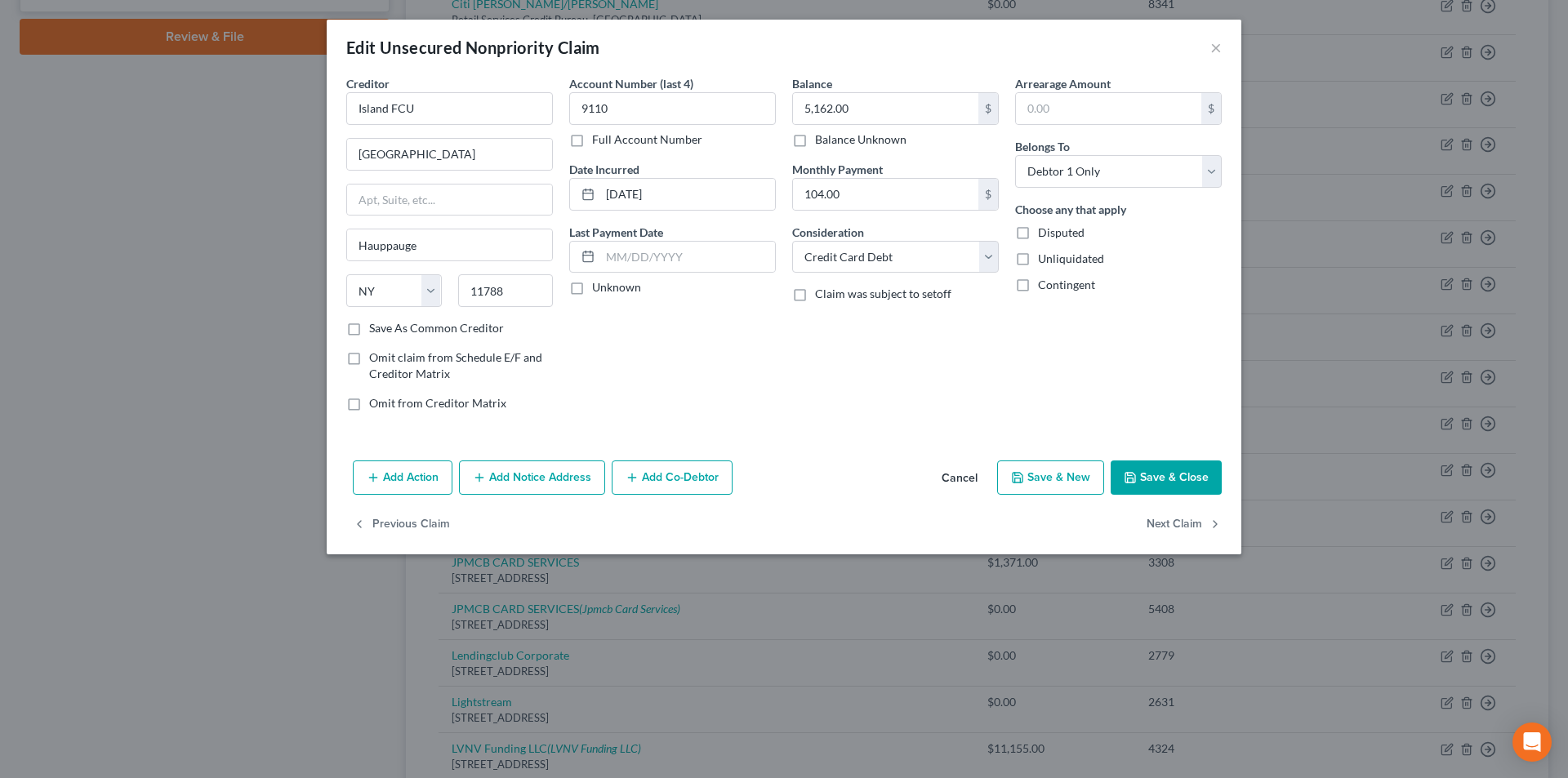
click at [1163, 468] on button "Save & Close" at bounding box center [1166, 477] width 111 height 34
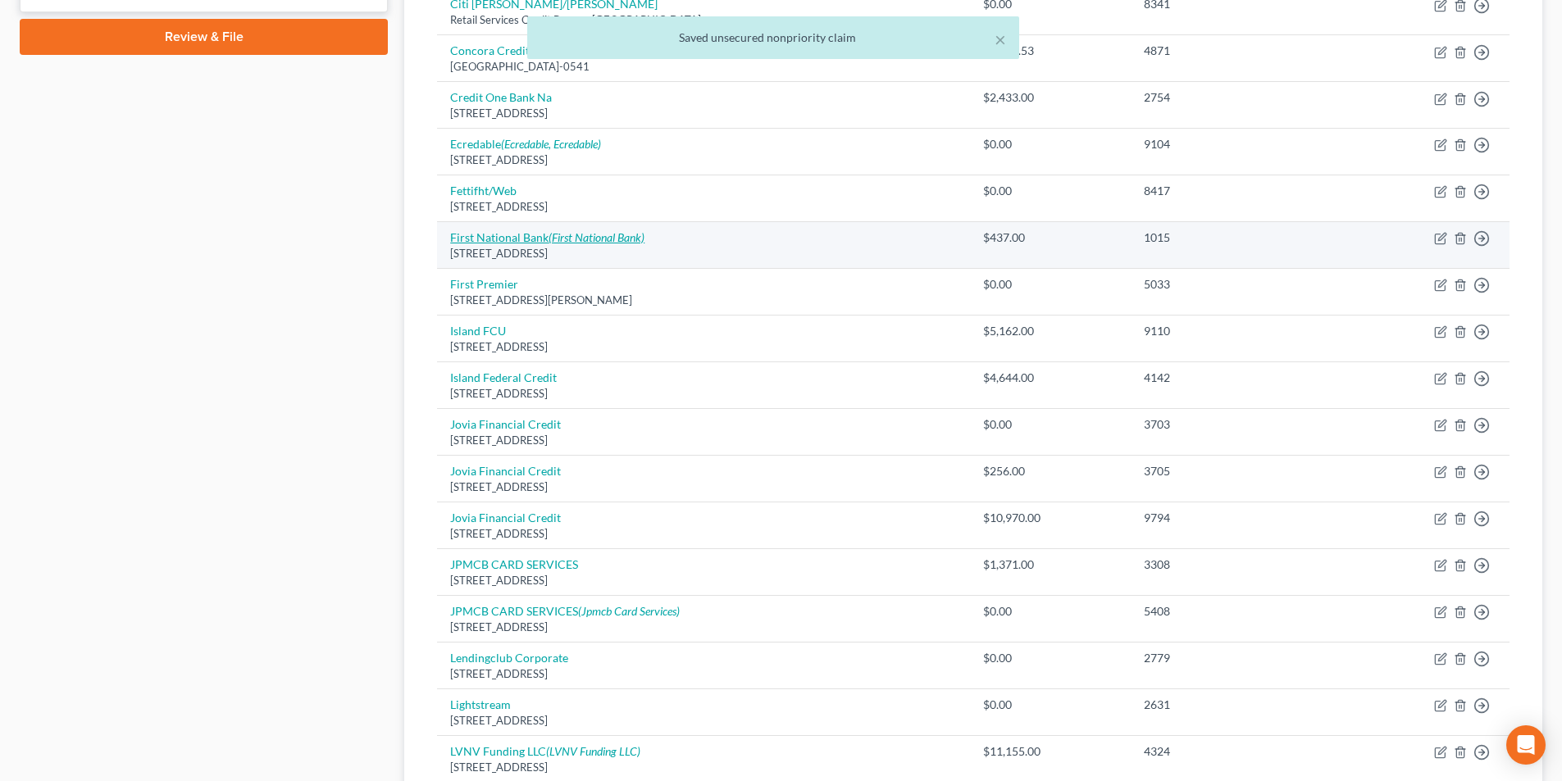
click at [527, 239] on link "First National Bank (First National Bank)" at bounding box center [547, 237] width 194 height 14
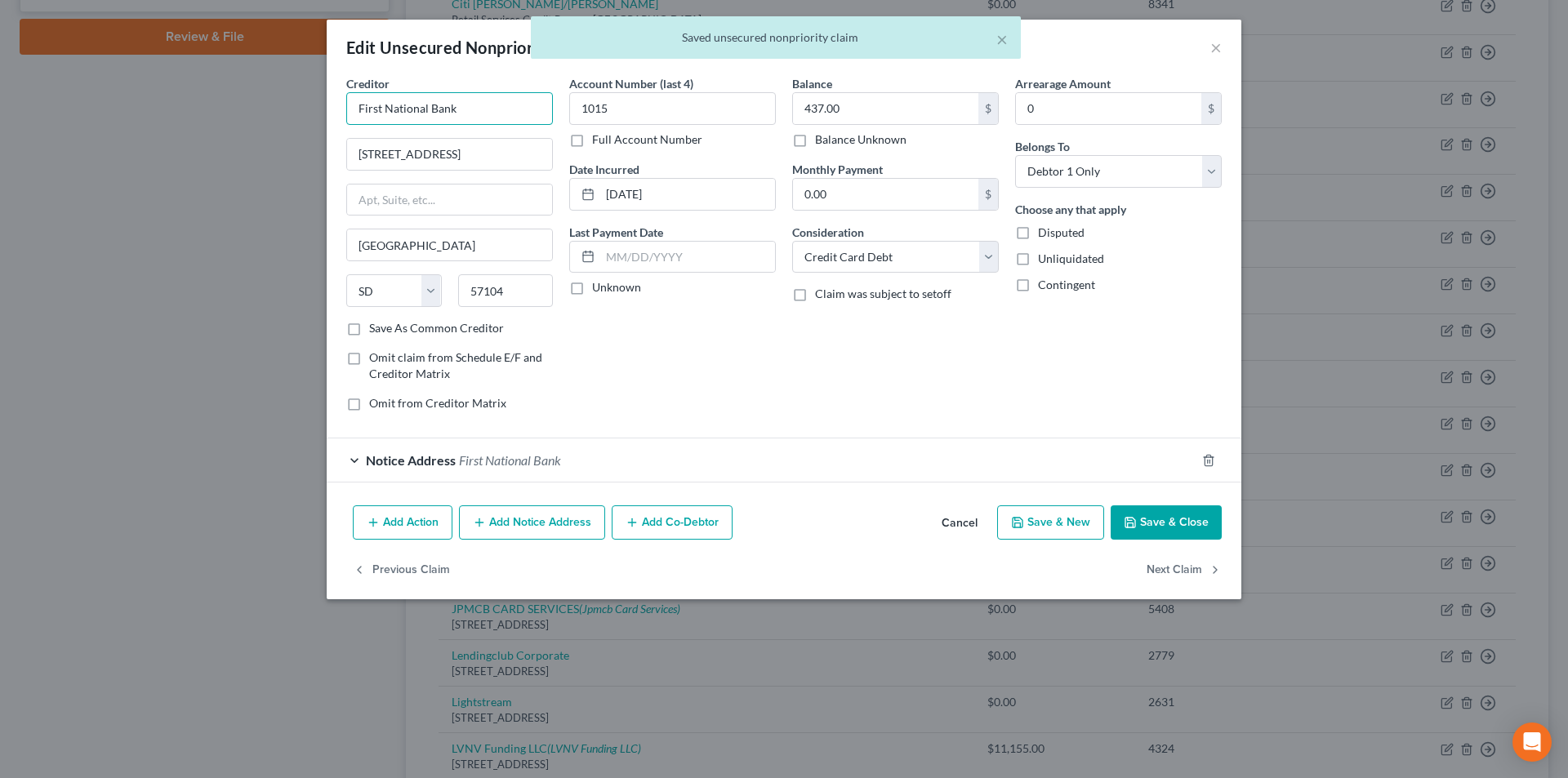
click at [471, 109] on input "First National Bank" at bounding box center [449, 109] width 206 height 33
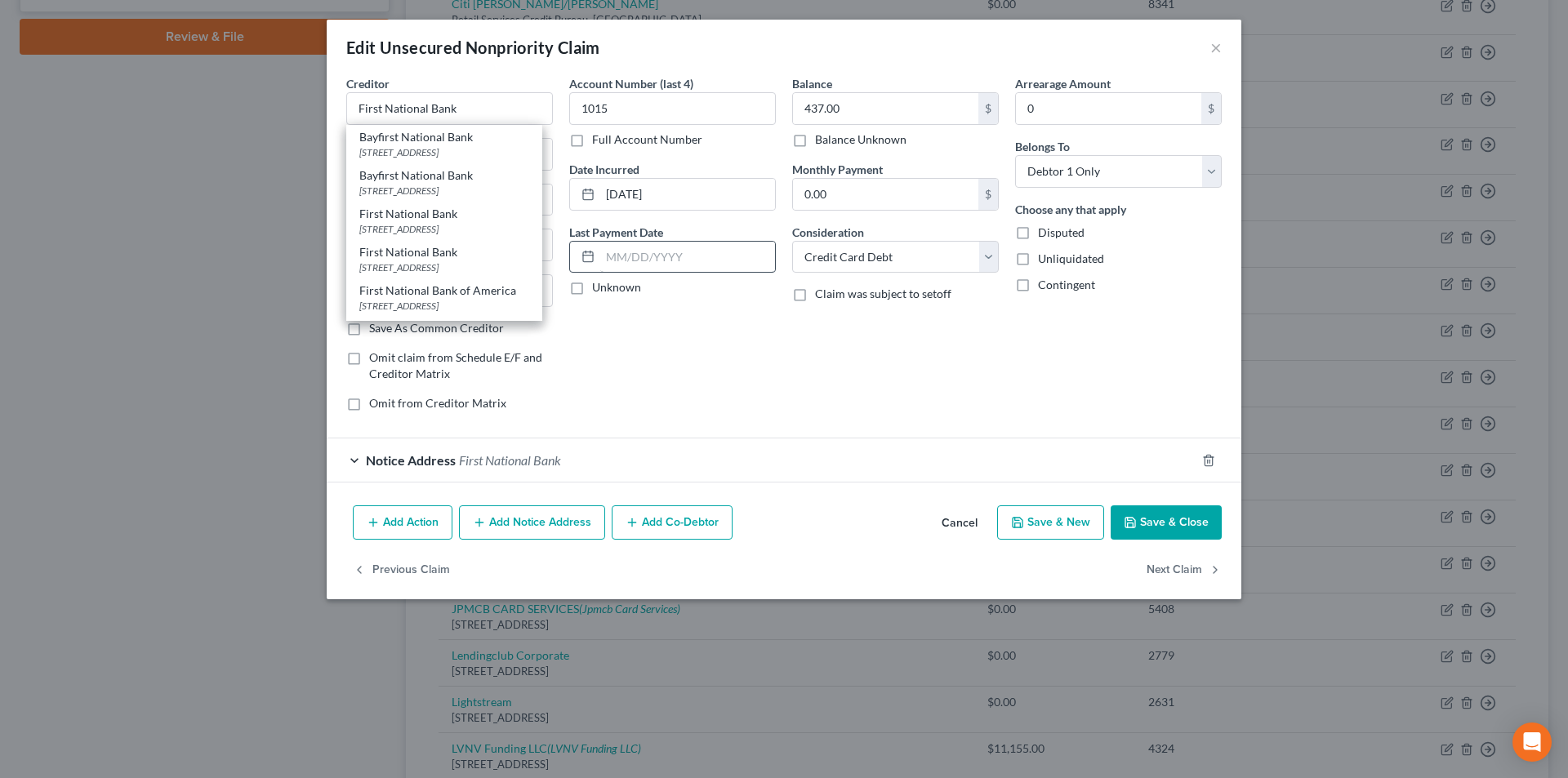
drag, startPoint x: 1208, startPoint y: 47, endPoint x: 731, endPoint y: 262, distance: 523.2
click at [1210, 47] on div "Edit Unsecured Nonpriority Claim ×" at bounding box center [784, 48] width 915 height 56
click at [1213, 48] on button "×" at bounding box center [1215, 48] width 11 height 20
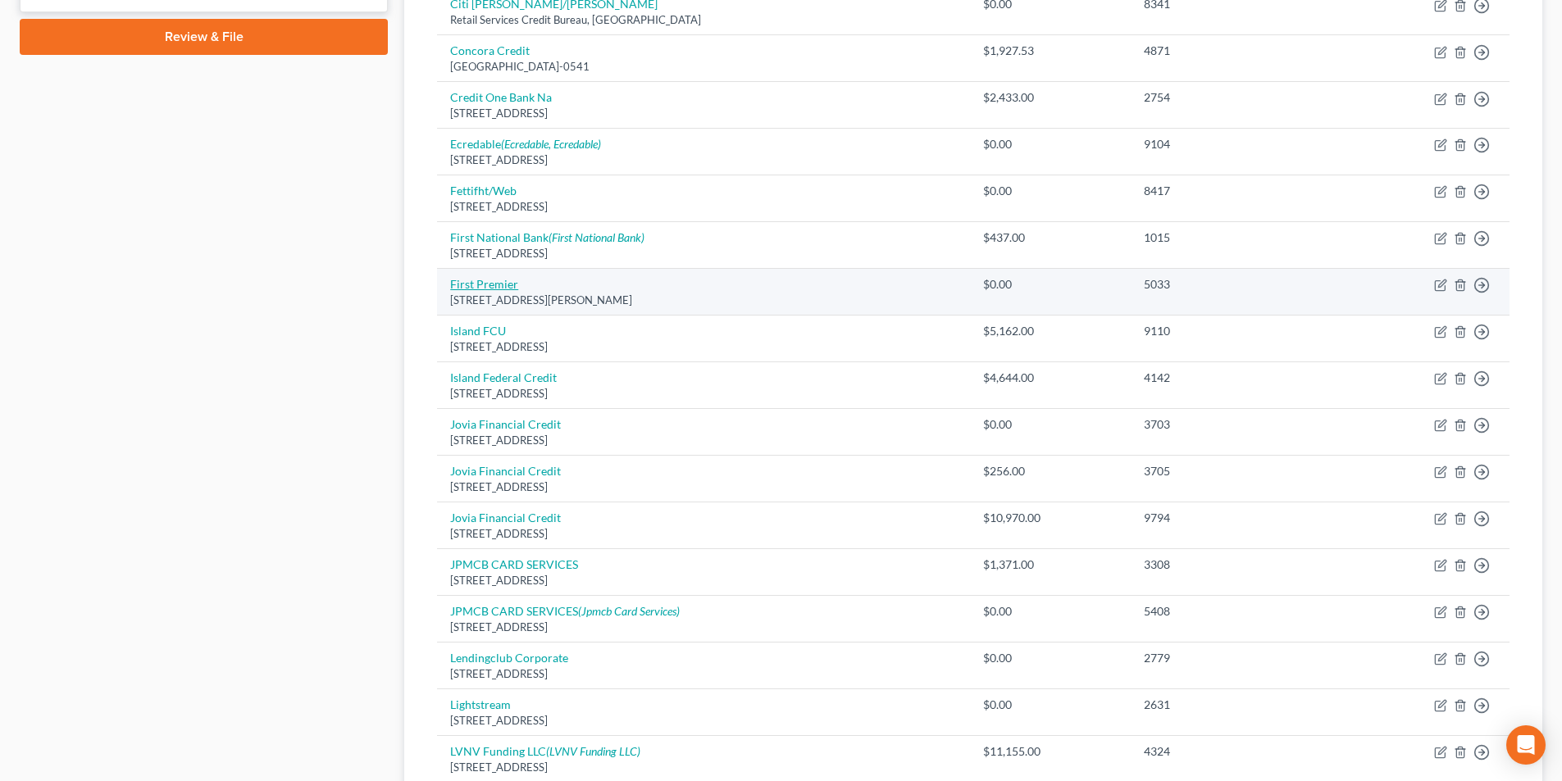
click at [492, 280] on link "First Premier" at bounding box center [484, 284] width 68 height 14
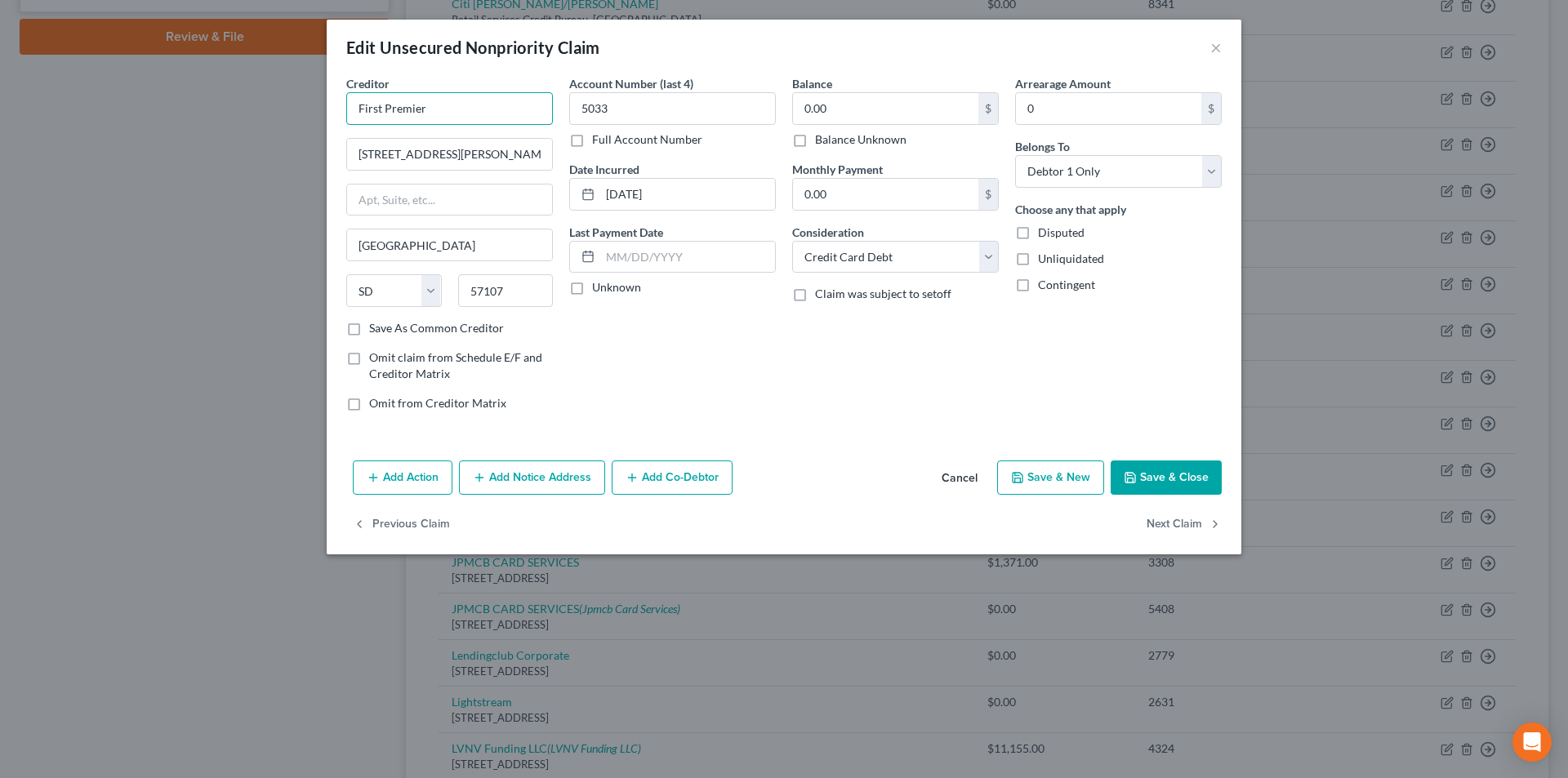
click at [487, 113] on input "First Premier" at bounding box center [449, 109] width 206 height 33
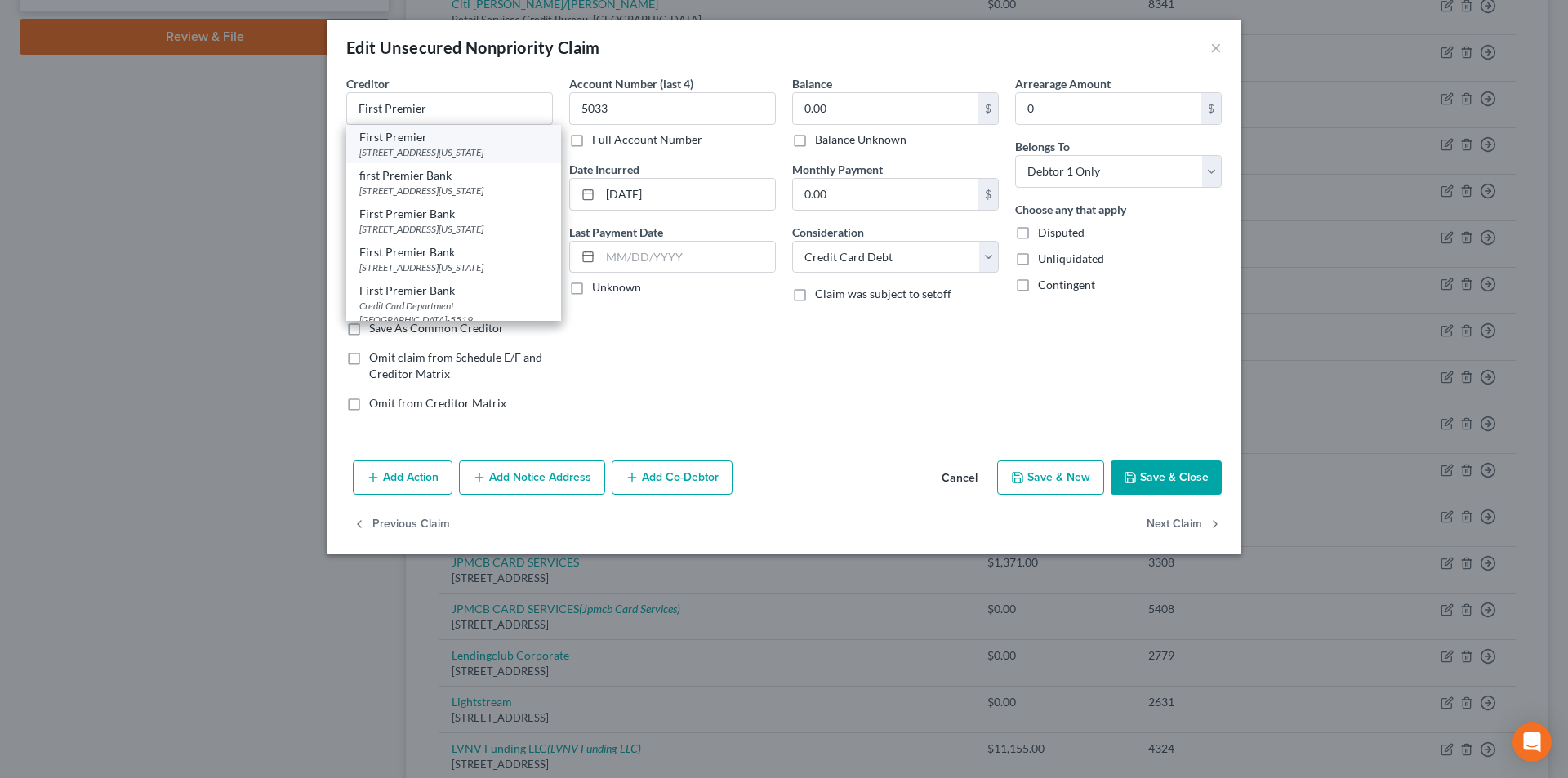
click at [428, 148] on div "[STREET_ADDRESS][US_STATE]" at bounding box center [453, 152] width 188 height 14
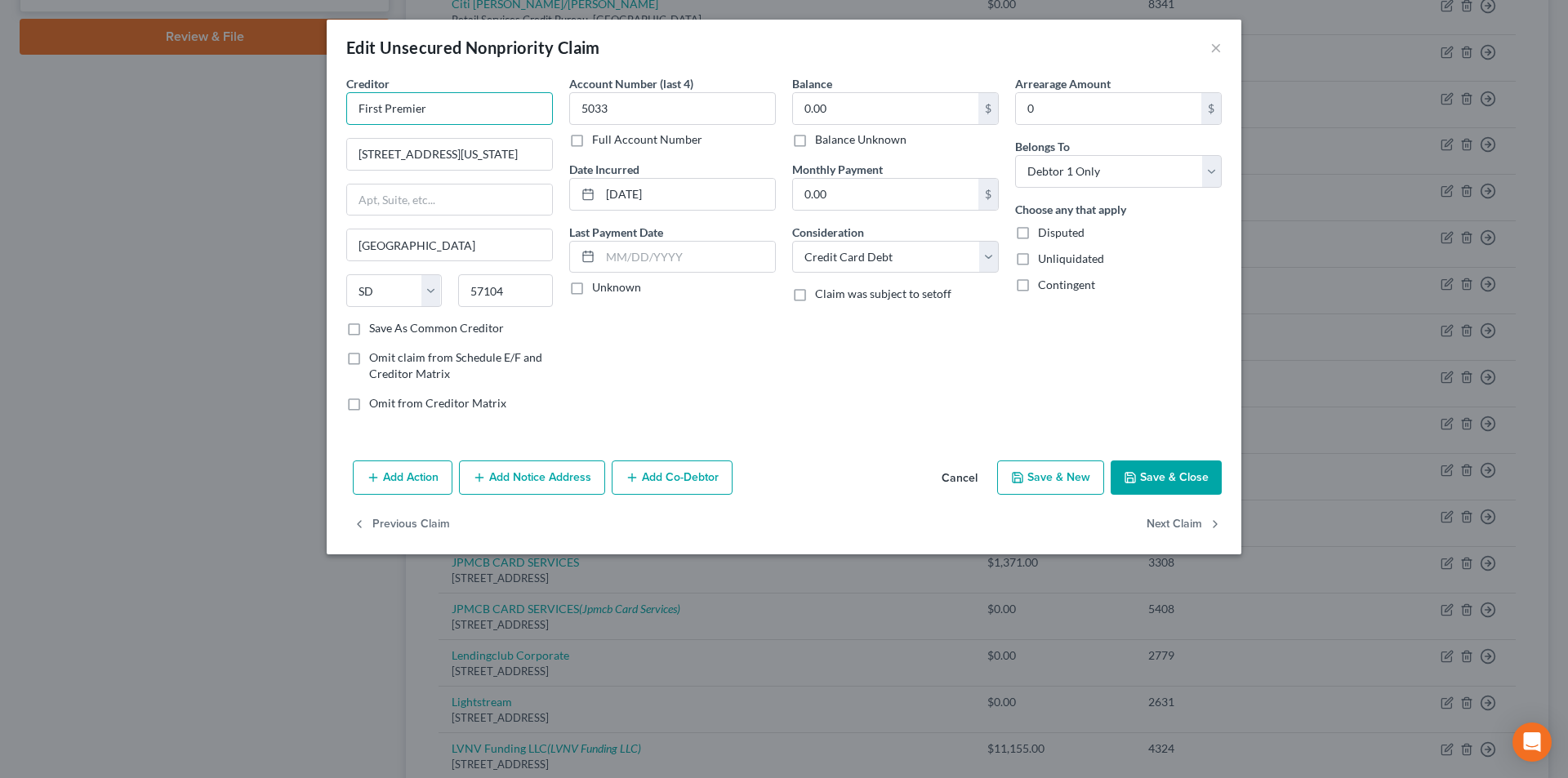
click at [322, 112] on div "Edit Unsecured Nonpriority Claim × Creditor * First Premier 900 [US_STATE][GEOG…" at bounding box center [784, 389] width 1568 height 778
click at [569, 489] on button "Add Notice Address" at bounding box center [532, 477] width 146 height 34
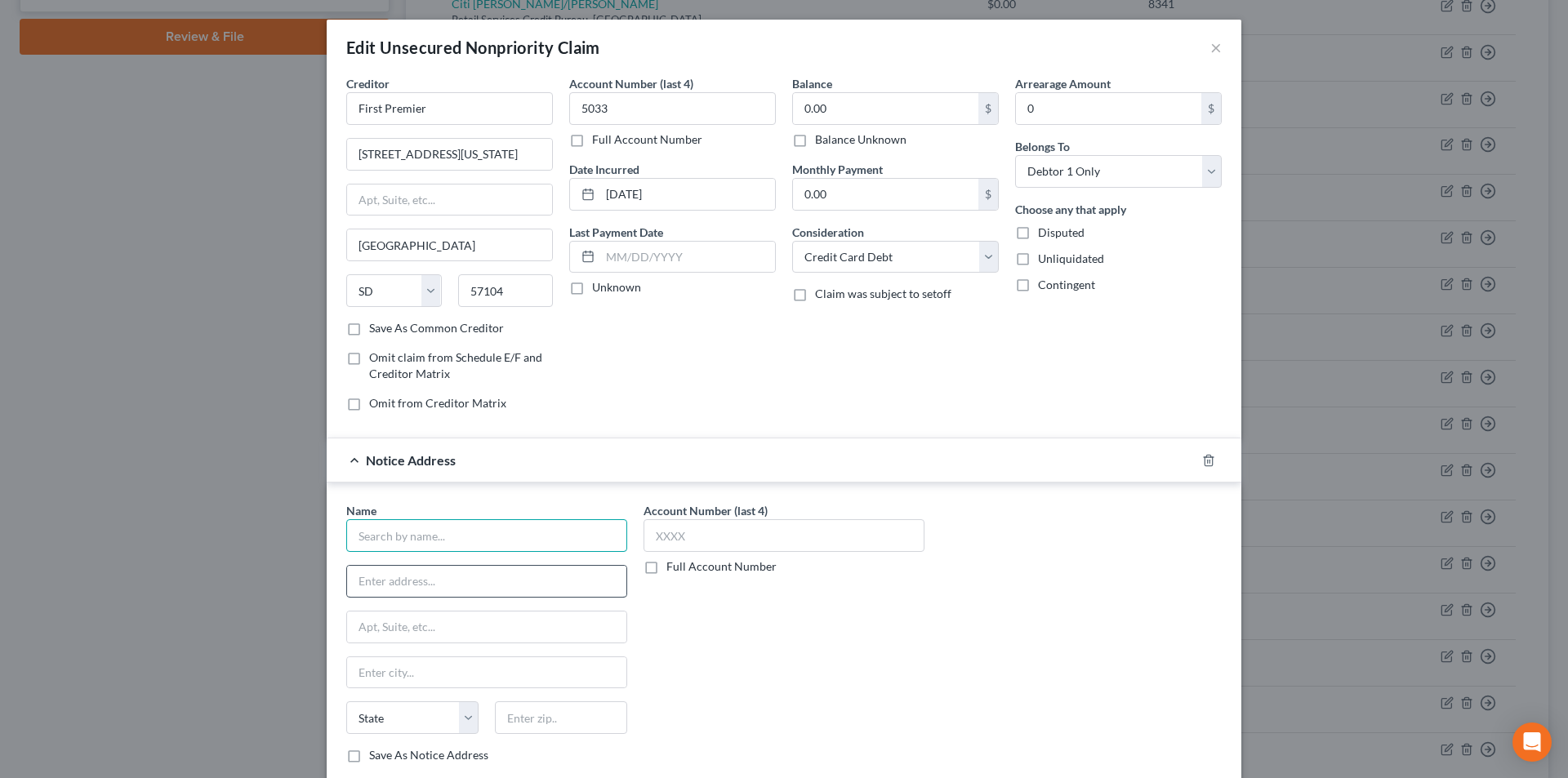
click at [504, 537] on input "text" at bounding box center [487, 535] width 281 height 33
paste input "First Premier"
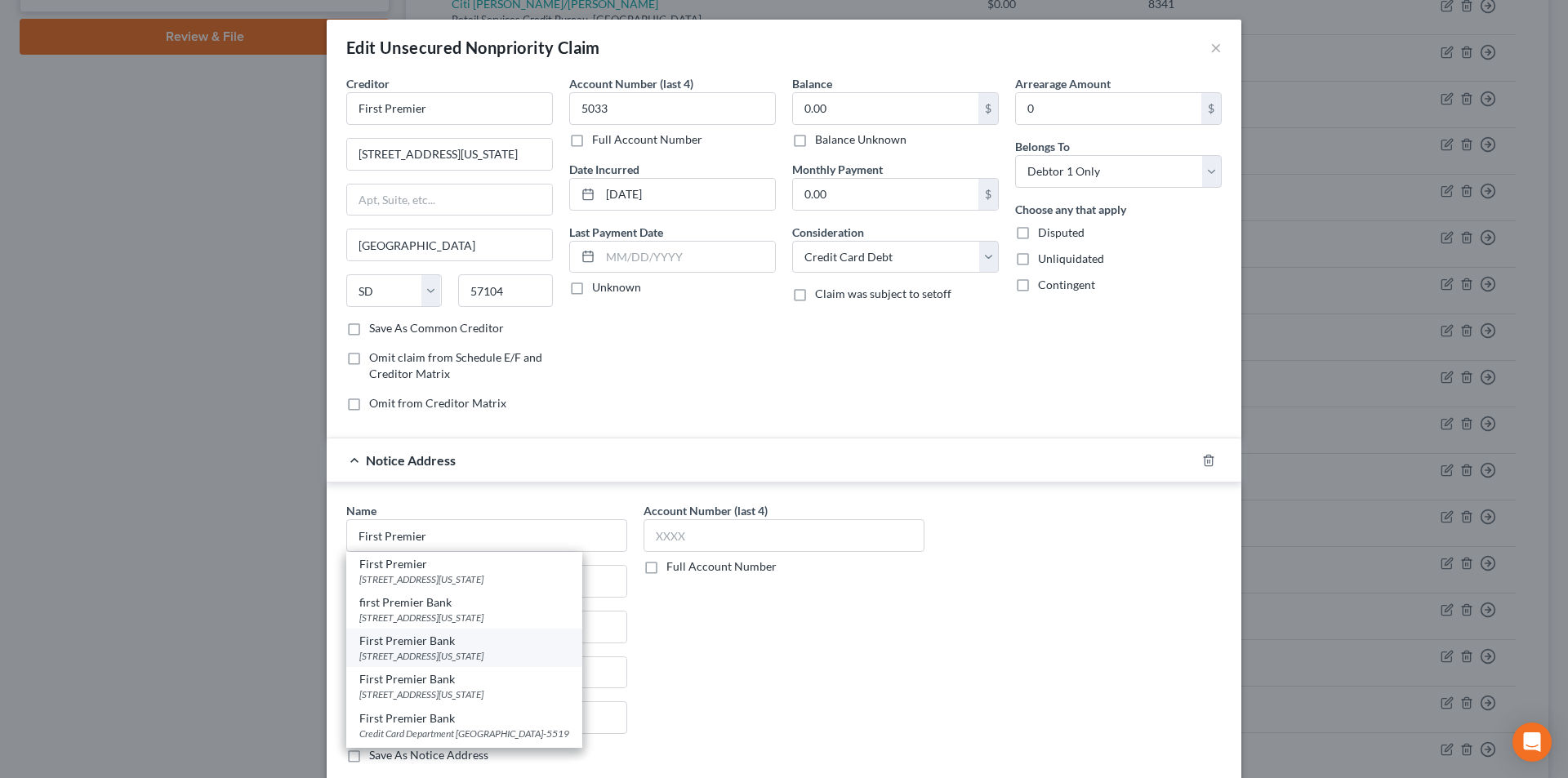
click at [434, 642] on div "First Premier Bank" at bounding box center [464, 641] width 210 height 16
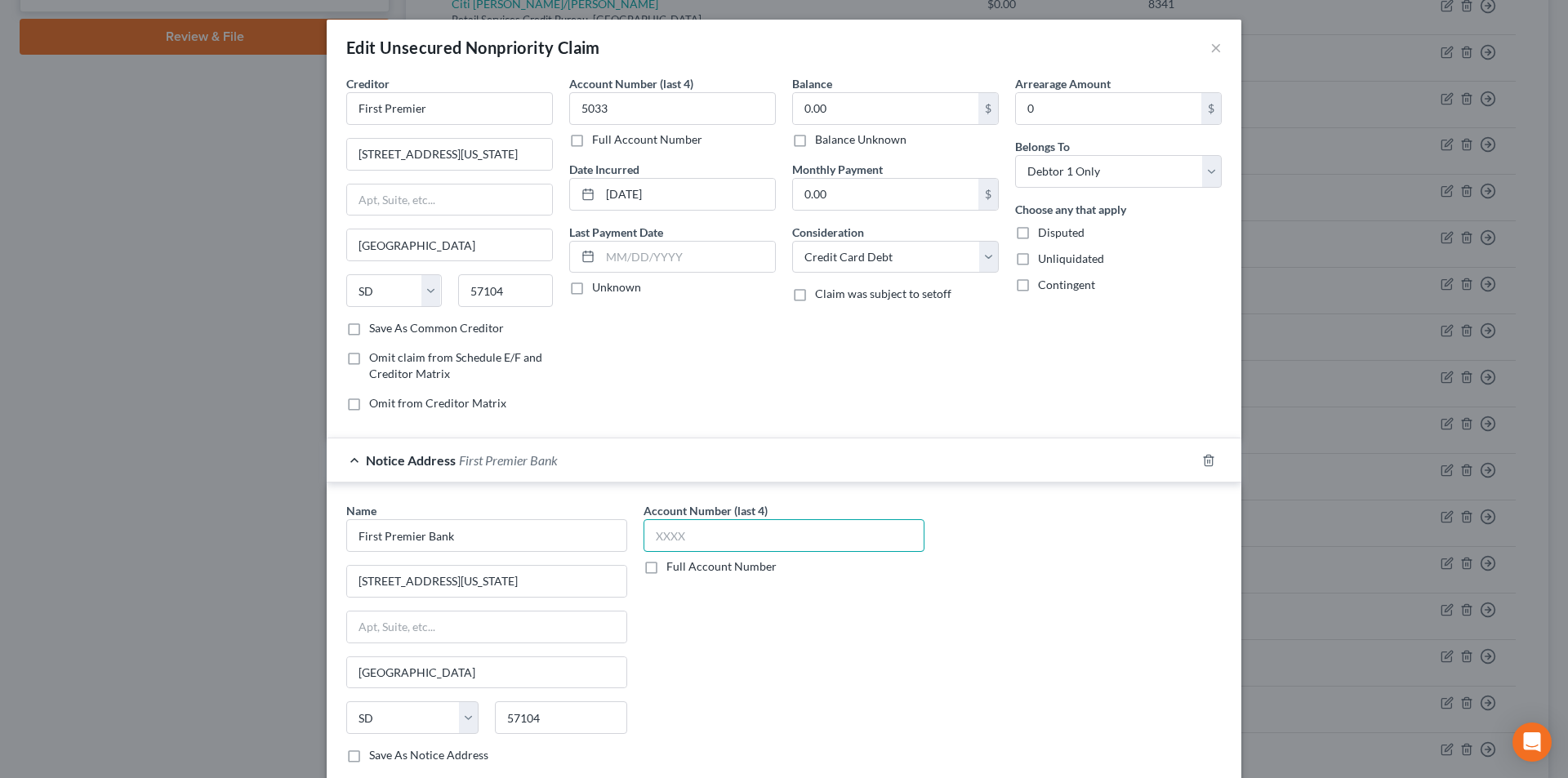
click at [693, 542] on input "text" at bounding box center [784, 535] width 281 height 33
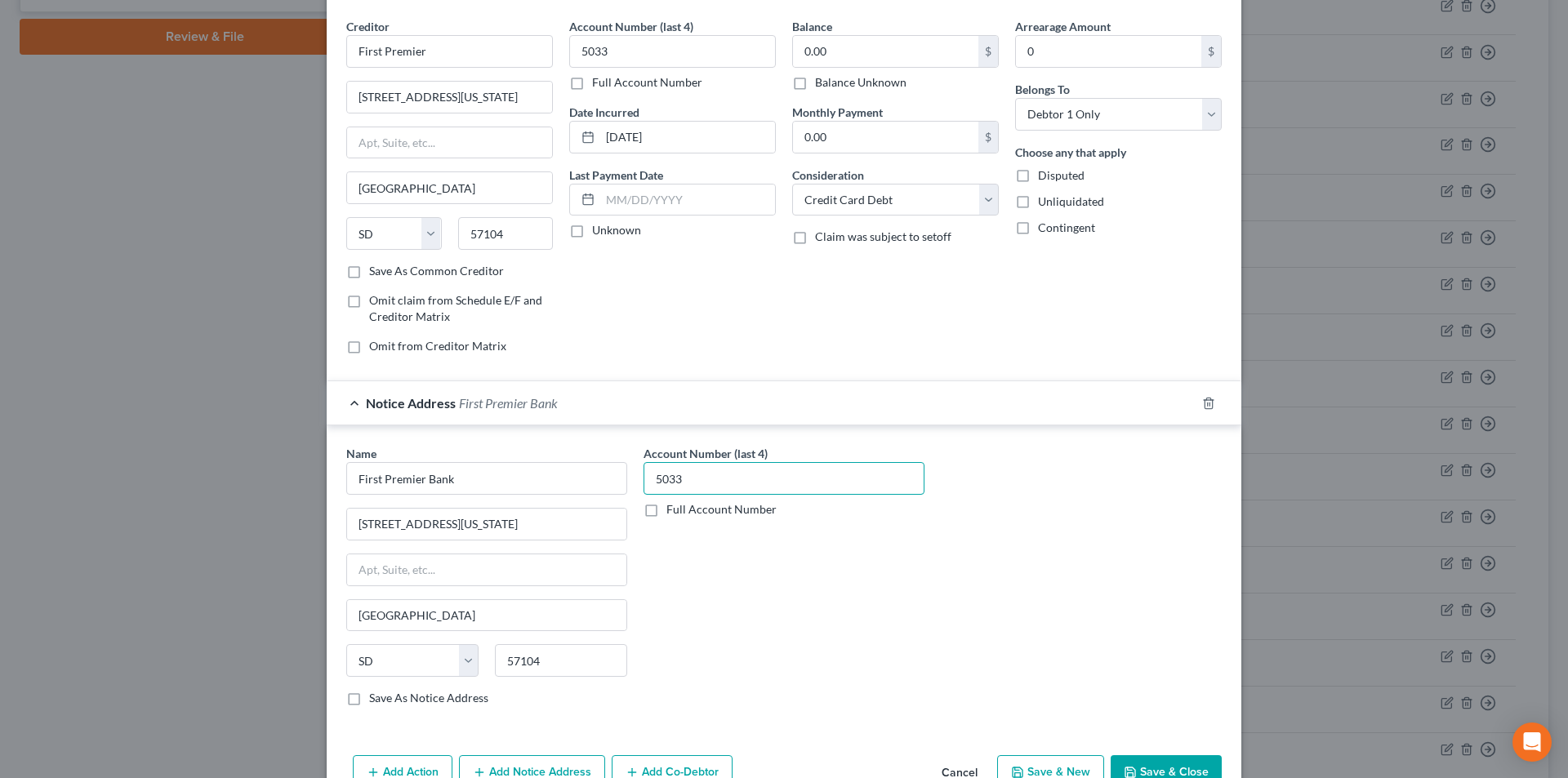
scroll to position [147, 0]
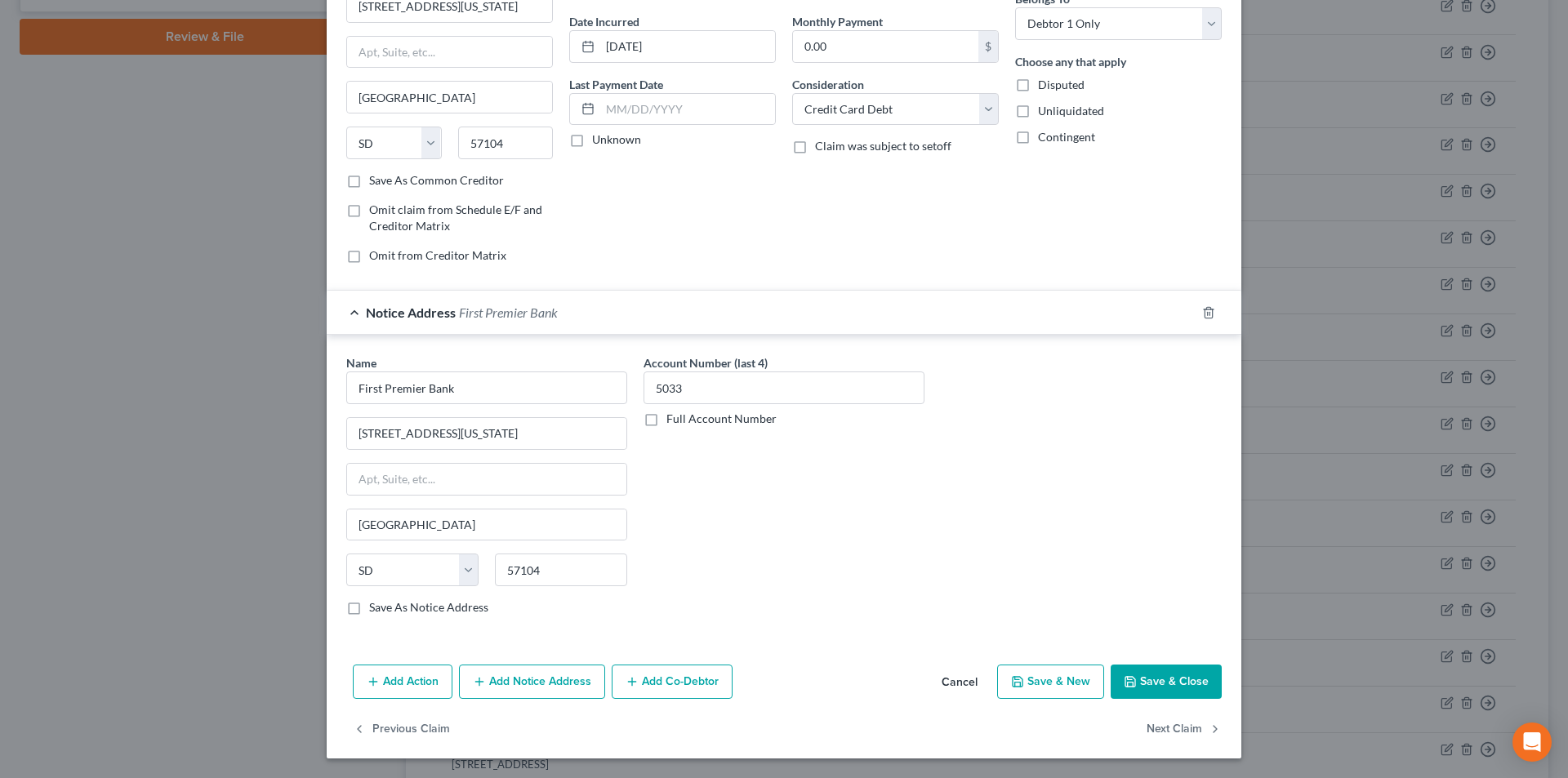
click at [561, 682] on button "Add Notice Address" at bounding box center [532, 681] width 146 height 34
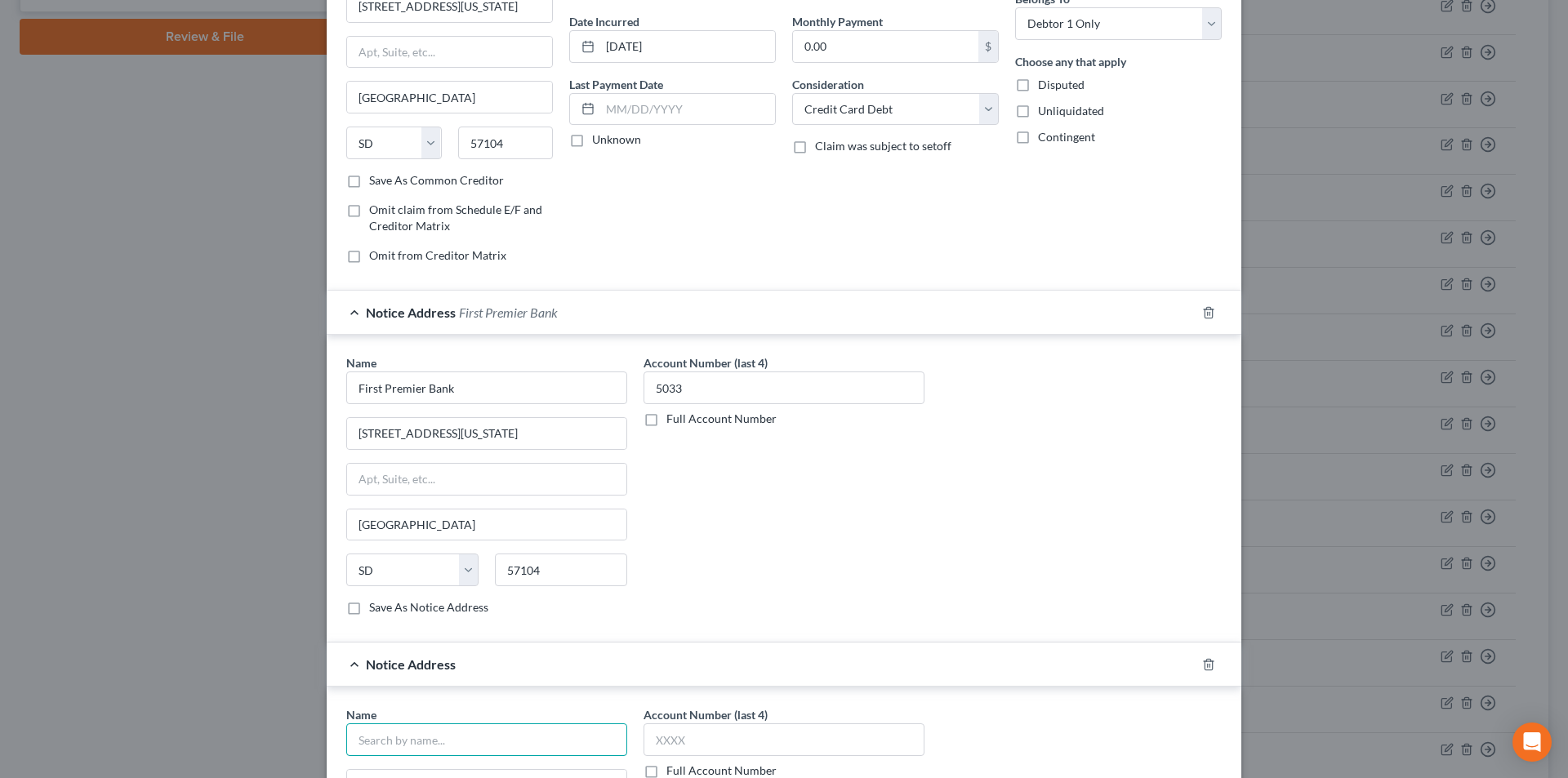
click at [419, 741] on input "text" at bounding box center [487, 739] width 281 height 33
paste input "First Premier"
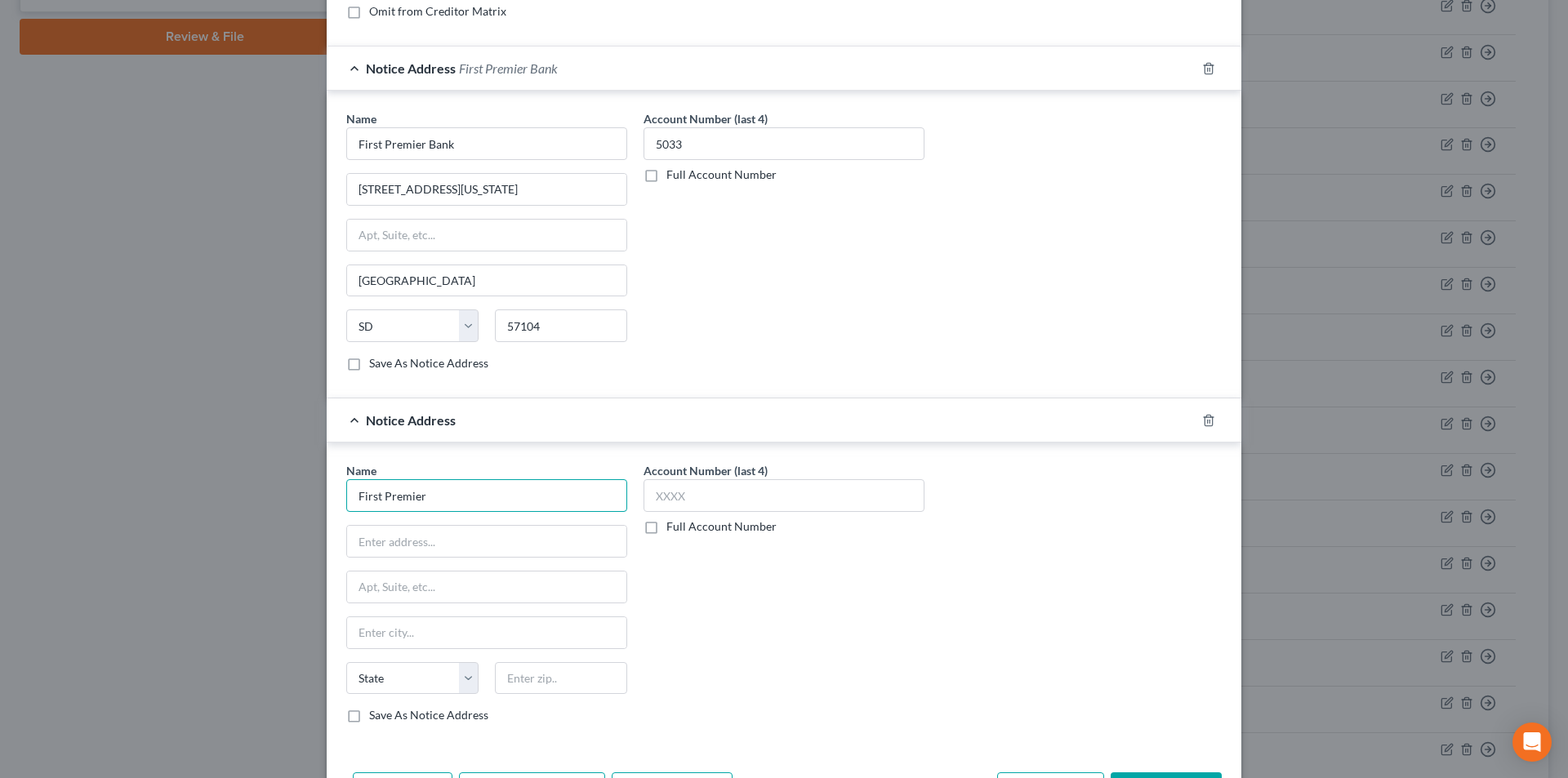
scroll to position [392, 0]
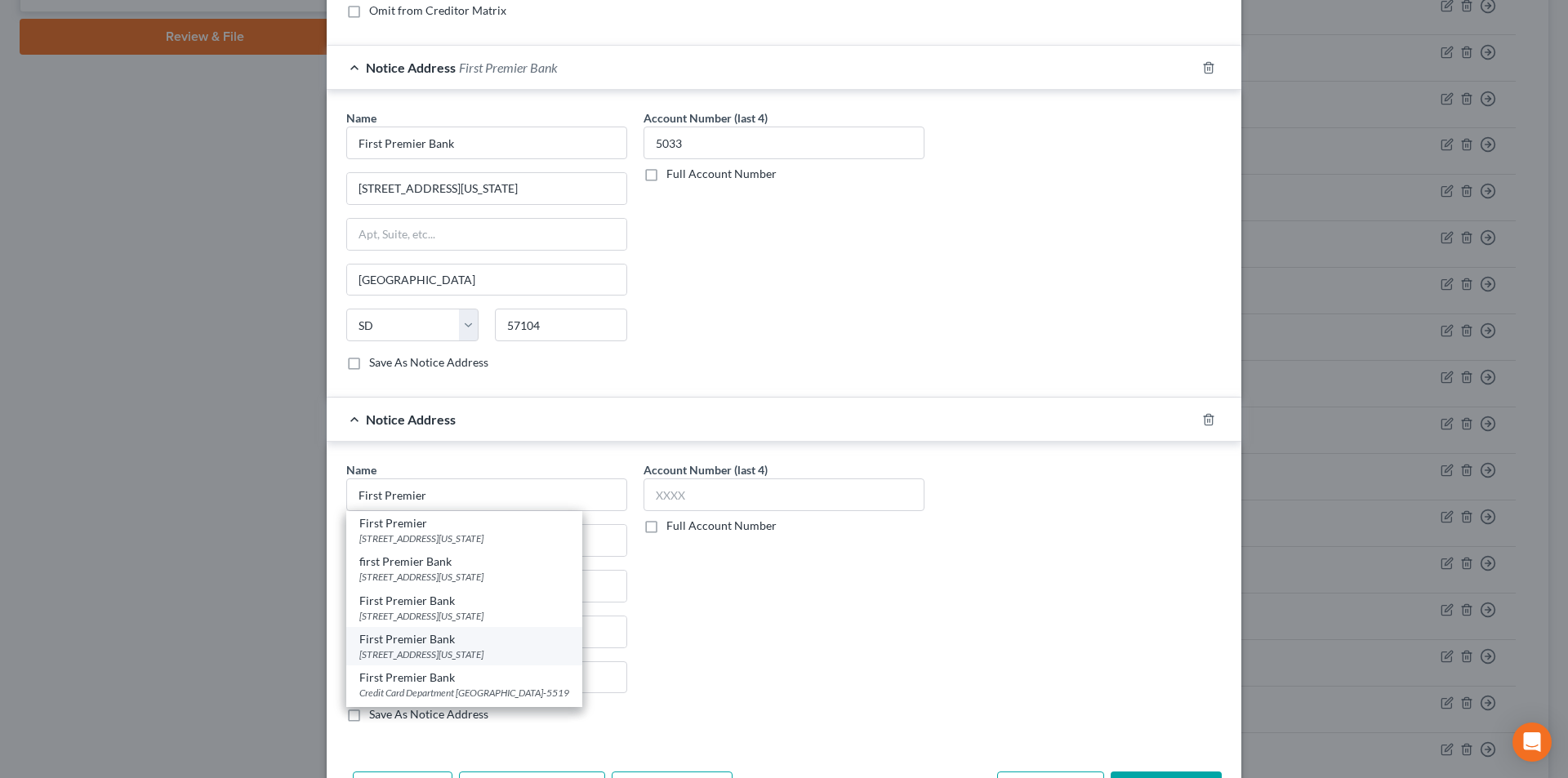
click at [416, 643] on div "First Premier Bank" at bounding box center [464, 640] width 210 height 16
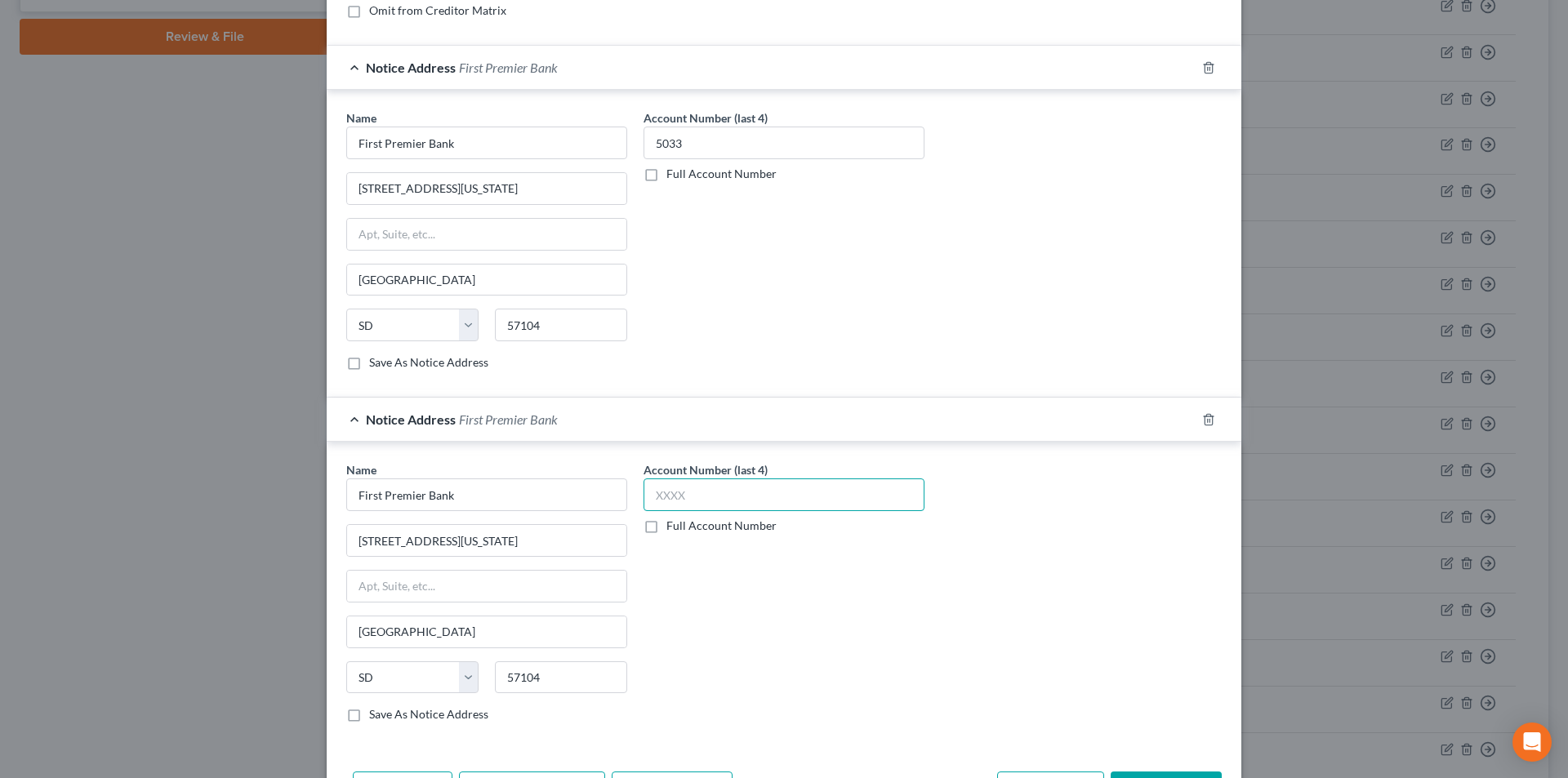
click at [725, 495] on input "text" at bounding box center [784, 494] width 281 height 33
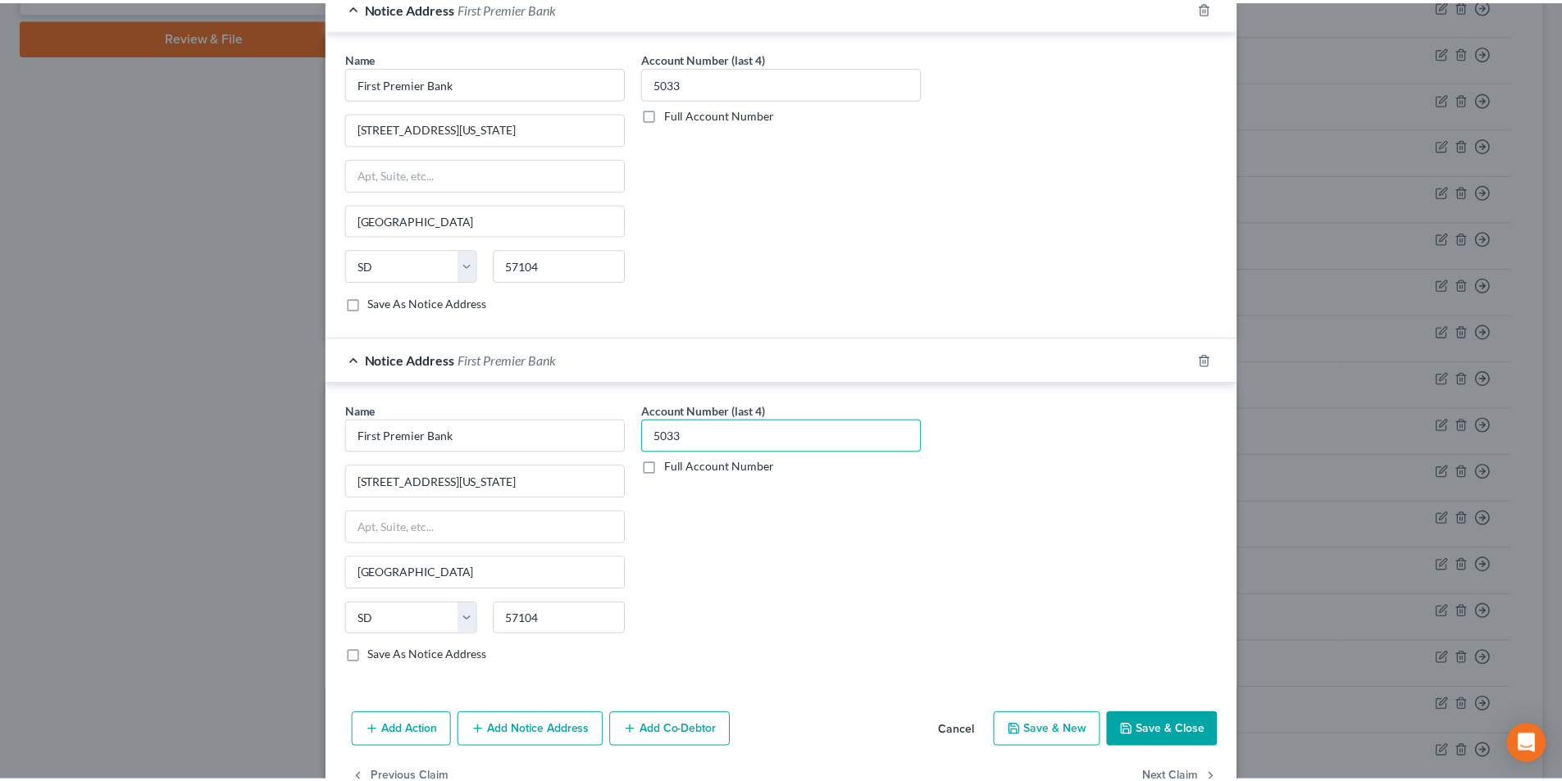
scroll to position [503, 0]
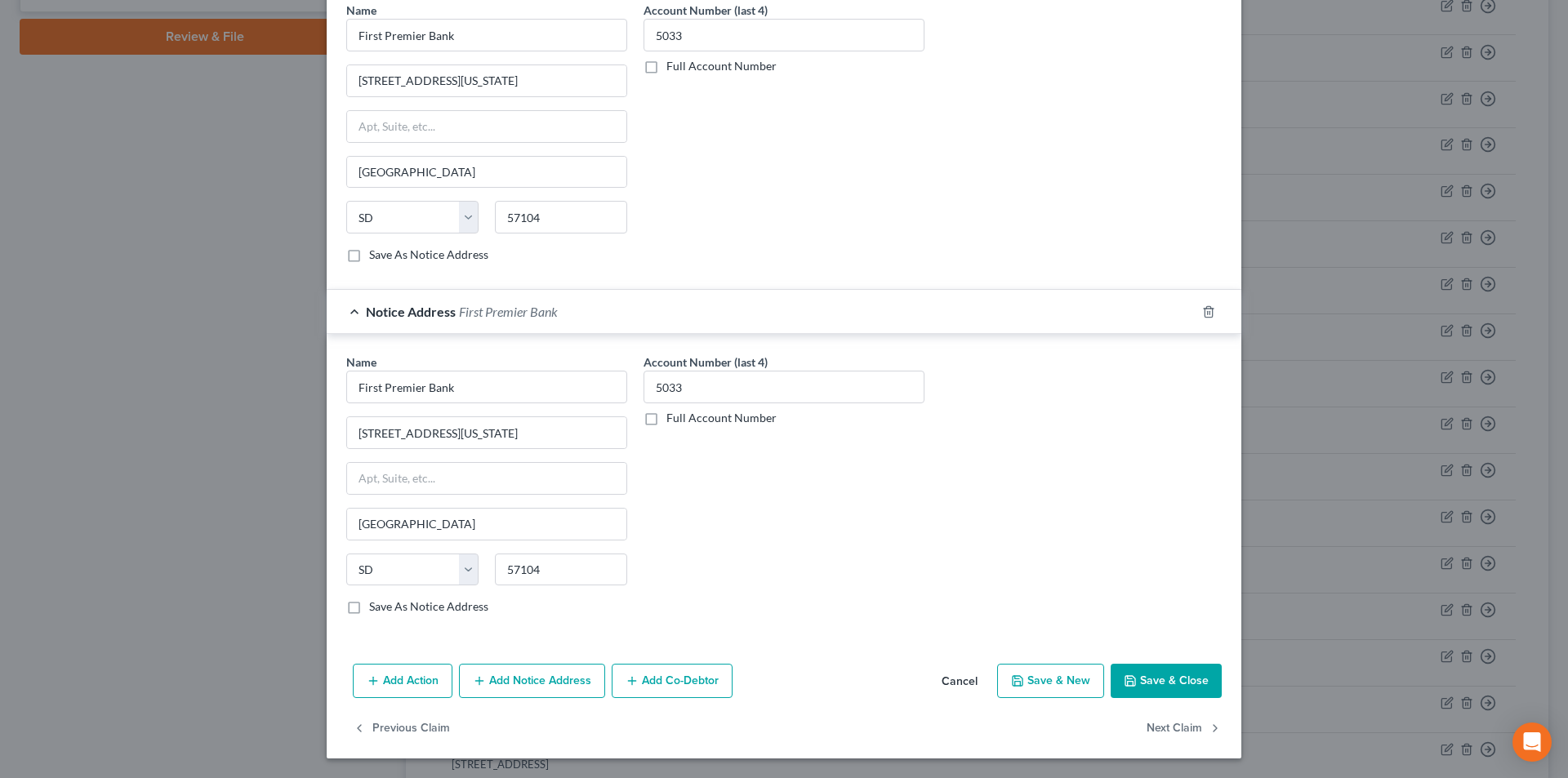
drag, startPoint x: 1174, startPoint y: 682, endPoint x: 822, endPoint y: 515, distance: 389.6
click at [1175, 682] on button "Save & Close" at bounding box center [1166, 681] width 111 height 34
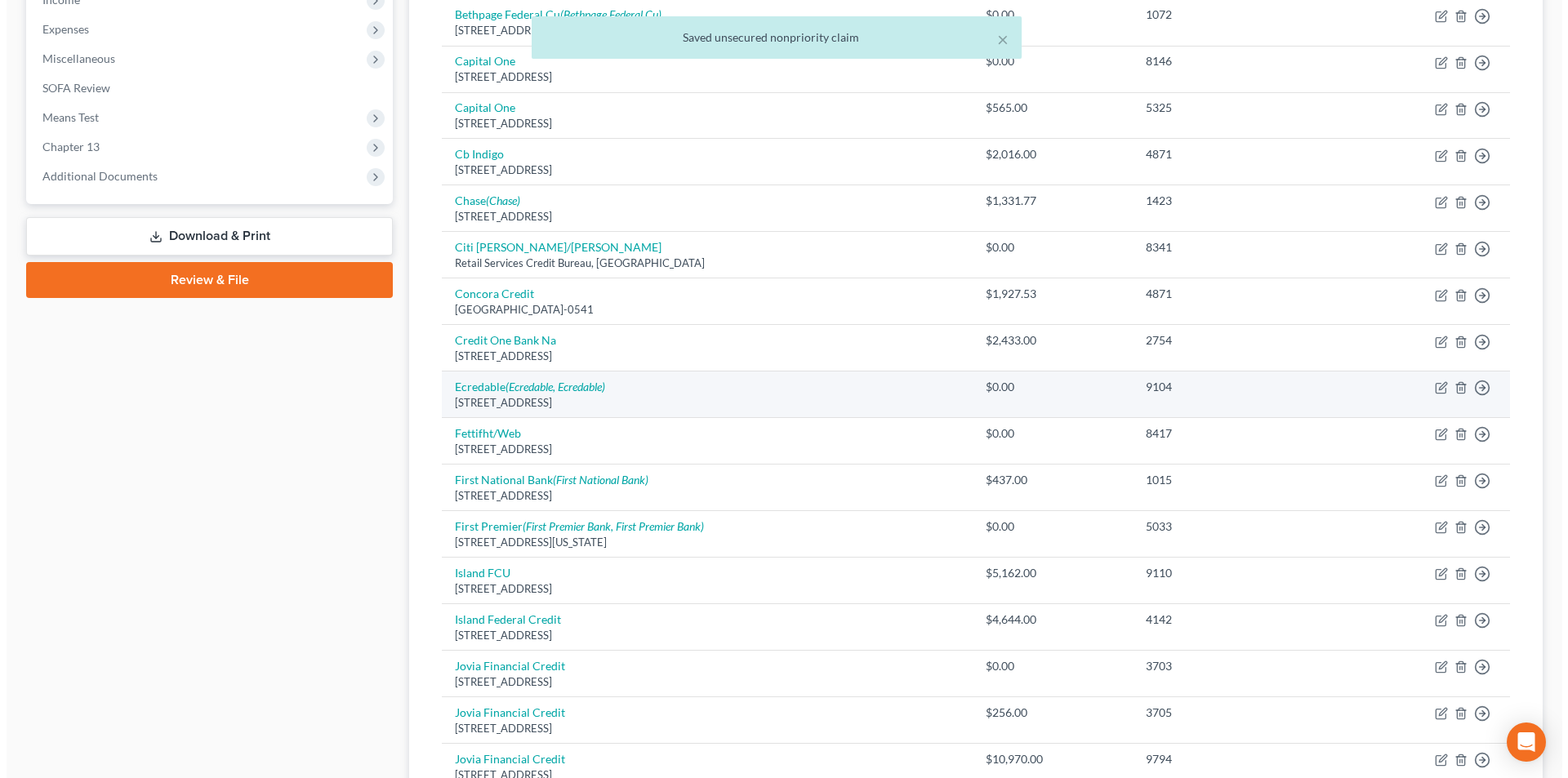
scroll to position [536, 0]
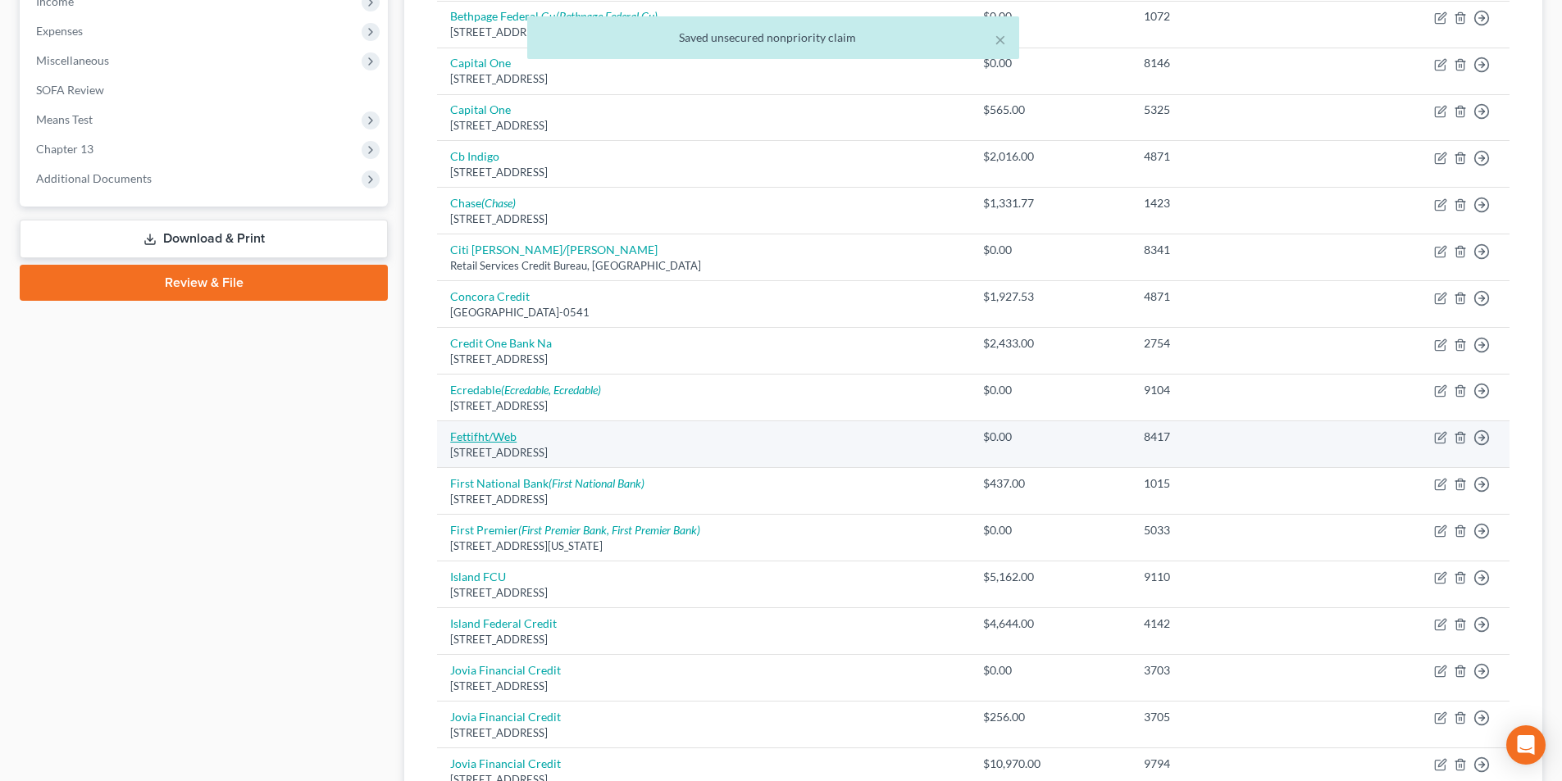
click at [495, 438] on link "Fettifht/Web" at bounding box center [483, 437] width 66 height 14
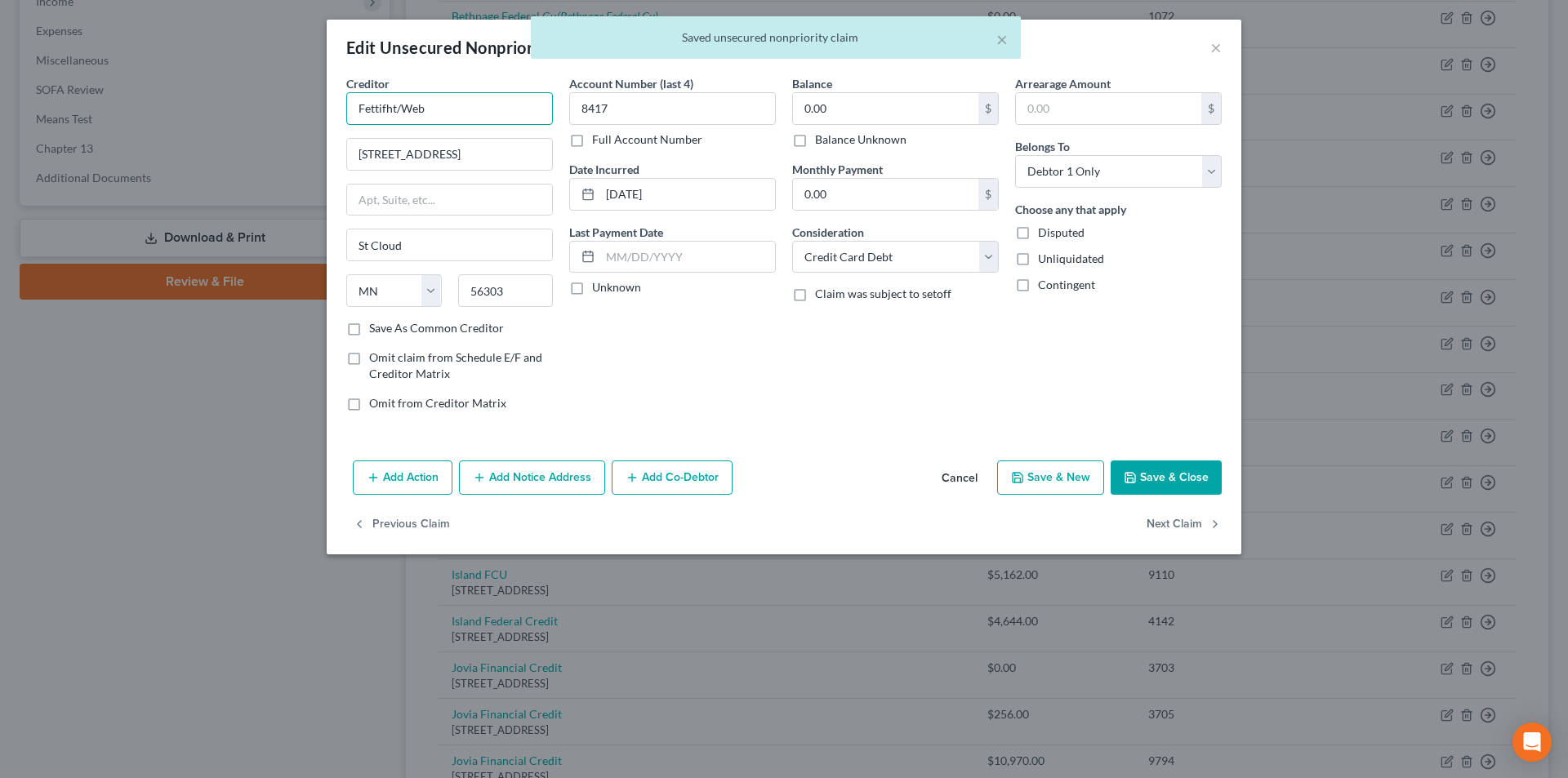
drag, startPoint x: 397, startPoint y: 104, endPoint x: 324, endPoint y: 100, distance: 73.1
click at [336, 98] on div "Creditor * Fettifht/Web [STREET_ADDRESS] [US_STATE][GEOGRAPHIC_DATA] [GEOGRAPHI…" at bounding box center [784, 264] width 915 height 379
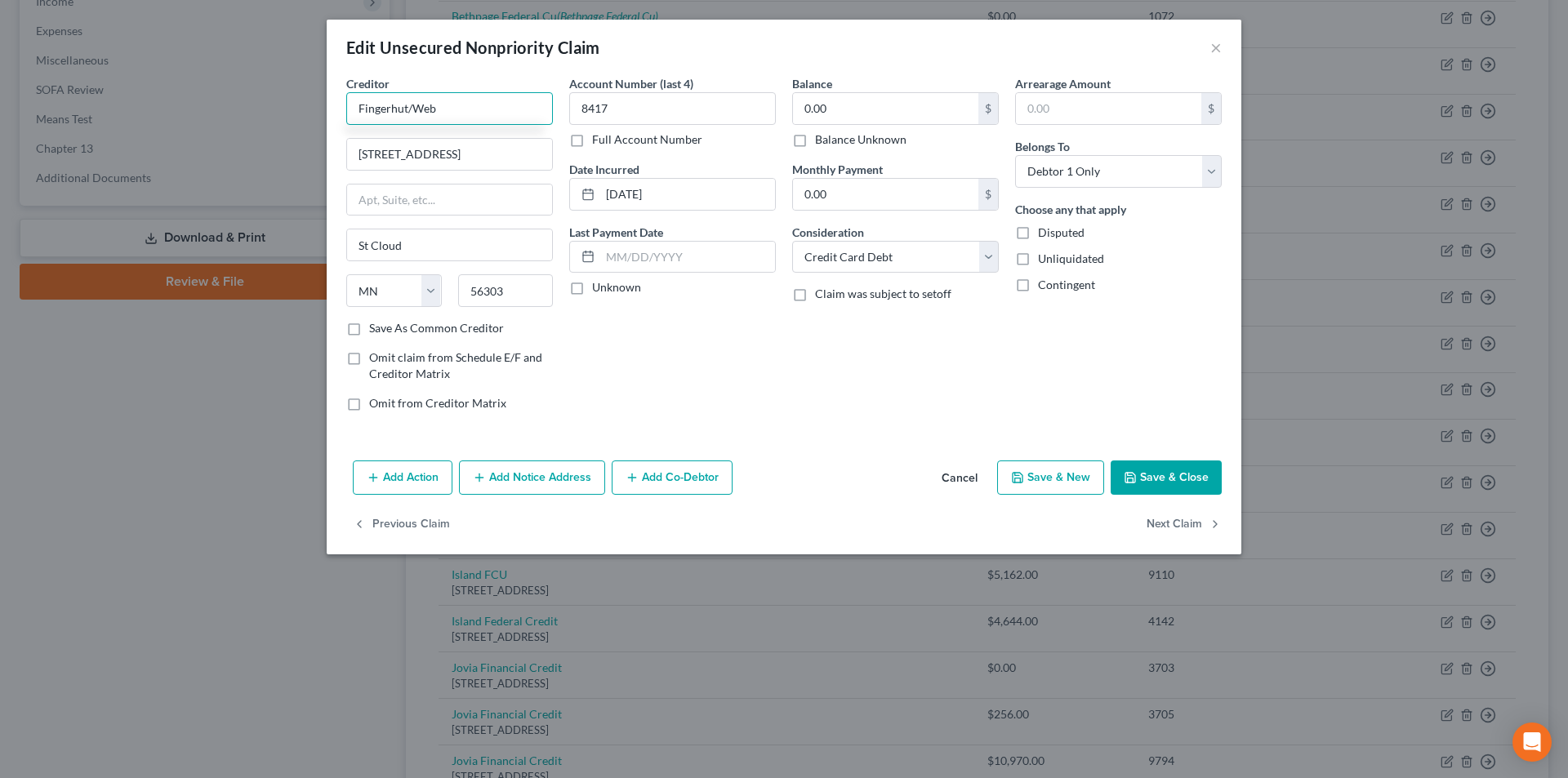
click at [467, 114] on input "Fingerhut/Web" at bounding box center [449, 109] width 206 height 33
click at [1181, 480] on button "Save & Close" at bounding box center [1166, 477] width 111 height 34
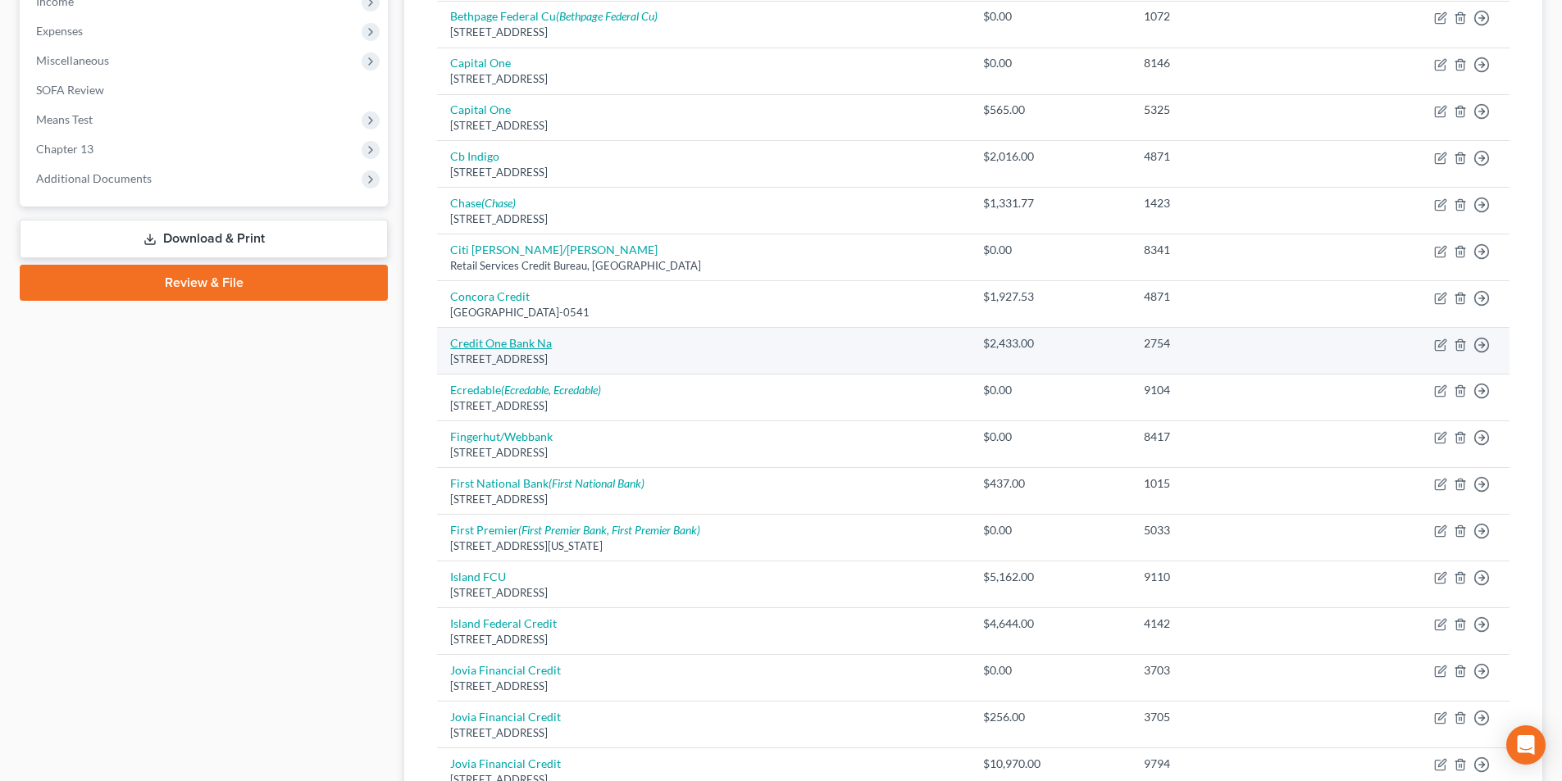
click at [540, 339] on link "Credit One Bank Na" at bounding box center [501, 343] width 102 height 14
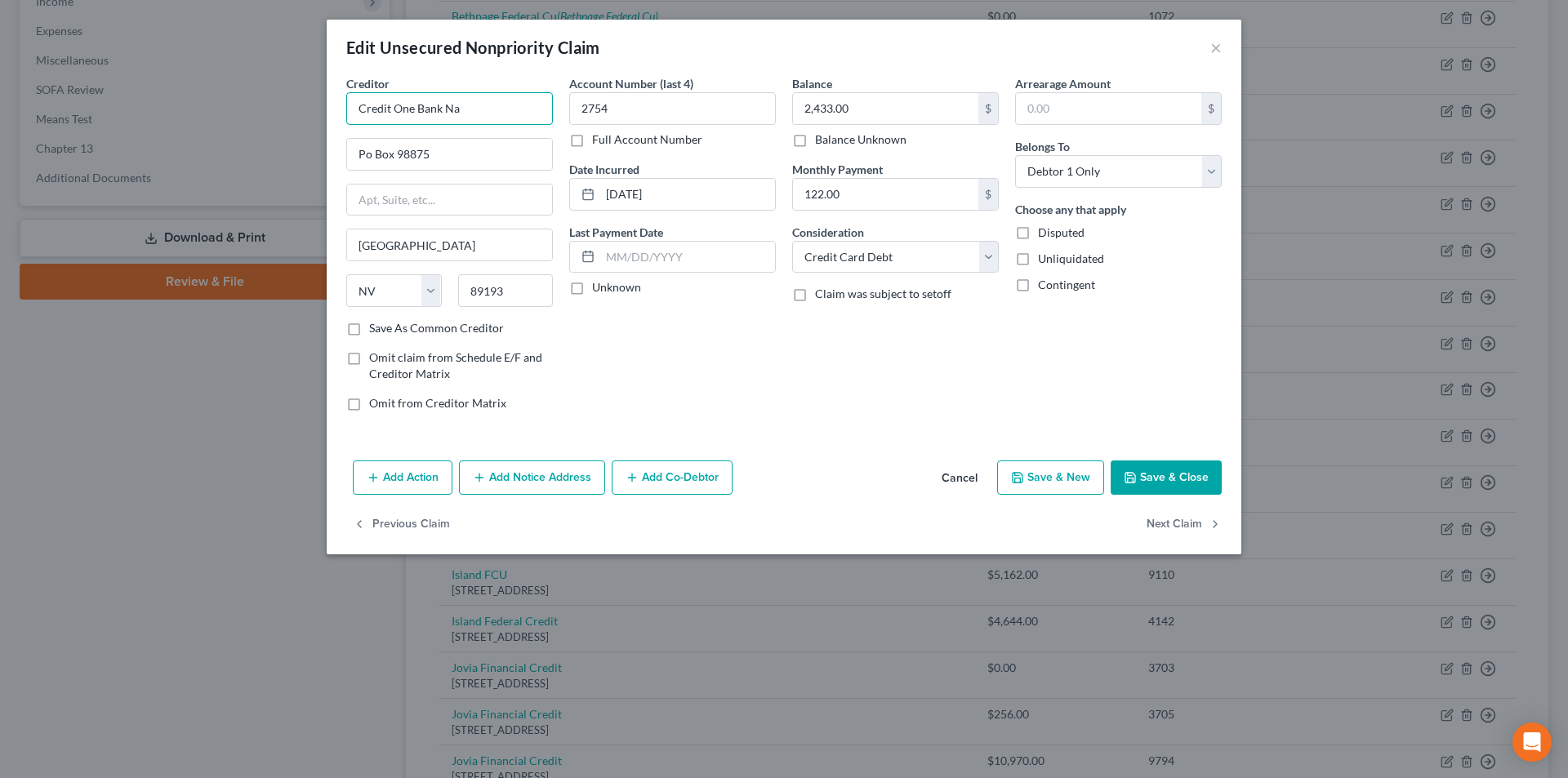
click at [474, 110] on input "Credit One Bank Na" at bounding box center [449, 109] width 206 height 33
click at [451, 142] on div "Credit One Bank NA" at bounding box center [444, 137] width 170 height 16
drag, startPoint x: 1194, startPoint y: 469, endPoint x: 793, endPoint y: 370, distance: 413.0
click at [1194, 469] on button "Save & Close" at bounding box center [1166, 477] width 111 height 34
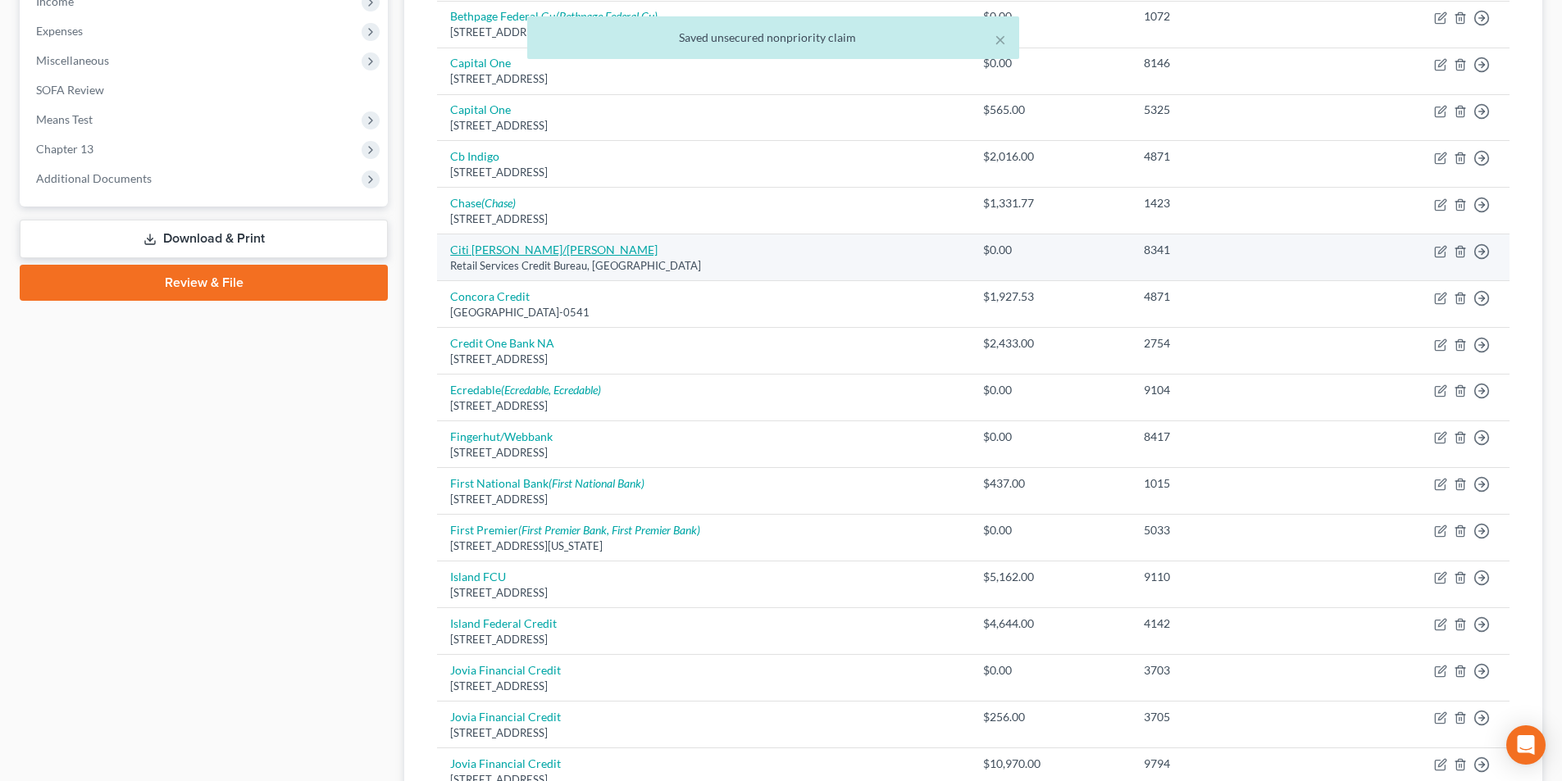
click at [504, 253] on link "Citi [PERSON_NAME]/[PERSON_NAME]" at bounding box center [553, 250] width 207 height 14
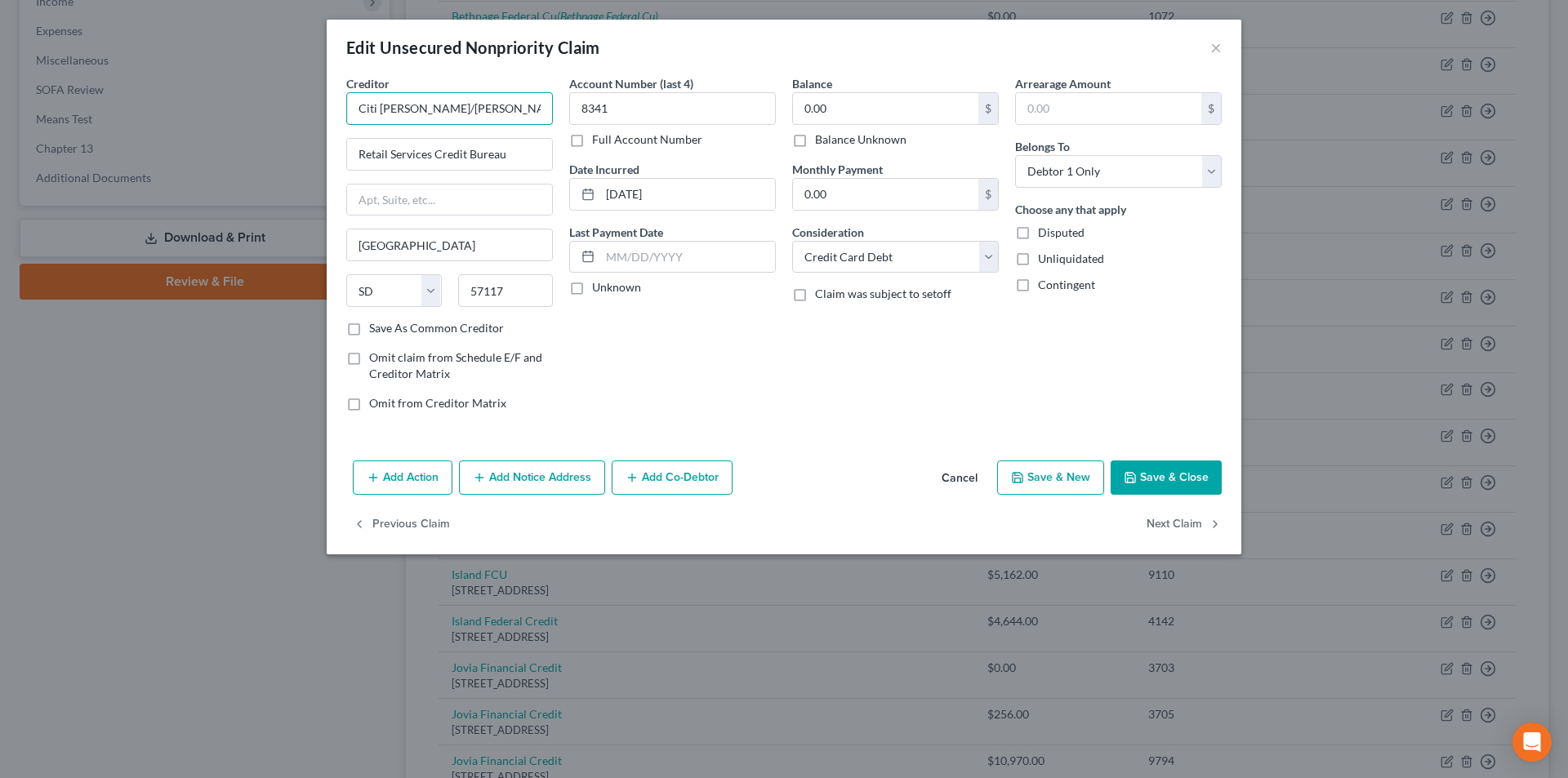
drag, startPoint x: 430, startPoint y: 111, endPoint x: 396, endPoint y: 100, distance: 35.7
click at [342, 103] on div "Creditor * Citi Ty Mc/Cbna Retail Services Credit Bureau [GEOGRAPHIC_DATA] [US_…" at bounding box center [449, 249] width 223 height 350
drag, startPoint x: 475, startPoint y: 111, endPoint x: 322, endPoint y: 111, distance: 153.0
click at [322, 111] on div "Edit Unsecured Nonpriority Claim × Creditor * Citi Ty Mc/Cbna Retail Services C…" at bounding box center [784, 389] width 1568 height 778
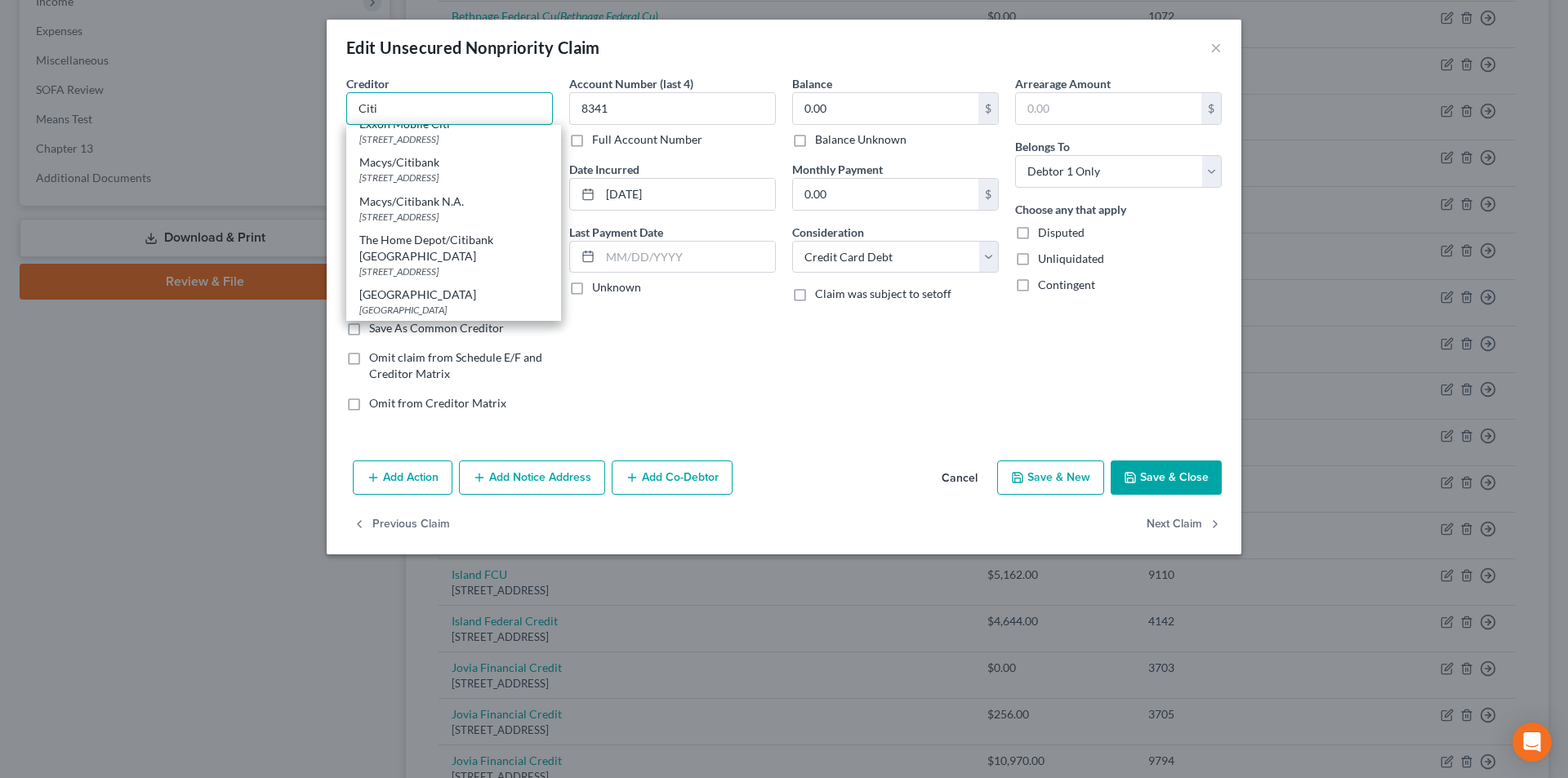
scroll to position [1643, 0]
click at [618, 392] on div "Account Number (last 4) 8341 Full Account Number Date Incurred [DATE] Last Paym…" at bounding box center [672, 249] width 223 height 350
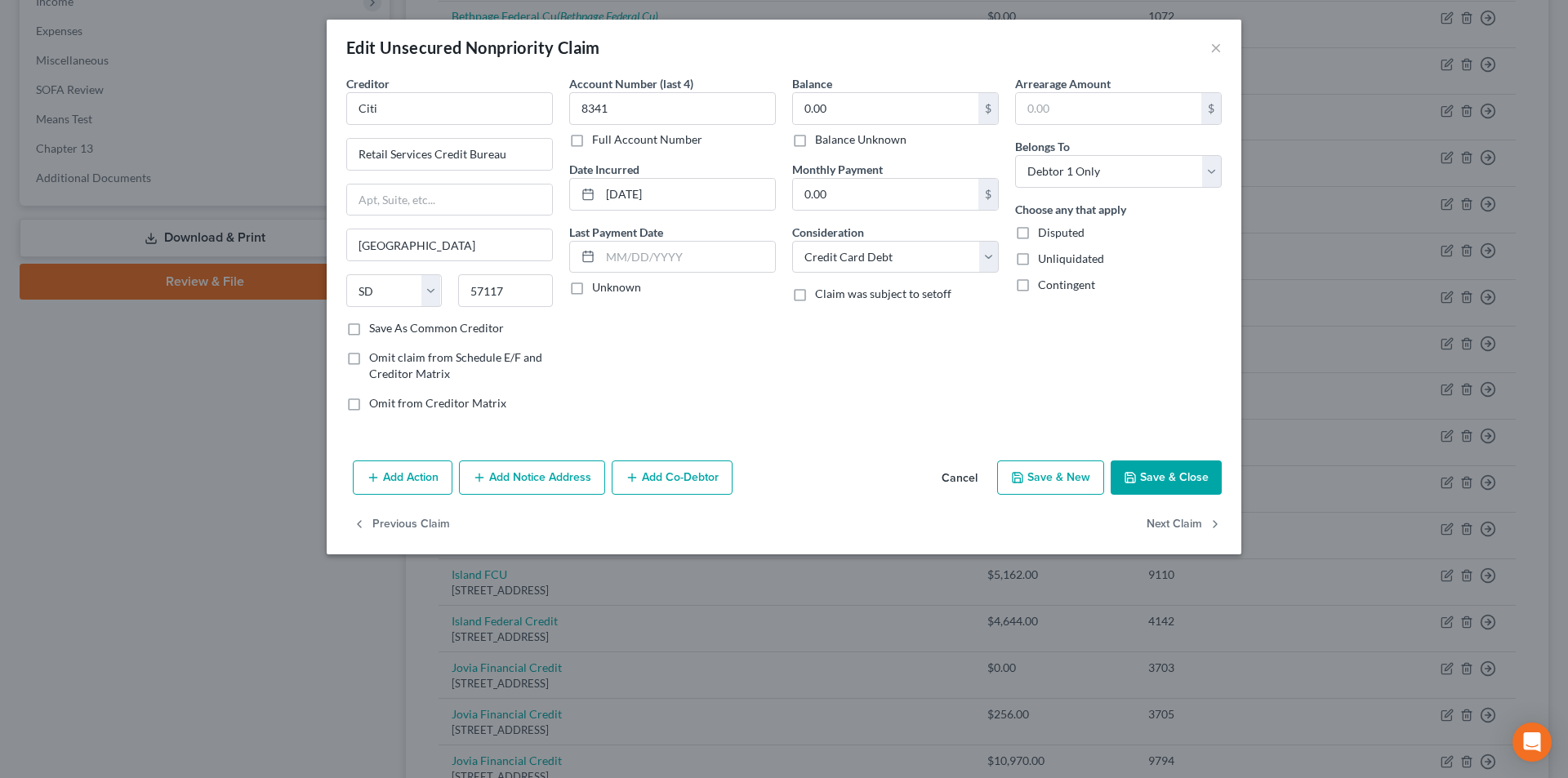
click at [1221, 42] on div "Edit Unsecured Nonpriority Claim ×" at bounding box center [784, 48] width 915 height 56
click at [1216, 51] on button "×" at bounding box center [1215, 48] width 11 height 20
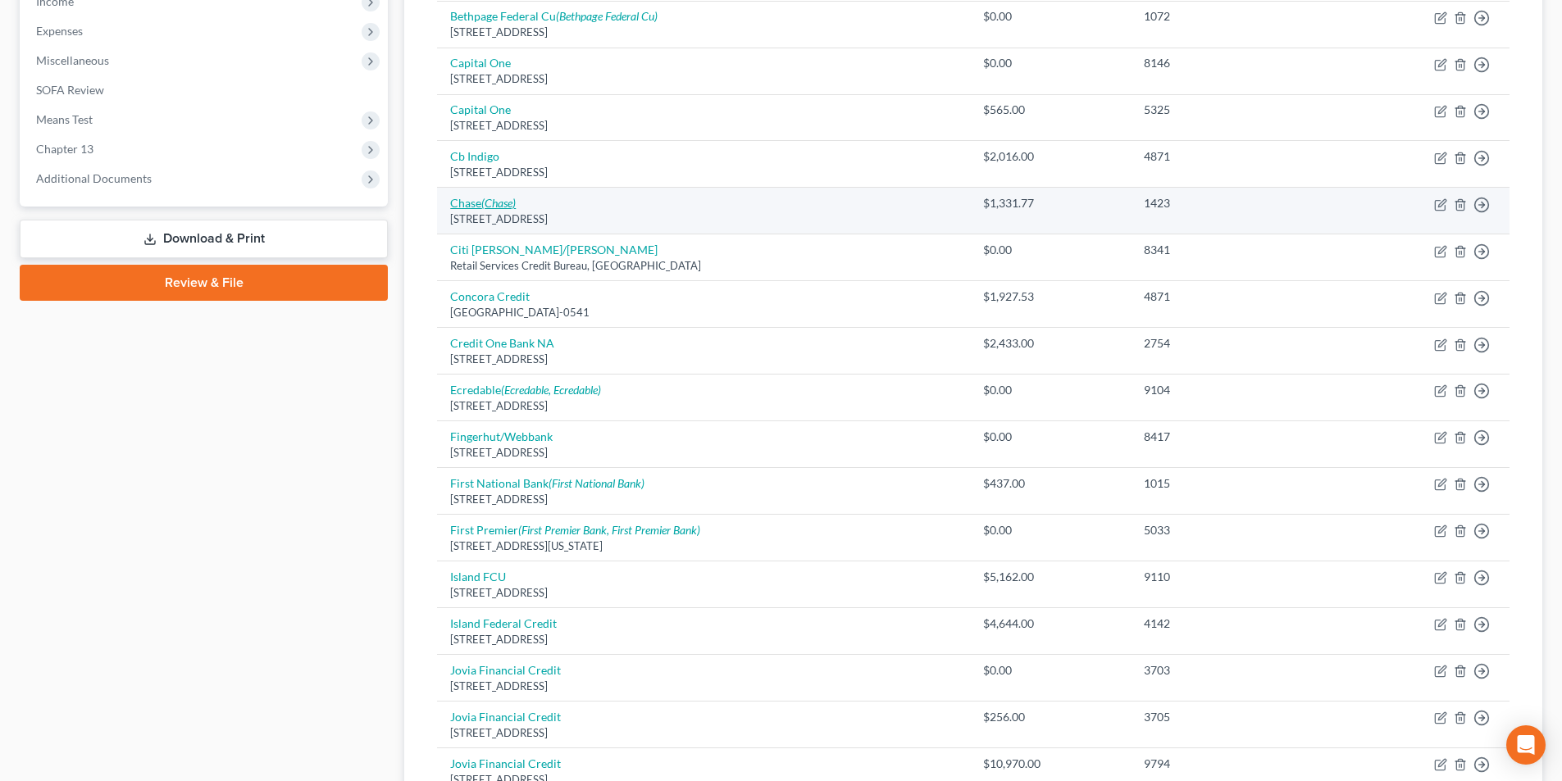
click at [501, 203] on icon "(Chase)" at bounding box center [498, 203] width 34 height 14
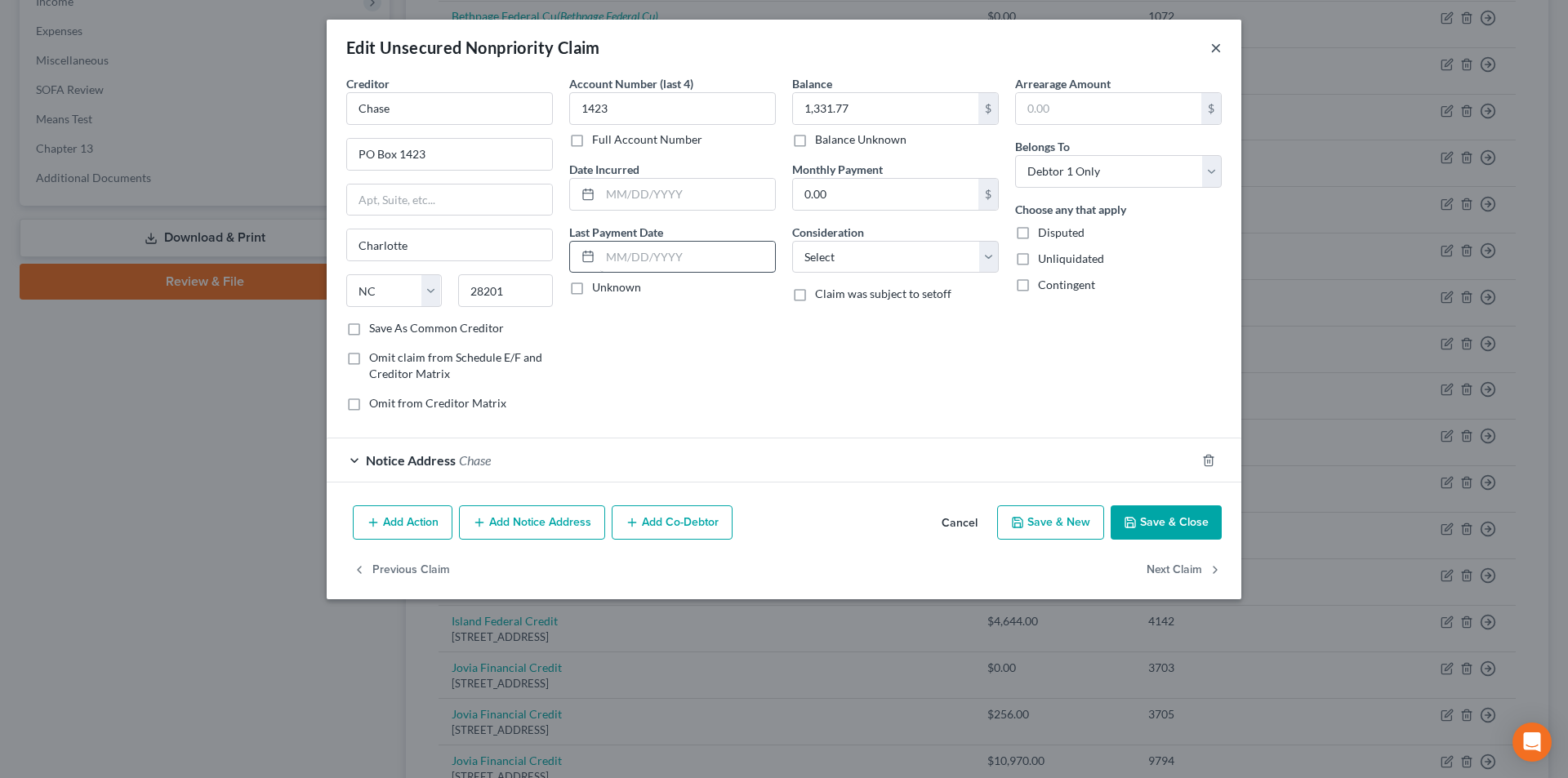
drag, startPoint x: 1218, startPoint y: 49, endPoint x: 696, endPoint y: 261, distance: 563.4
click at [1218, 48] on button "×" at bounding box center [1215, 48] width 11 height 20
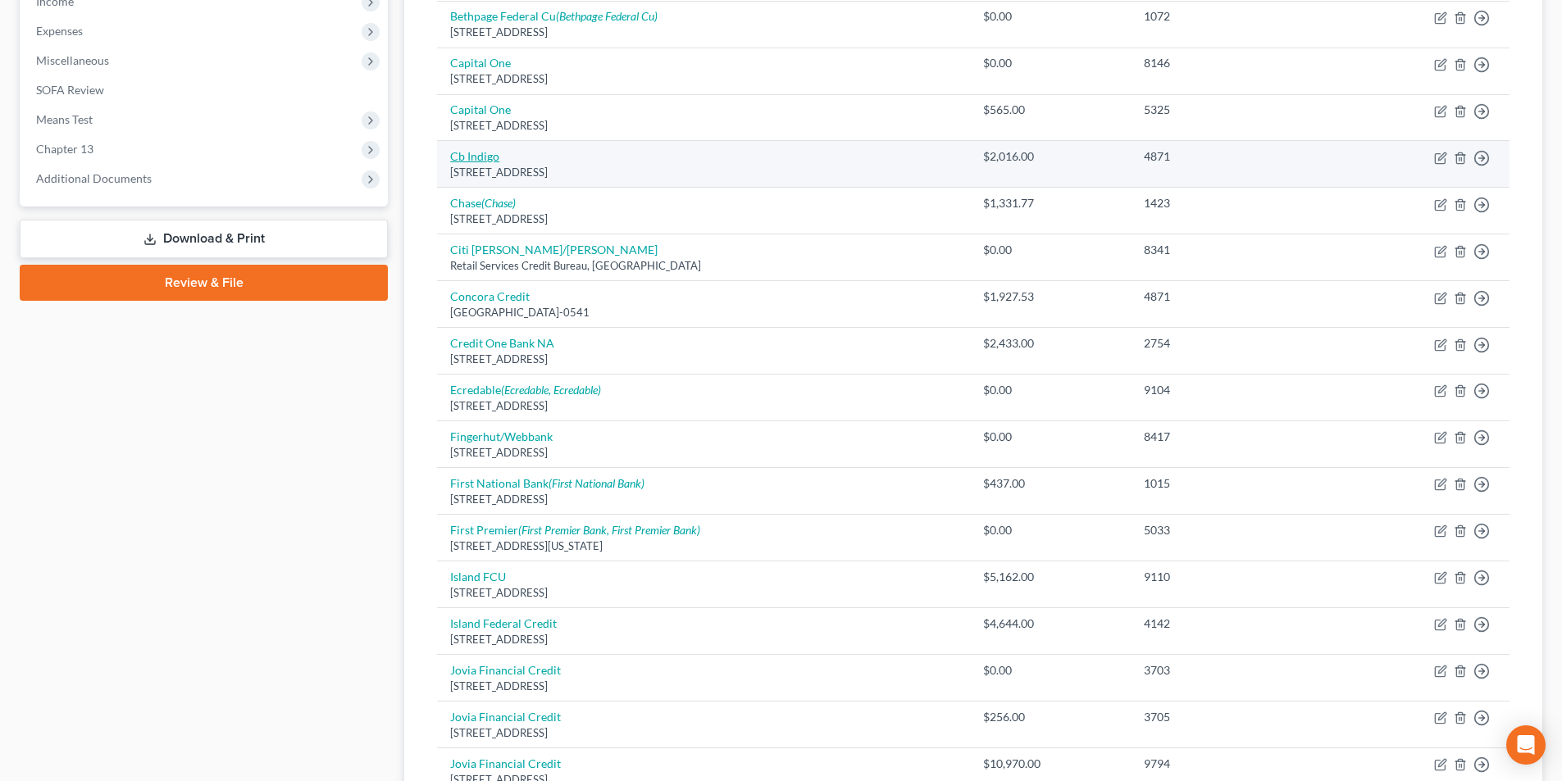
click at [491, 157] on link "Cb Indigo" at bounding box center [474, 156] width 49 height 14
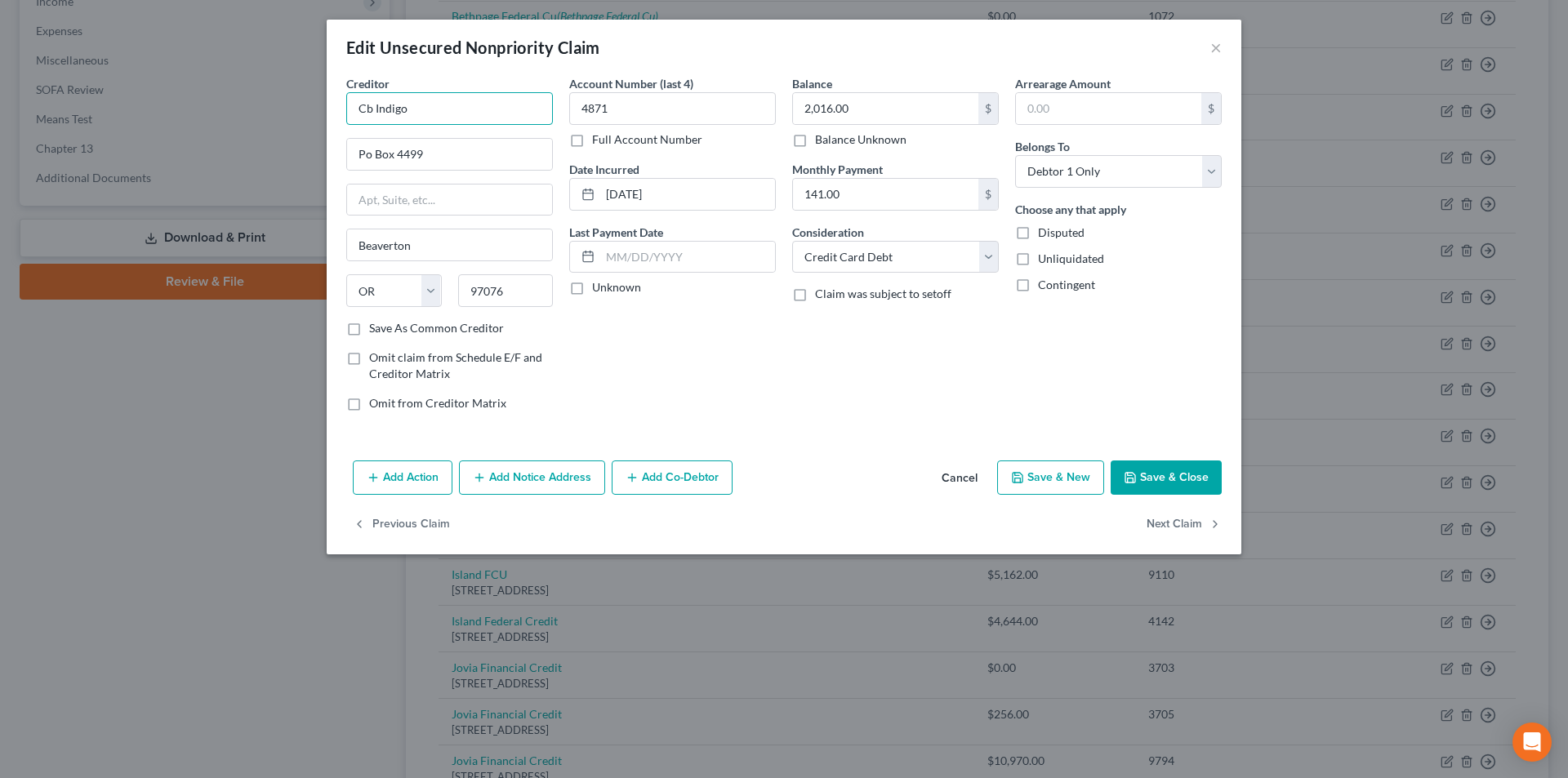
click at [477, 110] on input "Cb Indigo" at bounding box center [449, 109] width 206 height 33
click at [415, 142] on div "Cb Indigo" at bounding box center [444, 137] width 170 height 16
drag, startPoint x: 422, startPoint y: 114, endPoint x: 343, endPoint y: 113, distance: 79.0
click at [343, 113] on div "Creditor * Cb Indigo PO Box [GEOGRAPHIC_DATA] [US_STATE][GEOGRAPHIC_DATA] AZ CA…" at bounding box center [449, 249] width 223 height 350
click at [542, 483] on button "Add Notice Address" at bounding box center [532, 477] width 146 height 34
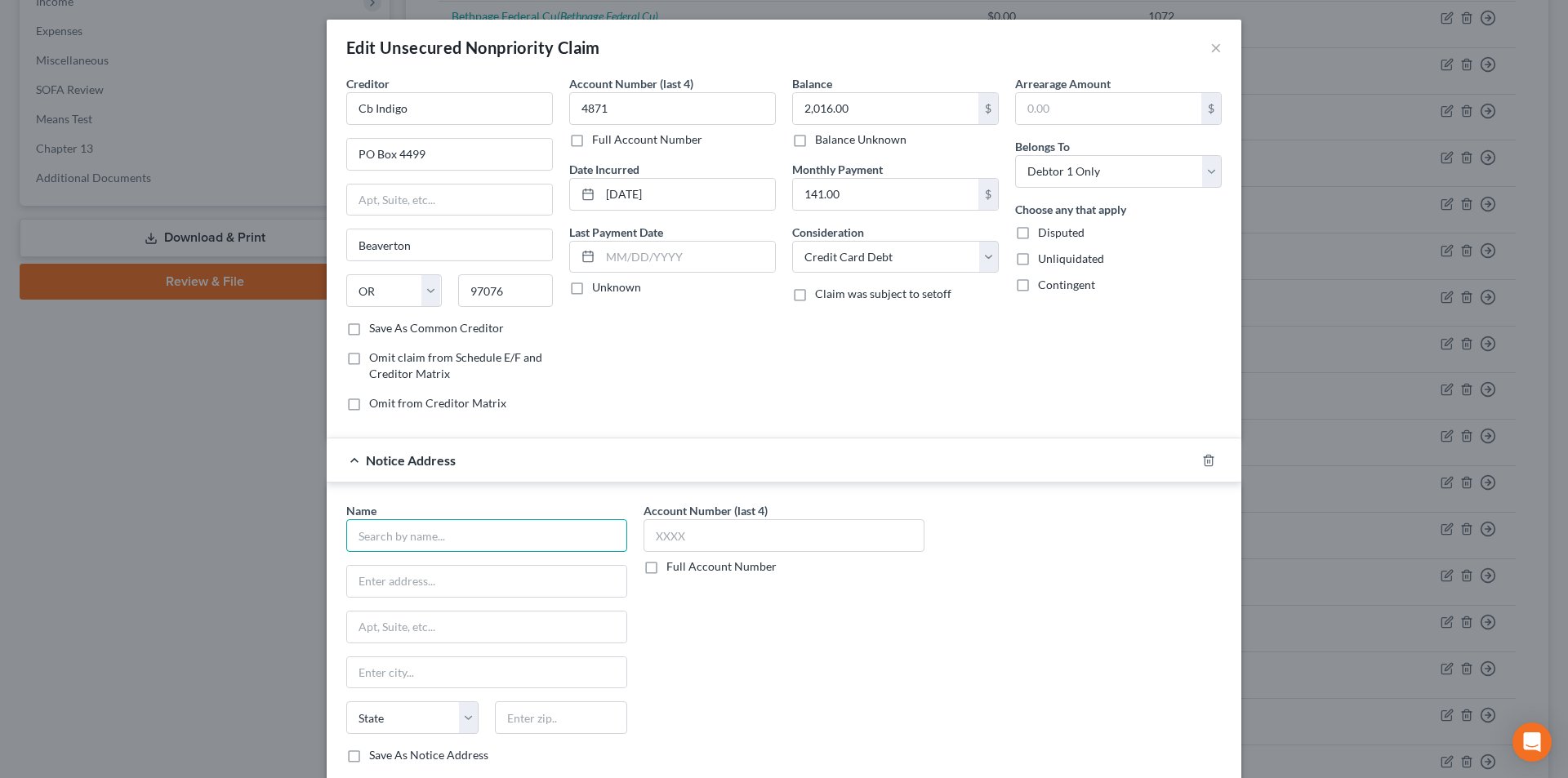
click at [483, 532] on input "text" at bounding box center [487, 535] width 281 height 33
paste input "Cb Indigo"
click at [426, 612] on div "[STREET_ADDRESS]" at bounding box center [444, 618] width 170 height 14
click at [679, 537] on input "text" at bounding box center [784, 535] width 281 height 33
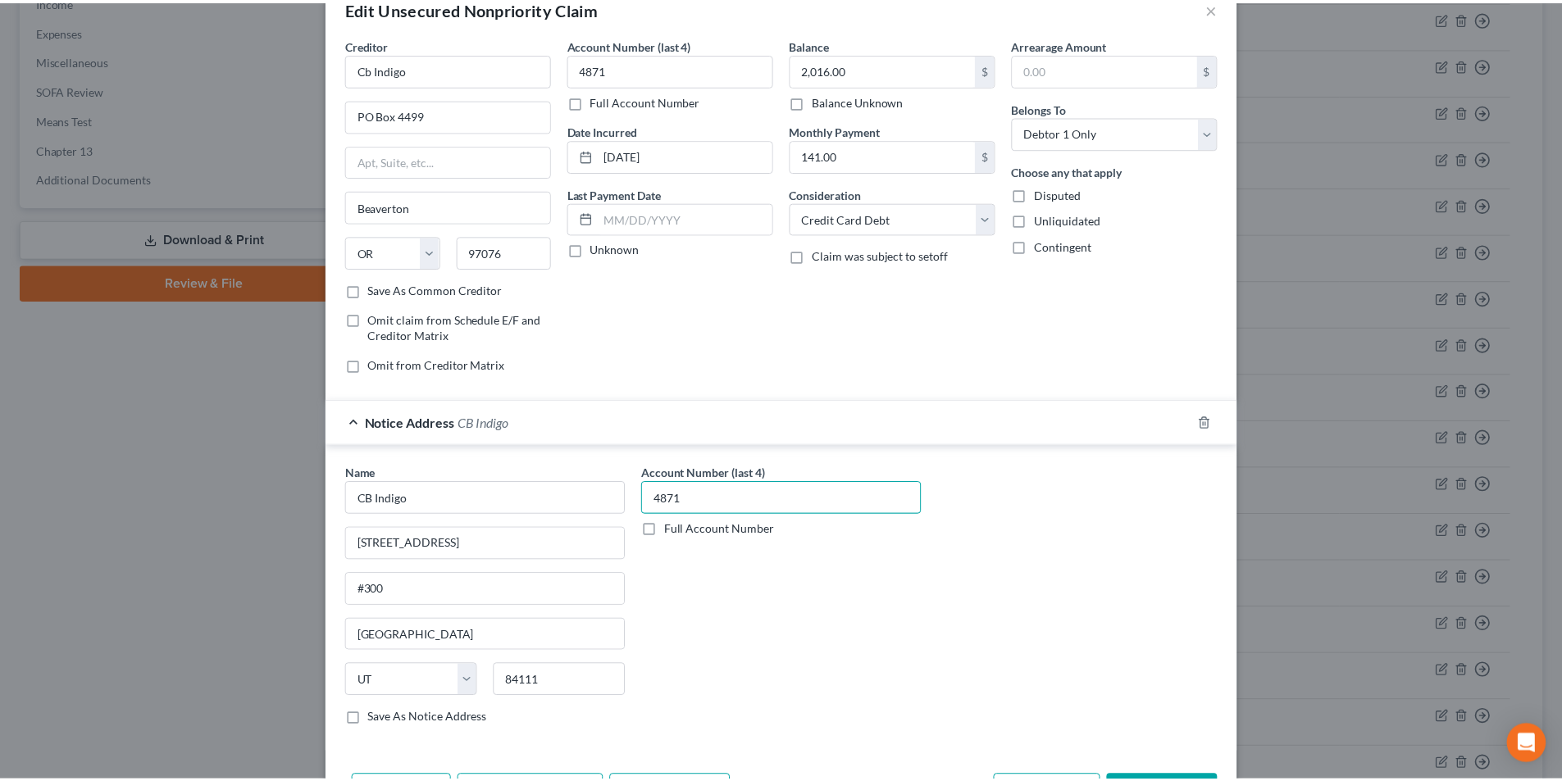
scroll to position [148, 0]
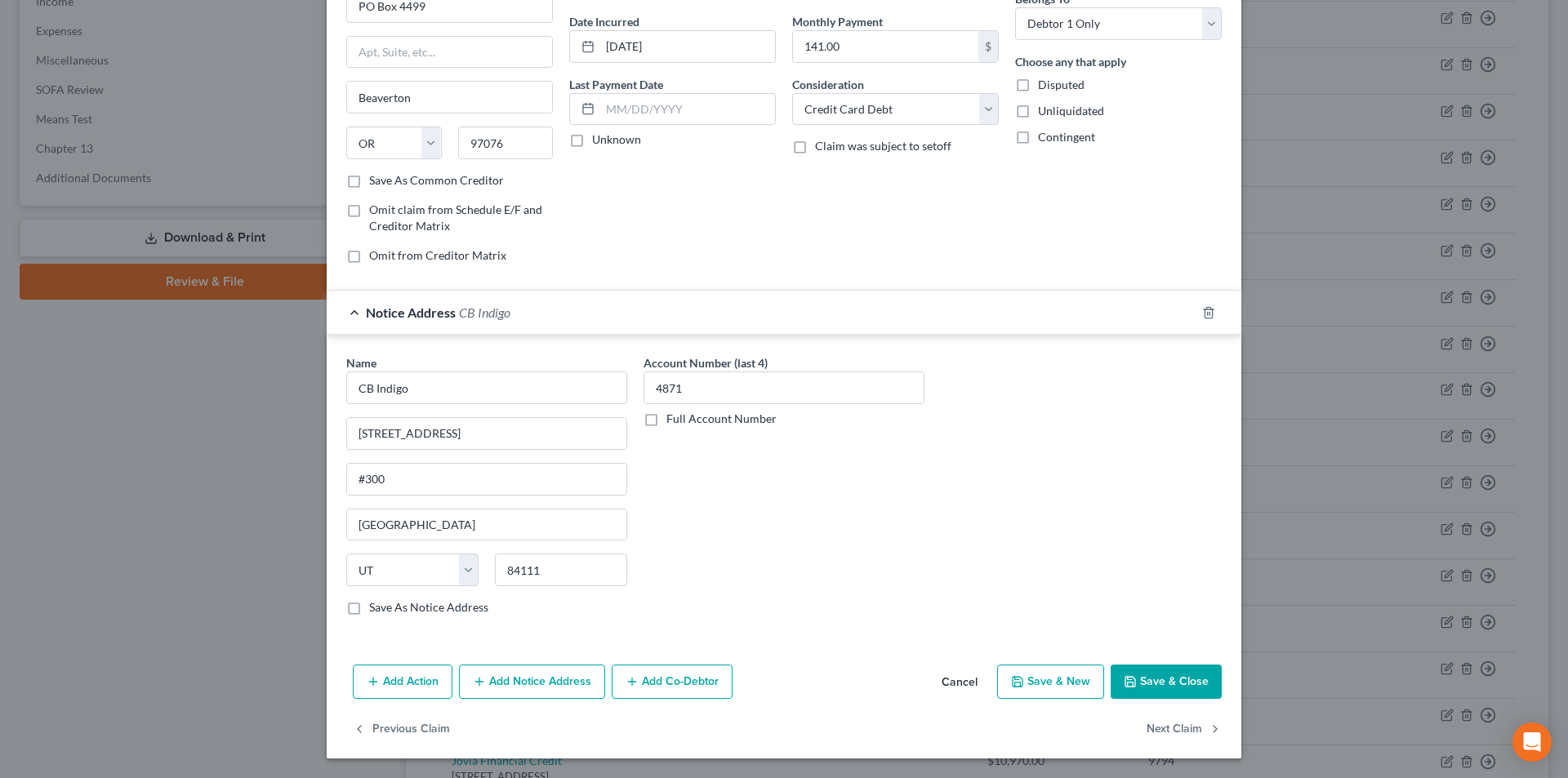
click at [1163, 673] on button "Save & Close" at bounding box center [1166, 681] width 111 height 34
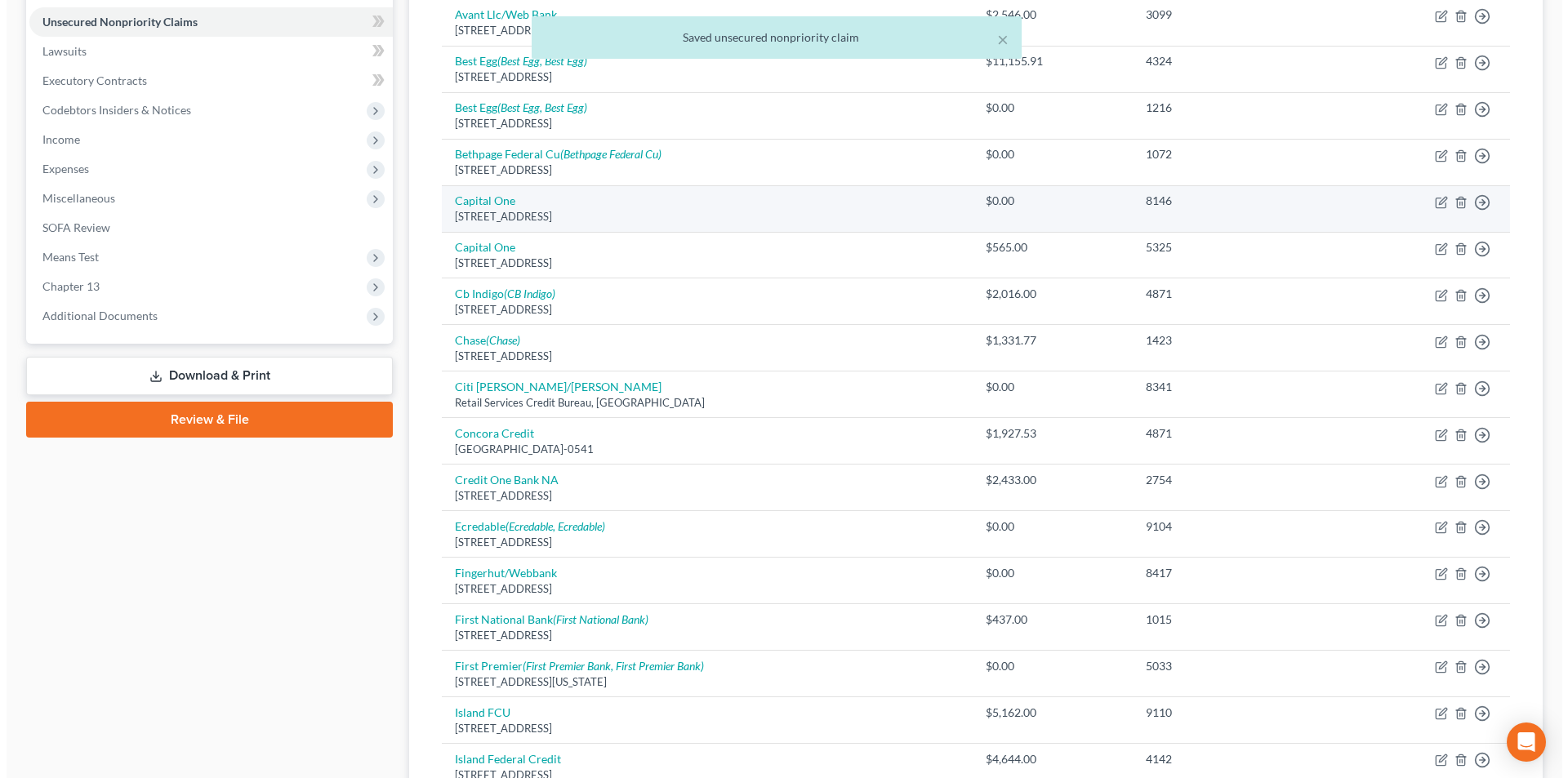
scroll to position [373, 0]
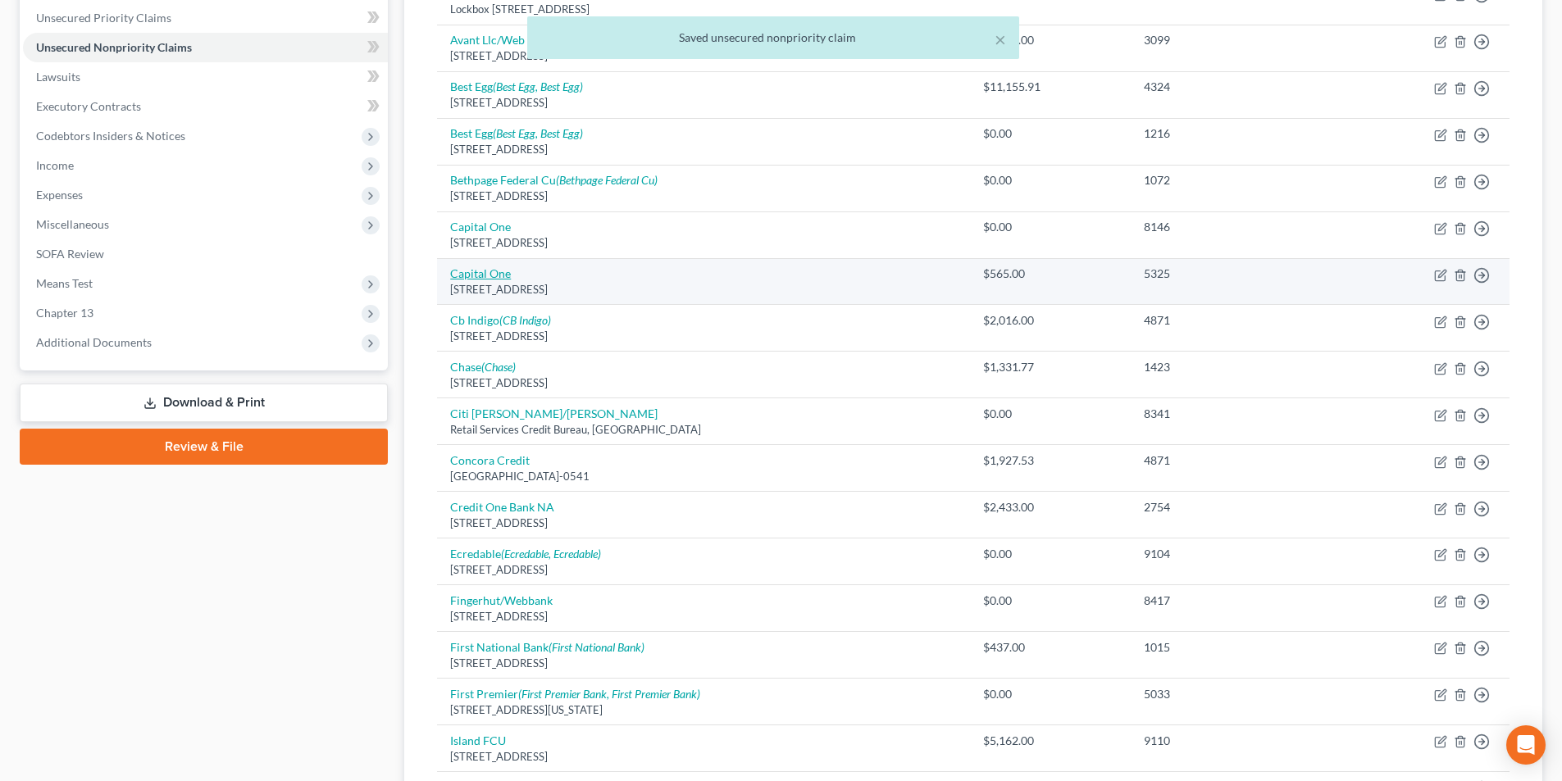
click at [489, 271] on link "Capital One" at bounding box center [480, 273] width 61 height 14
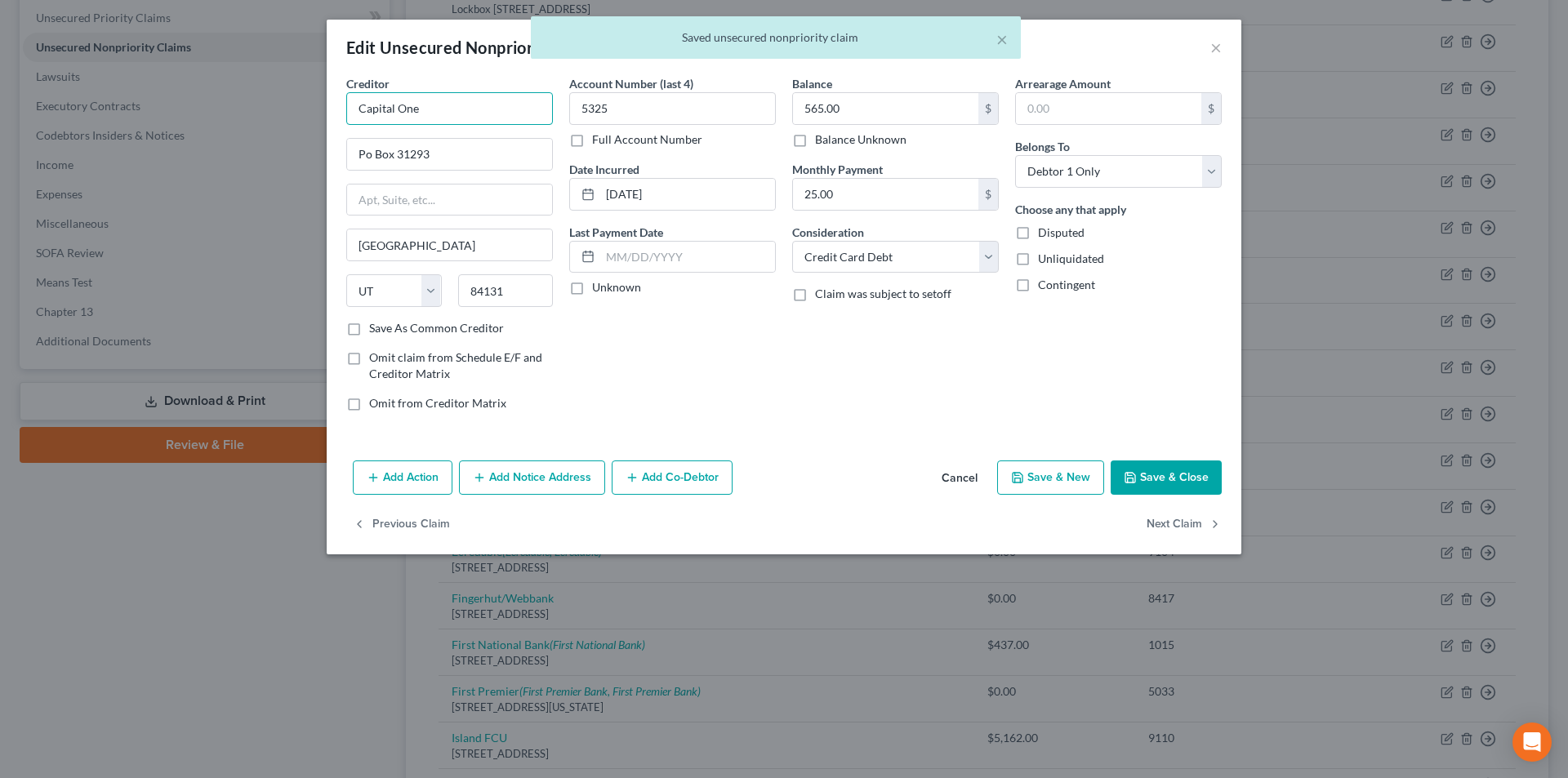
click at [436, 110] on input "Capital One" at bounding box center [449, 109] width 206 height 33
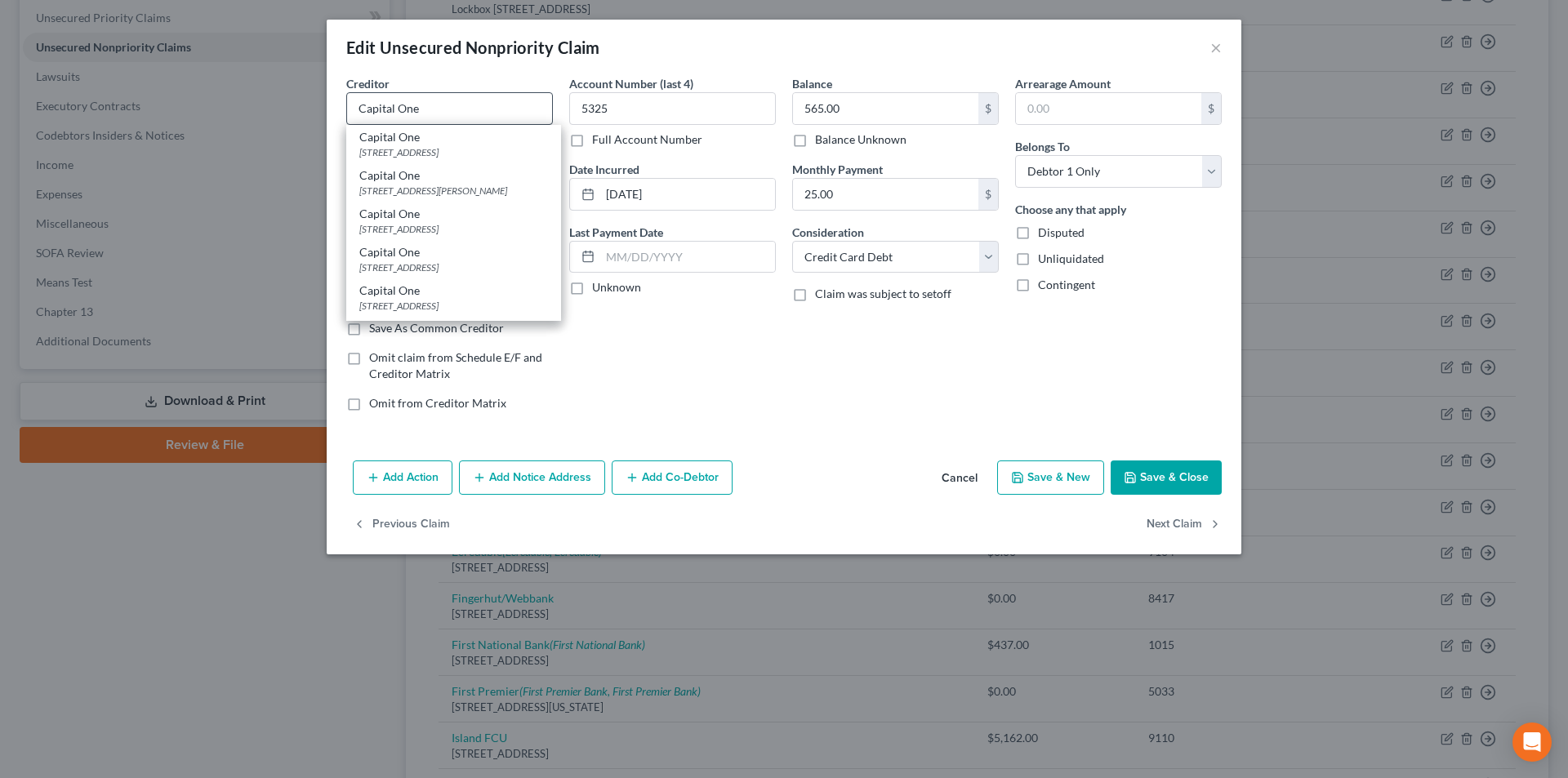
click at [417, 147] on div "[STREET_ADDRESS]" at bounding box center [453, 152] width 188 height 14
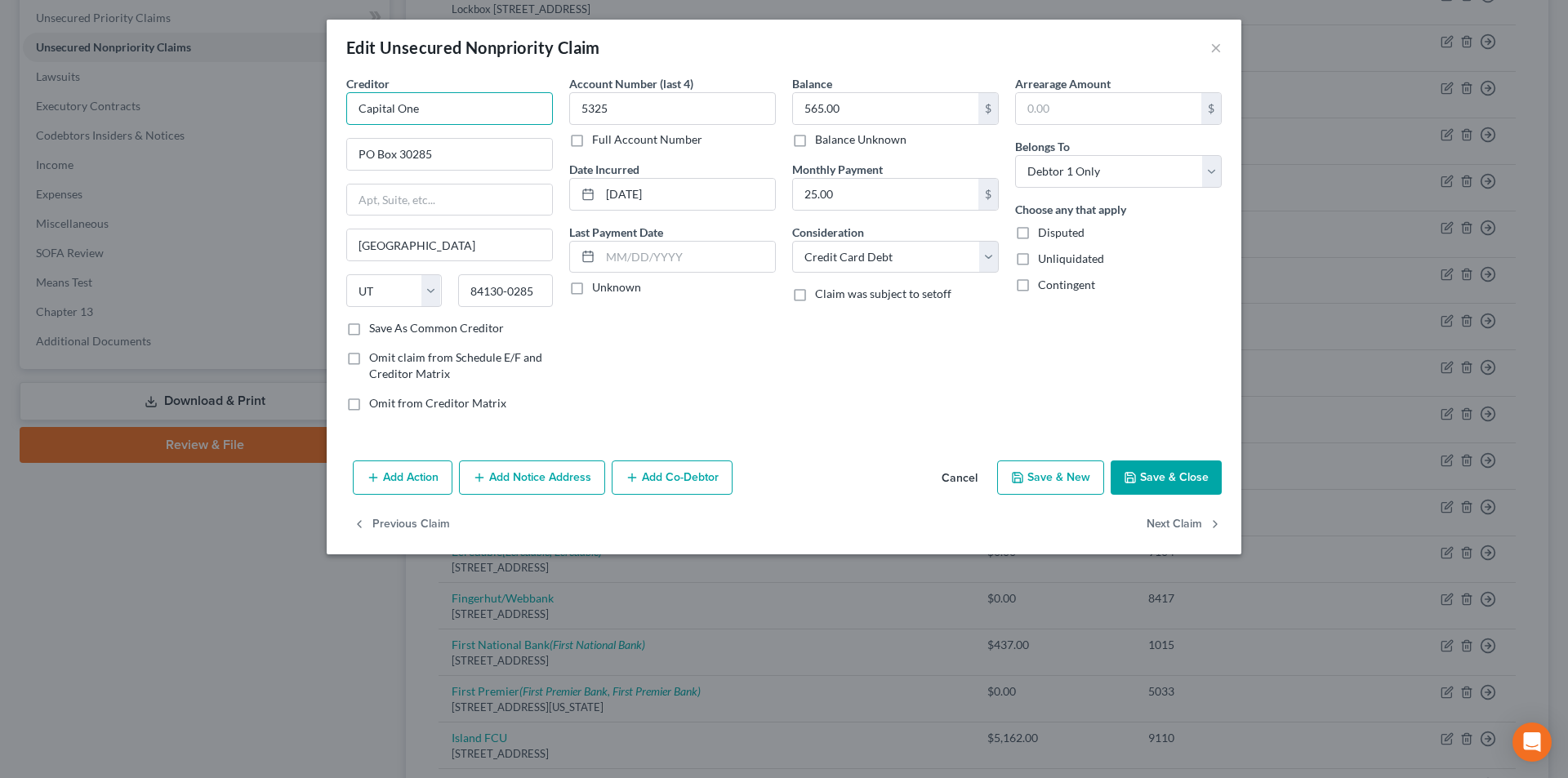
drag, startPoint x: 393, startPoint y: 111, endPoint x: 350, endPoint y: 111, distance: 43.0
click at [350, 111] on input "Capital One" at bounding box center [449, 109] width 206 height 33
click at [550, 475] on button "Add Notice Address" at bounding box center [532, 477] width 146 height 34
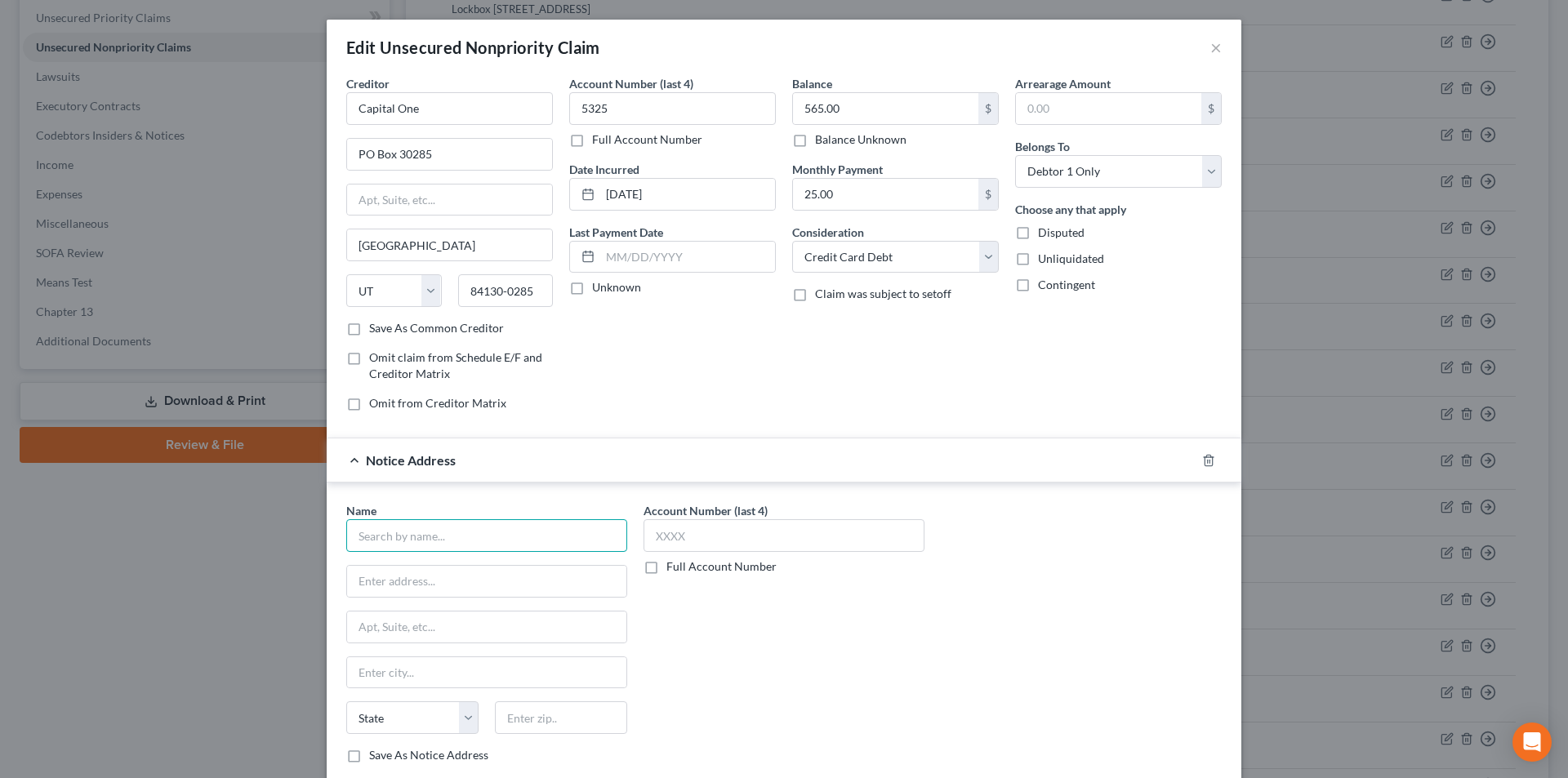
click at [502, 539] on input "text" at bounding box center [487, 535] width 281 height 33
paste input "Capital One"
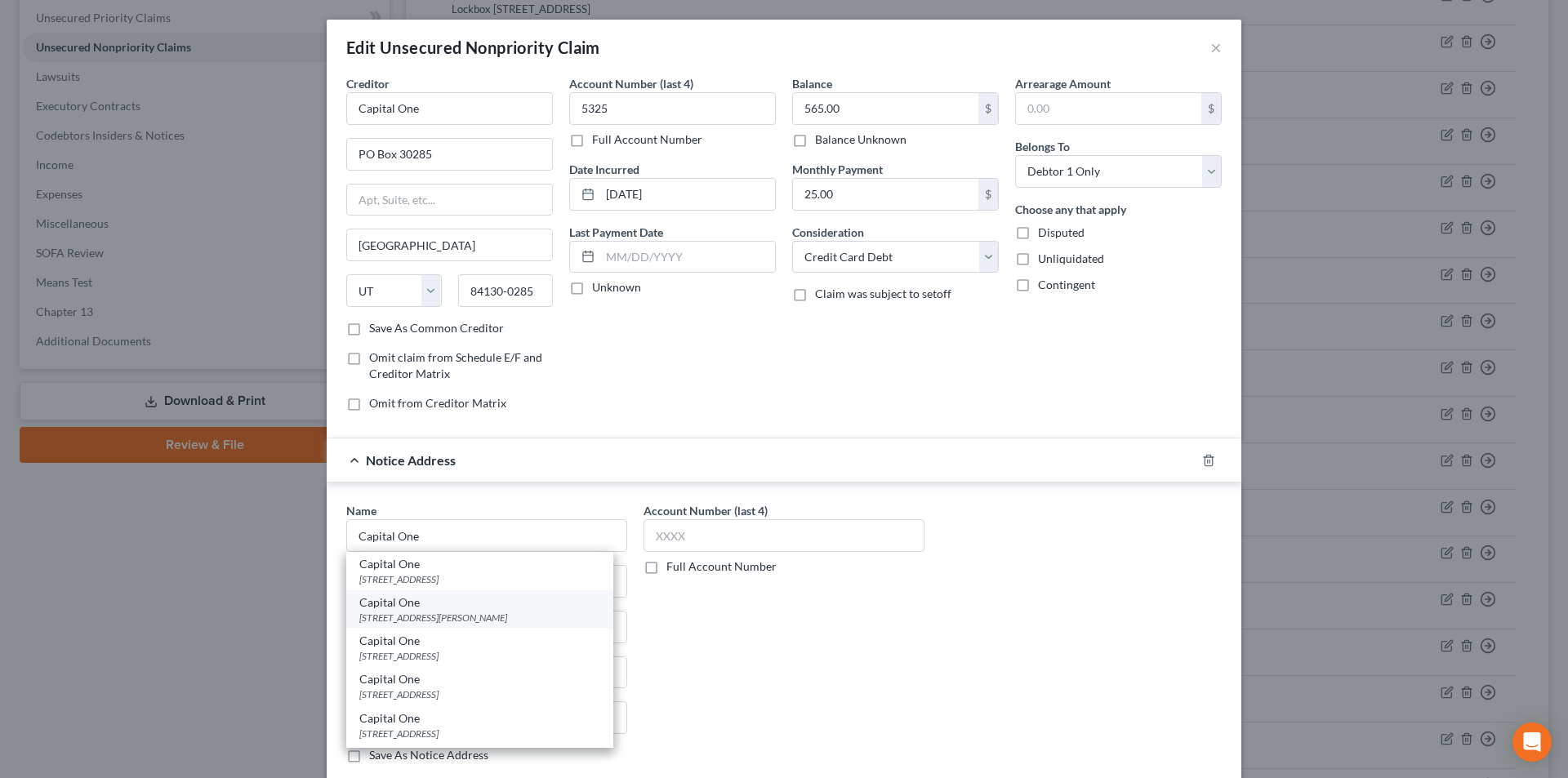
click at [427, 610] on div "Capital One" at bounding box center [480, 603] width 241 height 16
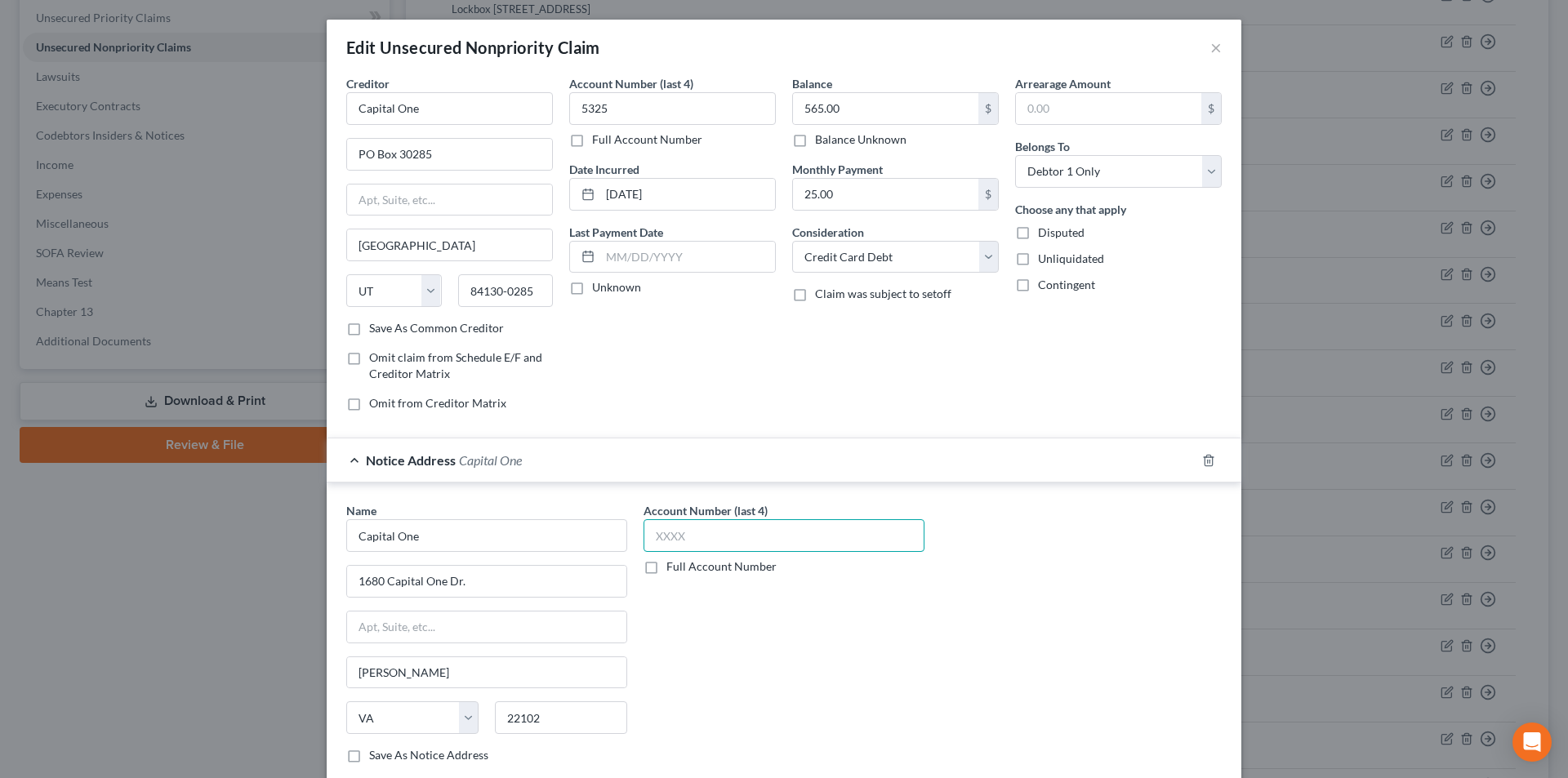
click at [668, 538] on input "text" at bounding box center [784, 535] width 281 height 33
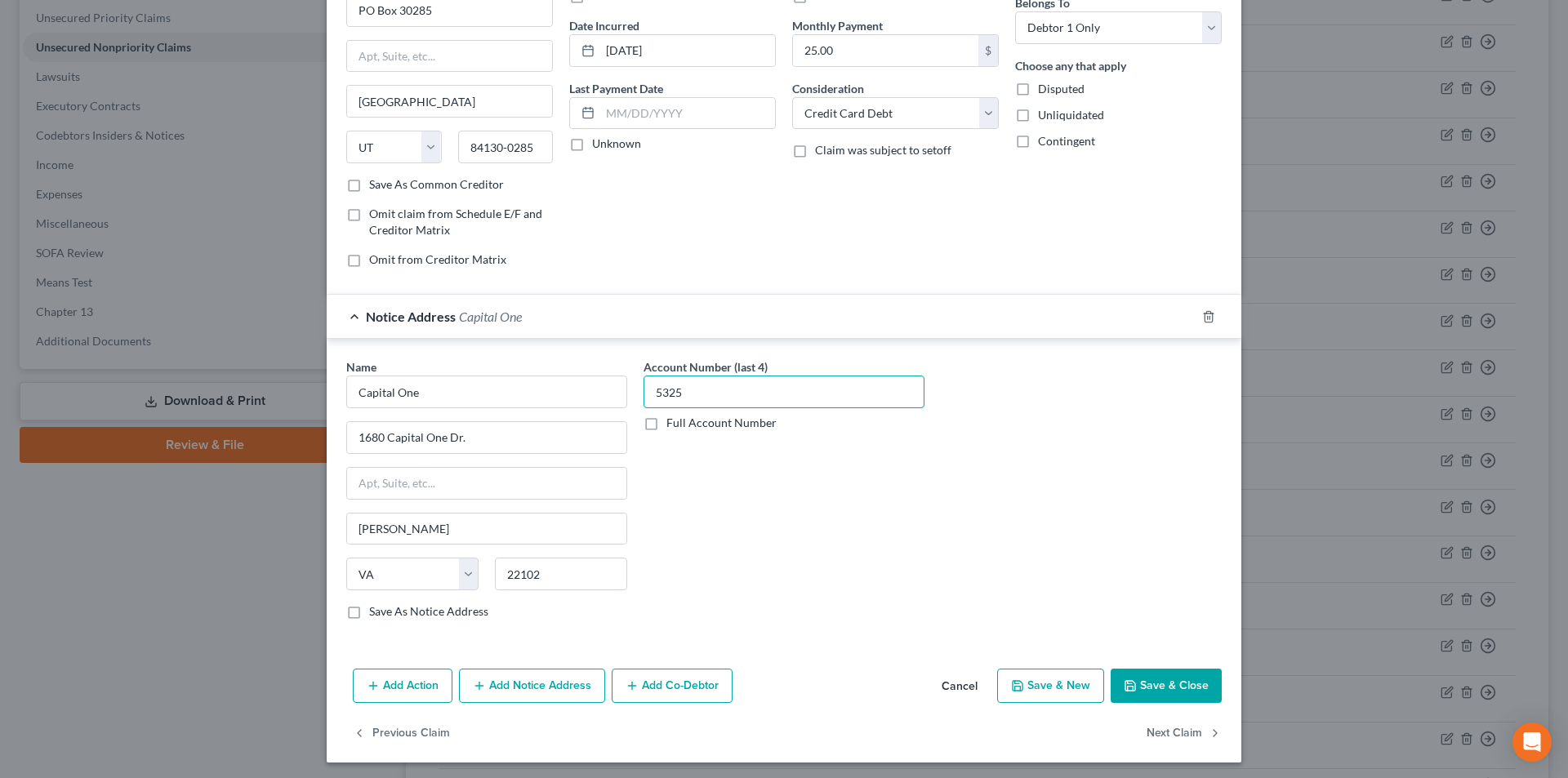
scroll to position [147, 0]
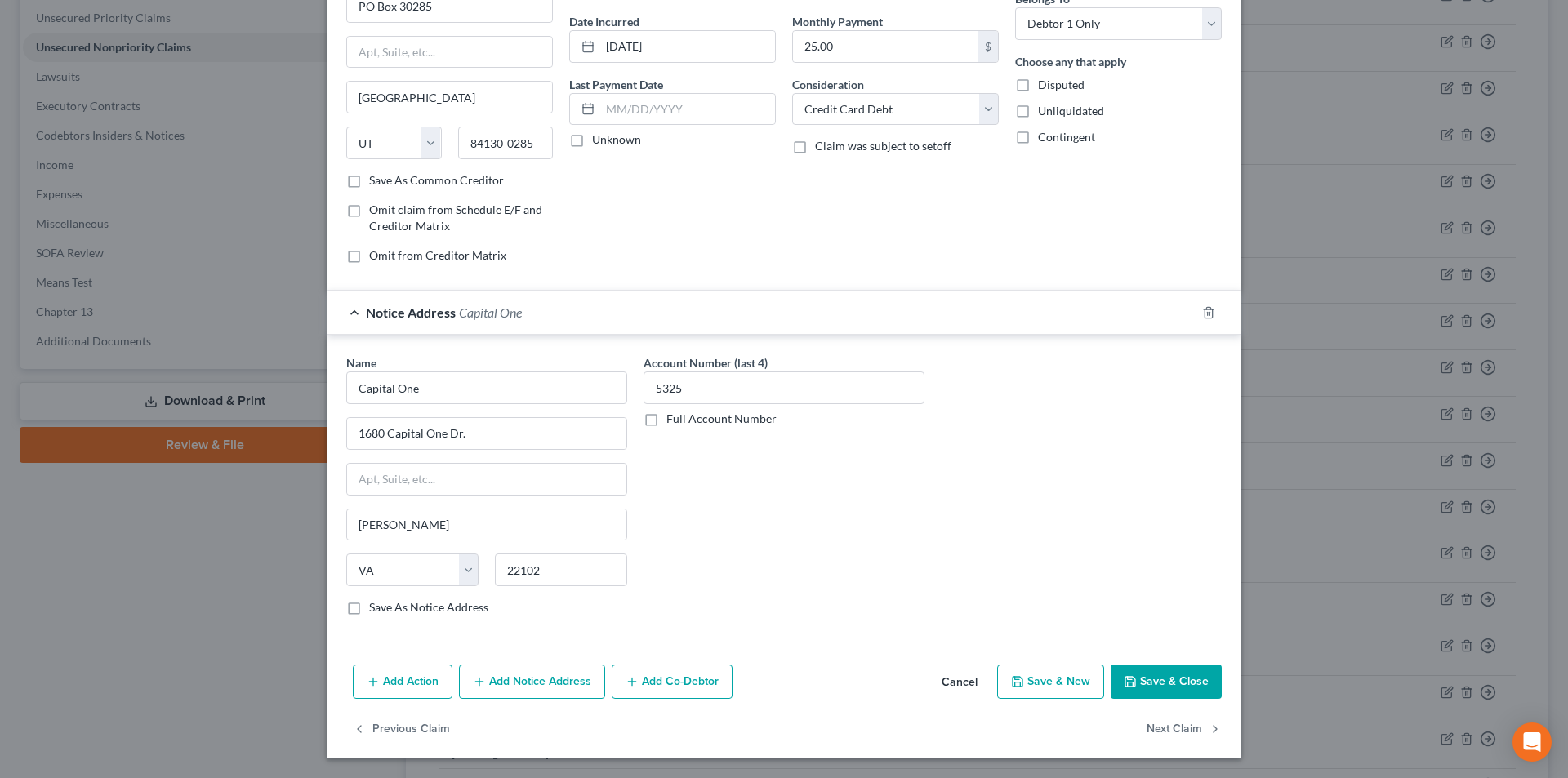
click at [569, 682] on button "Add Notice Address" at bounding box center [532, 681] width 146 height 34
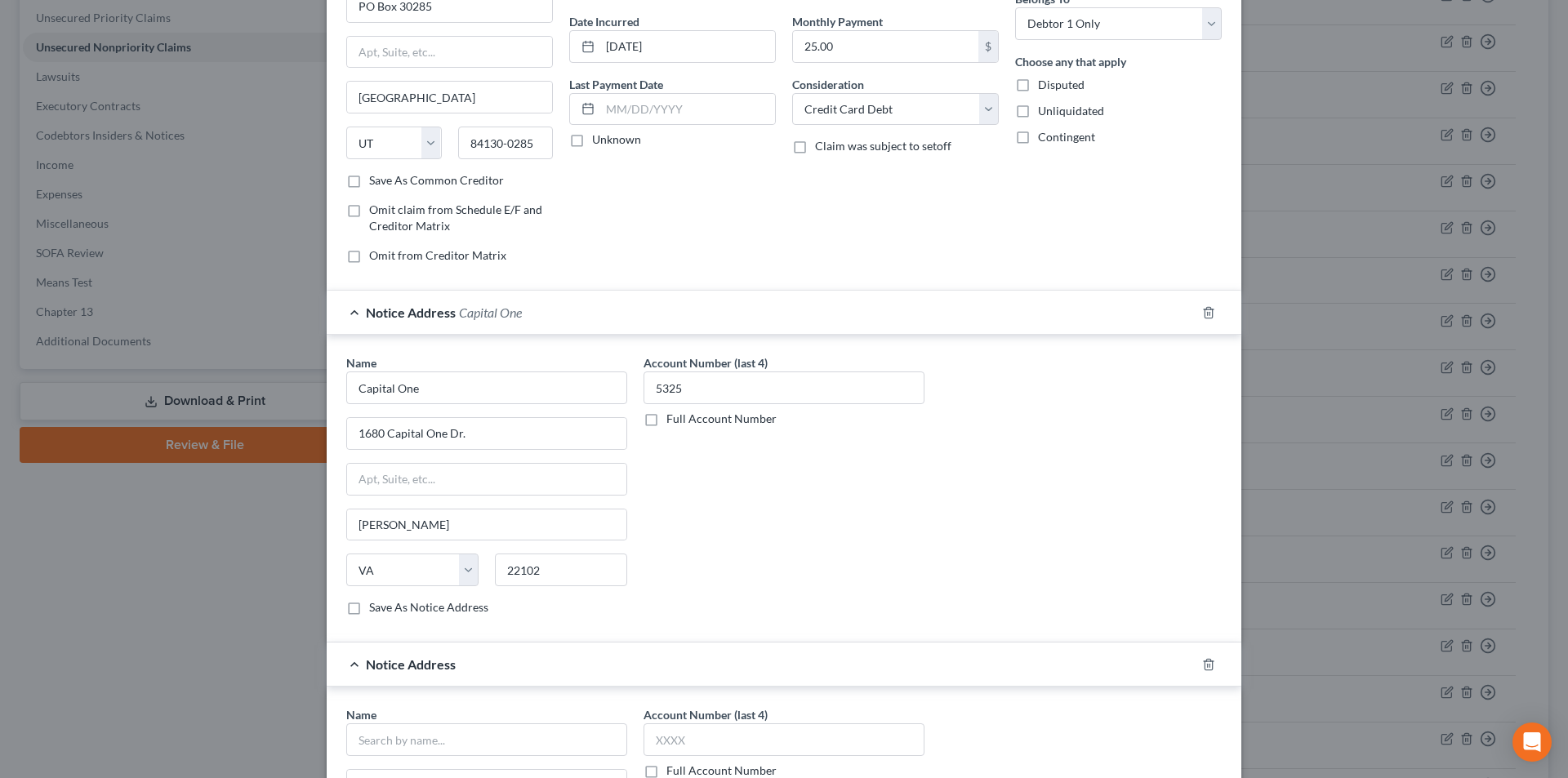
scroll to position [392, 0]
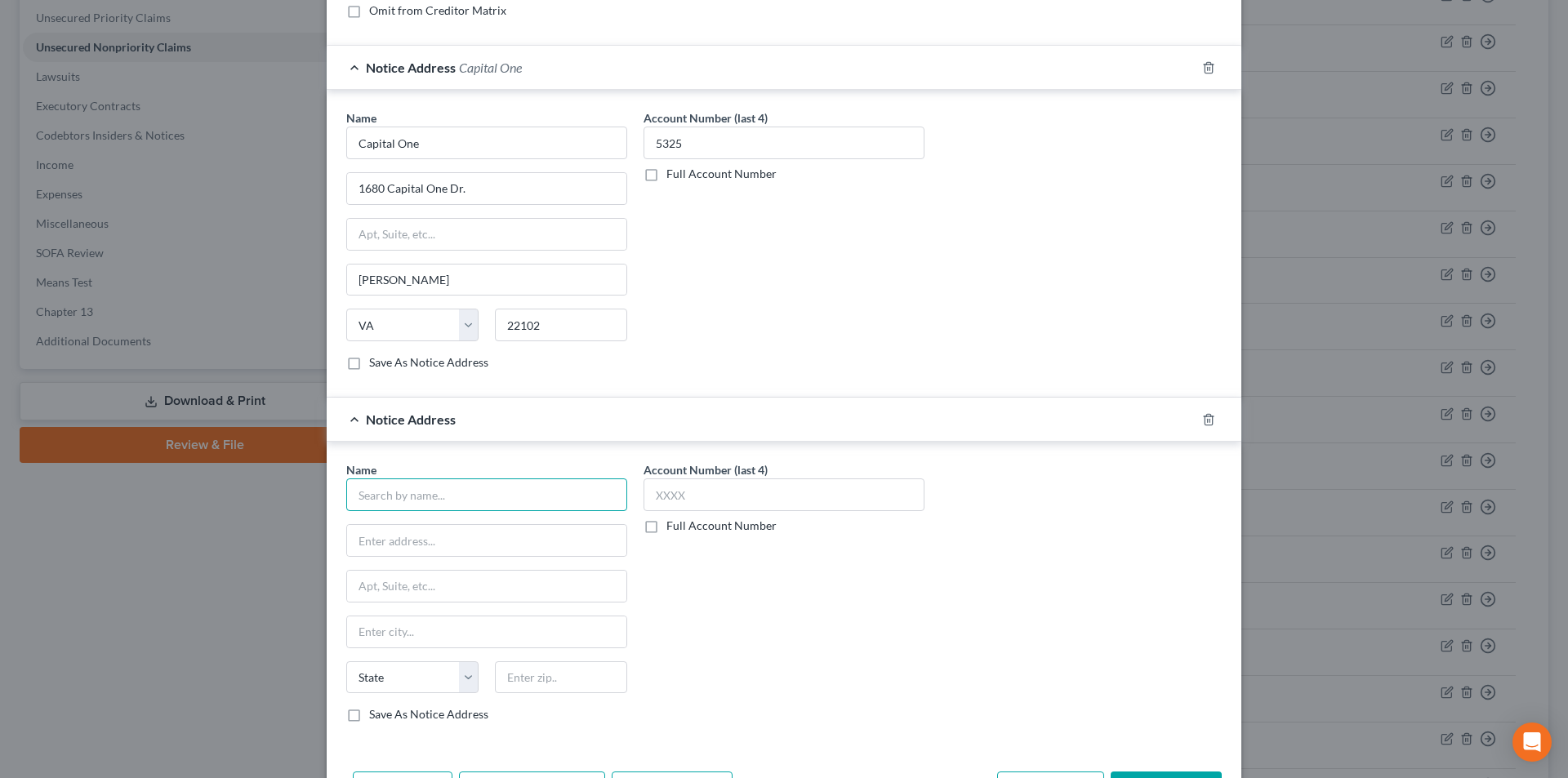
click at [460, 503] on input "text" at bounding box center [487, 494] width 281 height 33
paste input "Capital One"
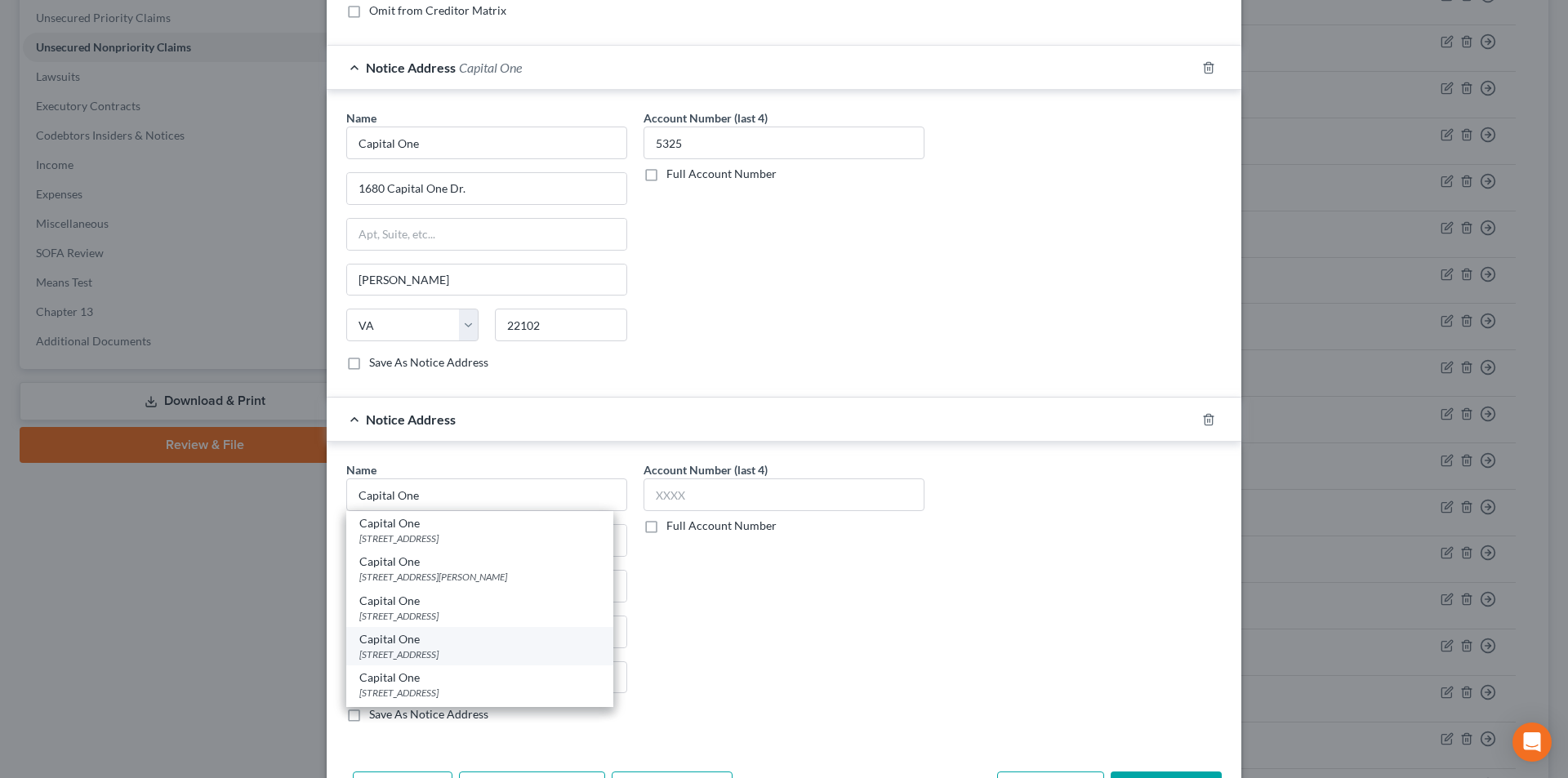
click at [407, 644] on div "Capital One" at bounding box center [480, 640] width 241 height 16
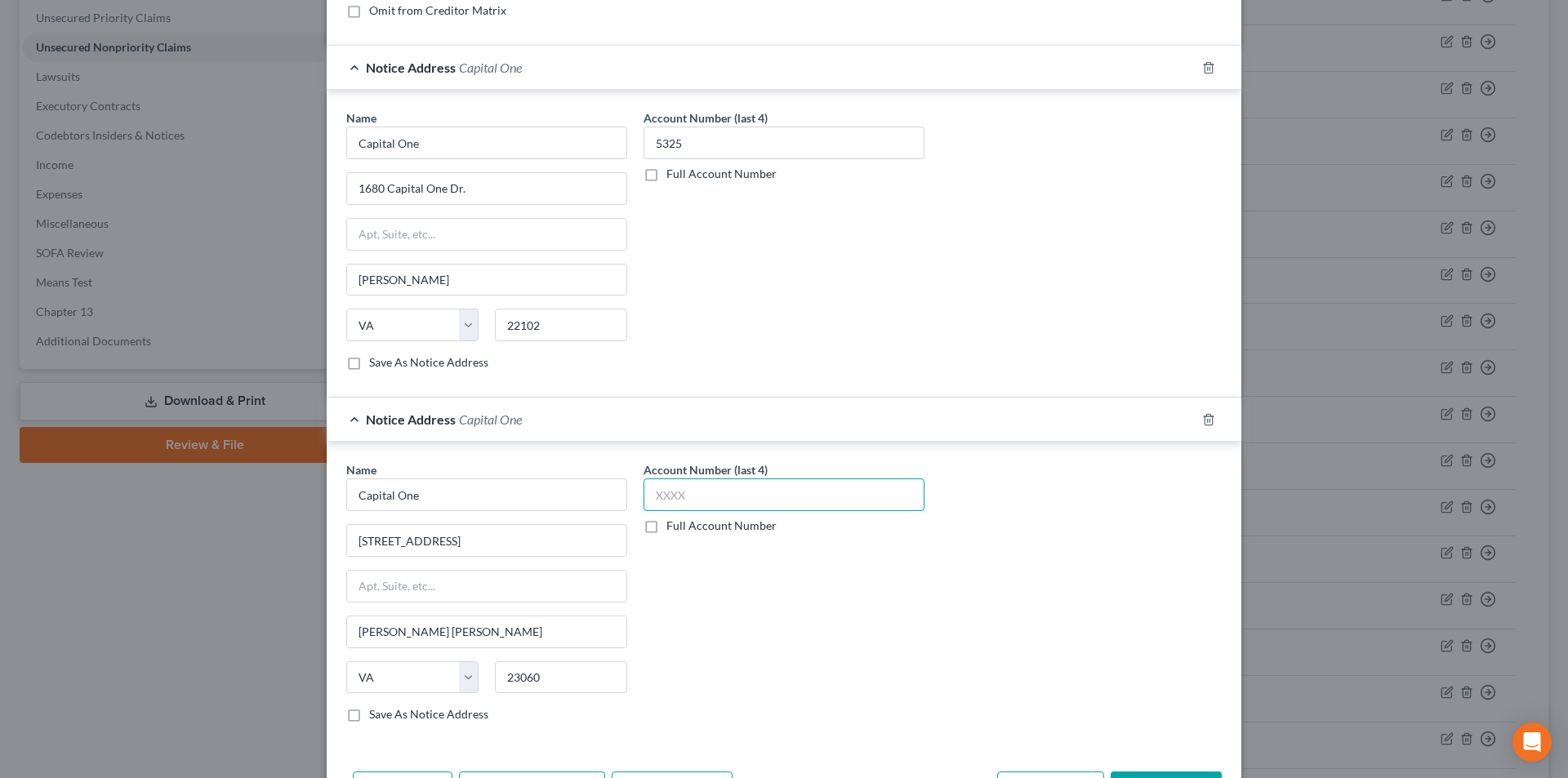
click at [689, 492] on input "text" at bounding box center [784, 494] width 281 height 33
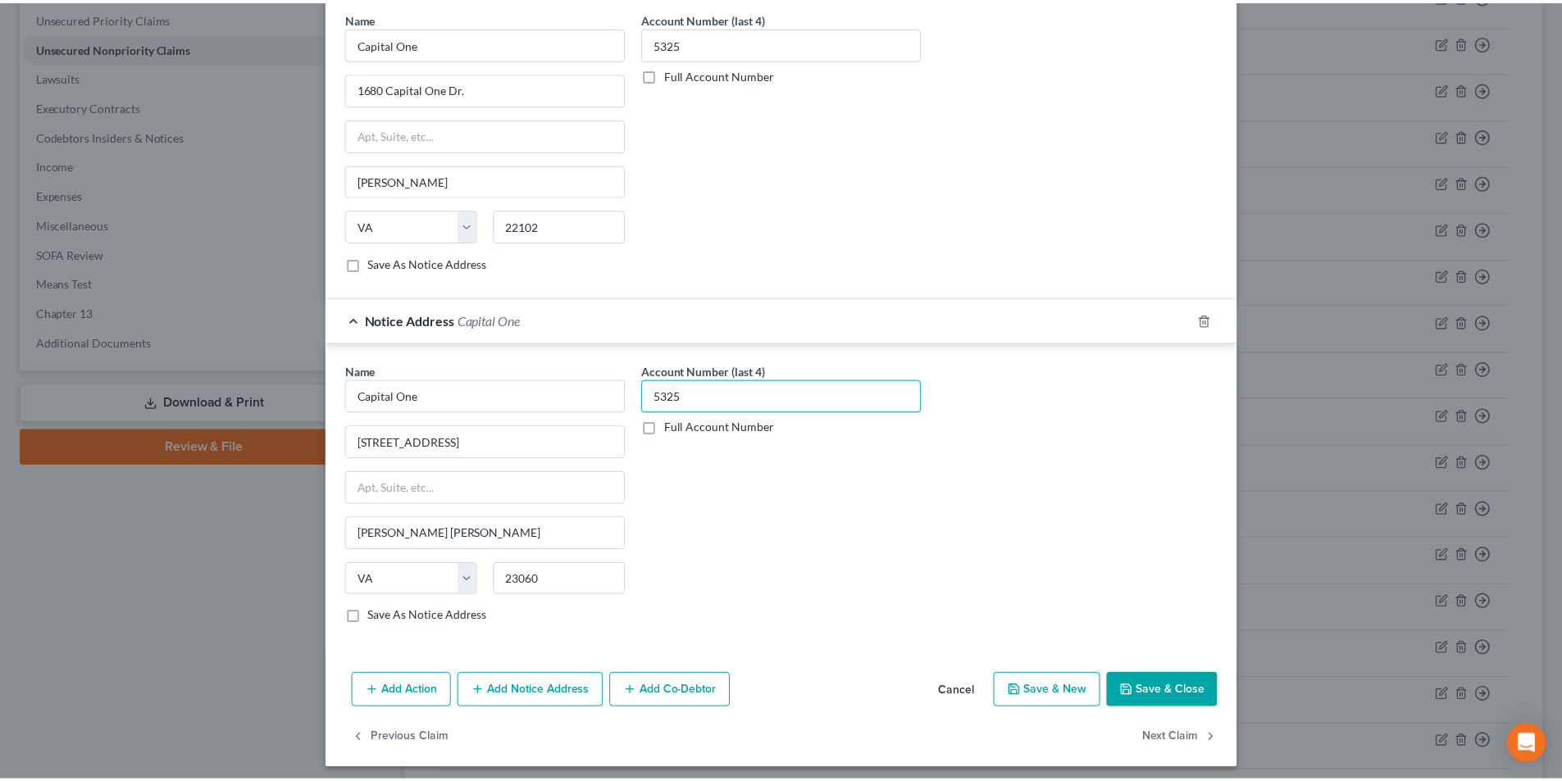
scroll to position [503, 0]
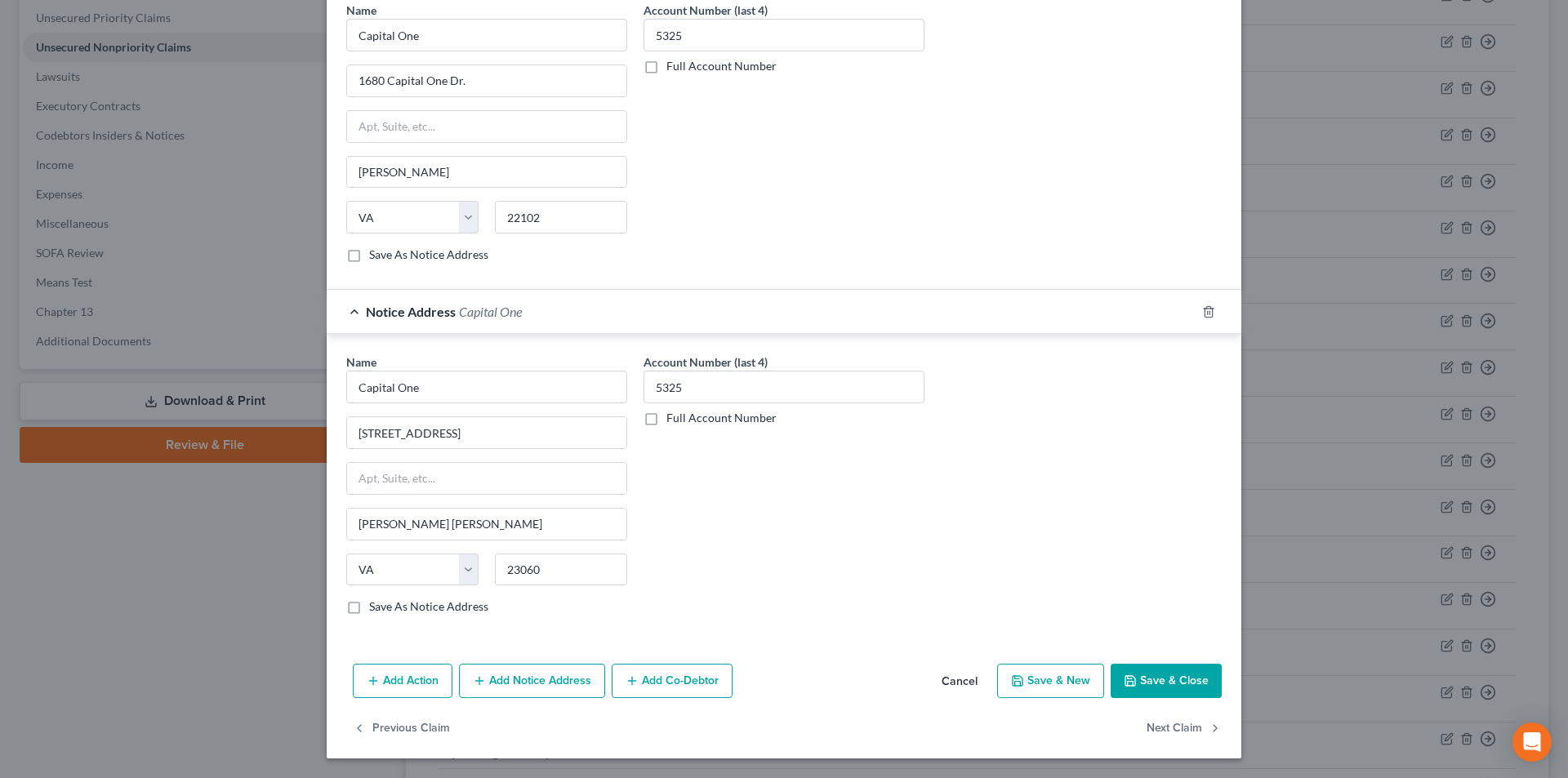
click at [1153, 675] on button "Save & Close" at bounding box center [1166, 681] width 111 height 34
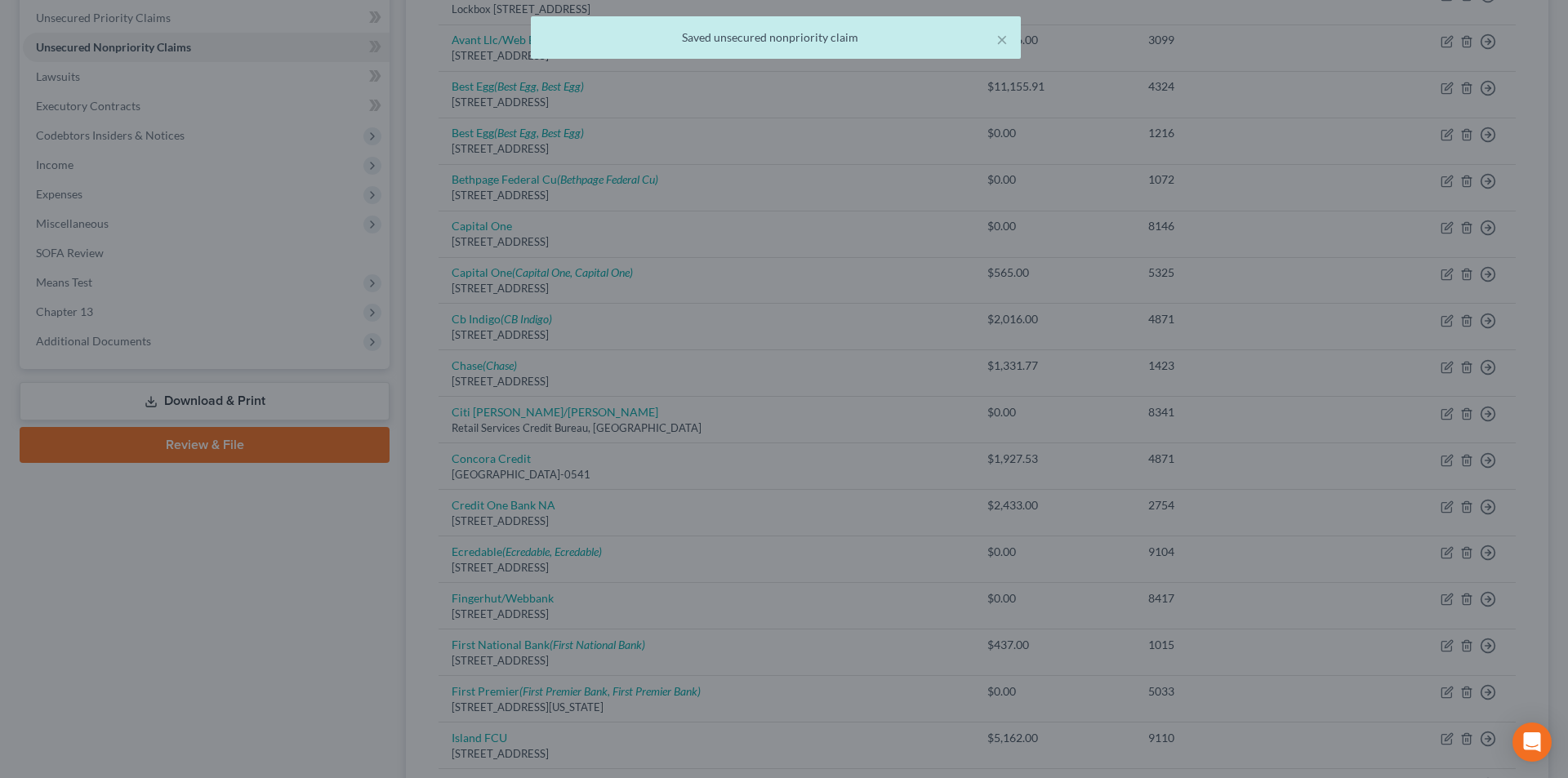
scroll to position [0, 0]
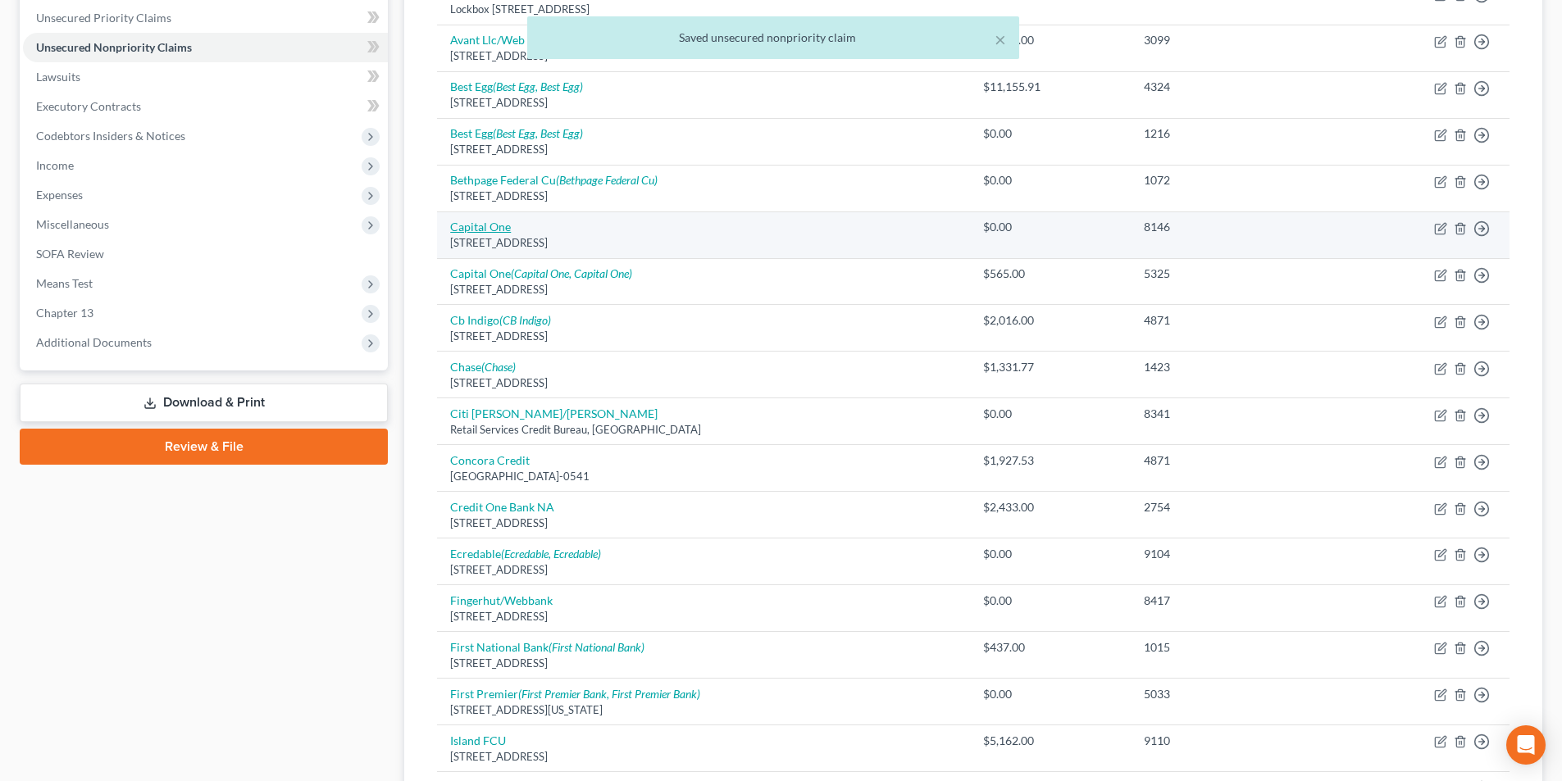
click at [498, 225] on link "Capital One" at bounding box center [480, 227] width 61 height 14
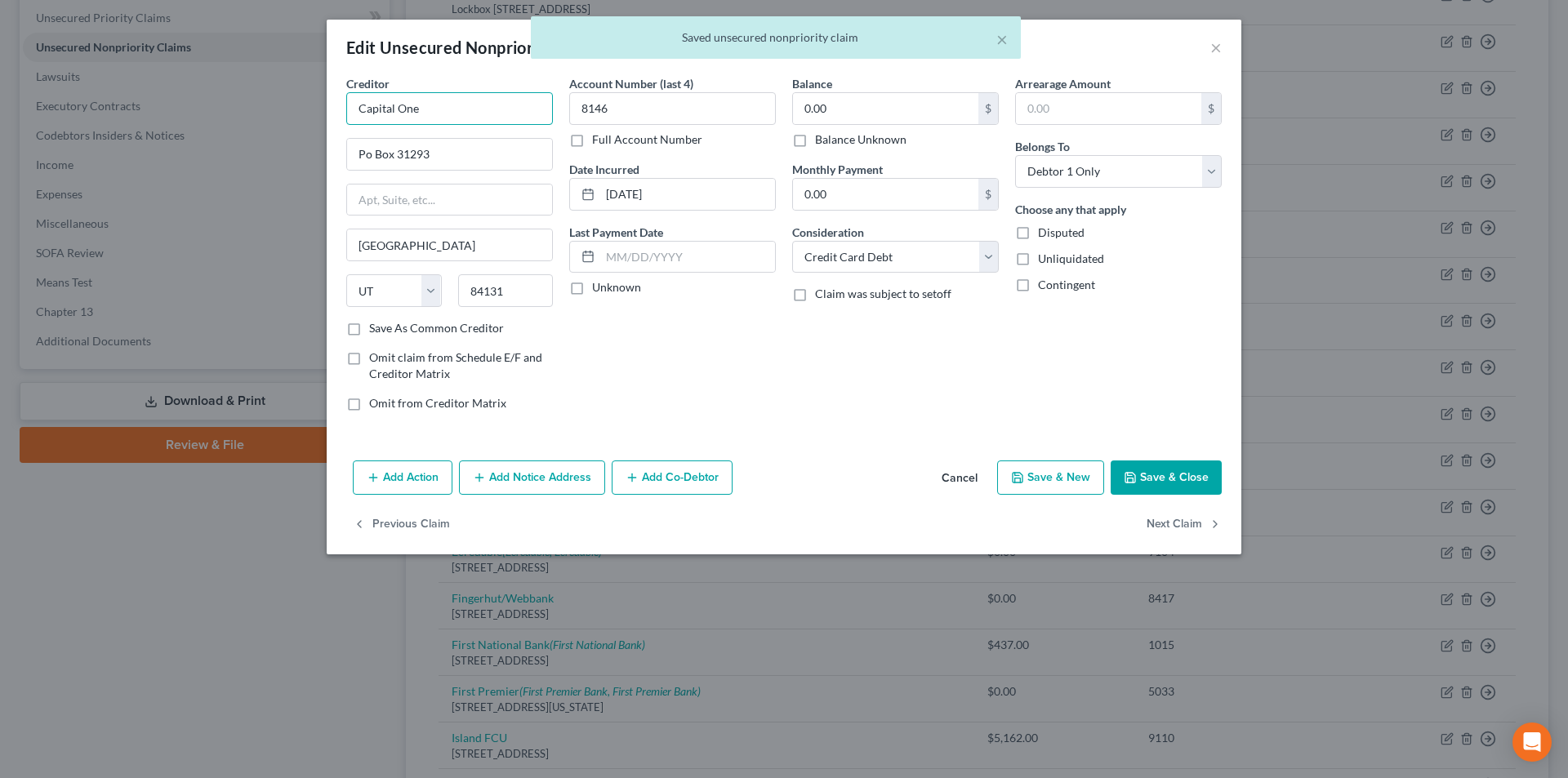
drag, startPoint x: 415, startPoint y: 113, endPoint x: 349, endPoint y: 115, distance: 66.0
click at [289, 113] on div "Edit Unsecured Nonpriority Claim × Creditor * Capital One Po Box 31293 [GEOGRAP…" at bounding box center [784, 389] width 1568 height 778
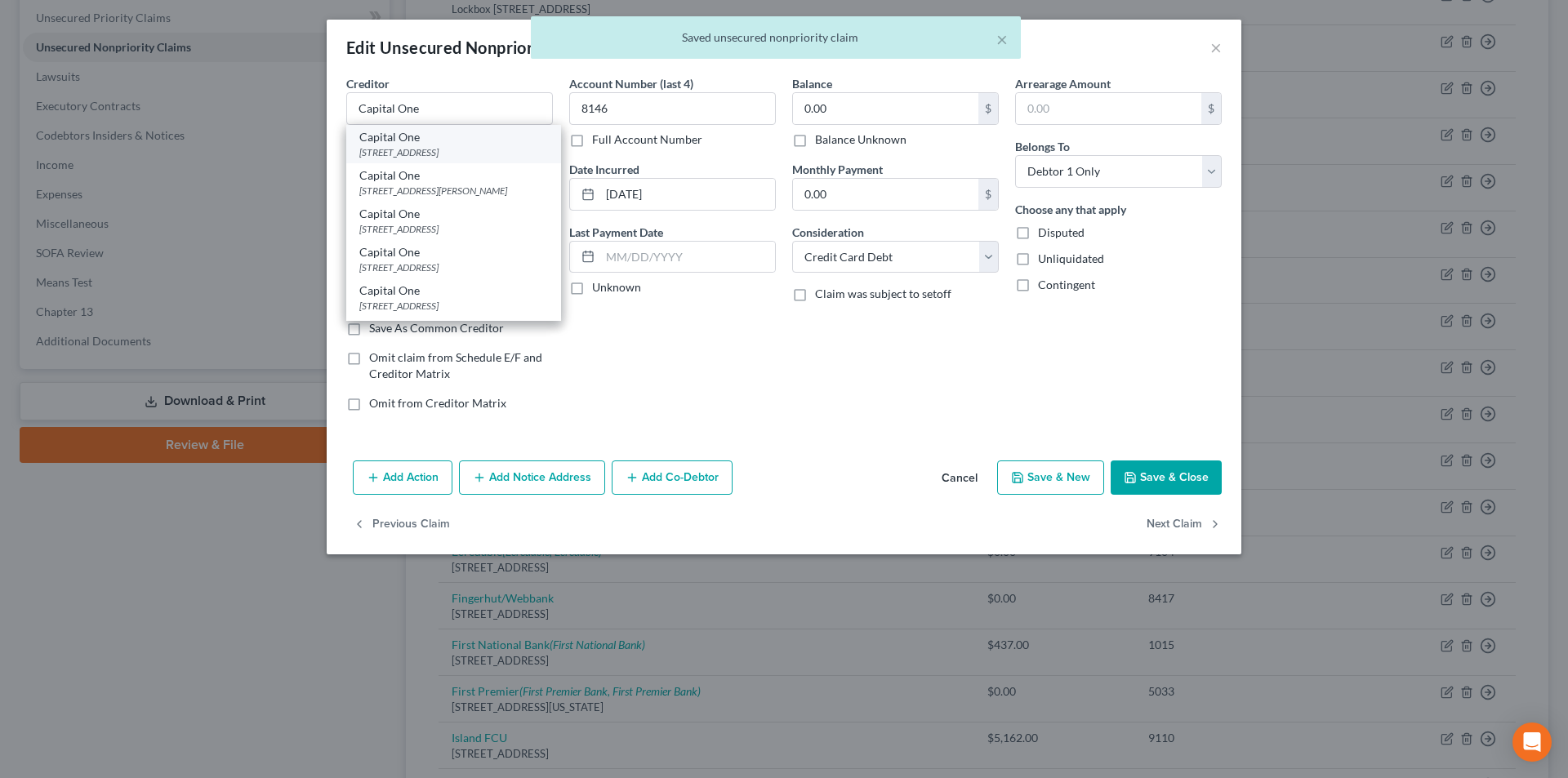
click at [395, 146] on div "[STREET_ADDRESS]" at bounding box center [453, 152] width 188 height 14
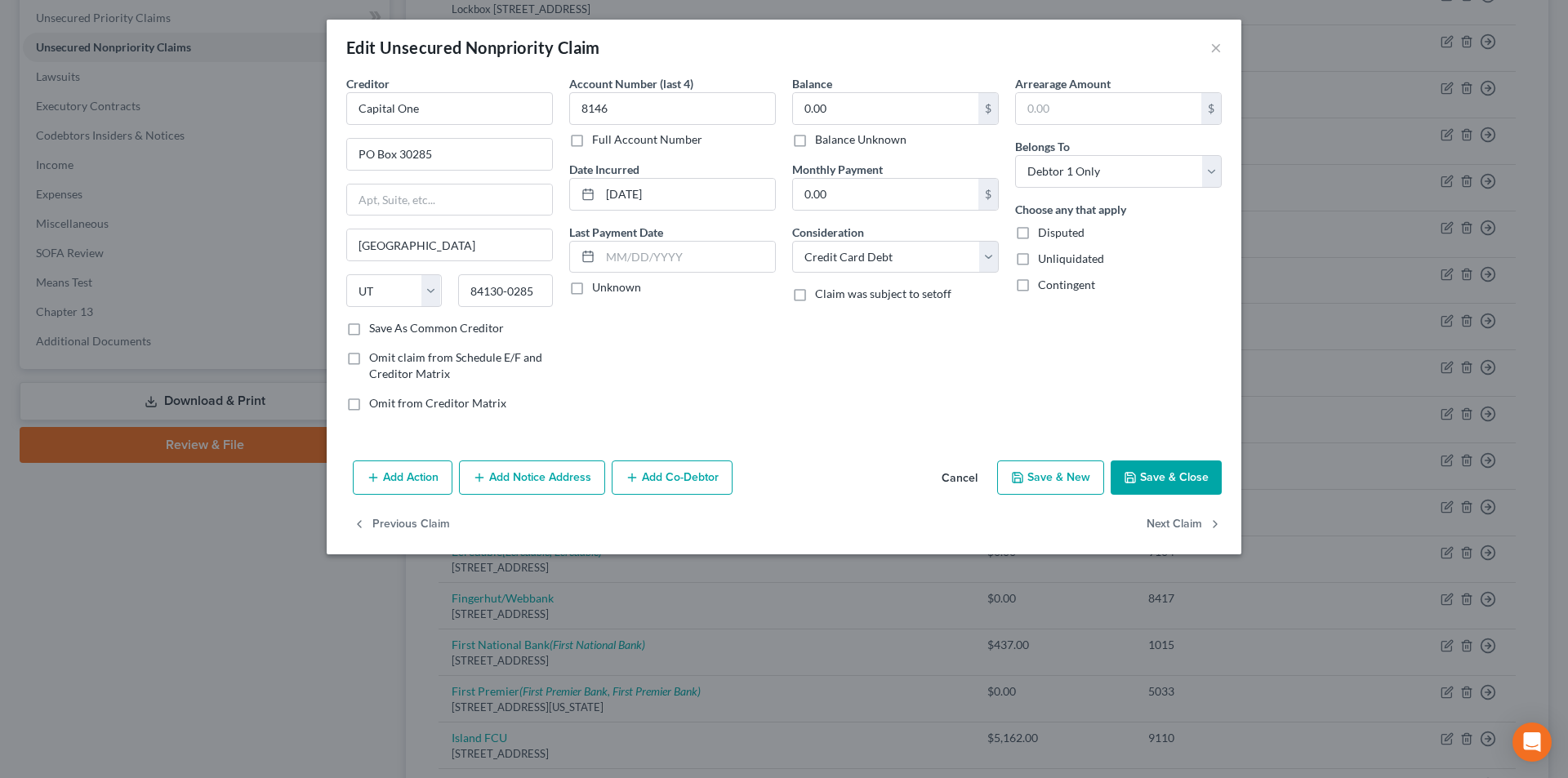
click at [539, 476] on button "Add Notice Address" at bounding box center [532, 477] width 146 height 34
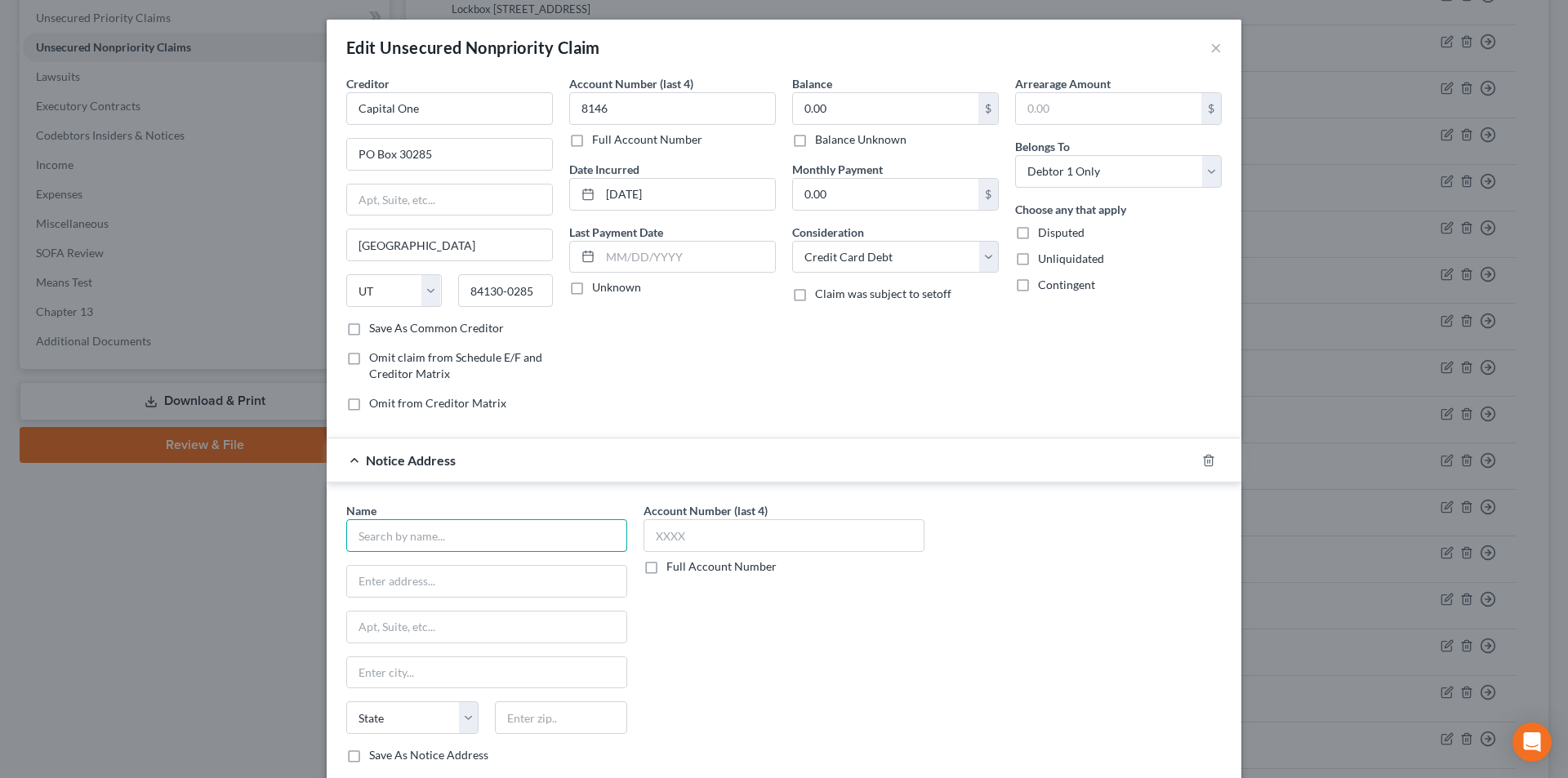
click at [490, 534] on input "text" at bounding box center [487, 535] width 281 height 33
paste input "Capital One"
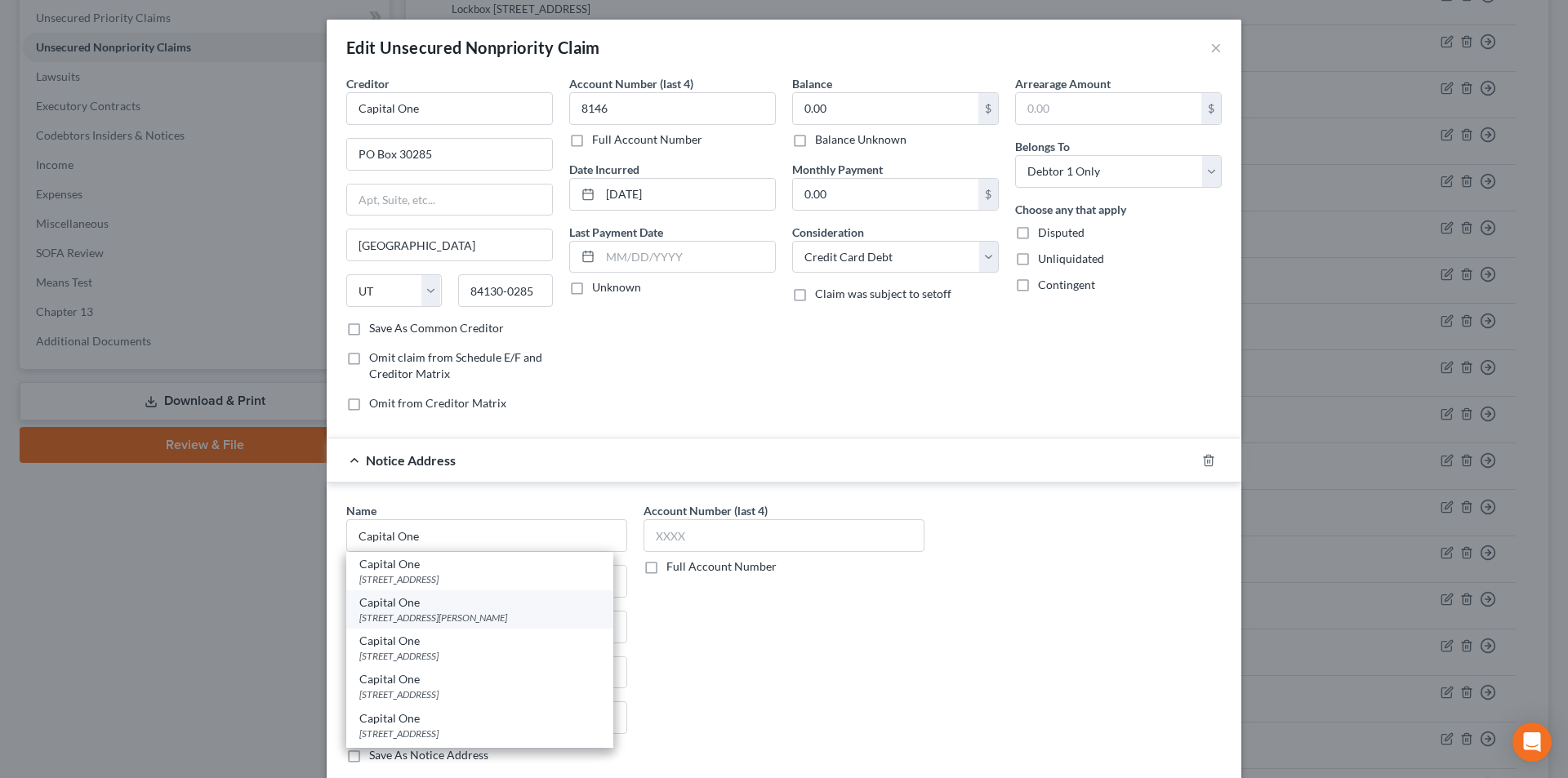
click at [435, 610] on div "Capital One" at bounding box center [480, 603] width 241 height 16
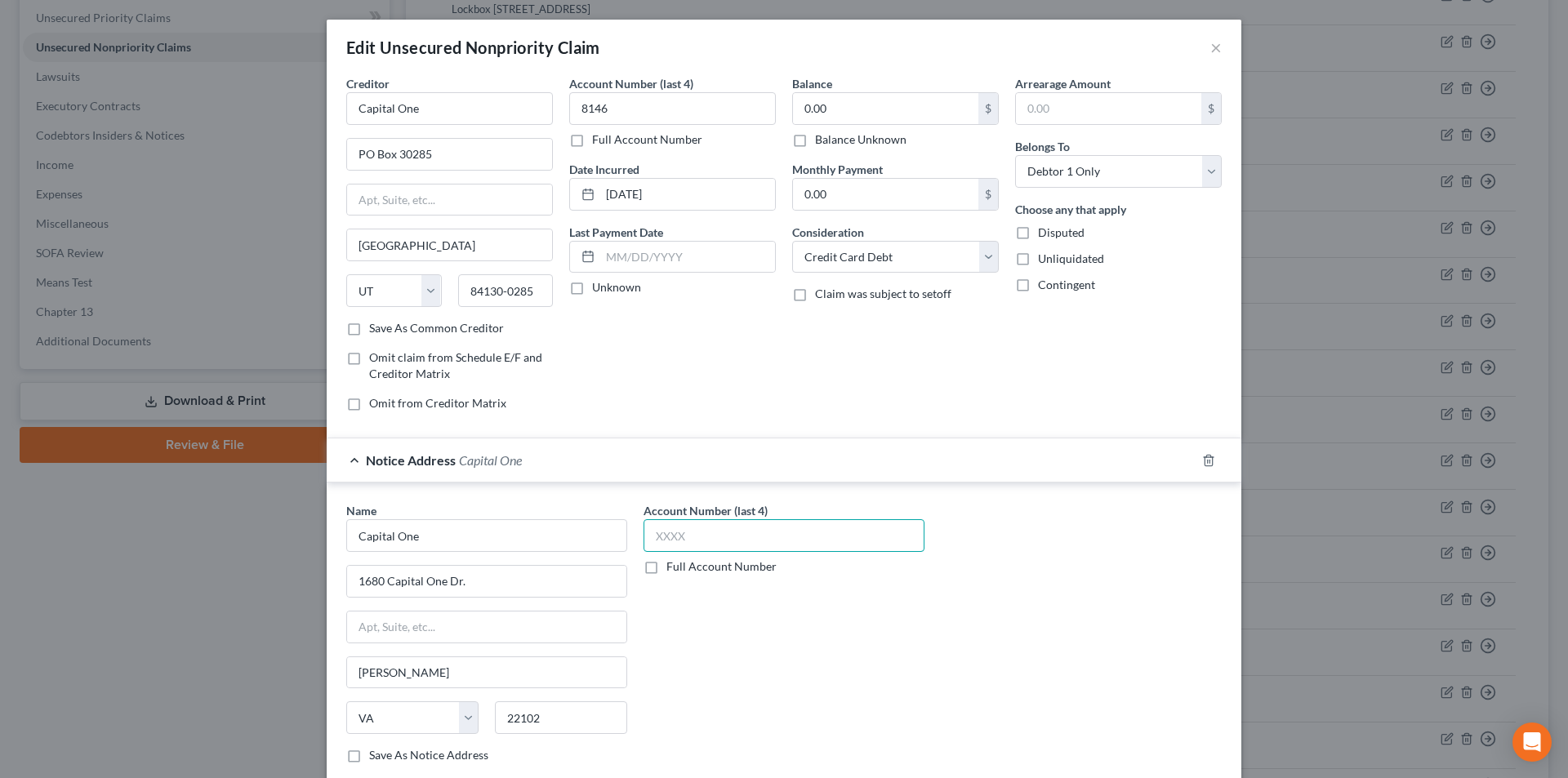
click at [688, 537] on input "text" at bounding box center [784, 535] width 281 height 33
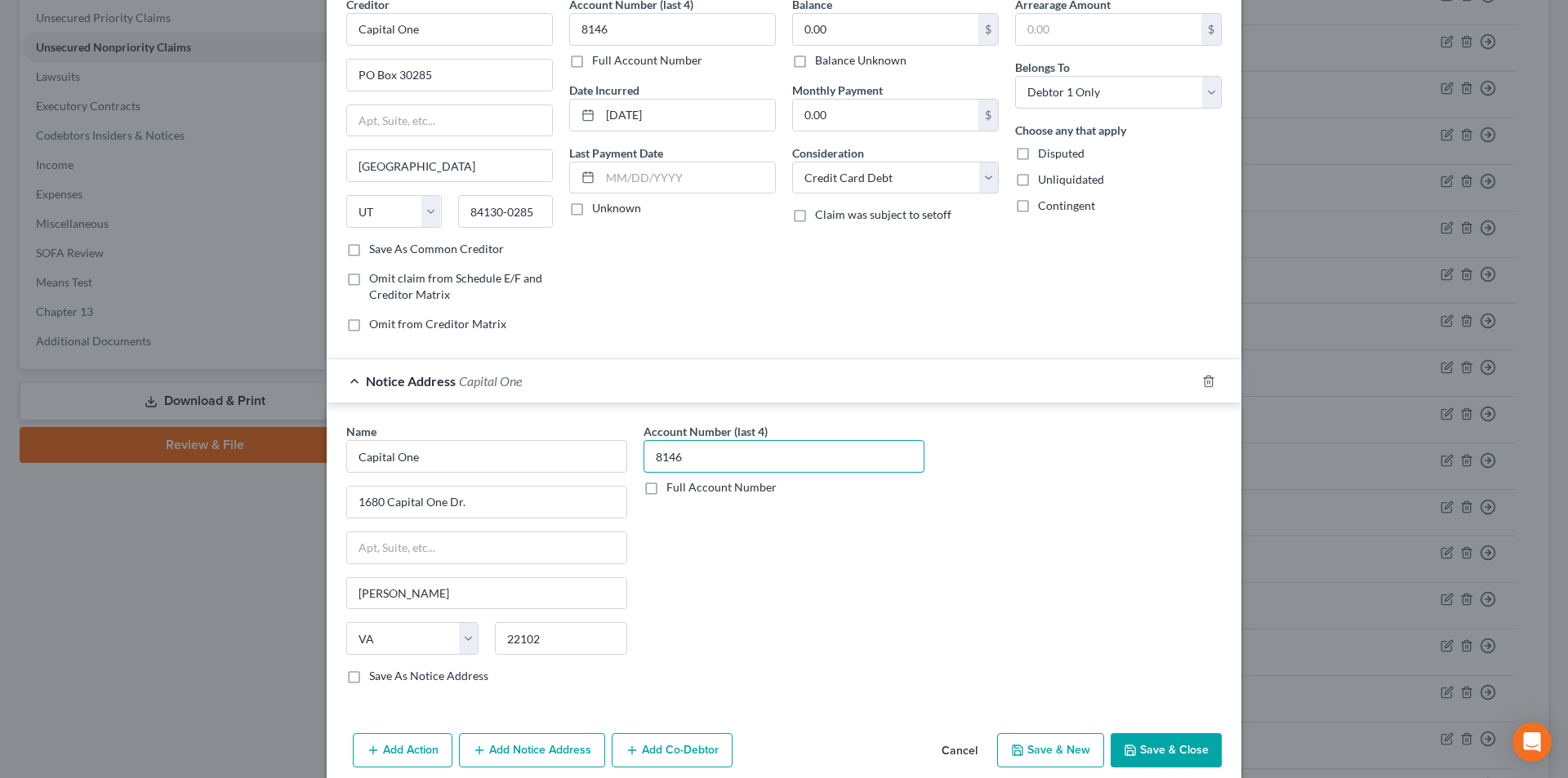
scroll to position [147, 0]
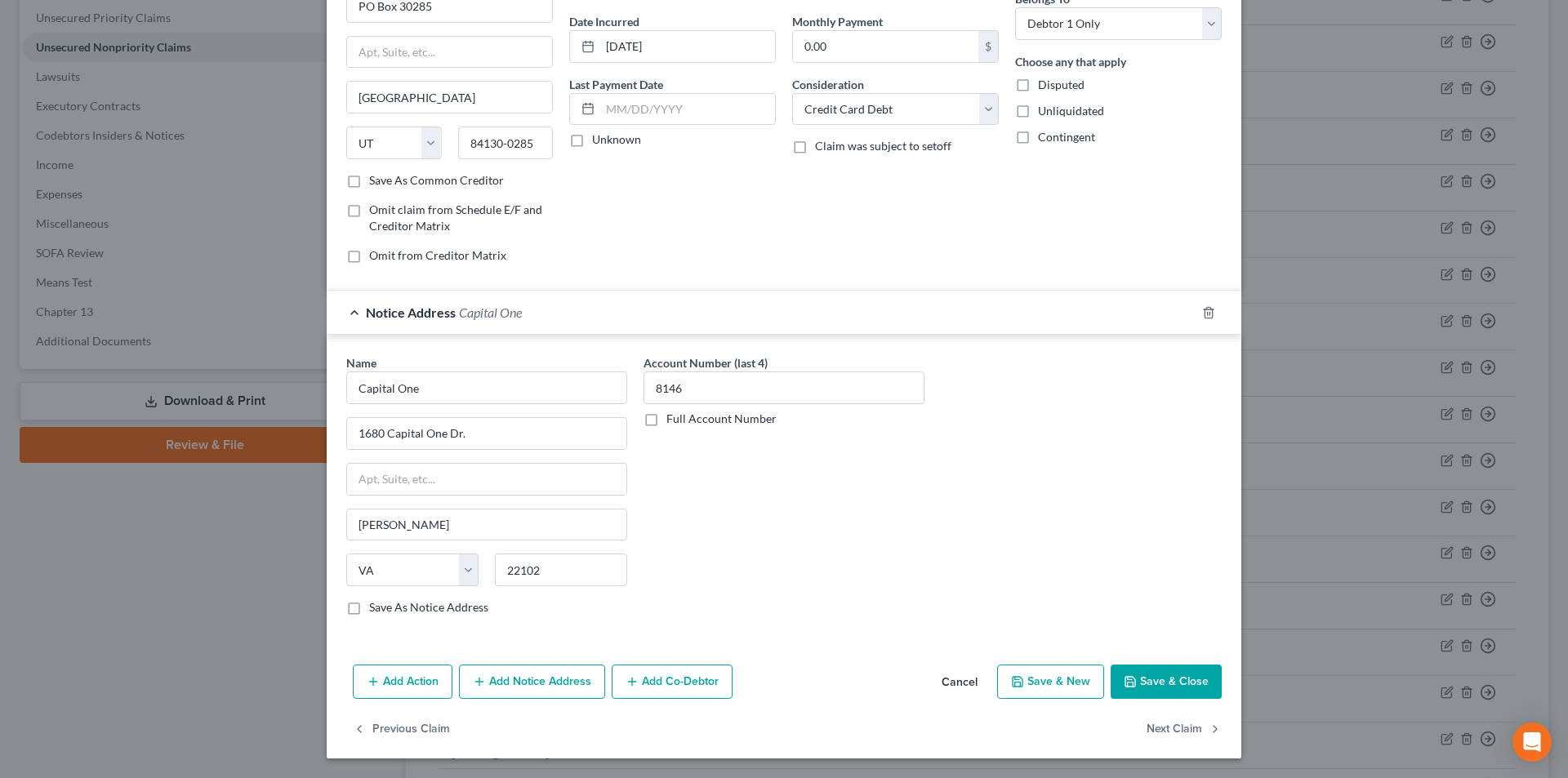
click at [562, 682] on button "Add Notice Address" at bounding box center [532, 681] width 146 height 34
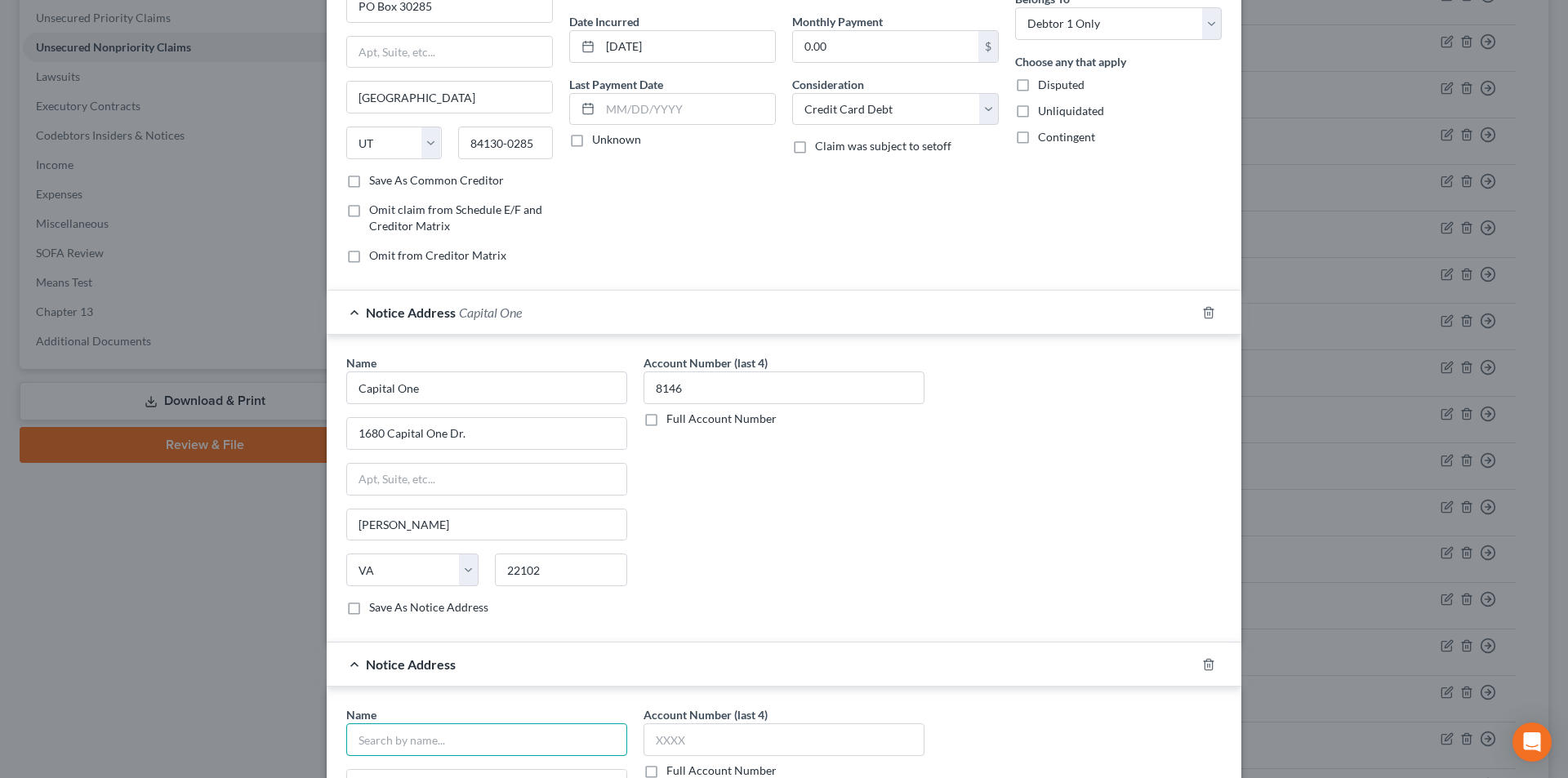
click at [464, 739] on input "text" at bounding box center [487, 739] width 281 height 33
paste input "Capital One"
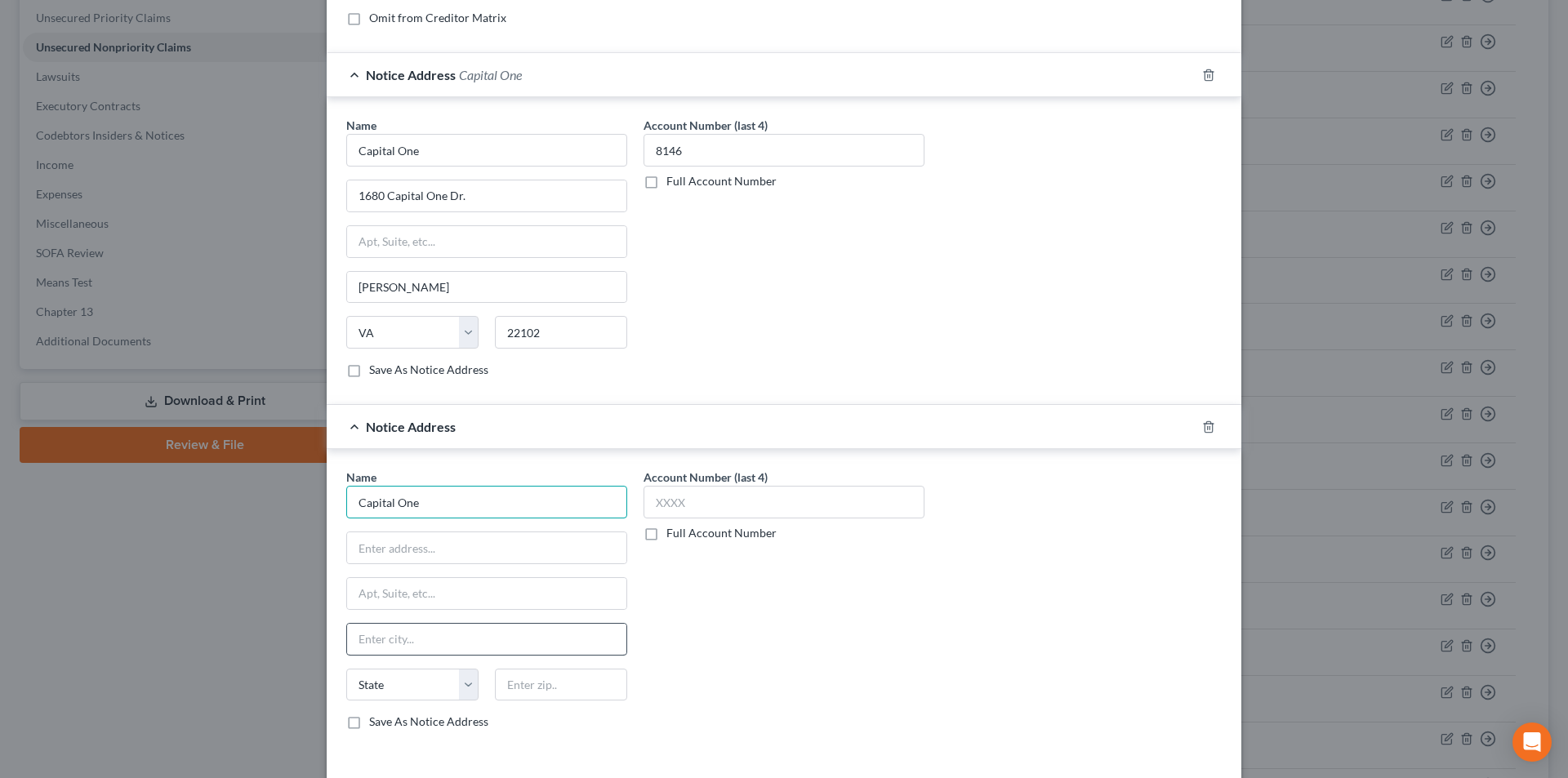
scroll to position [392, 0]
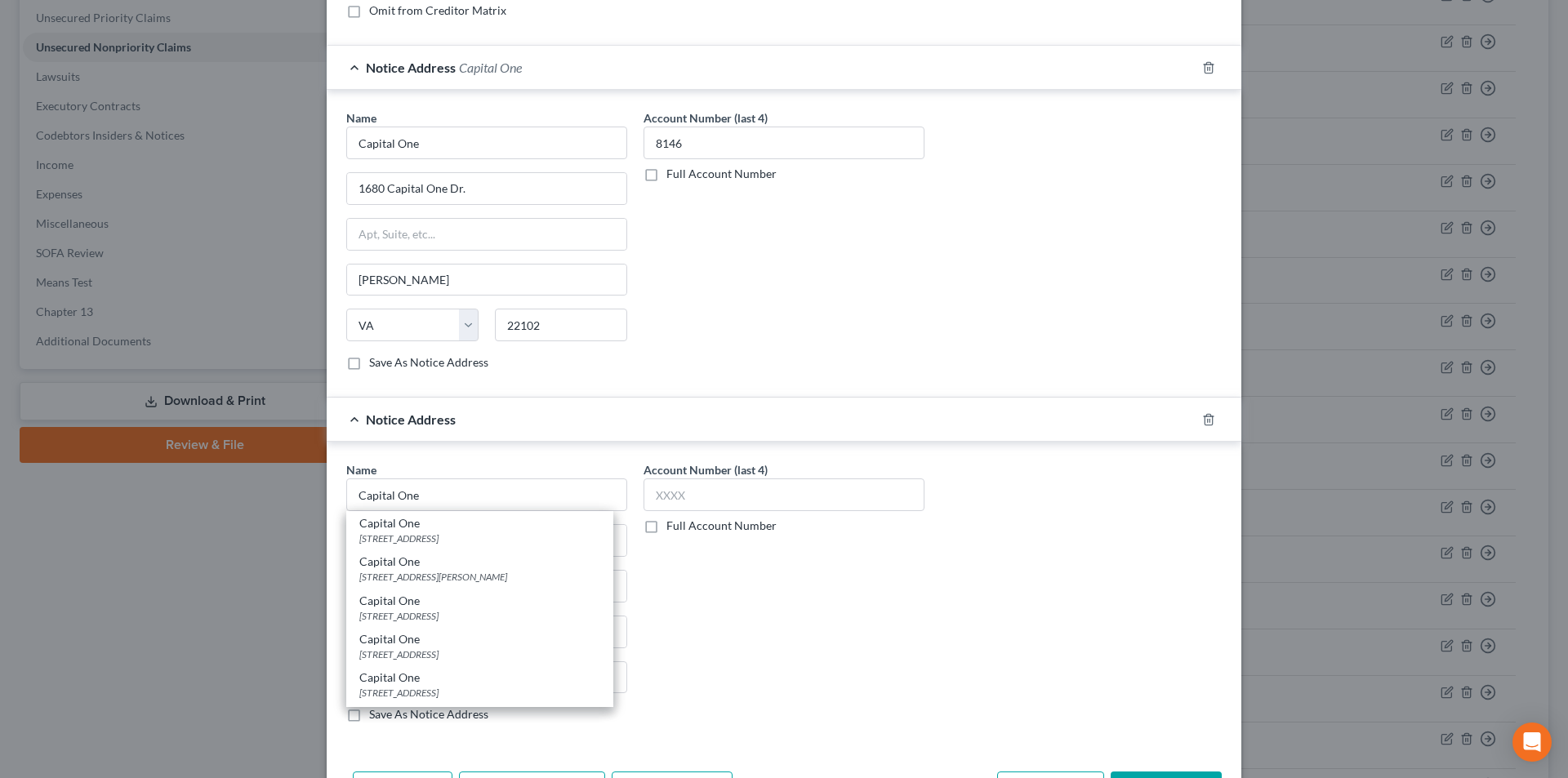
drag, startPoint x: 423, startPoint y: 615, endPoint x: 631, endPoint y: 528, distance: 225.5
click at [423, 616] on div "[STREET_ADDRESS]" at bounding box center [480, 617] width 241 height 14
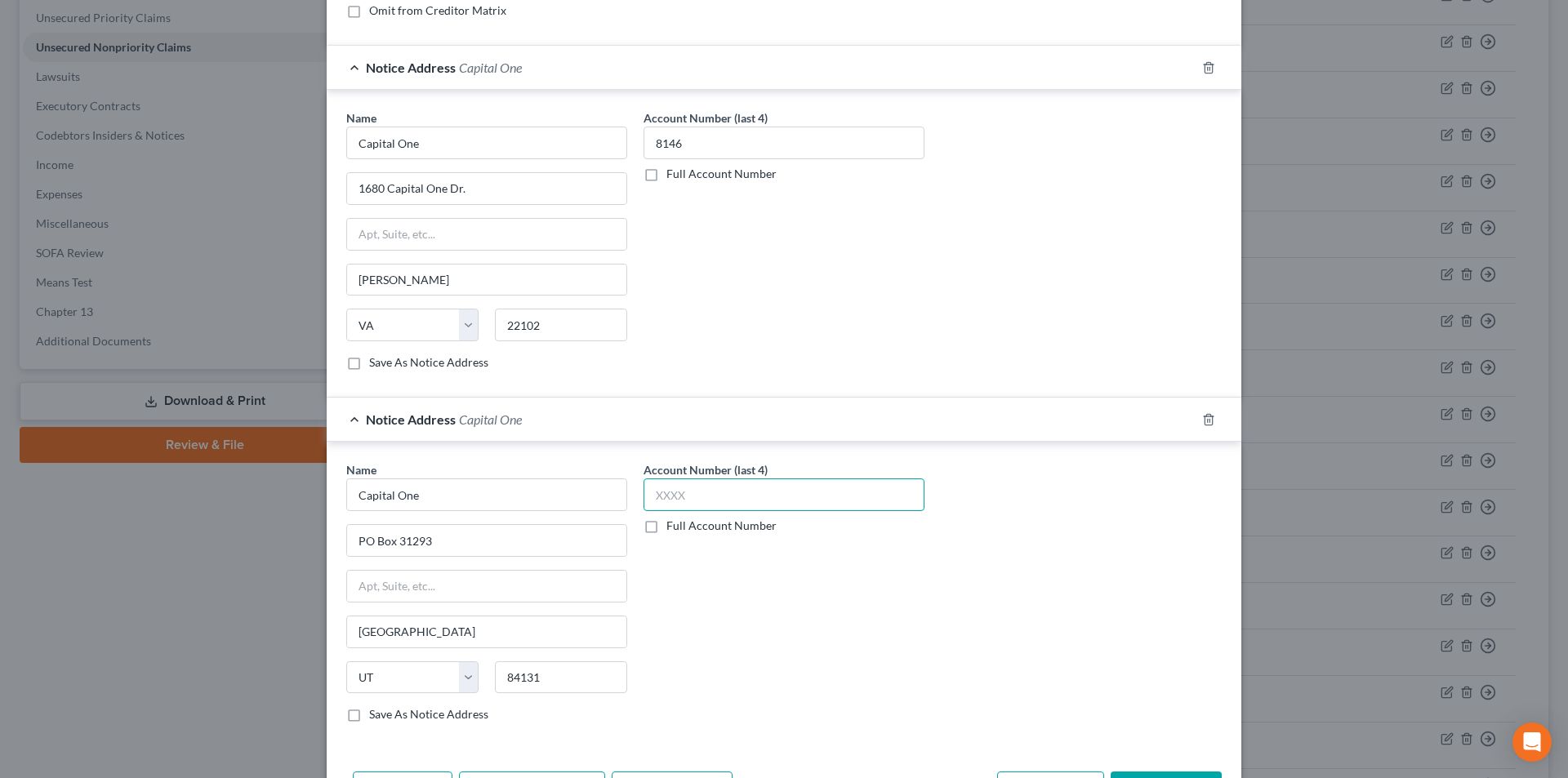
click at [683, 497] on input "text" at bounding box center [784, 494] width 281 height 33
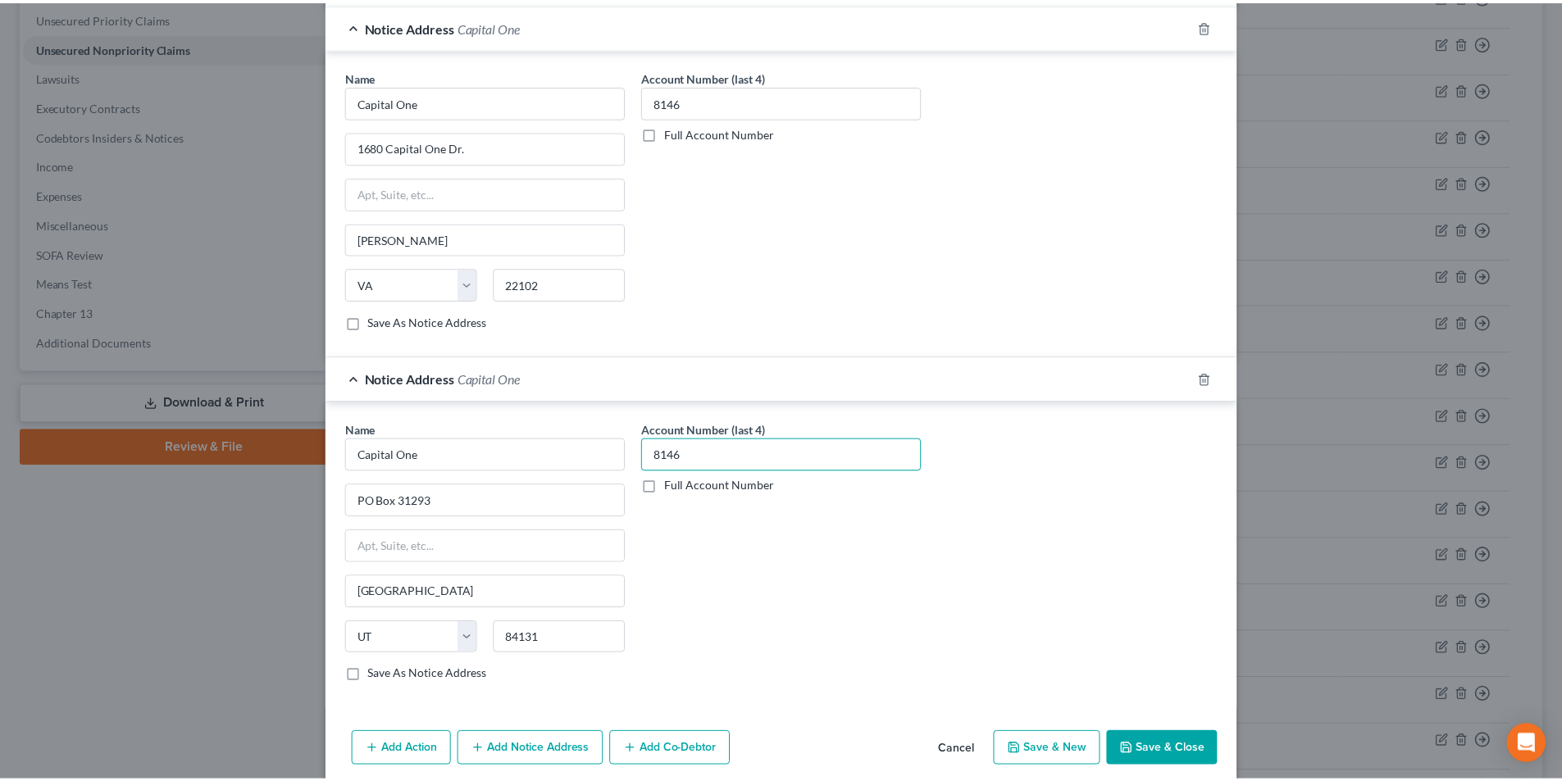
scroll to position [503, 0]
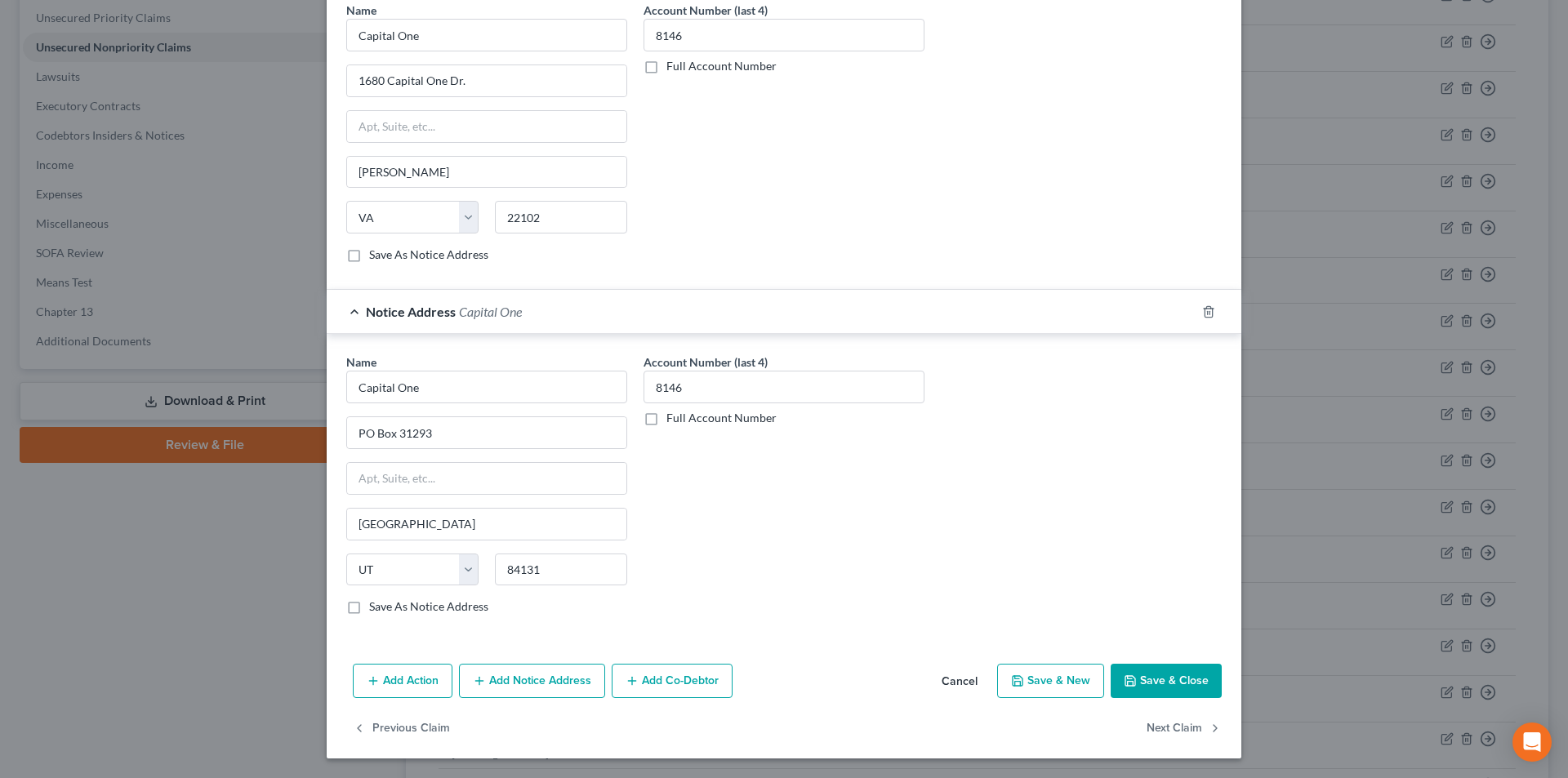
click at [1163, 675] on button "Save & Close" at bounding box center [1166, 681] width 111 height 34
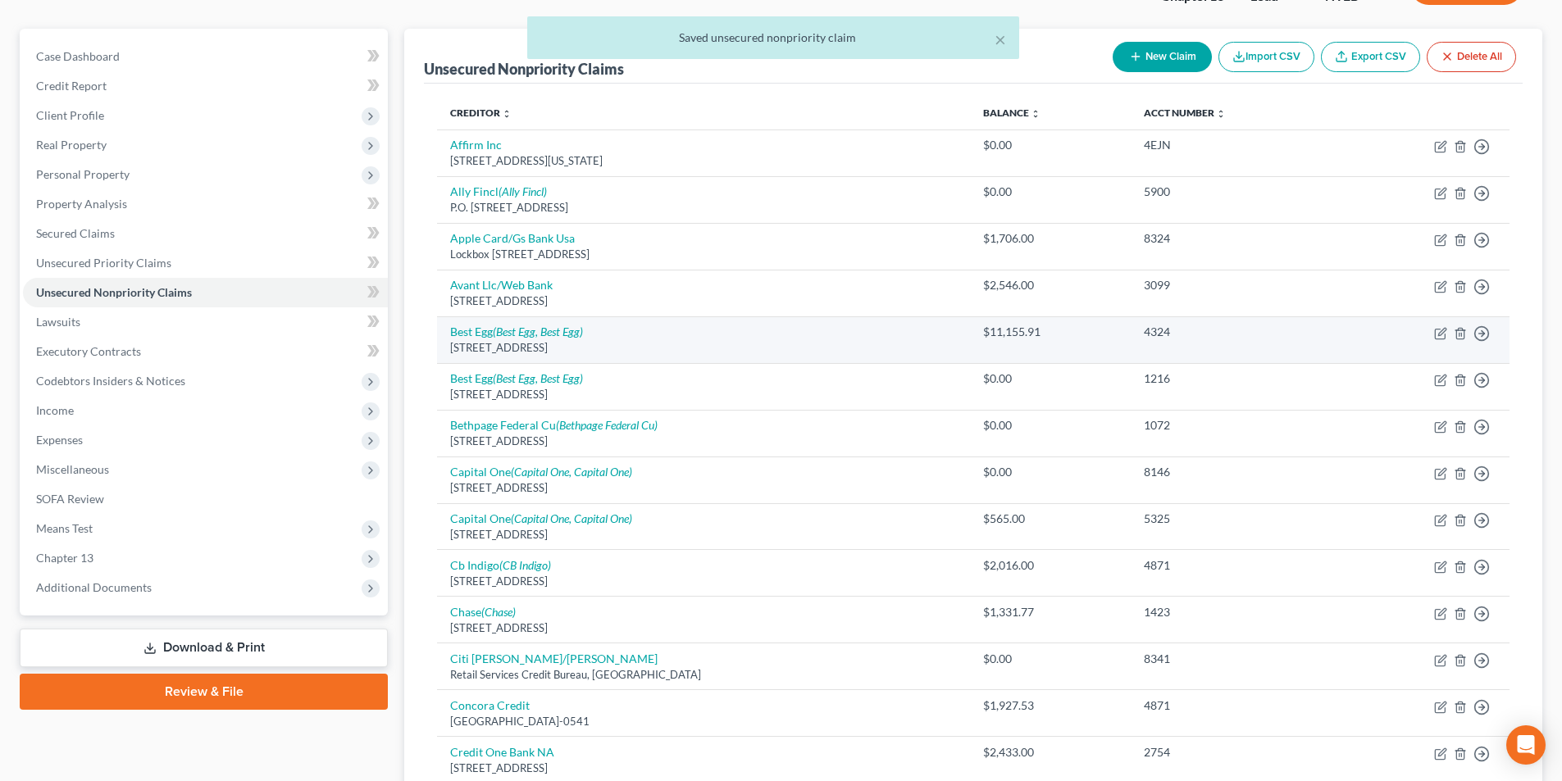
scroll to position [128, 0]
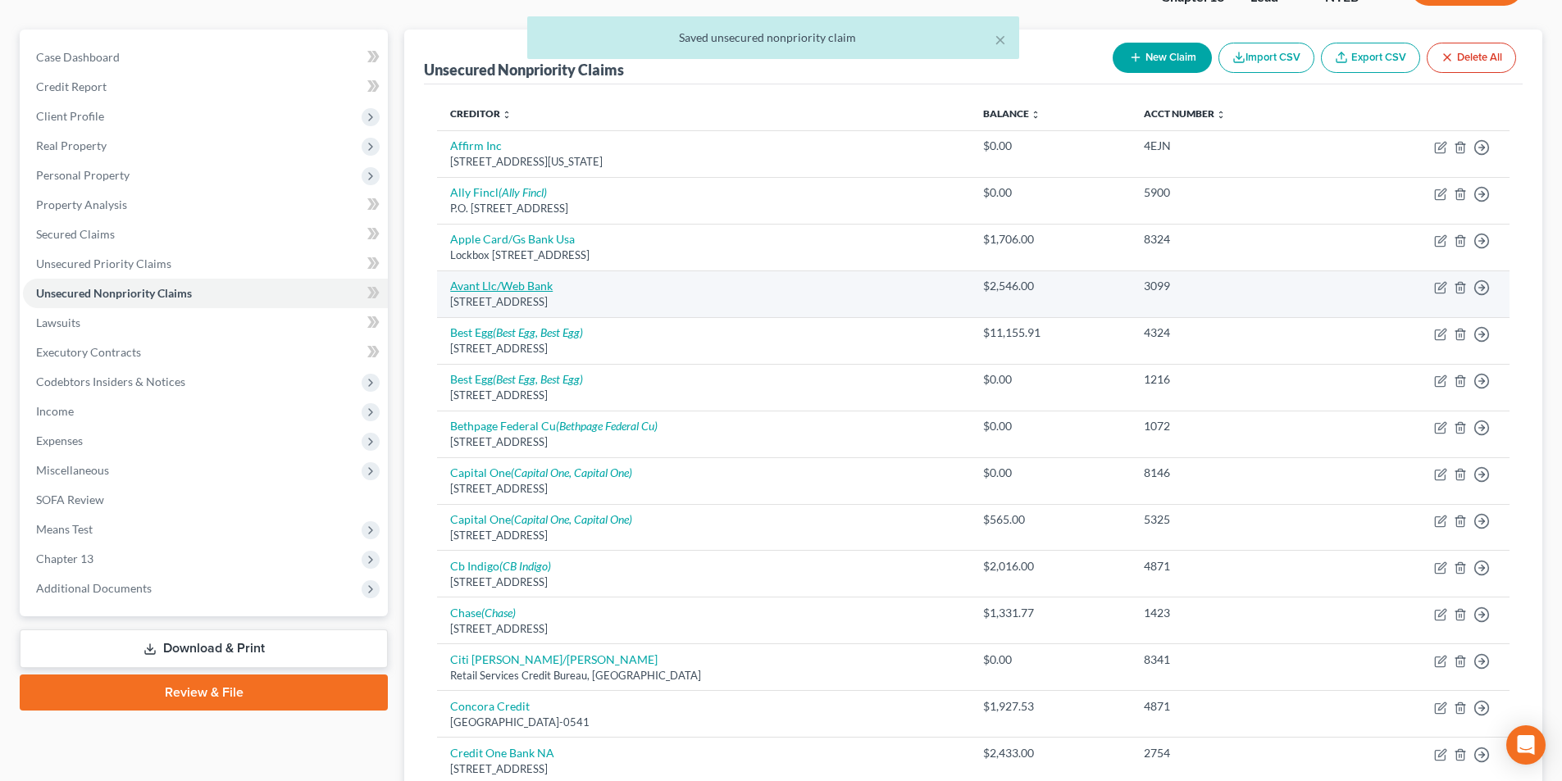
click at [517, 286] on link "Avant Llc/Web Bank" at bounding box center [501, 286] width 102 height 14
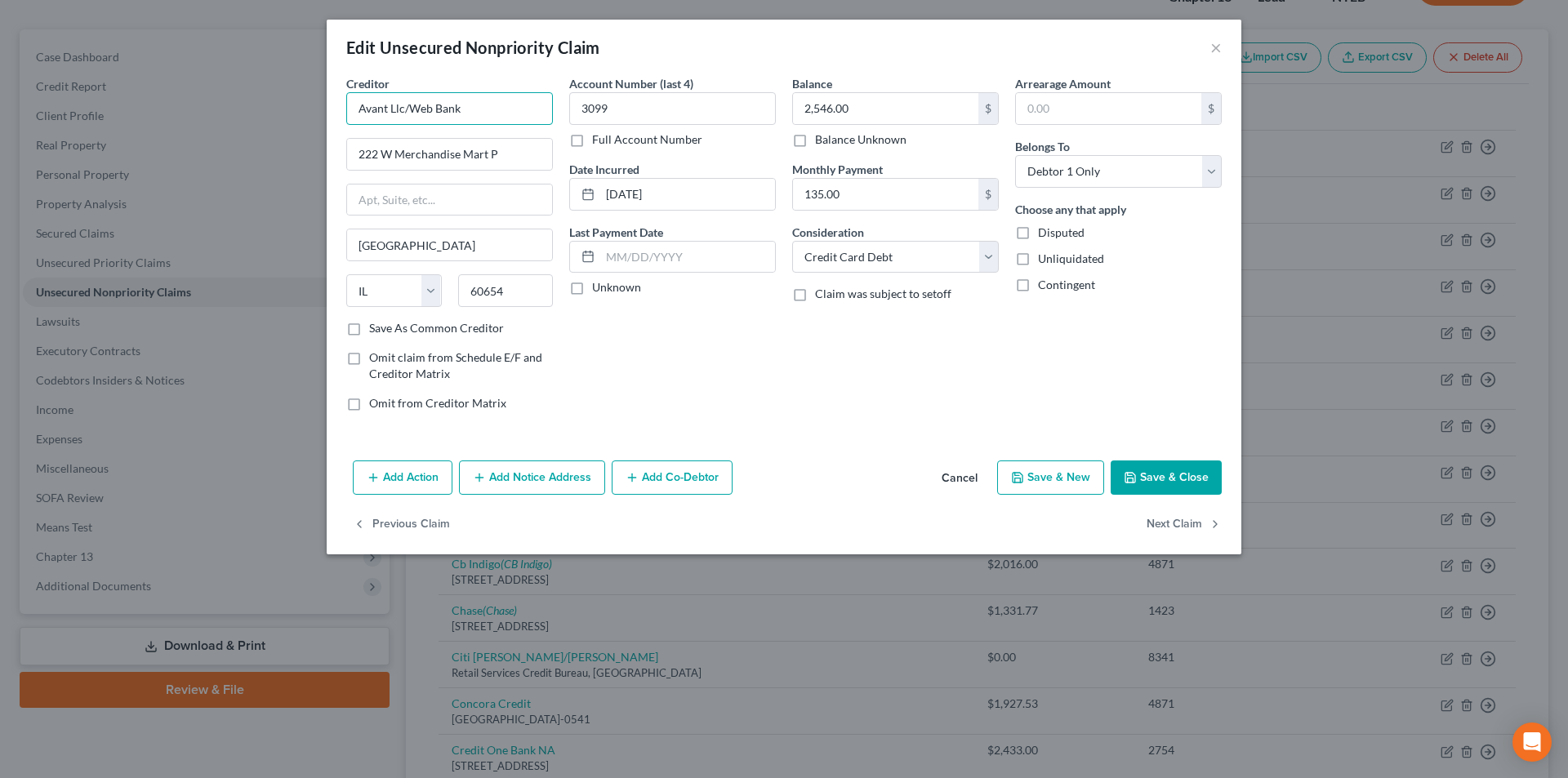
click at [400, 105] on input "Avant Llc/Web Bank" at bounding box center [449, 109] width 206 height 33
click at [1168, 472] on button "Save & Close" at bounding box center [1166, 477] width 111 height 34
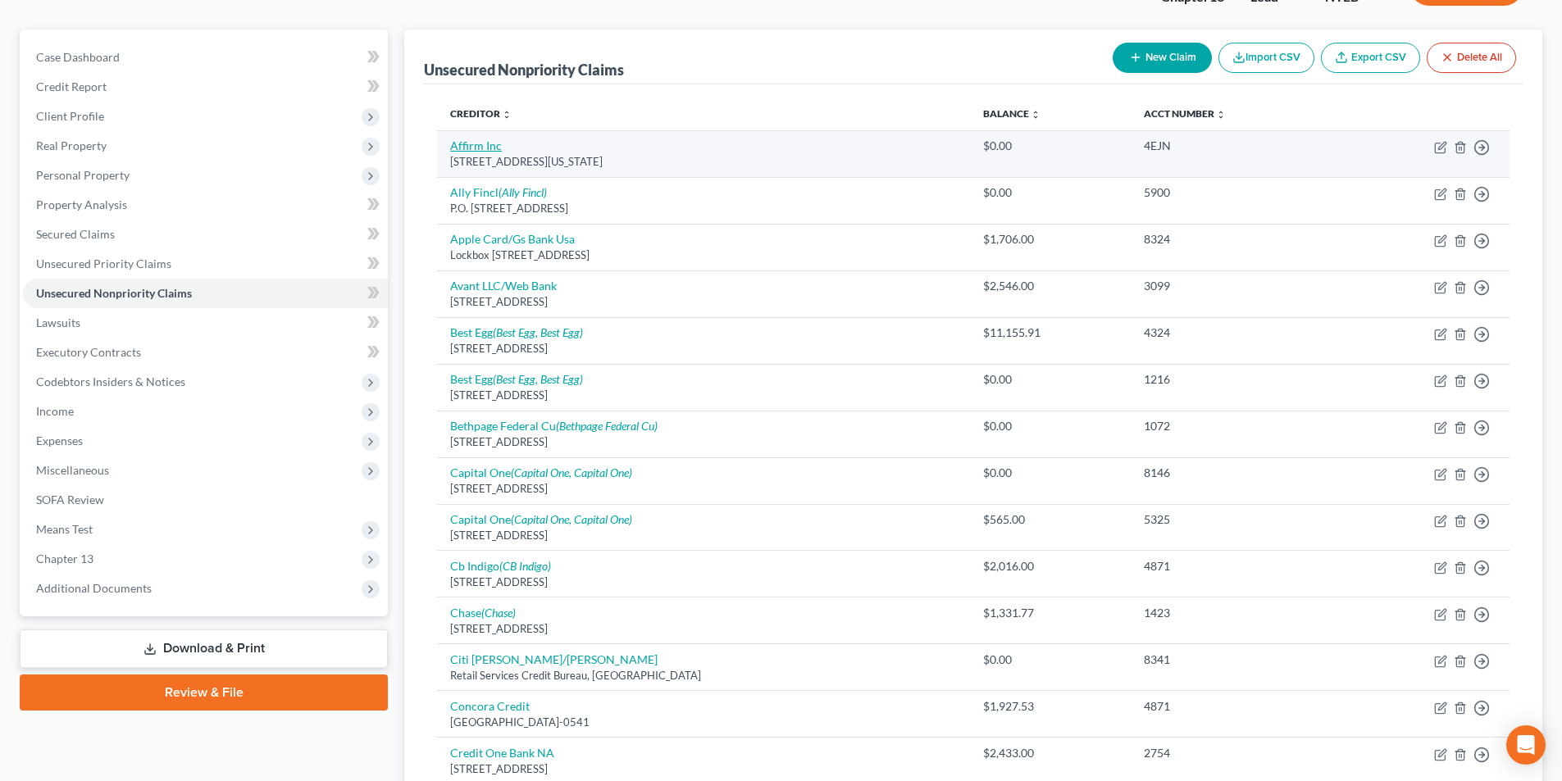
click at [492, 145] on link "Affirm Inc" at bounding box center [476, 146] width 52 height 14
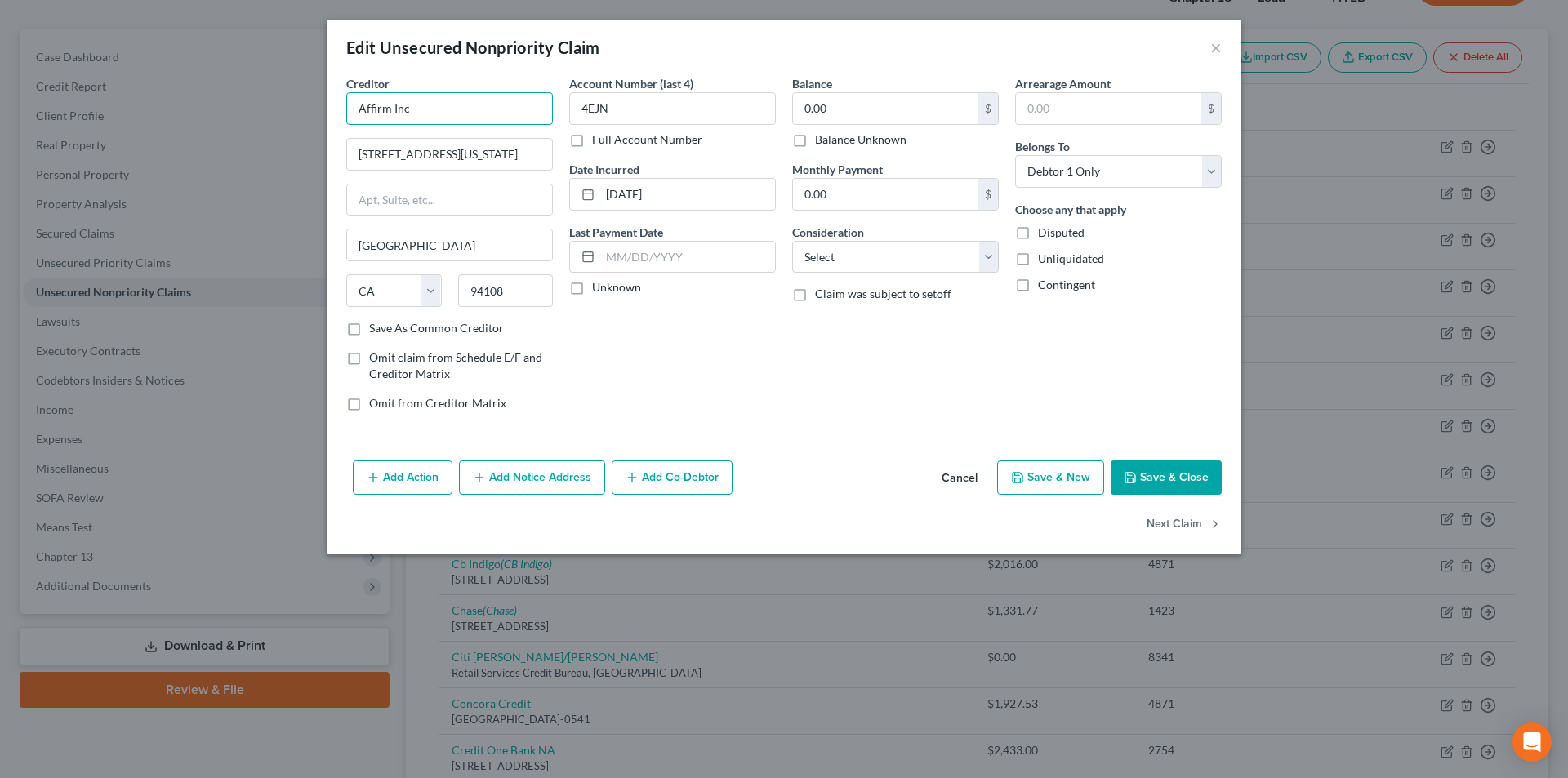
click at [514, 108] on input "Affirm Inc" at bounding box center [449, 109] width 206 height 33
click at [1215, 52] on button "×" at bounding box center [1215, 48] width 11 height 20
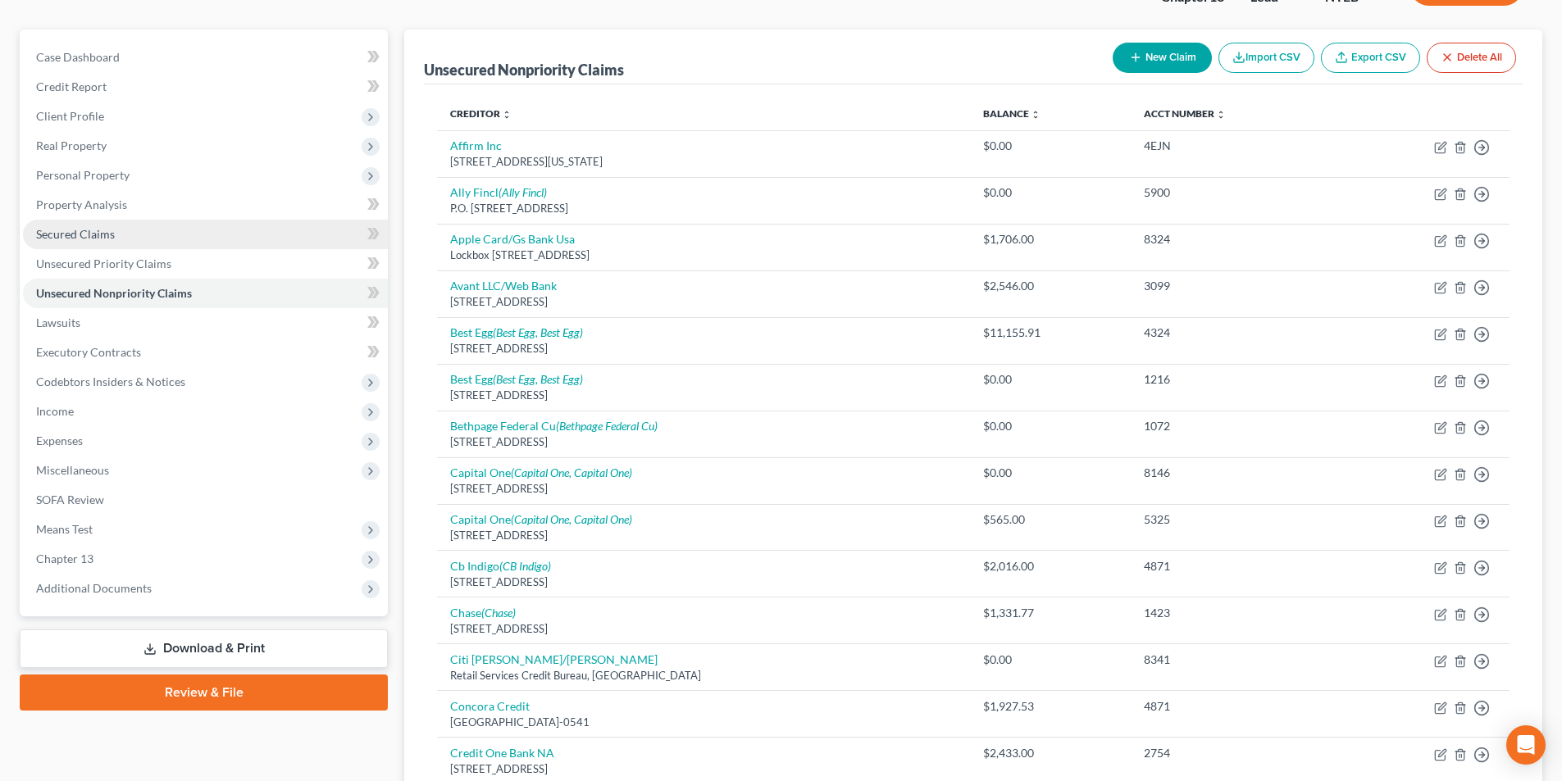
click at [96, 232] on span "Secured Claims" at bounding box center [75, 234] width 79 height 14
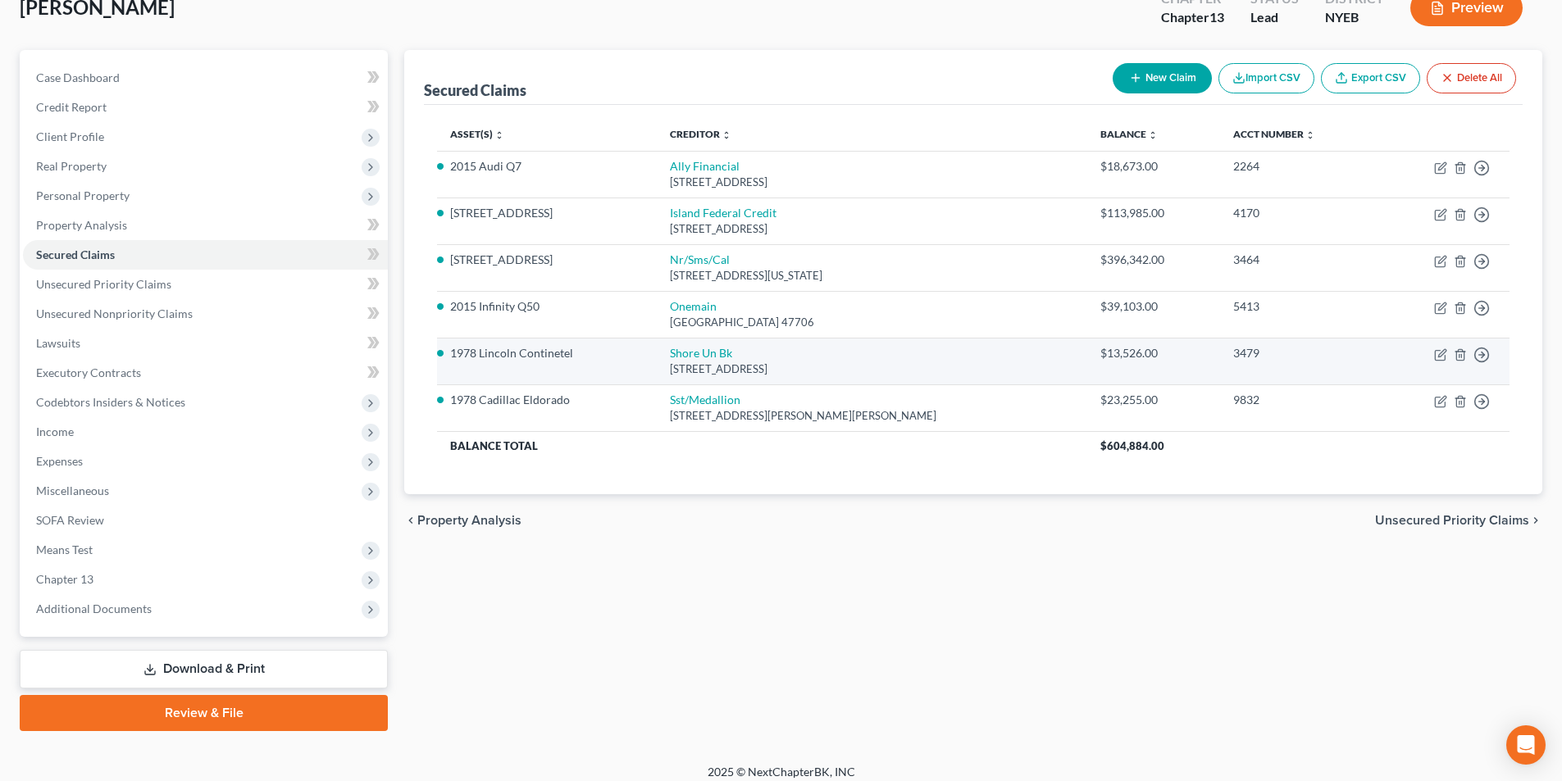
scroll to position [120, 0]
